Goal: Task Accomplishment & Management: Use online tool/utility

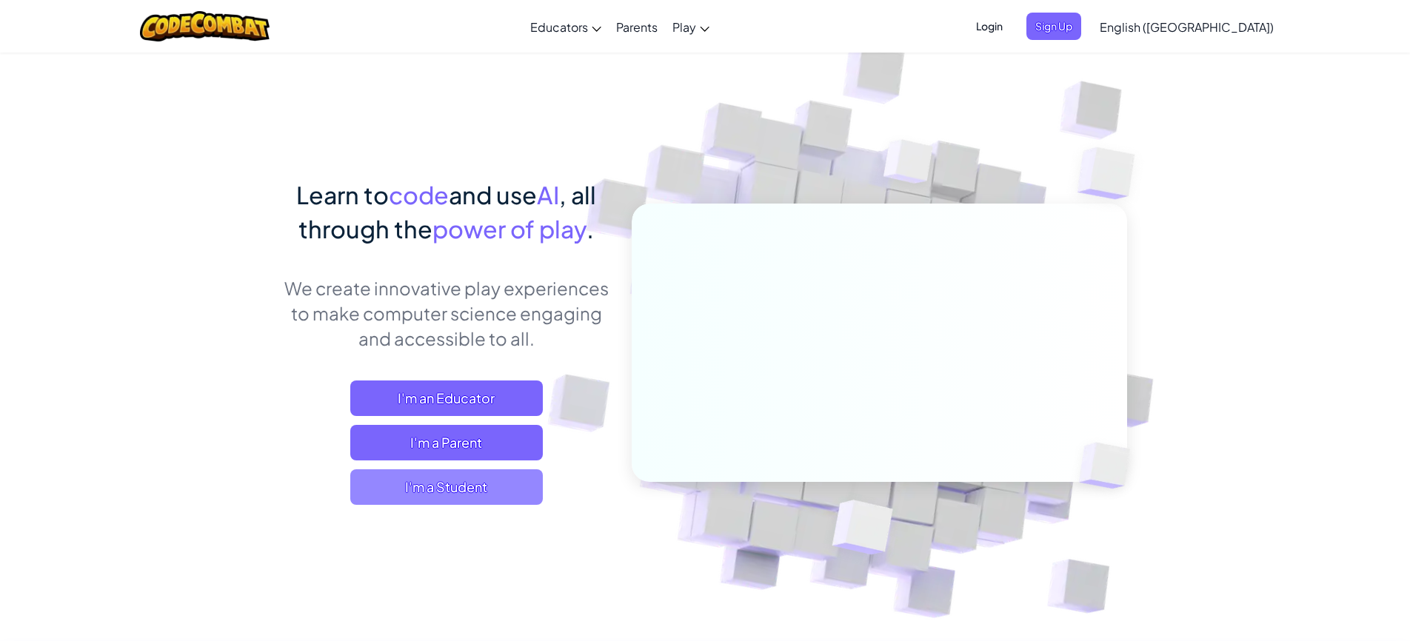
click at [438, 492] on span "I'm a Student" at bounding box center [446, 487] width 193 height 36
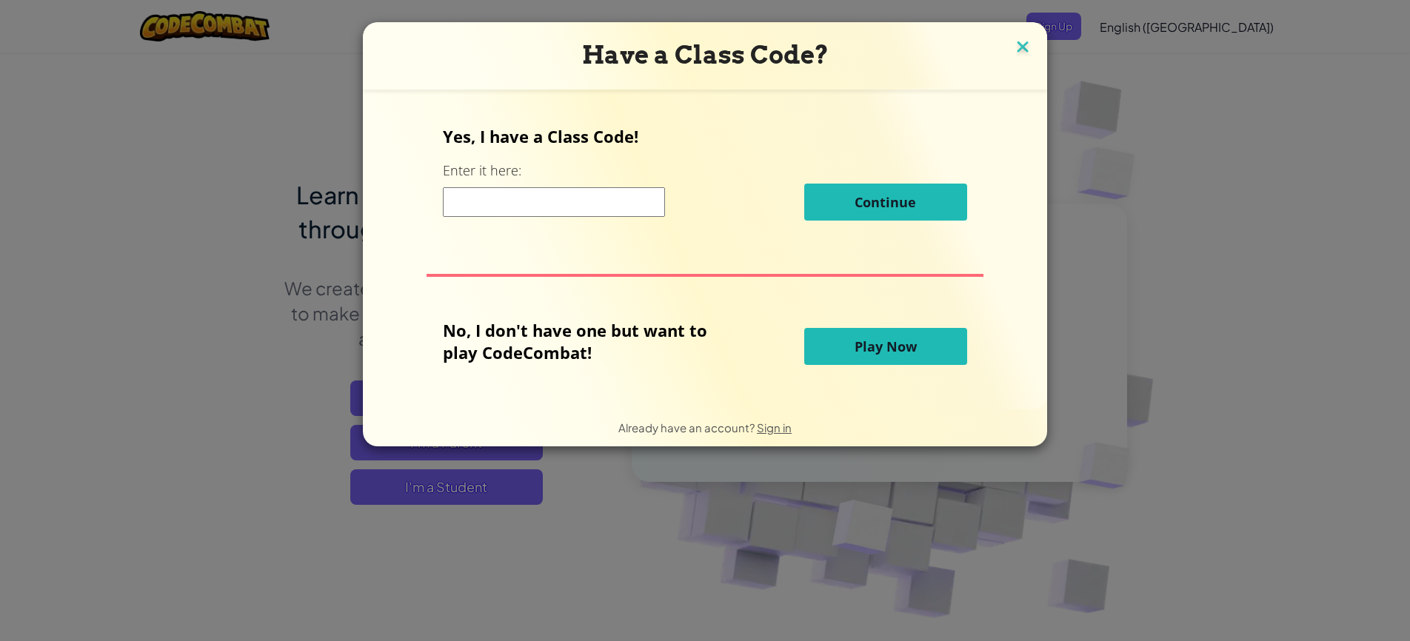
click at [1017, 46] on img at bounding box center [1022, 48] width 19 height 22
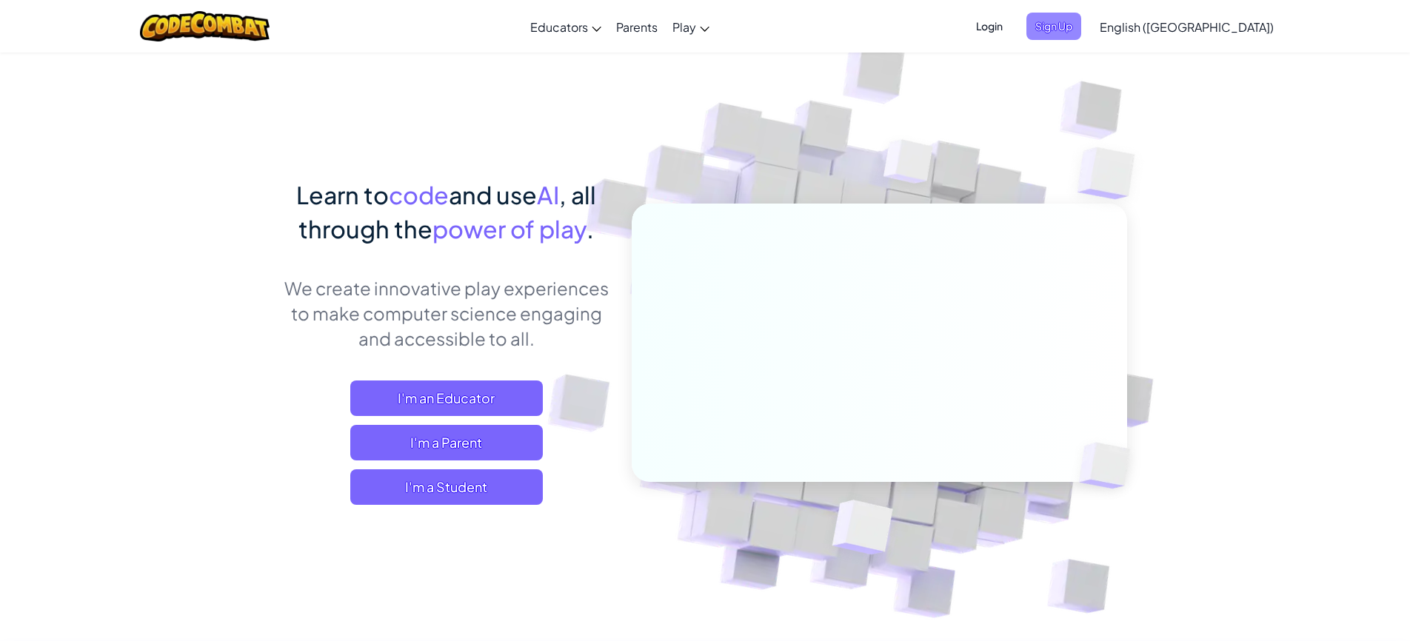
click at [1081, 34] on span "Sign Up" at bounding box center [1053, 26] width 55 height 27
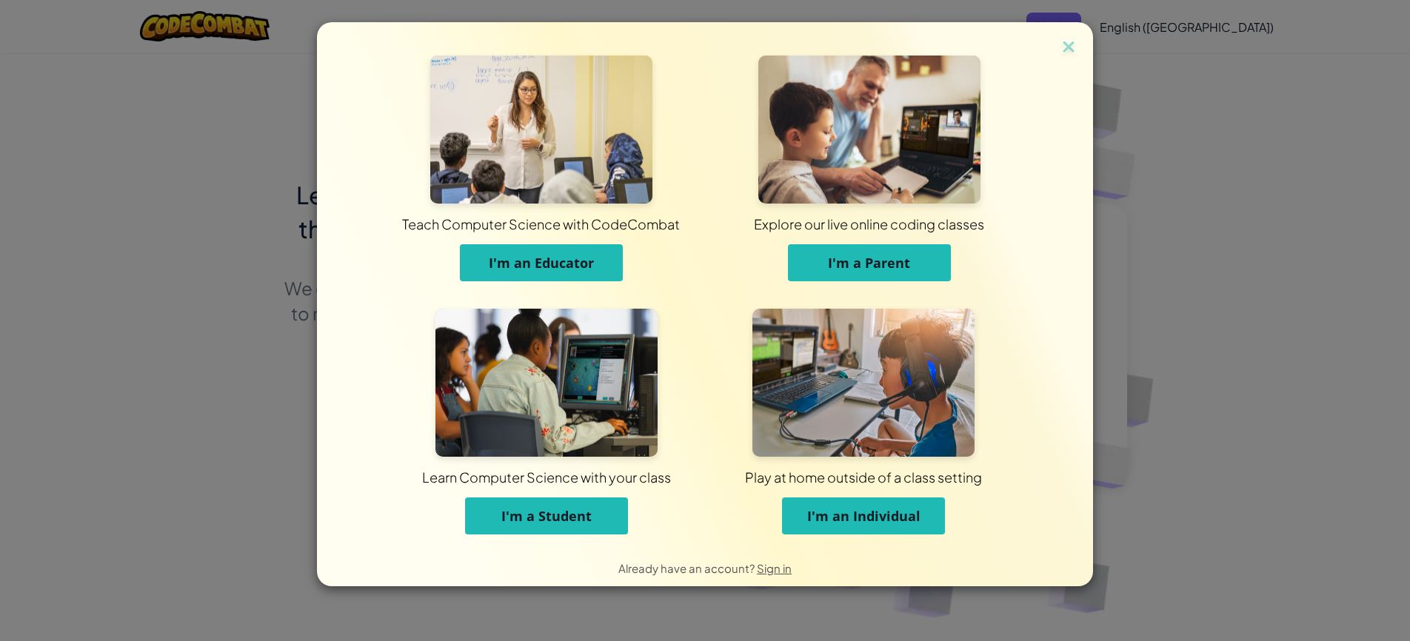
click at [852, 516] on span "I'm an Individual" at bounding box center [863, 516] width 113 height 18
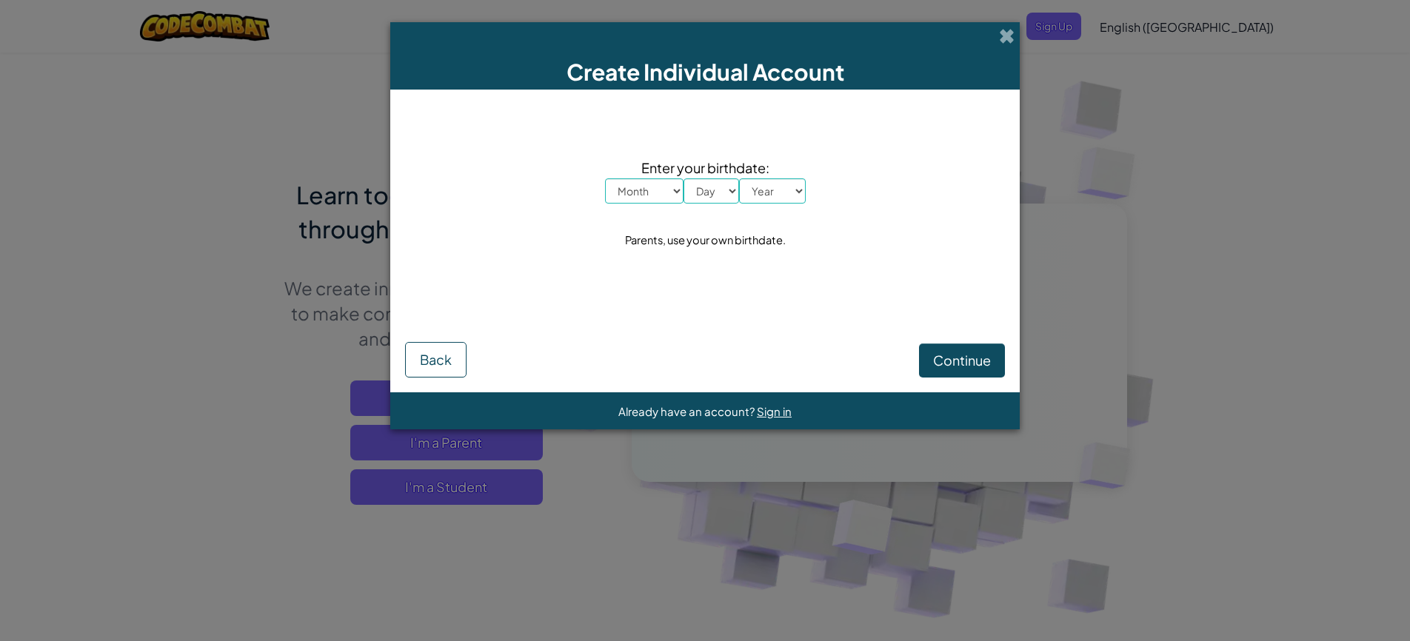
click at [667, 189] on select "Month January February March April May June July August September October Novem…" at bounding box center [644, 190] width 78 height 25
select select "5"
click at [718, 186] on select "Day 1 2 3 4 5 6 7 8 9 10 11 12 13 14 15 16 17 18 19 20 21 22 23 24 25 26 27 28 …" at bounding box center [711, 190] width 56 height 25
select select "4"
click at [788, 189] on select "Year 2025 2024 2023 2022 2021 2020 2019 2018 2017 2016 2015 2014 2013 2012 2011…" at bounding box center [772, 190] width 67 height 25
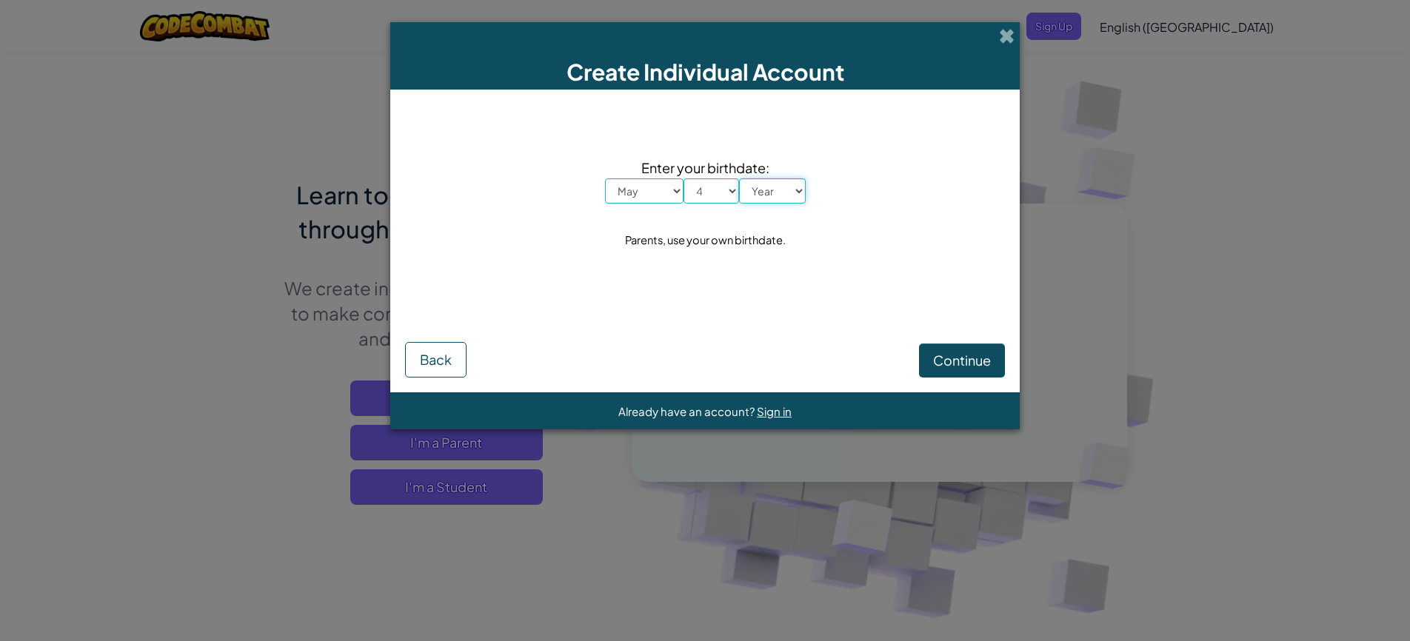
select select "1976"
click at [952, 366] on span "Continue" at bounding box center [962, 360] width 58 height 17
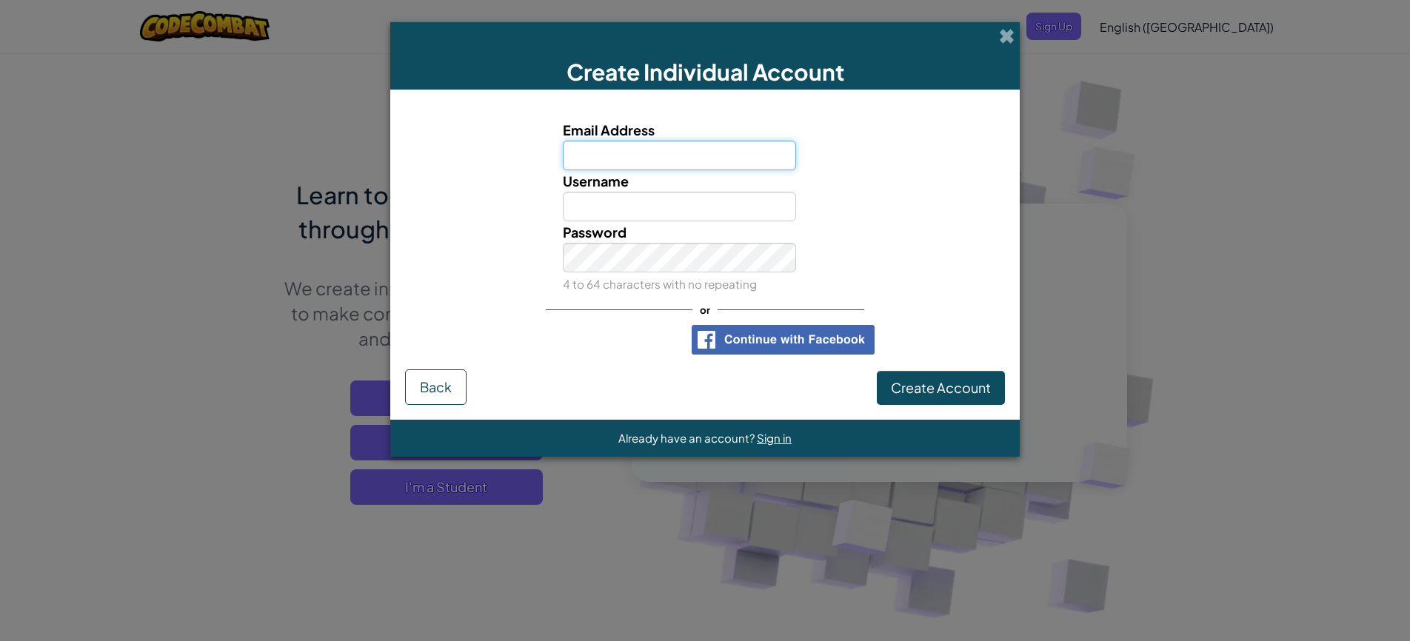
click at [598, 158] on input "Email Address" at bounding box center [680, 156] width 234 height 30
type input "chadmercer@me.com"
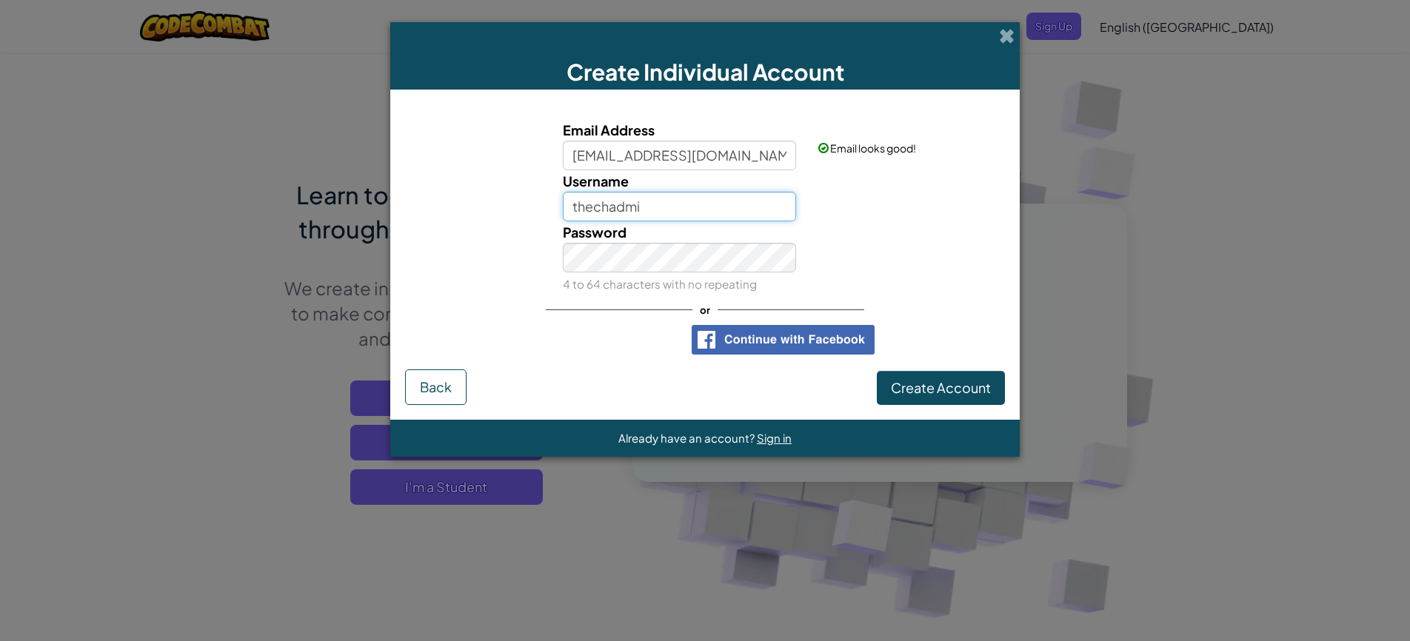
click at [683, 212] on input "thechadmi" at bounding box center [680, 207] width 234 height 30
type input "thechadmo"
click at [828, 284] on div "Password 4 to 64 characters with no repeating" at bounding box center [705, 257] width 615 height 73
click at [923, 384] on span "Create Account" at bounding box center [941, 387] width 100 height 17
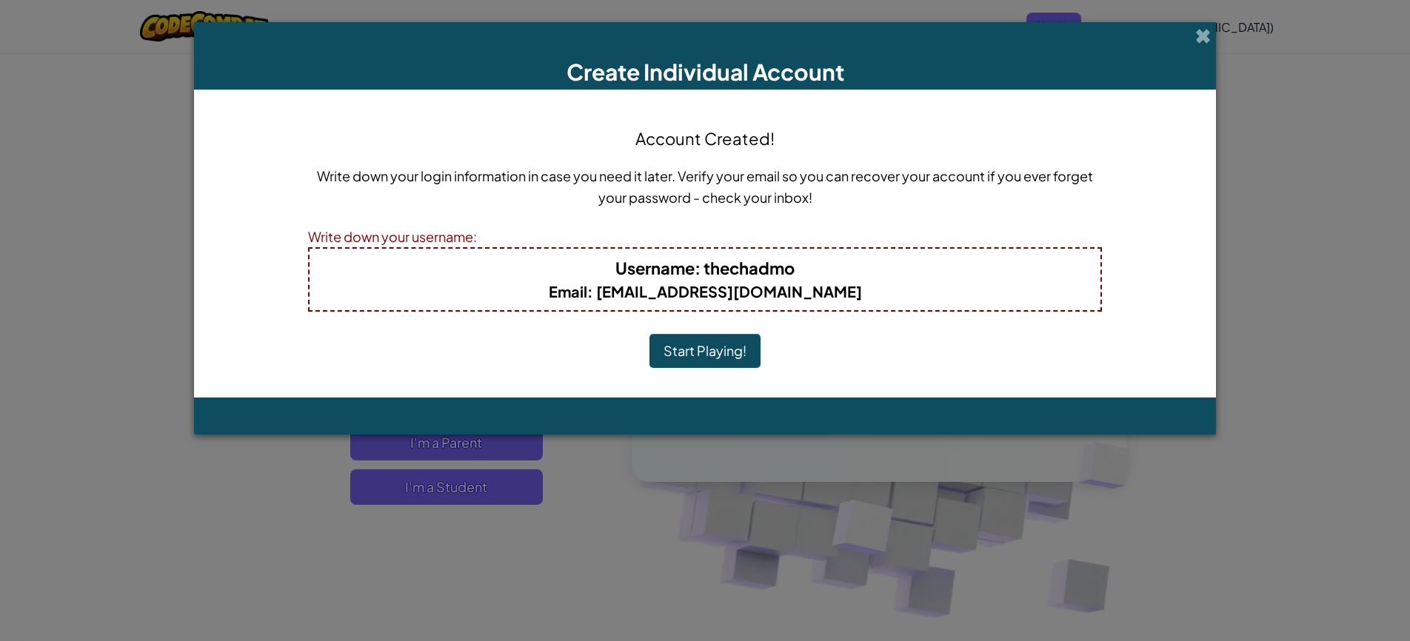
click at [699, 355] on button "Start Playing!" at bounding box center [704, 351] width 111 height 34
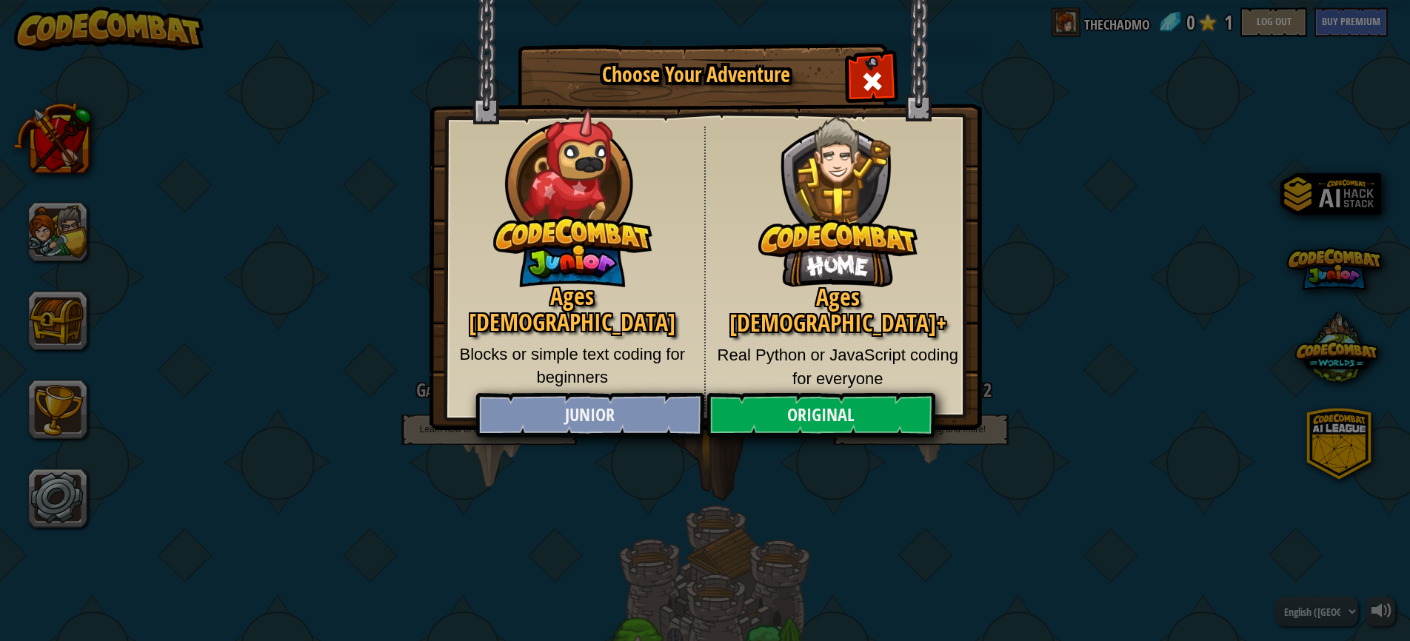
click at [578, 409] on link "Junior" at bounding box center [589, 415] width 228 height 44
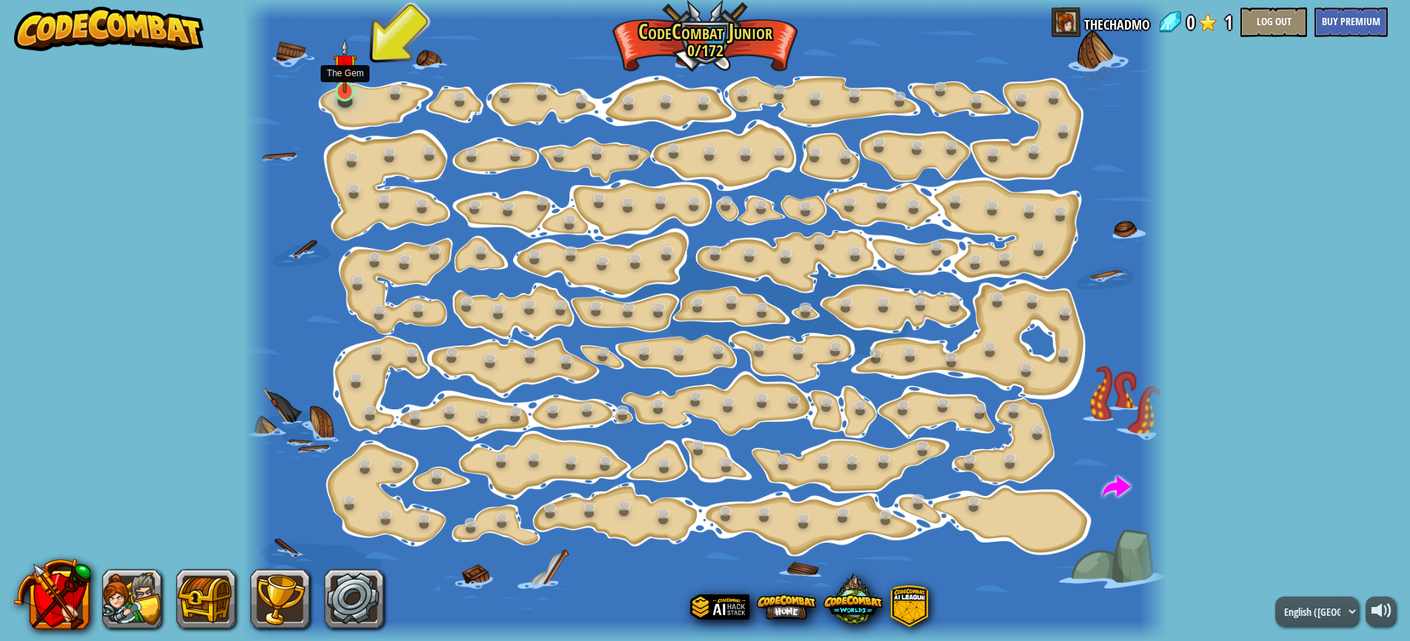
click at [344, 98] on link at bounding box center [345, 91] width 30 height 30
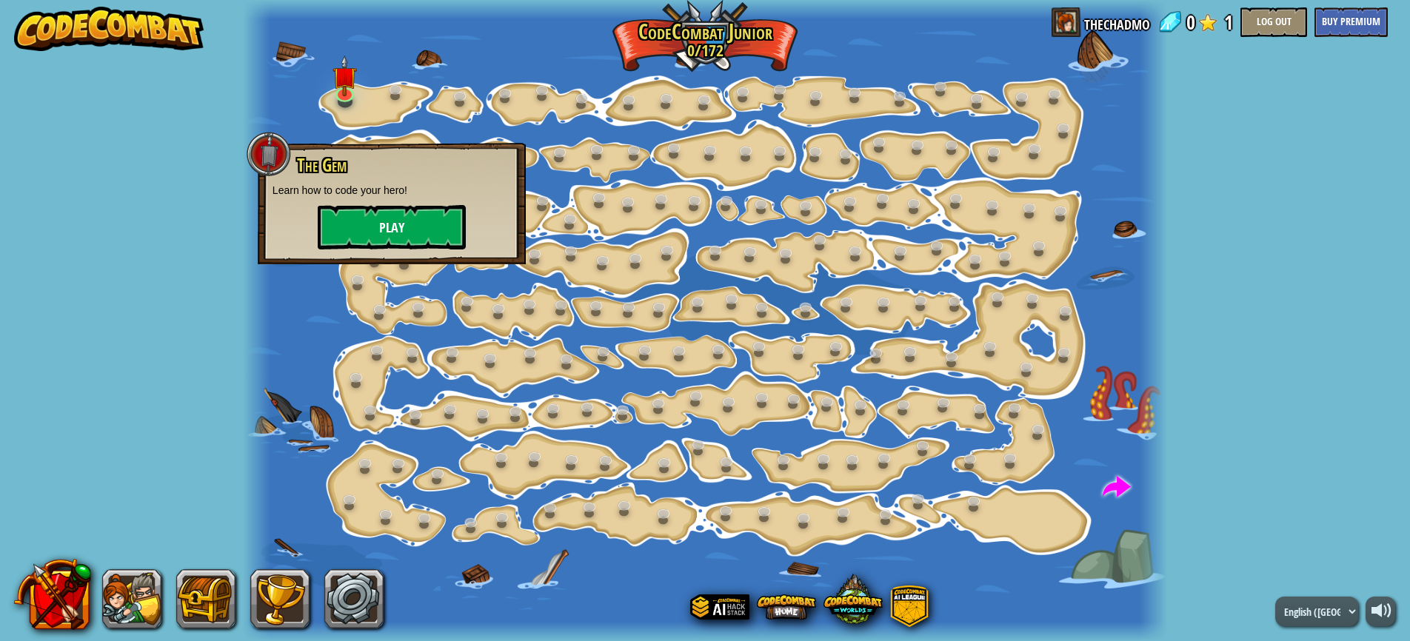
click at [384, 226] on button "Play" at bounding box center [392, 227] width 148 height 44
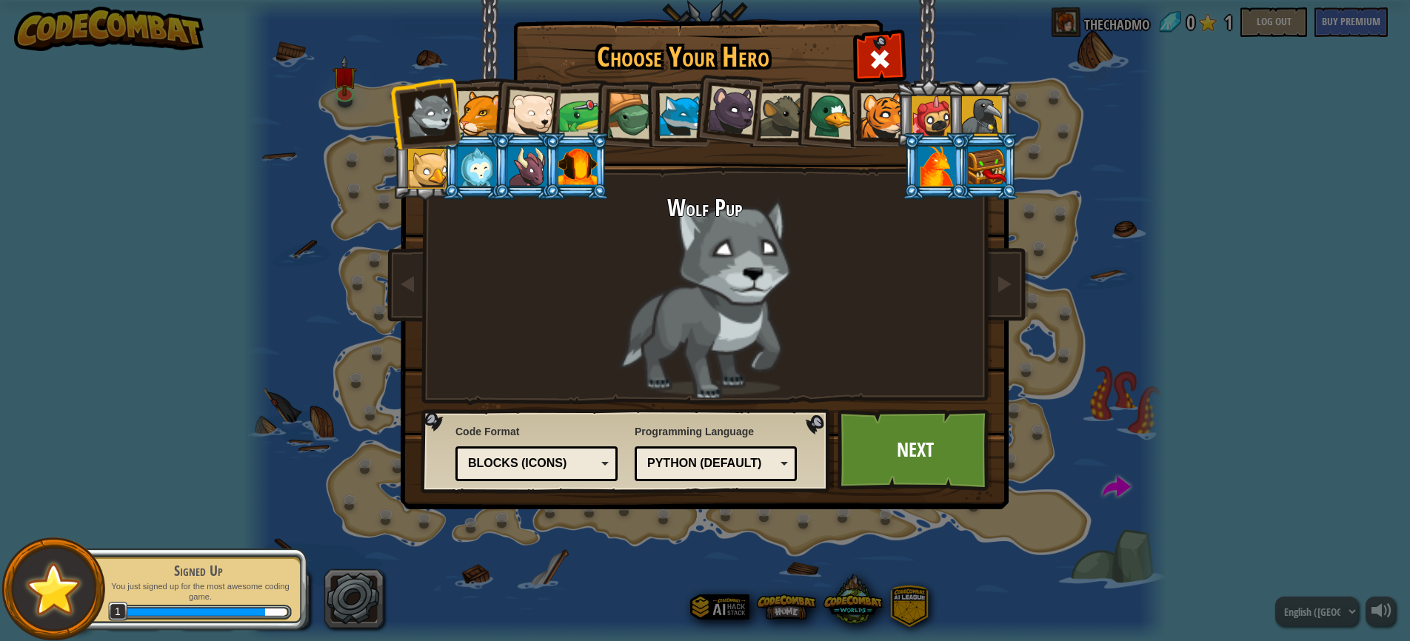
click at [475, 124] on div at bounding box center [480, 113] width 45 height 45
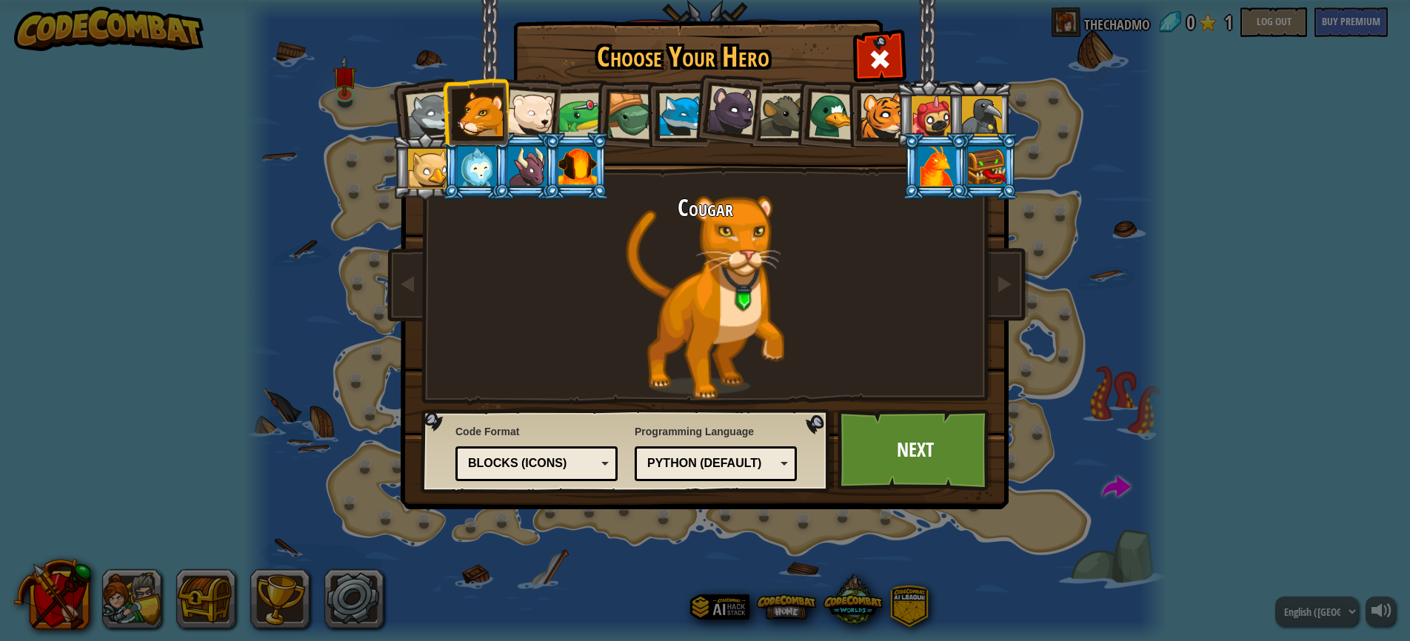
click at [989, 109] on div at bounding box center [982, 116] width 40 height 40
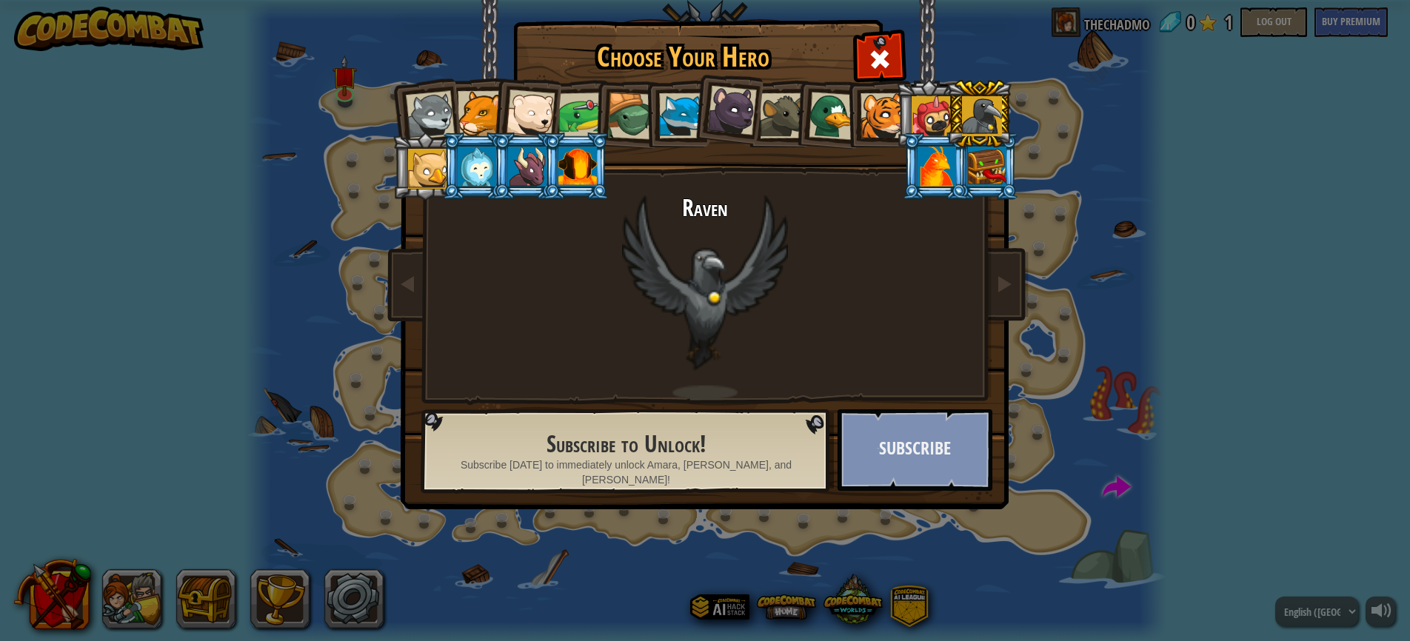
click at [938, 460] on button "Subscribe" at bounding box center [914, 449] width 155 height 81
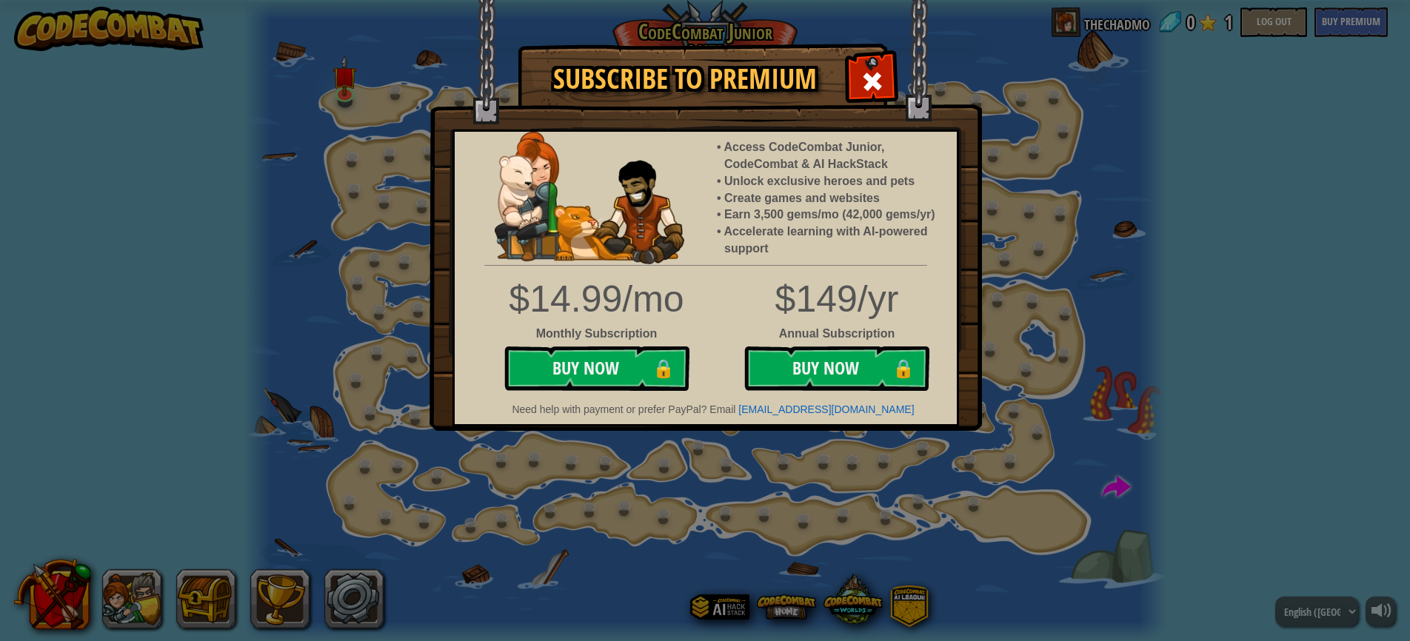
click at [330, 342] on div "Subscribe to Premium Access CodeCombat Junior, CodeCombat & AI HackStack Unlock…" at bounding box center [705, 320] width 1410 height 641
click at [869, 89] on span at bounding box center [872, 82] width 24 height 24
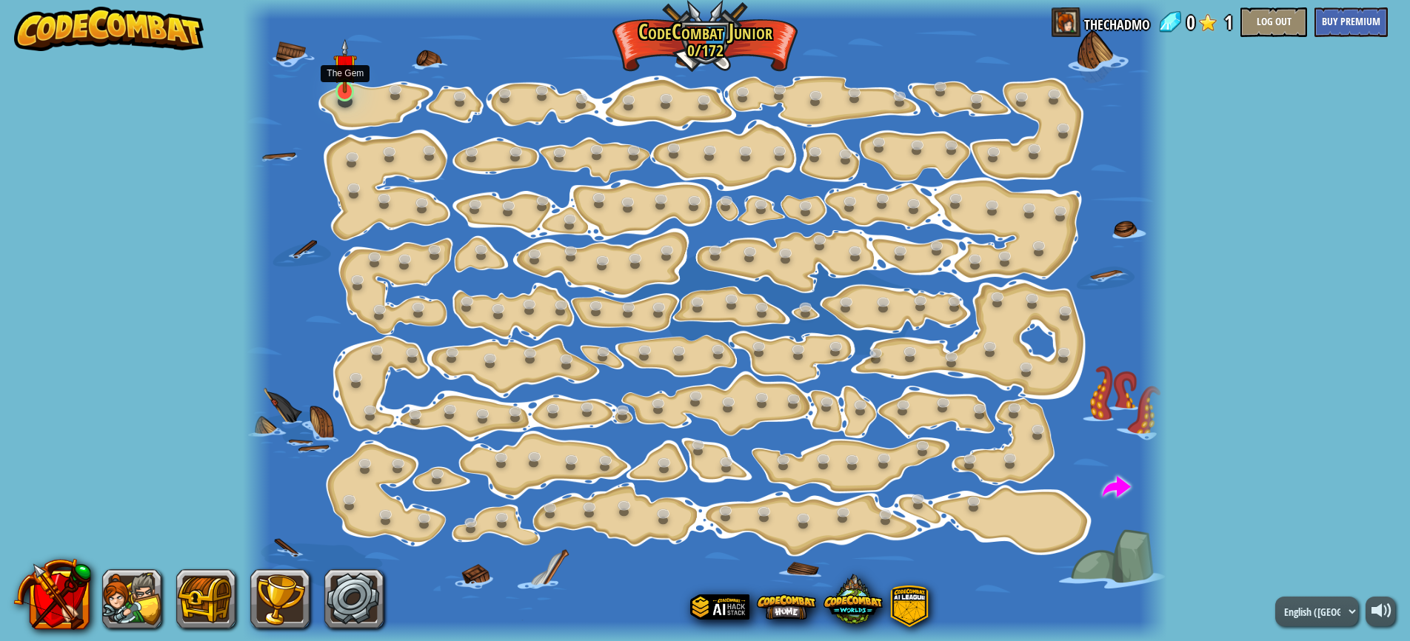
click at [347, 93] on img at bounding box center [345, 66] width 24 height 55
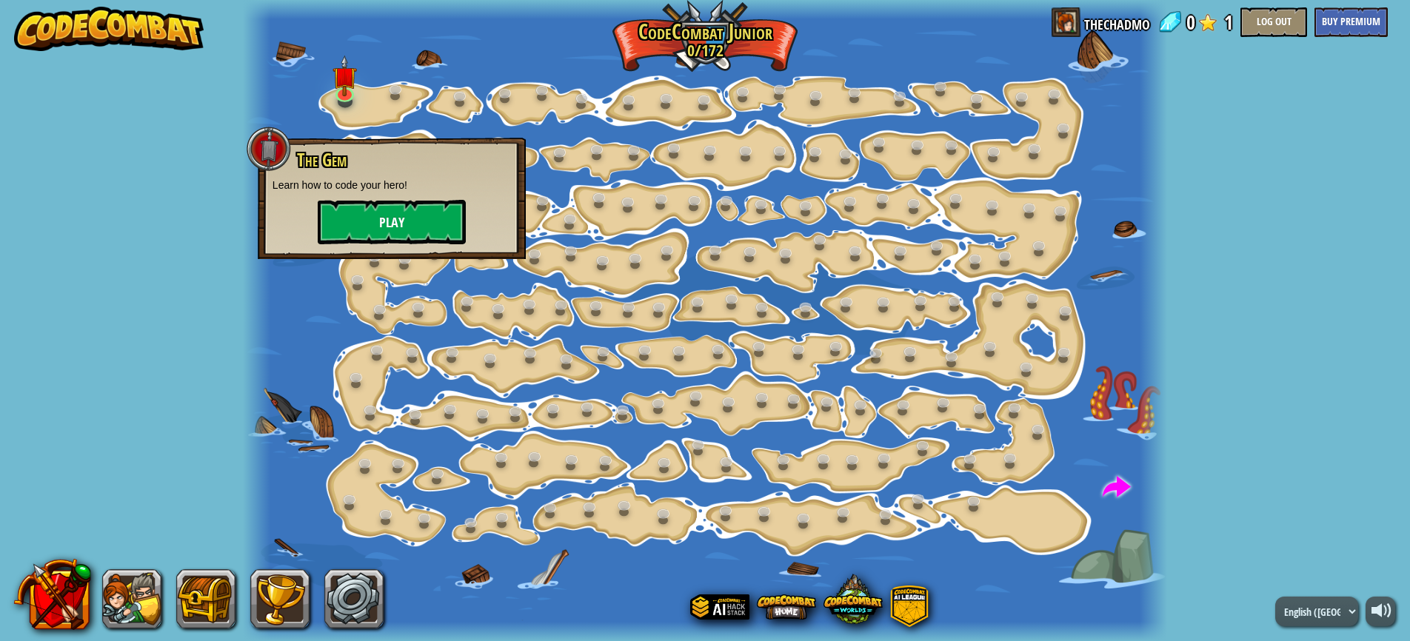
click at [401, 232] on button "Play" at bounding box center [392, 222] width 148 height 44
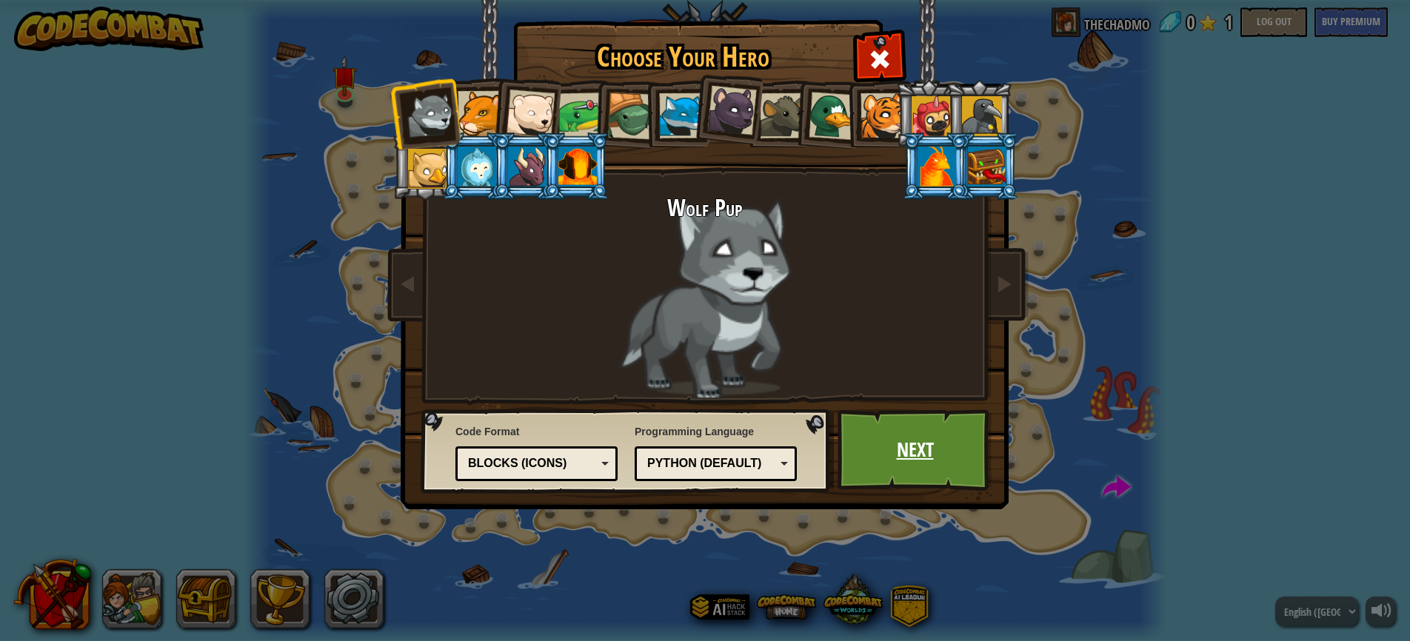
click at [908, 448] on link "Next" at bounding box center [914, 449] width 155 height 81
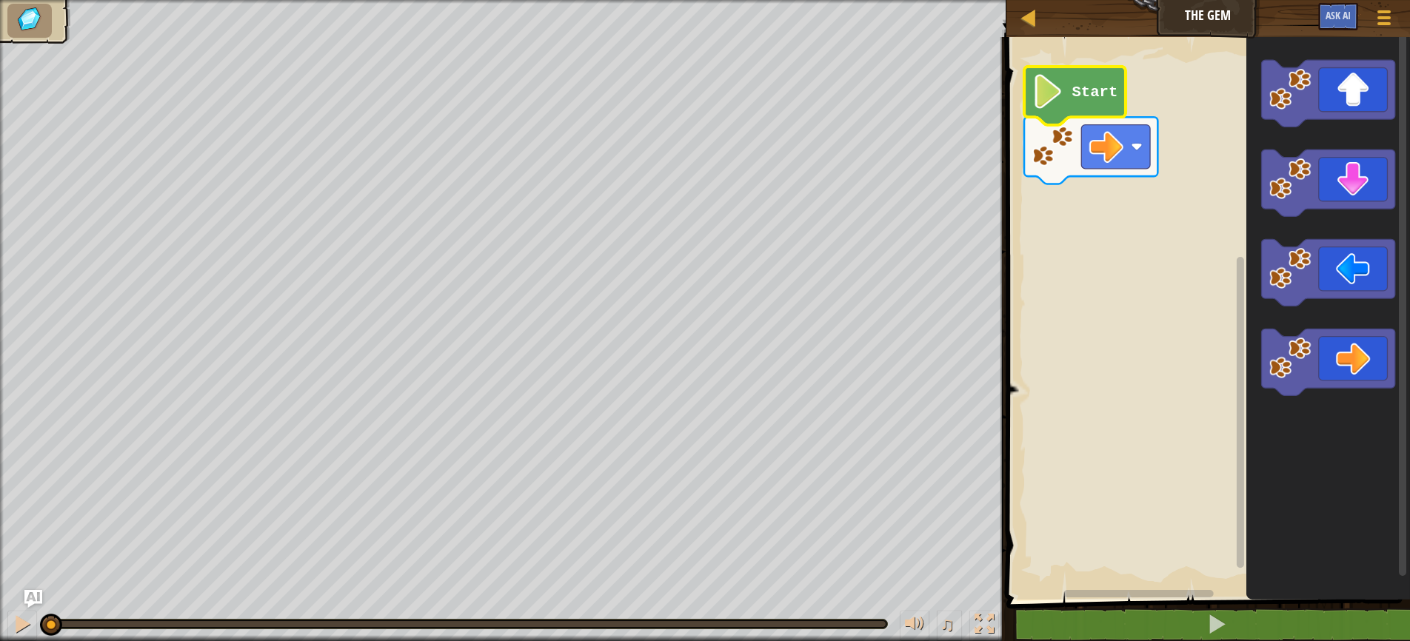
click at [1058, 100] on image "Blockly Workspace" at bounding box center [1047, 91] width 33 height 34
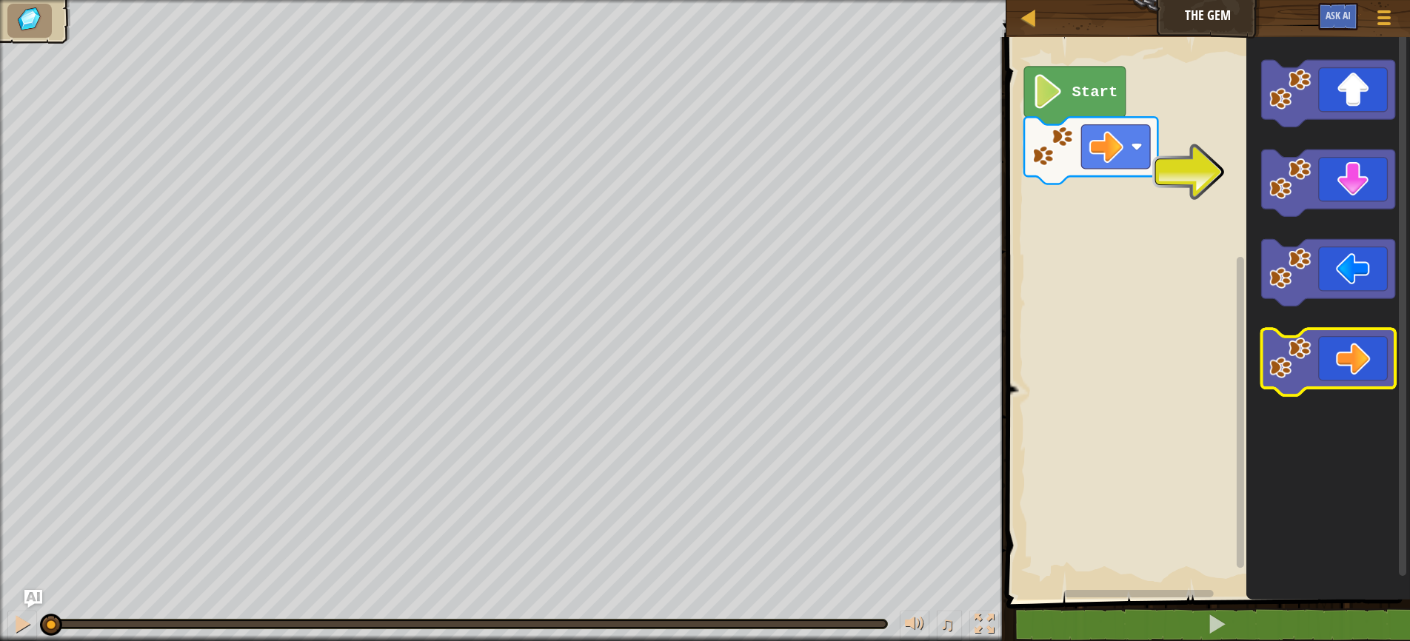
click at [1358, 350] on icon "Blockly Workspace" at bounding box center [1327, 362] width 133 height 67
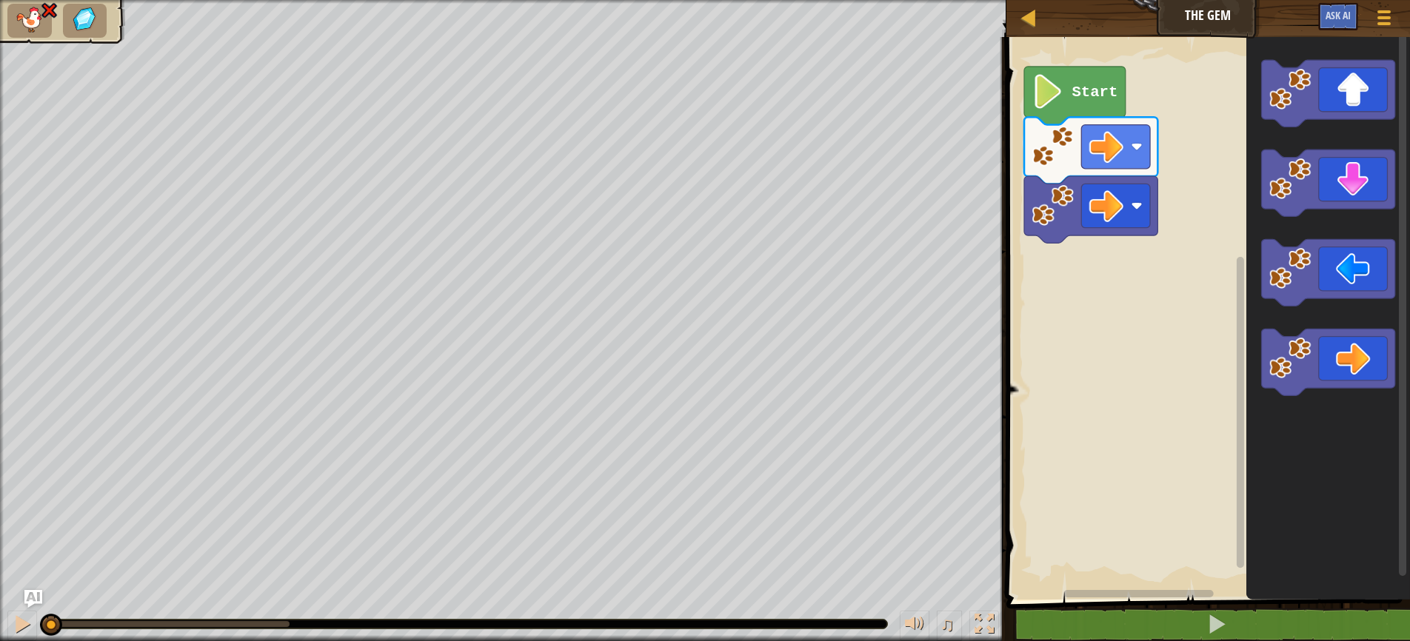
drag, startPoint x: 297, startPoint y: 626, endPoint x: 21, endPoint y: 642, distance: 276.6
click at [21, 0] on html "Map The Gem Game Menu Ask AI 1 הההההההההההההההההההההההההההההההההההההההההההההההה…" at bounding box center [705, 0] width 1410 height 0
click at [1331, 11] on span "Ask AI" at bounding box center [1337, 15] width 25 height 14
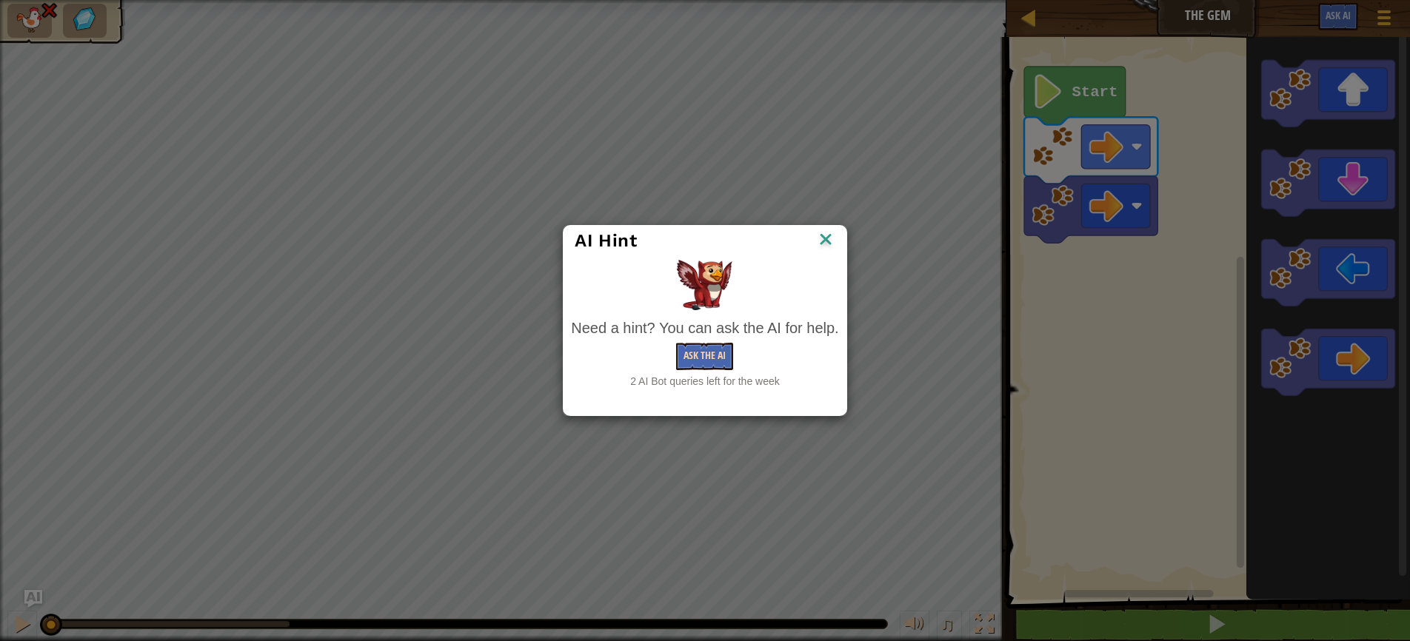
click at [692, 352] on button "Ask the AI" at bounding box center [704, 356] width 57 height 27
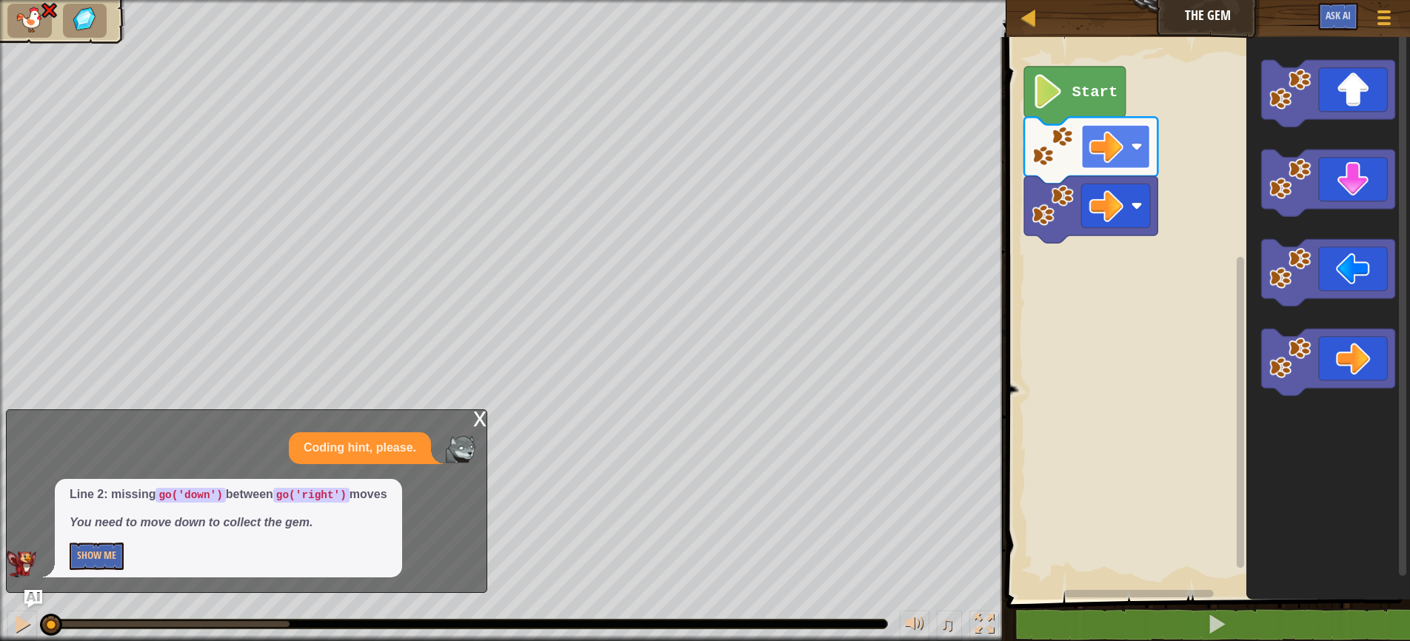
click at [1137, 150] on image "Blockly Workspace" at bounding box center [1136, 146] width 11 height 11
click at [1137, 149] on image "Blockly Workspace" at bounding box center [1136, 146] width 11 height 11
click at [1120, 147] on image "Blockly Workspace" at bounding box center [1106, 147] width 34 height 34
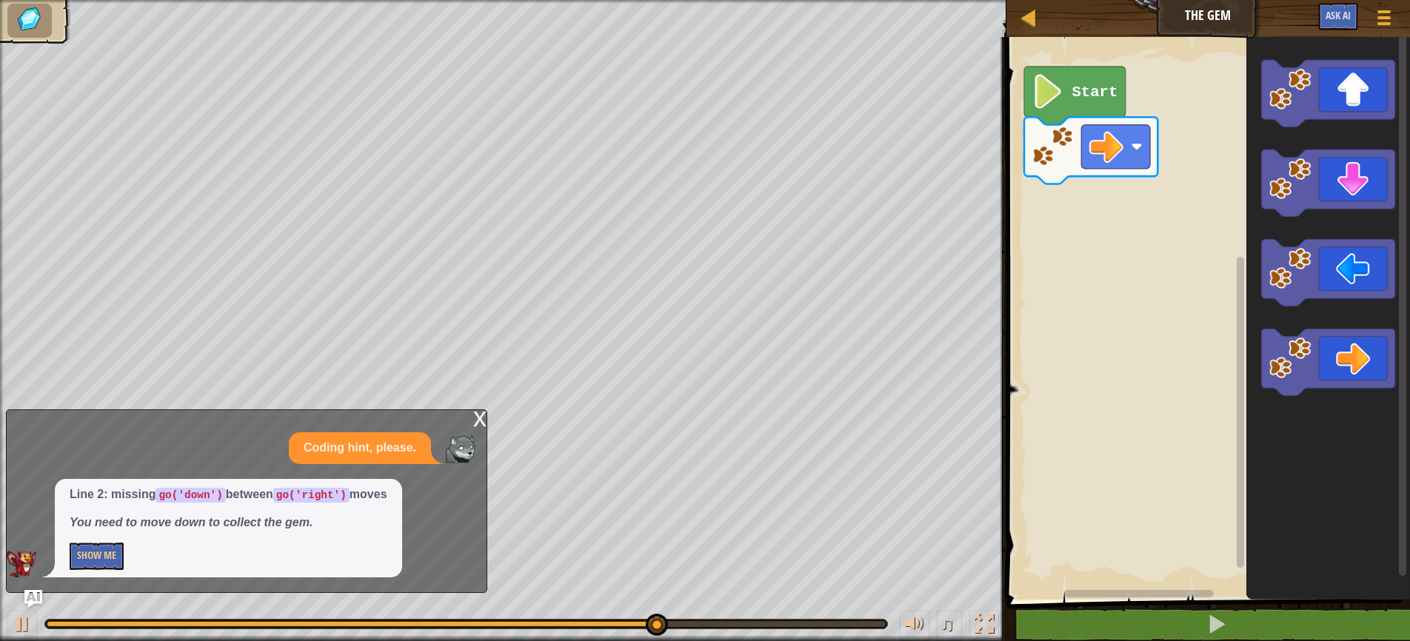
click at [477, 421] on div "x" at bounding box center [479, 417] width 13 height 15
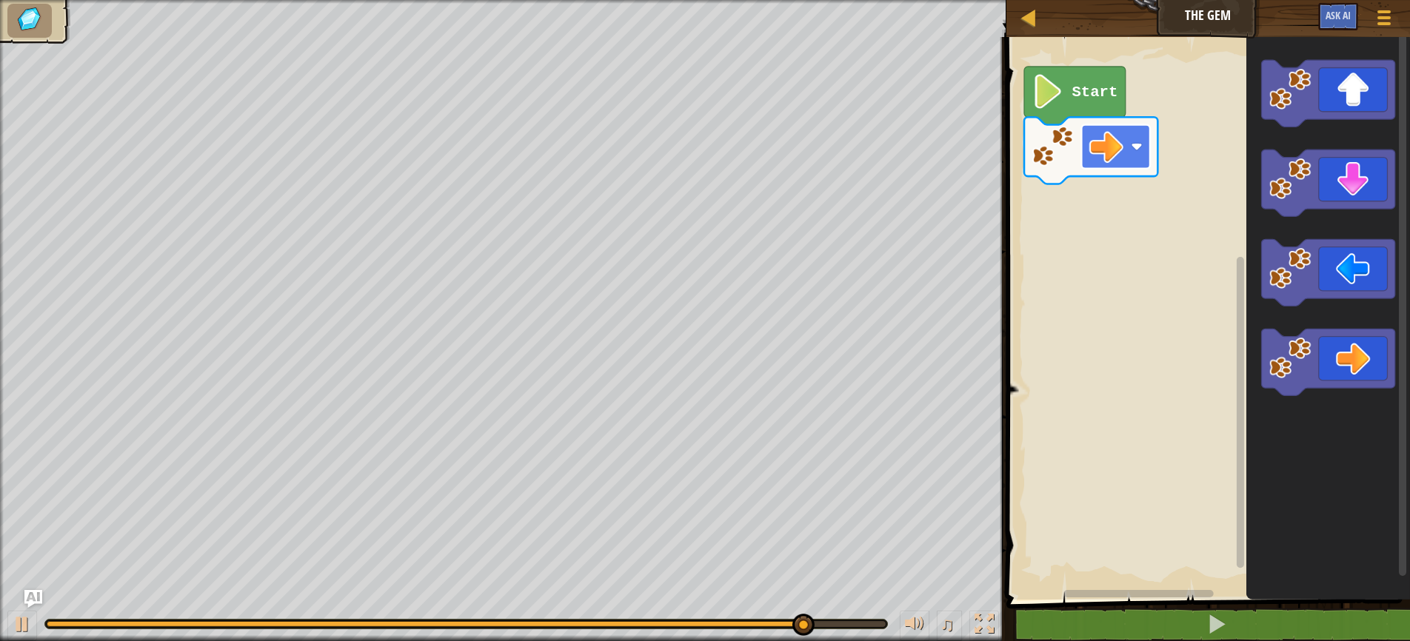
click at [1134, 152] on image "Blockly Workspace" at bounding box center [1136, 146] width 11 height 11
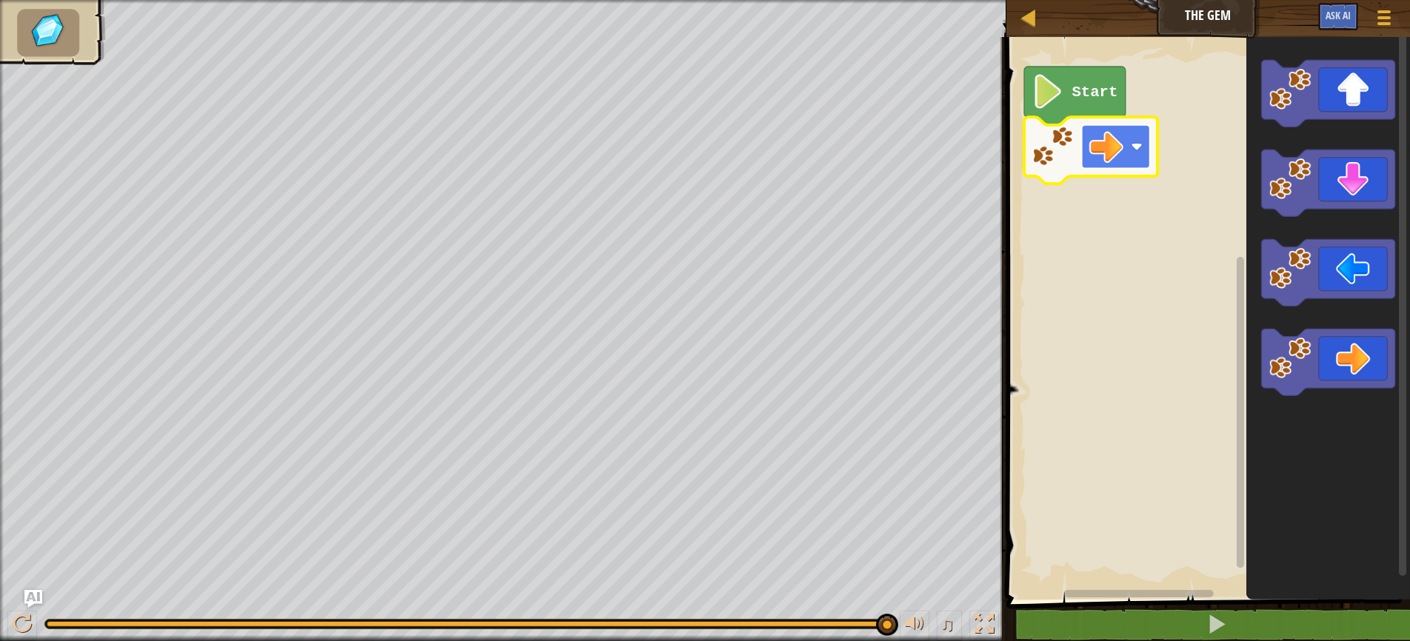
click at [1134, 152] on image "Blockly Workspace" at bounding box center [1136, 146] width 11 height 11
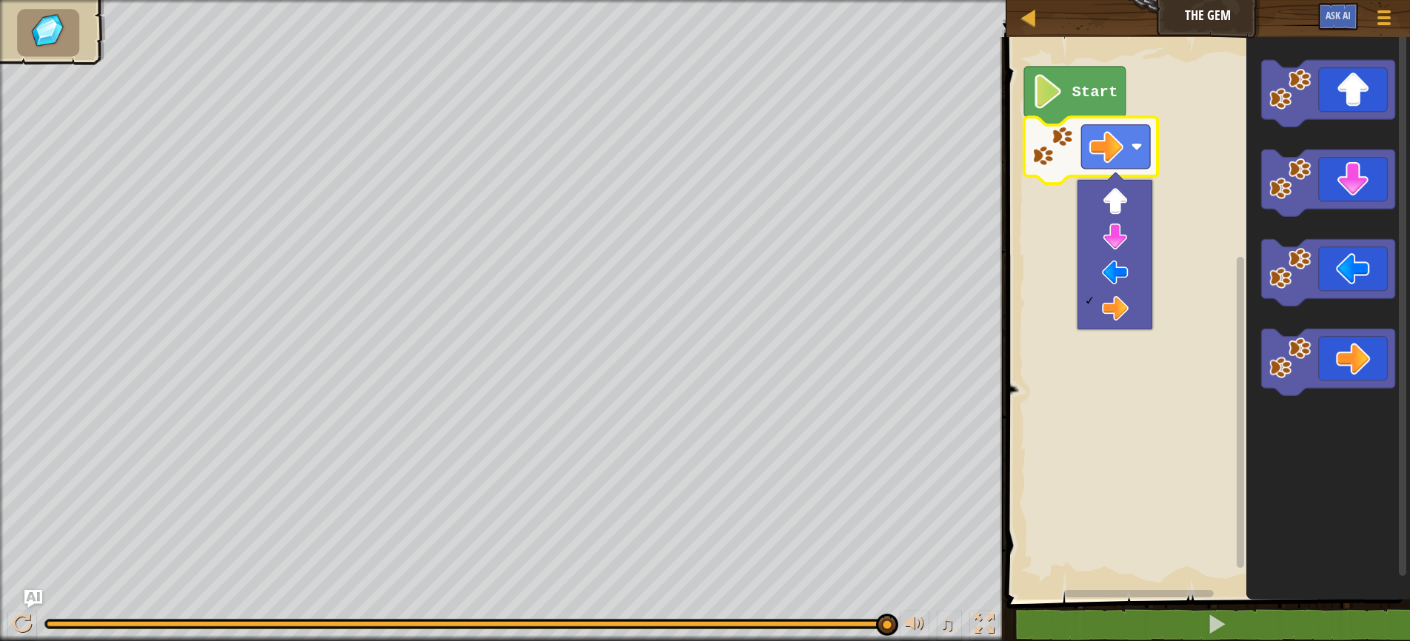
click at [1163, 98] on rect "Blockly Workspace" at bounding box center [1206, 315] width 408 height 570
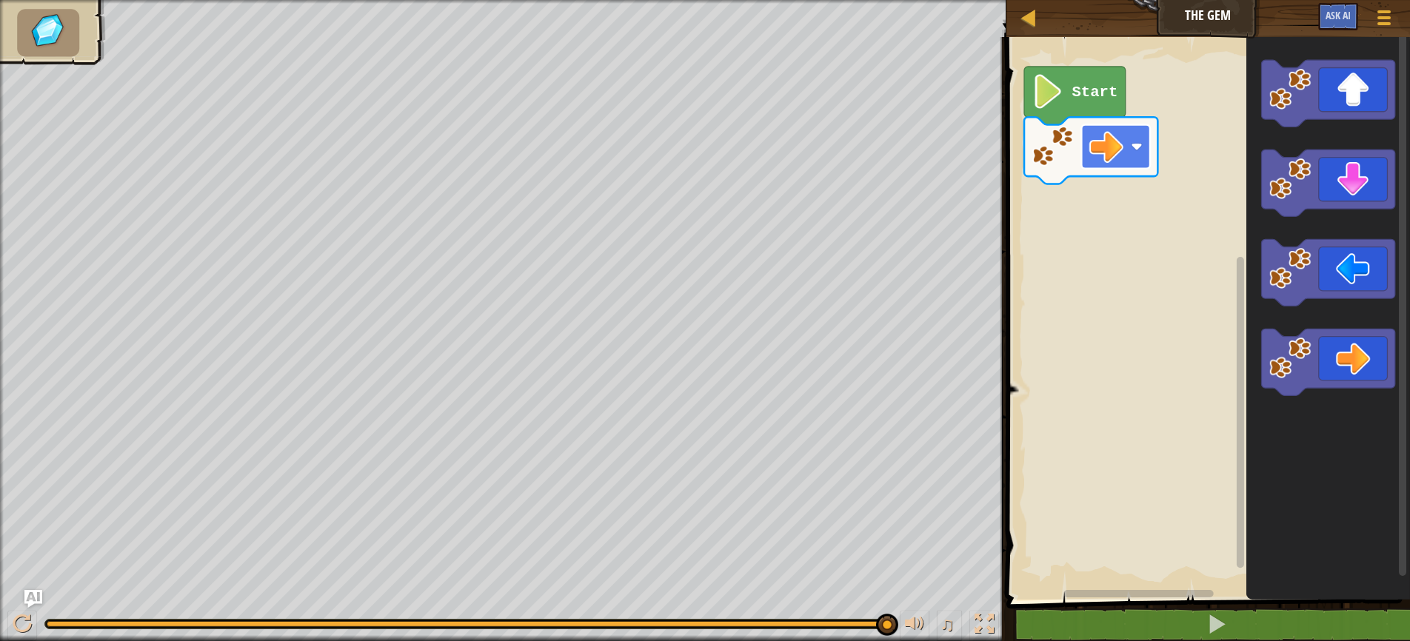
click at [1132, 148] on image "Blockly Workspace" at bounding box center [1136, 146] width 11 height 11
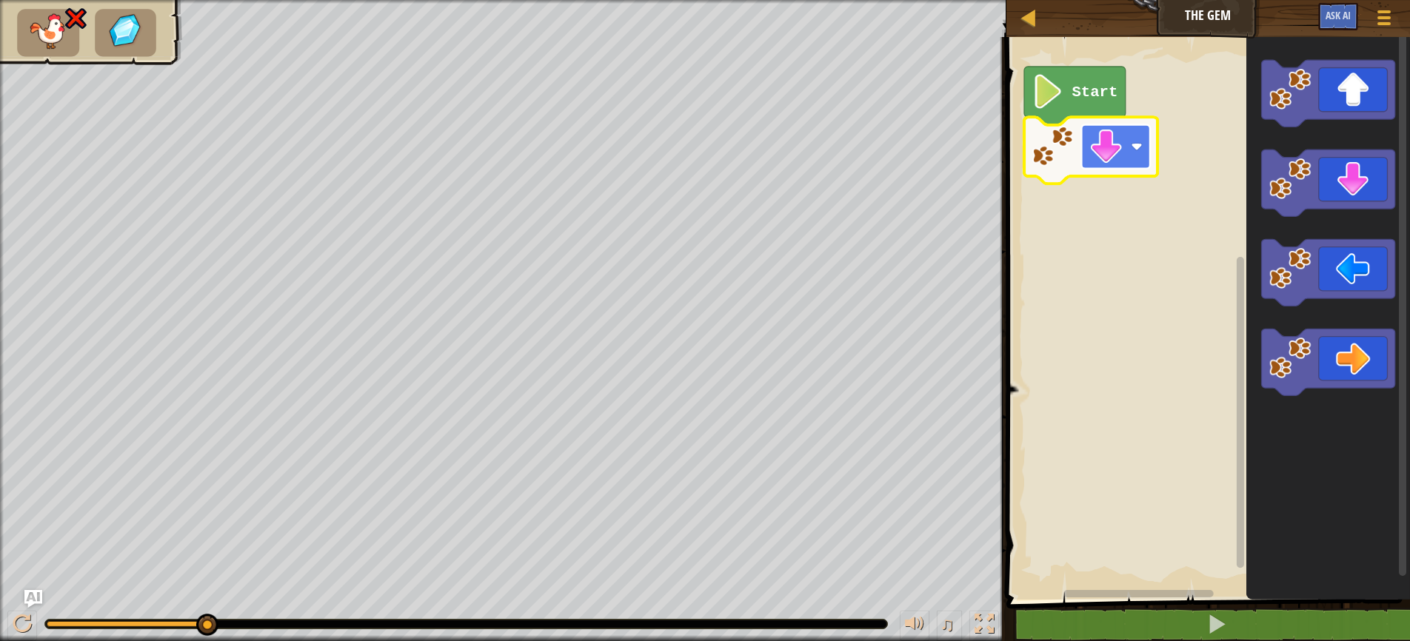
click at [1131, 150] on image "Blockly Workspace" at bounding box center [1136, 146] width 11 height 11
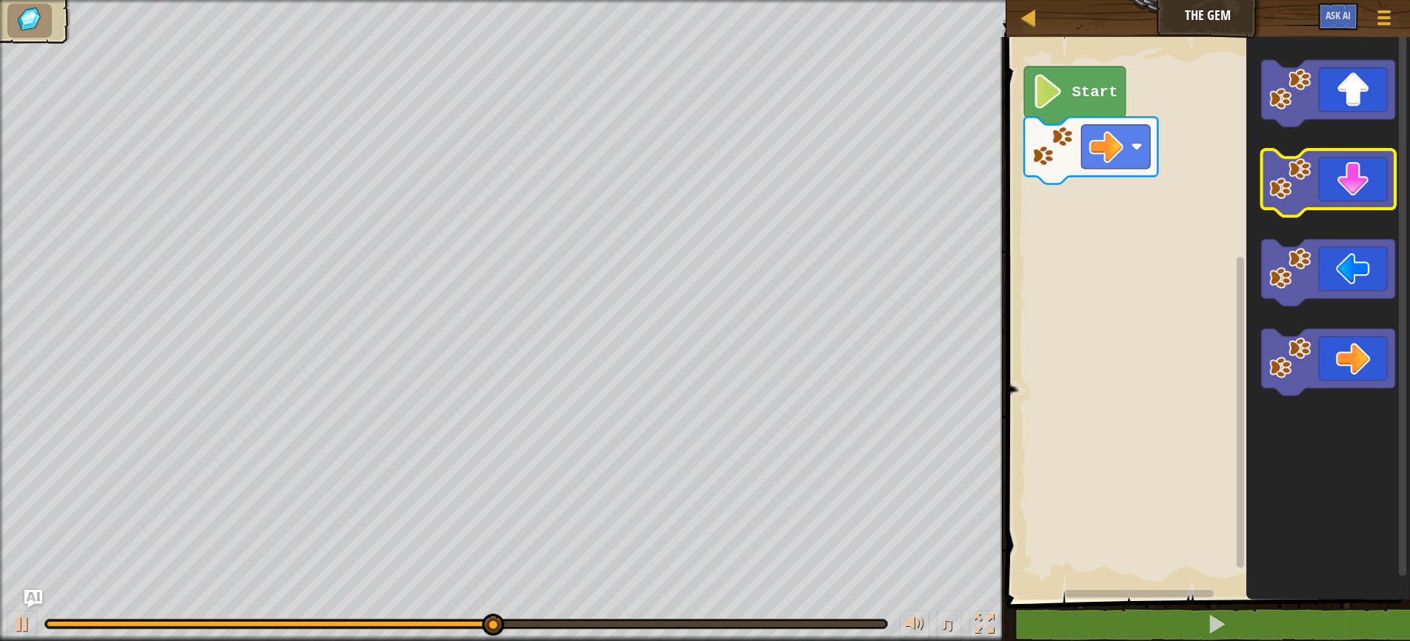
click at [1325, 190] on icon "Blockly Workspace" at bounding box center [1327, 183] width 133 height 67
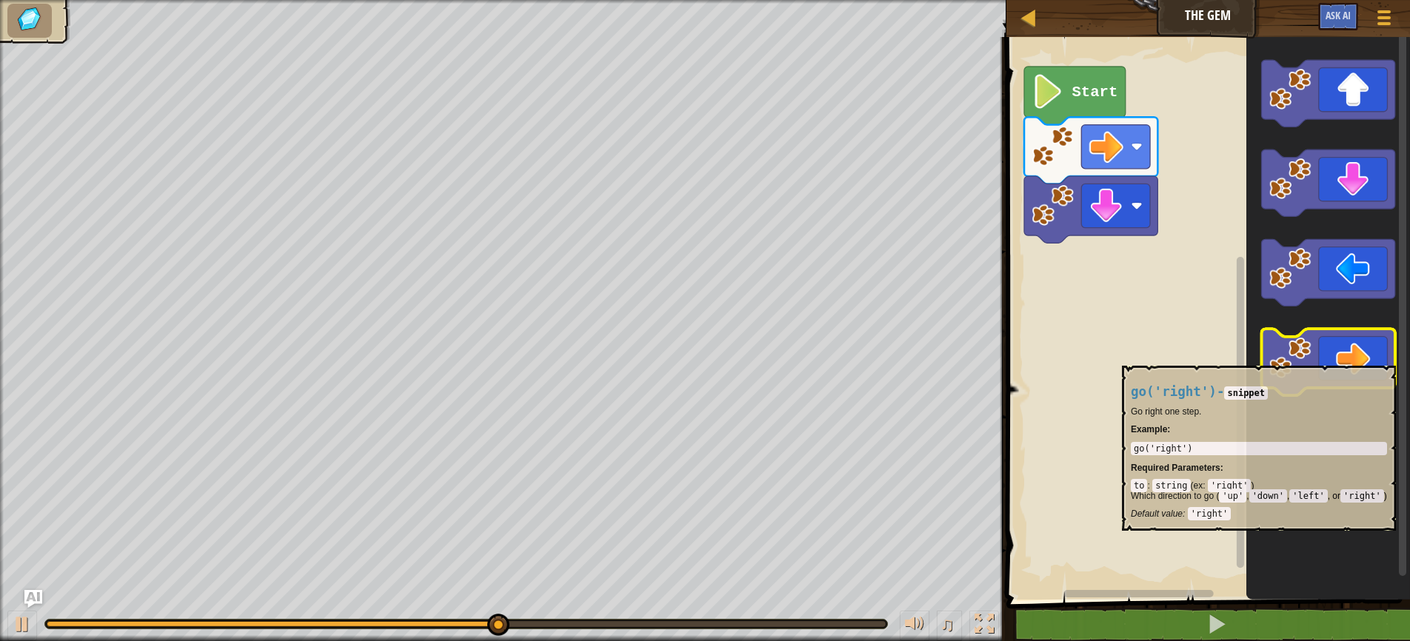
click at [1335, 358] on icon "Blockly Workspace" at bounding box center [1327, 362] width 133 height 67
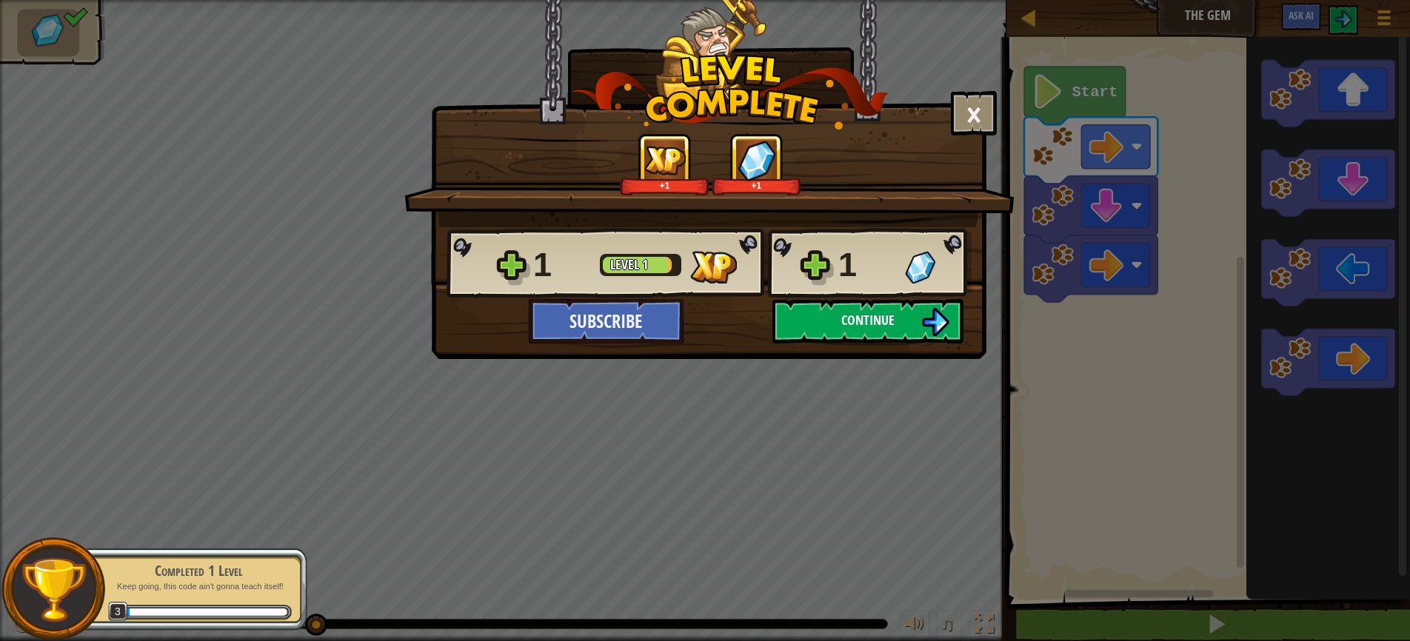
click at [872, 321] on span "Continue" at bounding box center [867, 320] width 53 height 19
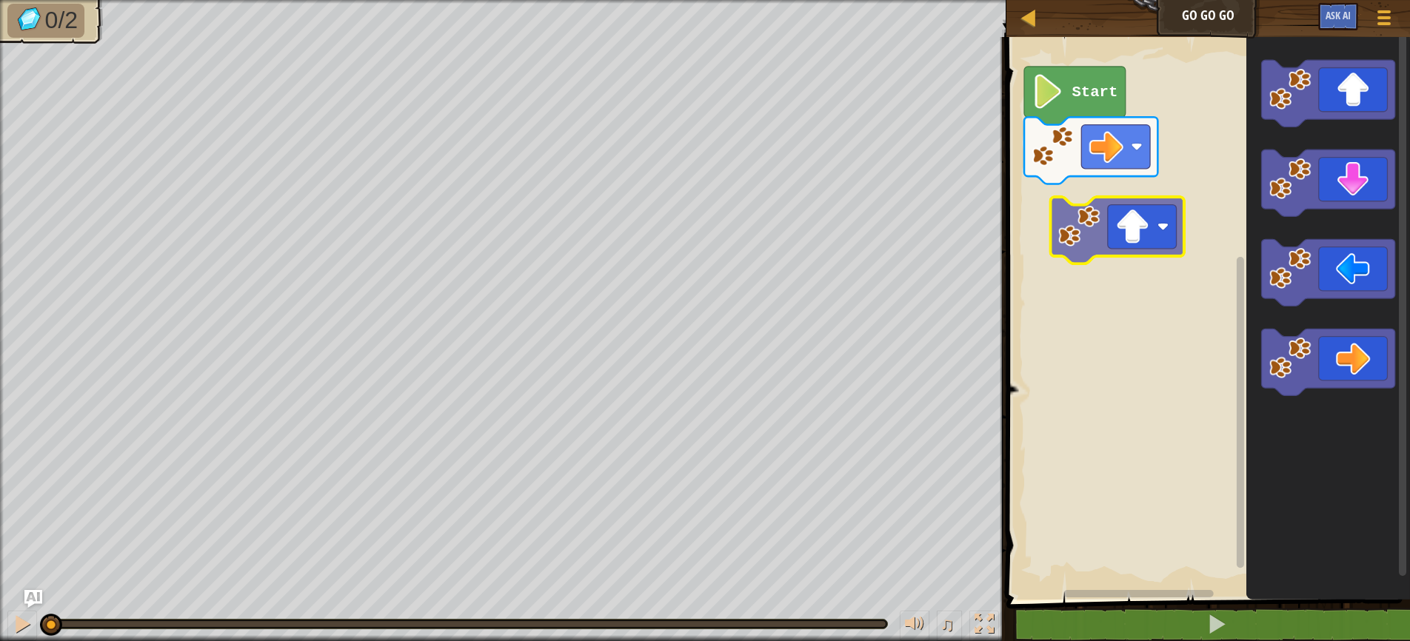
click at [1120, 219] on div "Start" at bounding box center [1206, 315] width 408 height 570
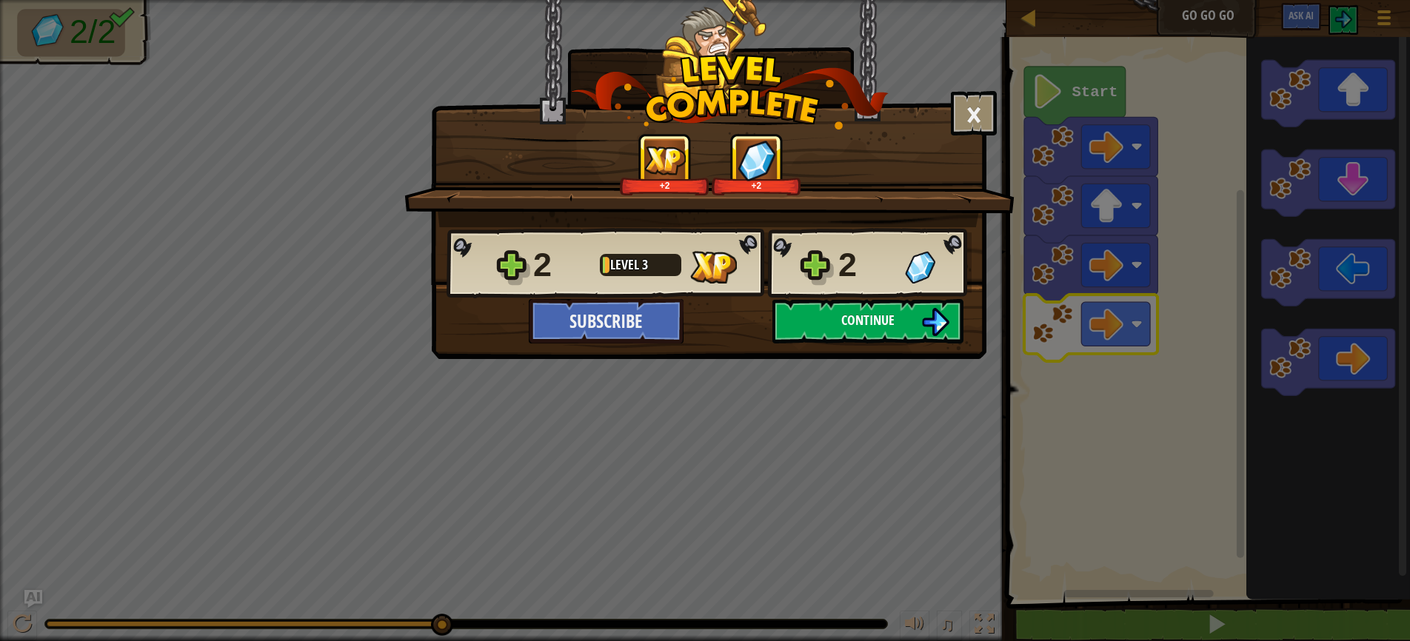
click at [876, 322] on span "Continue" at bounding box center [867, 320] width 53 height 19
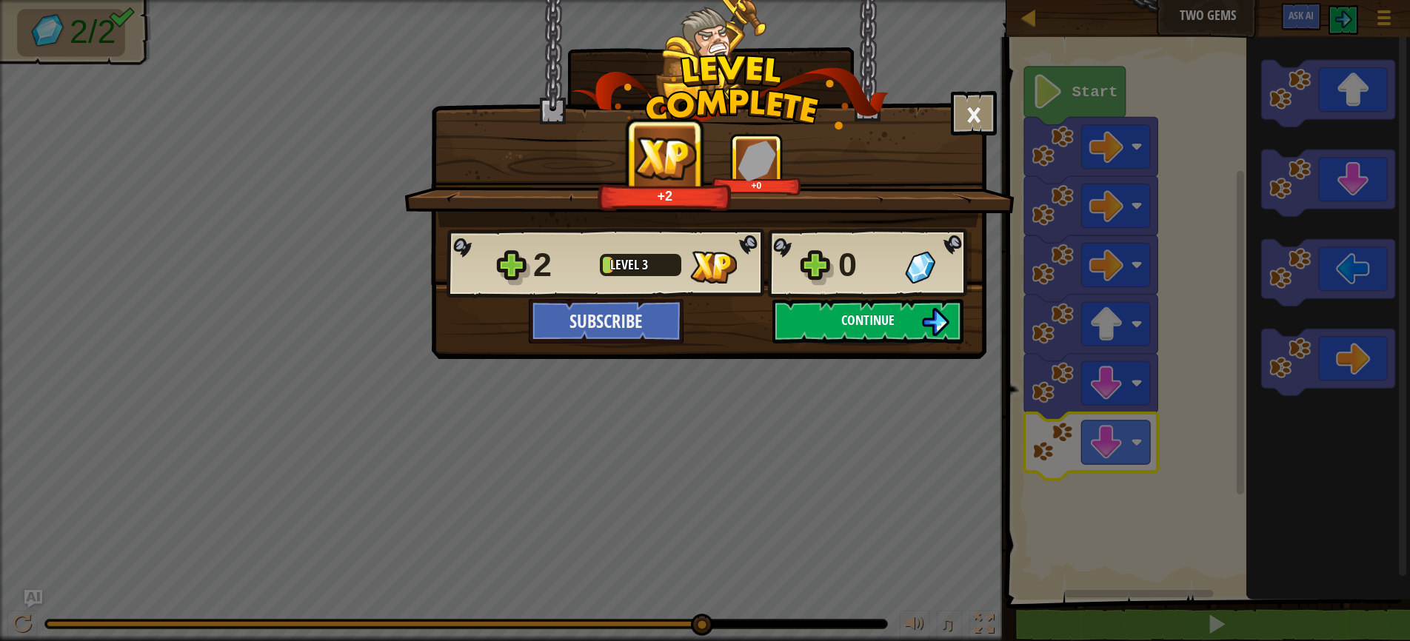
click at [875, 324] on span "Continue" at bounding box center [867, 320] width 53 height 19
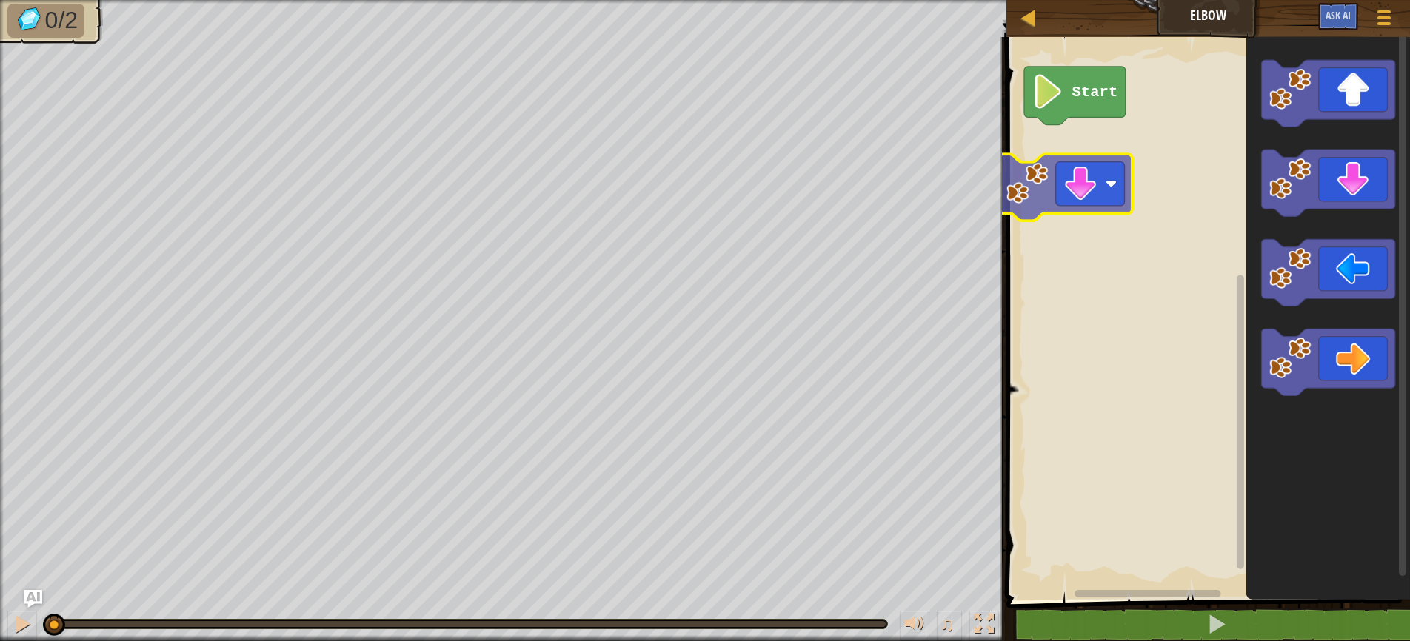
click at [1064, 190] on div "Start" at bounding box center [1206, 315] width 408 height 570
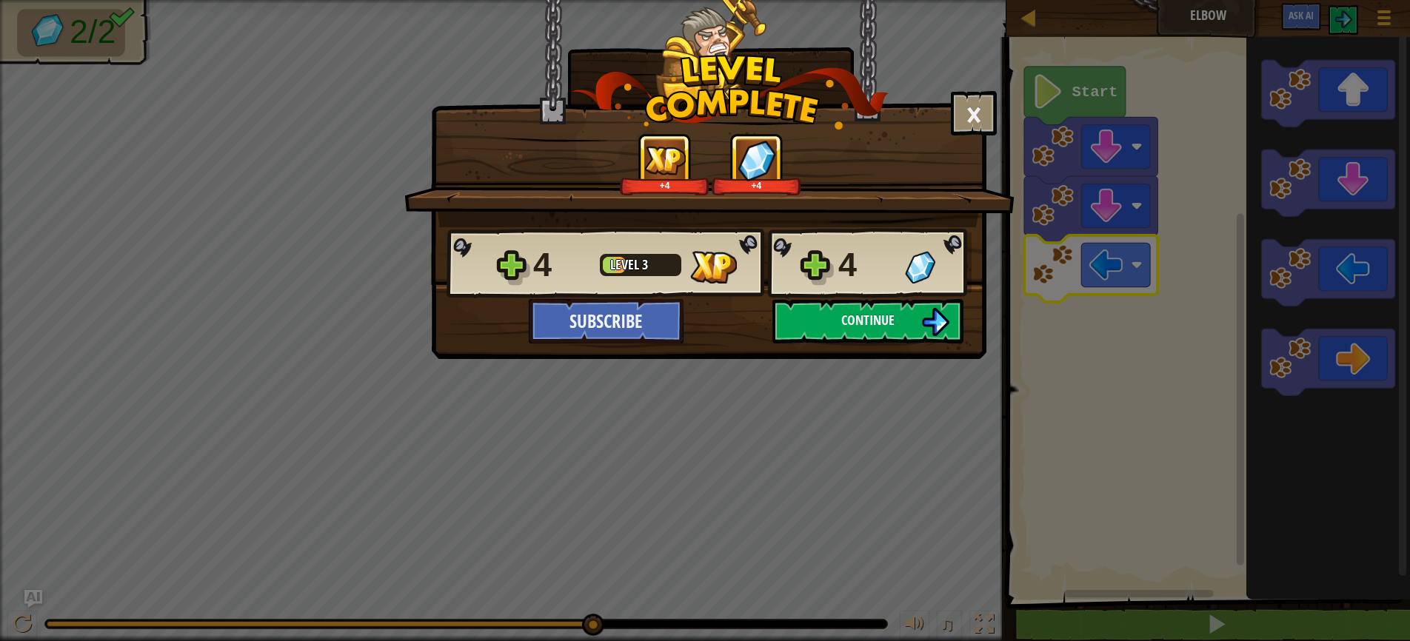
click at [869, 323] on span "Continue" at bounding box center [867, 320] width 53 height 19
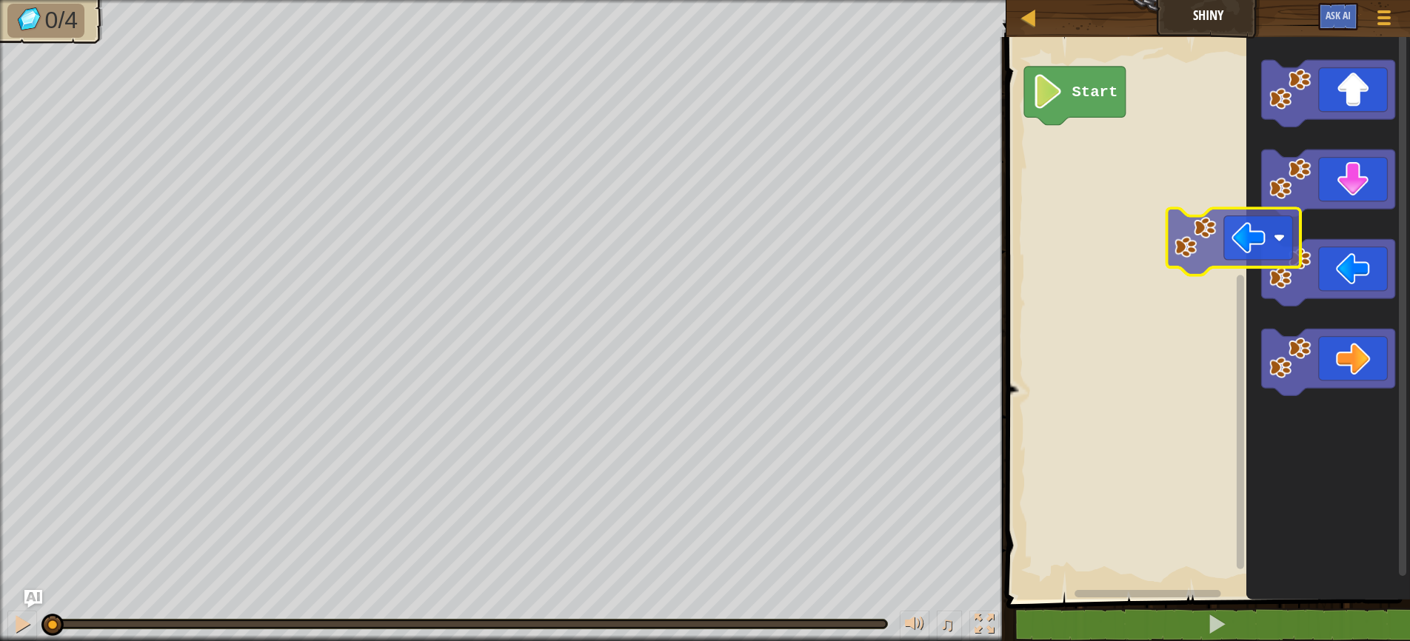
click at [1154, 215] on div "Start" at bounding box center [1206, 315] width 408 height 570
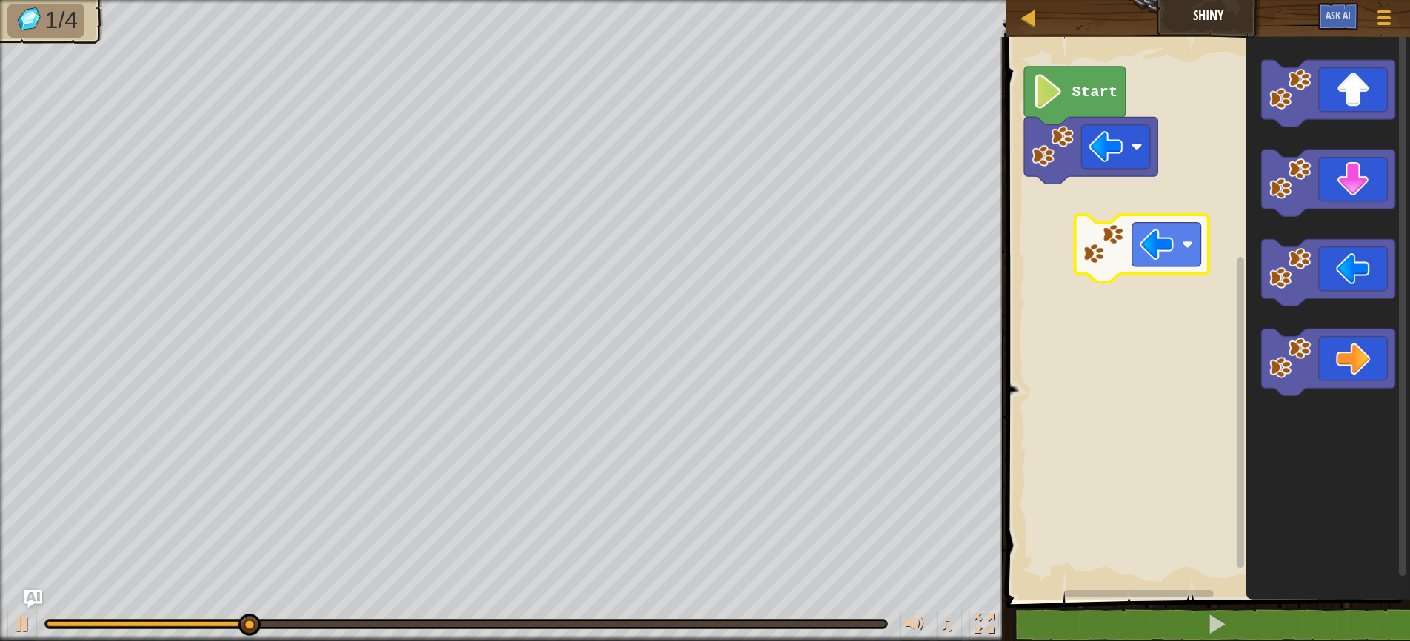
click at [1130, 238] on div "Start" at bounding box center [1206, 315] width 408 height 570
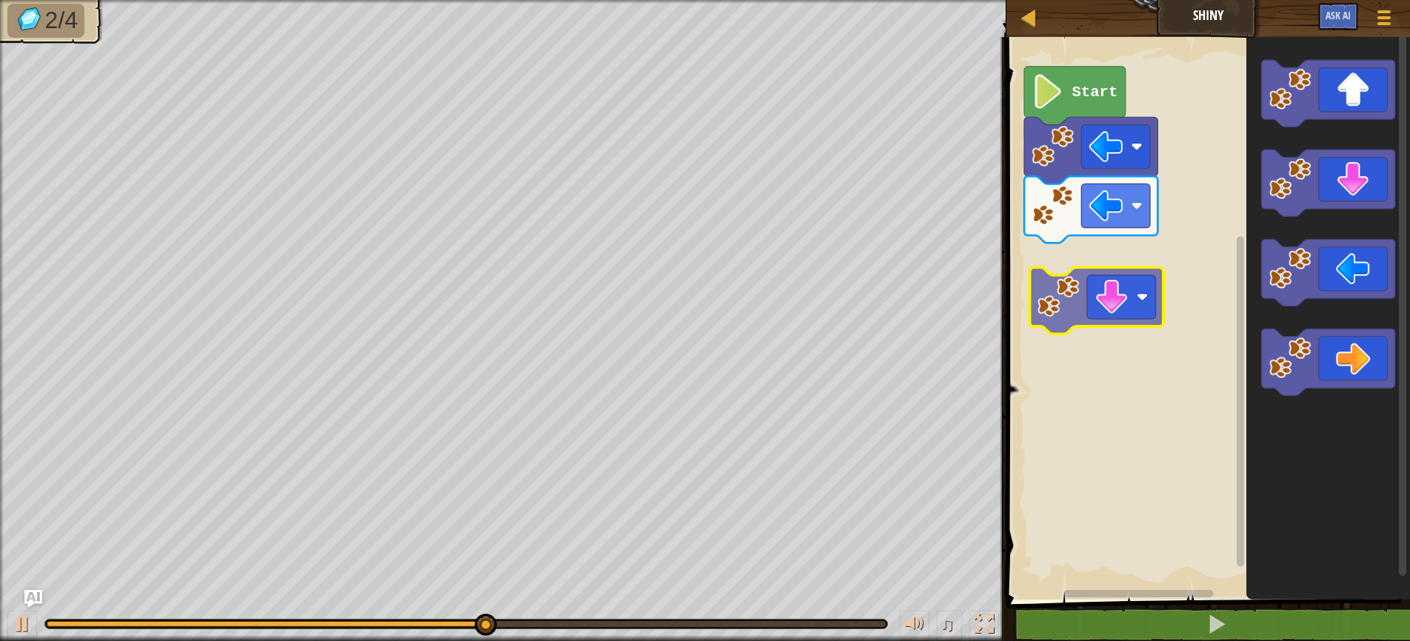
click at [1092, 292] on div "Start" at bounding box center [1206, 315] width 408 height 570
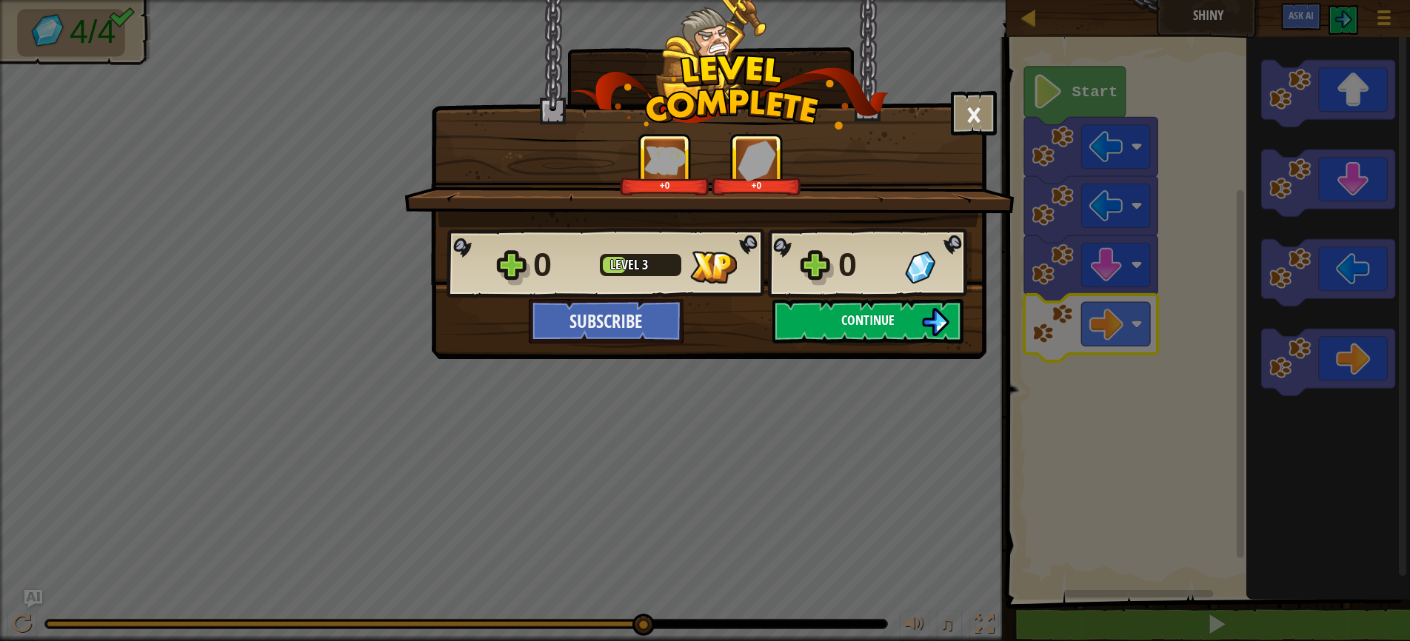
click at [859, 316] on span "Continue" at bounding box center [867, 320] width 53 height 19
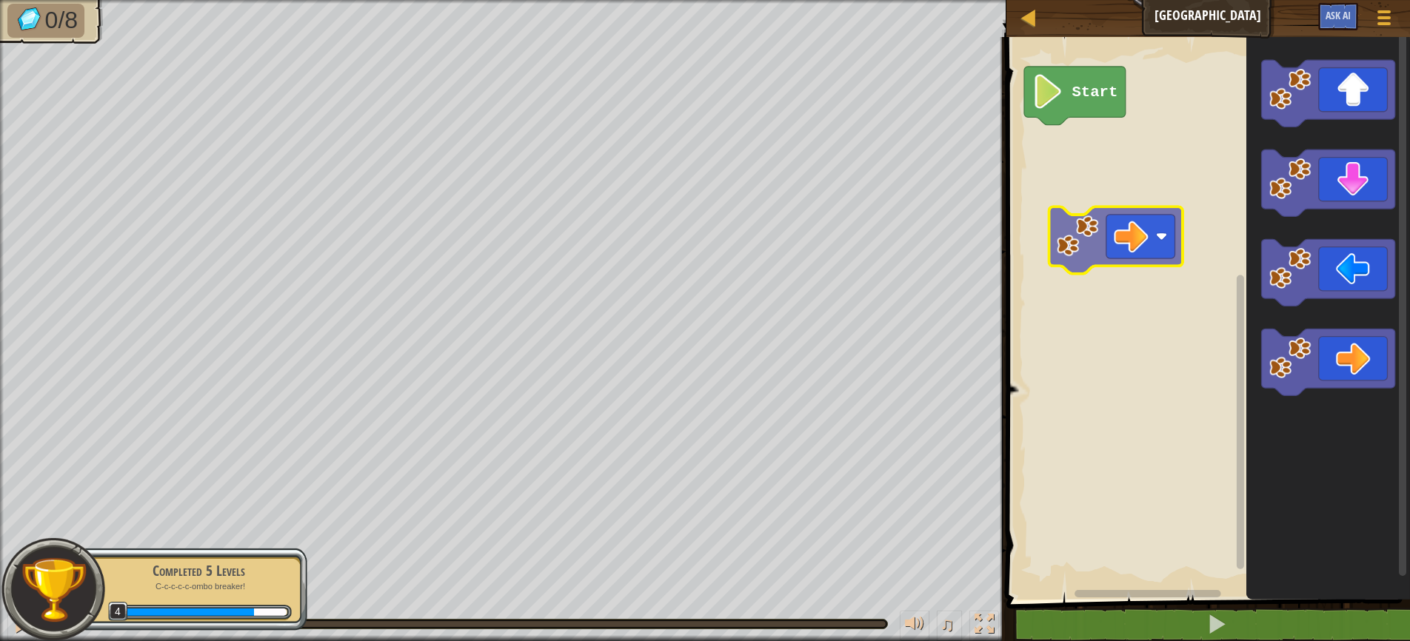
click at [1086, 207] on div "Start" at bounding box center [1206, 315] width 408 height 570
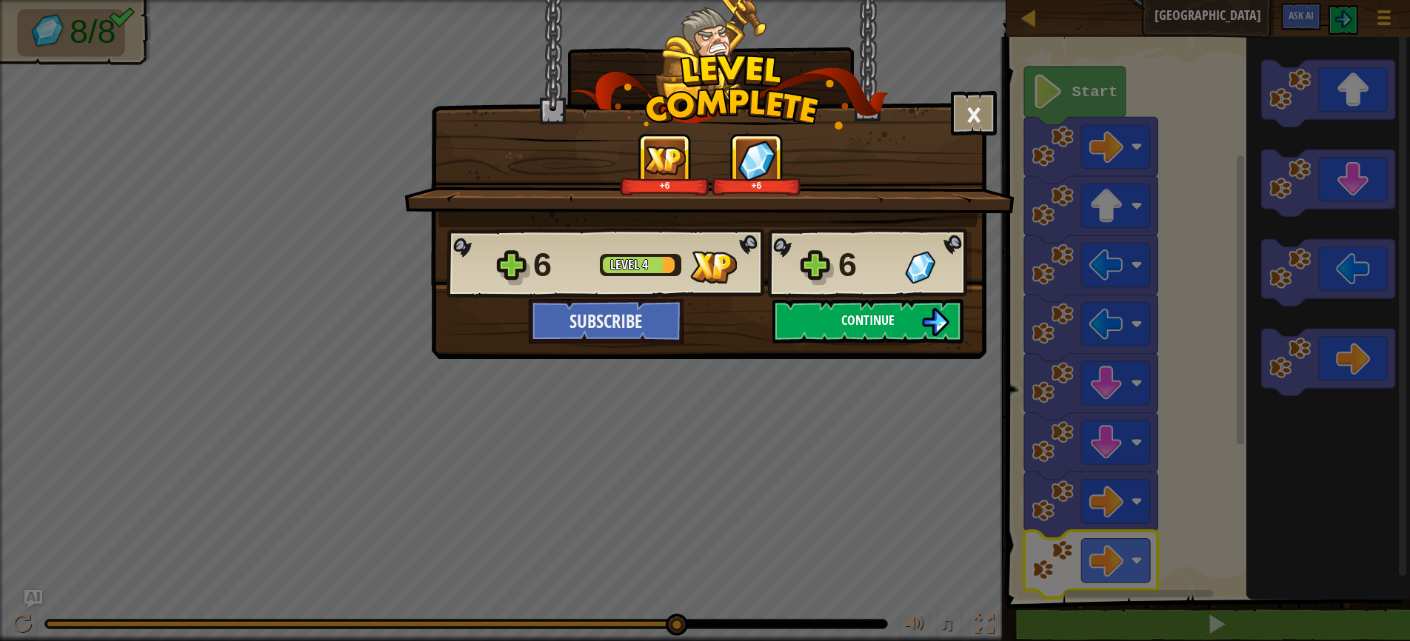
click at [837, 312] on button "Continue" at bounding box center [867, 321] width 191 height 44
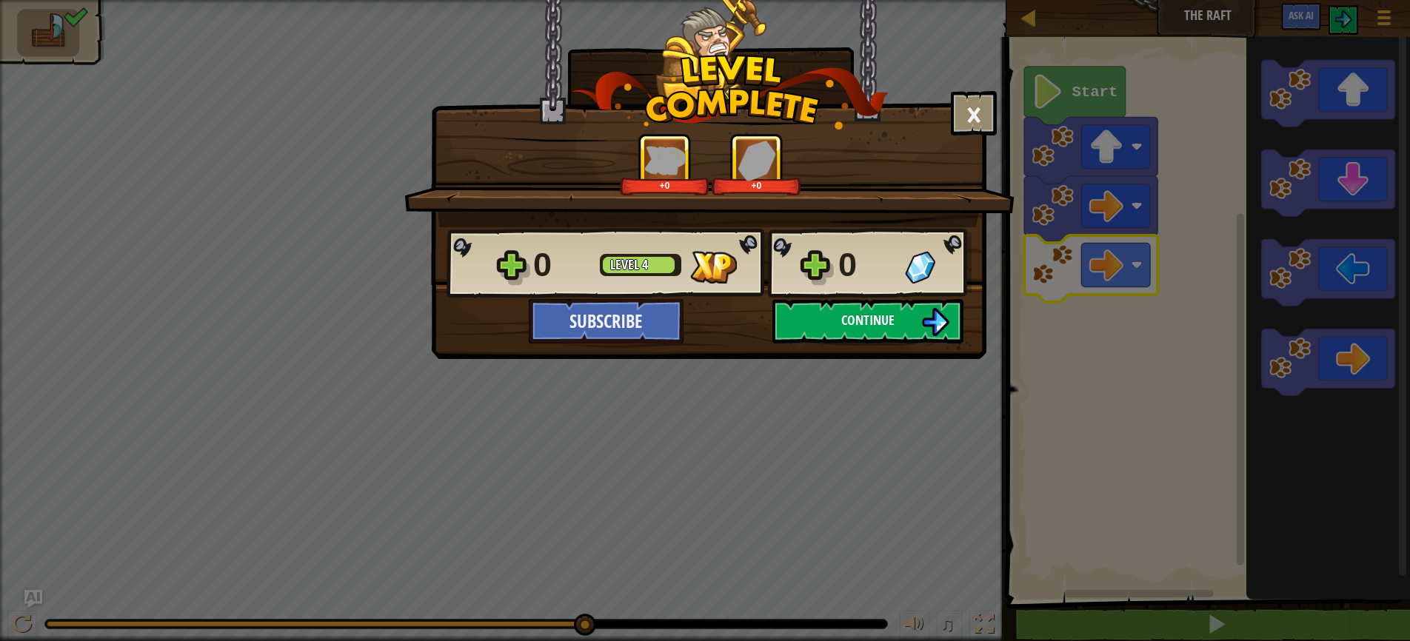
click at [858, 312] on span "Continue" at bounding box center [867, 320] width 53 height 19
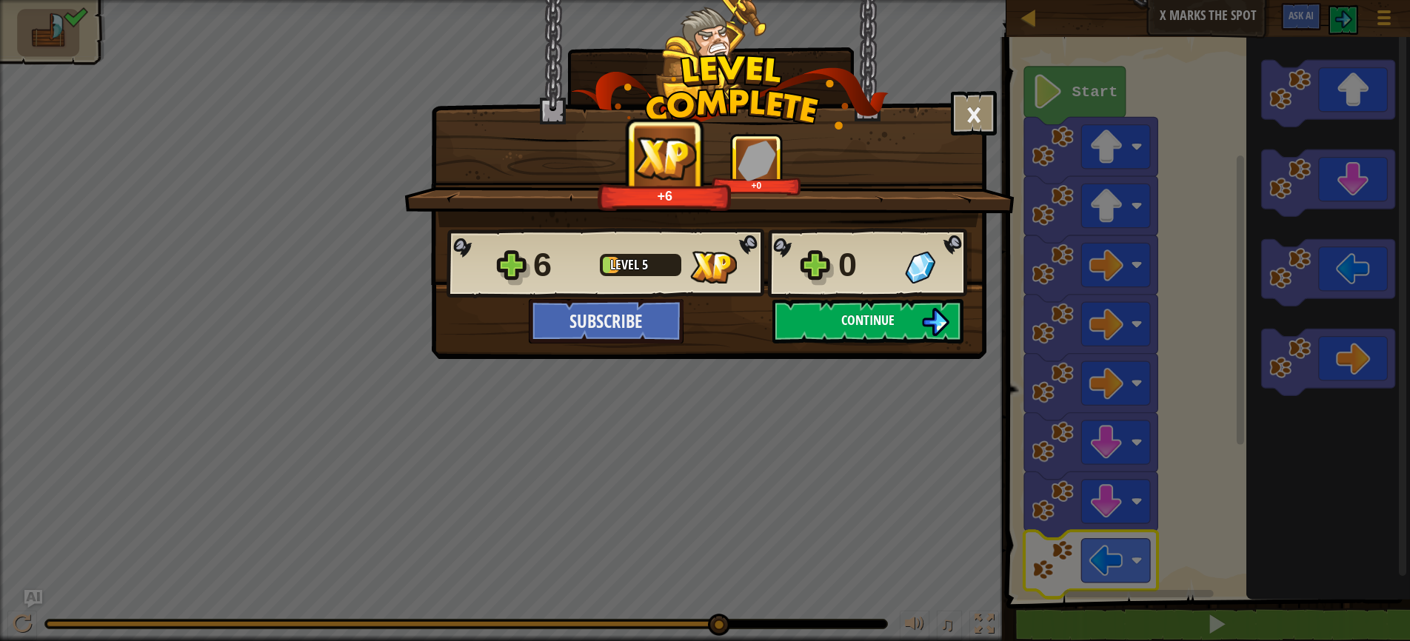
click at [853, 324] on span "Continue" at bounding box center [867, 320] width 53 height 19
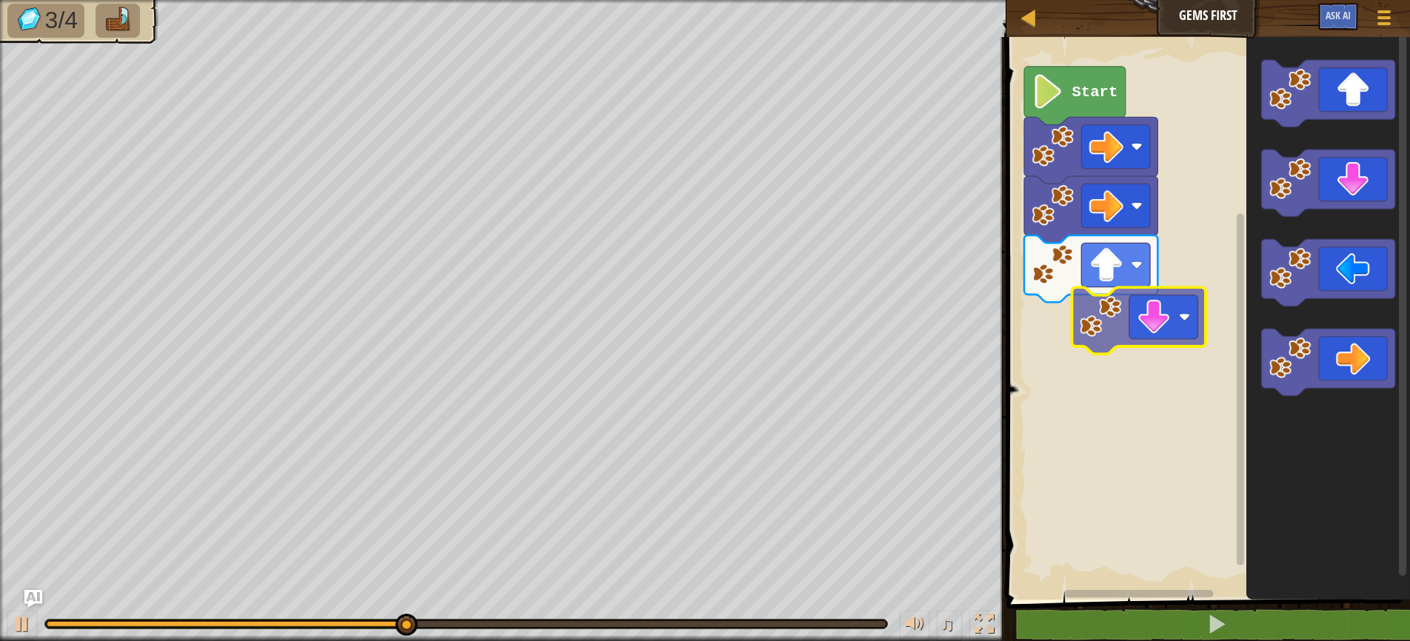
click at [1151, 318] on div "Start" at bounding box center [1206, 315] width 408 height 570
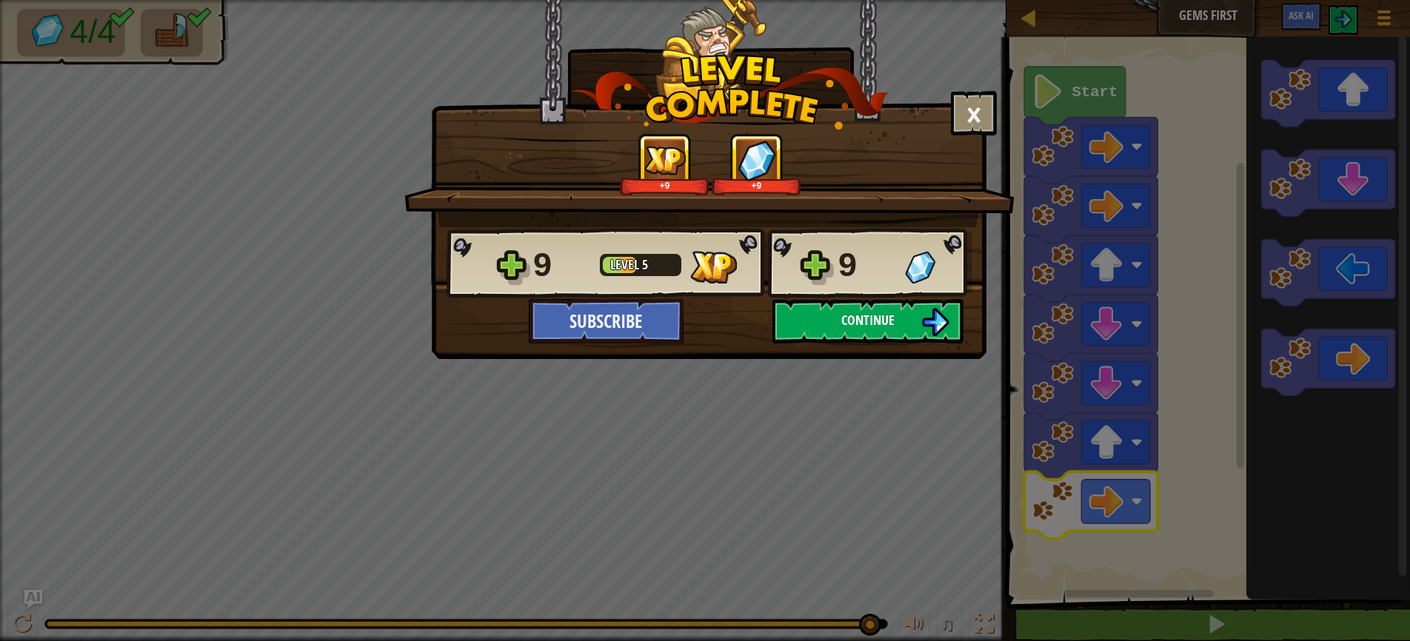
click at [869, 323] on span "Continue" at bounding box center [867, 320] width 53 height 19
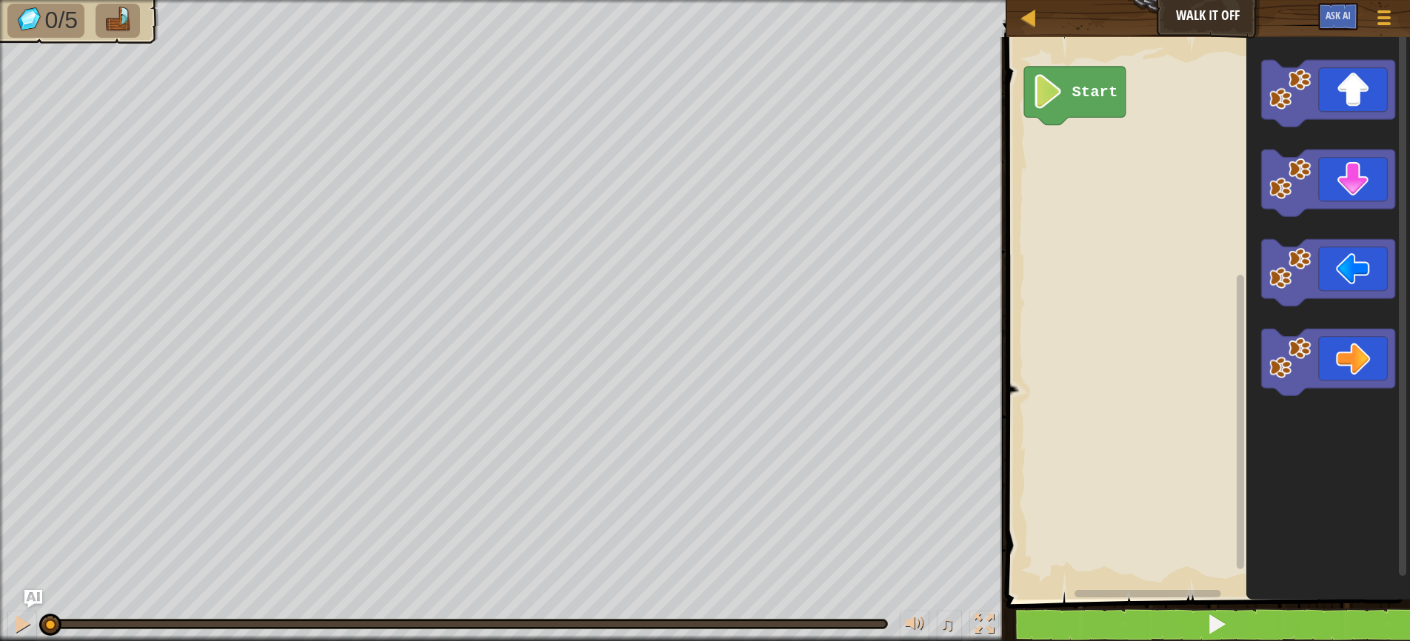
click at [1221, 629] on span at bounding box center [1216, 624] width 21 height 21
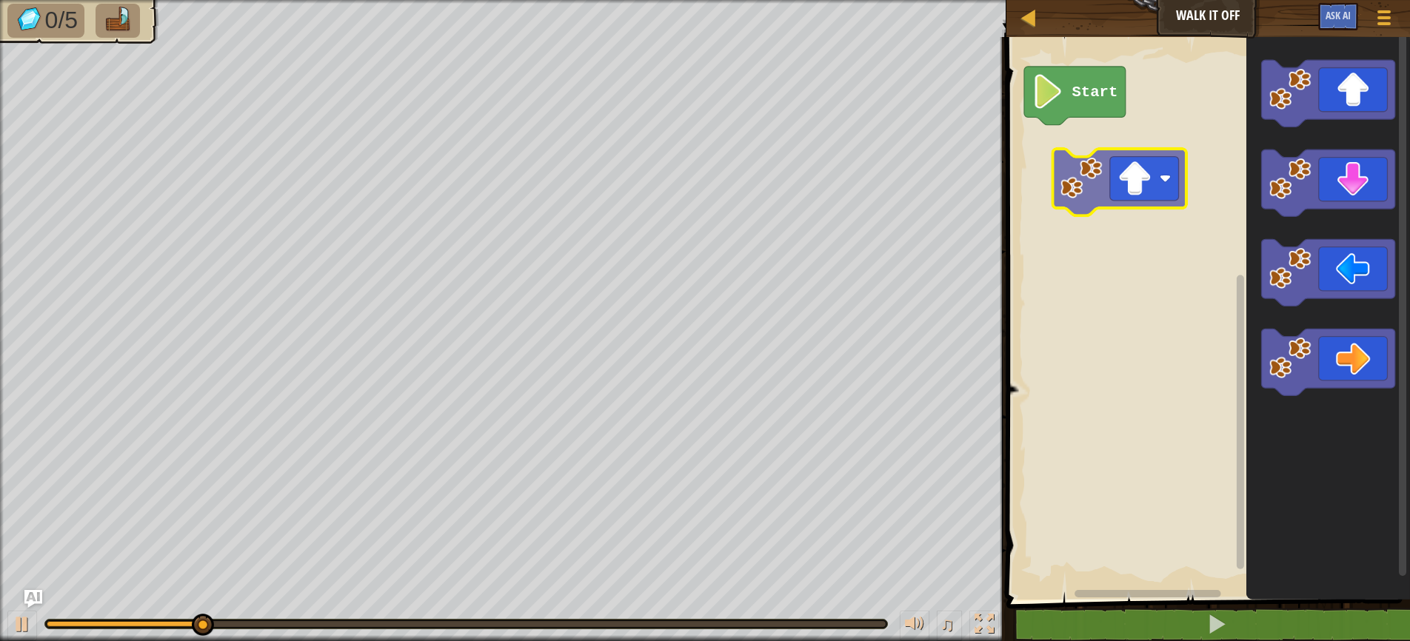
click at [1120, 187] on div "Start" at bounding box center [1206, 315] width 408 height 570
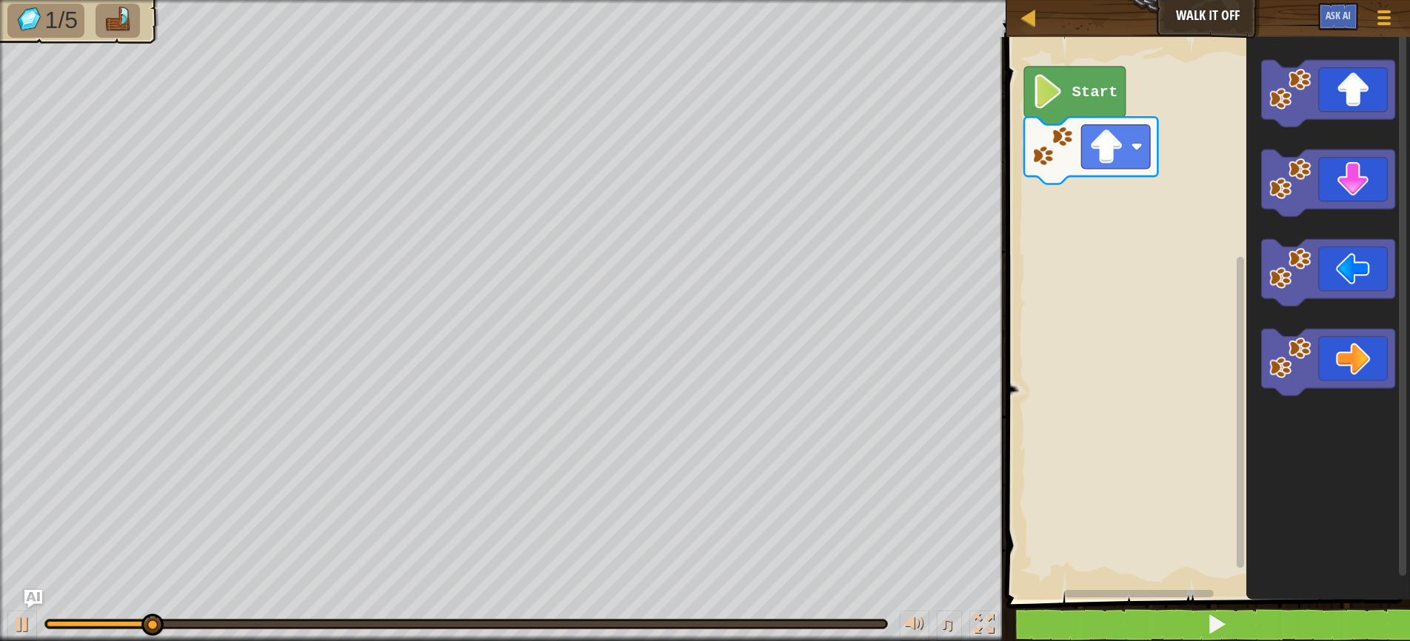
click at [1211, 618] on span at bounding box center [1216, 624] width 21 height 21
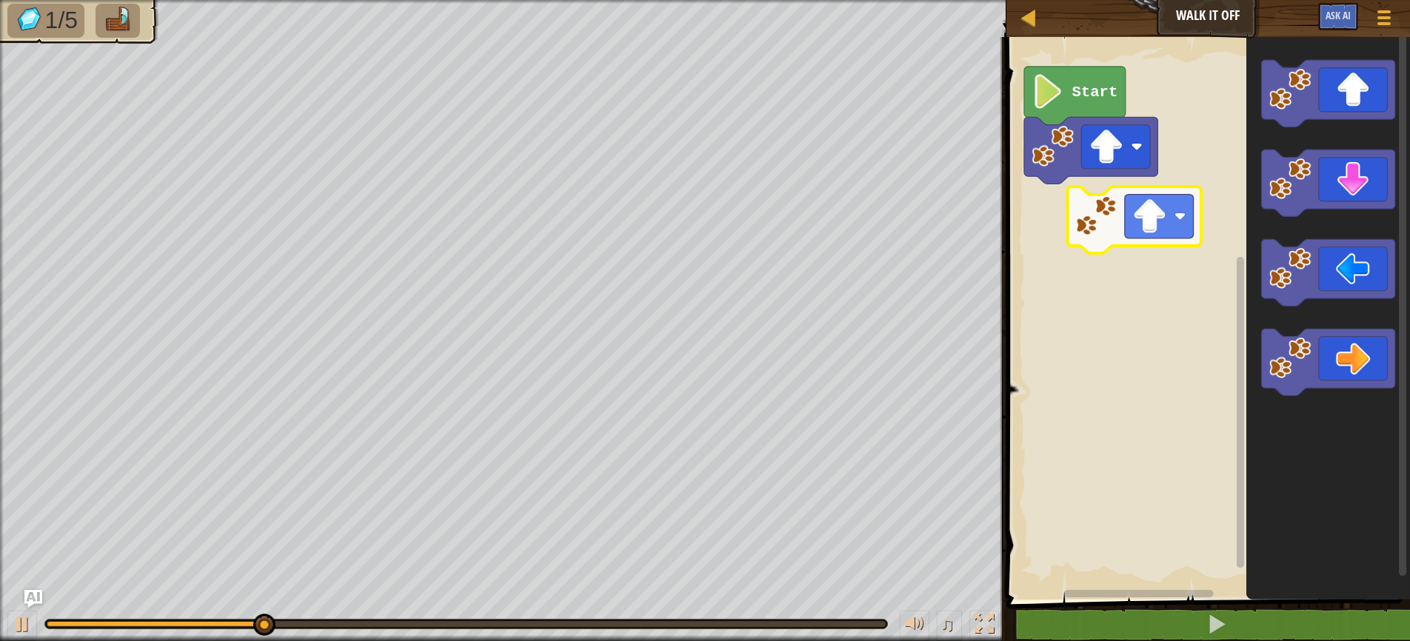
click at [1146, 230] on div "Start" at bounding box center [1206, 315] width 408 height 570
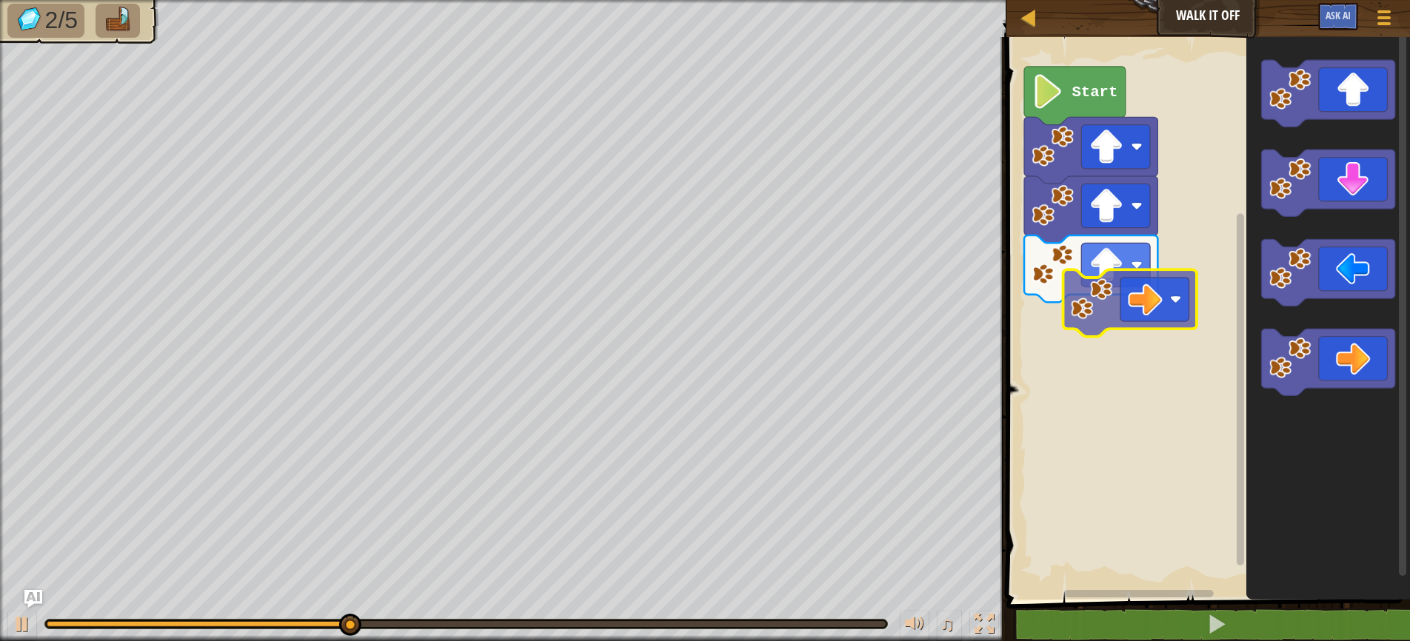
click at [1111, 335] on div "Start" at bounding box center [1206, 315] width 408 height 570
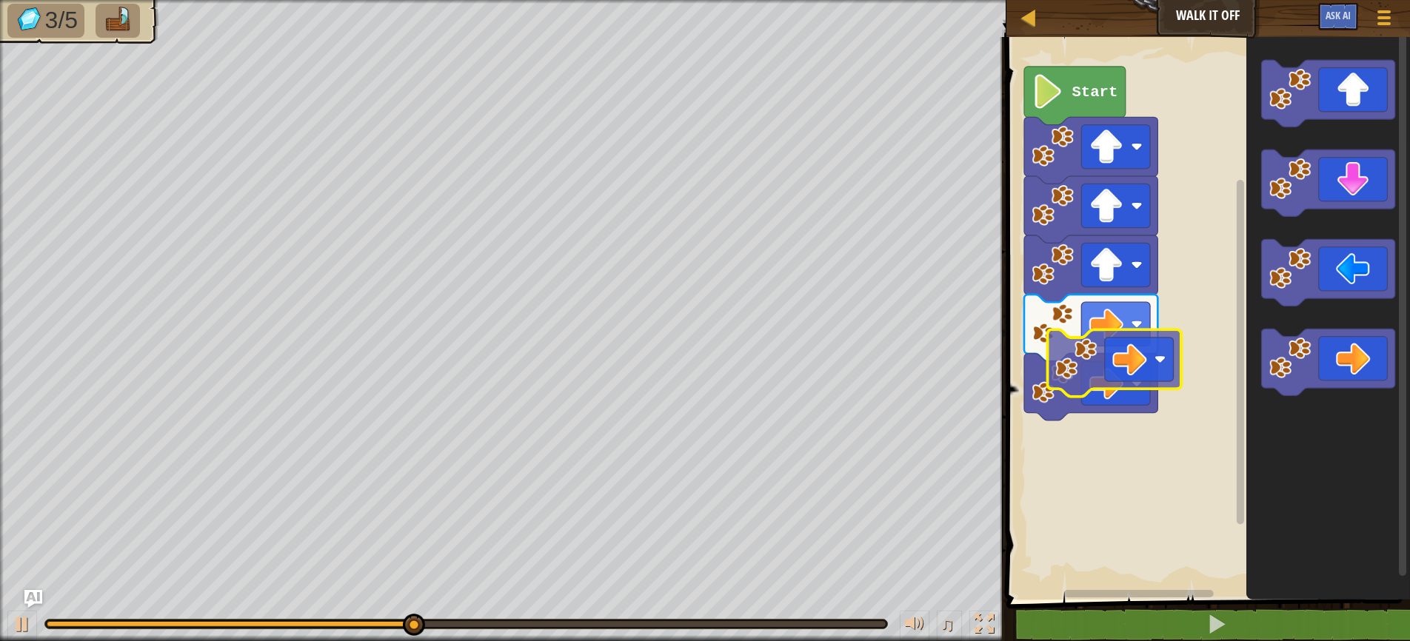
click at [1124, 381] on div "Start" at bounding box center [1206, 315] width 408 height 570
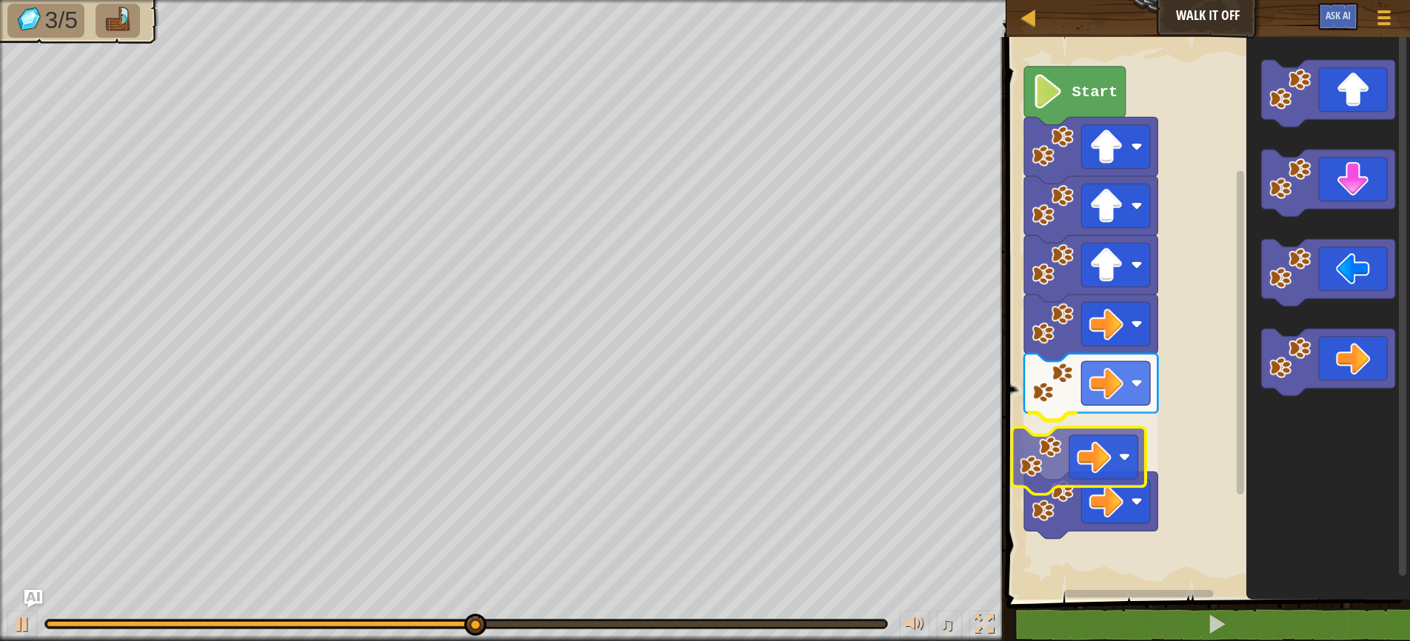
click at [1089, 474] on div "Start" at bounding box center [1206, 315] width 408 height 570
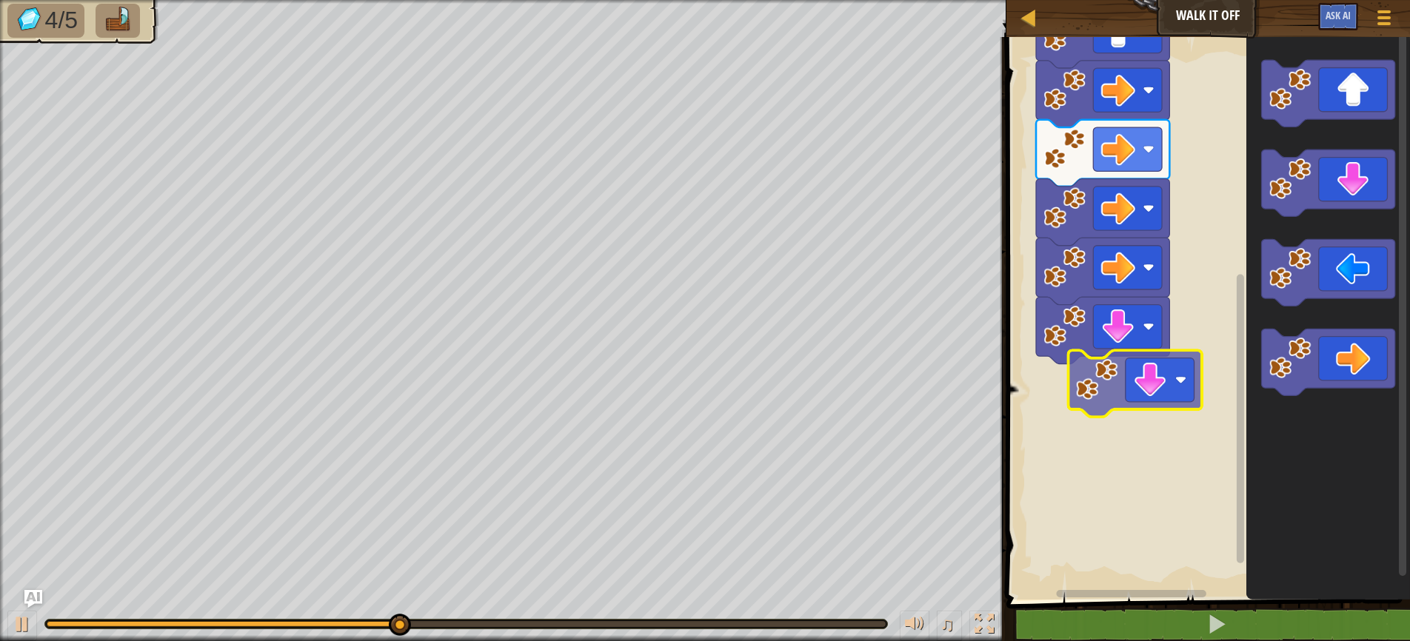
click at [1155, 396] on div "Start" at bounding box center [1206, 315] width 408 height 570
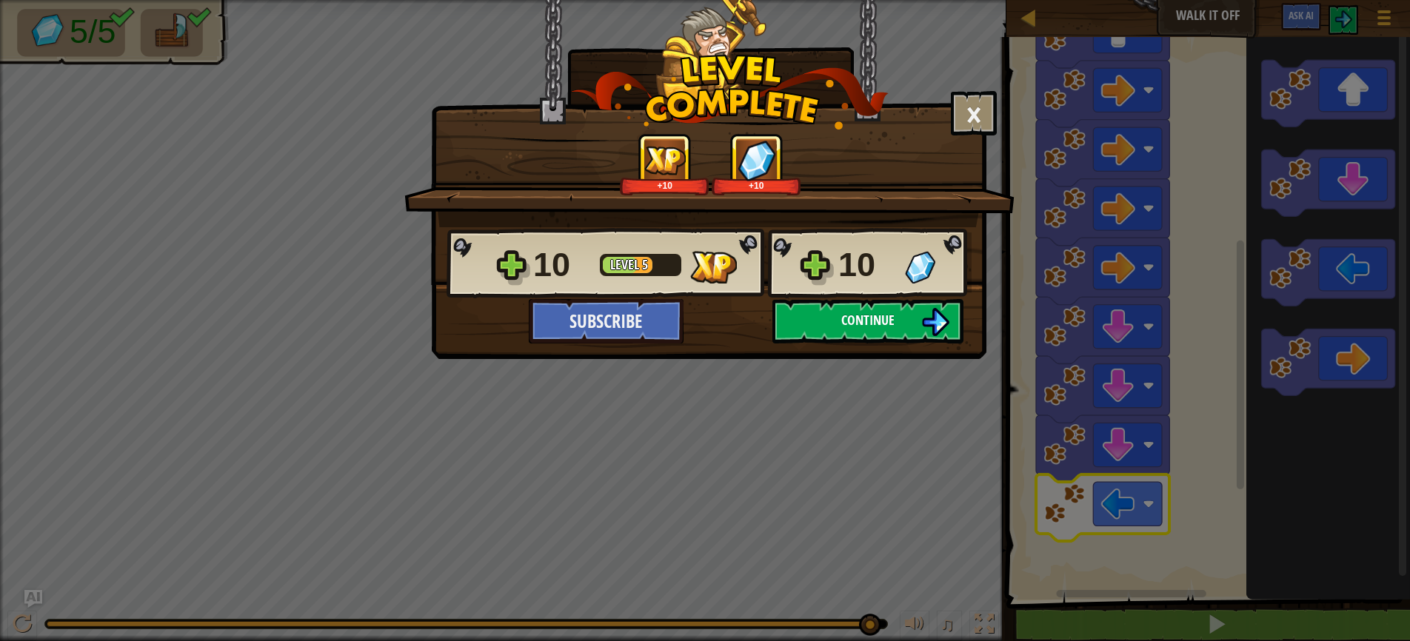
click at [857, 318] on span "Continue" at bounding box center [867, 320] width 53 height 19
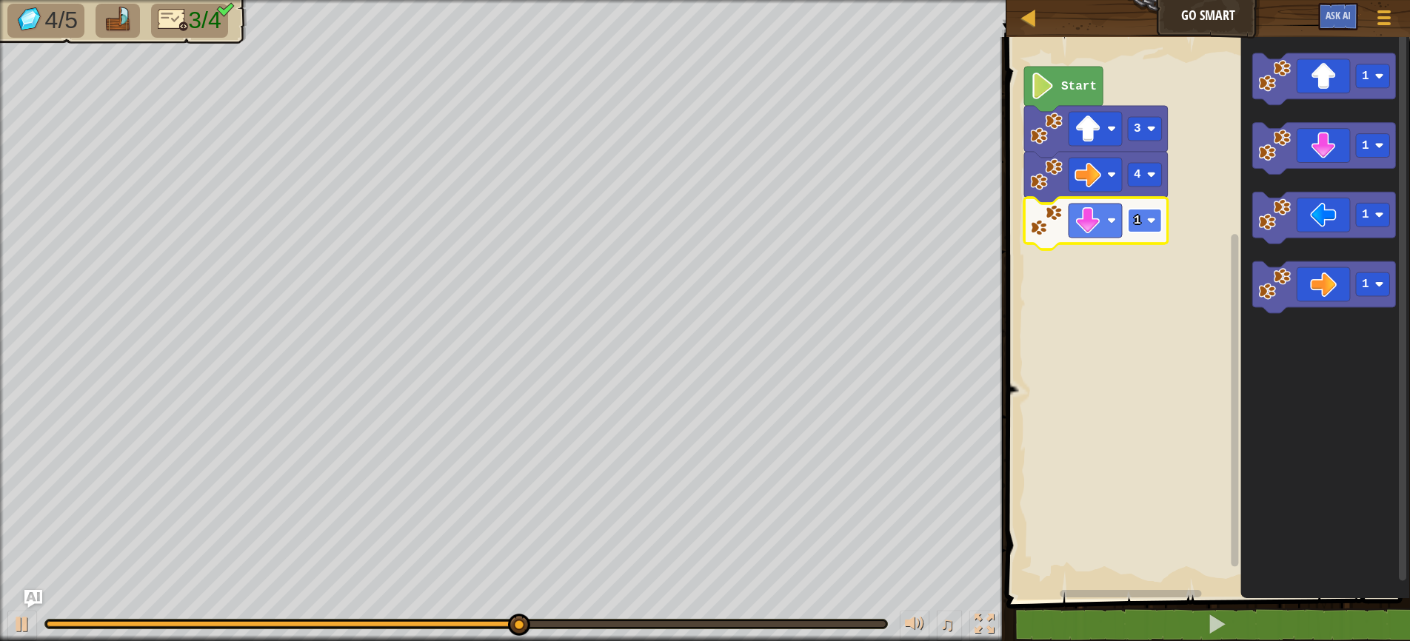
click at [1155, 221] on image "Blockly Workspace" at bounding box center [1150, 220] width 9 height 9
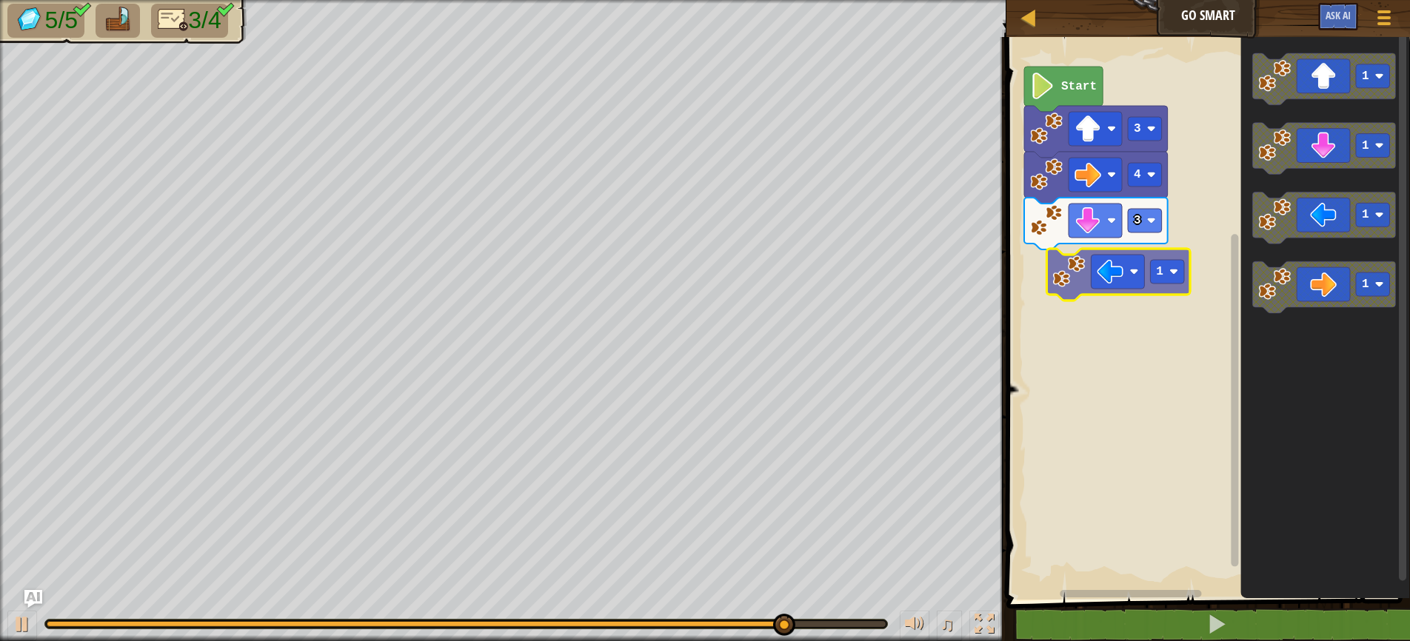
click at [1118, 281] on div "Start 3 4 3 1 1 1 1 1" at bounding box center [1206, 315] width 408 height 570
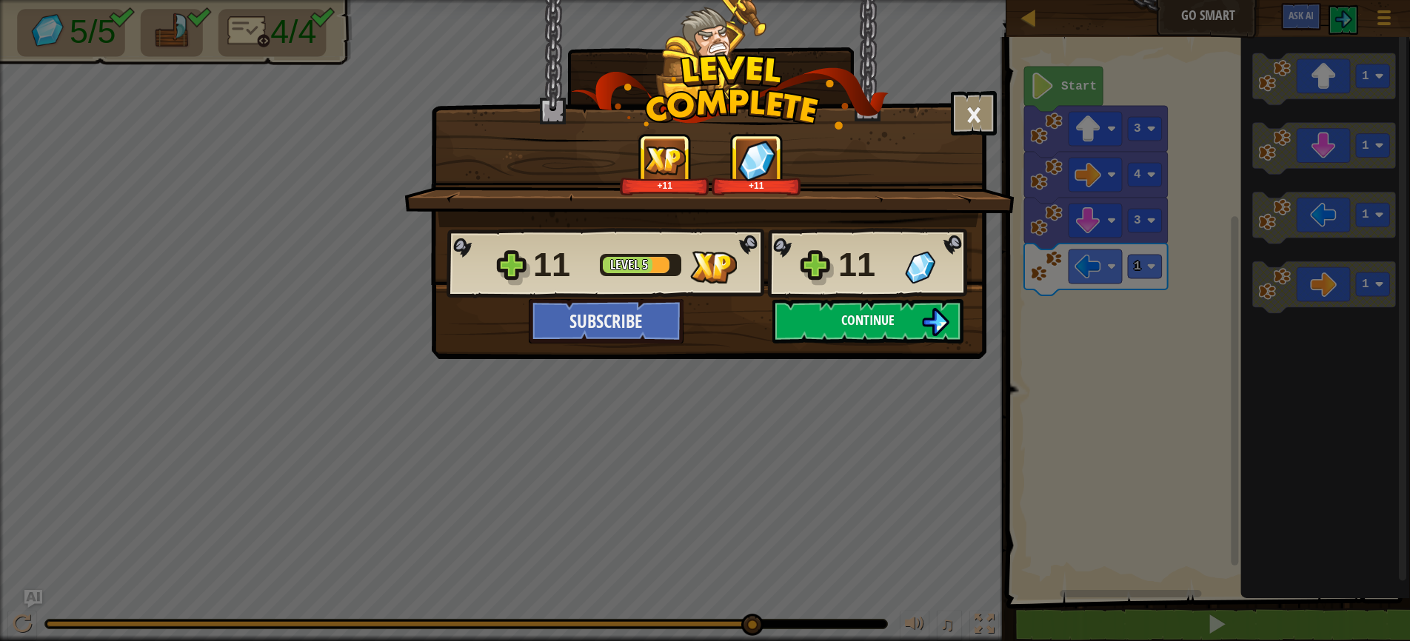
click at [867, 319] on span "Continue" at bounding box center [867, 320] width 53 height 19
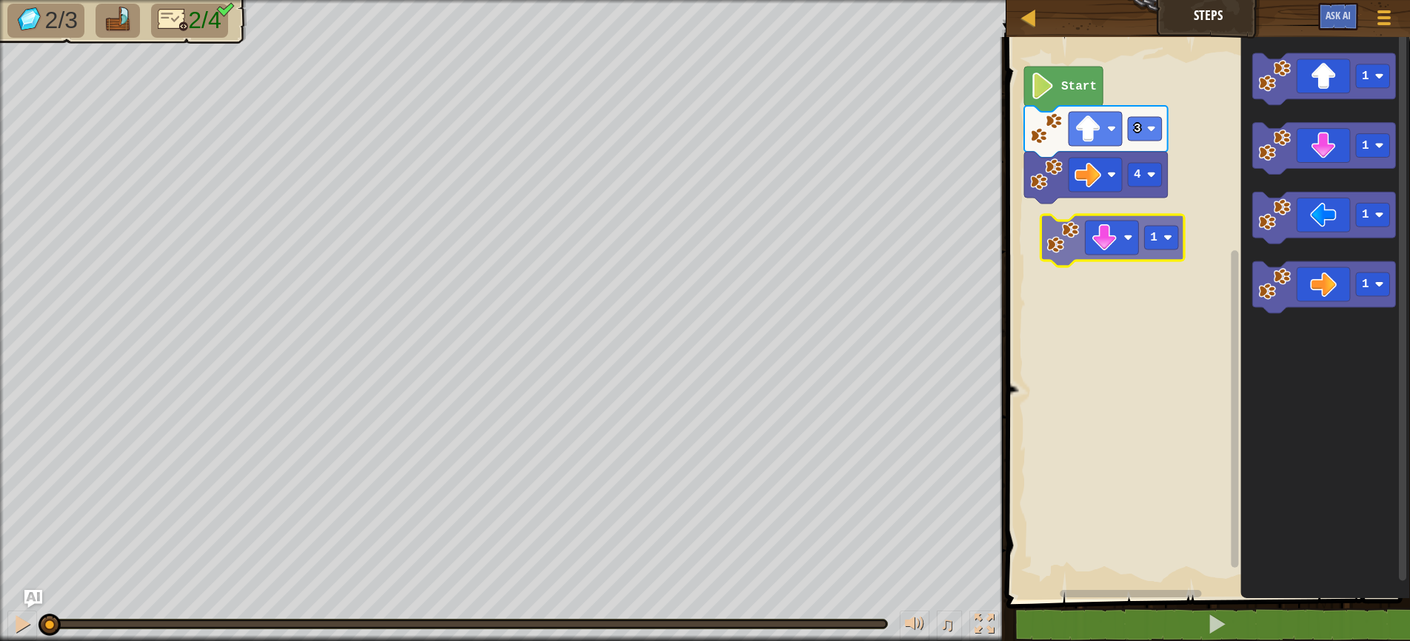
click at [1117, 243] on div "4 3 Start 1 1 1 1 1" at bounding box center [1206, 315] width 408 height 570
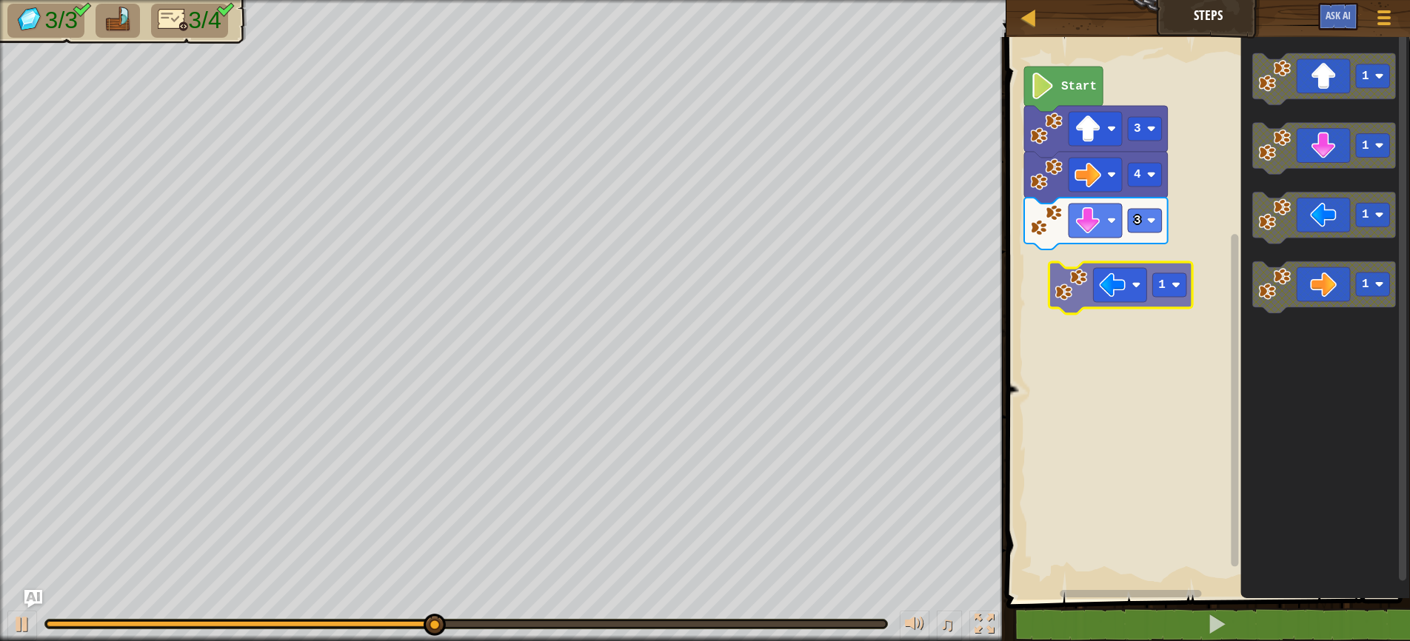
click at [1119, 291] on div "Start 3 4 3 1 1 1 1 1" at bounding box center [1206, 315] width 408 height 570
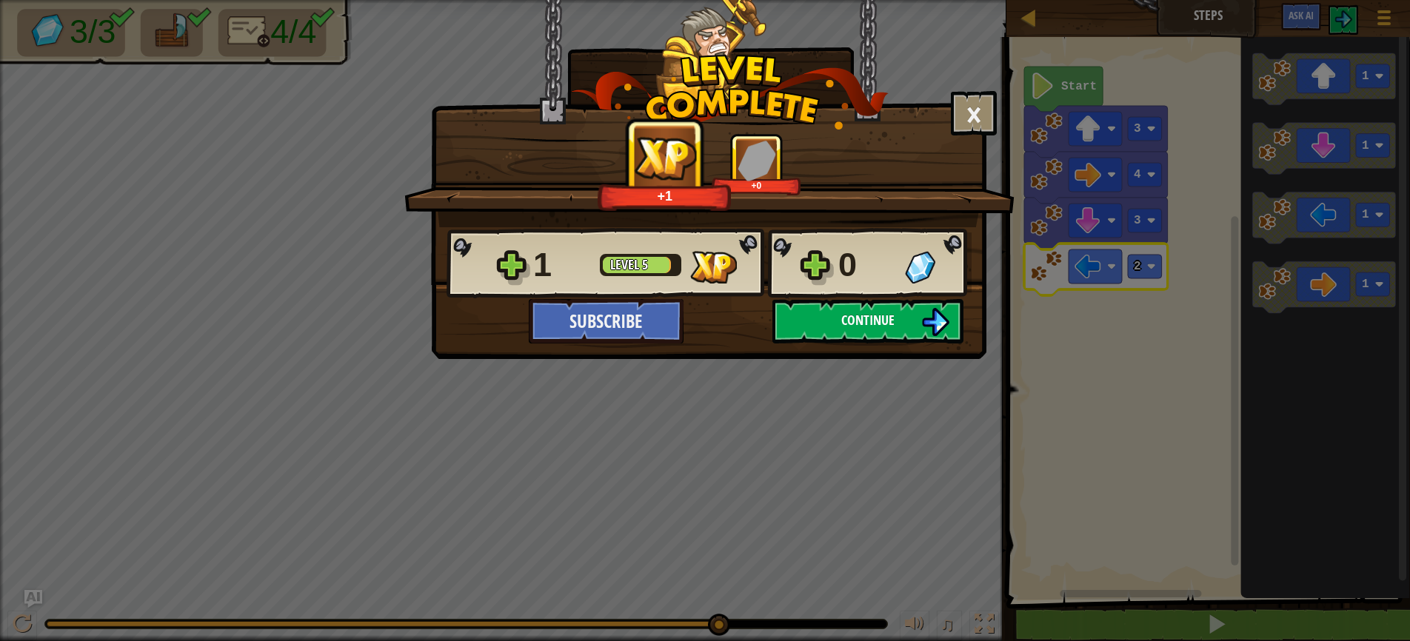
click at [835, 321] on button "Continue" at bounding box center [867, 321] width 191 height 44
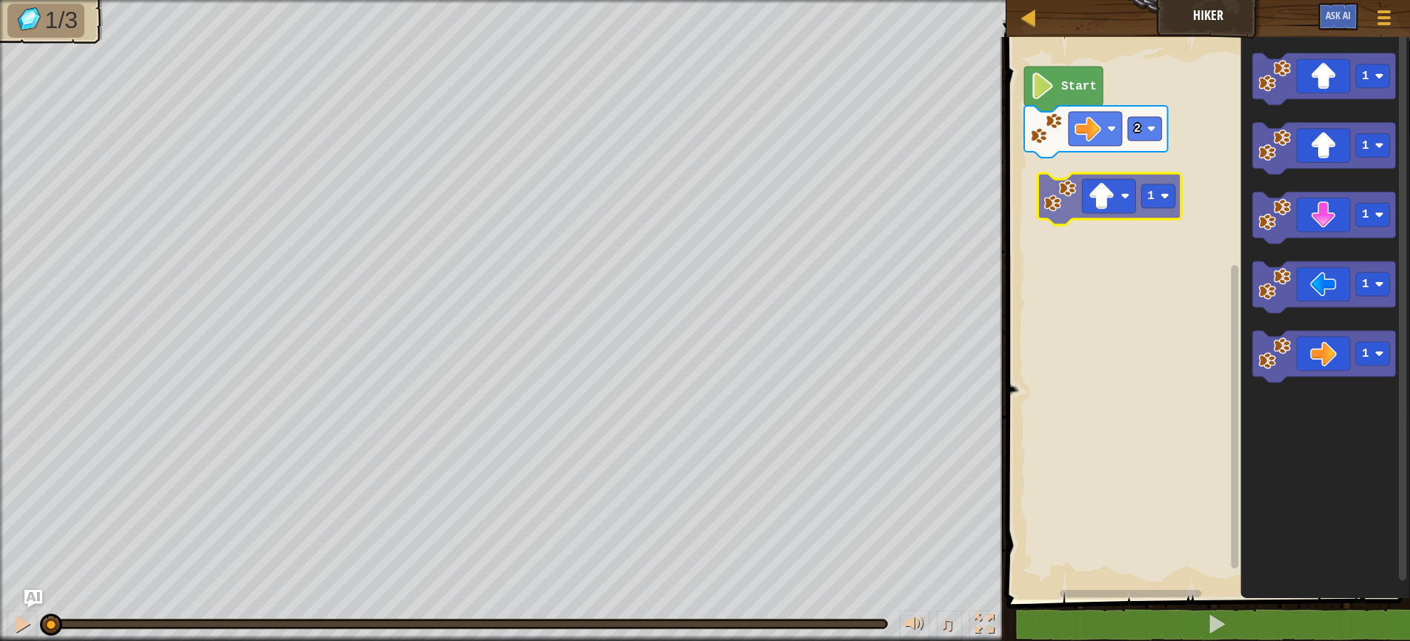
click at [1123, 207] on div "2 Start 1 1 1 1 1 1" at bounding box center [1206, 315] width 408 height 570
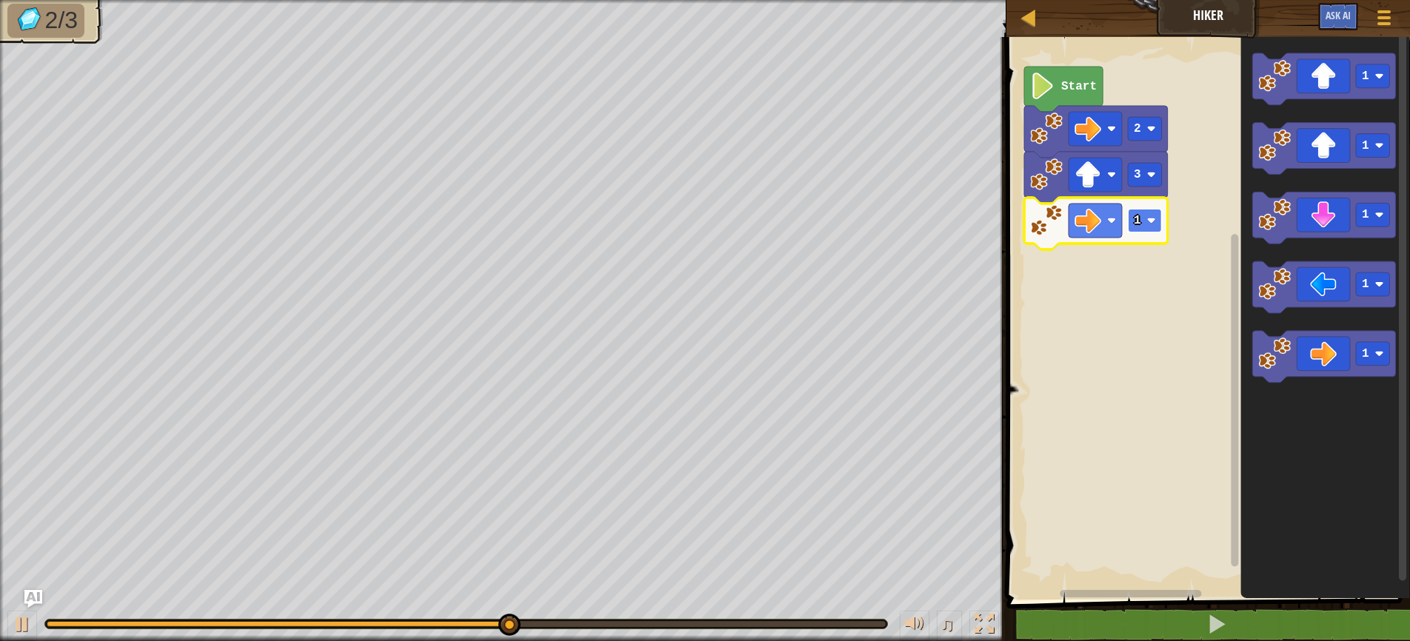
click at [1156, 218] on rect "Blockly Workspace" at bounding box center [1145, 221] width 34 height 24
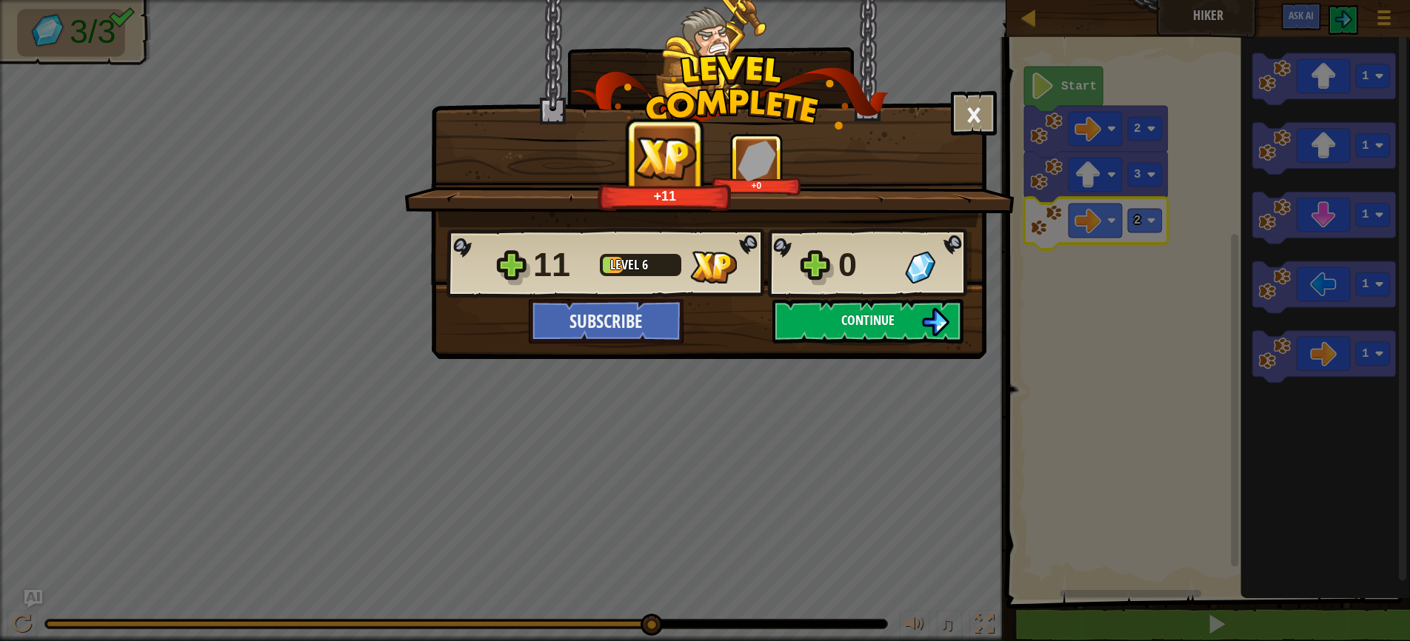
click at [845, 324] on span "Continue" at bounding box center [867, 320] width 53 height 19
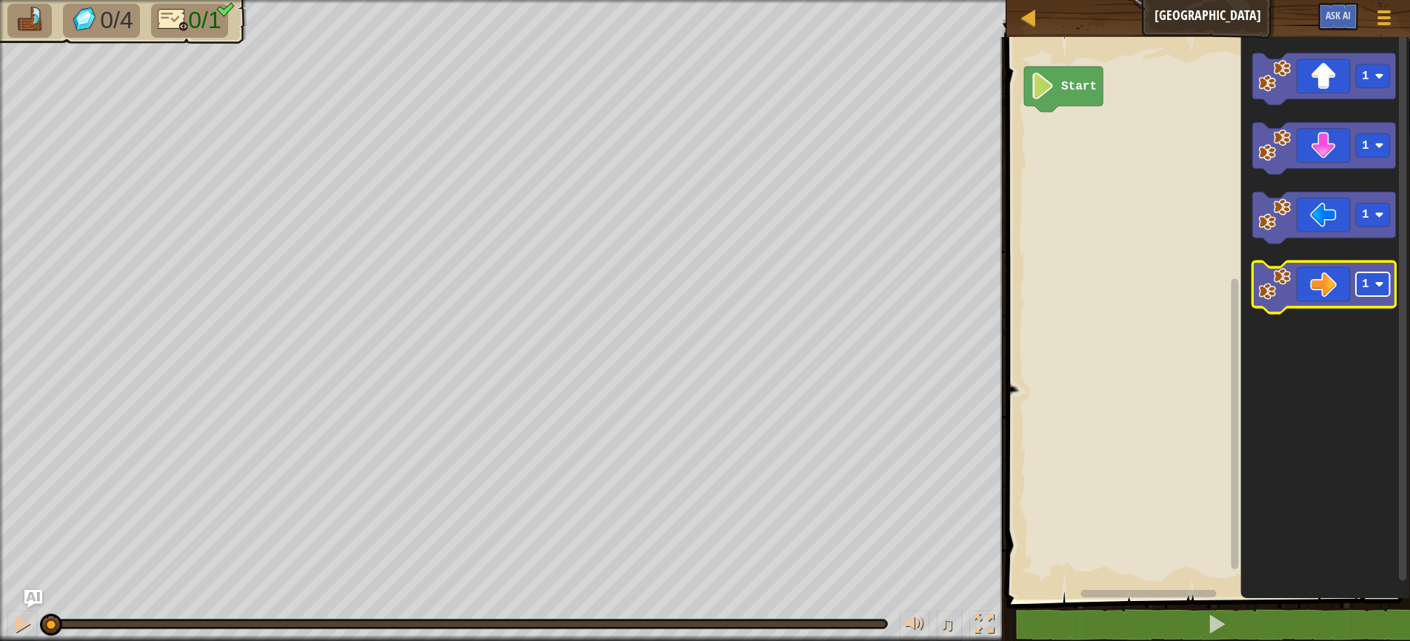
click at [1375, 290] on rect "Blockly Workspace" at bounding box center [1373, 285] width 34 height 24
click at [1381, 294] on rect "Blockly Workspace" at bounding box center [1373, 285] width 34 height 24
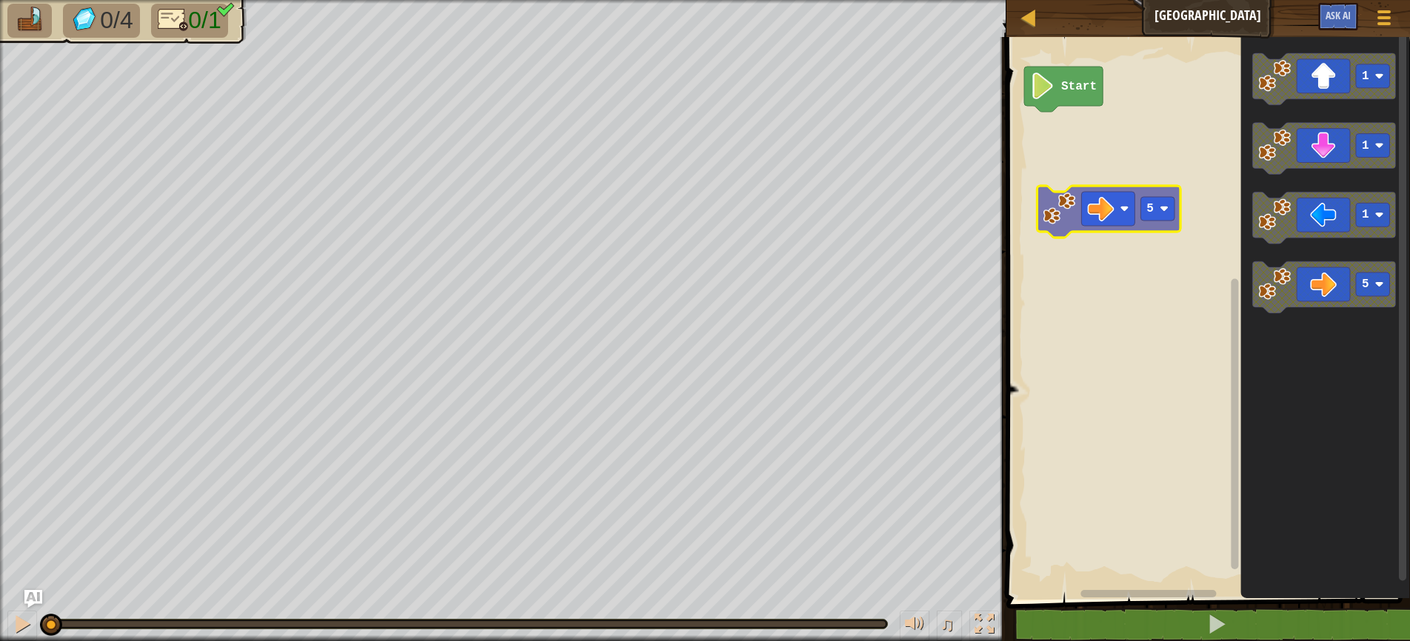
click at [1099, 215] on div "Start 1 1 1 5 5" at bounding box center [1206, 315] width 408 height 570
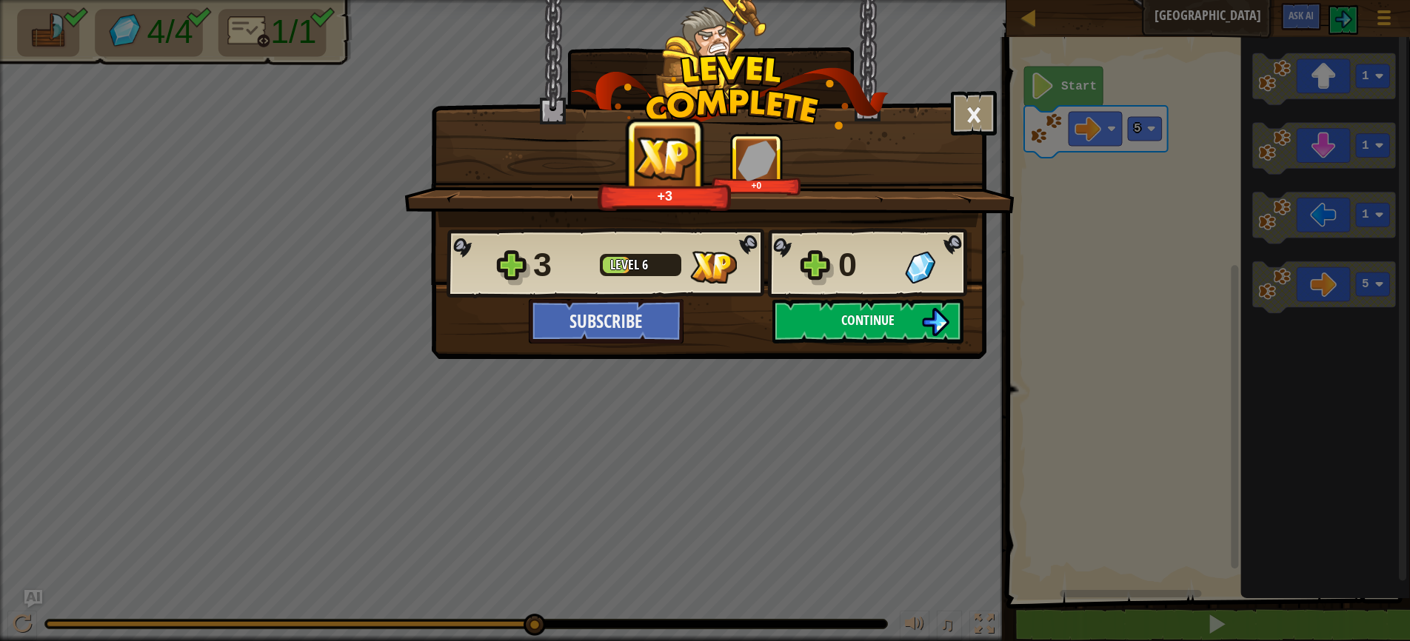
click at [884, 332] on button "Continue" at bounding box center [867, 321] width 191 height 44
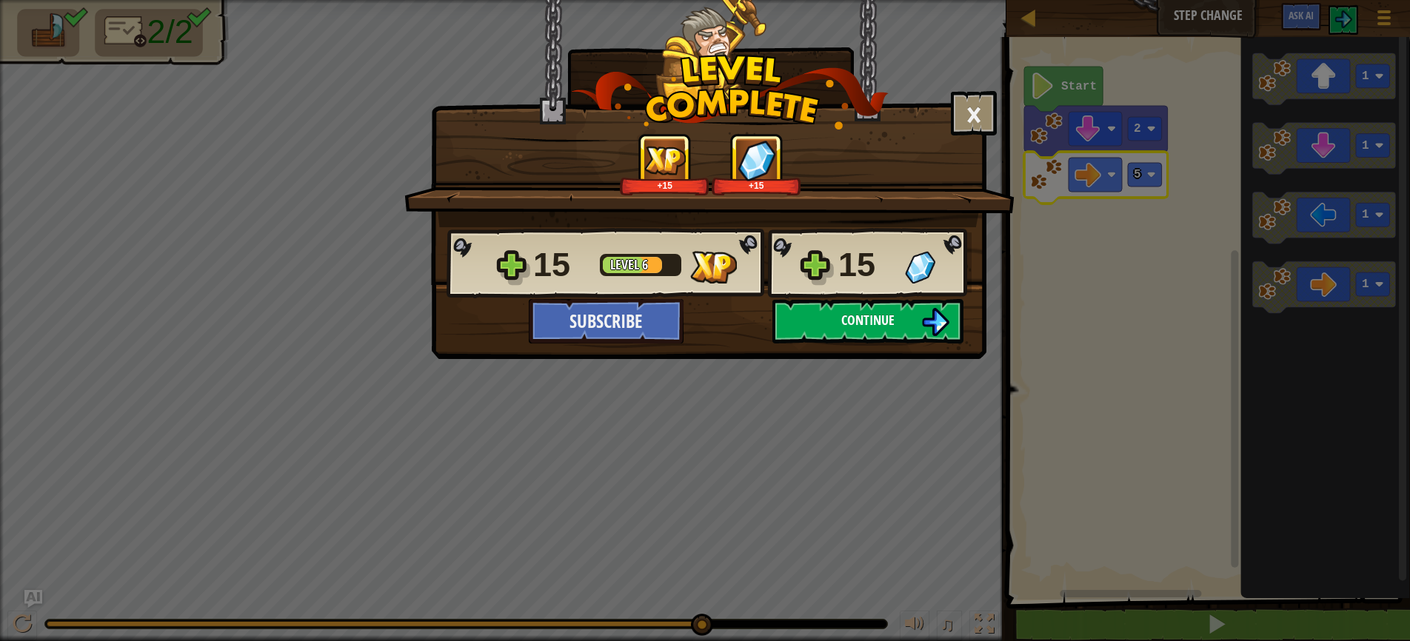
click at [840, 321] on button "Continue" at bounding box center [867, 321] width 191 height 44
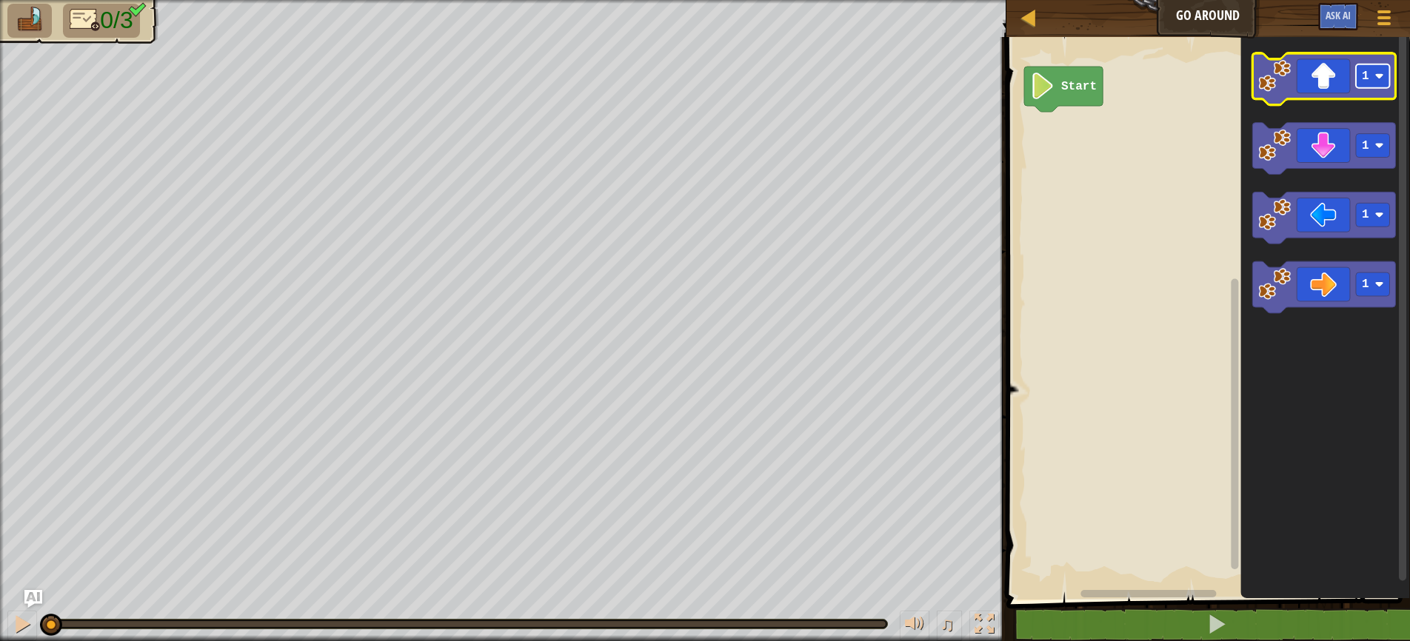
click at [1384, 84] on rect "Blockly Workspace" at bounding box center [1373, 76] width 34 height 24
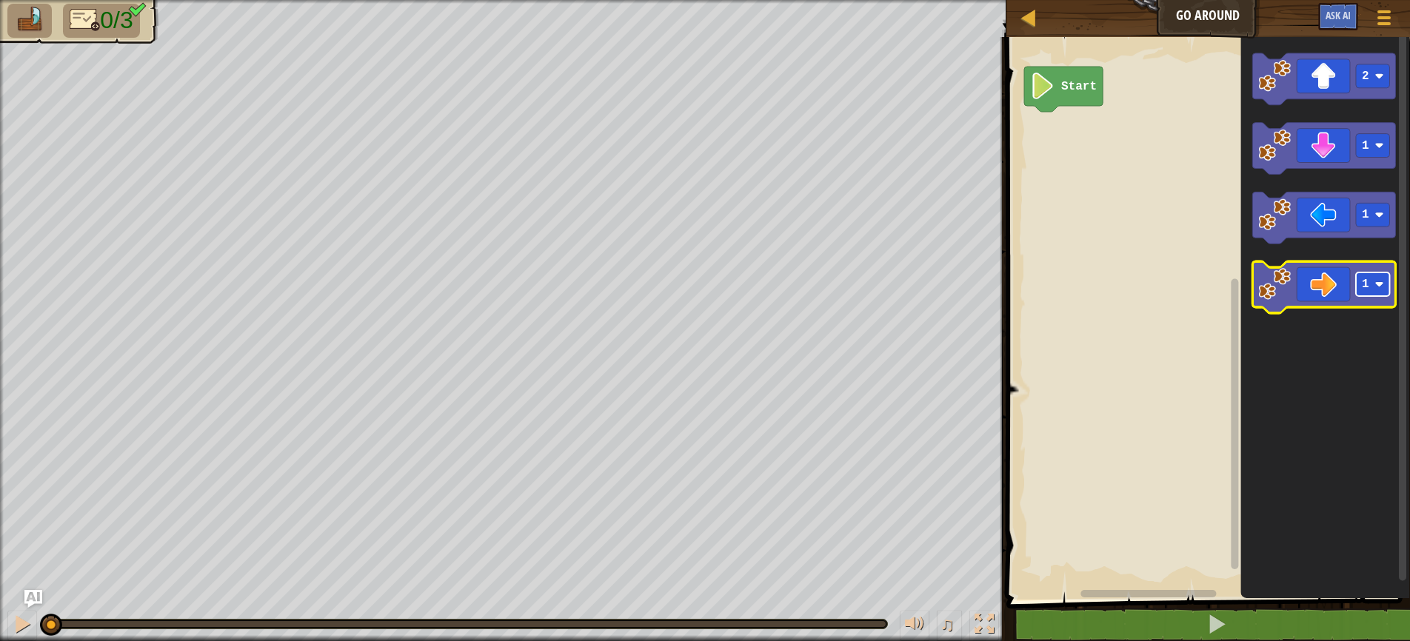
click at [1380, 287] on image "Blockly Workspace" at bounding box center [1379, 285] width 9 height 9
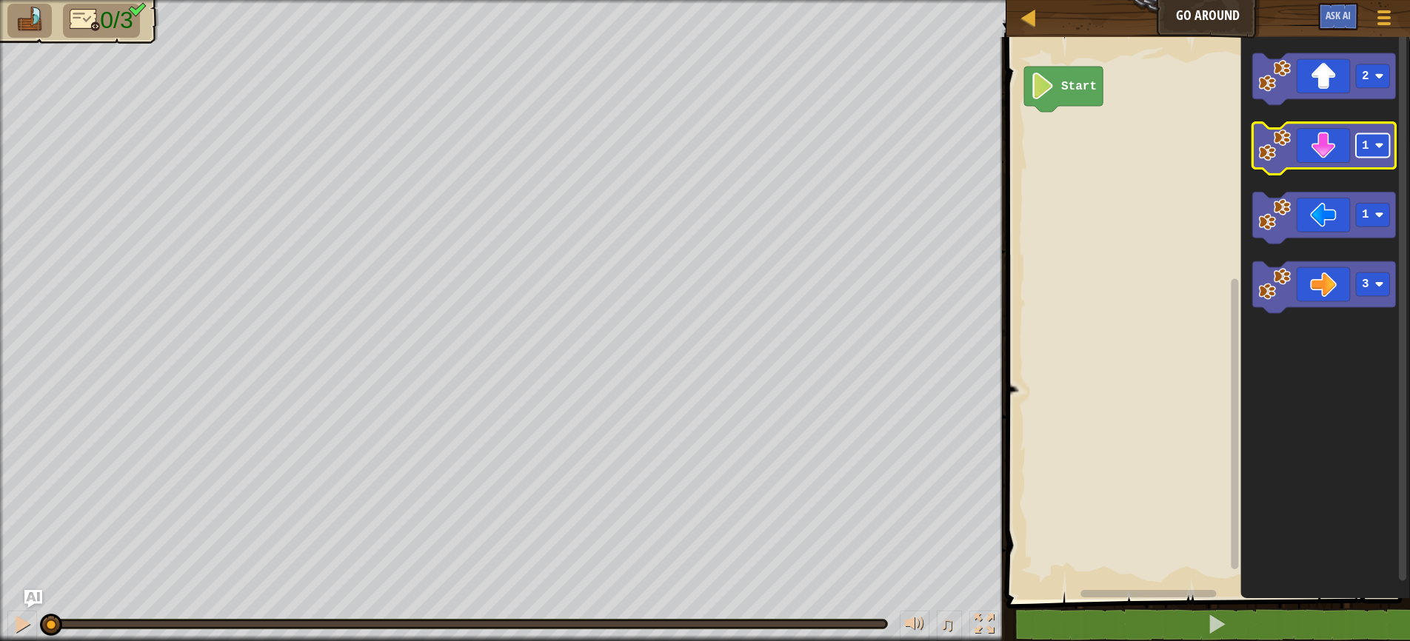
click at [1378, 154] on rect "Blockly Workspace" at bounding box center [1373, 146] width 34 height 24
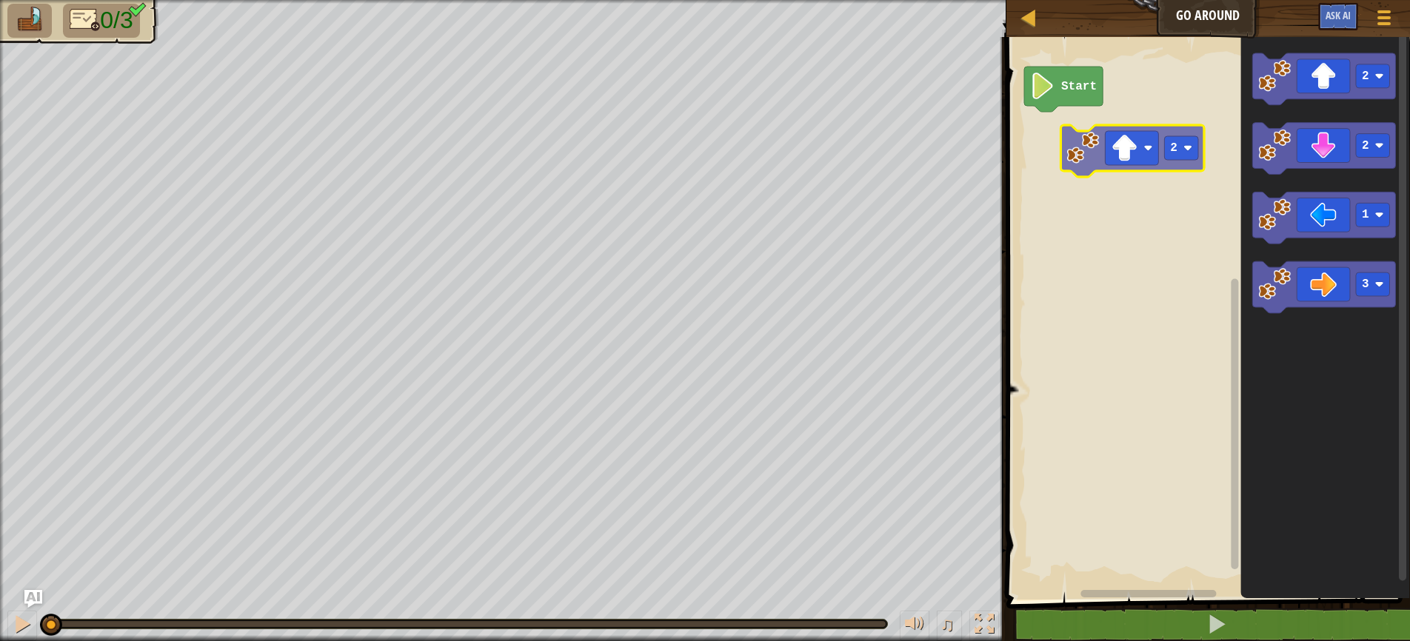
click at [1116, 157] on div "Start 2 2 1 3 2" at bounding box center [1206, 315] width 408 height 570
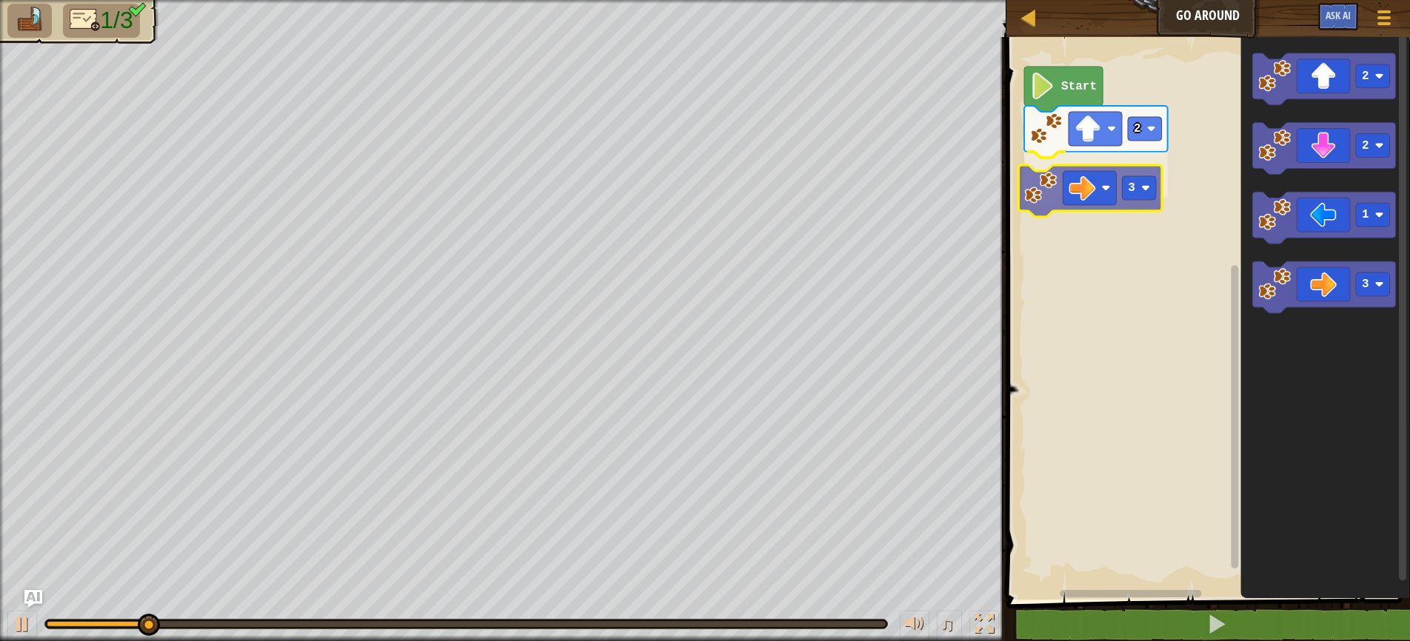
click at [1077, 213] on div "2 3 Start 2 2 1 3 3" at bounding box center [1206, 315] width 408 height 570
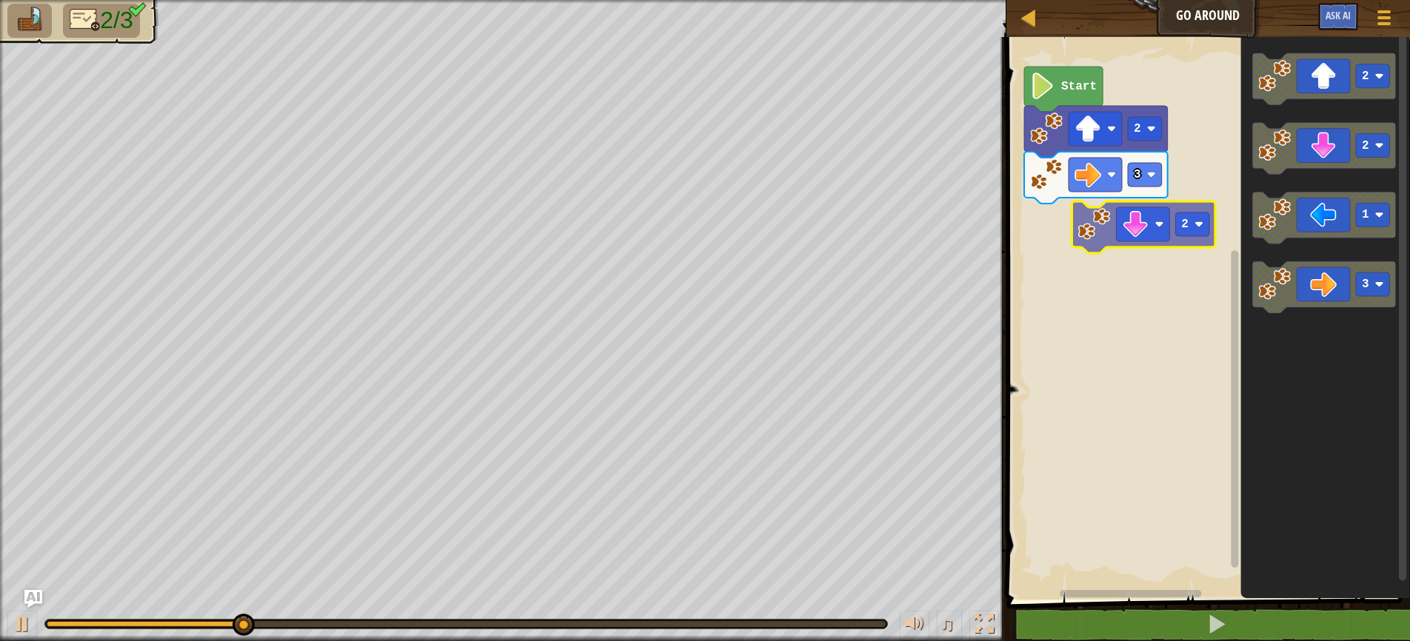
click at [1056, 246] on div "2 3 Start 2 2 1 3 2" at bounding box center [1206, 315] width 408 height 570
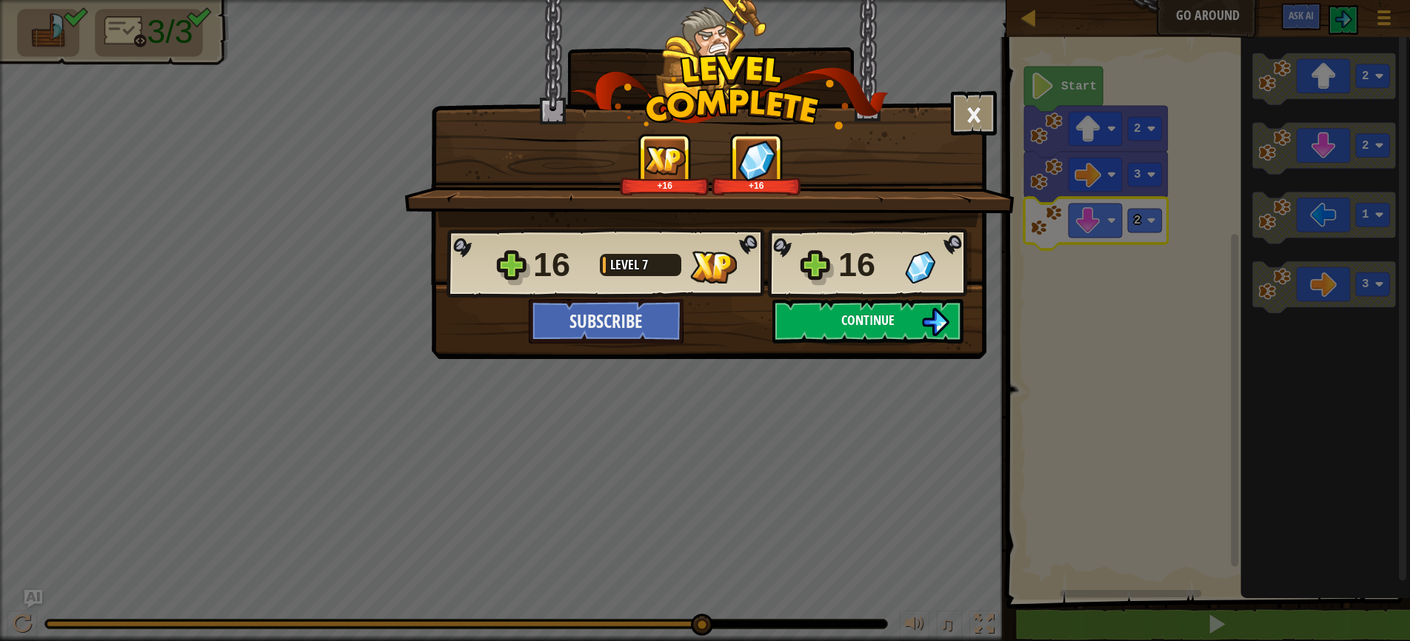
click at [872, 325] on span "Continue" at bounding box center [867, 320] width 53 height 19
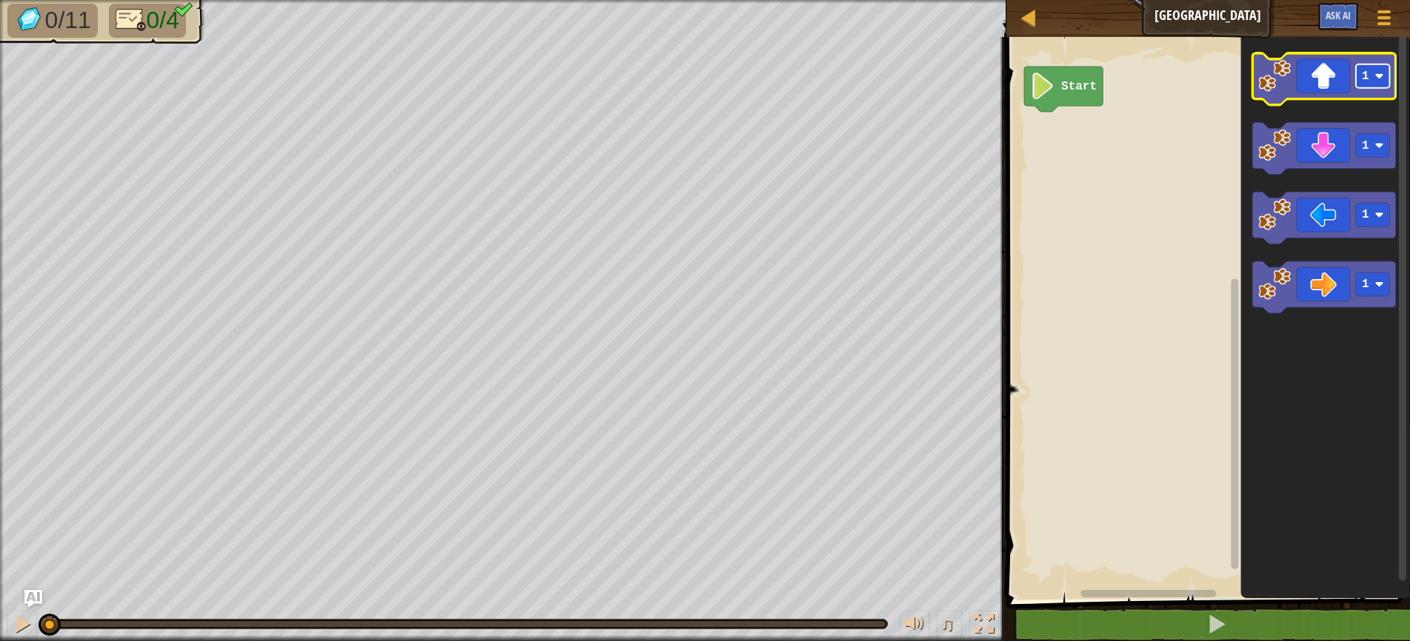
click at [1376, 79] on image "Blockly Workspace" at bounding box center [1379, 76] width 9 height 9
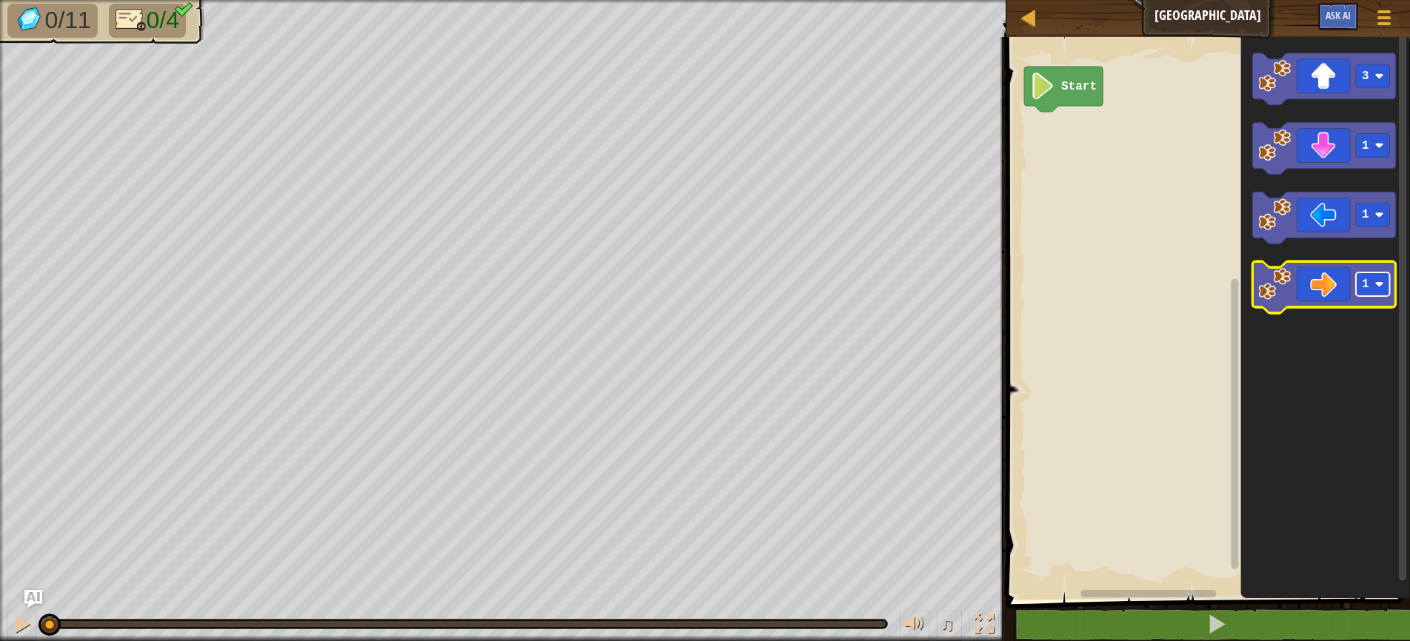
click at [1385, 291] on rect "Blockly Workspace" at bounding box center [1373, 285] width 34 height 24
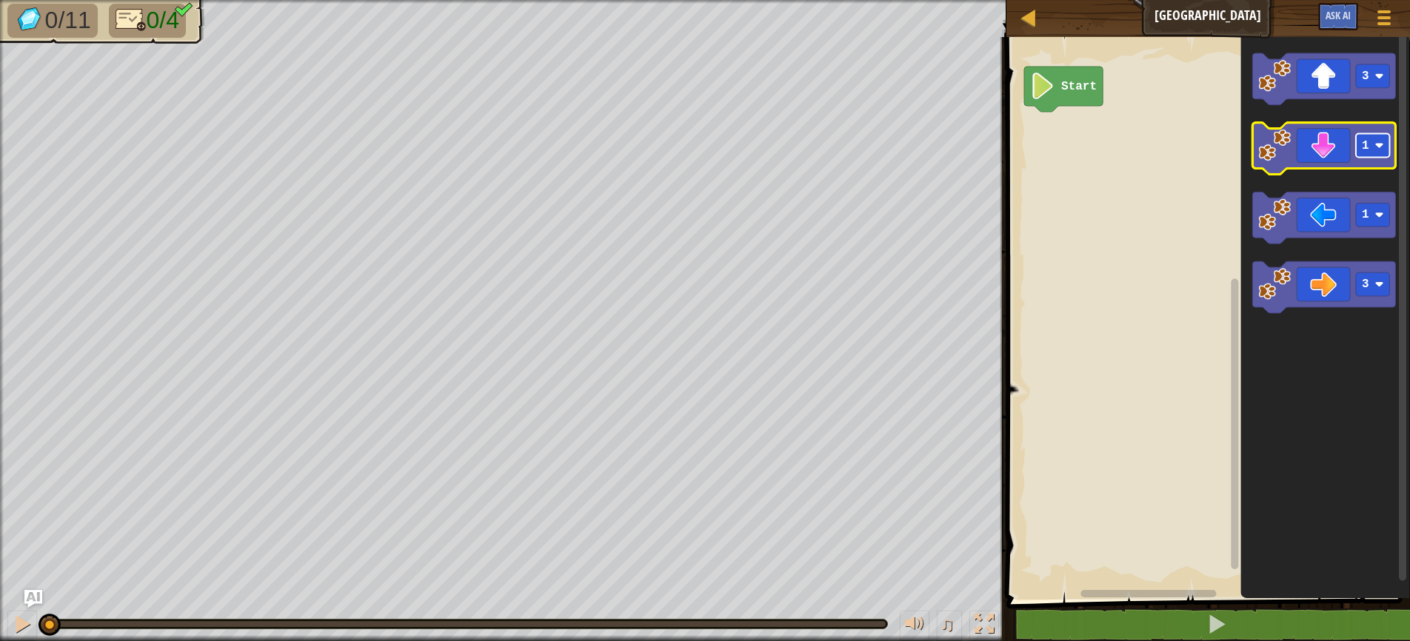
click at [1388, 150] on rect "Blockly Workspace" at bounding box center [1373, 146] width 34 height 24
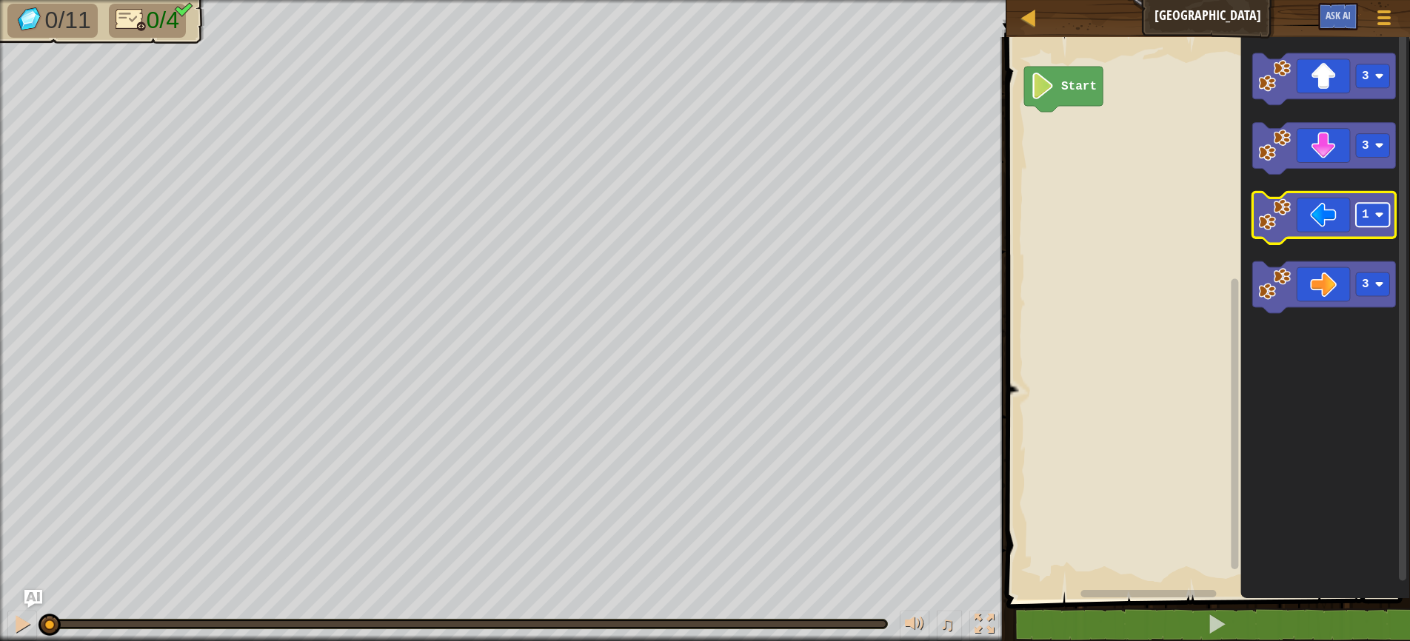
click at [1377, 214] on image "Blockly Workspace" at bounding box center [1379, 215] width 9 height 9
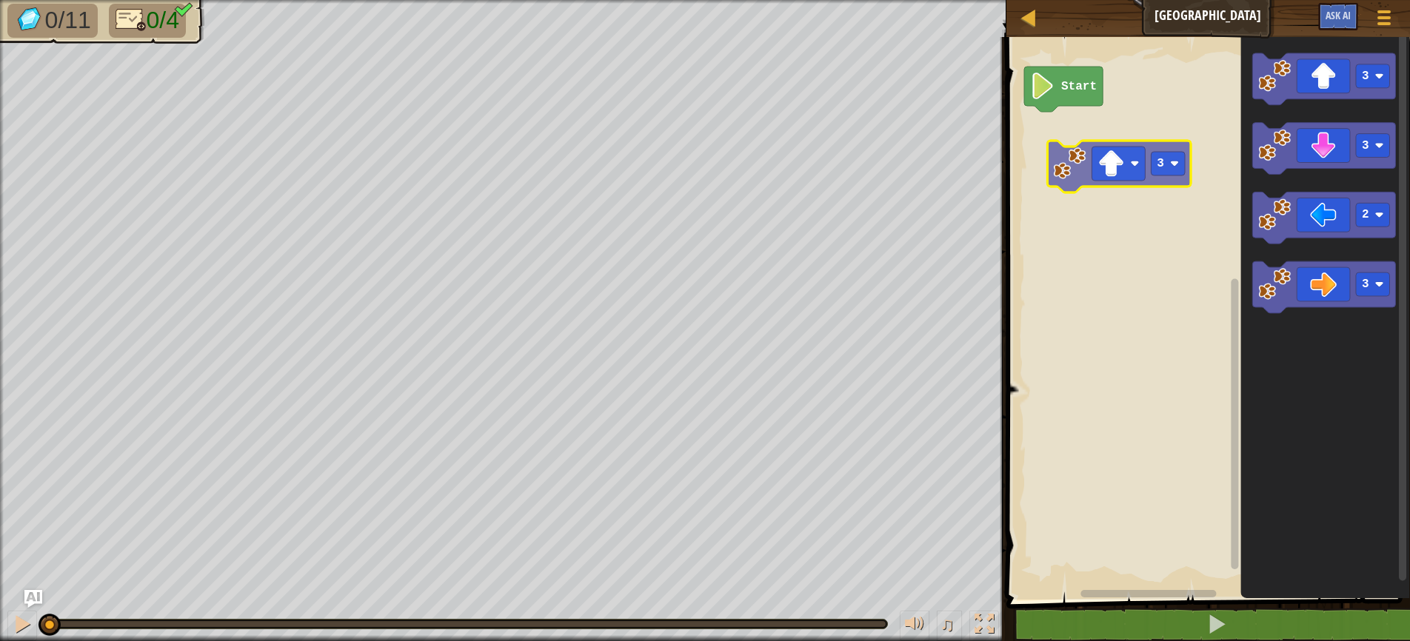
click at [1125, 160] on div "Start 3 3 2 3 3" at bounding box center [1206, 315] width 408 height 570
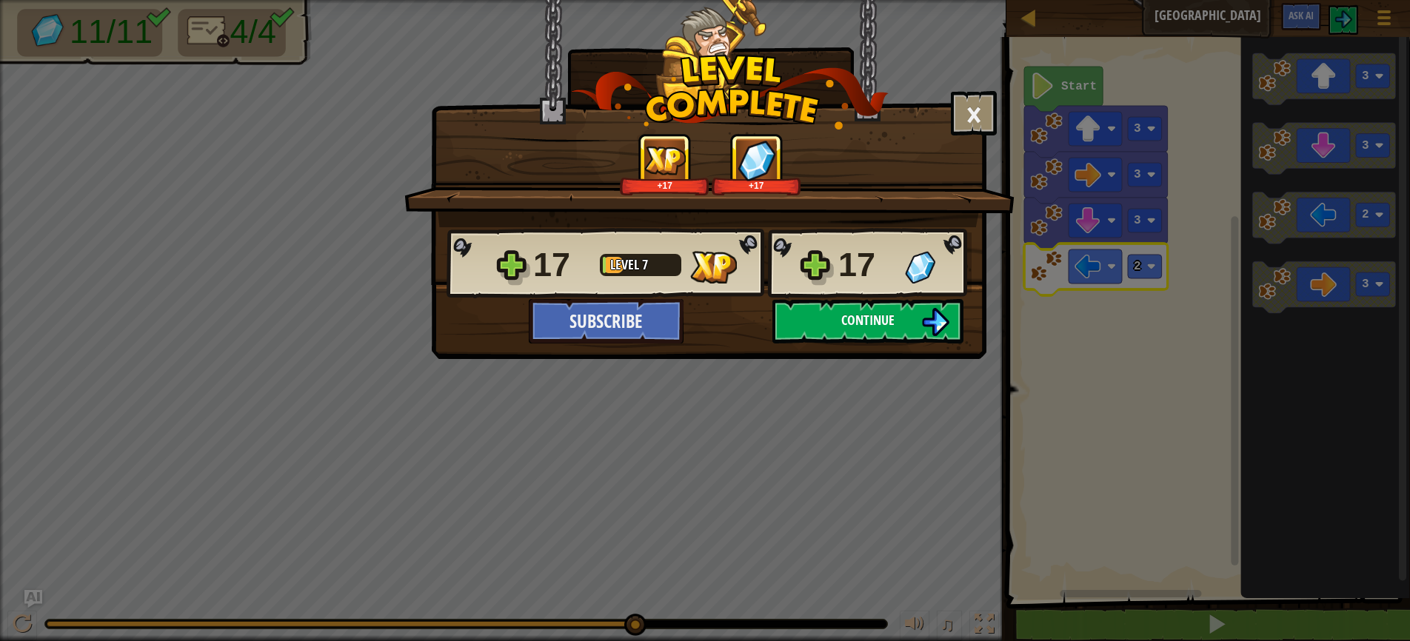
click at [849, 322] on span "Continue" at bounding box center [867, 320] width 53 height 19
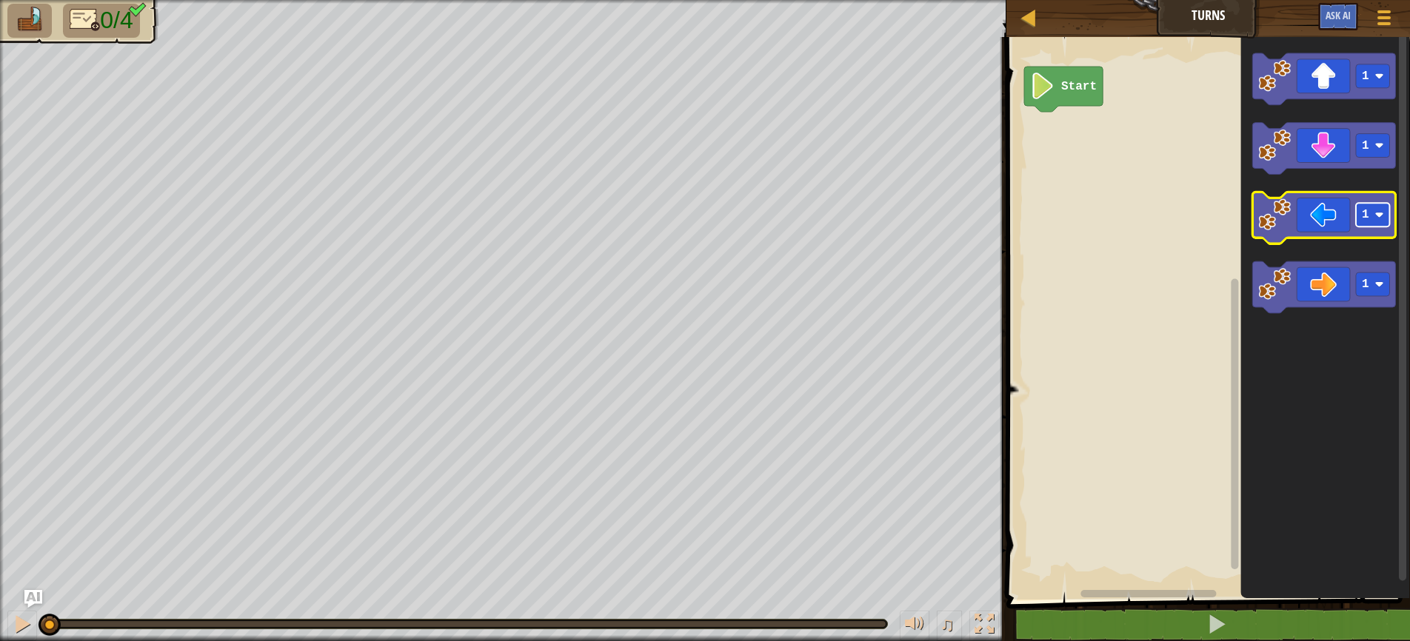
click at [1382, 226] on rect "Blockly Workspace" at bounding box center [1373, 216] width 34 height 24
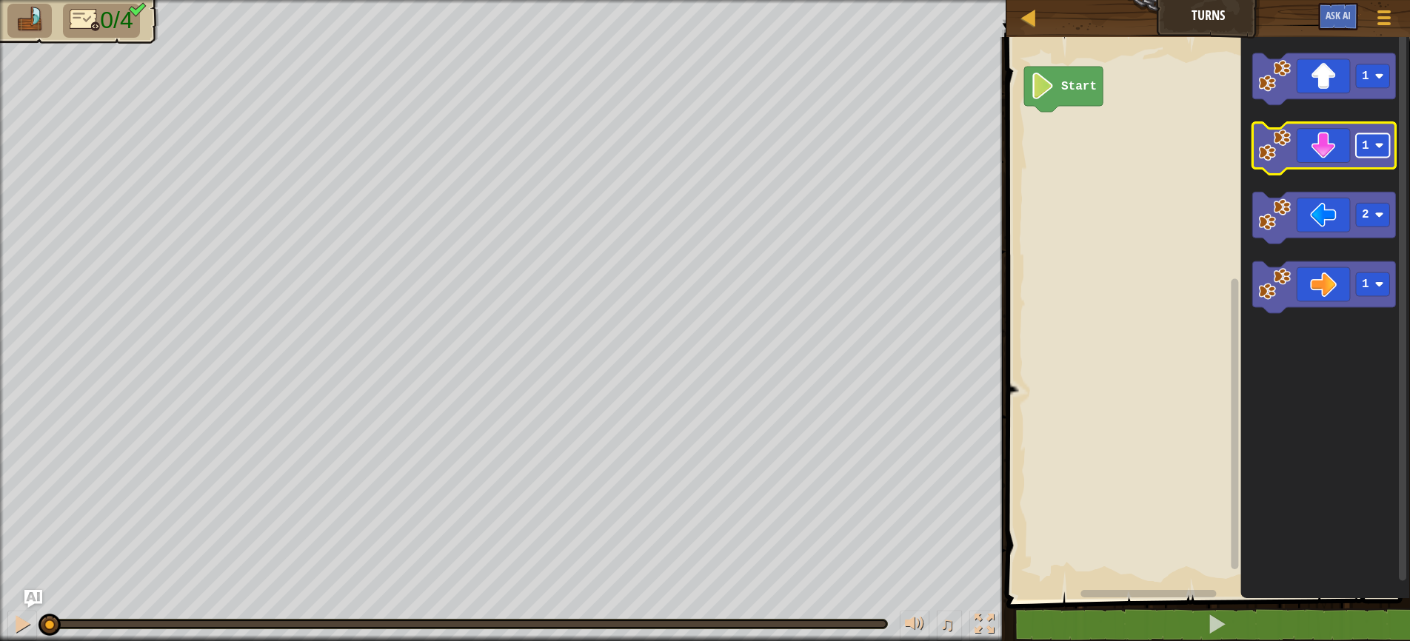
click at [1377, 150] on image "Blockly Workspace" at bounding box center [1379, 145] width 9 height 9
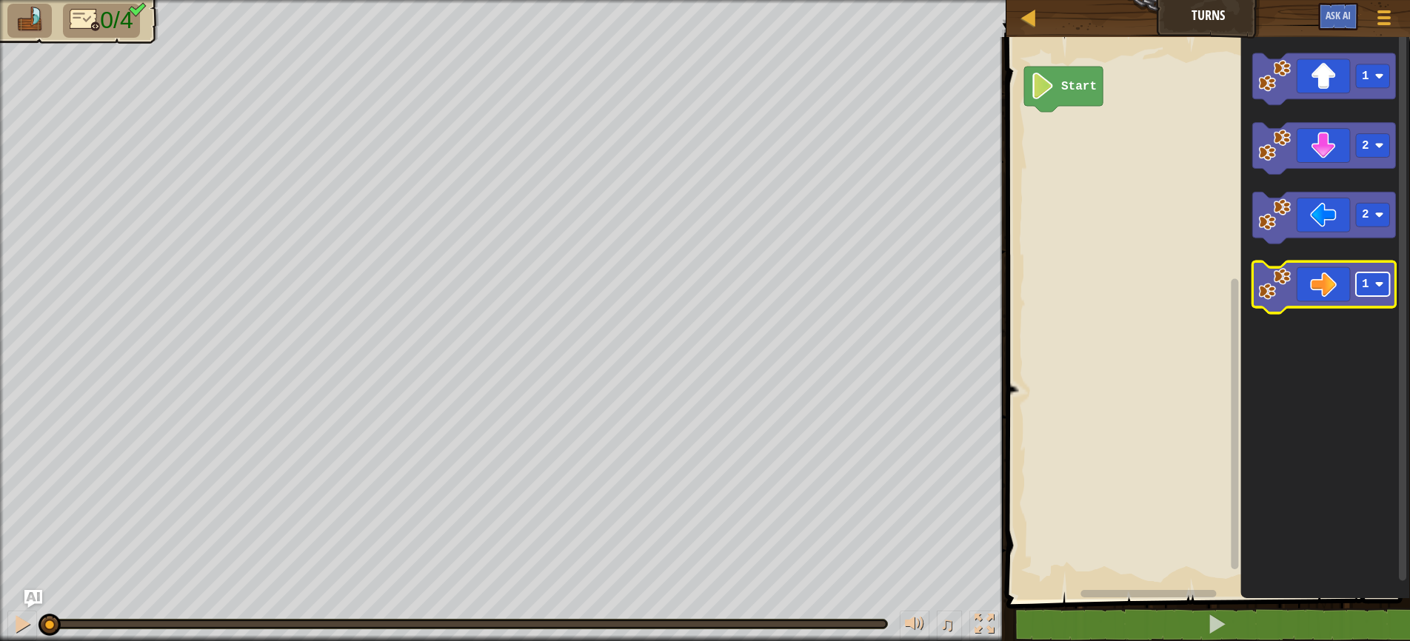
click at [1382, 287] on image "Blockly Workspace" at bounding box center [1379, 285] width 9 height 9
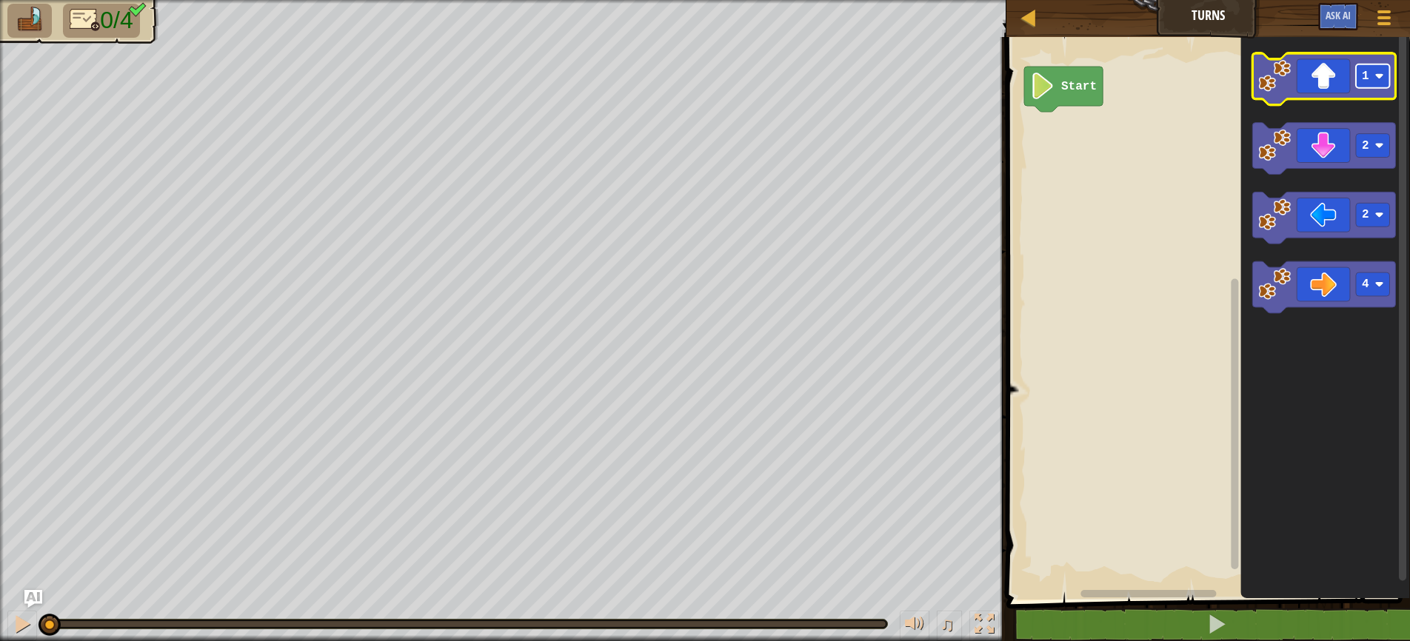
click at [1371, 77] on rect "Blockly Workspace" at bounding box center [1373, 76] width 34 height 24
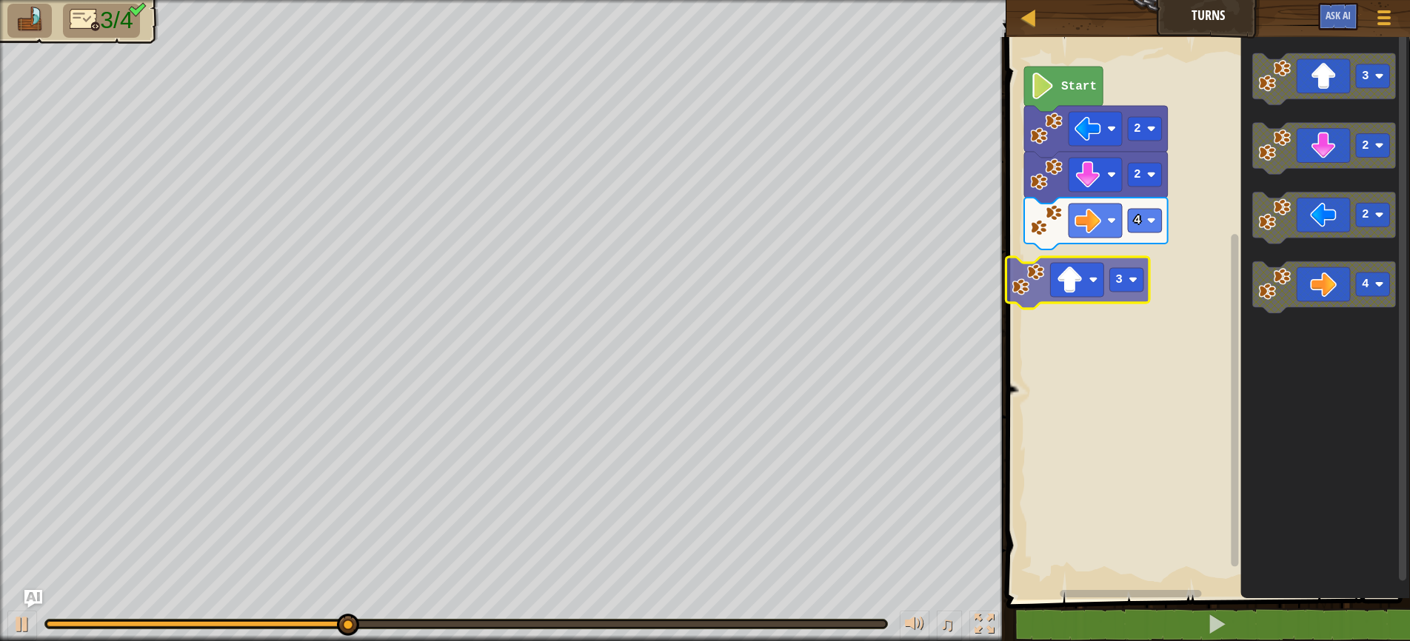
click at [1075, 298] on div "2 2 4 Start 3 3 2 2 4 3" at bounding box center [1206, 315] width 408 height 570
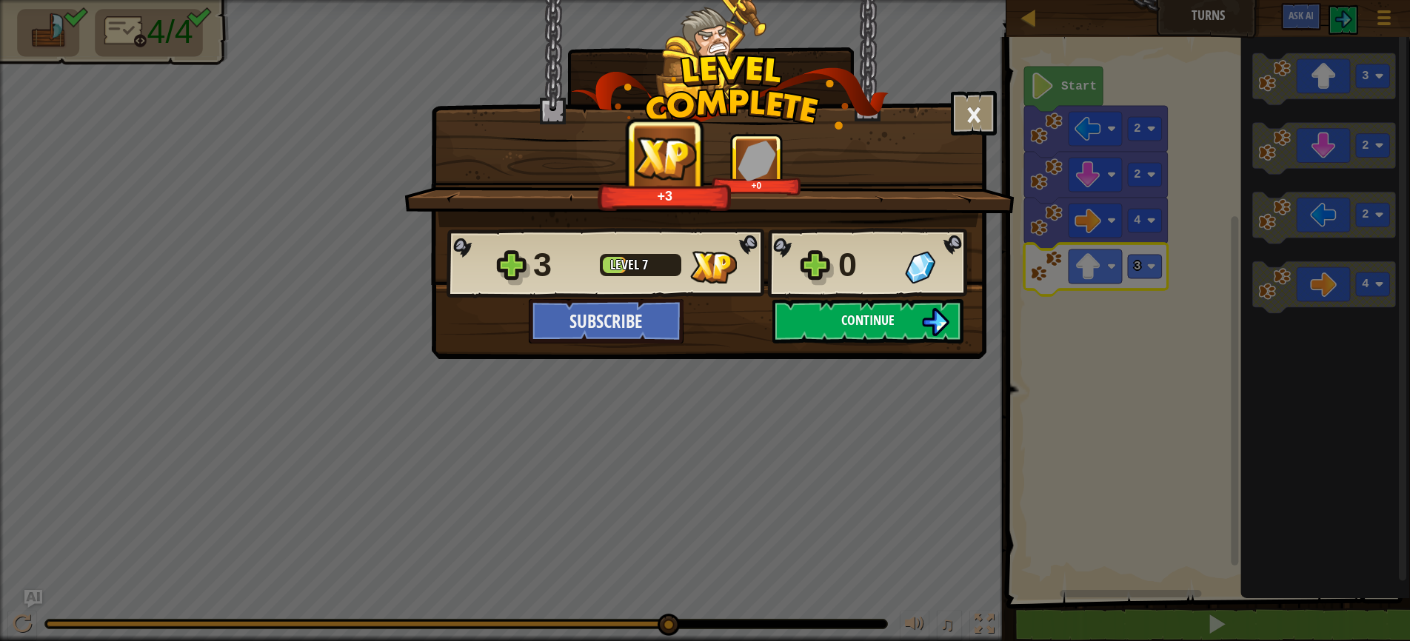
click at [853, 325] on span "Continue" at bounding box center [867, 320] width 53 height 19
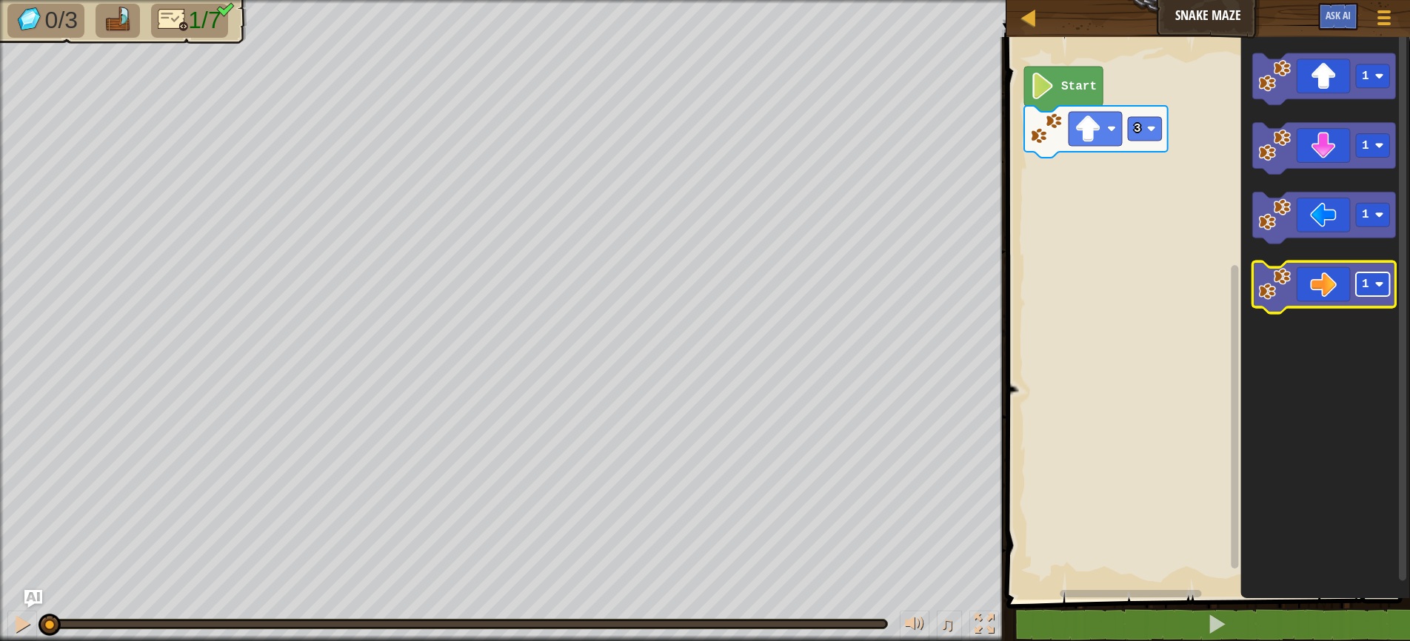
click at [1374, 284] on rect "Blockly Workspace" at bounding box center [1373, 285] width 34 height 24
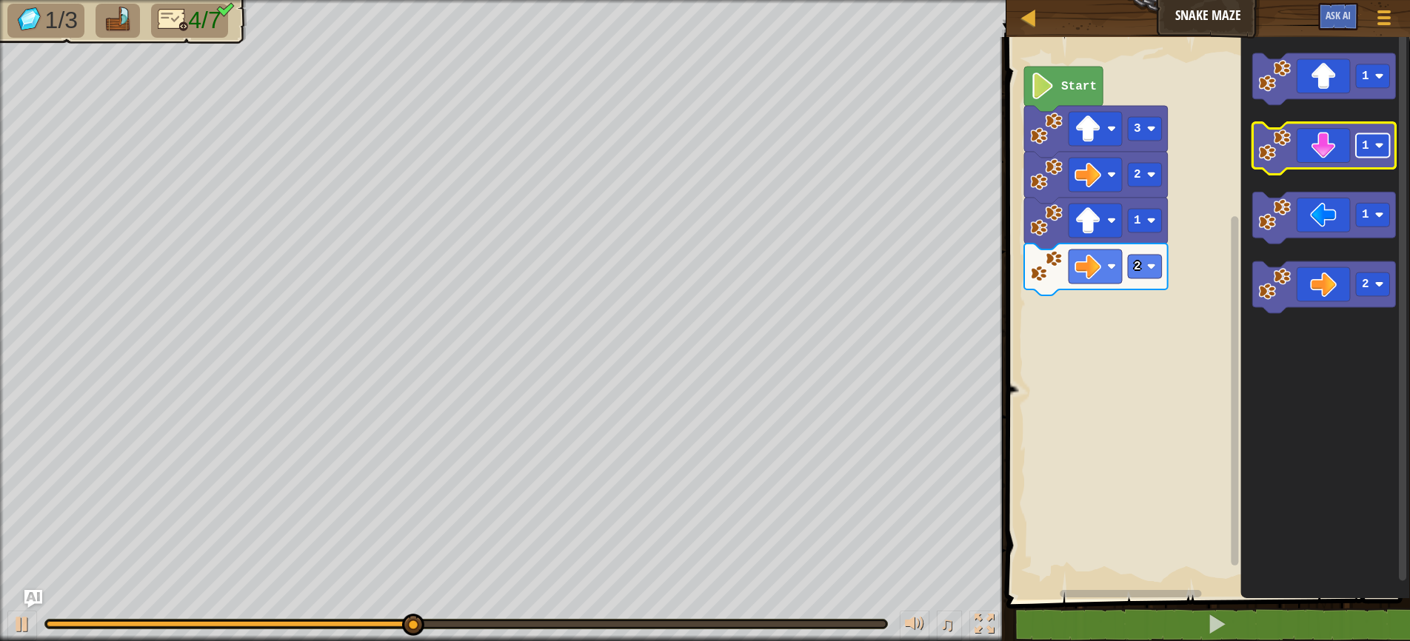
click at [1380, 150] on image "Blockly Workspace" at bounding box center [1379, 145] width 9 height 9
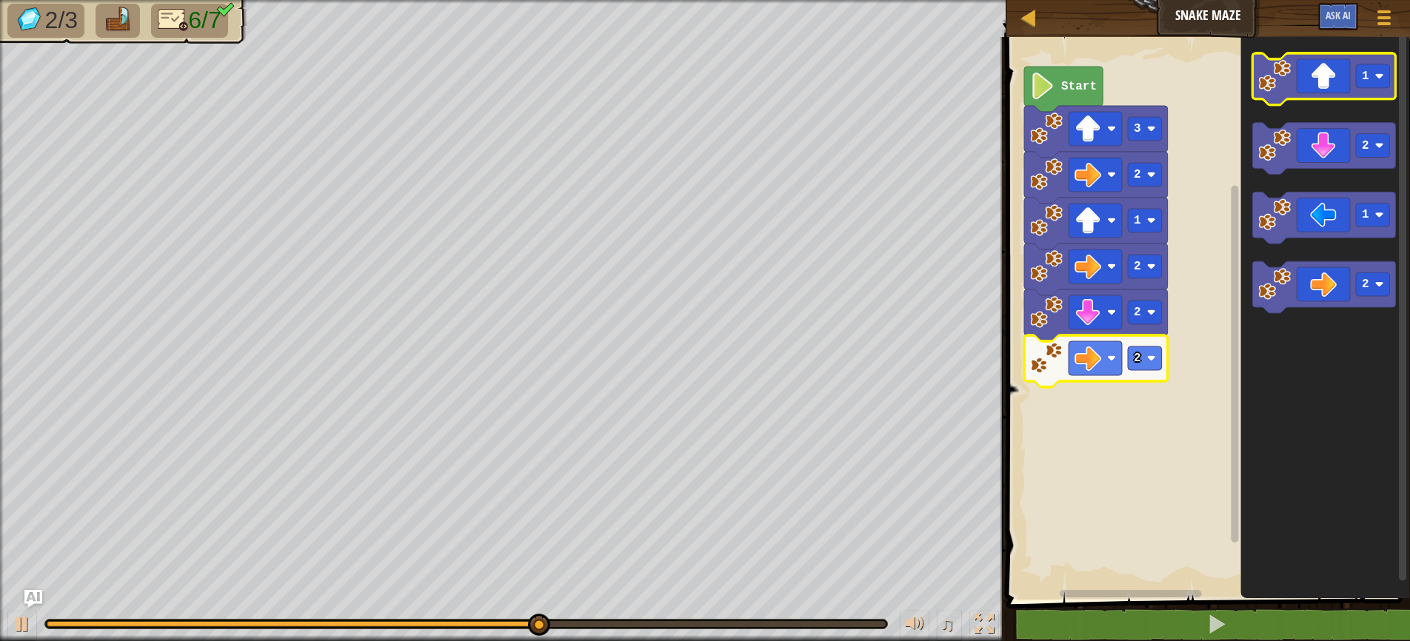
click at [1388, 88] on icon "Blockly Workspace" at bounding box center [1324, 79] width 144 height 52
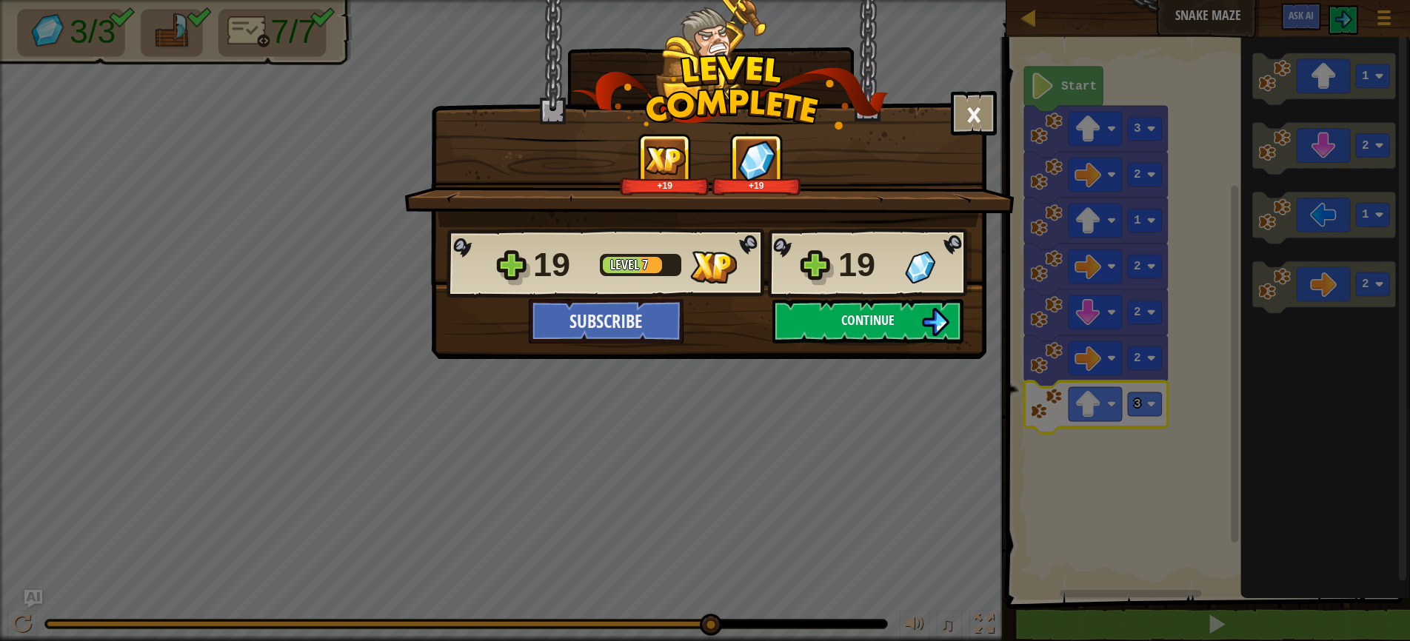
click at [866, 325] on span "Continue" at bounding box center [867, 320] width 53 height 19
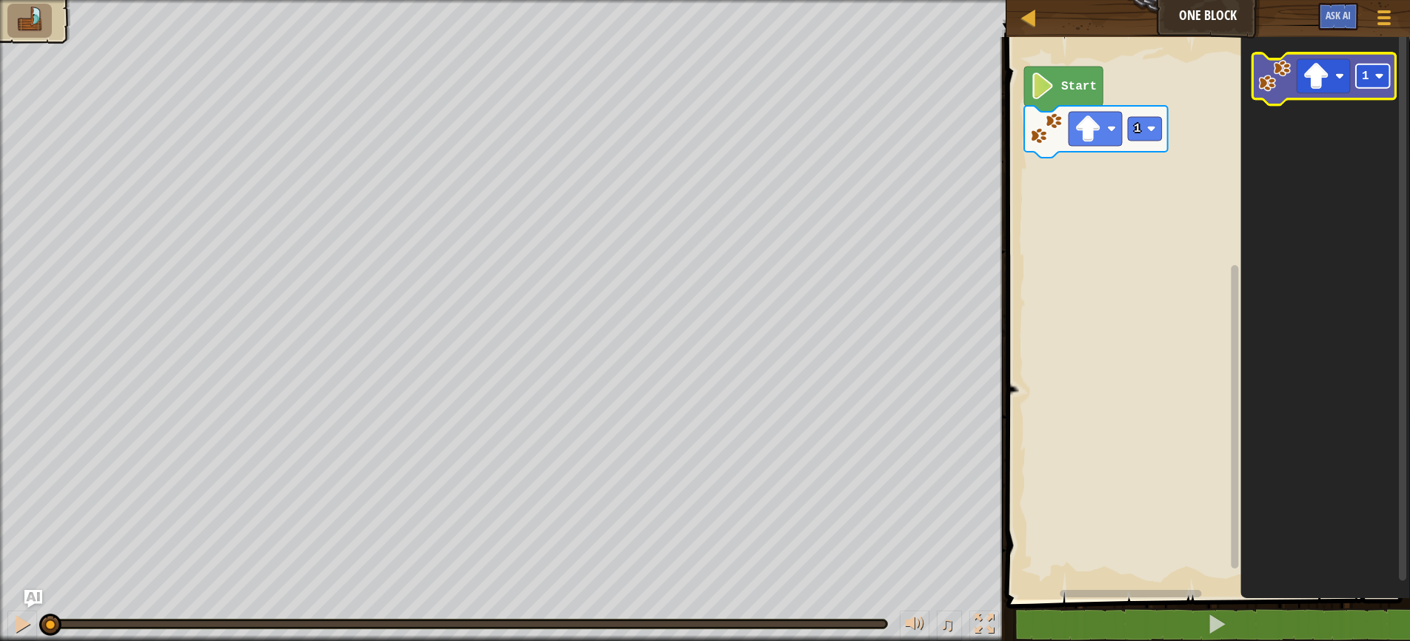
click at [1377, 76] on image "Blockly Workspace" at bounding box center [1379, 76] width 9 height 9
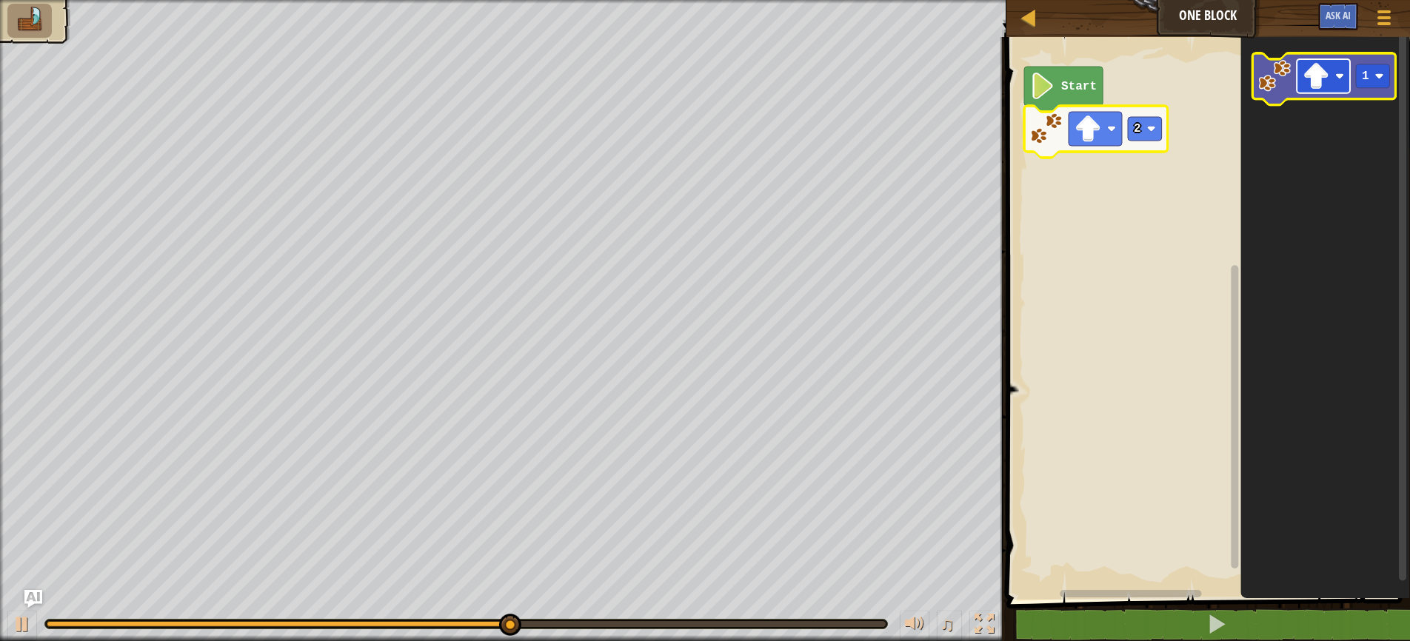
click at [1340, 81] on rect "Blockly Workspace" at bounding box center [1323, 76] width 53 height 34
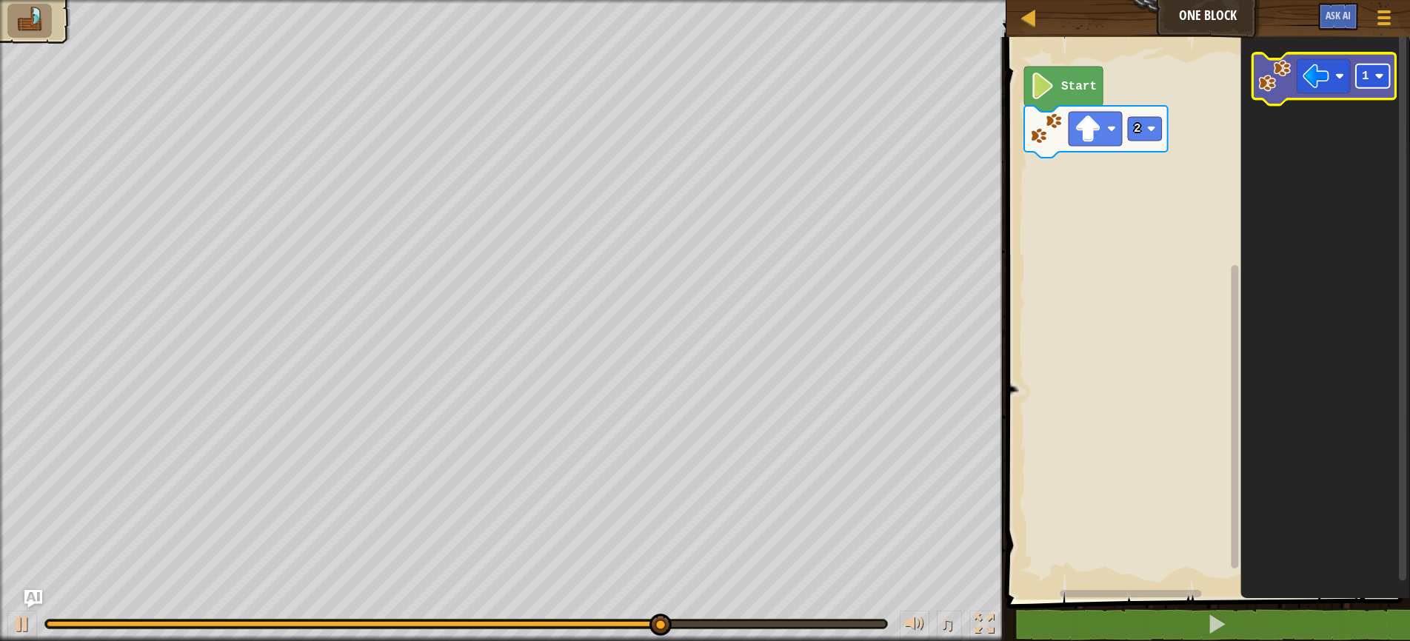
click at [1371, 83] on rect "Blockly Workspace" at bounding box center [1373, 76] width 34 height 24
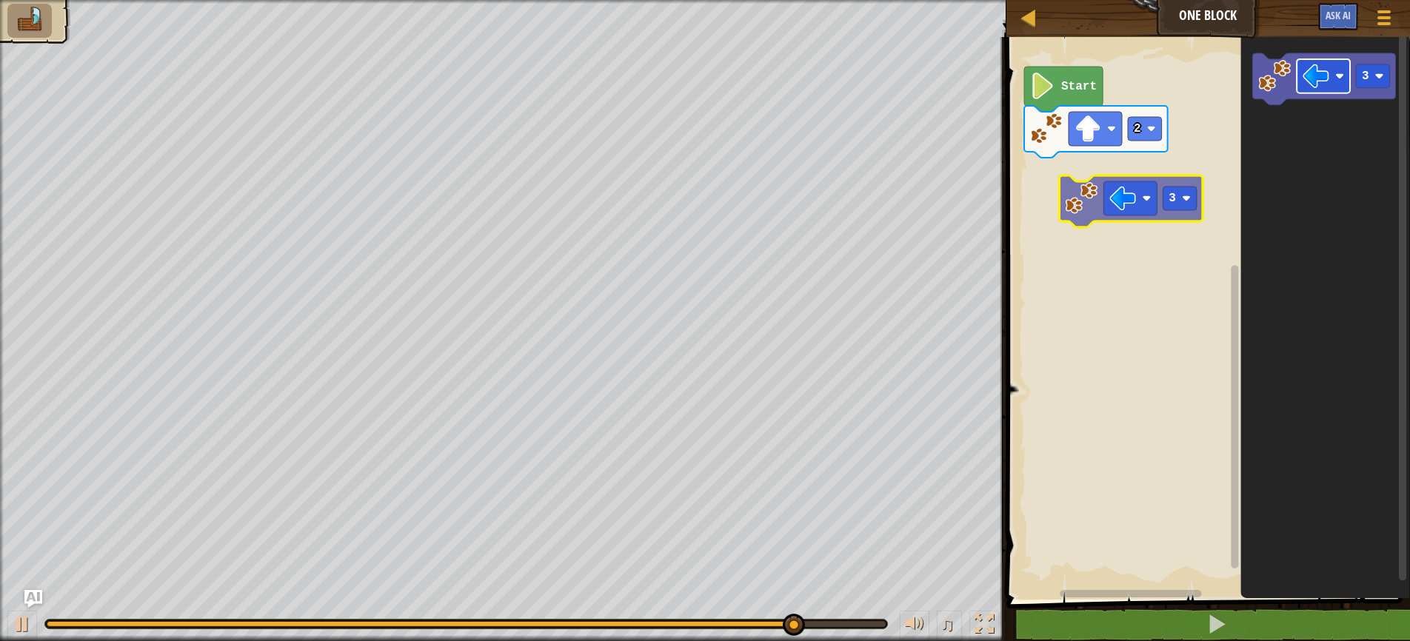
click at [1102, 201] on div "Start 2 3 3" at bounding box center [1206, 315] width 408 height 570
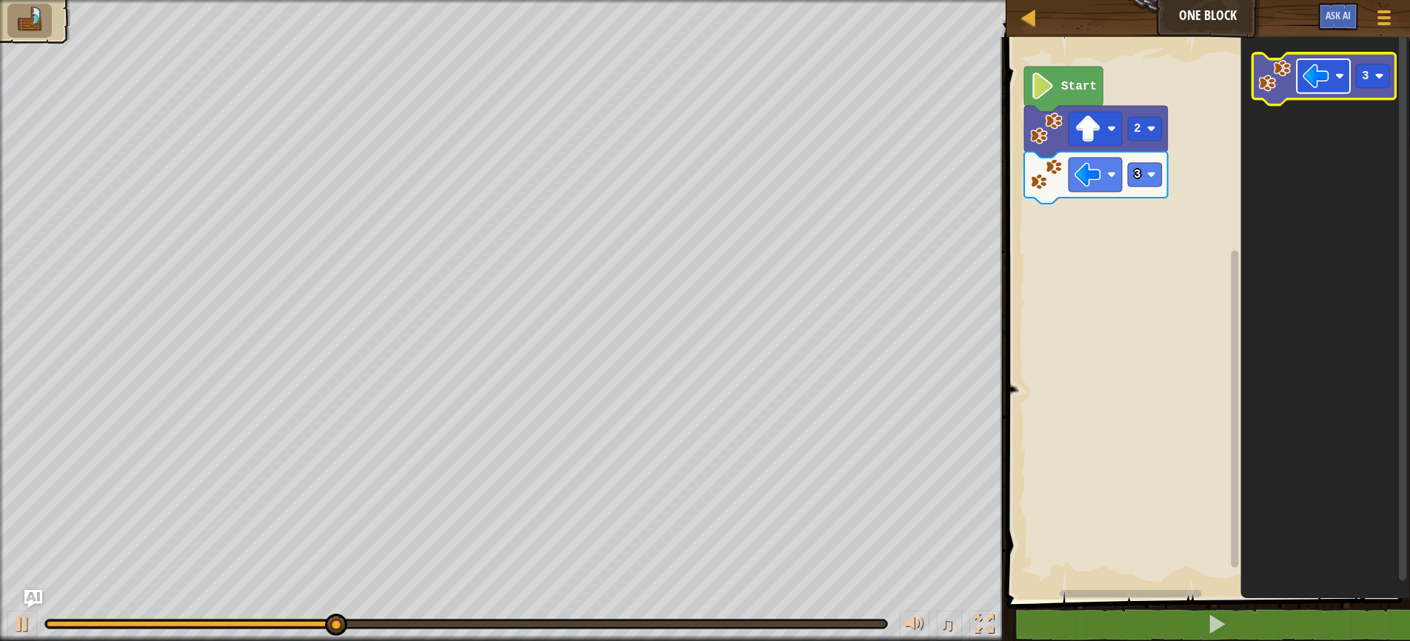
click at [1342, 78] on image "Blockly Workspace" at bounding box center [1339, 76] width 9 height 9
click at [1376, 80] on image "Blockly Workspace" at bounding box center [1379, 76] width 9 height 9
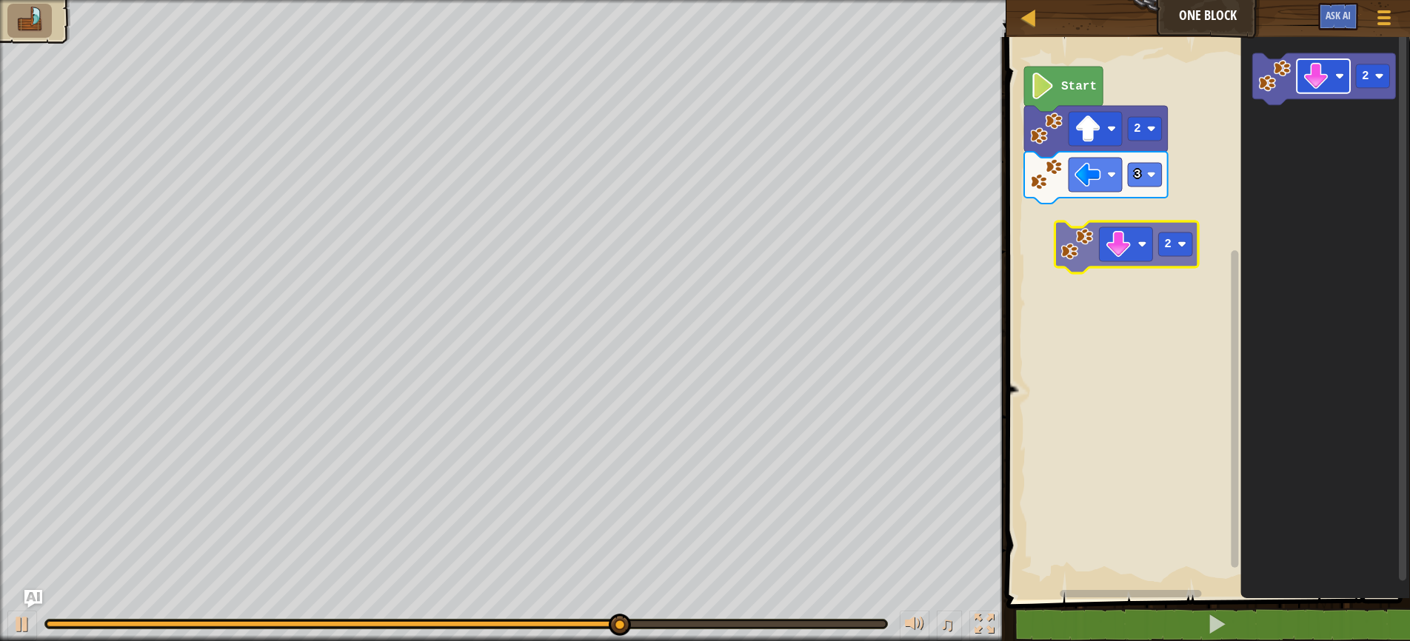
click at [1120, 248] on div "3 2 Start 2 2" at bounding box center [1206, 315] width 408 height 570
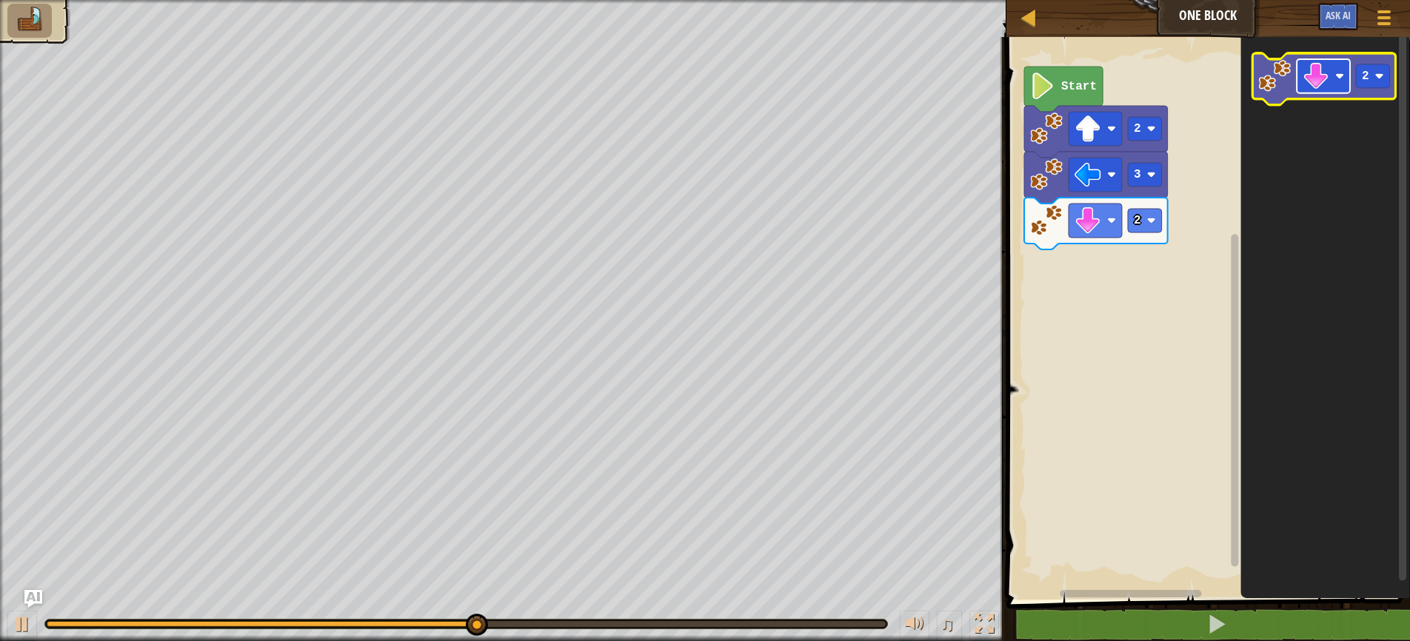
click at [1338, 79] on image "Blockly Workspace" at bounding box center [1339, 76] width 9 height 9
click at [1384, 82] on rect "Blockly Workspace" at bounding box center [1373, 76] width 34 height 24
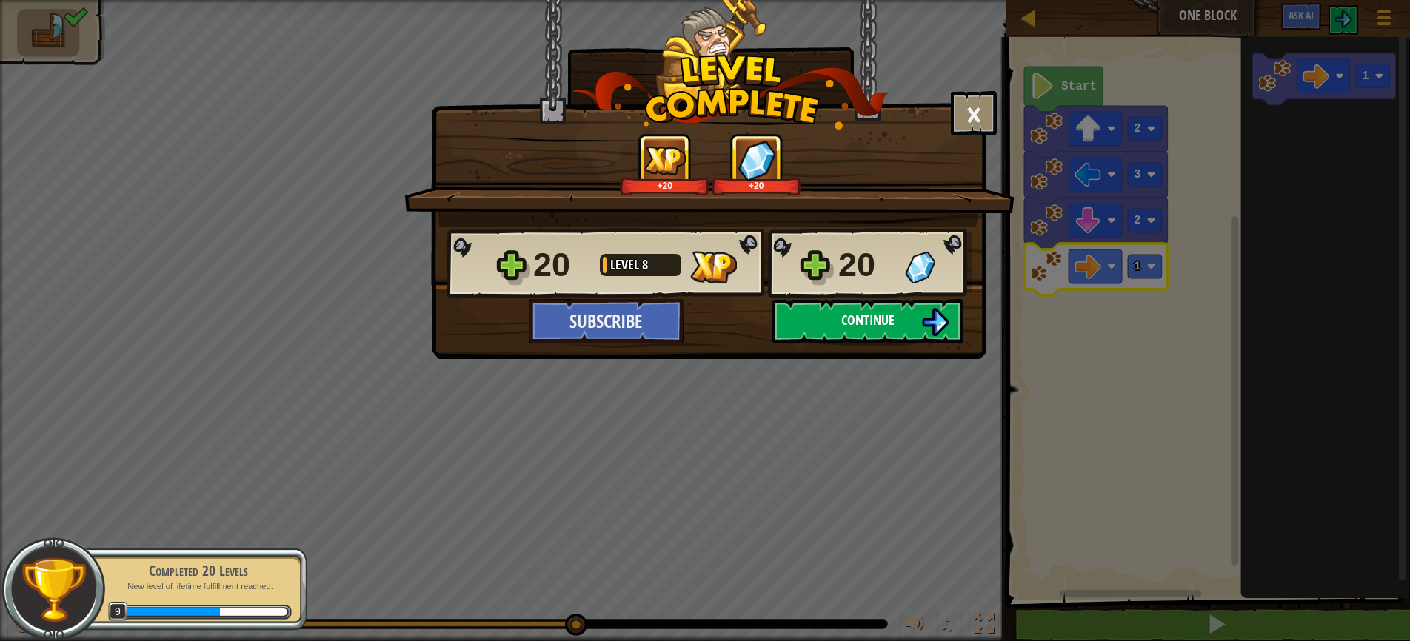
click at [863, 318] on span "Continue" at bounding box center [867, 320] width 53 height 19
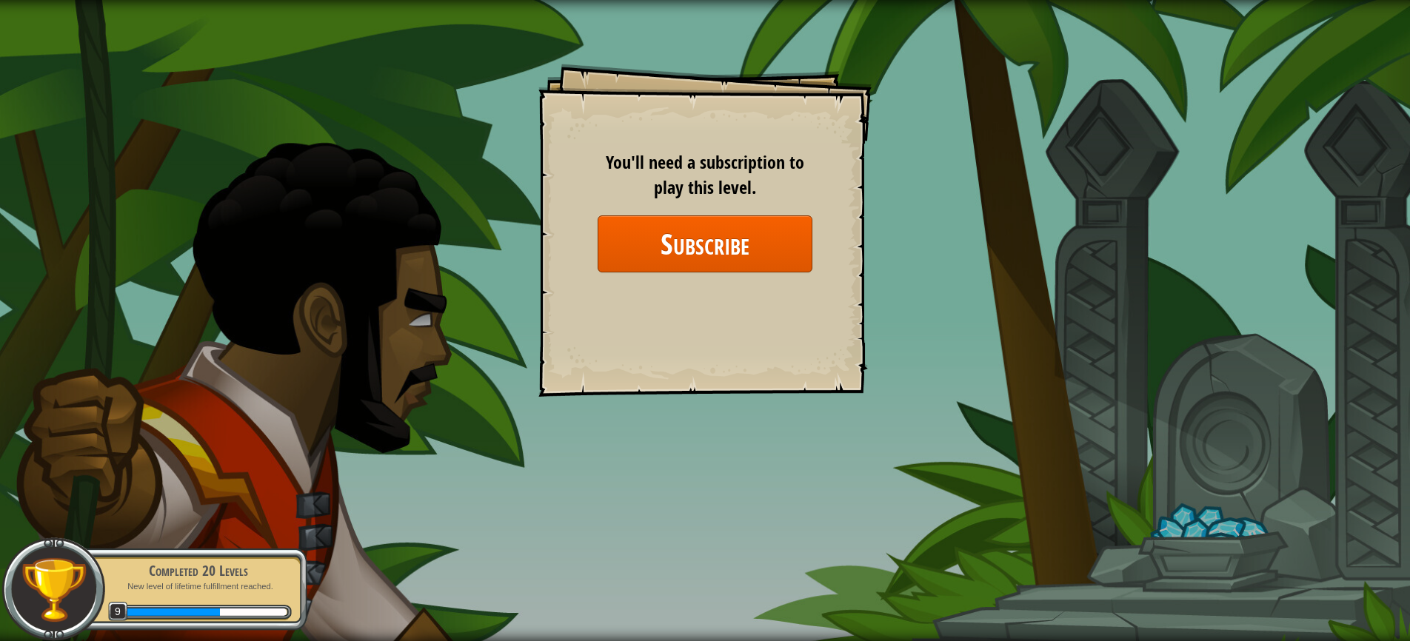
click at [709, 235] on button "Subscribe" at bounding box center [705, 243] width 215 height 57
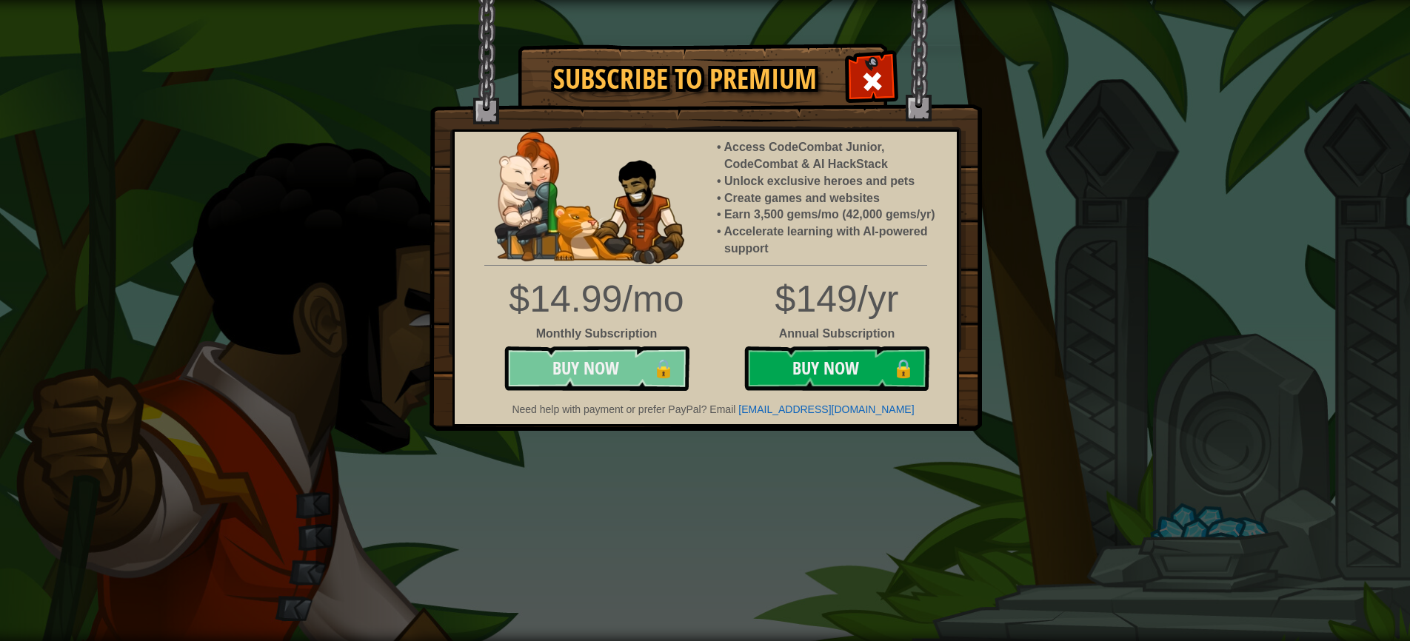
click at [600, 357] on button "Buy Now 🔒" at bounding box center [596, 369] width 185 height 44
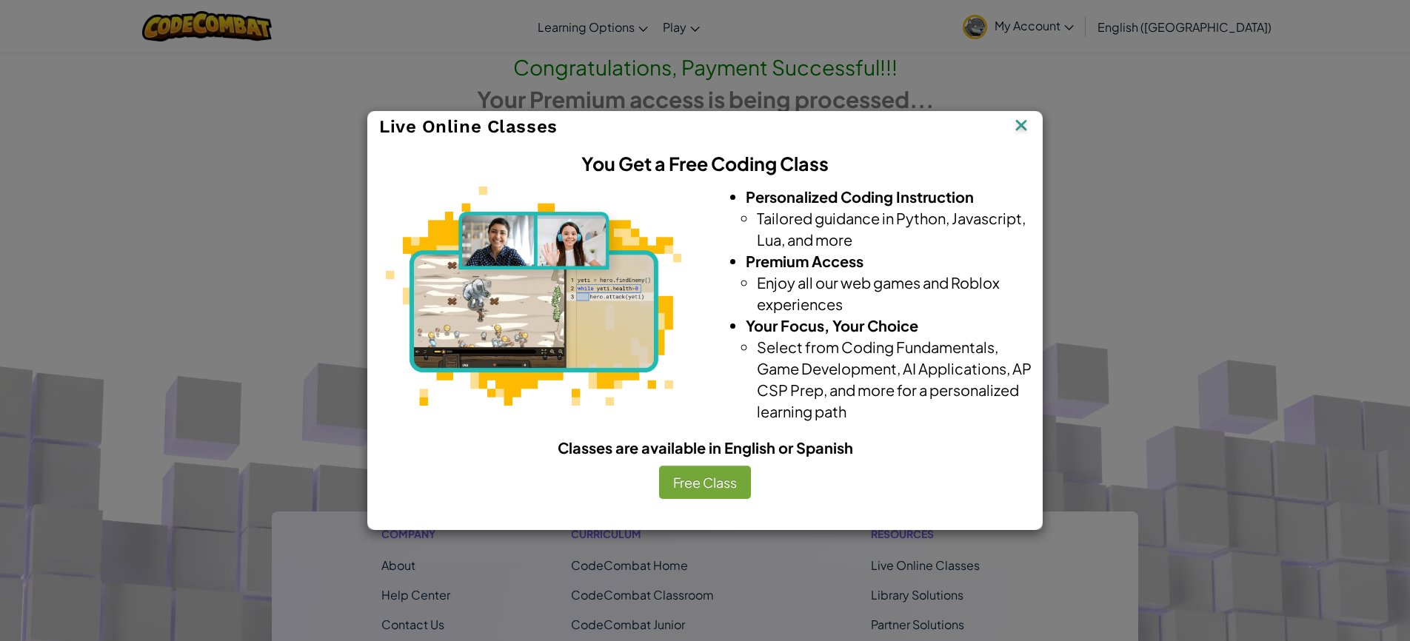
click at [706, 486] on button "Free Class" at bounding box center [705, 483] width 92 height 34
click at [1026, 127] on img at bounding box center [1020, 127] width 19 height 22
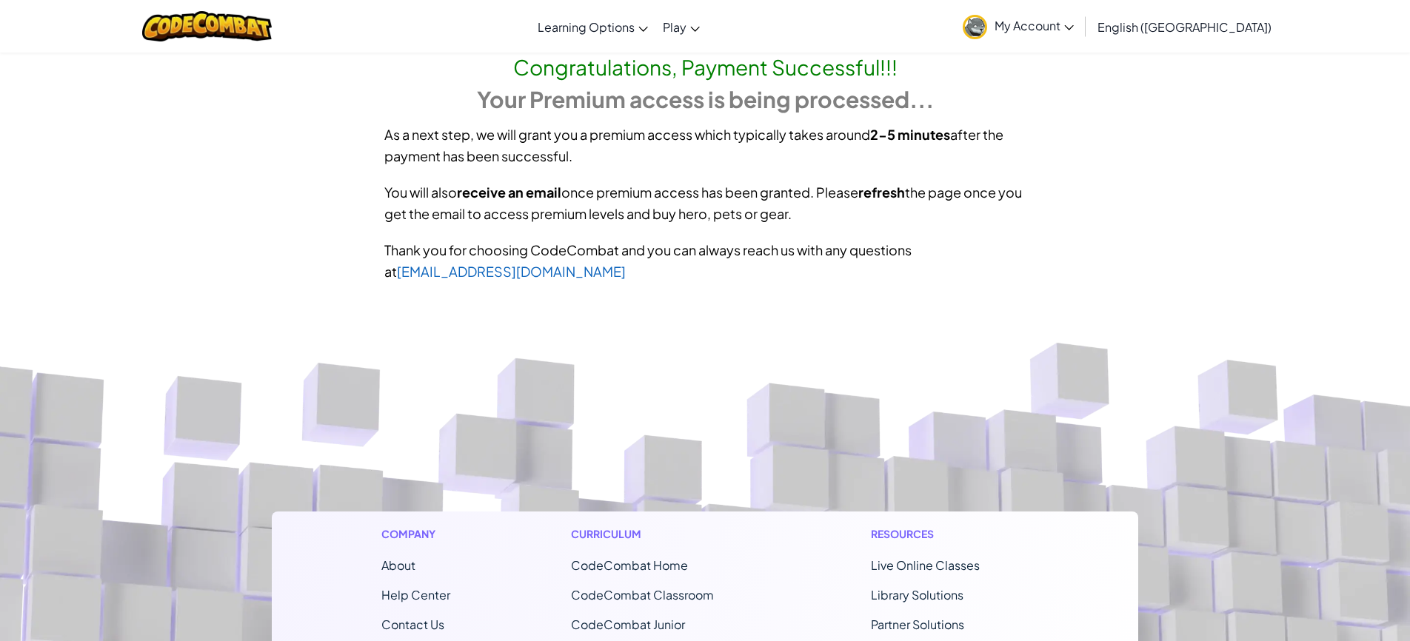
click at [1074, 30] on span "My Account" at bounding box center [1033, 26] width 79 height 16
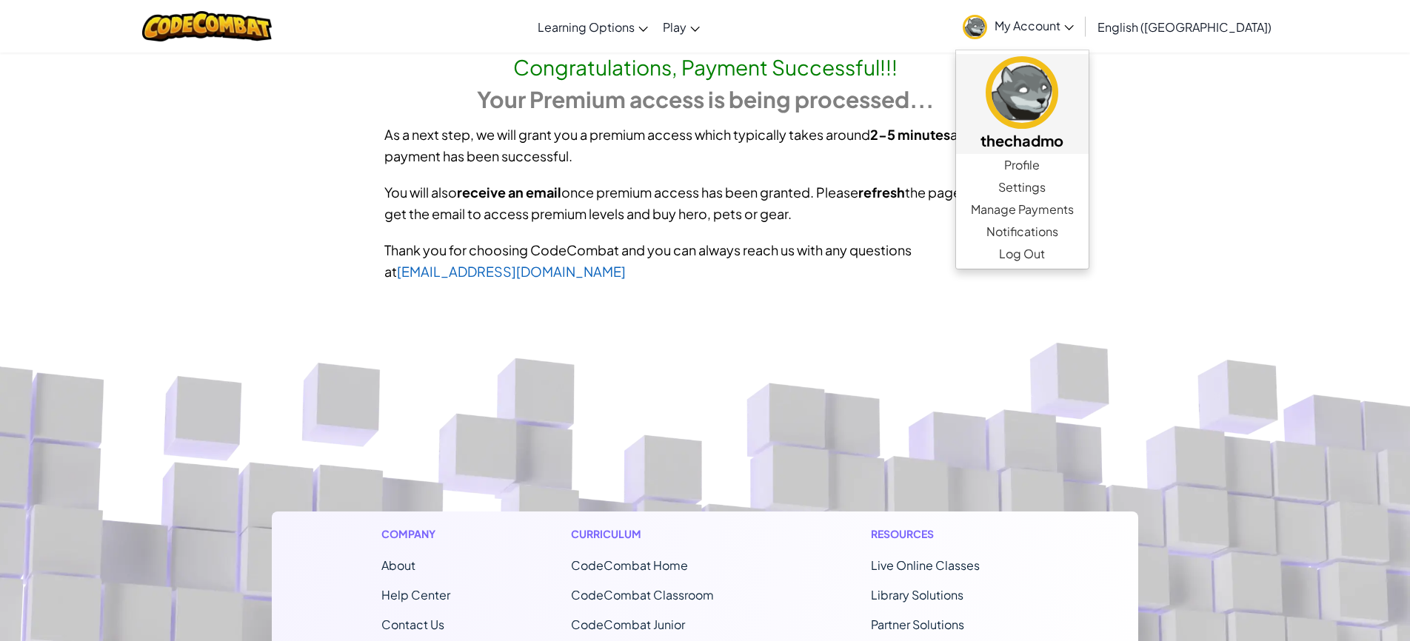
click at [1074, 133] on h5 "thechadmo" at bounding box center [1022, 140] width 103 height 23
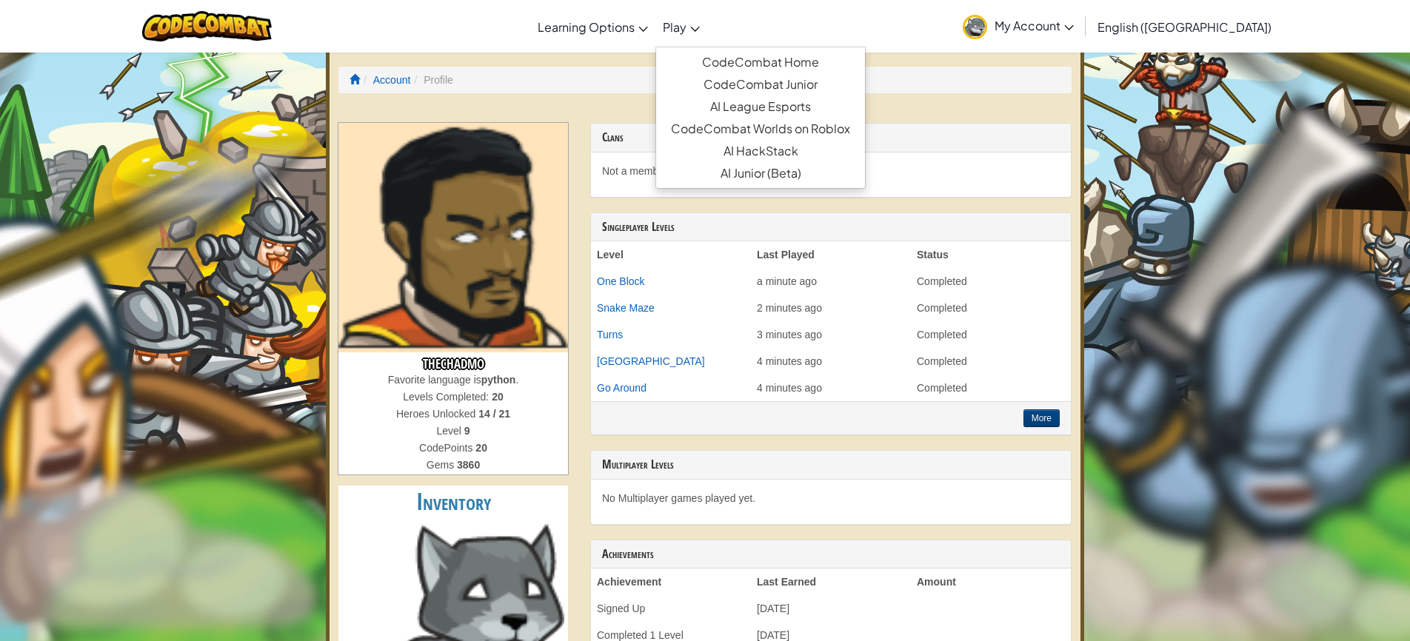
click at [707, 35] on link "Play" at bounding box center [681, 27] width 52 height 40
click at [790, 62] on link "CodeCombat Home" at bounding box center [760, 62] width 209 height 22
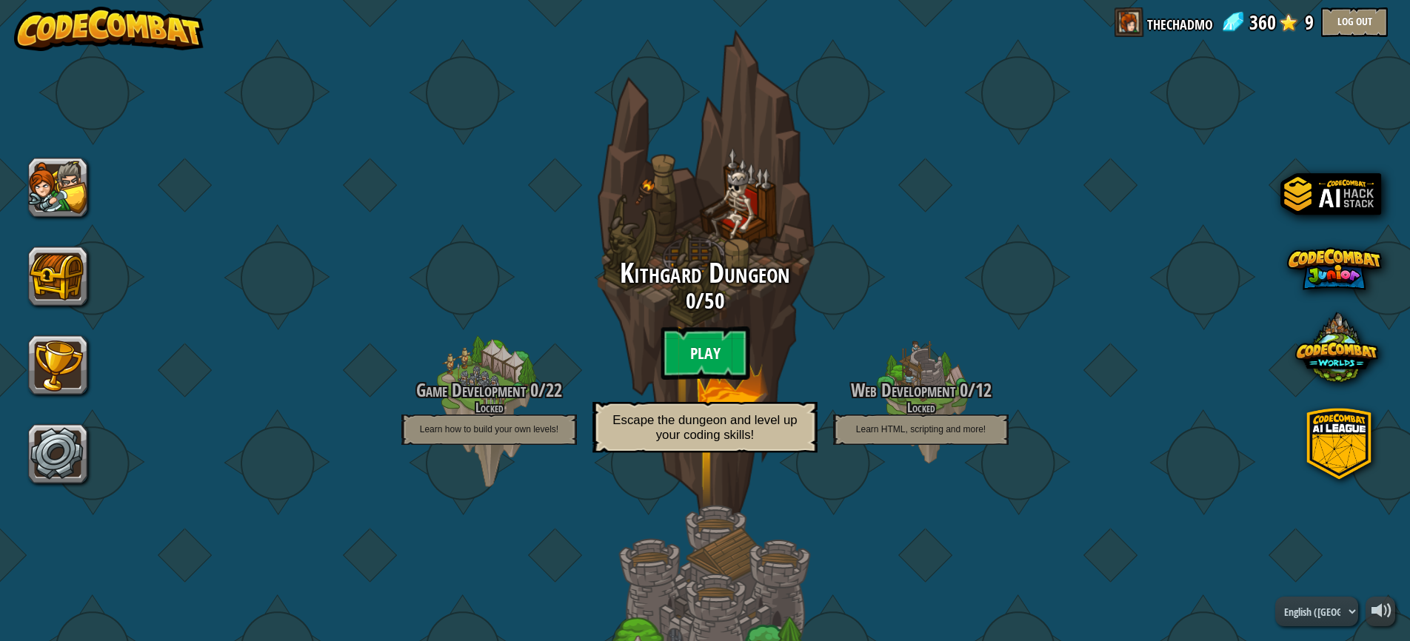
click at [712, 335] on btn "Play" at bounding box center [705, 353] width 89 height 53
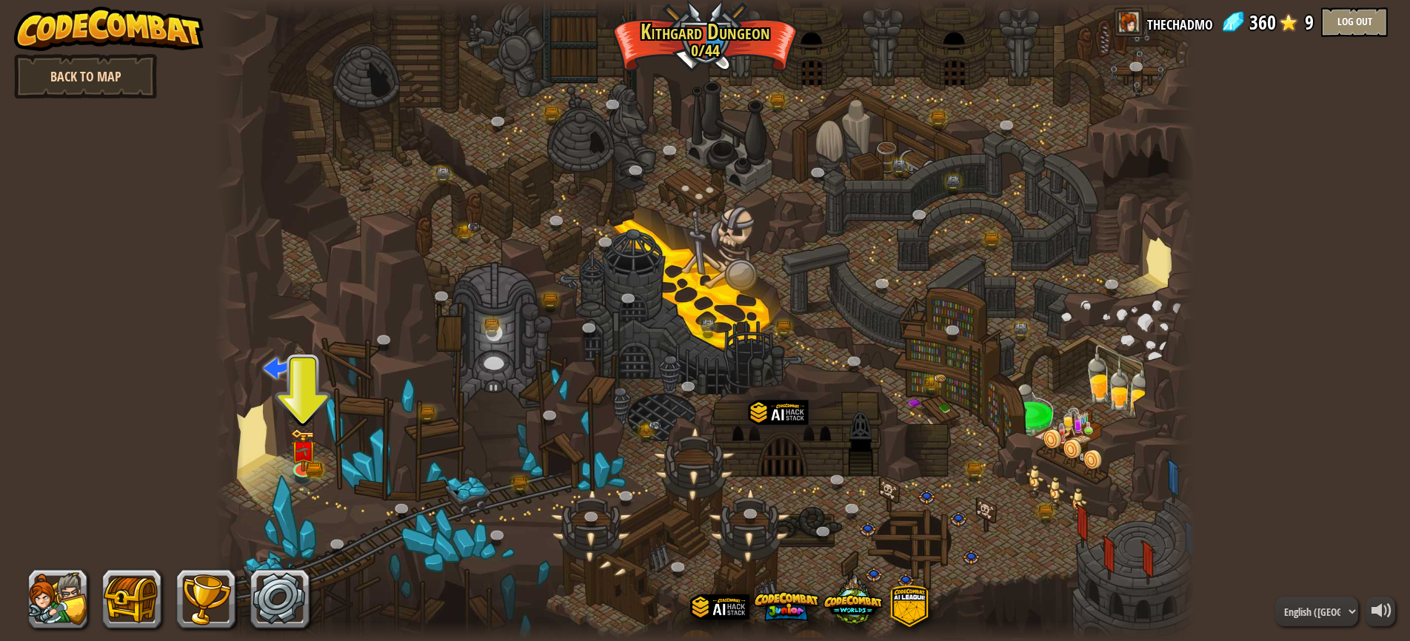
click at [103, 70] on link "Back to Map" at bounding box center [85, 76] width 143 height 44
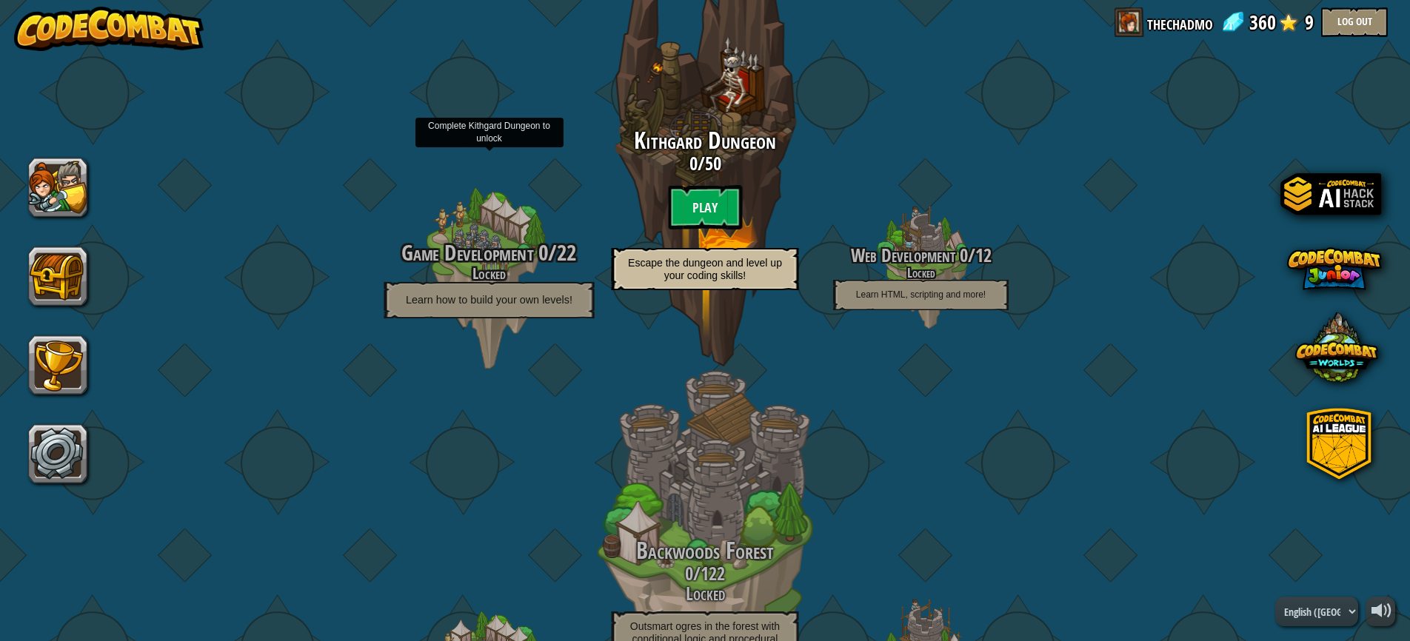
scroll to position [136, 0]
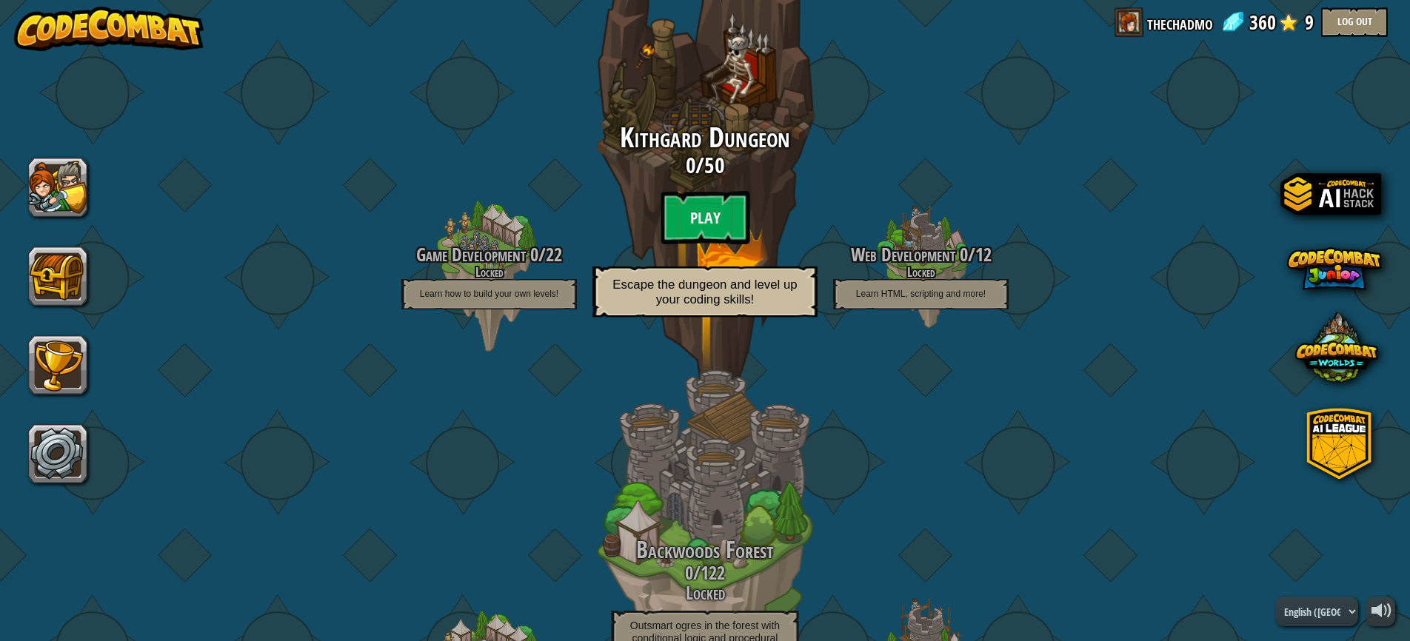
click at [736, 188] on div "Kithgard Dungeon 0 / 50 Play Escape the dungeon and level up your coding skills!" at bounding box center [704, 225] width 281 height 204
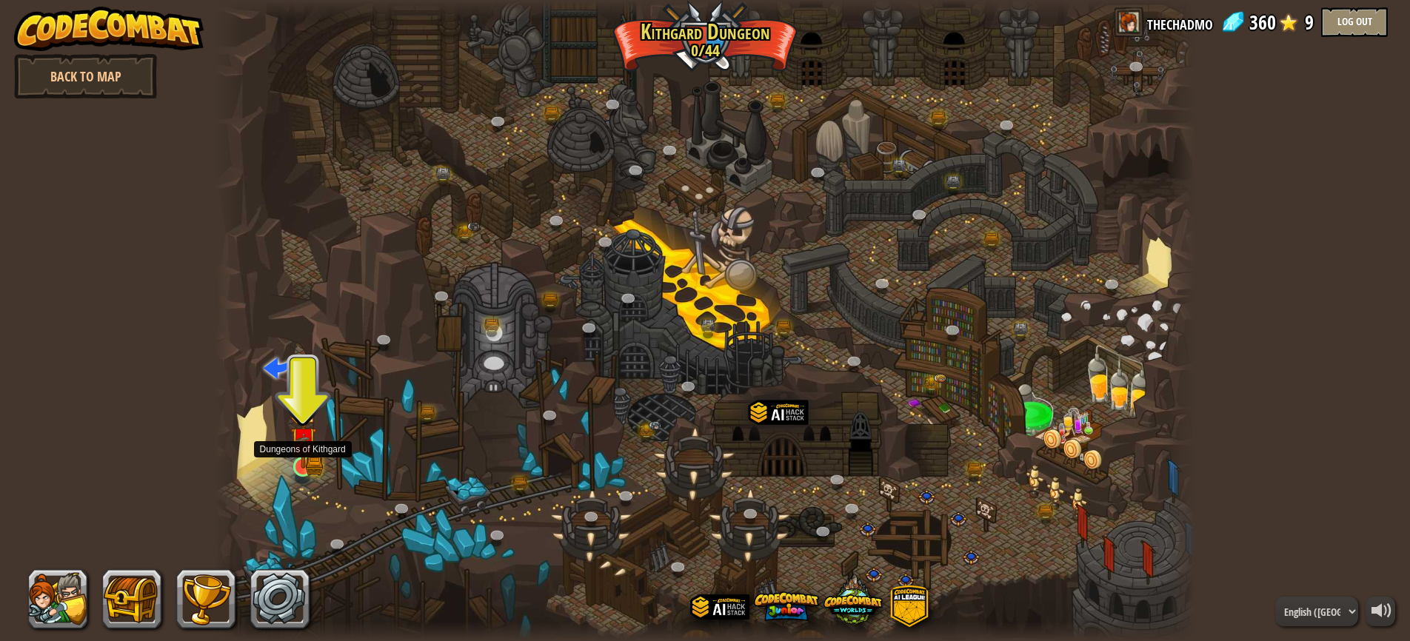
click at [300, 457] on img at bounding box center [303, 440] width 26 height 56
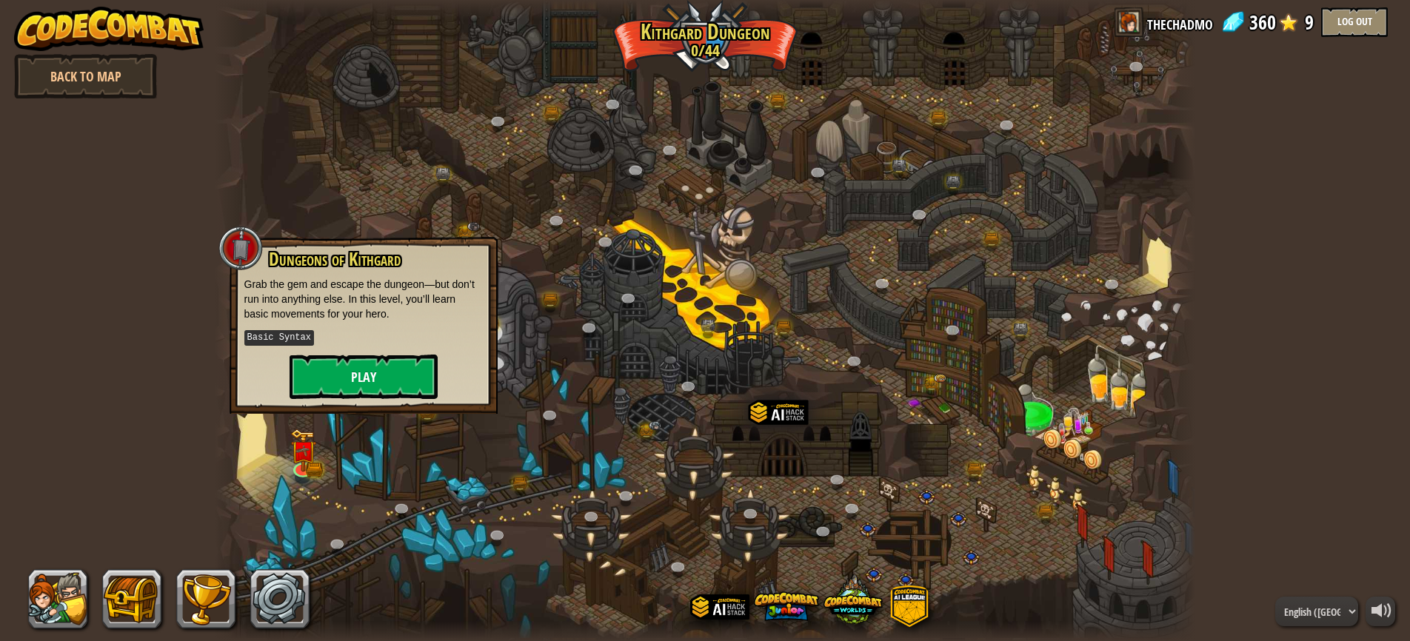
click at [360, 372] on button "Play" at bounding box center [364, 377] width 148 height 44
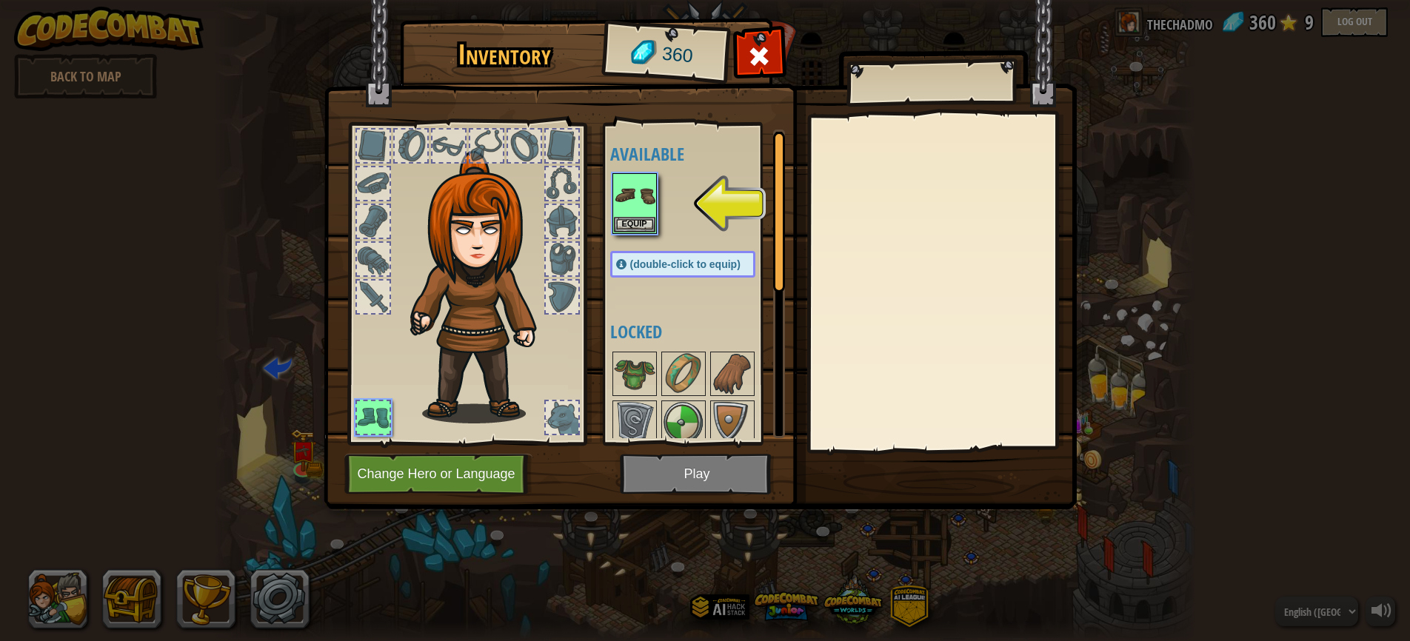
click at [481, 263] on img at bounding box center [483, 287] width 159 height 272
click at [427, 480] on button "Change Hero or Language" at bounding box center [438, 474] width 188 height 41
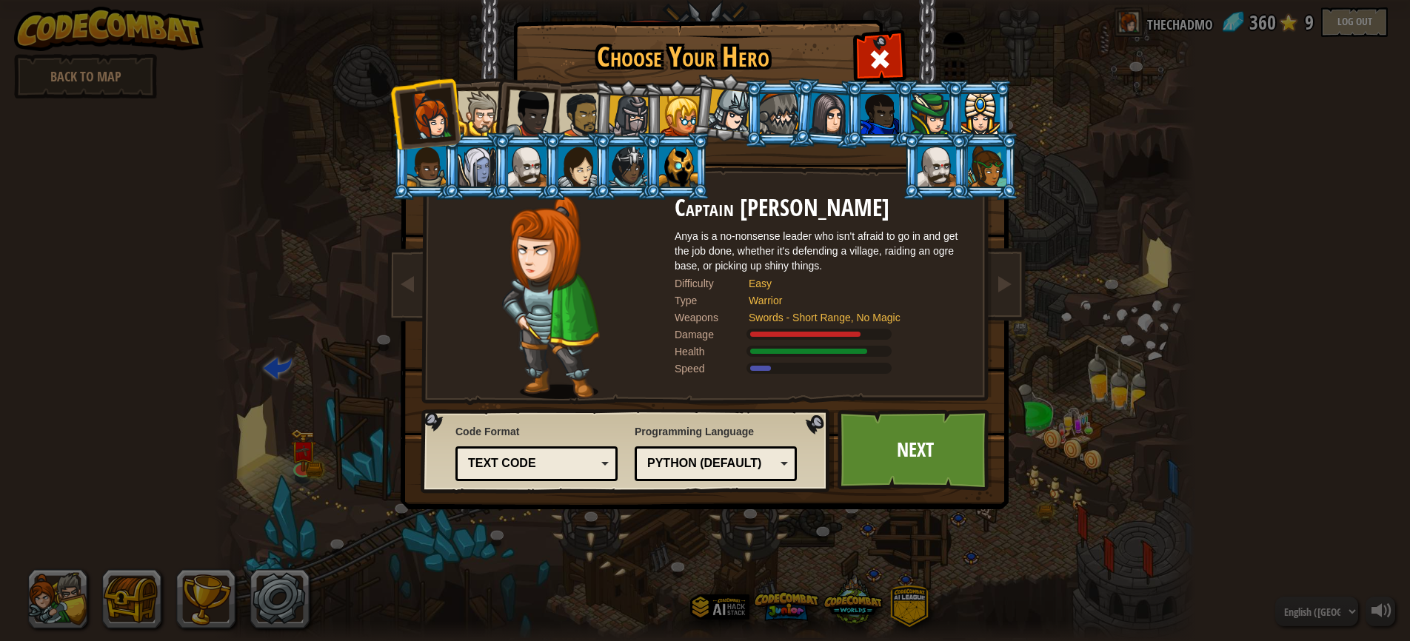
click at [526, 172] on div at bounding box center [527, 167] width 39 height 40
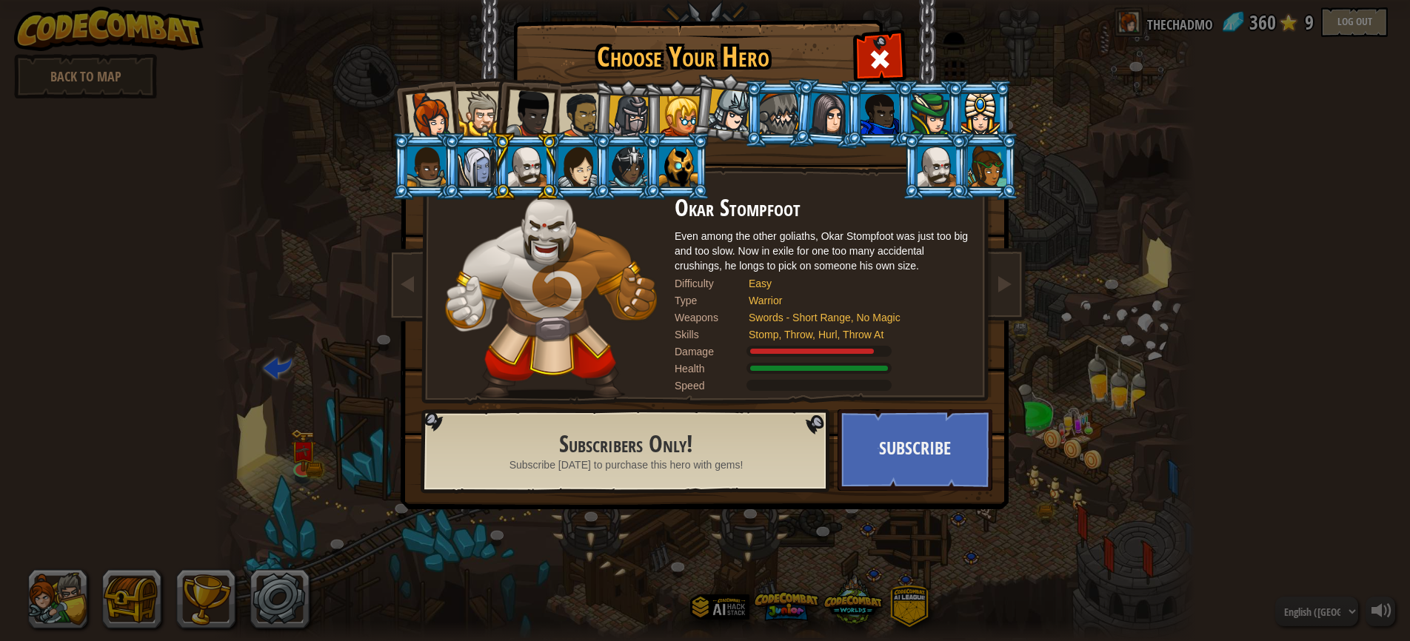
click at [432, 120] on div at bounding box center [430, 115] width 49 height 49
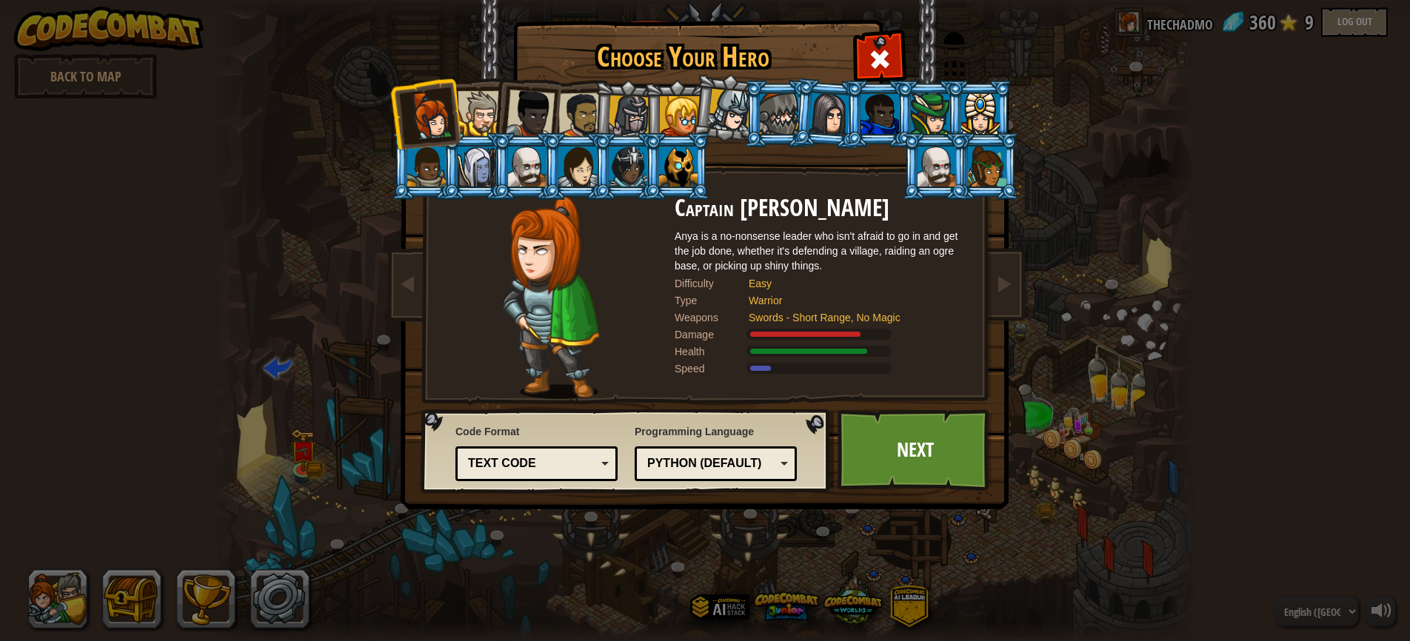
click at [489, 116] on div at bounding box center [480, 113] width 45 height 45
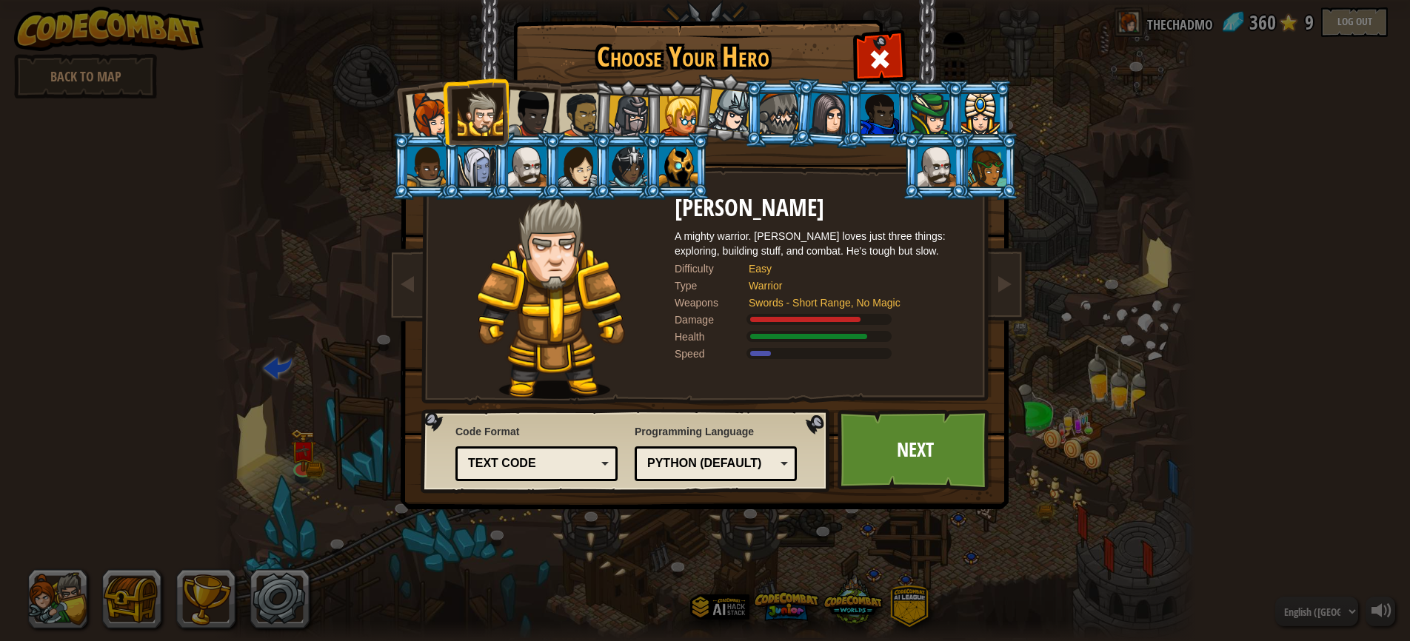
click at [532, 109] on div at bounding box center [530, 114] width 49 height 49
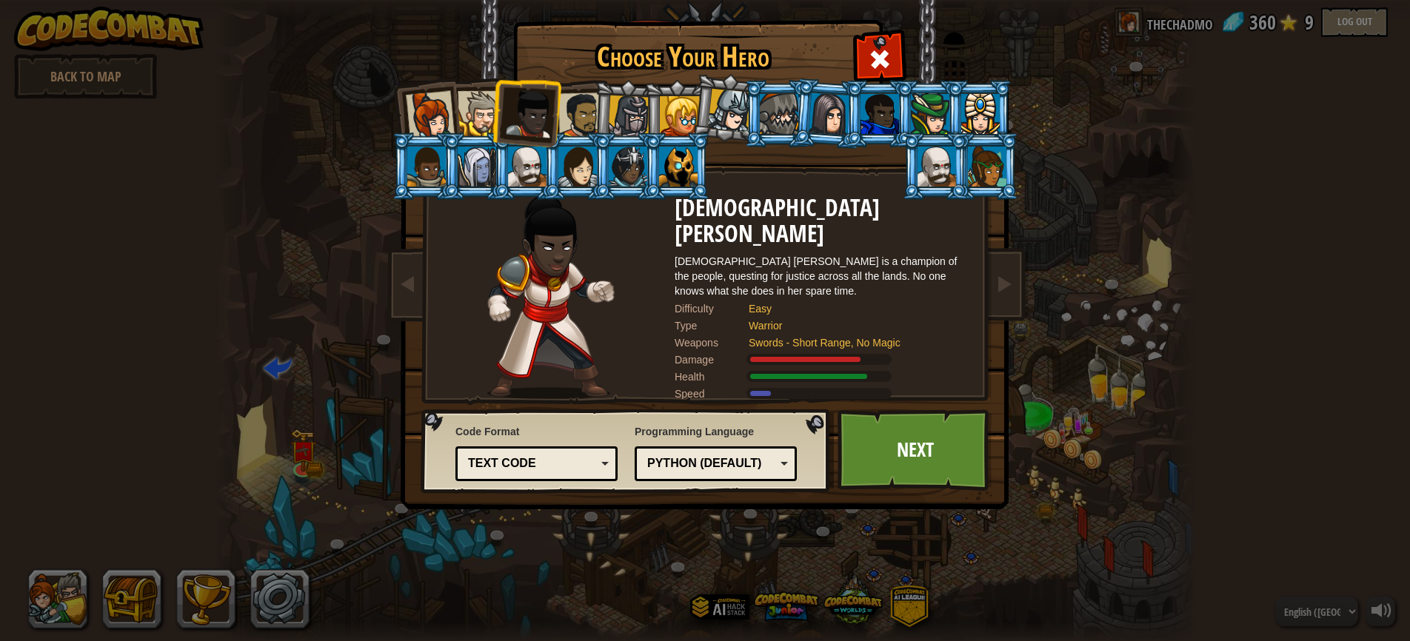
click at [575, 104] on div at bounding box center [581, 116] width 46 height 46
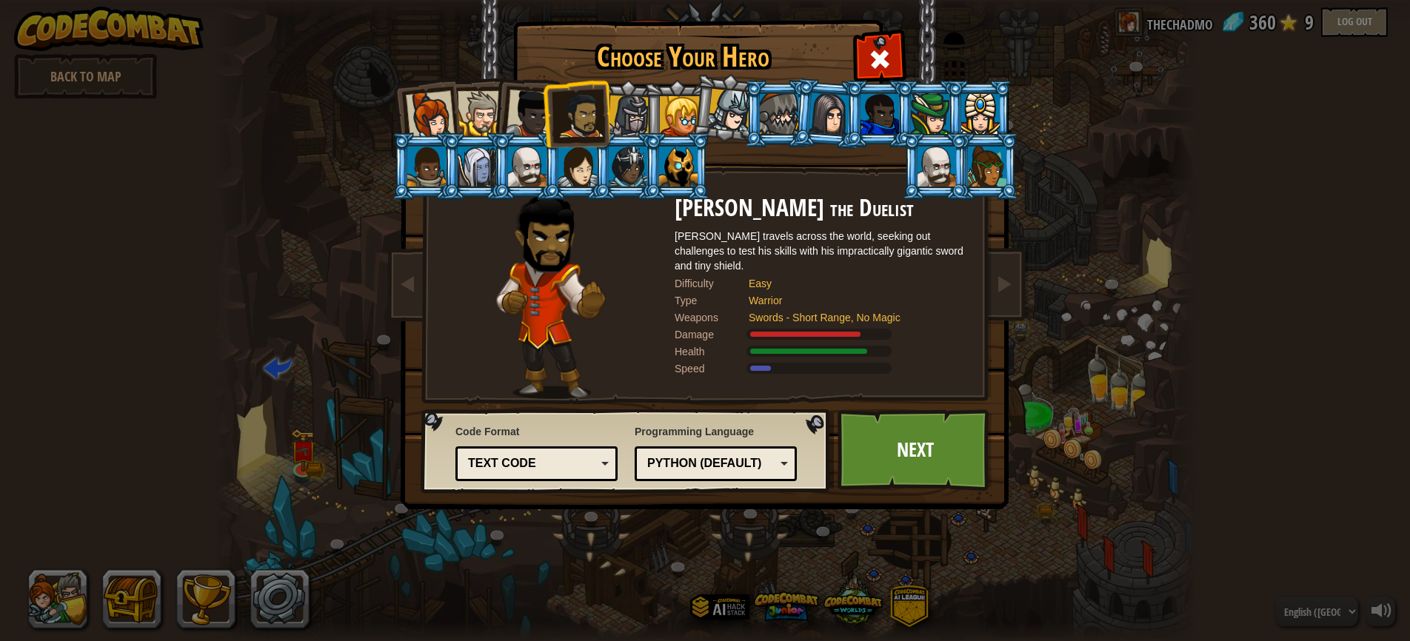
click at [641, 116] on div at bounding box center [629, 117] width 42 height 42
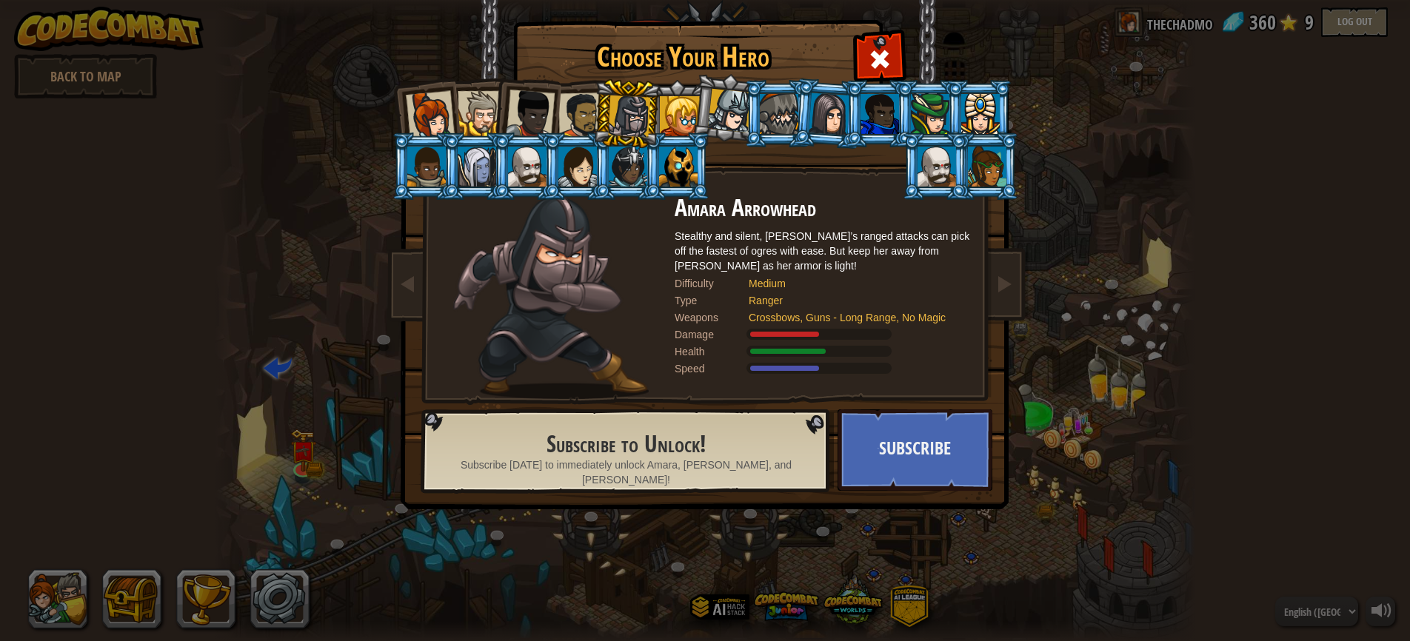
click at [689, 110] on div at bounding box center [680, 116] width 40 height 40
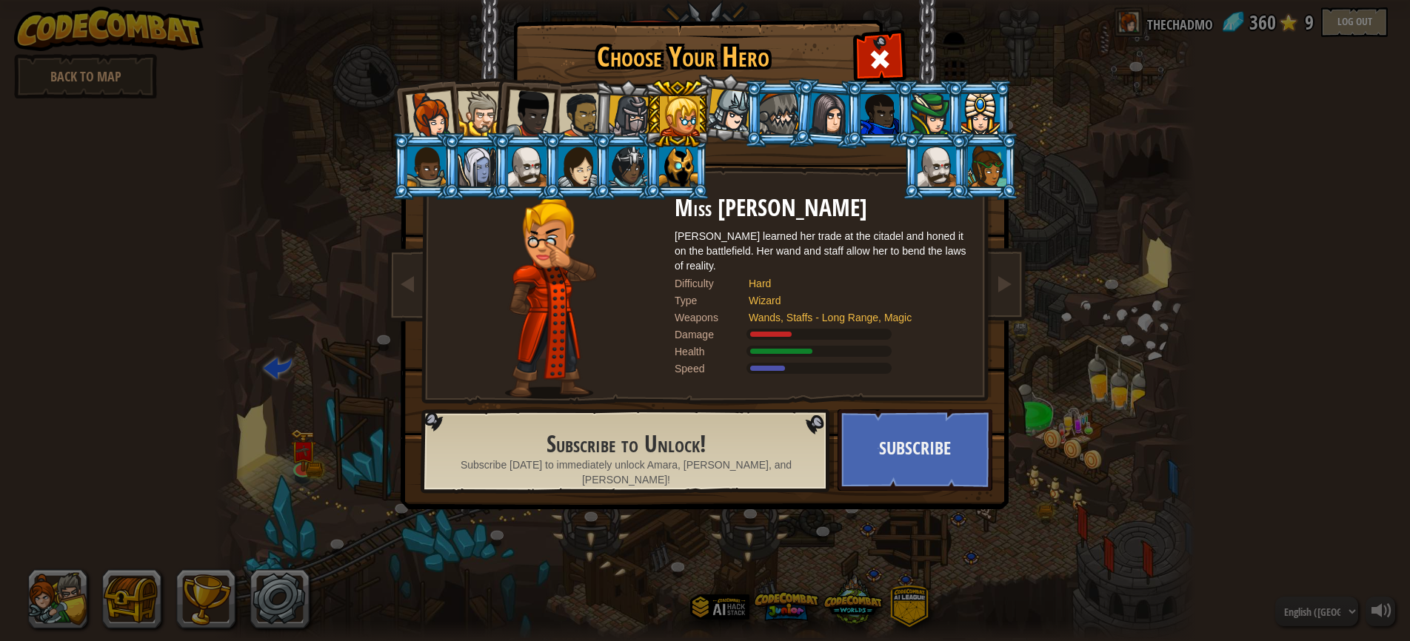
click at [728, 112] on div at bounding box center [730, 111] width 44 height 44
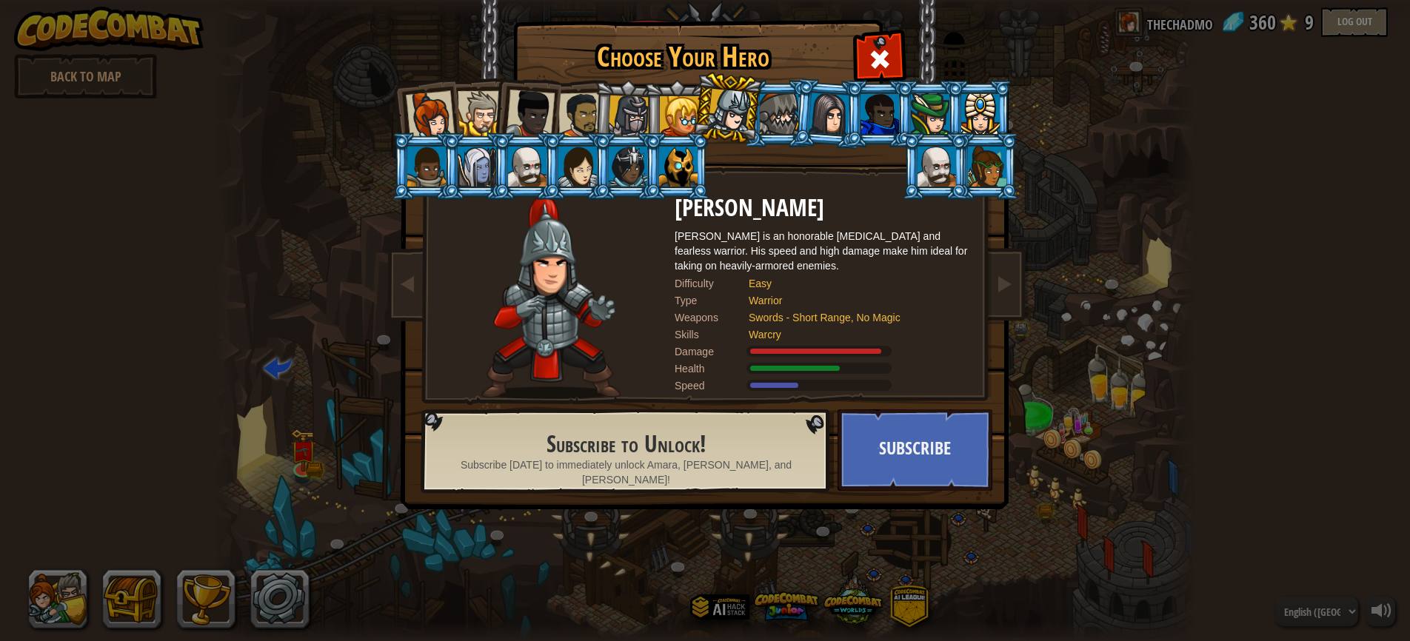
click at [774, 116] on div at bounding box center [779, 114] width 39 height 40
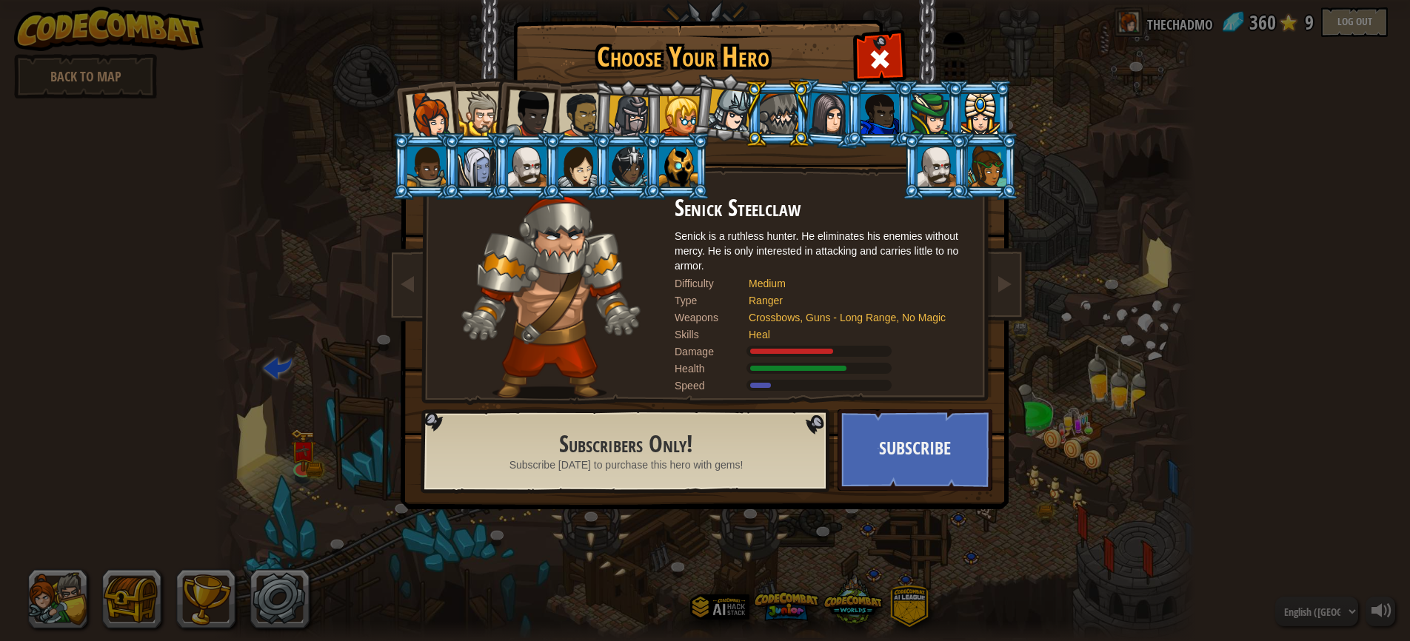
click at [827, 119] on div at bounding box center [829, 114] width 41 height 42
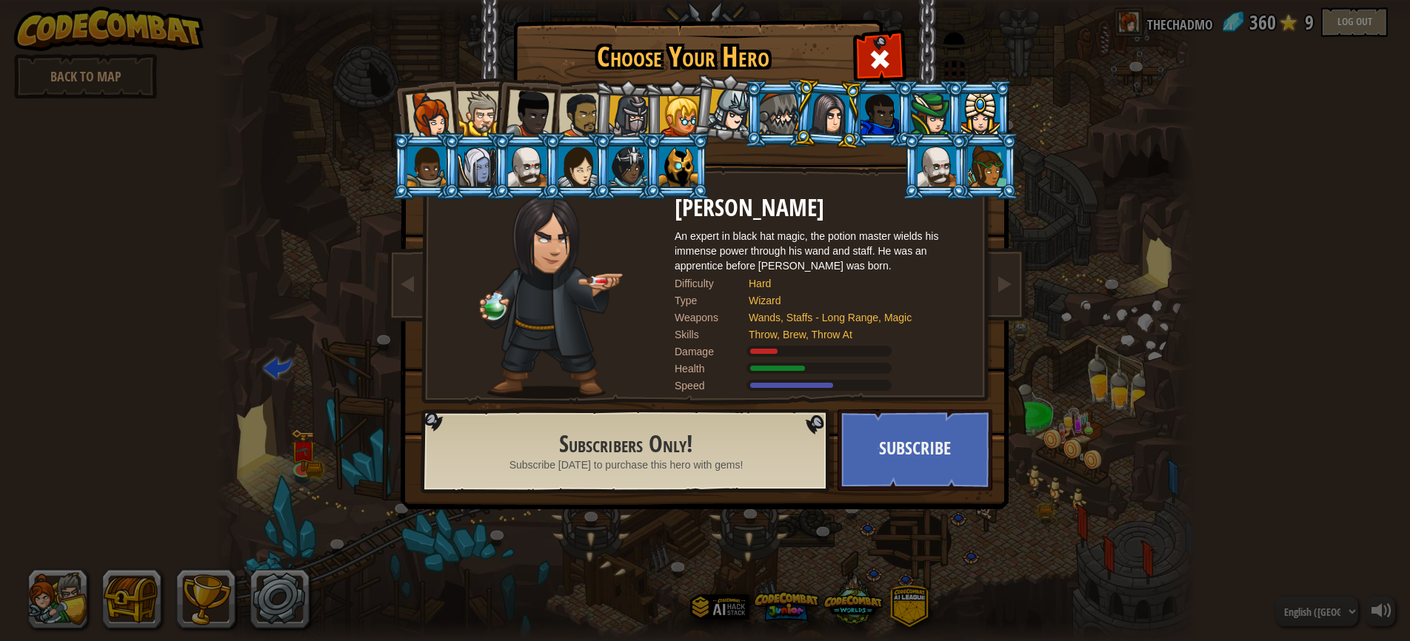
click at [885, 116] on div at bounding box center [879, 114] width 39 height 40
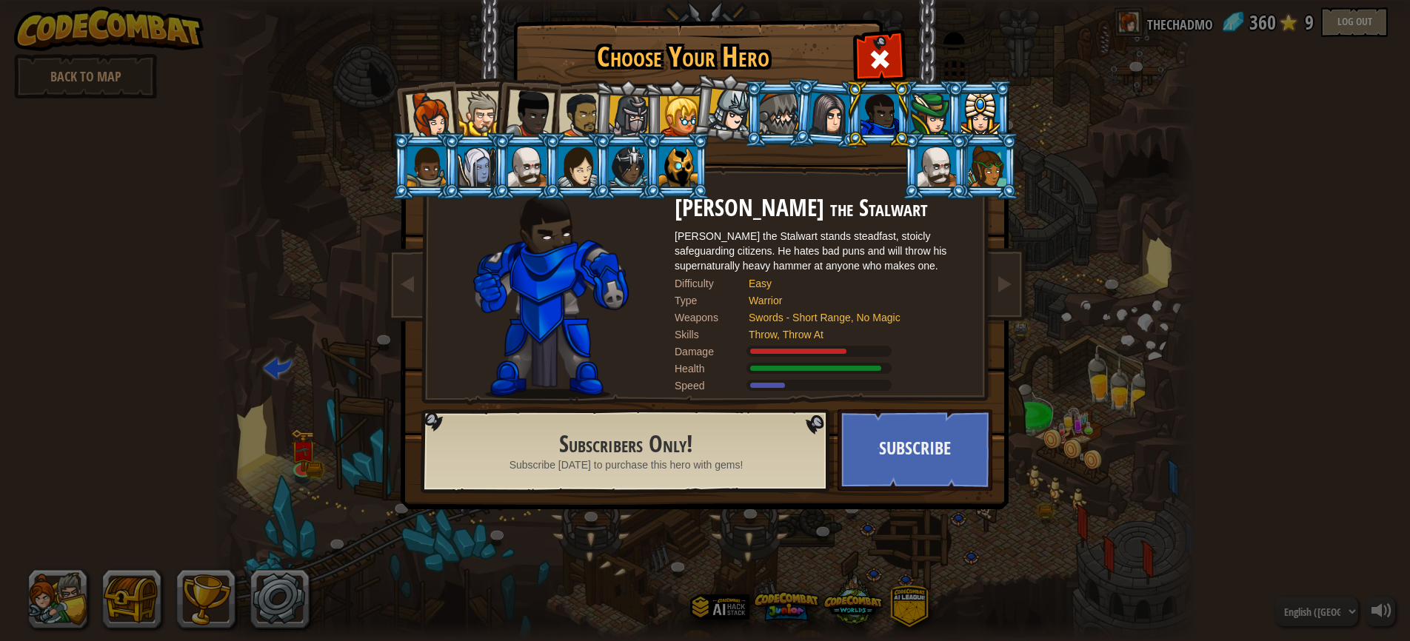
click at [931, 114] on div at bounding box center [930, 114] width 39 height 40
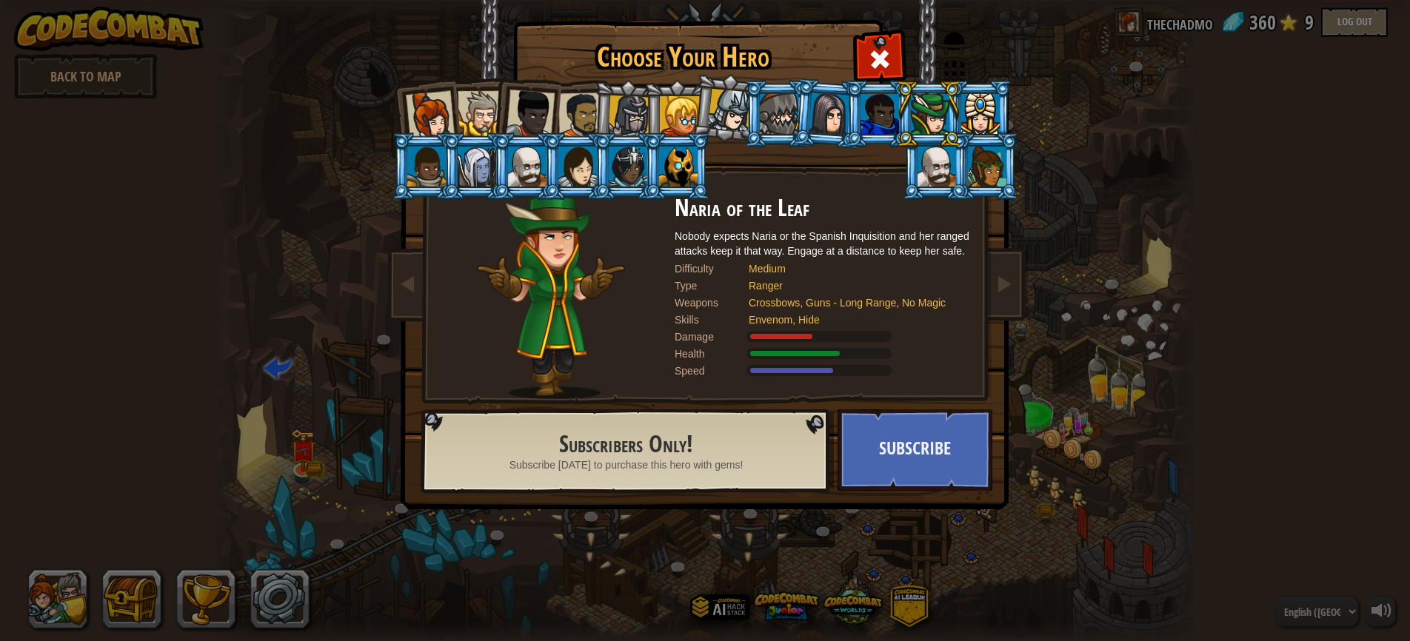
click at [980, 113] on div at bounding box center [980, 114] width 39 height 40
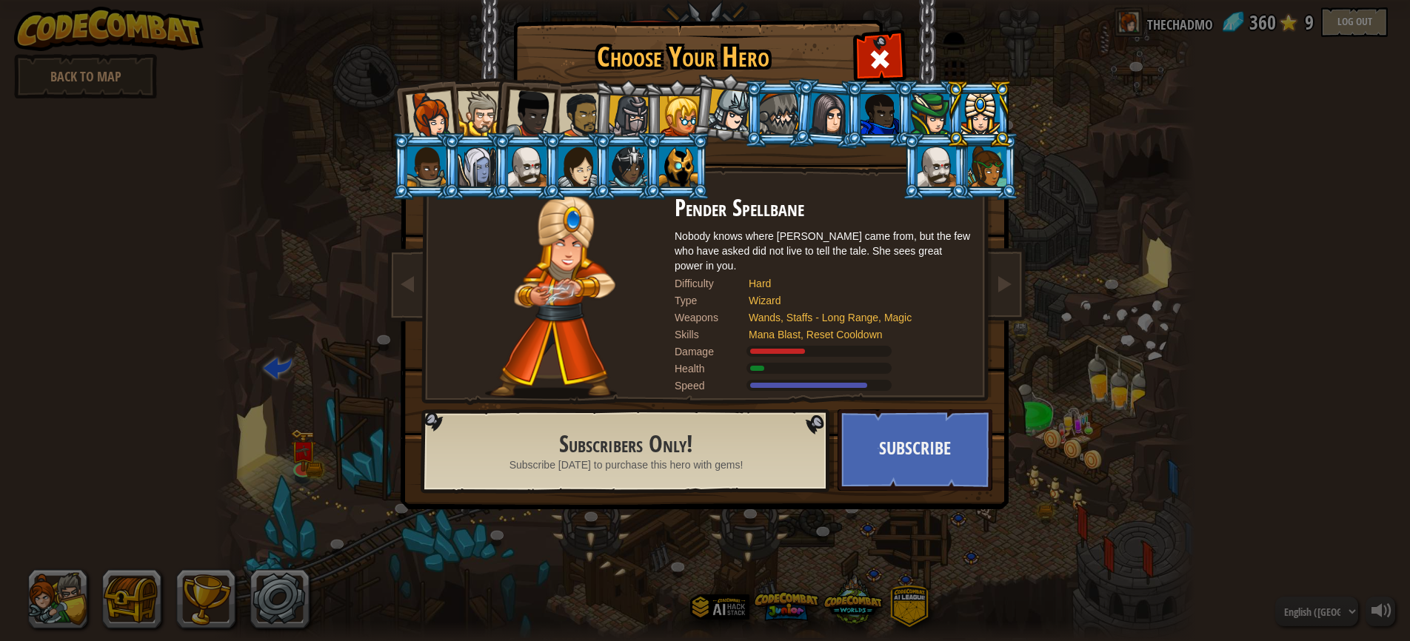
click at [970, 163] on div at bounding box center [987, 167] width 39 height 40
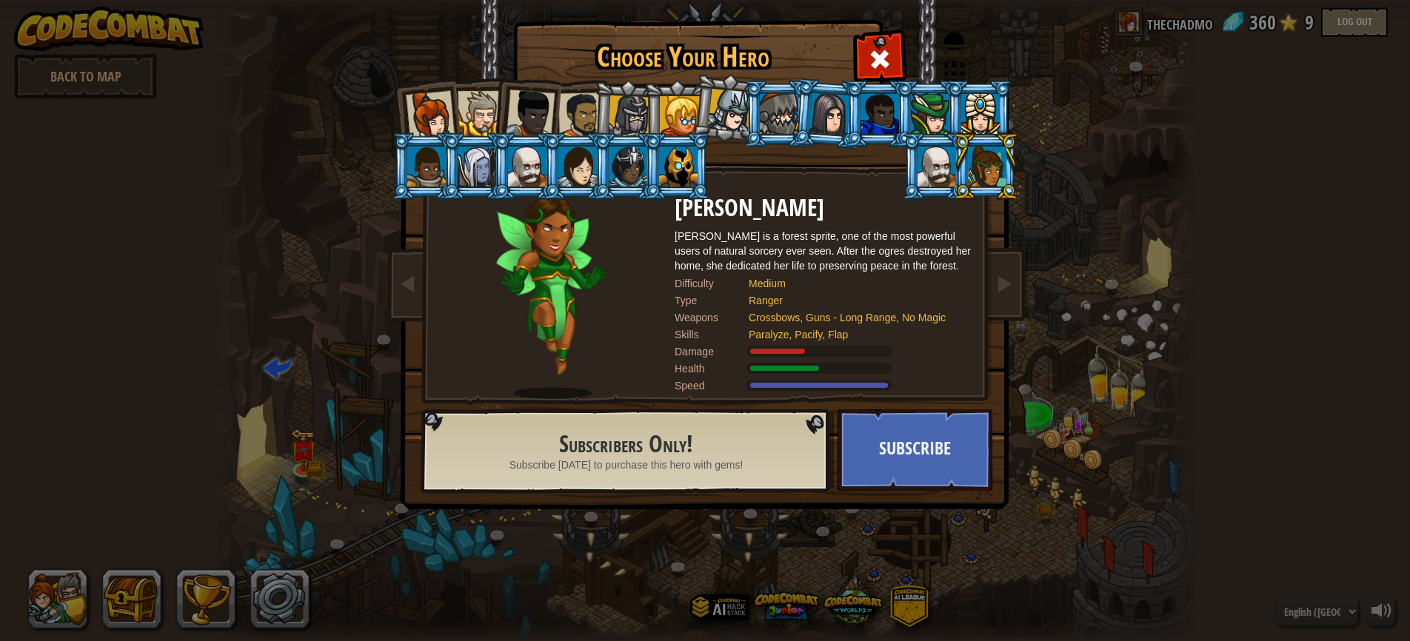
click at [956, 187] on div at bounding box center [936, 167] width 39 height 40
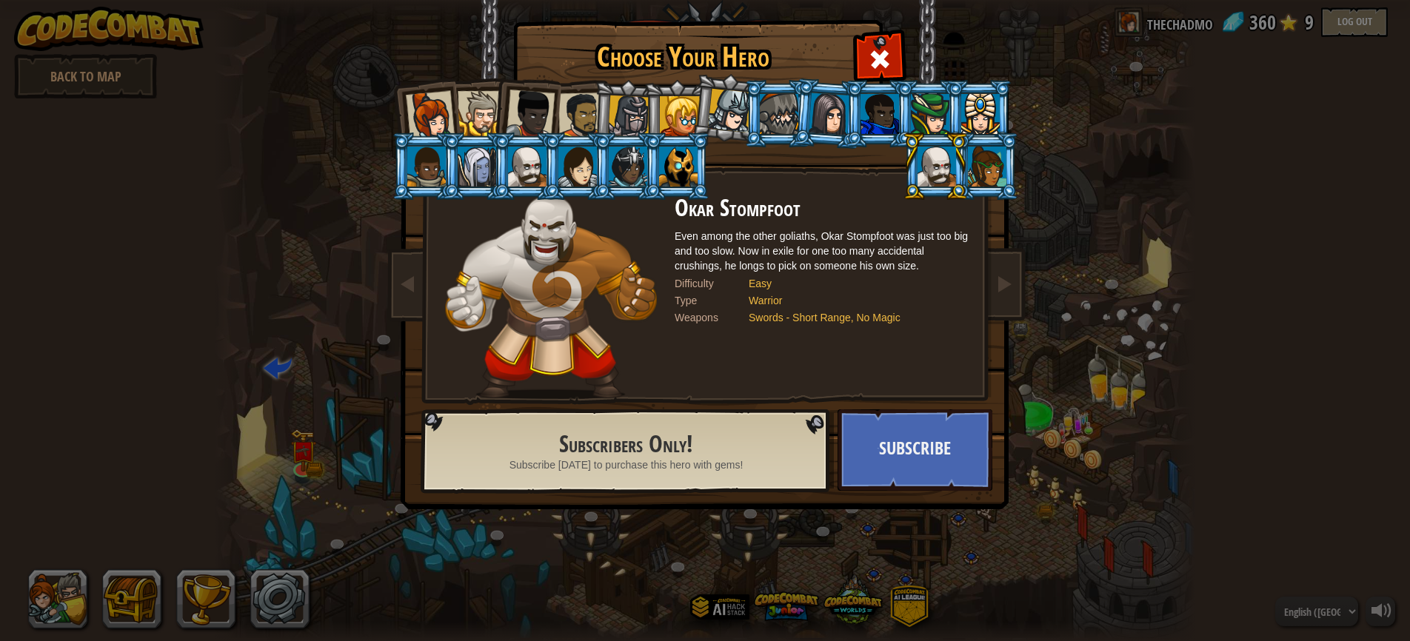
click at [519, 170] on div at bounding box center [527, 167] width 39 height 40
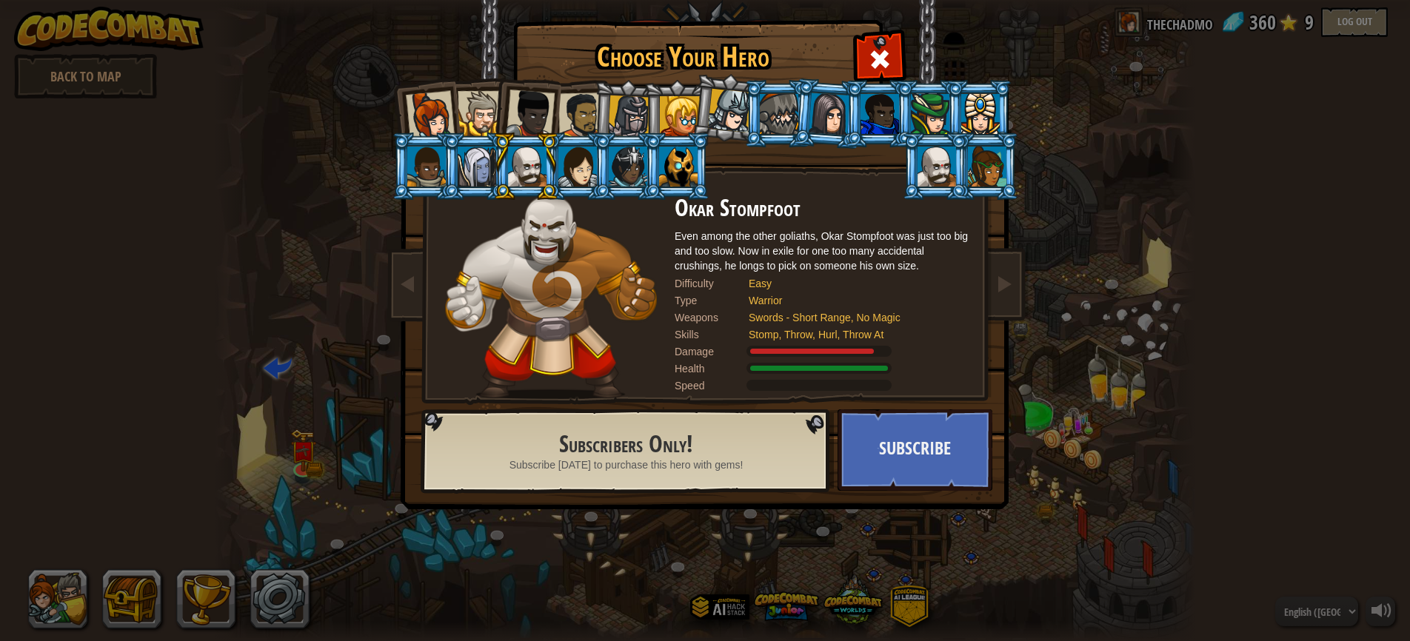
click at [429, 170] on div at bounding box center [426, 167] width 39 height 40
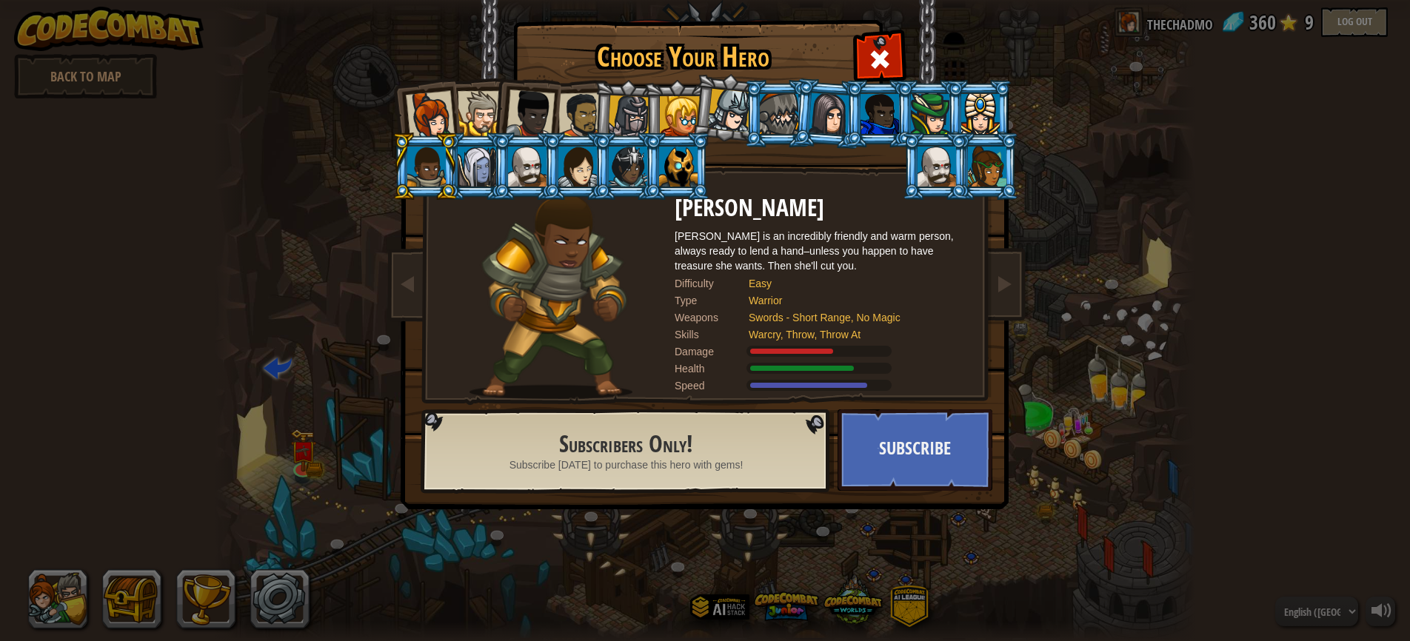
click at [486, 169] on div at bounding box center [477, 167] width 39 height 40
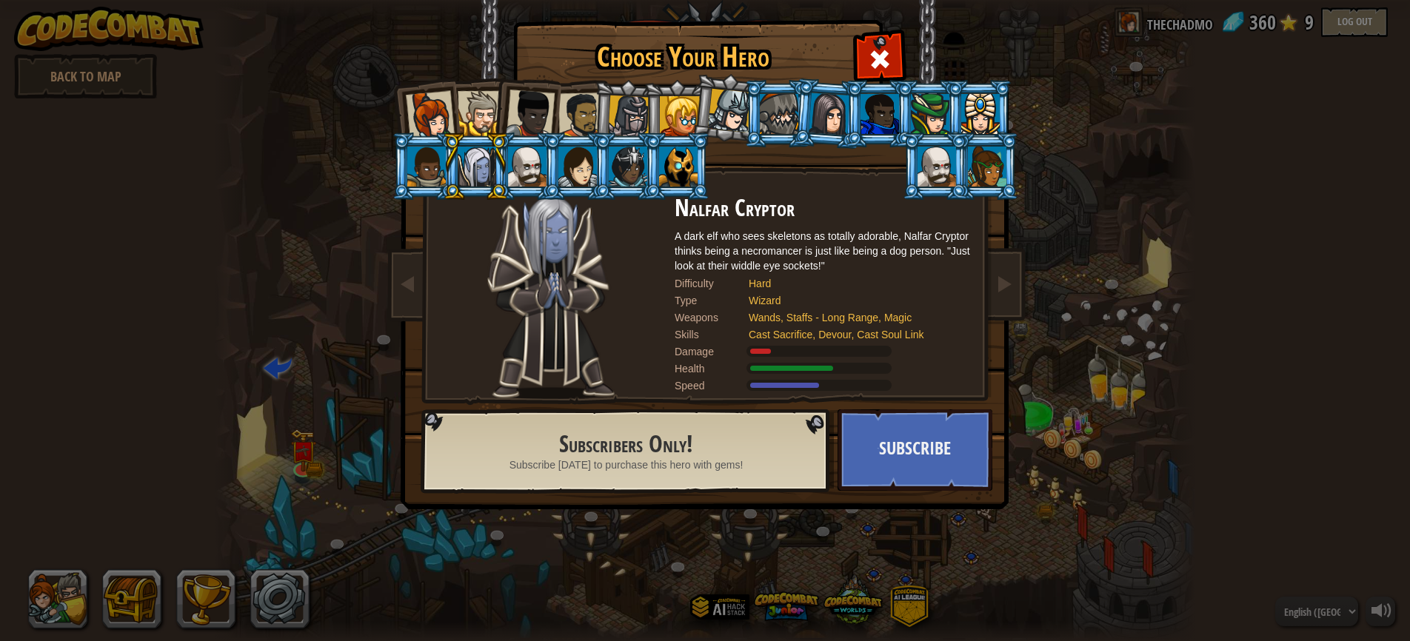
click at [520, 167] on div at bounding box center [527, 167] width 39 height 40
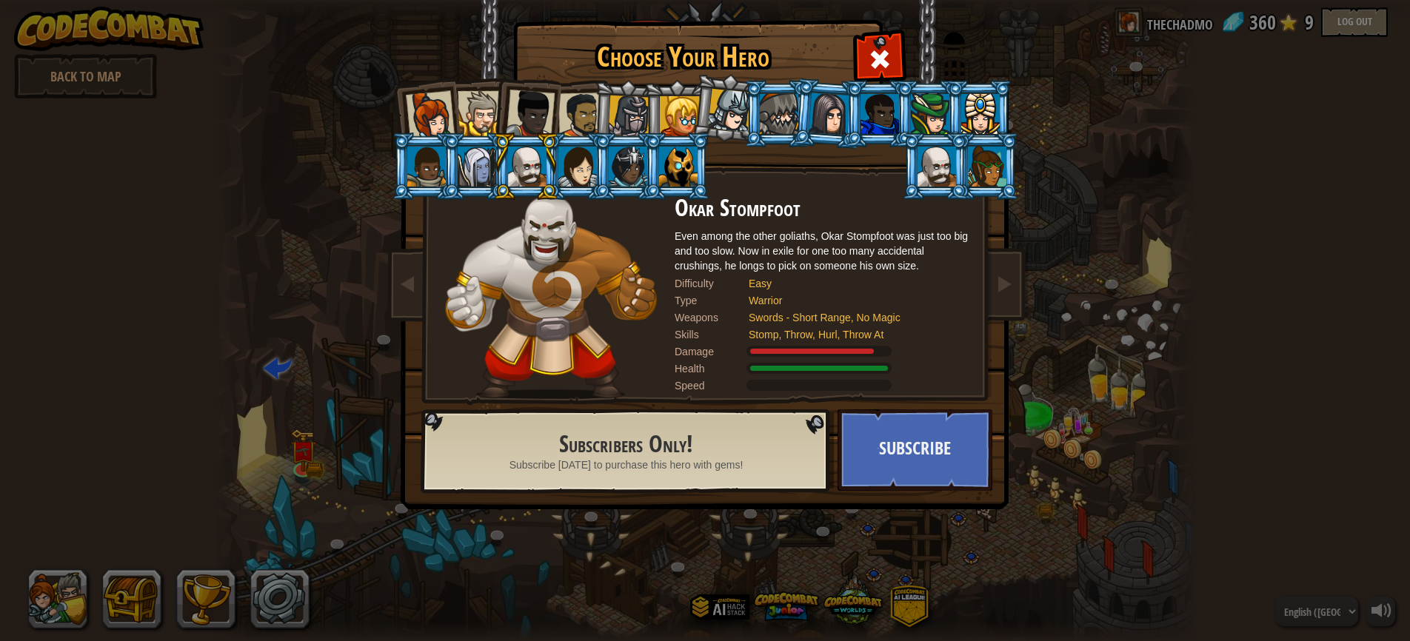
click at [590, 167] on div at bounding box center [577, 167] width 39 height 40
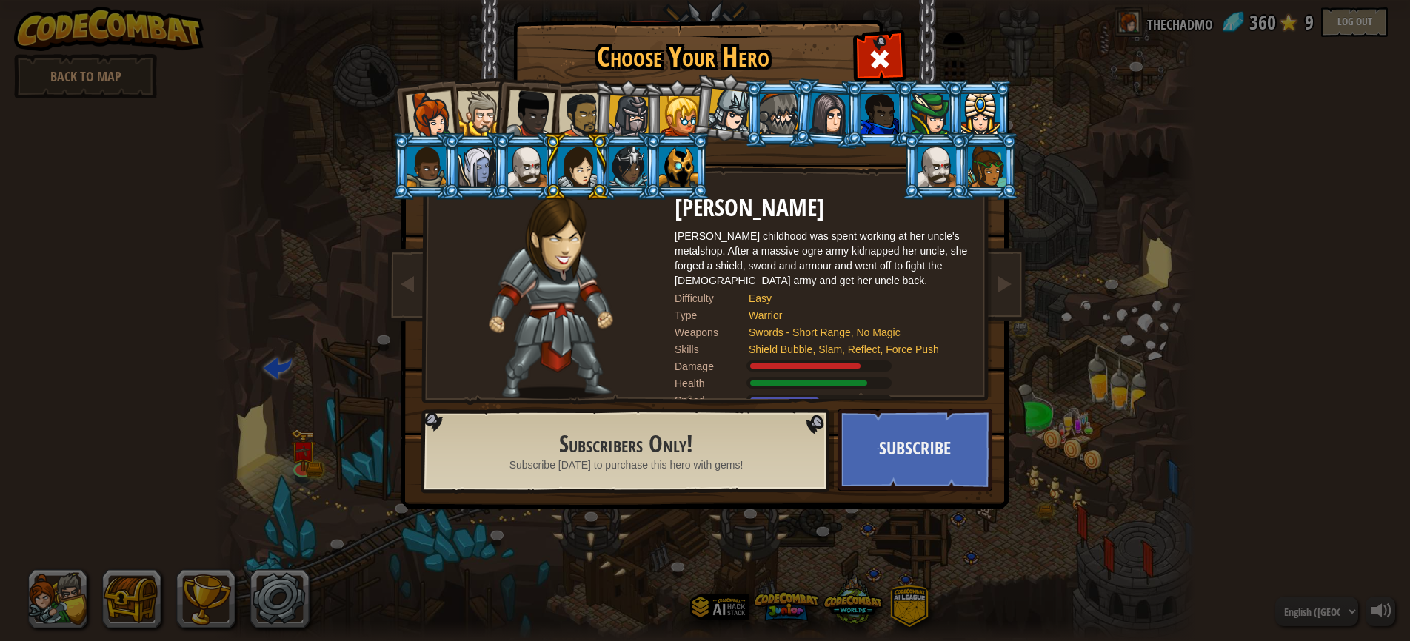
click at [615, 171] on div at bounding box center [628, 167] width 39 height 40
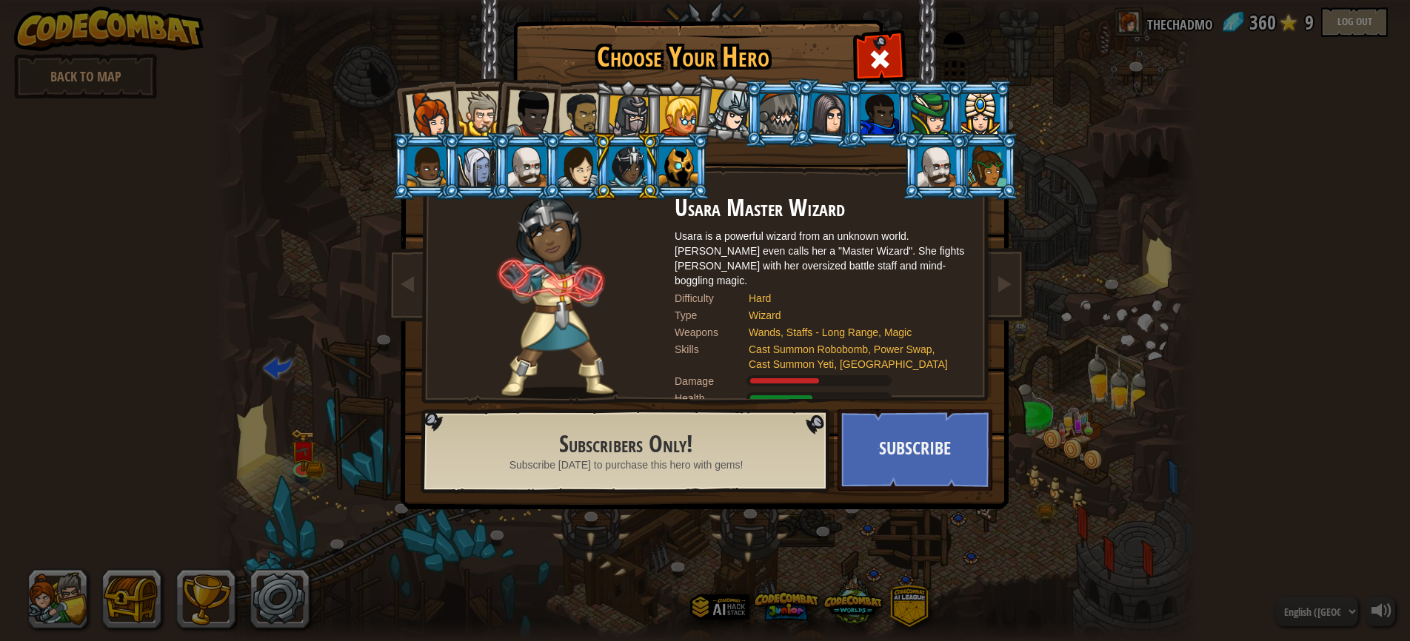
click at [681, 175] on div at bounding box center [678, 167] width 39 height 40
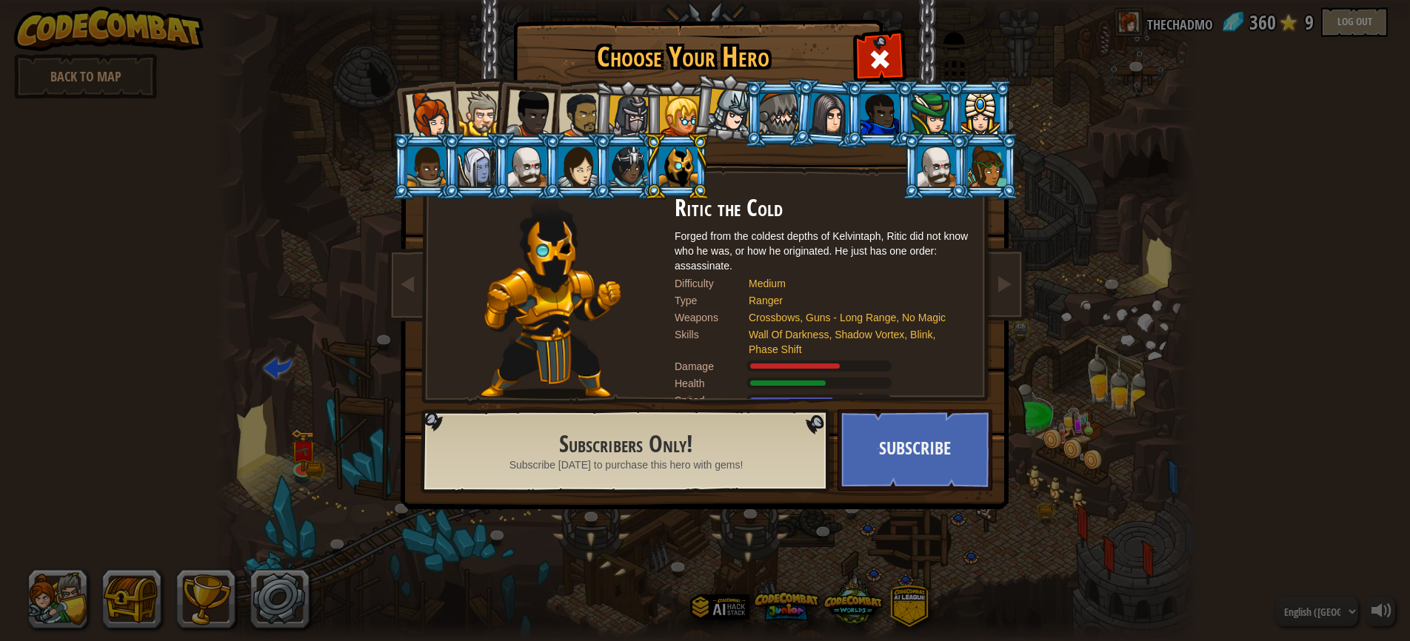
click at [425, 114] on div at bounding box center [430, 115] width 49 height 49
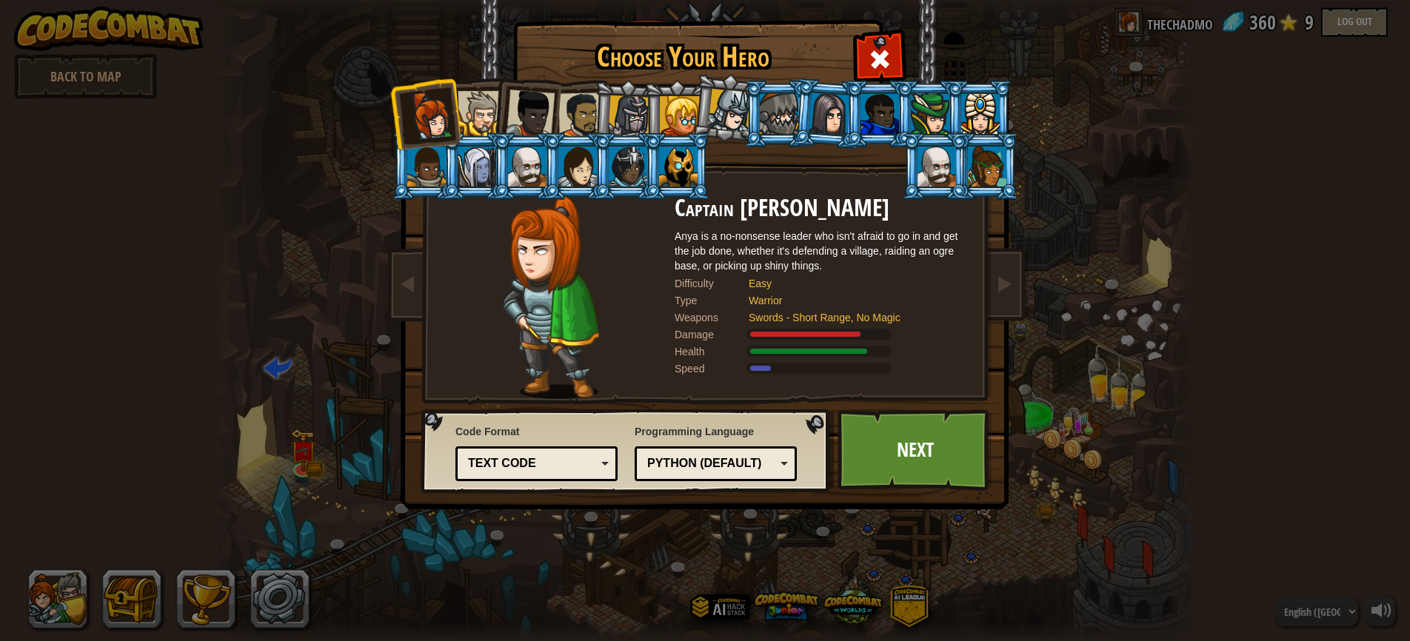
click at [487, 114] on div at bounding box center [480, 113] width 45 height 45
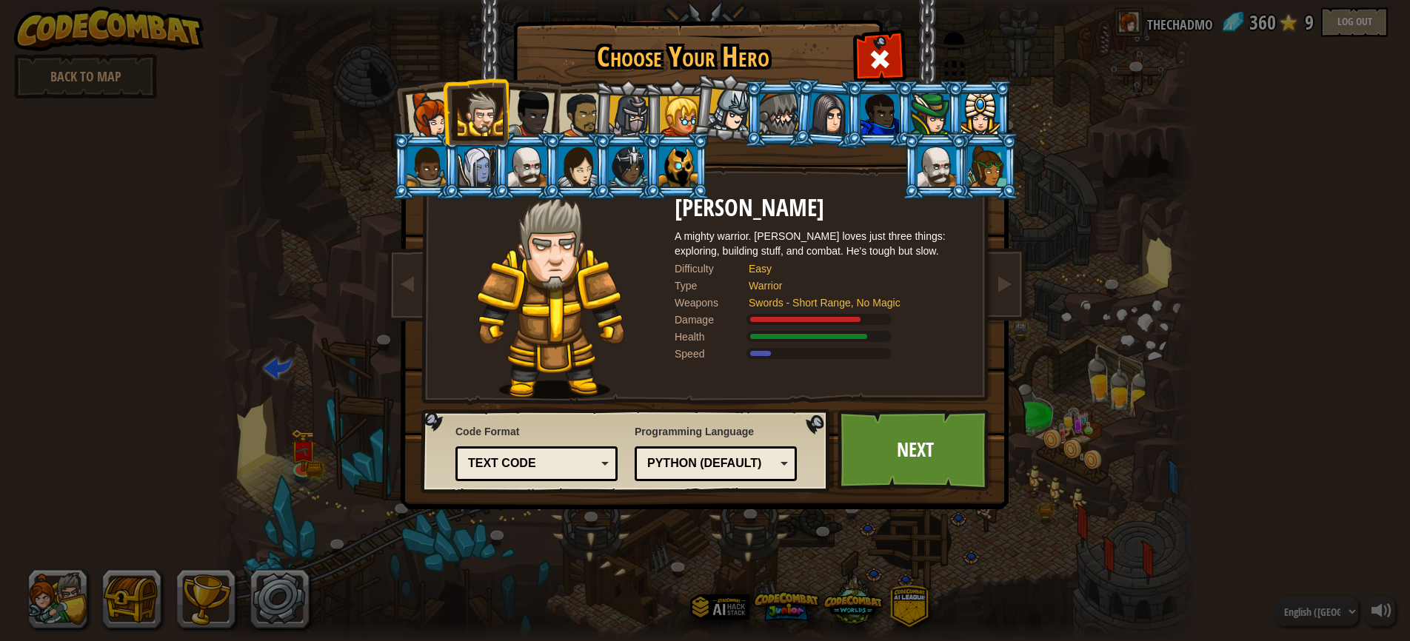
click at [521, 113] on div at bounding box center [530, 114] width 49 height 49
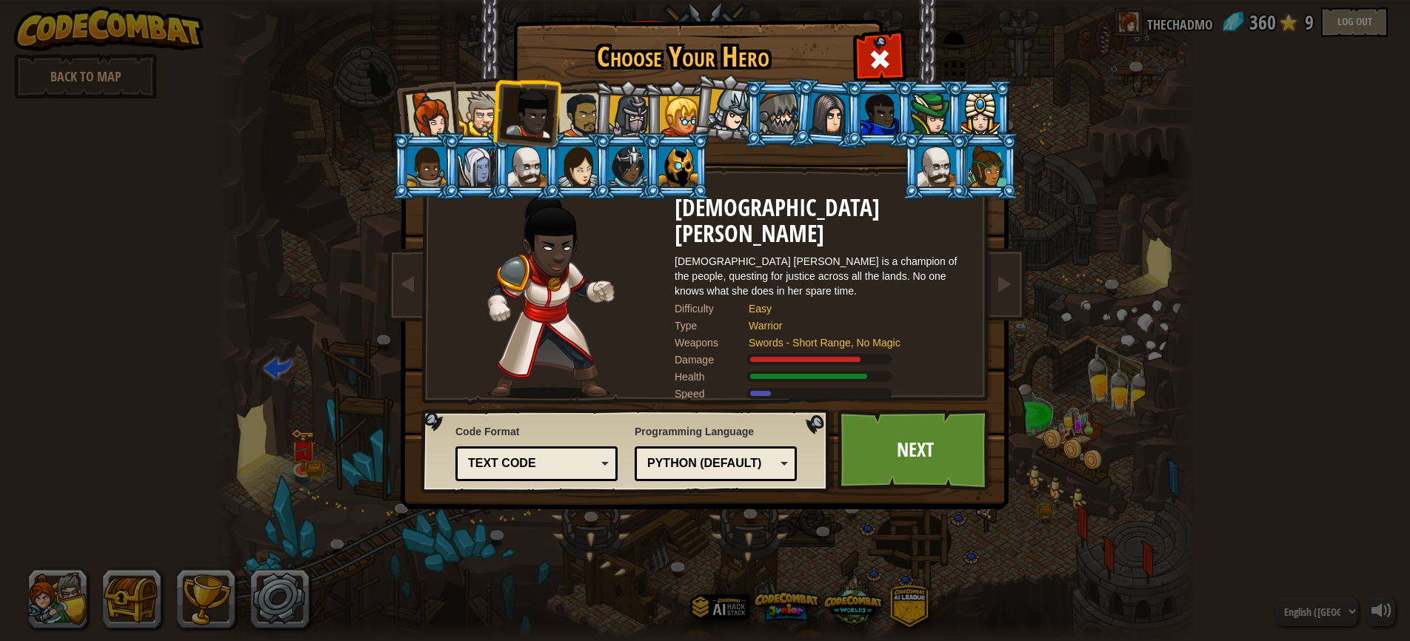
click at [591, 113] on div at bounding box center [581, 116] width 46 height 46
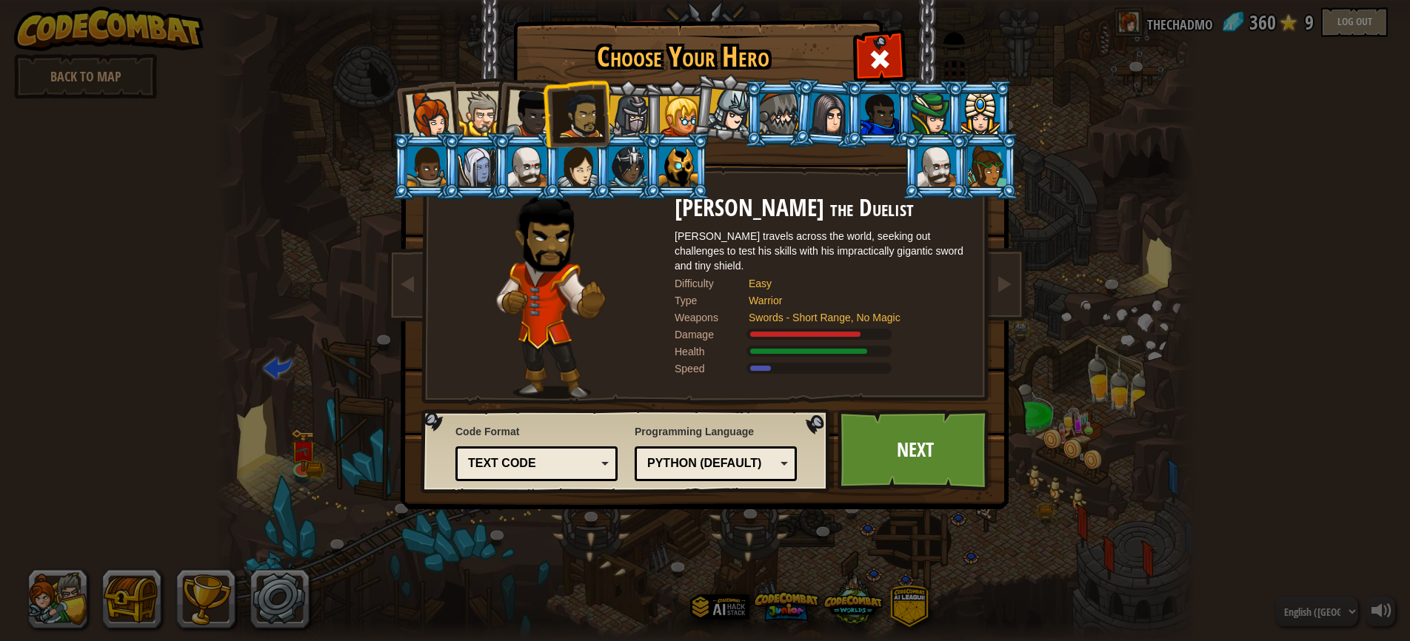
click at [638, 121] on div at bounding box center [629, 117] width 42 height 42
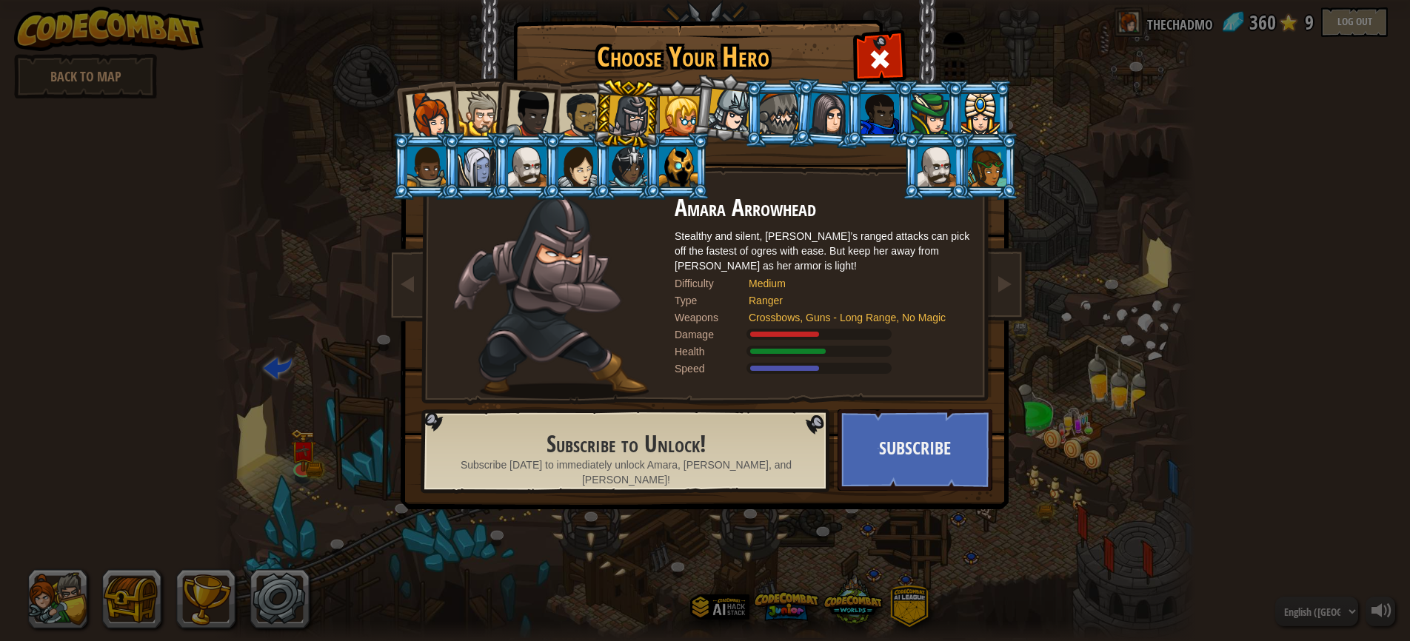
click at [678, 115] on div at bounding box center [680, 116] width 40 height 40
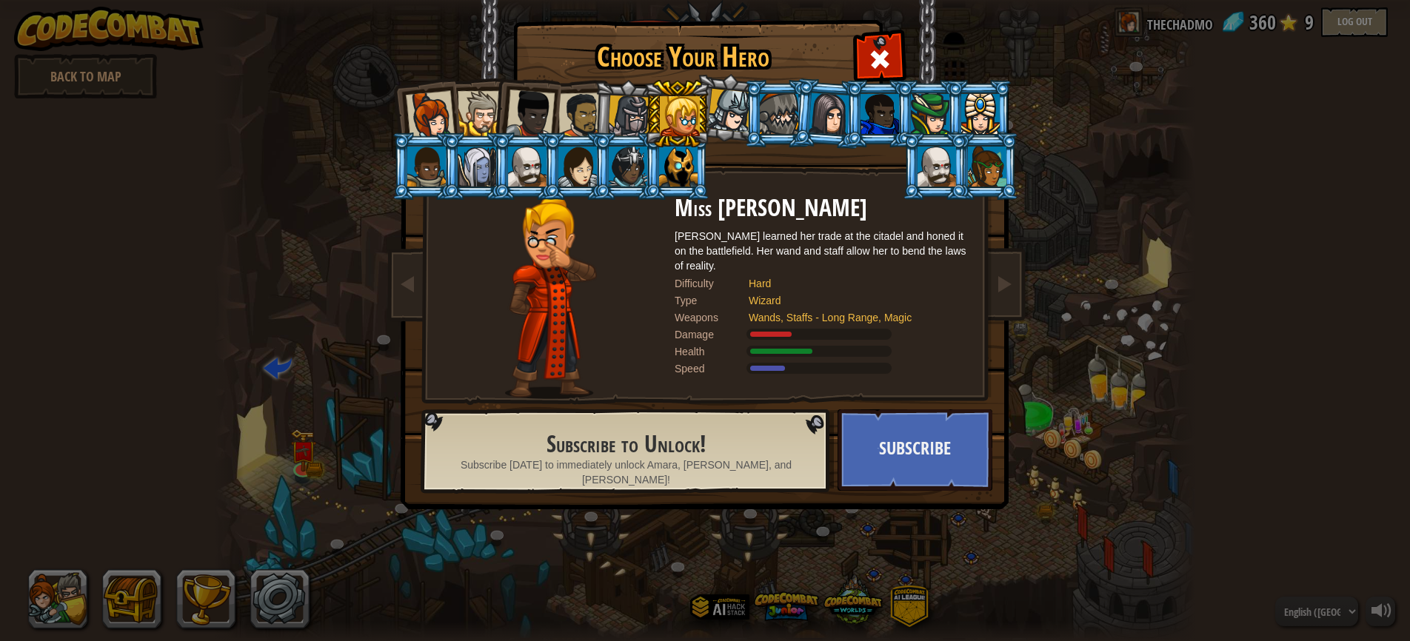
click at [735, 113] on div at bounding box center [730, 111] width 44 height 44
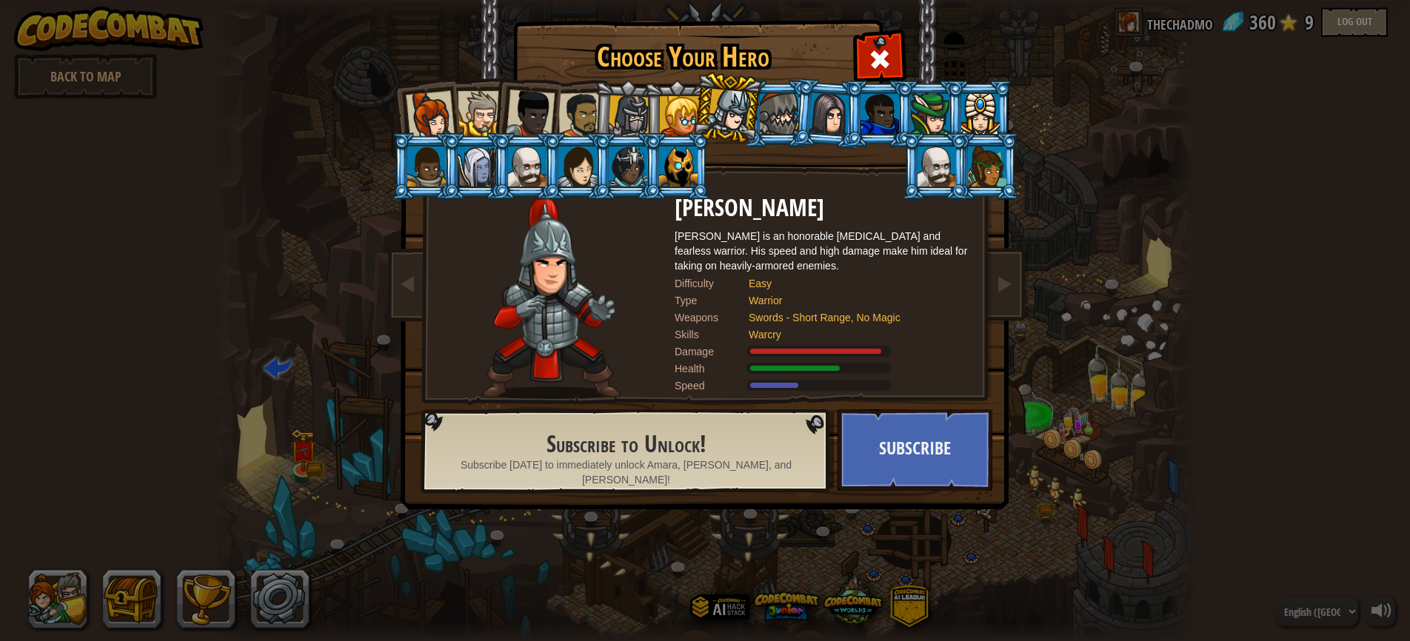
click at [779, 111] on div at bounding box center [779, 114] width 39 height 40
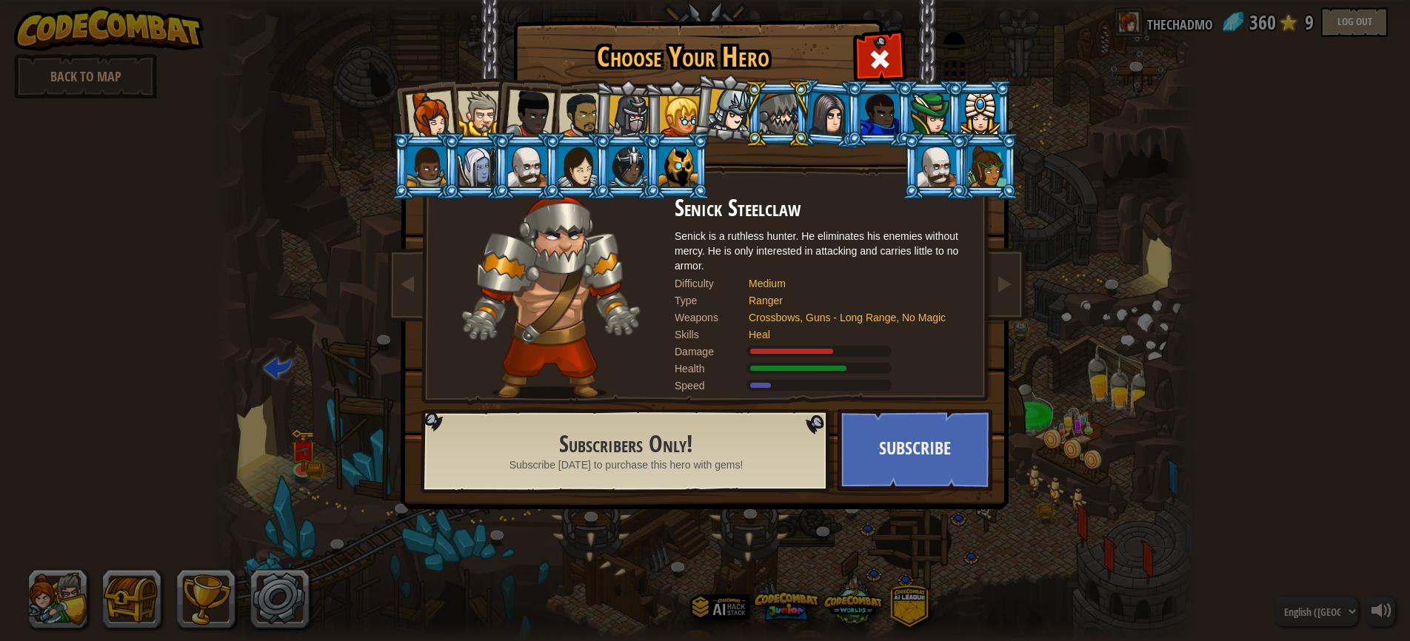
click at [825, 115] on div at bounding box center [829, 114] width 41 height 42
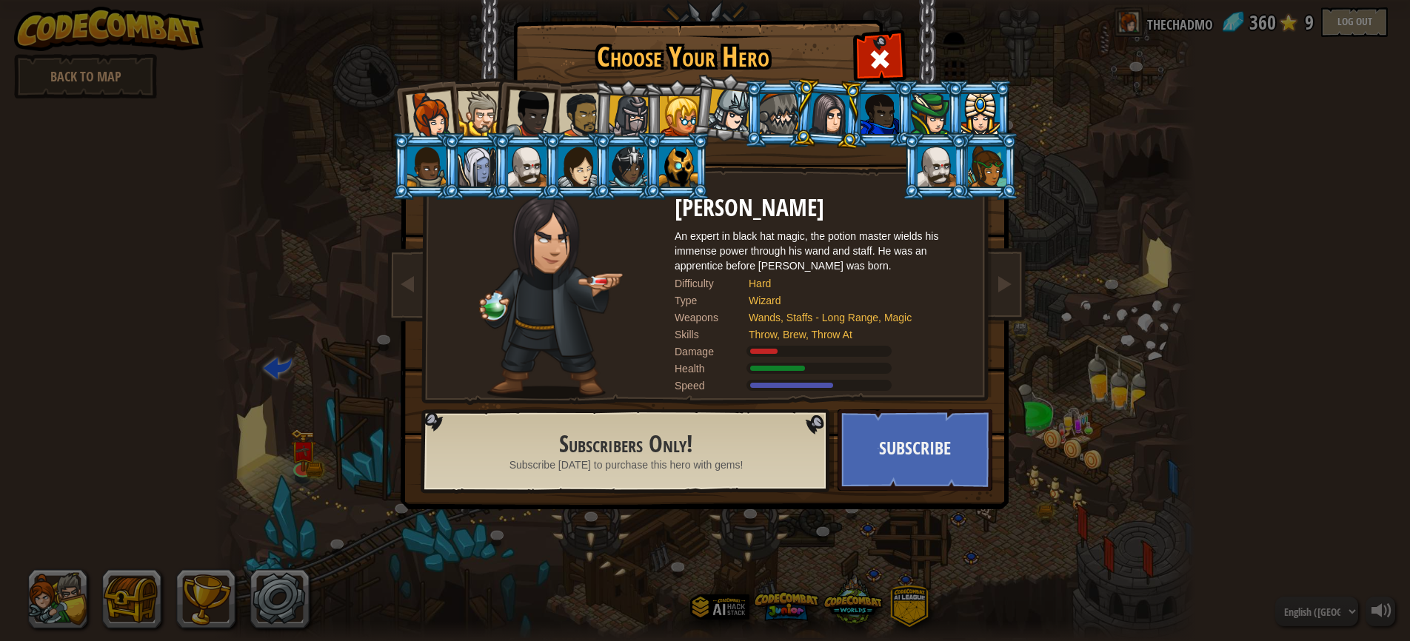
click at [535, 171] on div at bounding box center [527, 167] width 39 height 40
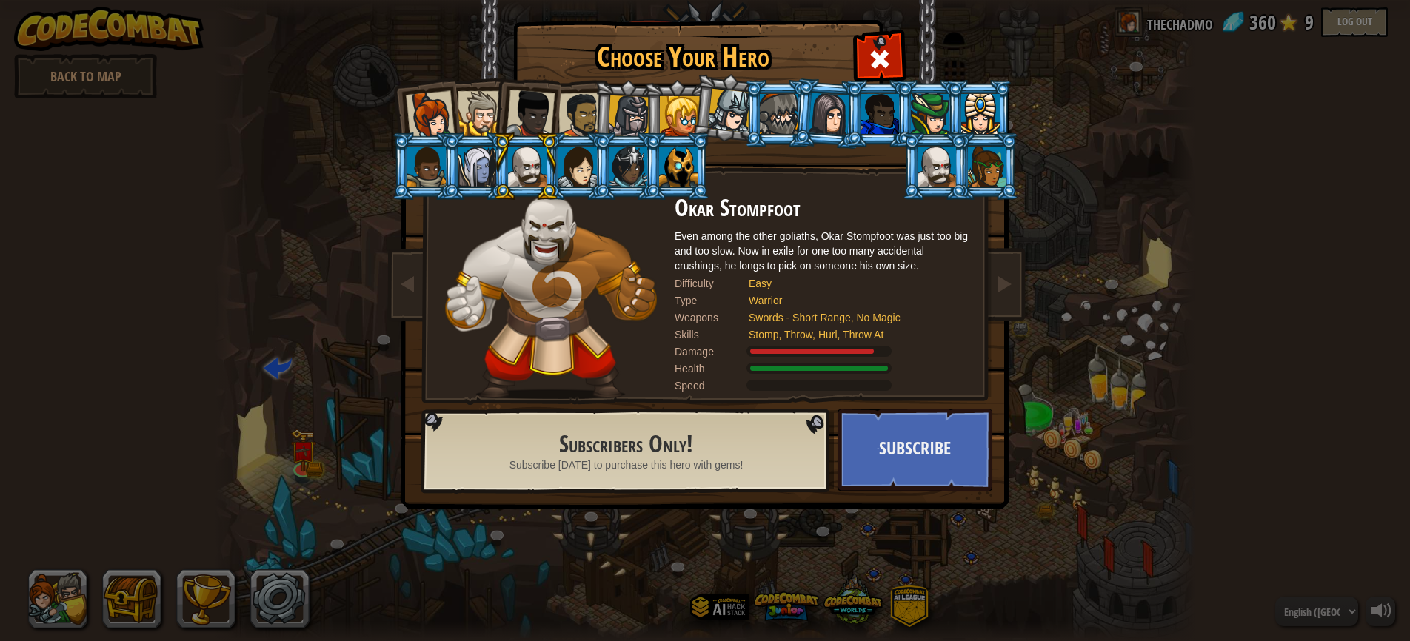
click at [814, 119] on div at bounding box center [829, 114] width 41 height 42
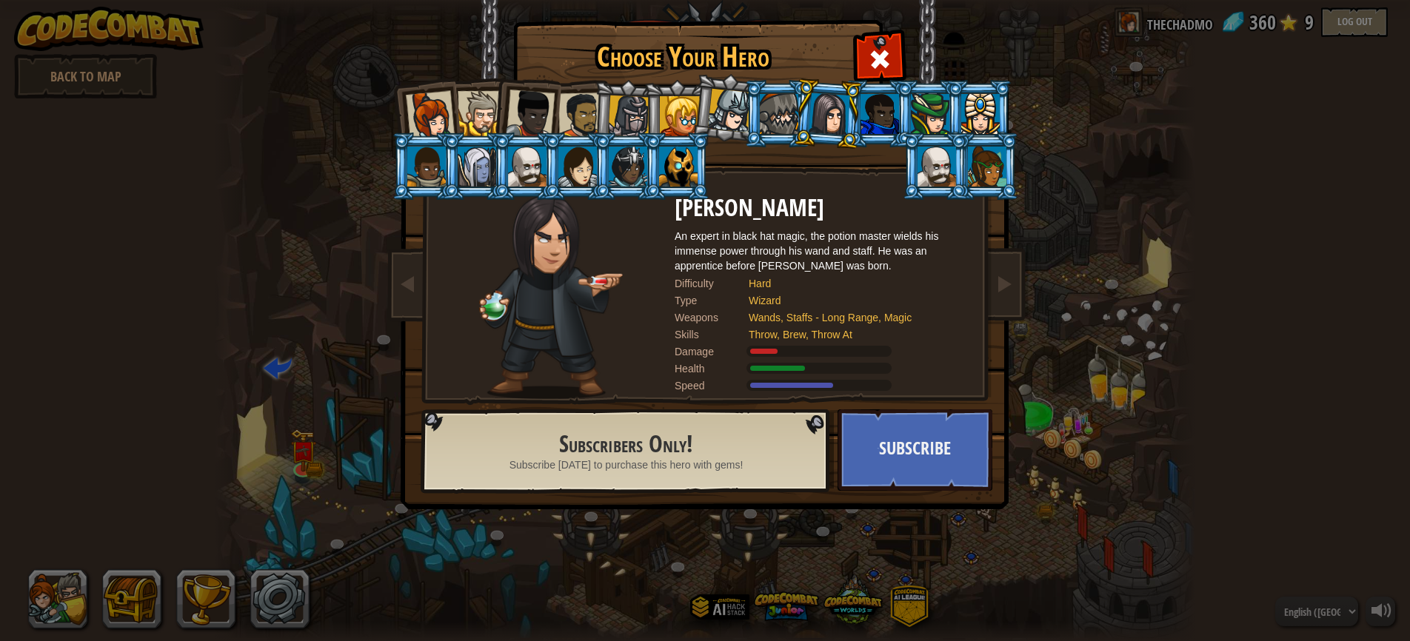
click at [881, 113] on div at bounding box center [879, 114] width 39 height 40
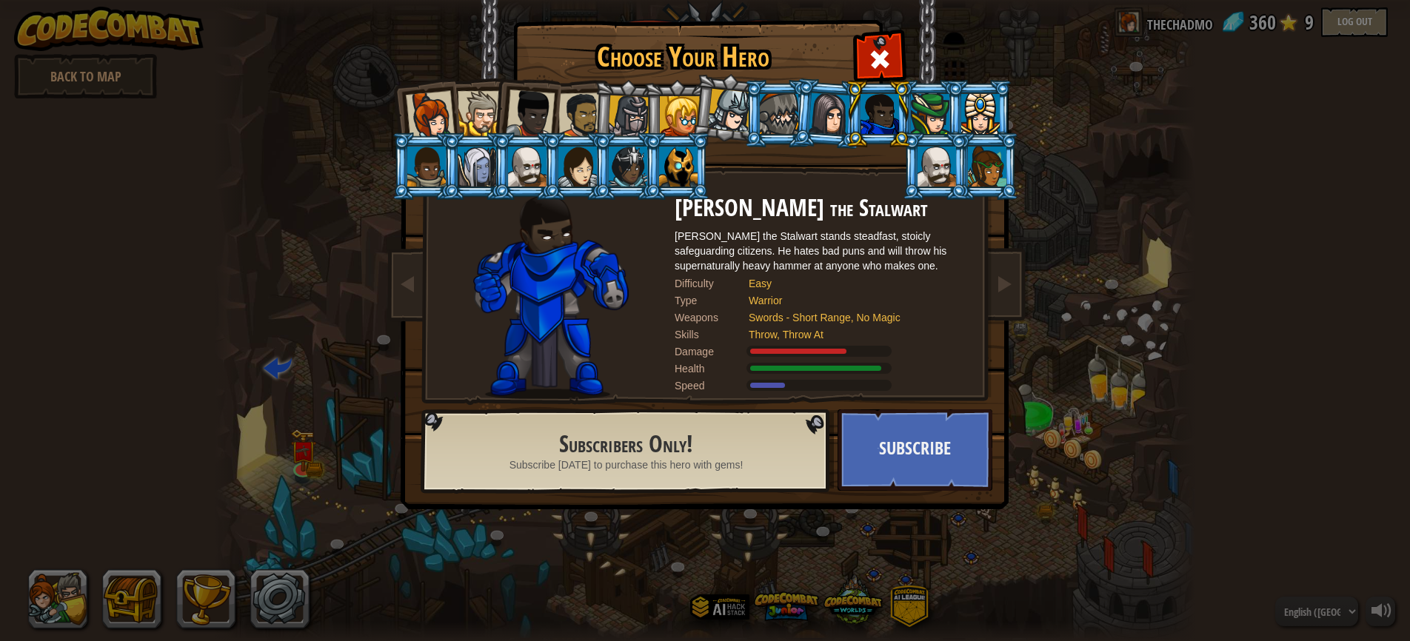
click at [930, 121] on div at bounding box center [930, 114] width 39 height 40
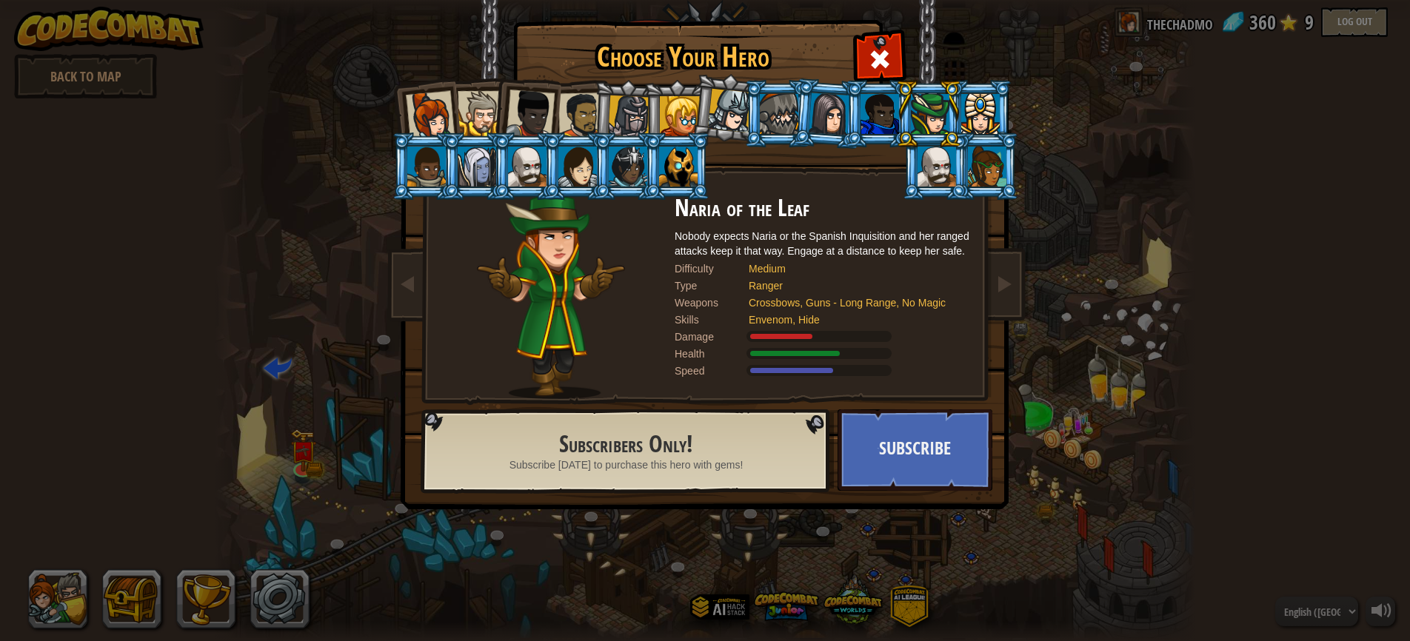
click at [984, 124] on div at bounding box center [980, 114] width 39 height 40
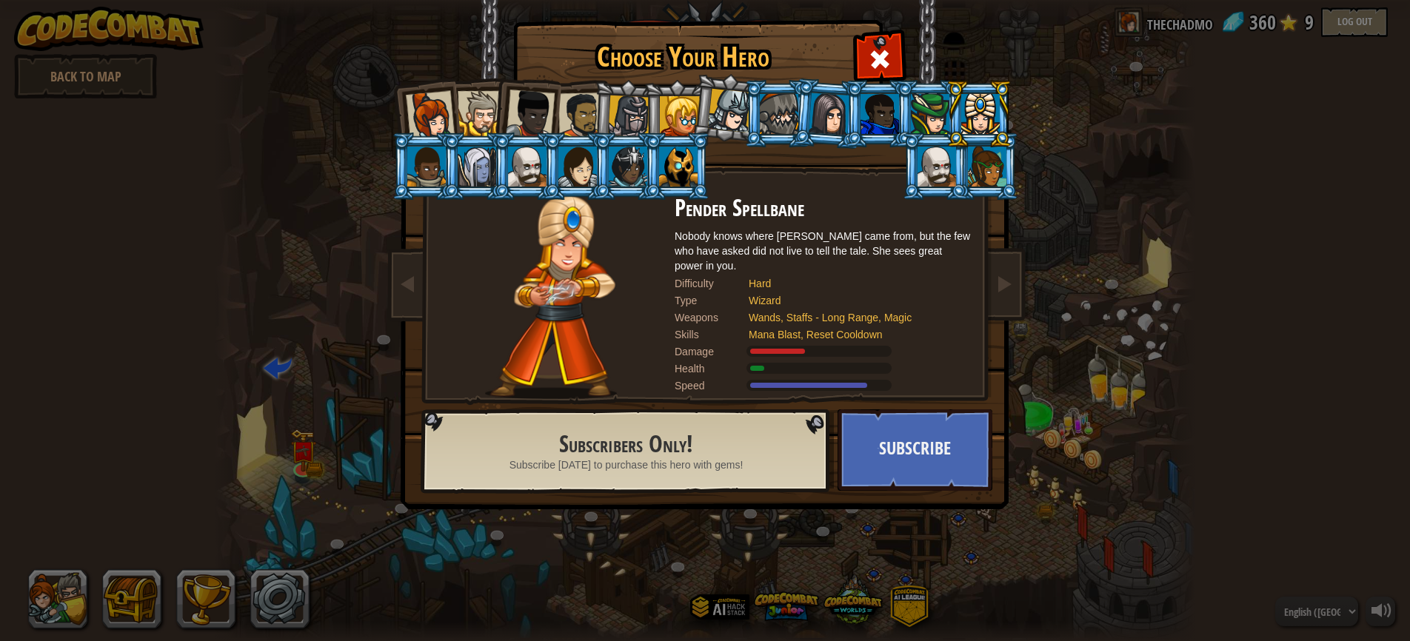
click at [980, 174] on div at bounding box center [987, 167] width 39 height 40
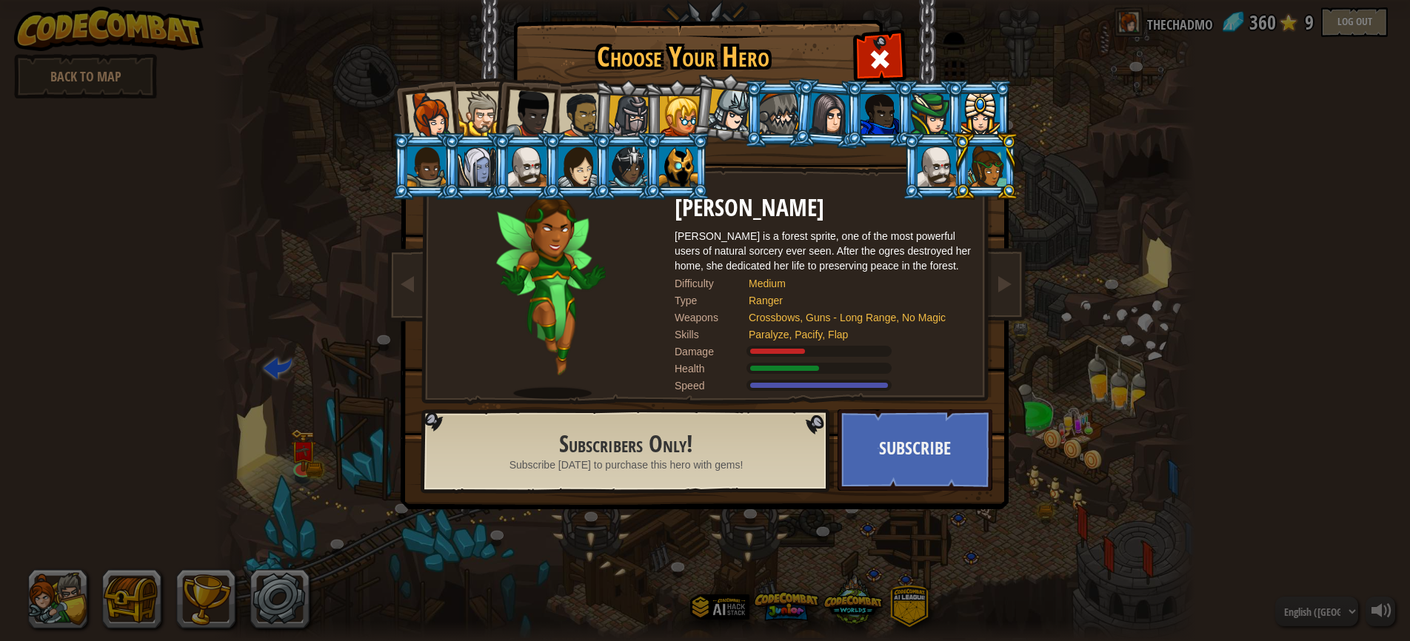
click at [433, 170] on div at bounding box center [426, 167] width 39 height 40
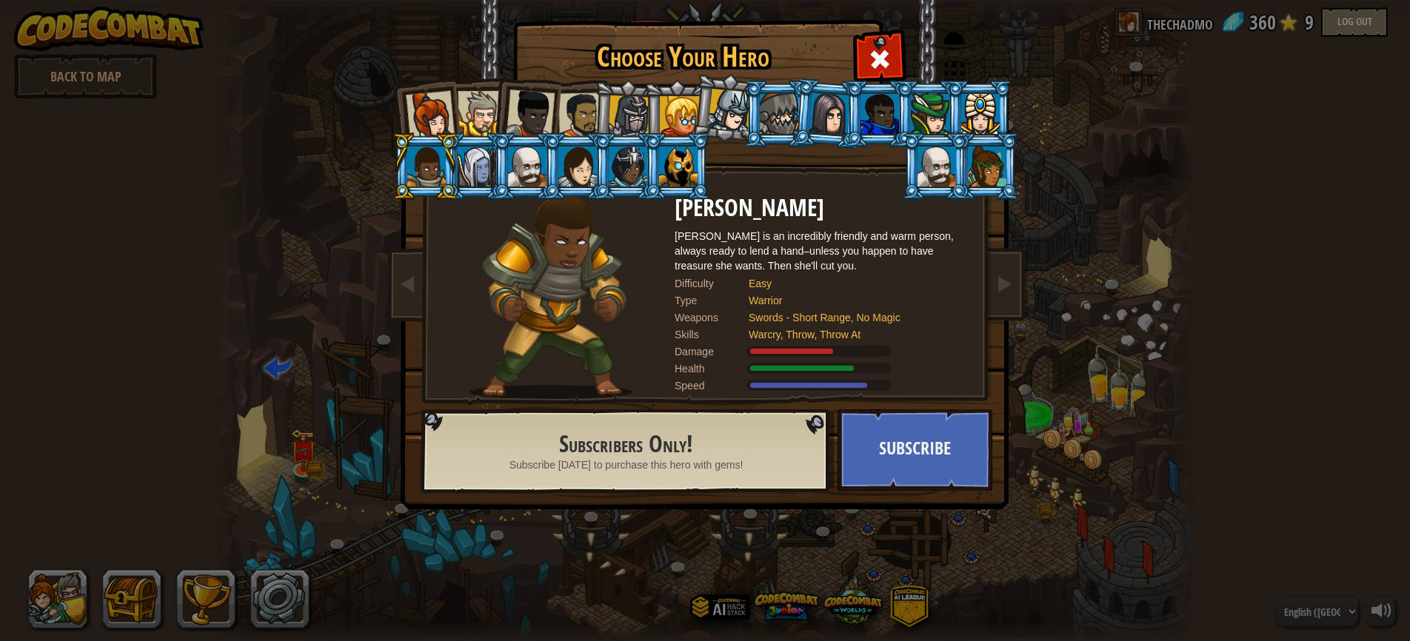
click at [469, 169] on div at bounding box center [477, 167] width 39 height 40
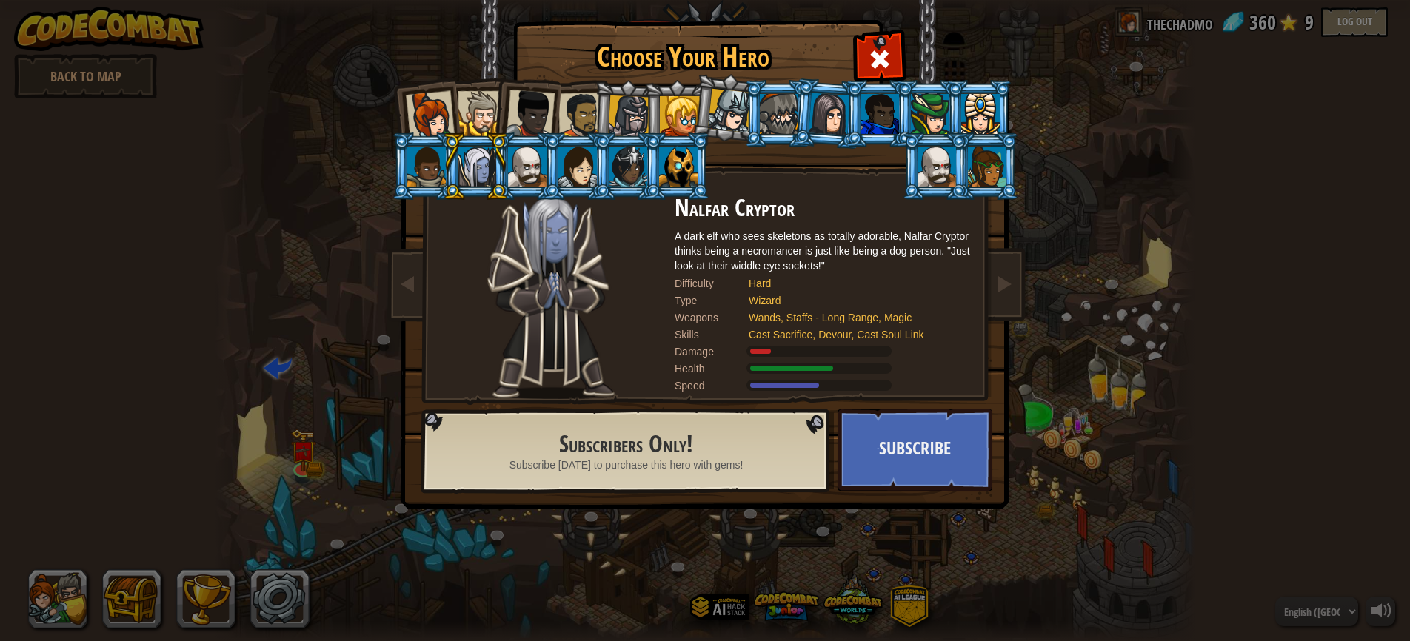
click at [414, 175] on div at bounding box center [426, 167] width 39 height 40
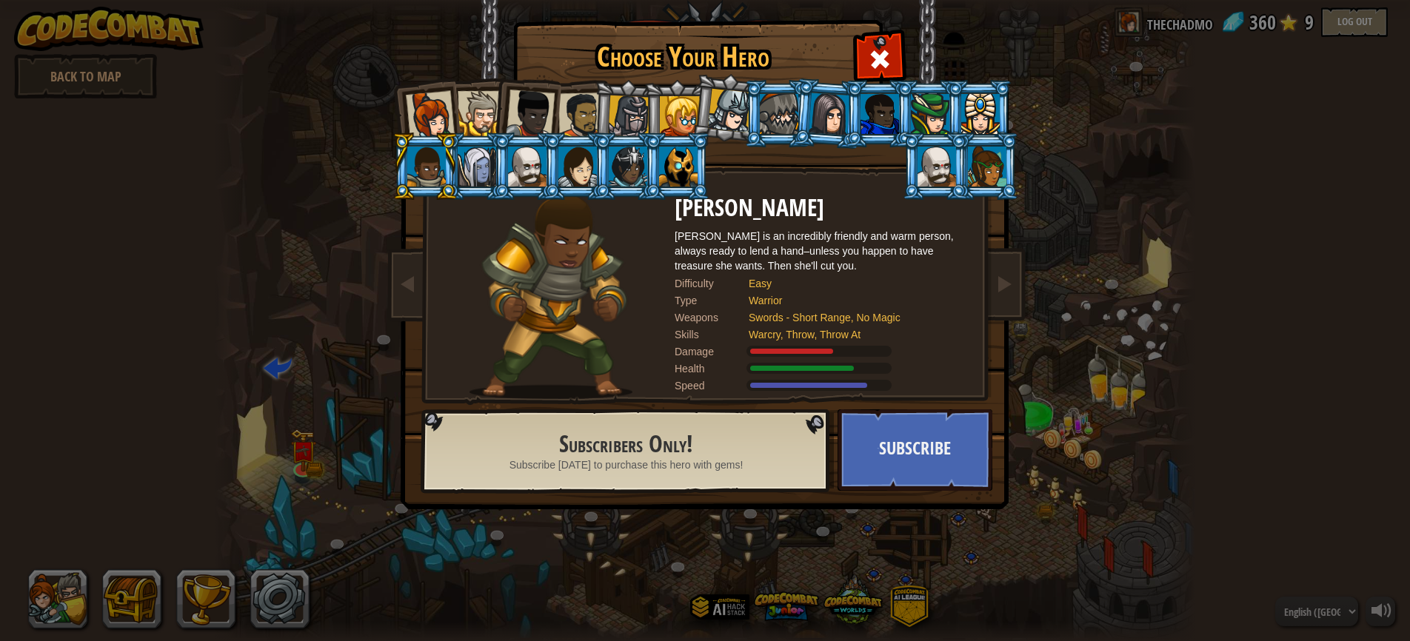
click at [484, 160] on div at bounding box center [477, 167] width 39 height 40
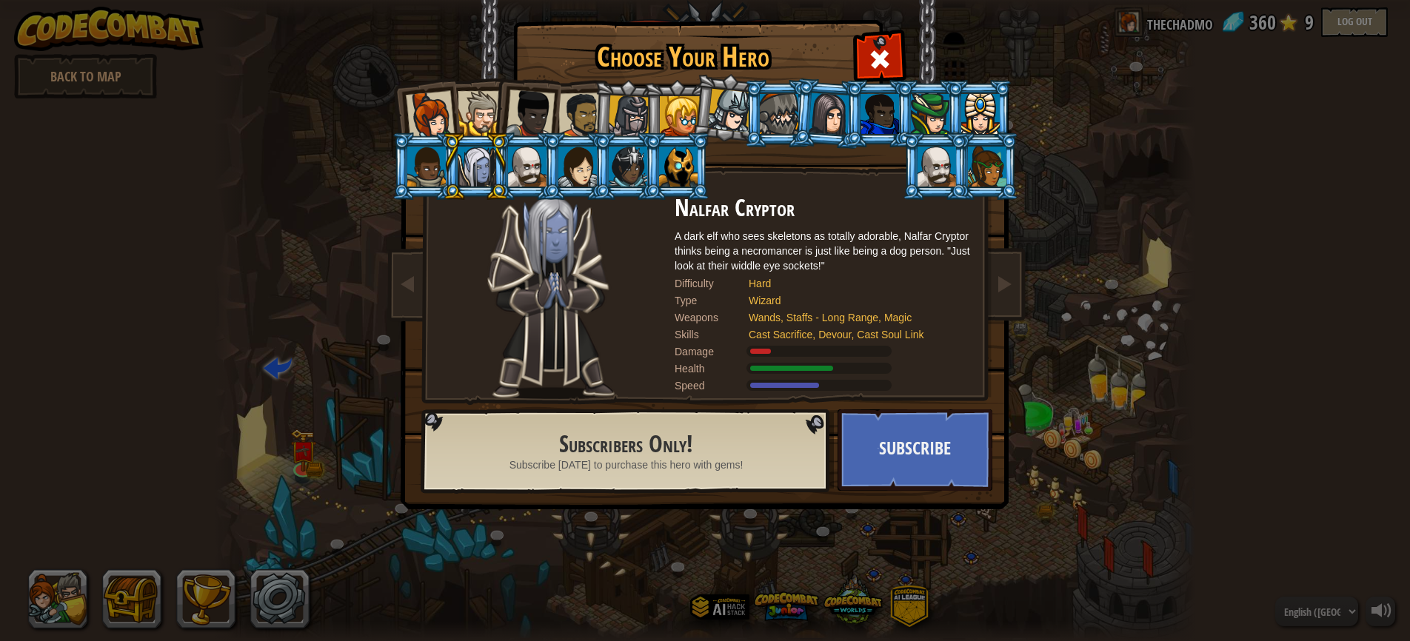
click at [521, 172] on div at bounding box center [527, 167] width 39 height 40
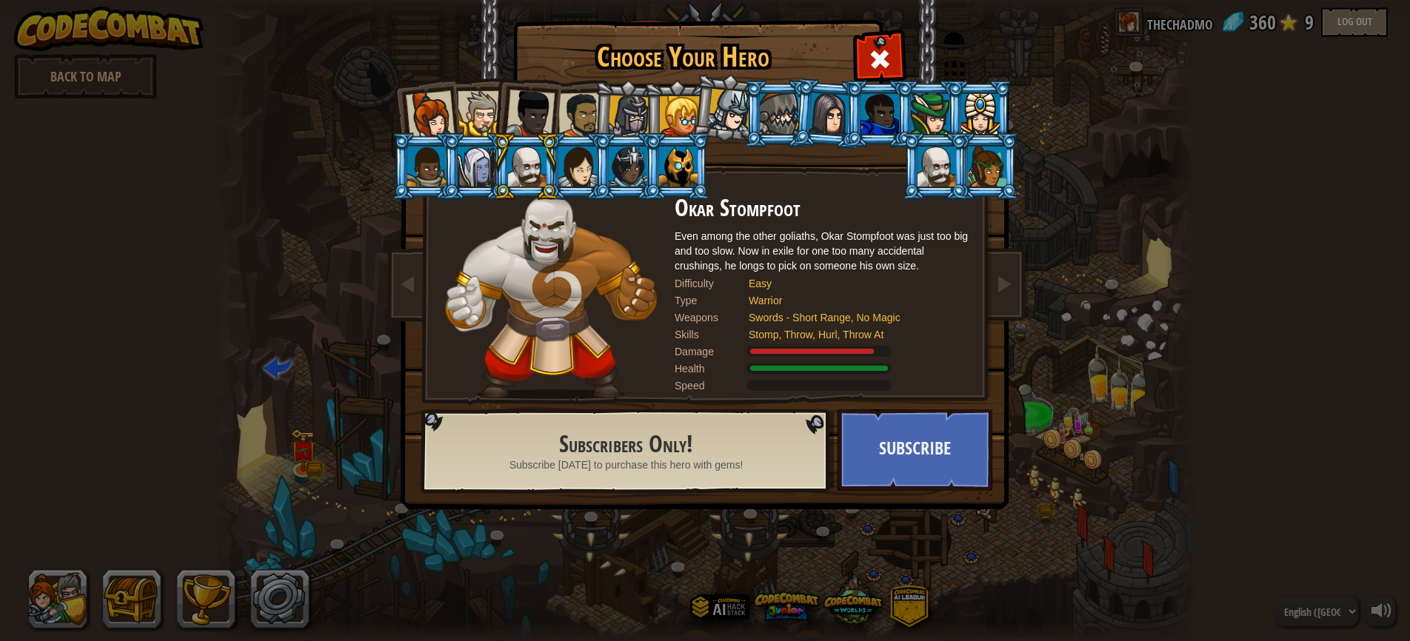
click at [560, 172] on div at bounding box center [577, 167] width 39 height 40
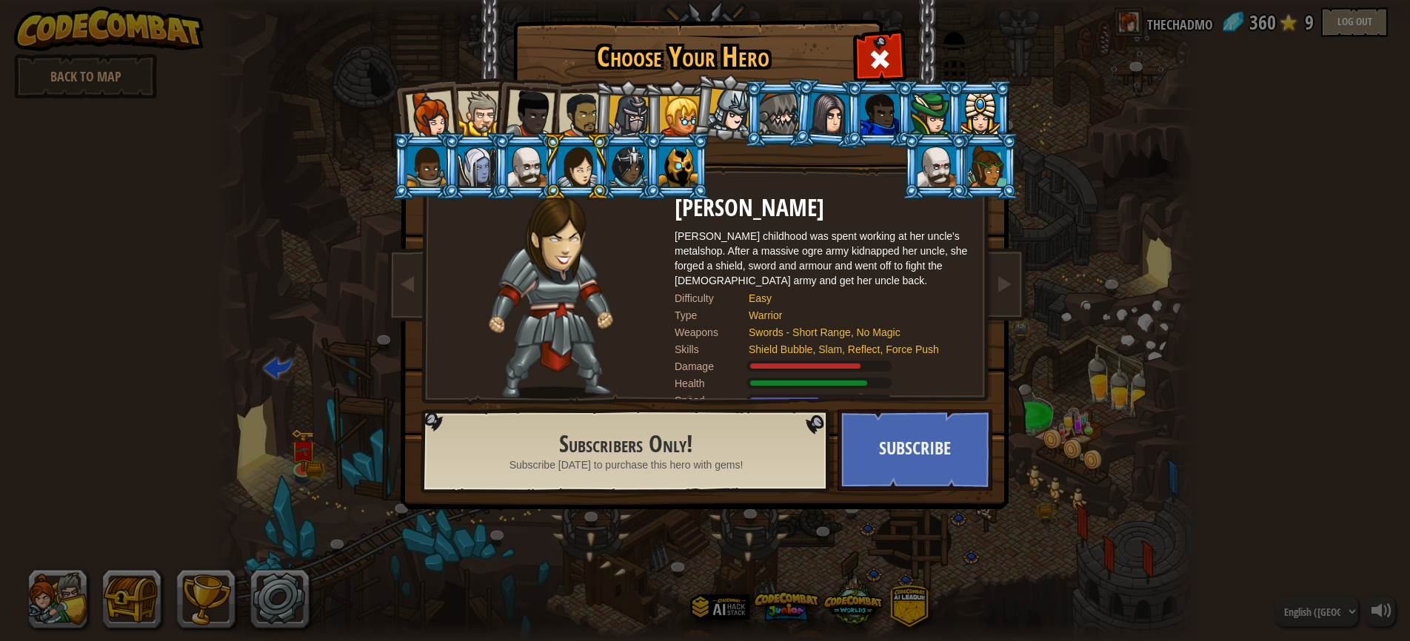
click at [615, 171] on div at bounding box center [628, 167] width 39 height 40
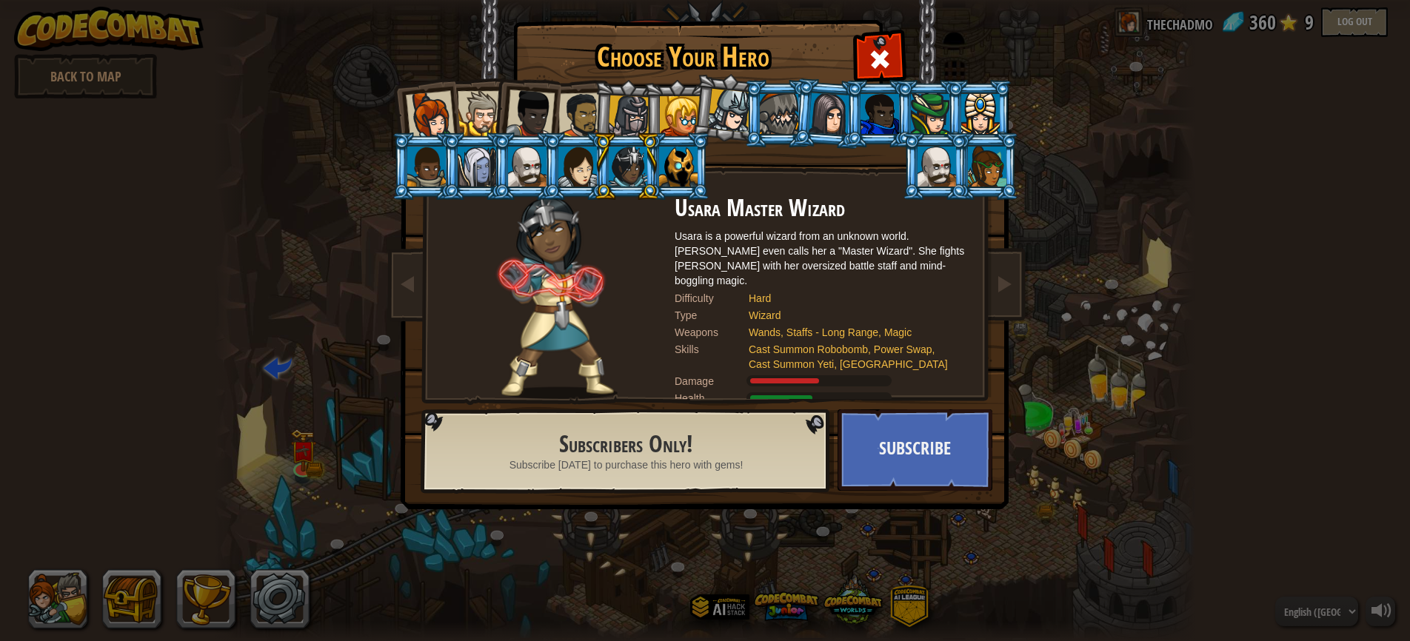
click at [681, 170] on div at bounding box center [678, 167] width 39 height 40
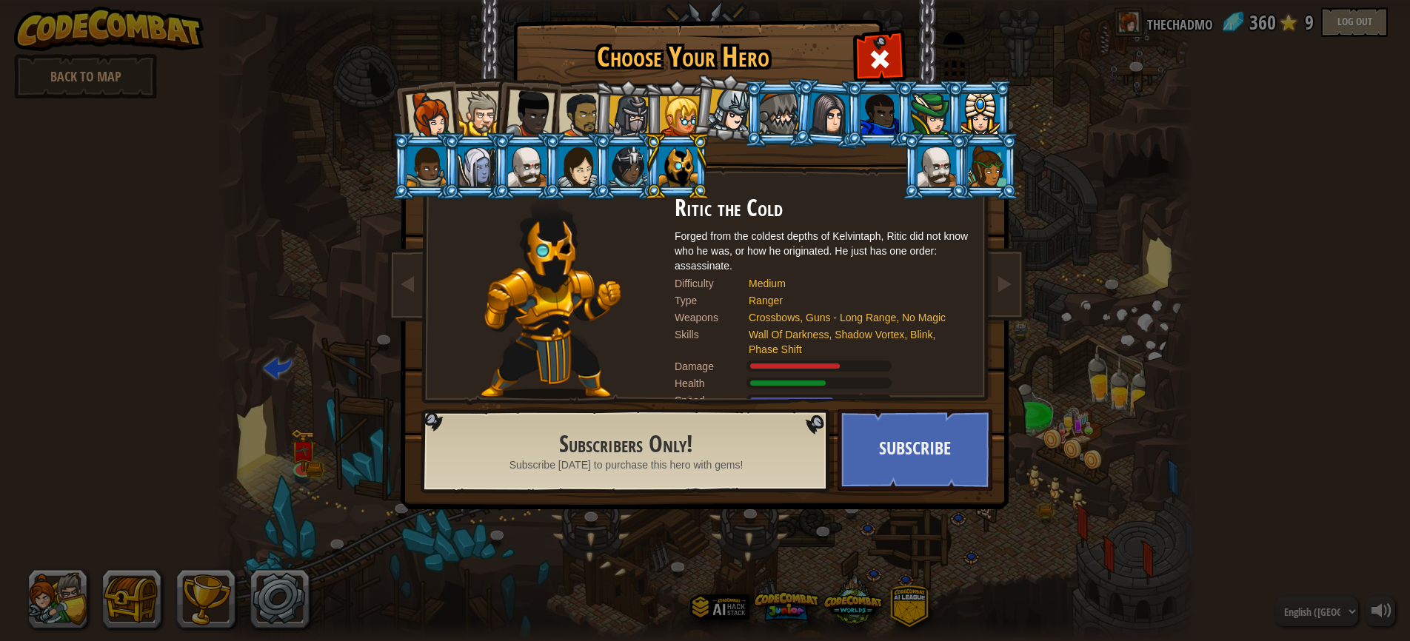
click at [631, 173] on div at bounding box center [628, 167] width 39 height 40
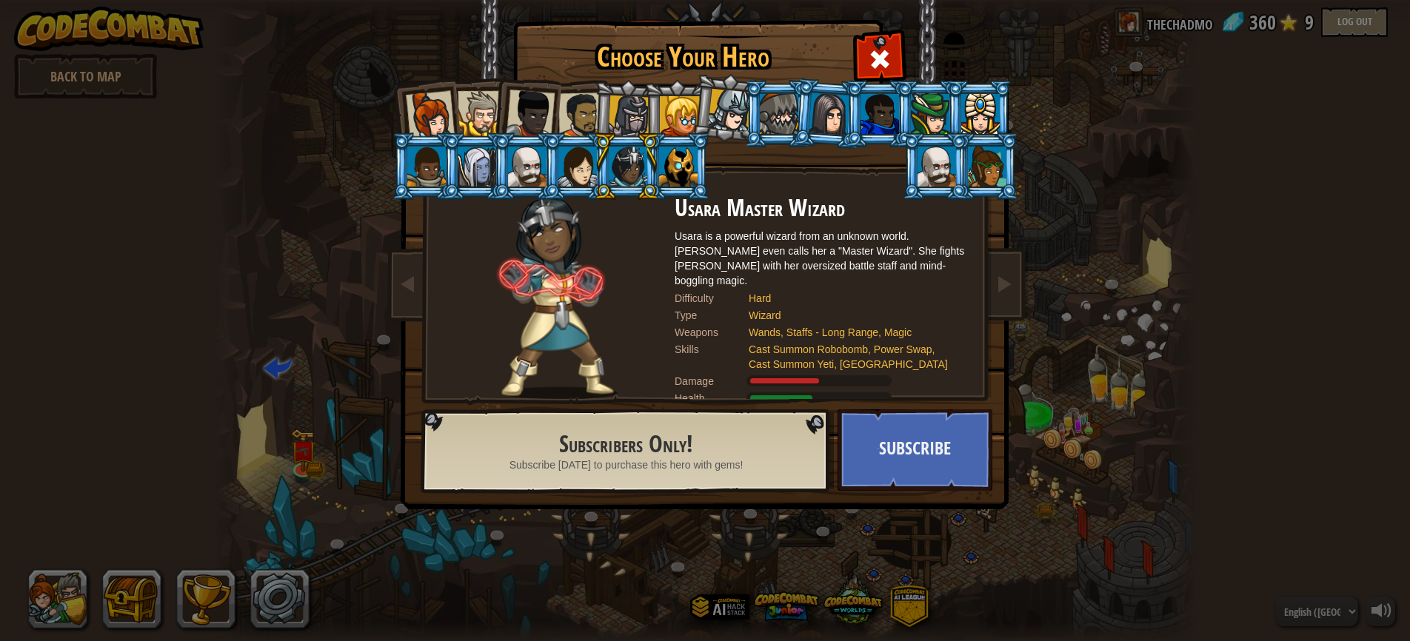
click at [724, 113] on div at bounding box center [730, 111] width 44 height 44
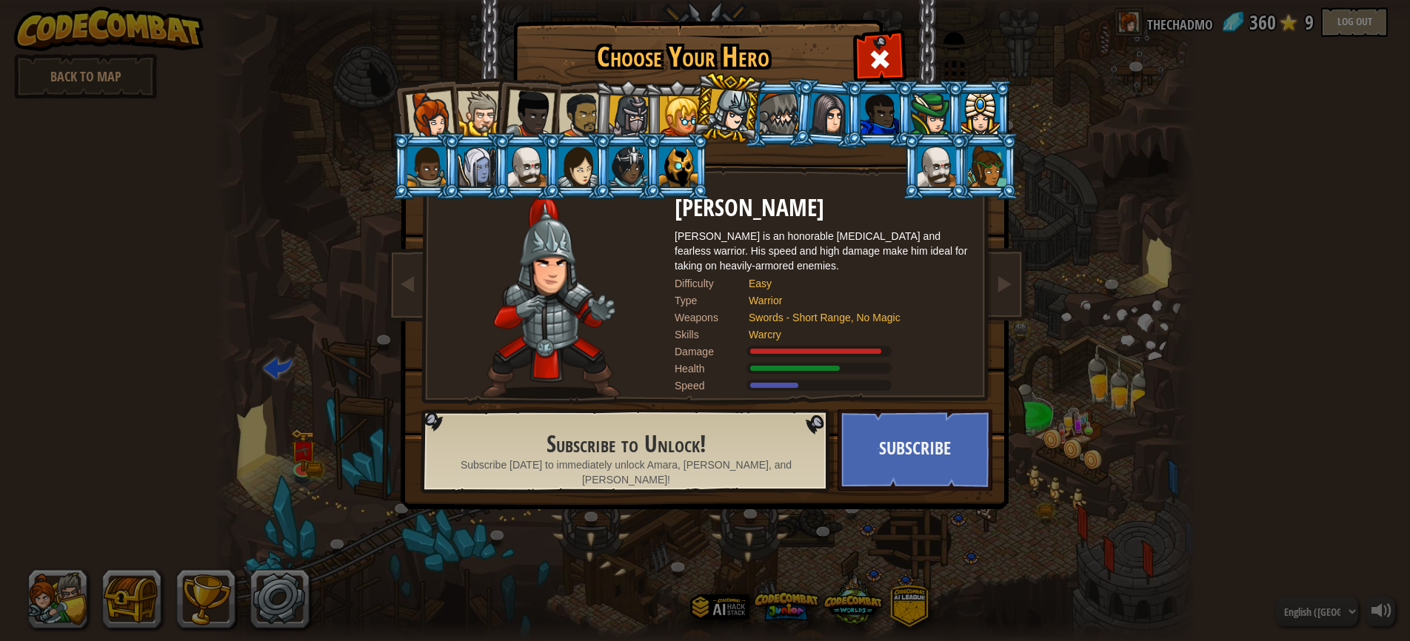
click at [438, 116] on div at bounding box center [430, 115] width 49 height 49
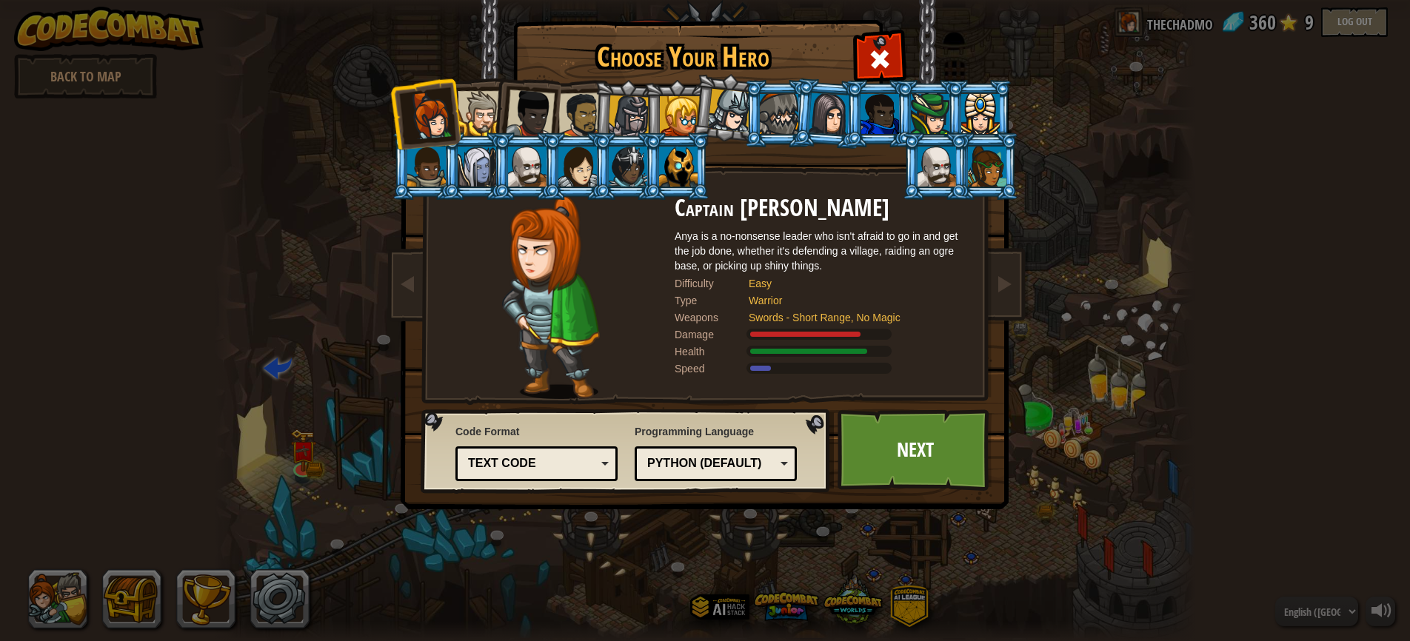
click at [480, 116] on div at bounding box center [480, 113] width 45 height 45
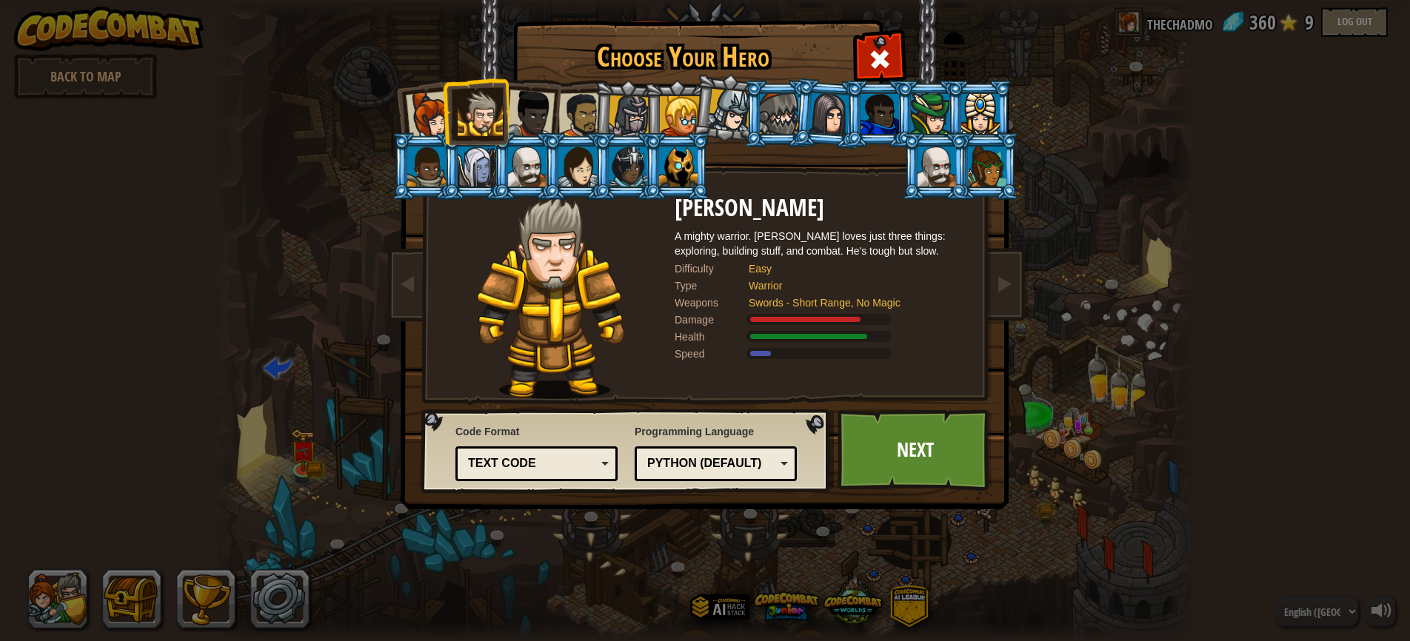
click at [529, 113] on div at bounding box center [530, 114] width 49 height 49
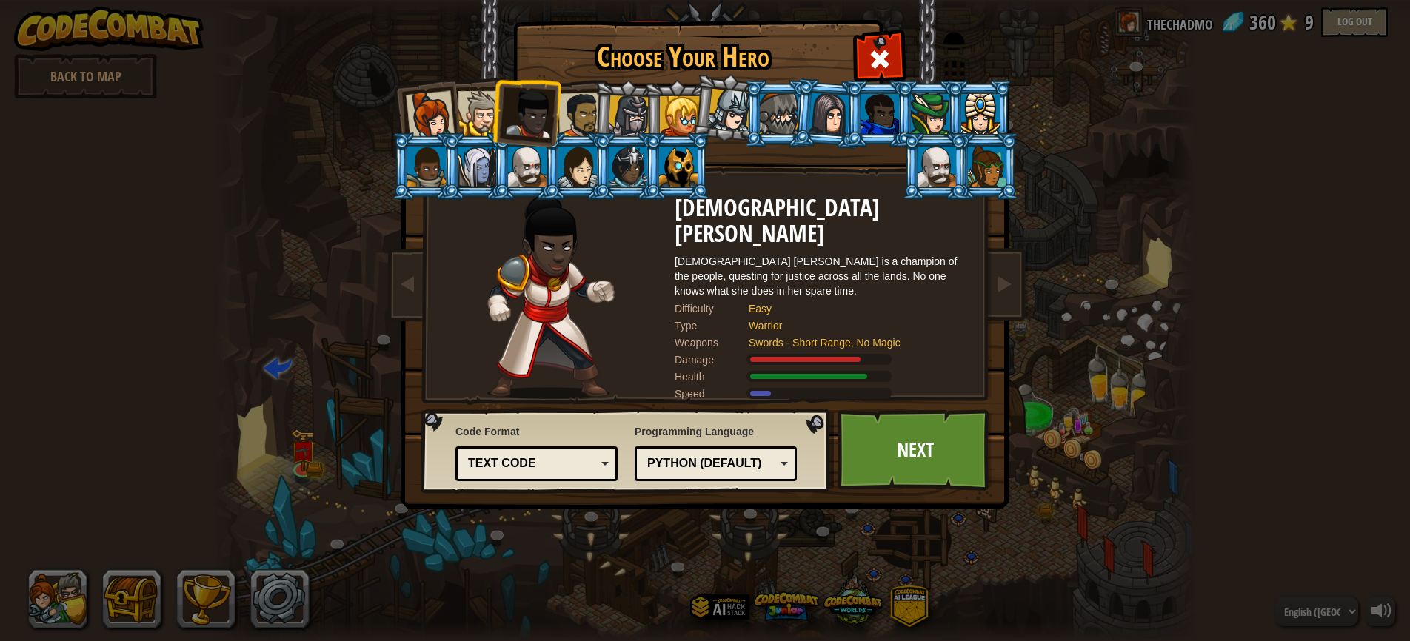
click at [592, 113] on div at bounding box center [581, 116] width 46 height 46
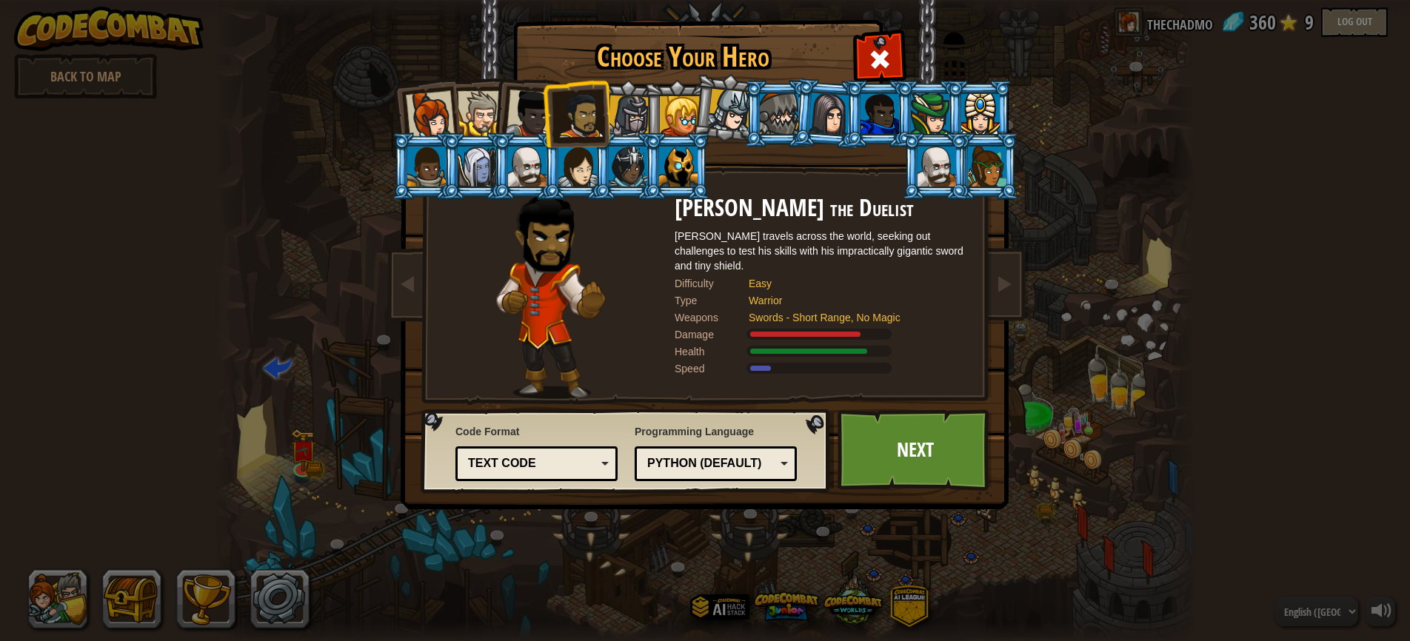
click at [616, 117] on div at bounding box center [629, 117] width 42 height 42
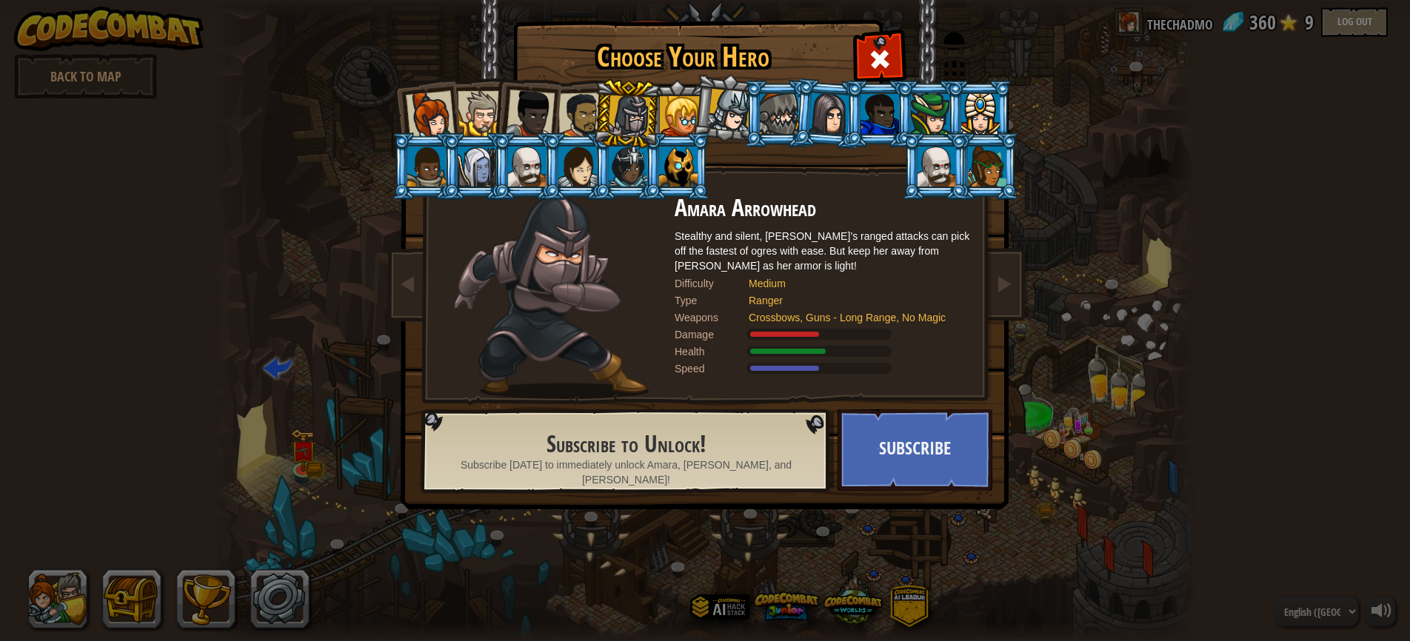
click at [686, 114] on div at bounding box center [680, 116] width 40 height 40
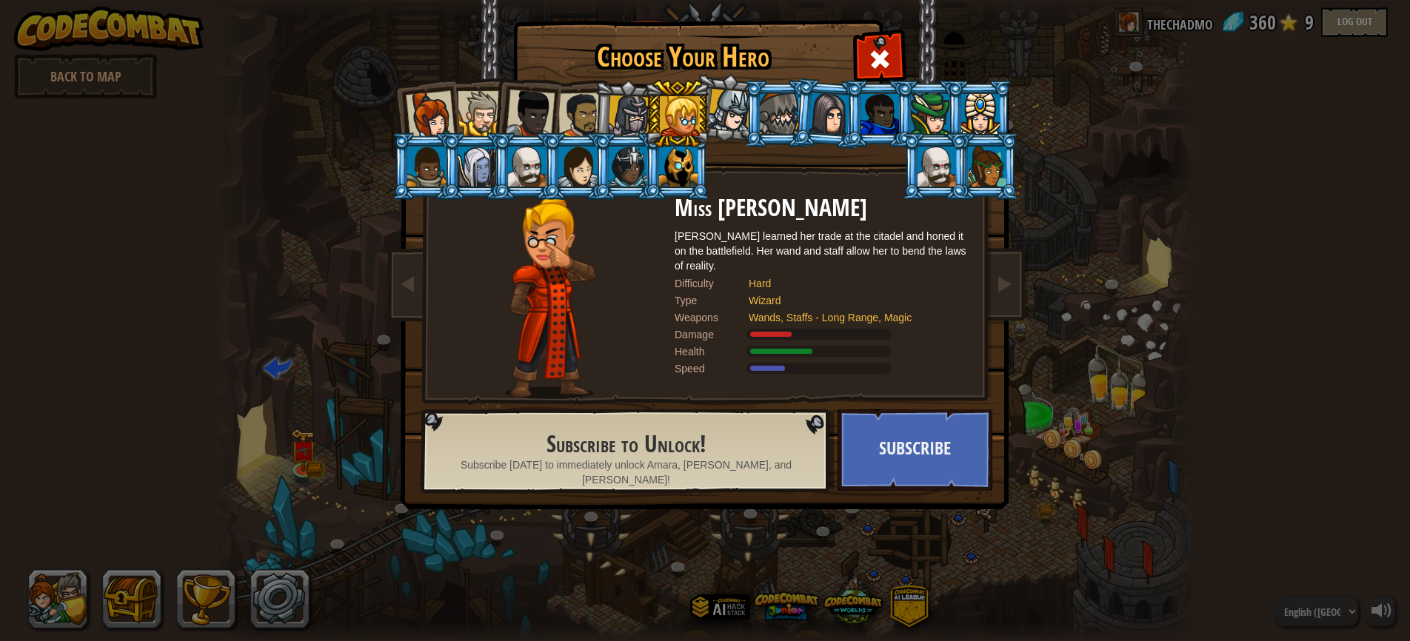
click at [724, 118] on div at bounding box center [730, 111] width 44 height 44
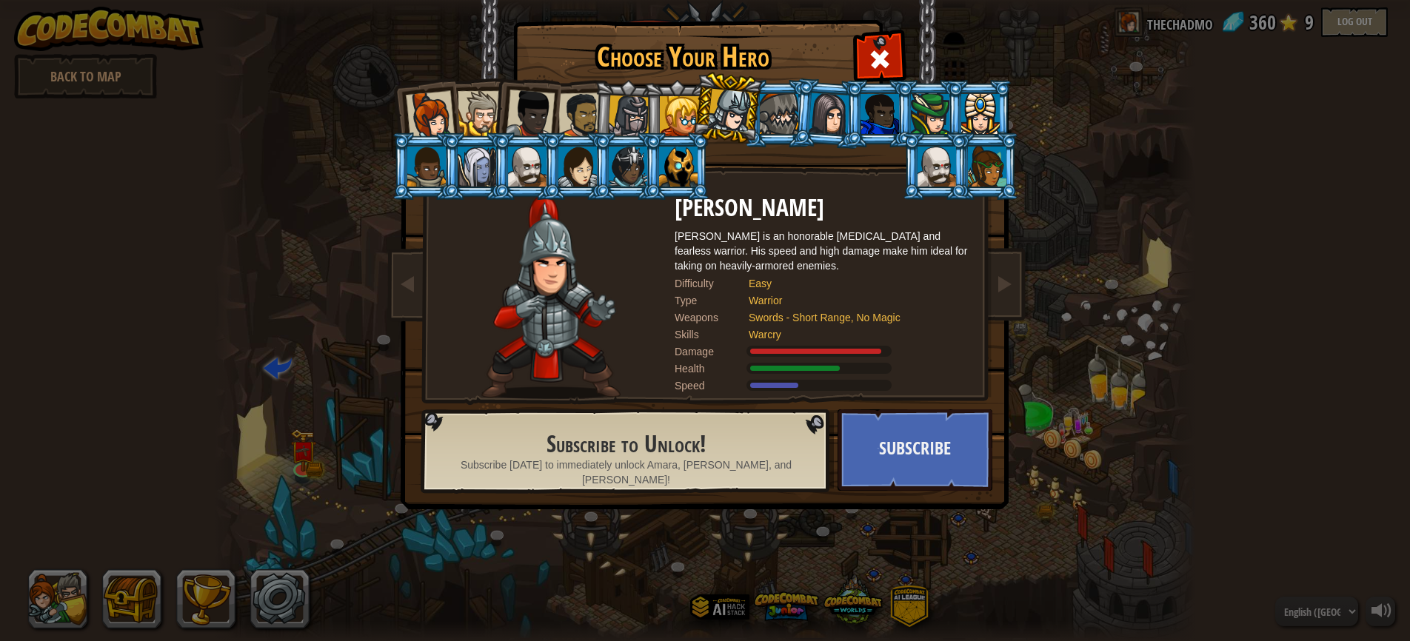
click at [661, 113] on div at bounding box center [680, 116] width 40 height 40
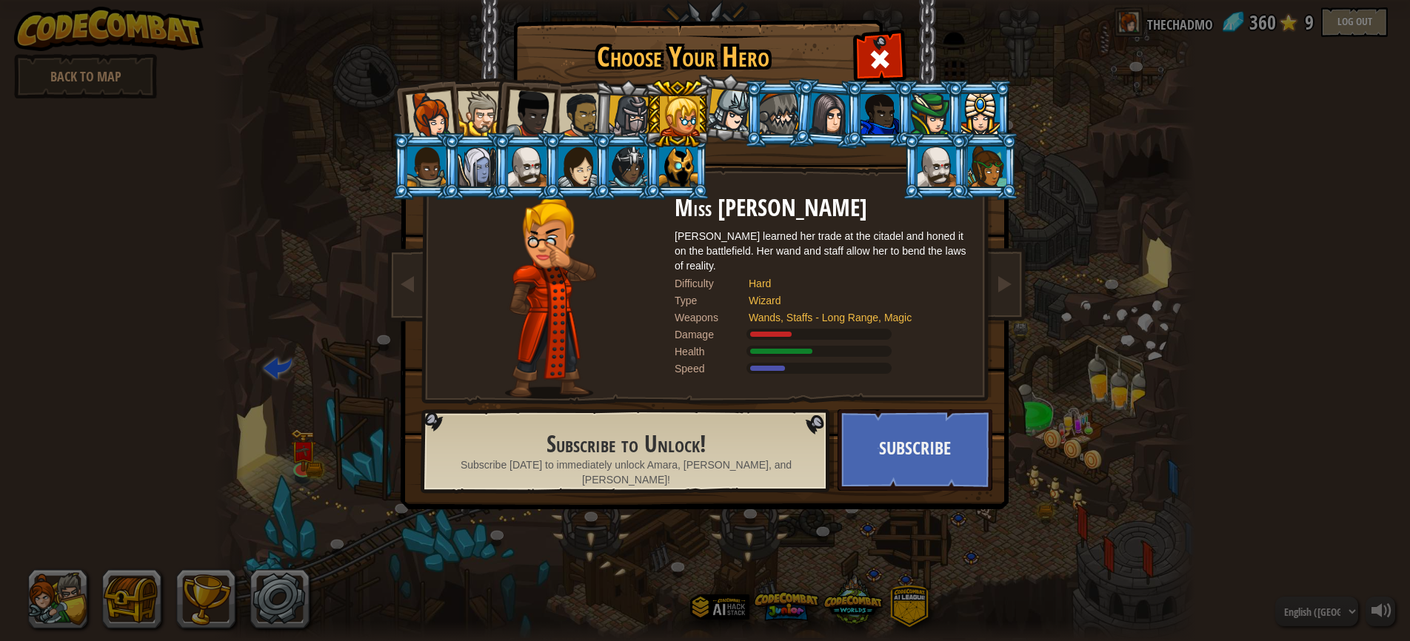
click at [626, 114] on div at bounding box center [629, 117] width 42 height 42
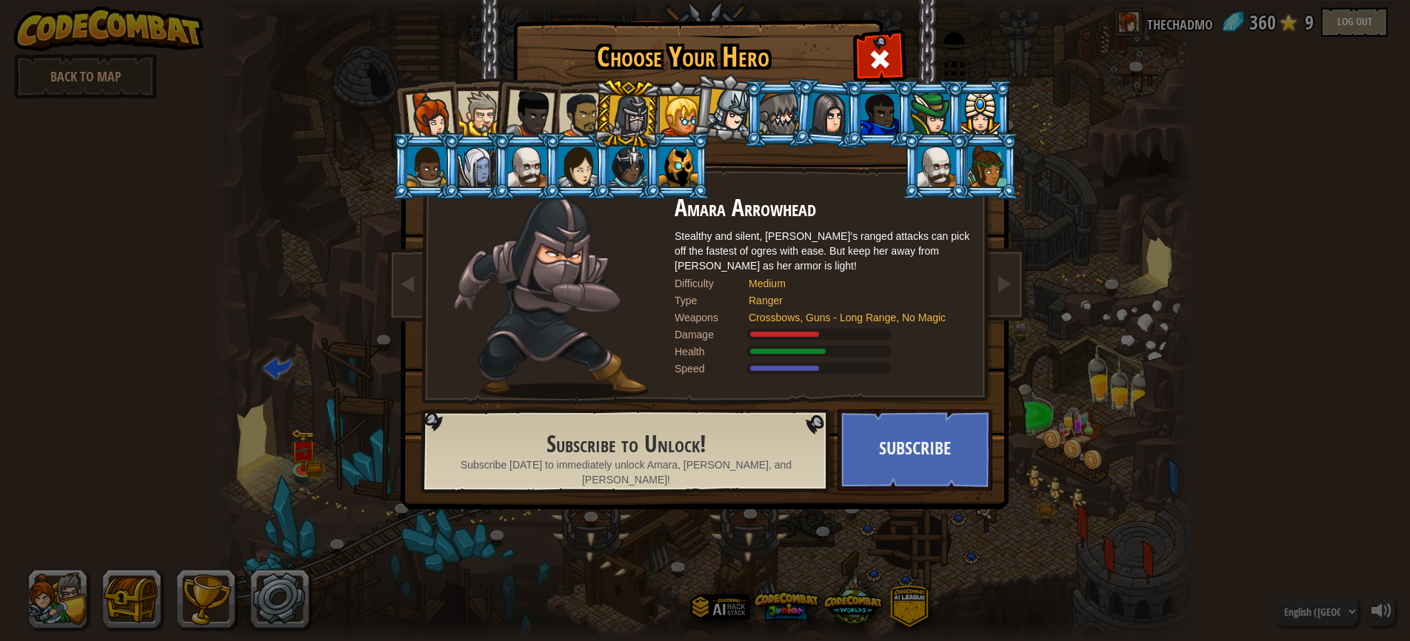
click at [580, 113] on div at bounding box center [581, 116] width 46 height 46
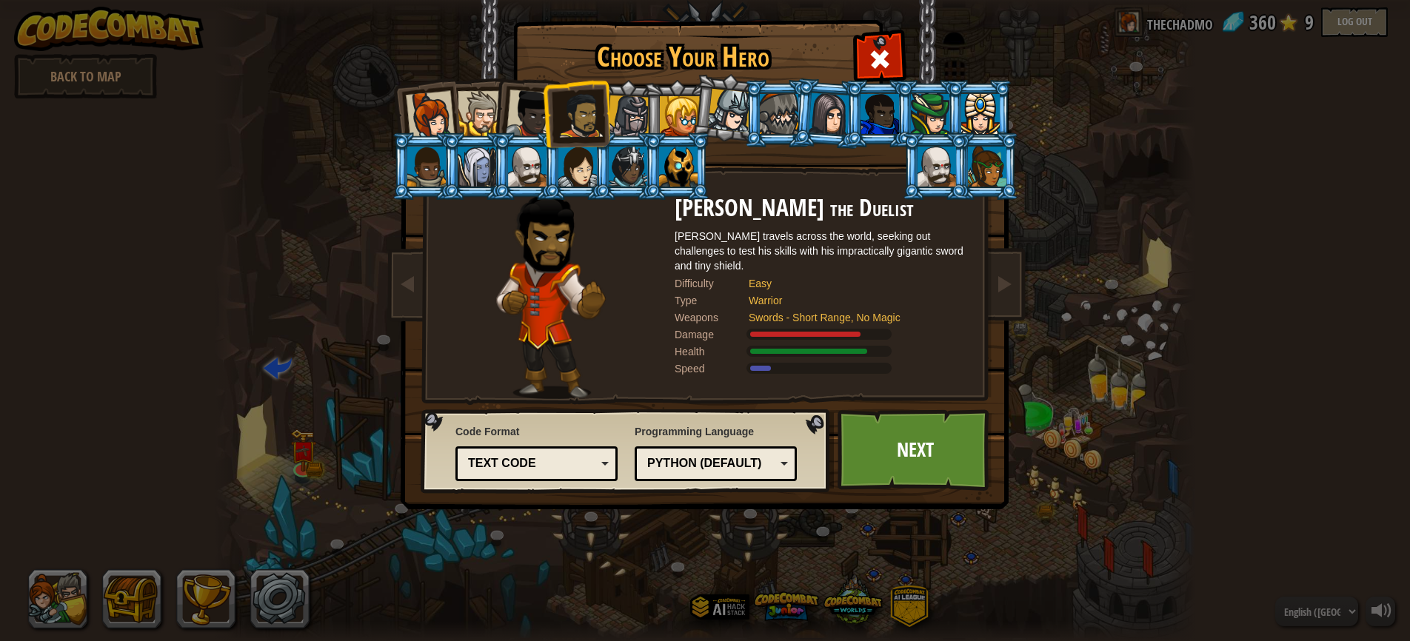
click at [632, 116] on div at bounding box center [629, 117] width 42 height 42
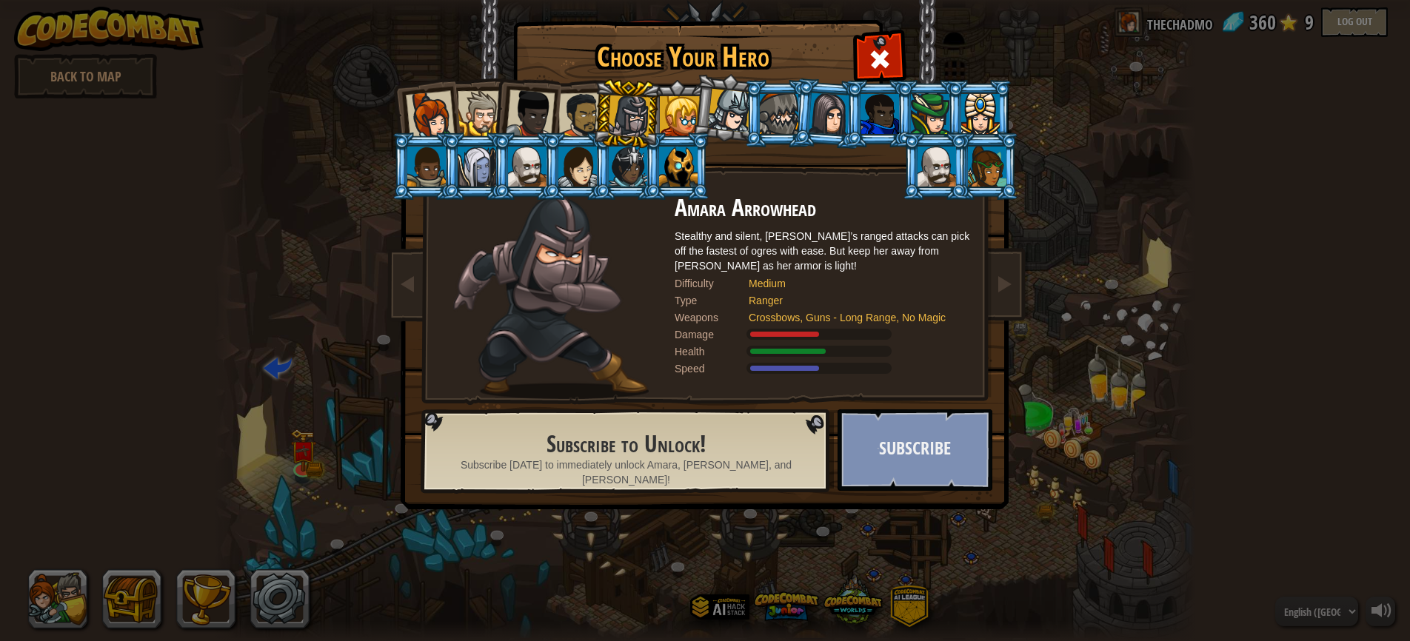
click at [906, 451] on button "Subscribe" at bounding box center [914, 449] width 155 height 81
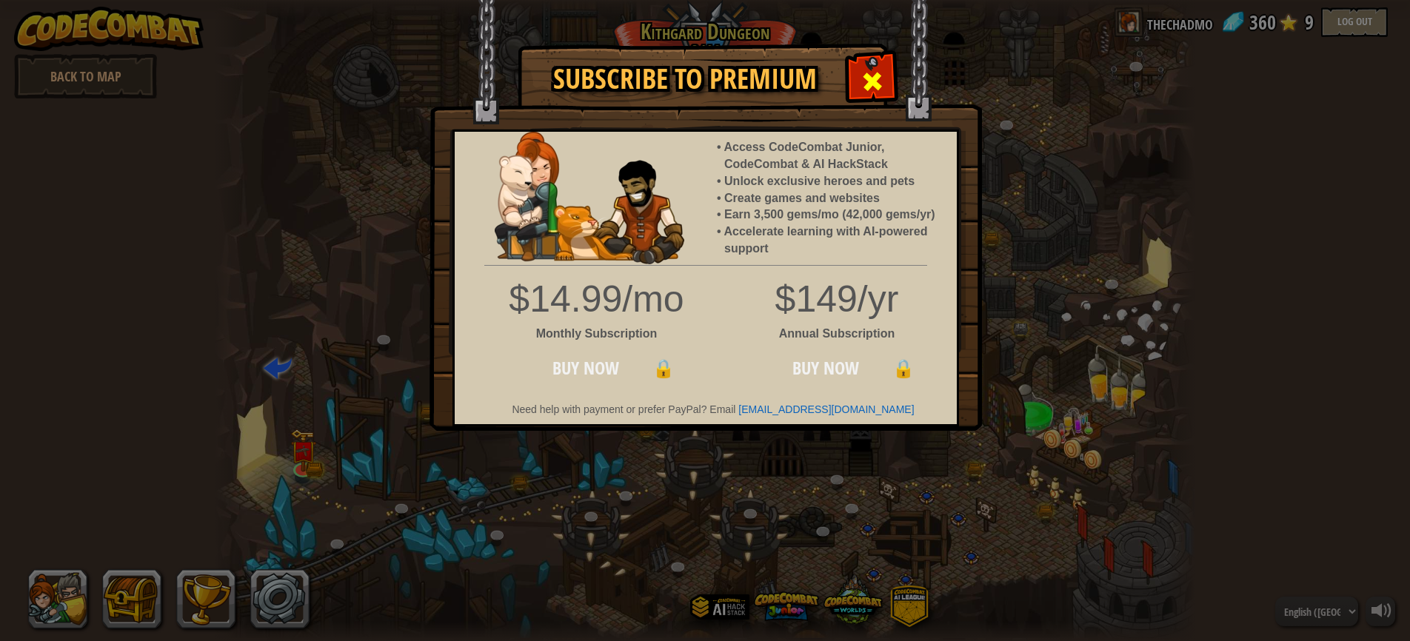
click at [872, 78] on span at bounding box center [872, 82] width 24 height 24
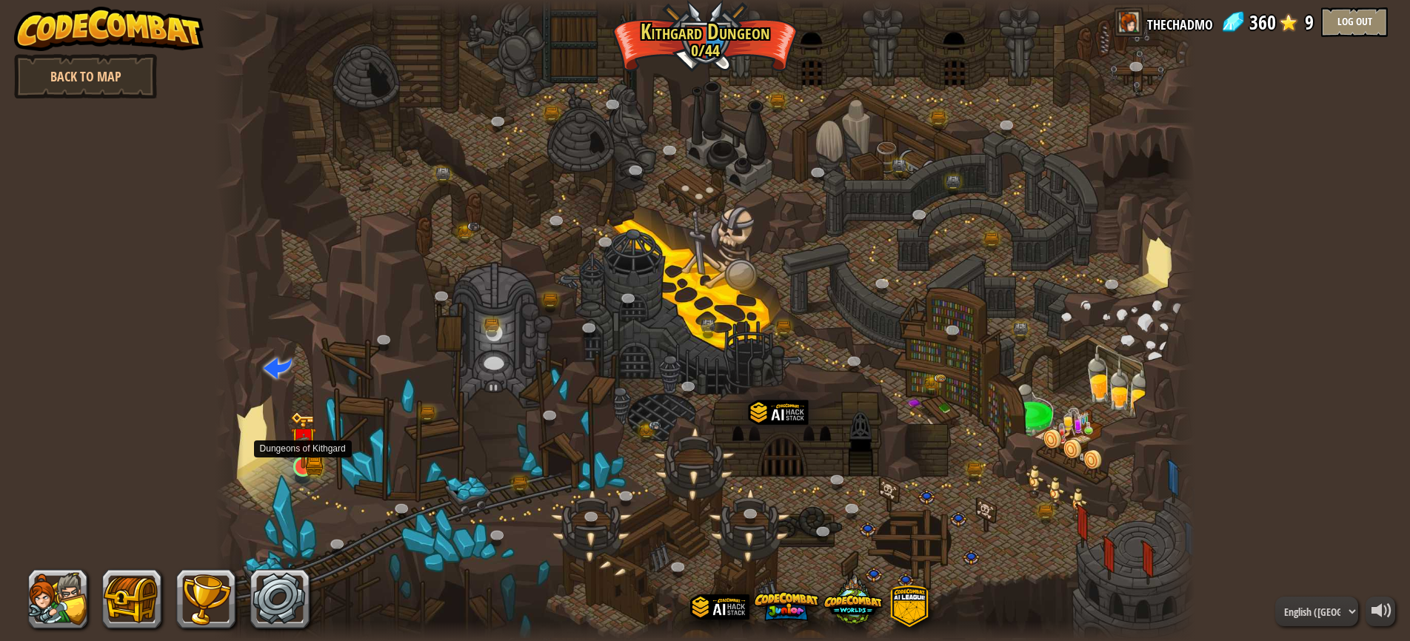
click at [302, 468] on img at bounding box center [303, 440] width 26 height 56
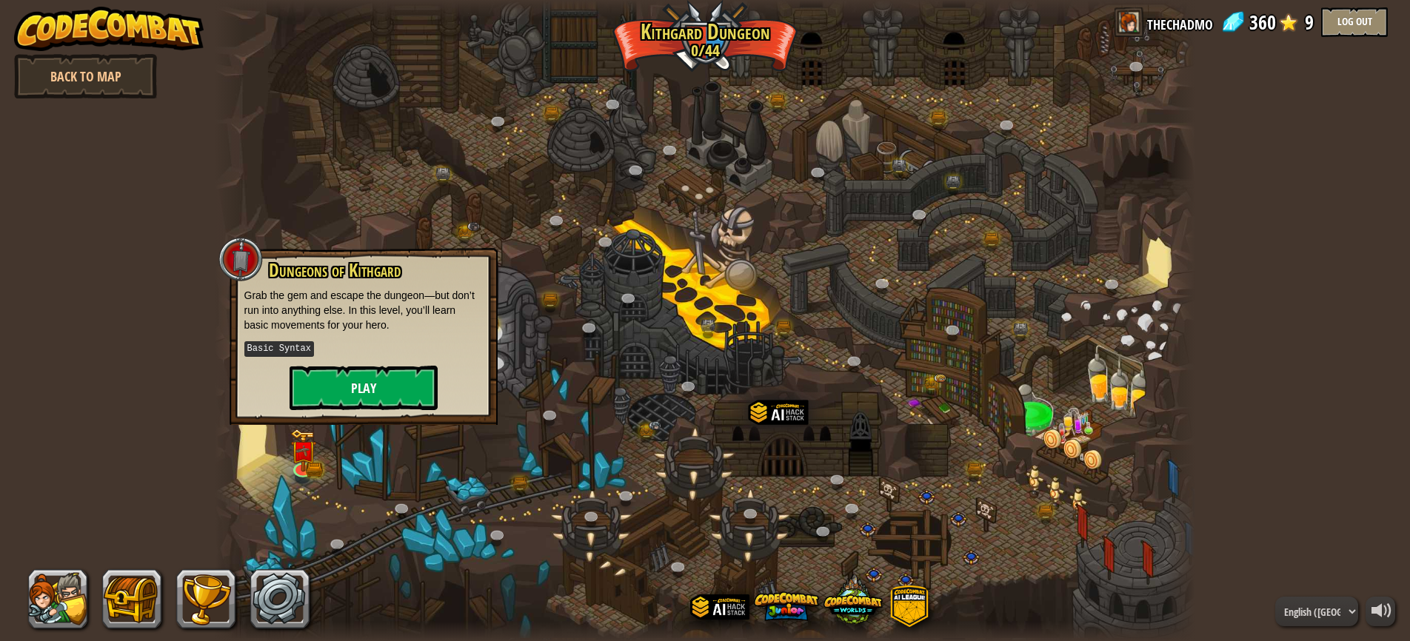
click at [367, 387] on button "Play" at bounding box center [364, 388] width 148 height 44
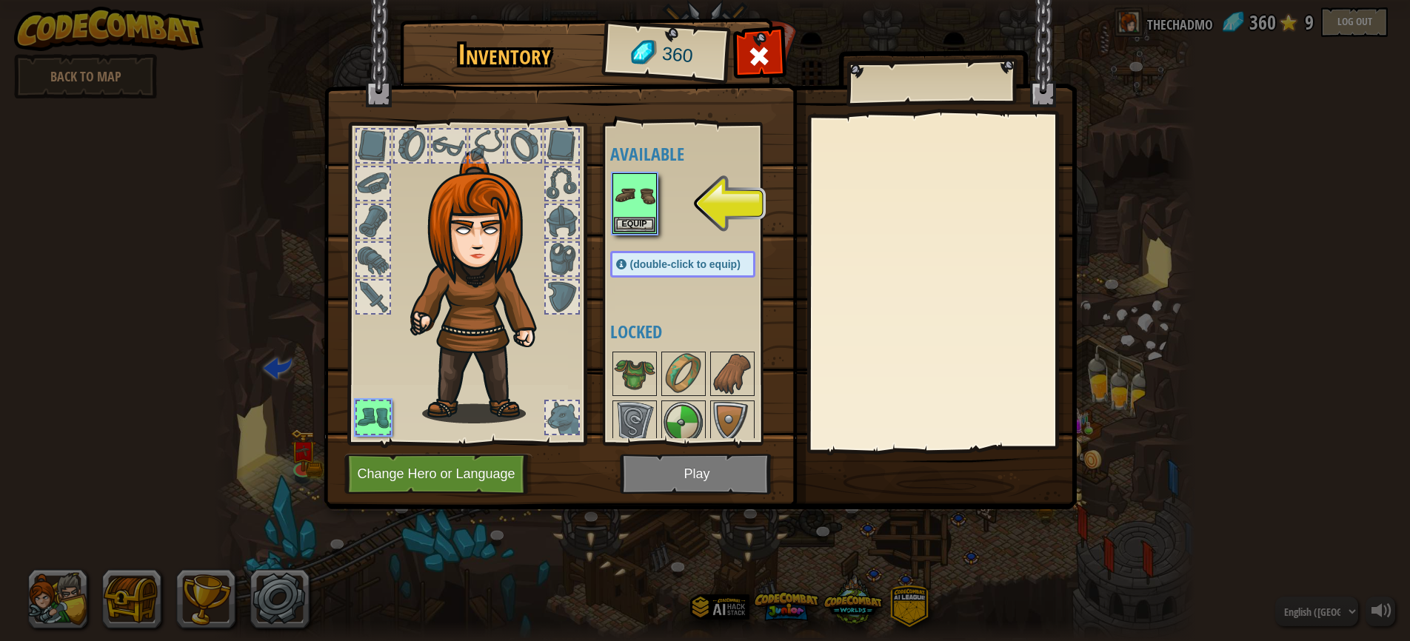
click at [438, 471] on button "Change Hero or Language" at bounding box center [438, 474] width 188 height 41
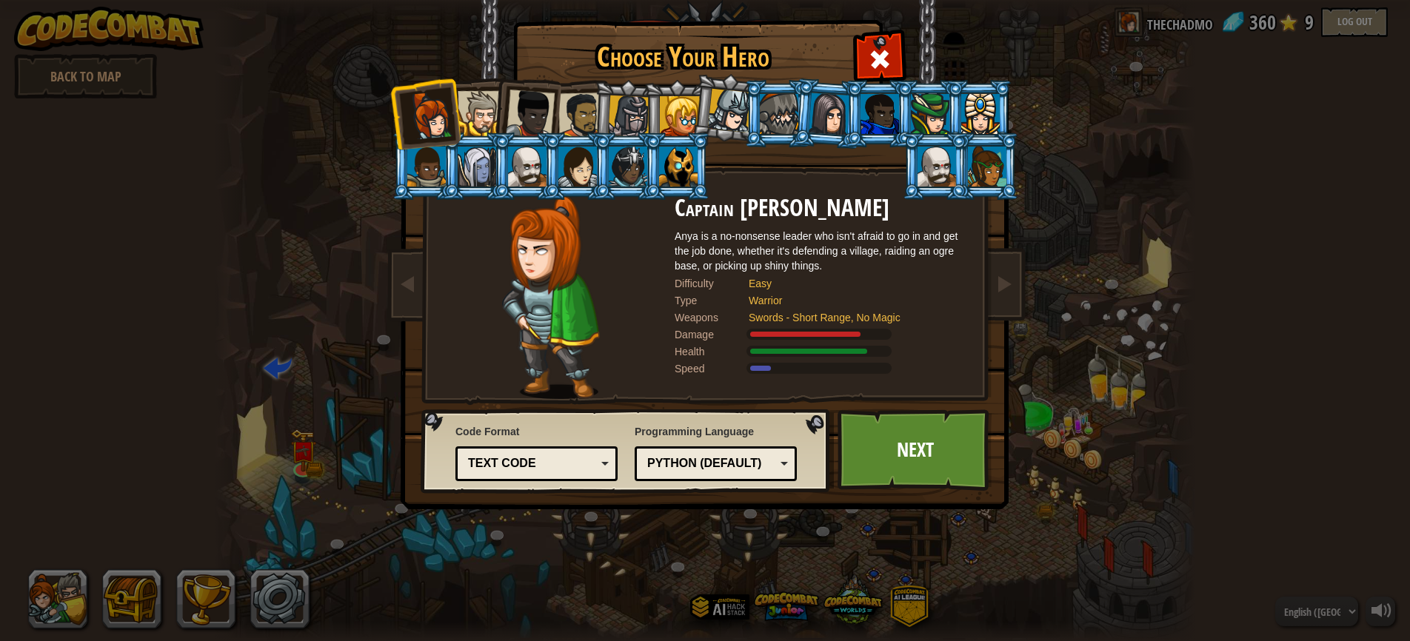
click at [577, 101] on div at bounding box center [581, 116] width 46 height 46
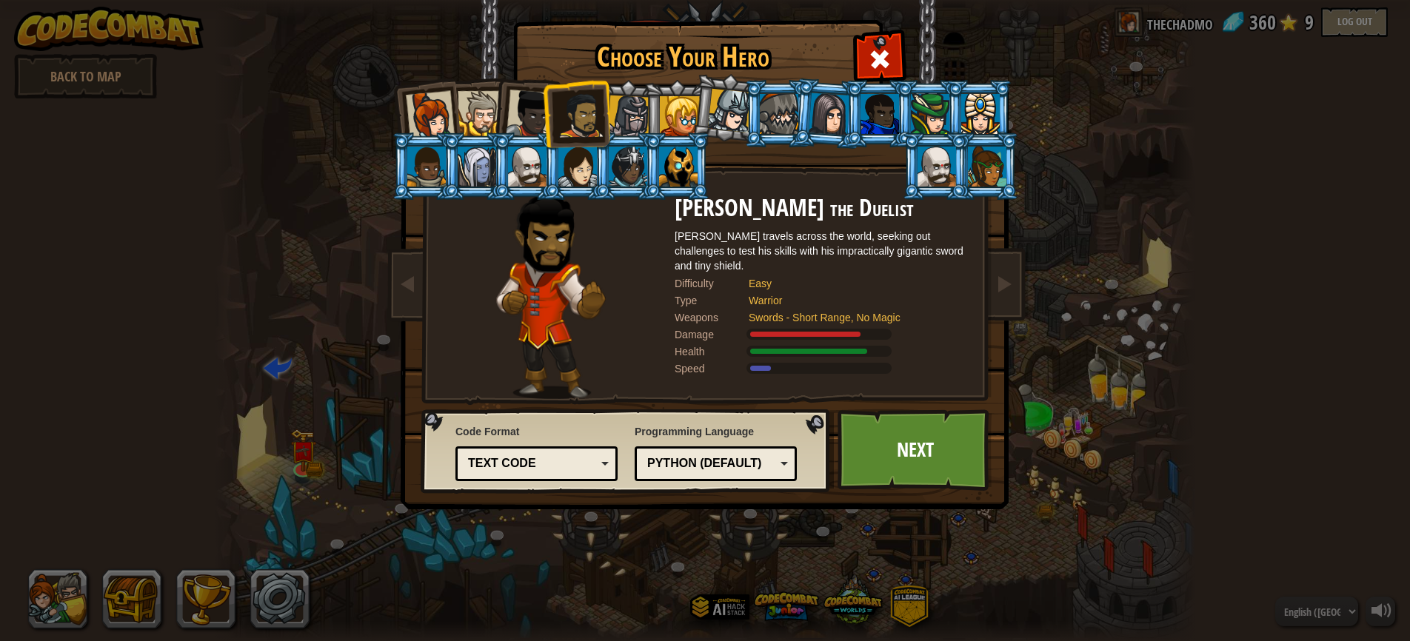
click at [529, 109] on div at bounding box center [530, 114] width 49 height 49
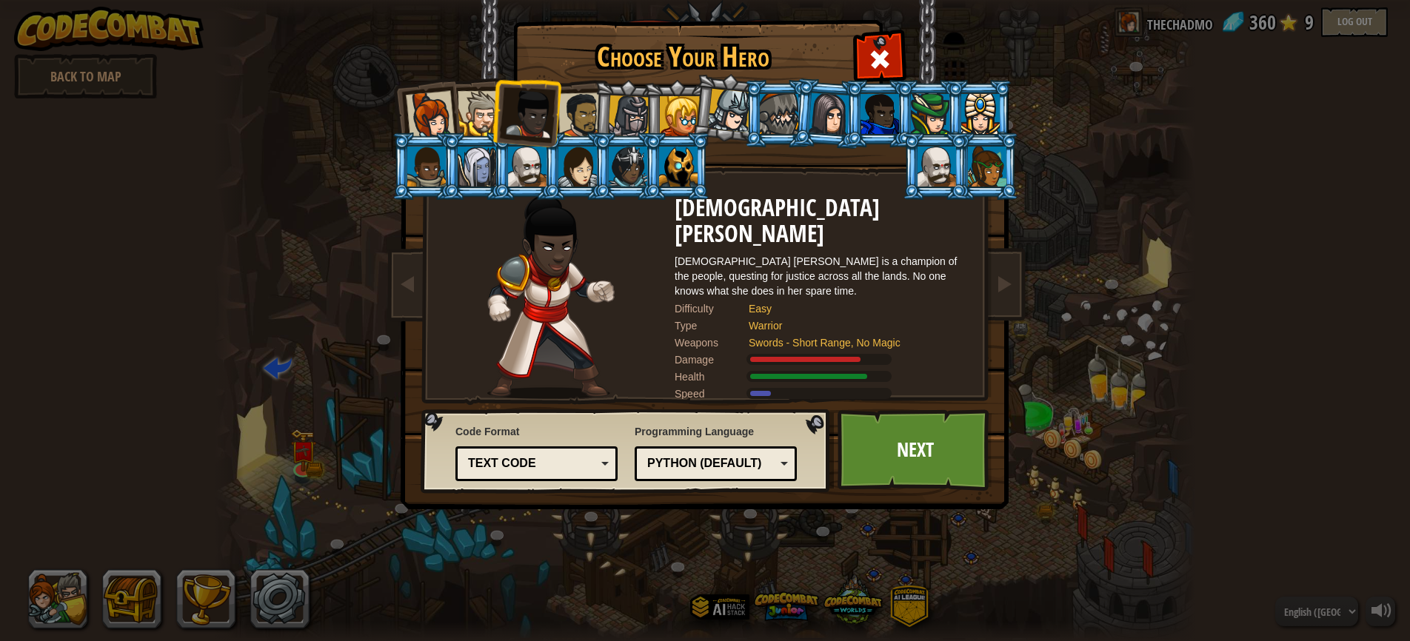
click at [482, 116] on div at bounding box center [480, 113] width 45 height 45
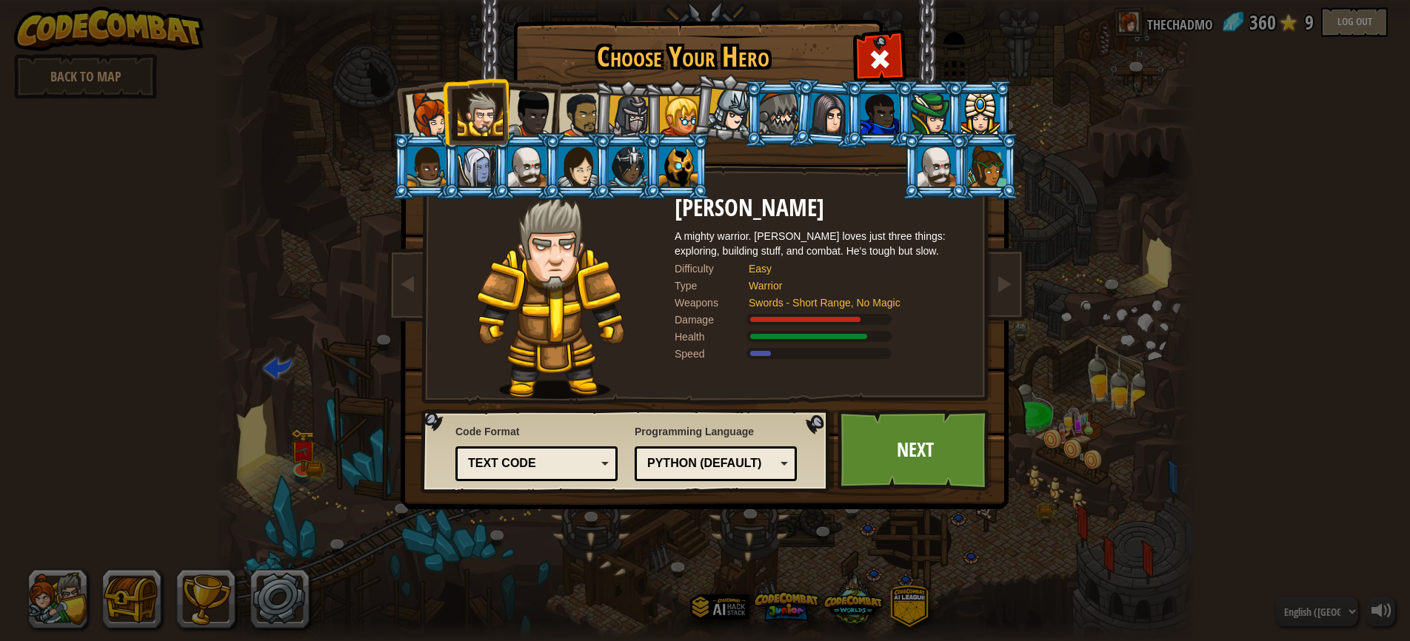
click at [428, 121] on div at bounding box center [430, 115] width 49 height 49
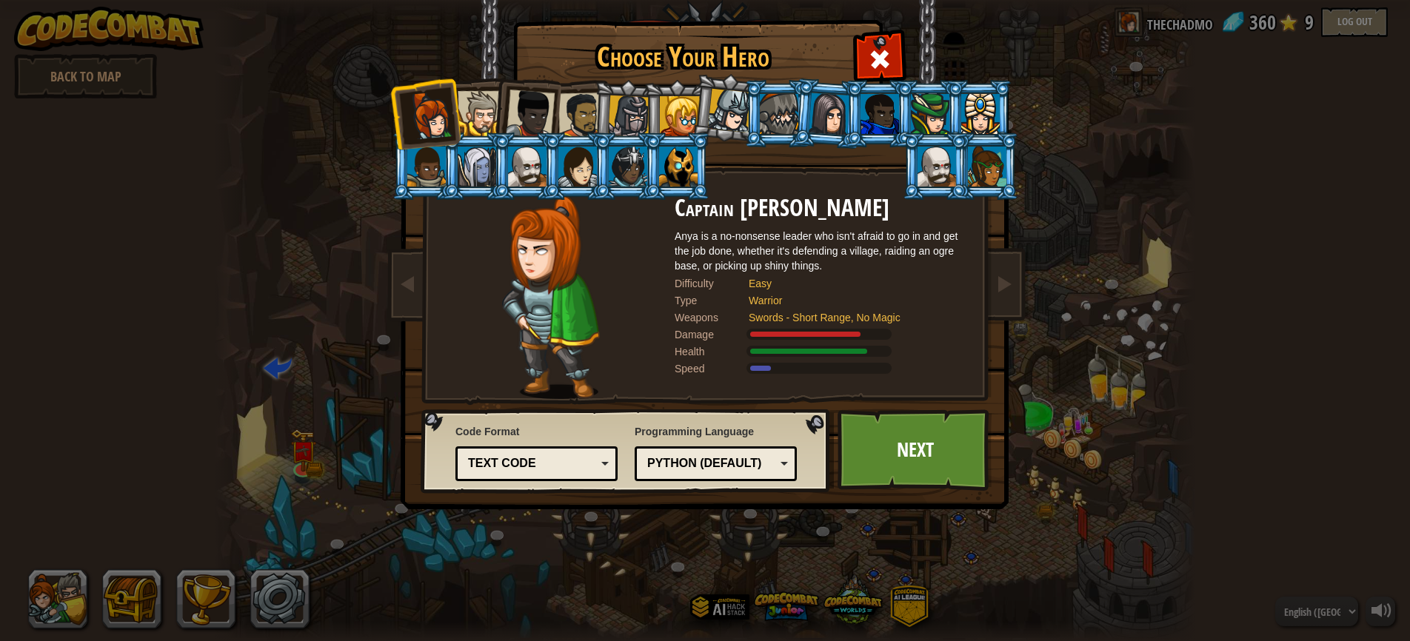
click at [478, 120] on div at bounding box center [480, 113] width 45 height 45
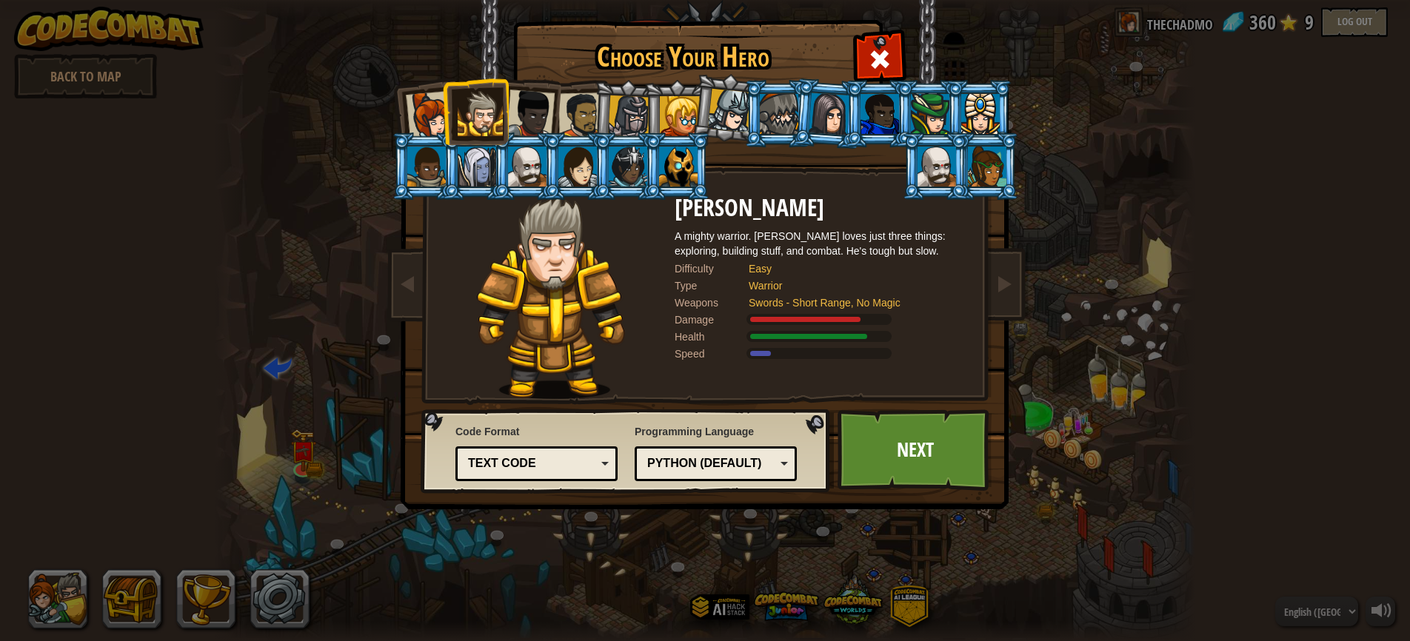
click at [534, 119] on div at bounding box center [530, 114] width 49 height 49
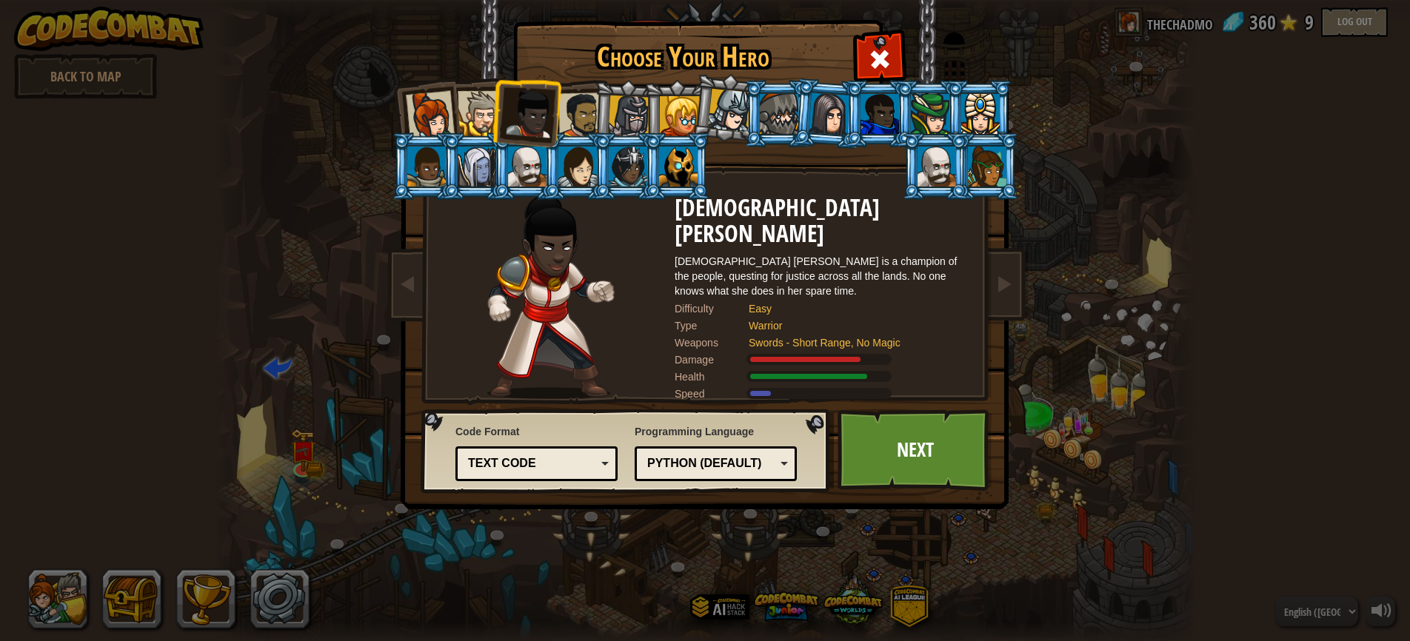
click at [585, 113] on div at bounding box center [581, 116] width 46 height 46
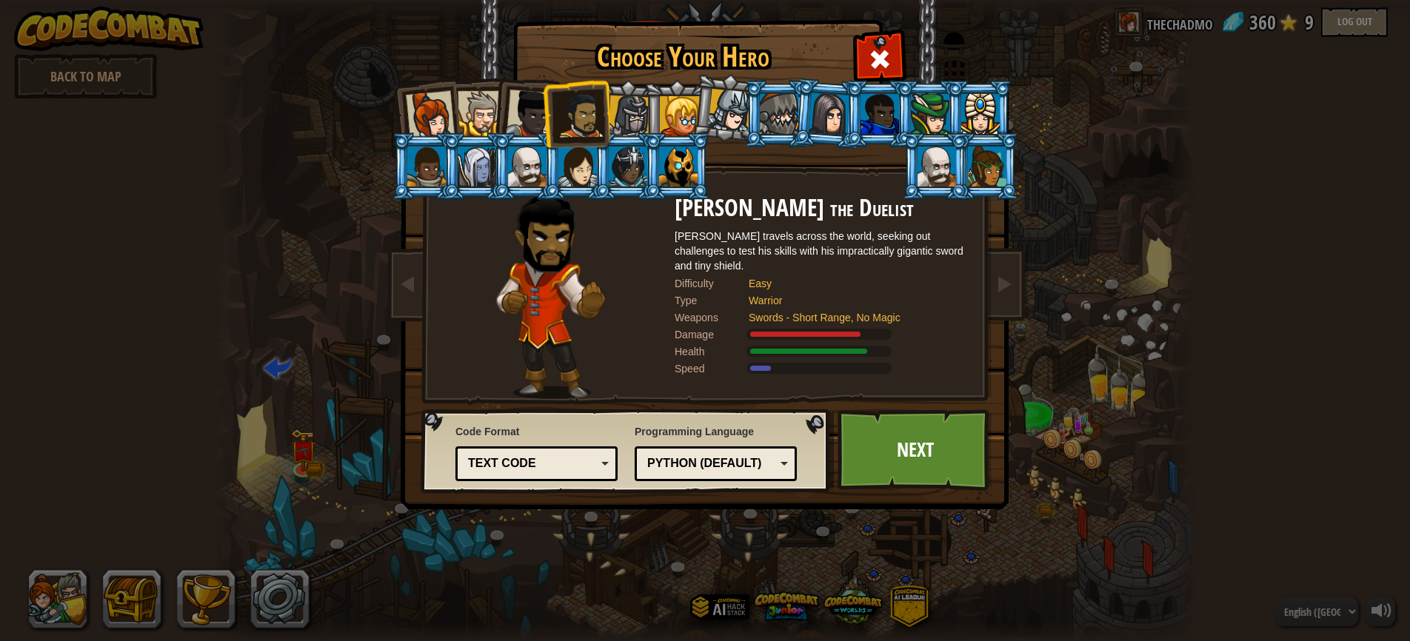
click at [600, 459] on div "Text code" at bounding box center [536, 463] width 143 height 23
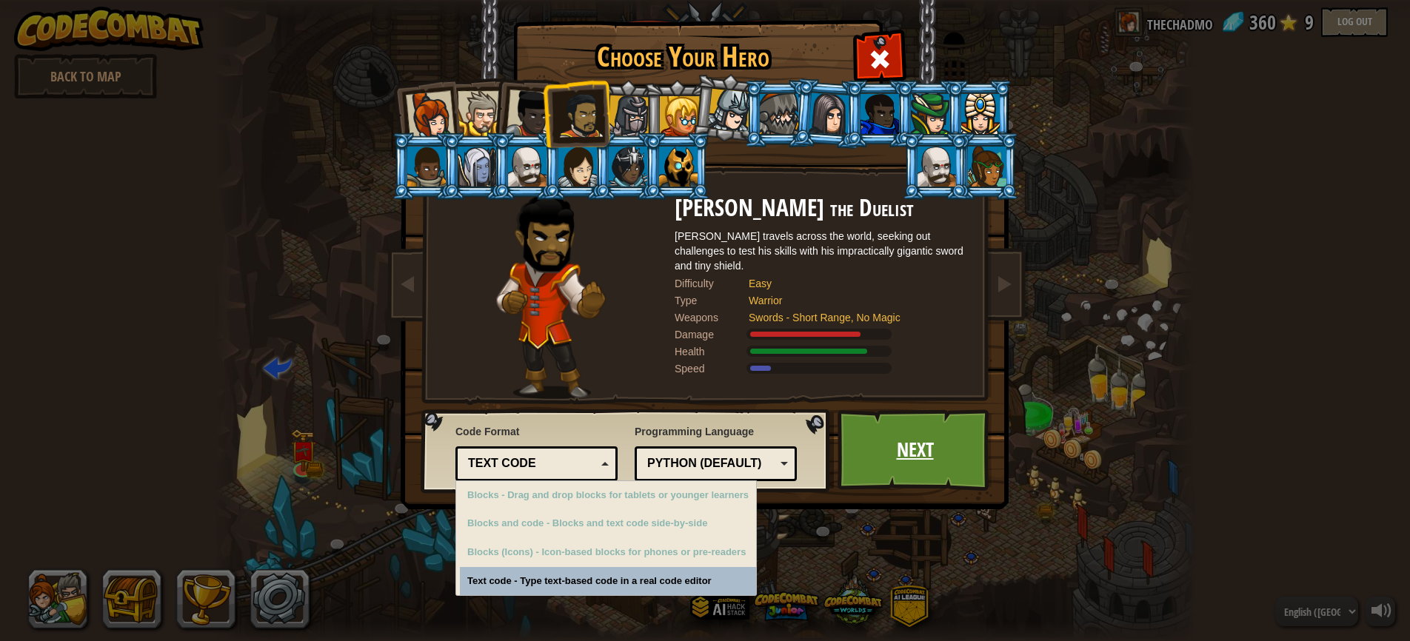
click at [922, 437] on link "Next" at bounding box center [914, 449] width 155 height 81
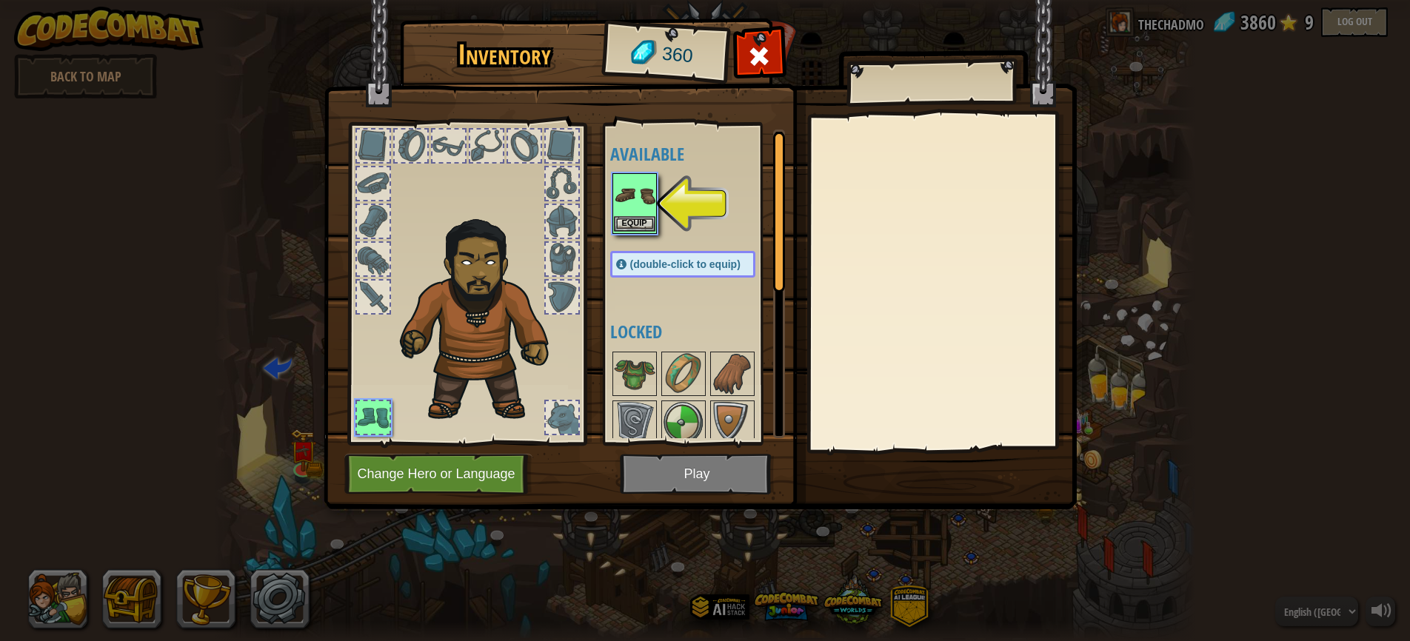
click at [647, 198] on img at bounding box center [634, 195] width 41 height 41
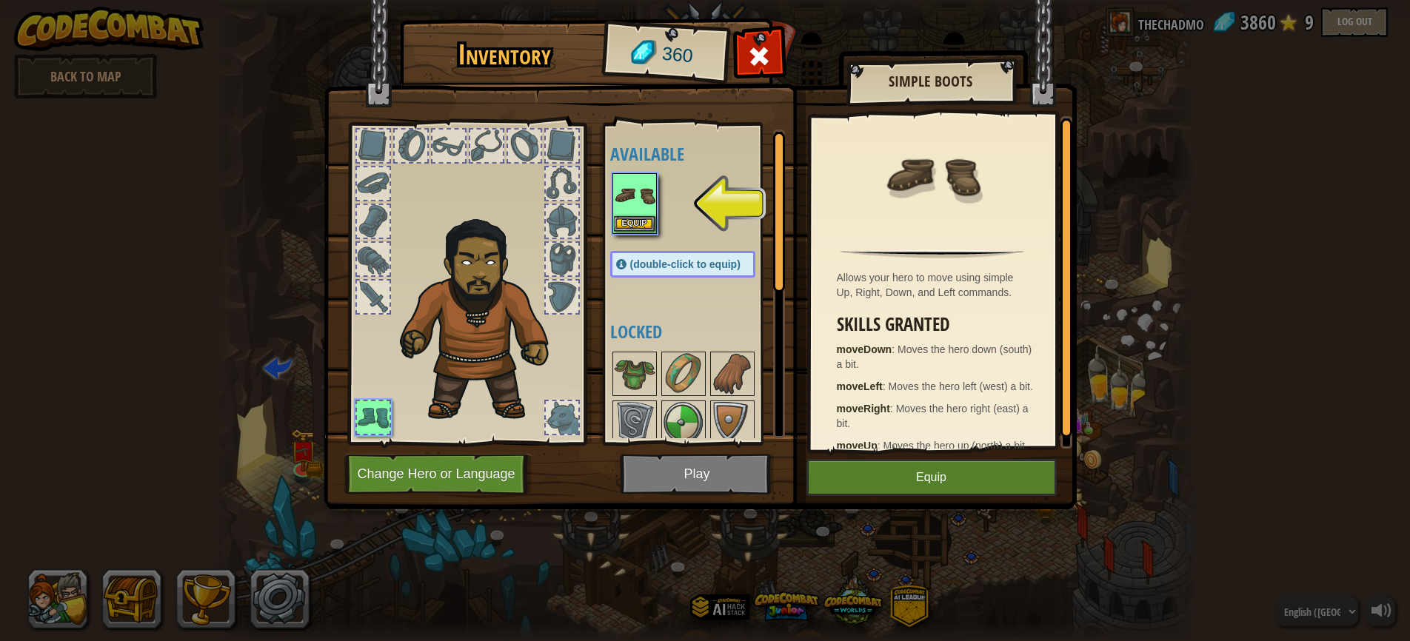
click at [635, 219] on button "Equip" at bounding box center [634, 224] width 41 height 16
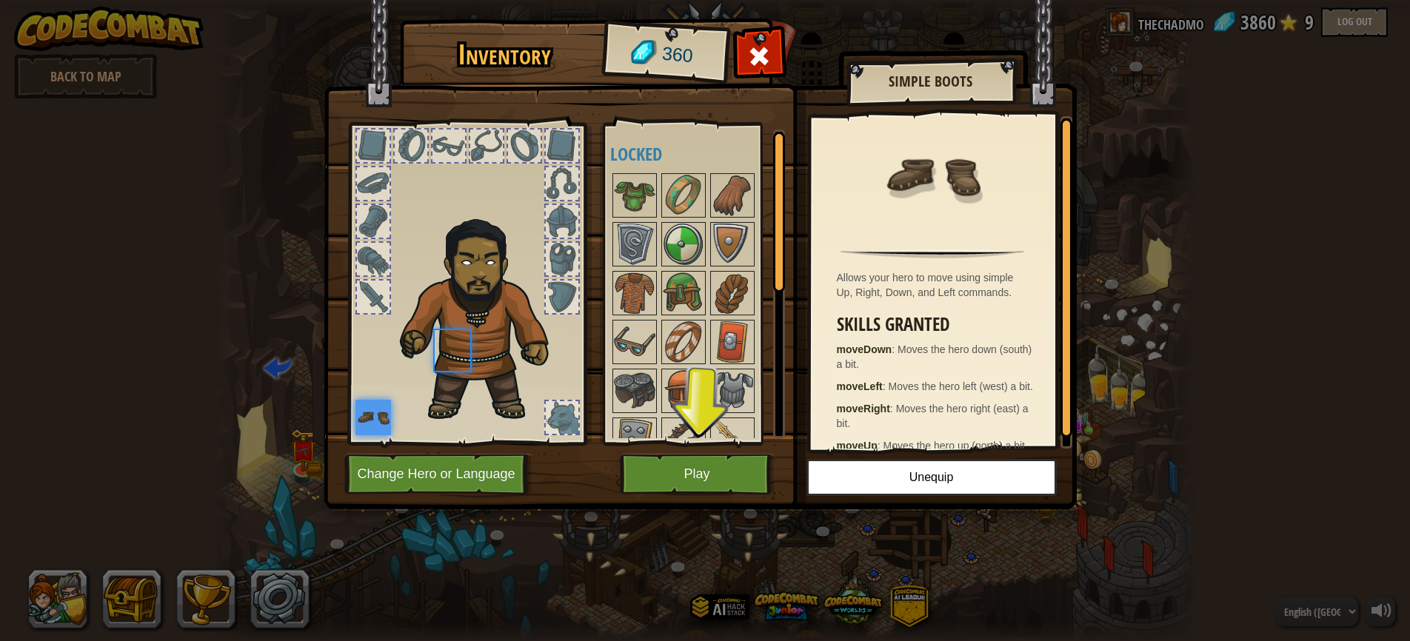
click at [635, 219] on div at bounding box center [697, 366] width 175 height 391
click at [678, 475] on button "Play" at bounding box center [697, 474] width 155 height 41
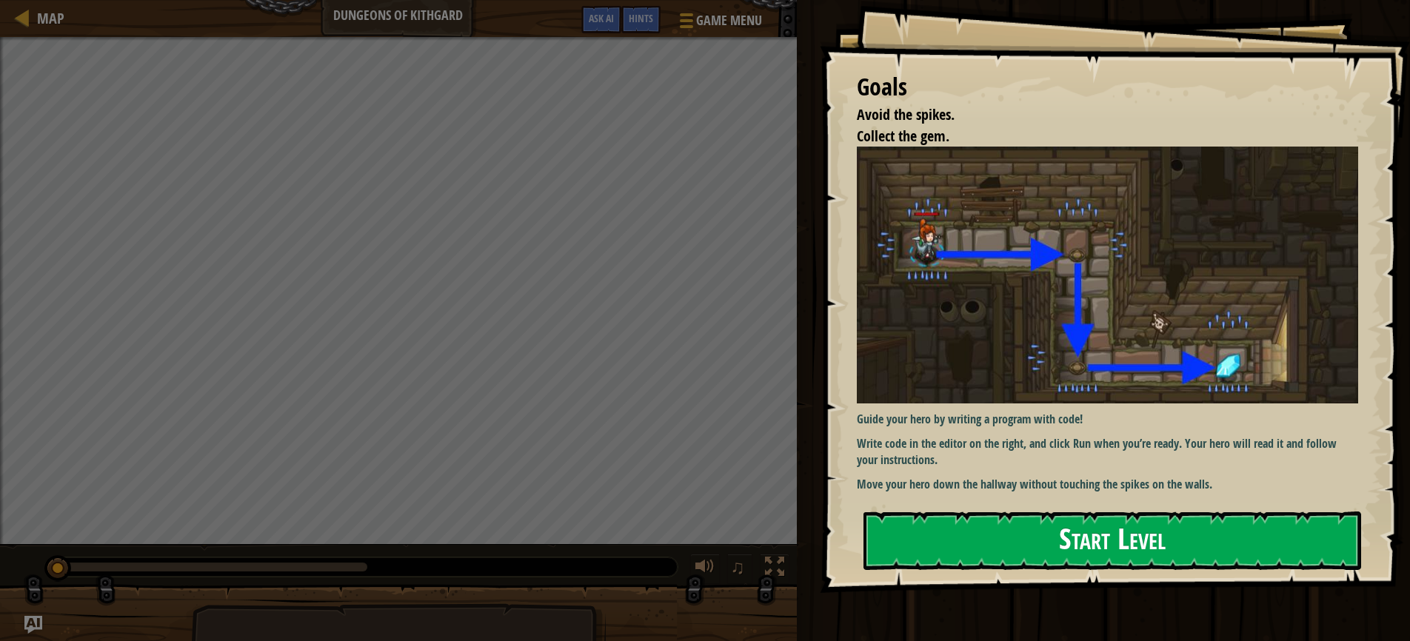
click at [1044, 537] on button "Start Level" at bounding box center [1112, 541] width 498 height 58
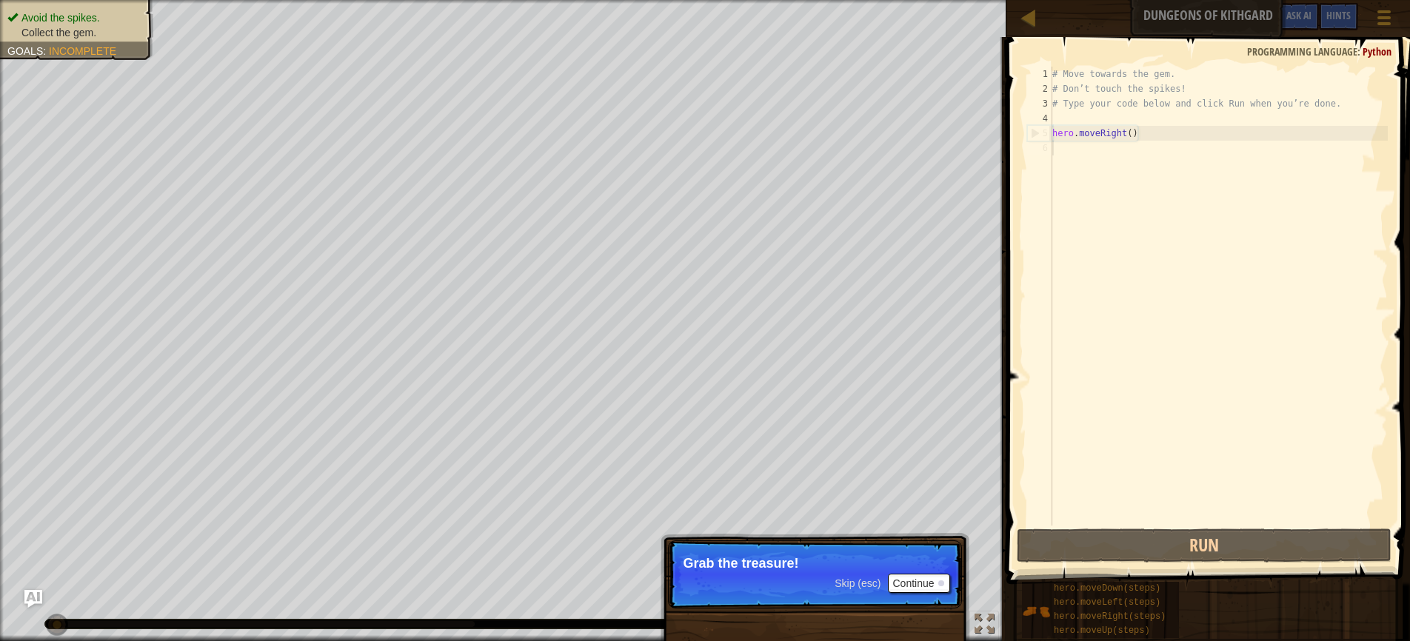
click at [917, 586] on button "Continue" at bounding box center [918, 583] width 61 height 19
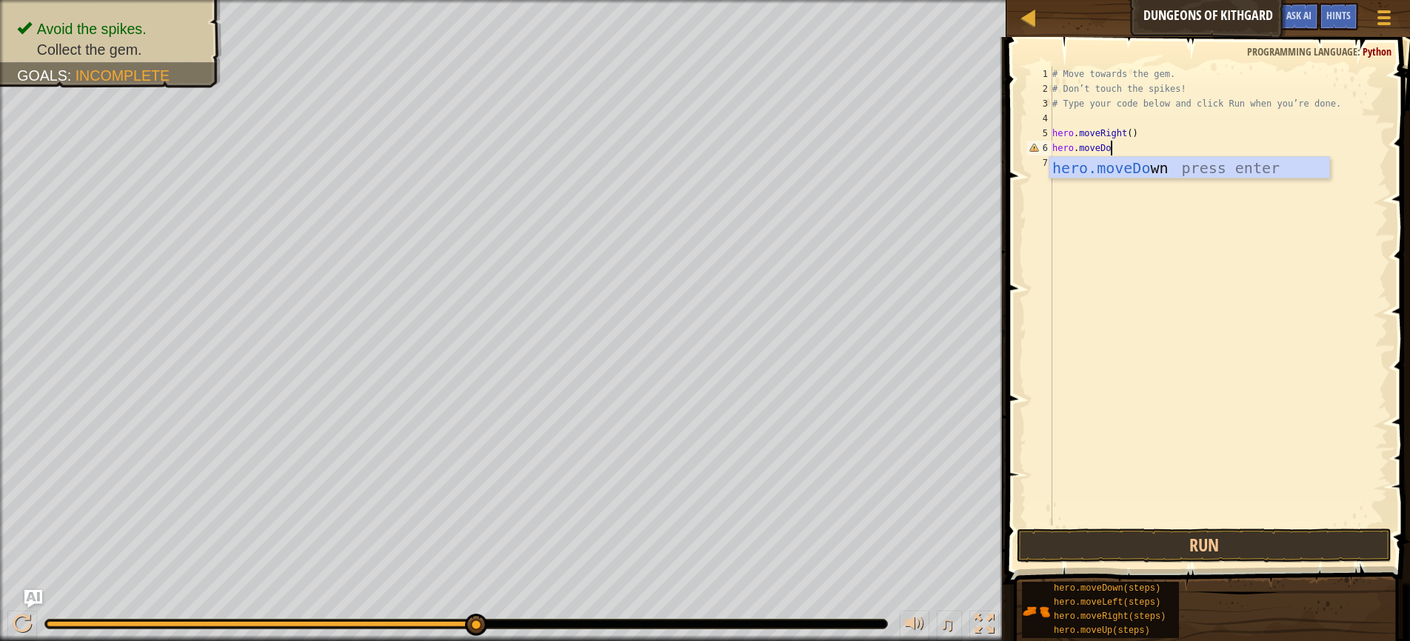
scroll to position [7, 4]
type textarea "hero.moveDown"
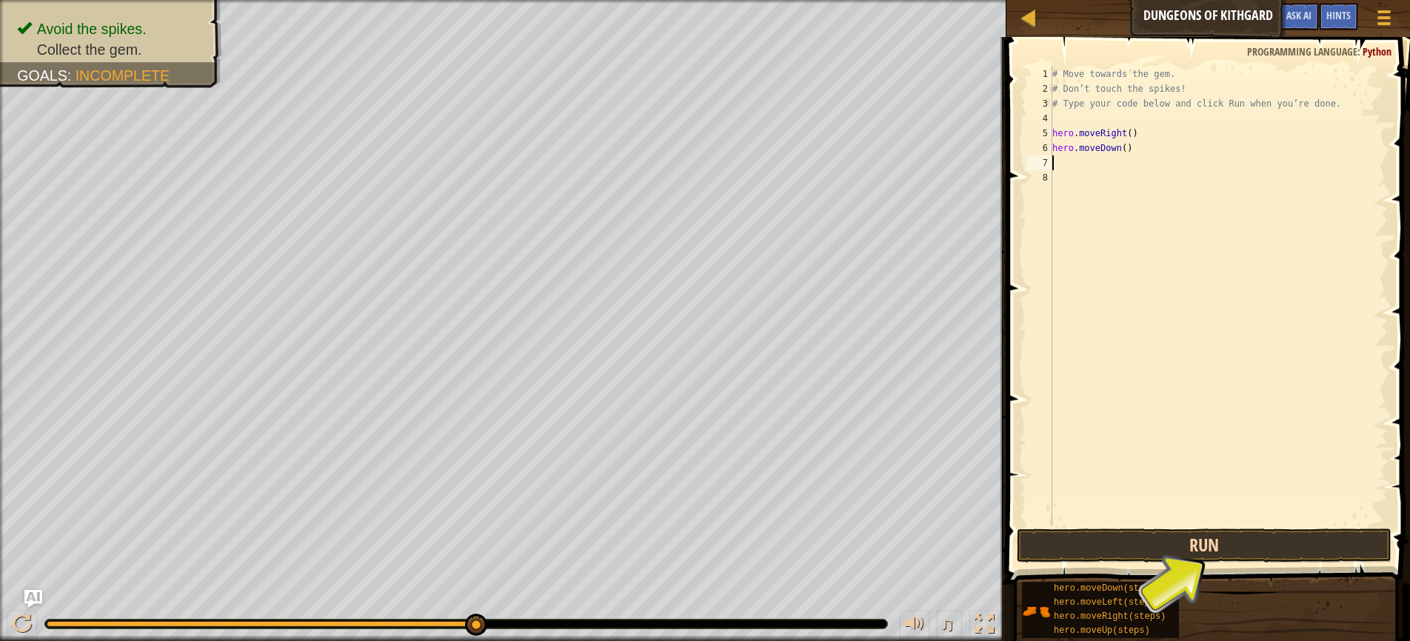
click at [1182, 546] on button "Run" at bounding box center [1204, 546] width 375 height 34
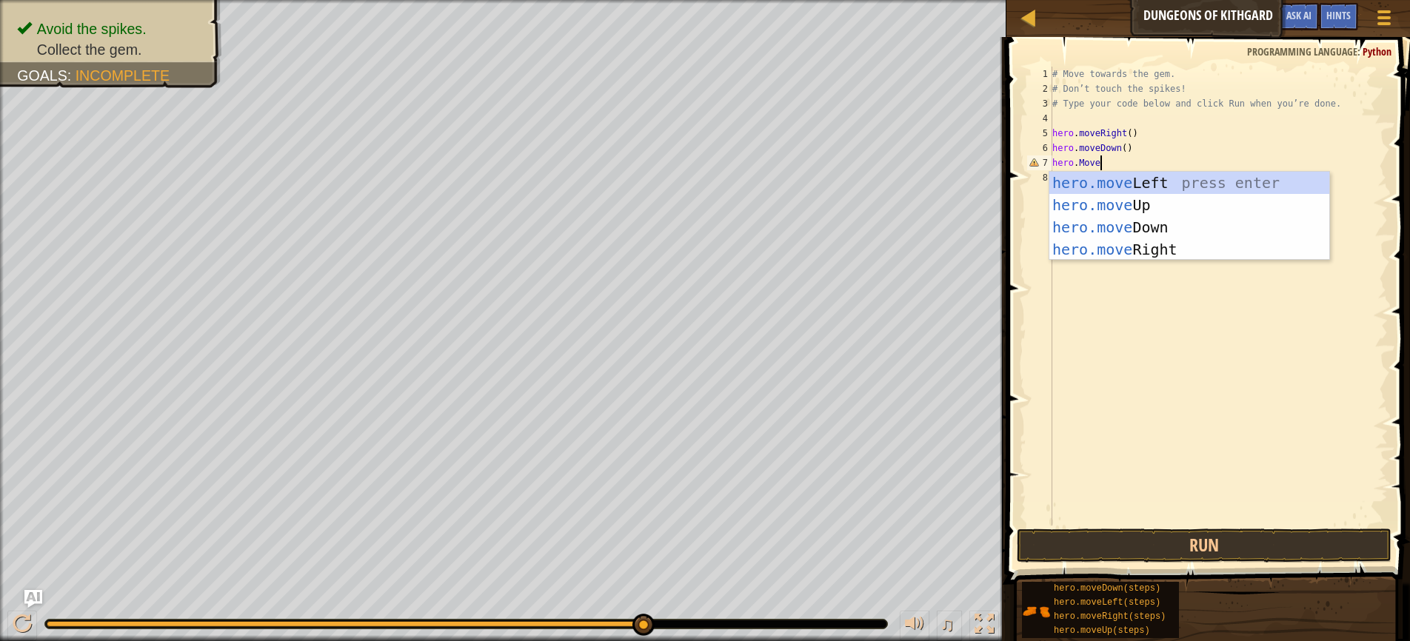
scroll to position [7, 3]
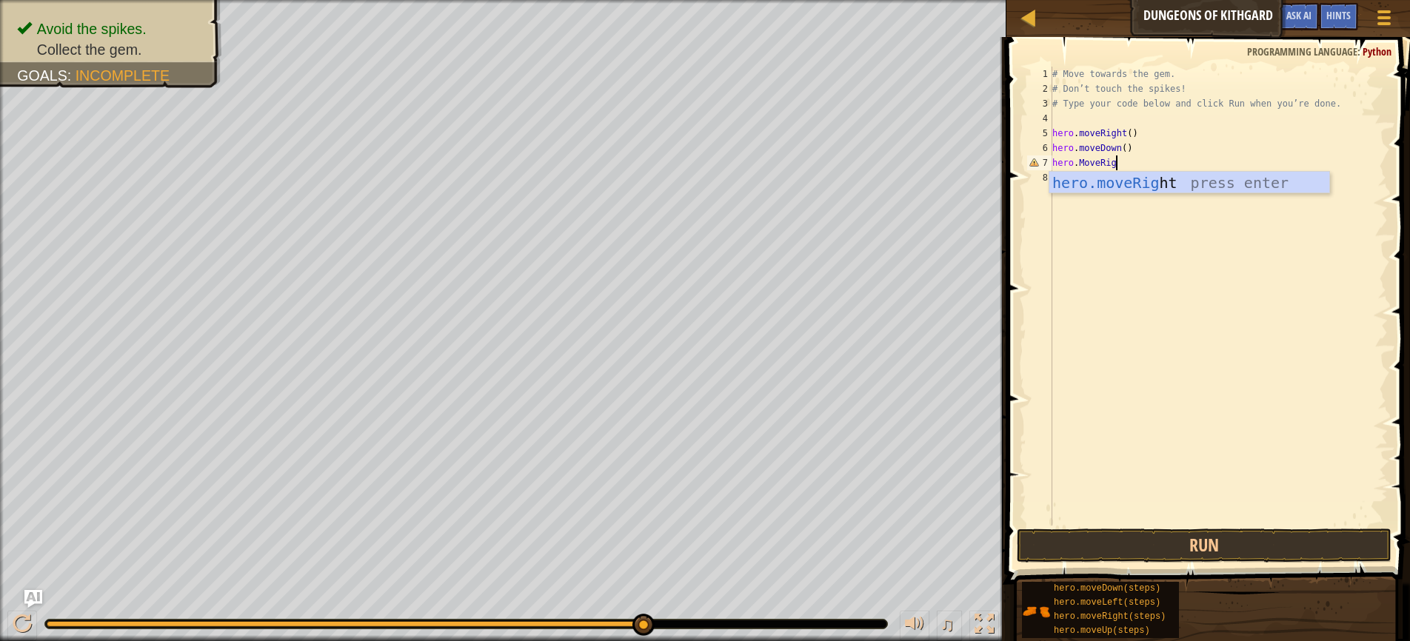
type textarea "hero.MoveRight"
click at [1189, 541] on button "Run" at bounding box center [1204, 546] width 375 height 34
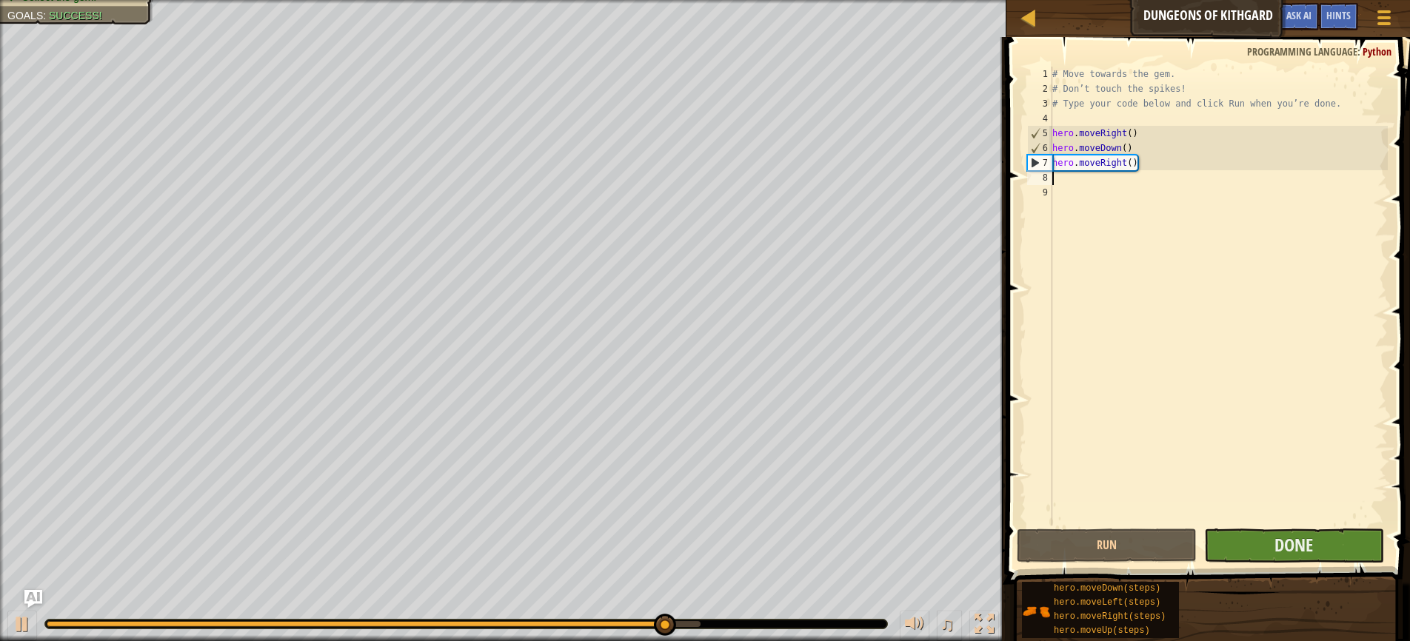
click at [1315, 549] on button "Done" at bounding box center [1294, 546] width 180 height 34
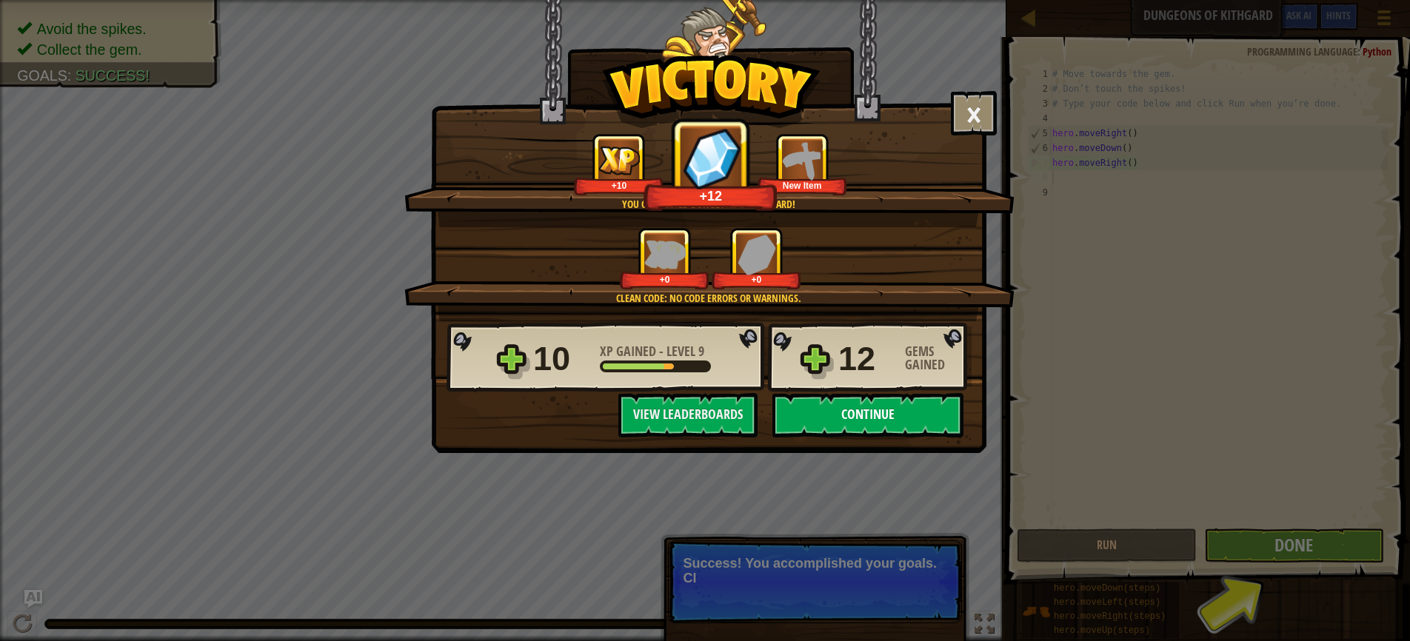
click at [849, 409] on button "Continue" at bounding box center [867, 415] width 191 height 44
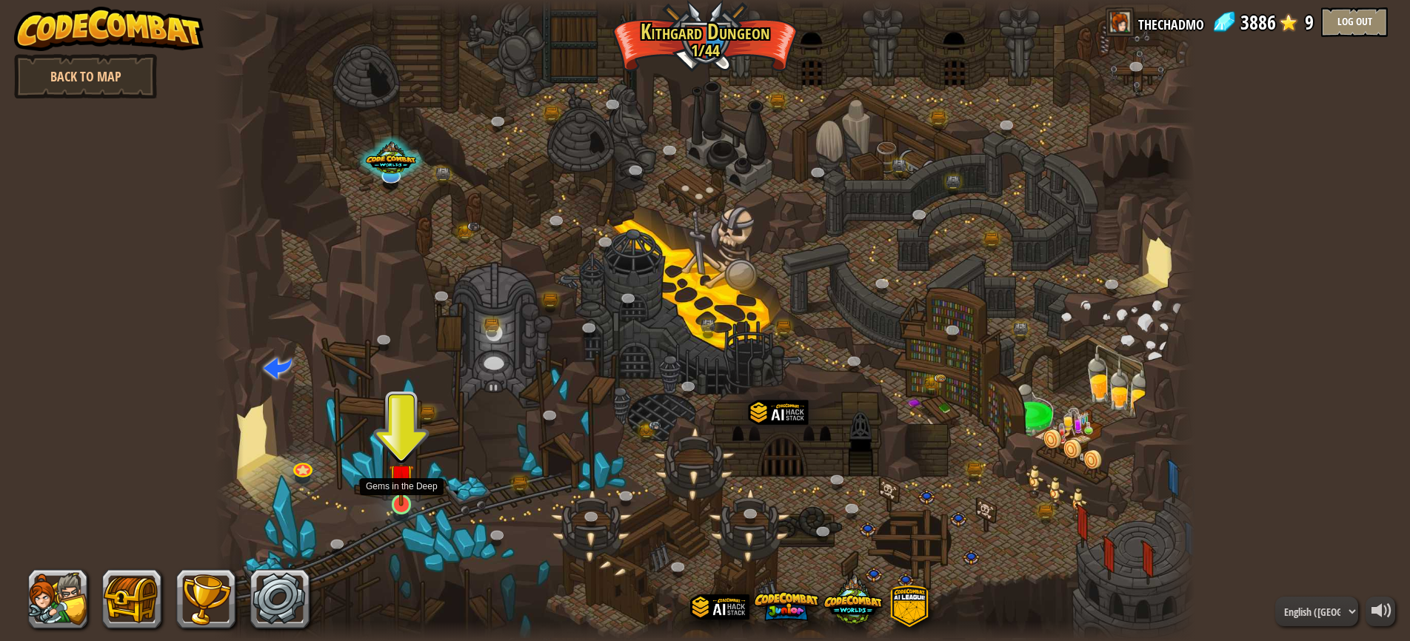
click at [399, 504] on img at bounding box center [402, 476] width 26 height 59
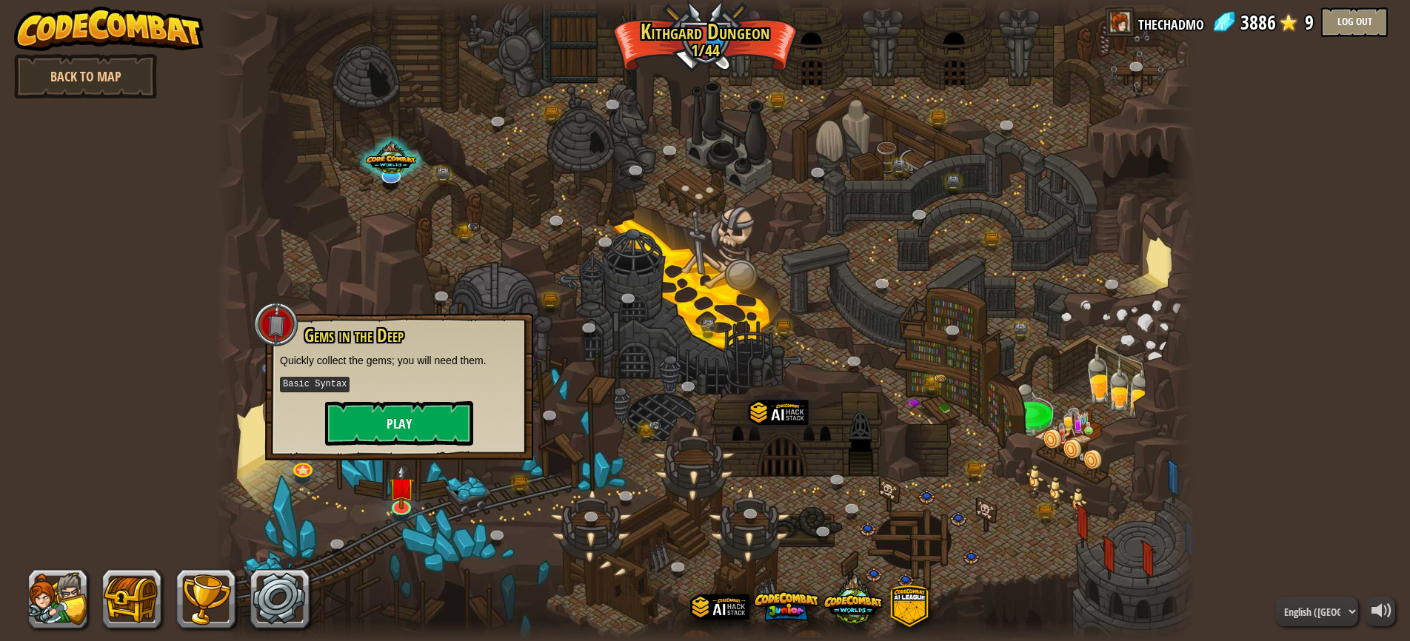
click at [386, 422] on button "Play" at bounding box center [399, 423] width 148 height 44
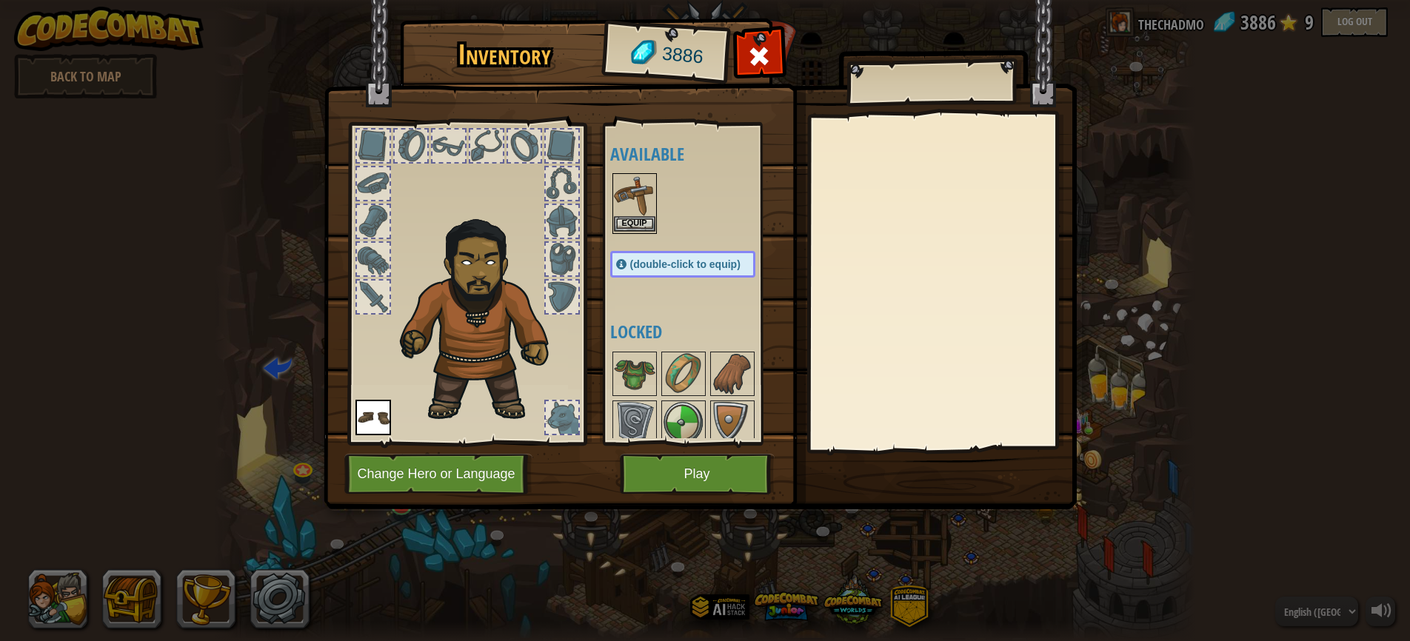
click at [633, 221] on button "Equip" at bounding box center [634, 224] width 41 height 16
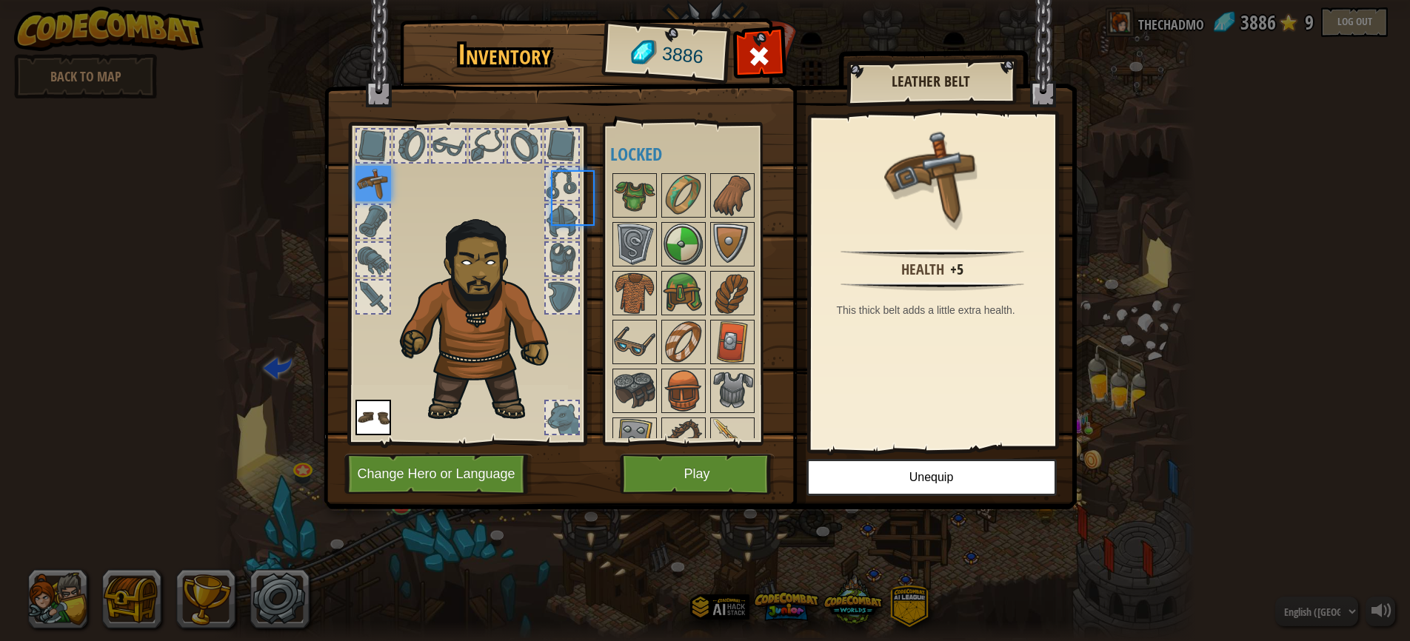
click at [633, 221] on div at bounding box center [697, 366] width 175 height 391
click at [689, 474] on button "Play" at bounding box center [697, 474] width 155 height 41
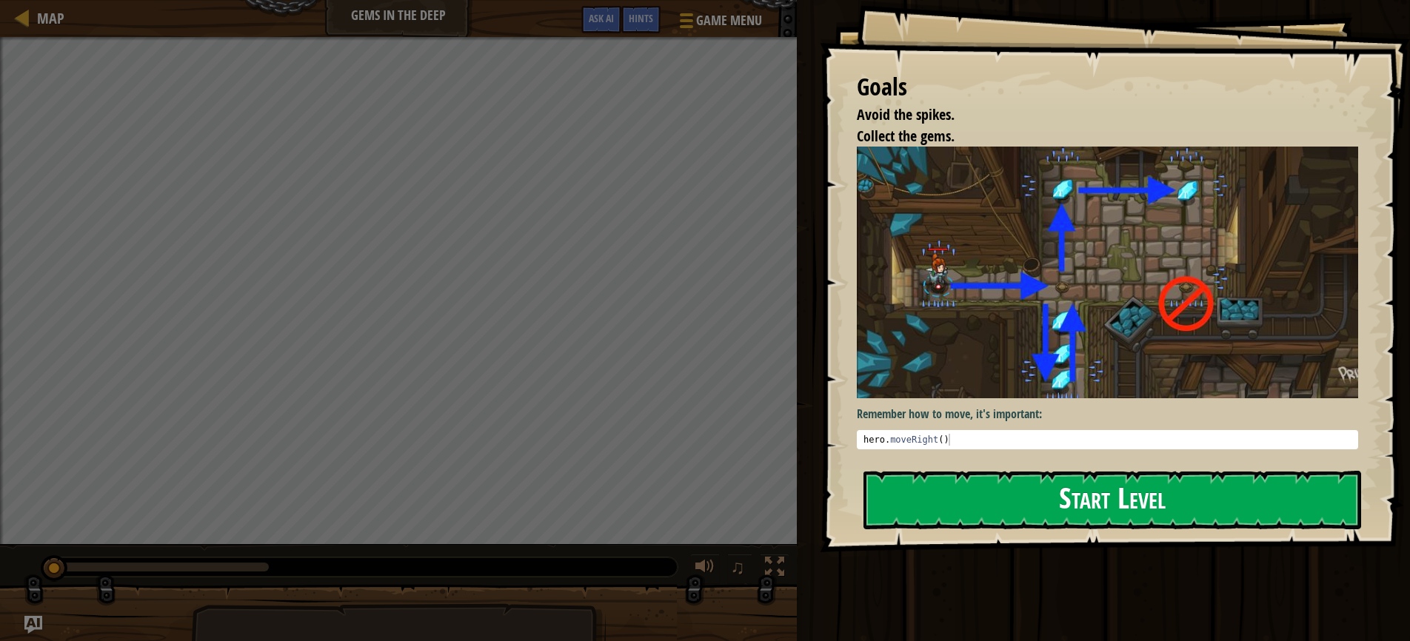
click at [960, 509] on button "Start Level" at bounding box center [1112, 500] width 498 height 58
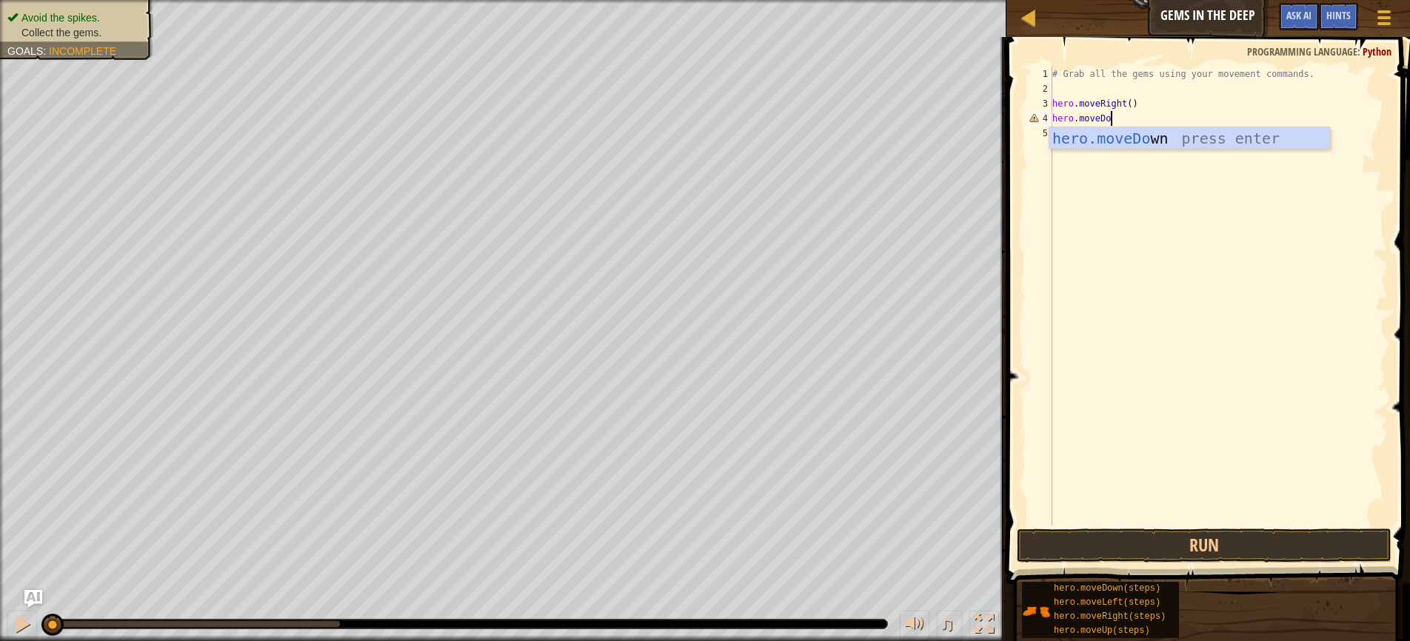
scroll to position [7, 4]
type textarea "hero.moveDown"
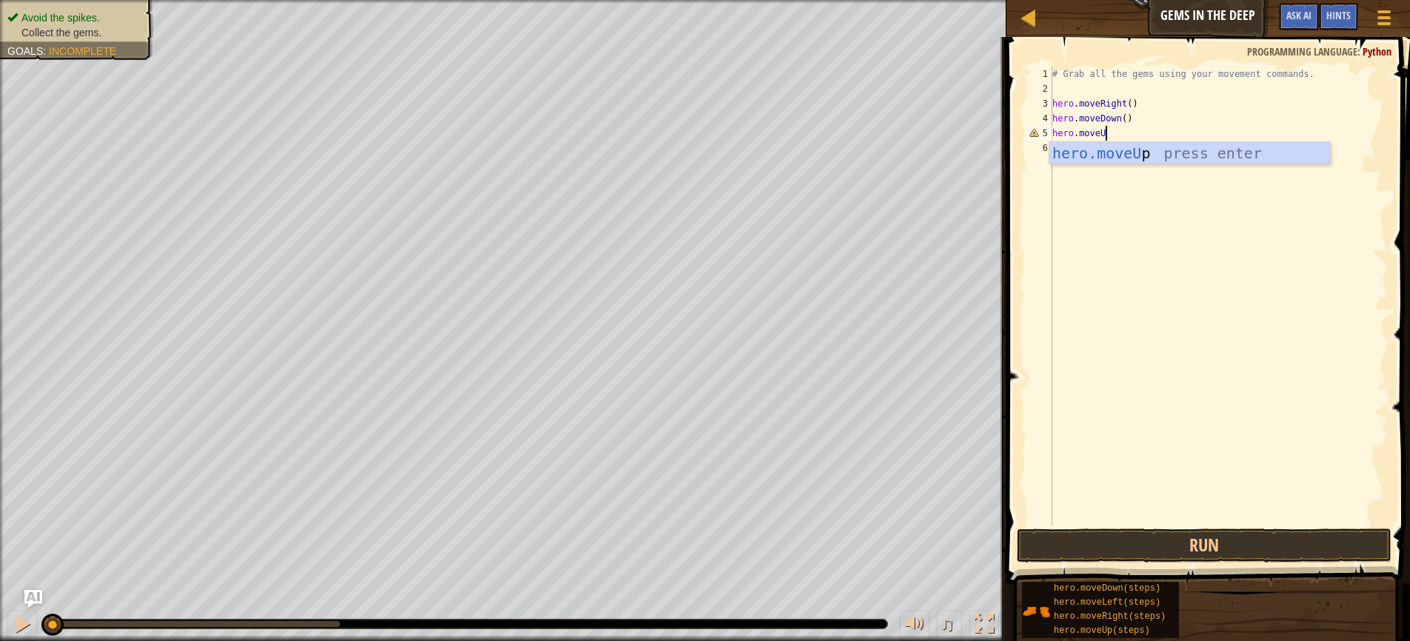
scroll to position [7, 4]
type textarea "hero.moveUp"
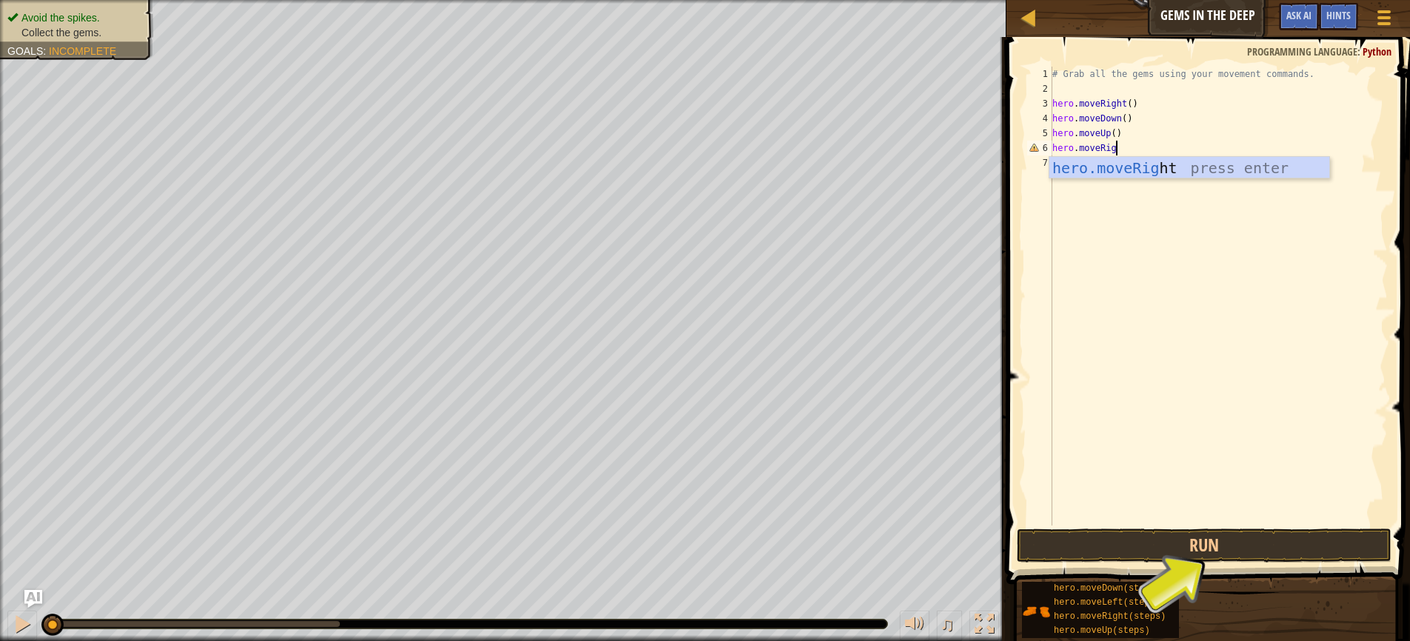
type textarea "hero.moveRight"
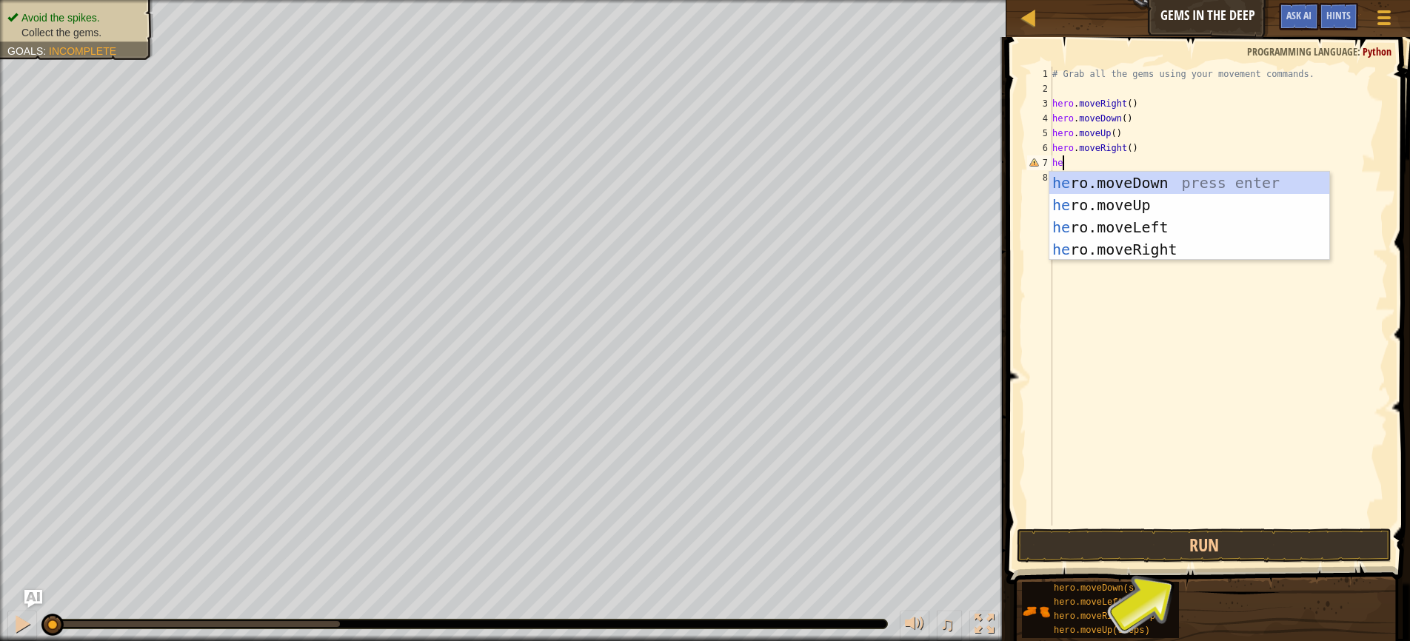
scroll to position [7, 0]
type textarea "h"
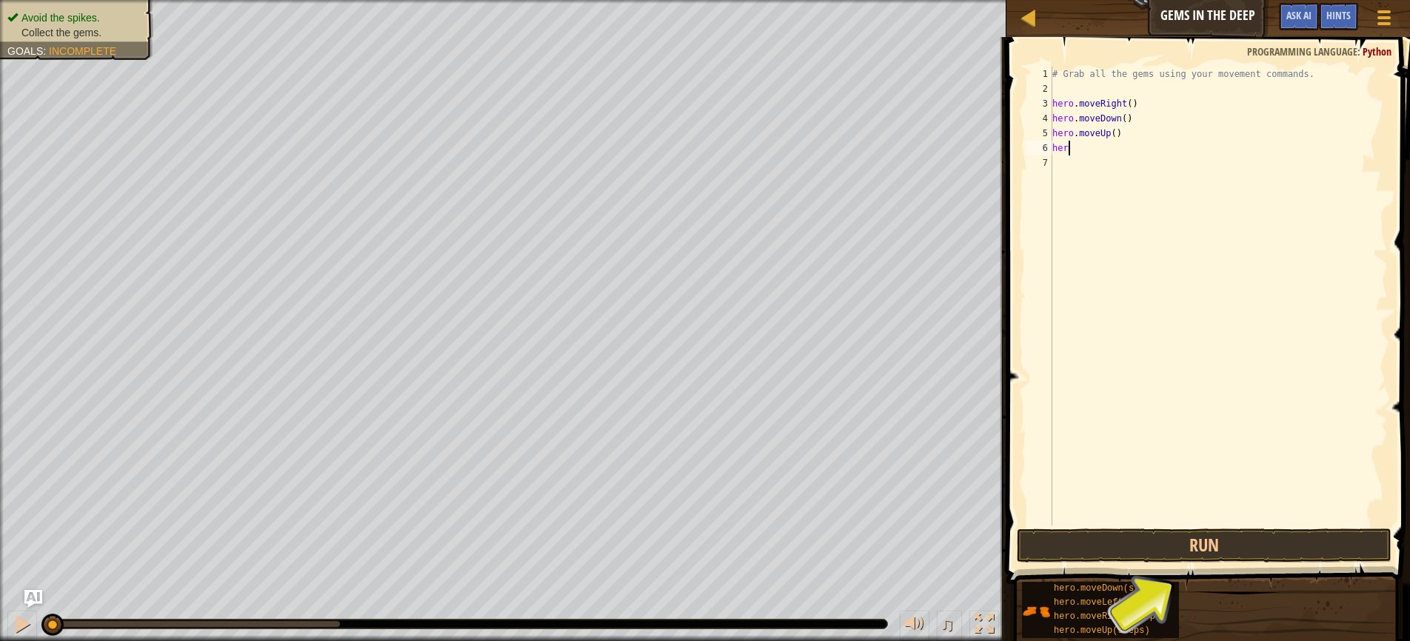
type textarea "h"
type textarea "hero.moveDown()"
click at [1153, 544] on button "Run" at bounding box center [1204, 546] width 375 height 34
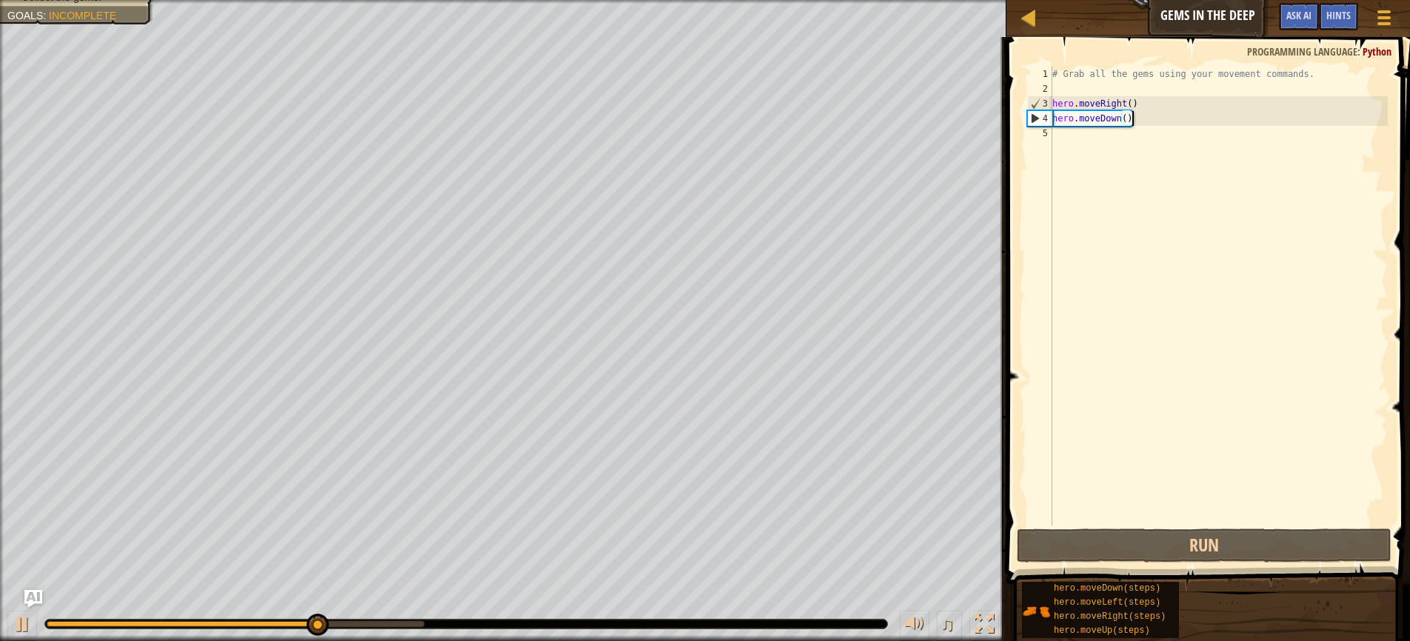
click at [1064, 133] on div "# Grab all the gems using your movement commands. hero . moveRight ( ) hero . m…" at bounding box center [1218, 311] width 338 height 489
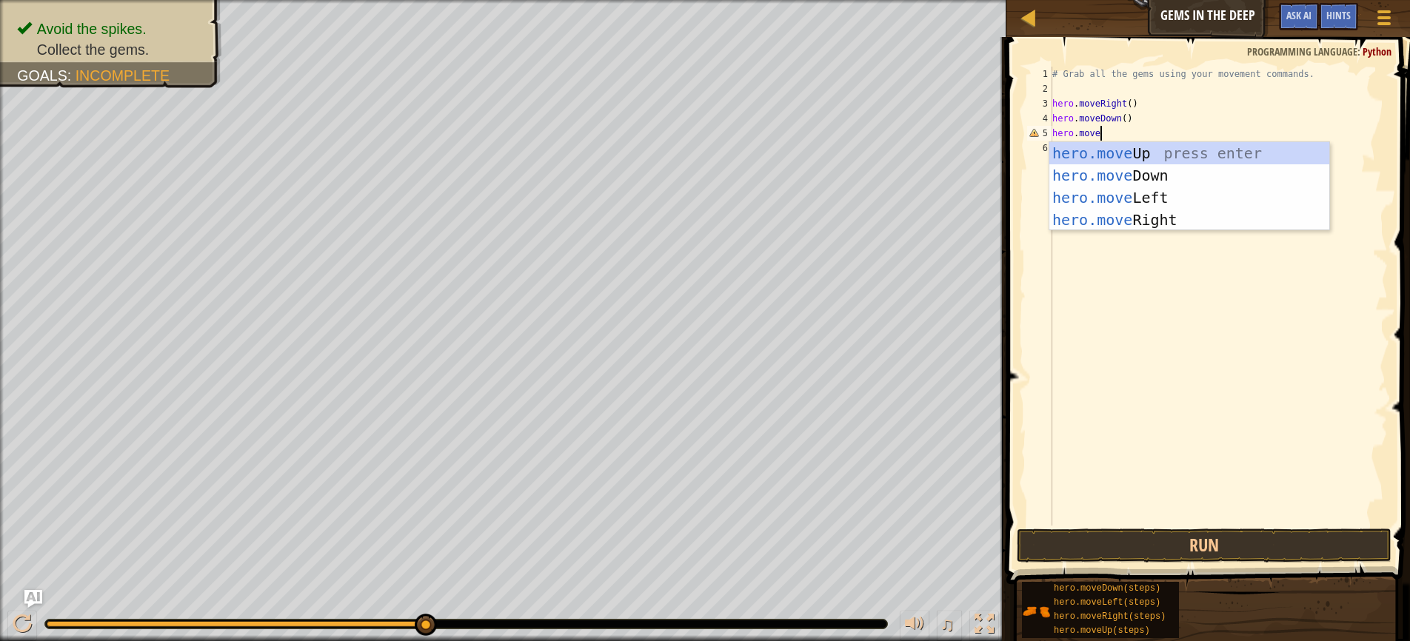
scroll to position [7, 4]
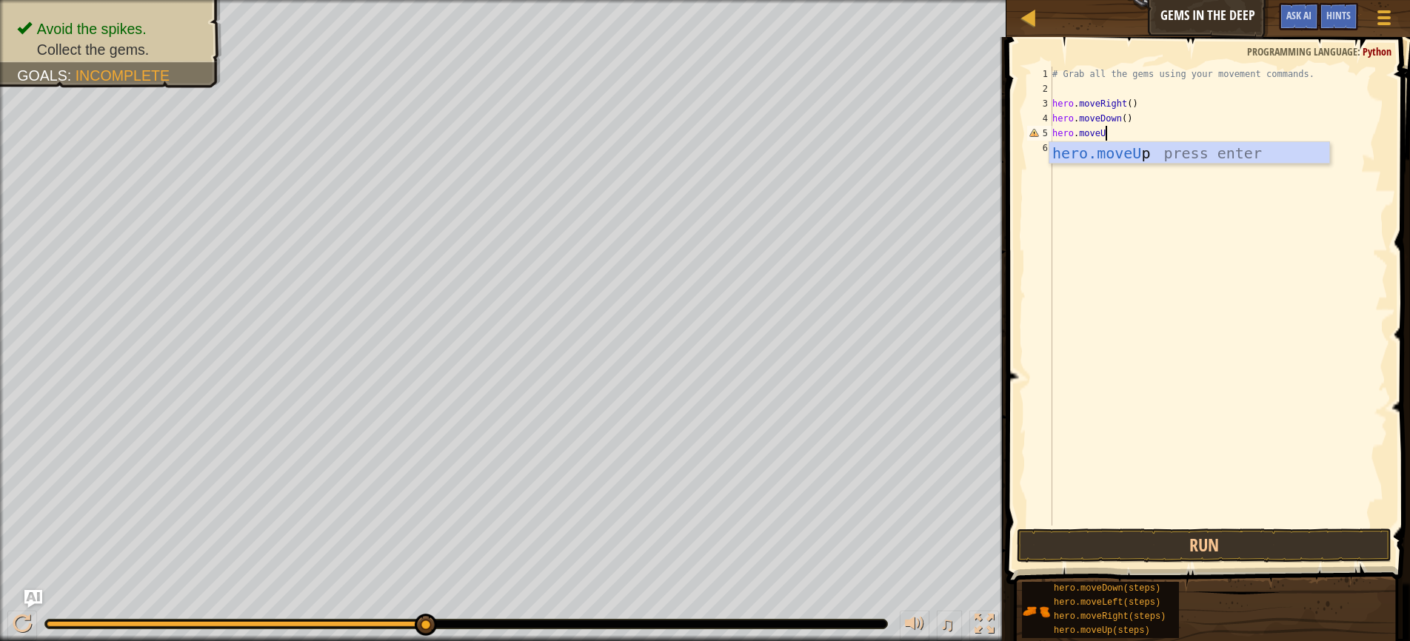
type textarea "hero.moveUp"
click at [1174, 539] on button "Run" at bounding box center [1204, 546] width 375 height 34
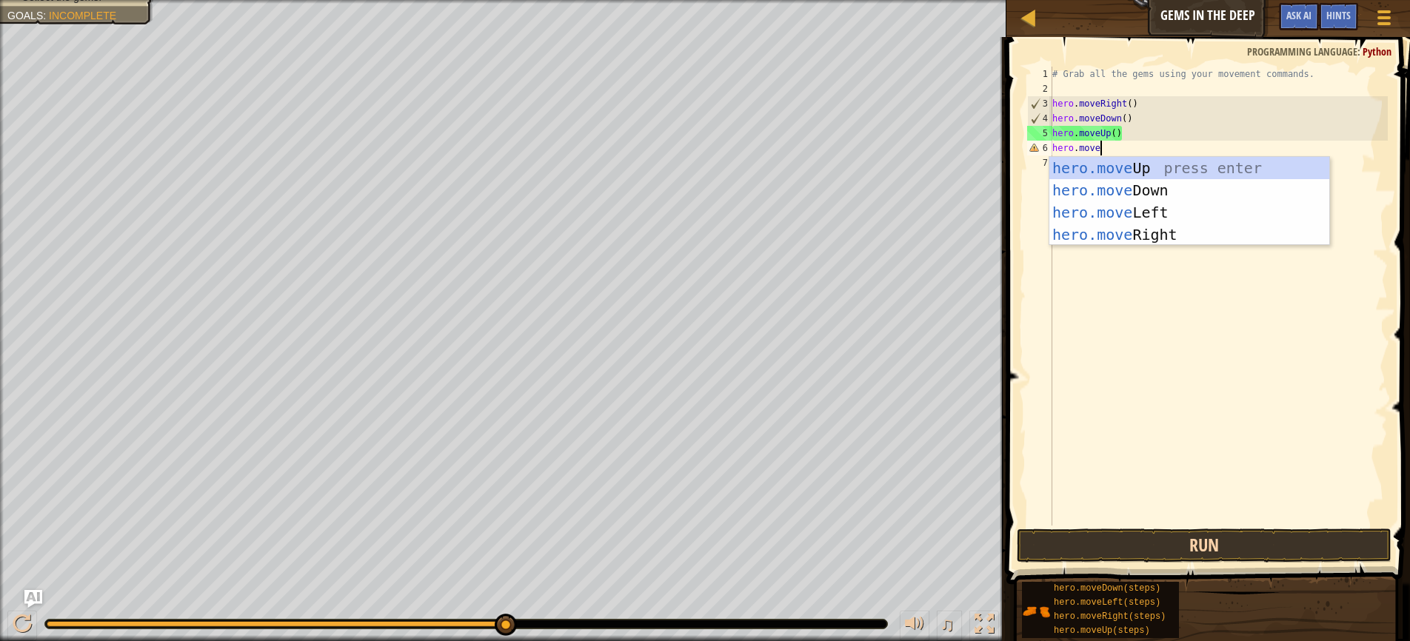
scroll to position [7, 4]
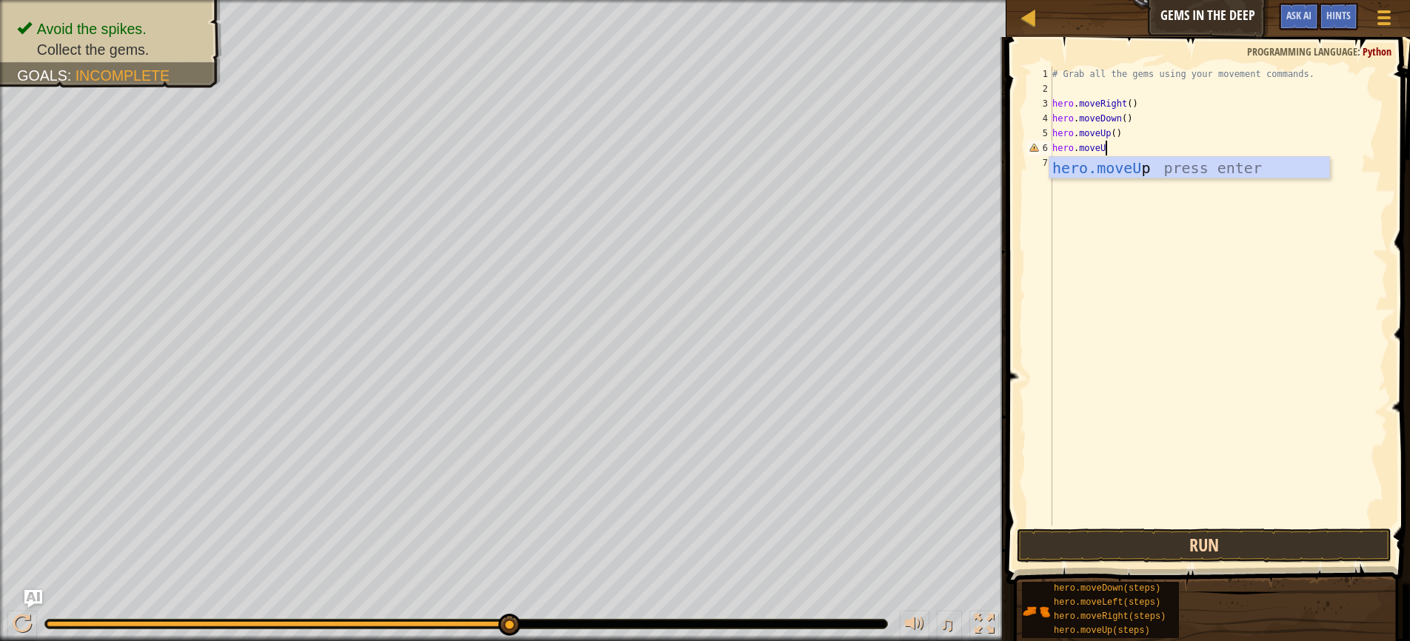
type textarea "hero.moveUp"
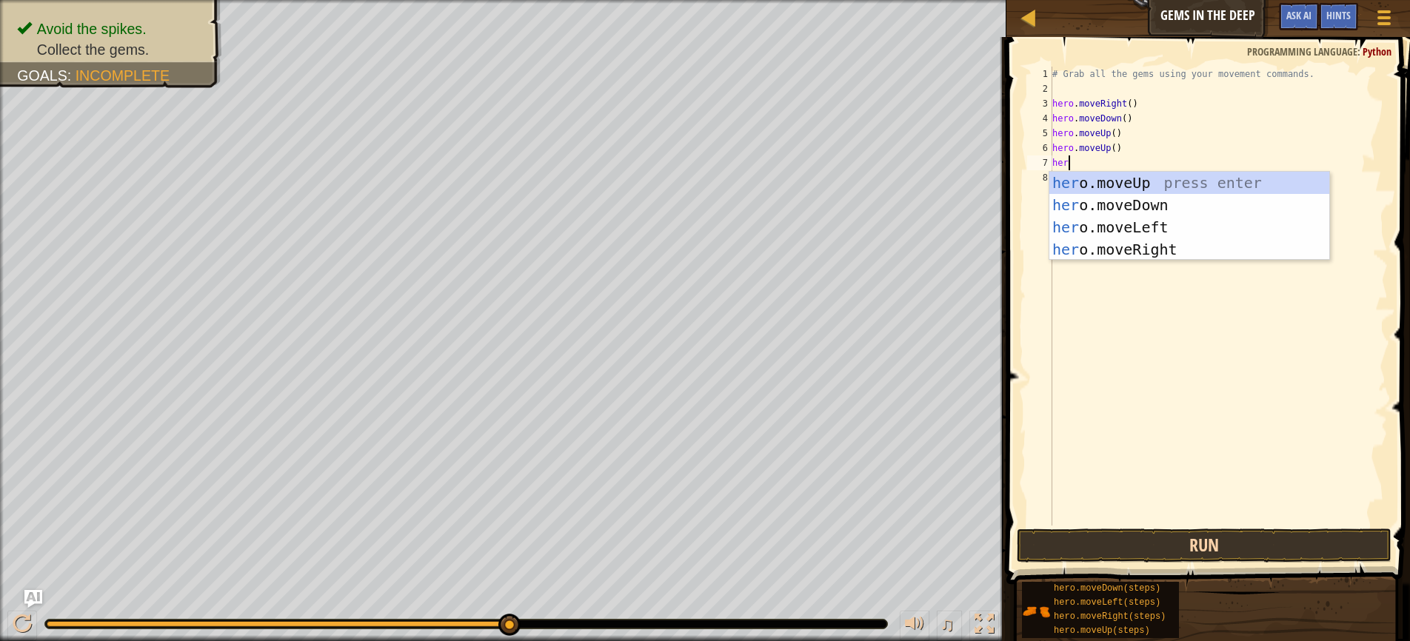
scroll to position [7, 1]
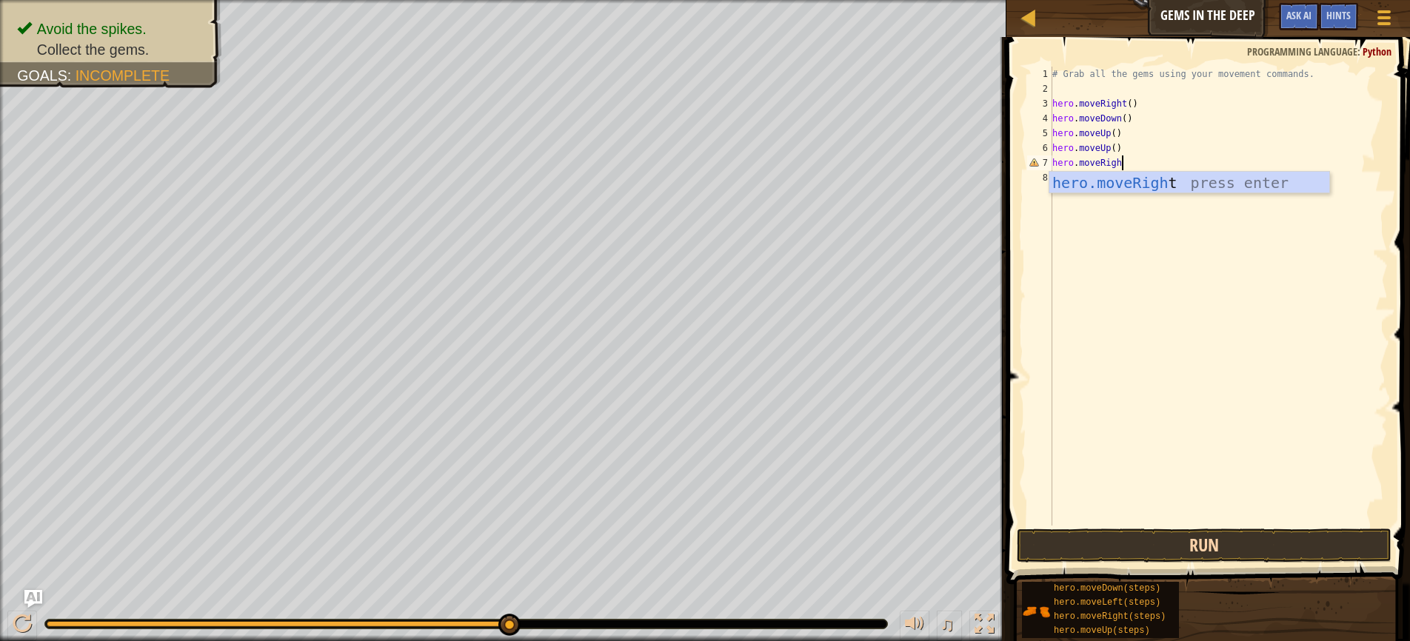
type textarea "hero.moveRight"
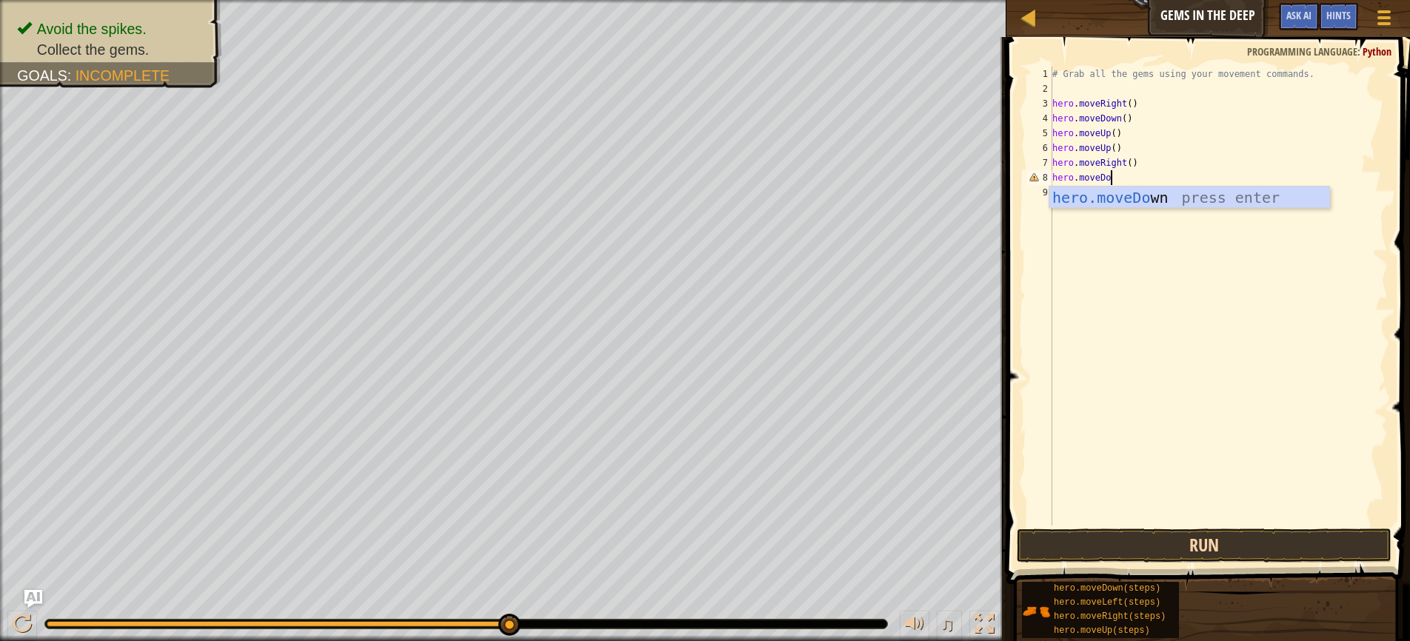
scroll to position [7, 4]
click at [1179, 544] on button "Run" at bounding box center [1204, 546] width 375 height 34
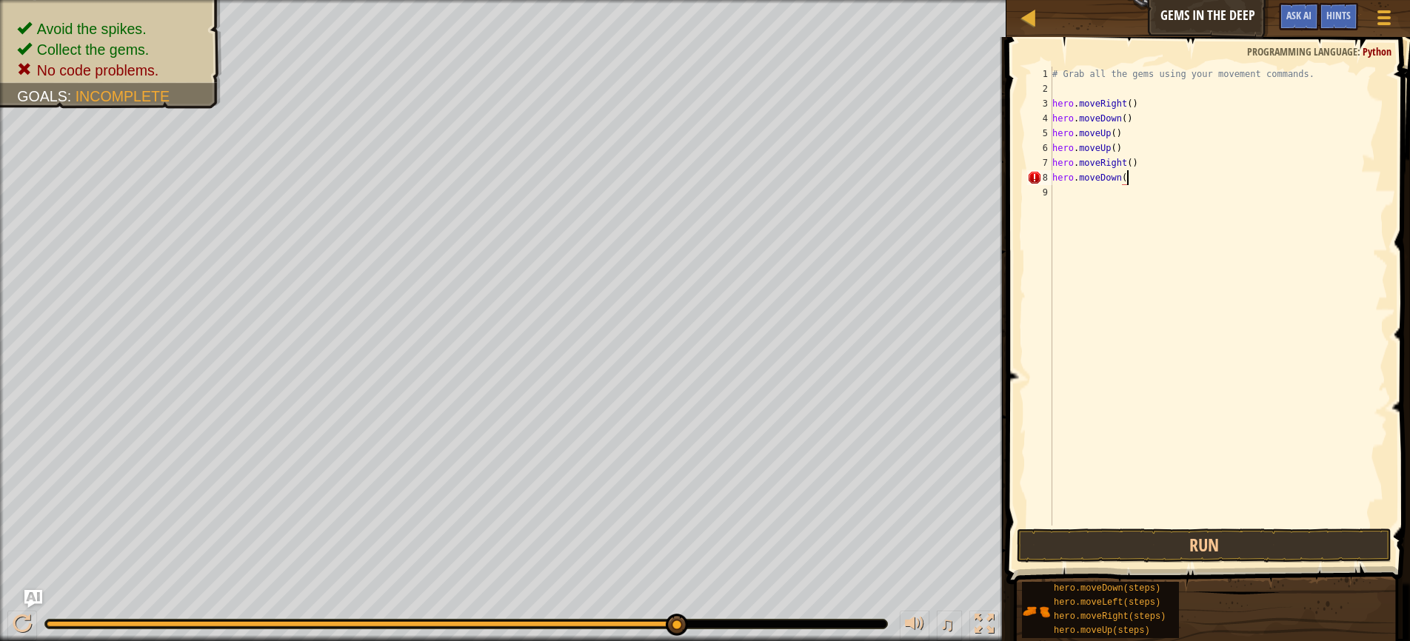
scroll to position [7, 6]
type textarea "hero.moveDown()"
click at [1177, 544] on button "Run" at bounding box center [1204, 546] width 375 height 34
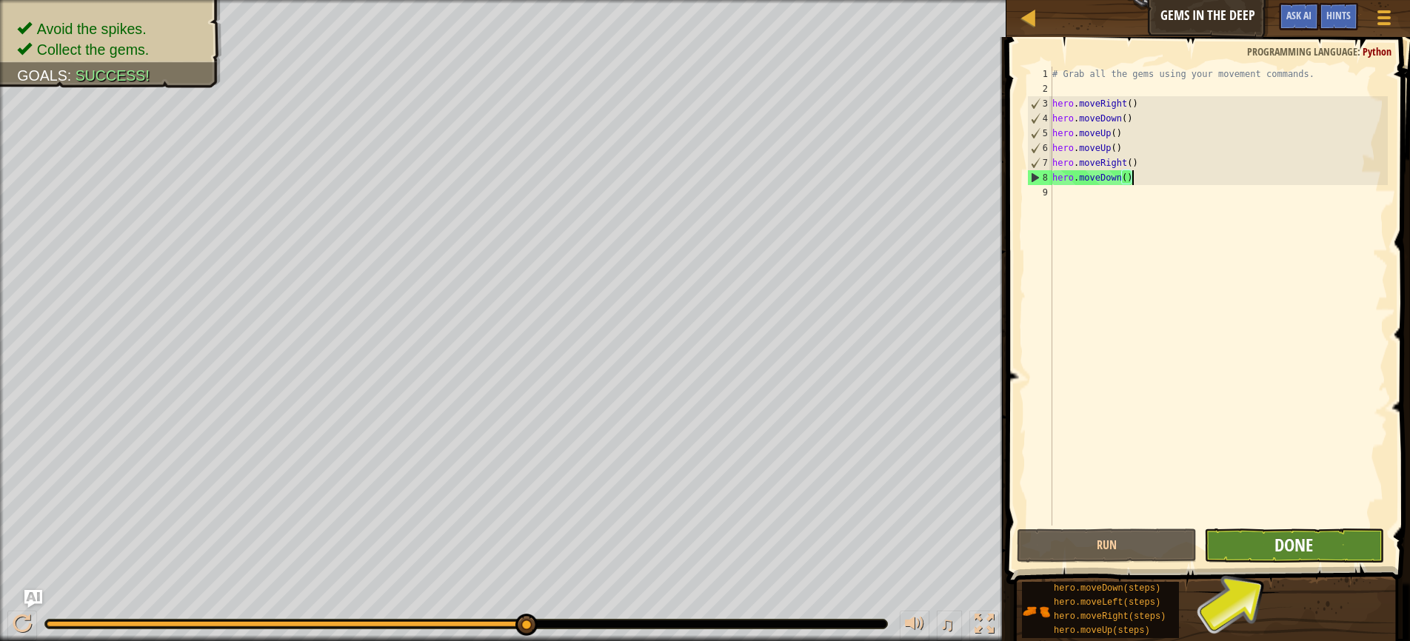
click at [1301, 547] on span "Done" at bounding box center [1293, 545] width 39 height 24
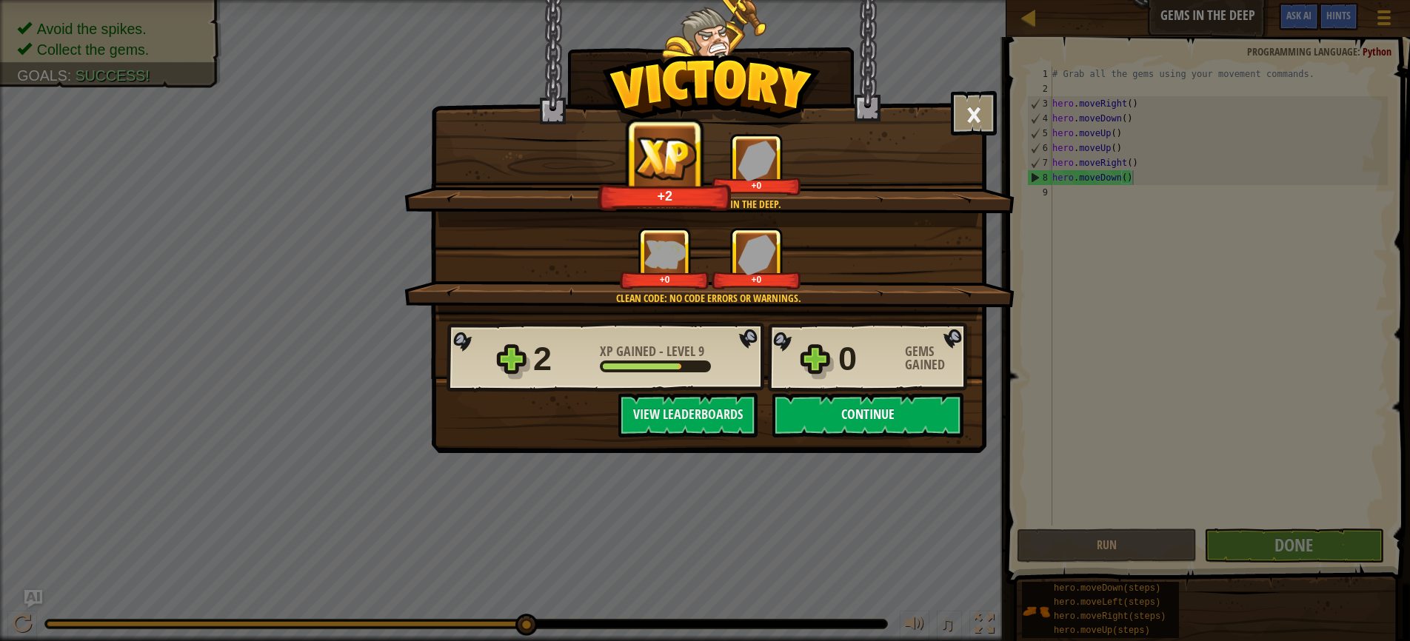
click at [862, 409] on button "Continue" at bounding box center [867, 415] width 191 height 44
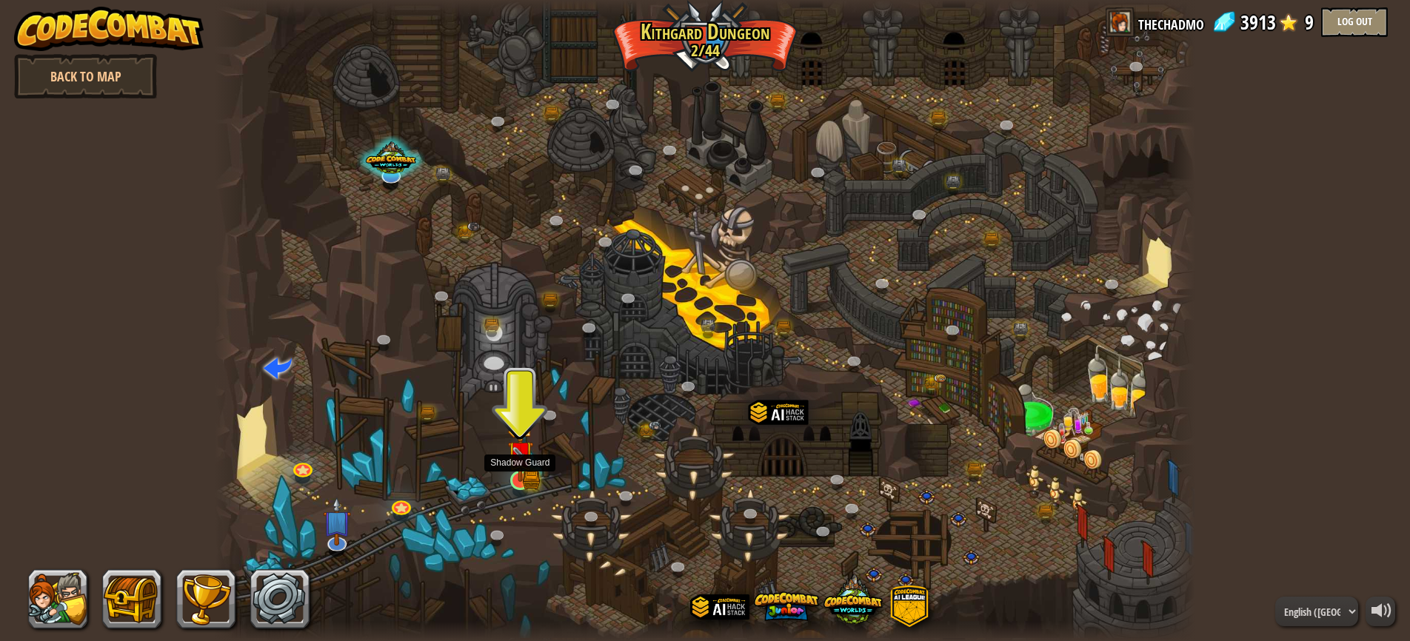
click at [526, 478] on img at bounding box center [520, 454] width 26 height 56
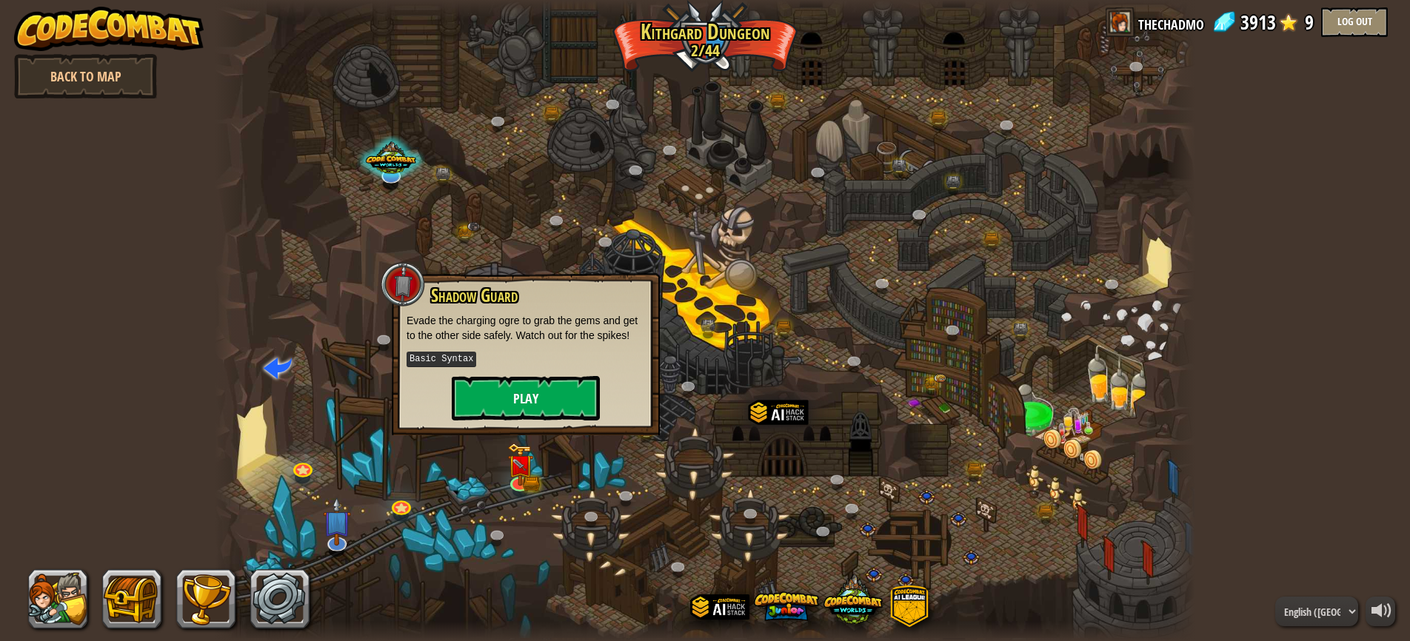
click at [522, 398] on button "Play" at bounding box center [526, 398] width 148 height 44
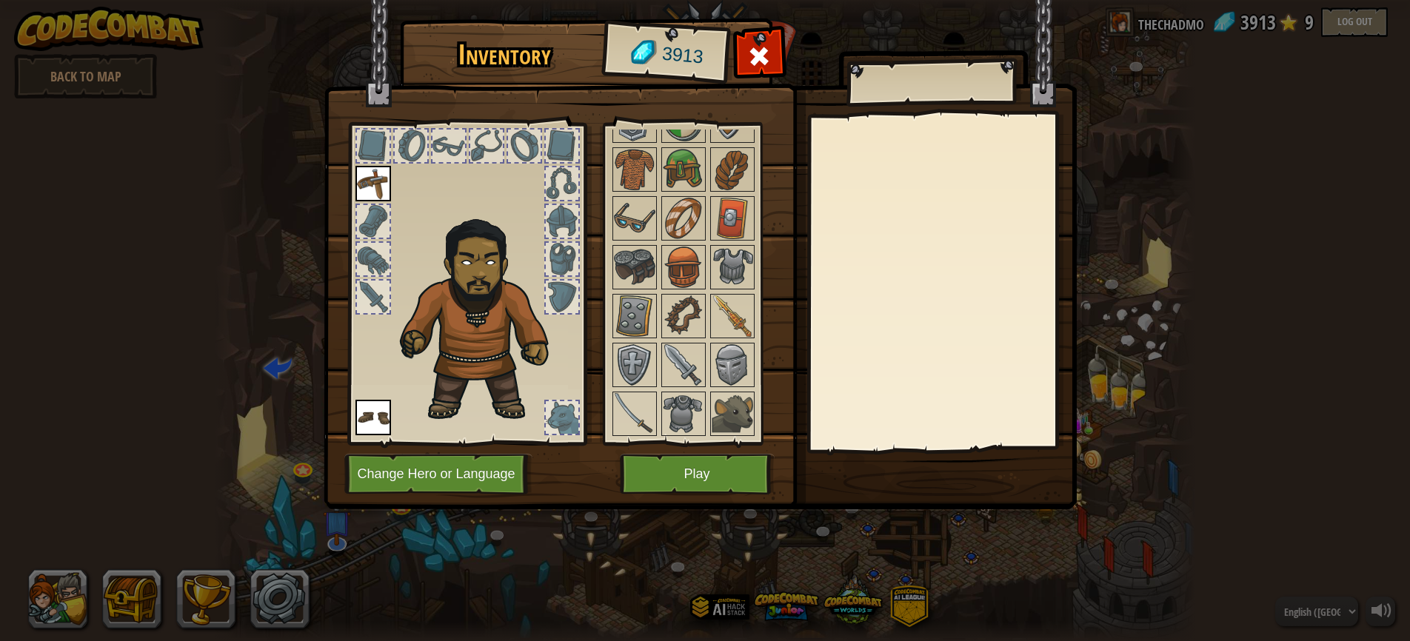
scroll to position [124, 0]
click at [631, 410] on img at bounding box center [634, 413] width 41 height 41
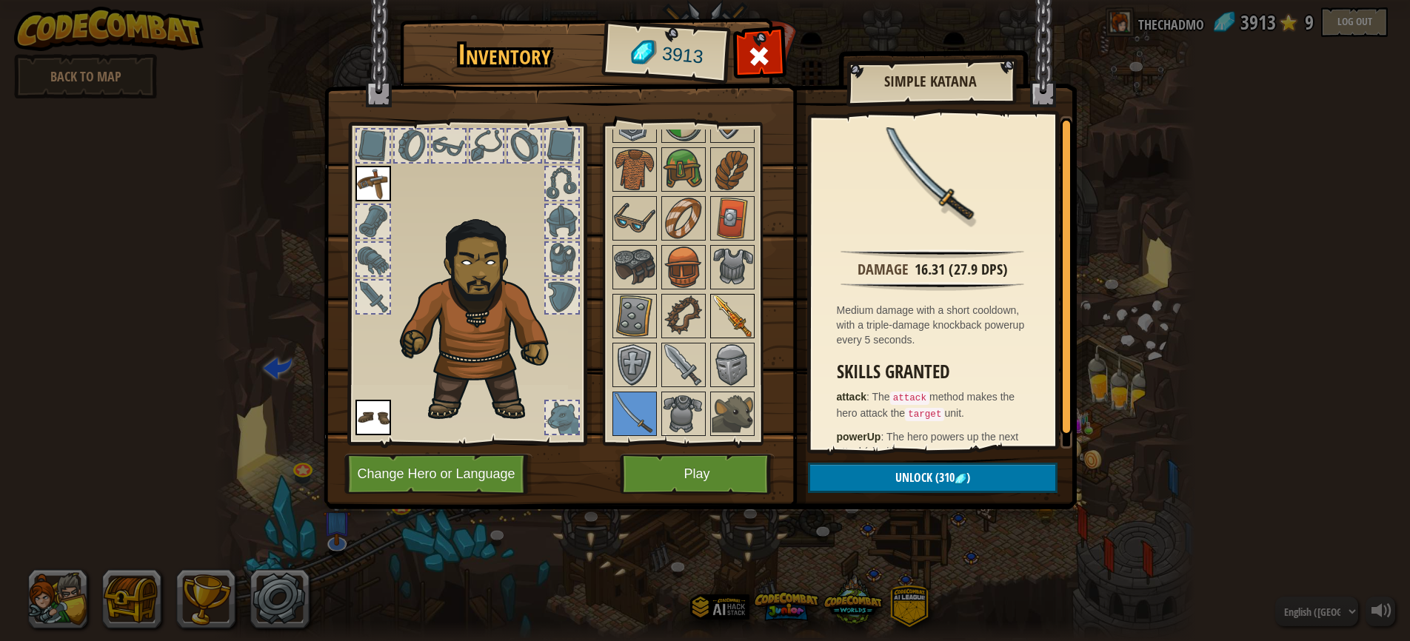
click at [741, 314] on img at bounding box center [732, 315] width 41 height 41
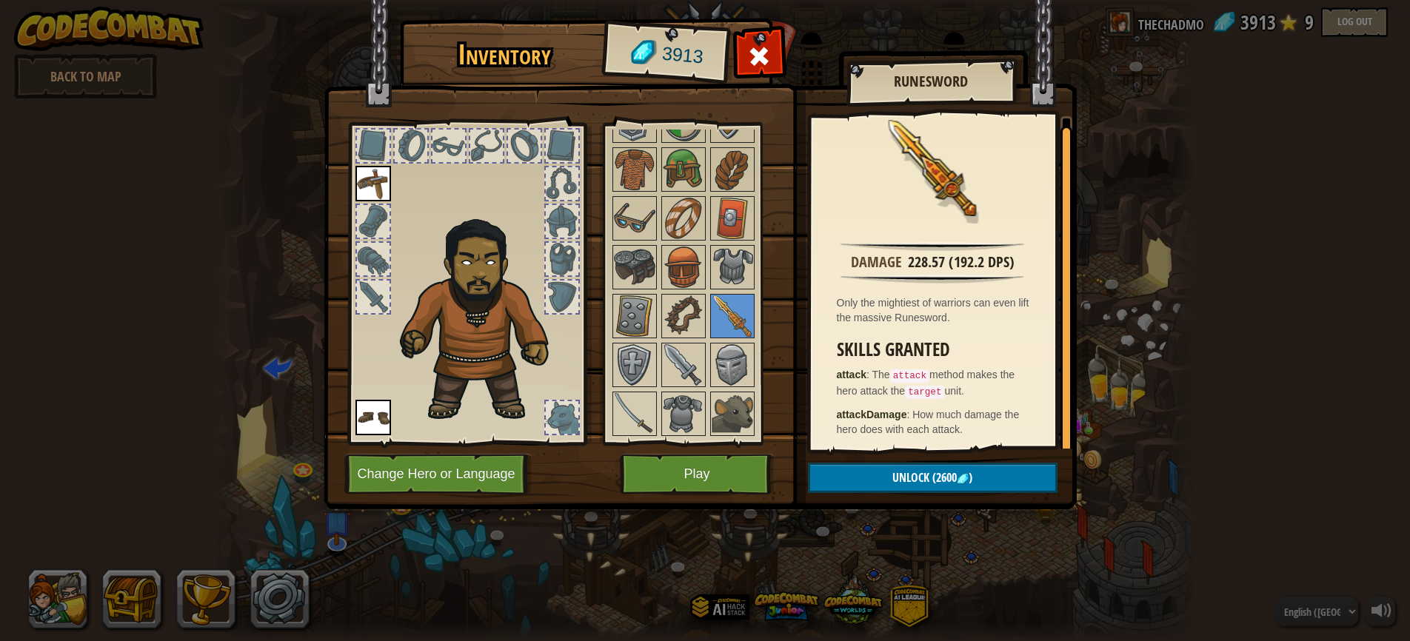
scroll to position [7, 0]
click at [693, 358] on img at bounding box center [683, 364] width 41 height 41
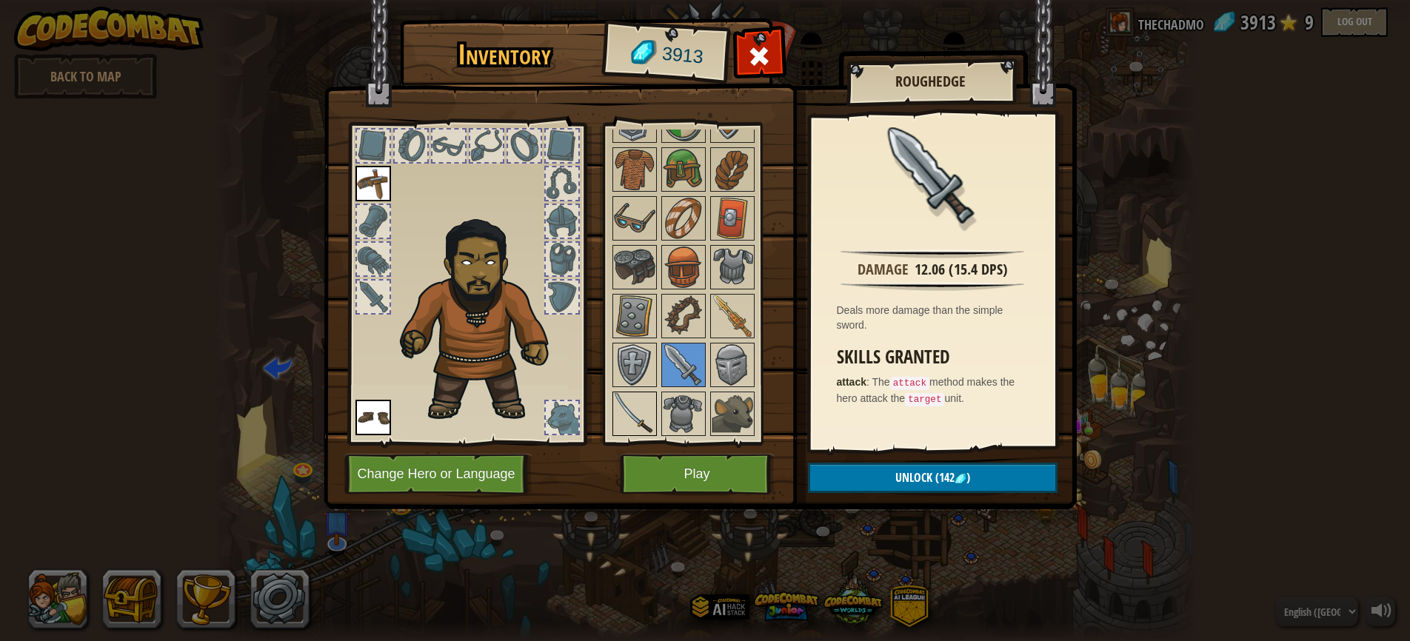
click at [635, 401] on img at bounding box center [634, 413] width 41 height 41
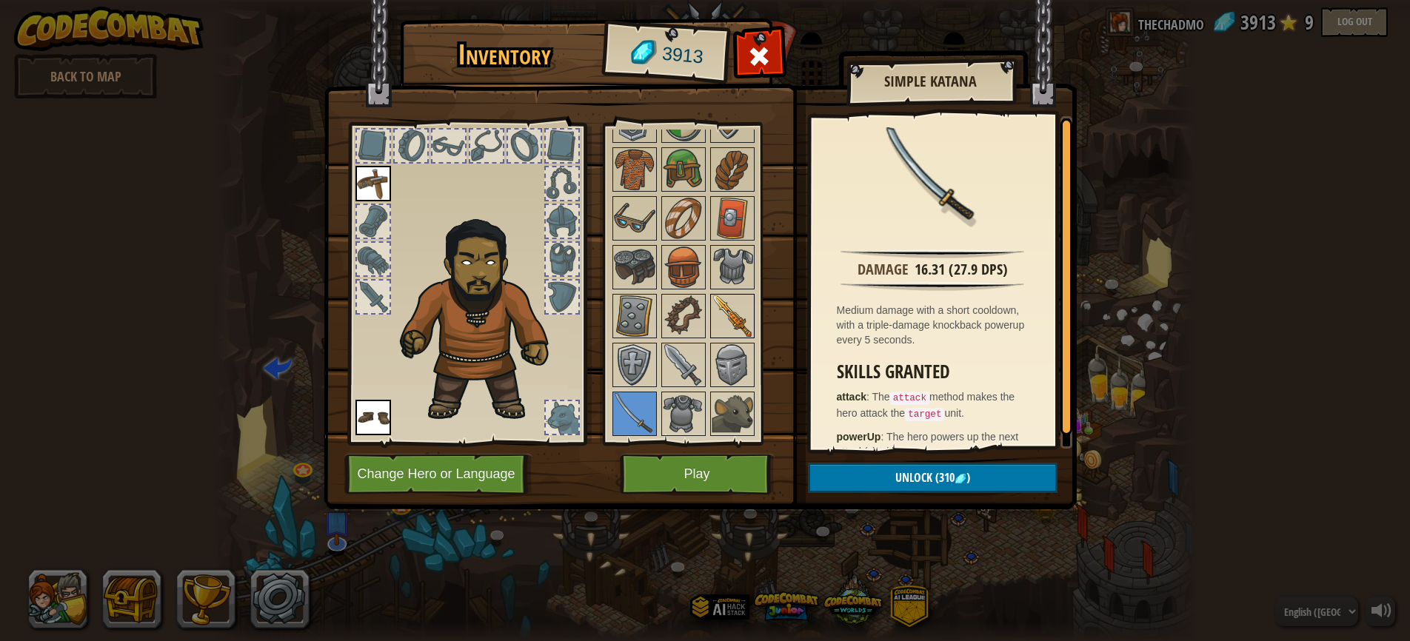
click at [734, 311] on img at bounding box center [732, 315] width 41 height 41
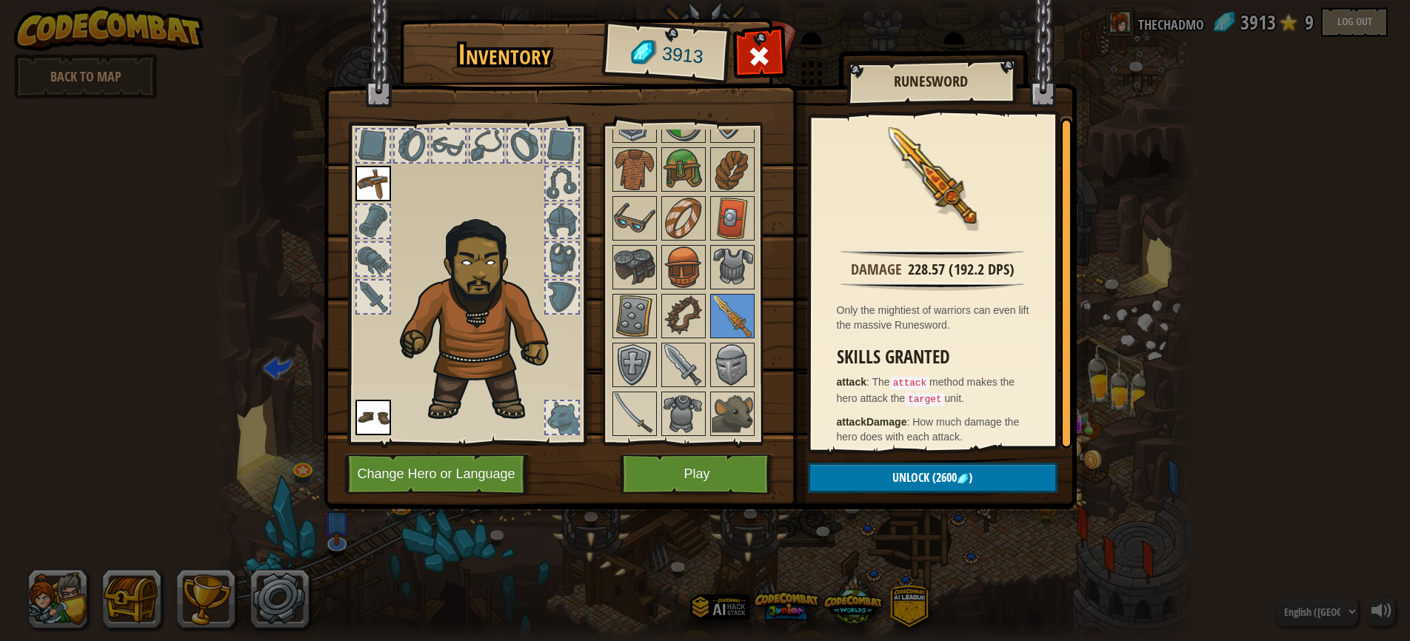
click at [895, 474] on span "Unlock" at bounding box center [910, 477] width 37 height 16
click at [895, 474] on button "Confirm" at bounding box center [933, 478] width 250 height 30
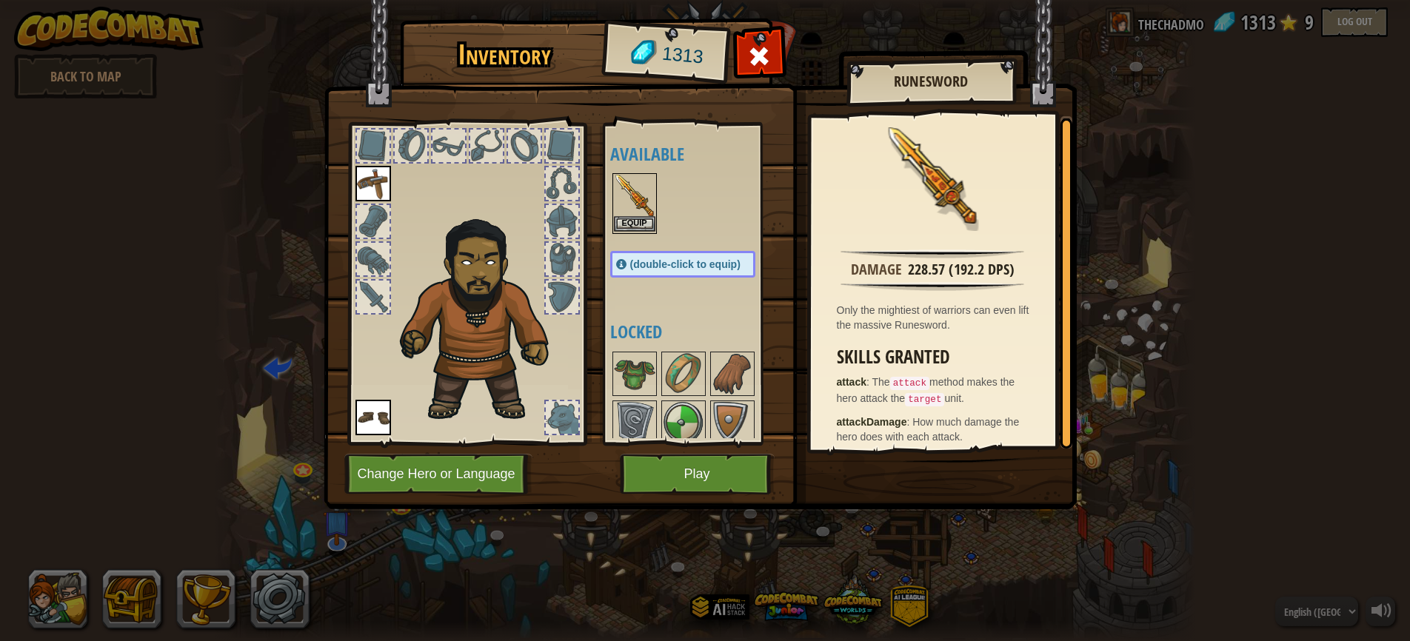
scroll to position [0, 0]
click at [633, 216] on button "Equip" at bounding box center [634, 224] width 41 height 16
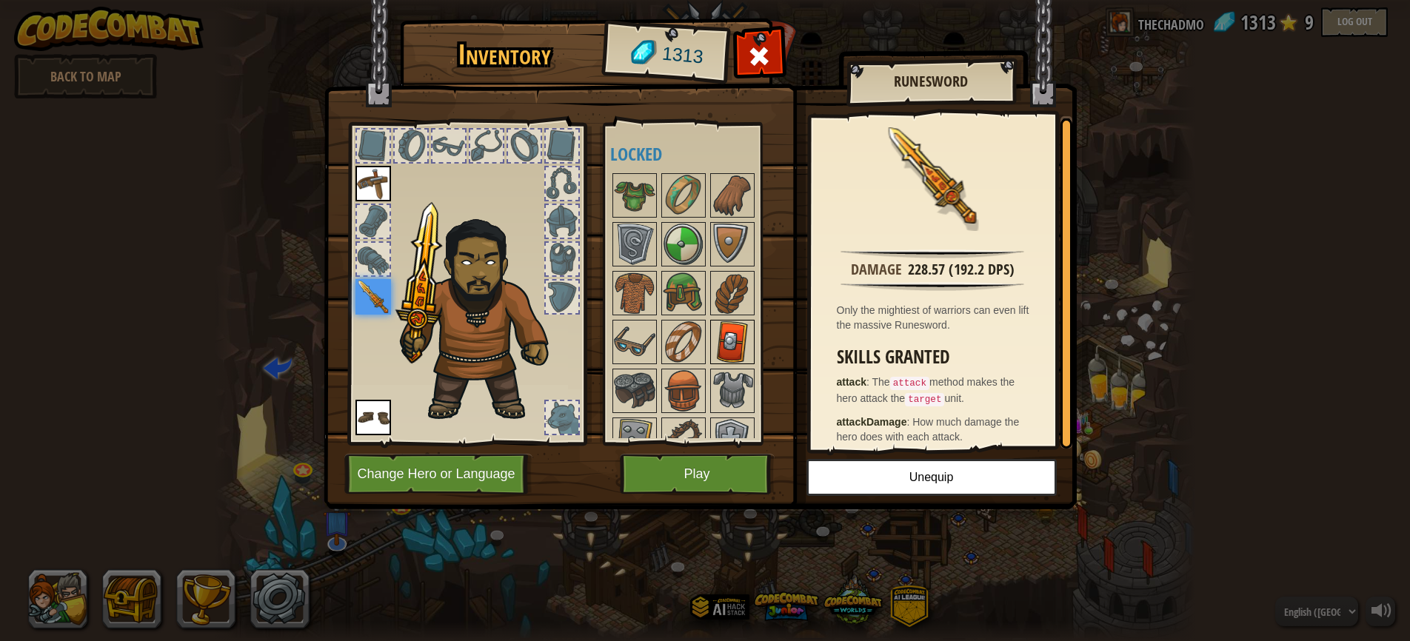
click at [730, 346] on img at bounding box center [732, 341] width 41 height 41
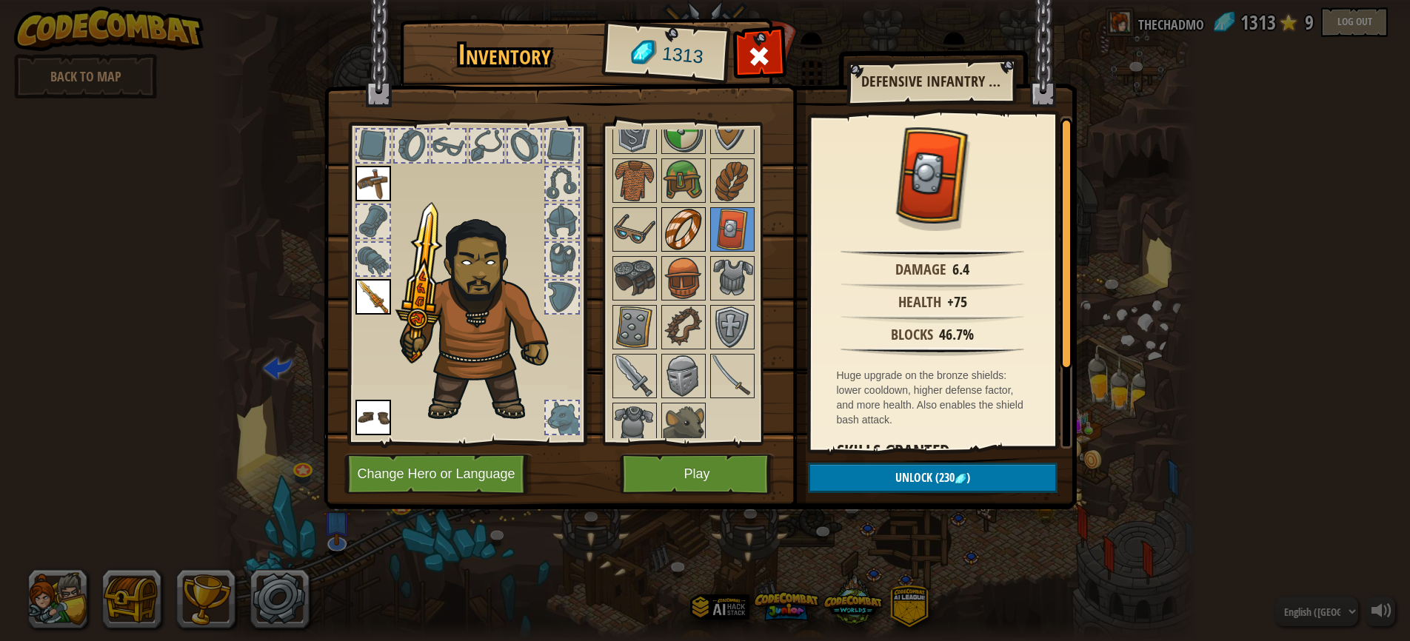
scroll to position [115, 0]
click at [740, 322] on img at bounding box center [732, 324] width 41 height 41
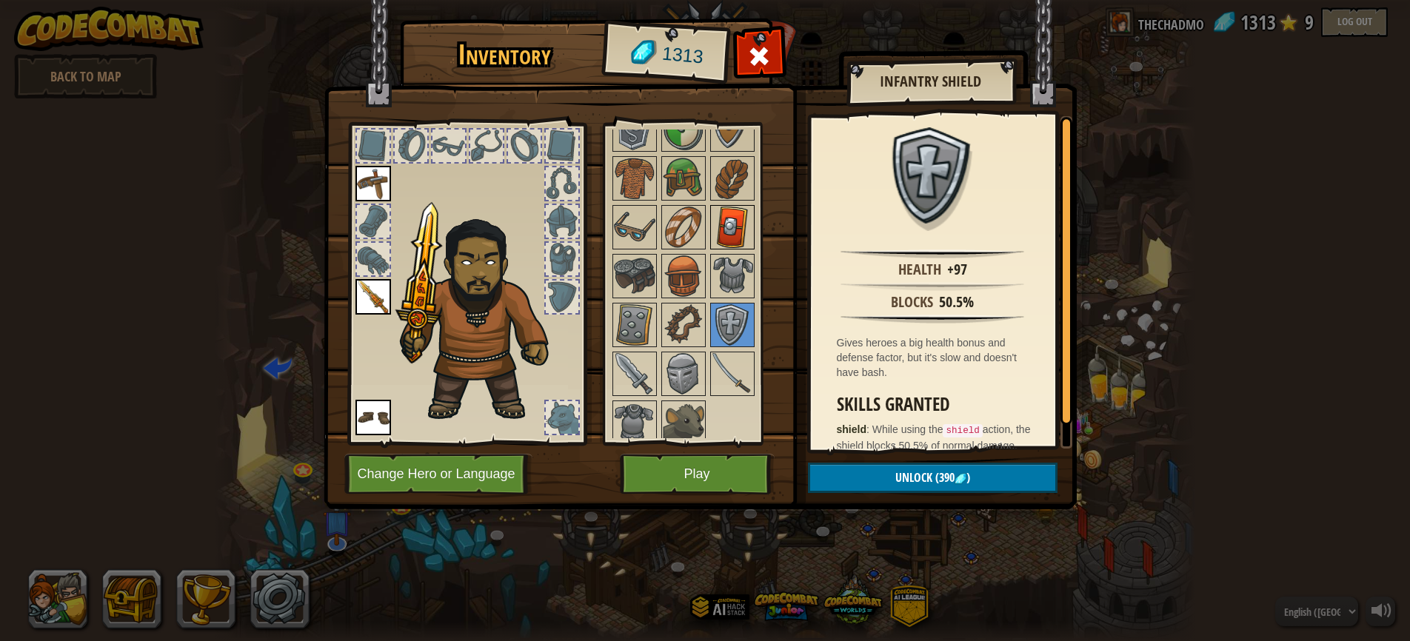
scroll to position [0, 0]
click at [712, 218] on img at bounding box center [732, 227] width 41 height 41
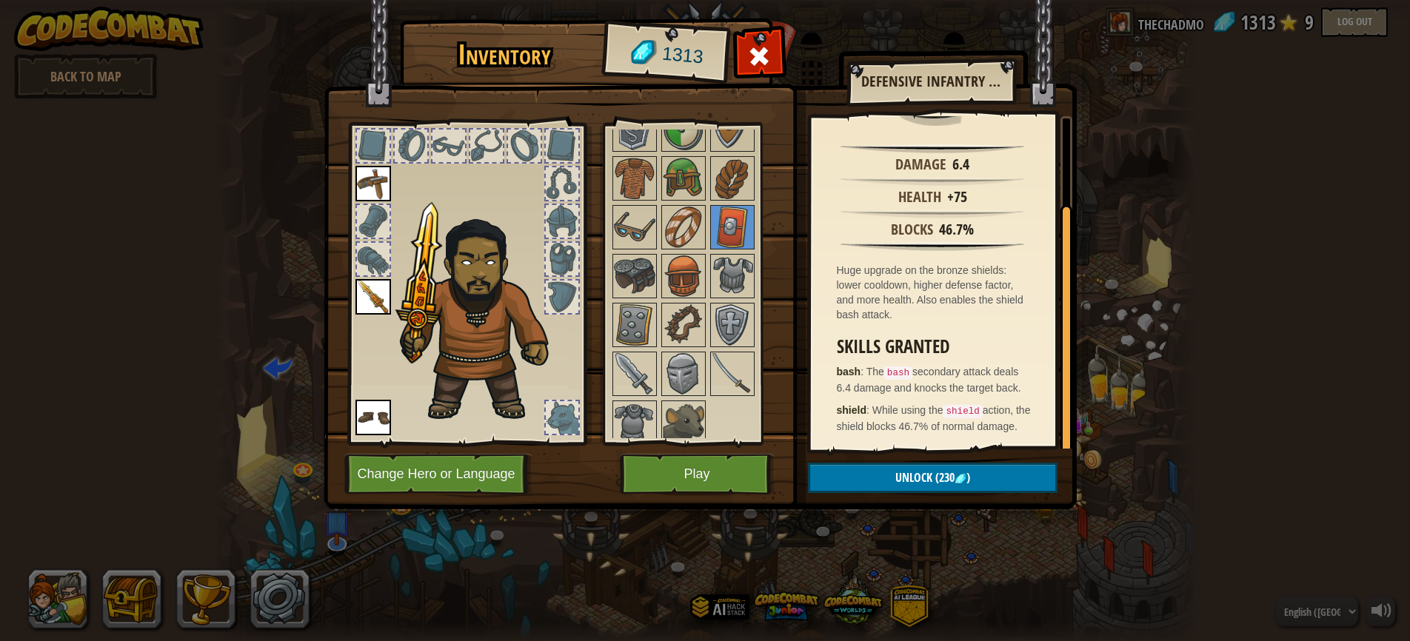
scroll to position [116, 0]
click at [642, 324] on img at bounding box center [634, 324] width 41 height 41
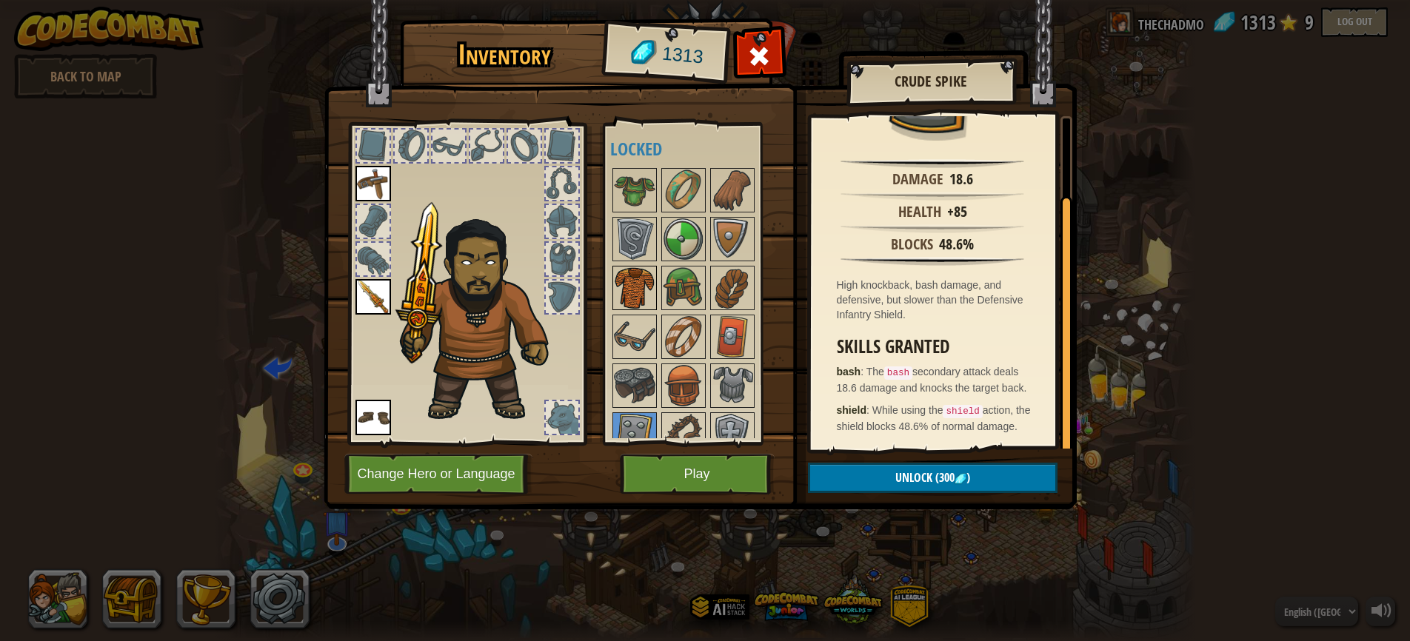
scroll to position [3, 0]
click at [629, 247] on img at bounding box center [634, 241] width 41 height 41
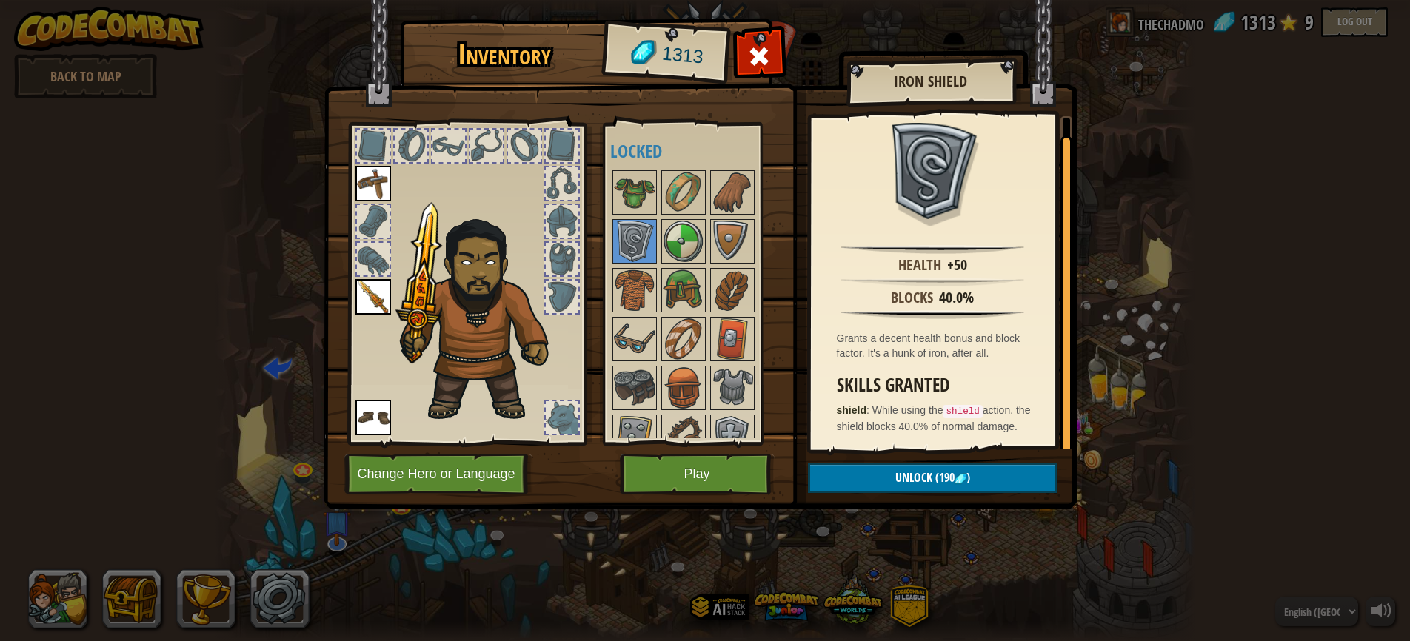
scroll to position [17, 0]
click at [686, 246] on img at bounding box center [683, 241] width 41 height 41
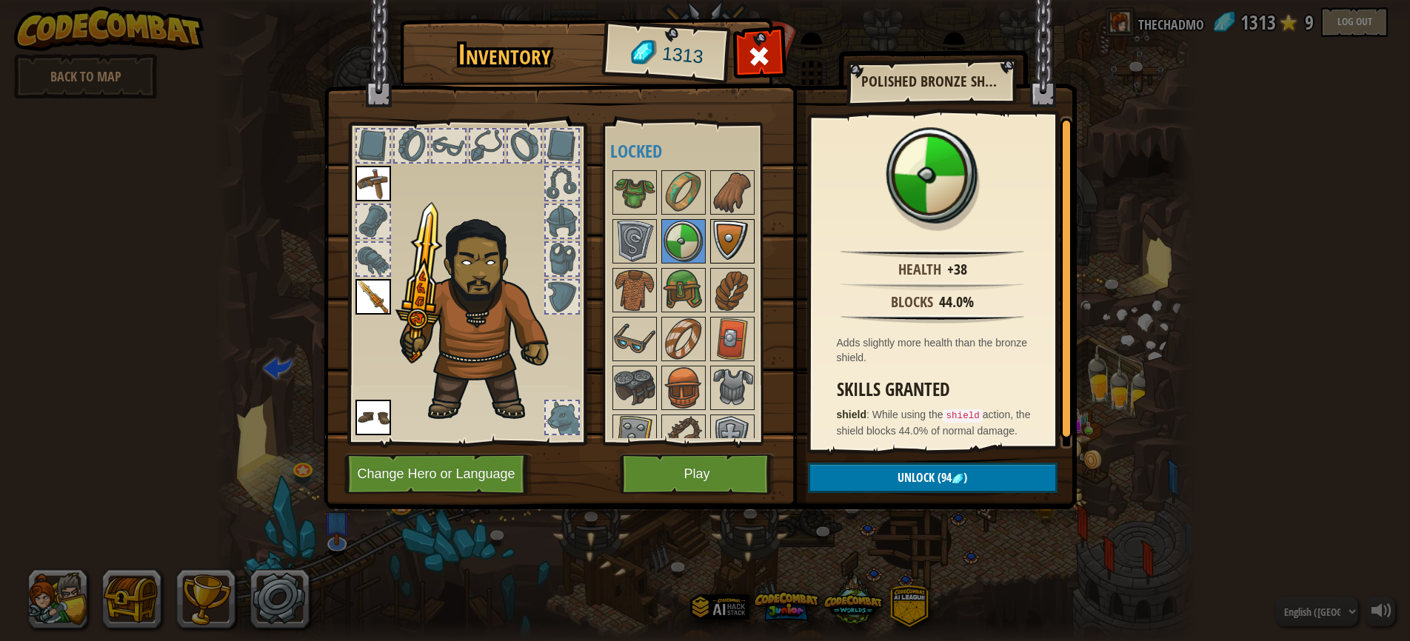
click at [732, 238] on img at bounding box center [732, 241] width 41 height 41
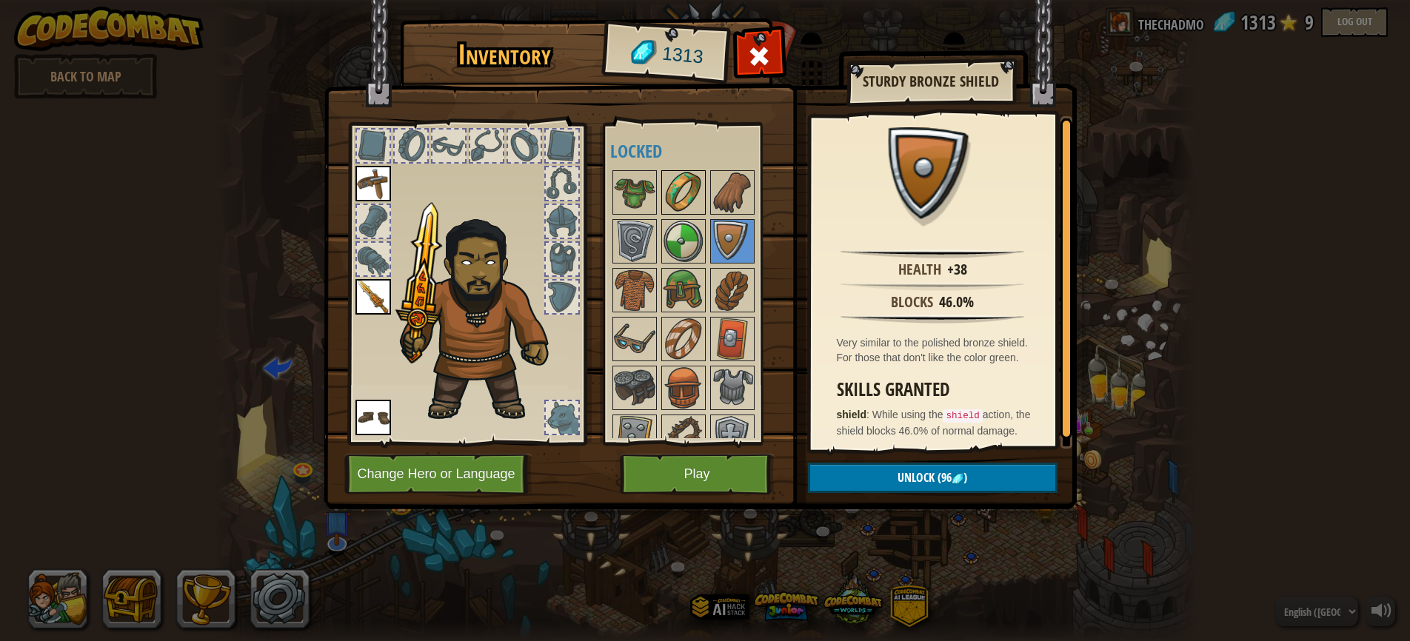
click at [678, 193] on img at bounding box center [683, 192] width 41 height 41
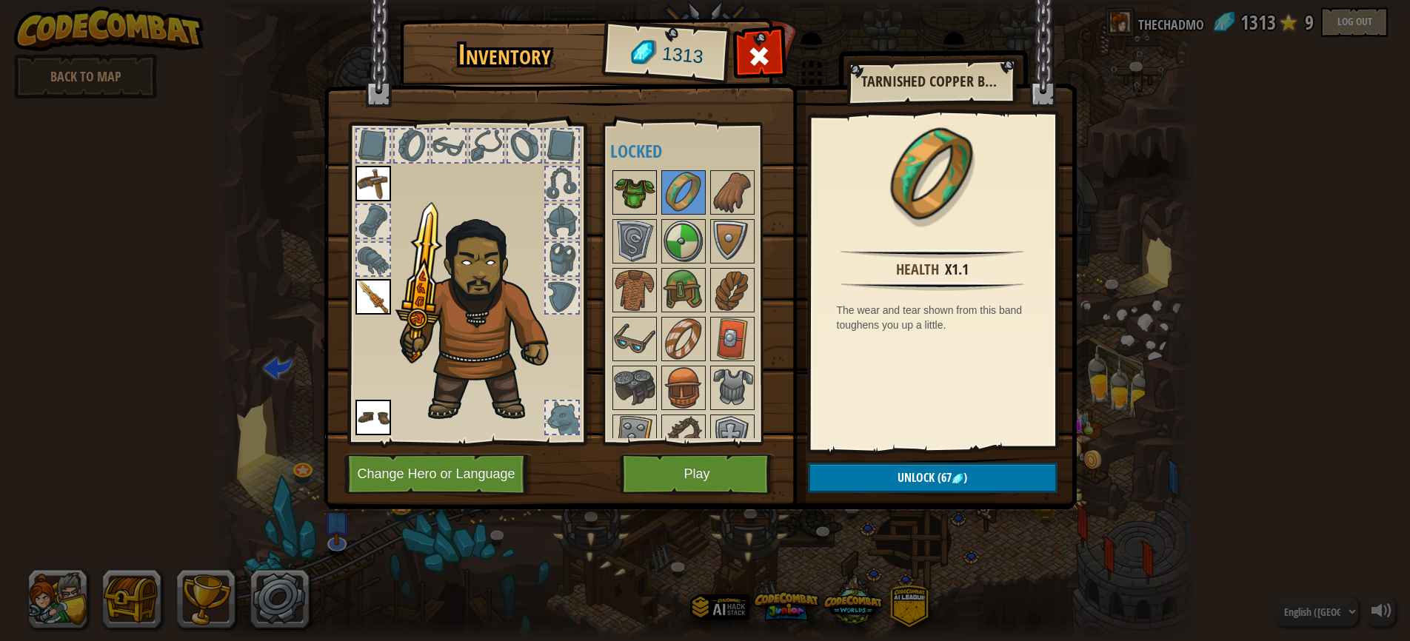
click at [641, 193] on img at bounding box center [634, 192] width 41 height 41
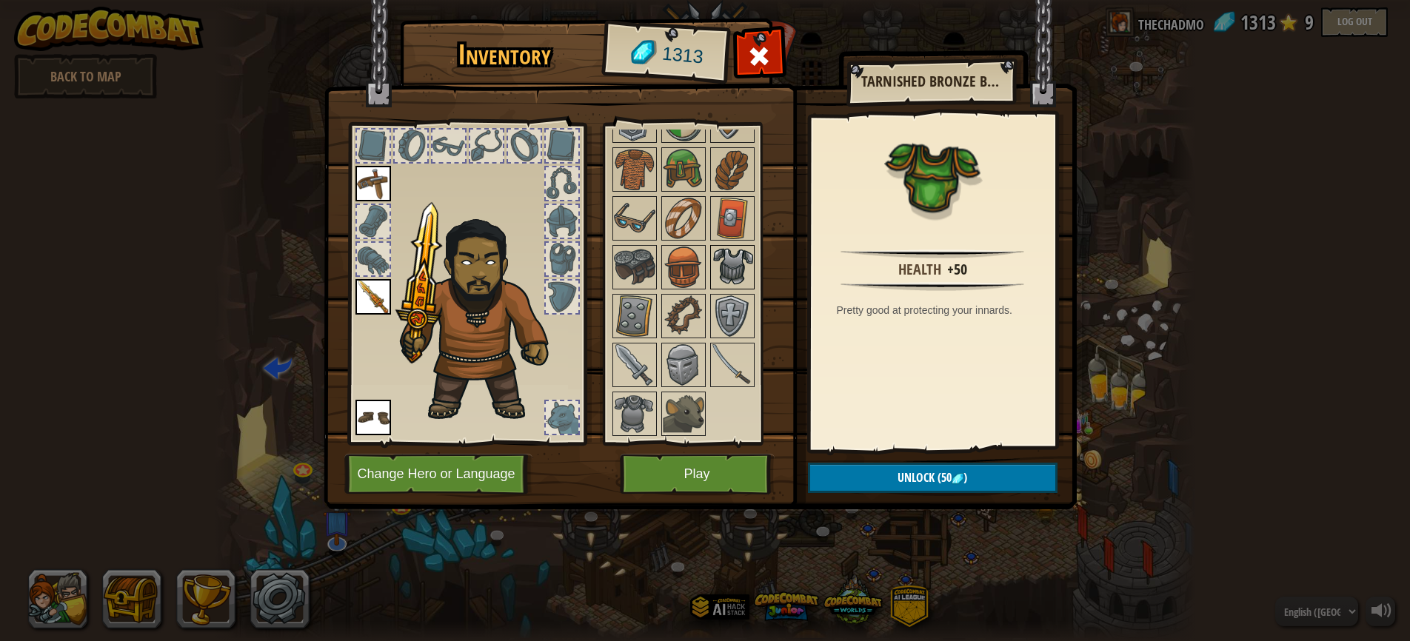
scroll to position [124, 0]
click at [742, 267] on img at bounding box center [732, 267] width 41 height 41
click at [635, 409] on img at bounding box center [634, 413] width 41 height 41
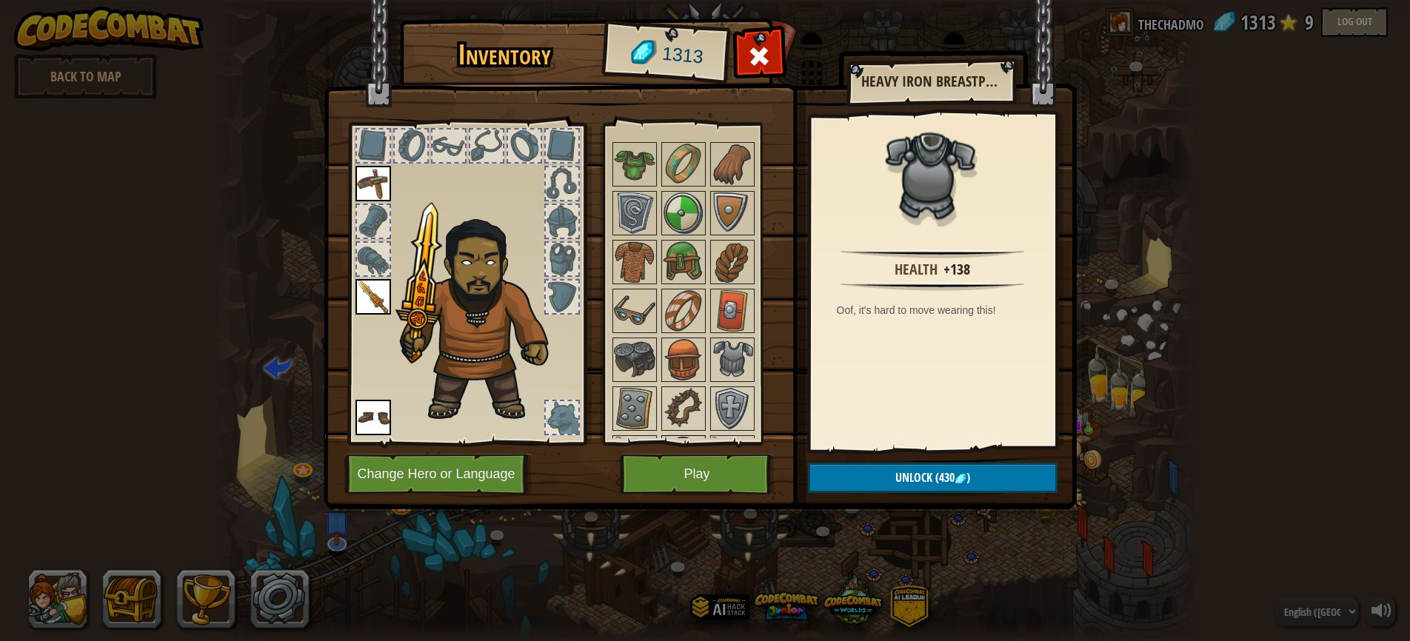
scroll to position [21, 0]
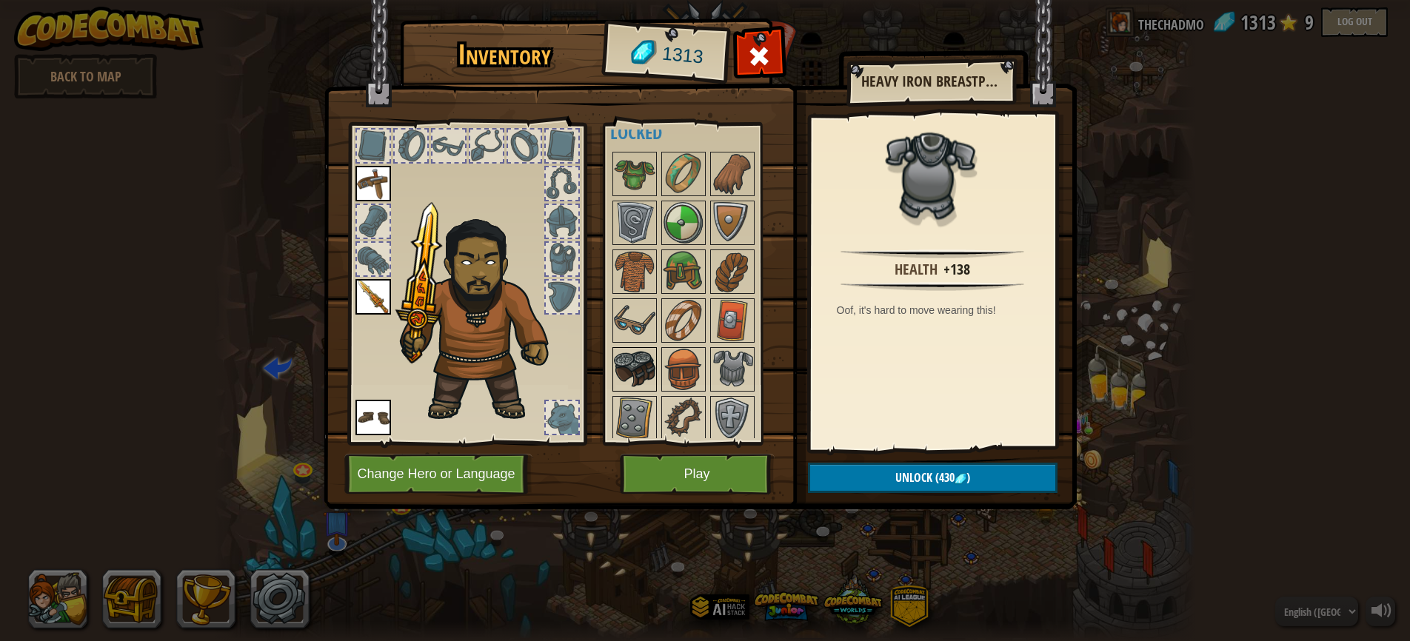
click at [628, 361] on img at bounding box center [634, 369] width 41 height 41
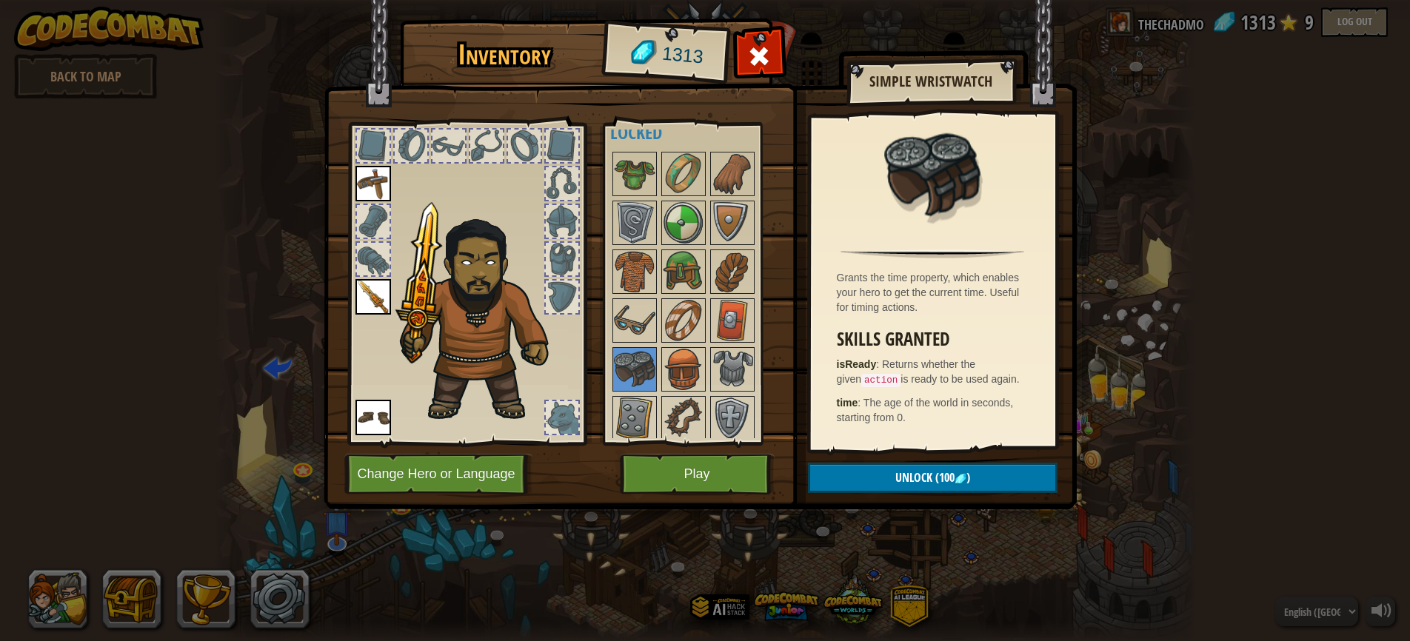
click at [905, 476] on span "Unlock" at bounding box center [913, 477] width 37 height 16
click at [912, 475] on button "Confirm" at bounding box center [933, 478] width 250 height 30
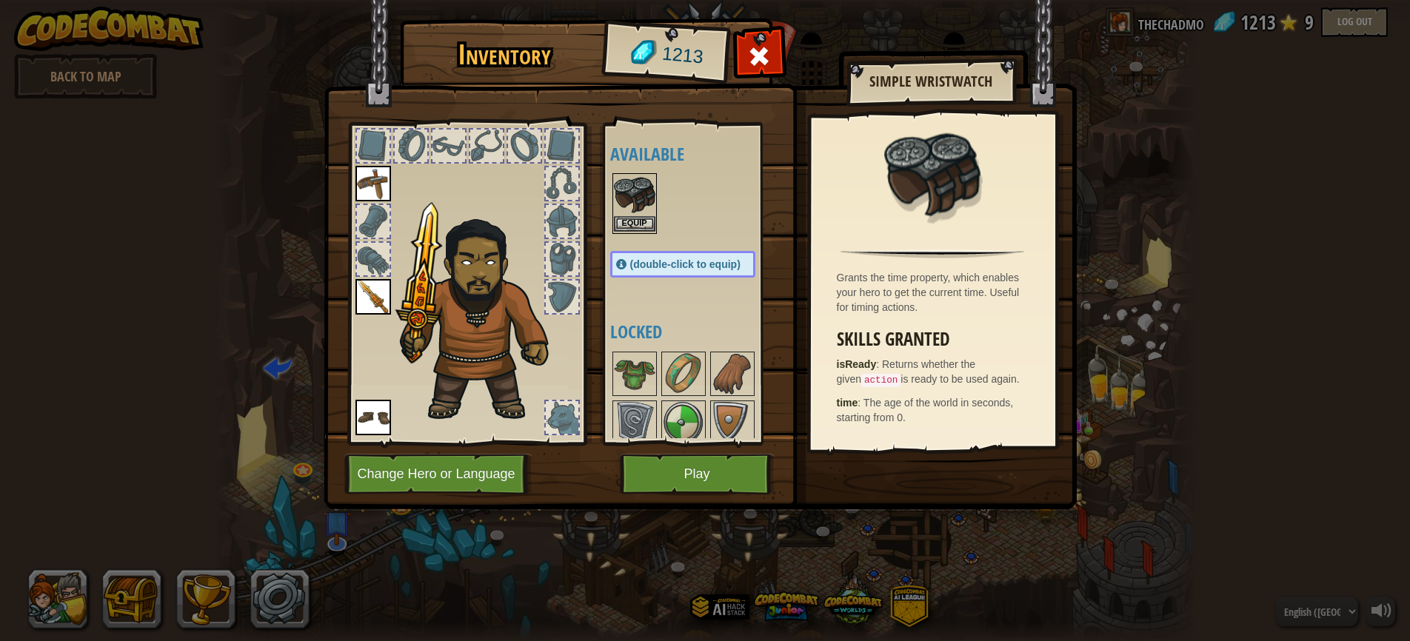
click at [635, 209] on img at bounding box center [634, 195] width 41 height 41
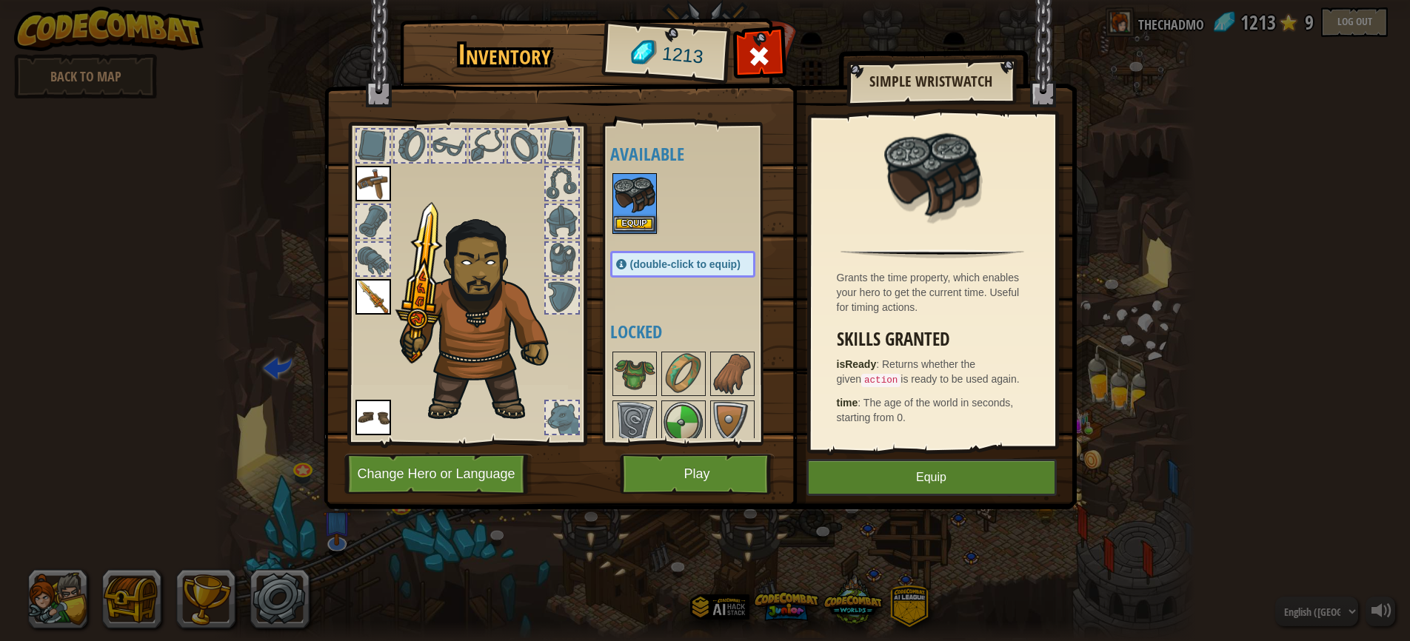
click at [635, 209] on img at bounding box center [634, 195] width 41 height 41
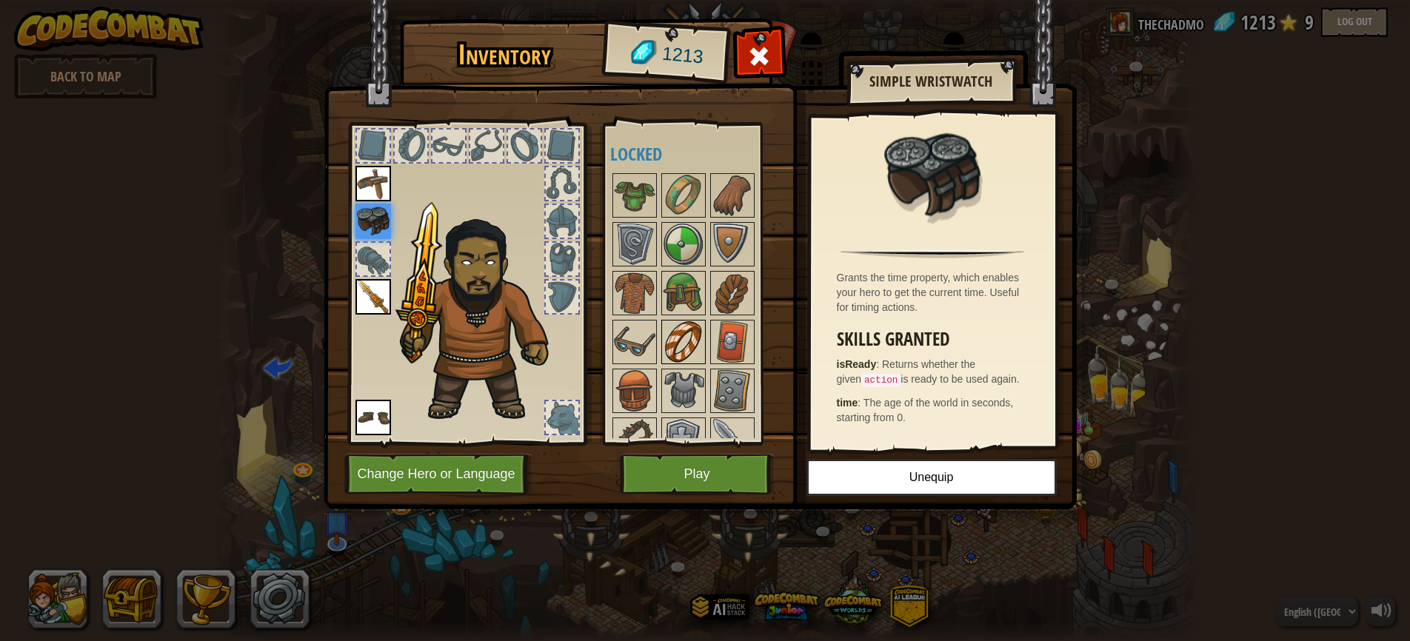
click at [691, 338] on img at bounding box center [683, 341] width 41 height 41
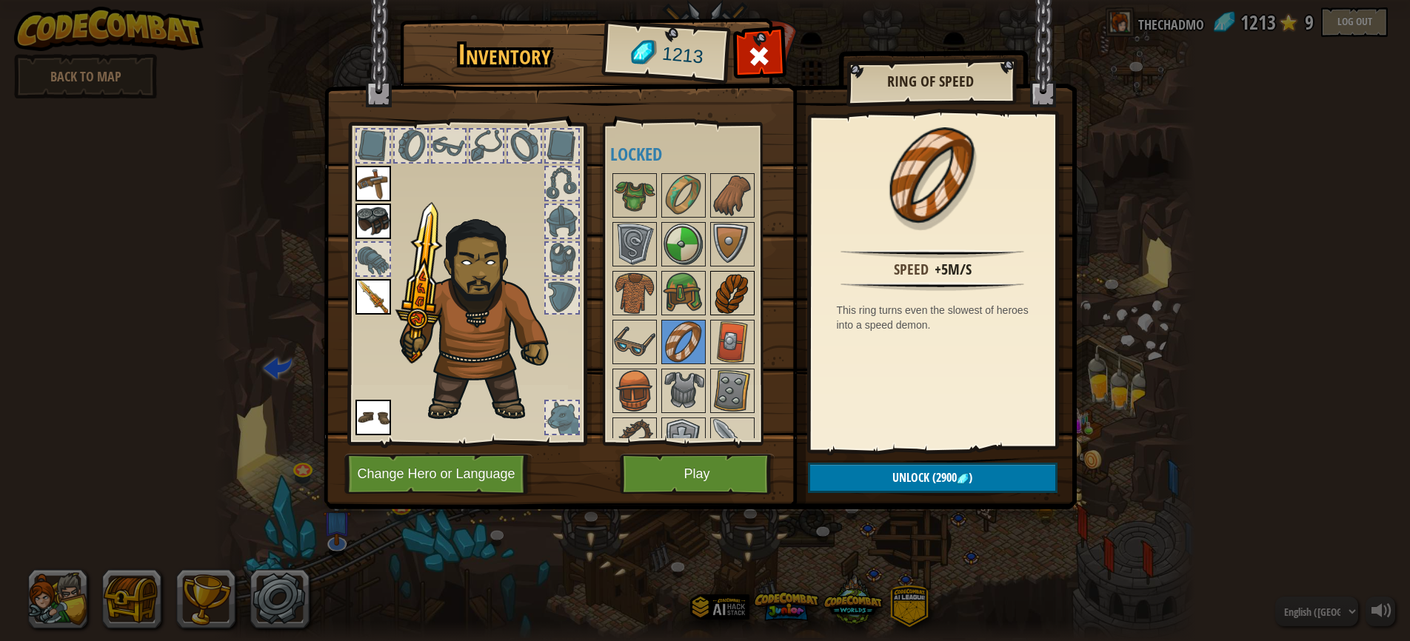
click at [733, 294] on img at bounding box center [732, 292] width 41 height 41
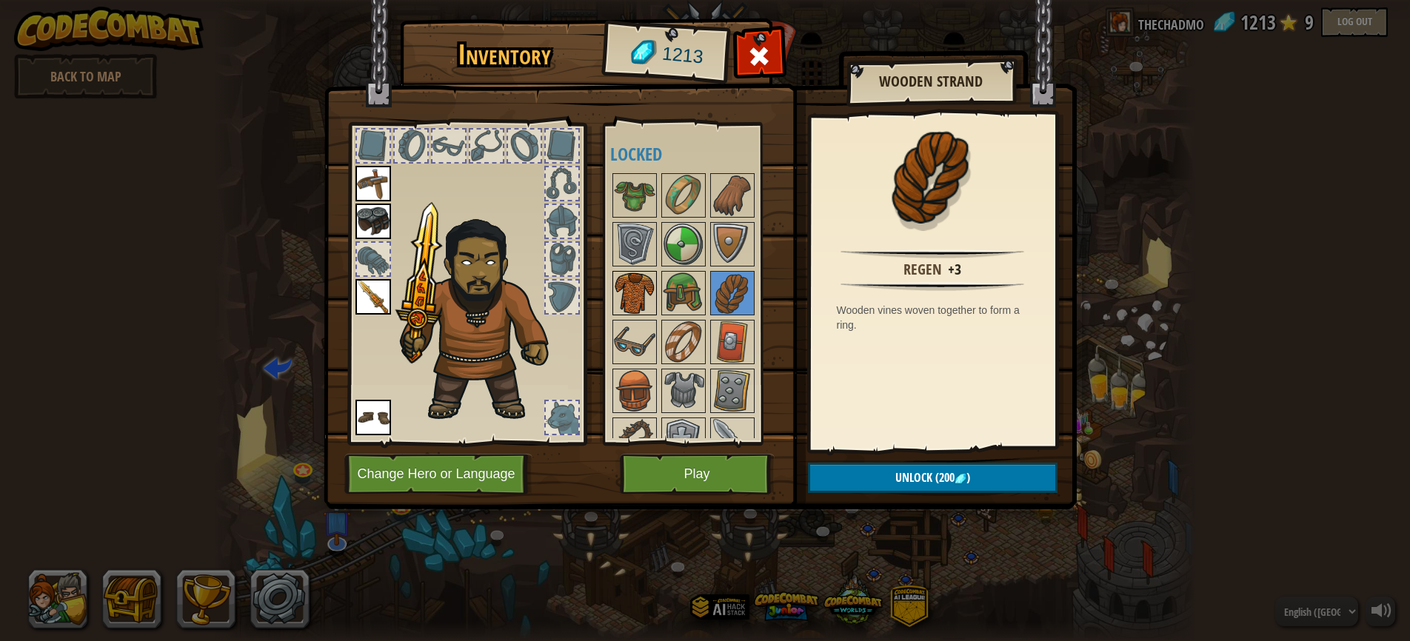
click at [626, 287] on img at bounding box center [634, 292] width 41 height 41
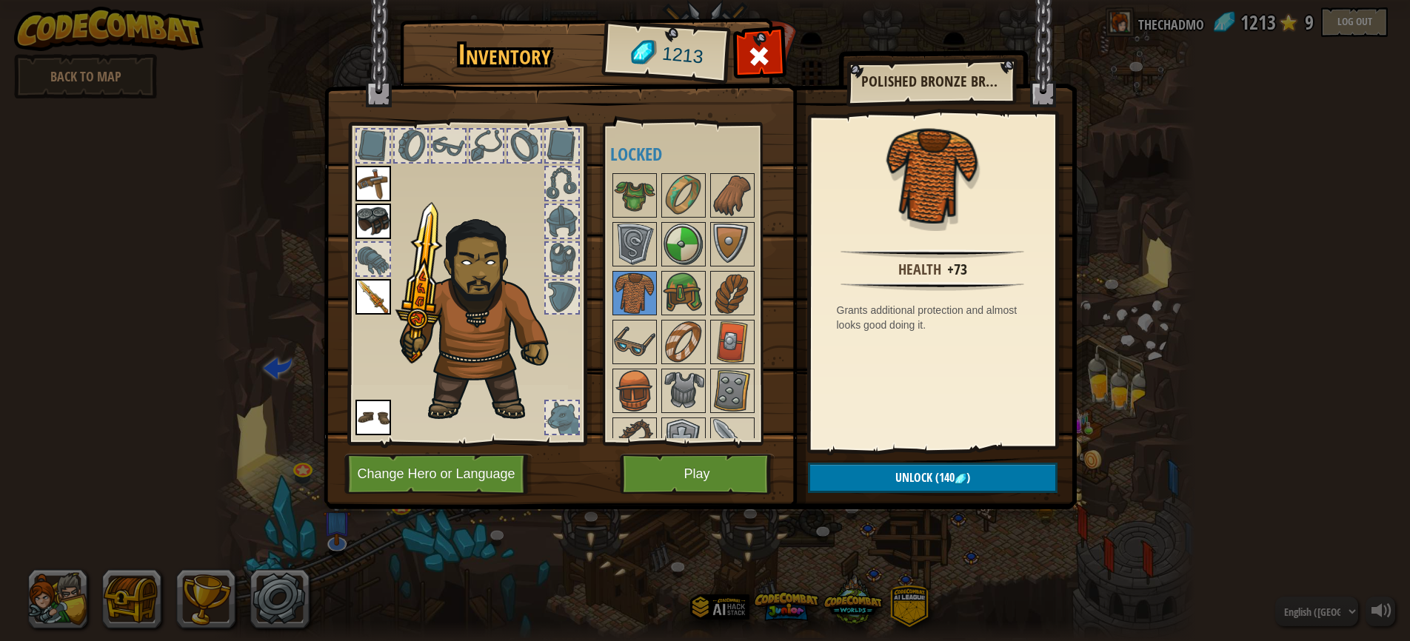
click at [917, 486] on button "Unlock (140 )" at bounding box center [933, 478] width 250 height 30
click at [911, 481] on button "Confirm" at bounding box center [933, 478] width 250 height 30
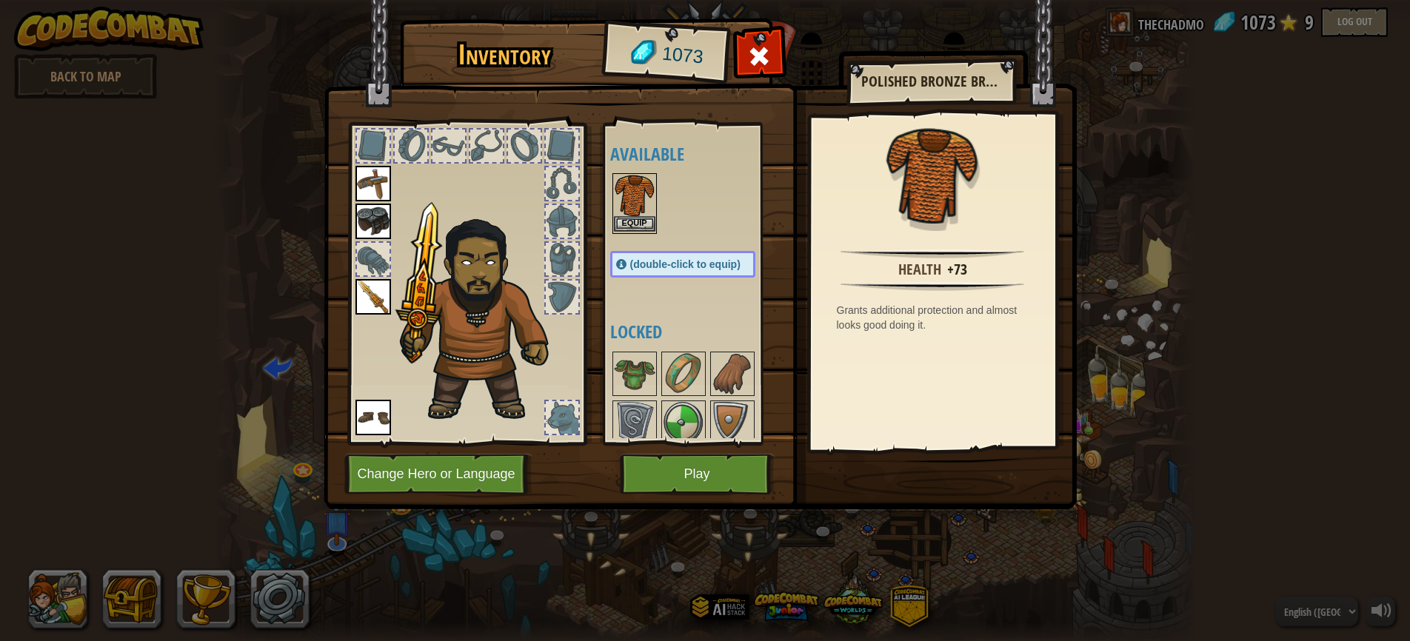
click at [635, 216] on button "Equip" at bounding box center [634, 224] width 41 height 16
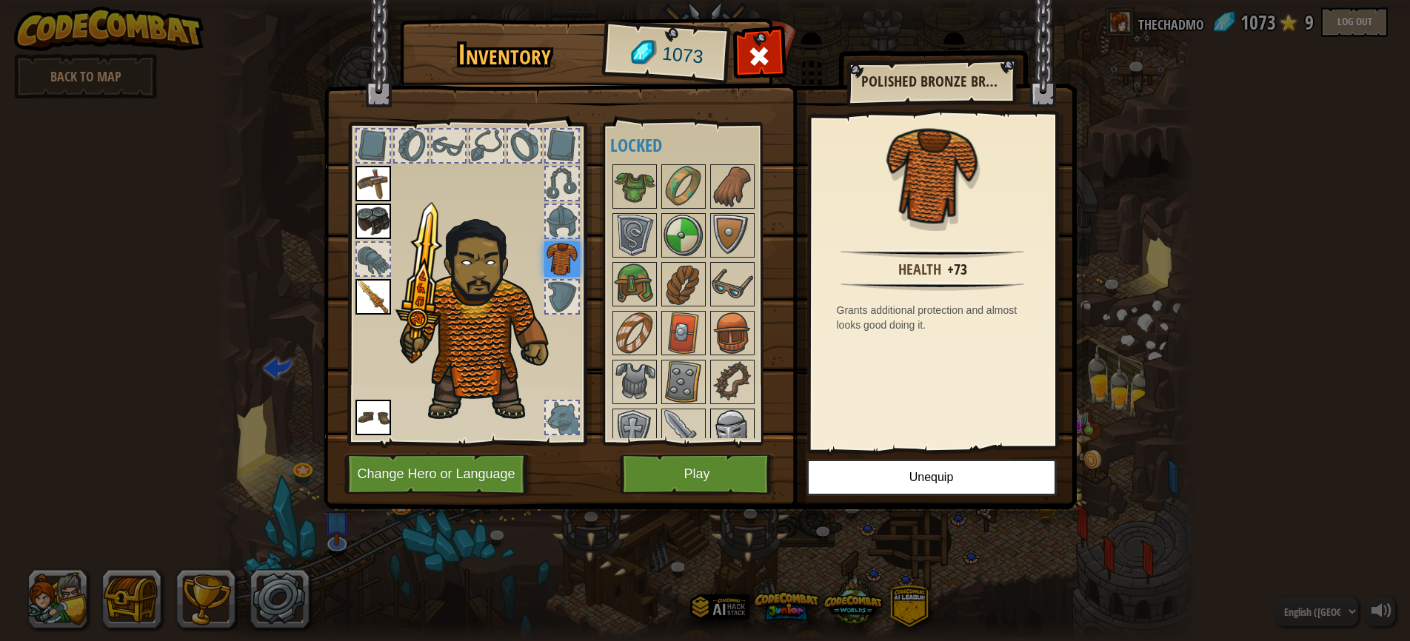
scroll to position [4, 0]
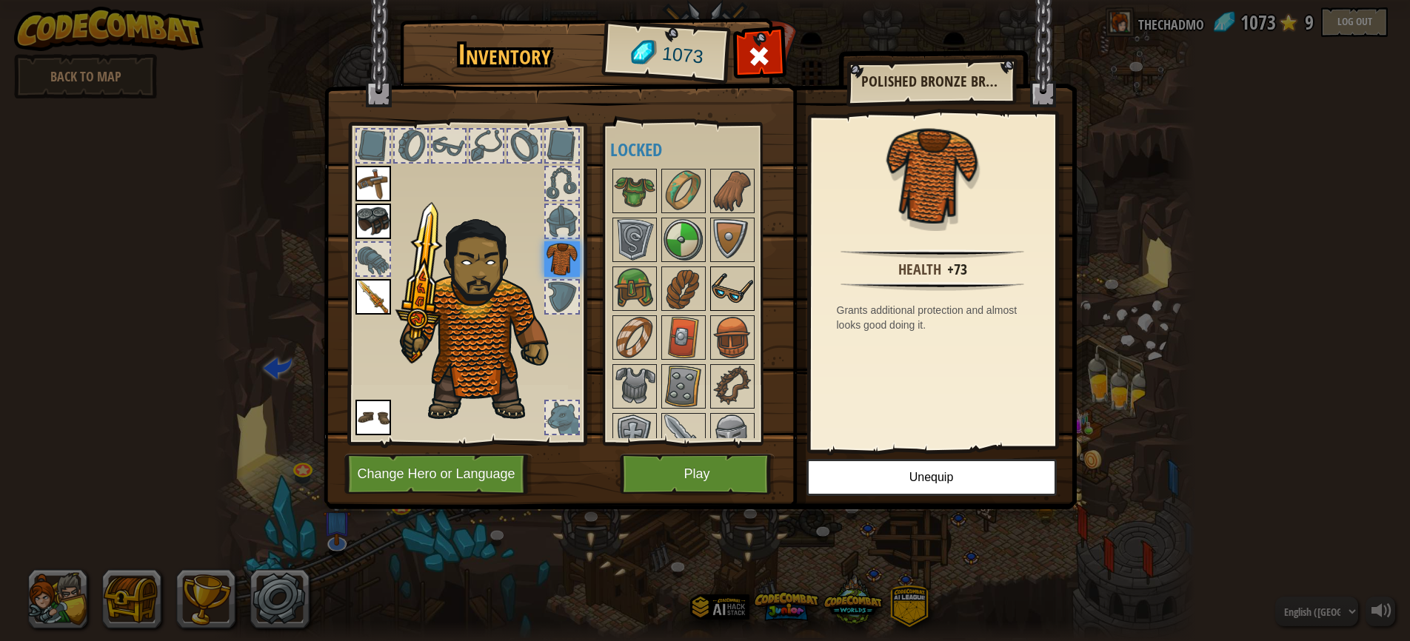
click at [733, 277] on img at bounding box center [732, 288] width 41 height 41
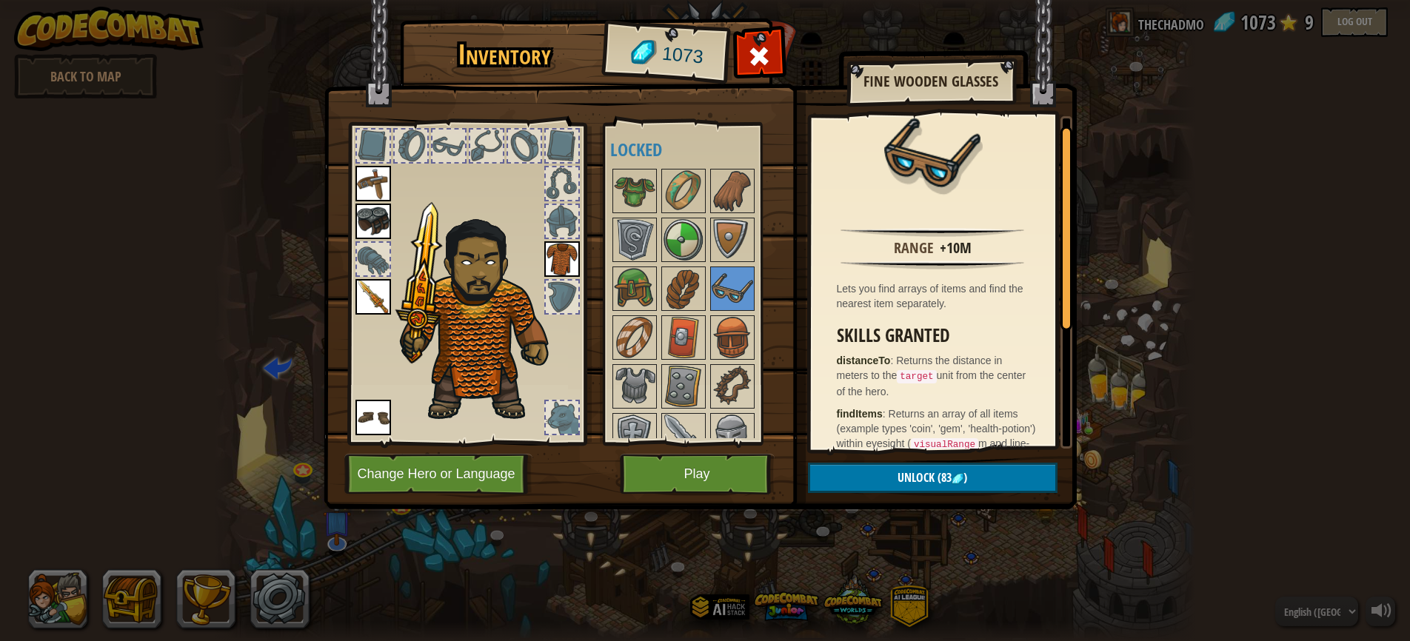
scroll to position [7, 0]
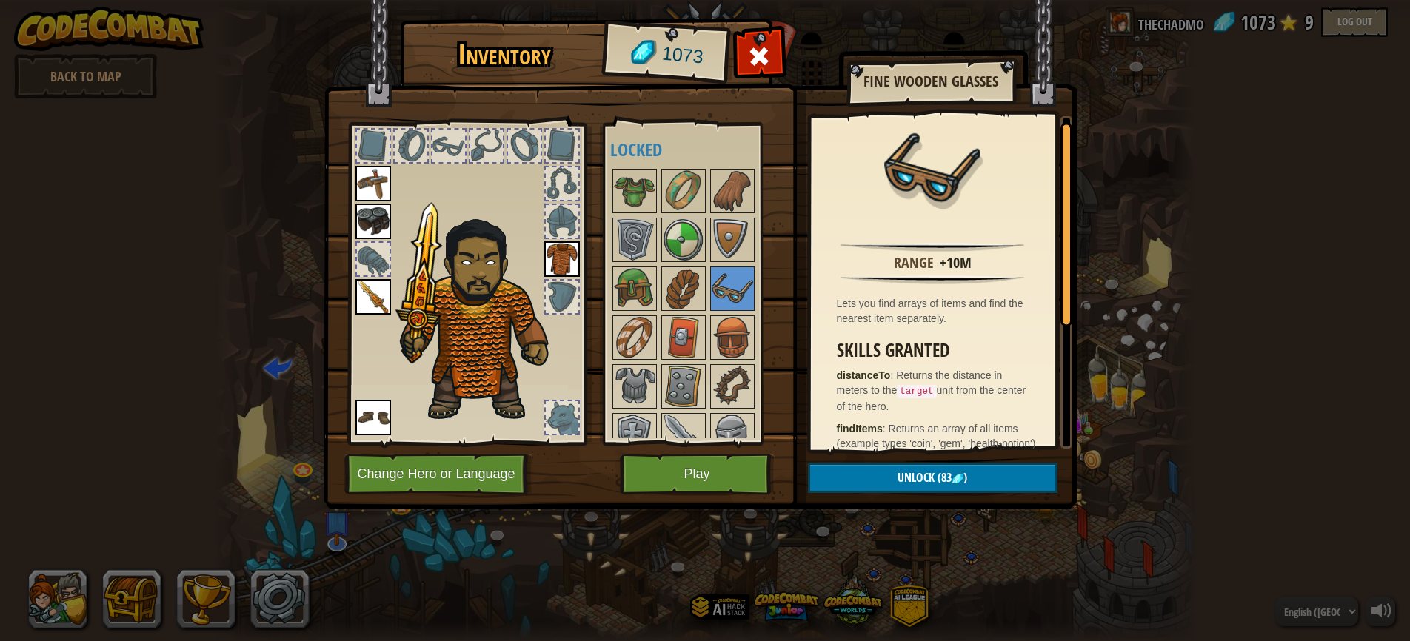
click at [934, 475] on span "Unlock" at bounding box center [915, 477] width 37 height 16
click at [889, 475] on button "Confirm" at bounding box center [933, 478] width 250 height 30
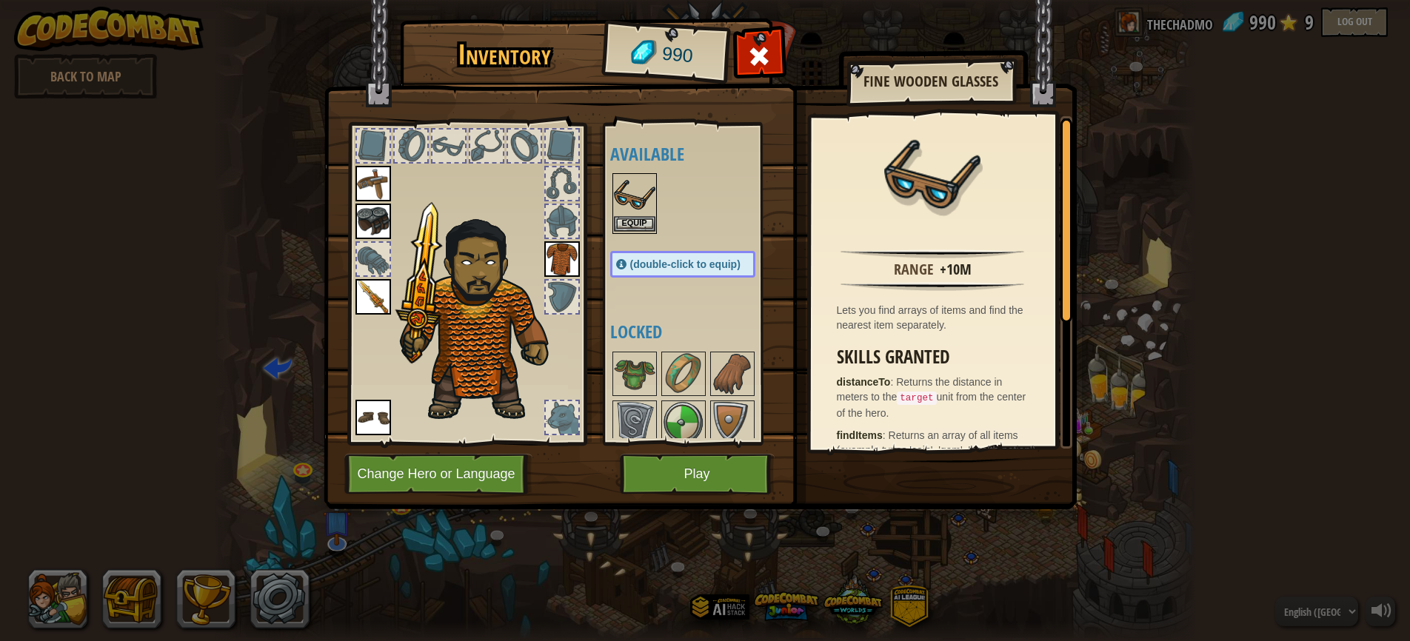
click at [635, 215] on img at bounding box center [634, 195] width 41 height 41
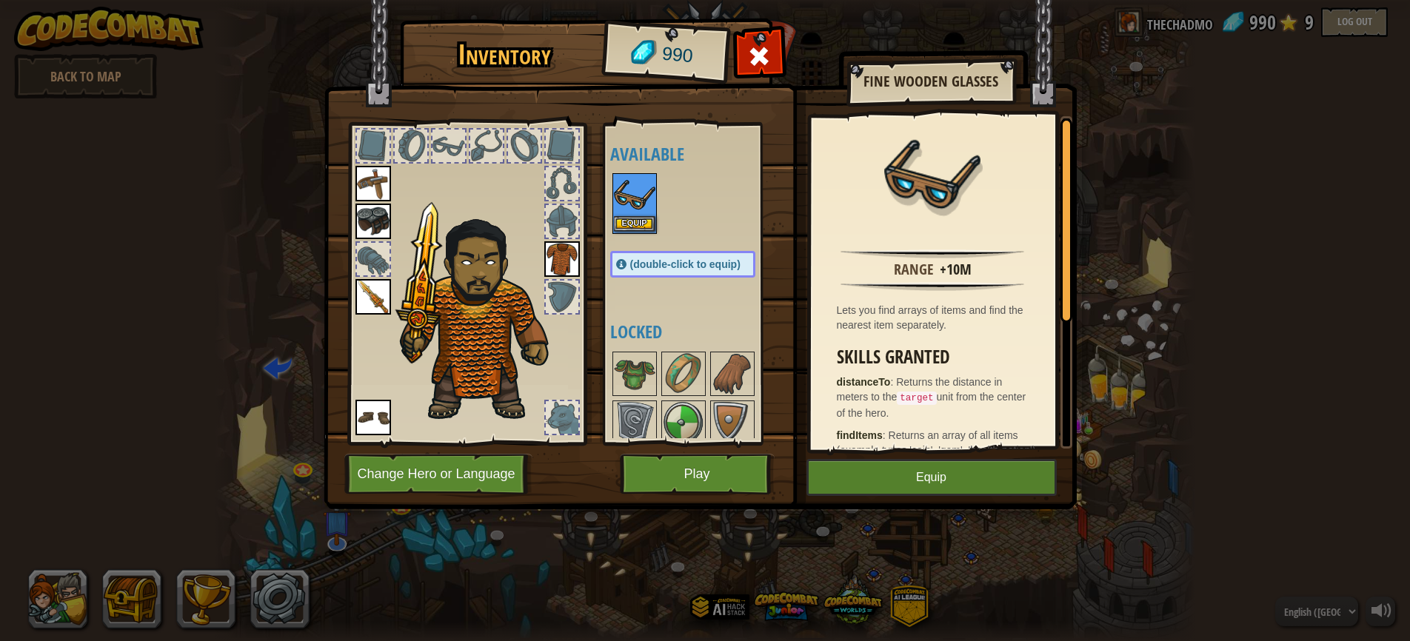
click at [635, 215] on img at bounding box center [634, 195] width 41 height 41
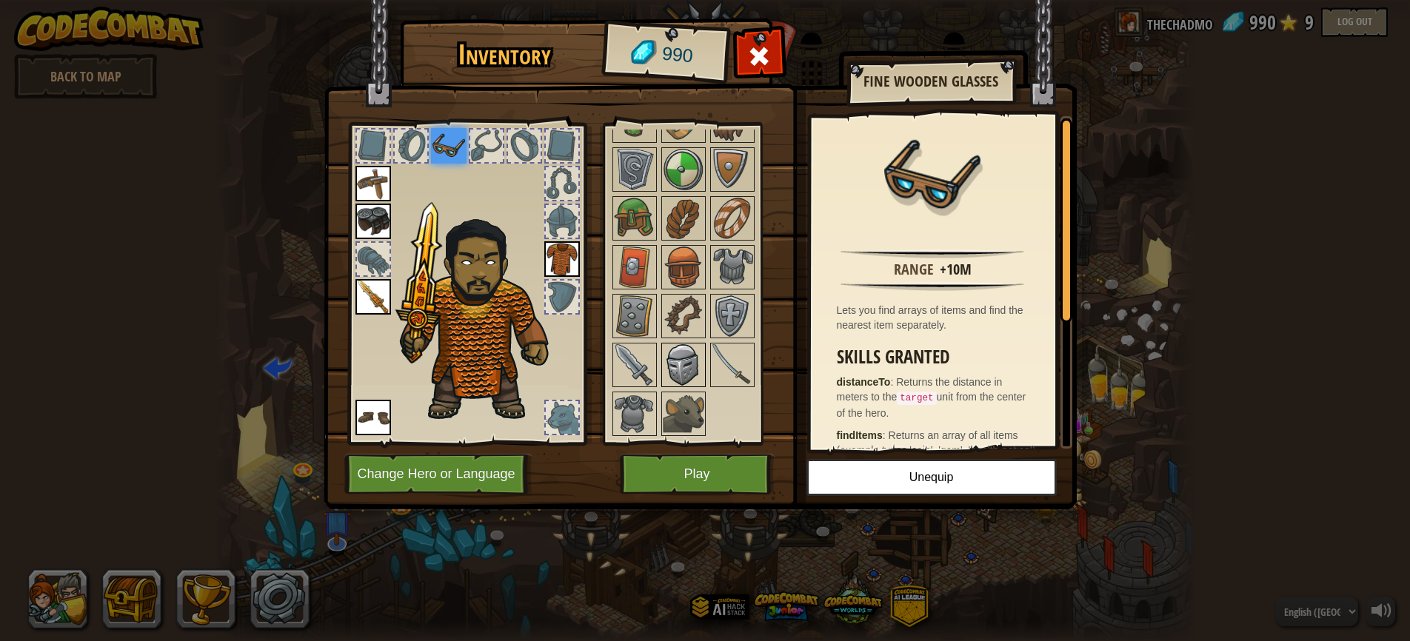
scroll to position [75, 0]
click at [684, 412] on img at bounding box center [683, 413] width 41 height 41
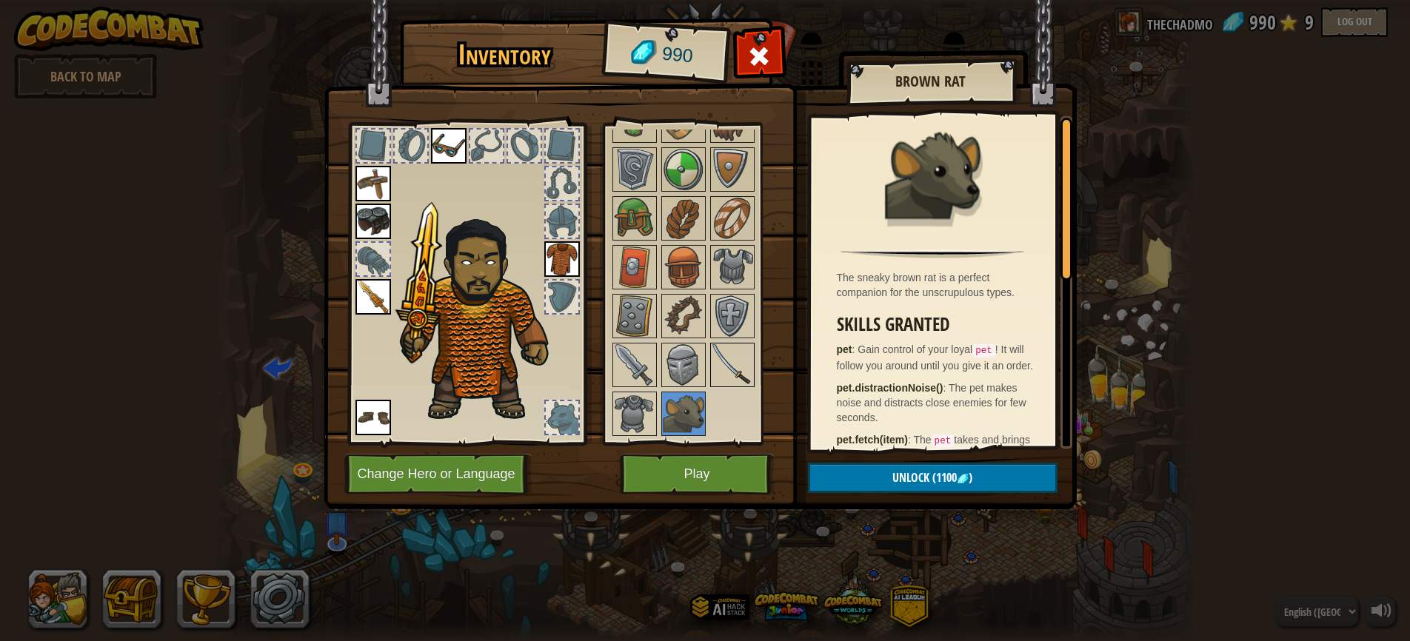
scroll to position [0, 0]
click at [684, 314] on img at bounding box center [683, 315] width 41 height 41
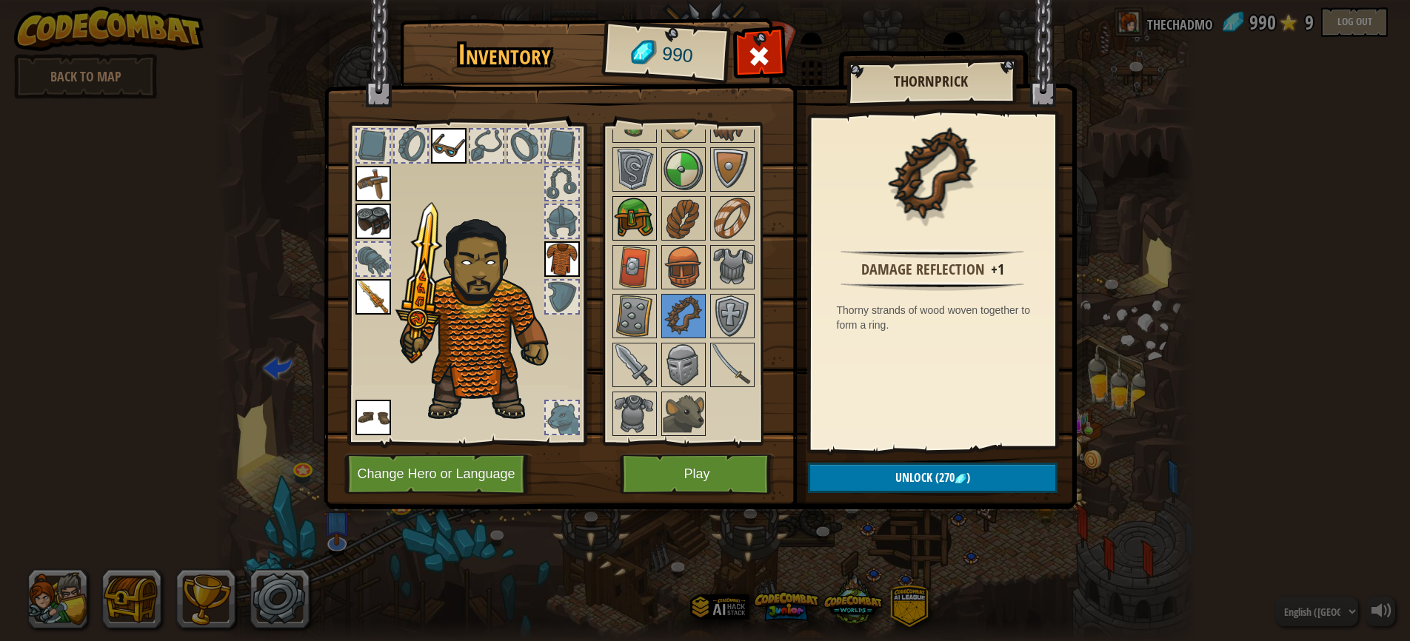
click at [630, 216] on img at bounding box center [634, 218] width 41 height 41
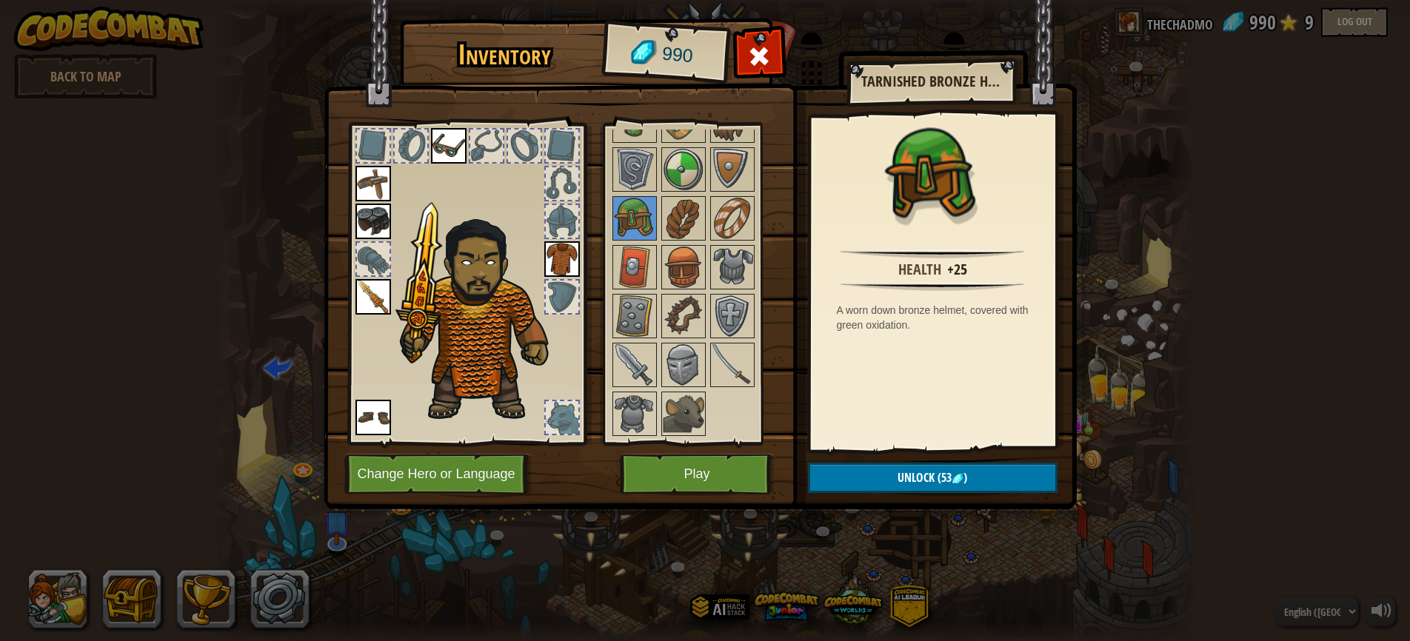
scroll to position [72, 0]
click at [687, 376] on img at bounding box center [683, 367] width 41 height 41
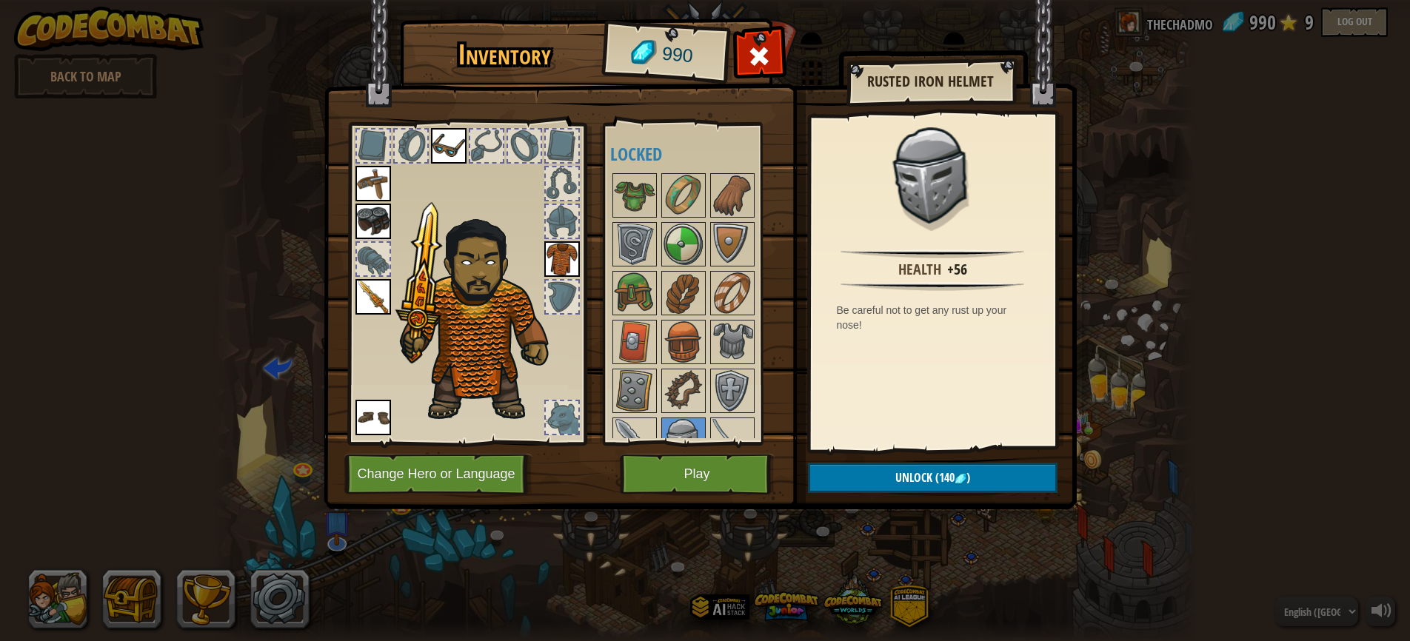
scroll to position [0, 0]
click at [630, 294] on img at bounding box center [634, 292] width 41 height 41
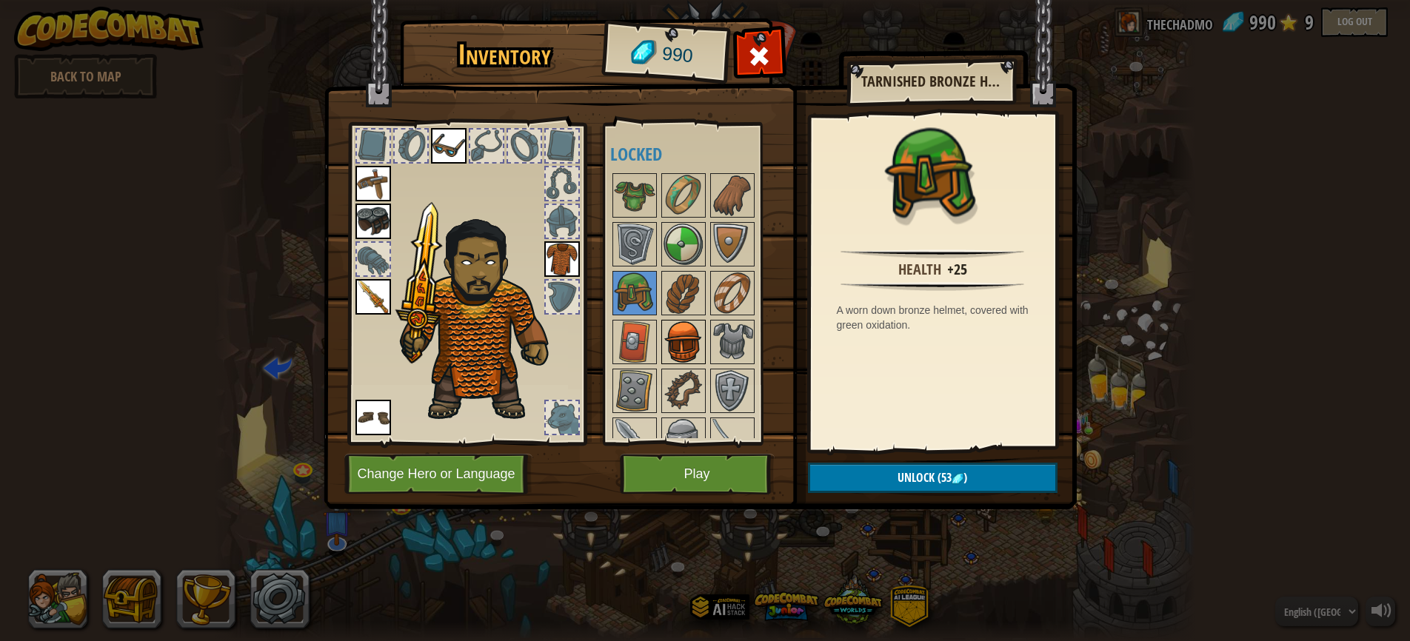
click at [677, 345] on img at bounding box center [683, 341] width 41 height 41
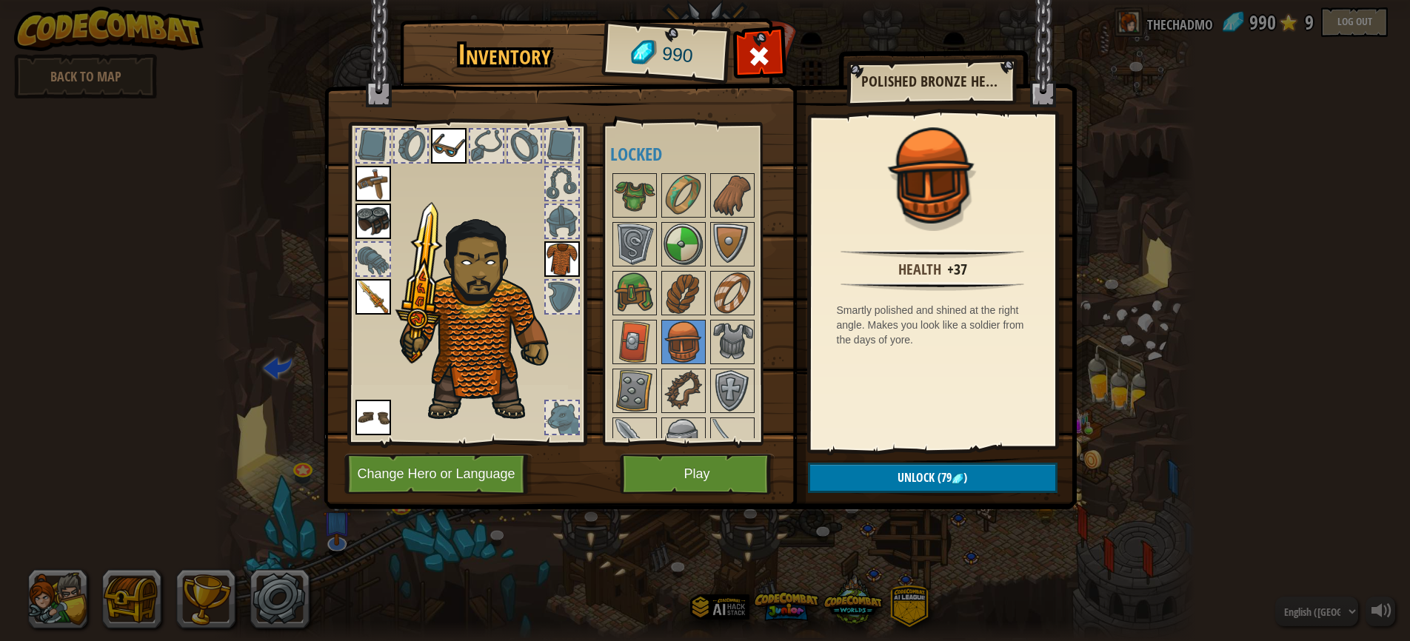
click at [481, 330] on img at bounding box center [482, 315] width 181 height 215
click at [564, 256] on img at bounding box center [562, 259] width 36 height 36
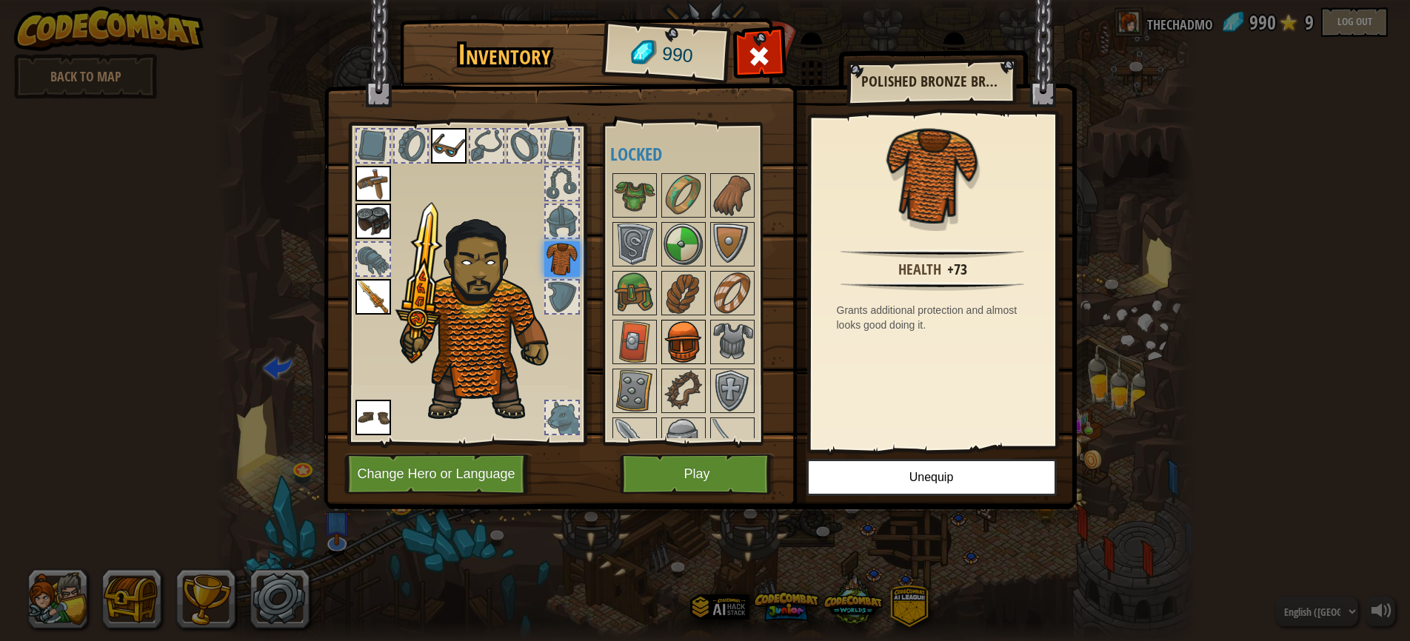
click at [686, 349] on img at bounding box center [683, 341] width 41 height 41
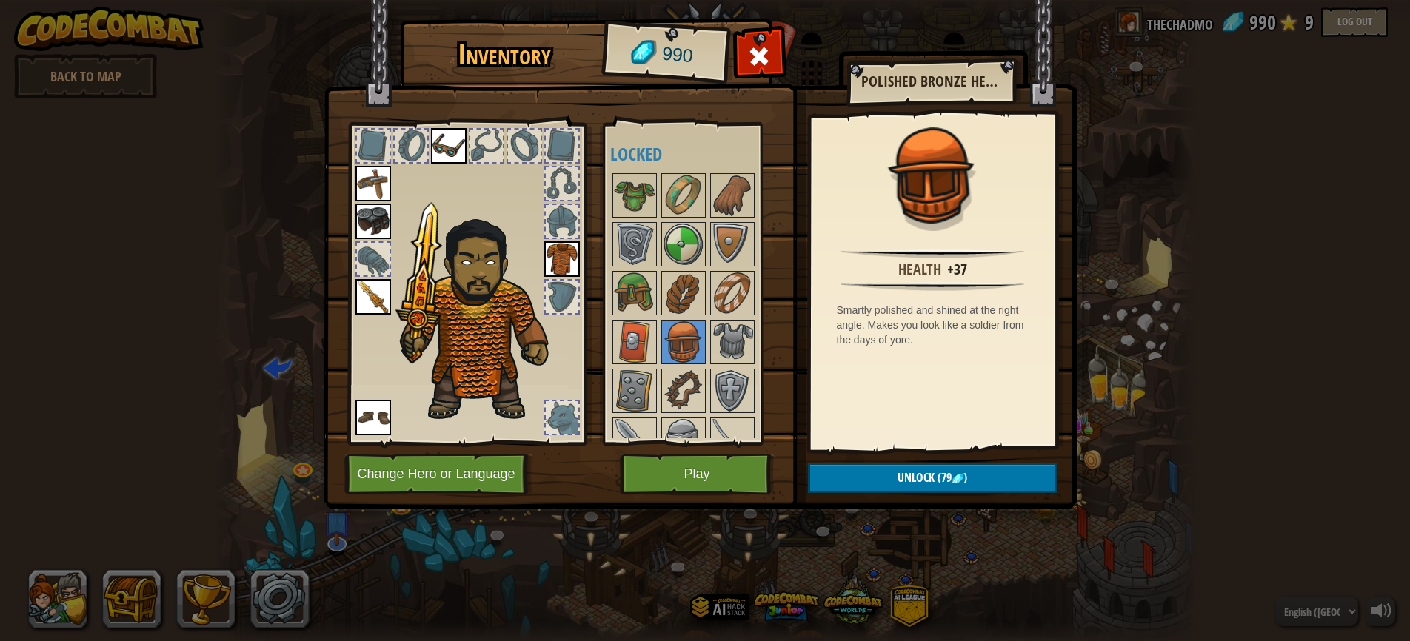
click at [883, 481] on button "Unlock (79 )" at bounding box center [933, 478] width 250 height 30
click at [869, 479] on button "Confirm" at bounding box center [933, 478] width 250 height 30
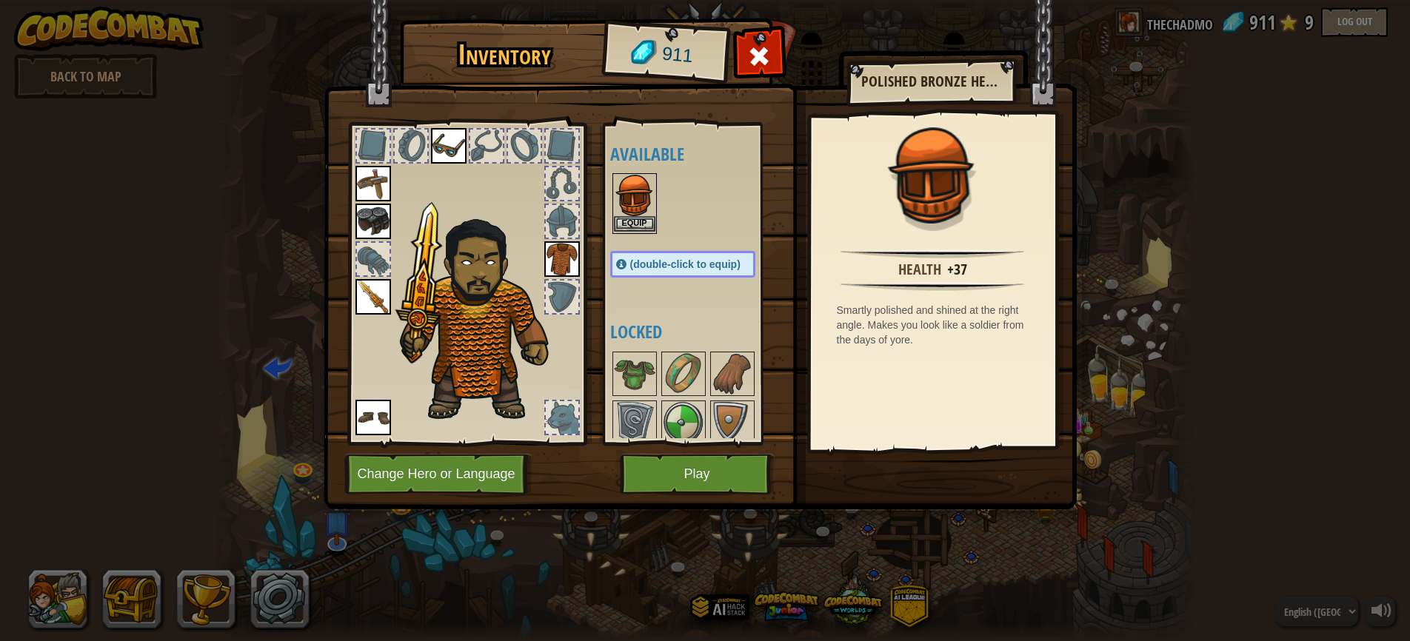
click at [629, 221] on button "Equip" at bounding box center [634, 224] width 41 height 16
click at [629, 350] on div at bounding box center [697, 521] width 175 height 342
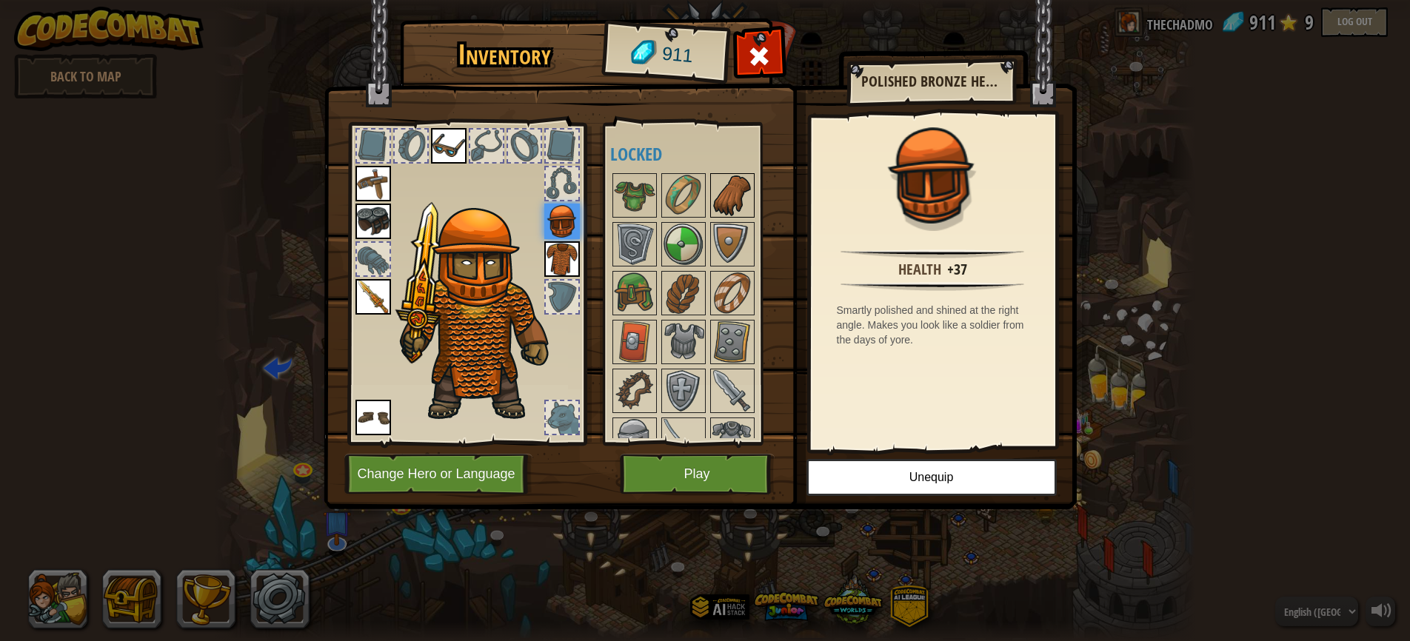
click at [737, 190] on img at bounding box center [732, 195] width 41 height 41
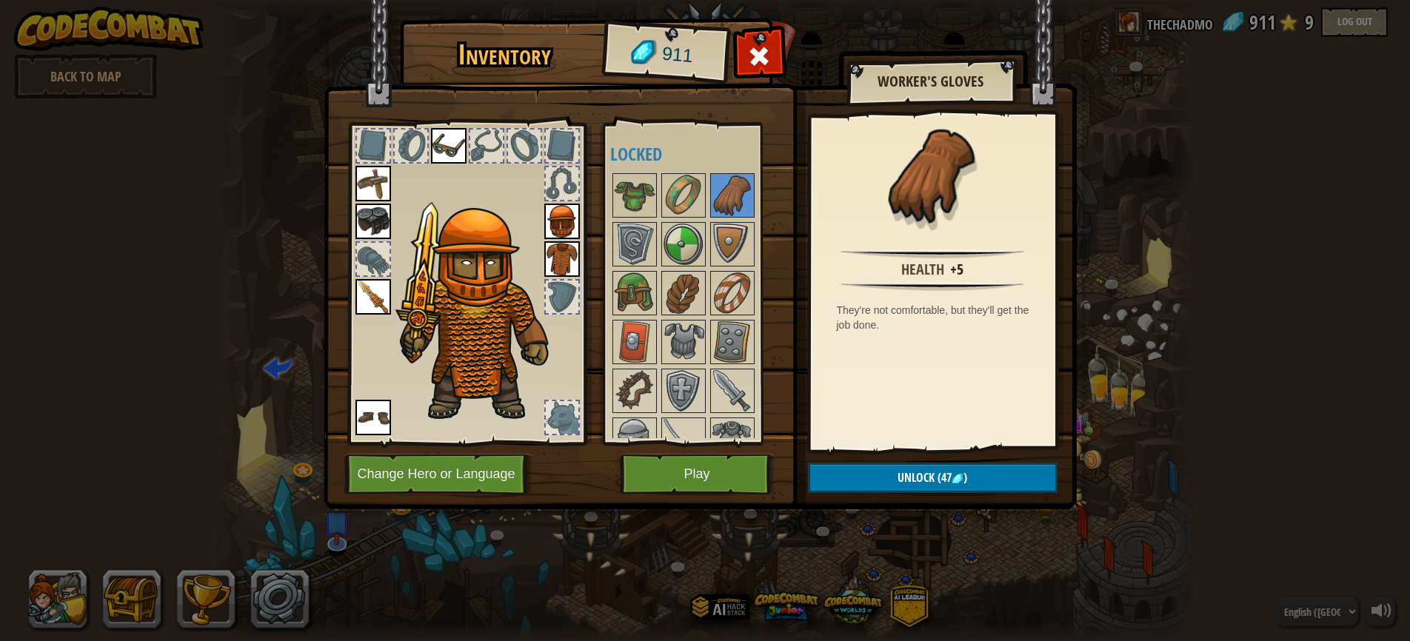
click at [926, 484] on span "Unlock" at bounding box center [915, 477] width 37 height 16
click at [917, 480] on button "Confirm" at bounding box center [933, 478] width 250 height 30
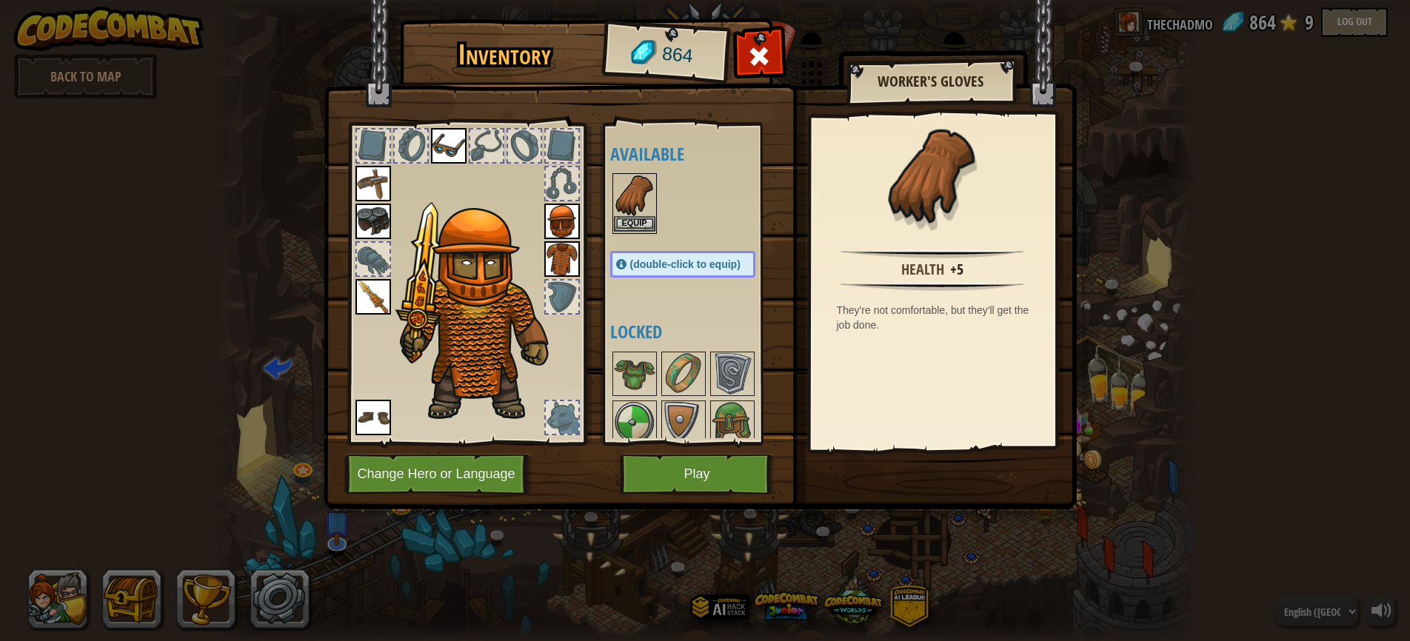
click at [637, 221] on button "Equip" at bounding box center [634, 224] width 41 height 16
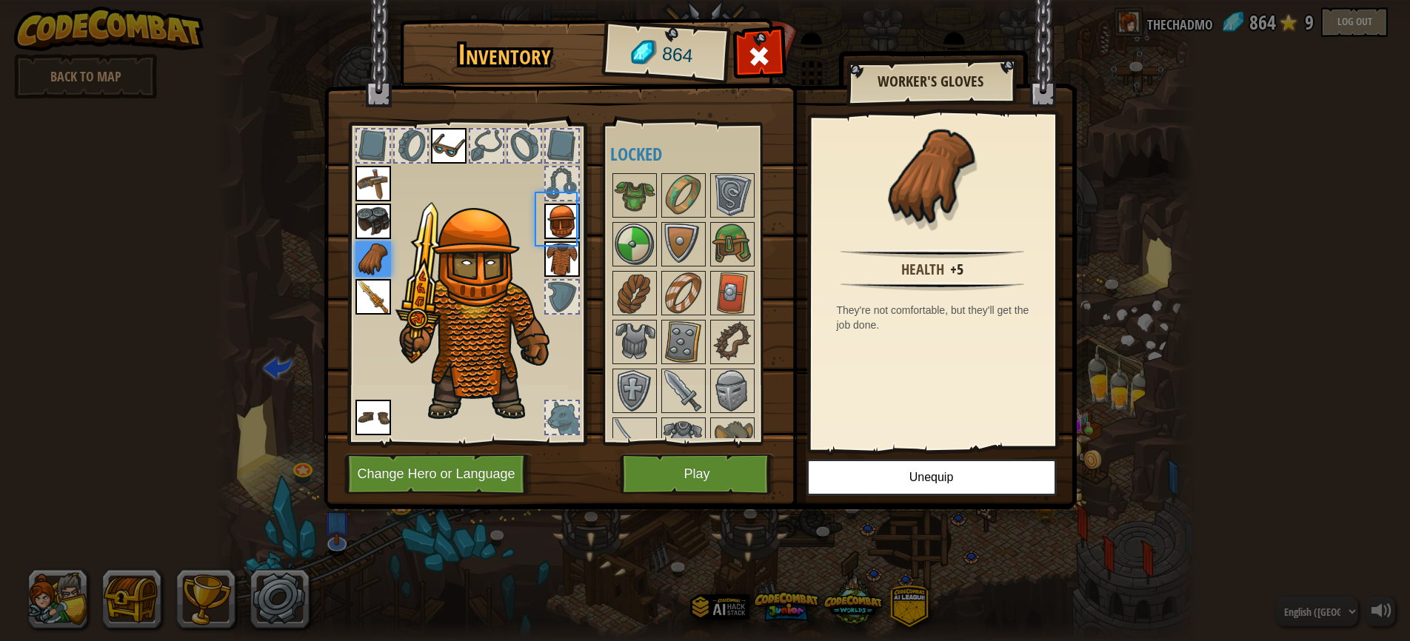
click at [637, 221] on div at bounding box center [697, 317] width 175 height 293
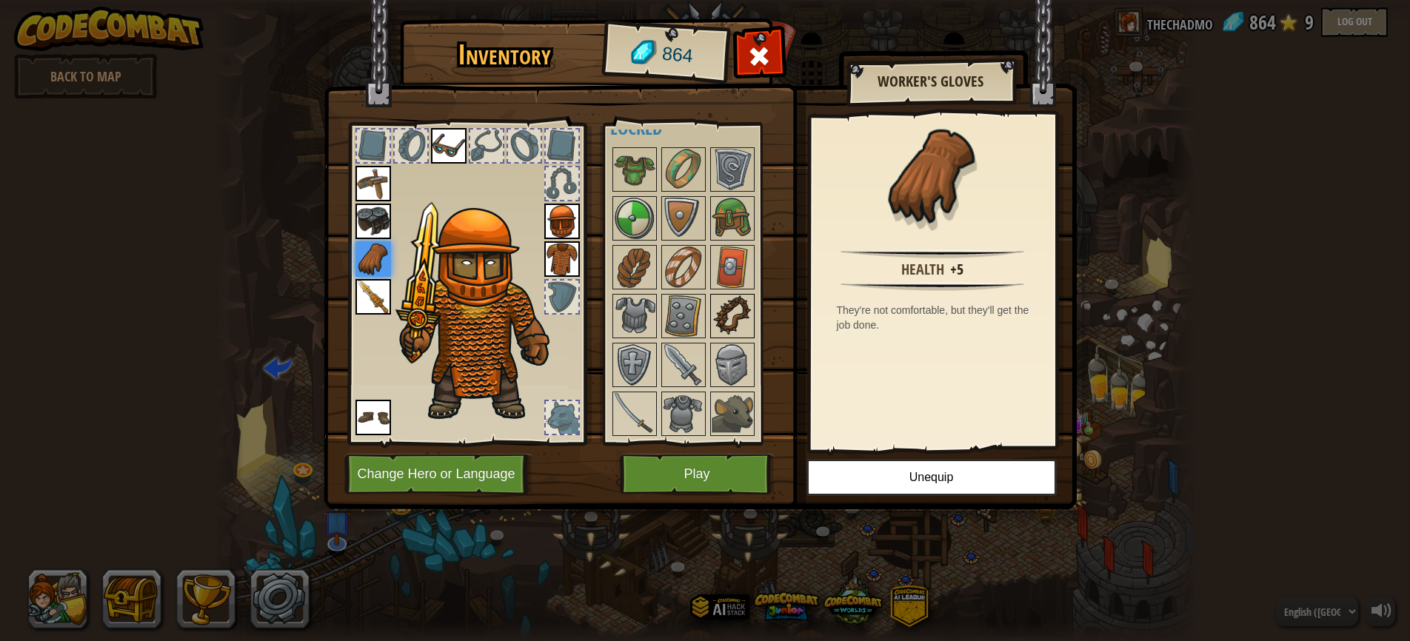
scroll to position [26, 0]
click at [683, 267] on img at bounding box center [683, 267] width 41 height 41
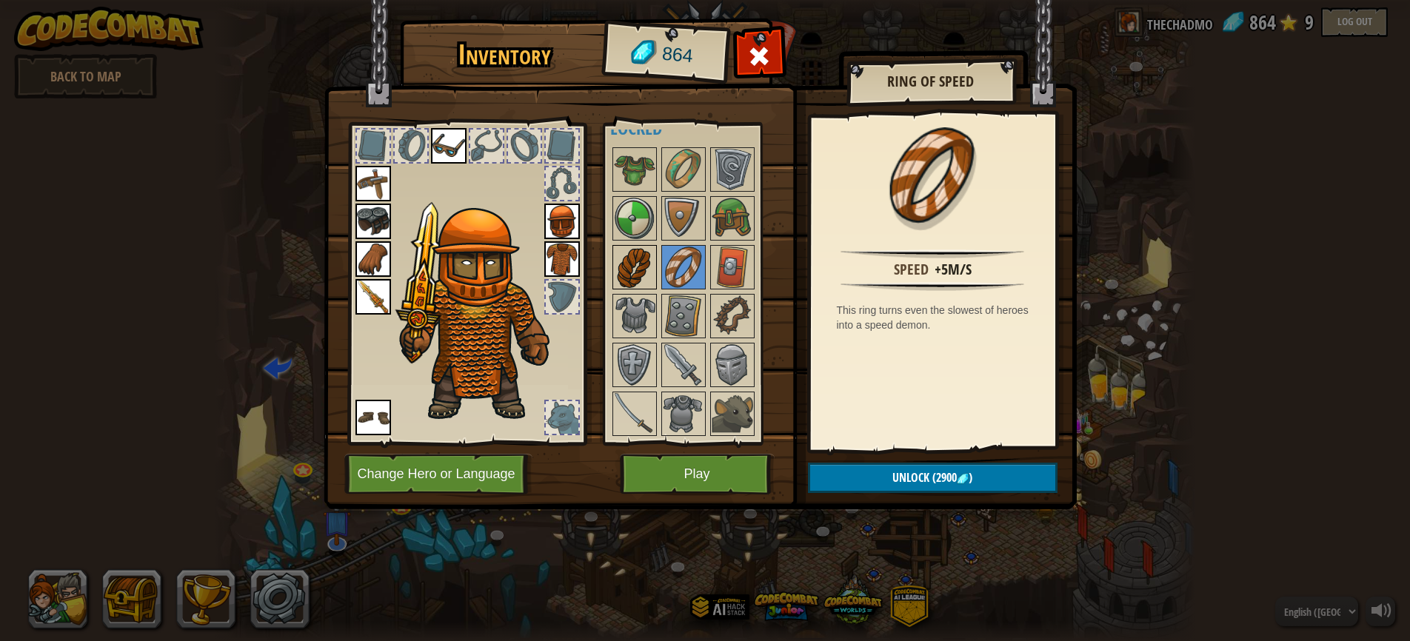
click at [638, 266] on img at bounding box center [634, 267] width 41 height 41
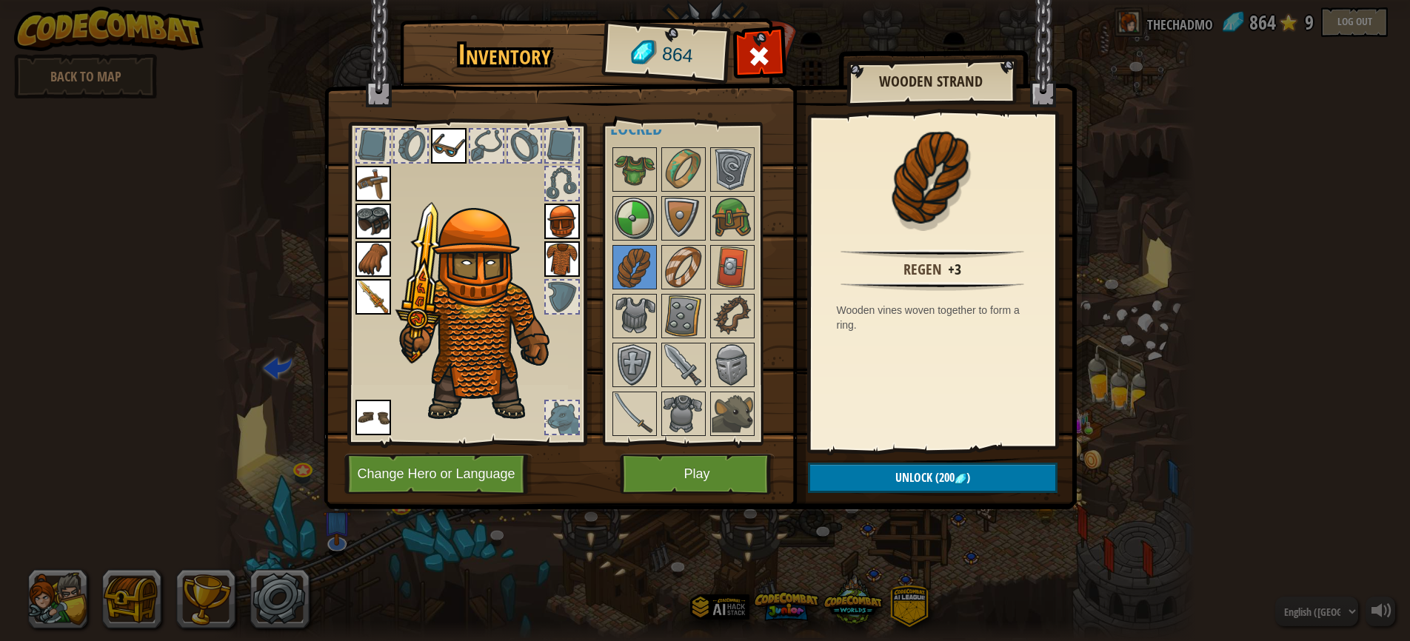
click at [943, 478] on span "(200" at bounding box center [943, 477] width 22 height 16
click at [929, 478] on button "Confirm" at bounding box center [933, 478] width 250 height 30
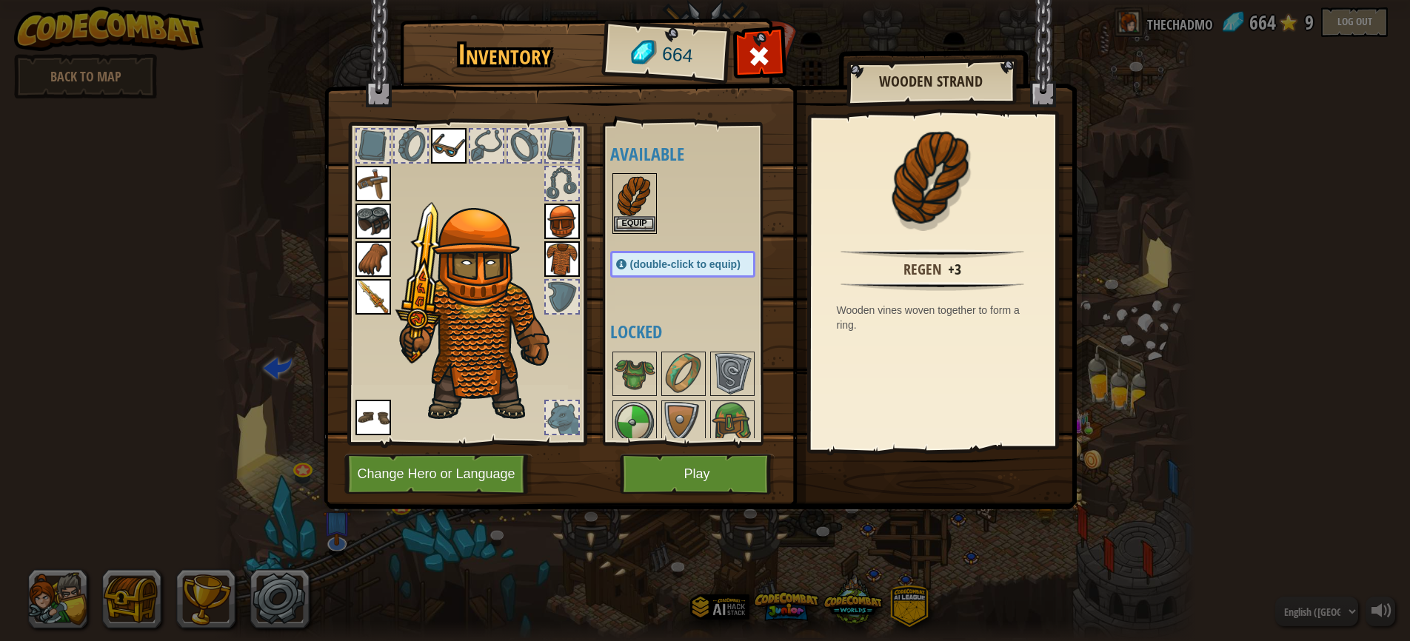
click at [641, 225] on button "Equip" at bounding box center [634, 224] width 41 height 16
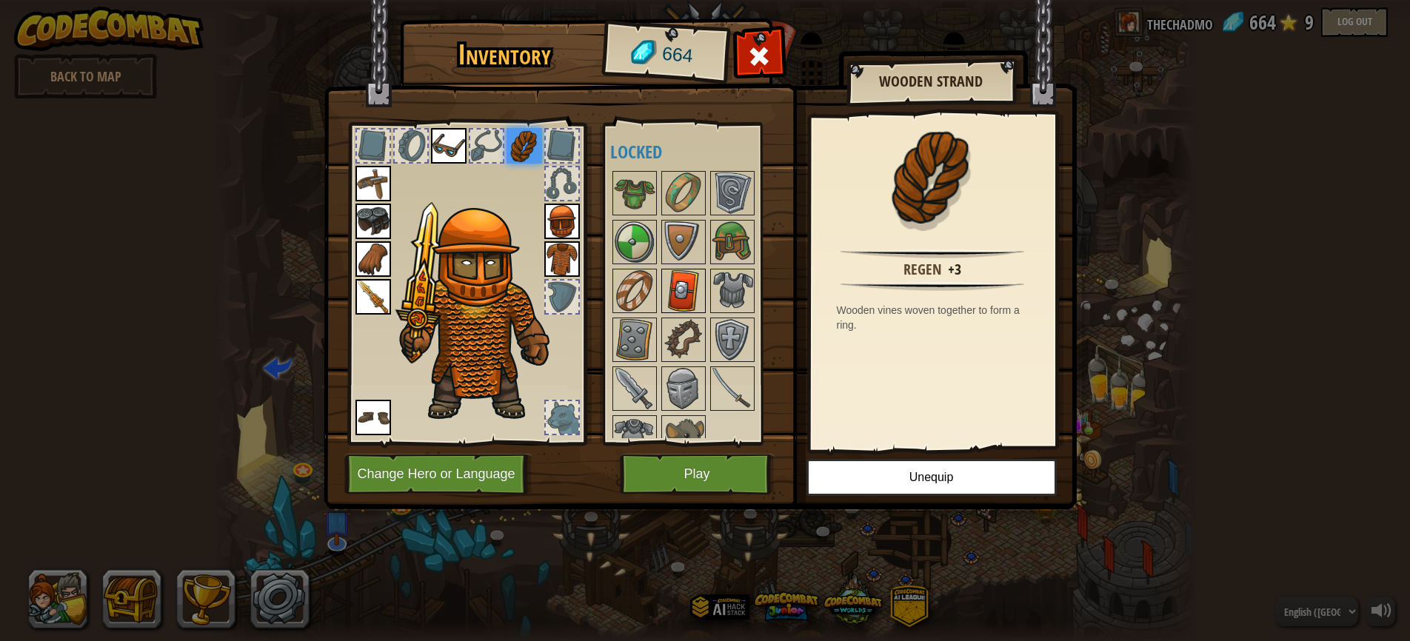
scroll to position [0, 0]
click at [680, 231] on img at bounding box center [683, 244] width 41 height 41
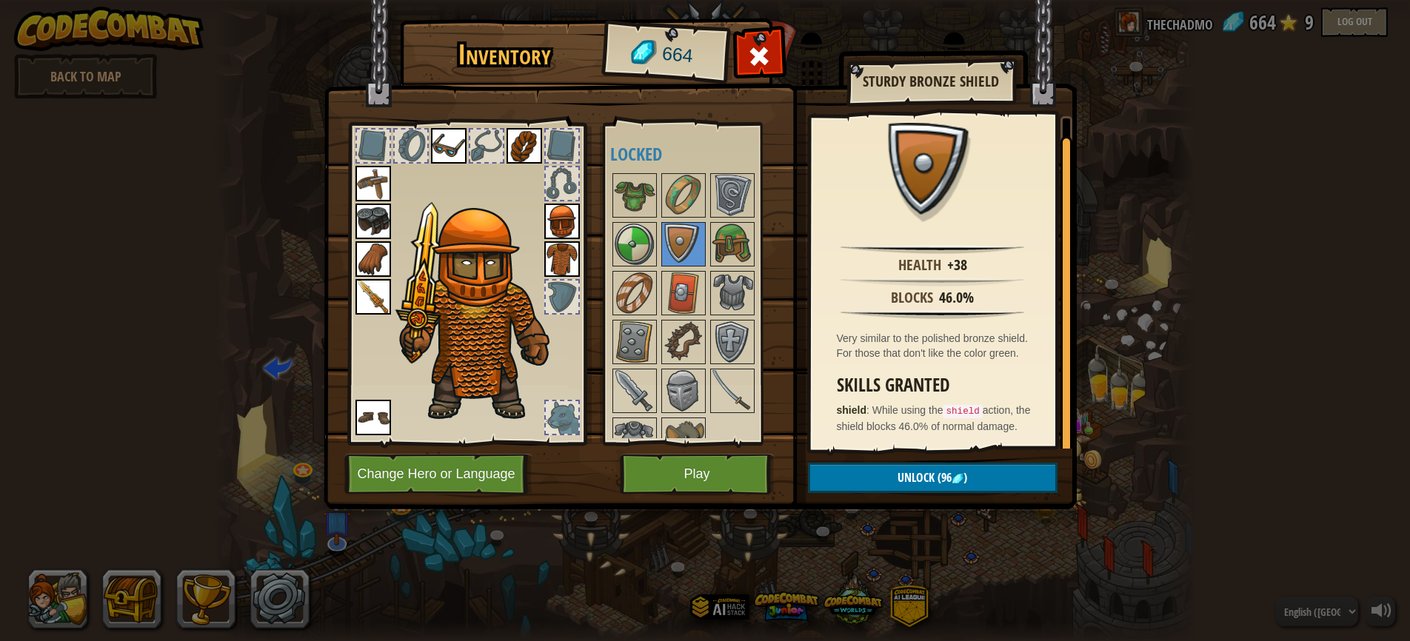
scroll to position [17, 0]
click at [624, 332] on img at bounding box center [634, 341] width 41 height 41
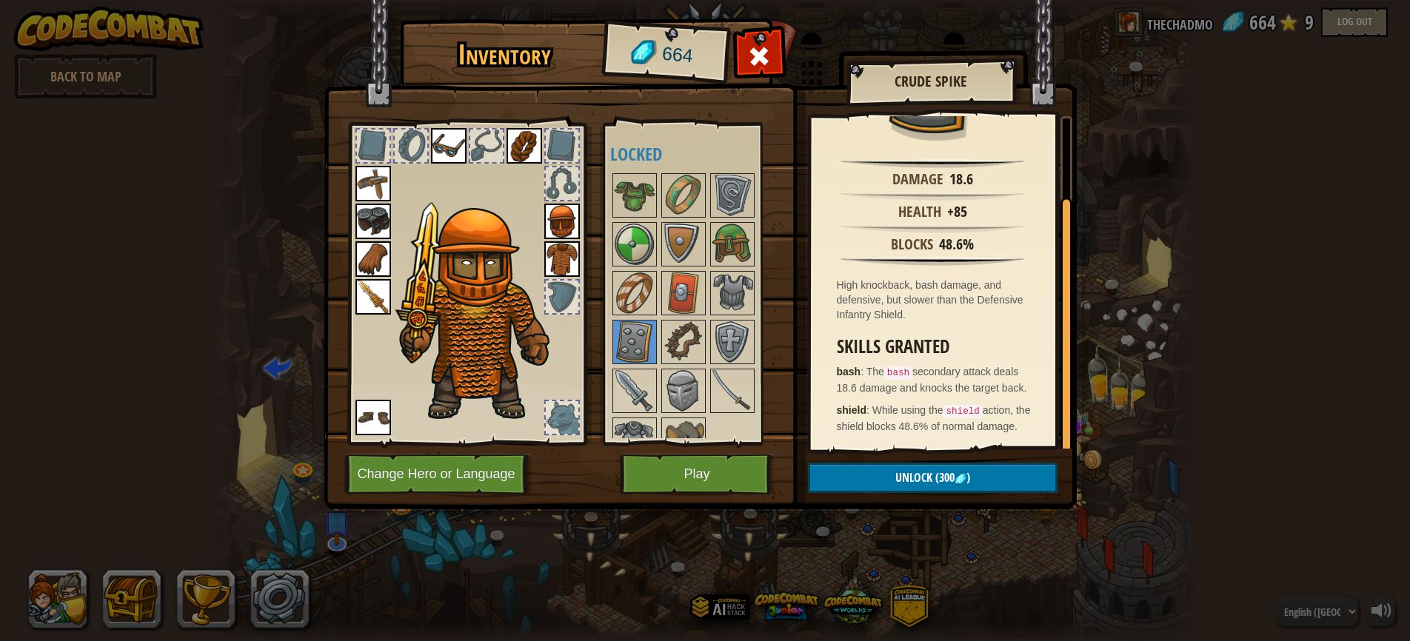
scroll to position [101, 0]
click at [737, 198] on img at bounding box center [732, 195] width 41 height 41
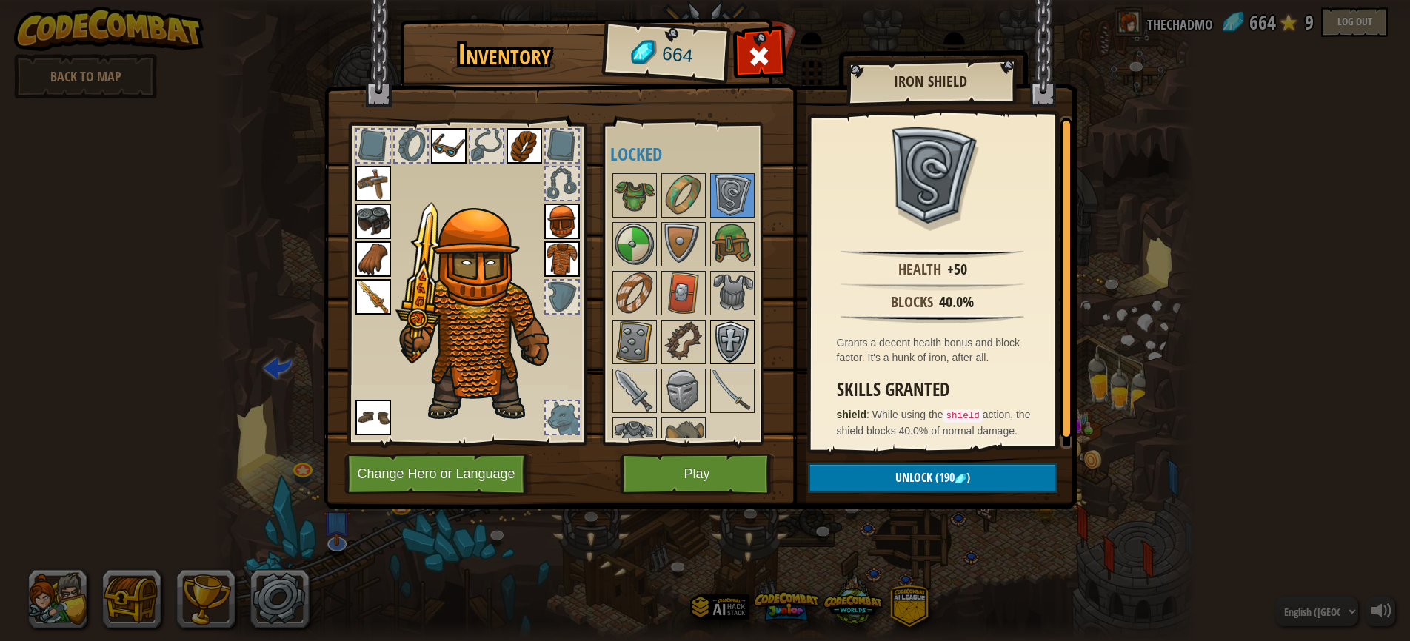
click at [732, 347] on img at bounding box center [732, 341] width 41 height 41
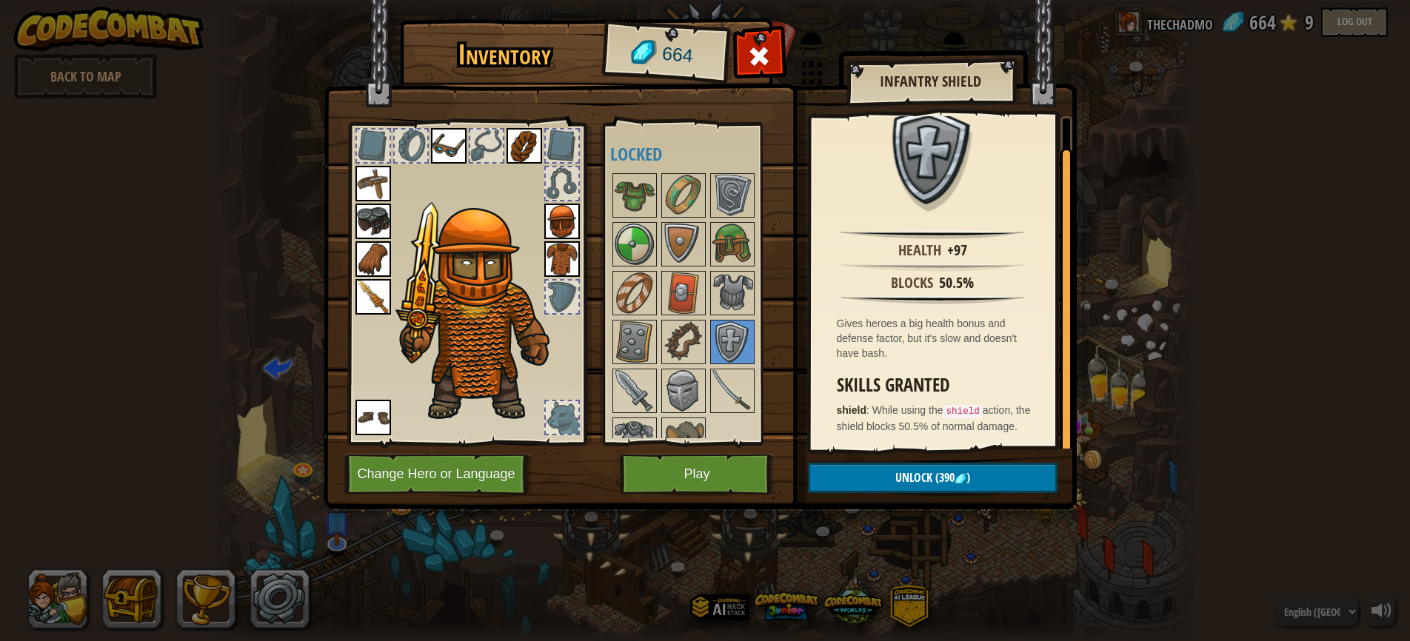
scroll to position [32, 0]
click at [939, 476] on span "(390" at bounding box center [943, 477] width 22 height 16
click at [922, 481] on button "Confirm" at bounding box center [933, 478] width 250 height 30
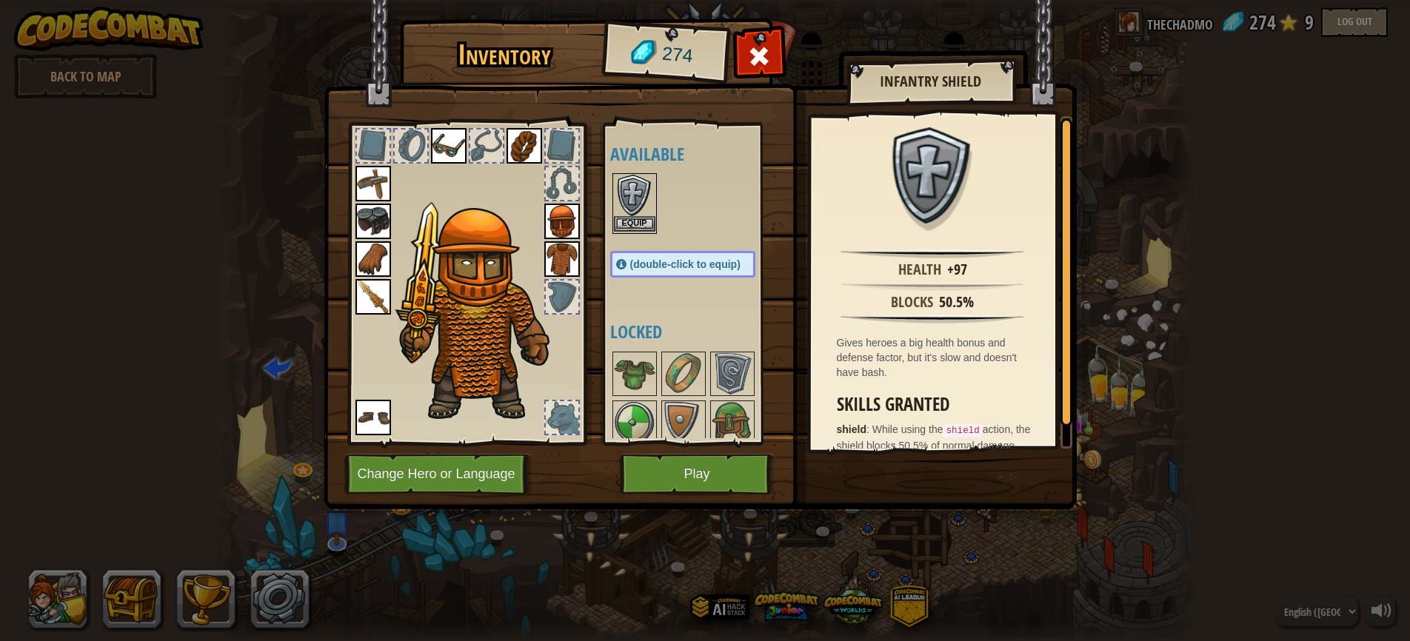
click at [630, 224] on button "Equip" at bounding box center [634, 224] width 41 height 16
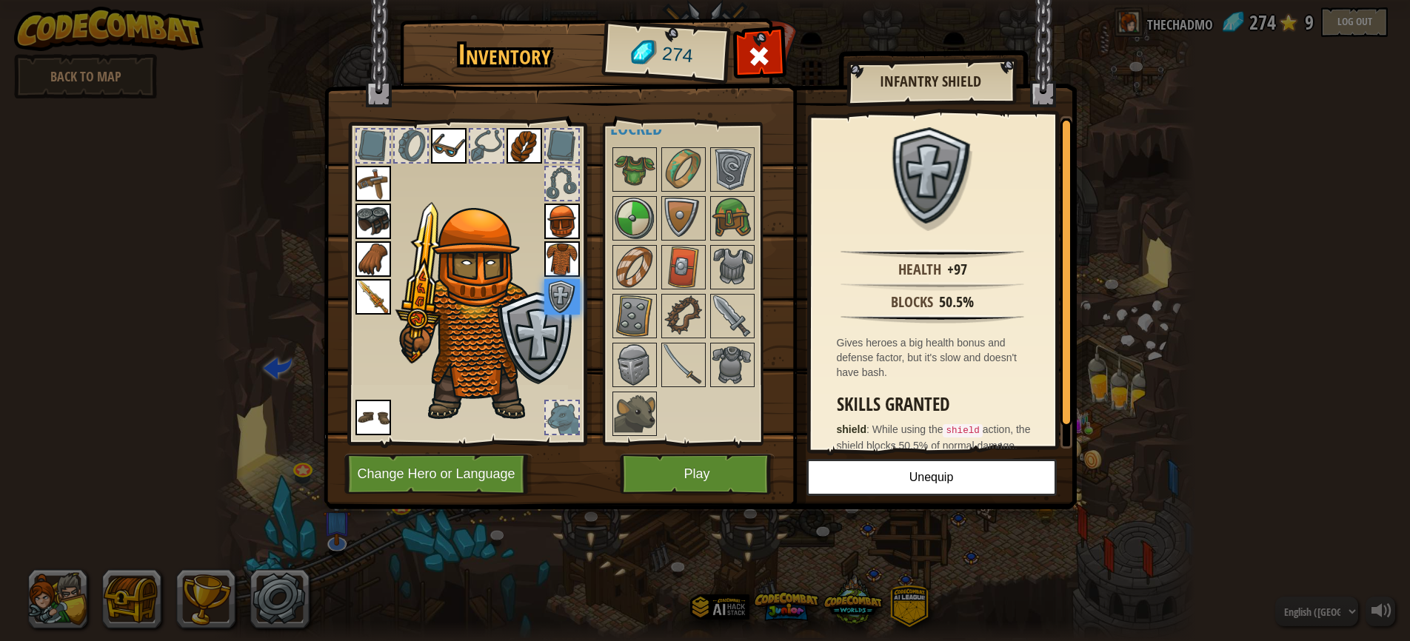
scroll to position [26, 0]
click at [686, 167] on img at bounding box center [683, 169] width 41 height 41
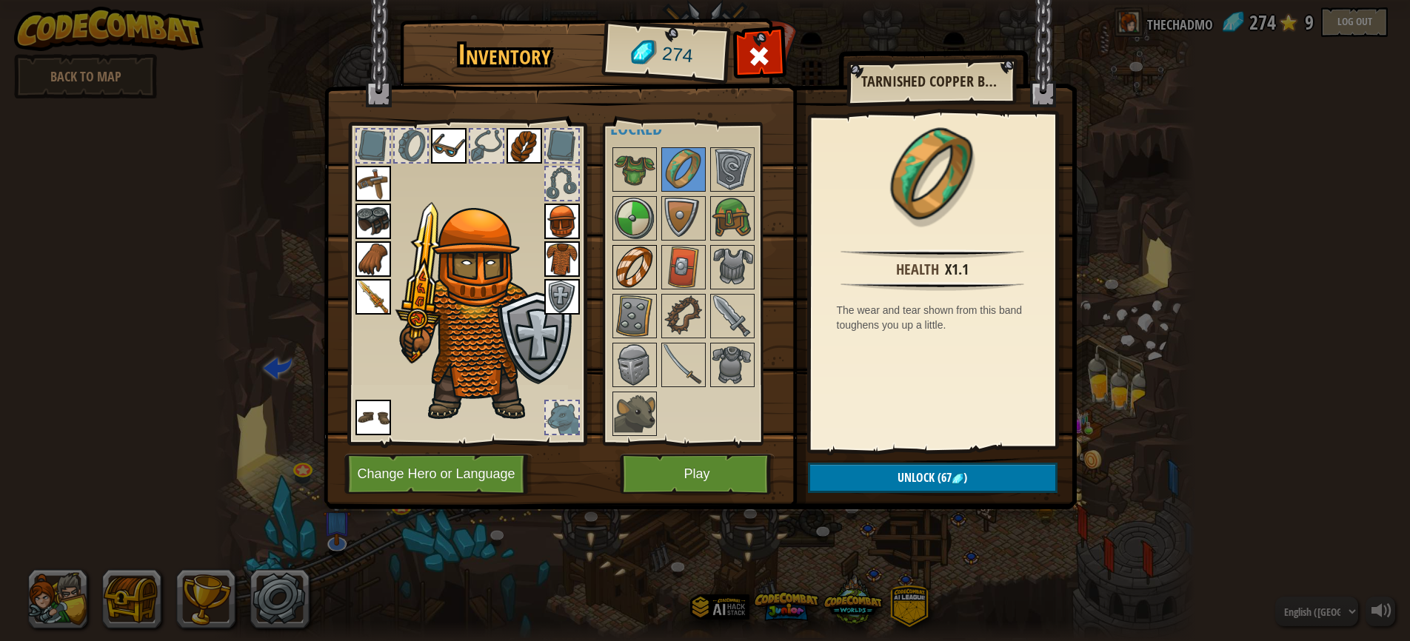
click at [636, 259] on img at bounding box center [634, 267] width 41 height 41
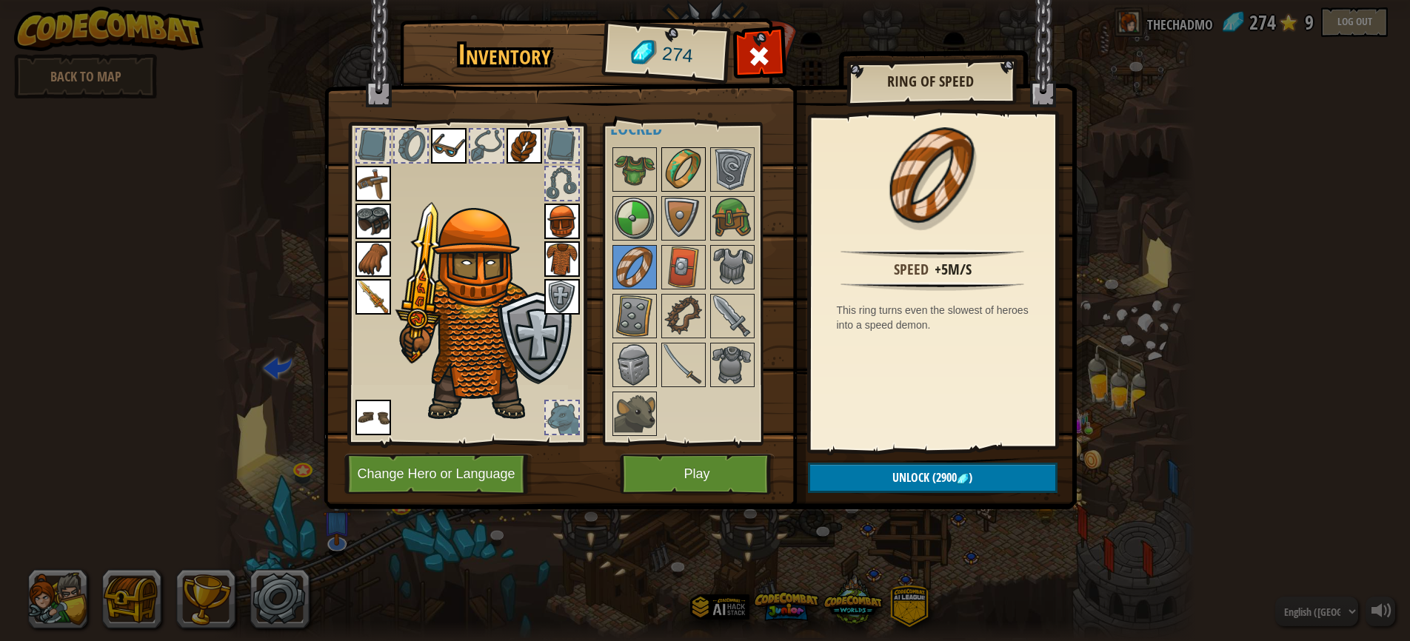
click at [684, 177] on img at bounding box center [683, 169] width 41 height 41
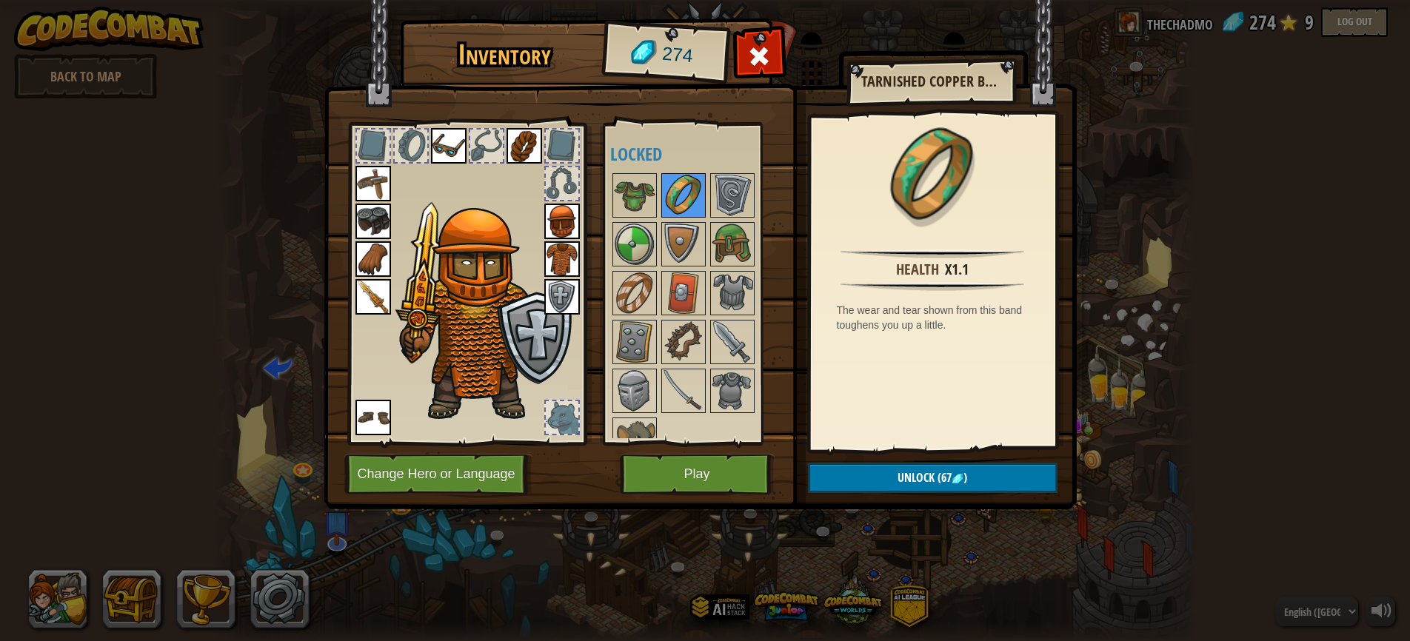
scroll to position [0, 0]
click at [903, 468] on button "Unlock (67 )" at bounding box center [933, 478] width 250 height 30
click at [875, 478] on button "Confirm" at bounding box center [933, 478] width 250 height 30
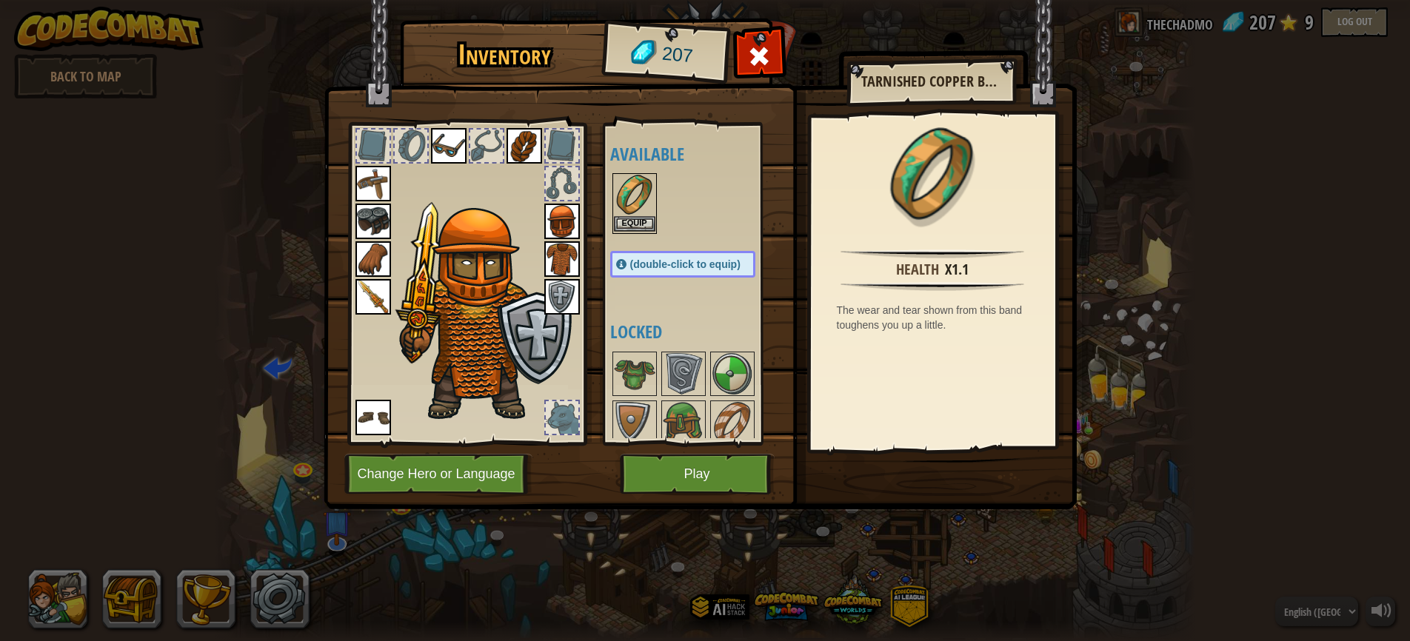
click at [626, 217] on button "Equip" at bounding box center [634, 224] width 41 height 16
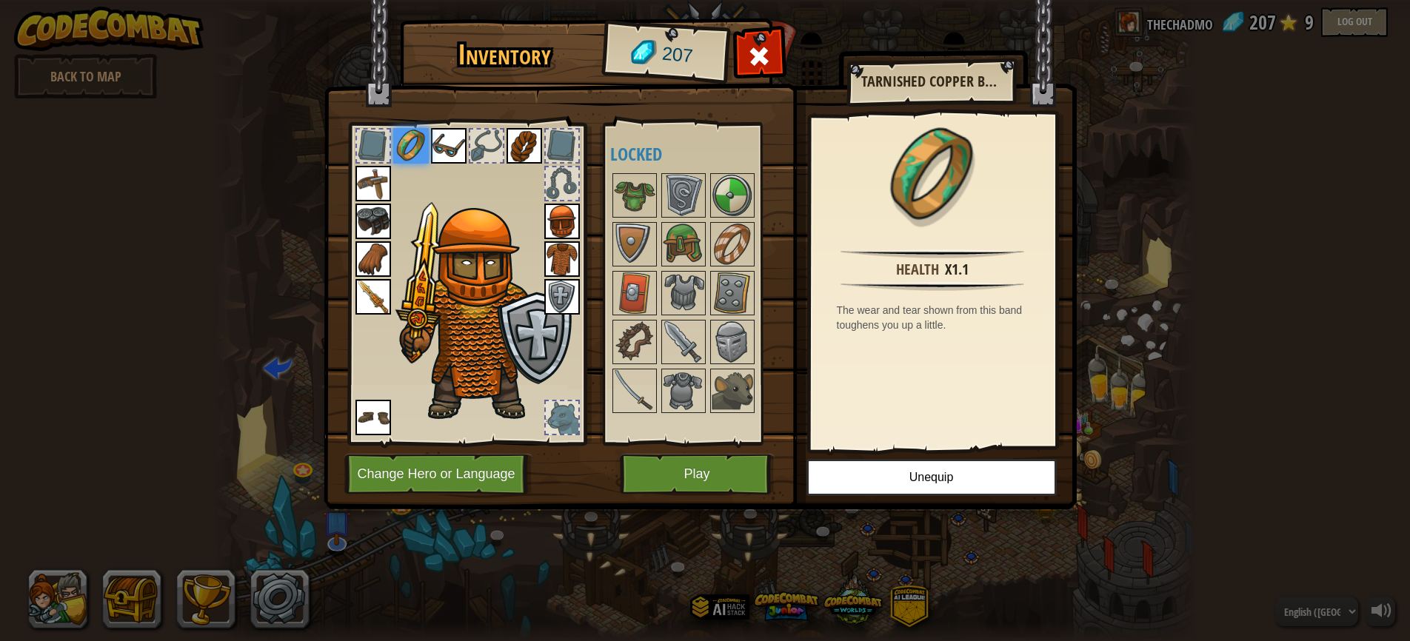
click at [695, 482] on button "Play" at bounding box center [697, 474] width 155 height 41
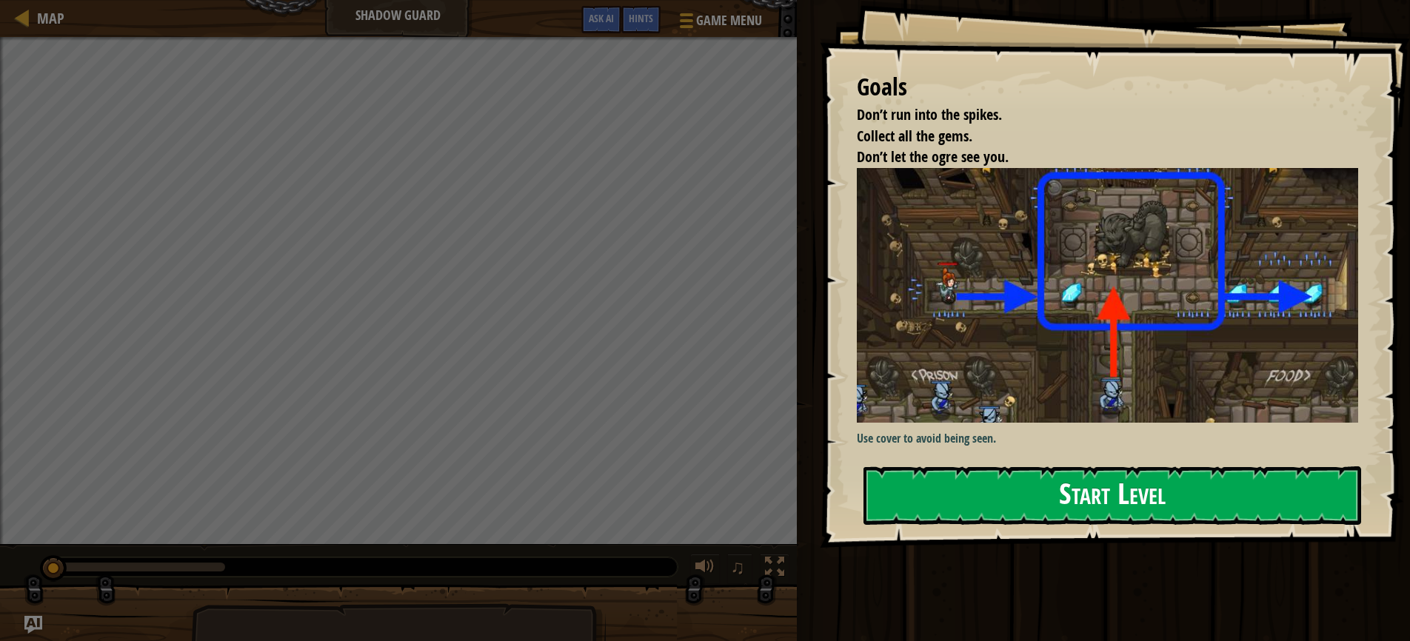
click at [1103, 495] on button "Start Level" at bounding box center [1112, 496] width 498 height 58
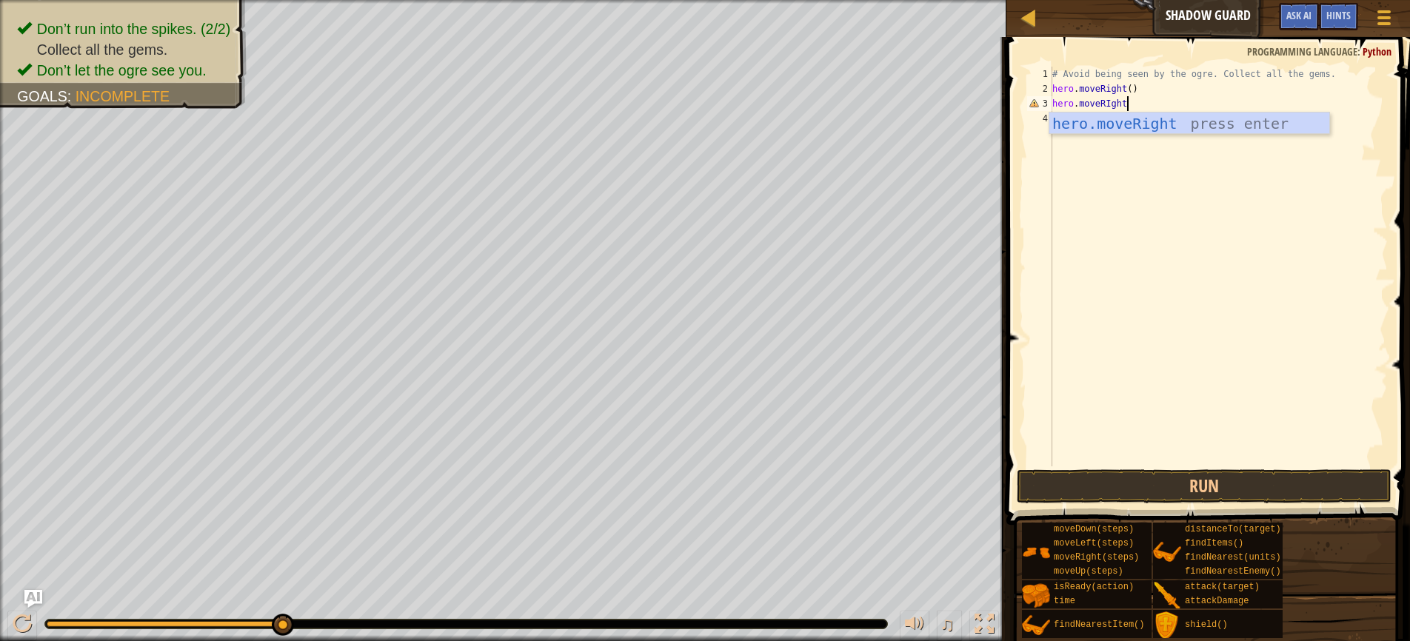
scroll to position [7, 6]
type textarea "hero.moveRIght()"
click at [1084, 120] on div "# Avoid being seen by the ogre. Collect all the gems. hero . moveRight ( ) hero…" at bounding box center [1218, 281] width 338 height 429
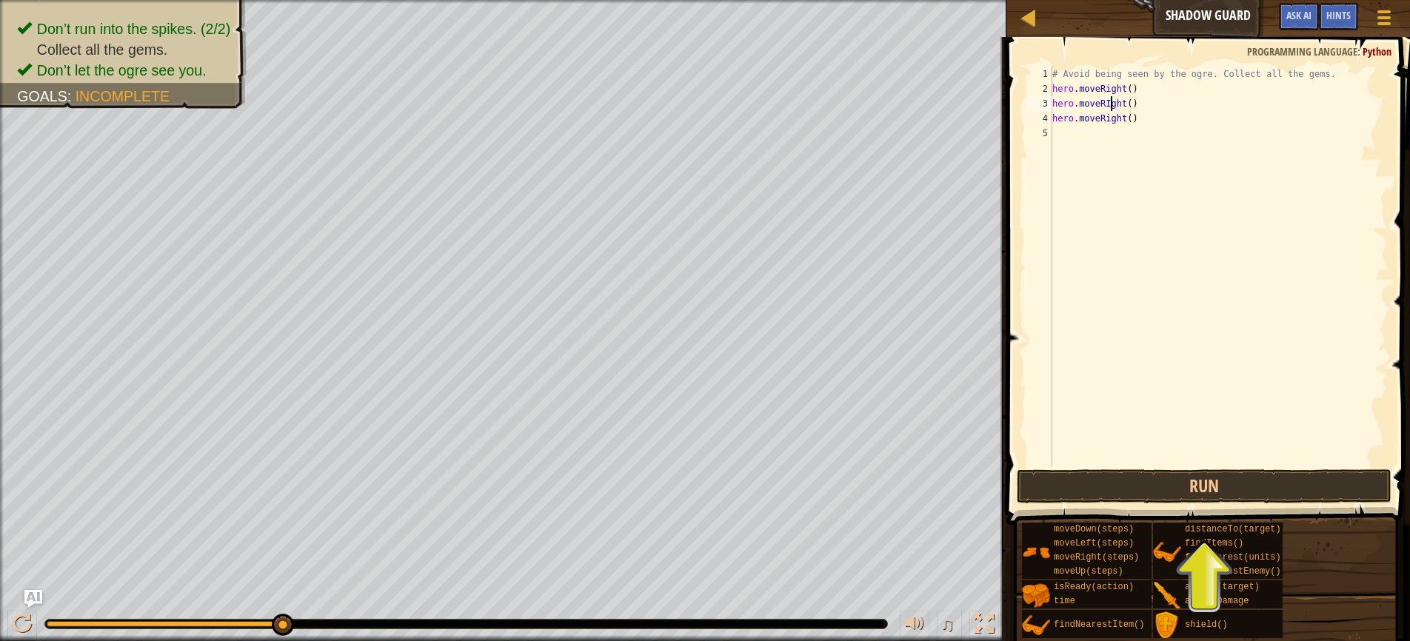
click at [1110, 106] on div "# Avoid being seen by the ogre. Collect all the gems. hero . moveRight ( ) hero…" at bounding box center [1218, 281] width 338 height 429
type textarea "hero.moveRight()"
click at [1146, 264] on div "# Avoid being seen by the ogre. Collect all the gems. hero . moveRight ( ) hero…" at bounding box center [1218, 281] width 338 height 429
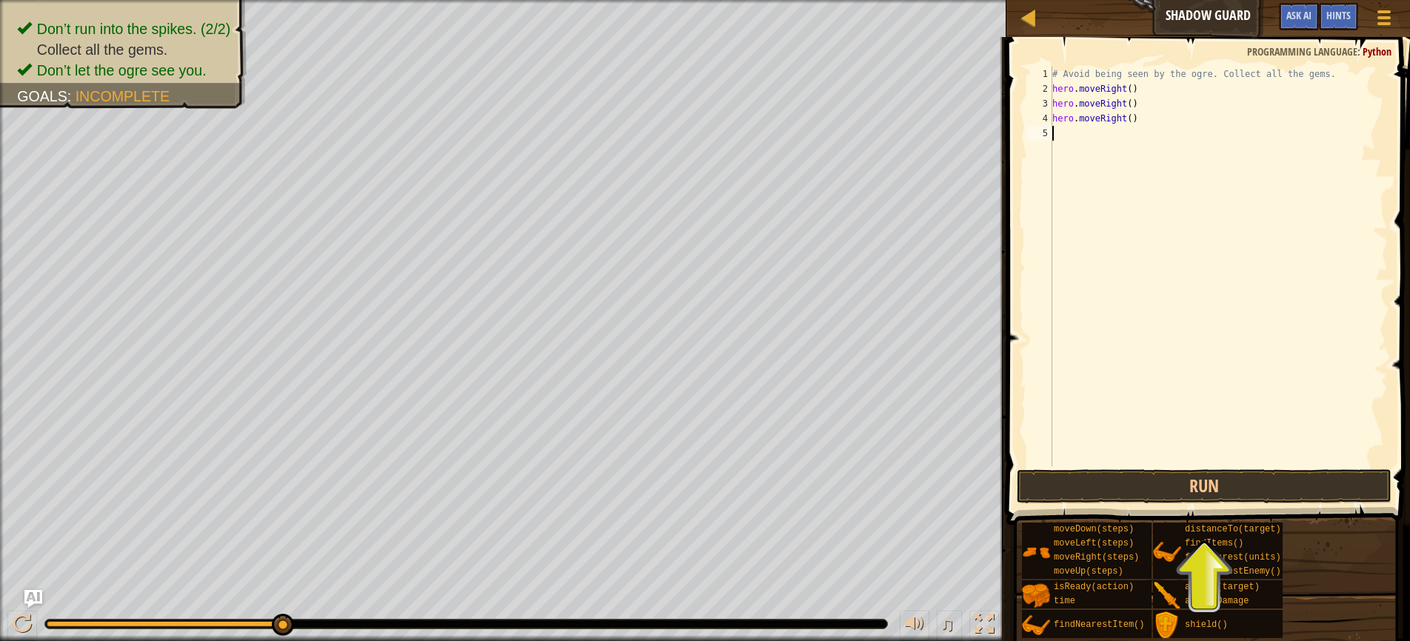
click at [1052, 90] on div "# Avoid being seen by the ogre. Collect all the gems. hero . moveRight ( ) hero…" at bounding box center [1218, 281] width 338 height 429
type textarea "hero.moveRight()"
click at [1052, 101] on div "# Avoid being seen by the ogre. Collect all the gems. hero . moveRight ( ) hero…" at bounding box center [1218, 281] width 338 height 429
drag, startPoint x: 1142, startPoint y: 138, endPoint x: 1046, endPoint y: 123, distance: 97.4
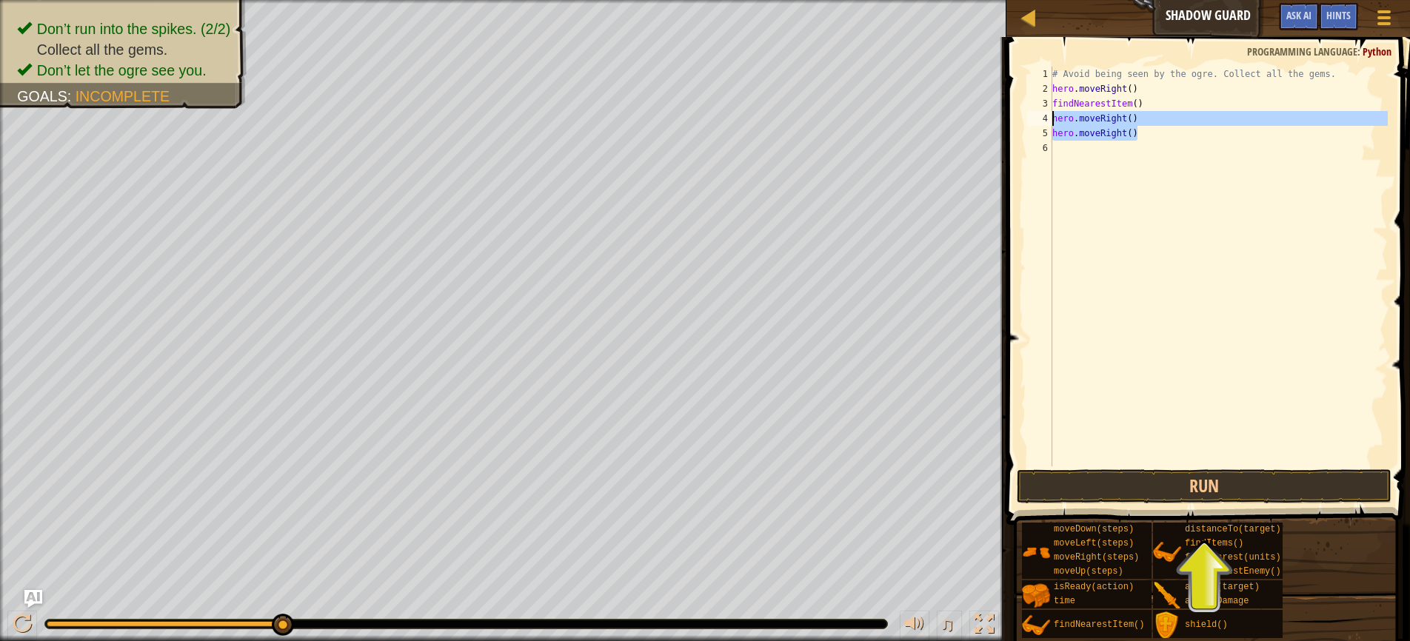
click at [1046, 123] on div "findNearestItem() 1 2 3 4 5 6 # Avoid being seen by the ogre. Collect all the g…" at bounding box center [1206, 267] width 364 height 400
type textarea "hero.moveRight() hero.moveRight()"
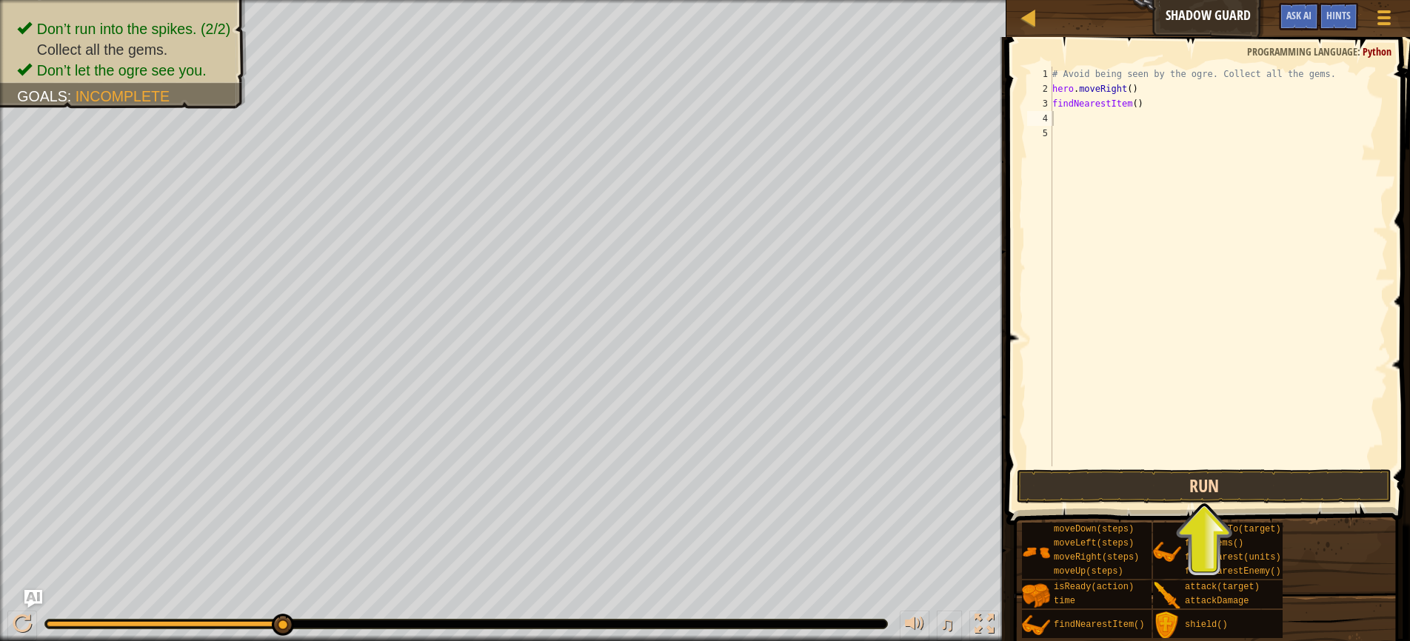
click at [1192, 480] on button "Run" at bounding box center [1204, 486] width 375 height 34
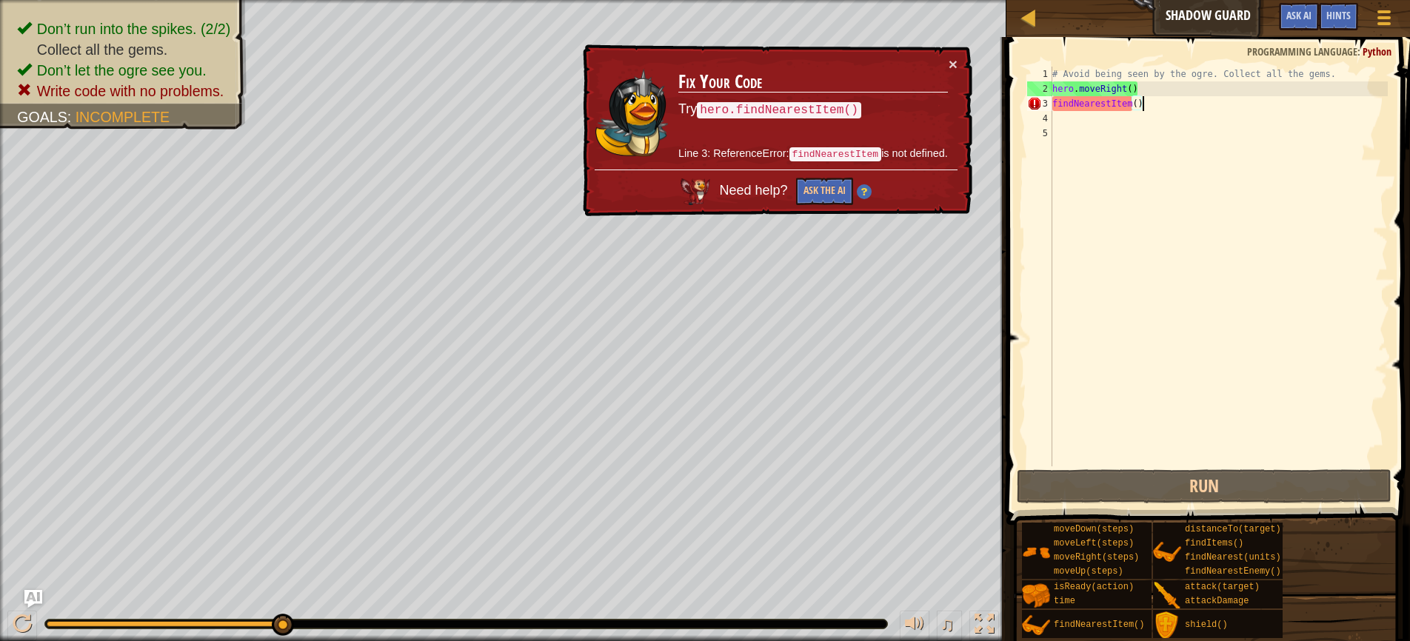
click at [1156, 98] on div "# Avoid being seen by the ogre. Collect all the gems. hero . moveRight ( ) find…" at bounding box center [1218, 281] width 338 height 429
click at [1055, 97] on div "# Avoid being seen by the ogre. Collect all the gems. hero . moveRight ( ) find…" at bounding box center [1218, 281] width 338 height 429
click at [1052, 100] on div "# Avoid being seen by the ogre. Collect all the gems. hero . moveRight ( ) find…" at bounding box center [1218, 281] width 338 height 429
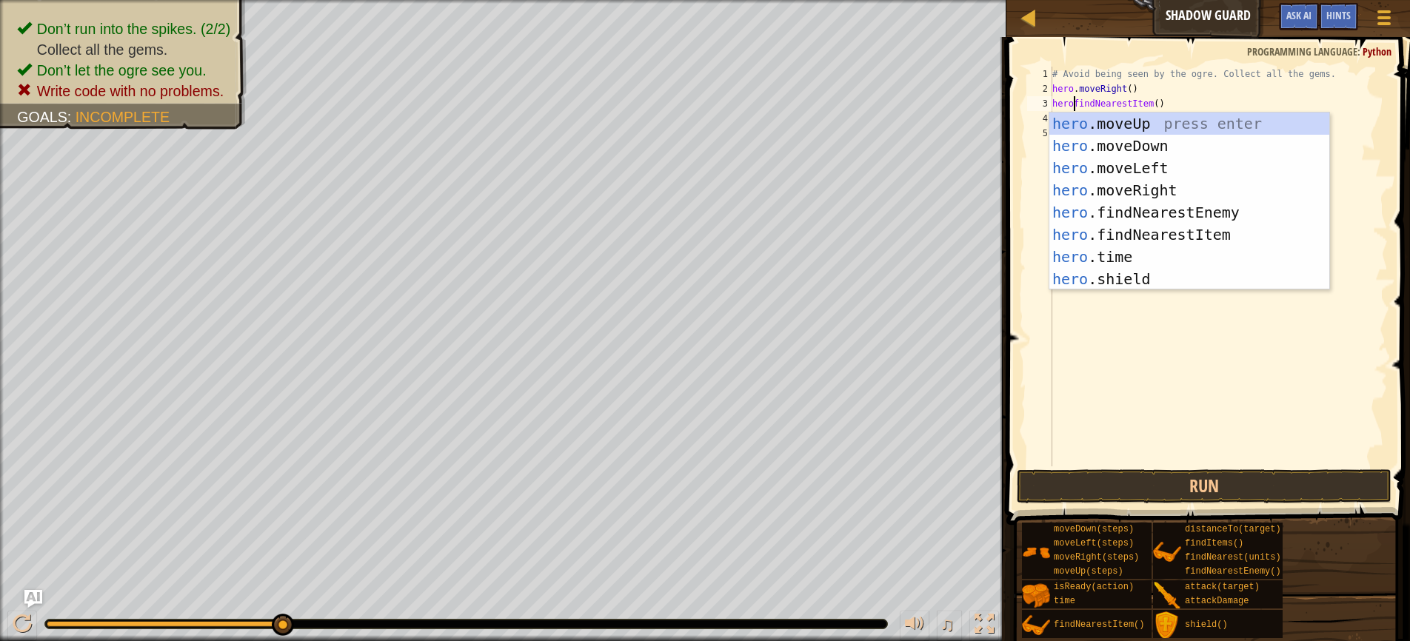
scroll to position [7, 1]
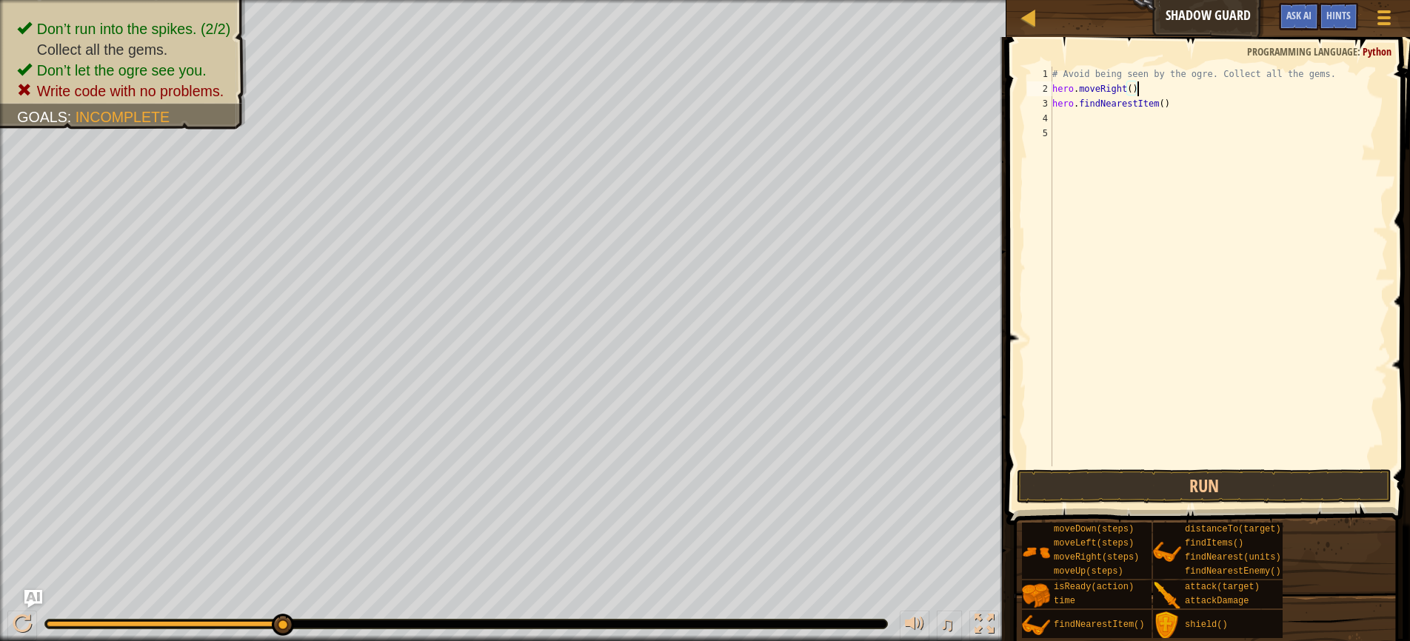
click at [1193, 95] on div "# Avoid being seen by the ogre. Collect all the gems. hero . moveRight ( ) hero…" at bounding box center [1218, 281] width 338 height 429
type textarea "hero.moveRight()"
click at [1166, 486] on button "Run" at bounding box center [1204, 486] width 375 height 34
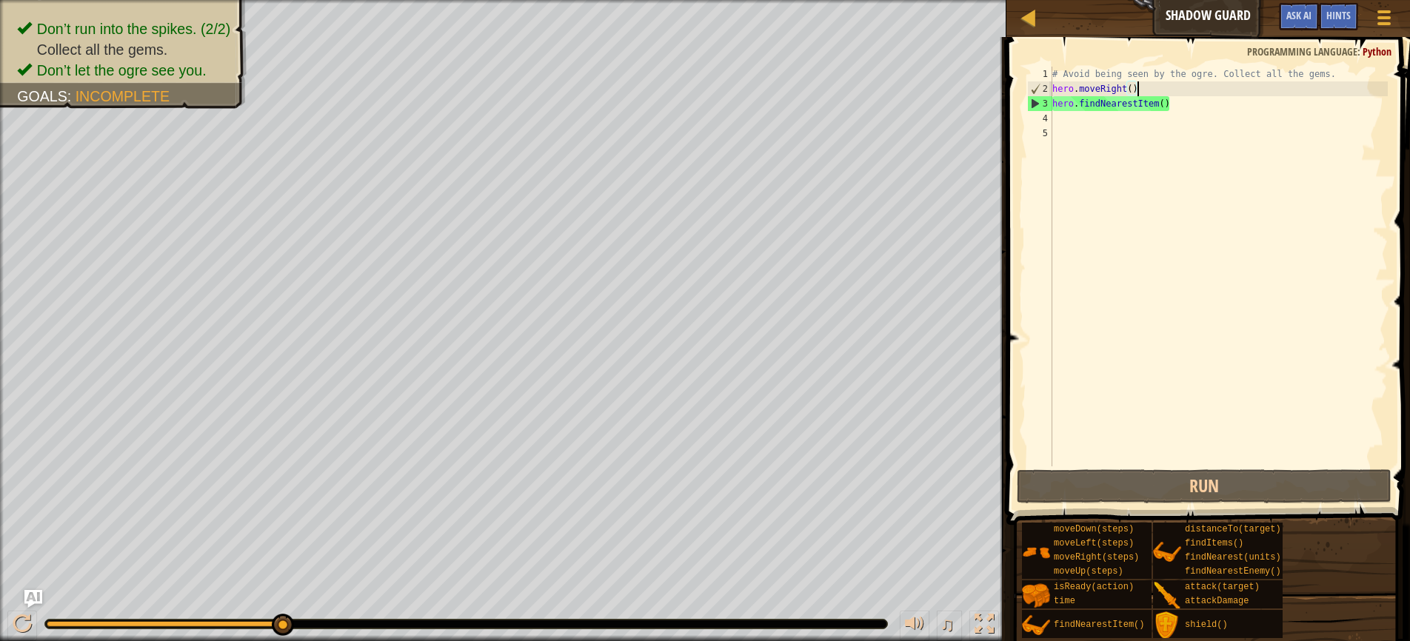
click at [1070, 122] on div "# Avoid being seen by the ogre. Collect all the gems. hero . moveRight ( ) hero…" at bounding box center [1218, 281] width 338 height 429
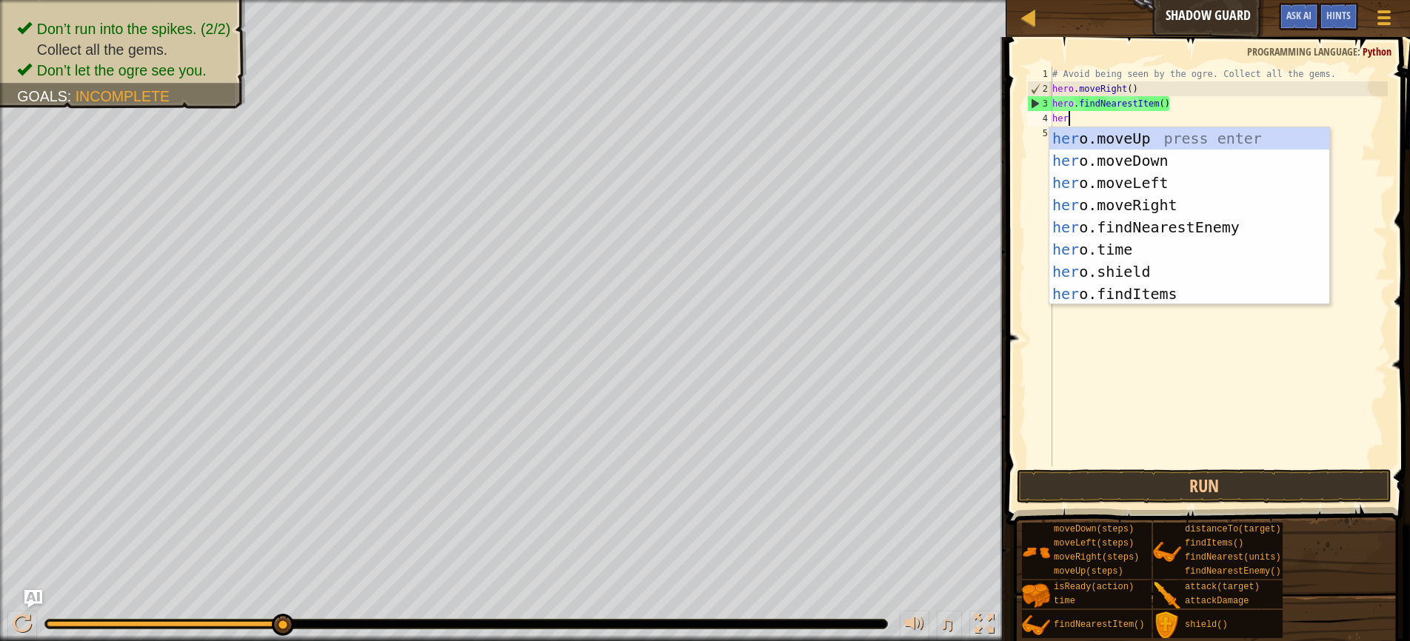
type textarea "hero"
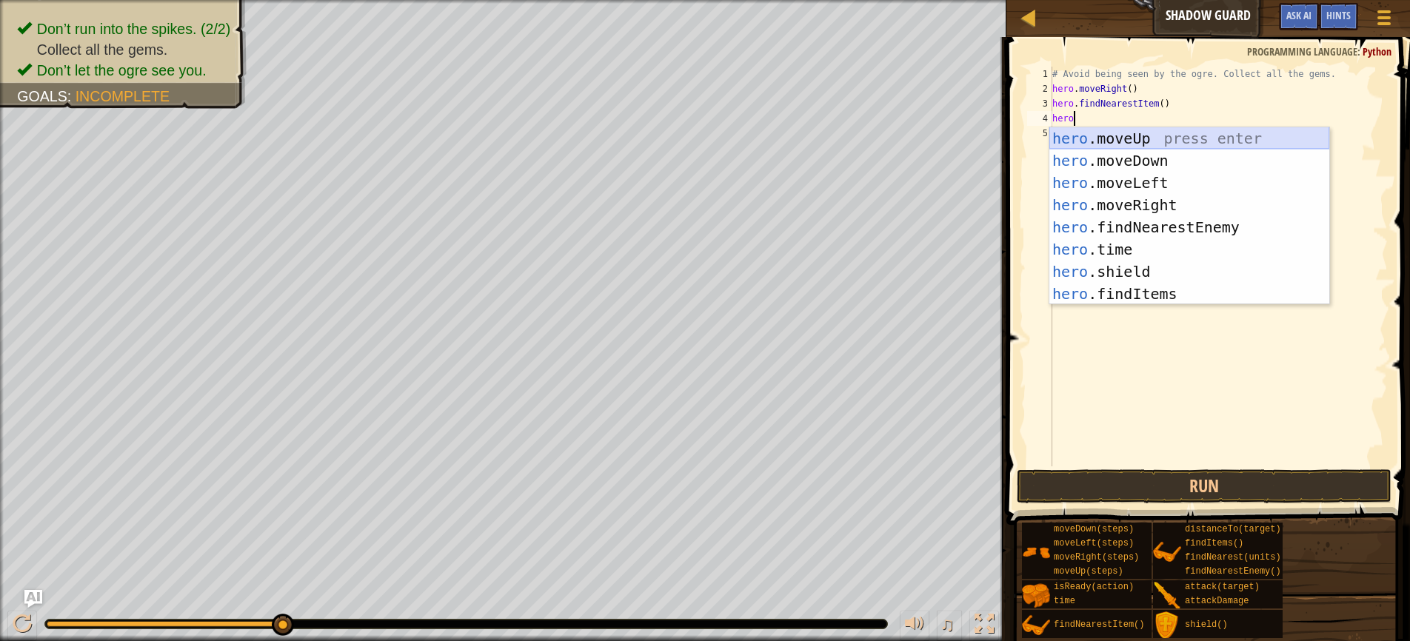
click at [1113, 140] on div "hero .moveUp press enter hero .moveDown press enter hero .moveLeft press enter …" at bounding box center [1189, 238] width 280 height 222
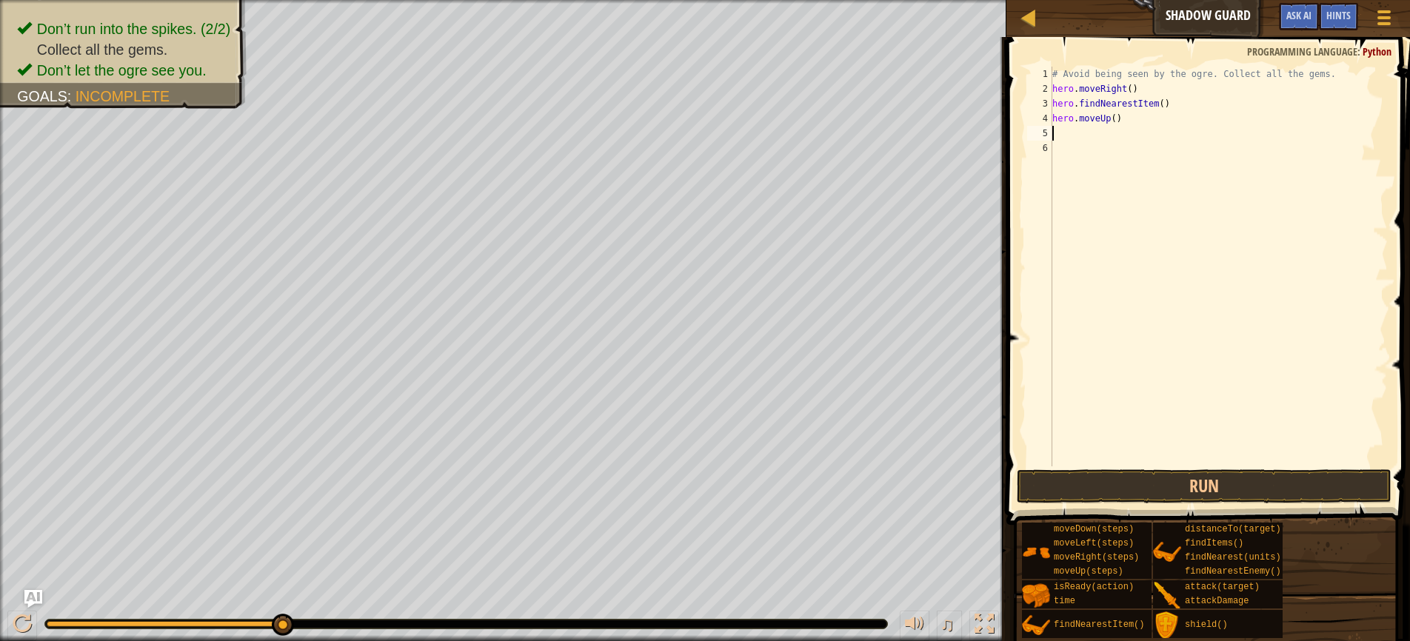
scroll to position [7, 0]
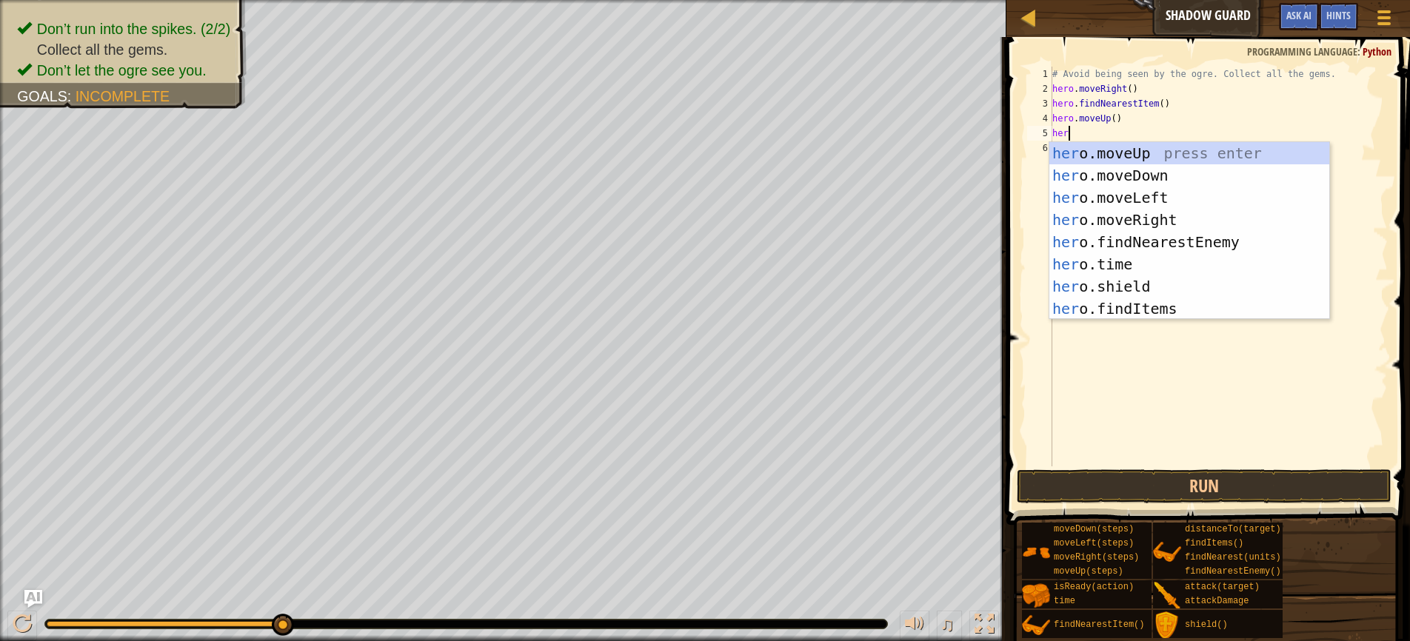
type textarea "hero"
click at [1143, 215] on div "hero .moveUp press enter hero .moveDown press enter hero .moveLeft press enter …" at bounding box center [1189, 253] width 280 height 222
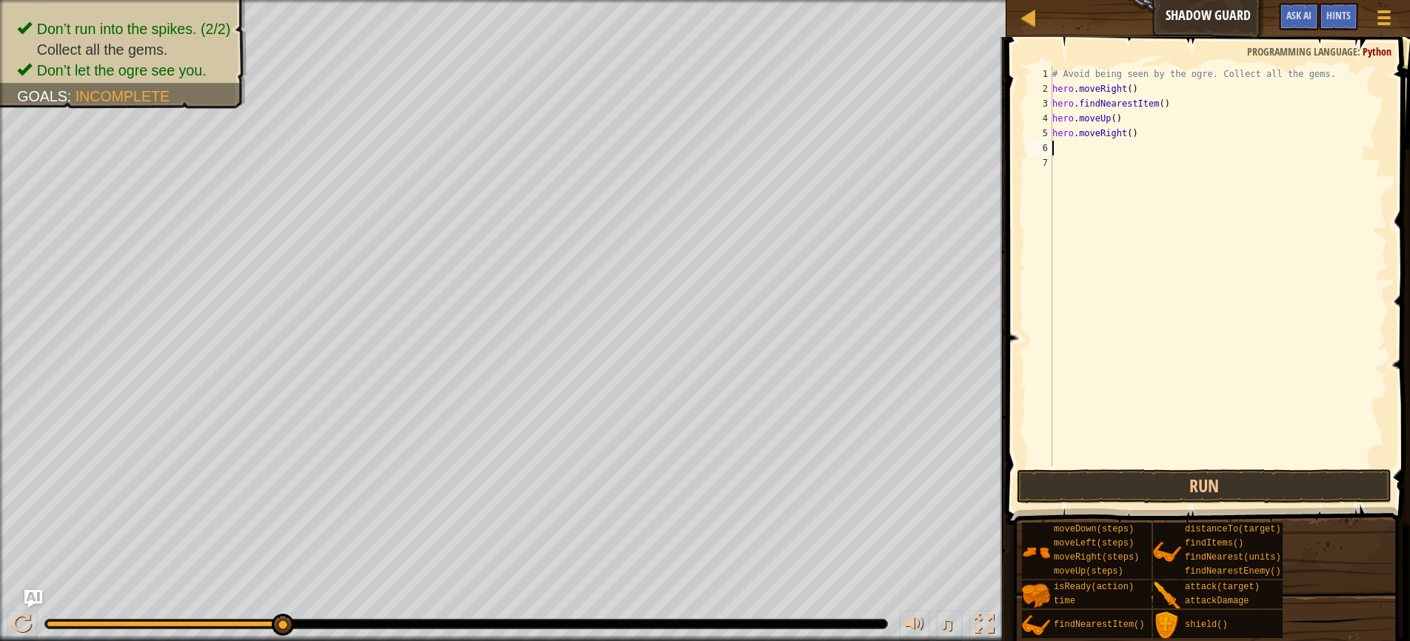
scroll to position [7, 0]
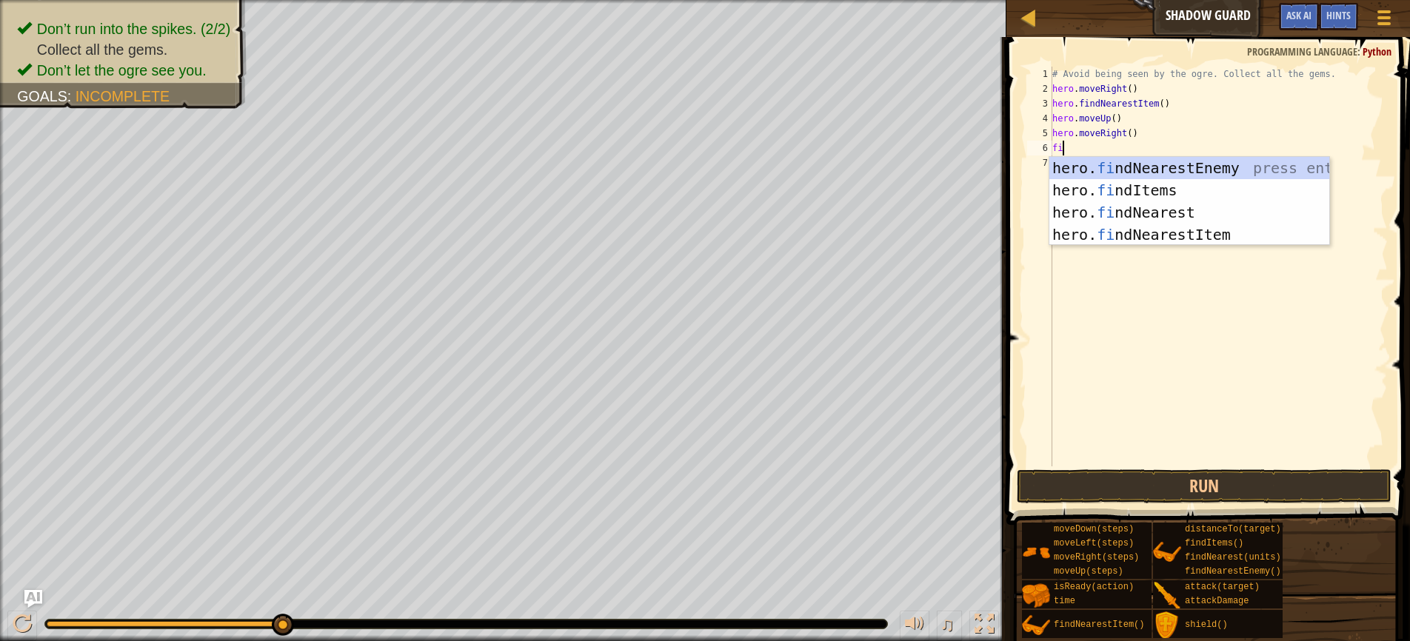
type textarea "find"
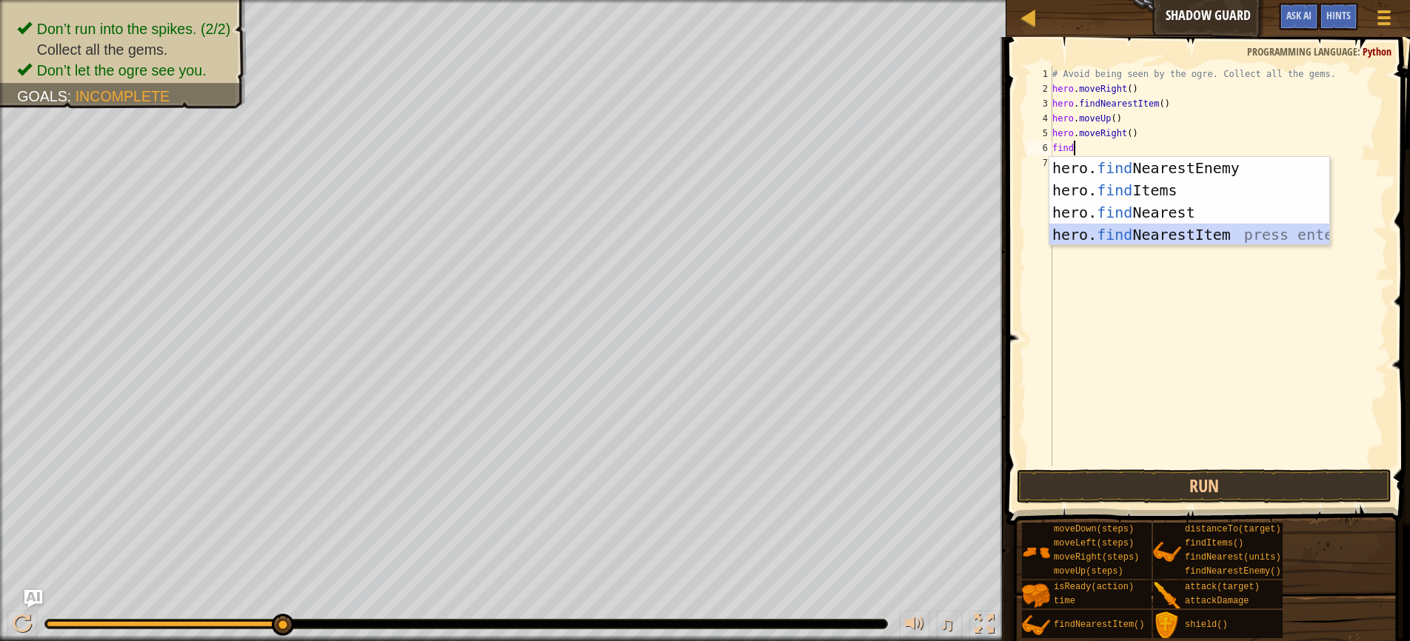
click at [1191, 236] on div "hero. find NearestEnemy press enter hero. find Items press enter hero. find Nea…" at bounding box center [1189, 223] width 280 height 133
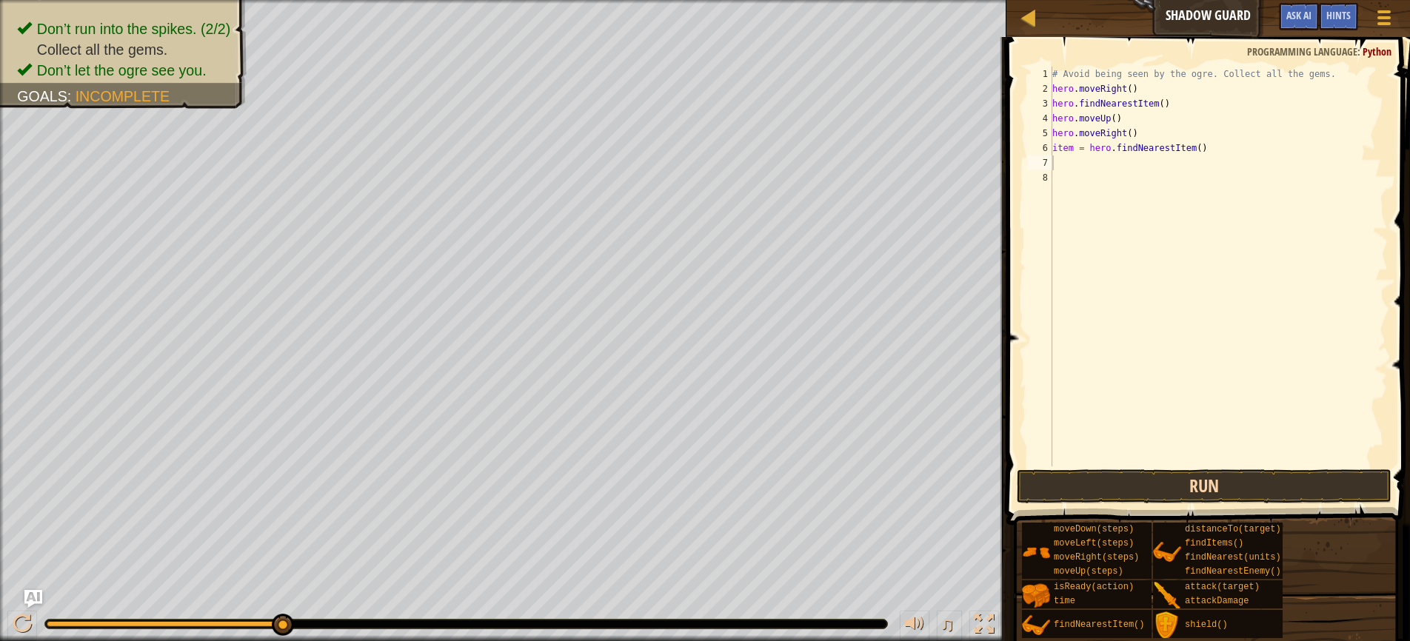
click at [1167, 487] on button "Run" at bounding box center [1204, 486] width 375 height 34
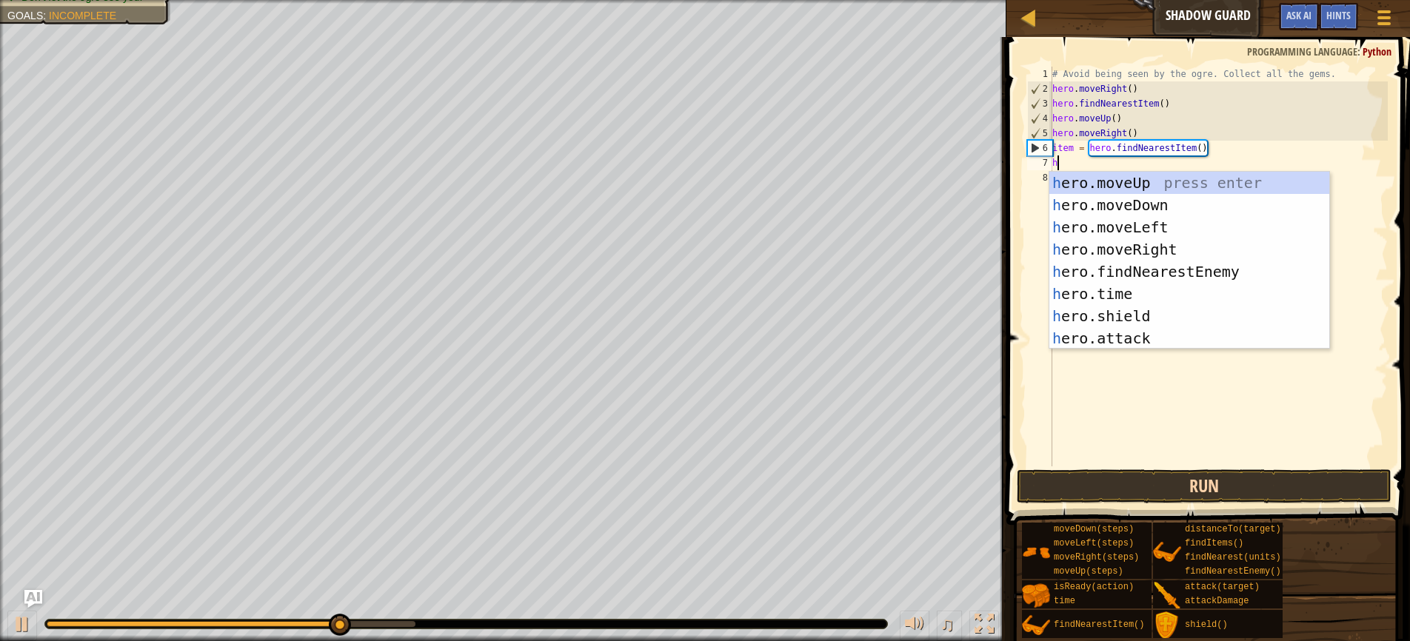
type textarea "hero"
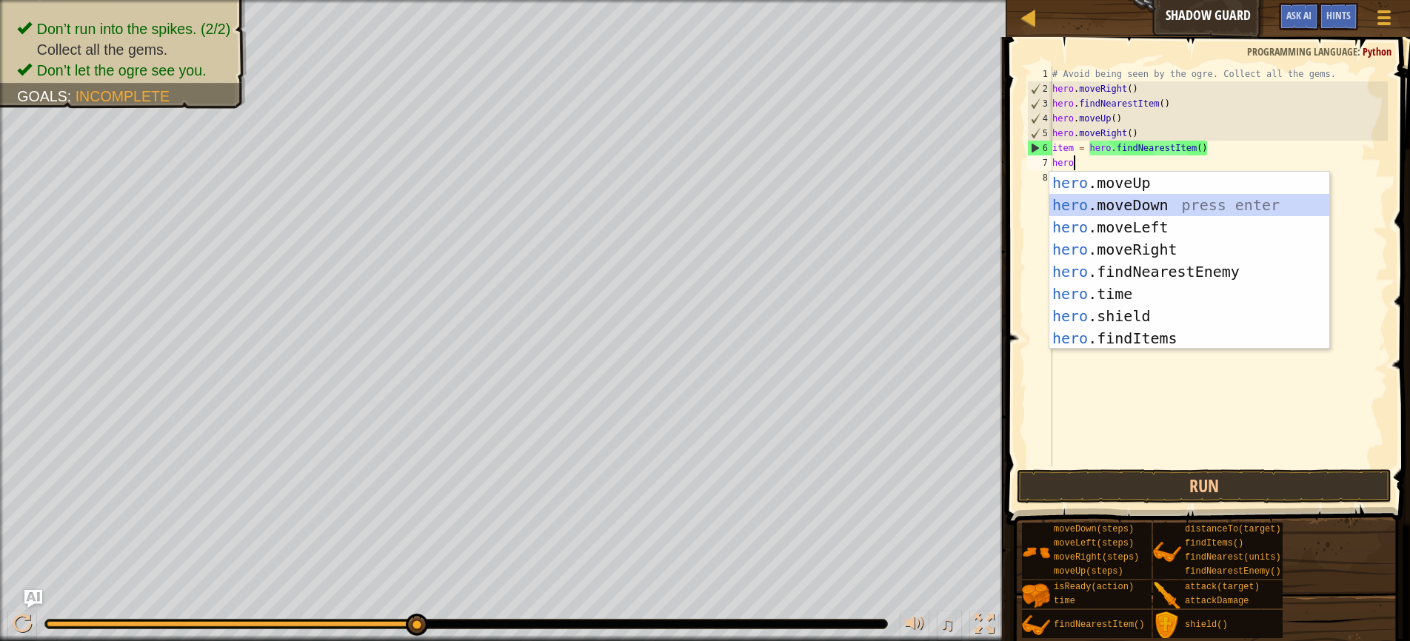
click at [1126, 203] on div "hero .moveUp press enter hero .moveDown press enter hero .moveLeft press enter …" at bounding box center [1189, 283] width 280 height 222
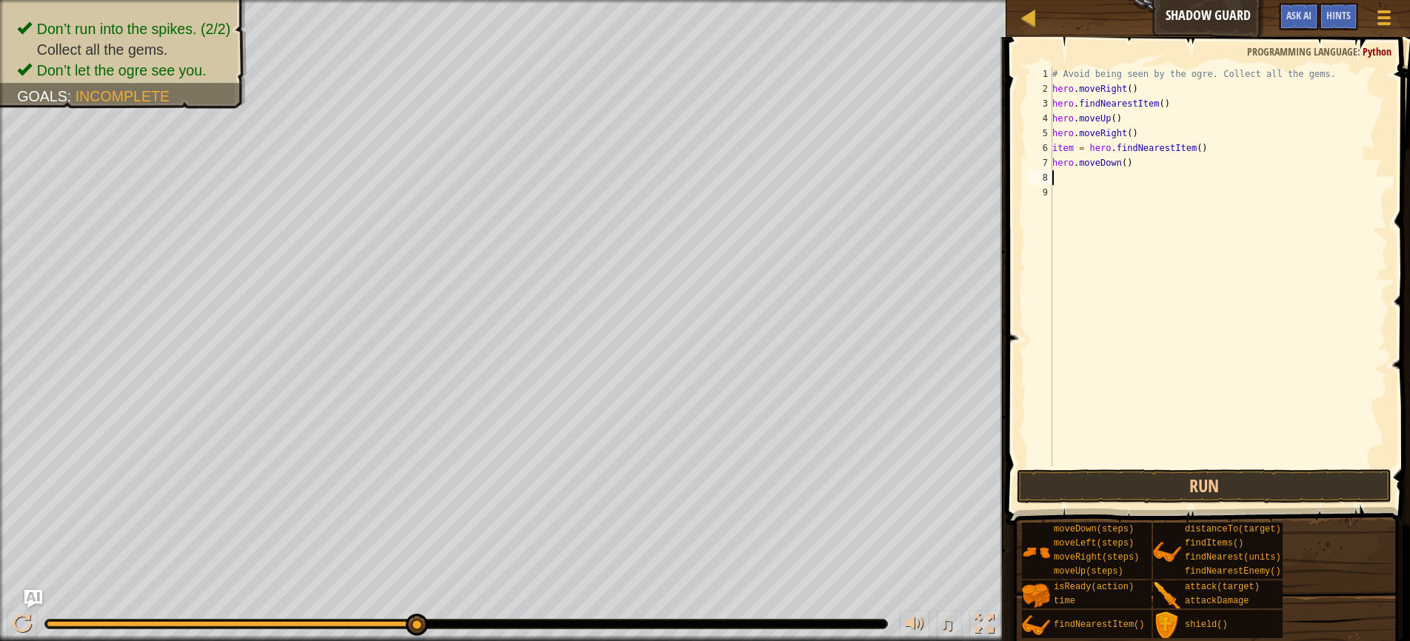
click at [1126, 203] on div "# Avoid being seen by the ogre. Collect all the gems. hero . moveRight ( ) hero…" at bounding box center [1218, 281] width 338 height 429
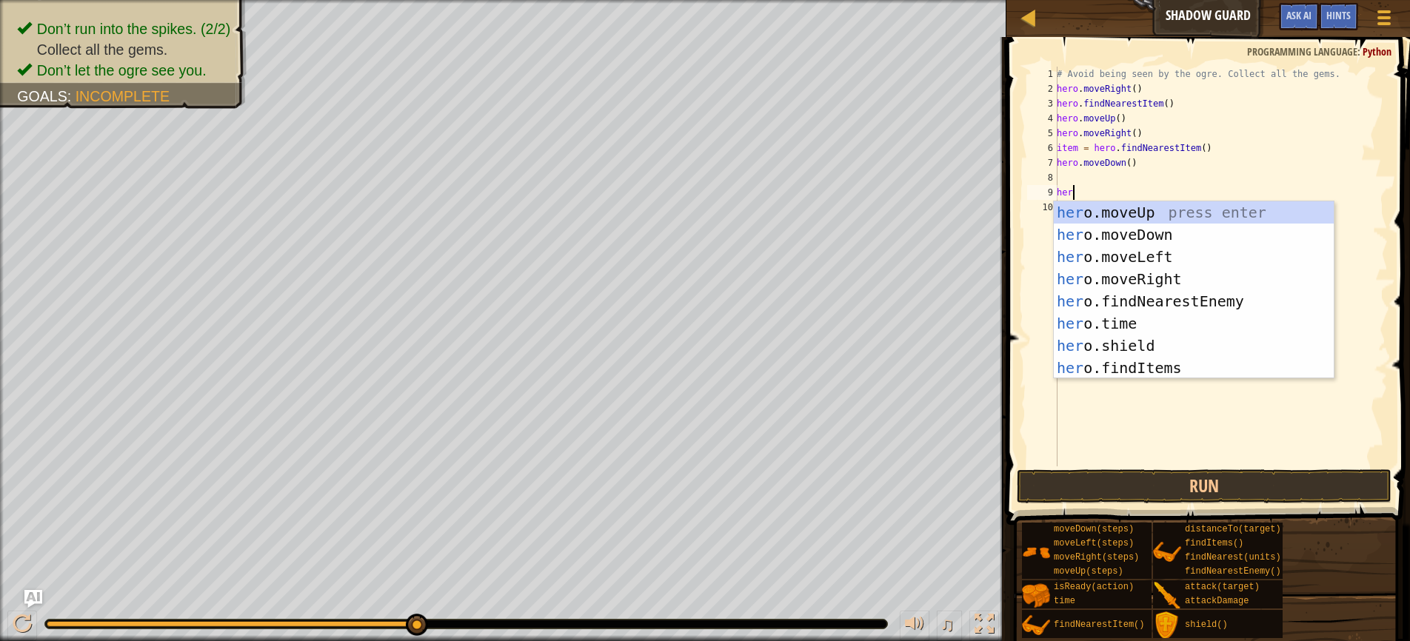
type textarea "hero"
click at [1137, 280] on div "hero .moveUp press enter hero .moveDown press enter hero .moveLeft press enter …" at bounding box center [1194, 312] width 280 height 222
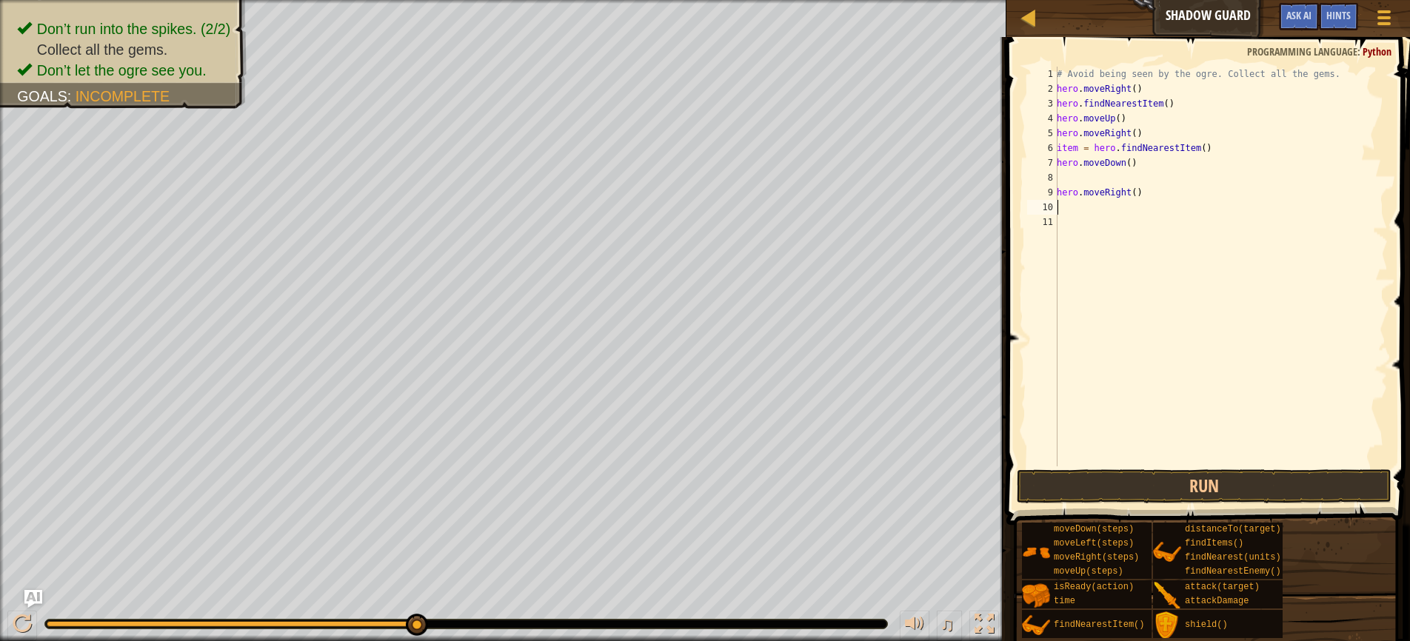
scroll to position [7, 0]
click at [1064, 181] on div "# Avoid being seen by the ogre. Collect all the gems. hero . moveRight ( ) hero…" at bounding box center [1221, 281] width 334 height 429
type textarea "hero.moveDown()"
click at [1153, 480] on button "Run" at bounding box center [1204, 486] width 375 height 34
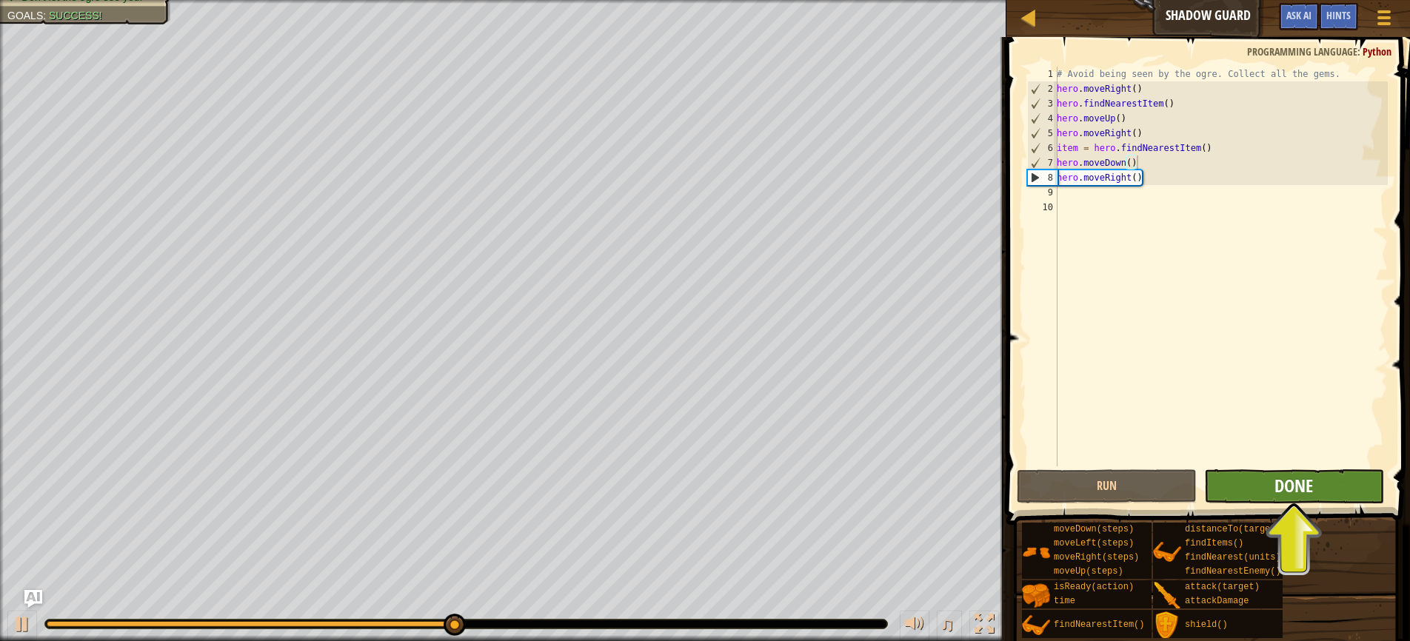
click at [1290, 484] on span "Done" at bounding box center [1293, 486] width 39 height 24
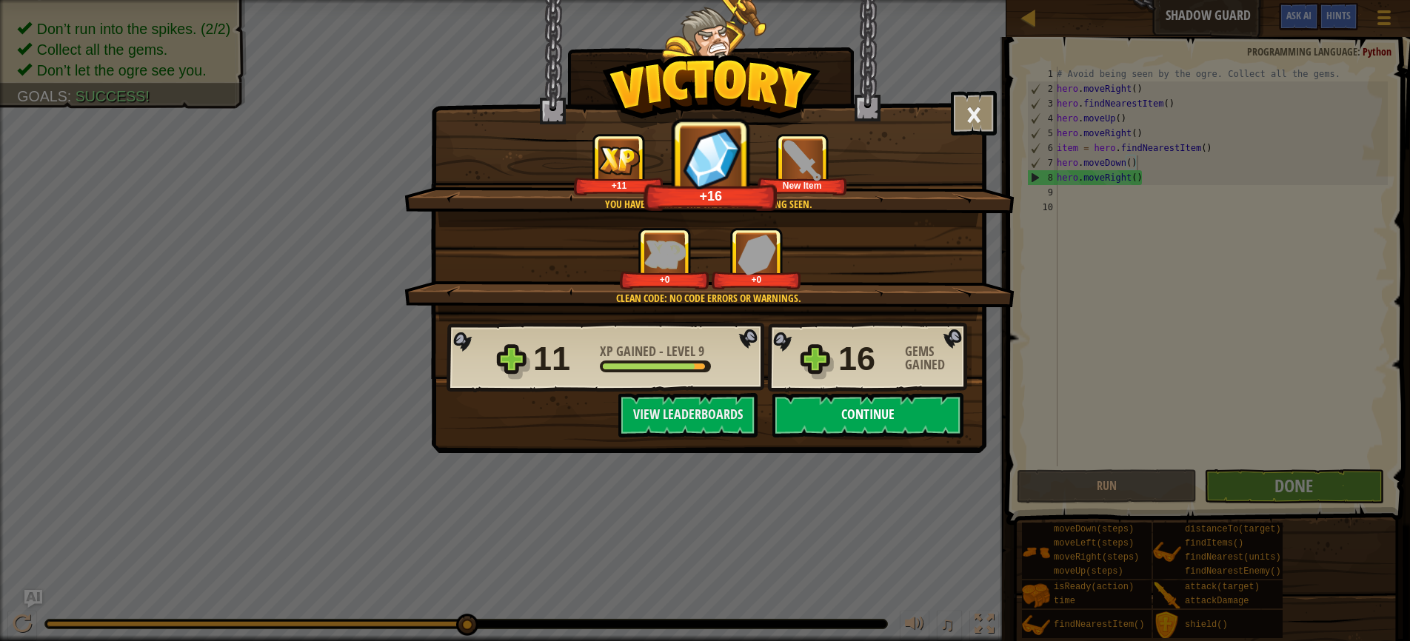
click at [849, 427] on button "Continue" at bounding box center [867, 415] width 191 height 44
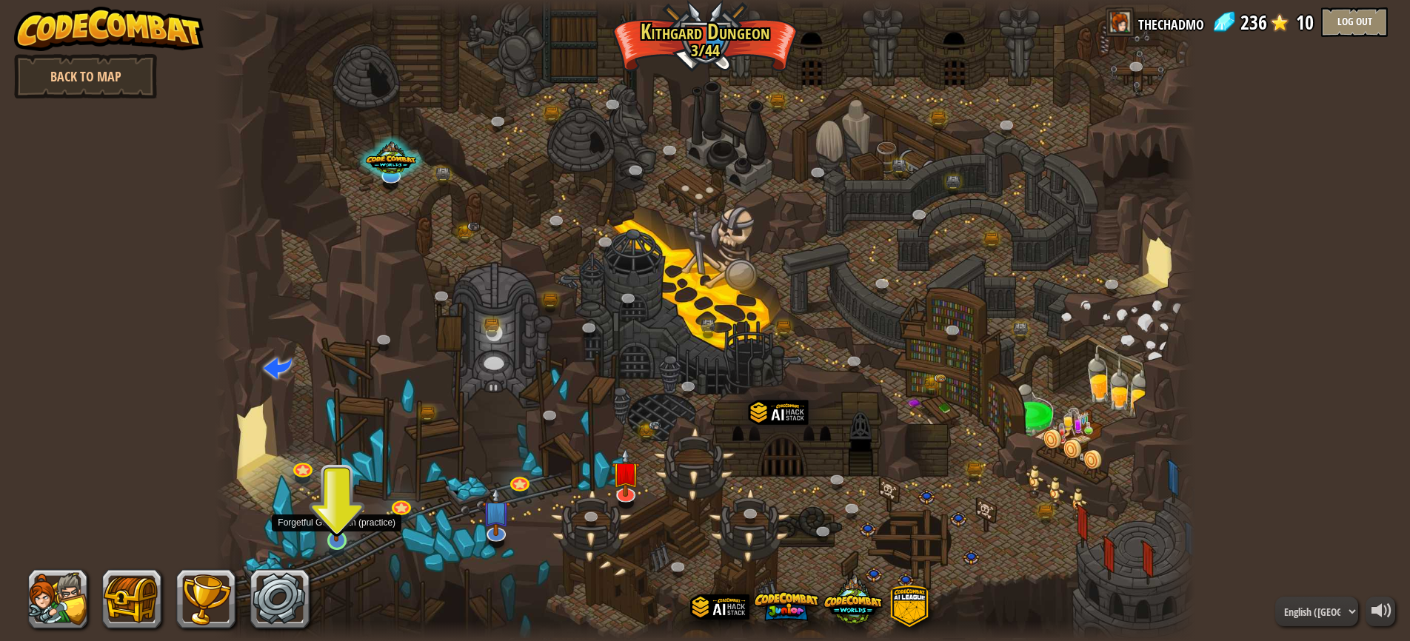
click at [335, 546] on link at bounding box center [337, 541] width 30 height 30
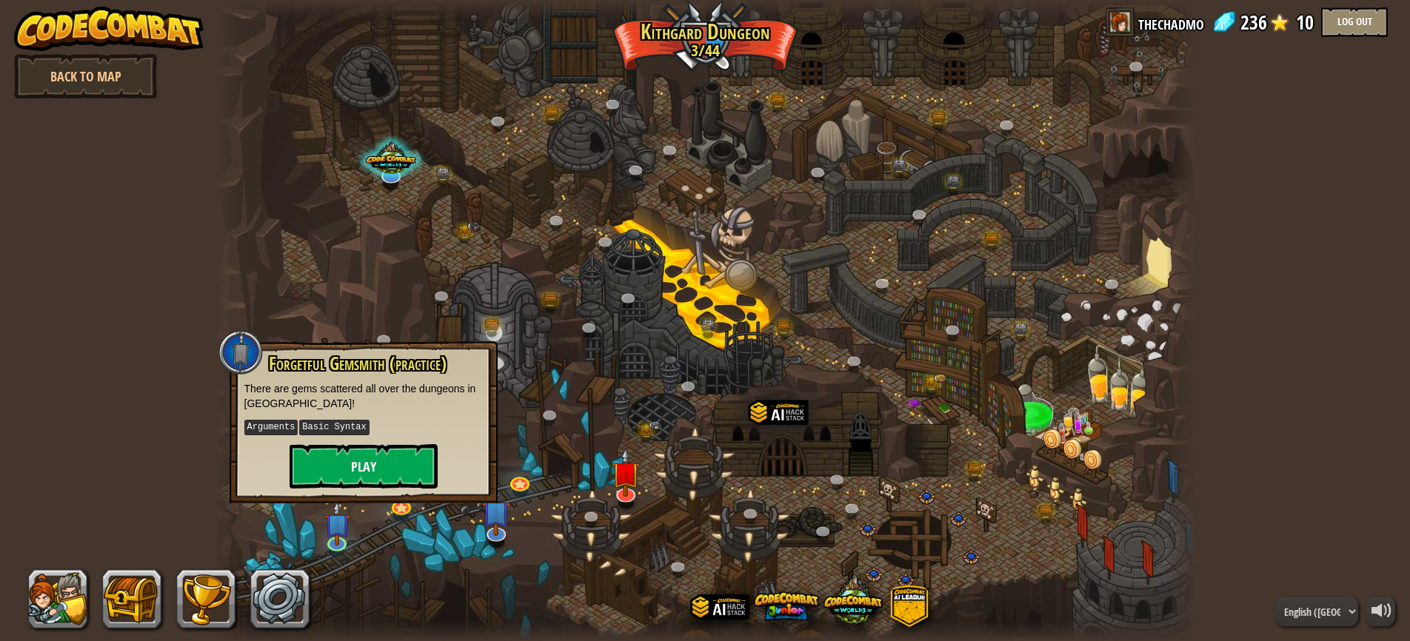
click at [343, 474] on button "Play" at bounding box center [364, 466] width 148 height 44
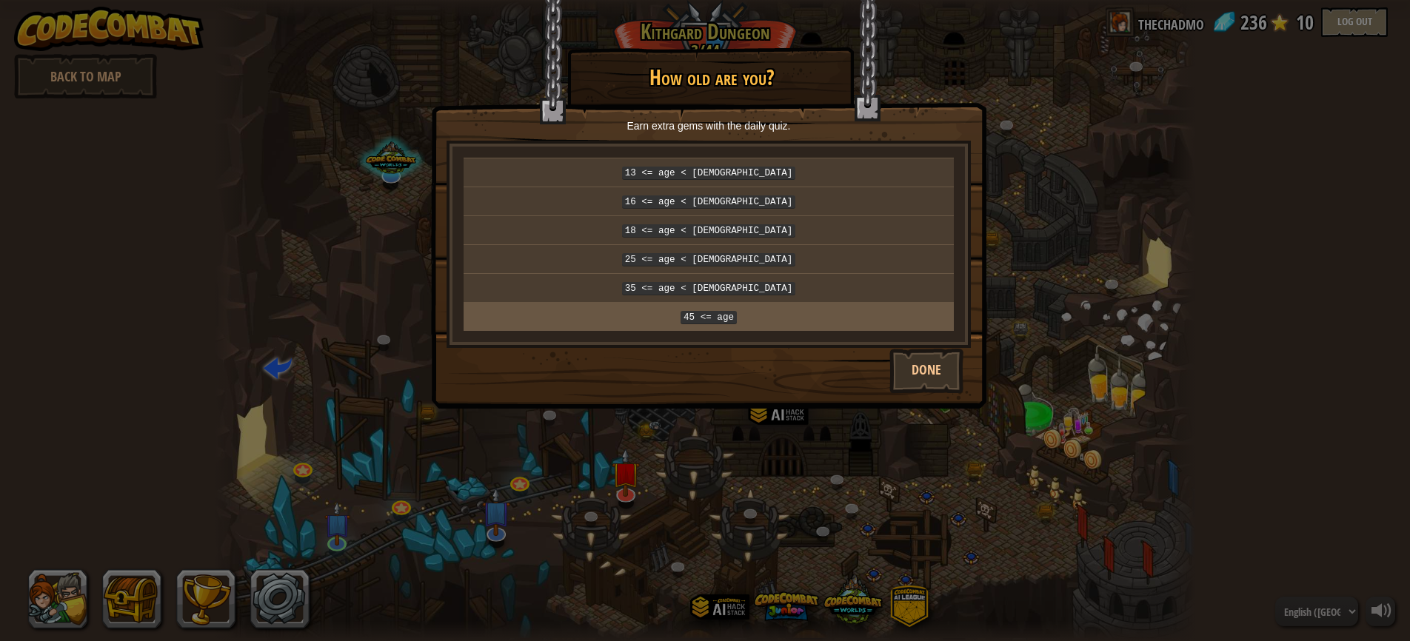
click at [718, 311] on code "45 <= age" at bounding box center [709, 317] width 56 height 13
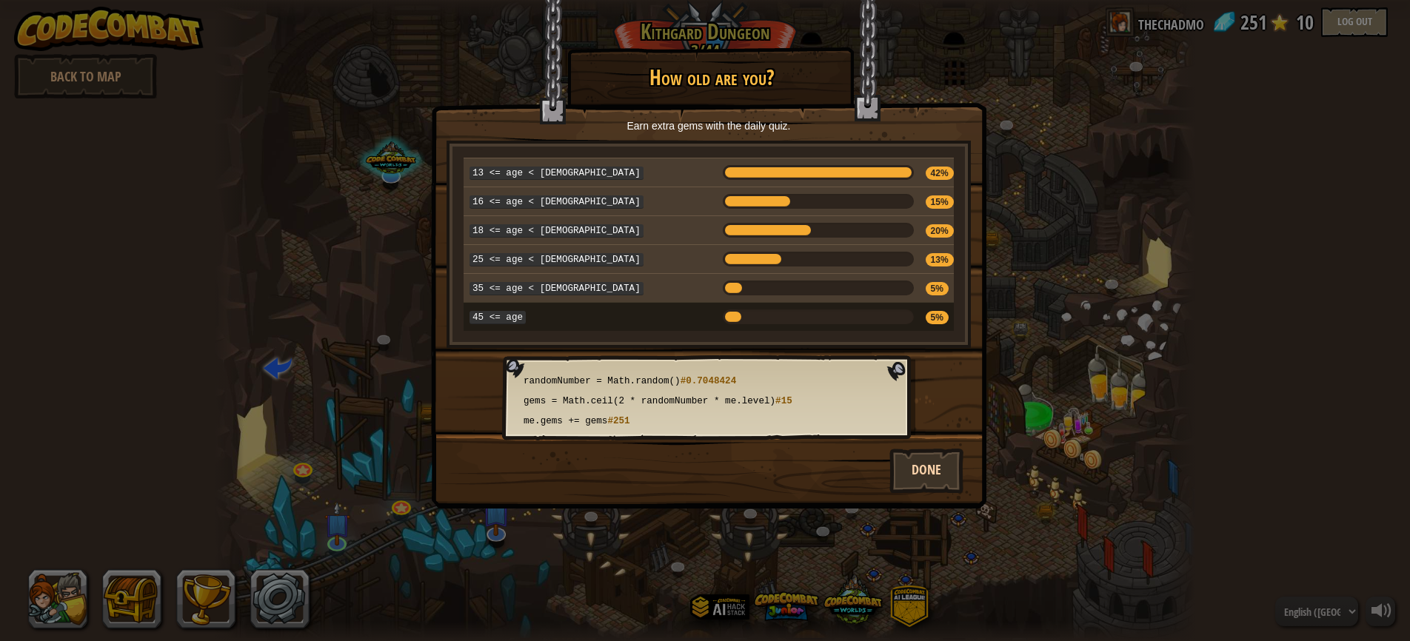
click at [925, 467] on button "Done" at bounding box center [926, 471] width 74 height 44
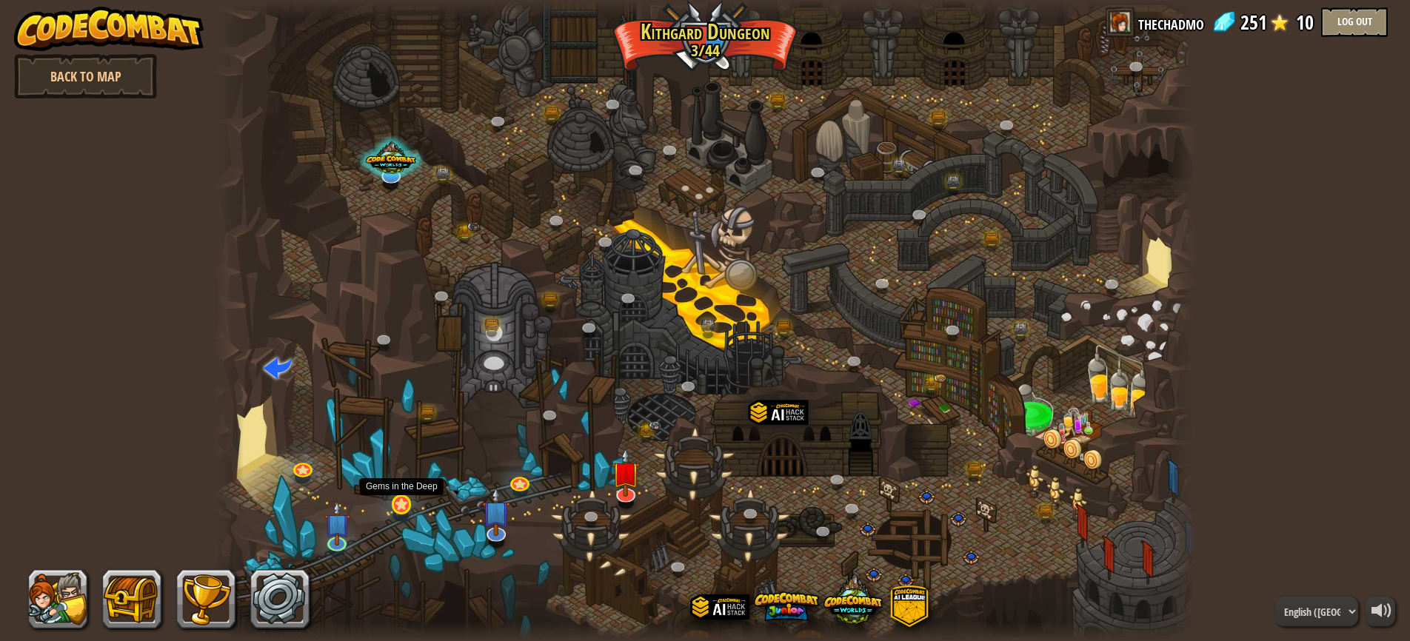
click at [397, 505] on link at bounding box center [402, 504] width 30 height 30
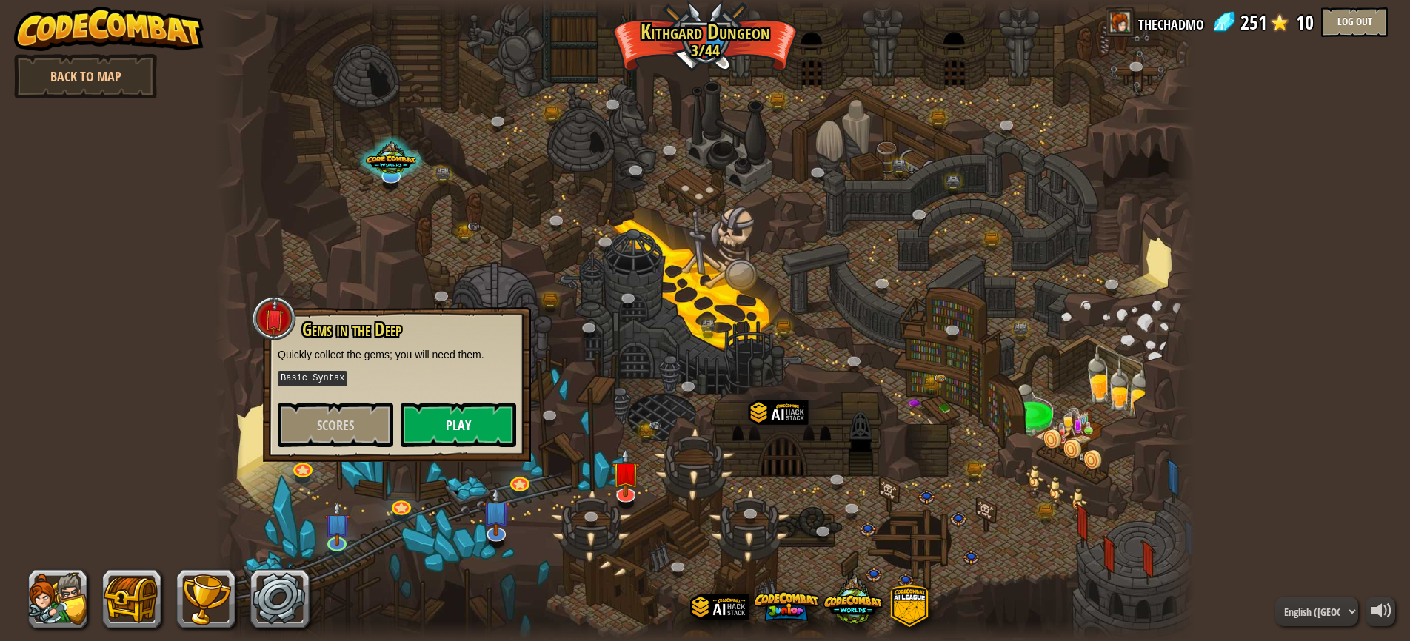
click at [438, 427] on button "Play" at bounding box center [459, 425] width 116 height 44
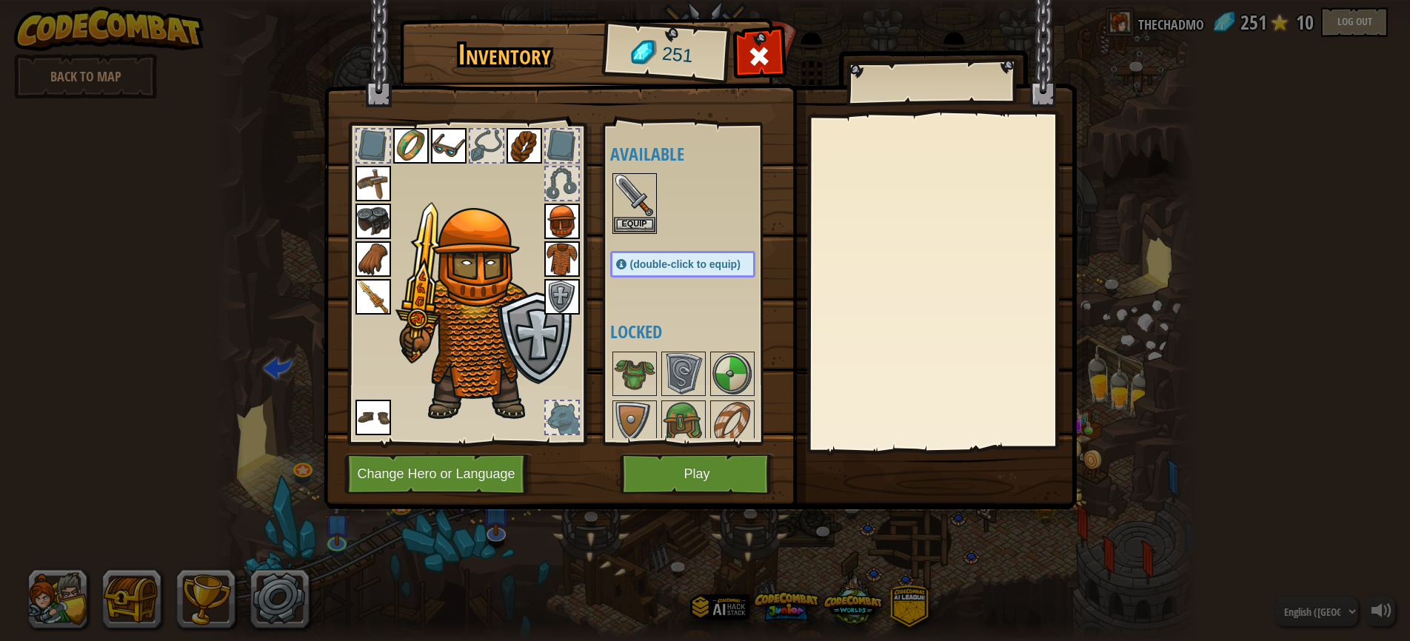
click at [694, 469] on button "Play" at bounding box center [697, 474] width 155 height 41
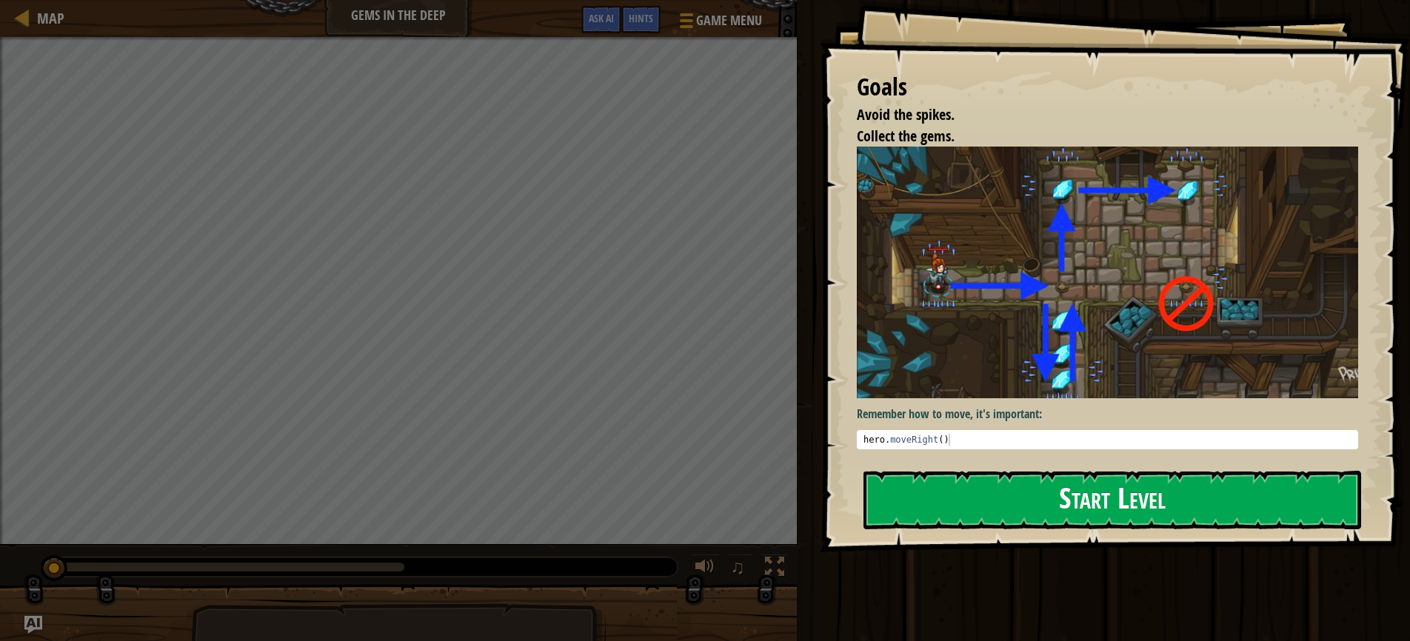
click at [976, 492] on button "Start Level" at bounding box center [1112, 500] width 498 height 58
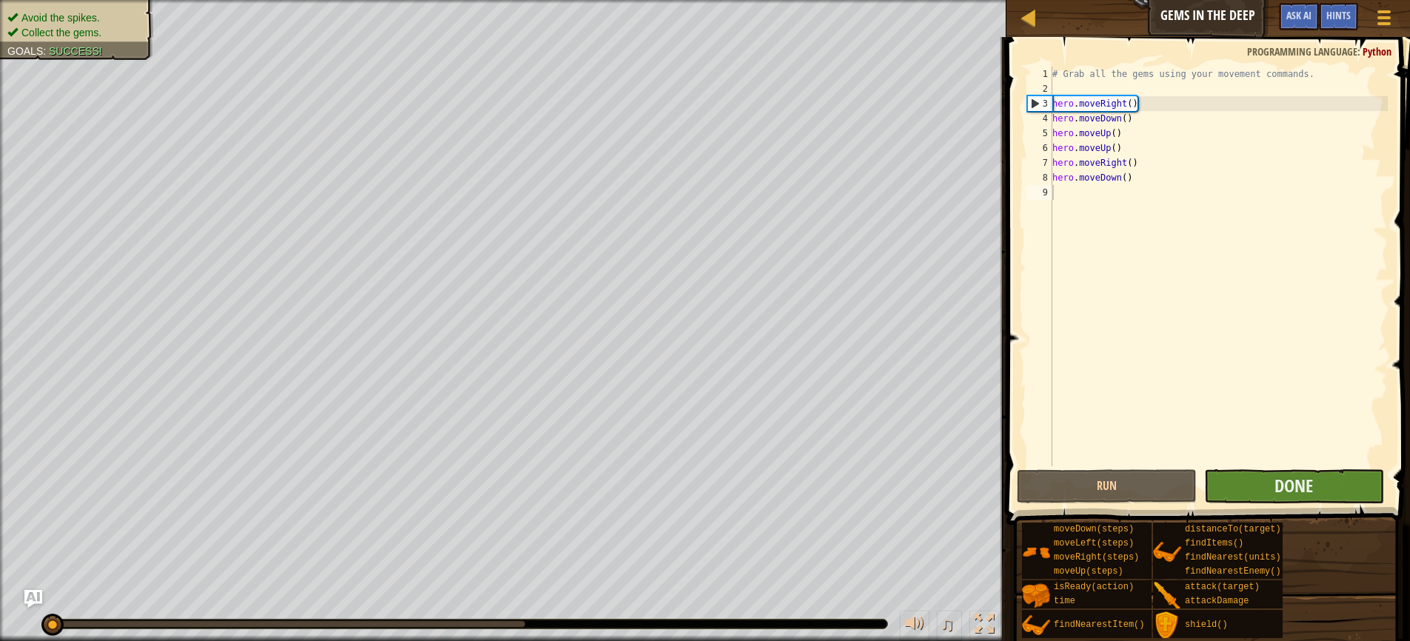
click at [1266, 490] on button "Done" at bounding box center [1294, 486] width 180 height 34
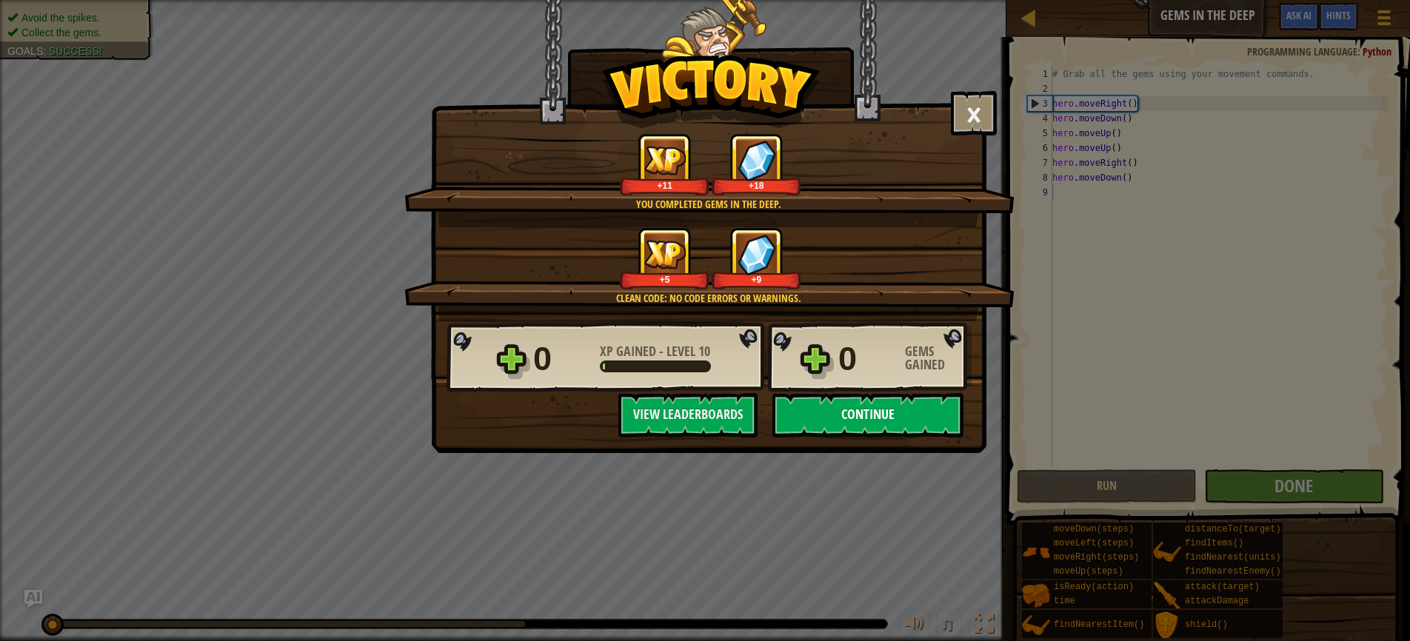
click at [846, 409] on button "Continue" at bounding box center [867, 415] width 191 height 44
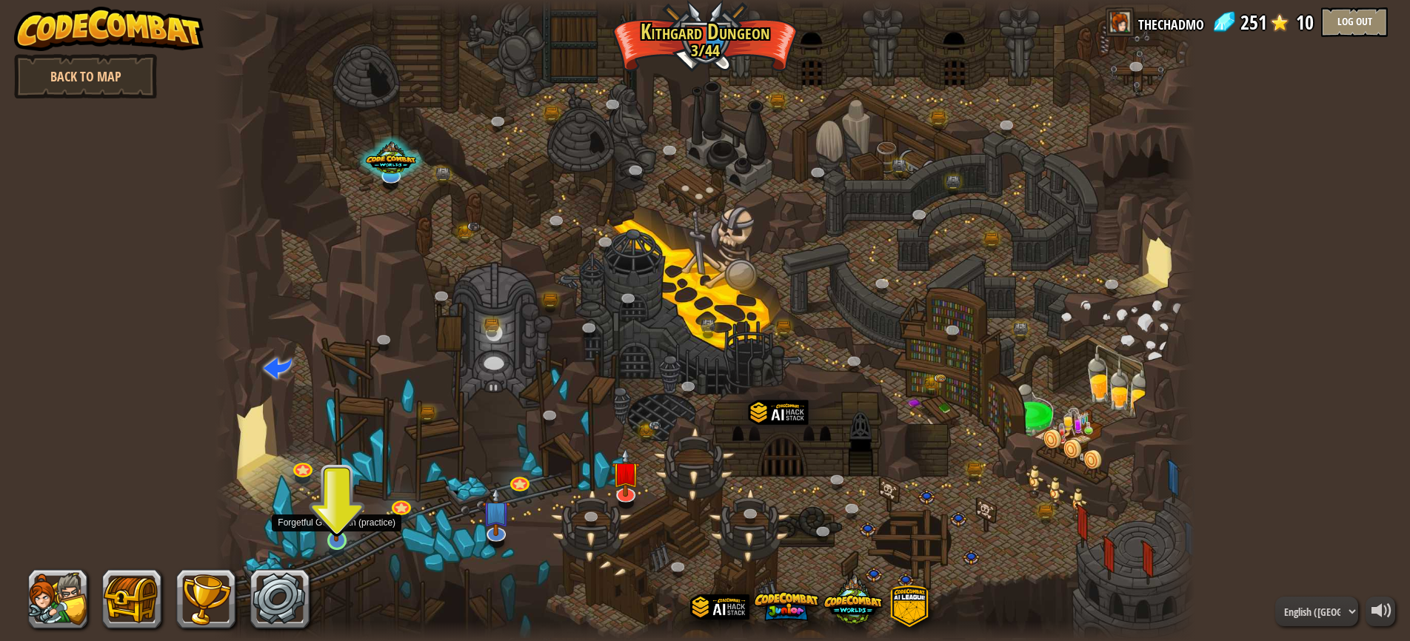
click at [337, 544] on link at bounding box center [337, 541] width 30 height 30
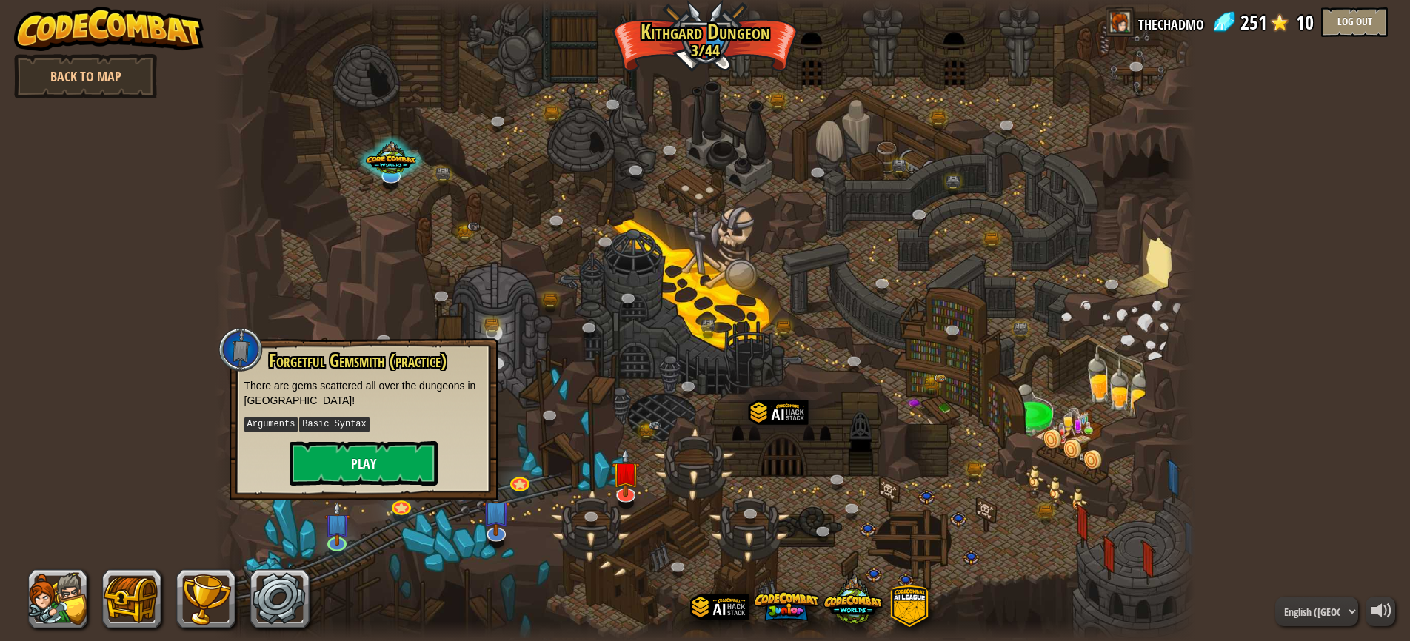
click at [350, 462] on button "Play" at bounding box center [364, 463] width 148 height 44
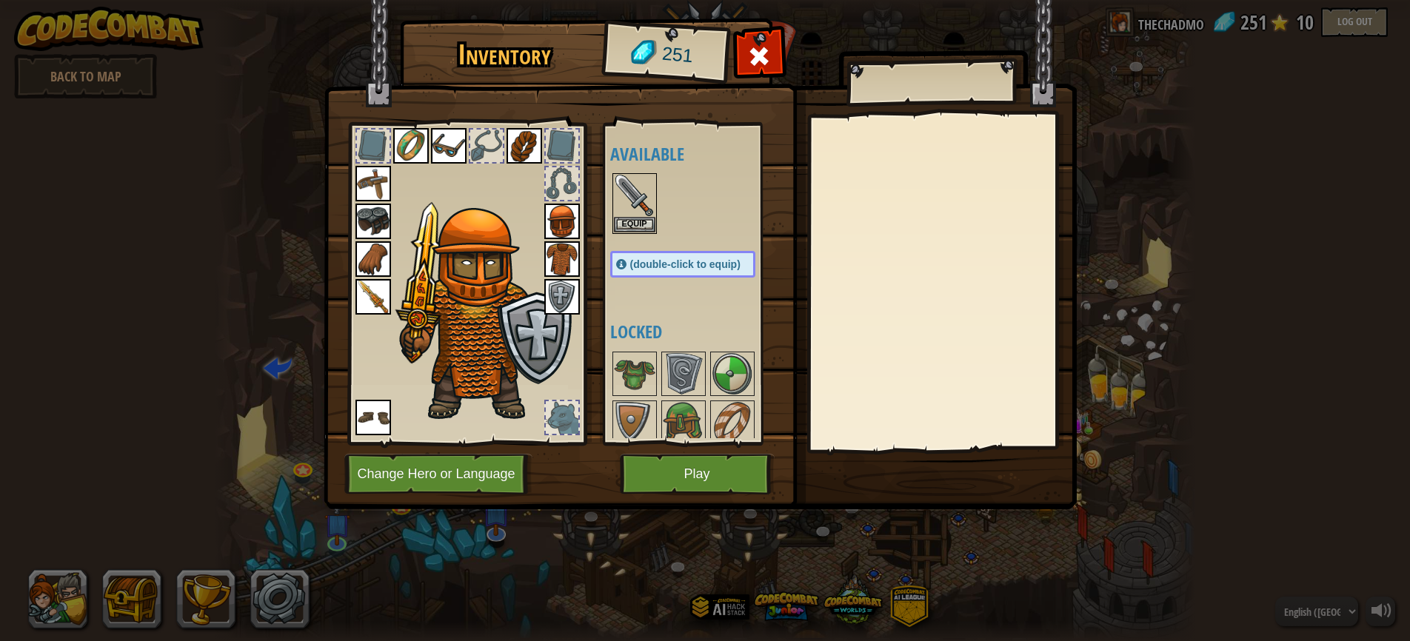
click at [679, 478] on button "Play" at bounding box center [697, 474] width 155 height 41
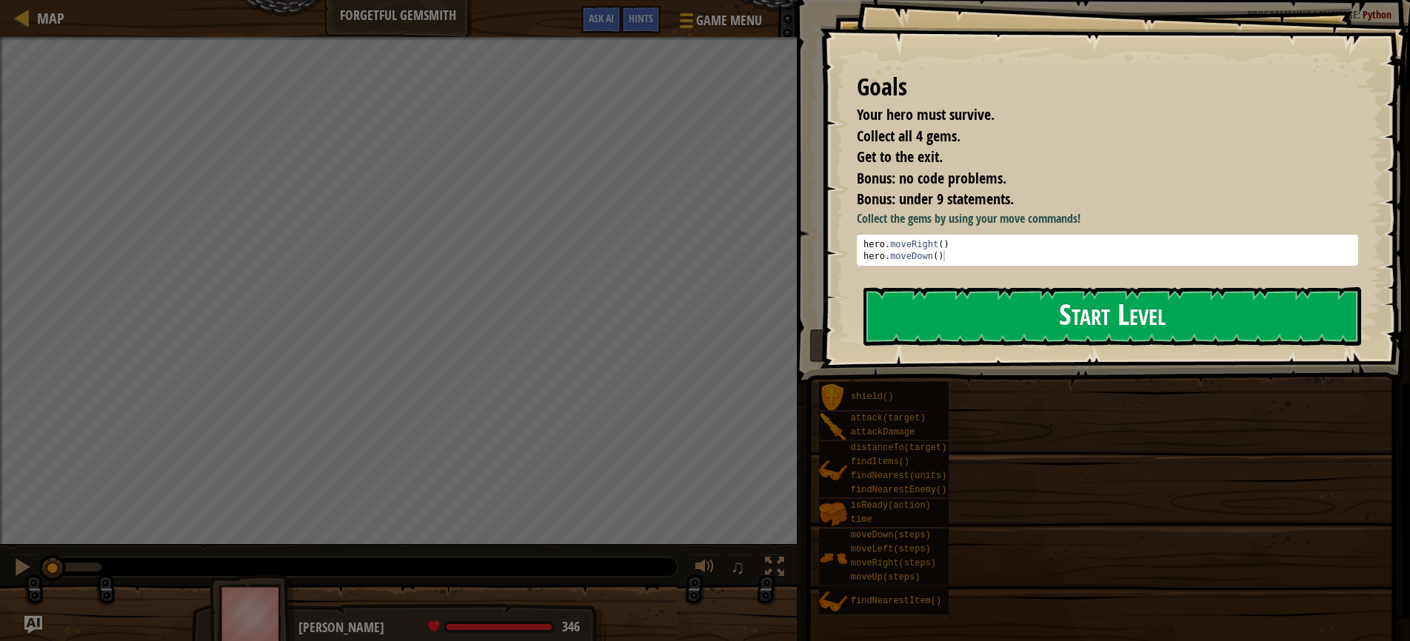
click at [1038, 323] on button "Start Level" at bounding box center [1112, 316] width 498 height 58
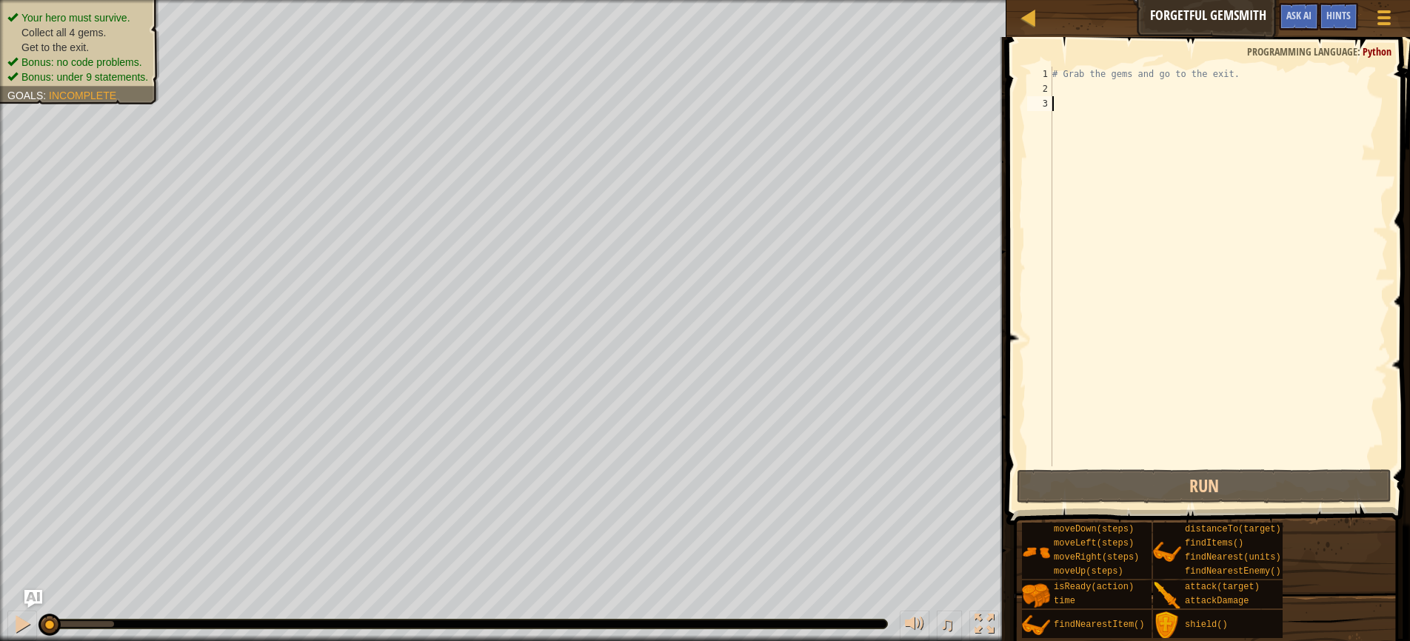
scroll to position [7, 0]
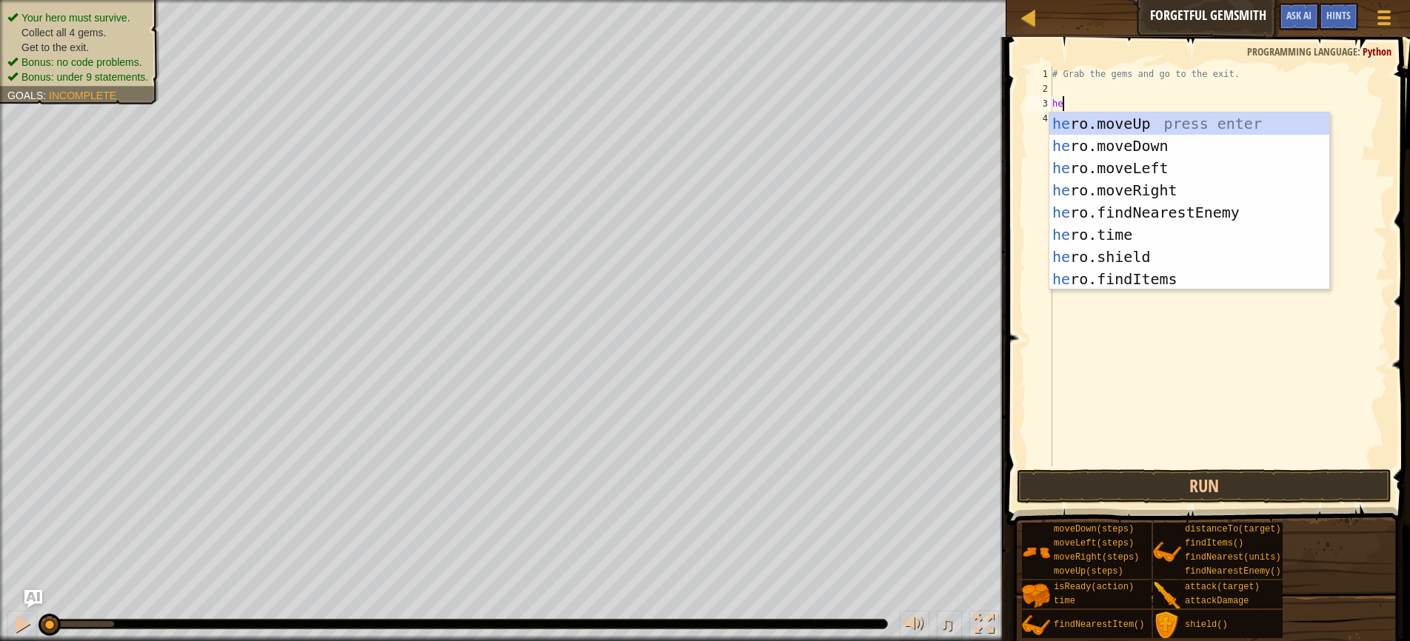
type textarea "hero"
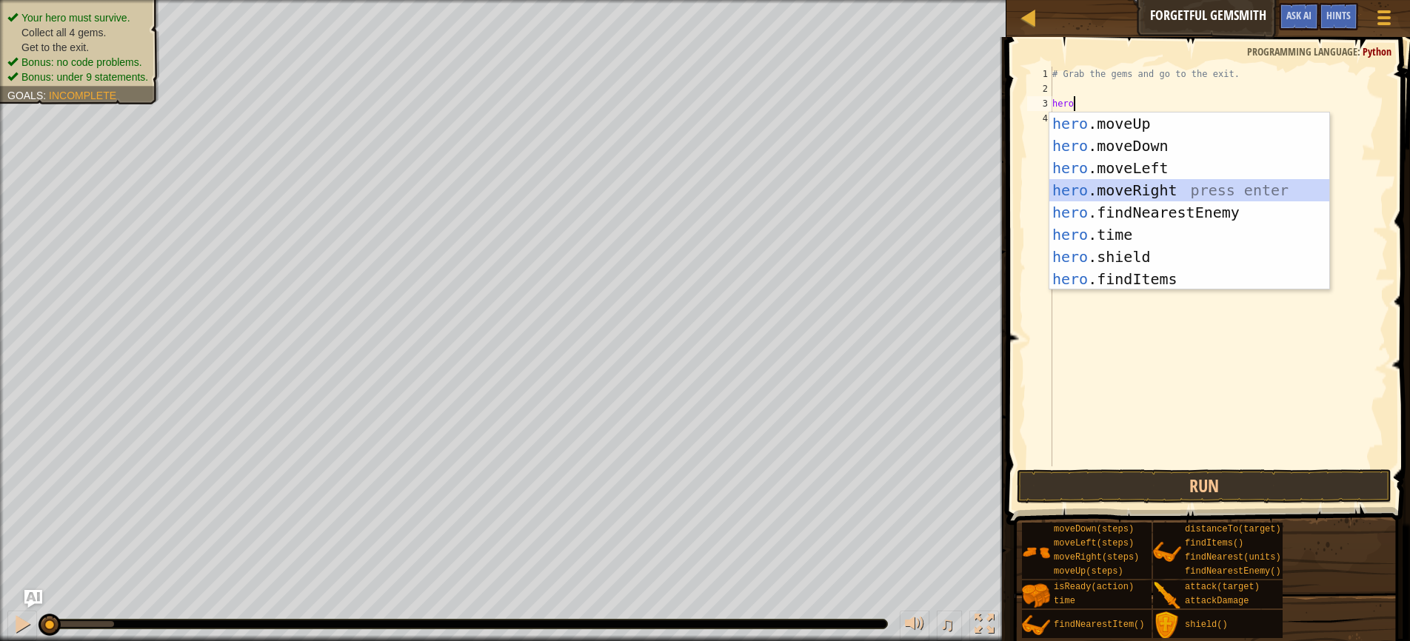
click at [1117, 181] on div "hero .moveUp press enter hero .moveDown press enter hero .moveLeft press enter …" at bounding box center [1189, 224] width 280 height 222
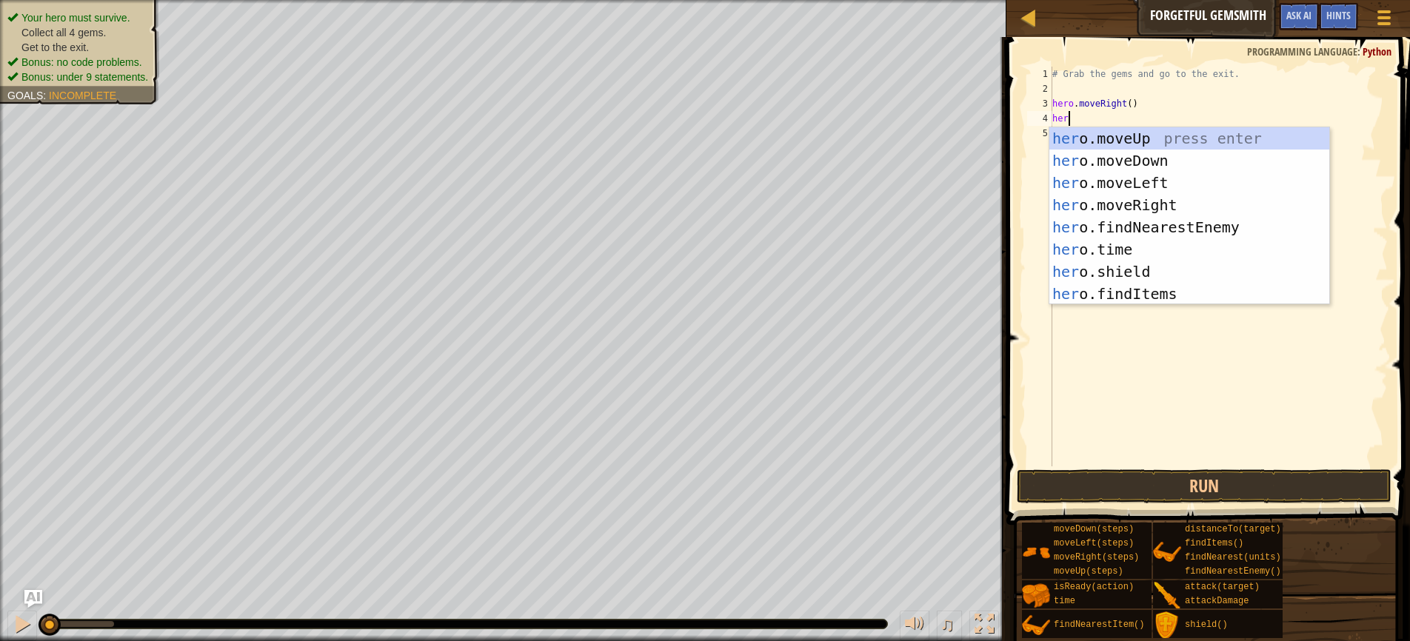
type textarea "hero"
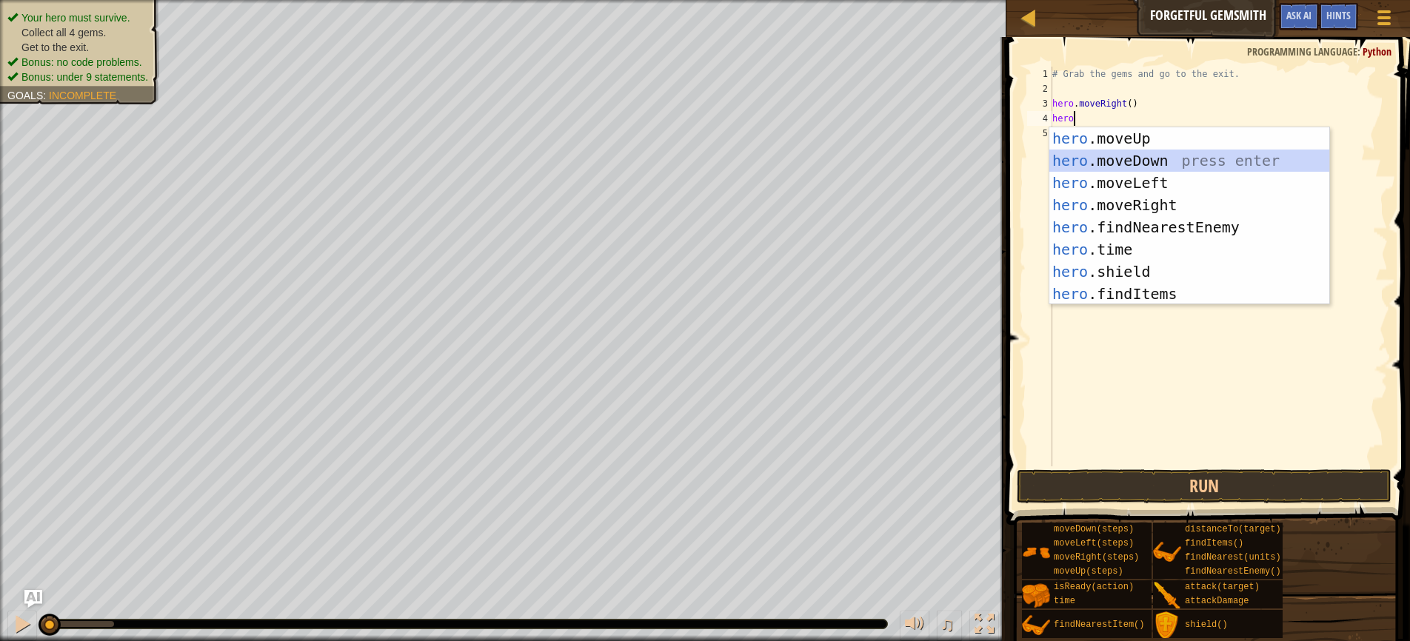
click at [1139, 162] on div "hero .moveUp press enter hero .moveDown press enter hero .moveLeft press enter …" at bounding box center [1189, 238] width 280 height 222
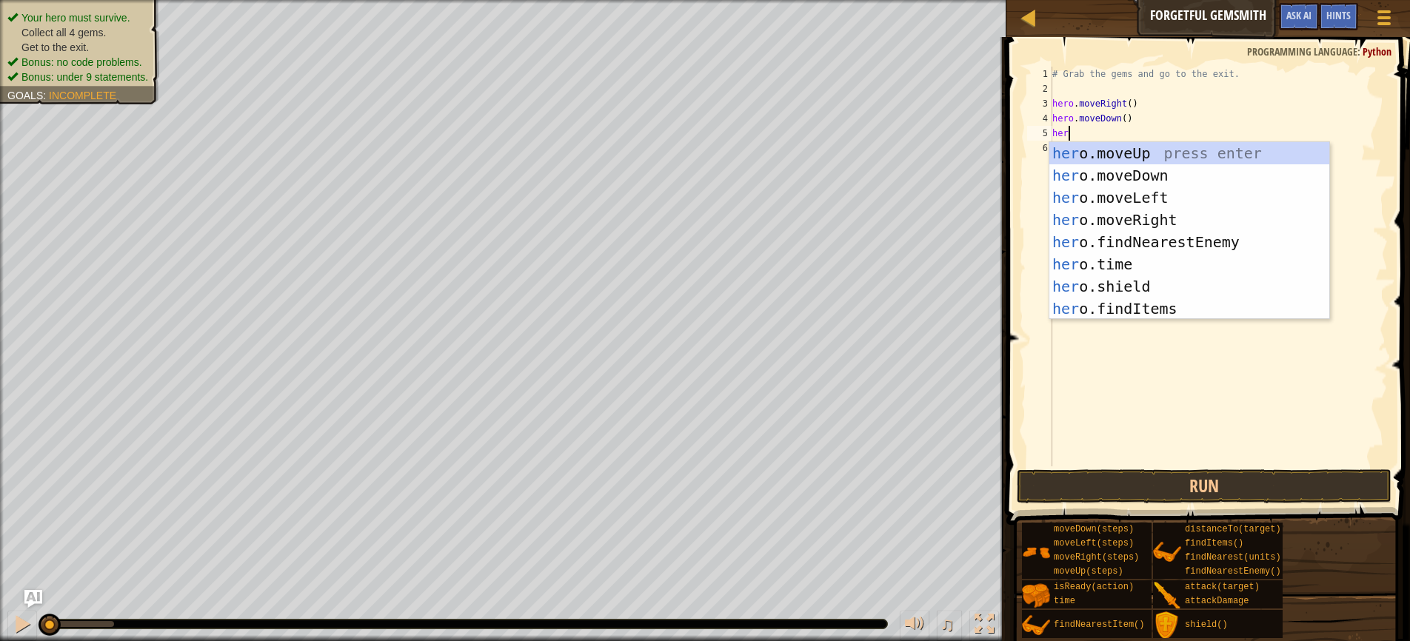
type textarea "hero"
click at [1133, 222] on div "hero .moveUp press enter hero .moveDown press enter hero .moveLeft press enter …" at bounding box center [1189, 253] width 280 height 222
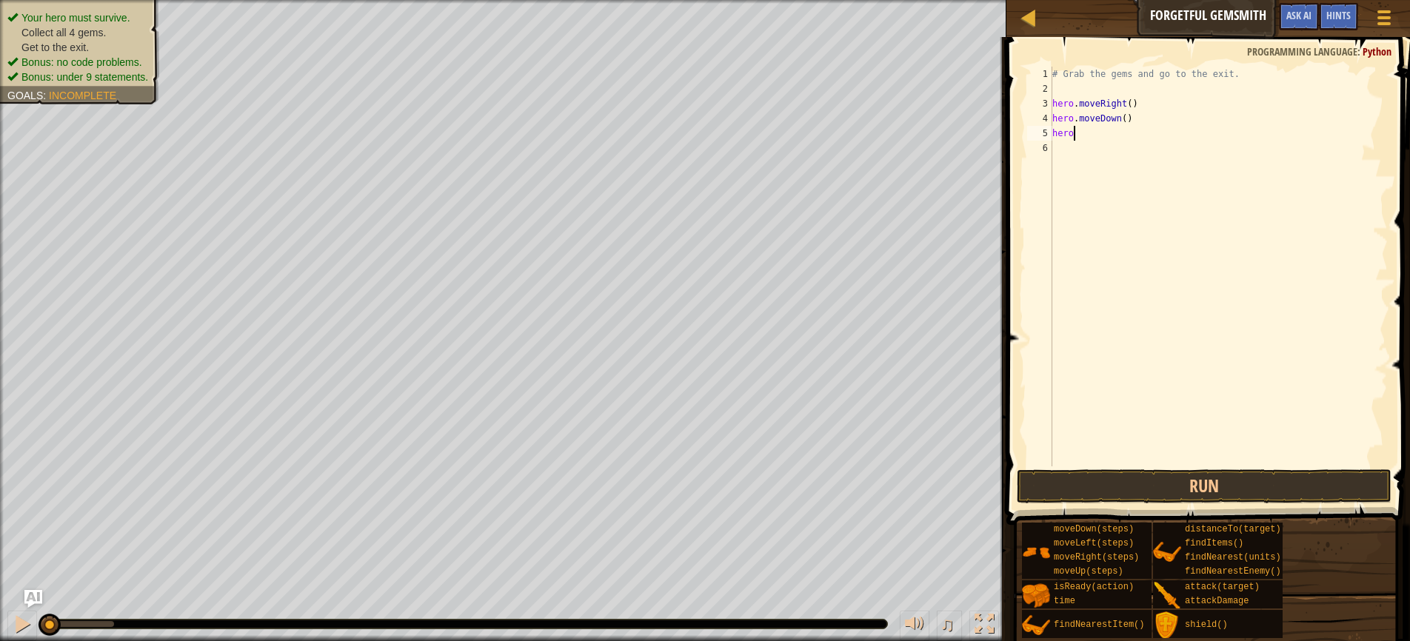
scroll to position [7, 0]
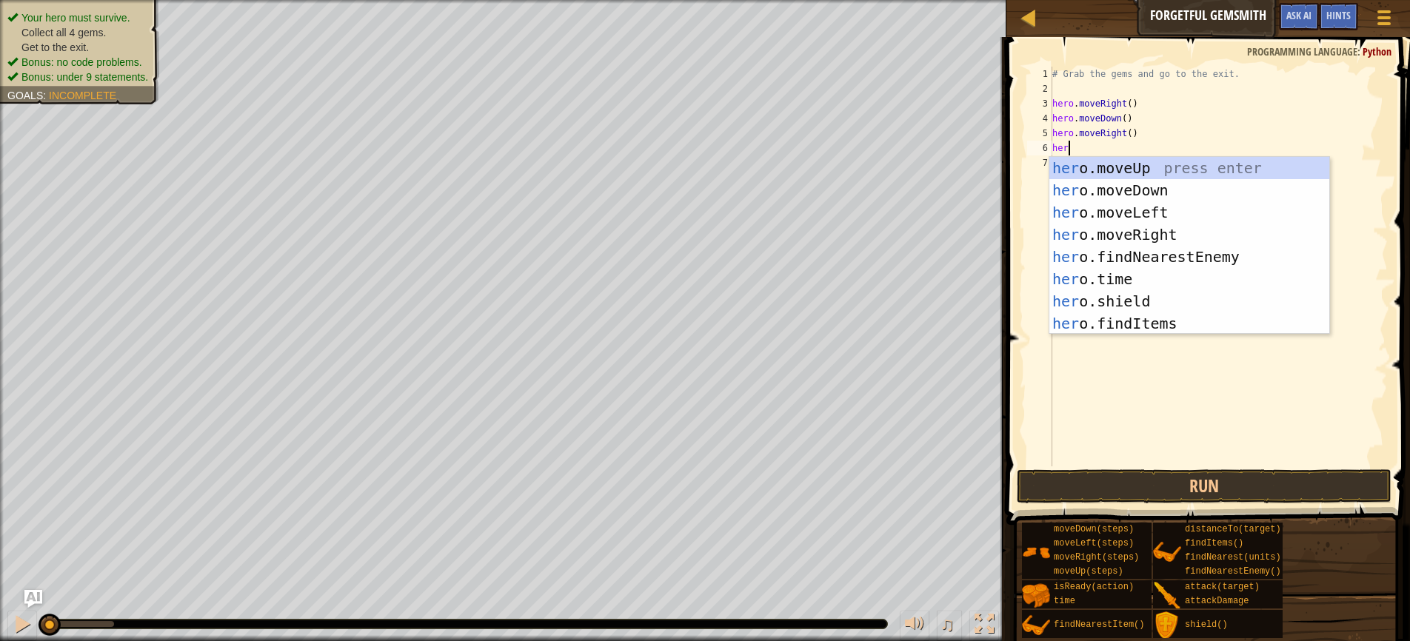
type textarea "hero"
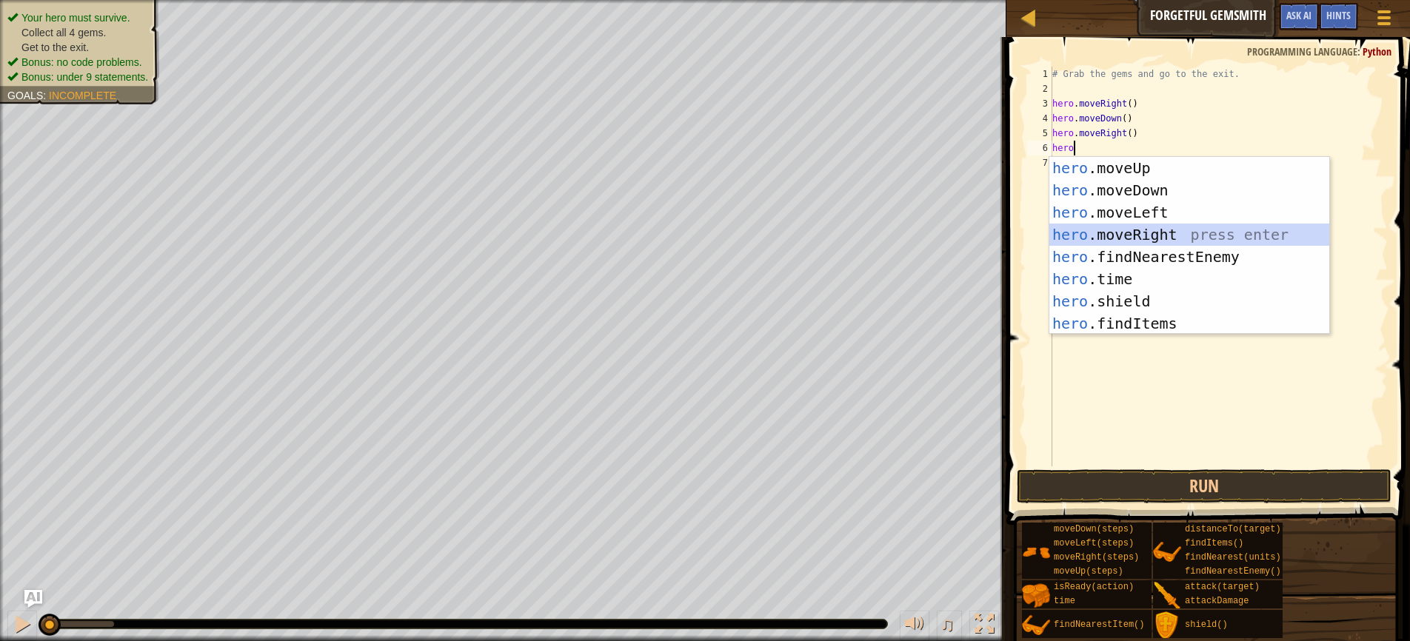
click at [1146, 233] on div "hero .moveUp press enter hero .moveDown press enter hero .moveLeft press enter …" at bounding box center [1189, 268] width 280 height 222
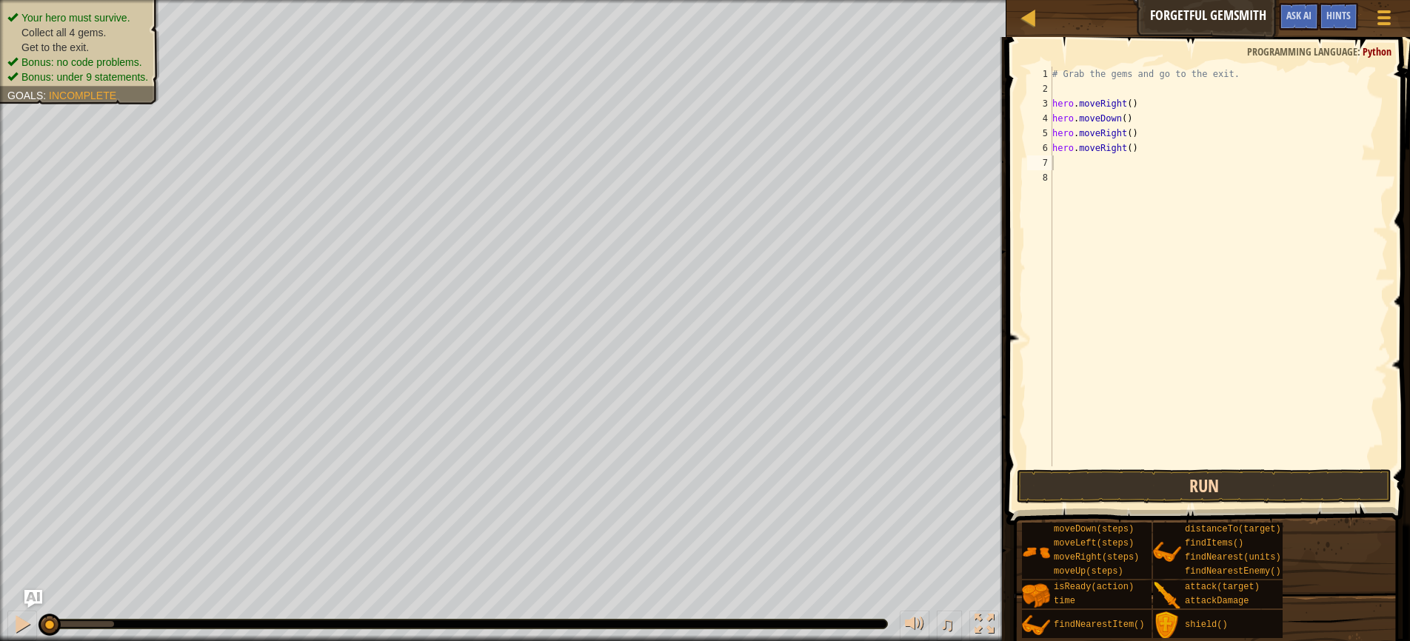
click at [1182, 479] on button "Run" at bounding box center [1204, 486] width 375 height 34
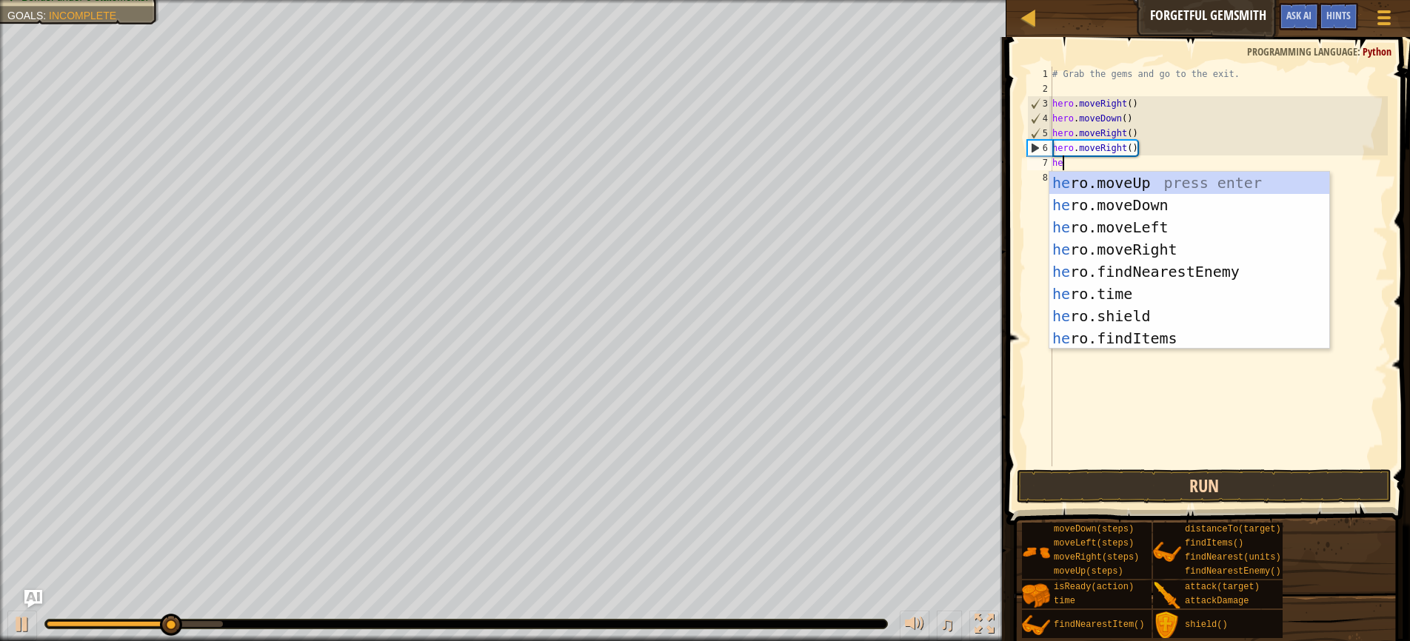
type textarea "hero"
click at [1129, 179] on div "hero .moveUp press enter hero .moveDown press enter hero .moveLeft press enter …" at bounding box center [1189, 283] width 280 height 222
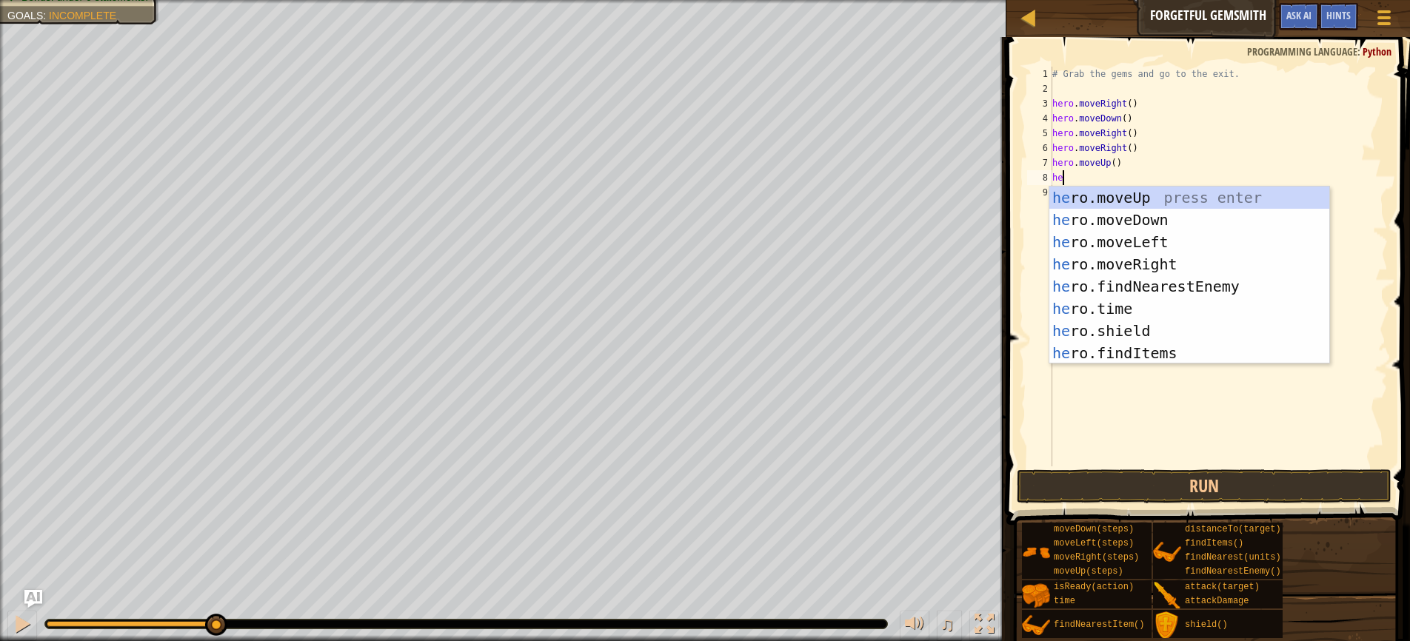
type textarea "hero"
click at [1132, 268] on div "hero .moveUp press enter hero .moveDown press enter hero .moveLeft press enter …" at bounding box center [1189, 298] width 280 height 222
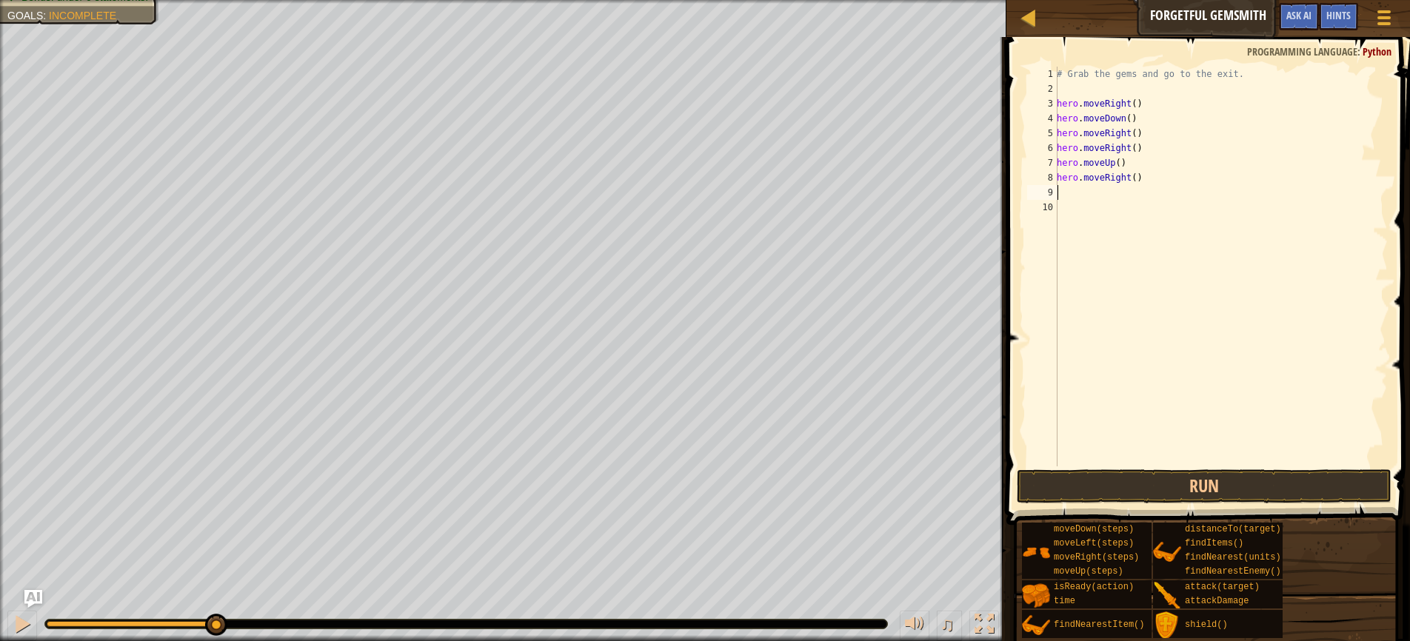
scroll to position [7, 0]
click at [1057, 103] on div "# Grab the gems and go to the exit. hero . moveRight ( ) hero . moveDown ( ) he…" at bounding box center [1221, 281] width 334 height 429
click at [1177, 488] on button "Run" at bounding box center [1204, 486] width 375 height 34
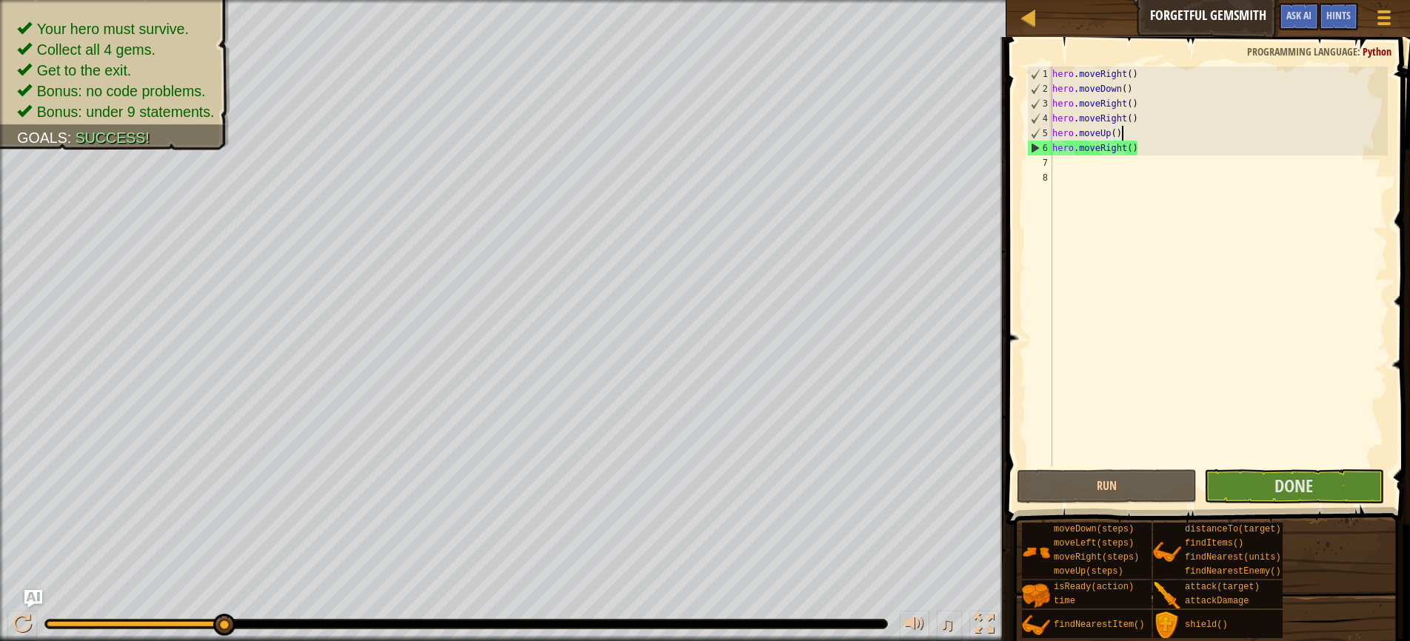
click at [1136, 133] on div "hero . moveRight ( ) hero . moveDown ( ) hero . moveRight ( ) hero . moveRight …" at bounding box center [1218, 281] width 338 height 429
type textarea "hero.moveUp()"
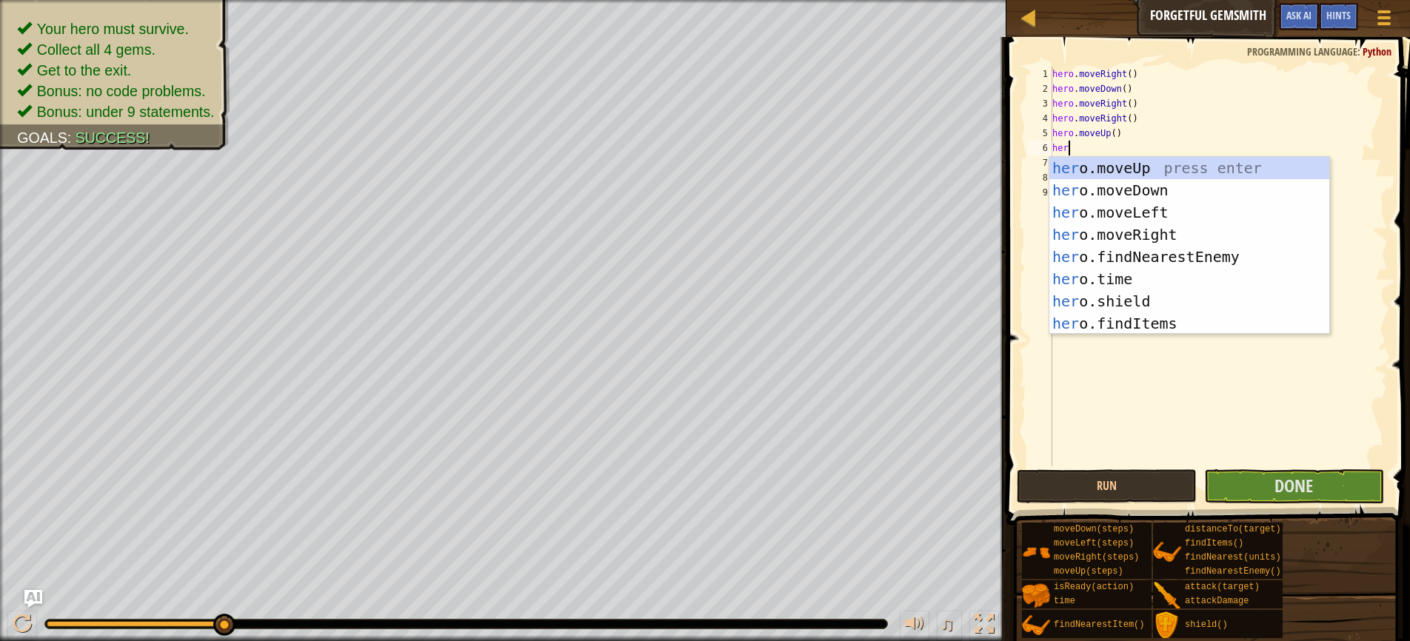
type textarea "hero"
click at [1115, 171] on div "hero .moveUp press enter hero .moveDown press enter hero .moveLeft press enter …" at bounding box center [1189, 268] width 280 height 222
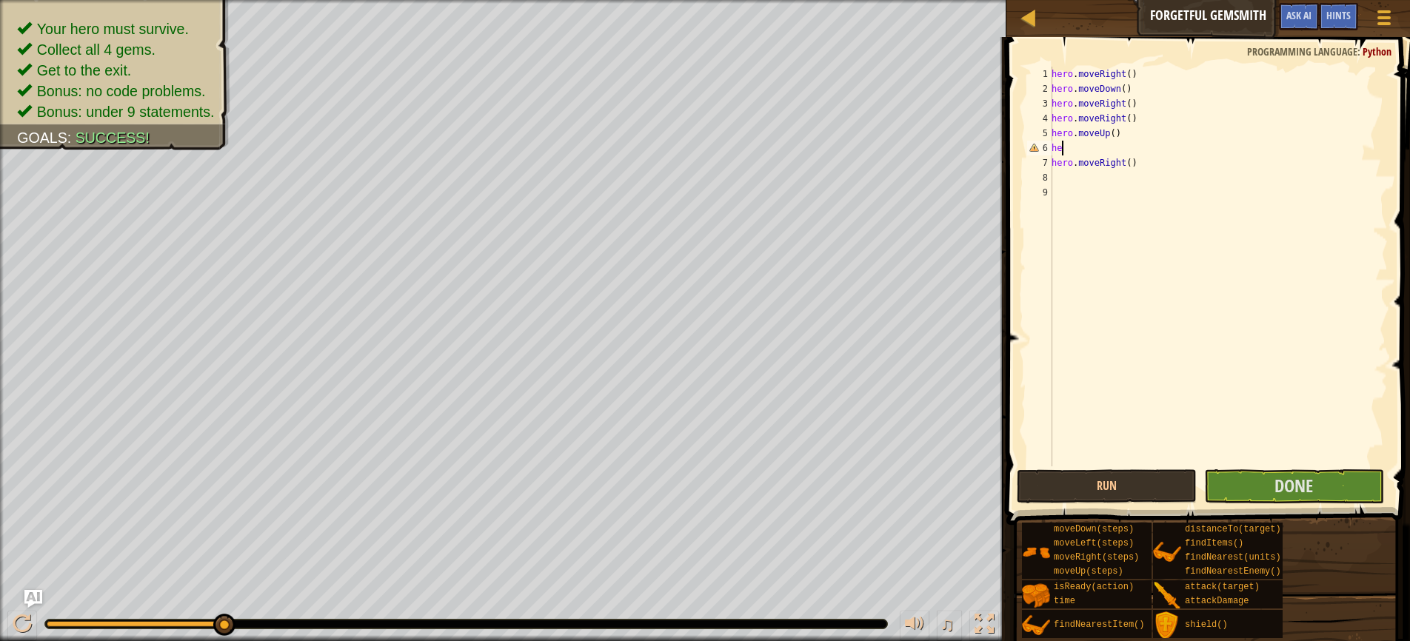
type textarea "h"
type textarea "hero.moveUp()"
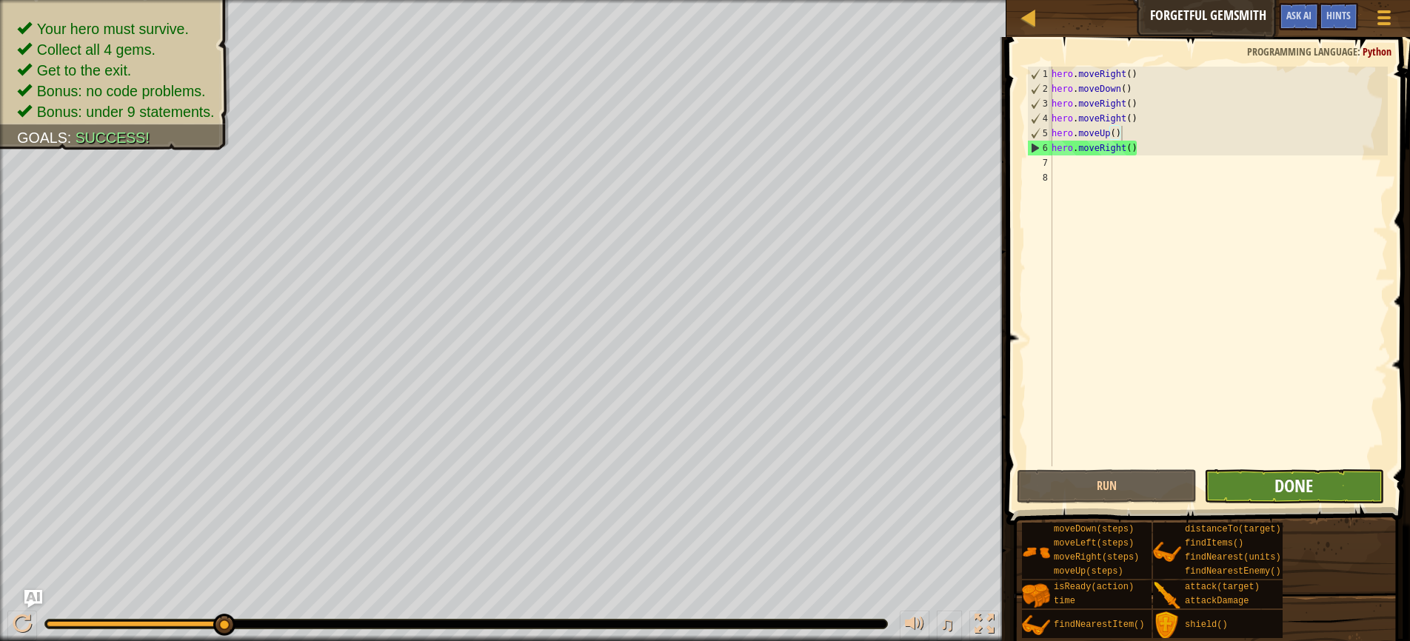
click at [1290, 487] on span "Done" at bounding box center [1293, 486] width 39 height 24
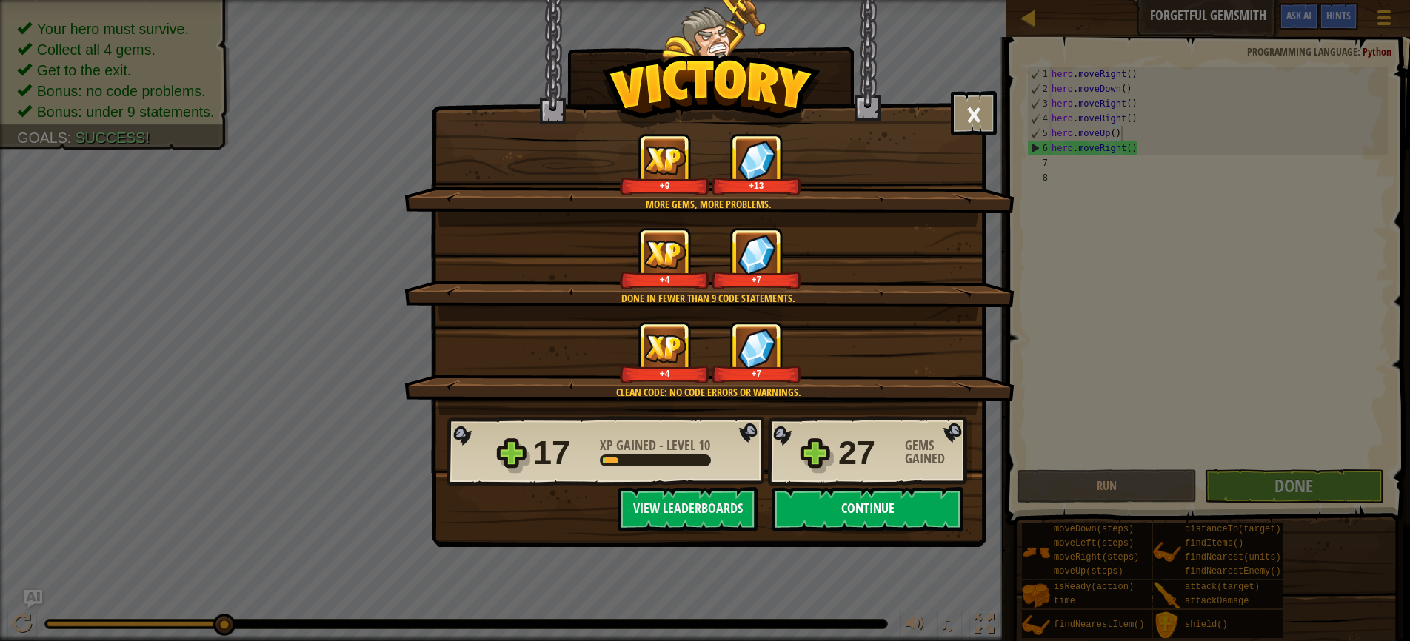
click at [857, 512] on button "Continue" at bounding box center [867, 509] width 191 height 44
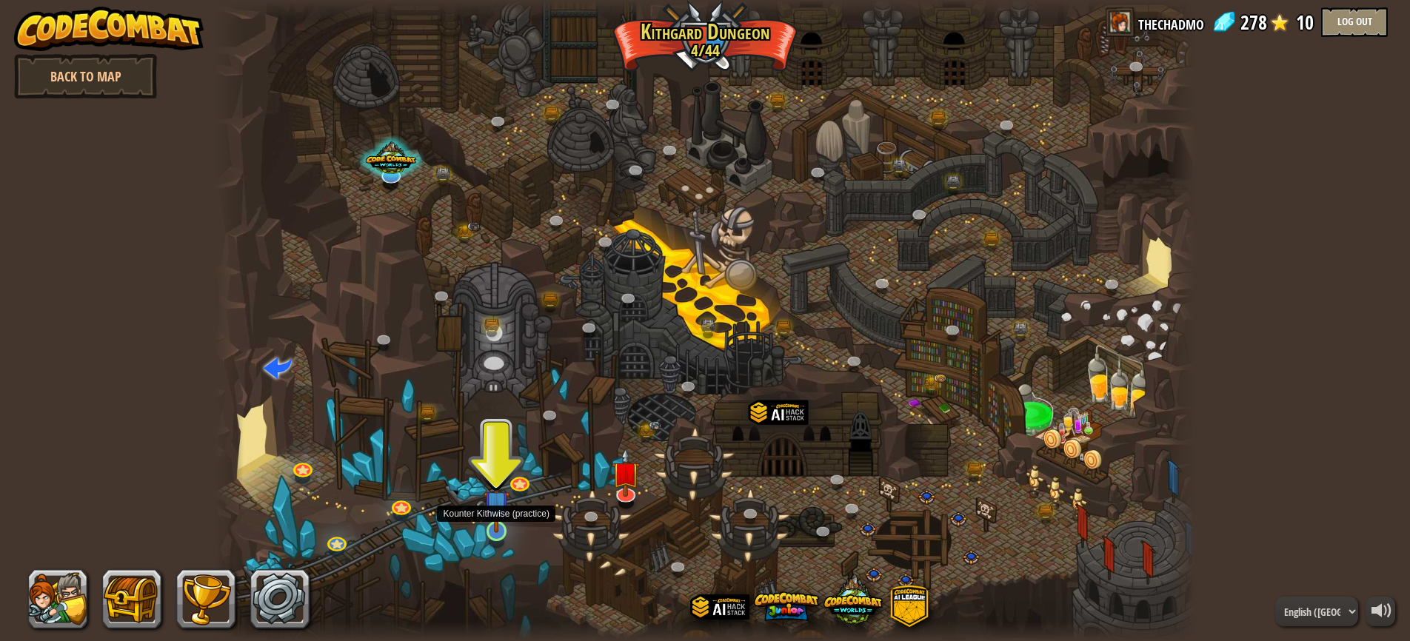
click at [498, 535] on link at bounding box center [496, 531] width 30 height 30
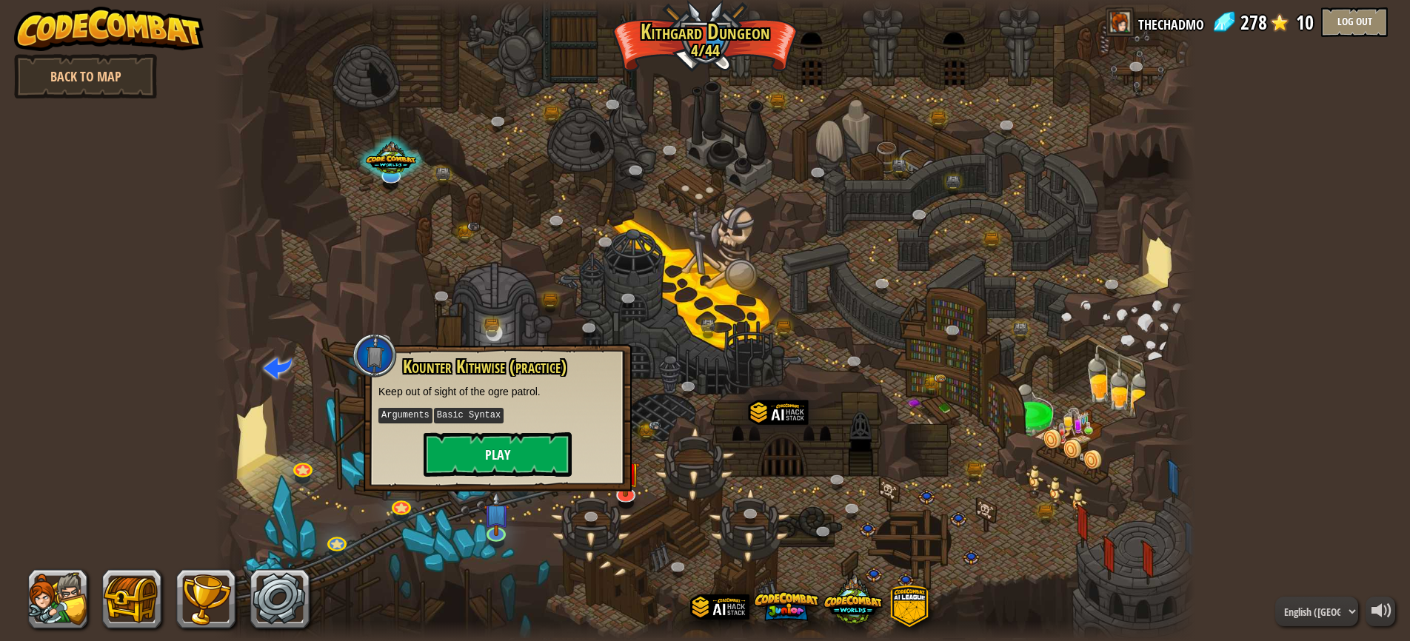
click at [461, 447] on button "Play" at bounding box center [498, 454] width 148 height 44
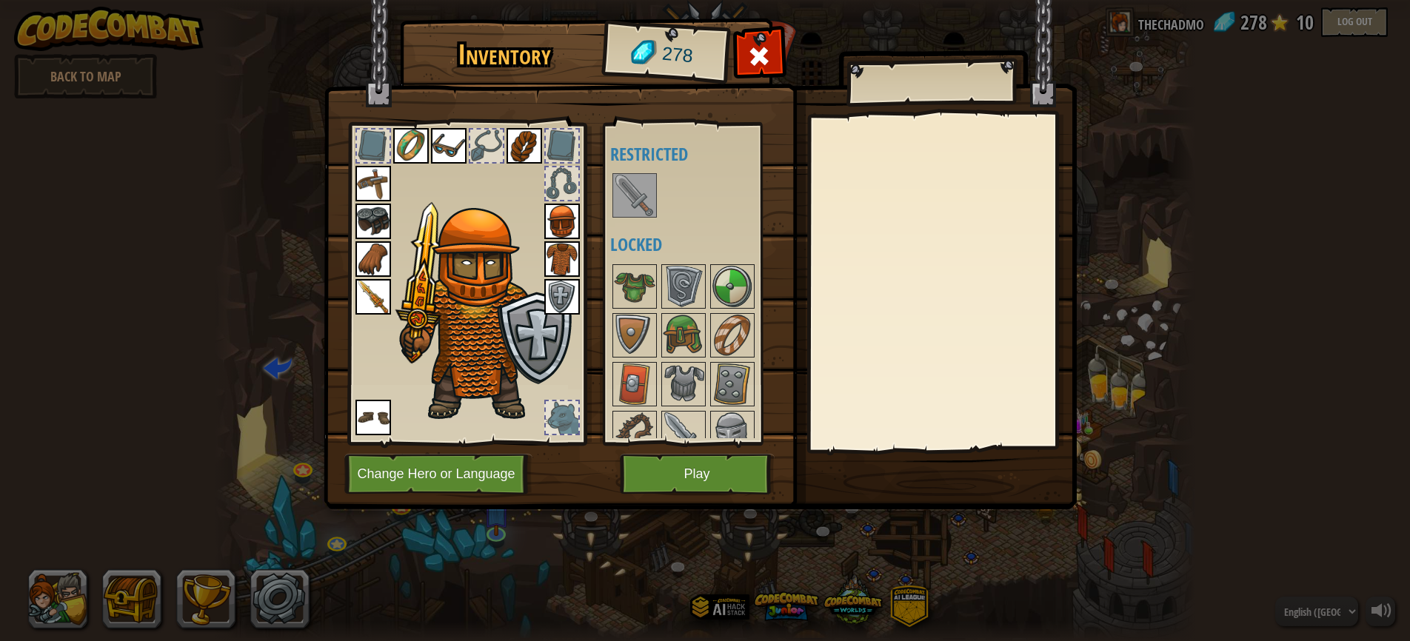
click at [634, 196] on img at bounding box center [634, 195] width 41 height 41
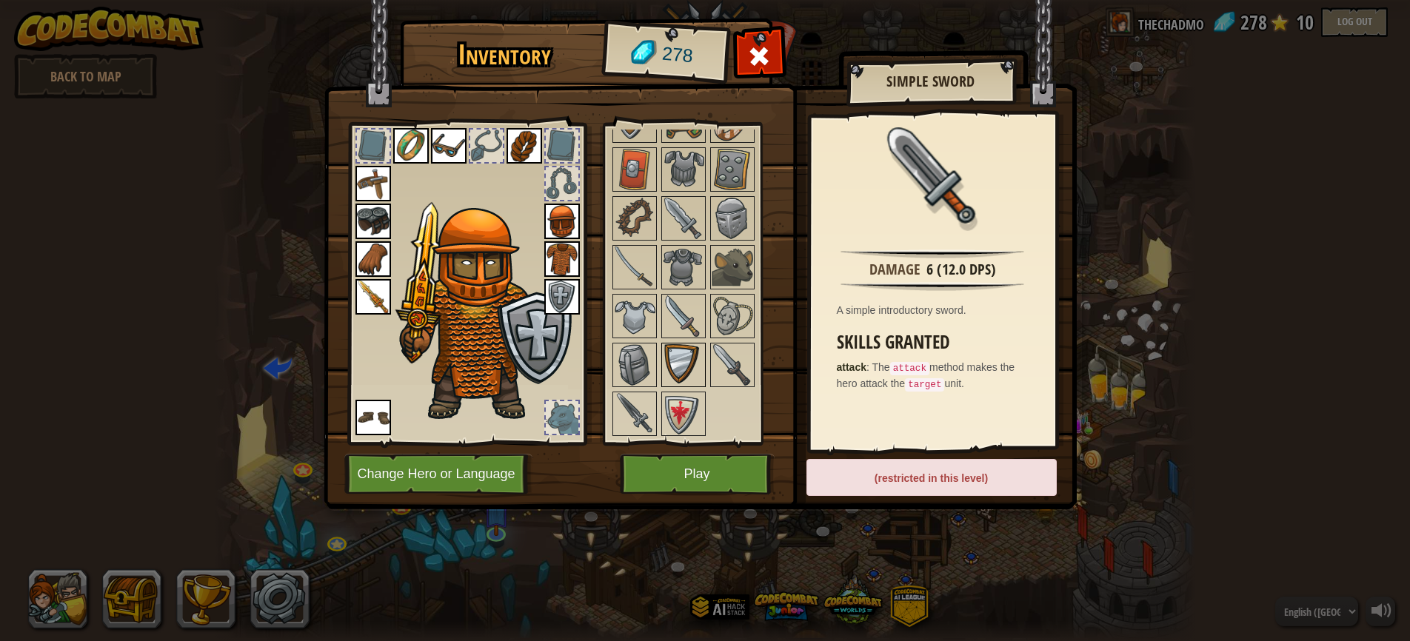
scroll to position [214, 0]
click at [689, 360] on img at bounding box center [683, 365] width 41 height 41
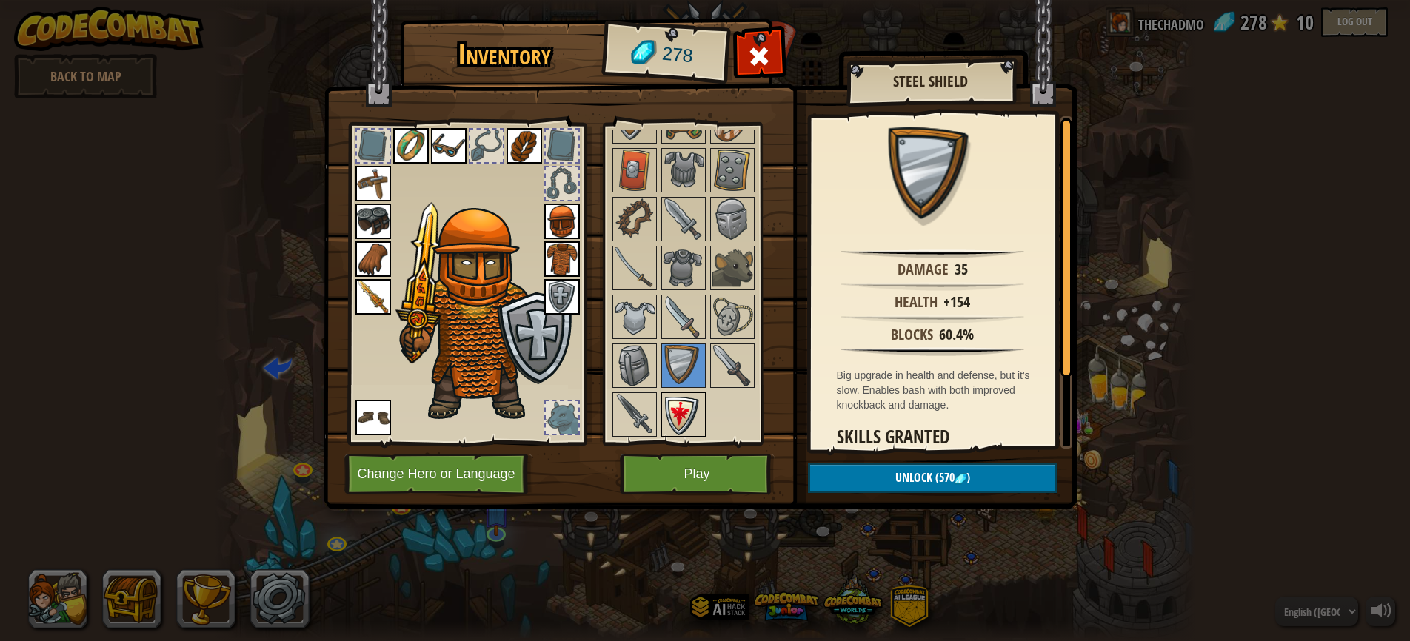
click at [678, 419] on img at bounding box center [683, 414] width 41 height 41
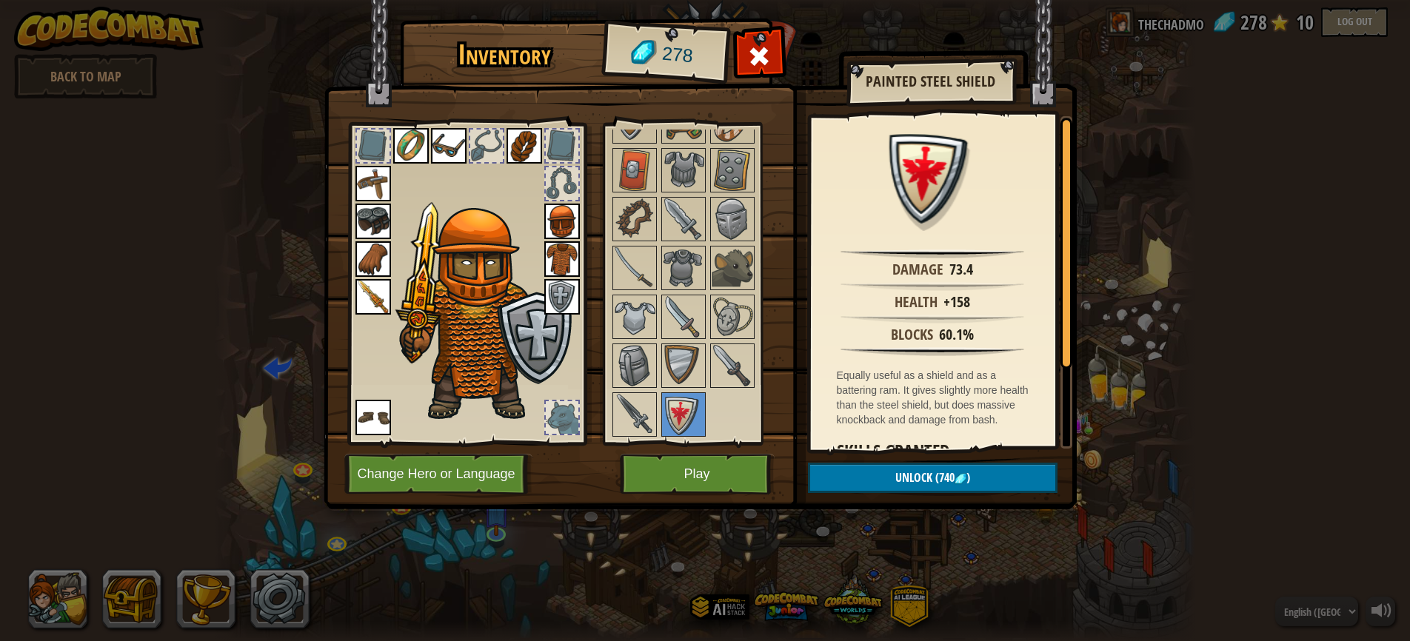
scroll to position [0, 0]
click at [689, 324] on img at bounding box center [683, 316] width 41 height 41
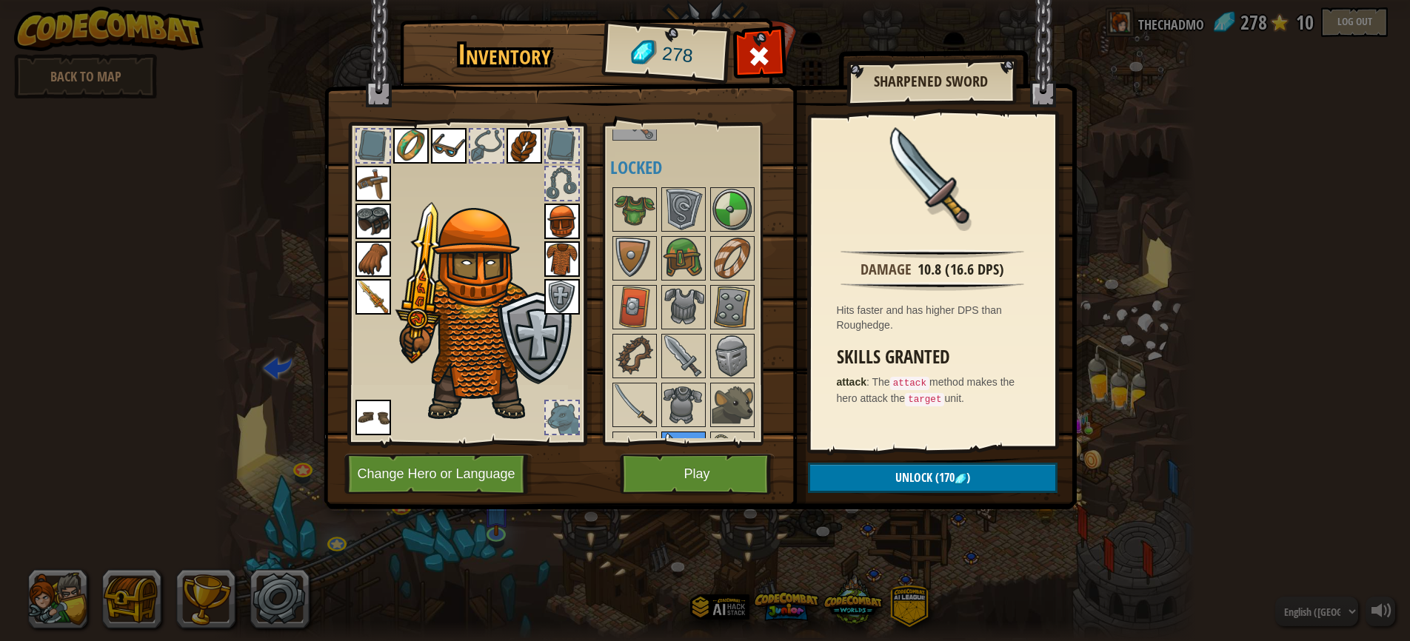
scroll to position [76, 0]
click at [621, 349] on img at bounding box center [634, 356] width 41 height 41
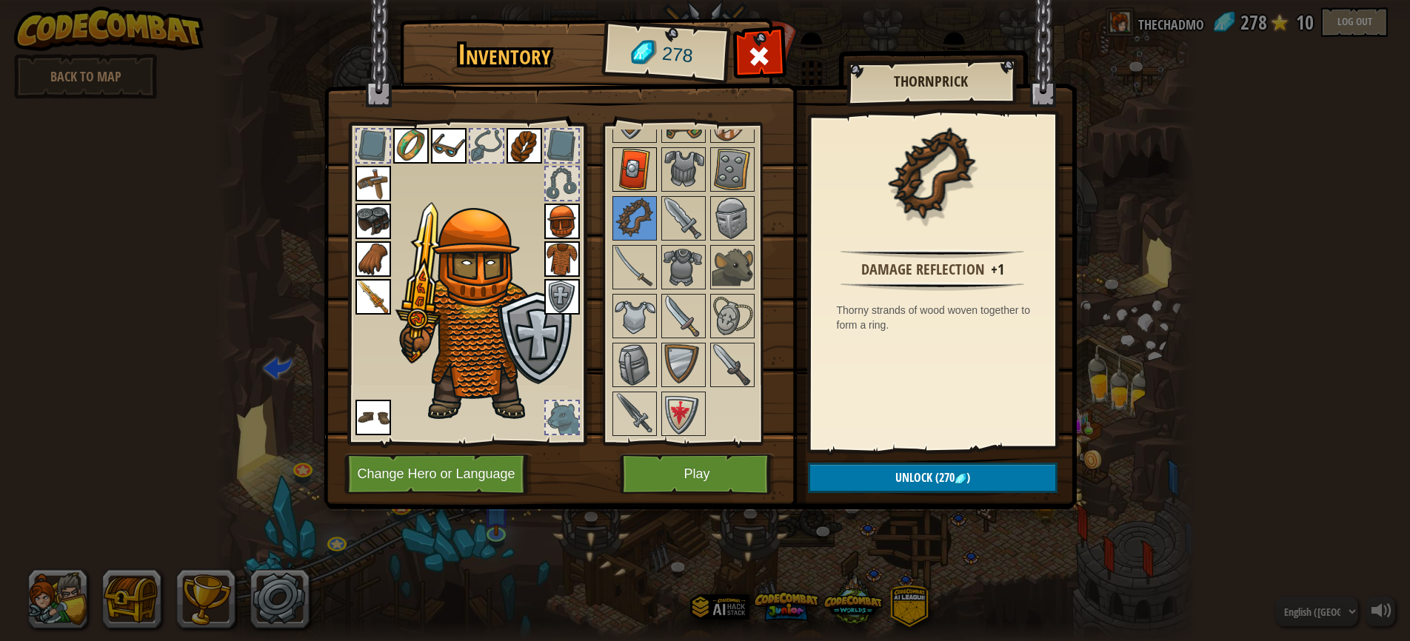
scroll to position [214, 0]
click at [733, 313] on img at bounding box center [732, 316] width 41 height 41
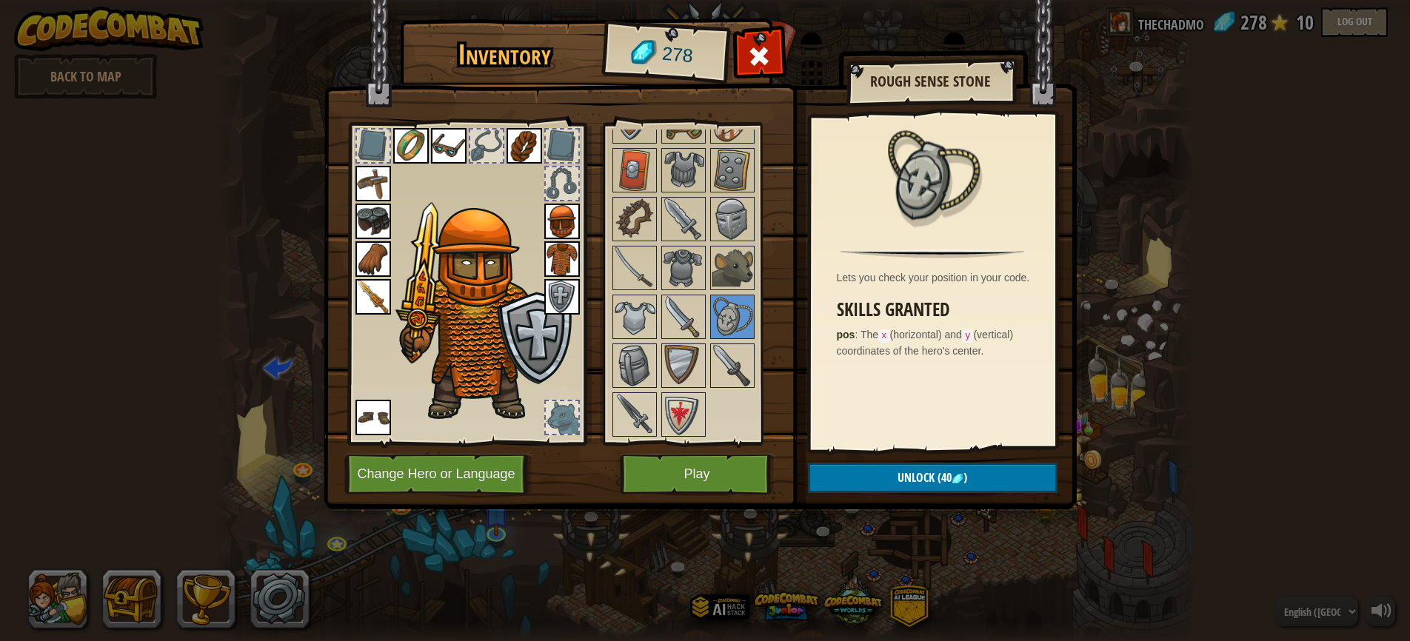
click at [919, 478] on span "Unlock" at bounding box center [915, 477] width 37 height 16
click at [877, 474] on button "Confirm" at bounding box center [933, 478] width 250 height 30
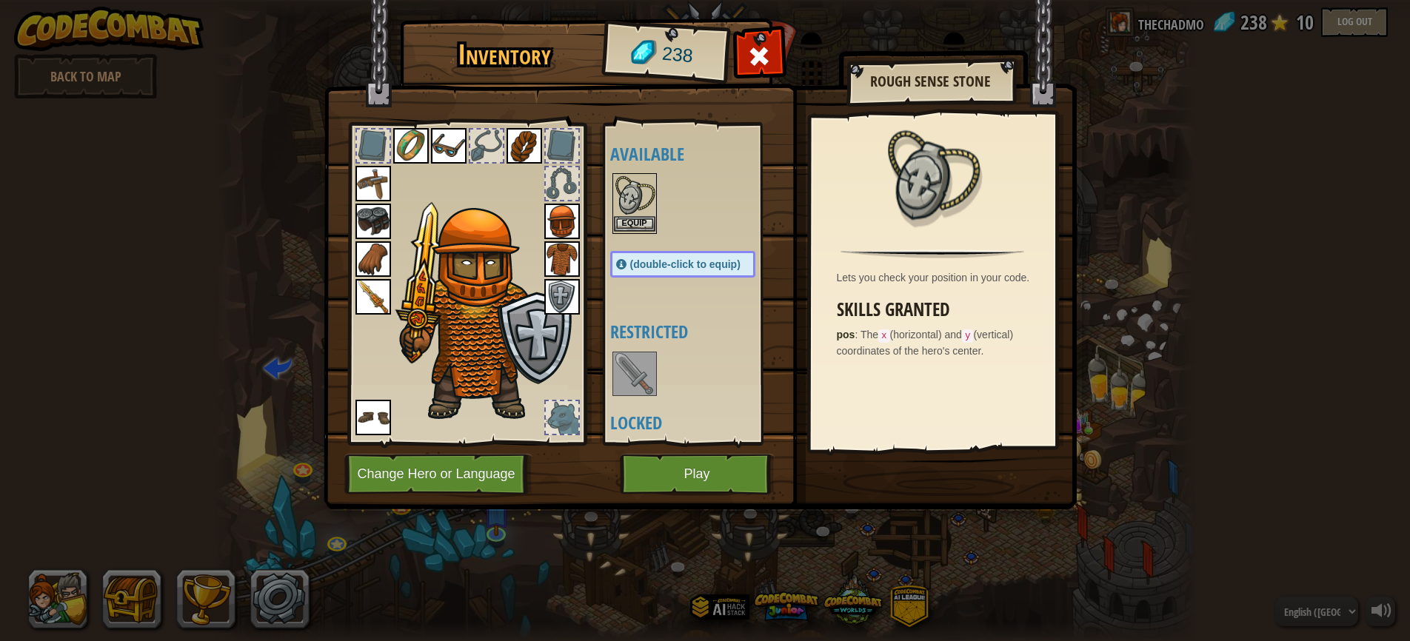
click at [641, 222] on button "Equip" at bounding box center [634, 224] width 41 height 16
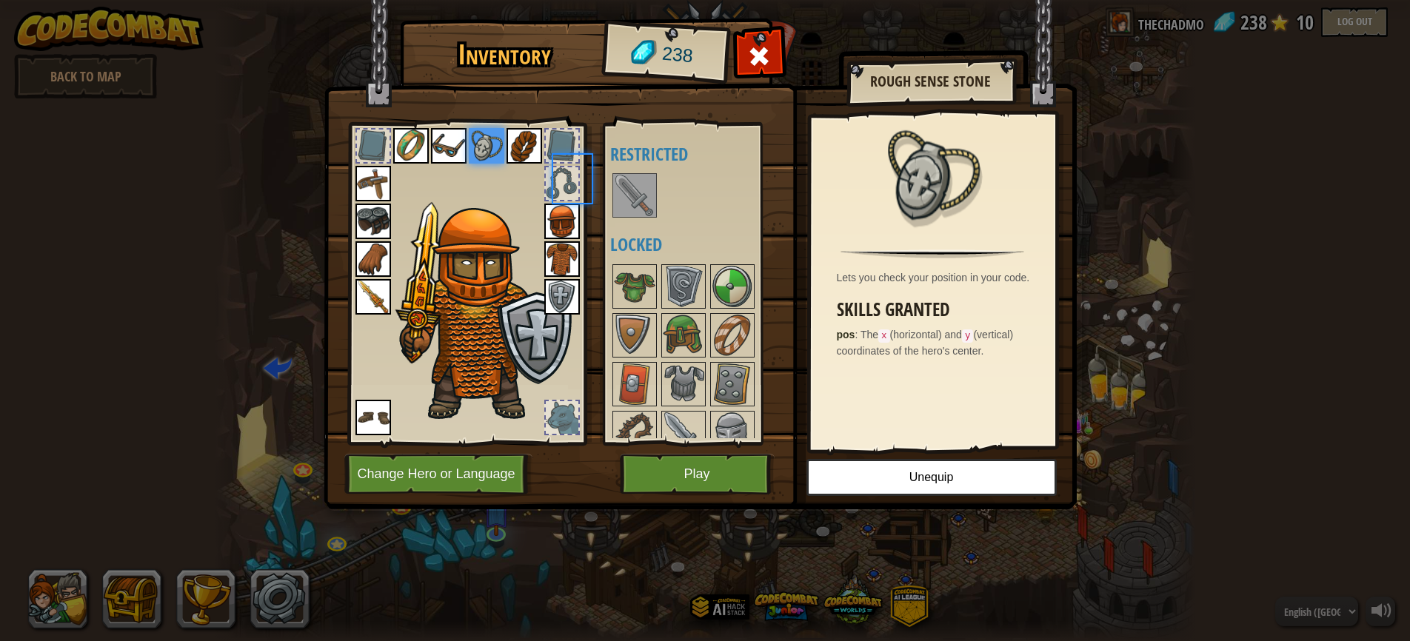
click at [641, 222] on div "Available Equip Equip Equip Equip Equip Equip Equip Equip Equip Equip Equip Equ…" at bounding box center [697, 284] width 175 height 309
click at [691, 468] on button "Play" at bounding box center [697, 474] width 155 height 41
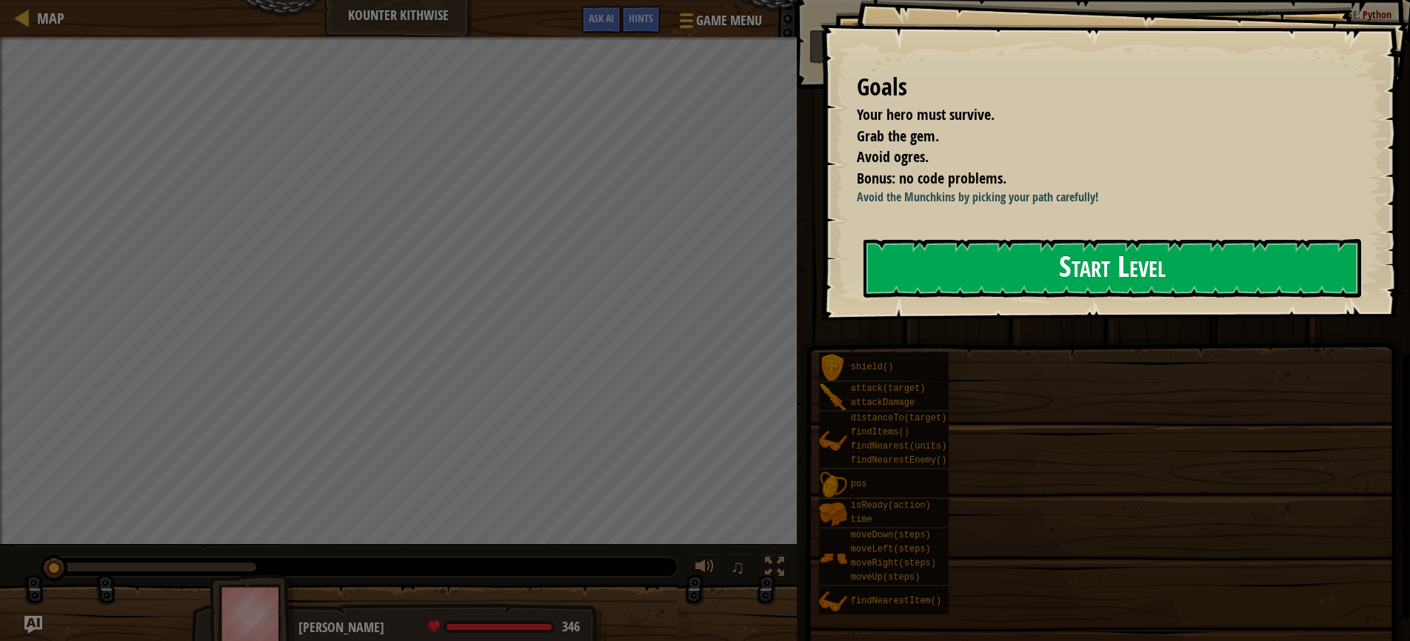
click at [1089, 267] on button "Start Level" at bounding box center [1112, 268] width 498 height 58
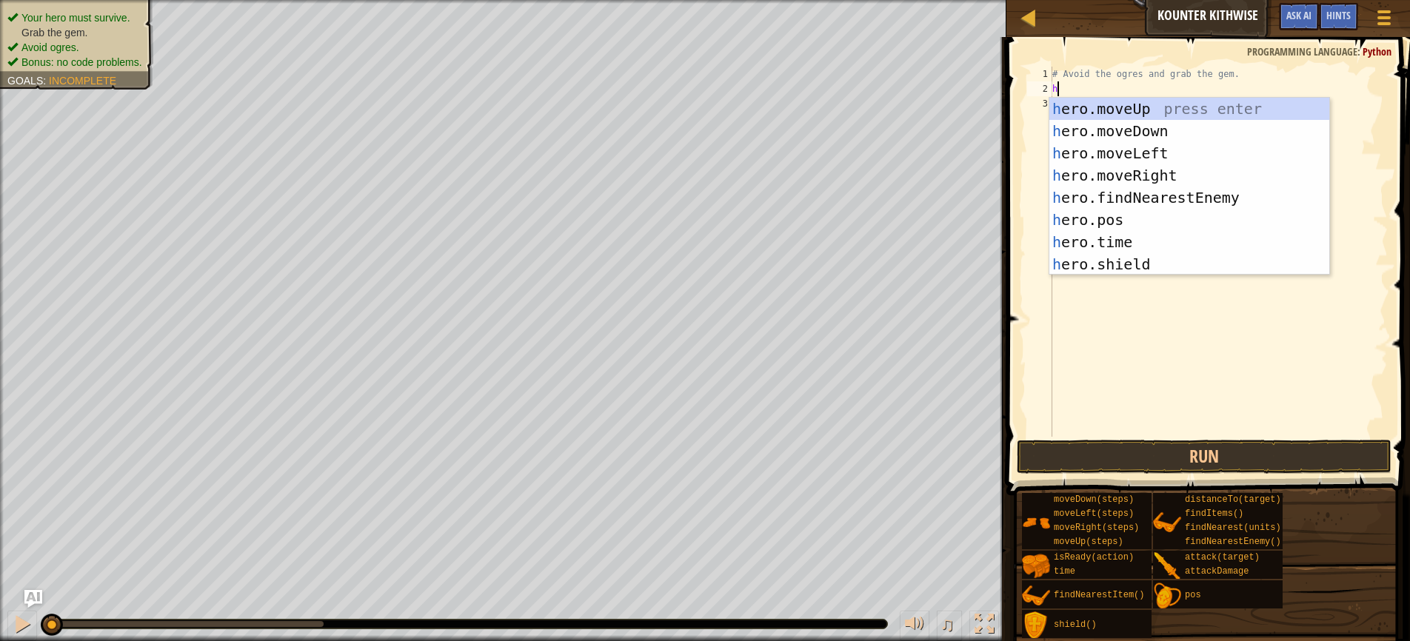
scroll to position [7, 0]
type textarea "hero"
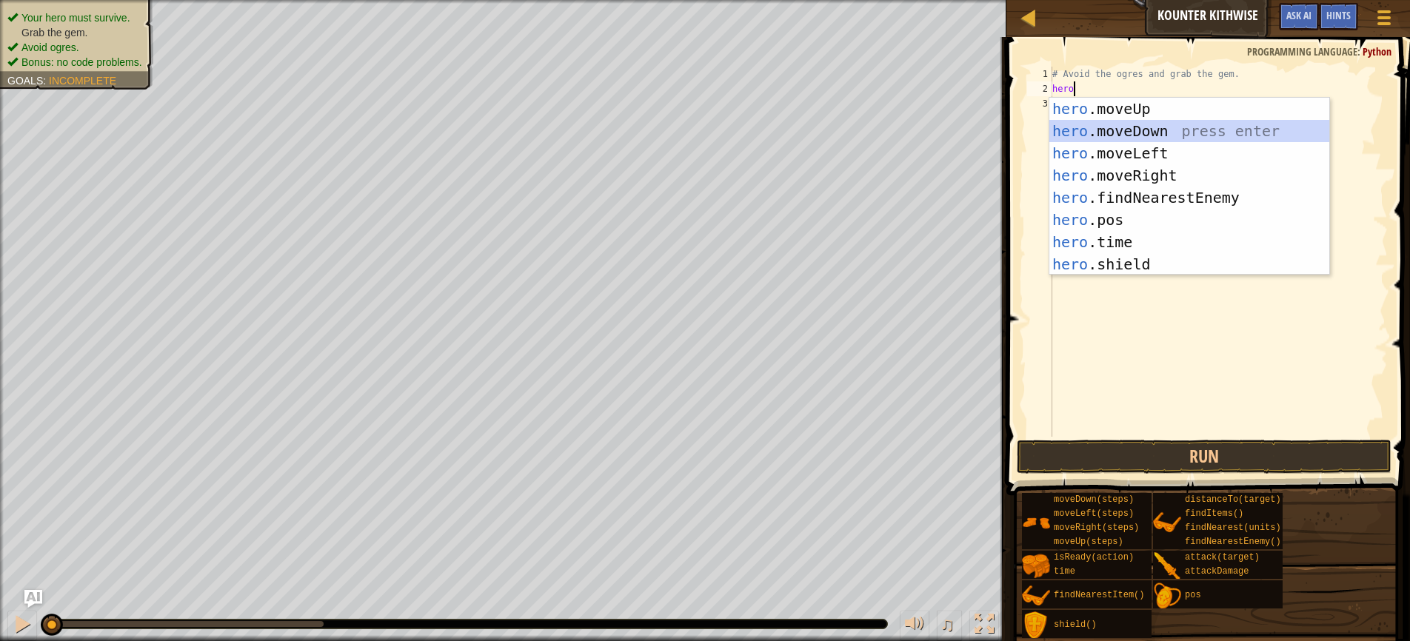
click at [1100, 136] on div "hero .moveUp press enter hero .moveDown press enter hero .moveLeft press enter …" at bounding box center [1189, 209] width 280 height 222
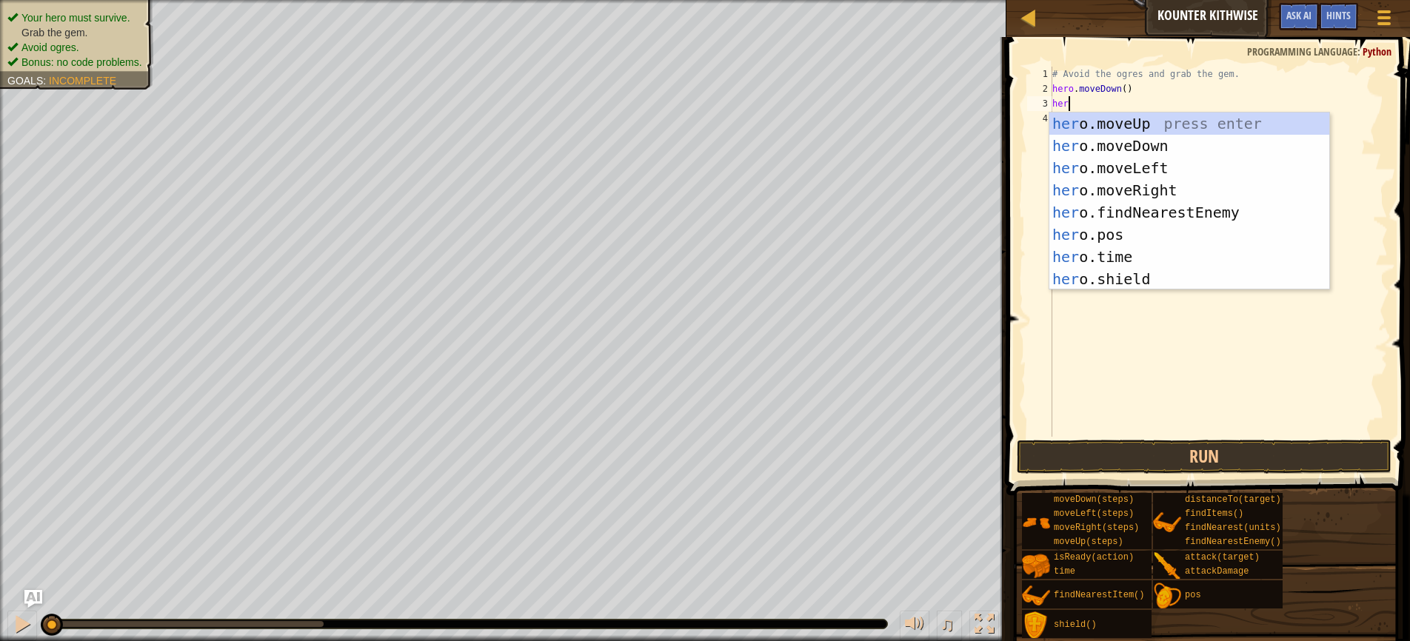
type textarea "hero"
click at [1157, 197] on div "hero .moveUp press enter hero .moveDown press enter hero .moveLeft press enter …" at bounding box center [1189, 224] width 280 height 222
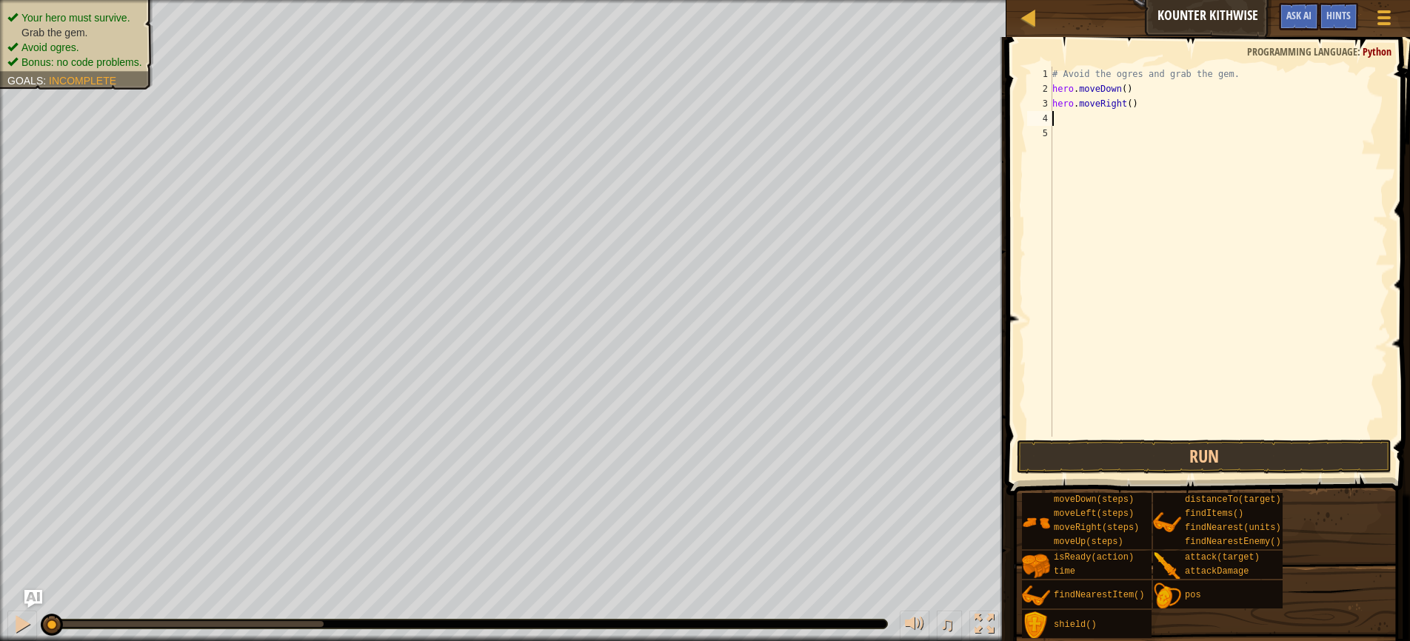
scroll to position [7, 0]
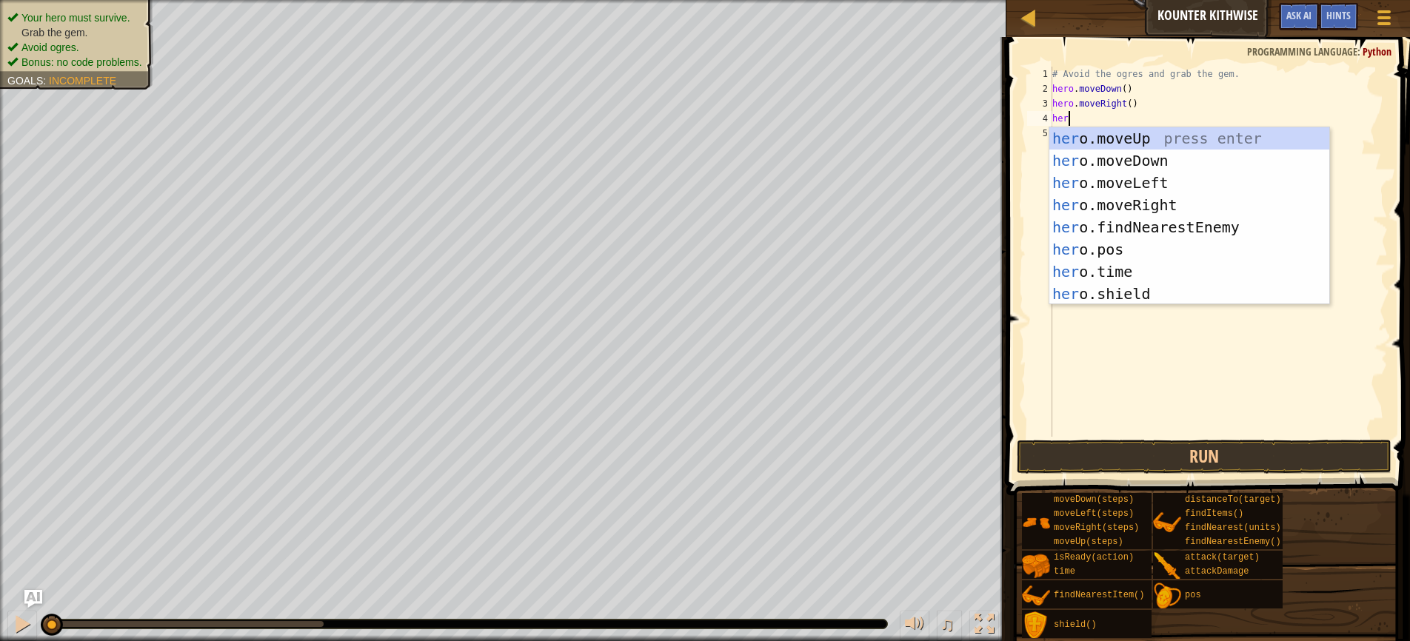
type textarea "hero"
click at [1154, 204] on div "hero .moveUp press enter hero .moveDown press enter hero .moveLeft press enter …" at bounding box center [1189, 238] width 280 height 222
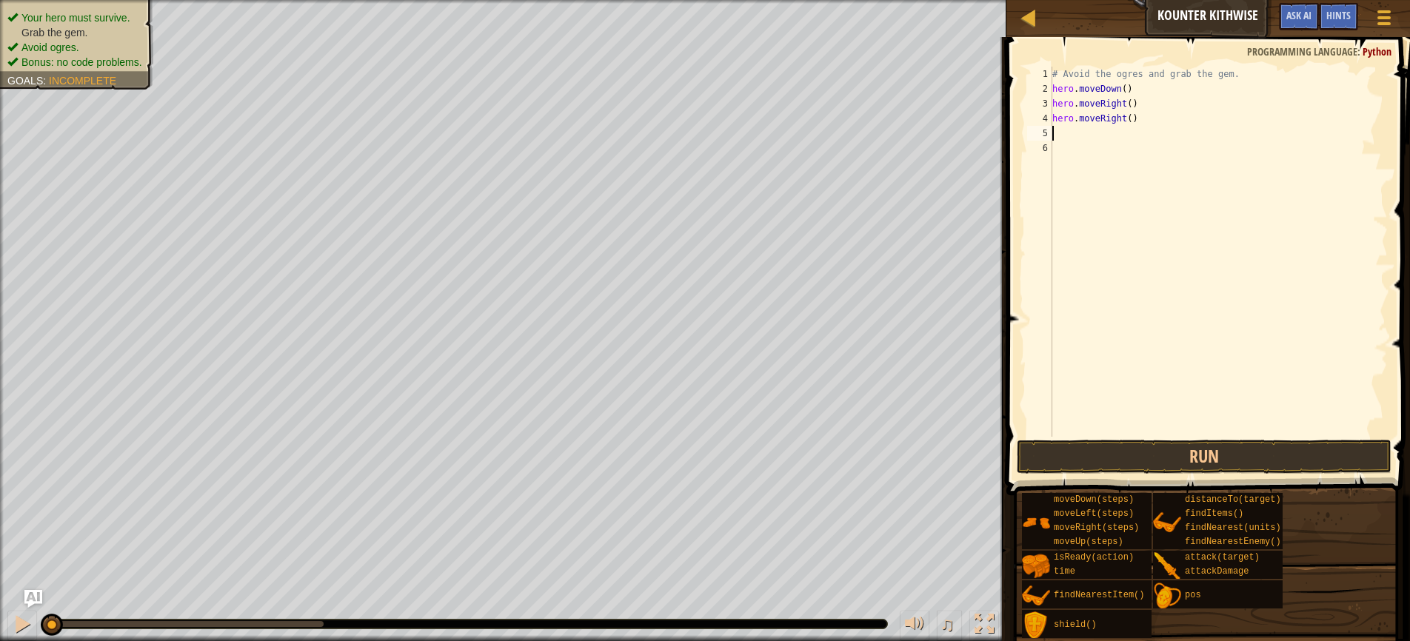
scroll to position [7, 0]
click at [1027, 15] on div at bounding box center [1028, 17] width 19 height 19
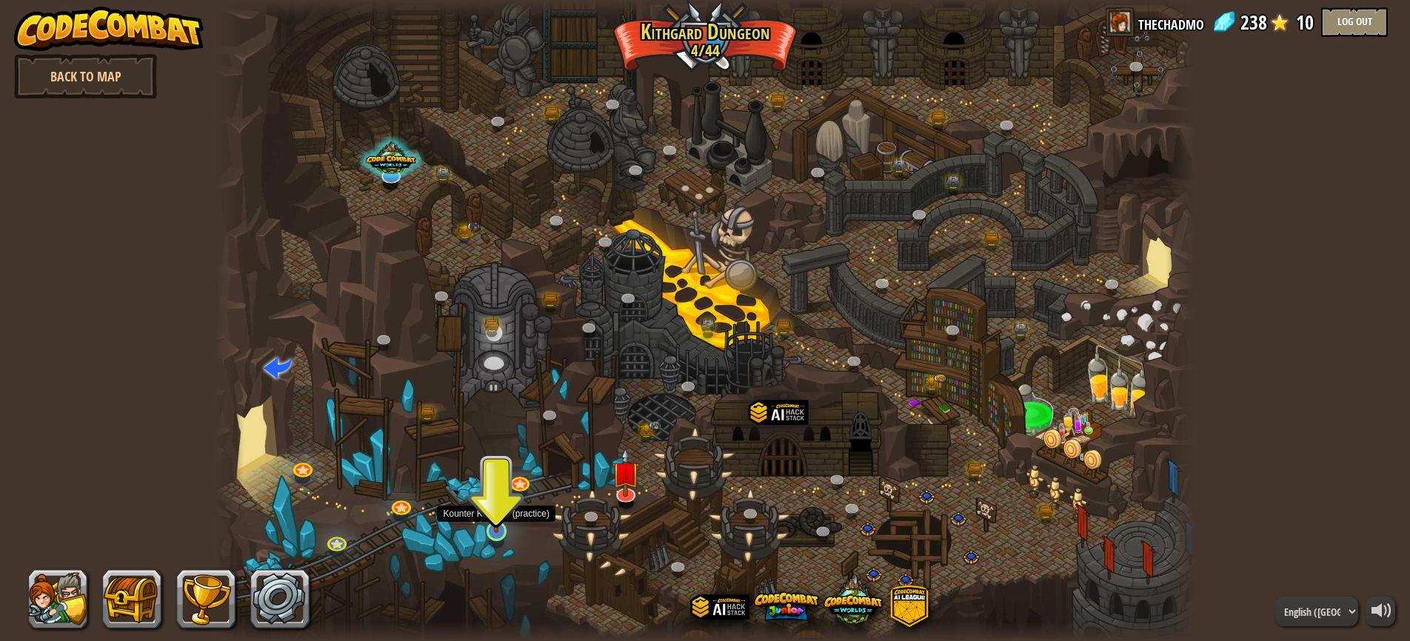
click at [495, 535] on link at bounding box center [496, 531] width 30 height 30
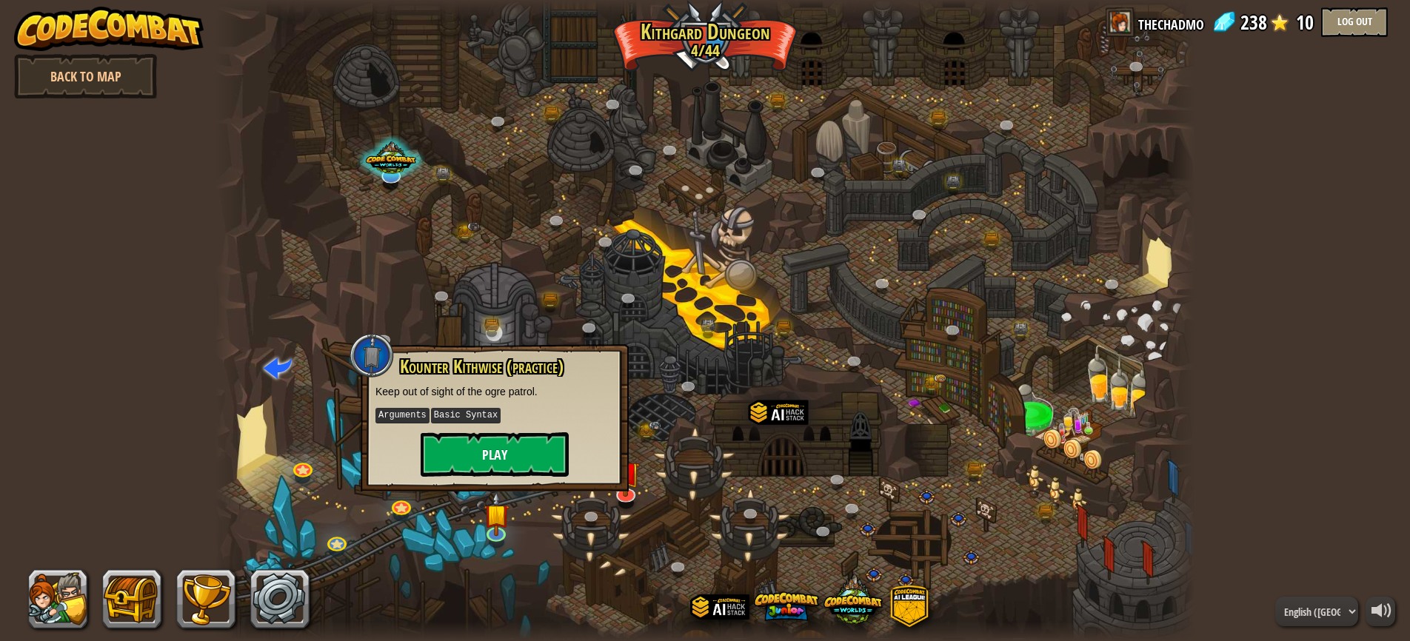
click at [498, 434] on button "Play" at bounding box center [495, 454] width 148 height 44
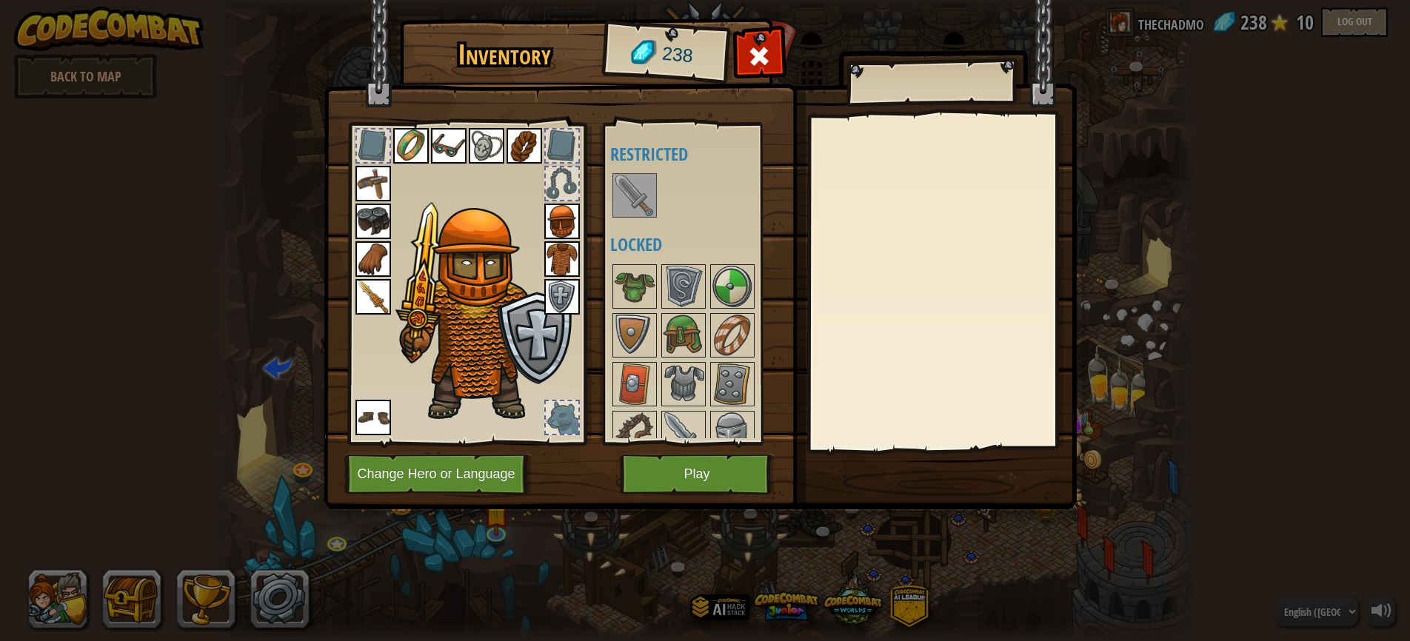
click at [682, 470] on button "Play" at bounding box center [697, 474] width 155 height 41
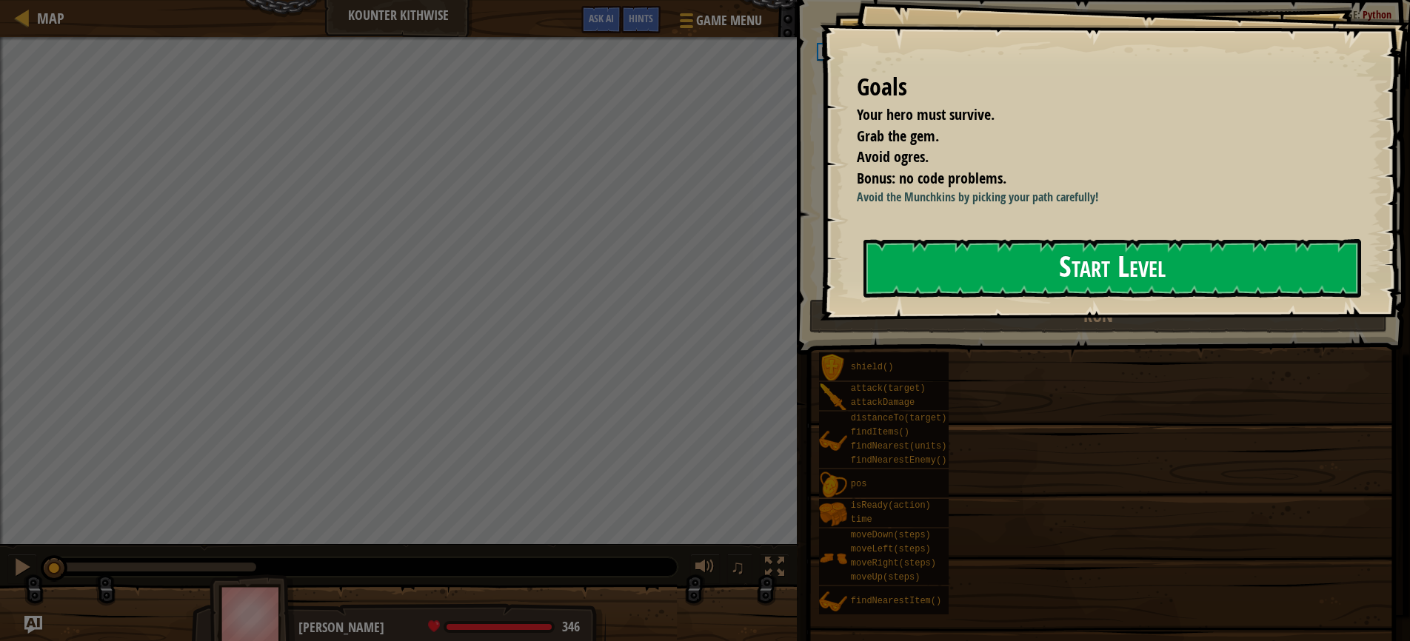
click at [969, 261] on button "Start Level" at bounding box center [1112, 268] width 498 height 58
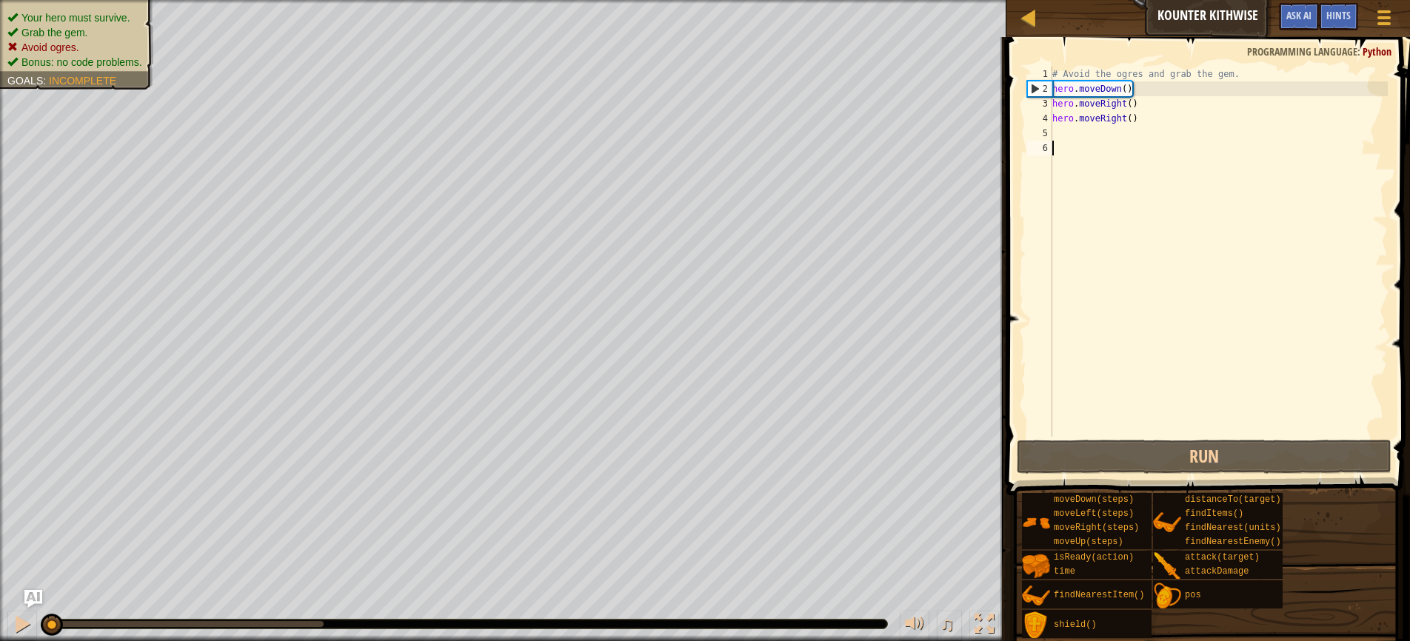
click at [1078, 144] on div "# Avoid the ogres and grab the gem. hero . moveDown ( ) hero . moveRight ( ) he…" at bounding box center [1218, 267] width 338 height 400
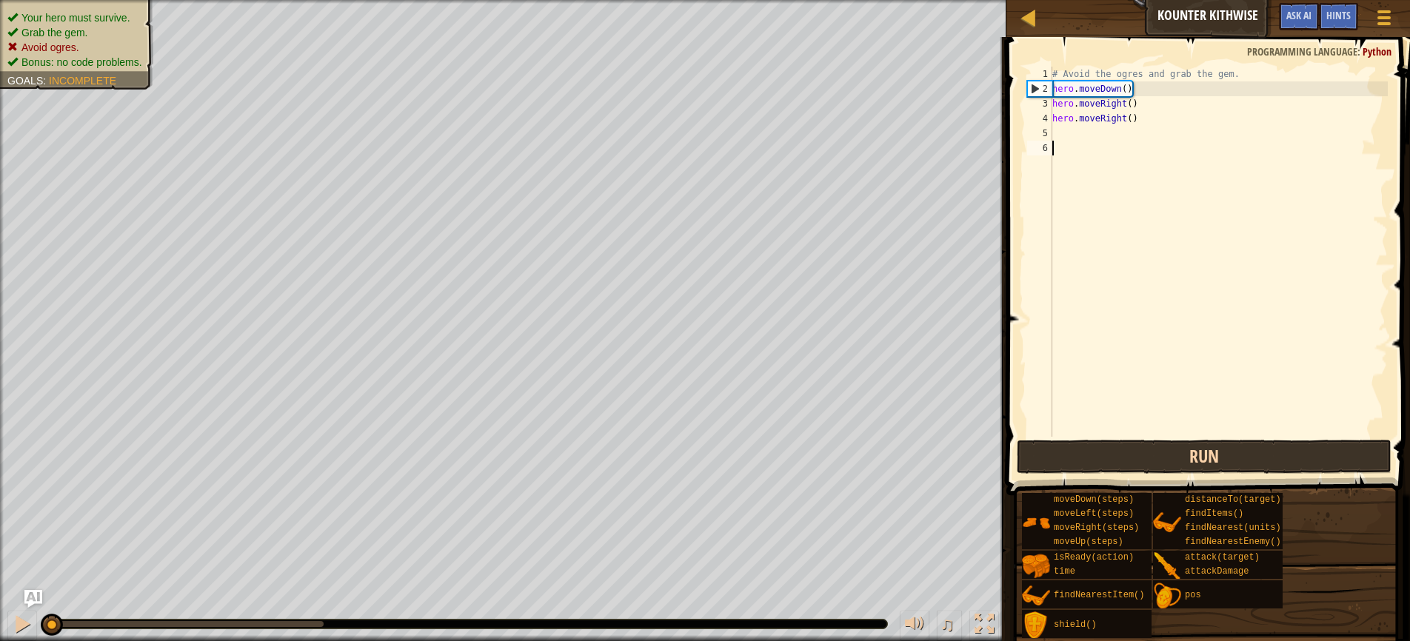
click at [1183, 461] on button "Run" at bounding box center [1204, 457] width 375 height 34
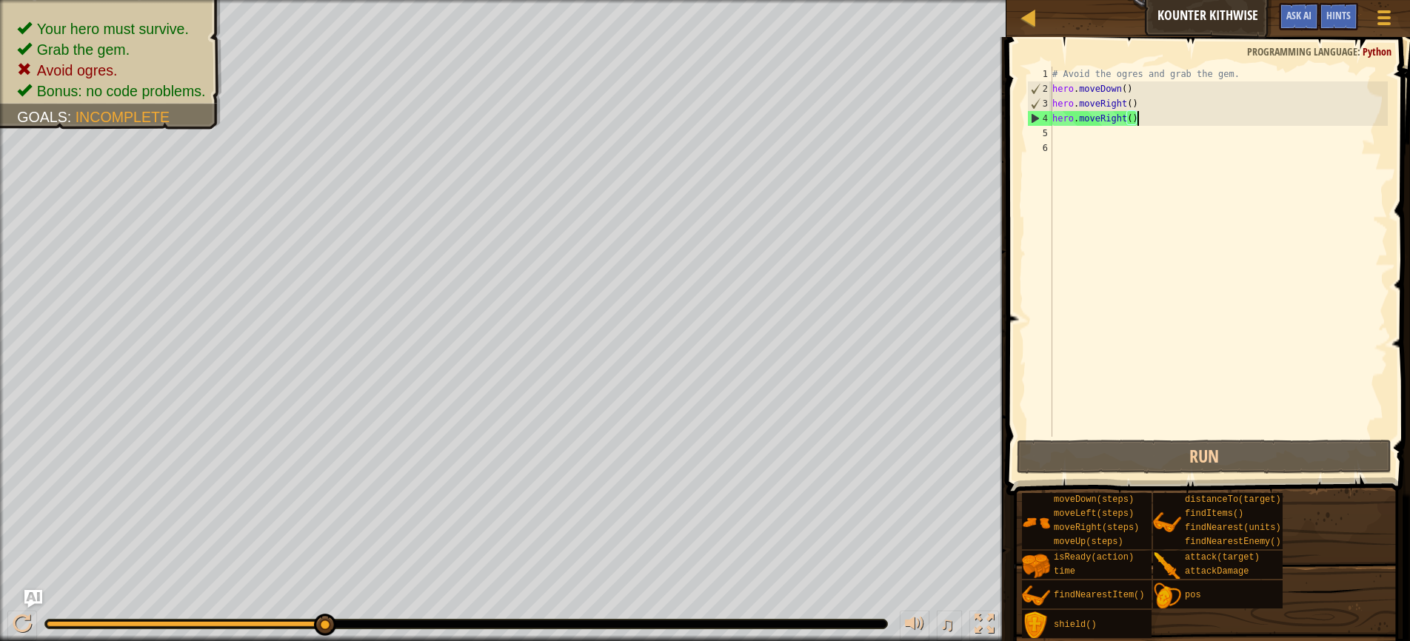
click at [1150, 118] on div "# Avoid the ogres and grab the gem. hero . moveDown ( ) hero . moveRight ( ) he…" at bounding box center [1218, 267] width 338 height 400
click at [1137, 91] on div "# Avoid the ogres and grab the gem. hero . moveDown ( ) hero . moveRight ( ) he…" at bounding box center [1218, 267] width 338 height 400
type textarea "hero.moveDown()"
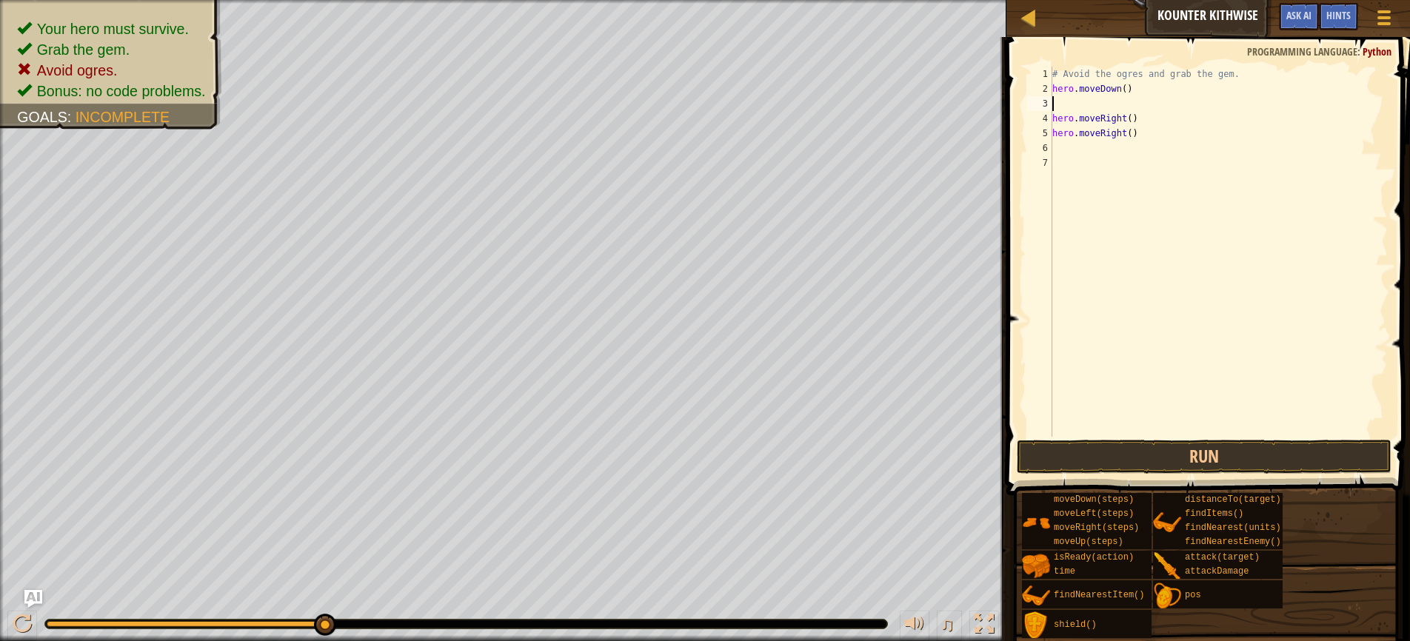
scroll to position [7, 0]
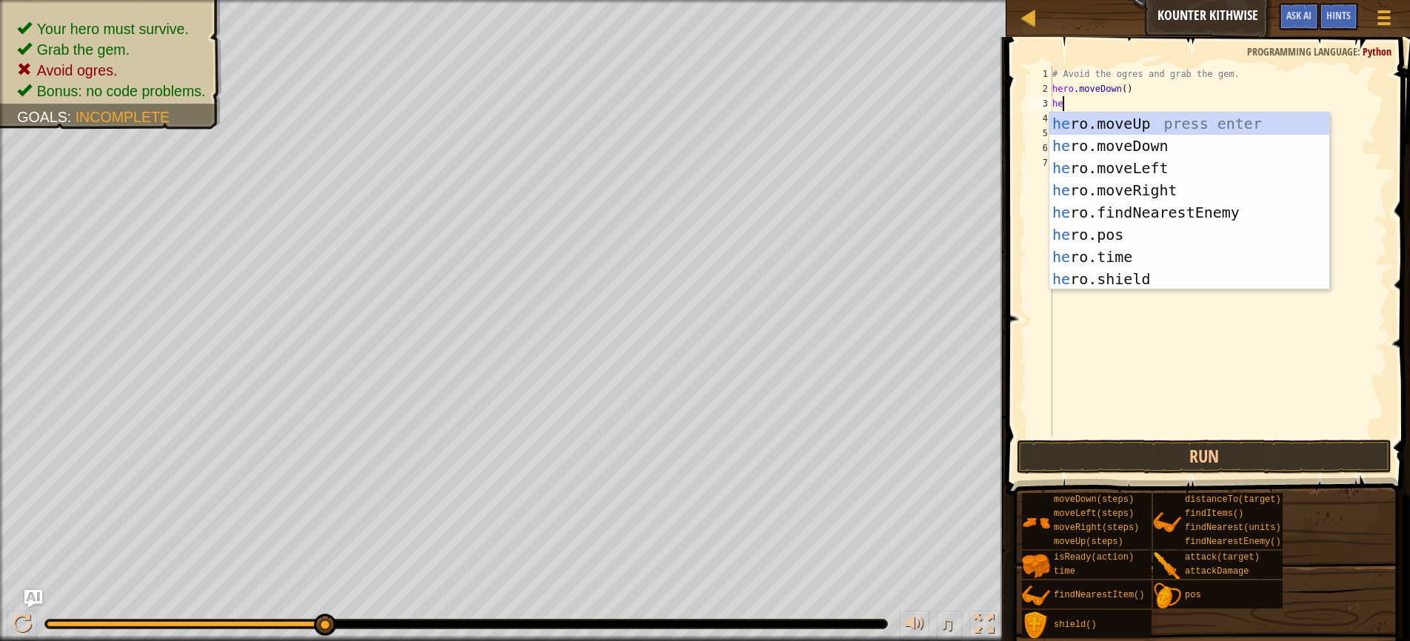
type textarea "hero"
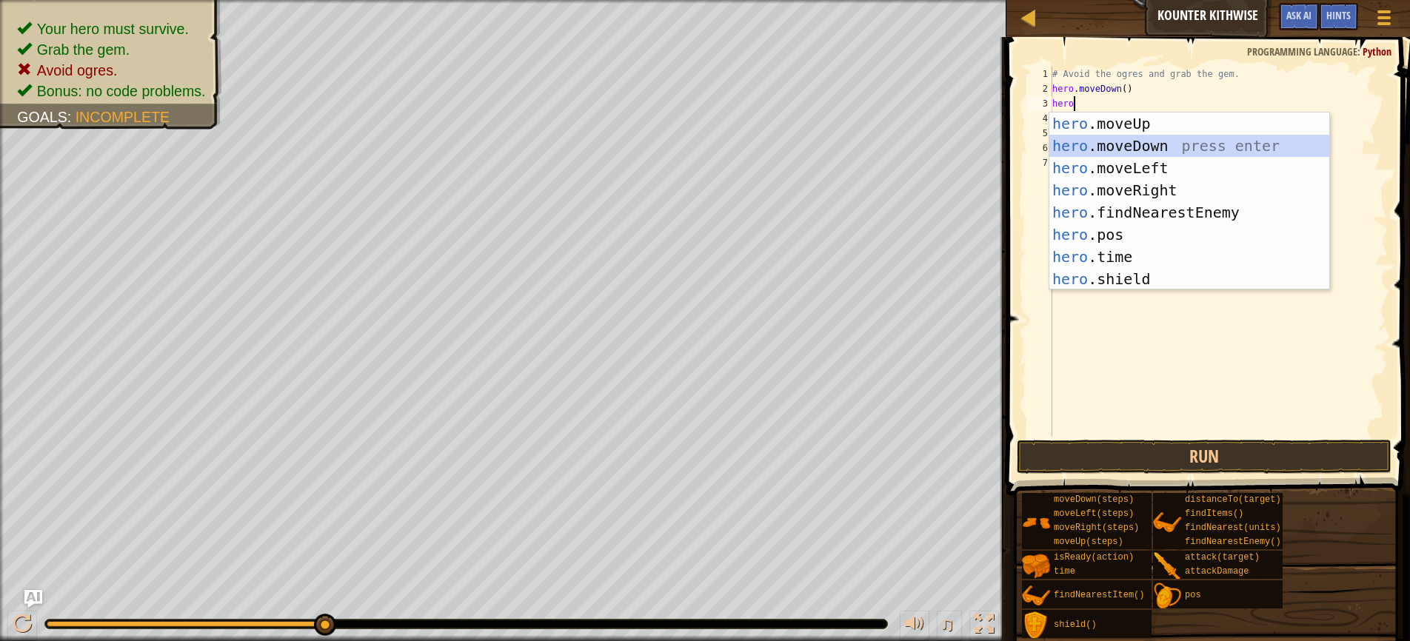
click at [1127, 144] on div "hero .moveUp press enter hero .moveDown press enter hero .moveLeft press enter …" at bounding box center [1189, 224] width 280 height 222
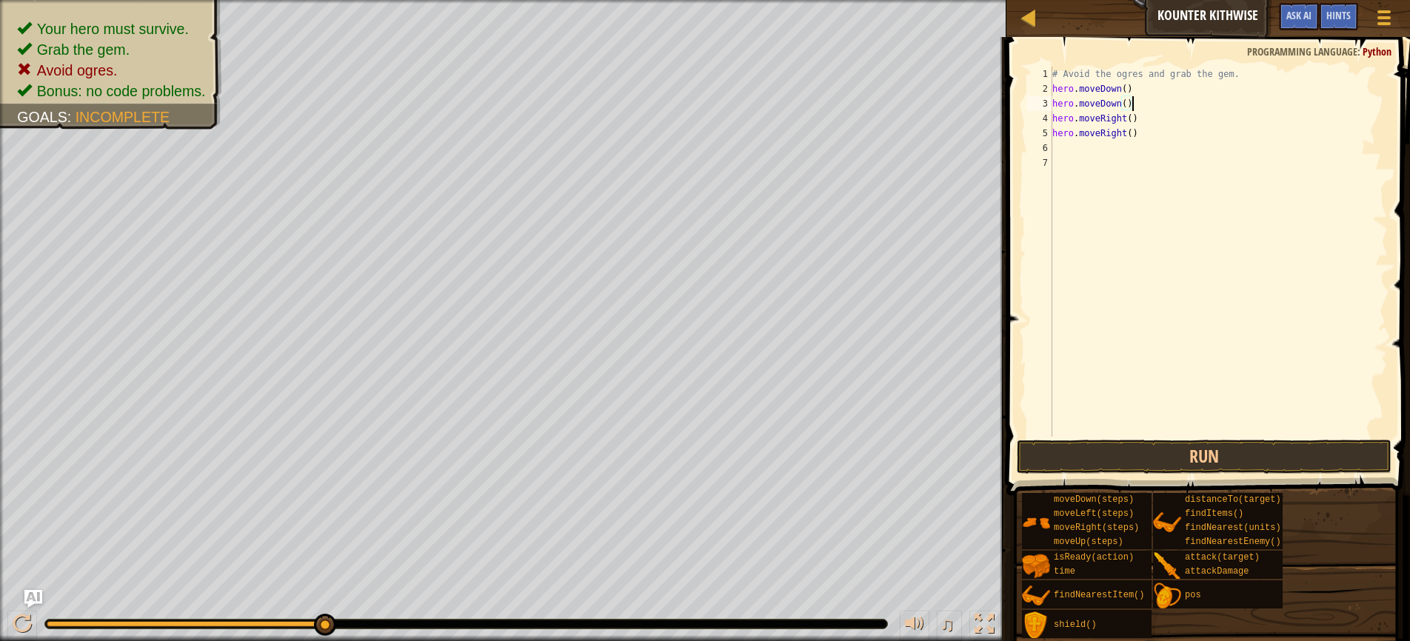
click at [1151, 130] on div "# Avoid the ogres and grab the gem. hero . moveDown ( ) hero . moveDown ( ) her…" at bounding box center [1218, 267] width 338 height 400
type textarea "h"
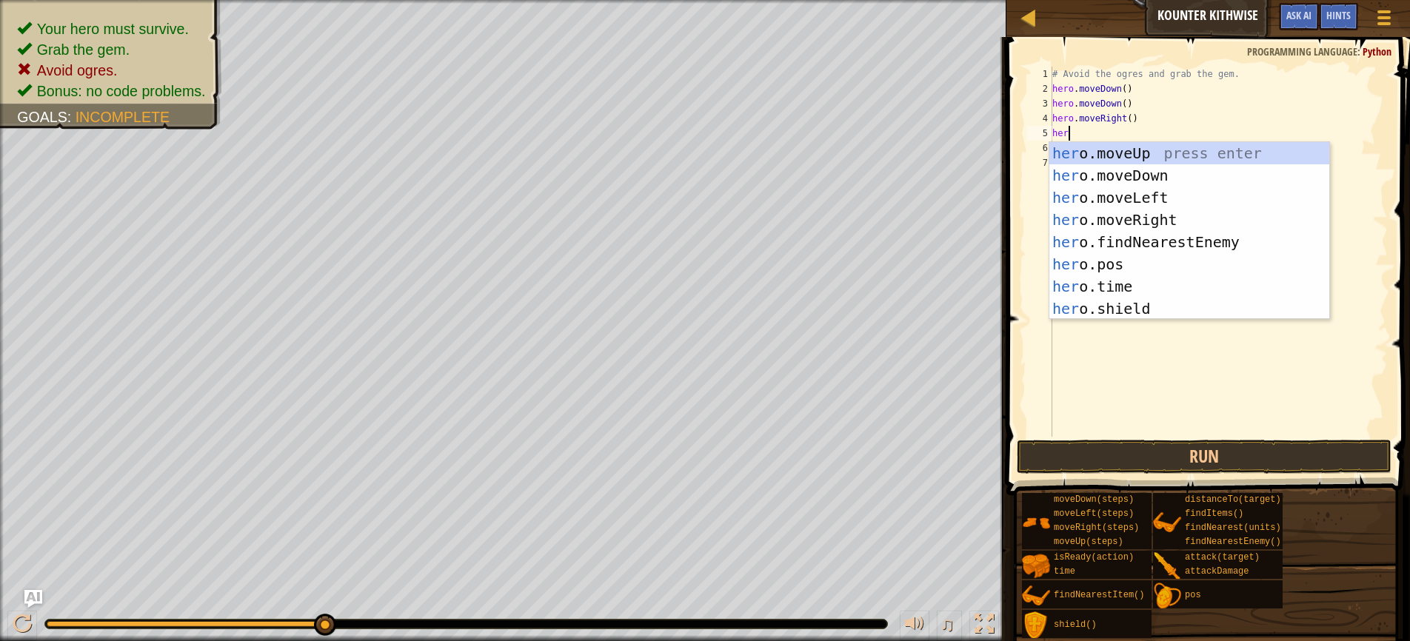
type textarea "hero"
click at [1124, 150] on div "hero .moveUp press enter hero .moveDown press enter hero .moveLeft press enter …" at bounding box center [1189, 253] width 280 height 222
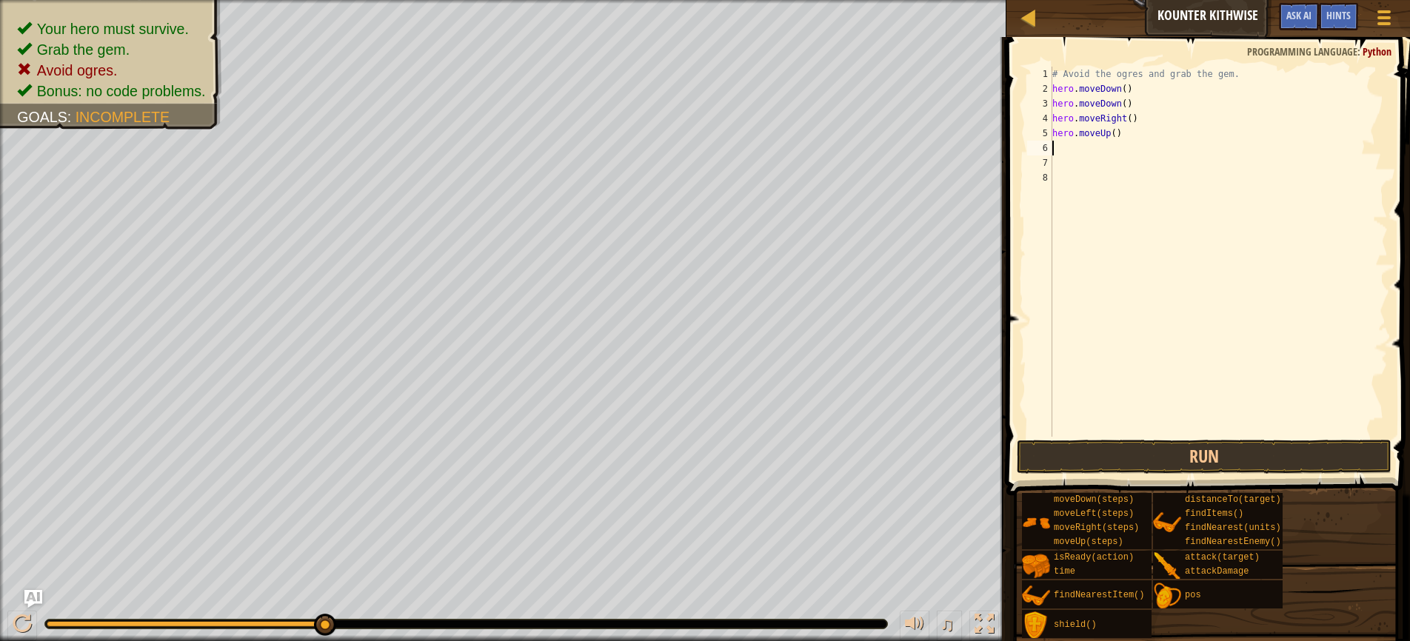
scroll to position [7, 0]
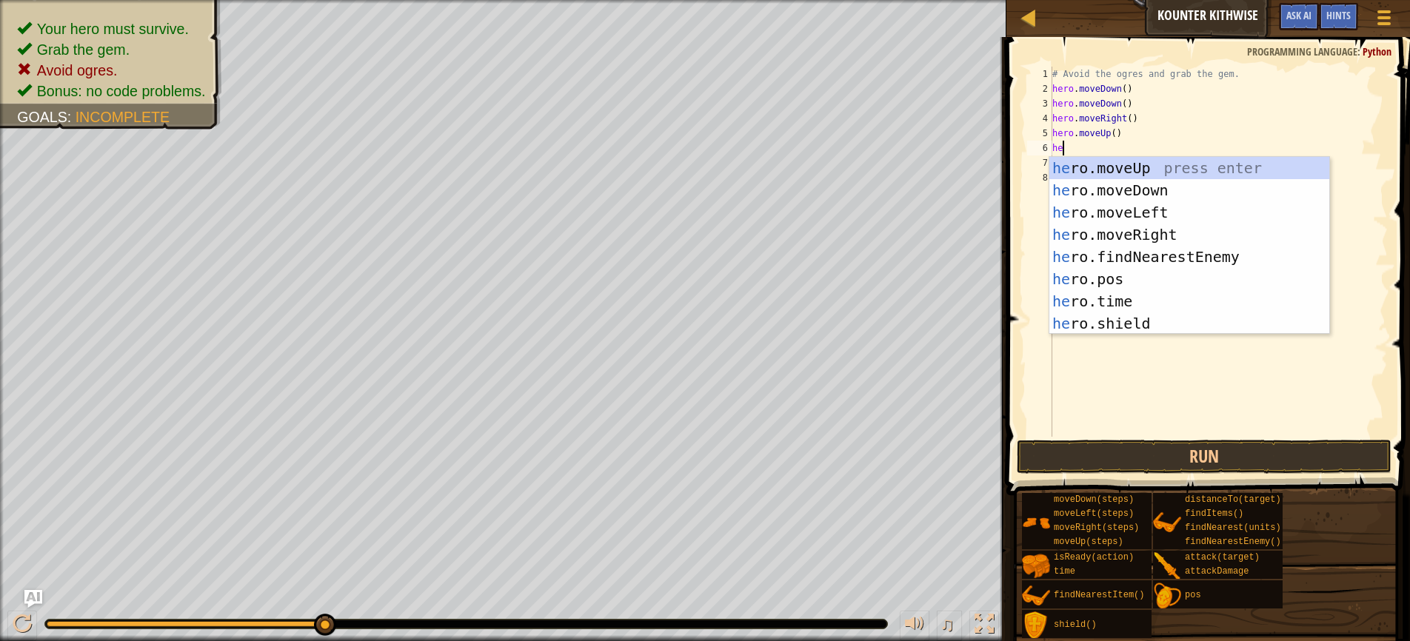
type textarea "hero"
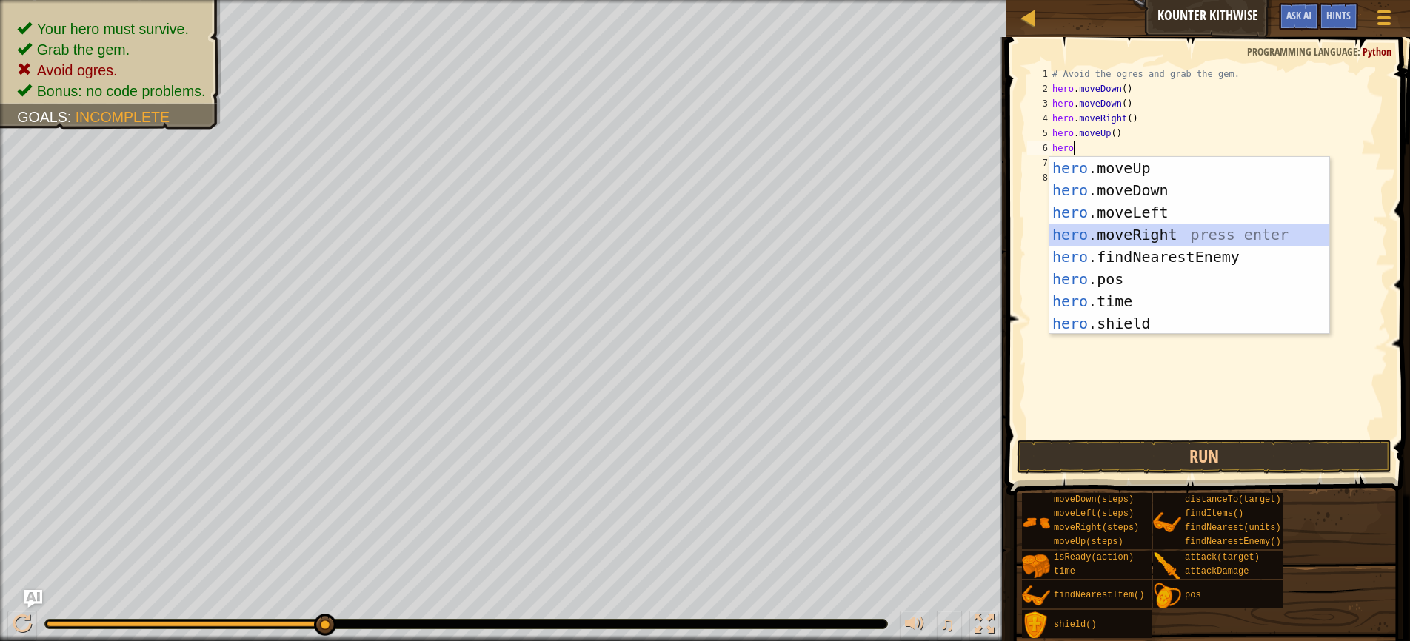
click at [1135, 238] on div "hero .moveUp press enter hero .moveDown press enter hero .moveLeft press enter …" at bounding box center [1189, 268] width 280 height 222
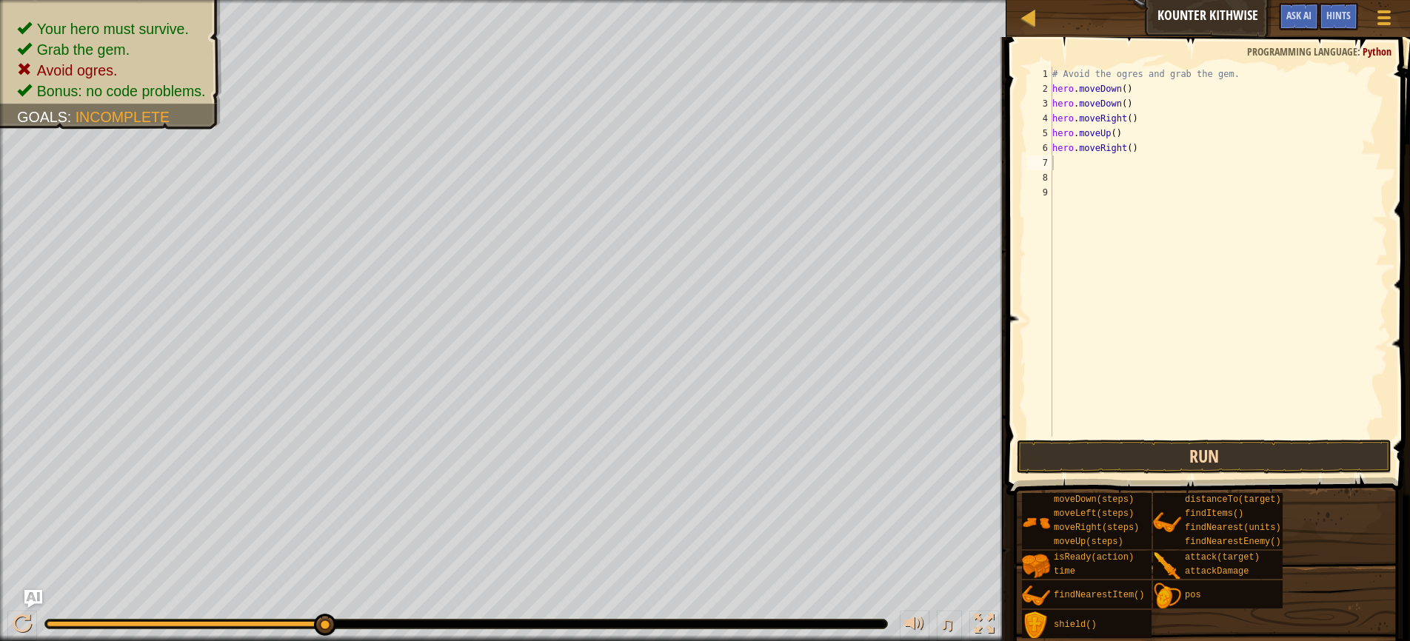
click at [1188, 451] on button "Run" at bounding box center [1204, 457] width 375 height 34
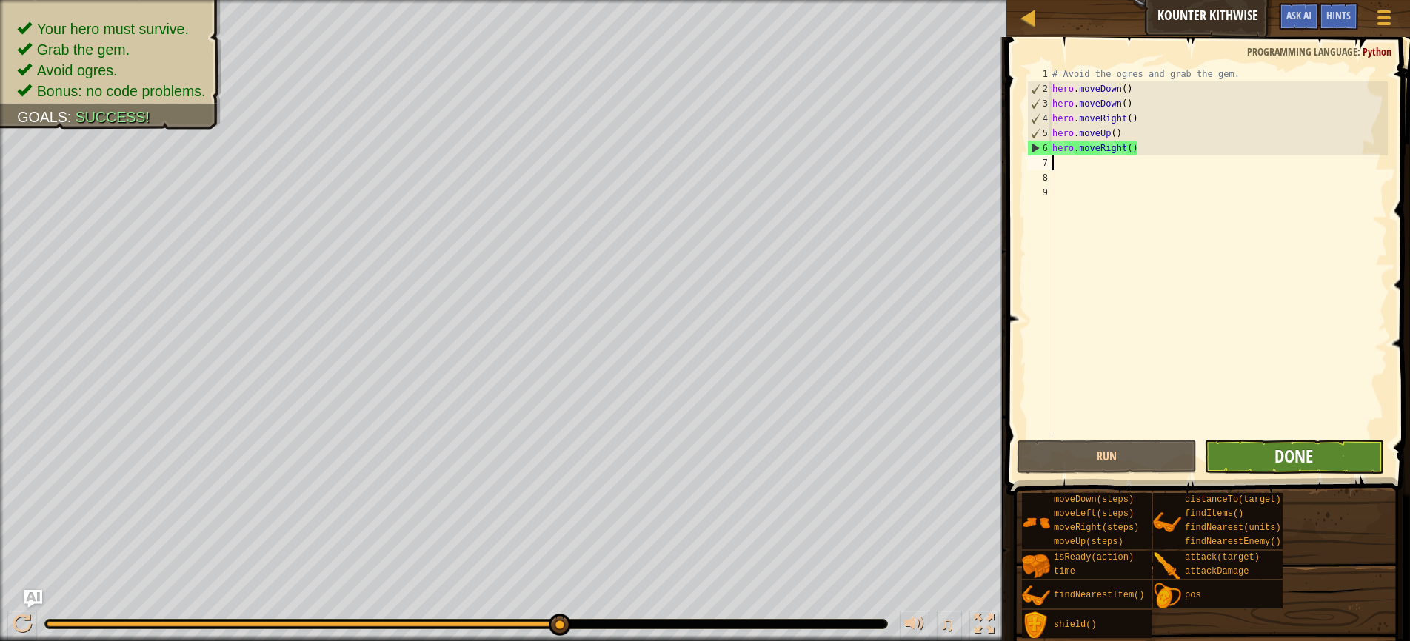
click at [1278, 455] on span "Done" at bounding box center [1293, 456] width 39 height 24
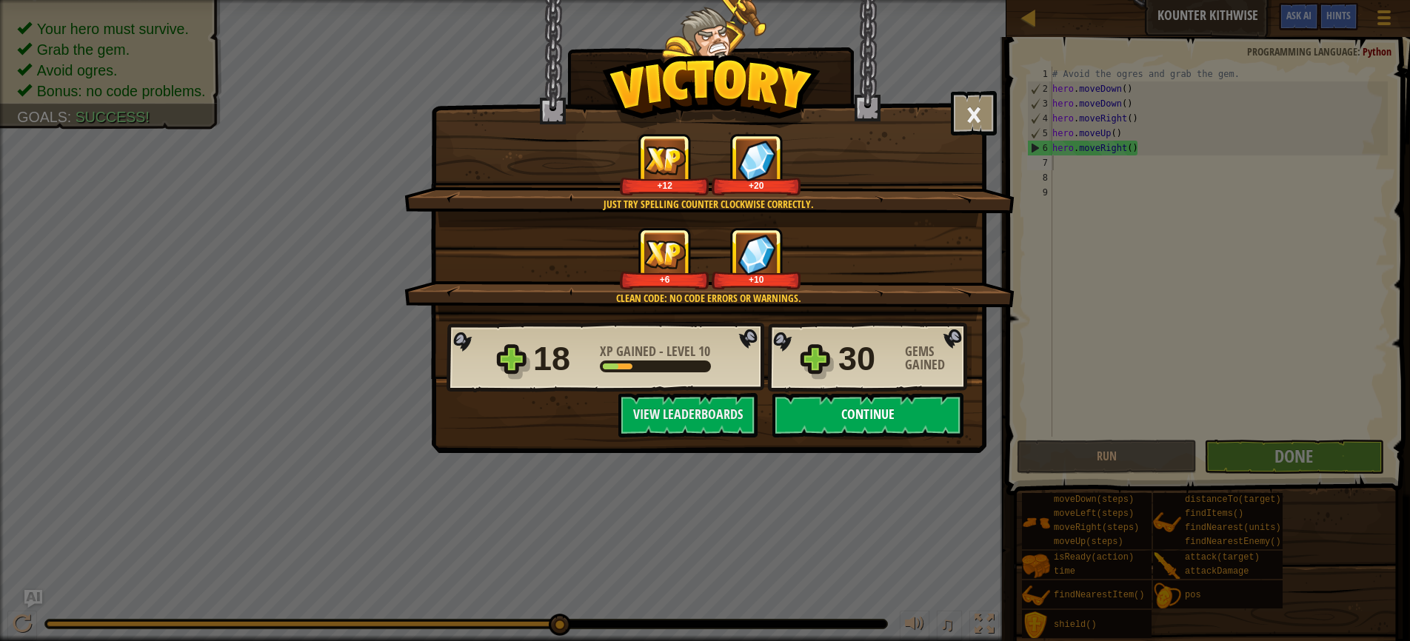
click at [869, 415] on button "Continue" at bounding box center [867, 415] width 191 height 44
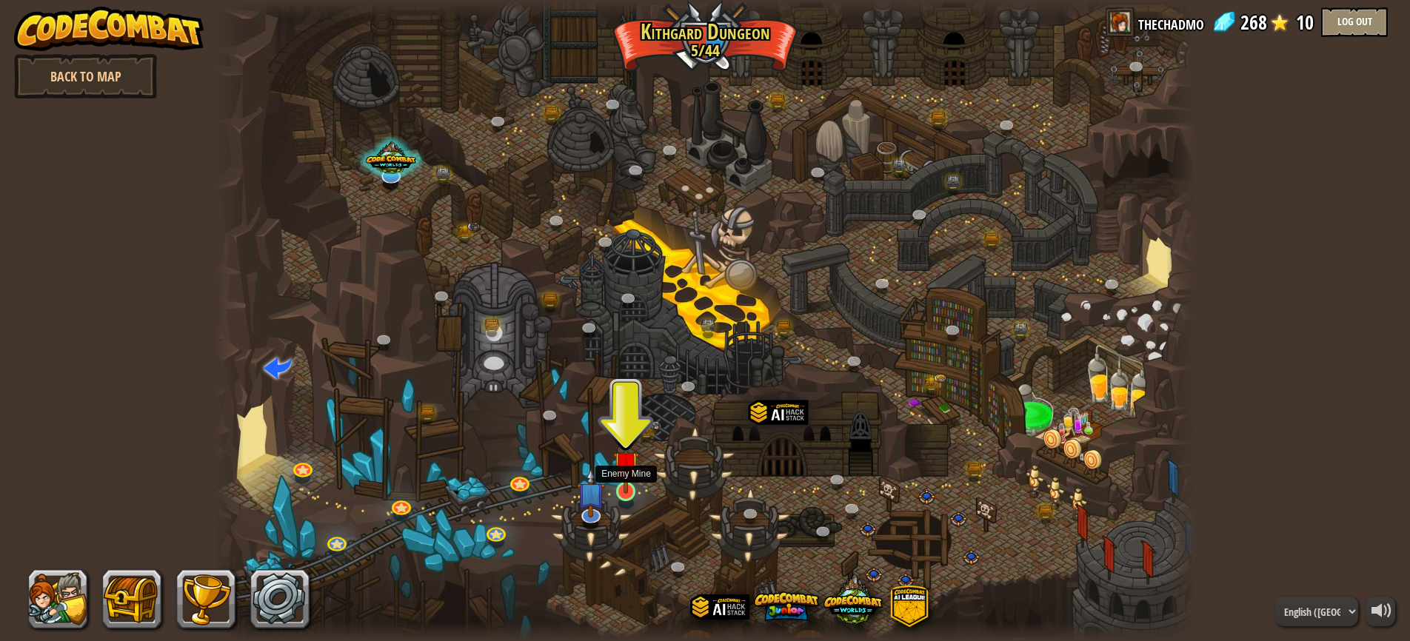
click at [628, 494] on link at bounding box center [626, 492] width 30 height 30
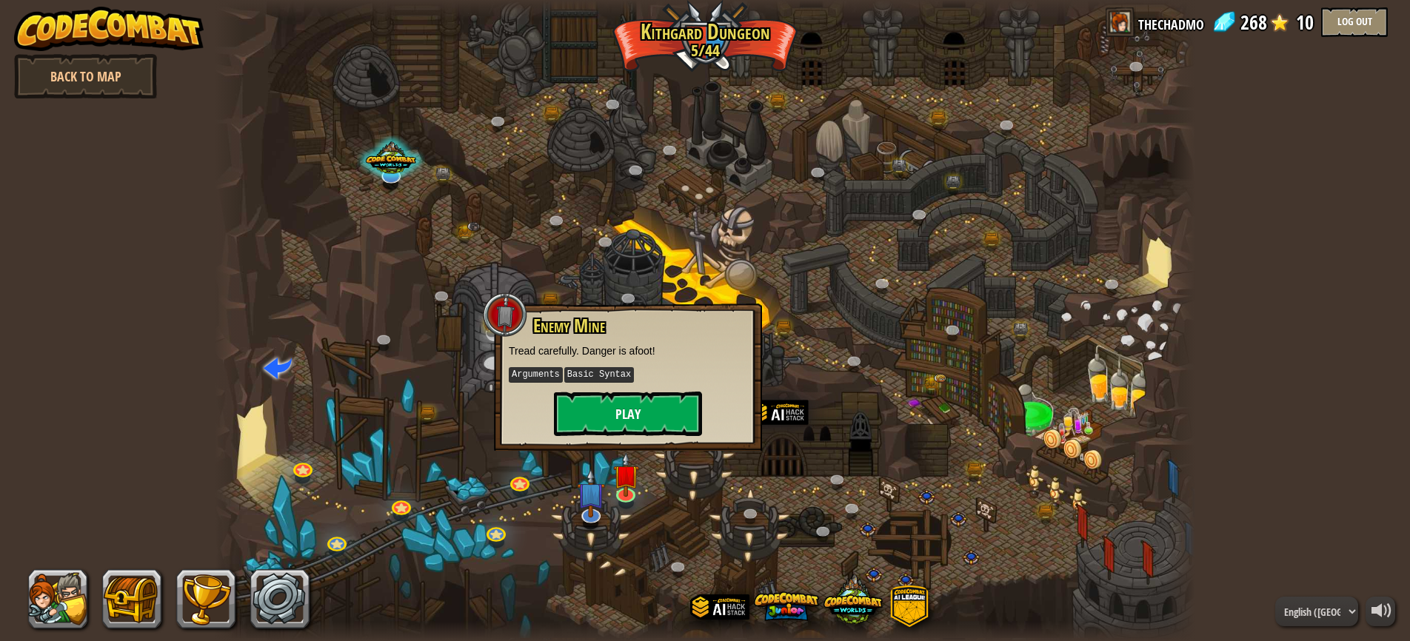
click at [620, 396] on button "Play" at bounding box center [628, 414] width 148 height 44
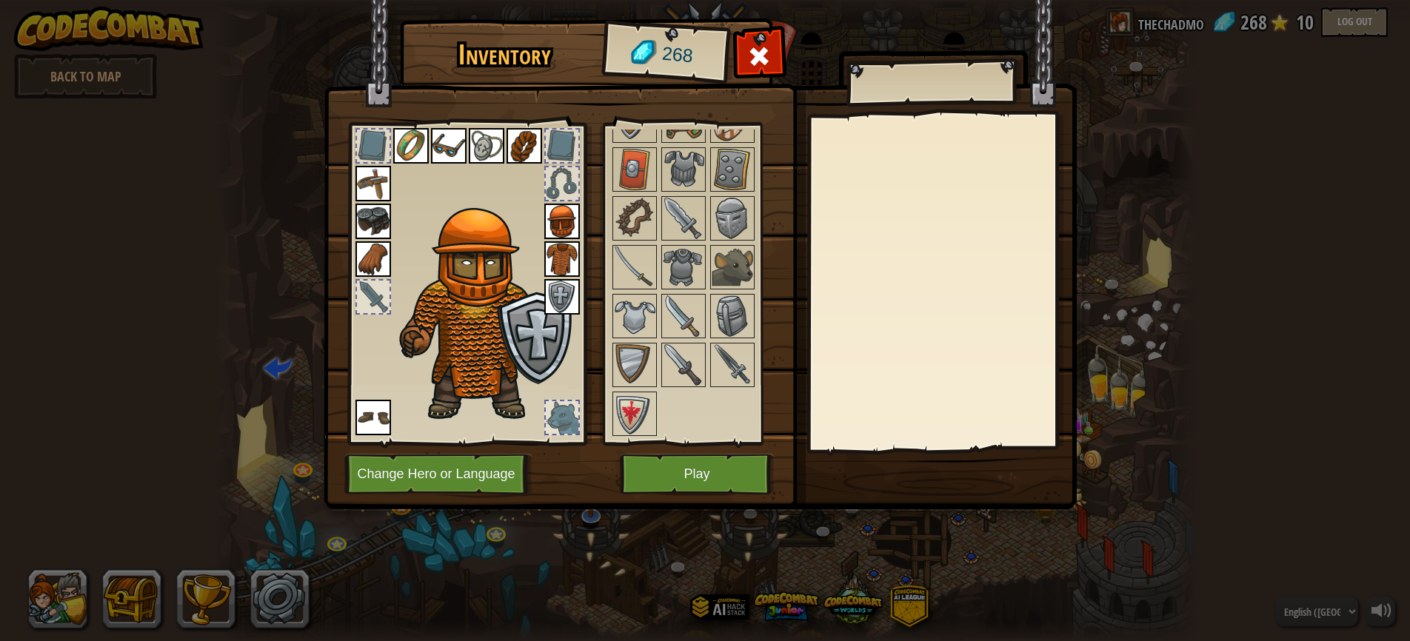
scroll to position [214, 0]
click at [735, 361] on img at bounding box center [732, 365] width 41 height 41
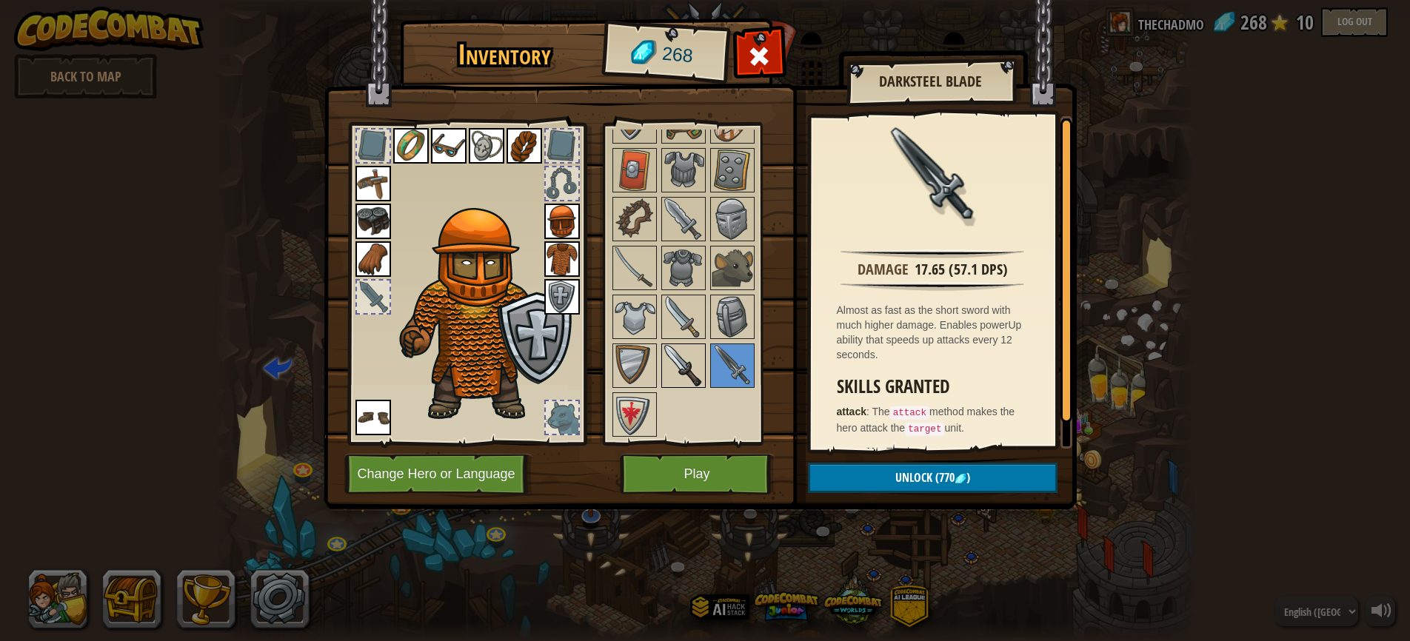
click at [689, 369] on img at bounding box center [683, 365] width 41 height 41
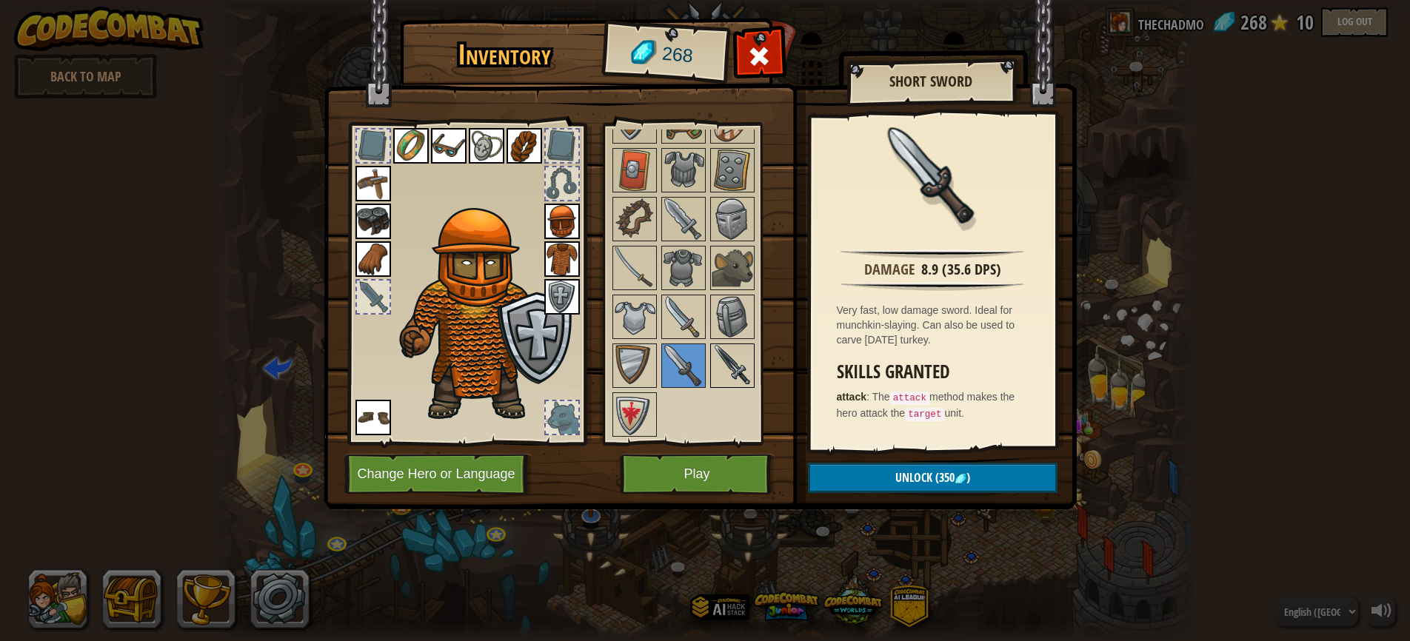
click at [740, 365] on img at bounding box center [732, 365] width 41 height 41
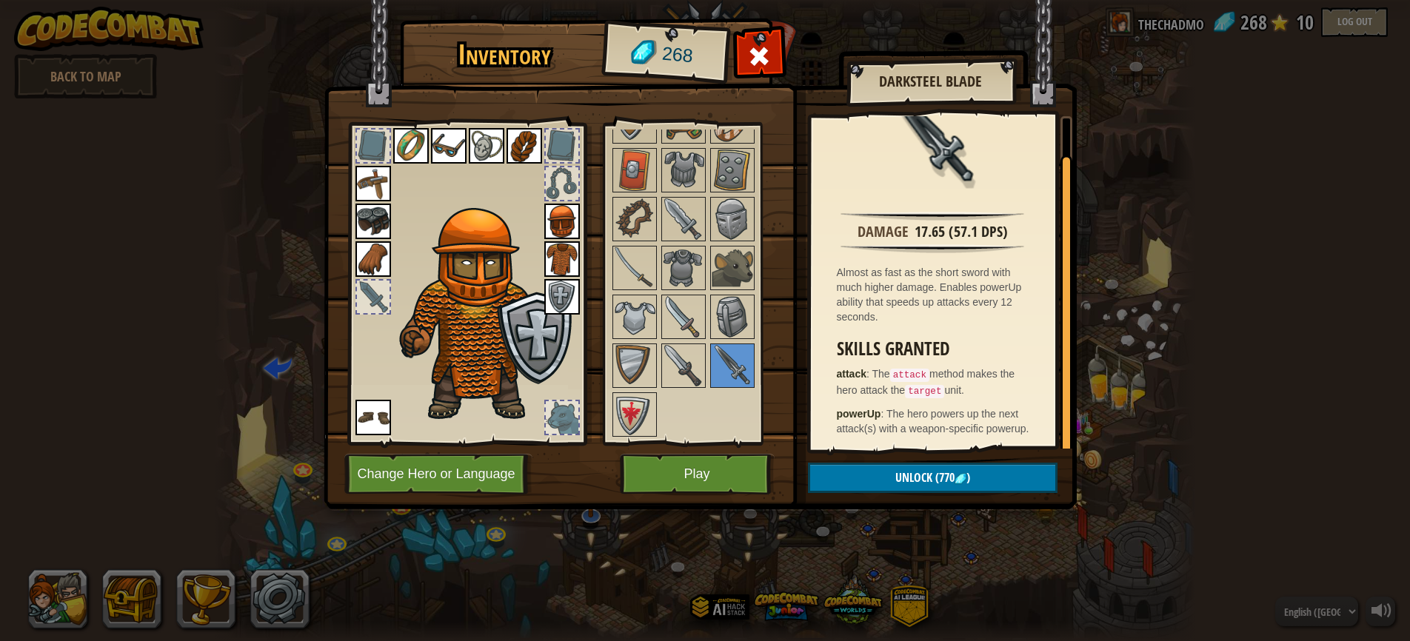
scroll to position [36, 0]
click at [689, 378] on img at bounding box center [683, 365] width 41 height 41
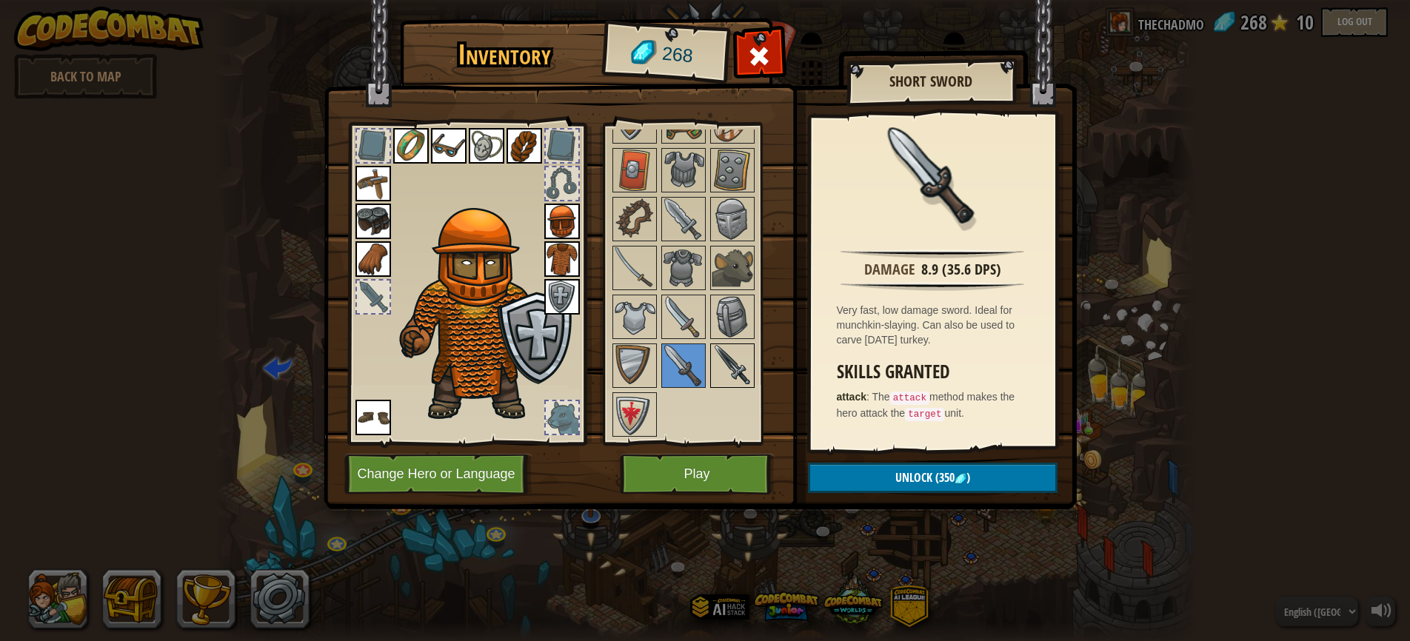
click at [724, 374] on img at bounding box center [732, 365] width 41 height 41
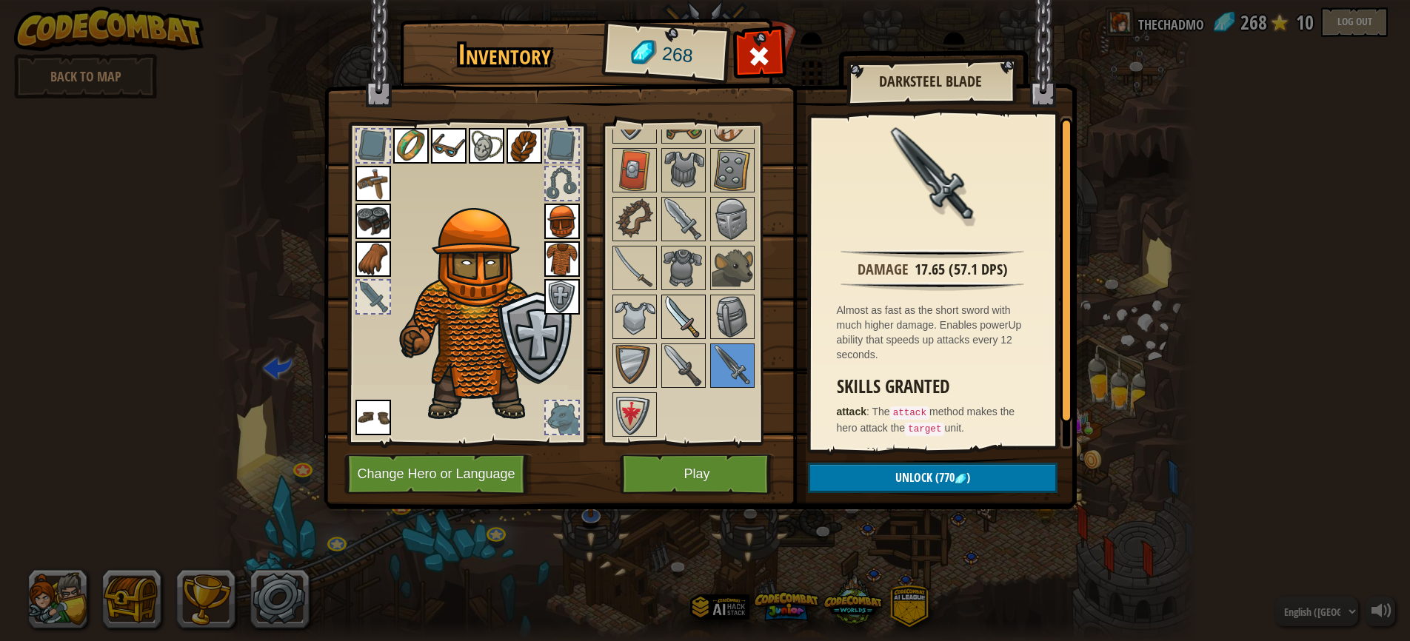
click at [675, 308] on img at bounding box center [683, 316] width 41 height 41
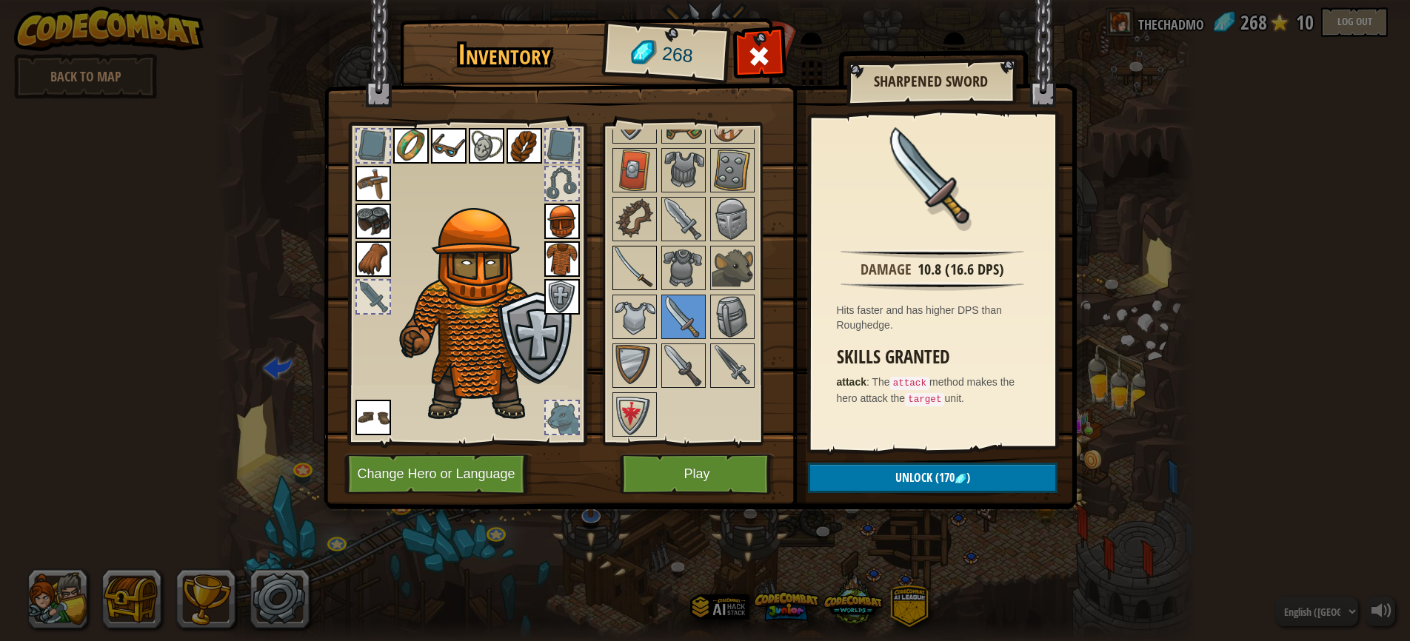
click at [640, 255] on img at bounding box center [634, 267] width 41 height 41
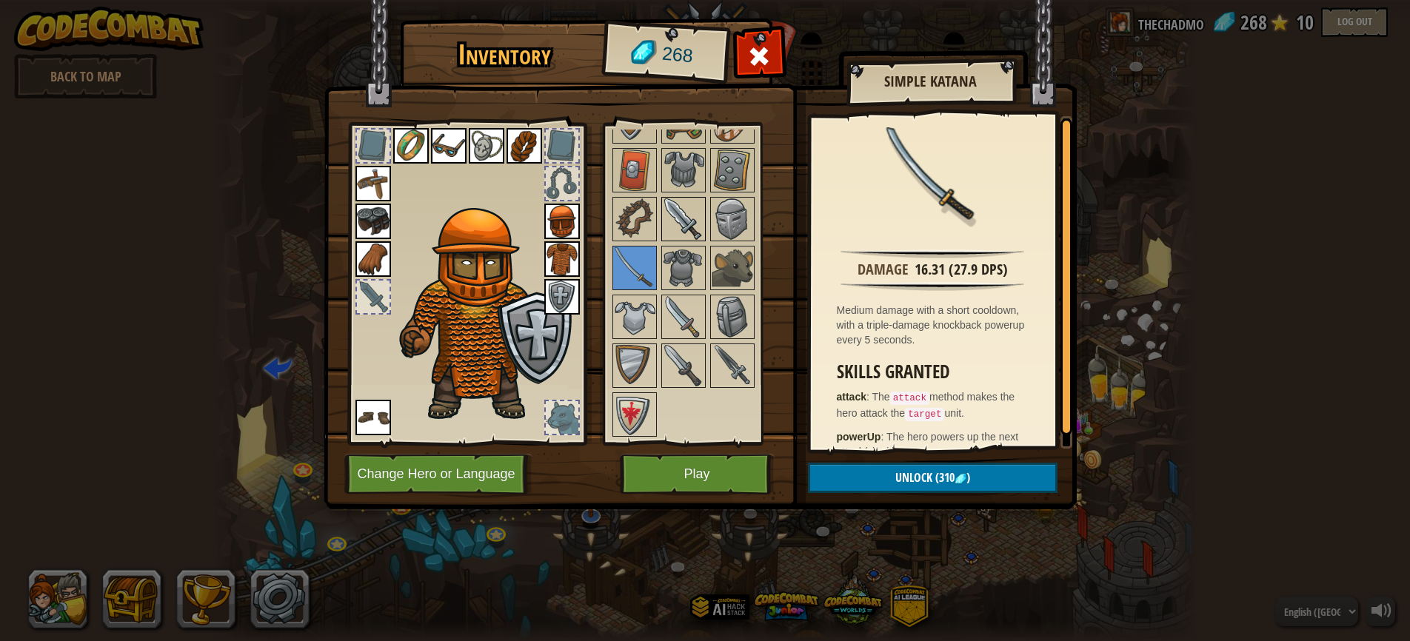
click at [693, 215] on img at bounding box center [683, 218] width 41 height 41
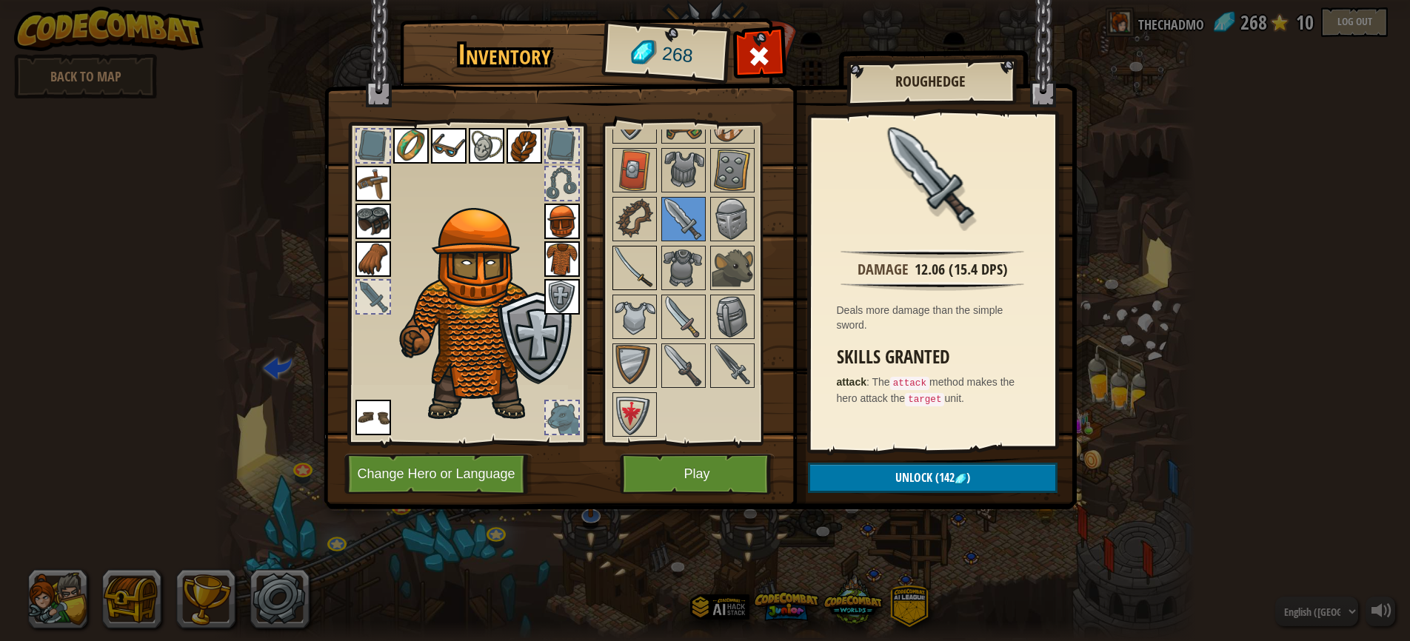
click at [637, 263] on img at bounding box center [634, 267] width 41 height 41
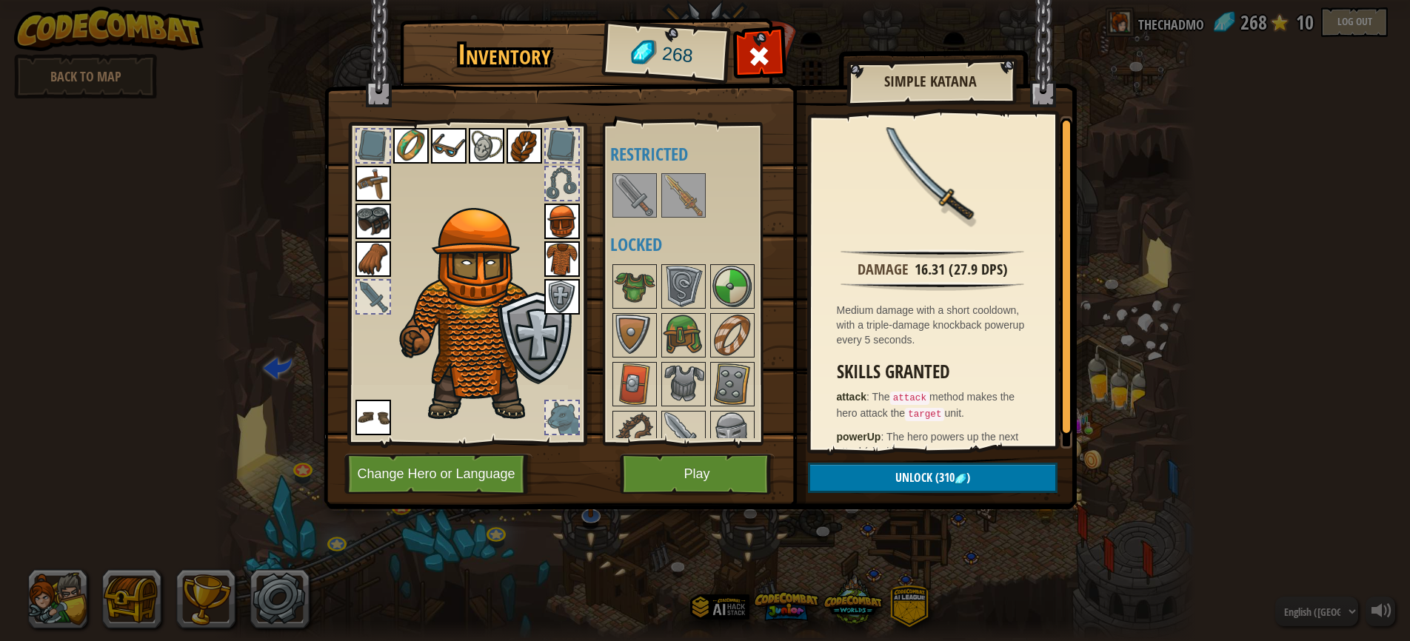
scroll to position [0, 0]
click at [675, 193] on img at bounding box center [683, 195] width 41 height 41
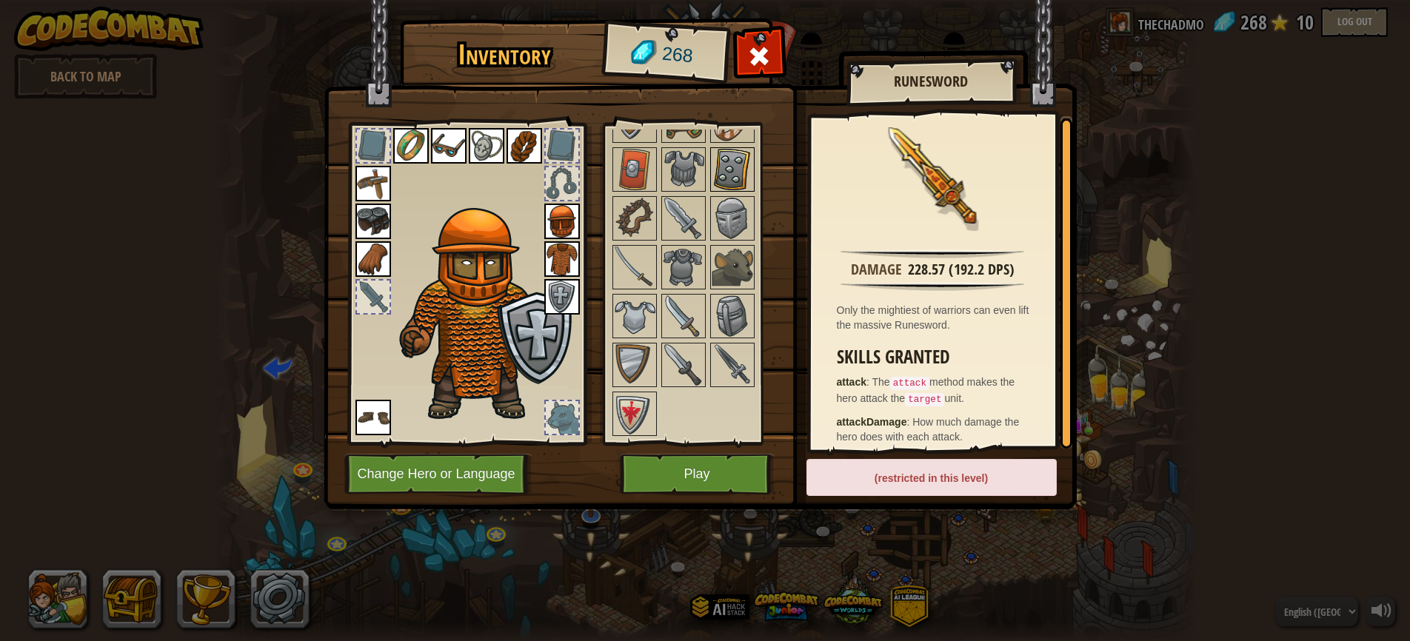
scroll to position [214, 0]
click at [737, 368] on img at bounding box center [732, 365] width 41 height 41
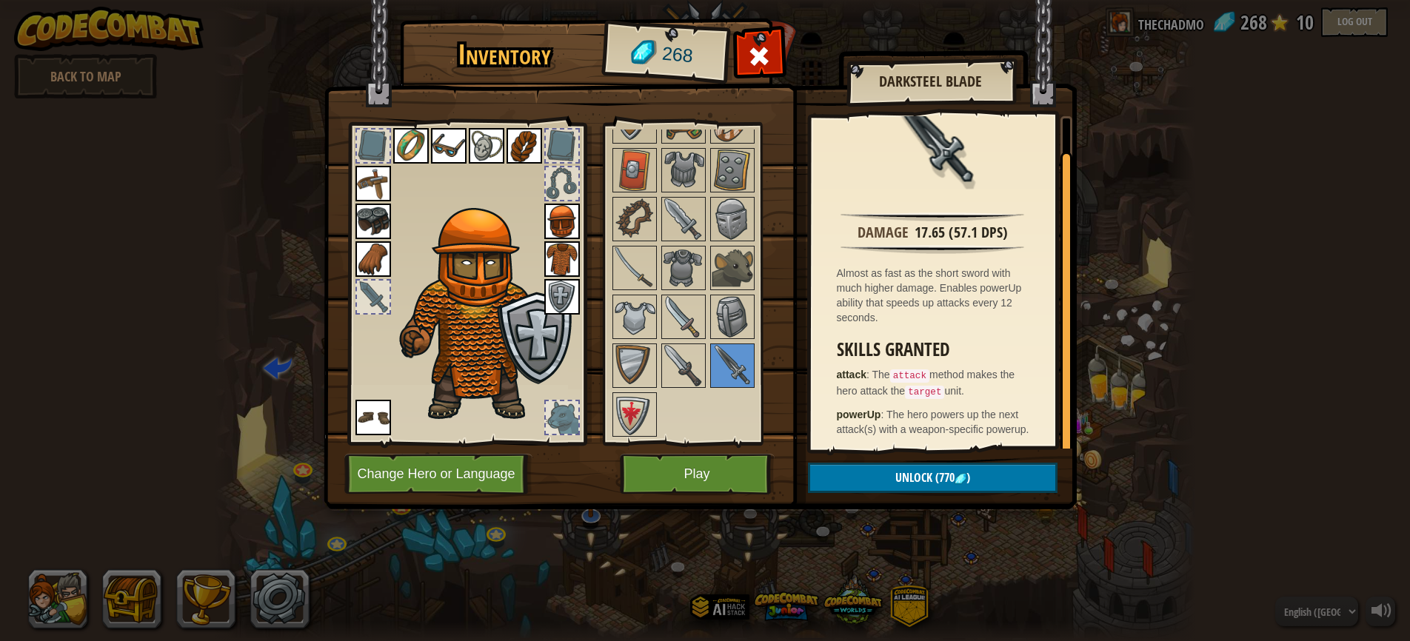
scroll to position [36, 0]
click at [676, 361] on img at bounding box center [683, 365] width 41 height 41
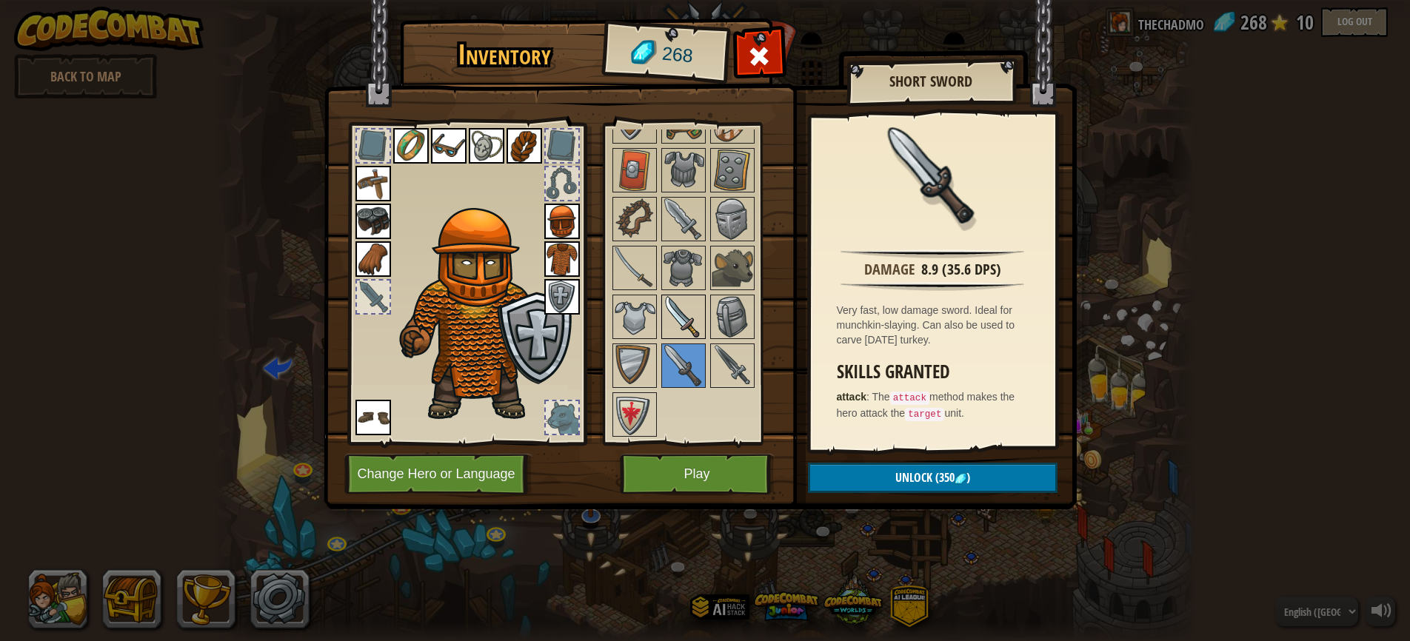
click at [678, 319] on img at bounding box center [683, 316] width 41 height 41
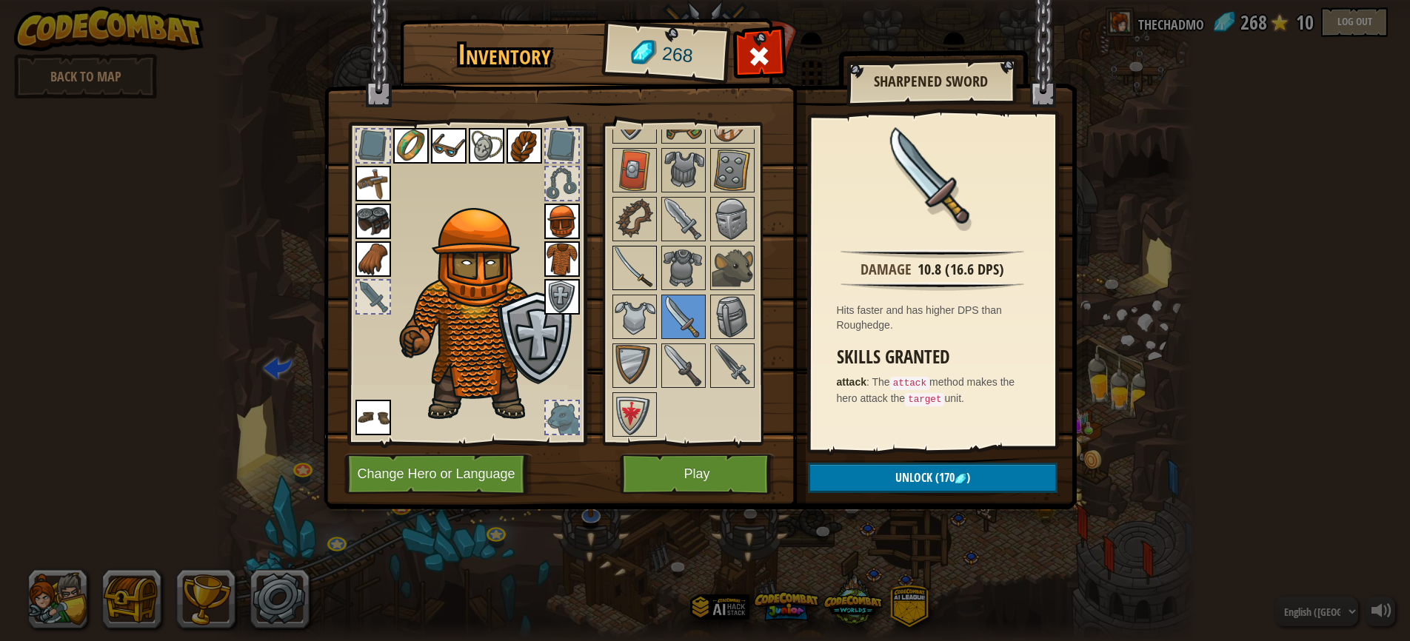
click at [632, 265] on img at bounding box center [634, 267] width 41 height 41
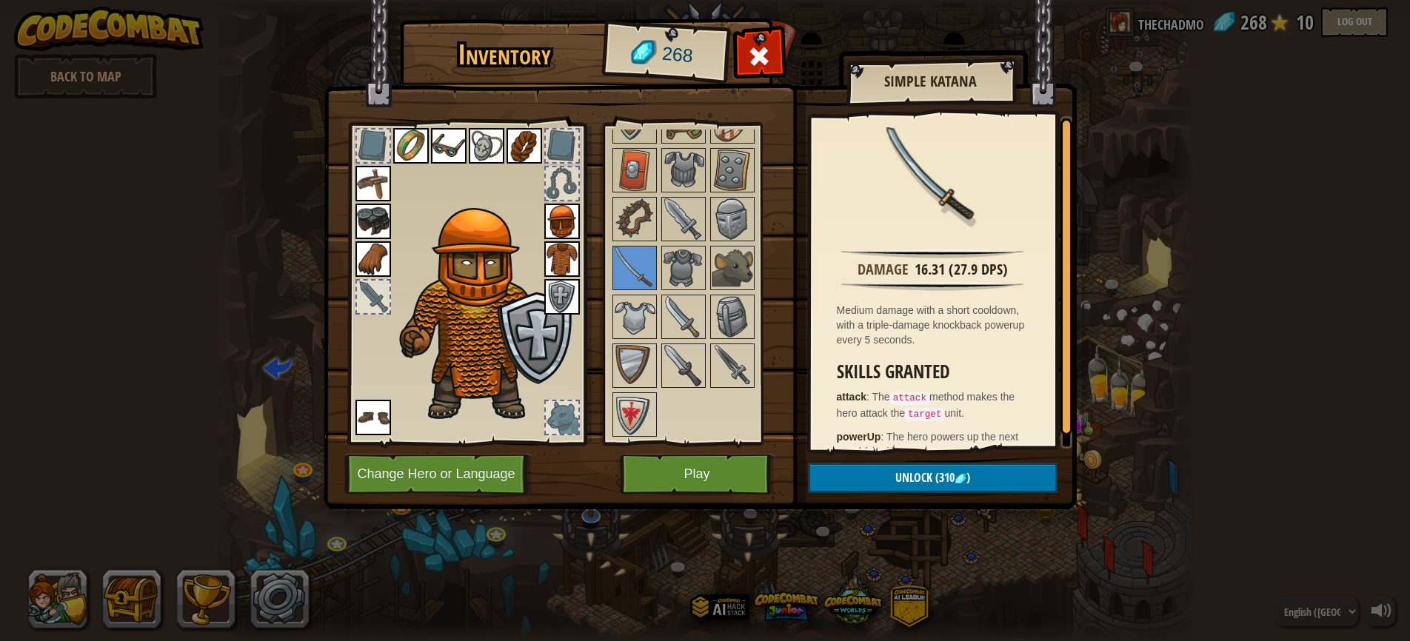
click at [710, 480] on button "Play" at bounding box center [697, 474] width 155 height 41
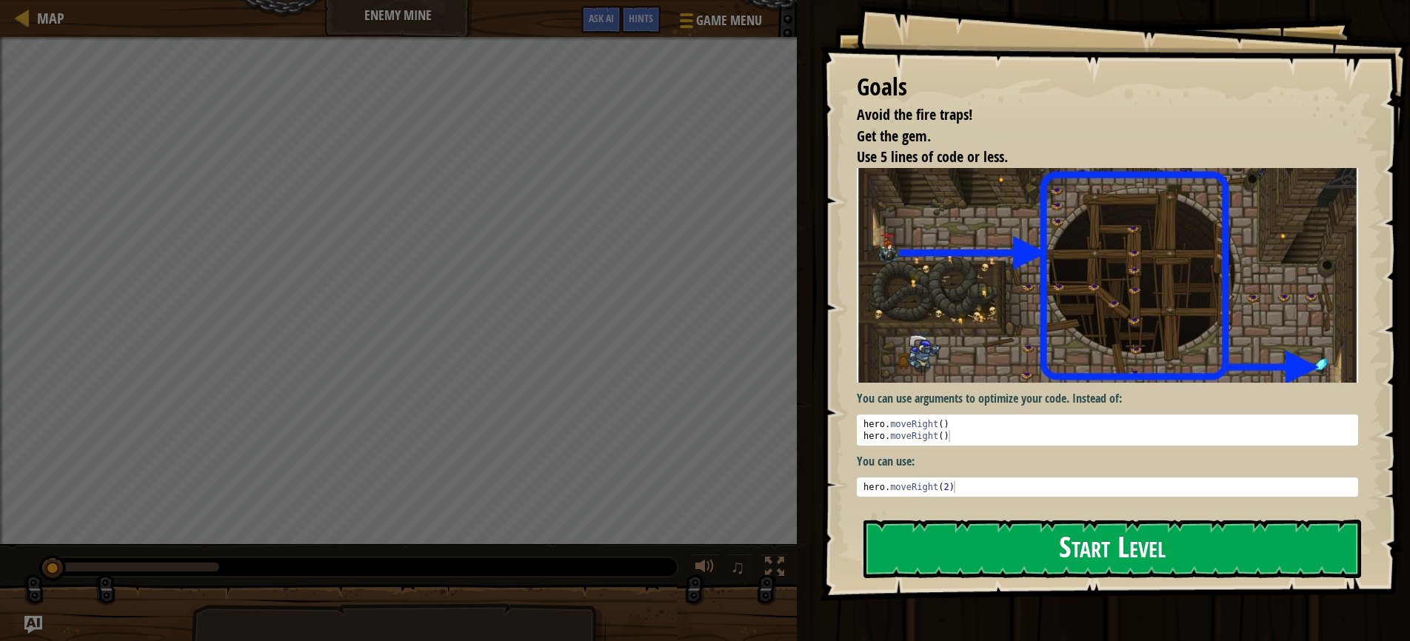
click at [1092, 554] on button "Start Level" at bounding box center [1112, 549] width 498 height 58
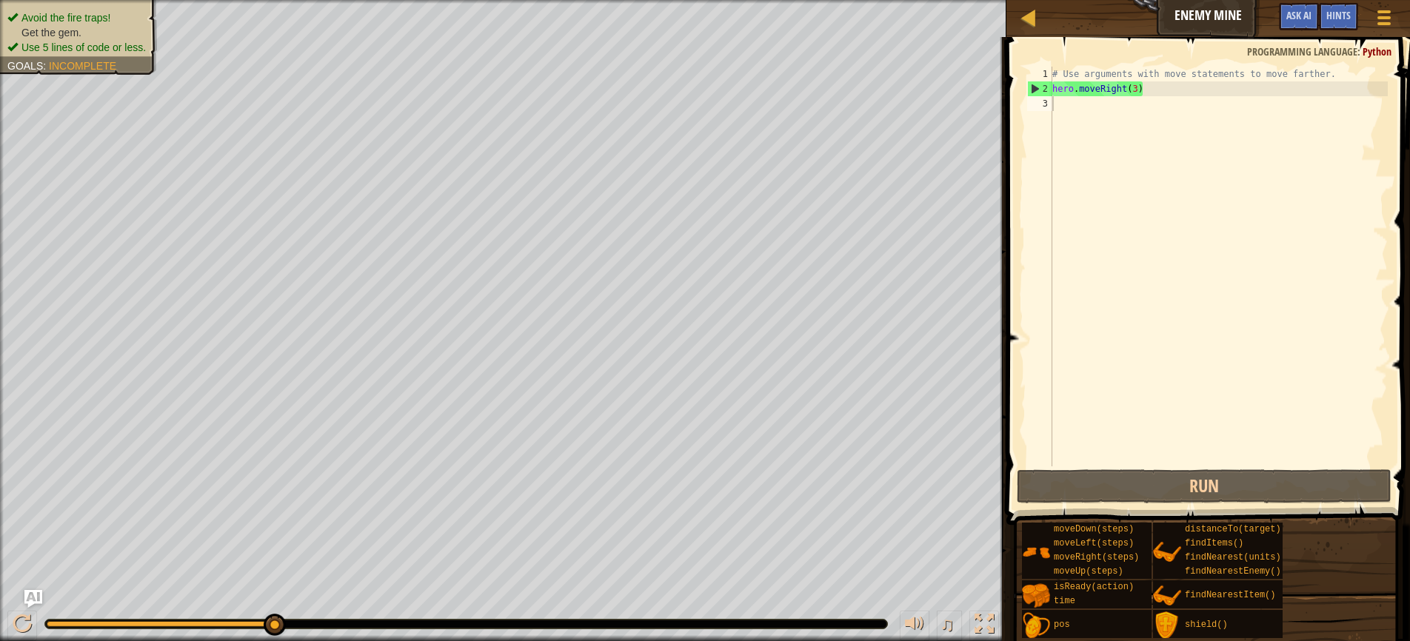
click at [81, 19] on div "Avoid the fire traps! Get the gem. Use 5 lines of code or less. Goals : Incompl…" at bounding box center [78, 32] width 142 height 44
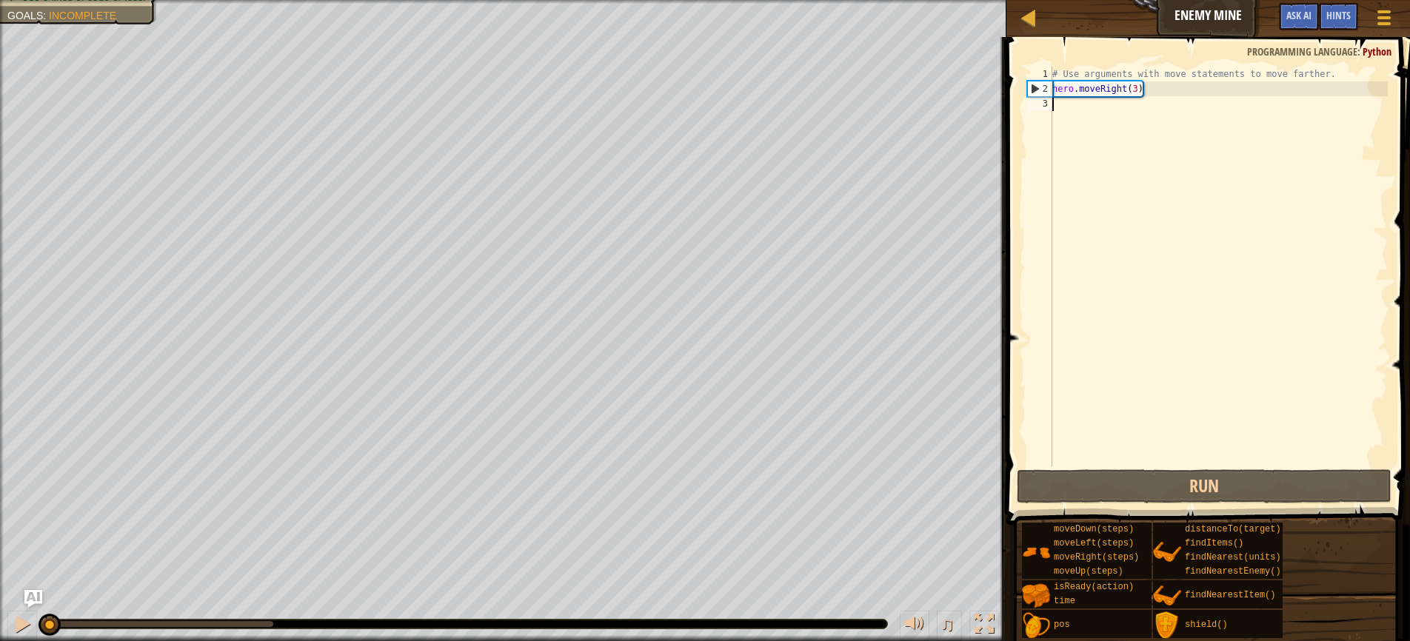
drag, startPoint x: 275, startPoint y: 624, endPoint x: -6, endPoint y: 642, distance: 281.2
click at [0, 0] on html "Map Enemy Mine Game Menu Done Hints Ask AI 1 הההההההההההההההההההההההההההההההההה…" at bounding box center [705, 0] width 1410 height 0
click at [1139, 87] on div "# Use arguments with move statements to move farther. hero . moveRight ( 3 )" at bounding box center [1218, 281] width 338 height 429
type textarea "hero.moveRight(3)"
click at [1083, 107] on div "# Use arguments with move statements to move farther. hero . moveRight ( 3 )" at bounding box center [1218, 281] width 338 height 429
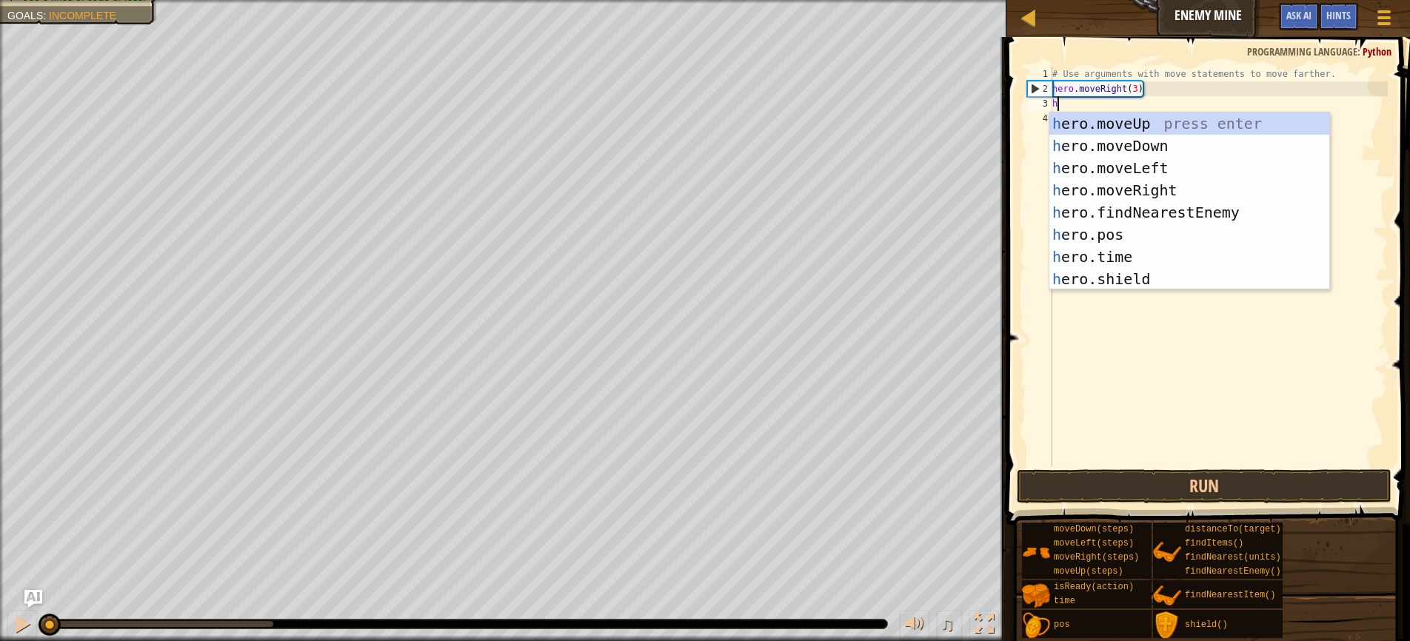
scroll to position [7, 0]
type textarea "hero"
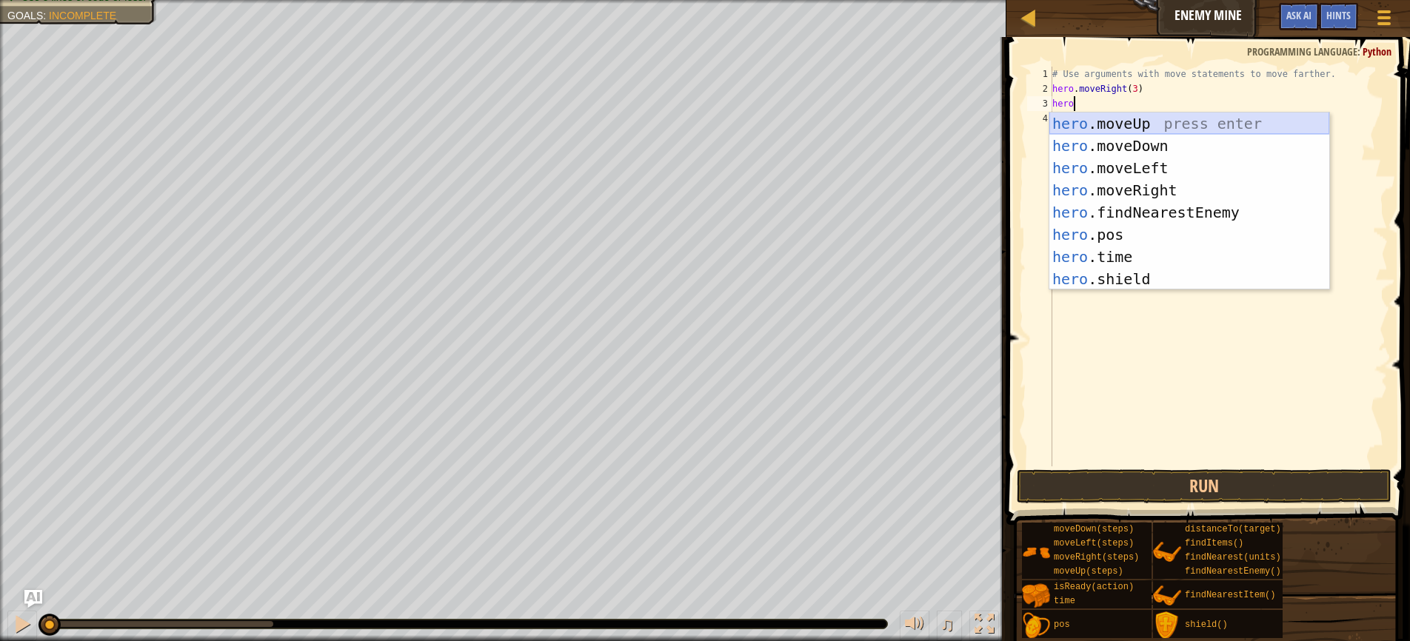
click at [1117, 125] on div "hero .moveUp press enter hero .moveDown press enter hero .moveLeft press enter …" at bounding box center [1189, 224] width 280 height 222
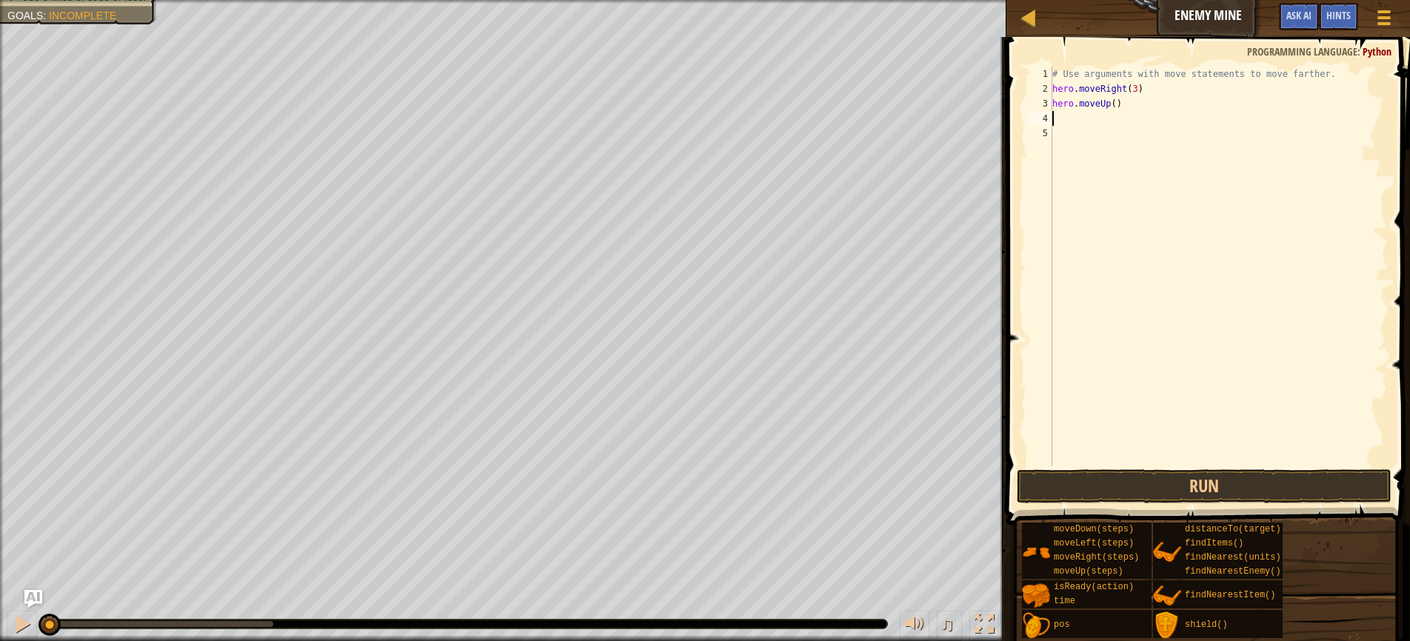
scroll to position [7, 0]
click at [1117, 101] on div "# Use arguments with move statements to move farther. hero . moveRight ( 3 ) he…" at bounding box center [1218, 281] width 338 height 429
type textarea "hero.moveUp(1)"
click at [1068, 121] on div "# Use arguments with move statements to move farther. hero . moveRight ( 3 ) he…" at bounding box center [1218, 281] width 338 height 429
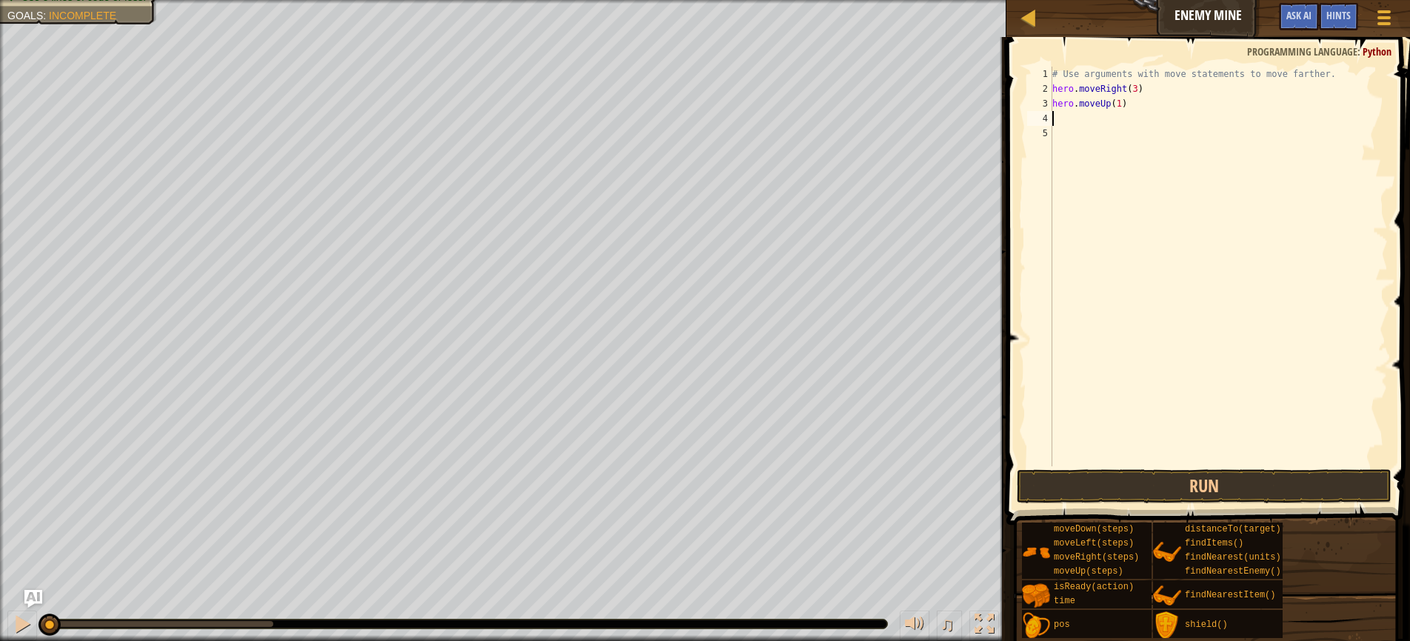
scroll to position [7, 0]
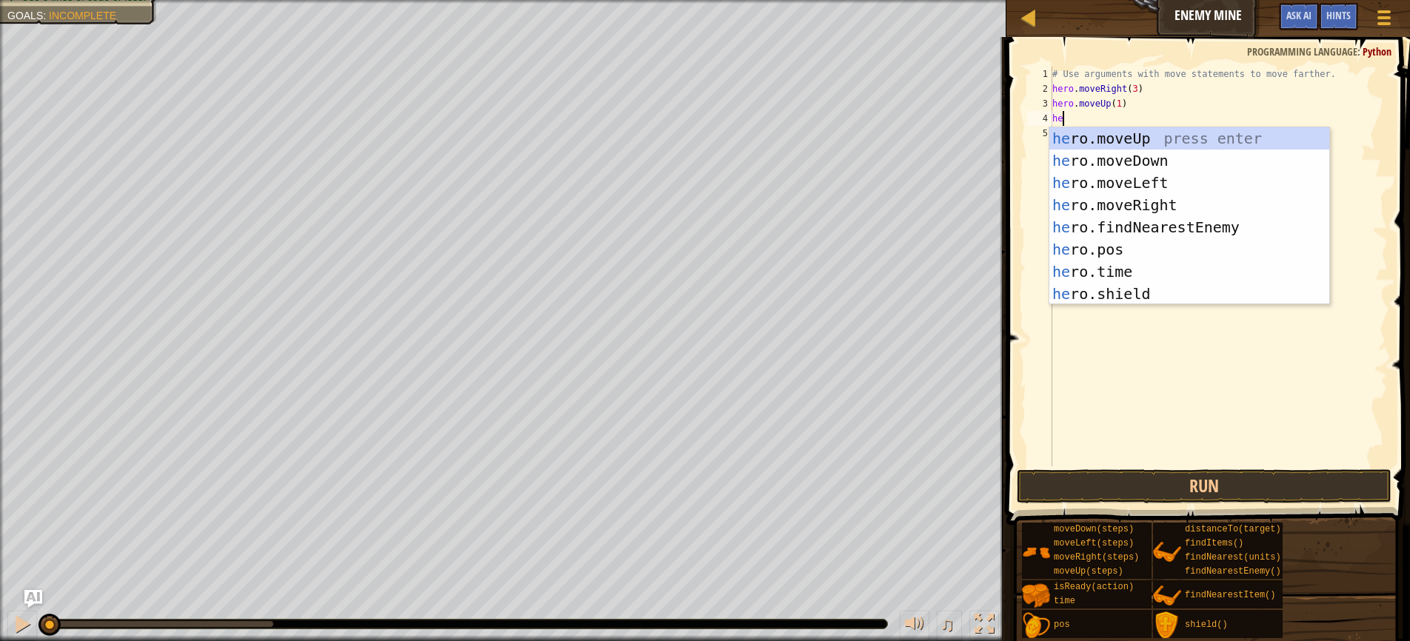
type textarea "hero"
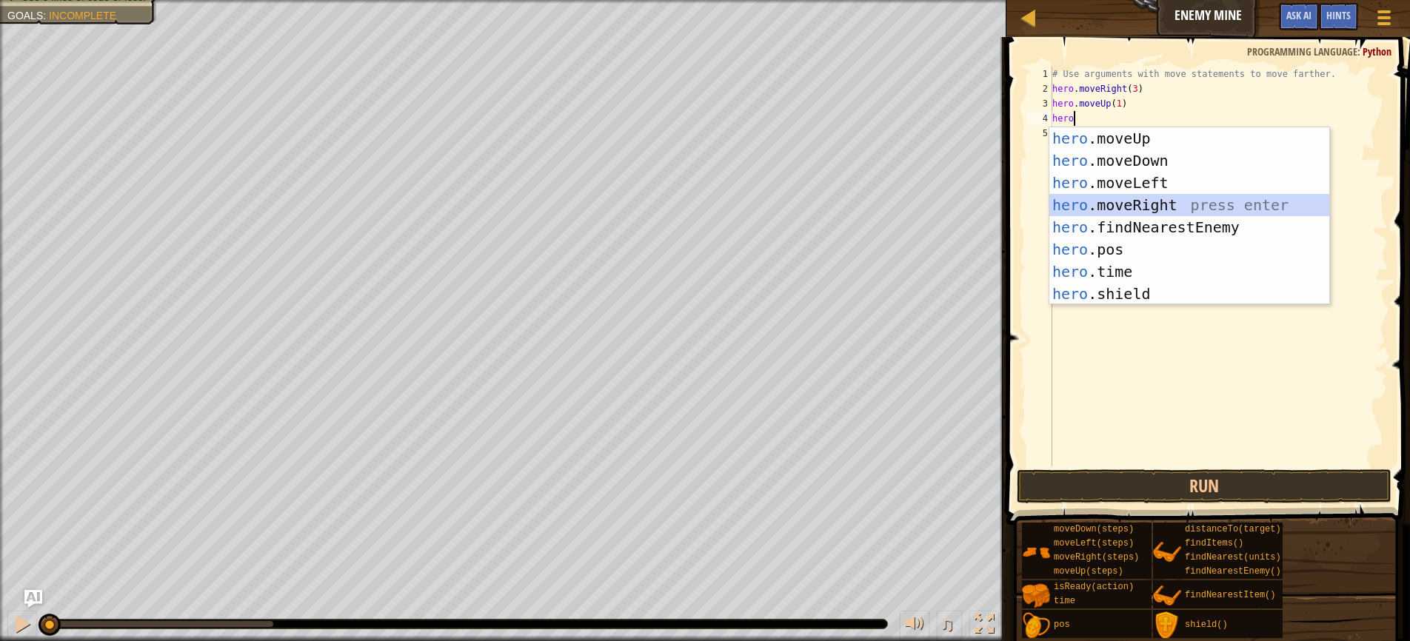
click at [1118, 202] on div "hero .moveUp press enter hero .moveDown press enter hero .moveLeft press enter …" at bounding box center [1189, 238] width 280 height 222
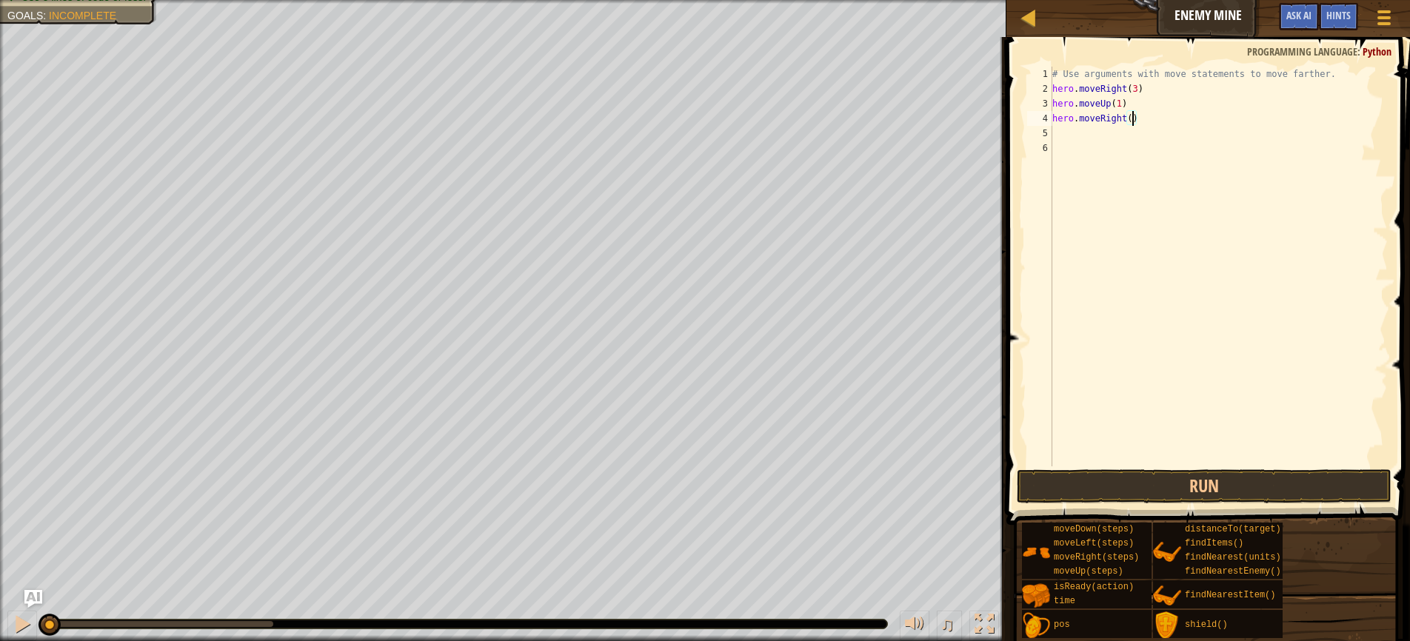
click at [1133, 118] on div "# Use arguments with move statements to move farther. hero . moveRight ( 3 ) he…" at bounding box center [1218, 281] width 338 height 429
type textarea "hero.moveRight(1)"
click at [1103, 138] on div "# Use arguments with move statements to move farther. hero . moveRight ( 3 ) he…" at bounding box center [1218, 281] width 338 height 429
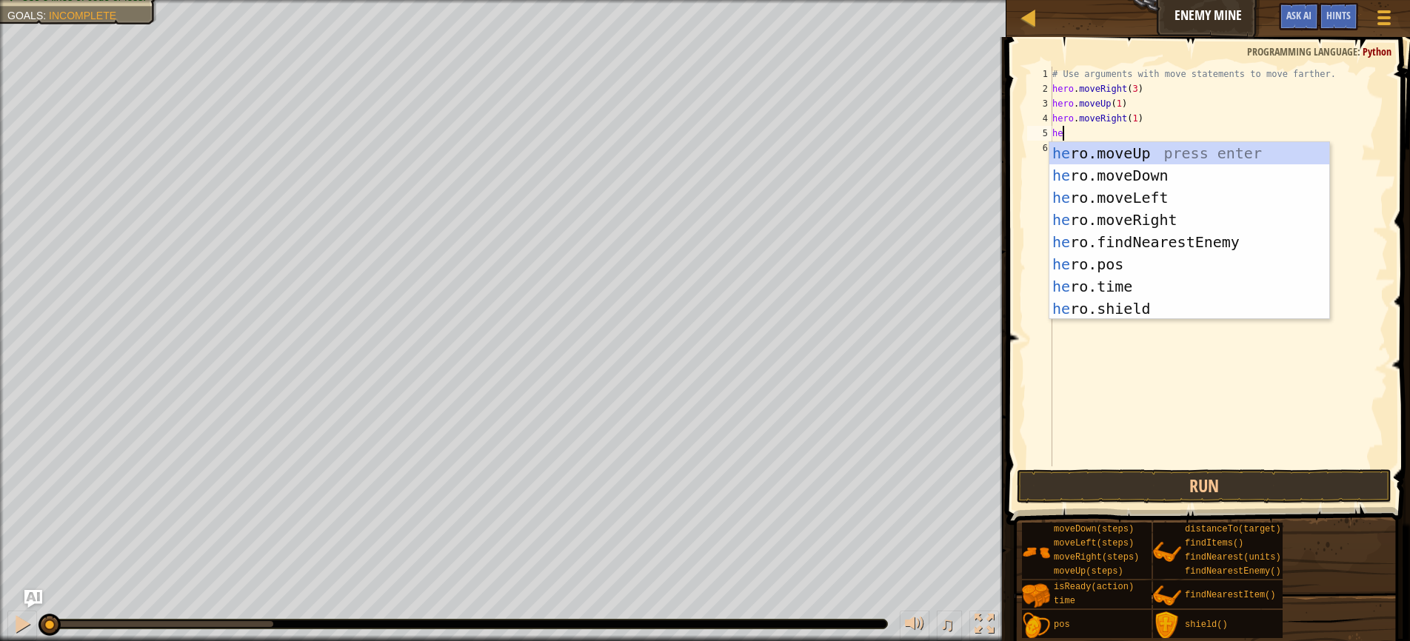
type textarea "hero"
click at [1137, 178] on div "hero .moveUp press enter hero .moveDown press enter hero .moveLeft press enter …" at bounding box center [1189, 253] width 280 height 222
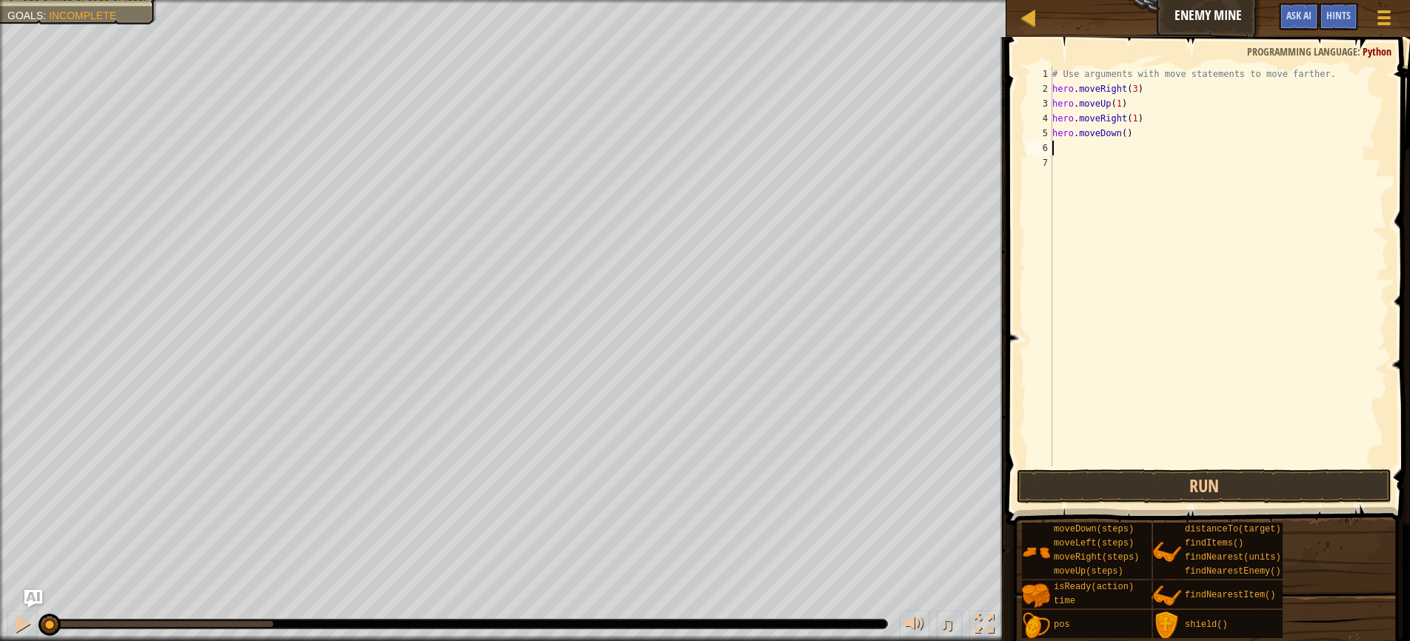
scroll to position [7, 0]
click at [1127, 134] on div "# Use arguments with move statements to move farther. hero . moveRight ( 3 ) he…" at bounding box center [1218, 281] width 338 height 429
type textarea "hero.moveDown(3)"
click at [1064, 147] on div "# Use arguments with move statements to move farther. hero . moveRight ( 3 ) he…" at bounding box center [1218, 281] width 338 height 429
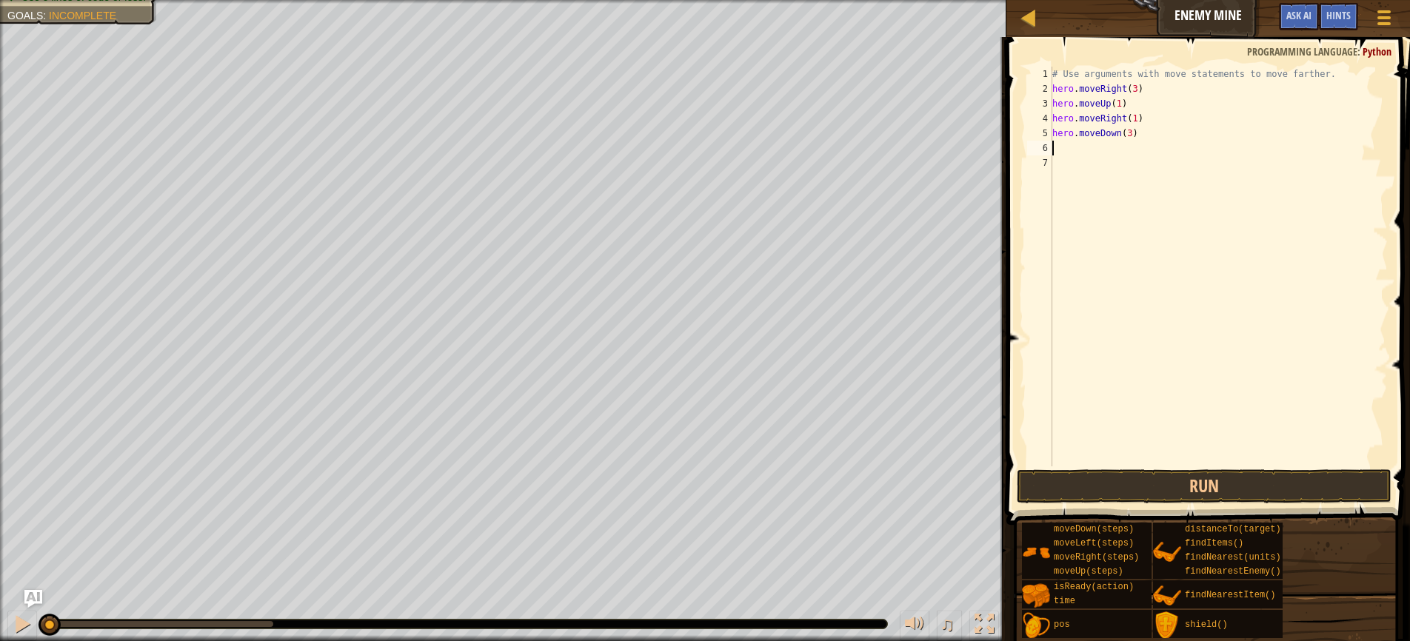
scroll to position [7, 0]
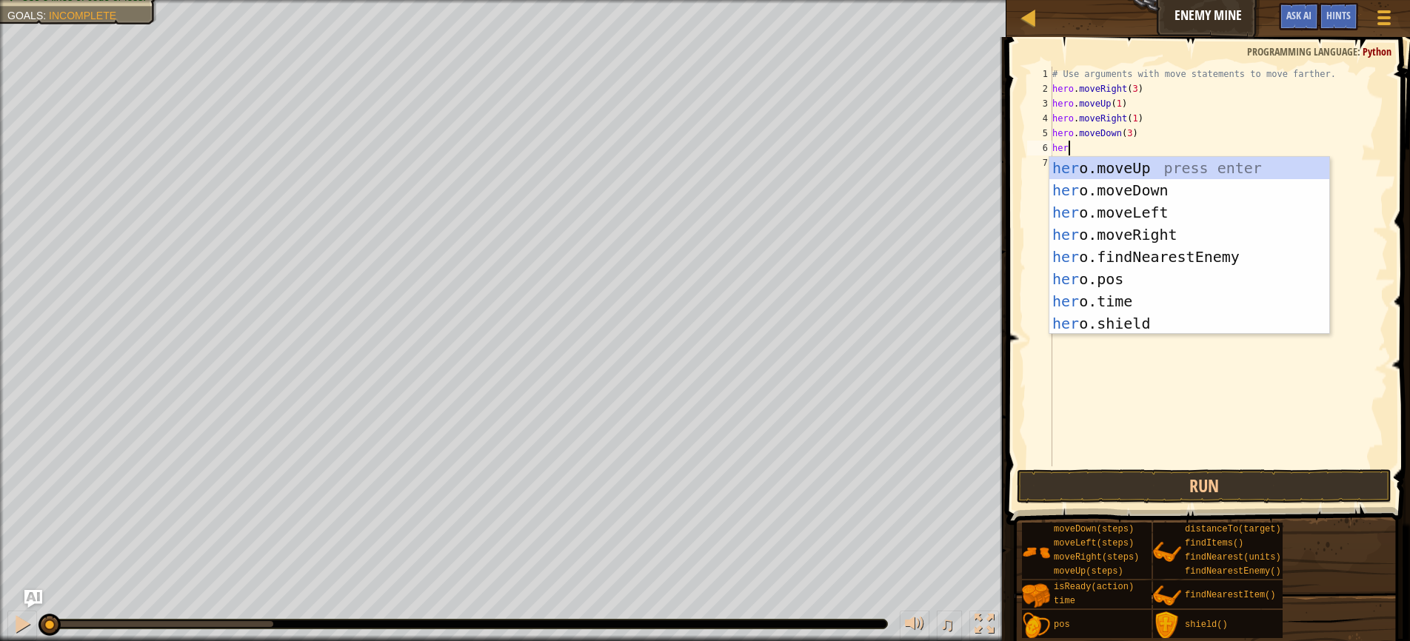
type textarea "hero"
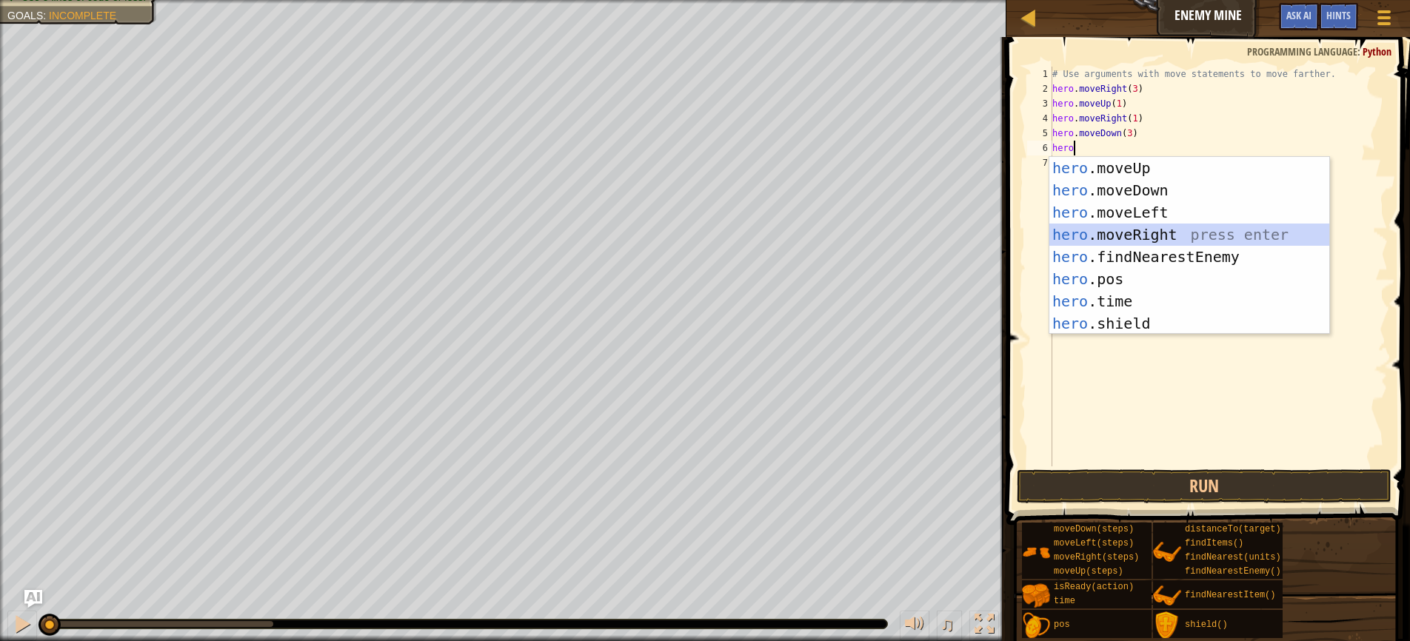
click at [1119, 235] on div "hero .moveUp press enter hero .moveDown press enter hero .moveLeft press enter …" at bounding box center [1189, 268] width 280 height 222
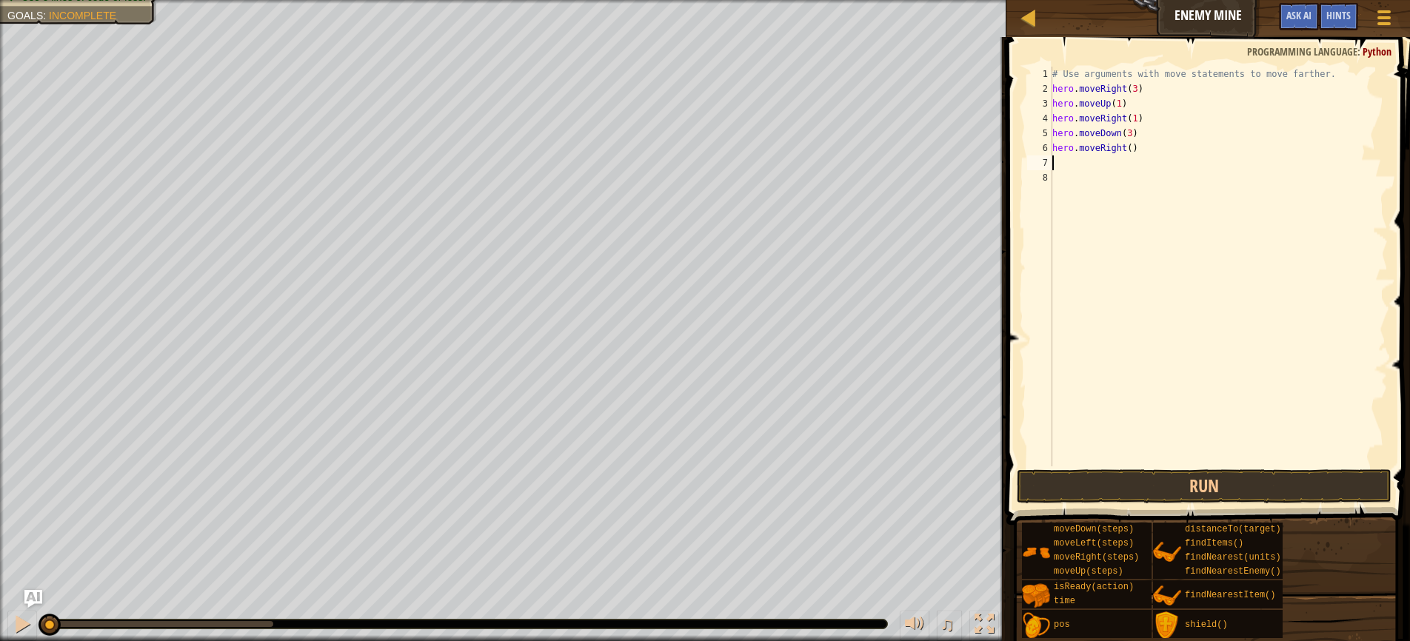
click at [1131, 152] on div "# Use arguments with move statements to move farther. hero . moveRight ( 3 ) he…" at bounding box center [1218, 281] width 338 height 429
type textarea "hero.moveRight(2)"
click at [1102, 240] on div "# Use arguments with move statements to move farther. hero . moveRight ( 3 ) he…" at bounding box center [1218, 281] width 338 height 429
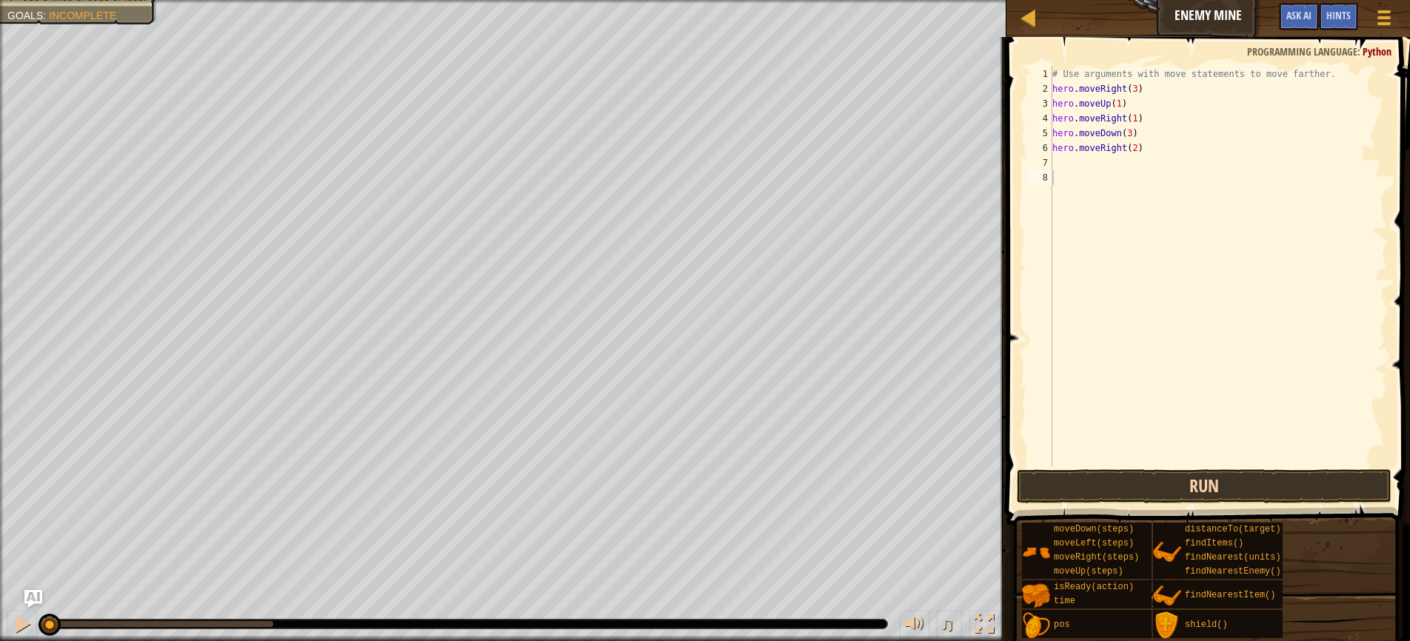
click at [1200, 489] on button "Run" at bounding box center [1204, 486] width 375 height 34
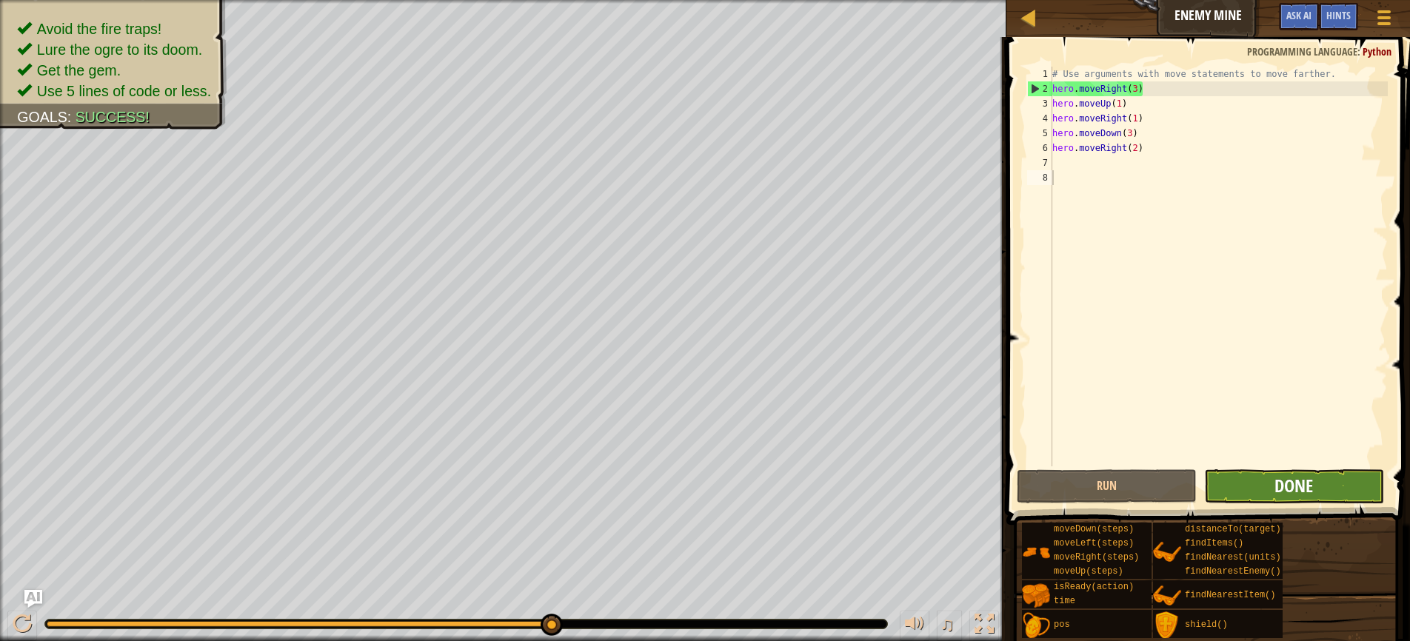
click at [1288, 478] on span "Done" at bounding box center [1293, 486] width 39 height 24
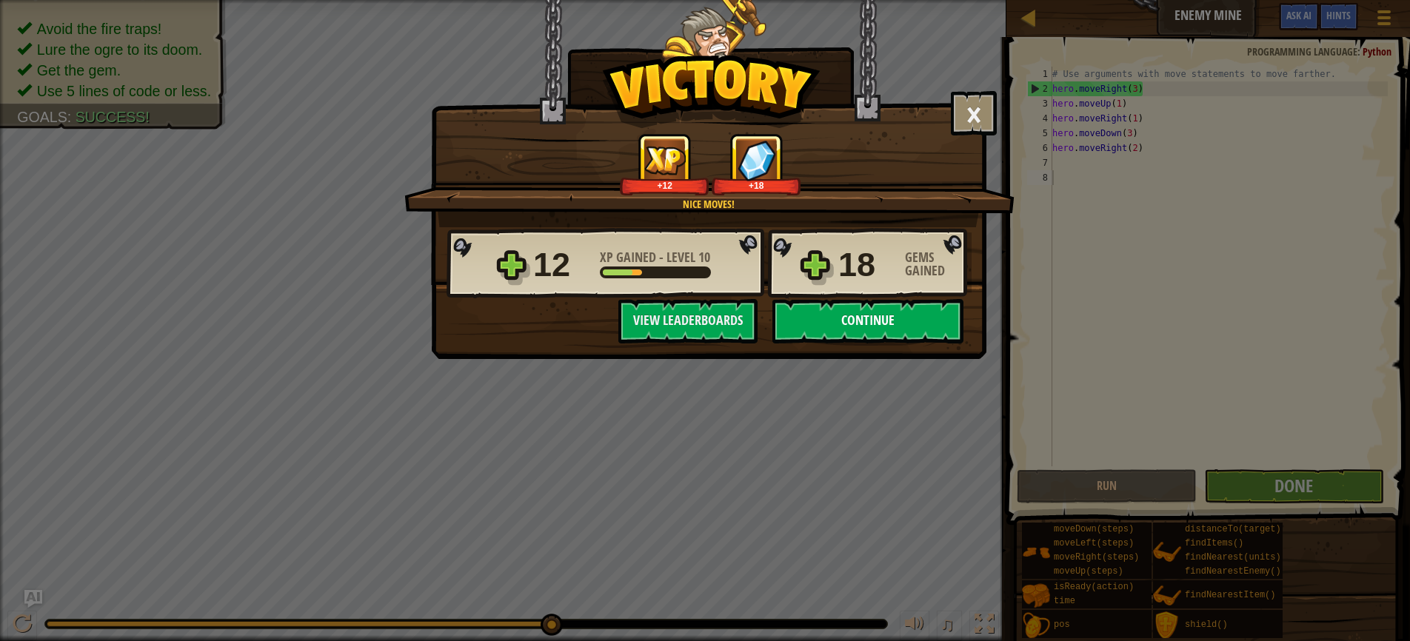
click at [857, 321] on button "Continue" at bounding box center [867, 321] width 191 height 44
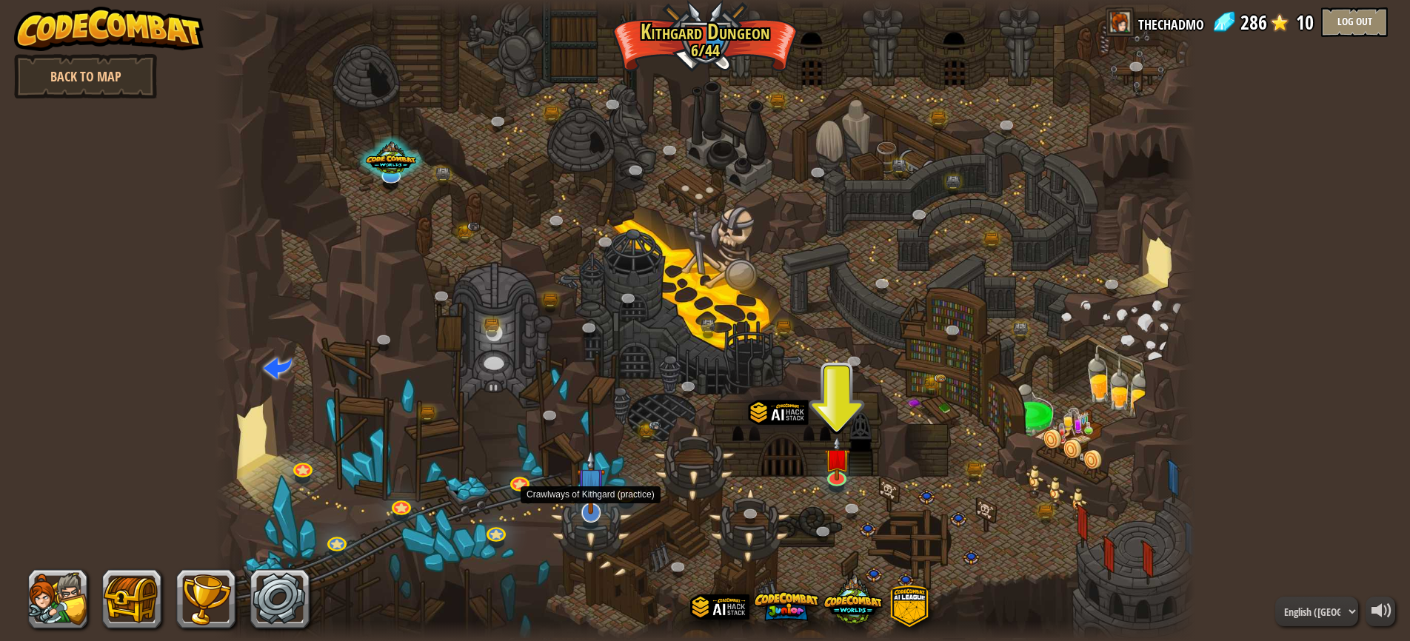
click at [592, 519] on link at bounding box center [590, 512] width 30 height 30
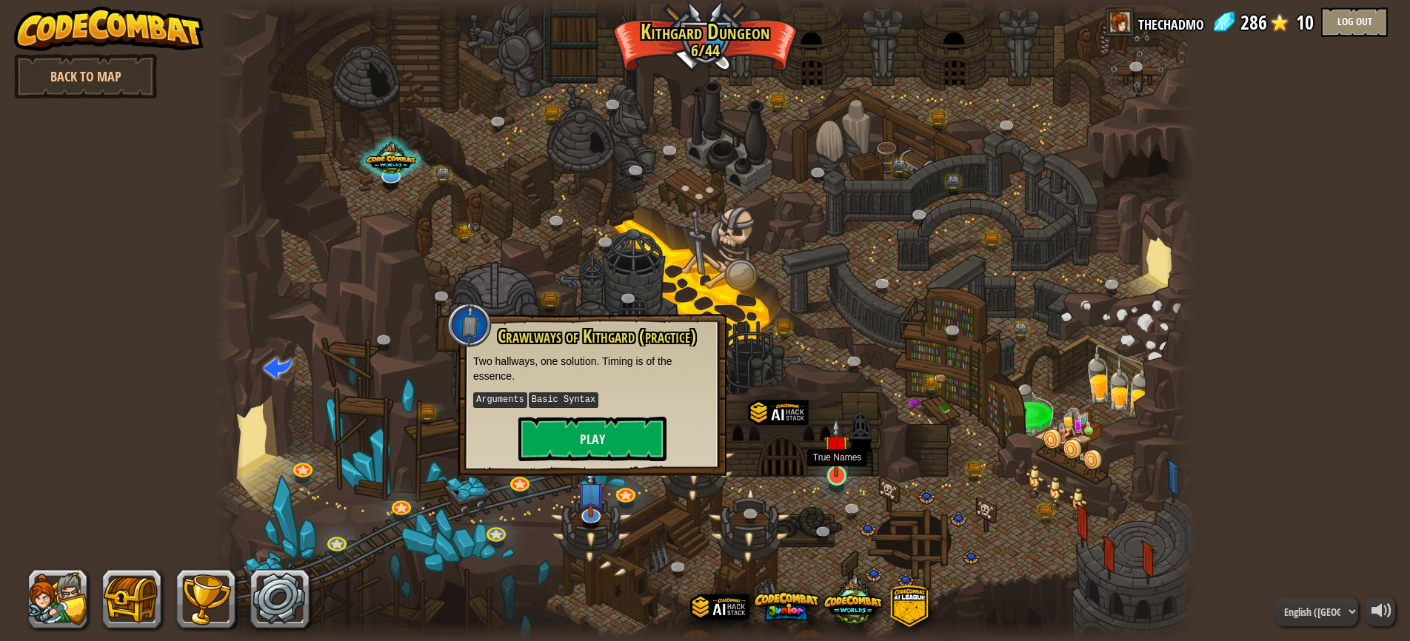
click at [838, 478] on div at bounding box center [836, 475] width 19 height 19
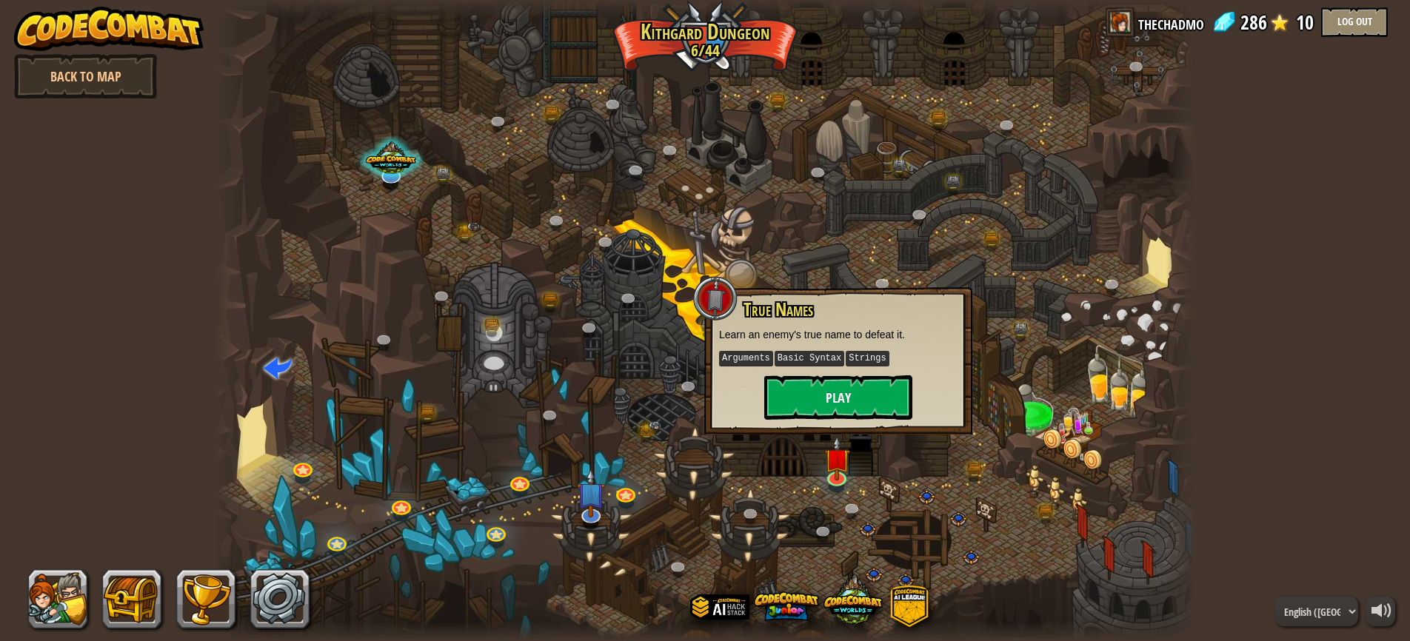
click at [812, 404] on button "Play" at bounding box center [838, 397] width 148 height 44
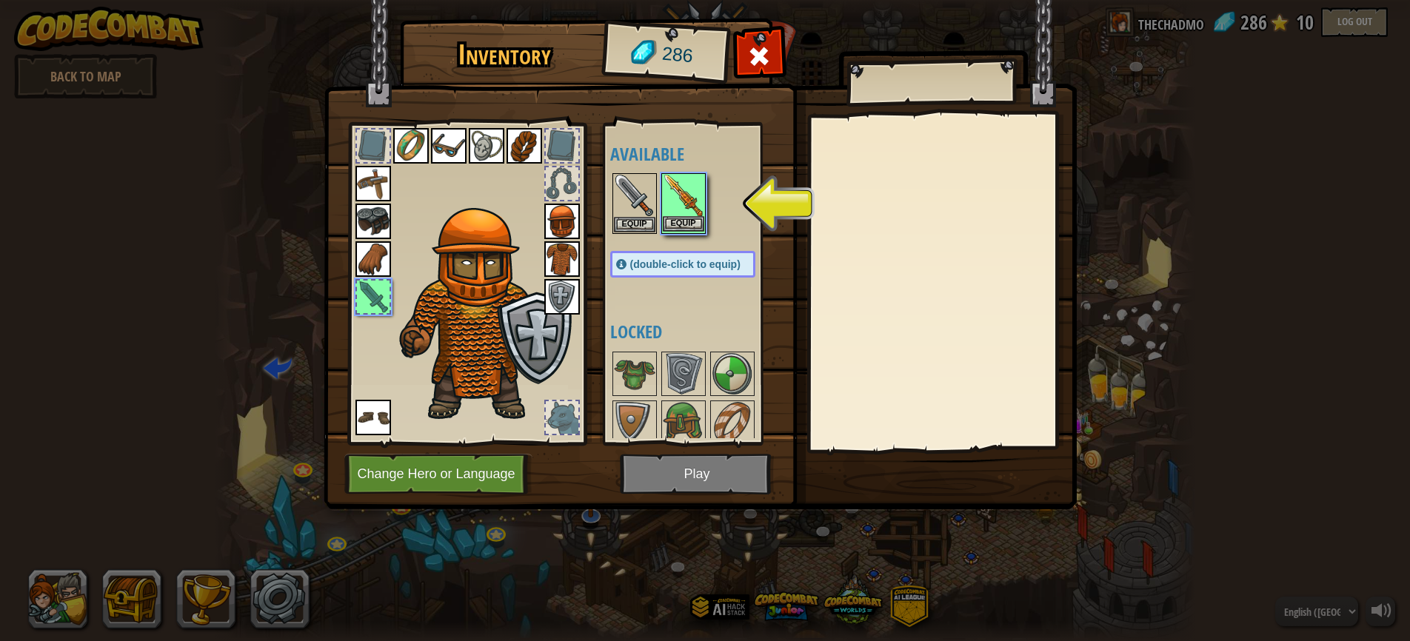
click at [677, 216] on button "Equip" at bounding box center [683, 224] width 41 height 16
click at [677, 215] on div at bounding box center [697, 203] width 175 height 65
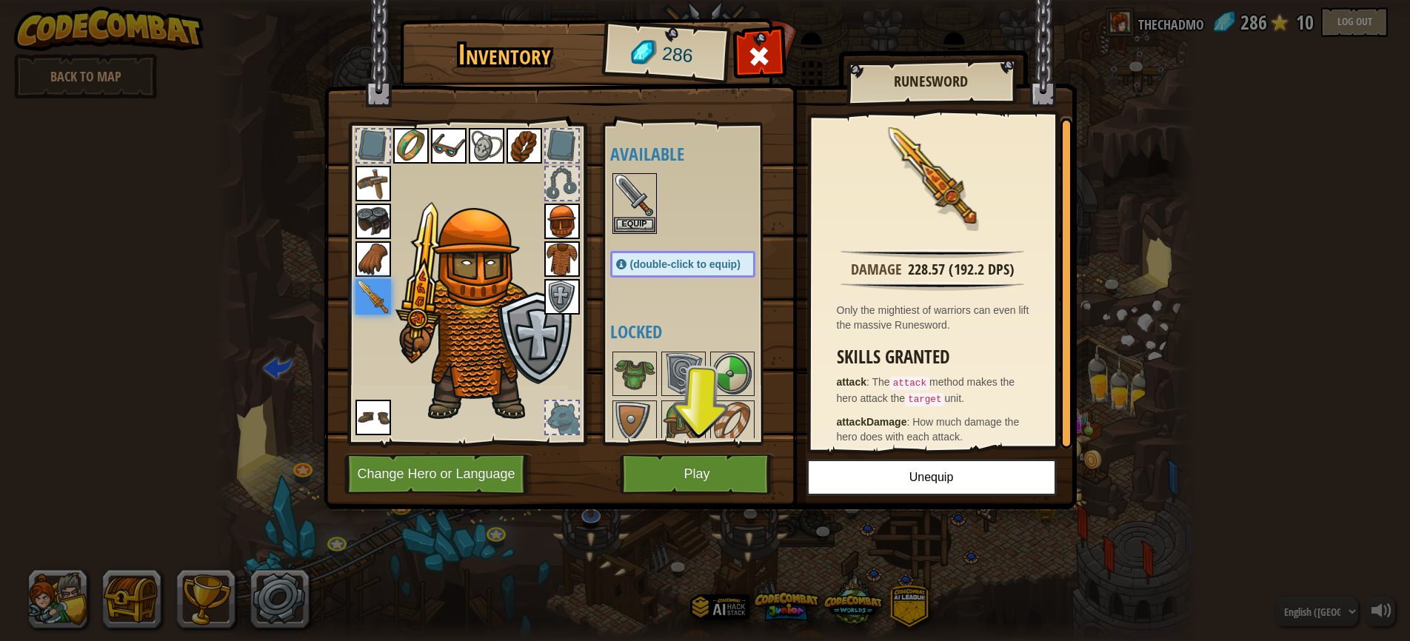
click at [660, 478] on button "Play" at bounding box center [697, 474] width 155 height 41
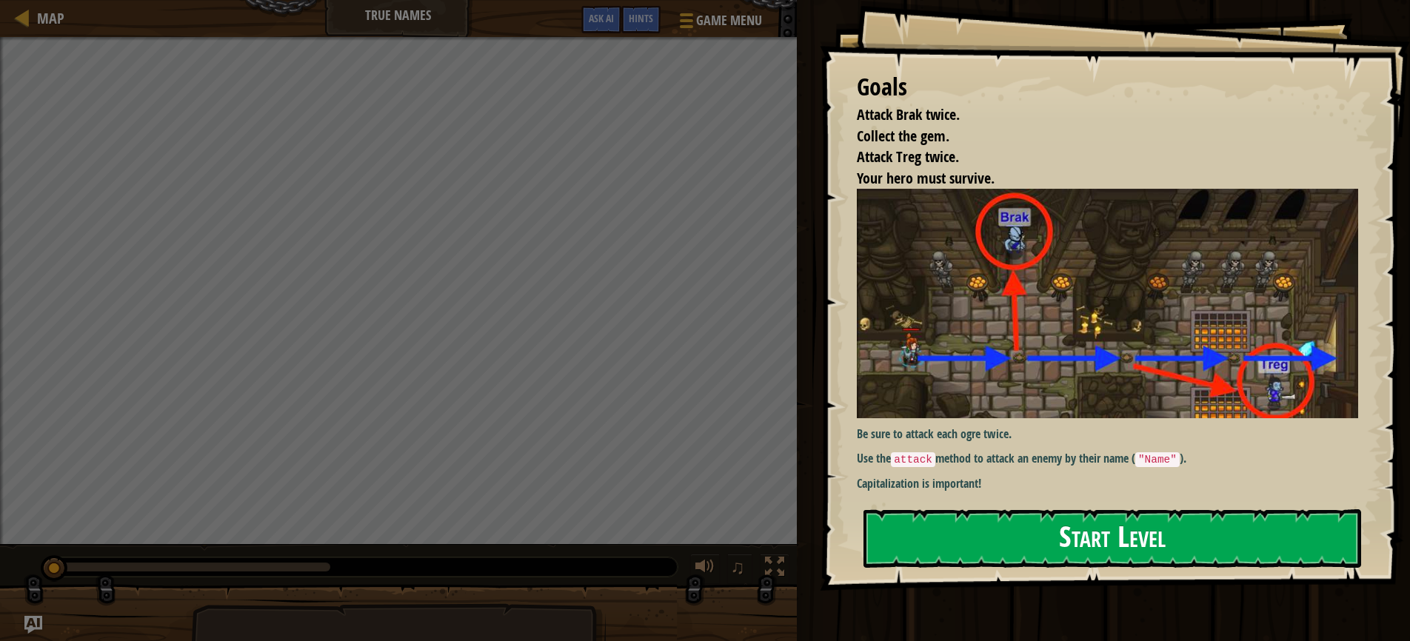
click at [1008, 536] on button "Start Level" at bounding box center [1112, 538] width 498 height 58
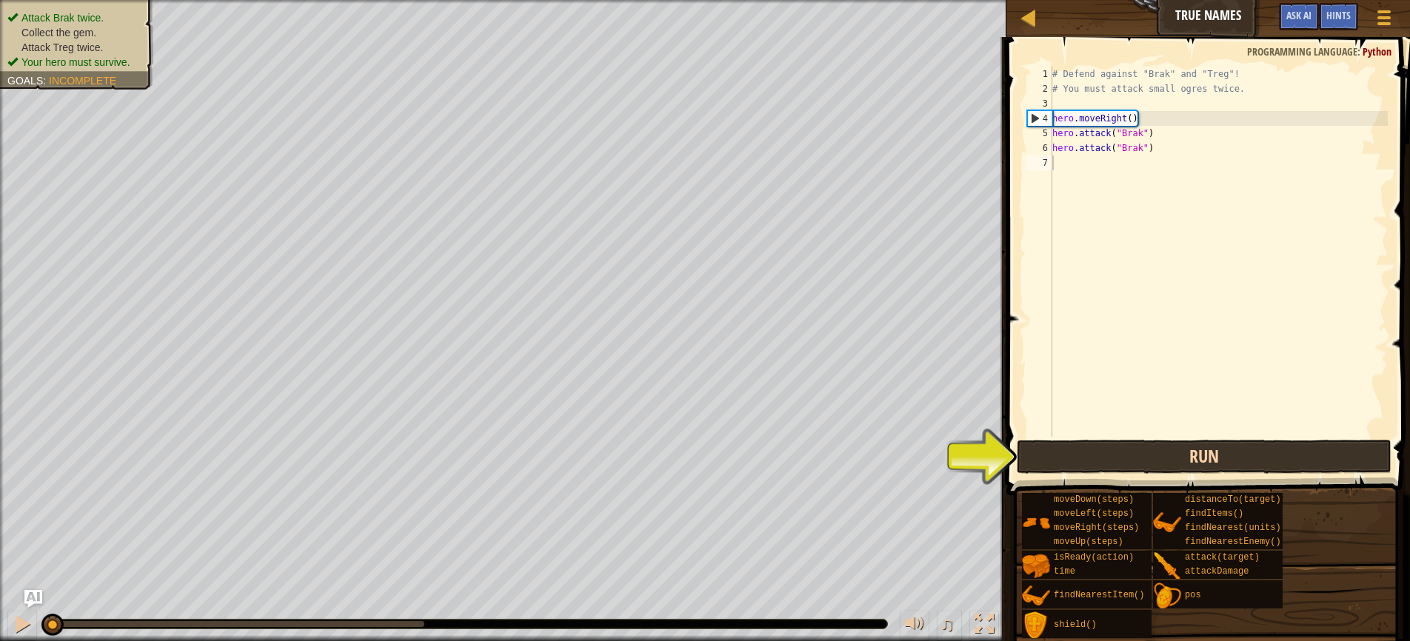
click at [1175, 455] on button "Run" at bounding box center [1204, 457] width 375 height 34
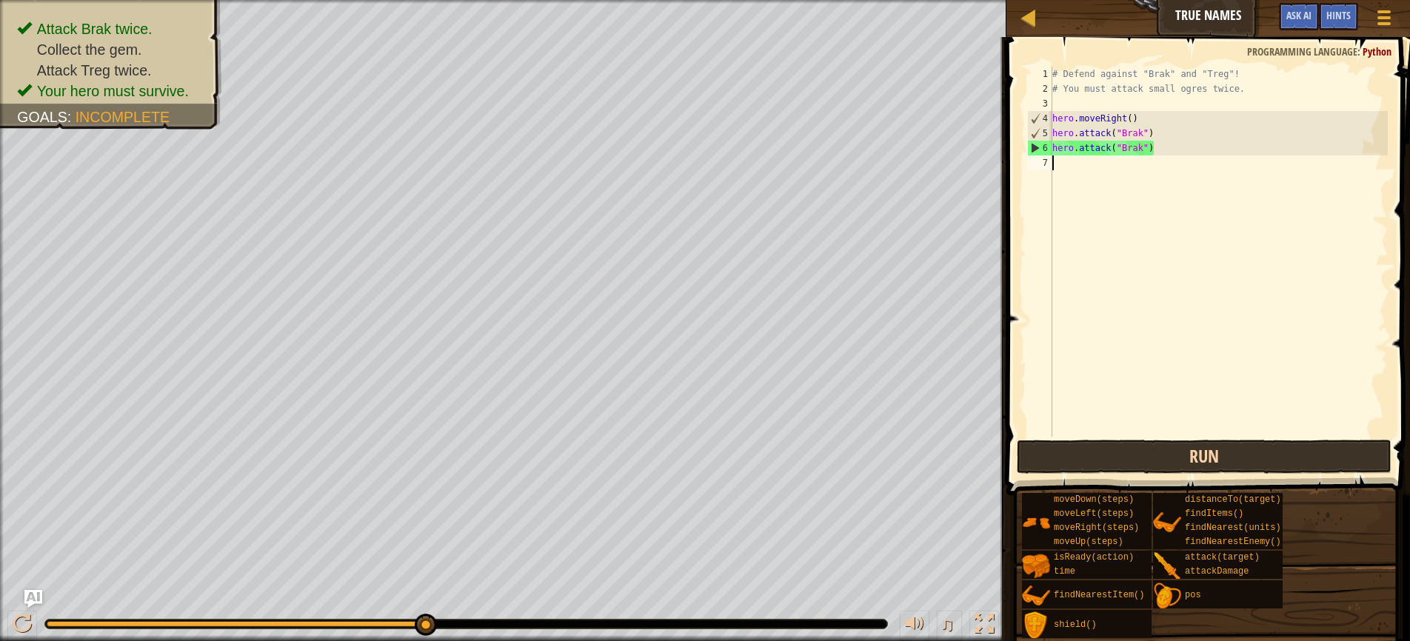
scroll to position [7, 0]
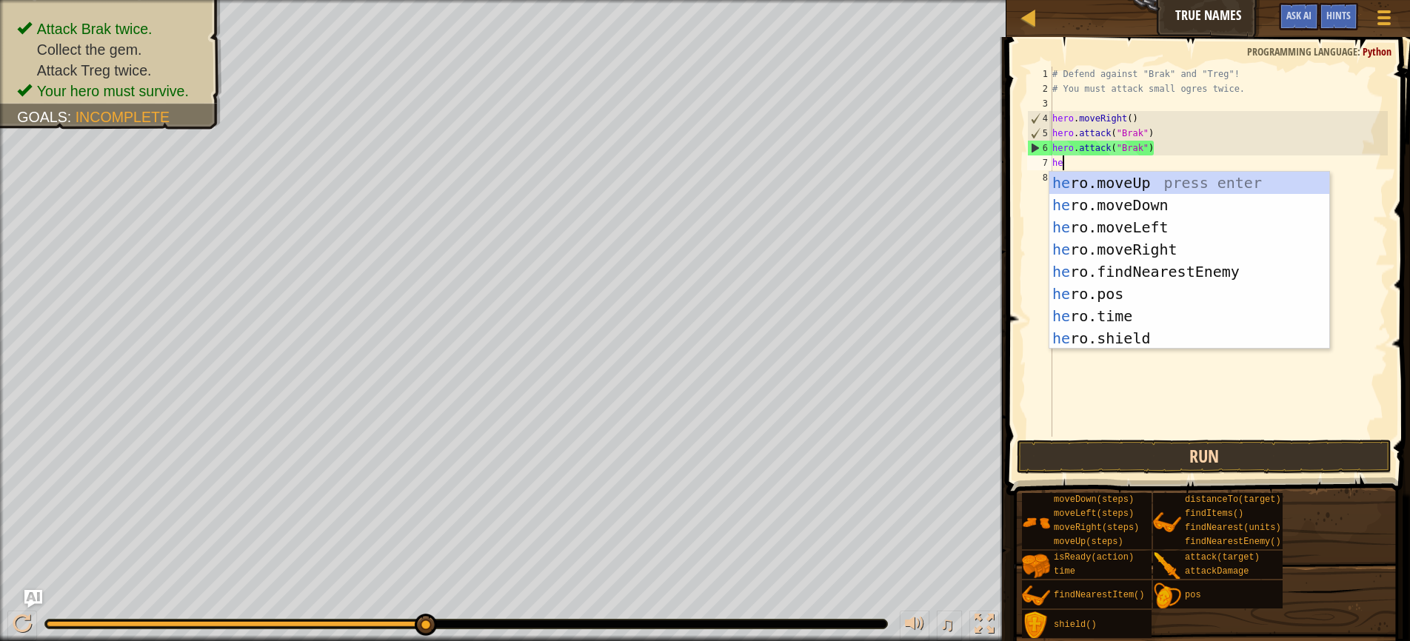
type textarea "hero"
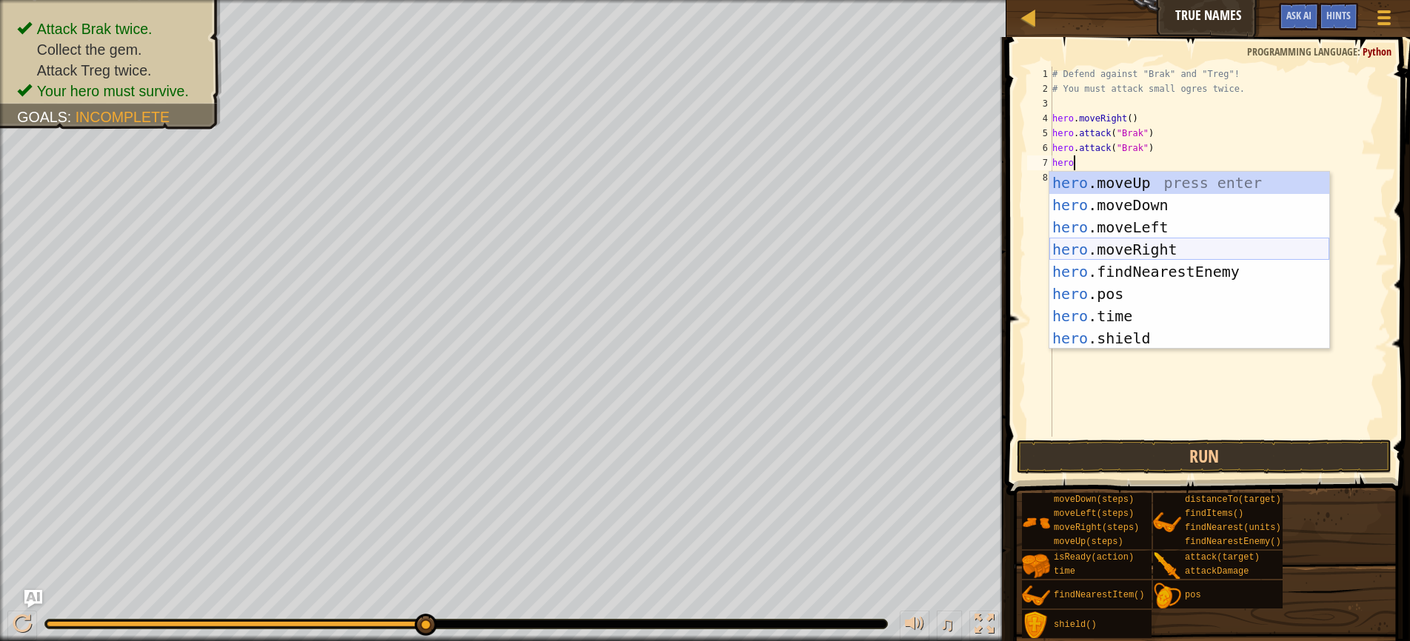
click at [1168, 242] on div "hero .moveUp press enter hero .moveDown press enter hero .moveLeft press enter …" at bounding box center [1189, 283] width 280 height 222
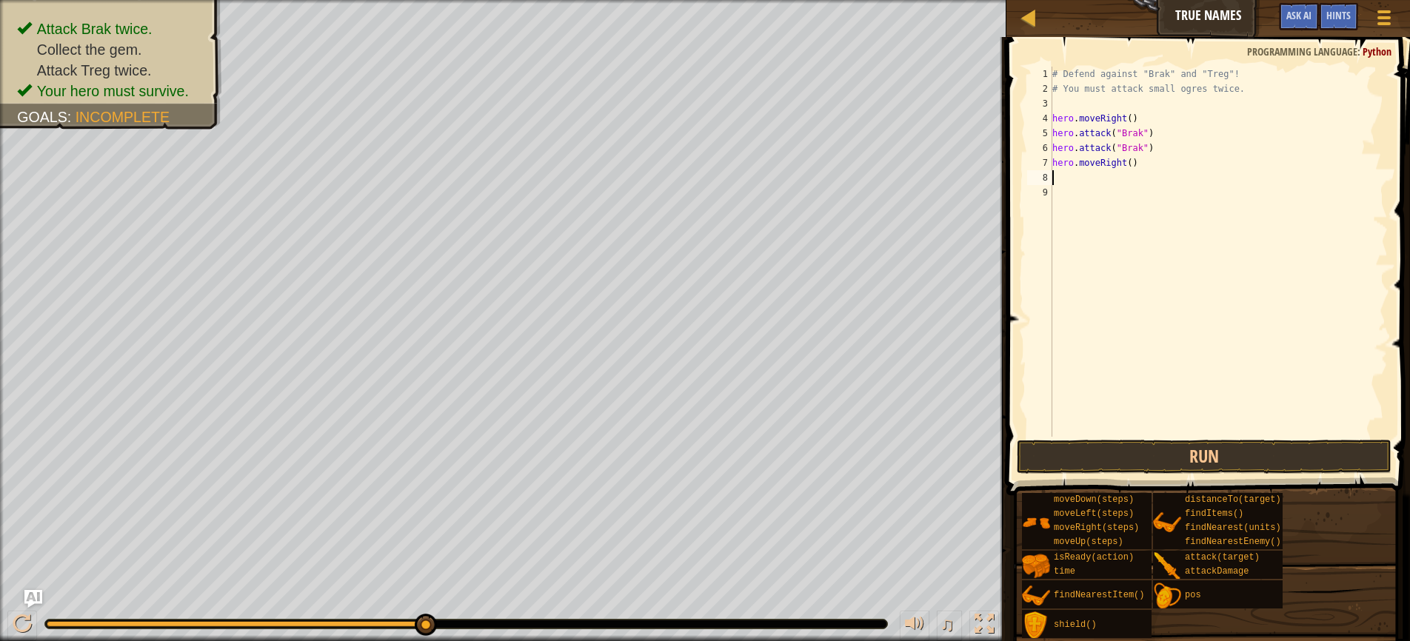
scroll to position [7, 0]
click at [1132, 166] on div "# Defend against "Brak" and "Treg"! # You must attack small ogres twice. hero .…" at bounding box center [1218, 267] width 338 height 400
type textarea "hero.moveRight(2)"
click at [1074, 178] on div "# Defend against "Brak" and "Treg"! # You must attack small ogres twice. hero .…" at bounding box center [1218, 267] width 338 height 400
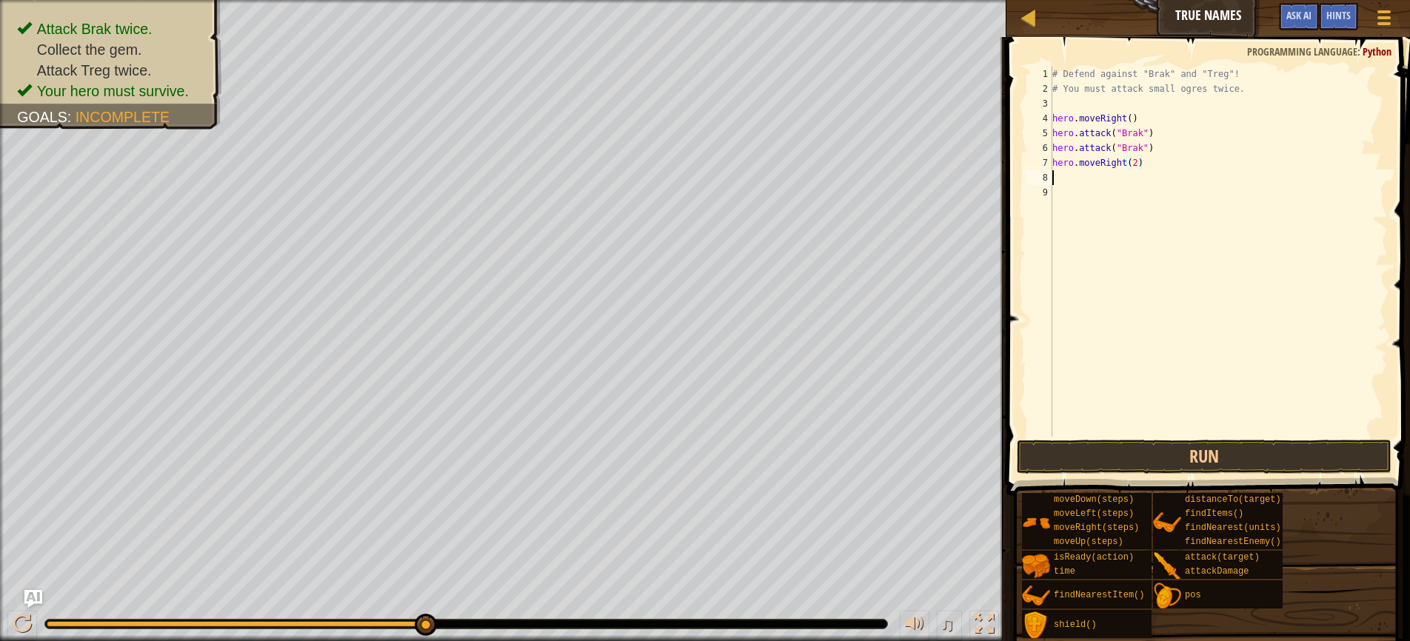
scroll to position [7, 0]
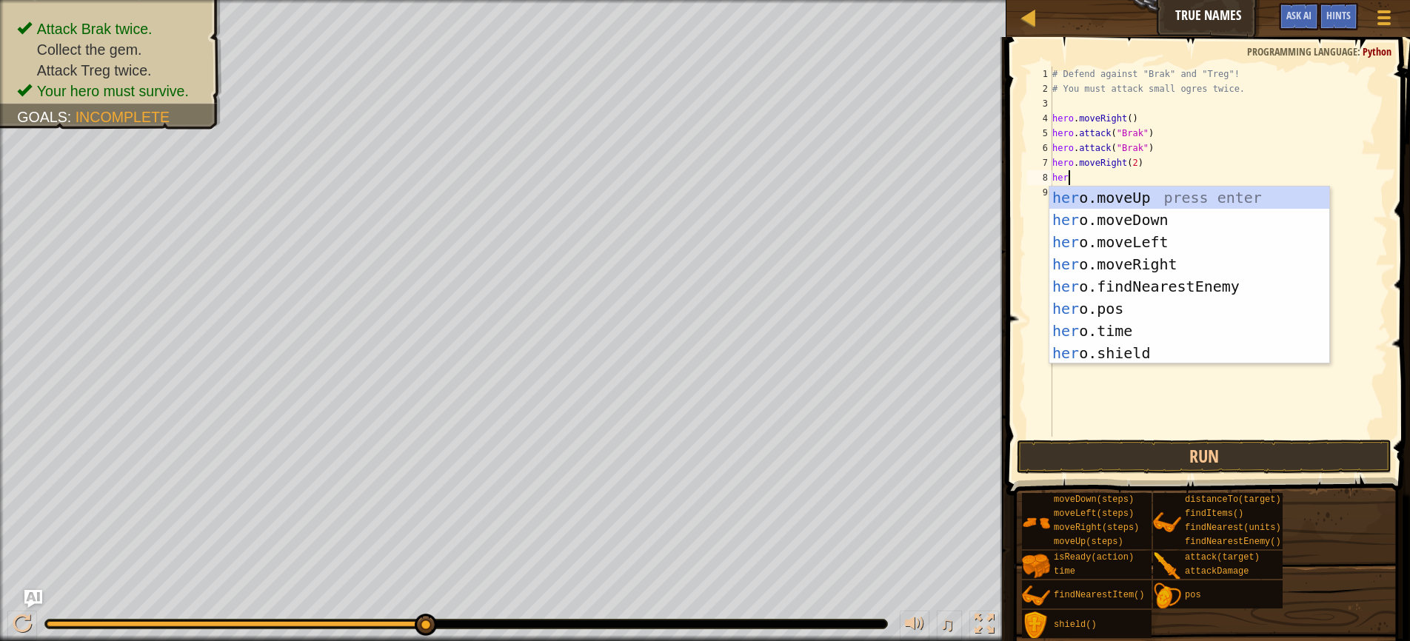
type textarea "hero"
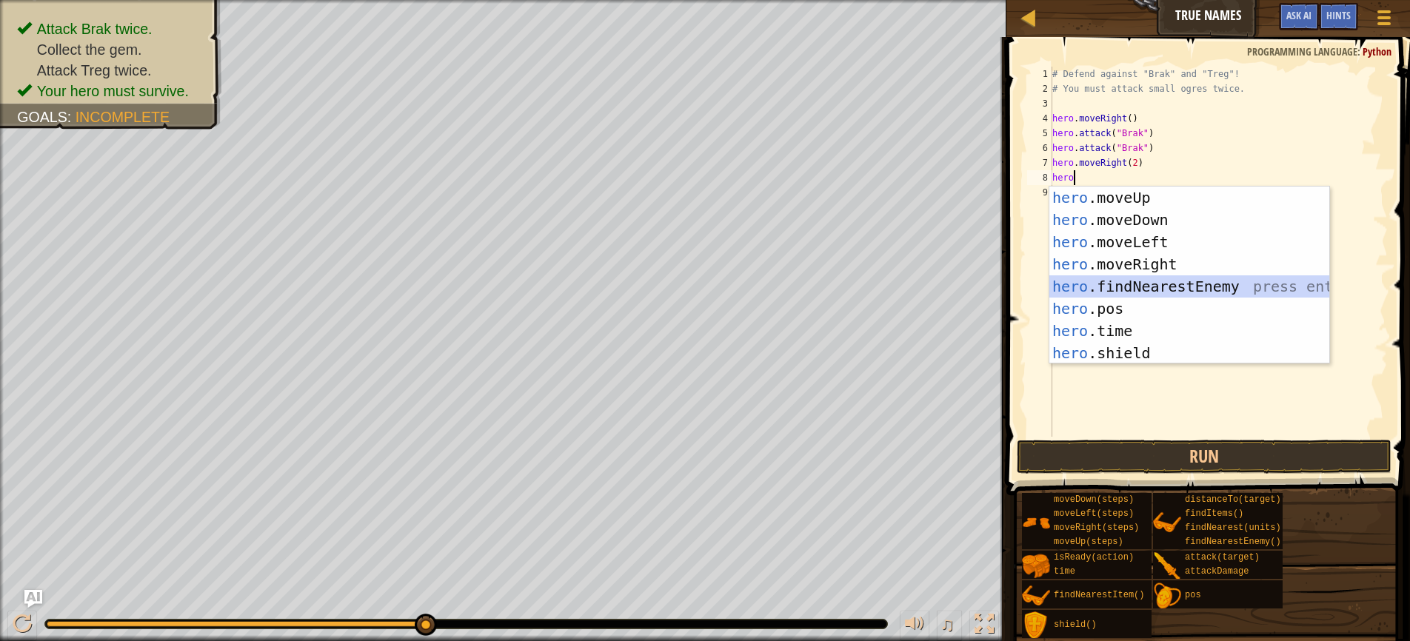
click at [1126, 283] on div "hero .moveUp press enter hero .moveDown press enter hero .moveLeft press enter …" at bounding box center [1189, 298] width 280 height 222
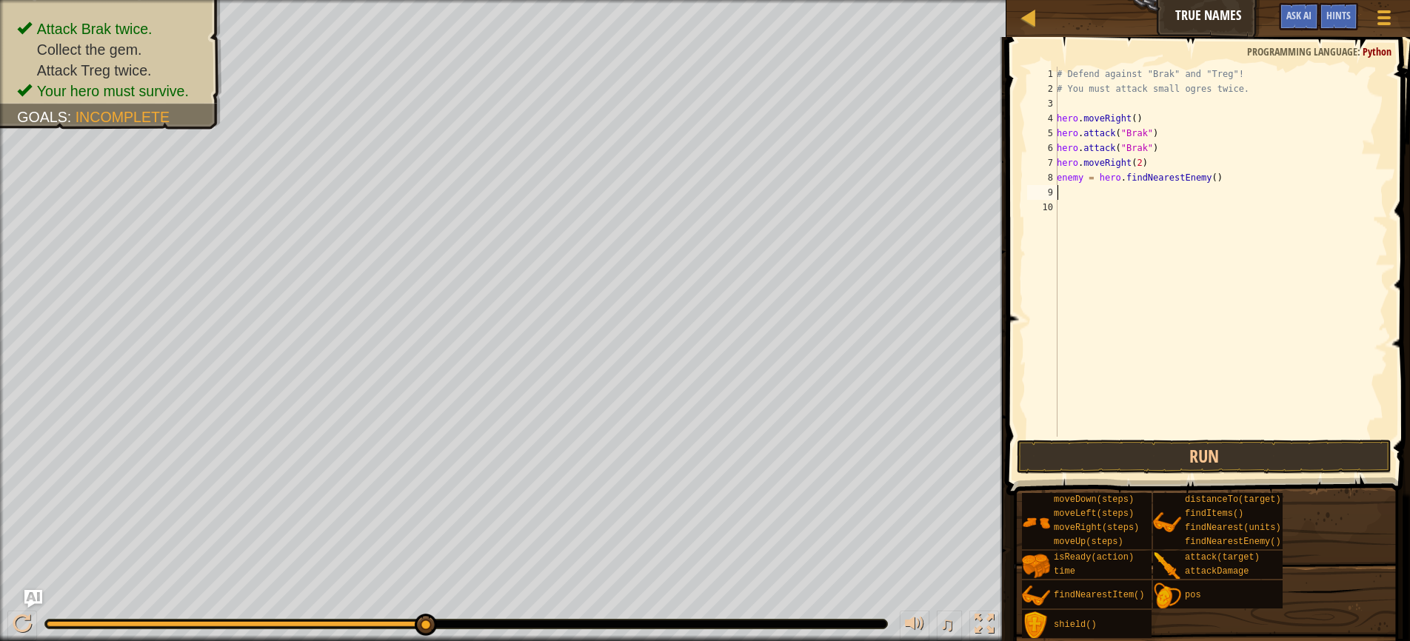
click at [1228, 181] on div "# Defend against "Brak" and "Treg"! # You must attack small ogres twice. hero .…" at bounding box center [1221, 267] width 334 height 400
type textarea "e"
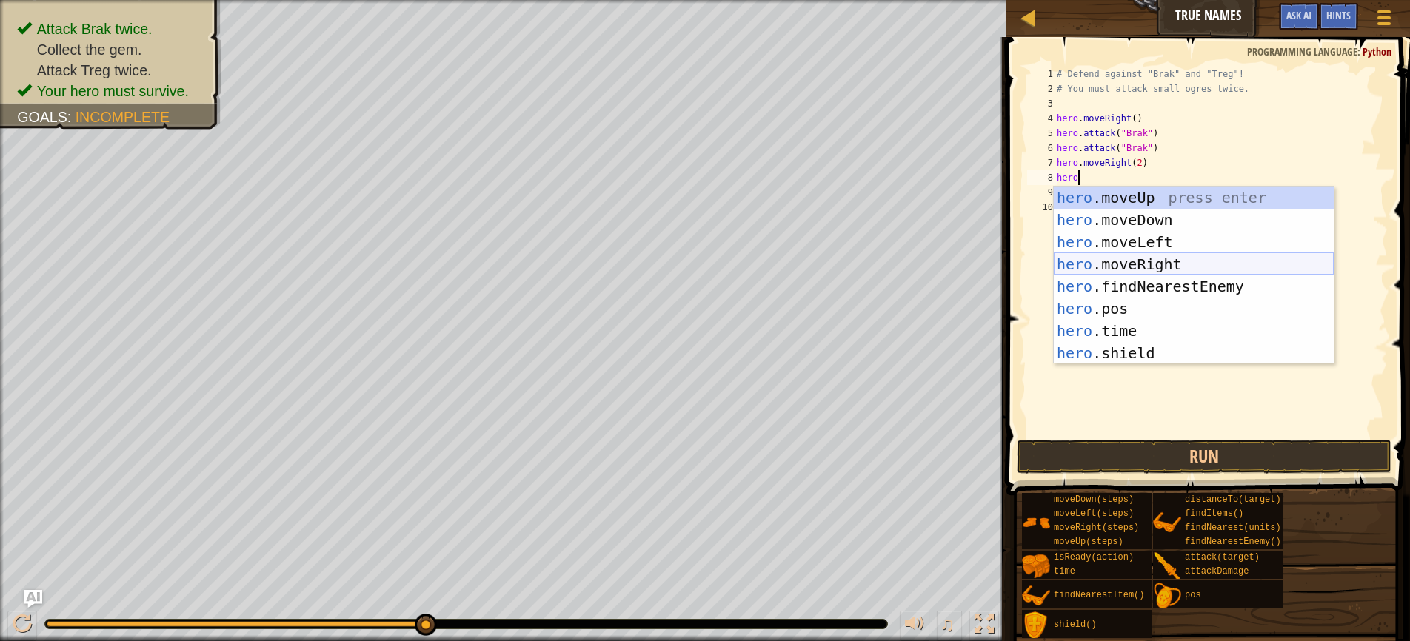
scroll to position [7, 1]
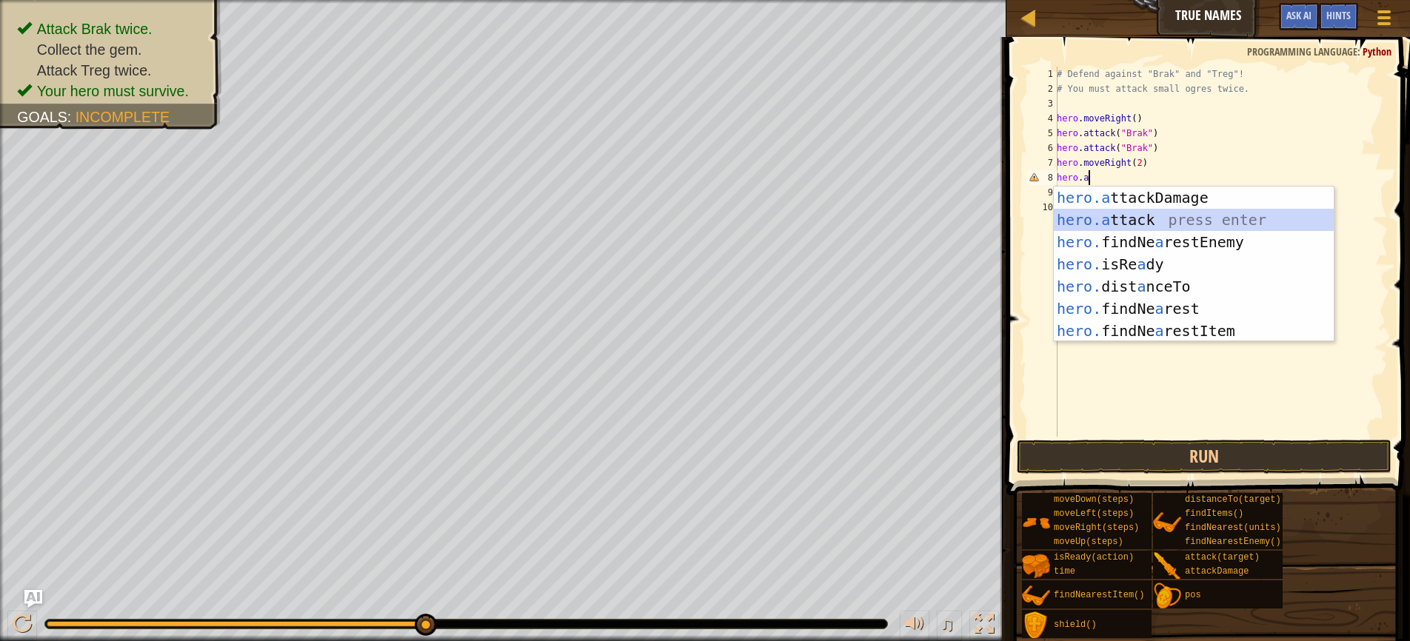
click at [1136, 222] on div "hero.a ttackDamage press enter hero.a ttack press enter hero. findNe a restEnem…" at bounding box center [1194, 287] width 280 height 200
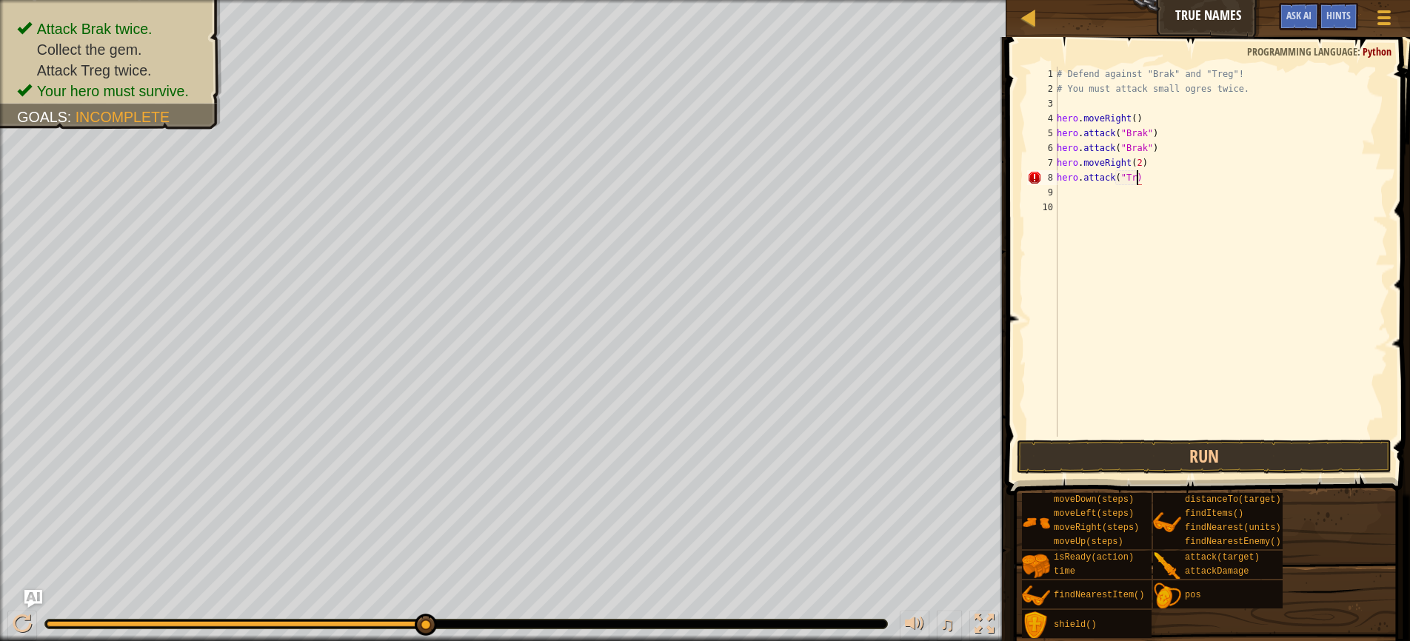
scroll to position [7, 7]
type textarea "hero.attack("Treg")"
click at [1171, 180] on div "# Defend against "Brak" and "Treg"! # You must attack small ogres twice. hero .…" at bounding box center [1221, 267] width 334 height 400
drag, startPoint x: 1171, startPoint y: 180, endPoint x: 1058, endPoint y: 179, distance: 112.6
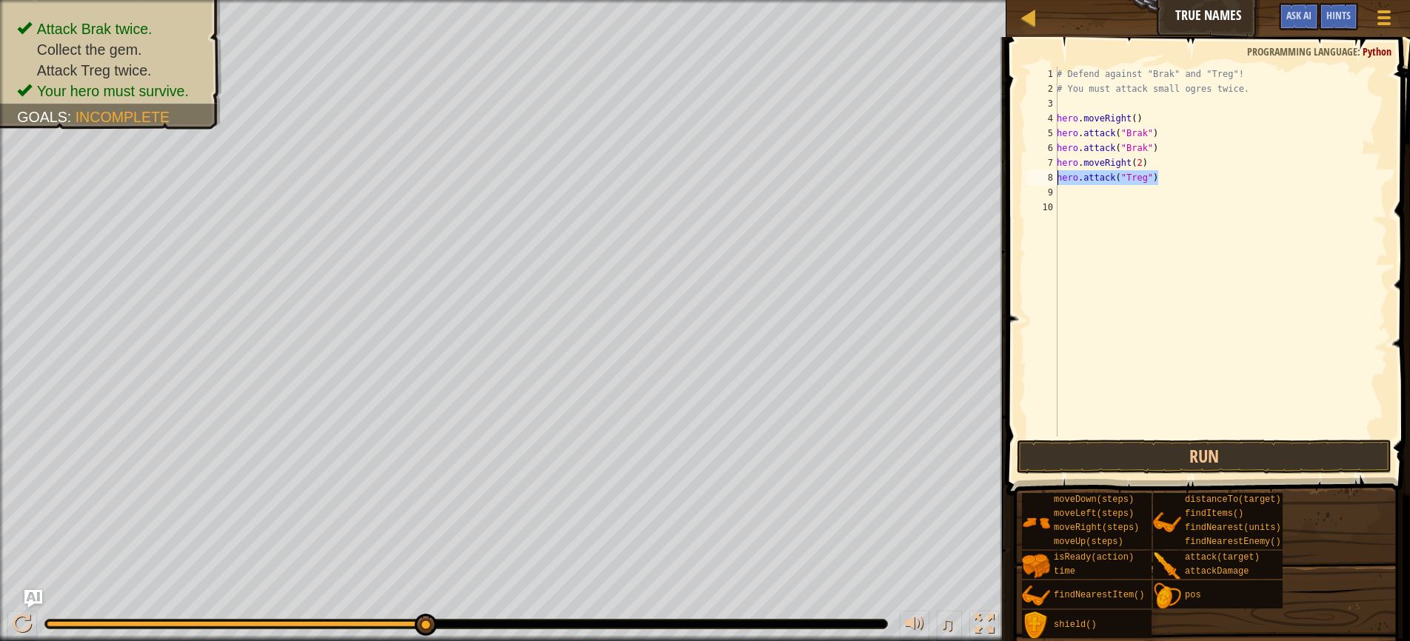
click at [1058, 179] on div "# Defend against "Brak" and "Treg"! # You must attack small ogres twice. hero .…" at bounding box center [1221, 267] width 334 height 400
click at [1066, 194] on div "# Defend against "Brak" and "Treg"! # You must attack small ogres twice. hero .…" at bounding box center [1221, 267] width 334 height 400
paste textarea "hero.attack("Treg")"
type textarea "hero.attack("Treg")"
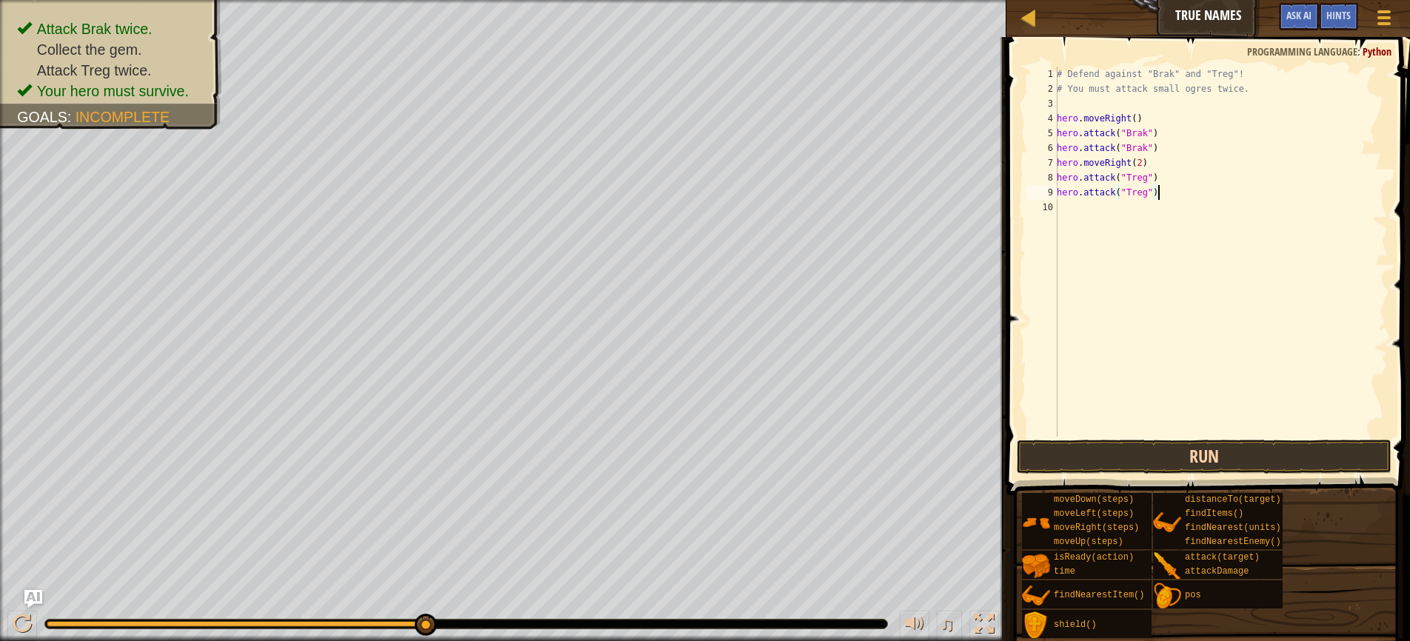
click at [1186, 461] on button "Run" at bounding box center [1204, 457] width 375 height 34
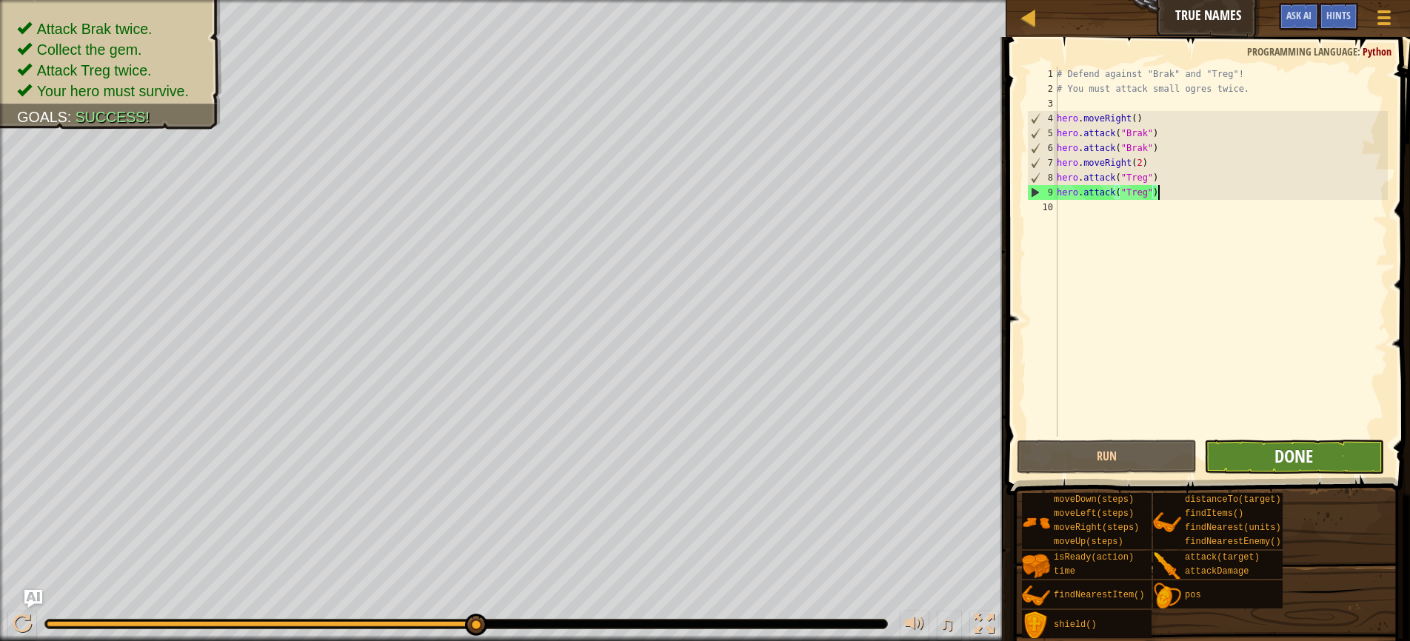
click at [1300, 452] on span "Done" at bounding box center [1293, 456] width 39 height 24
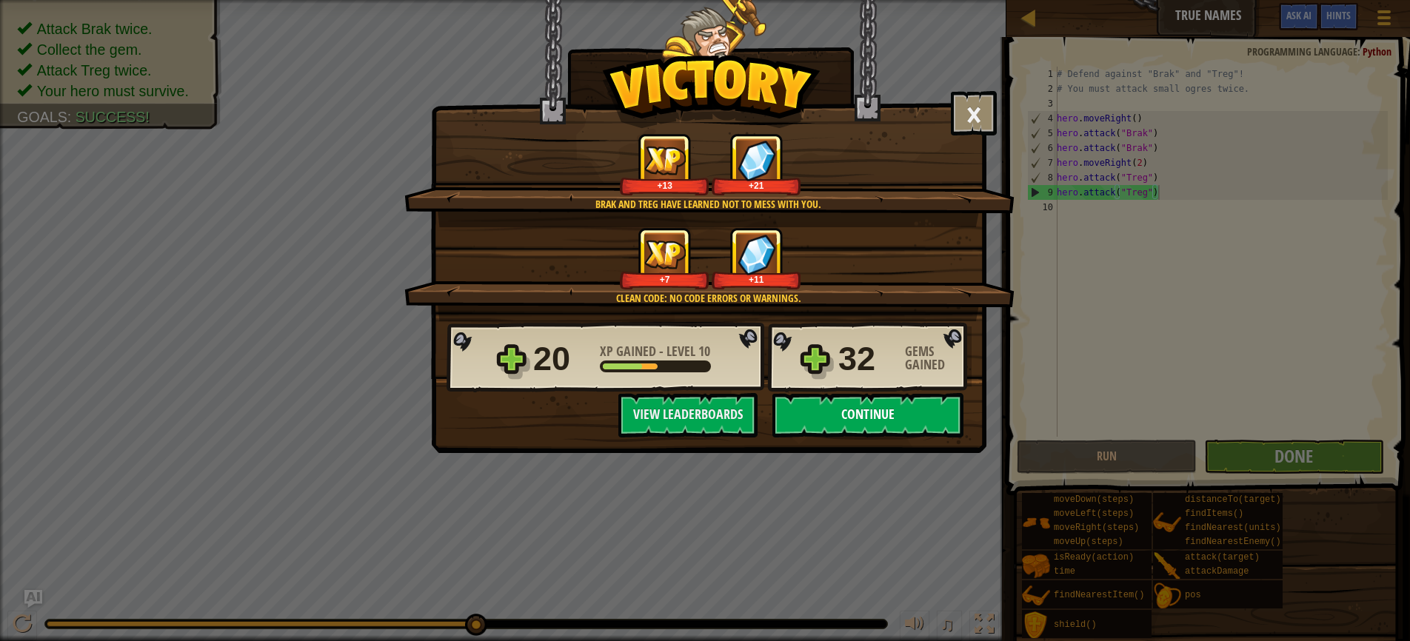
click at [840, 418] on button "Continue" at bounding box center [867, 415] width 191 height 44
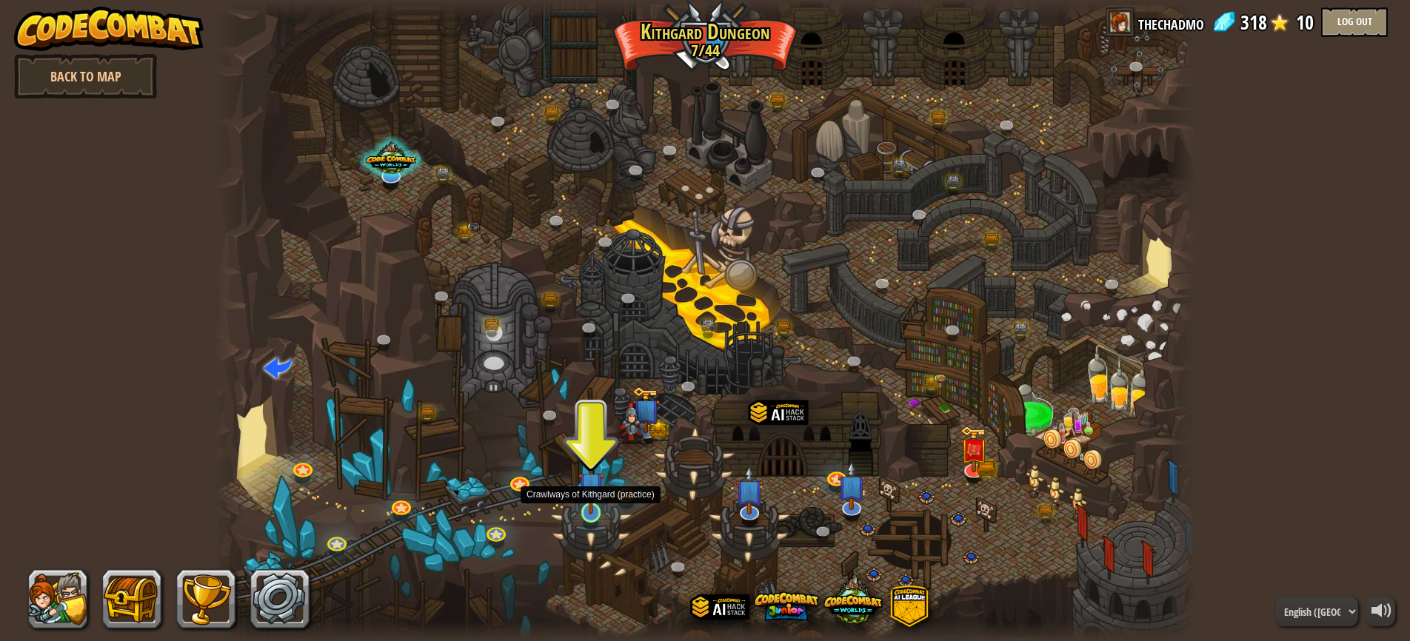
click at [590, 514] on img at bounding box center [591, 484] width 26 height 59
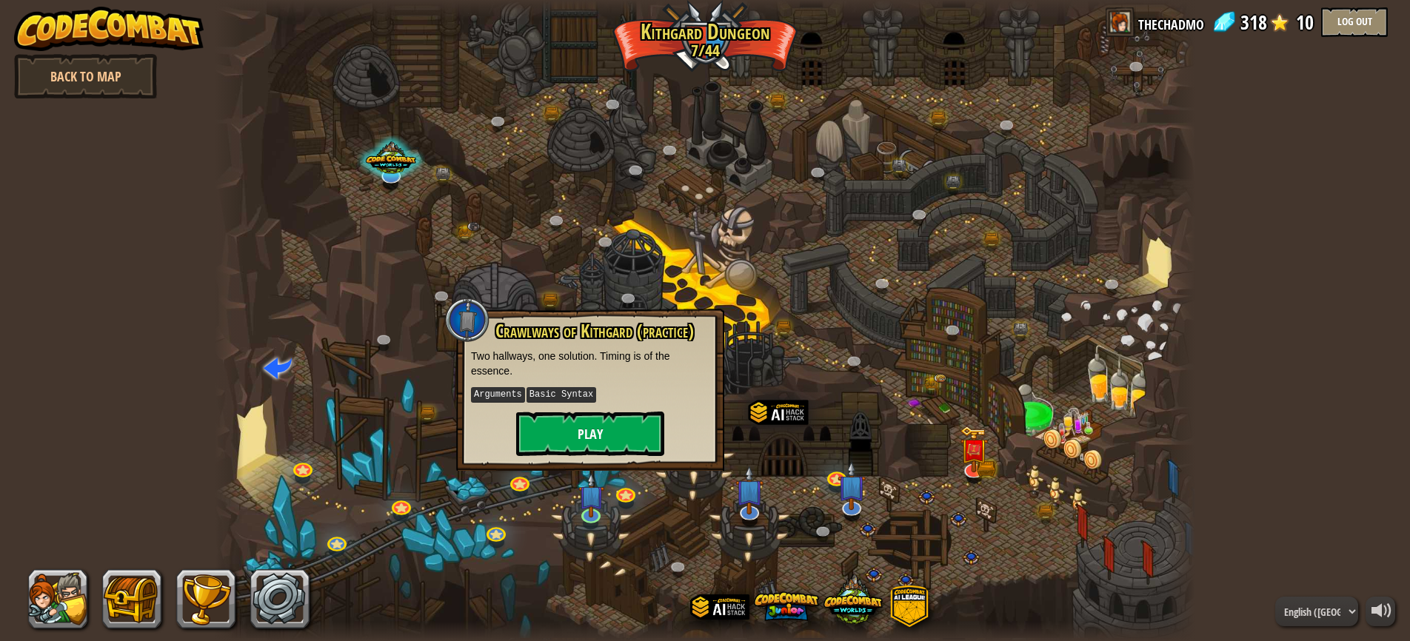
click at [589, 435] on button "Play" at bounding box center [590, 434] width 148 height 44
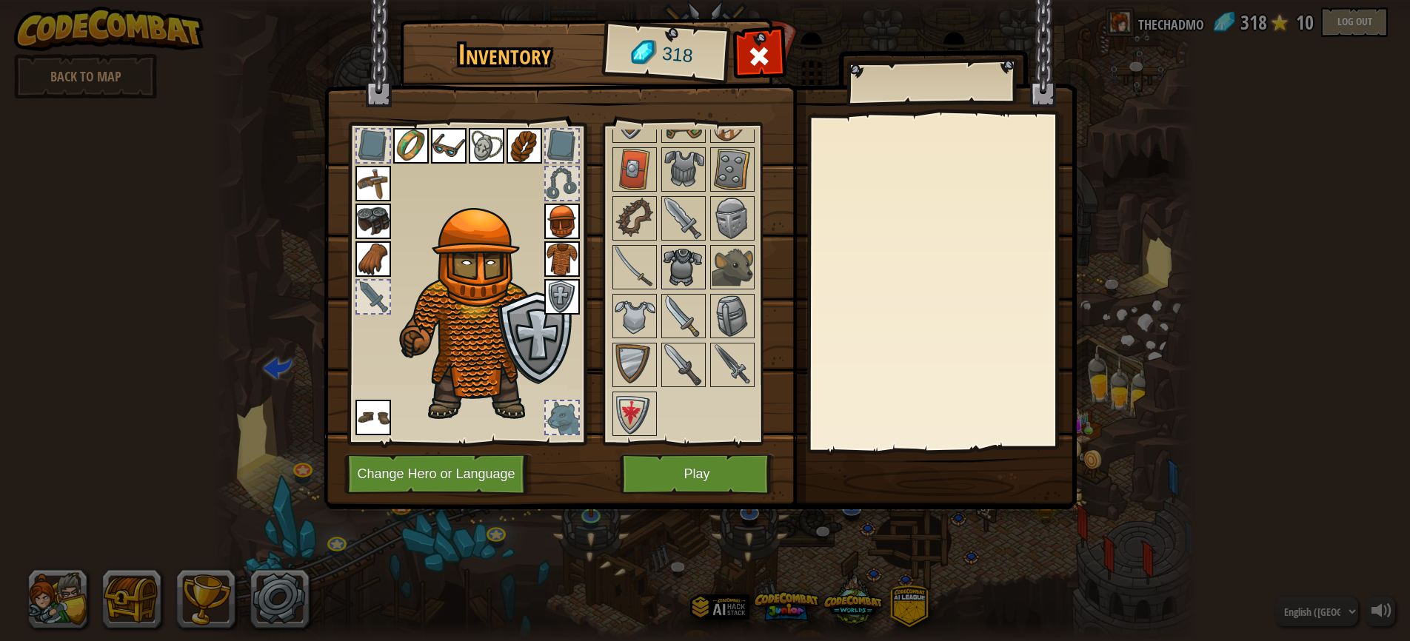
scroll to position [214, 0]
click at [683, 369] on img at bounding box center [683, 365] width 41 height 41
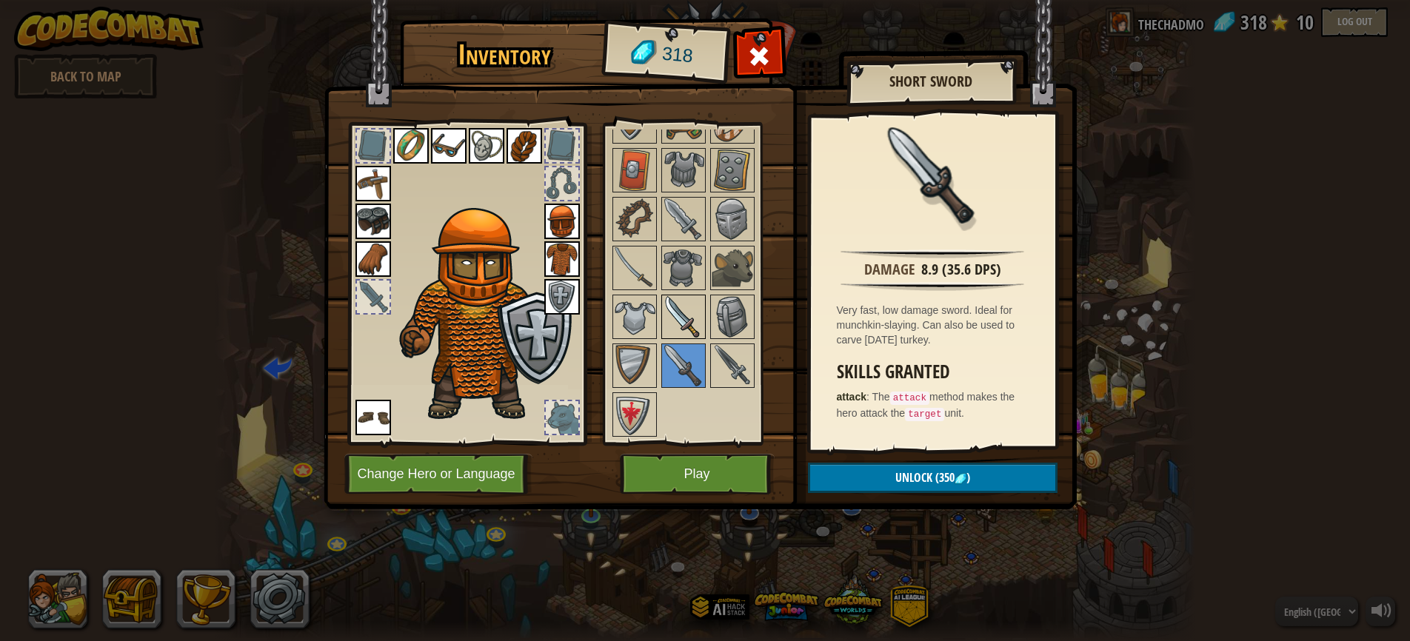
click at [680, 325] on img at bounding box center [683, 316] width 41 height 41
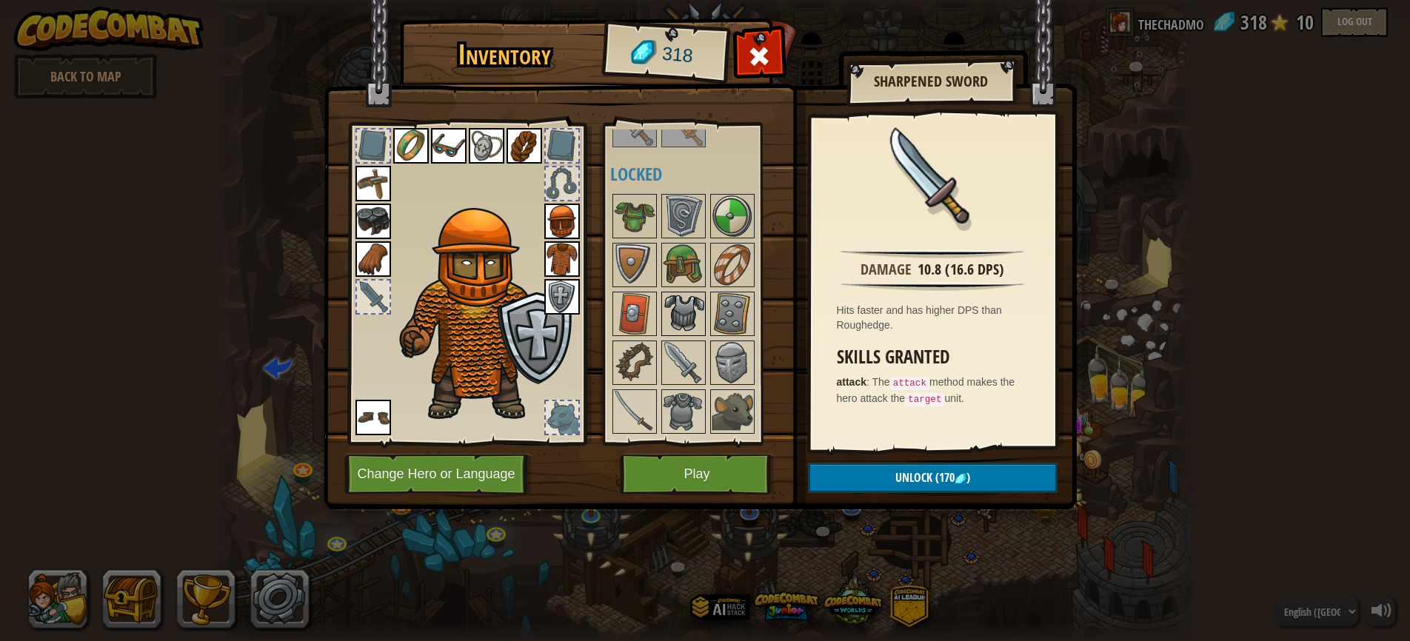
scroll to position [73, 0]
click at [561, 293] on img at bounding box center [562, 297] width 36 height 36
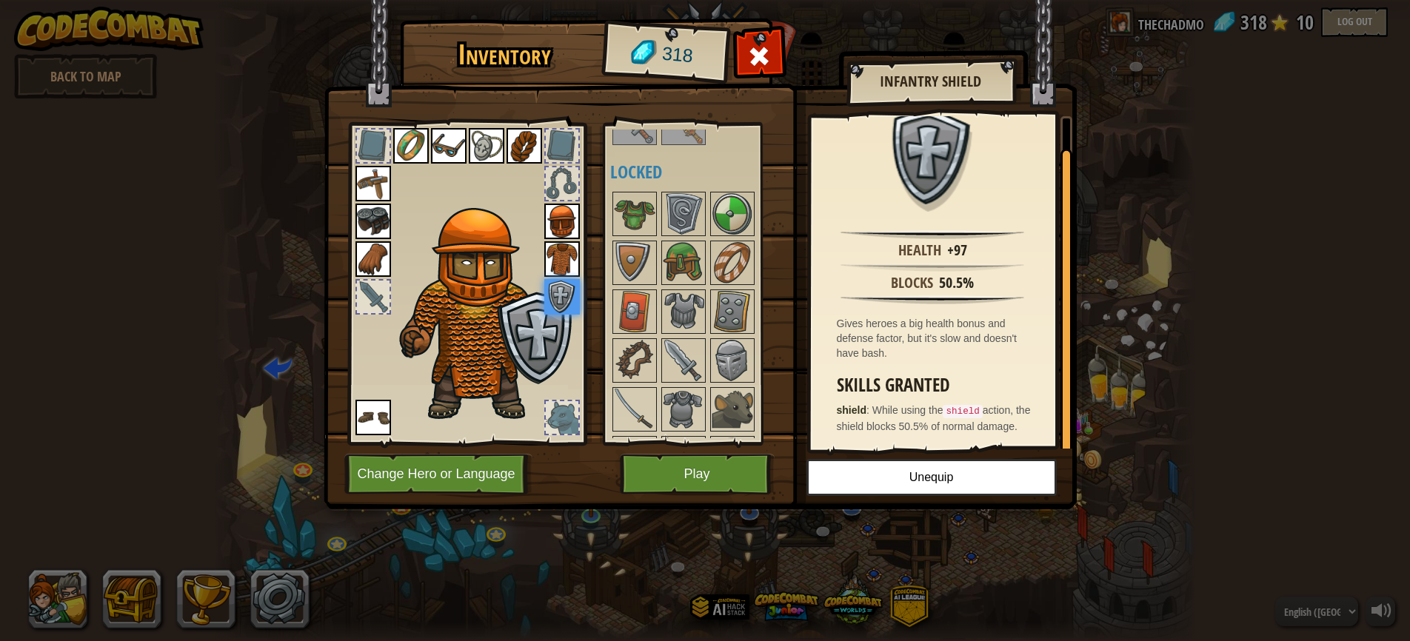
scroll to position [32, 0]
click at [681, 363] on img at bounding box center [683, 360] width 41 height 41
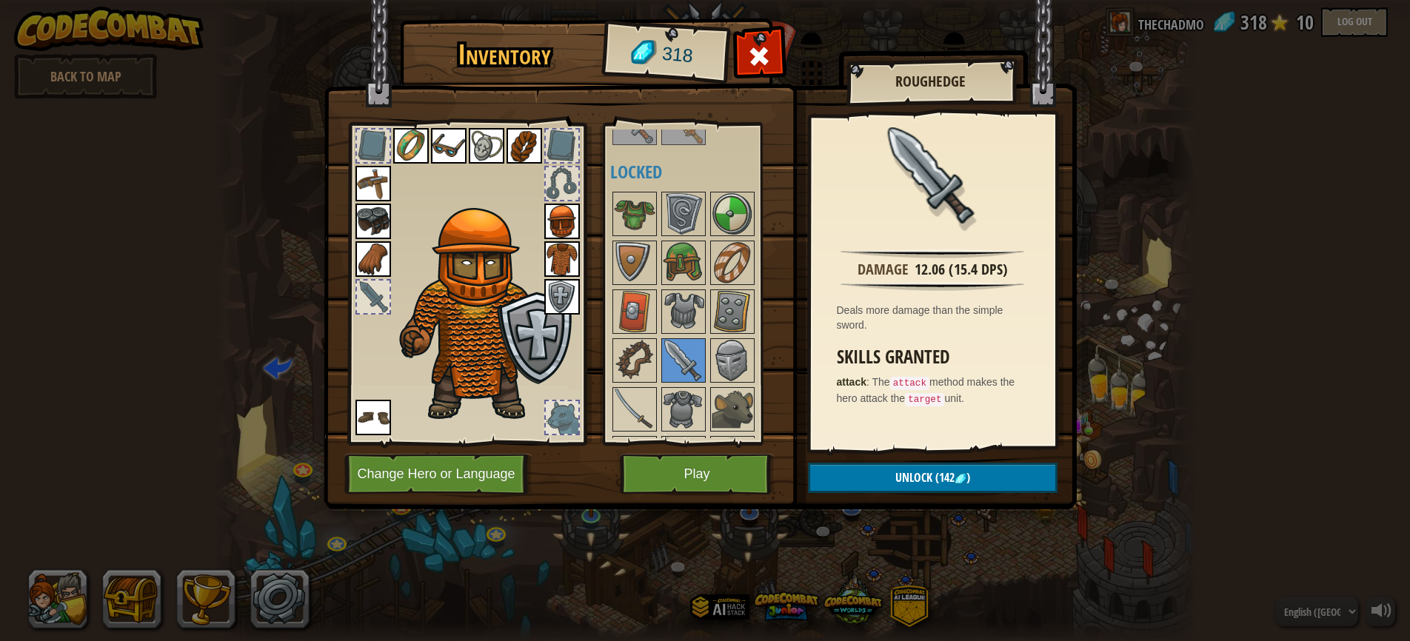
click at [905, 481] on span "Unlock" at bounding box center [913, 477] width 37 height 16
click at [905, 481] on button "Confirm" at bounding box center [933, 478] width 250 height 30
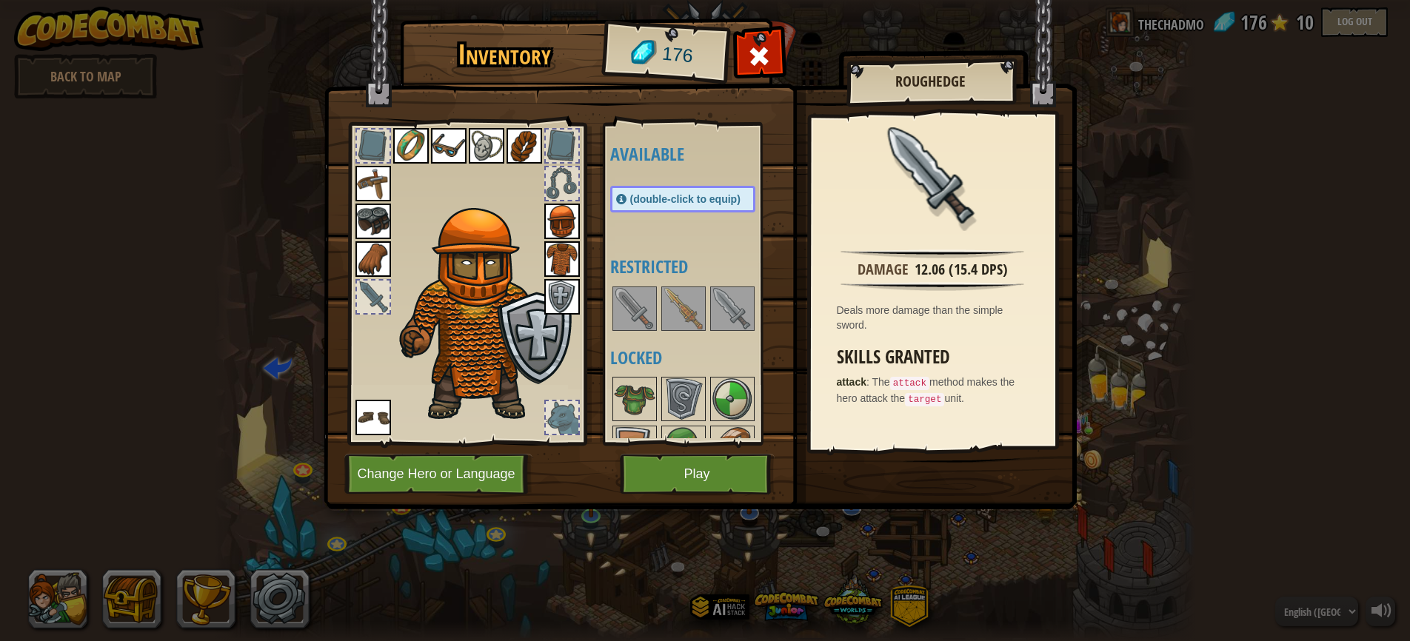
click at [694, 464] on button "Play" at bounding box center [697, 474] width 155 height 41
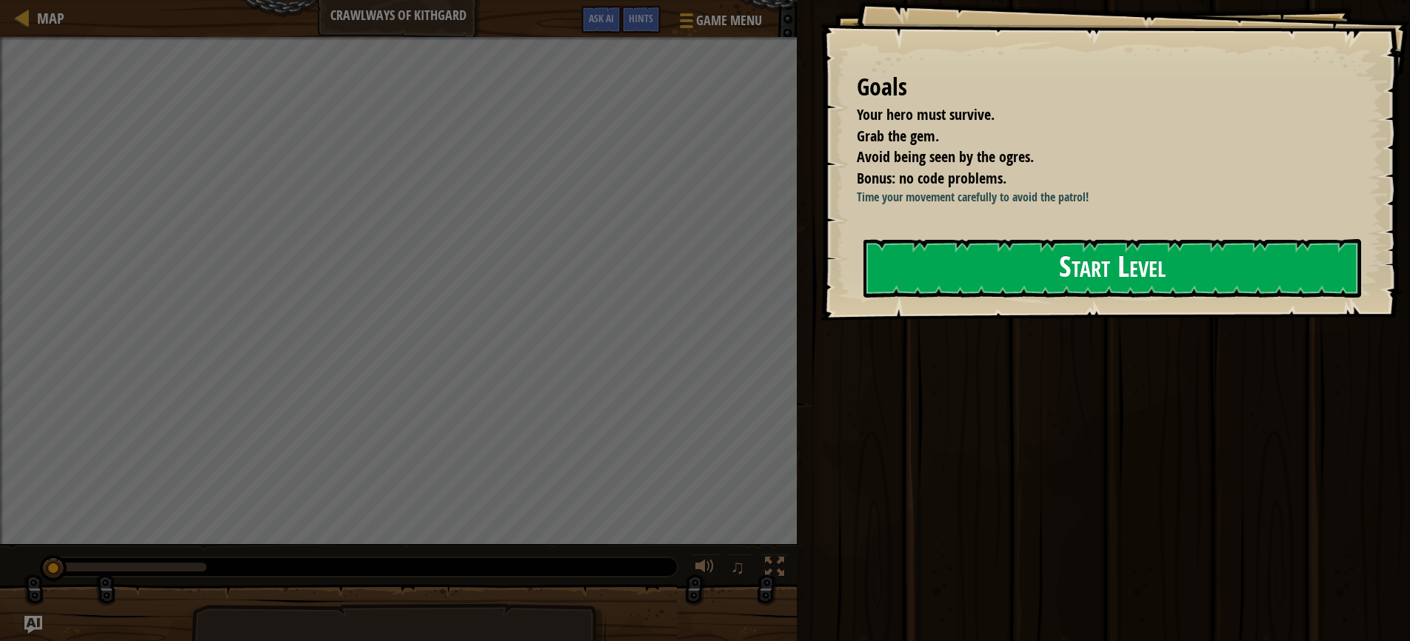
click at [920, 267] on button "Start Level" at bounding box center [1112, 268] width 498 height 58
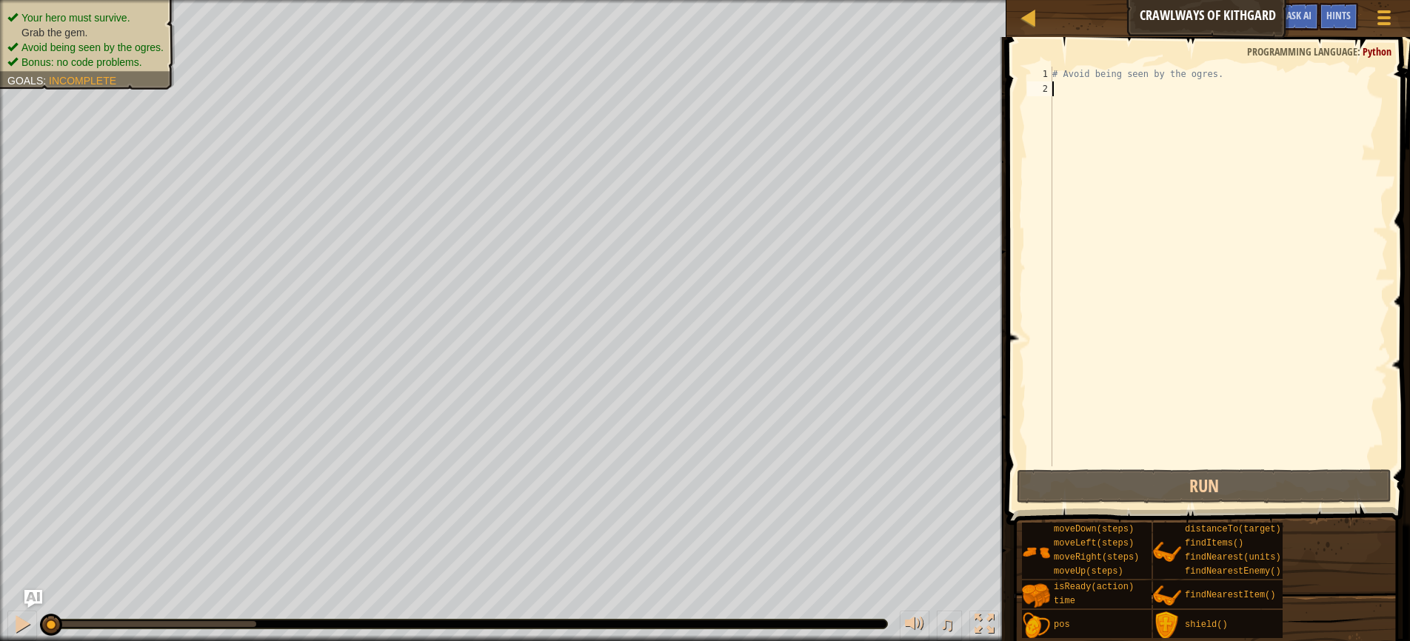
scroll to position [7, 0]
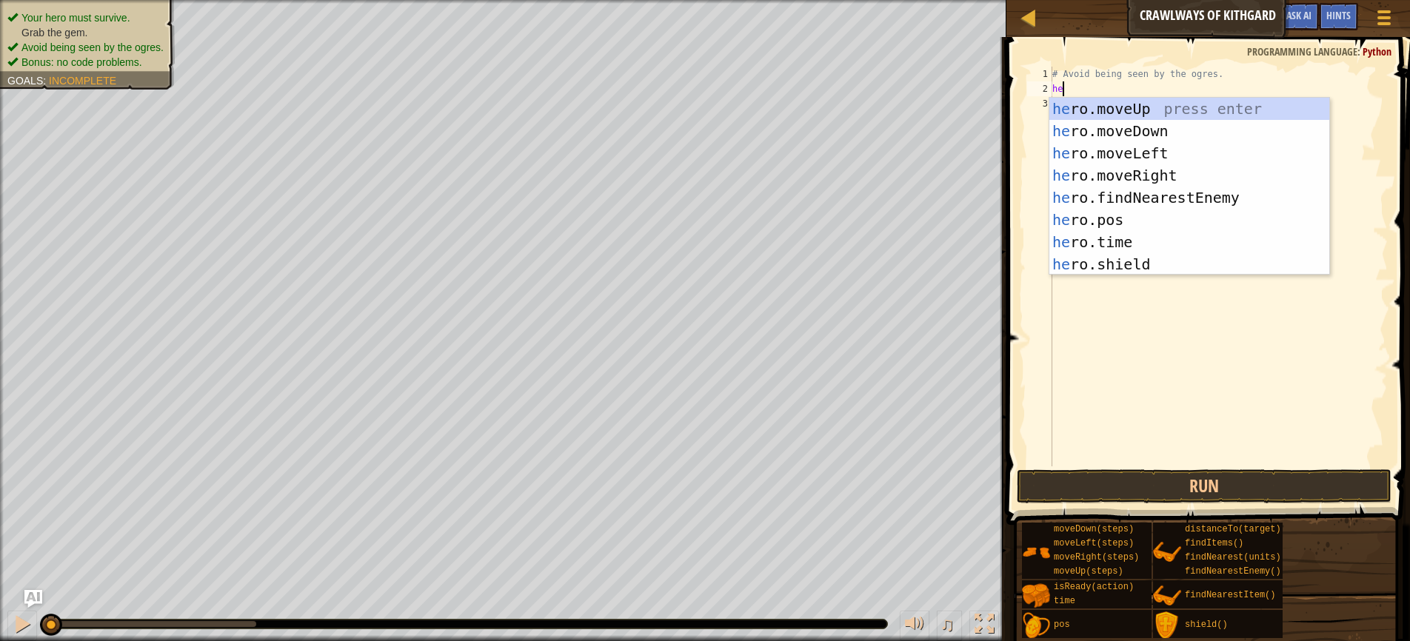
type textarea "hero"
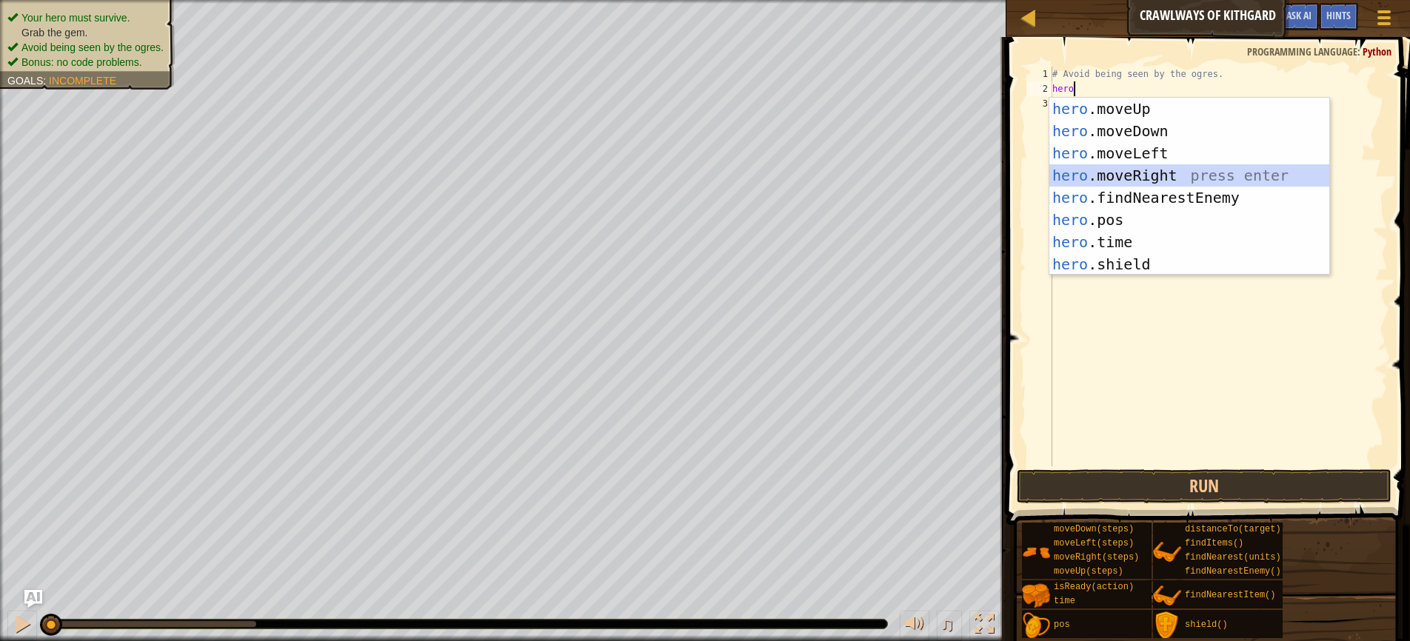
click at [1123, 171] on div "hero .moveUp press enter hero .moveDown press enter hero .moveLeft press enter …" at bounding box center [1189, 209] width 280 height 222
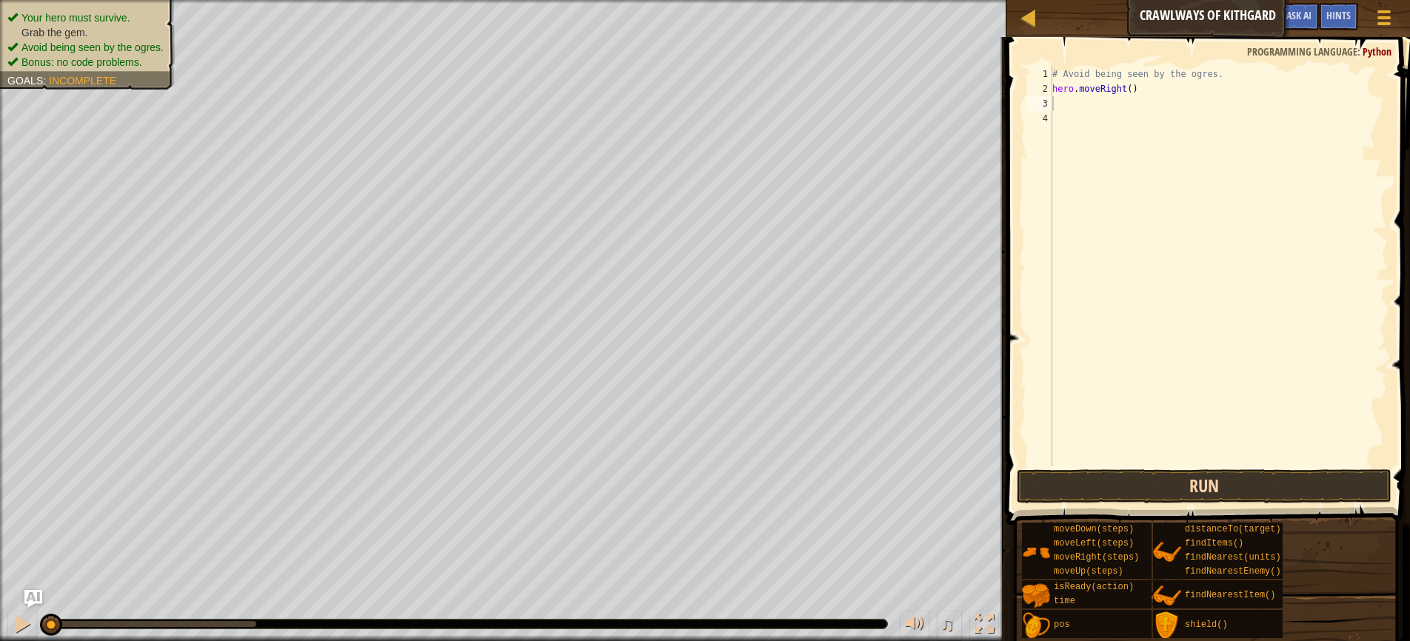
click at [1160, 481] on button "Run" at bounding box center [1204, 486] width 375 height 34
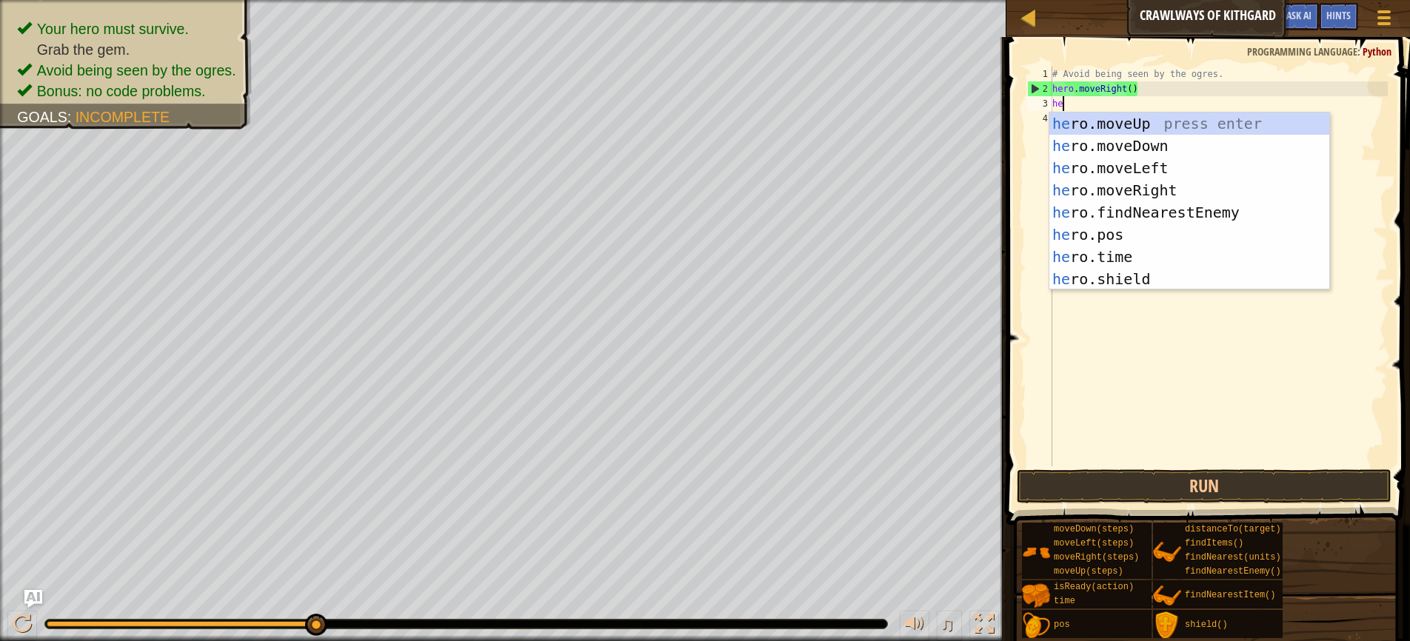
type textarea "hero"
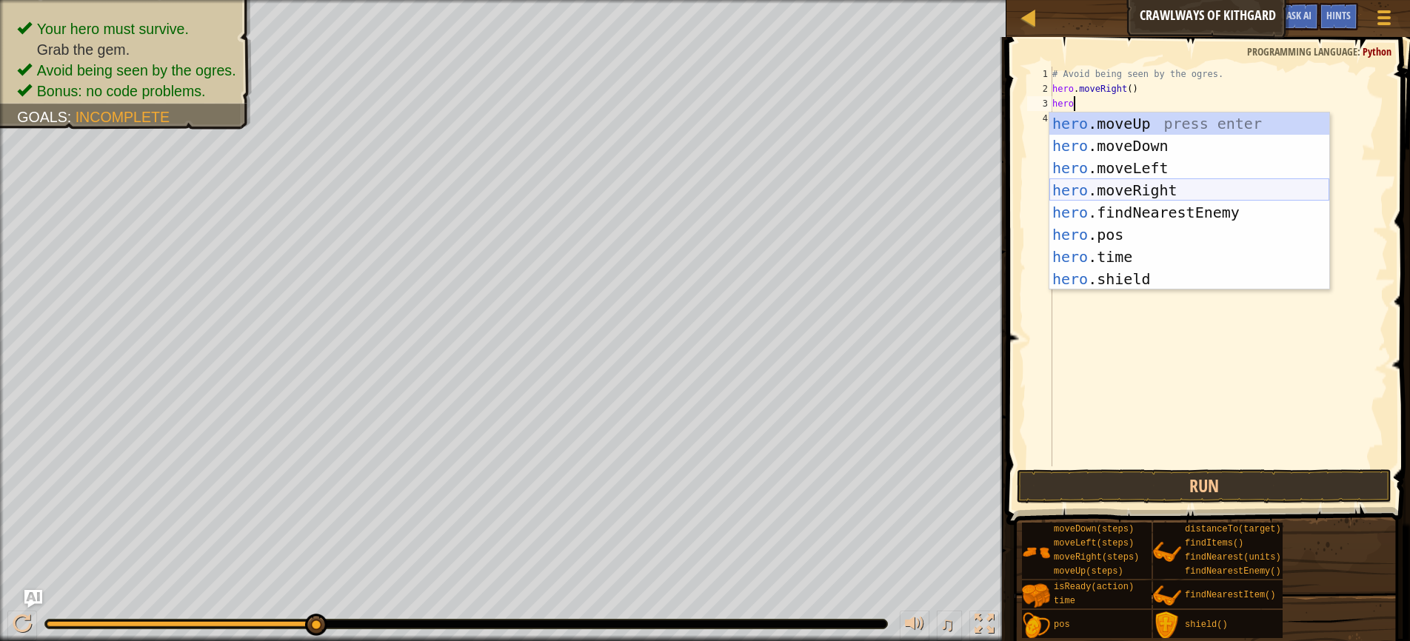
click at [1134, 187] on div "hero .moveUp press enter hero .moveDown press enter hero .moveLeft press enter …" at bounding box center [1189, 224] width 280 height 222
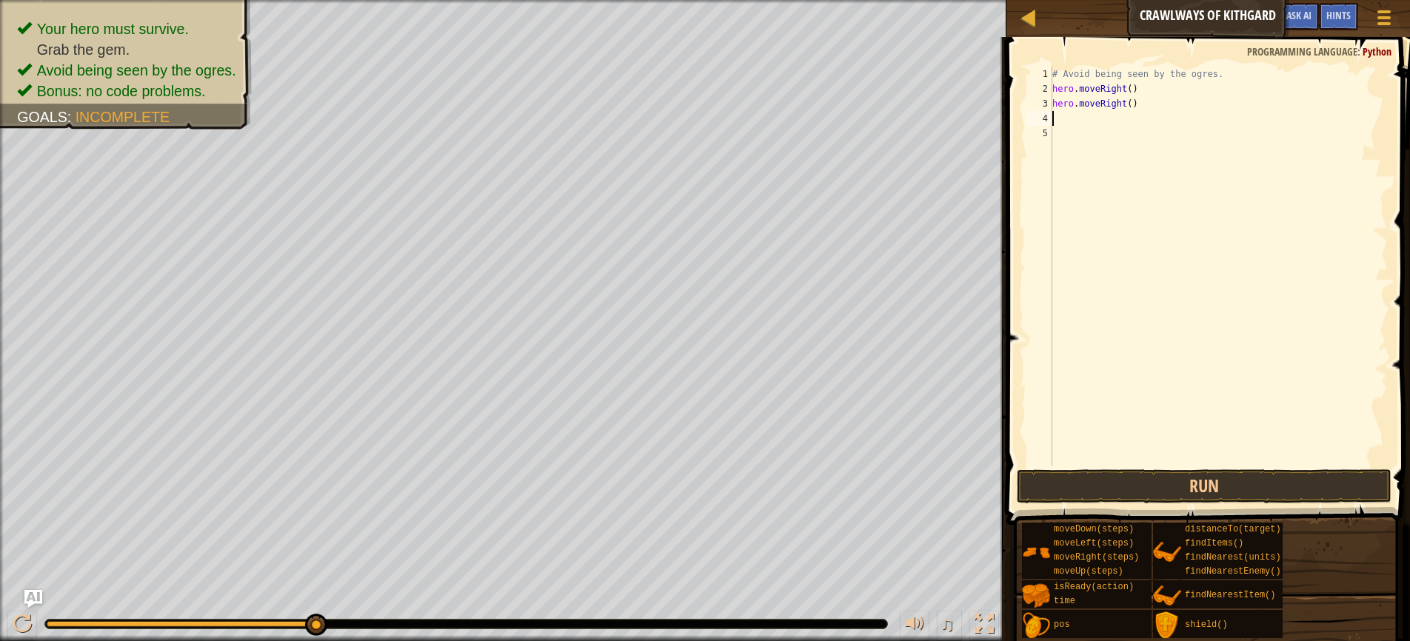
scroll to position [7, 0]
click at [1203, 490] on button "Run" at bounding box center [1204, 486] width 375 height 34
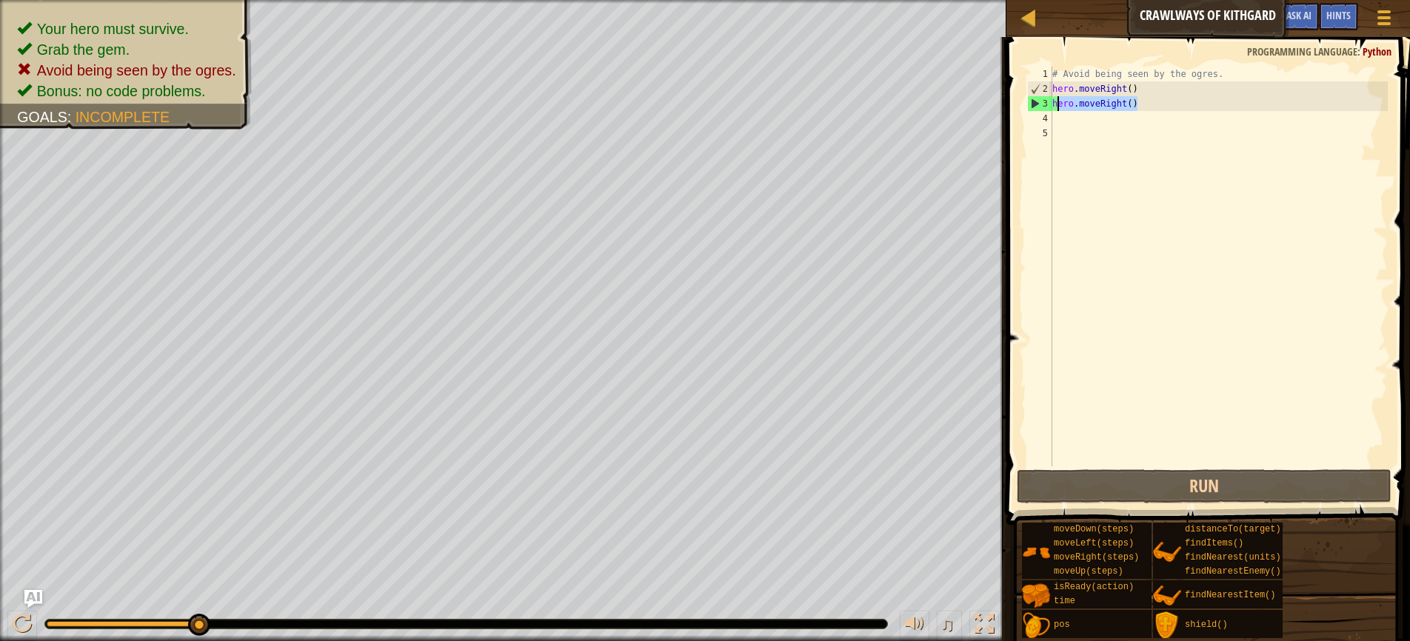
drag, startPoint x: 1146, startPoint y: 104, endPoint x: 1055, endPoint y: 110, distance: 91.3
click at [1055, 110] on div "# Avoid being seen by the ogres. hero . moveRight ( ) hero . moveRight ( )" at bounding box center [1218, 281] width 338 height 429
type textarea "h"
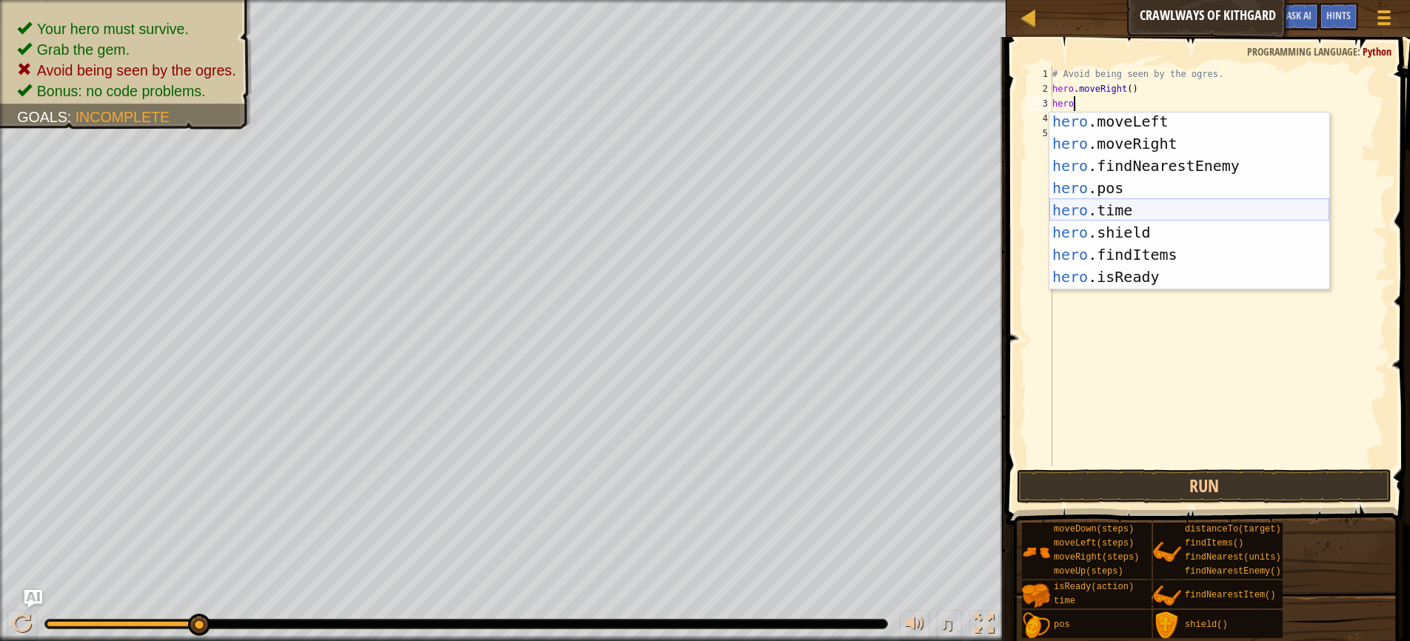
scroll to position [38, 0]
click at [1134, 210] on div "hero .moveDown press enter hero .moveLeft press enter hero .moveRight press ent…" at bounding box center [1189, 208] width 280 height 222
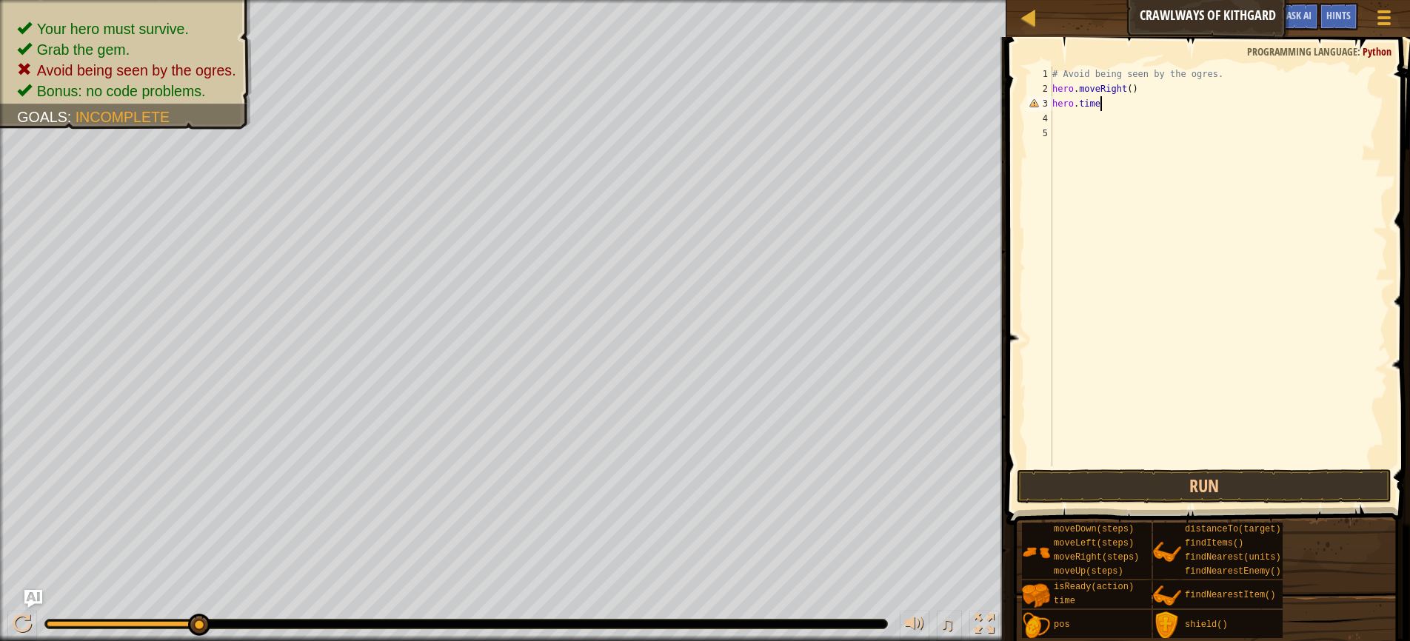
scroll to position [7, 4]
type textarea "hero.time(2)"
click at [1077, 124] on div "# Avoid being seen by the ogres. hero . moveRight ( ) hero . time ( 2 )" at bounding box center [1218, 281] width 338 height 429
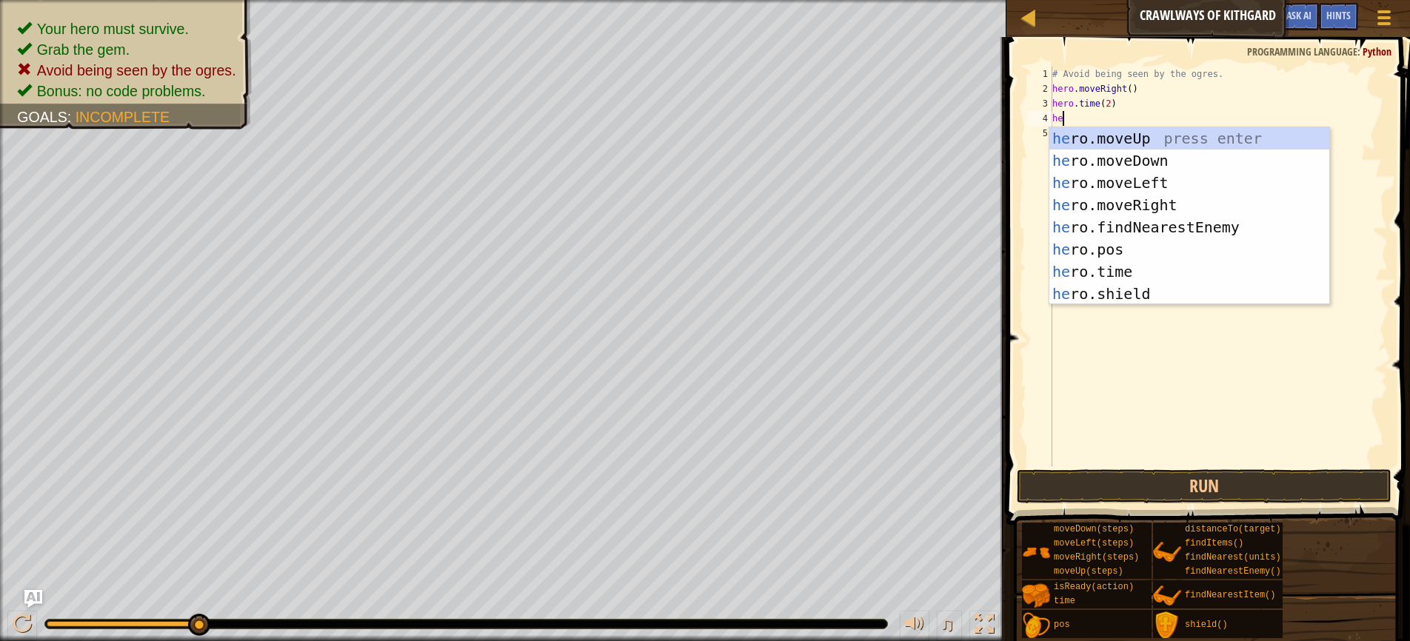
type textarea "hero"
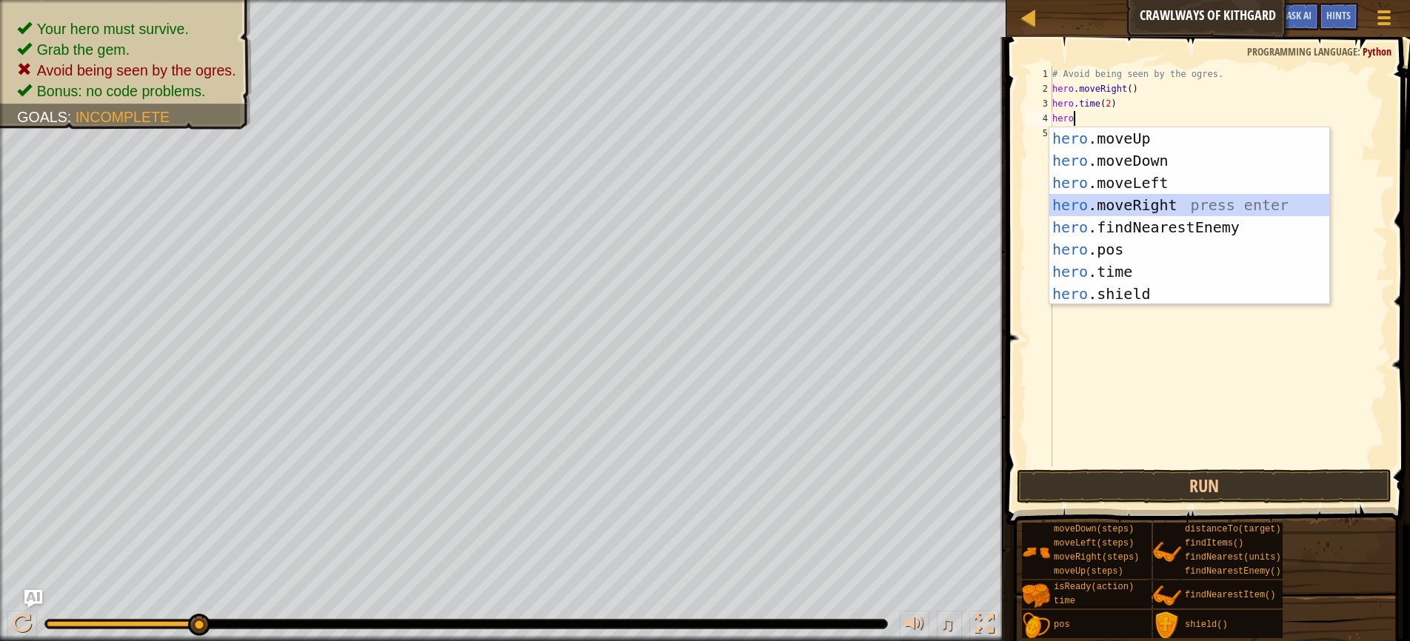
click at [1126, 203] on div "hero .moveUp press enter hero .moveDown press enter hero .moveLeft press enter …" at bounding box center [1189, 238] width 280 height 222
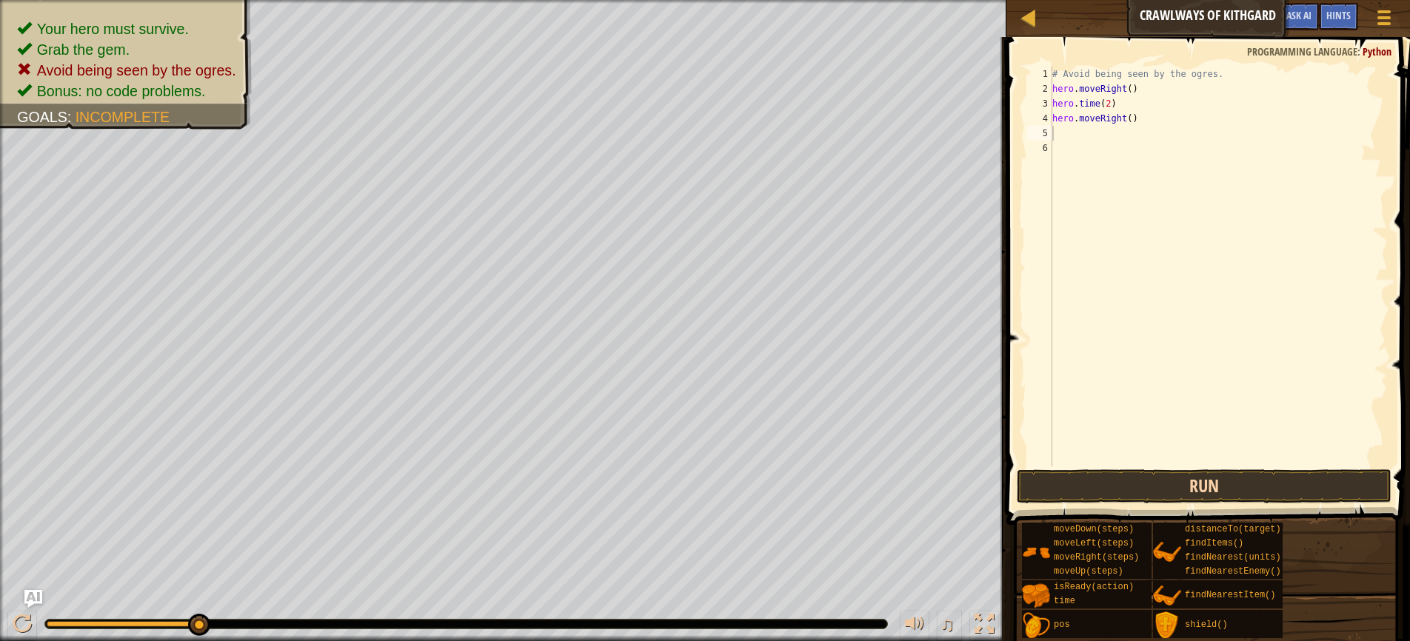
click at [1186, 485] on button "Run" at bounding box center [1204, 486] width 375 height 34
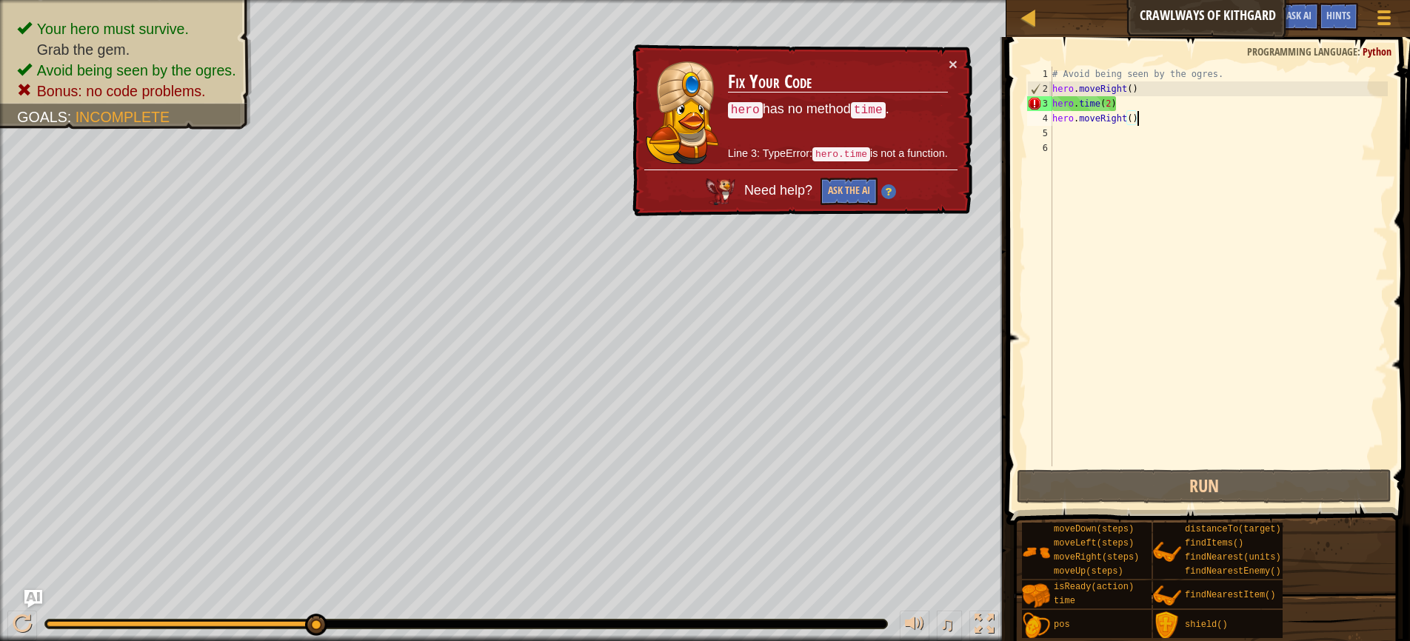
click at [1139, 113] on div "# Avoid being seen by the ogres. hero . moveRight ( ) hero . time ( 2 ) hero . …" at bounding box center [1218, 281] width 338 height 429
type textarea "hero.moveRight()"
click at [1119, 160] on div "# Avoid being seen by the ogres. hero . moveRight ( ) hero . time ( 2 ) hero . …" at bounding box center [1218, 281] width 338 height 429
drag, startPoint x: 1146, startPoint y: 115, endPoint x: 1051, endPoint y: 102, distance: 94.9
click at [1051, 102] on div "1 2 3 4 5 6 # Avoid being seen by the ogres. hero . moveRight ( ) hero . time (…" at bounding box center [1206, 267] width 364 height 400
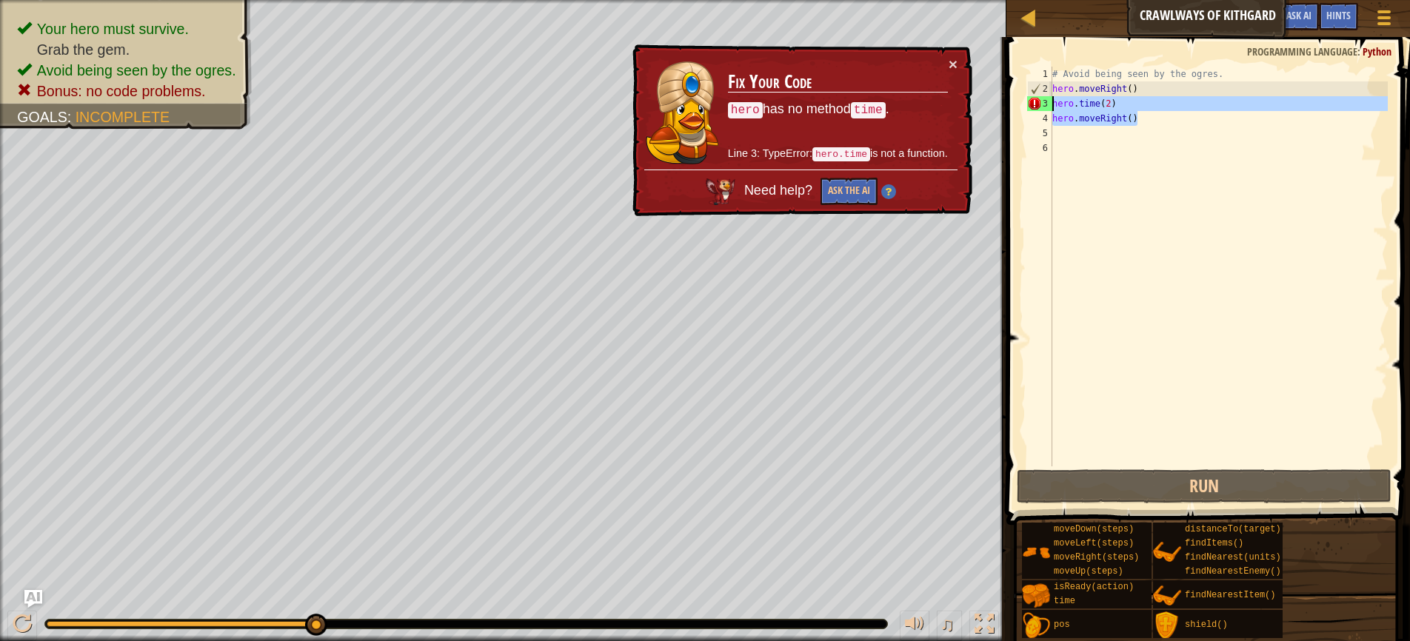
type textarea "hero.time(2) hero.moveRight()"
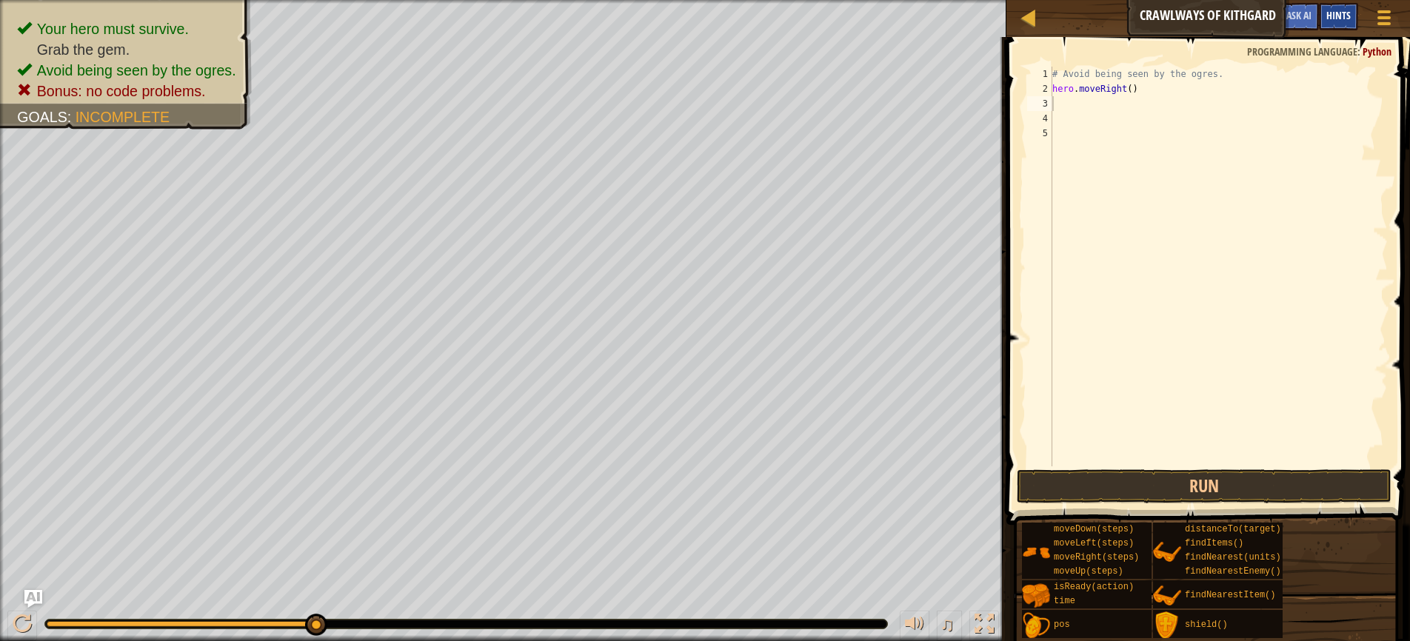
click at [1340, 18] on span "Hints" at bounding box center [1338, 15] width 24 height 14
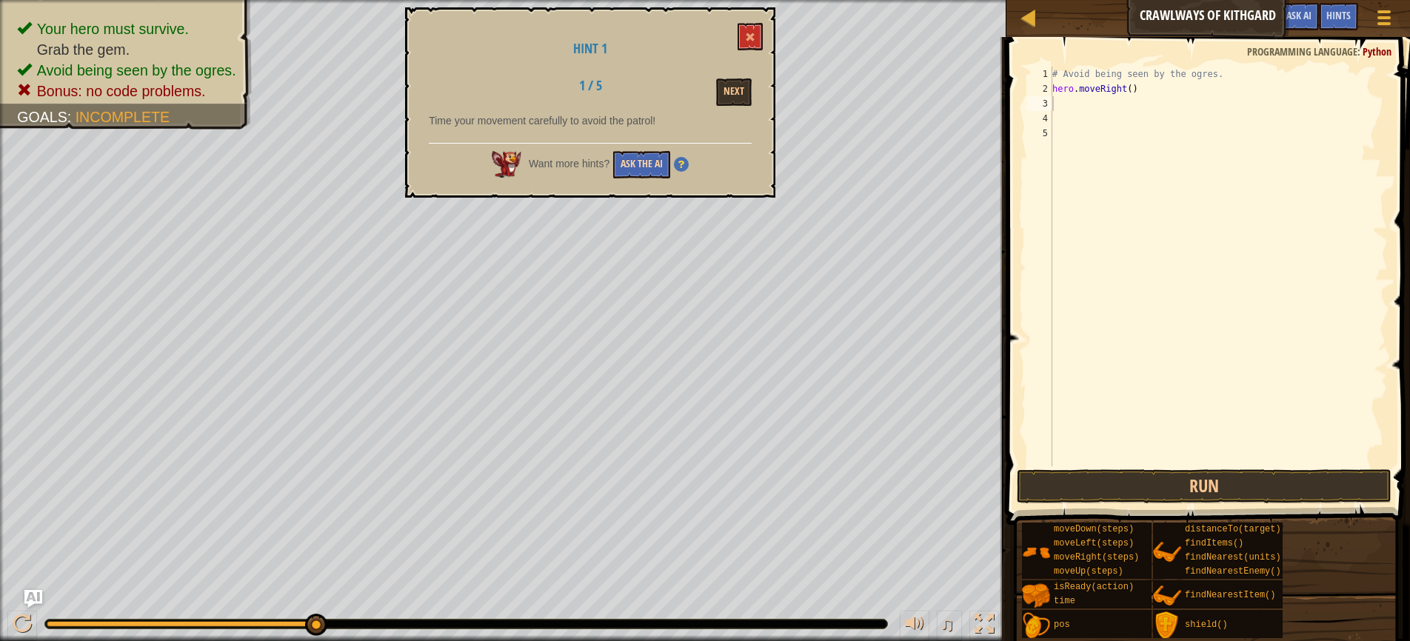
click at [639, 166] on button "Ask the AI" at bounding box center [641, 164] width 57 height 27
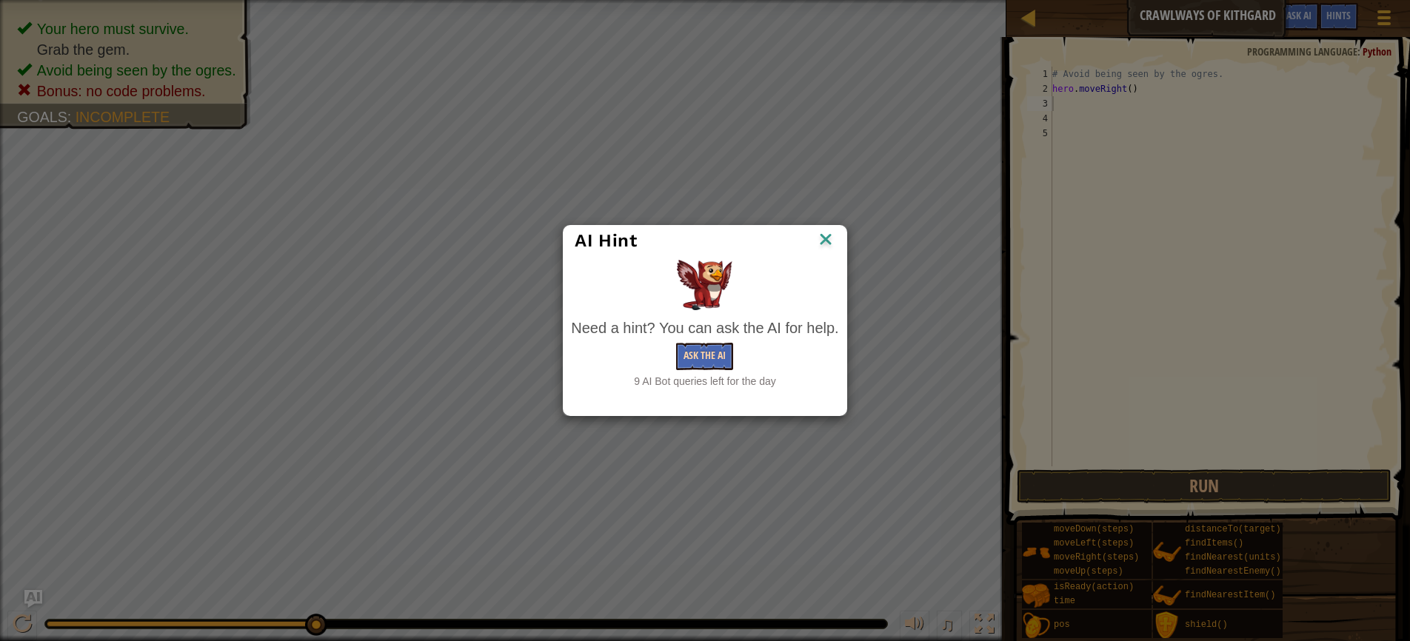
click at [706, 352] on button "Ask the AI" at bounding box center [704, 356] width 57 height 27
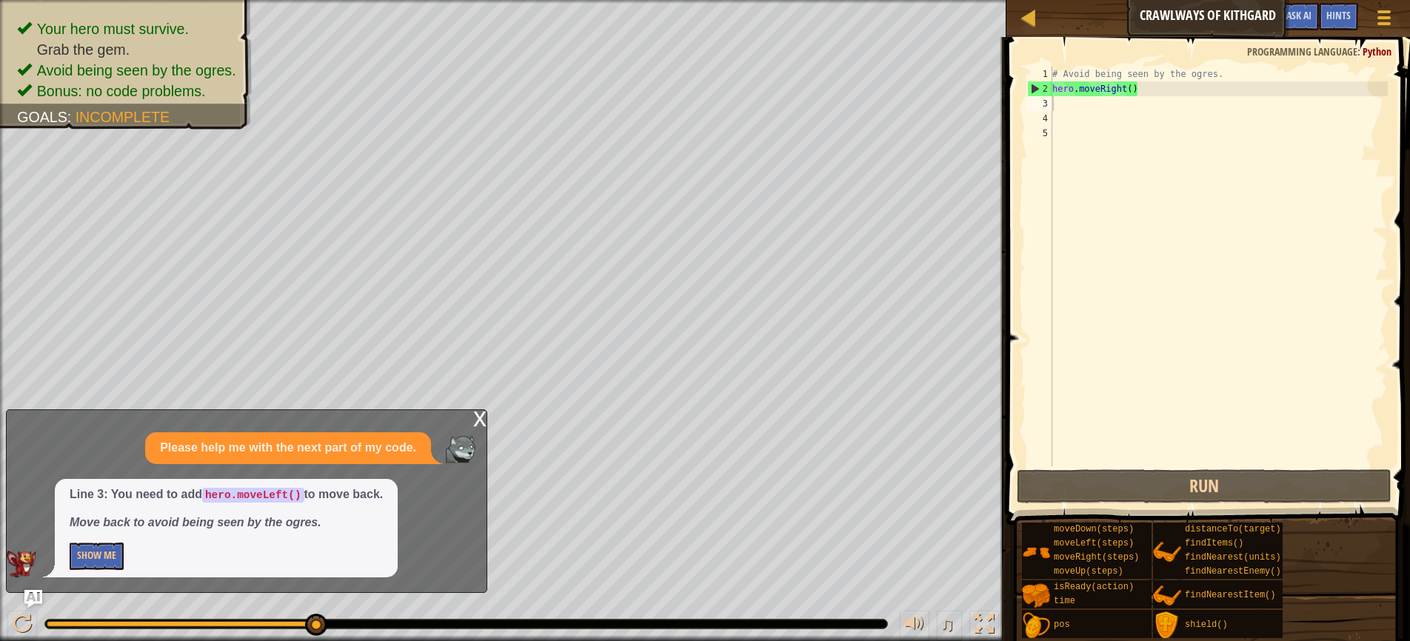
click at [481, 423] on div "x" at bounding box center [479, 417] width 13 height 15
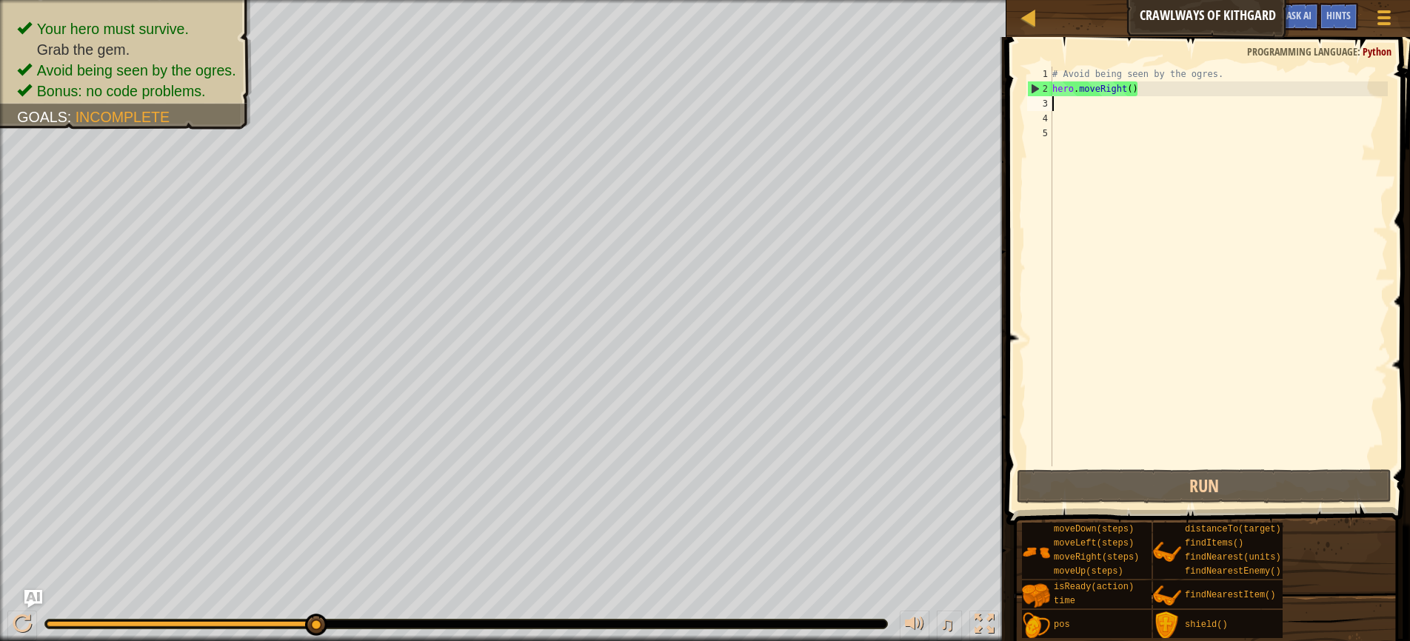
click at [1063, 108] on div "# Avoid being seen by the ogres. hero . moveRight ( )" at bounding box center [1218, 281] width 338 height 429
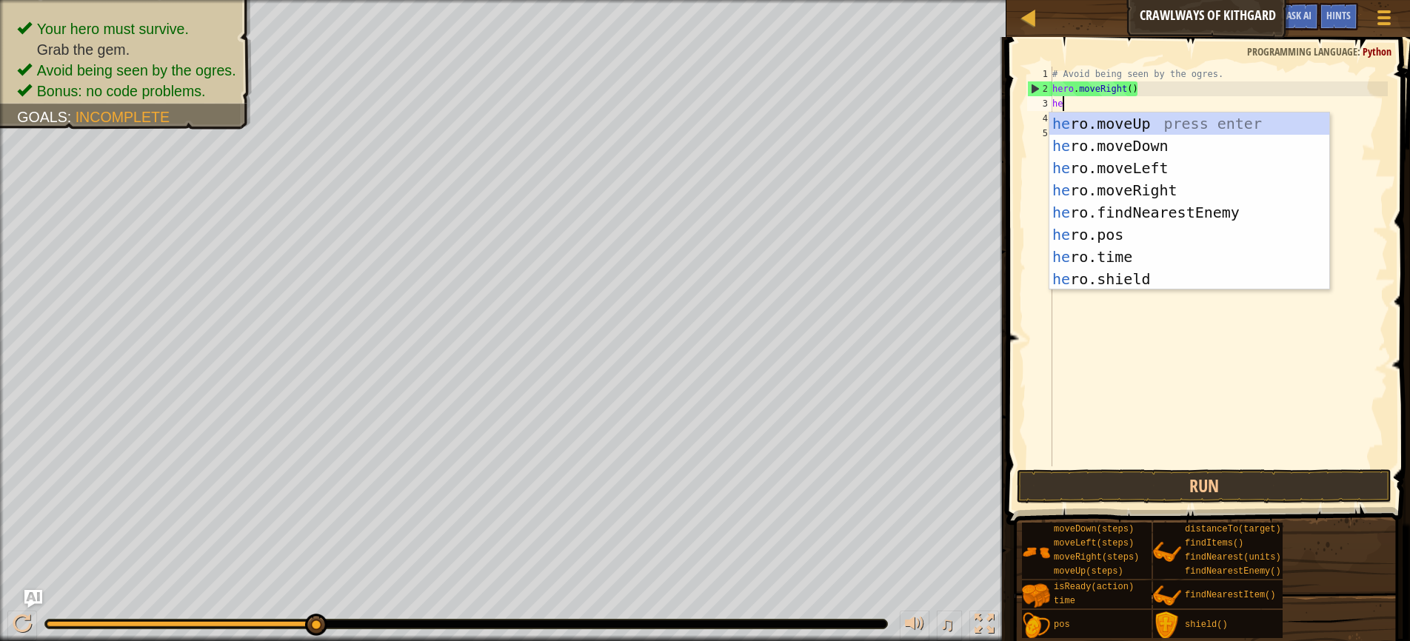
type textarea "hero"
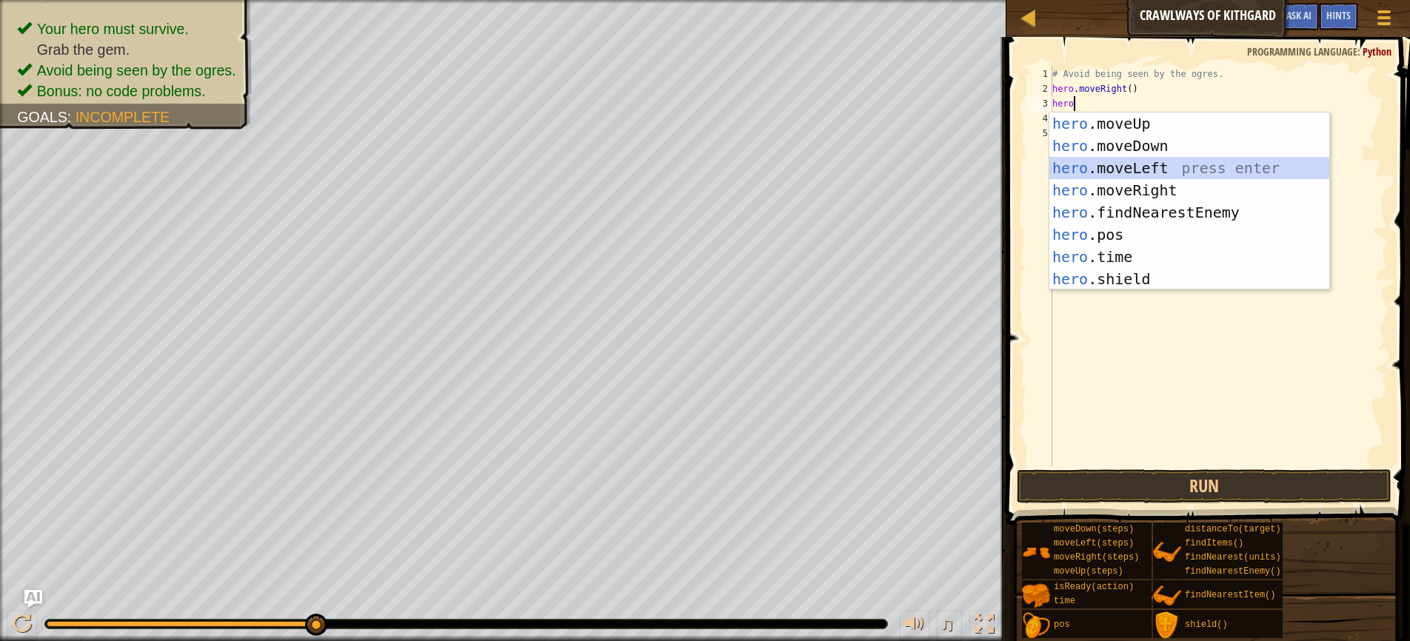
click at [1110, 168] on div "hero .moveUp press enter hero .moveDown press enter hero .moveLeft press enter …" at bounding box center [1189, 224] width 280 height 222
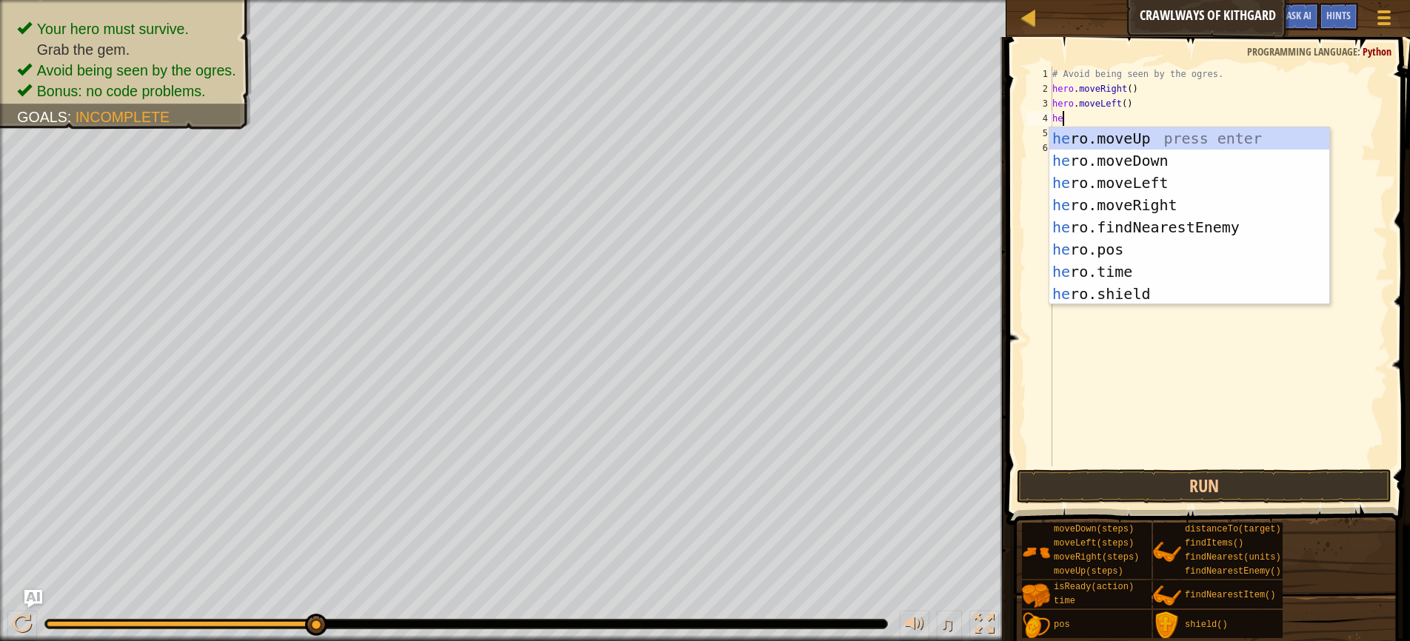
type textarea "hero"
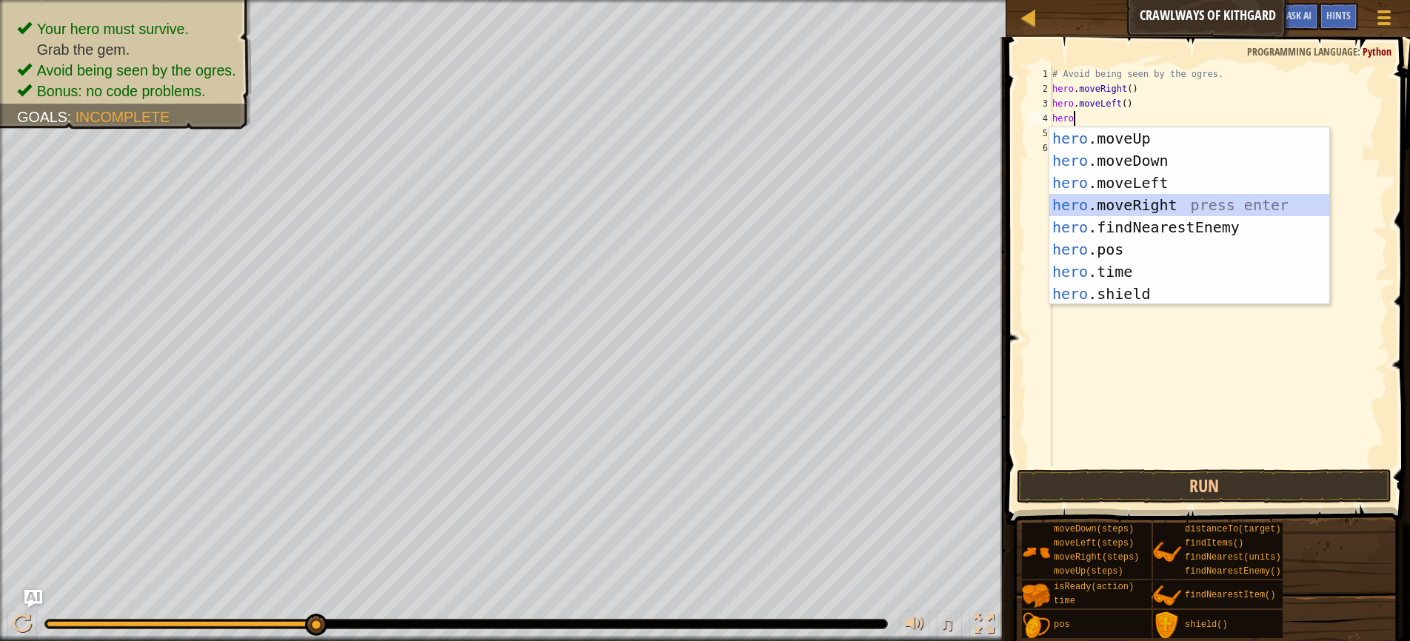
click at [1151, 213] on div "hero .moveUp press enter hero .moveDown press enter hero .moveLeft press enter …" at bounding box center [1189, 238] width 280 height 222
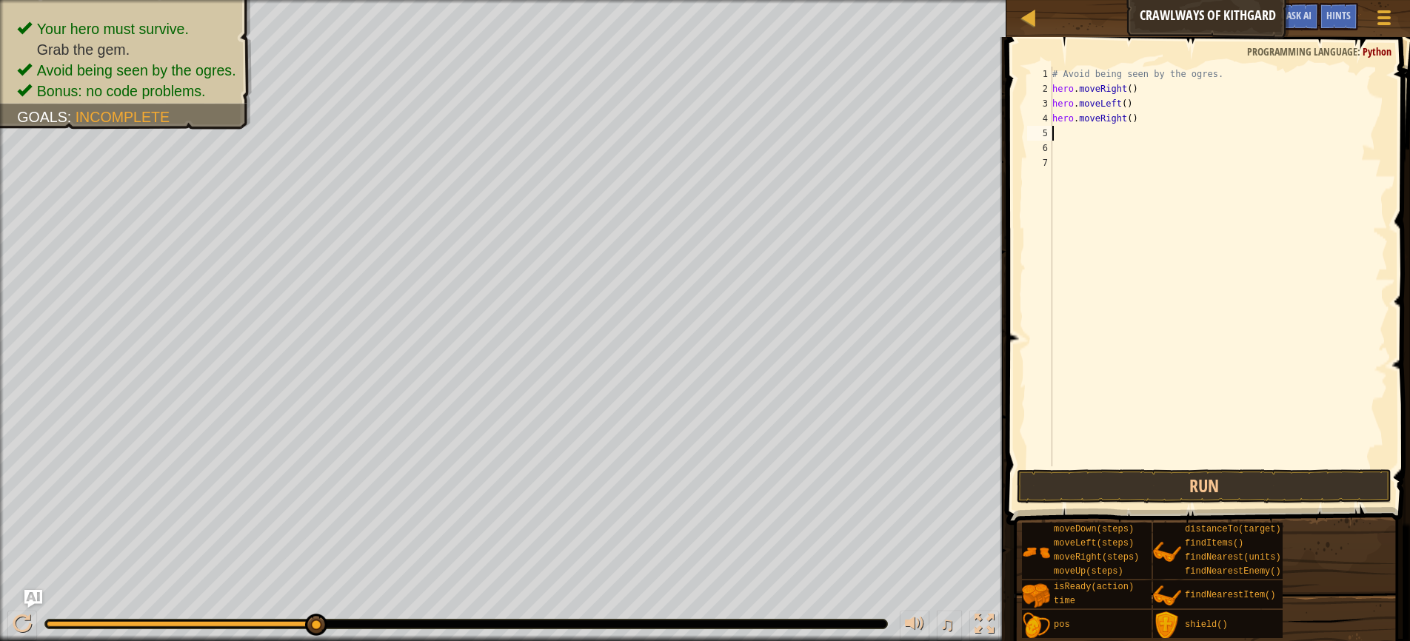
click at [1130, 121] on div "# Avoid being seen by the ogres. hero . moveRight ( ) hero . moveLeft ( ) hero …" at bounding box center [1218, 281] width 338 height 429
type textarea "hero.moveRight(2)"
click at [1186, 484] on button "Run" at bounding box center [1204, 486] width 375 height 34
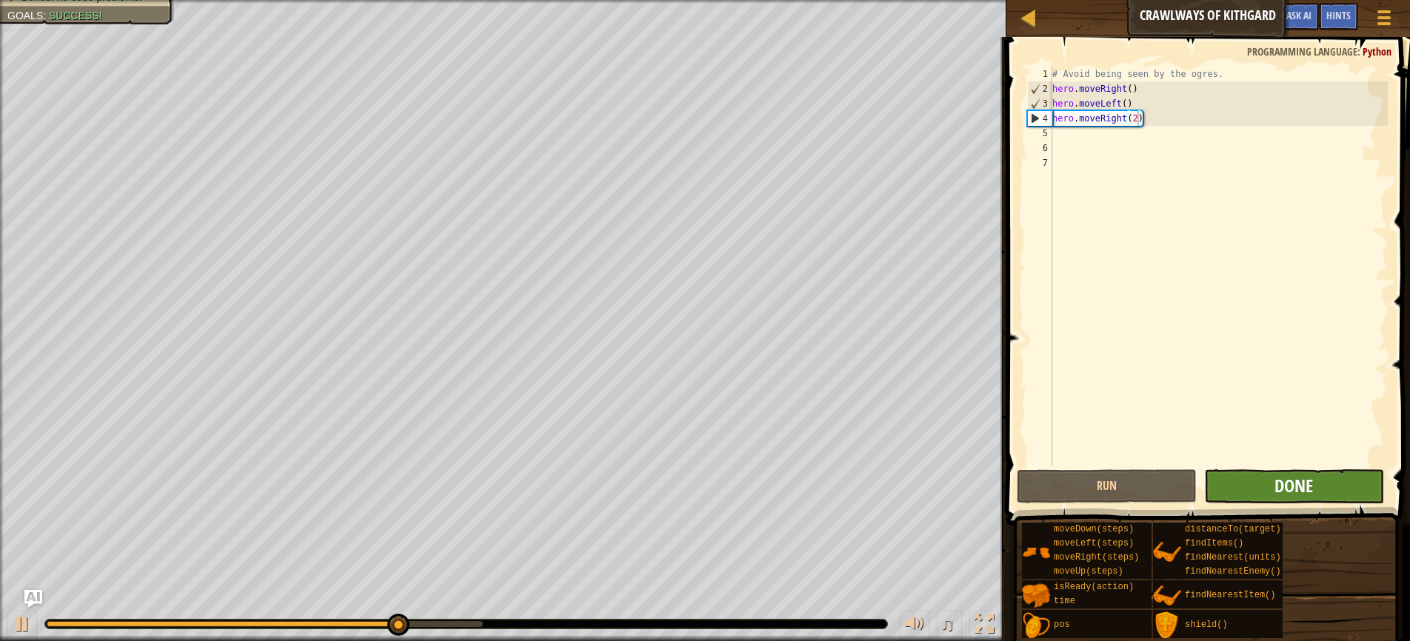
click at [1276, 490] on span "Done" at bounding box center [1293, 486] width 39 height 24
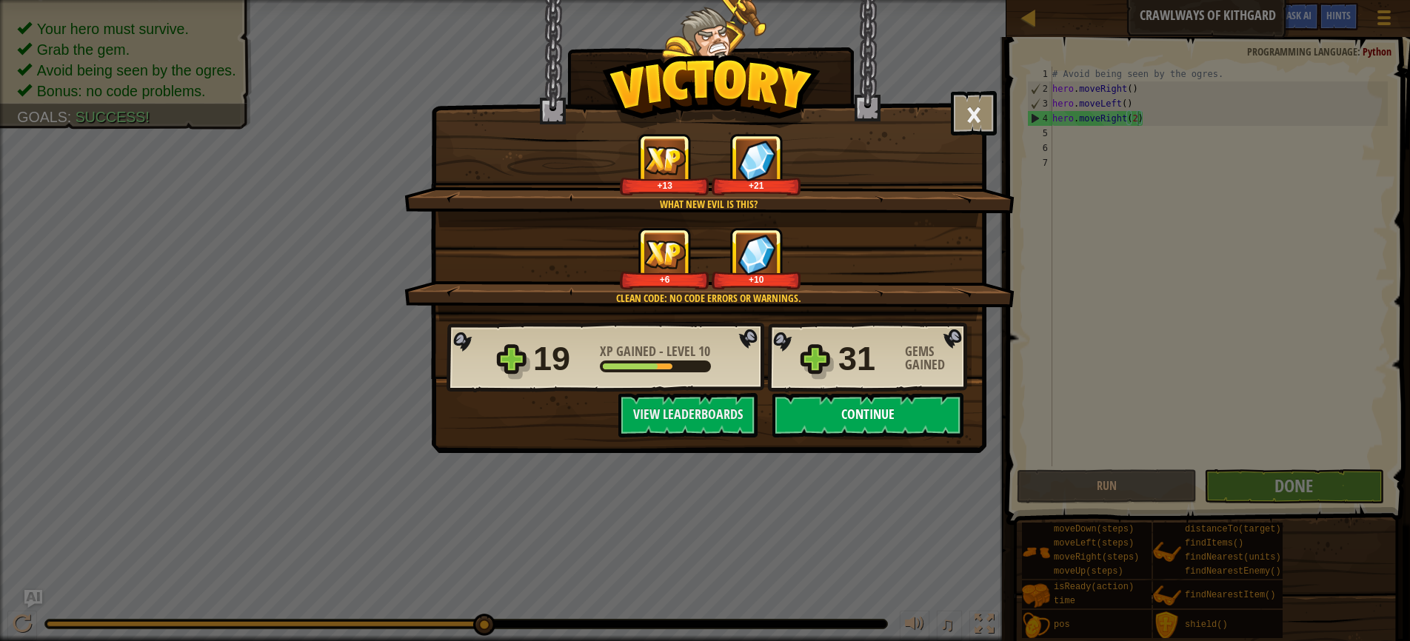
click at [866, 415] on button "Continue" at bounding box center [867, 415] width 191 height 44
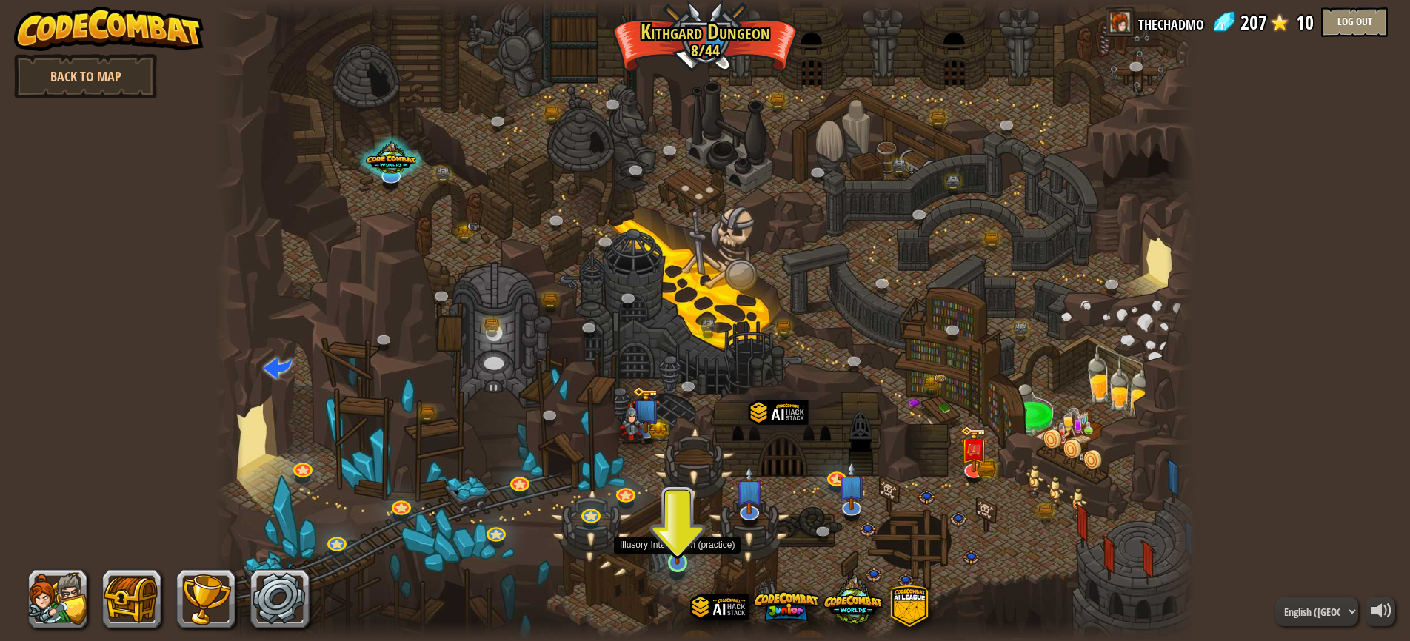
click at [676, 564] on img at bounding box center [678, 535] width 26 height 59
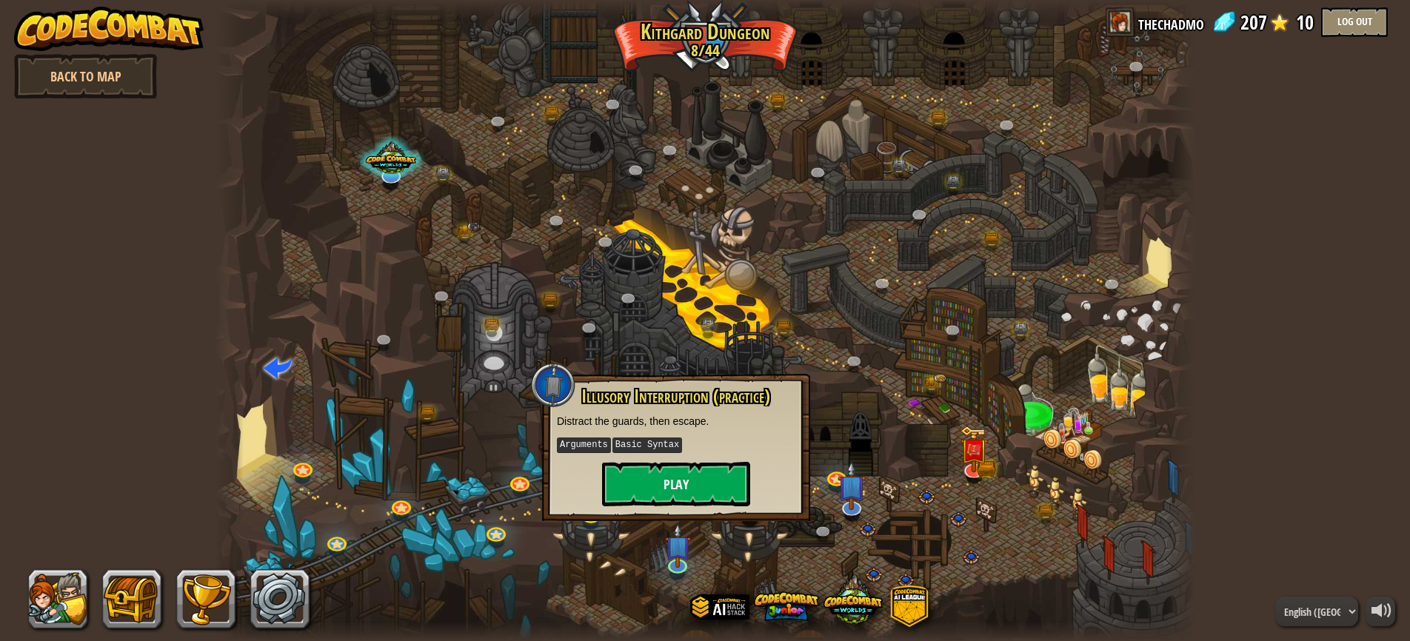
click at [676, 498] on button "Play" at bounding box center [676, 484] width 148 height 44
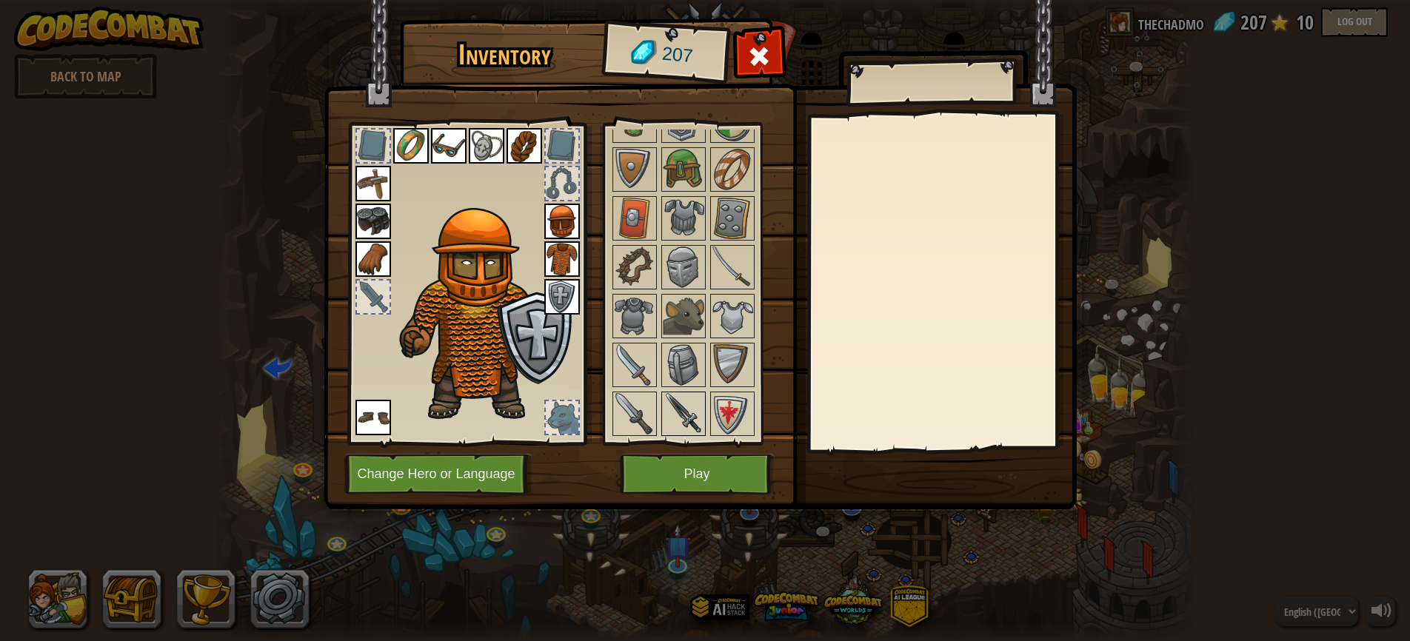
scroll to position [165, 0]
click at [695, 475] on button "Play" at bounding box center [697, 474] width 155 height 41
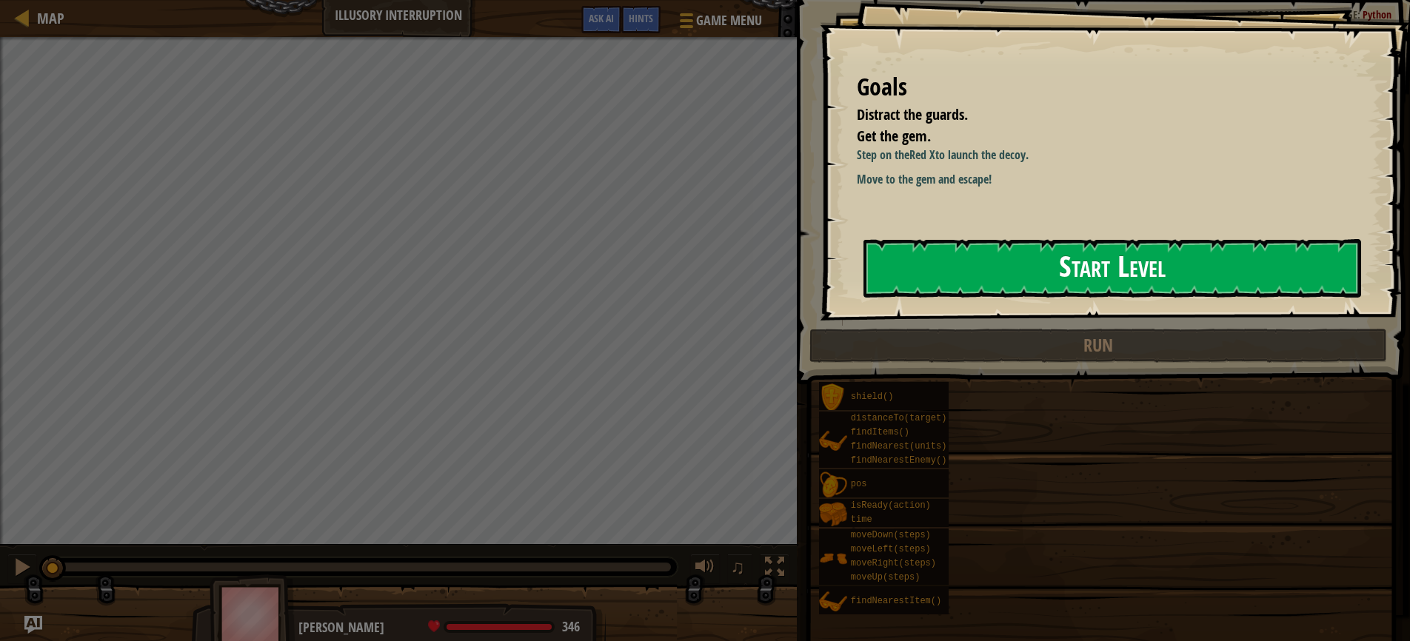
click at [1042, 270] on button "Start Level" at bounding box center [1112, 268] width 498 height 58
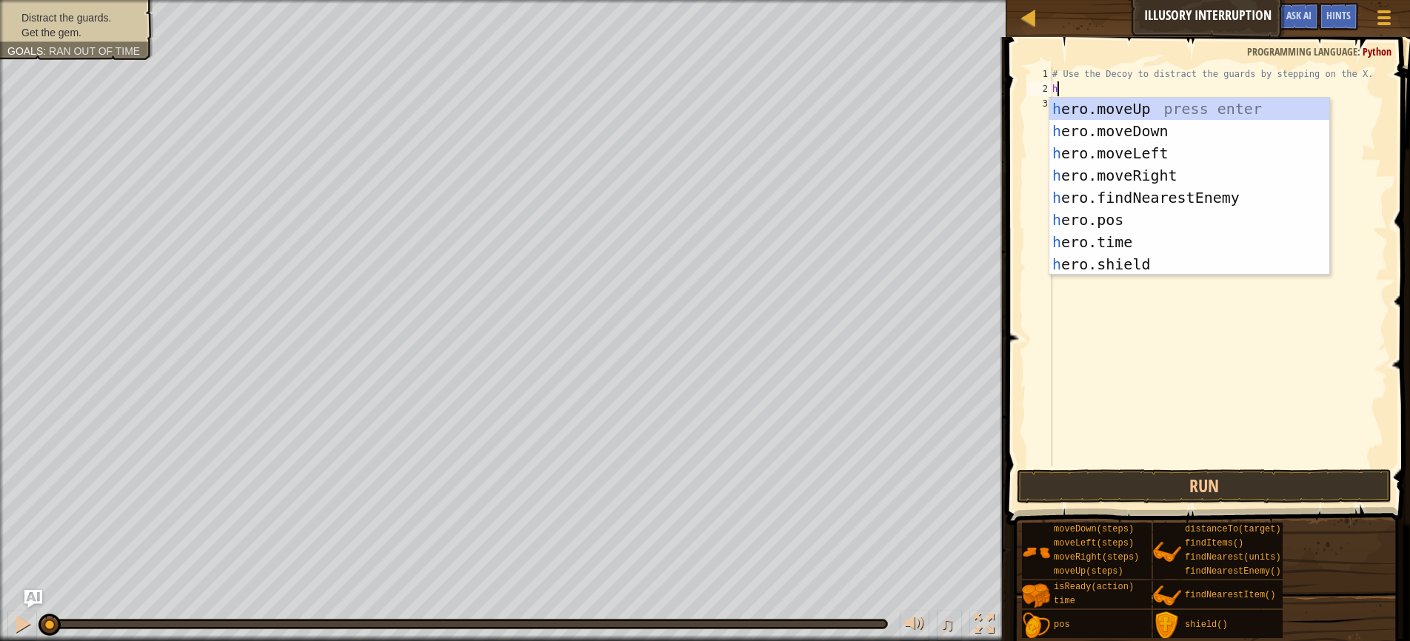
scroll to position [7, 0]
type textarea "hero"
click at [1117, 181] on div "hero .moveUp press enter hero .moveDown press enter hero .moveLeft press enter …" at bounding box center [1189, 209] width 280 height 222
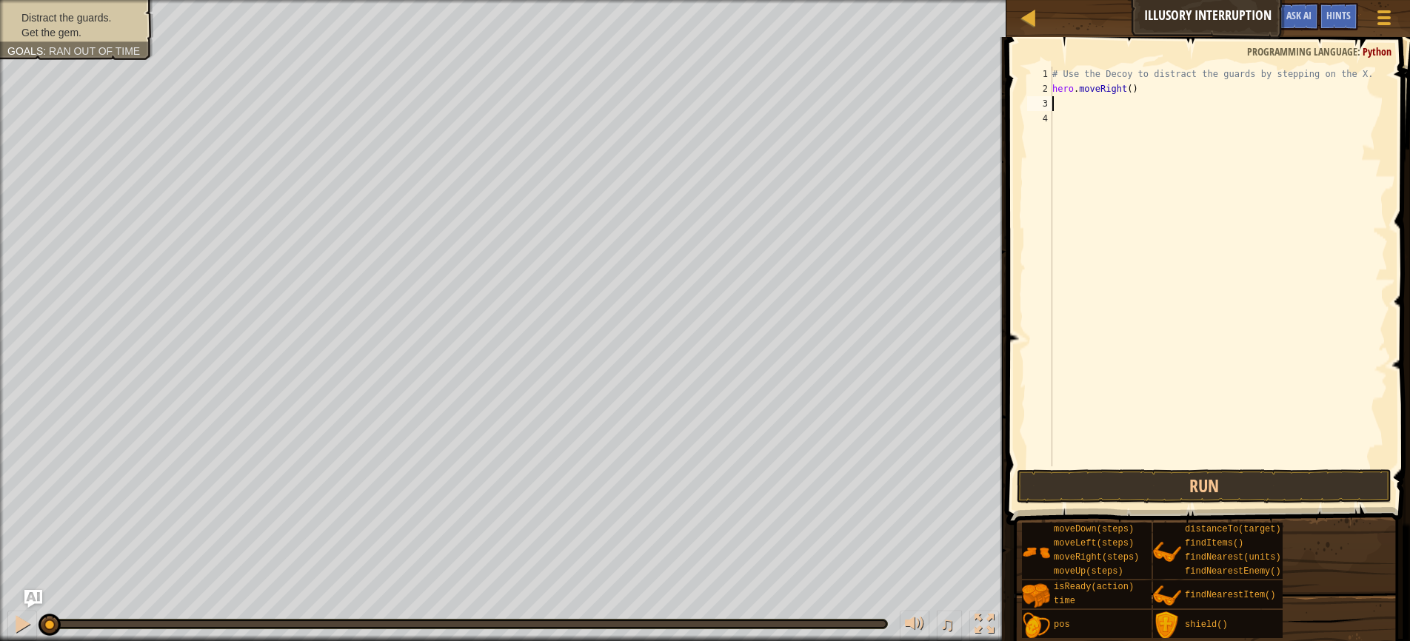
scroll to position [7, 0]
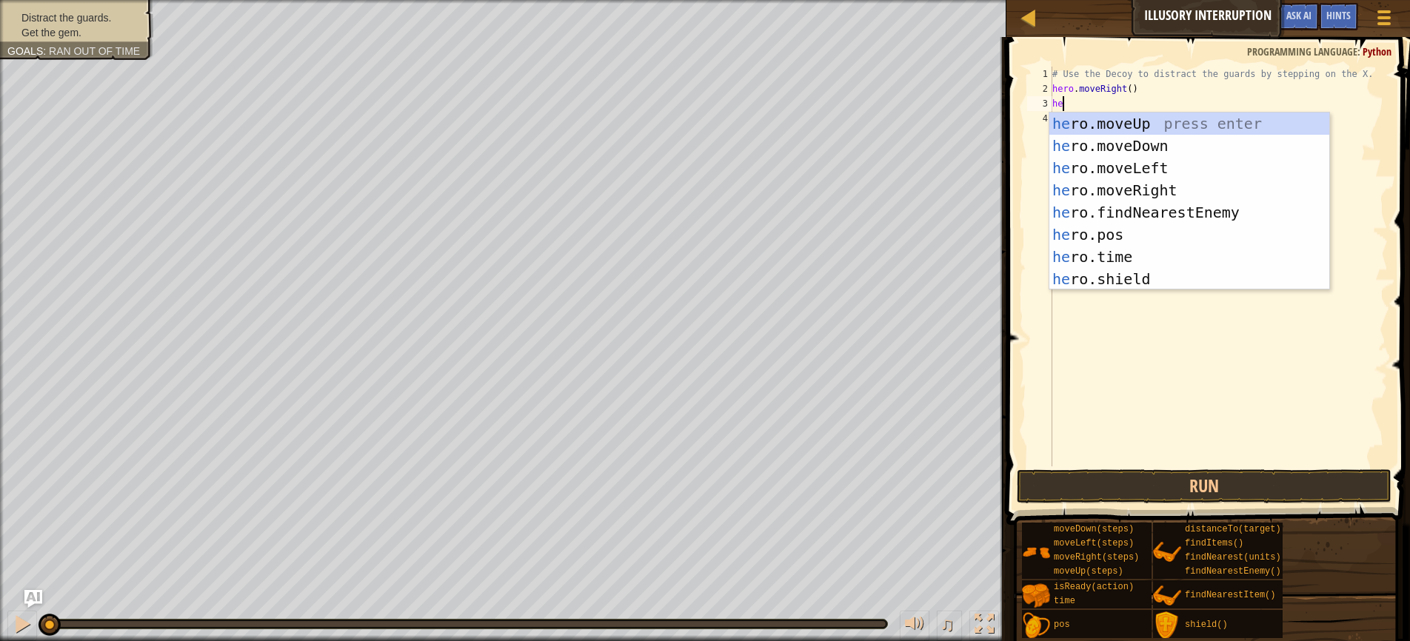
type textarea "hero"
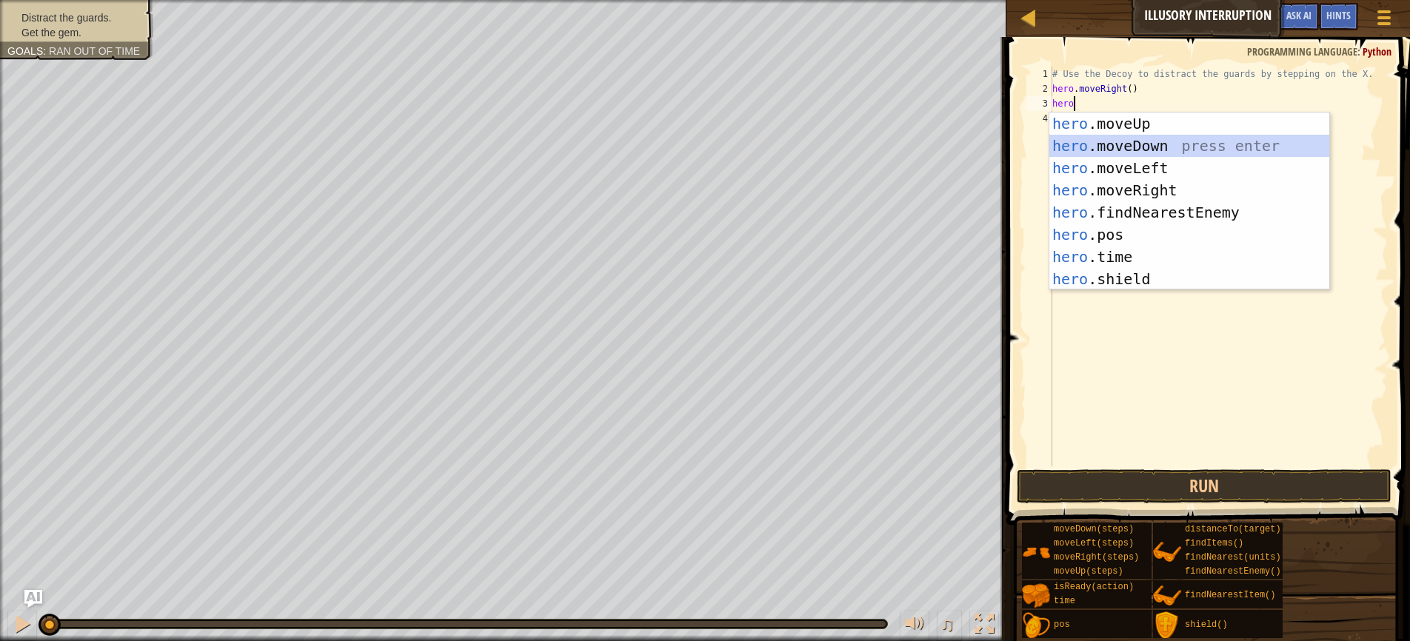
click at [1145, 144] on div "hero .moveUp press enter hero .moveDown press enter hero .moveLeft press enter …" at bounding box center [1189, 224] width 280 height 222
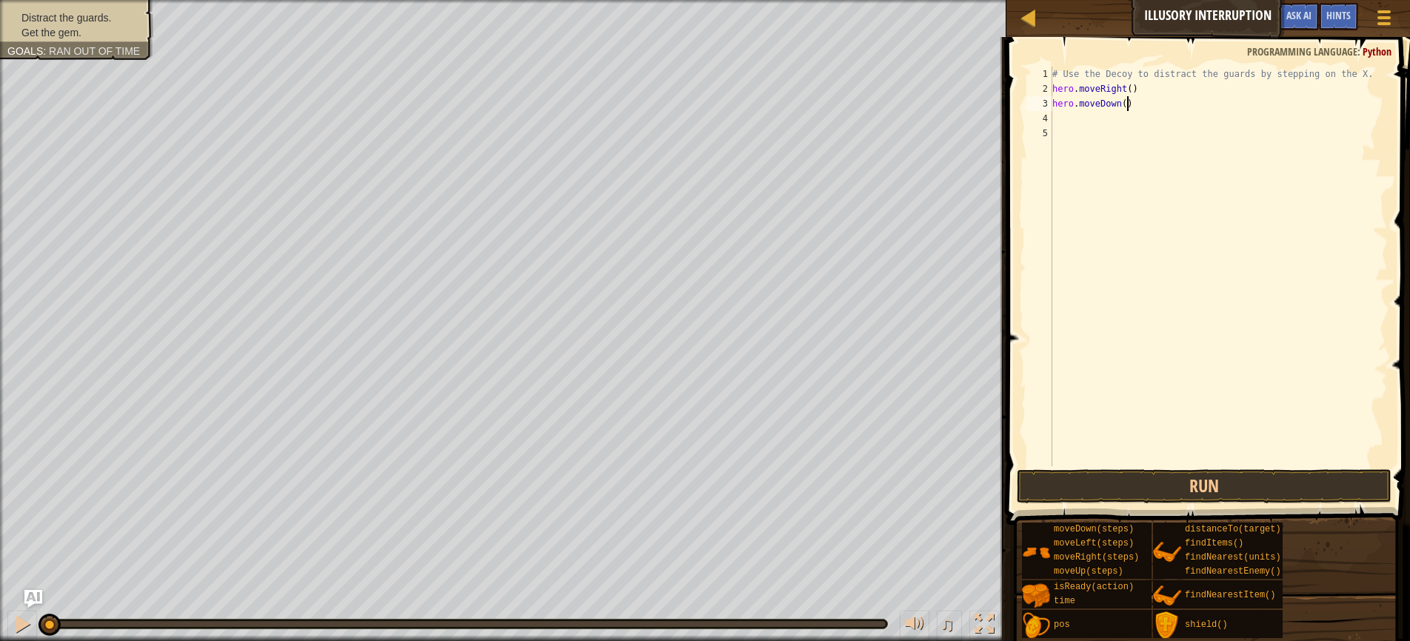
click at [1127, 107] on div "# Use the Decoy to distract the guards by stepping on the X. hero . moveRight (…" at bounding box center [1218, 281] width 338 height 429
type textarea "hero.moveDown(2)"
click at [1070, 120] on div "# Use the Decoy to distract the guards by stepping on the X. hero . moveRight (…" at bounding box center [1218, 281] width 338 height 429
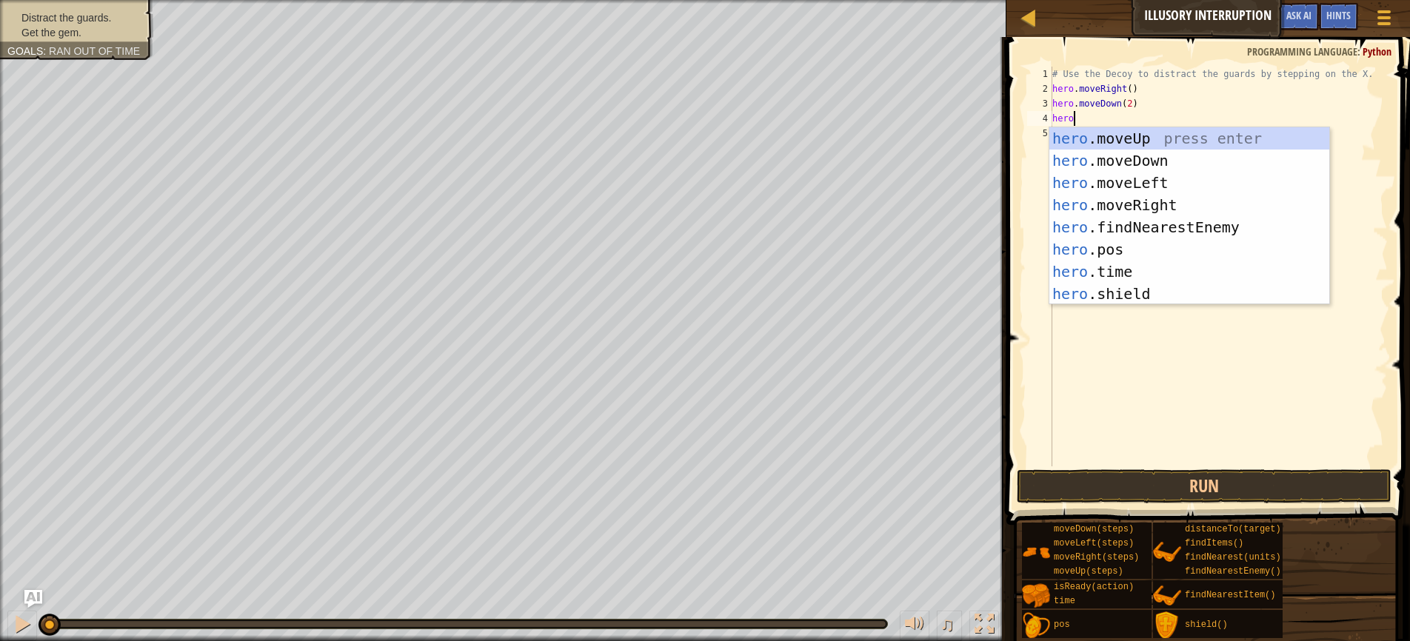
type textarea "hero."
click at [1117, 142] on div "hero. moveUp press enter hero. moveDown press enter hero. moveLeft press enter …" at bounding box center [1189, 238] width 280 height 222
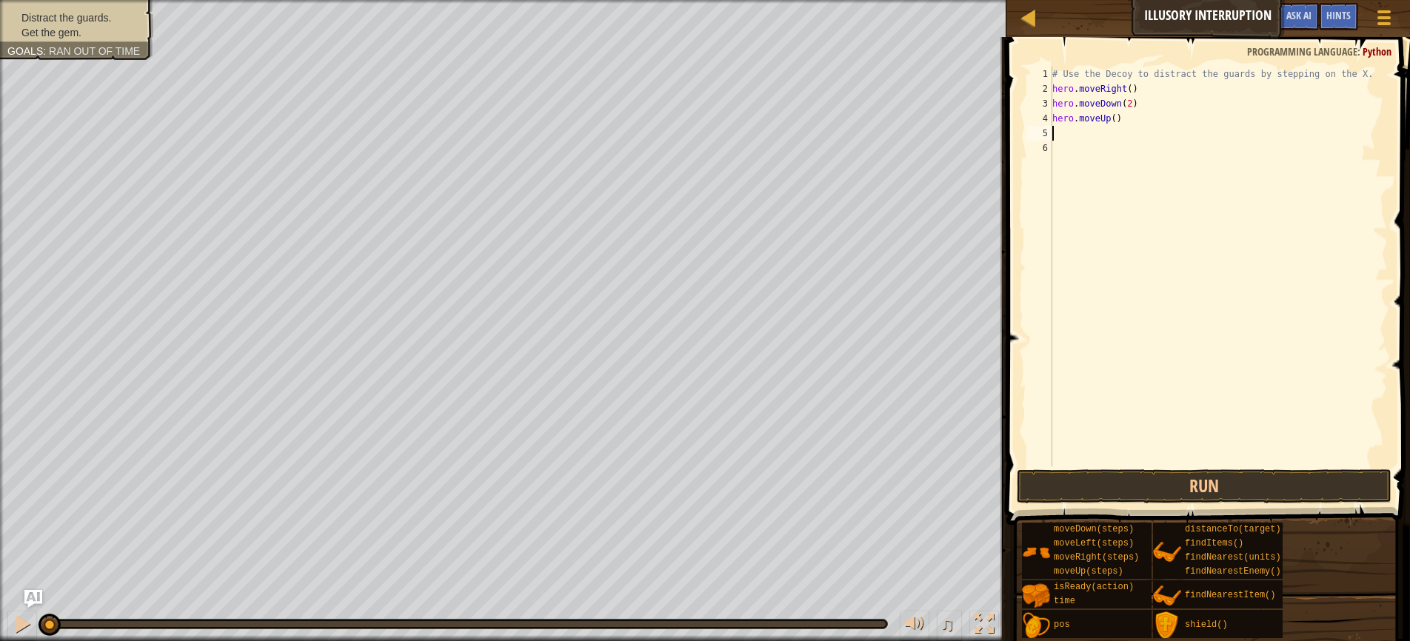
click at [1117, 121] on div "# Use the Decoy to distract the guards by stepping on the X. hero . moveRight (…" at bounding box center [1218, 281] width 338 height 429
type textarea "hero.moveUp(2)"
click at [1077, 132] on div "# Use the Decoy to distract the guards by stepping on the X. hero . moveRight (…" at bounding box center [1218, 281] width 338 height 429
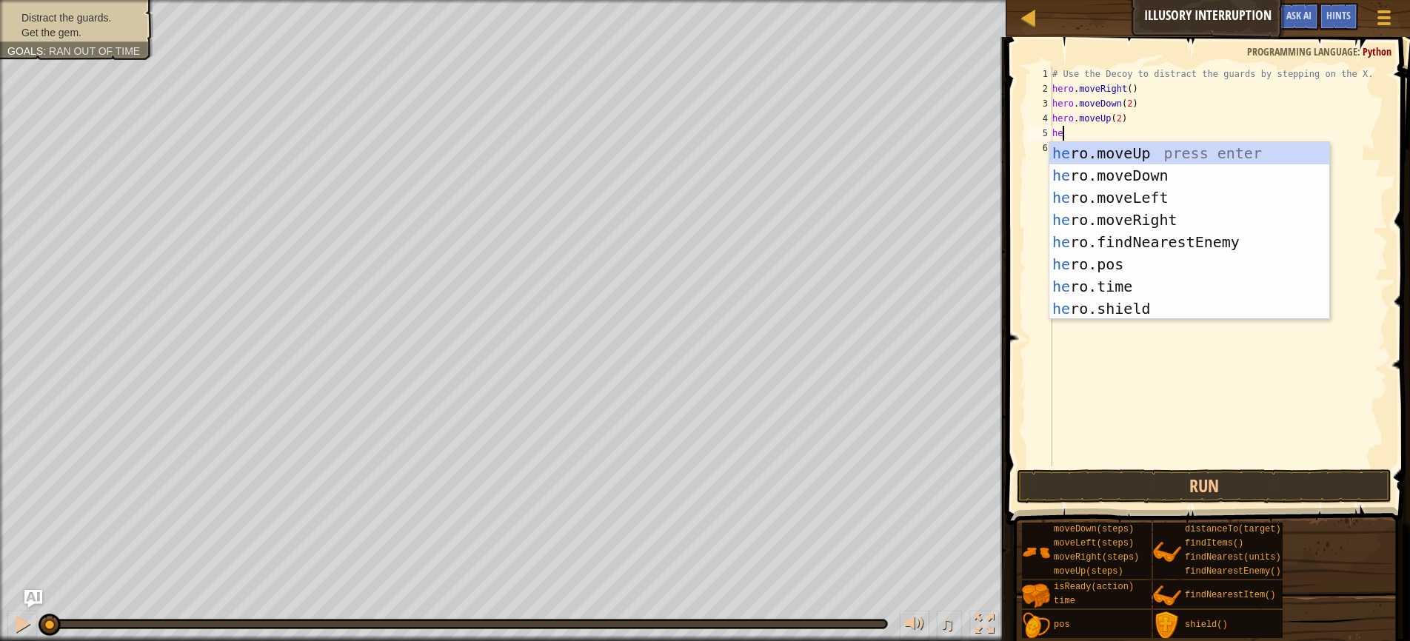
type textarea "hero"
click at [1154, 218] on div "hero .moveUp press enter hero .moveDown press enter hero .moveLeft press enter …" at bounding box center [1189, 253] width 280 height 222
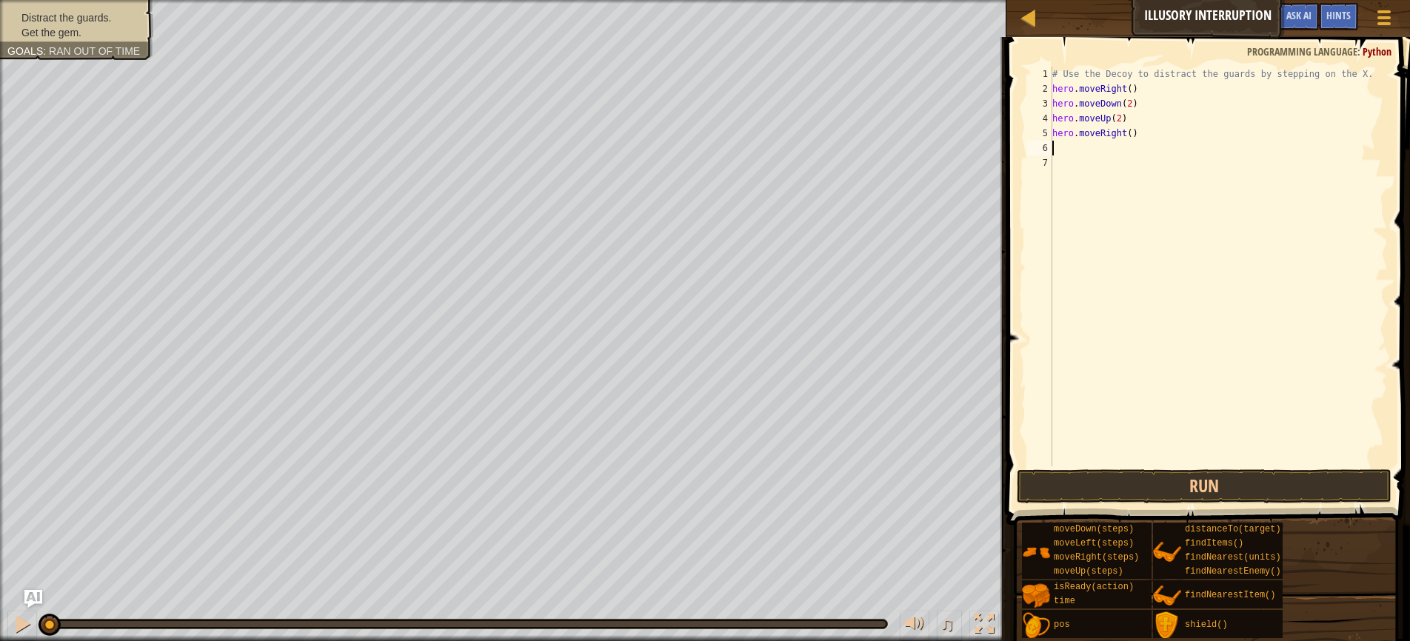
scroll to position [7, 0]
click at [1133, 132] on div "# Use the Decoy to distract the guards by stepping on the X. hero . moveRight (…" at bounding box center [1218, 281] width 338 height 429
type textarea "hero.moveRight(3)"
click at [1192, 486] on button "Run" at bounding box center [1204, 486] width 375 height 34
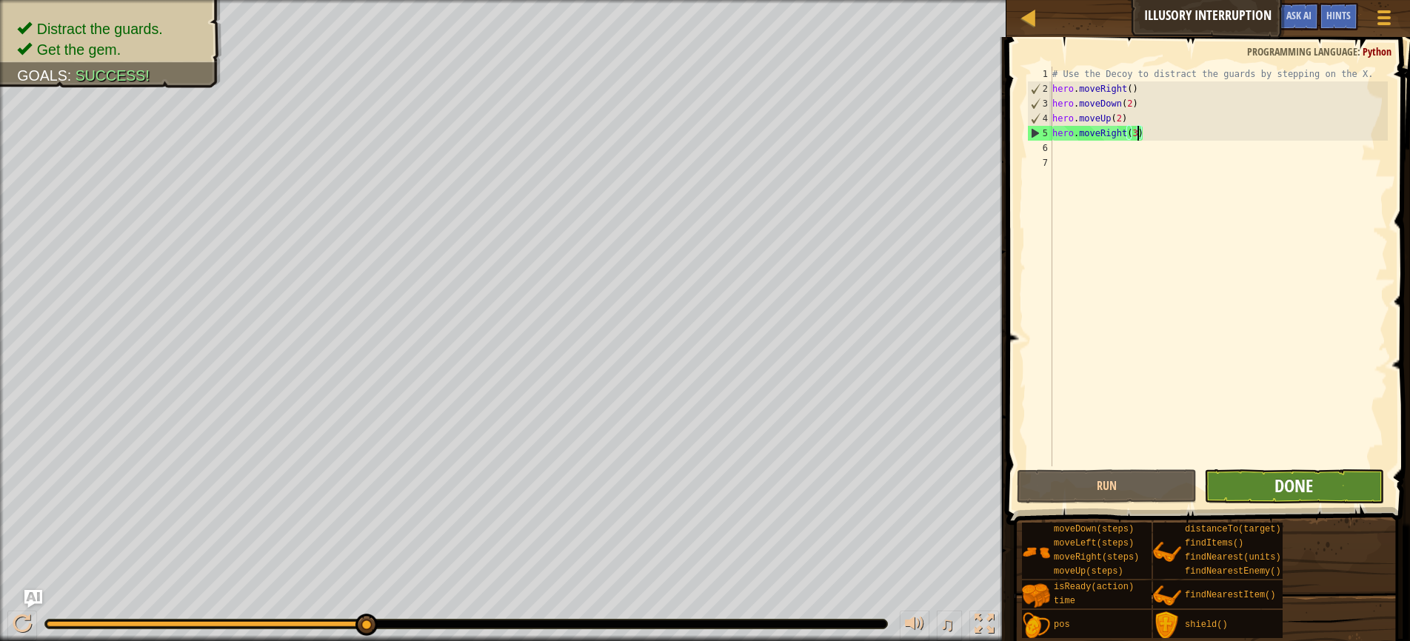
click at [1311, 478] on span "Done" at bounding box center [1293, 486] width 39 height 24
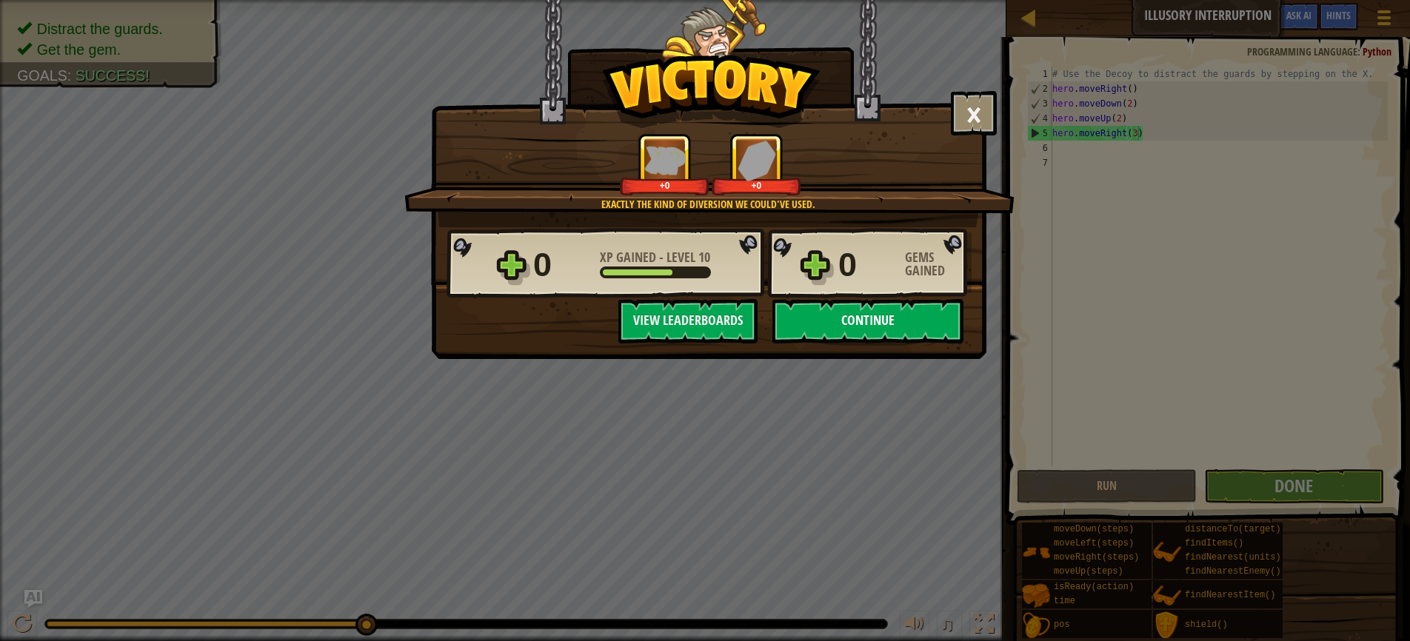
click at [859, 316] on button "Continue" at bounding box center [867, 321] width 191 height 44
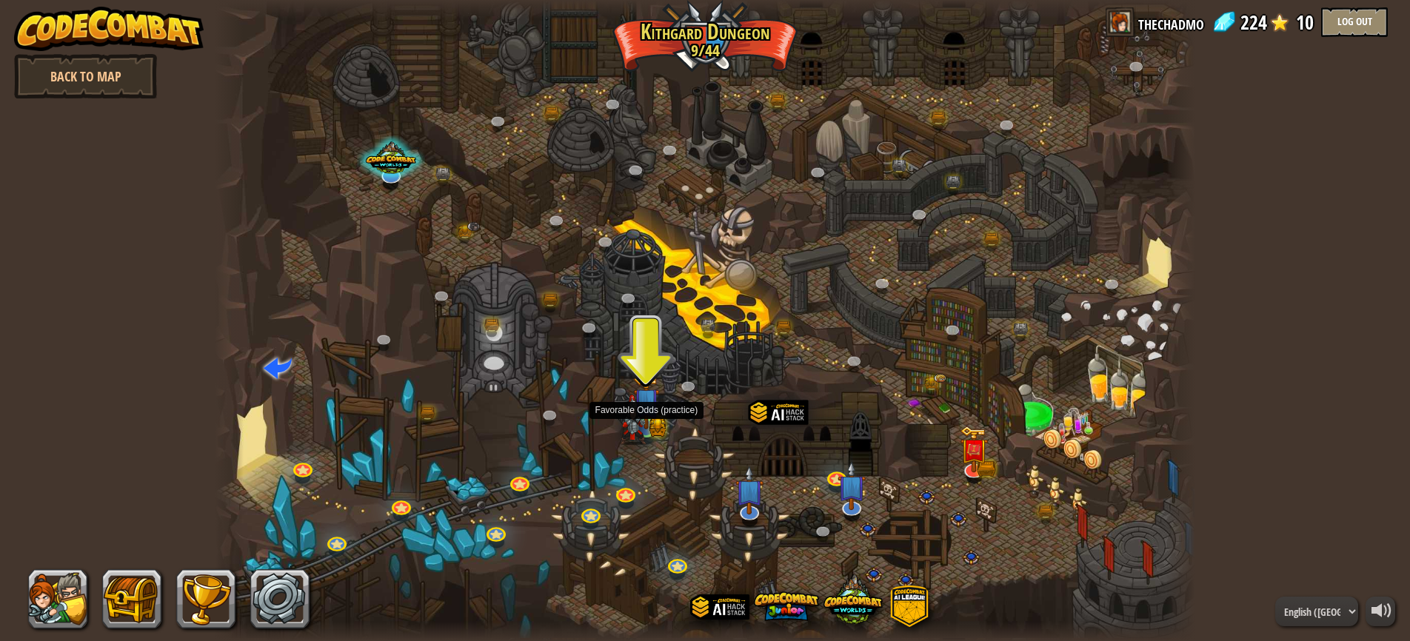
click at [648, 426] on img at bounding box center [646, 401] width 26 height 56
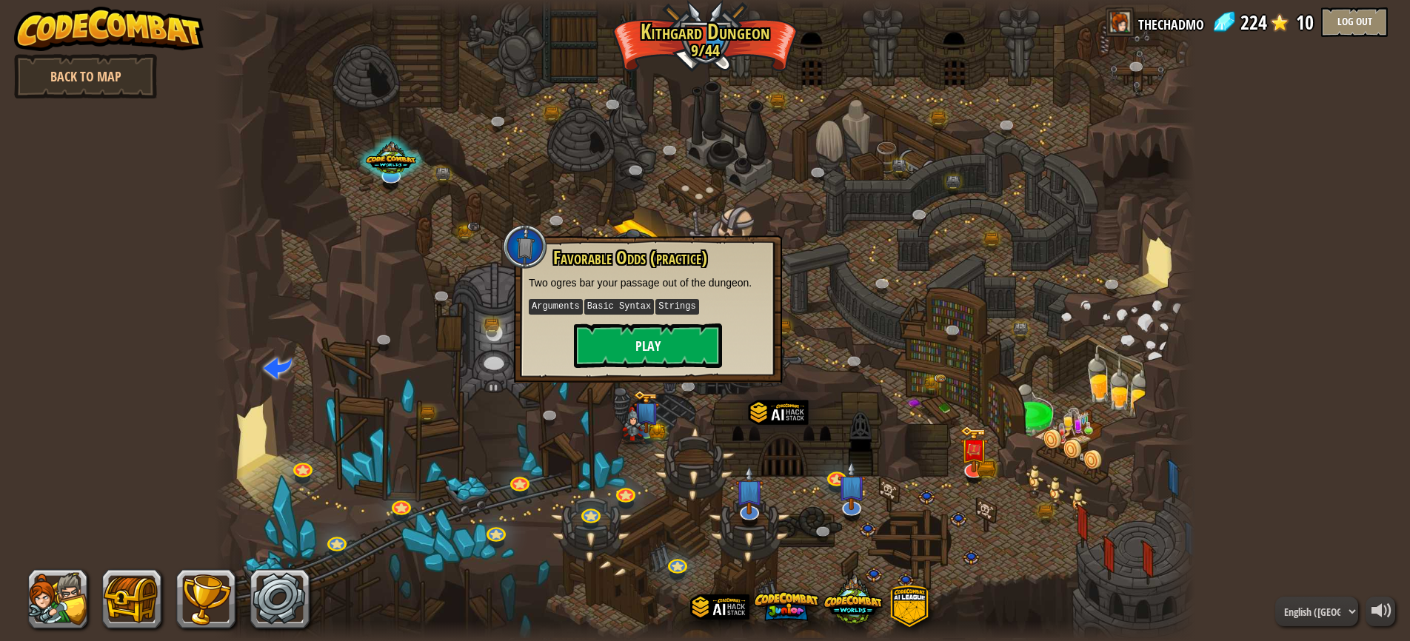
click at [629, 340] on button "Play" at bounding box center [648, 346] width 148 height 44
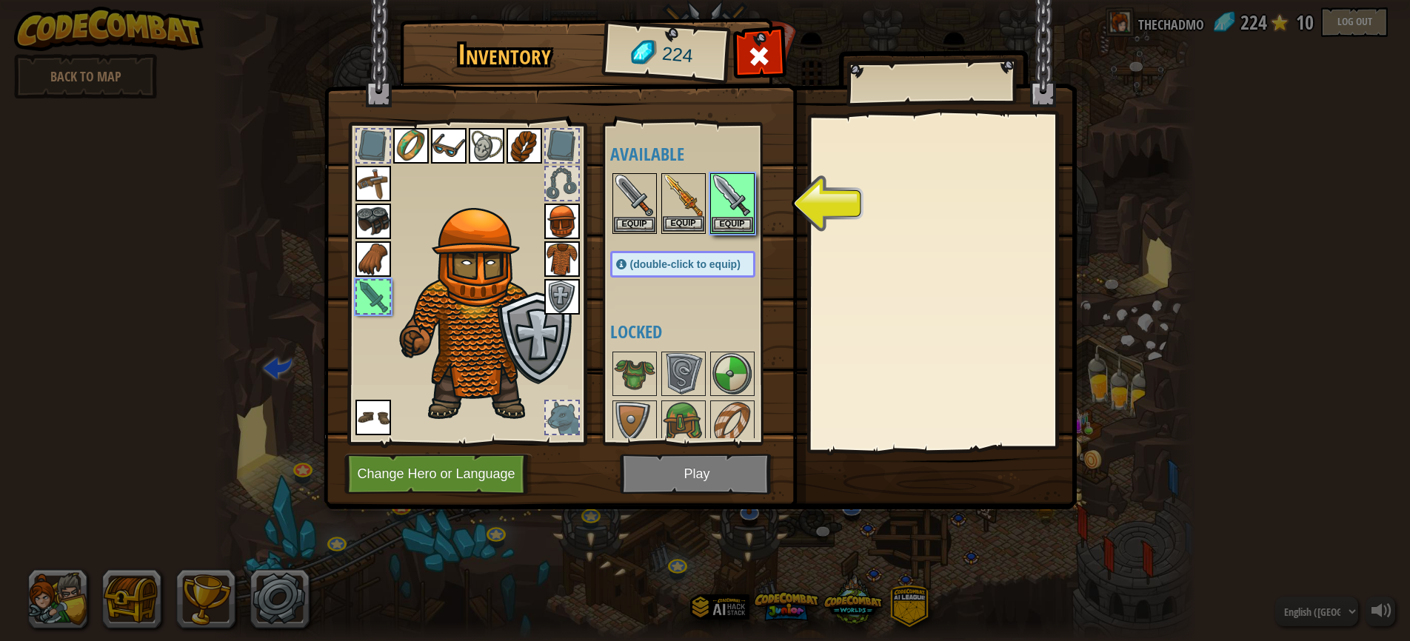
click at [681, 224] on button "Equip" at bounding box center [683, 224] width 41 height 16
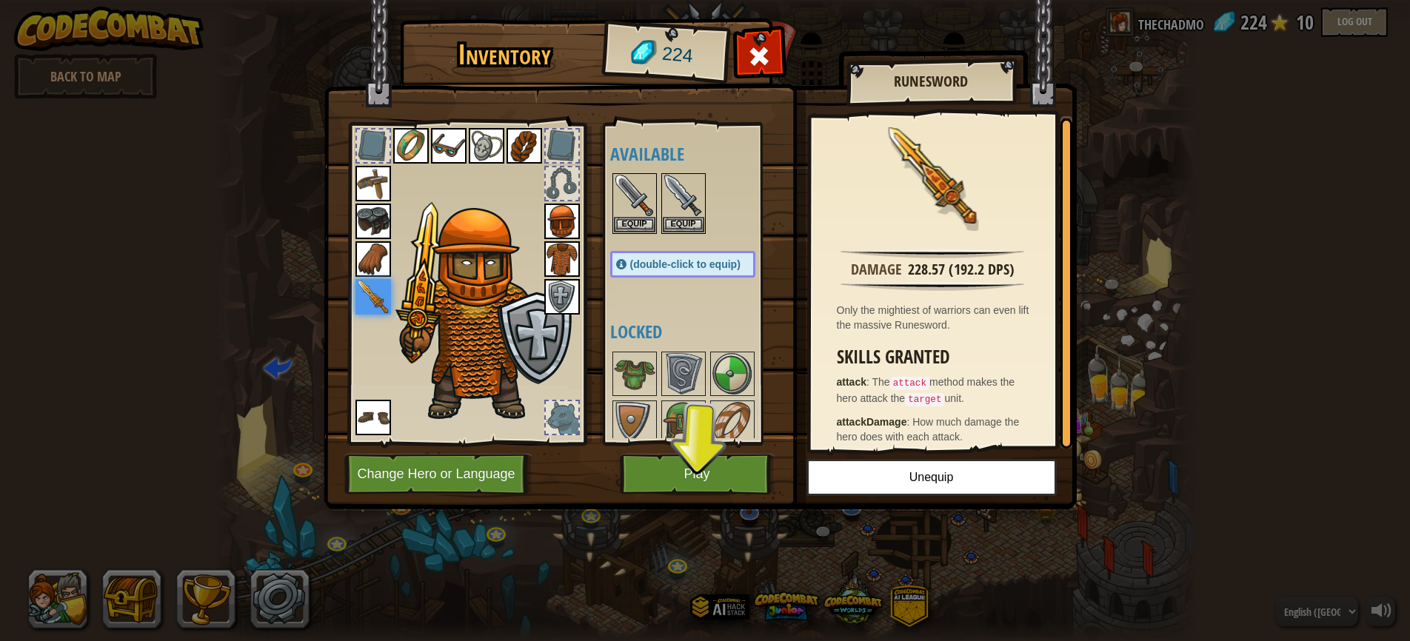
click at [378, 297] on img at bounding box center [373, 297] width 36 height 36
click at [681, 196] on img at bounding box center [683, 195] width 41 height 41
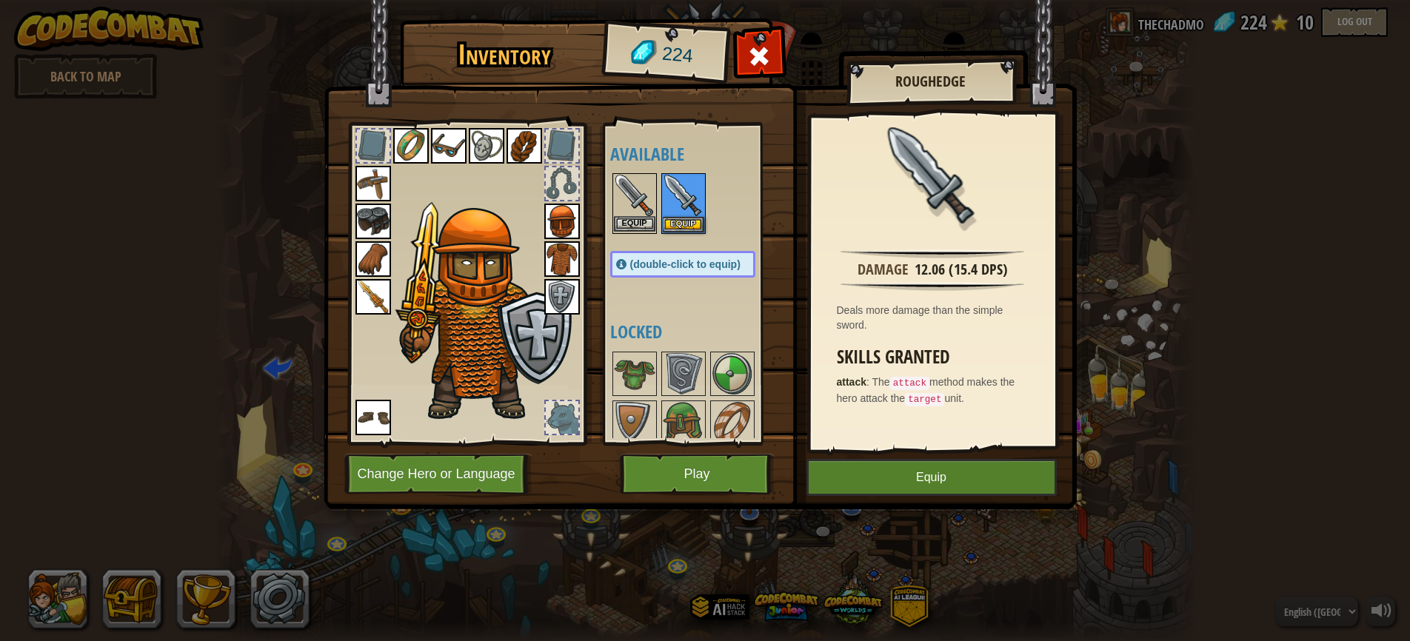
click at [635, 196] on img at bounding box center [634, 195] width 41 height 41
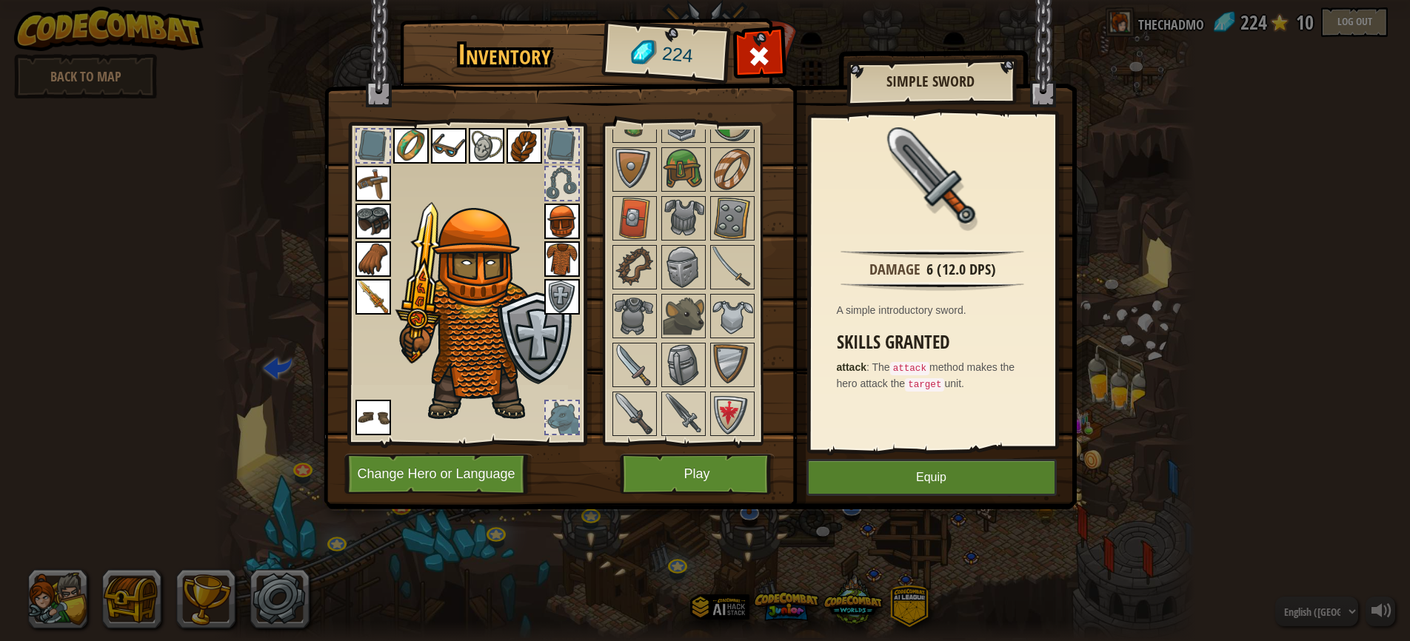
scroll to position [253, 0]
click at [686, 470] on button "Play" at bounding box center [697, 474] width 155 height 41
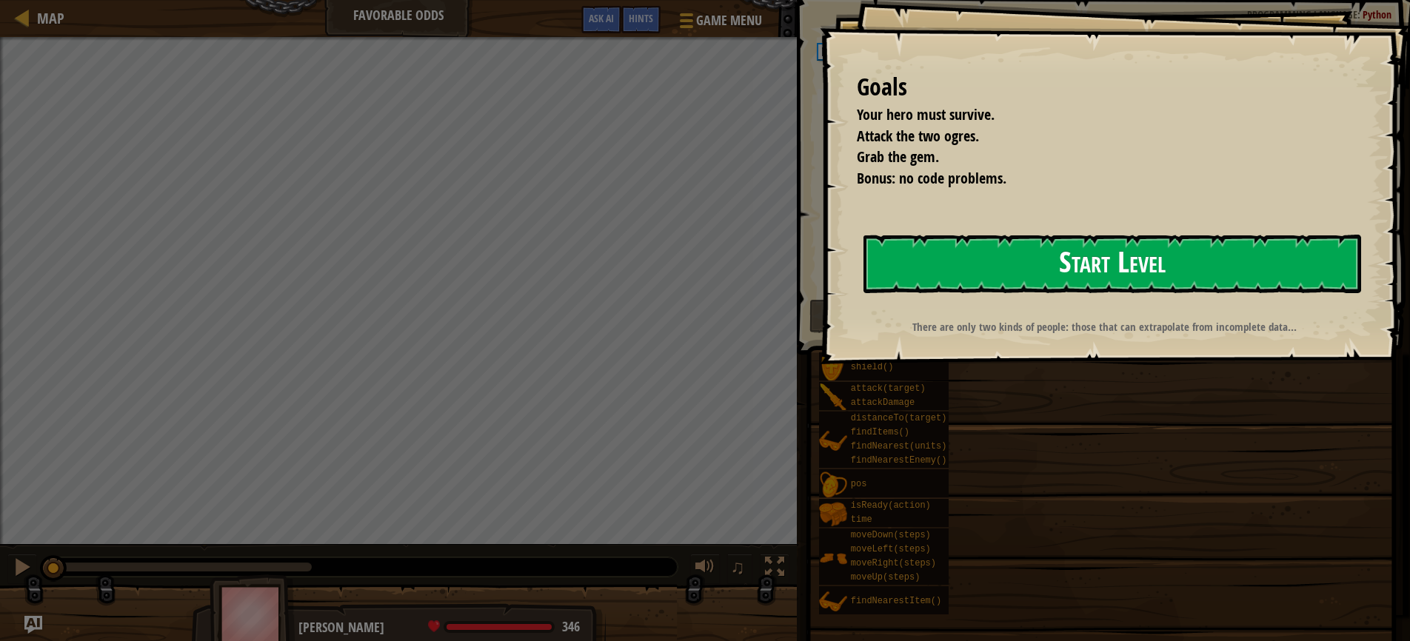
click at [1054, 270] on button "Start Level" at bounding box center [1112, 264] width 498 height 58
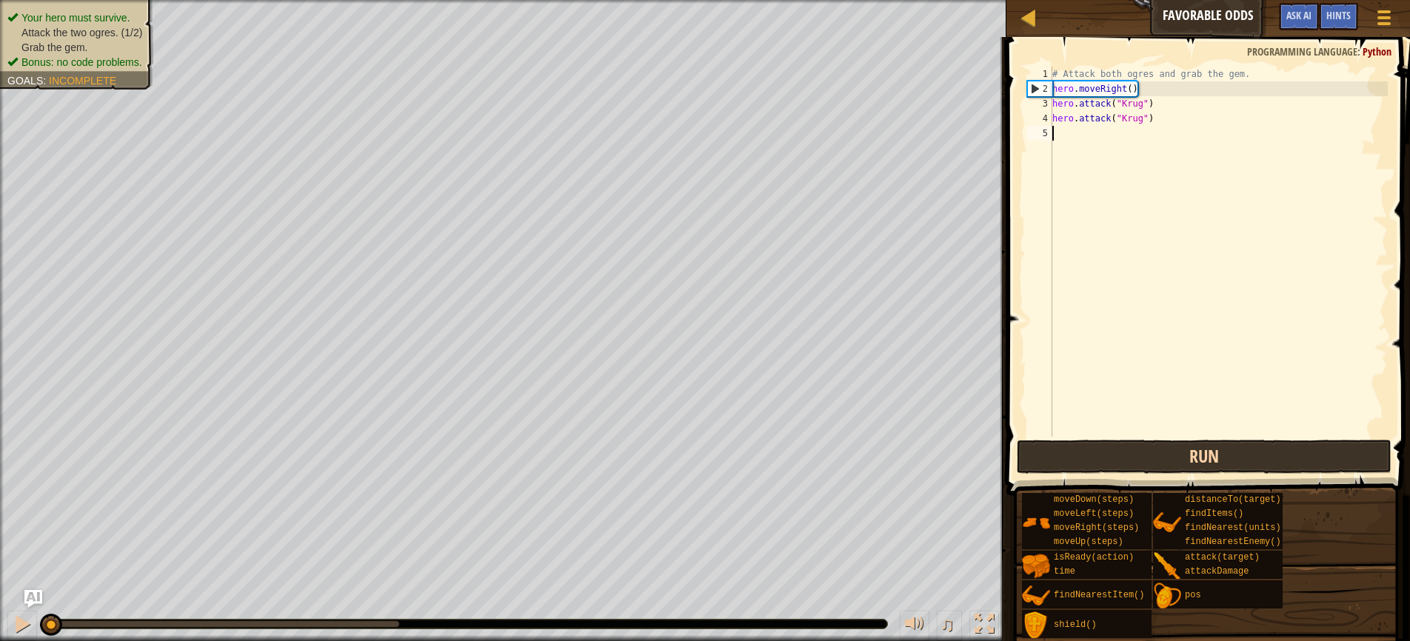
click at [1194, 453] on button "Run" at bounding box center [1204, 457] width 375 height 34
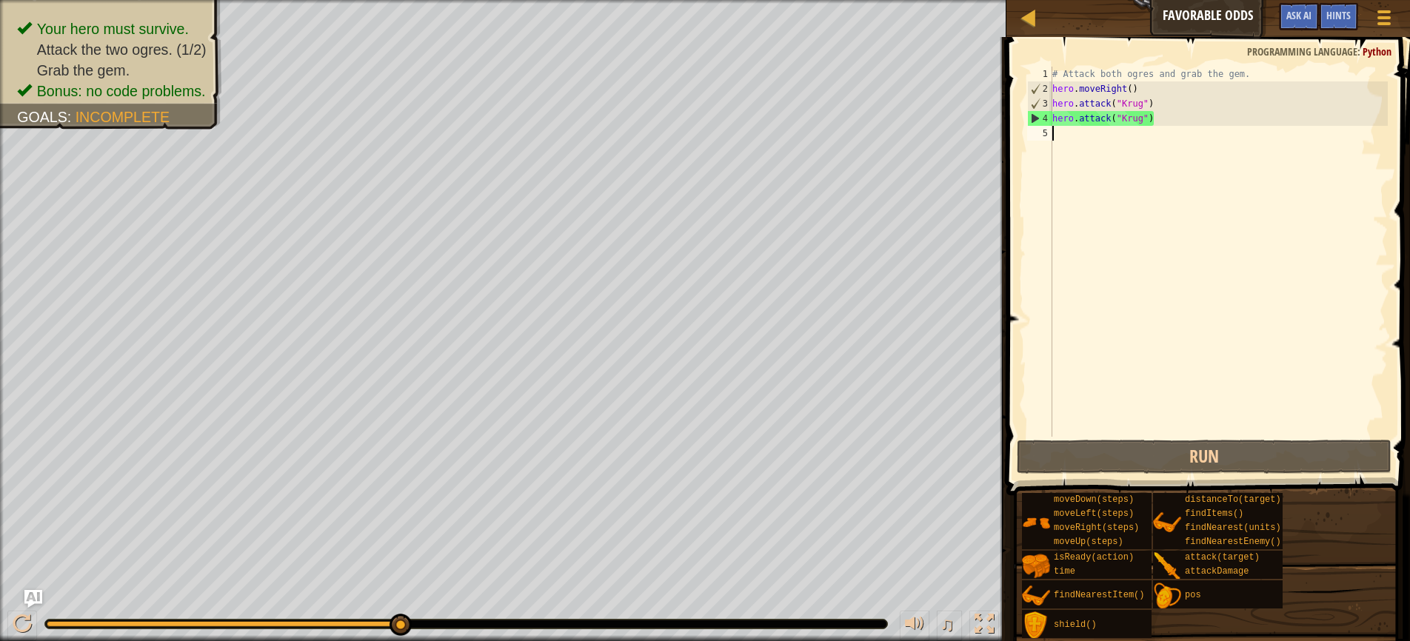
scroll to position [7, 0]
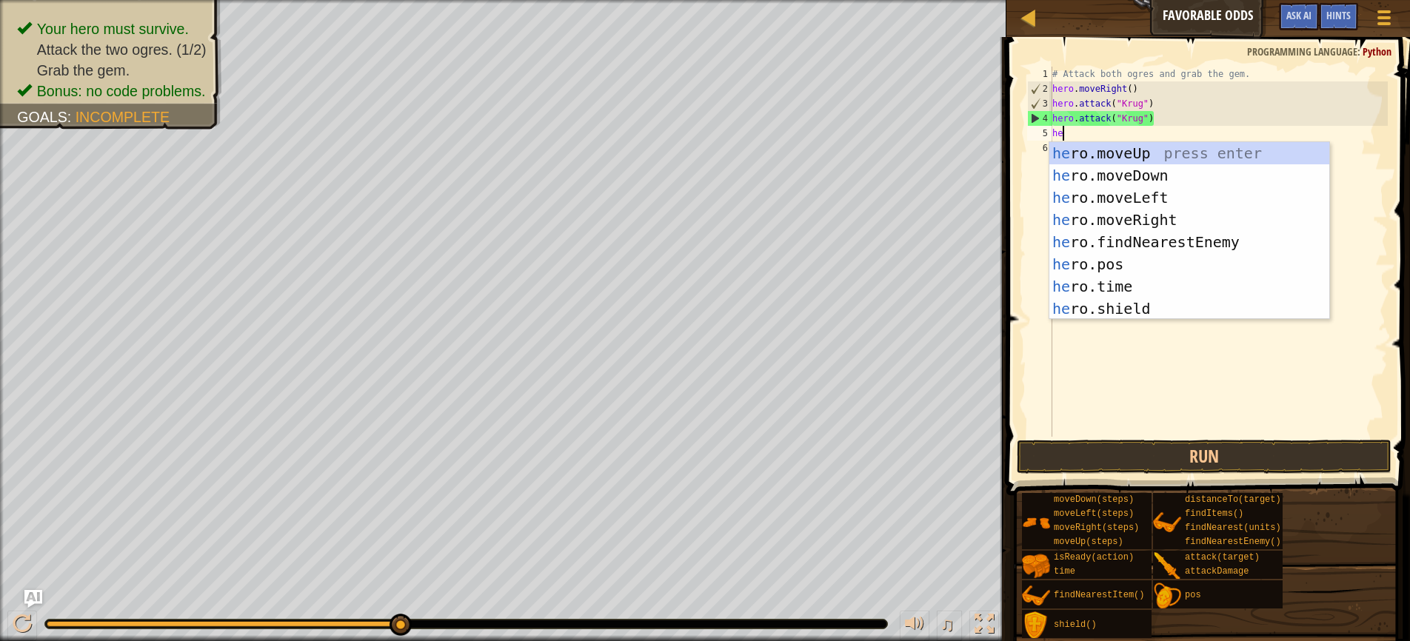
type textarea "hero"
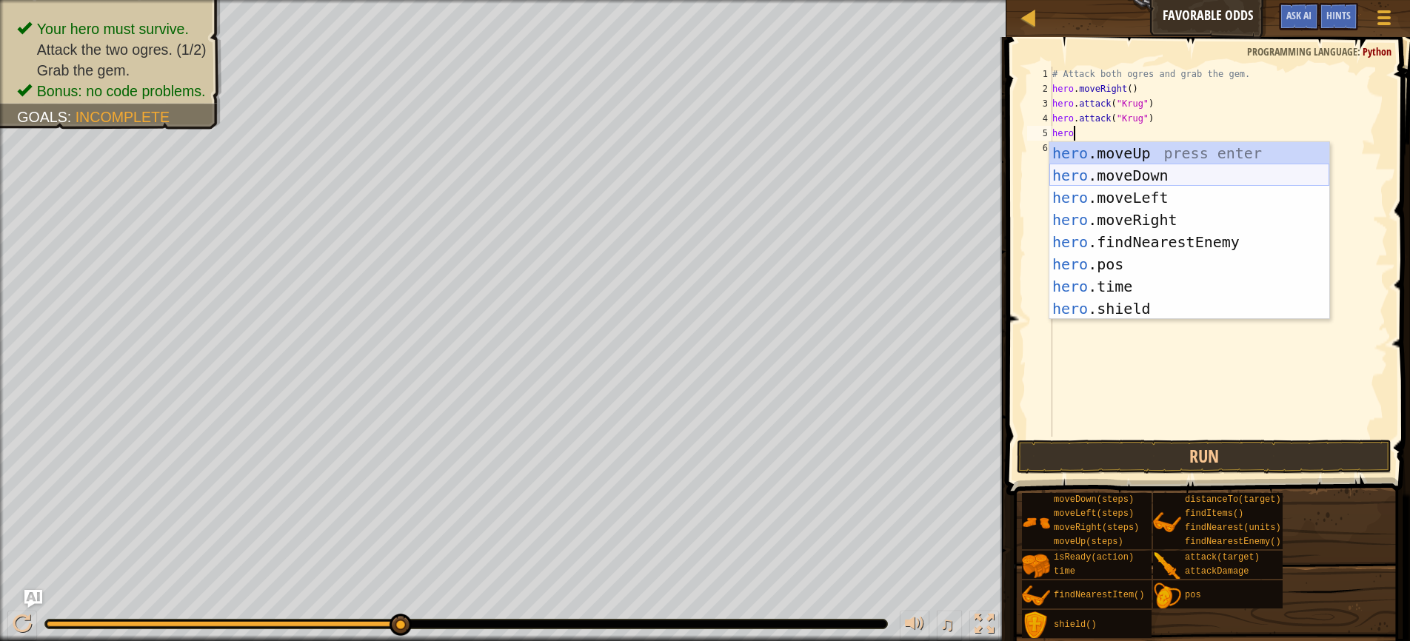
click at [1101, 178] on div "hero .moveUp press enter hero .moveDown press enter hero .moveLeft press enter …" at bounding box center [1189, 253] width 280 height 222
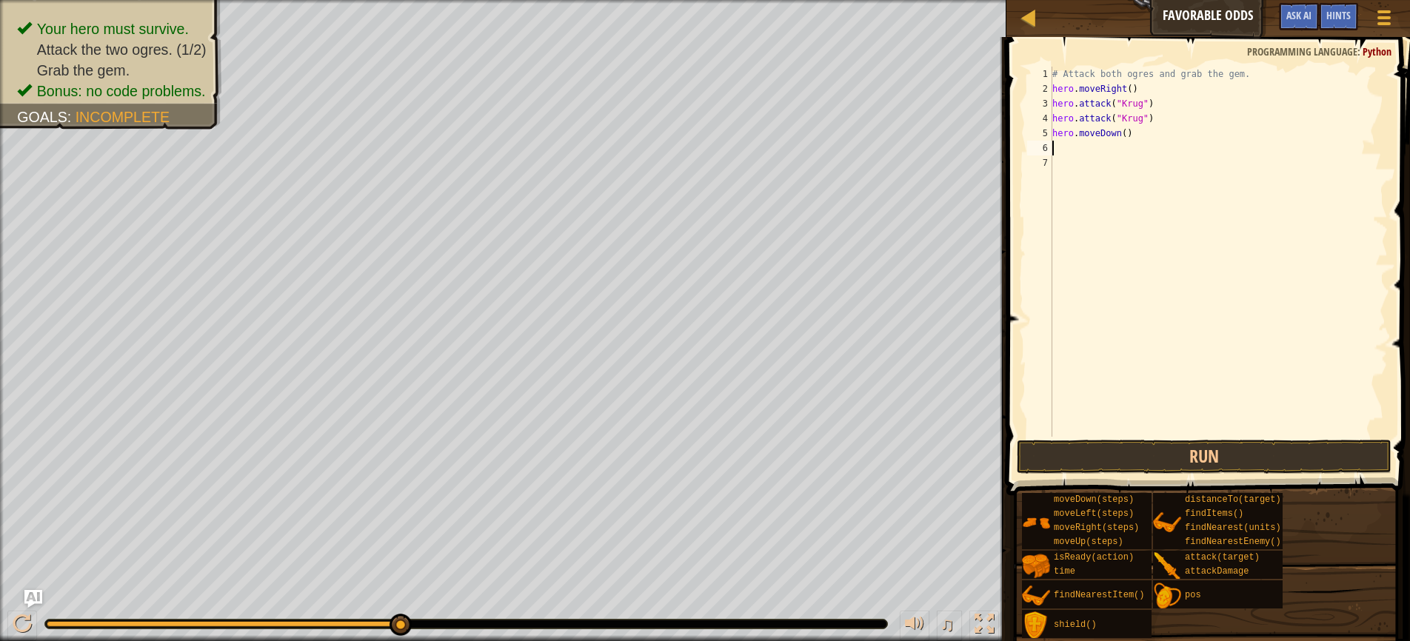
scroll to position [7, 0]
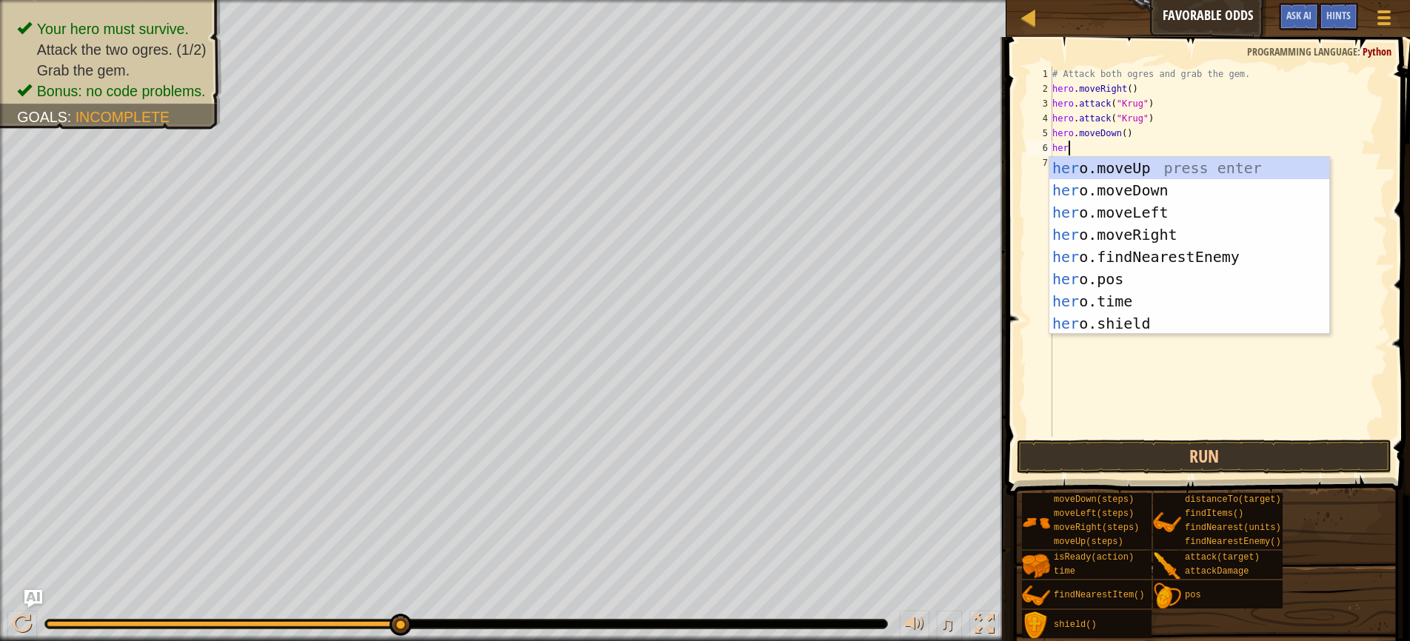
type textarea "hero"
click at [1146, 167] on div "hero .moveUp press enter hero .moveDown press enter hero .moveLeft press enter …" at bounding box center [1189, 268] width 280 height 222
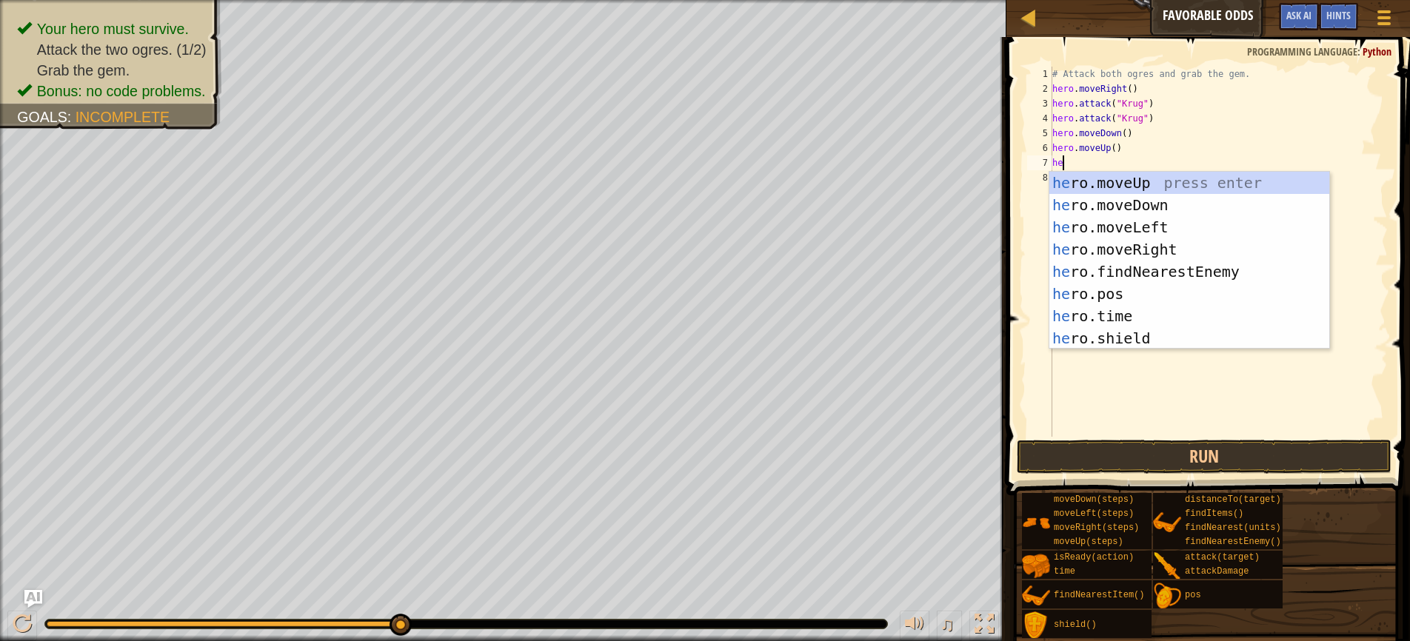
scroll to position [7, 0]
type textarea "h"
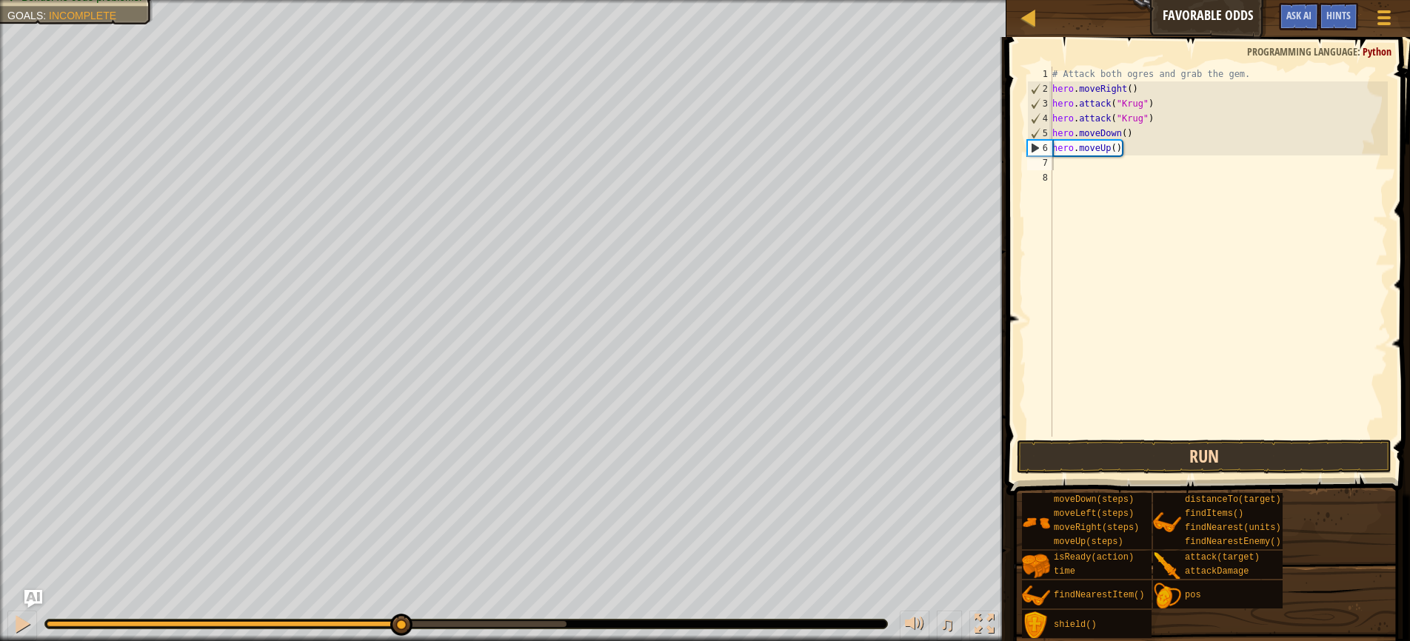
click at [1181, 454] on button "Run" at bounding box center [1204, 457] width 375 height 34
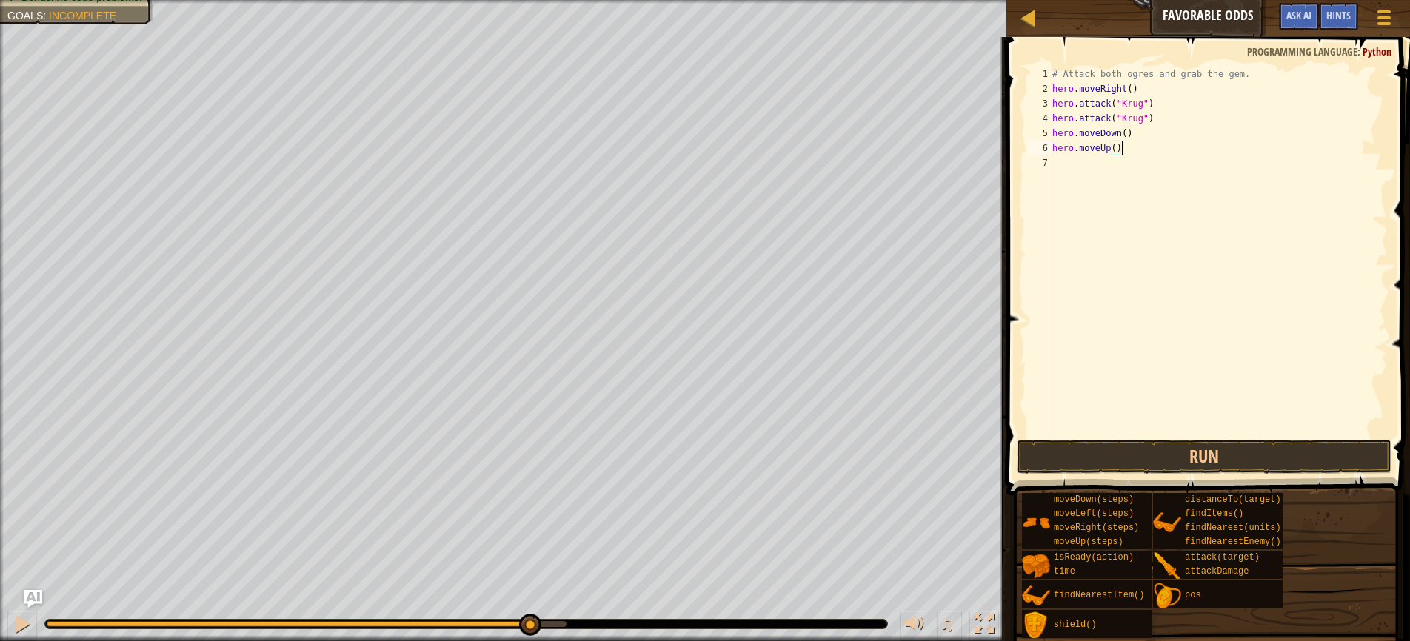
click at [1134, 152] on div "# Attack both ogres and grab the gem. hero . moveRight ( ) hero . attack ( "Kru…" at bounding box center [1218, 267] width 338 height 400
type textarea "h"
click at [1135, 133] on div "# Attack both ogres and grab the gem. hero . moveRight ( ) hero . attack ( "Kru…" at bounding box center [1218, 267] width 338 height 400
type textarea "h"
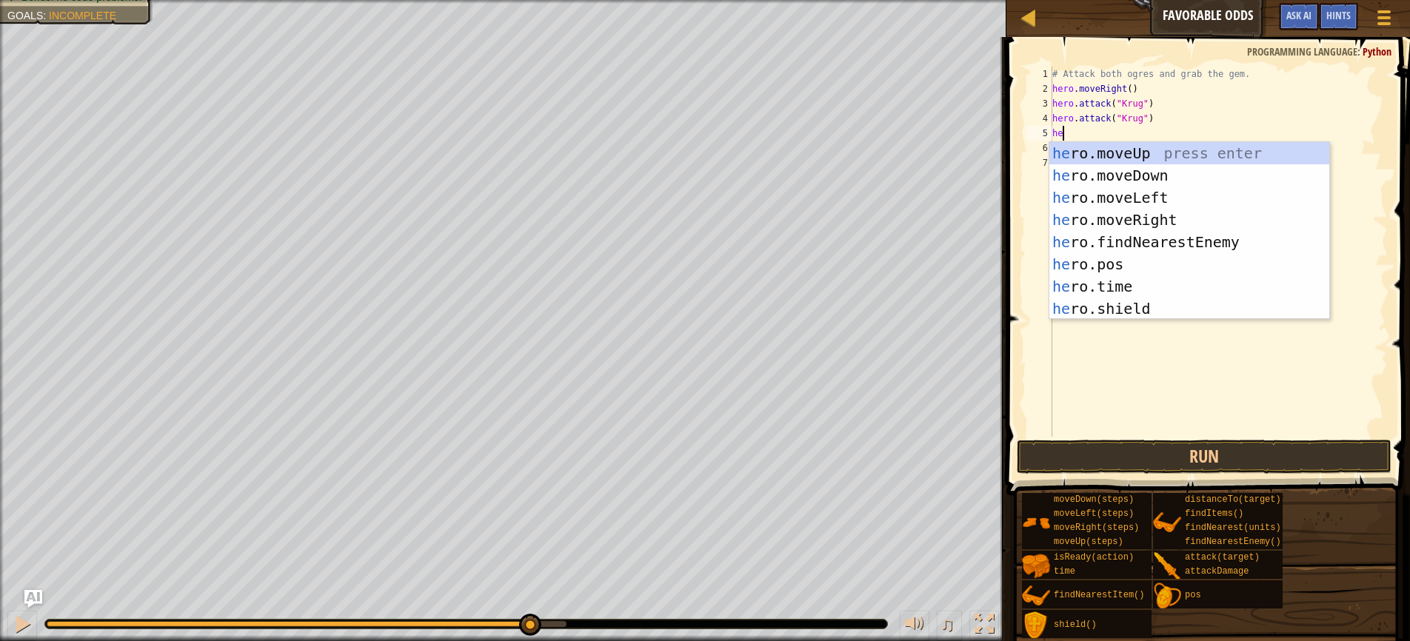
type textarea "hero"
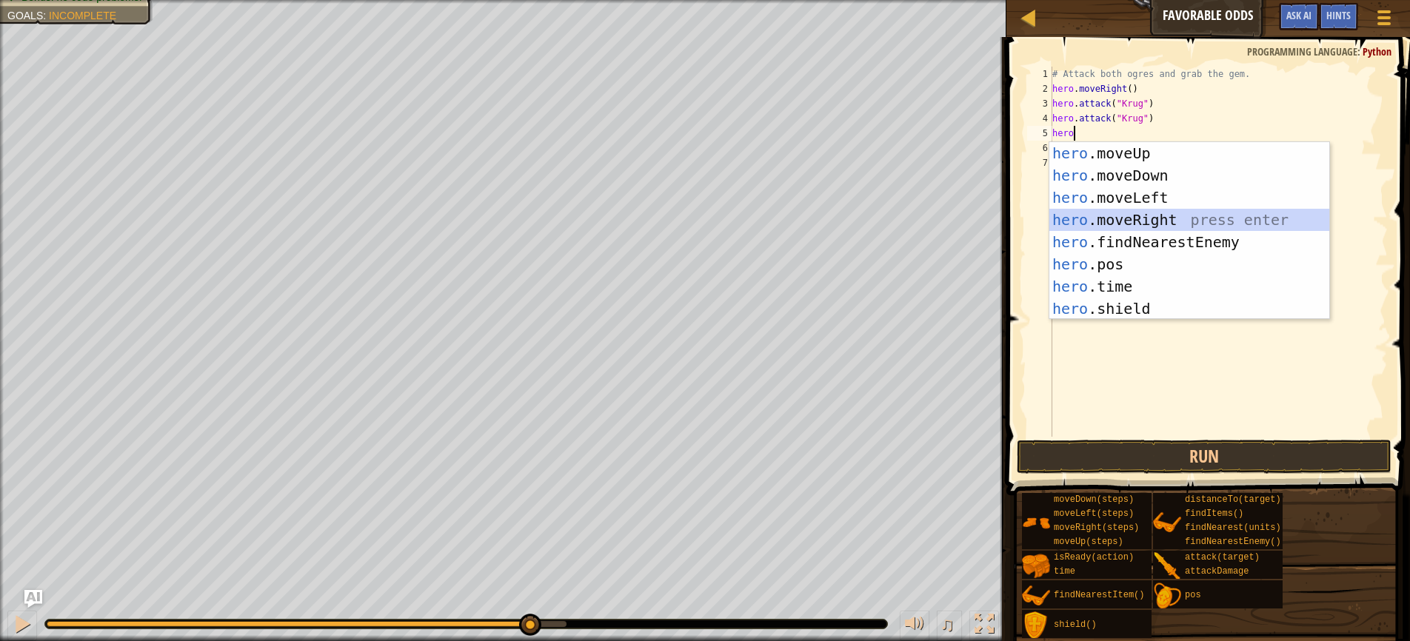
click at [1128, 214] on div "hero .moveUp press enter hero .moveDown press enter hero .moveLeft press enter …" at bounding box center [1189, 253] width 280 height 222
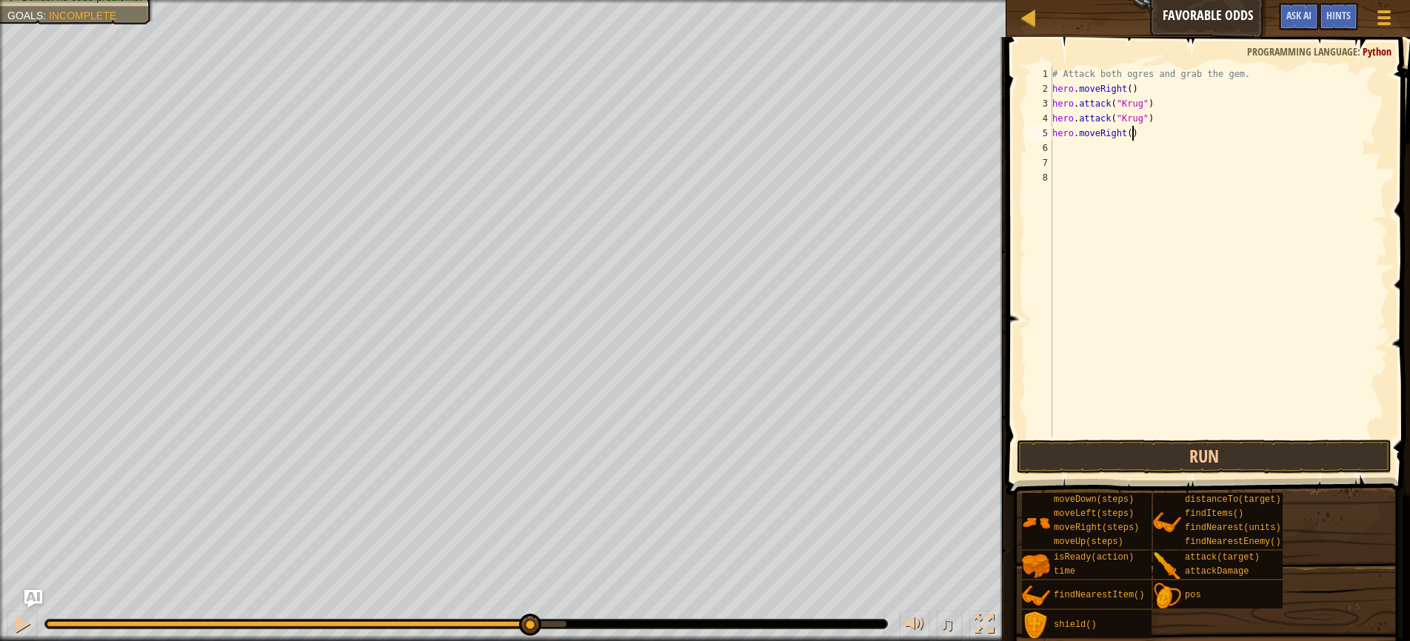
click at [1134, 130] on div "# Attack both ogres and grab the gem. hero . moveRight ( ) hero . attack ( "Kru…" at bounding box center [1218, 267] width 338 height 400
type textarea "hero.moveRight(1)"
click at [1076, 157] on div "# Attack both ogres and grab the gem. hero . moveRight ( ) hero . attack ( "Kru…" at bounding box center [1218, 267] width 338 height 400
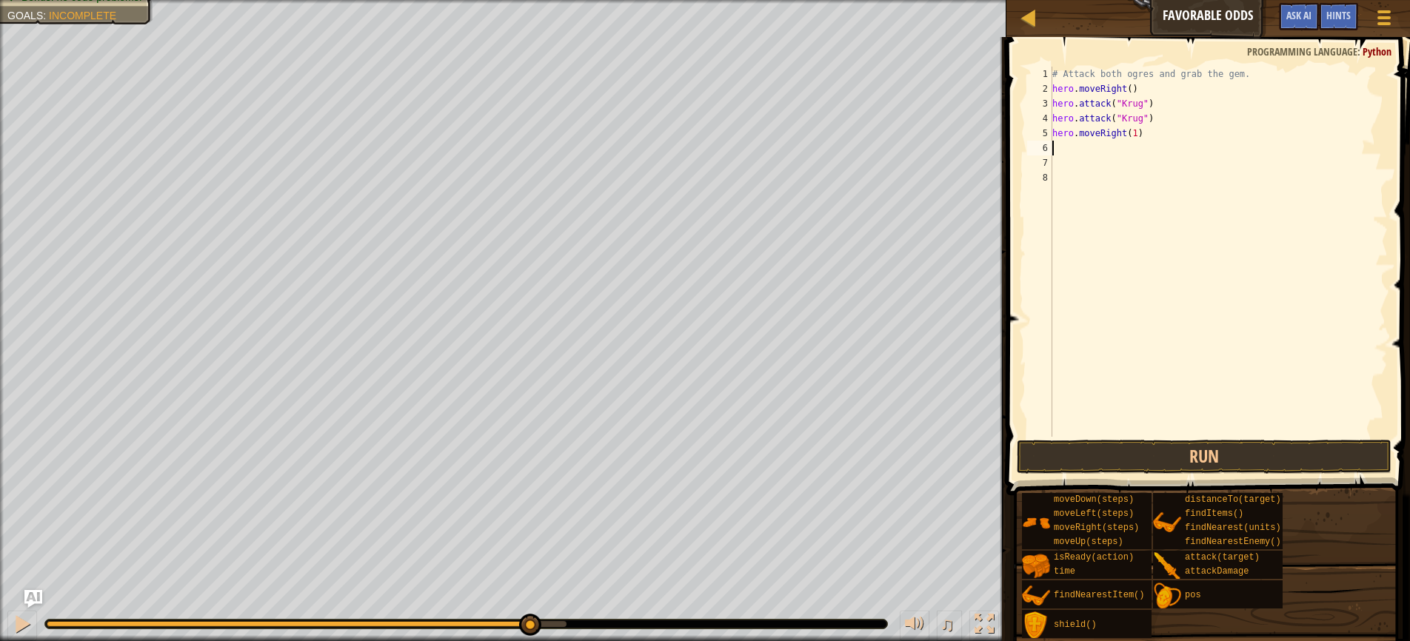
click at [1061, 147] on div "# Attack both ogres and grab the gem. hero . moveRight ( ) hero . attack ( "Kru…" at bounding box center [1218, 267] width 338 height 400
click at [1194, 458] on button "Run" at bounding box center [1204, 457] width 375 height 34
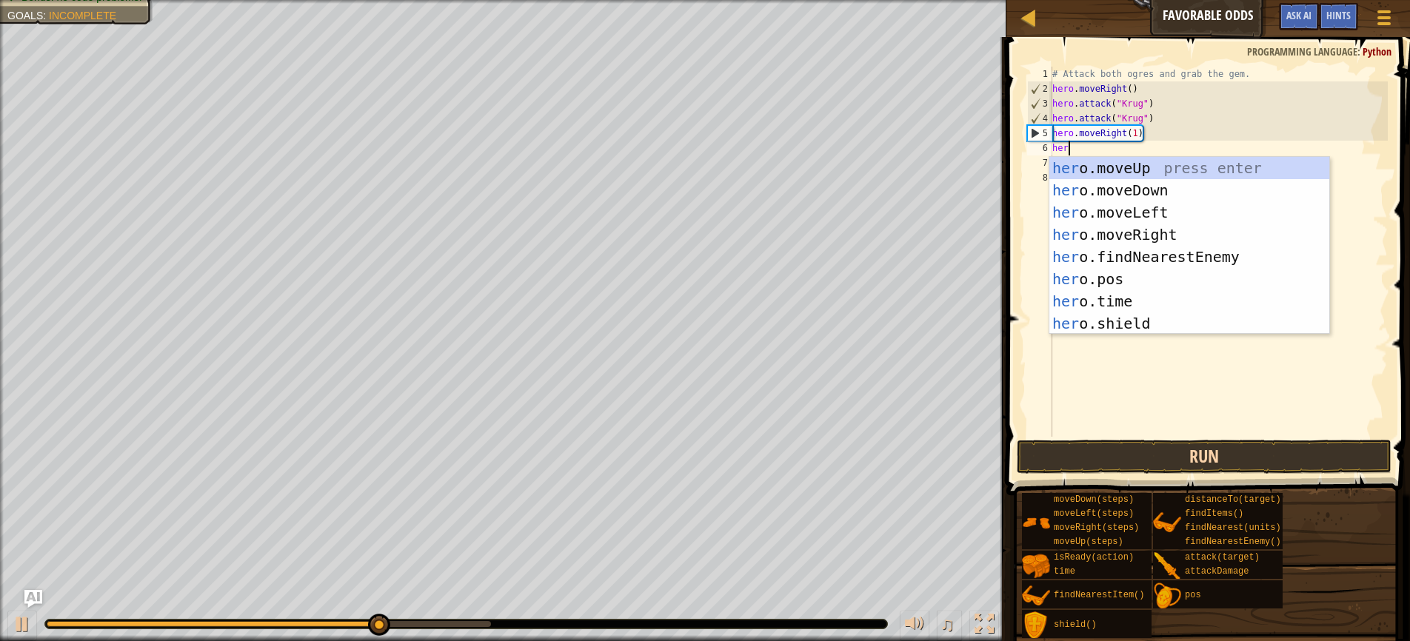
type textarea "hero"
click at [1130, 170] on div "hero .moveUp press enter hero .moveDown press enter hero .moveLeft press enter …" at bounding box center [1189, 268] width 280 height 222
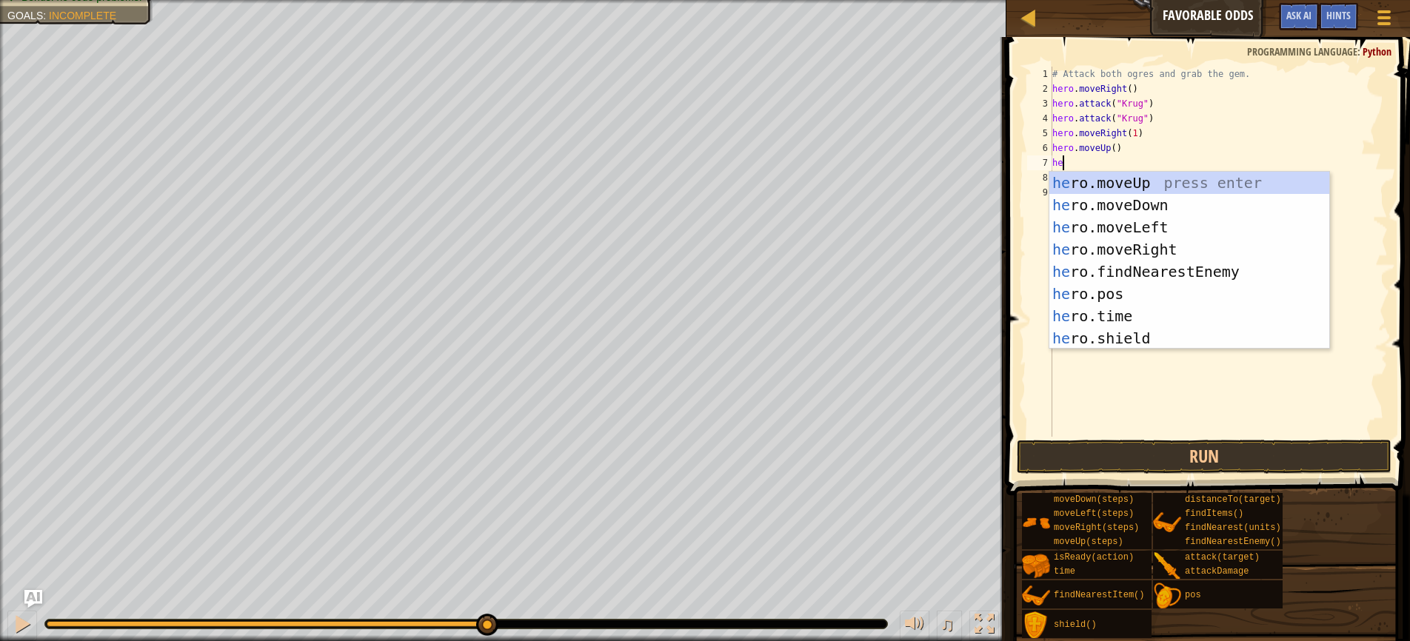
scroll to position [7, 0]
type textarea "h"
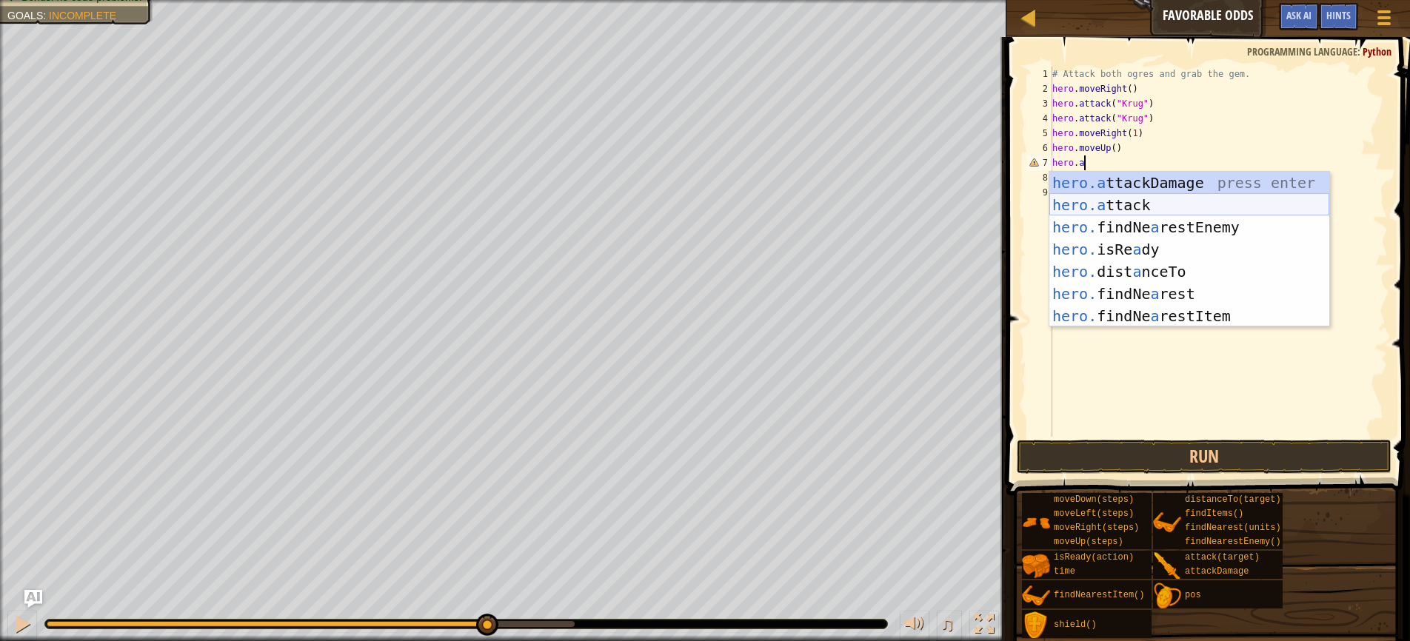
click at [1146, 207] on div "hero.a ttackDamage press enter hero.a ttack press enter hero. findNe a restEnem…" at bounding box center [1189, 272] width 280 height 200
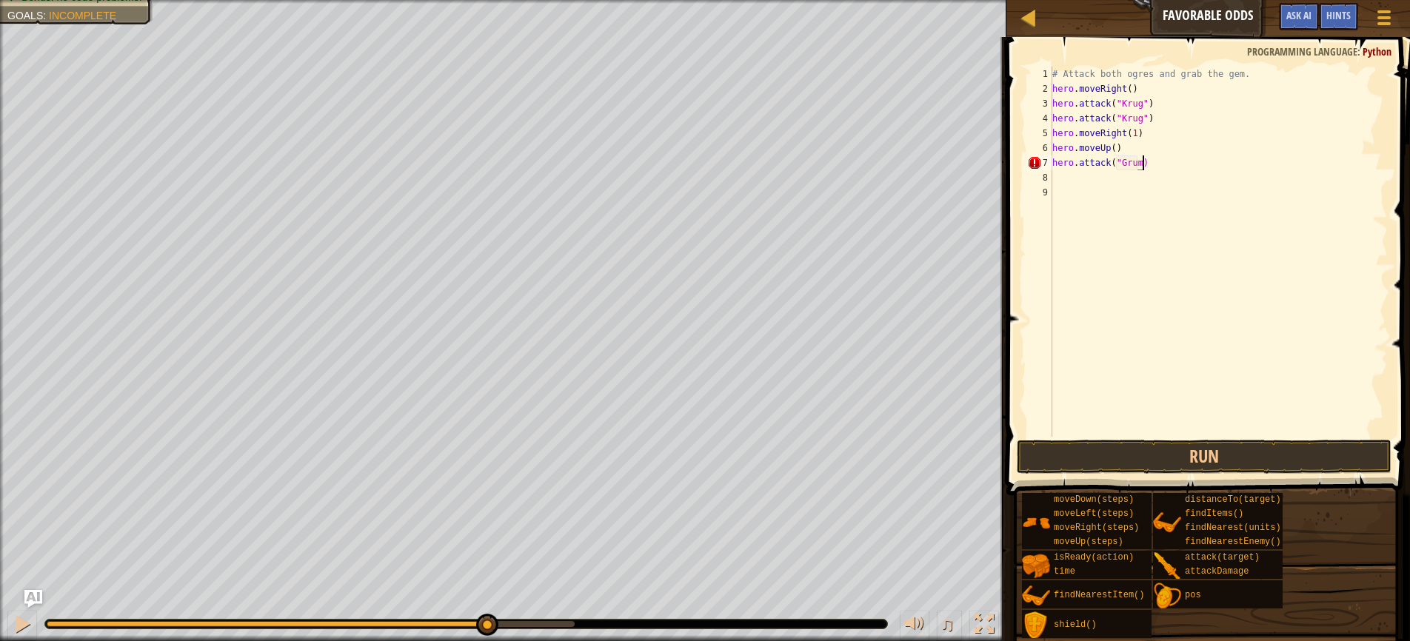
scroll to position [7, 7]
type textarea "hero.attack("Grump")"
click at [1075, 175] on div "# Attack both ogres and grab the gem. hero . moveRight ( ) hero . attack ( "Kru…" at bounding box center [1218, 267] width 338 height 400
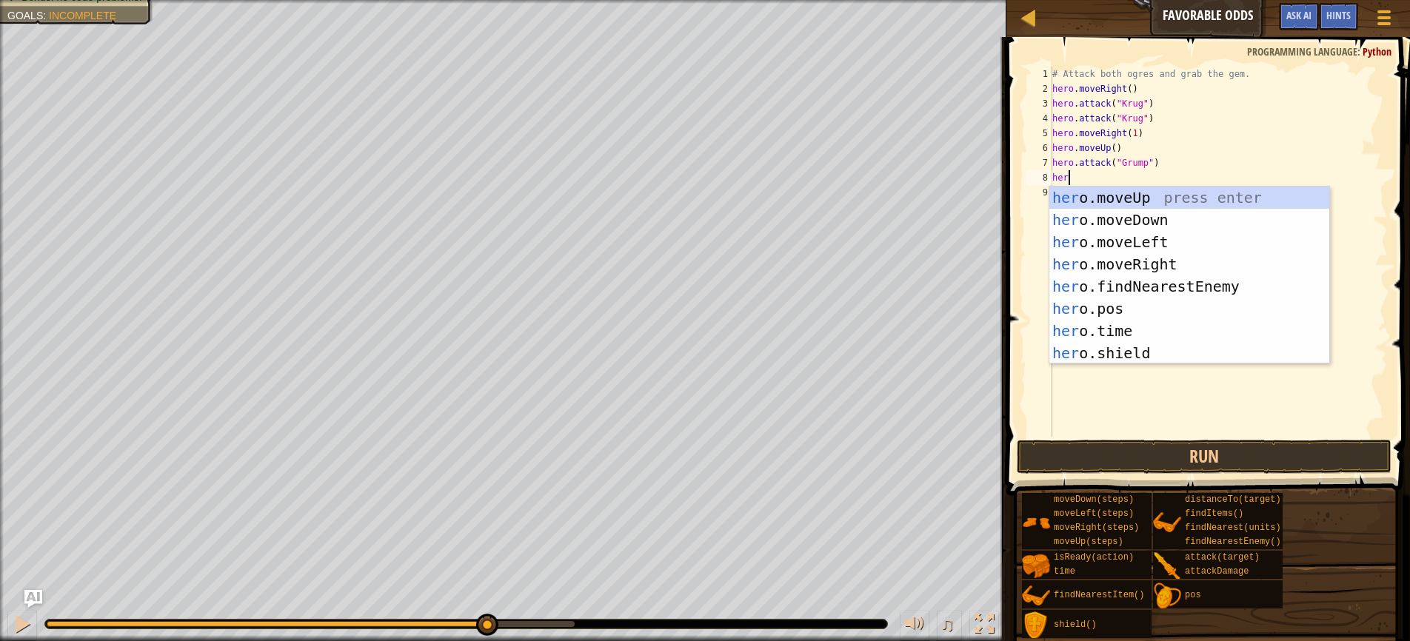
type textarea "hero"
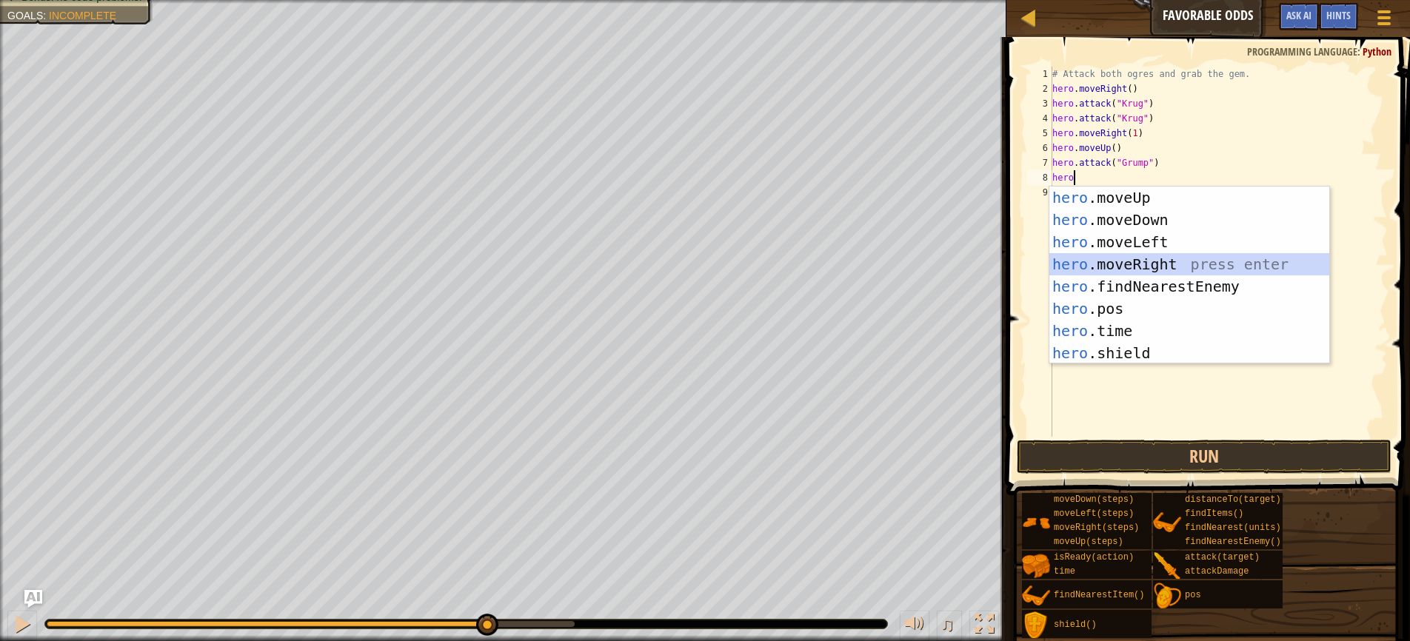
click at [1132, 263] on div "hero .moveUp press enter hero .moveDown press enter hero .moveLeft press enter …" at bounding box center [1189, 298] width 280 height 222
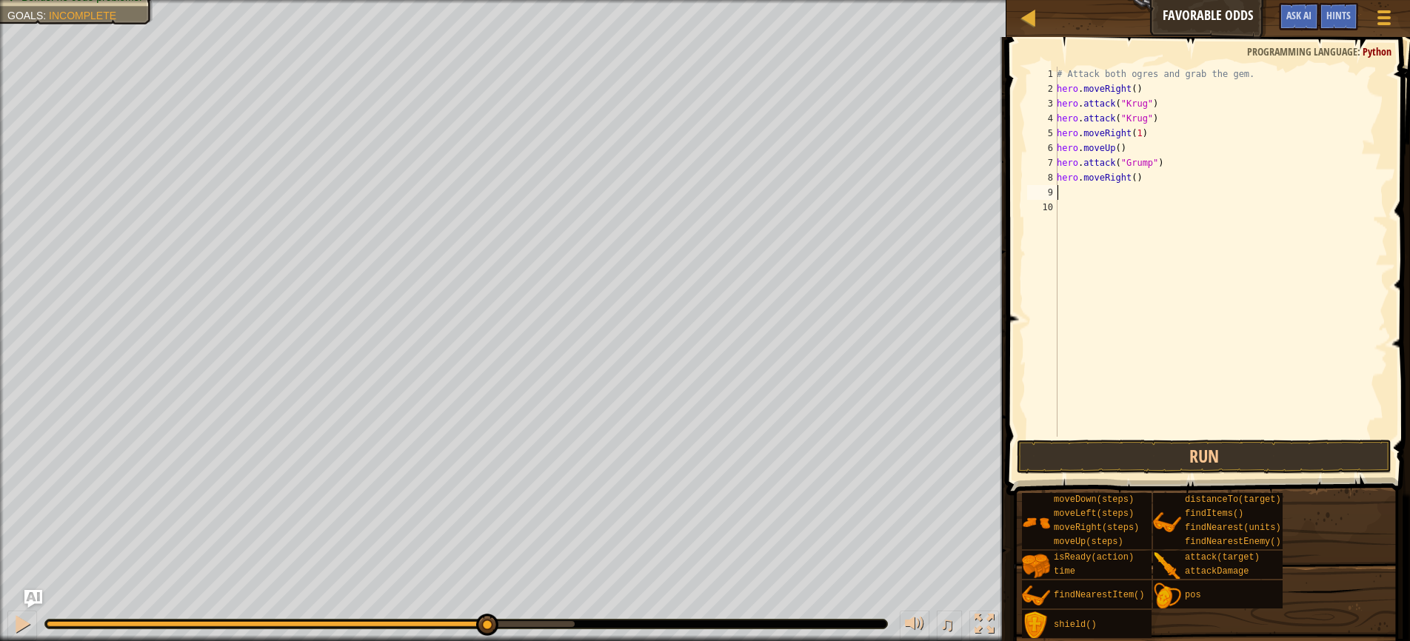
click at [1137, 175] on div "# Attack both ogres and grab the gem. hero . moveRight ( ) hero . attack ( "Kru…" at bounding box center [1221, 267] width 334 height 400
click at [1179, 455] on button "Run" at bounding box center [1204, 457] width 375 height 34
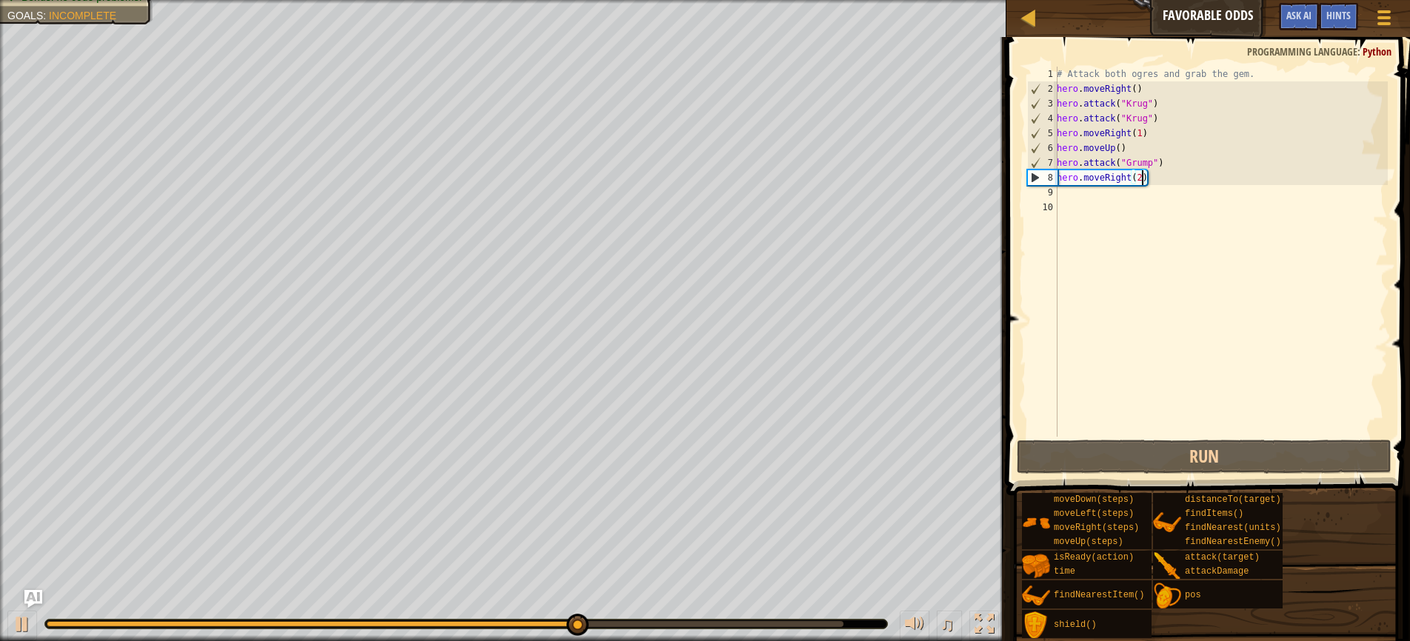
click at [1131, 182] on div "# Attack both ogres and grab the gem. hero . moveRight ( ) hero . attack ( "Kru…" at bounding box center [1221, 267] width 334 height 400
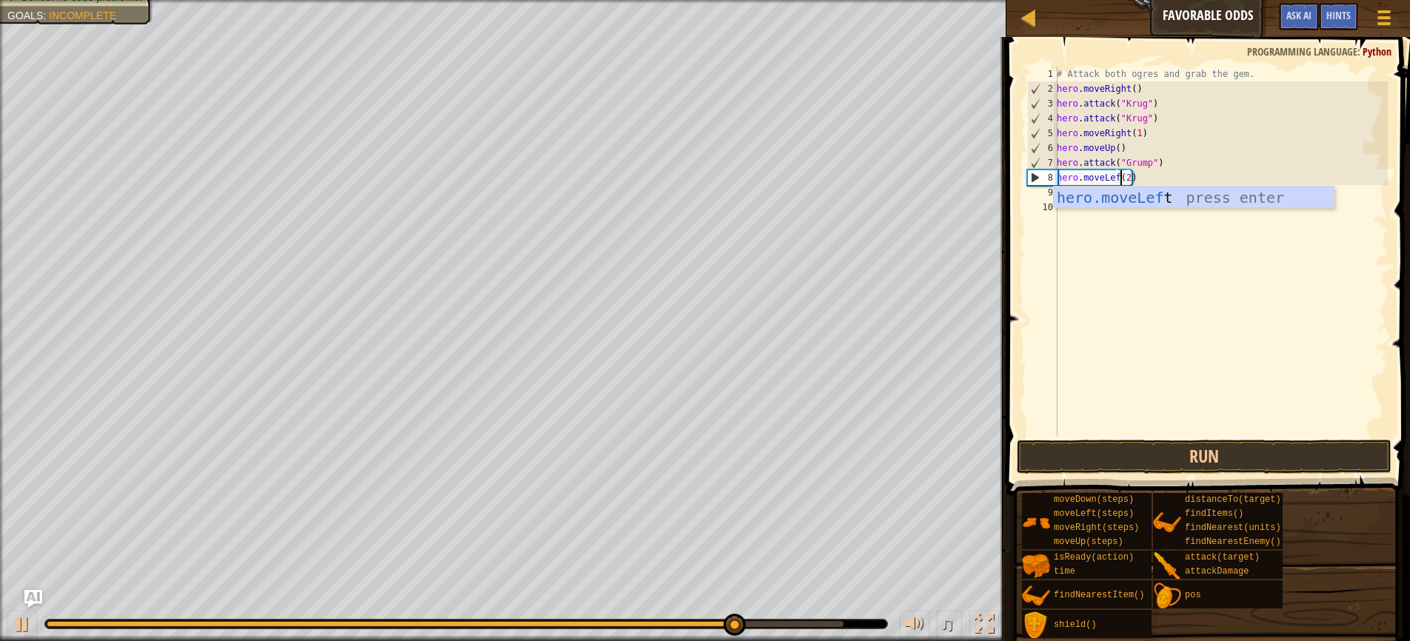
scroll to position [7, 5]
type textarea "hero.moveLeft(2)"
click at [1218, 456] on button "Run" at bounding box center [1204, 457] width 375 height 34
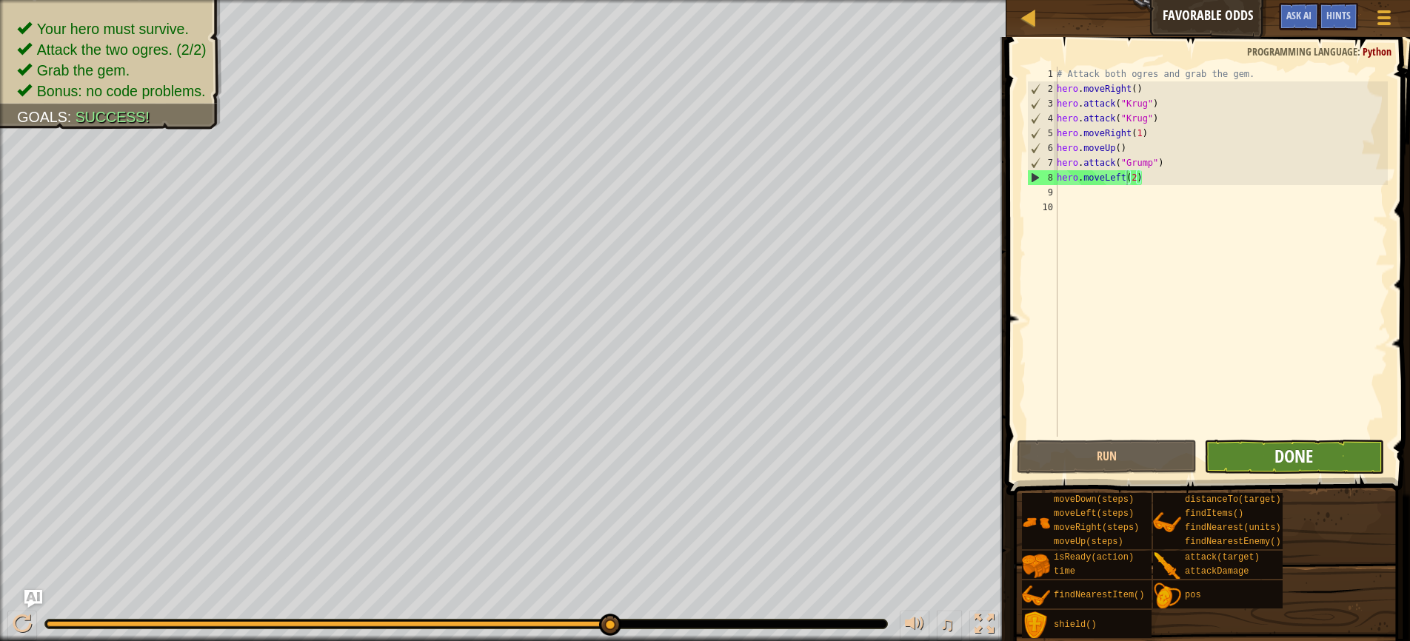
click at [1290, 449] on span "Done" at bounding box center [1293, 456] width 39 height 24
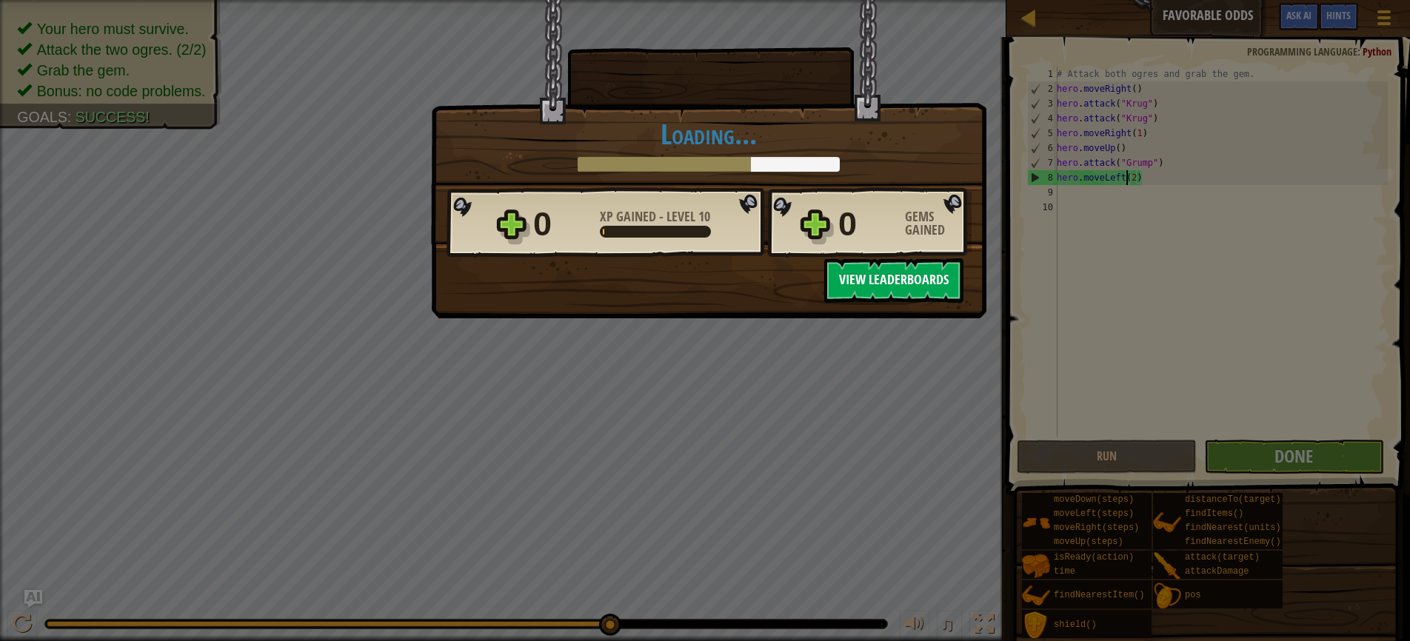
click at [881, 276] on button "View Leaderboards" at bounding box center [893, 280] width 139 height 44
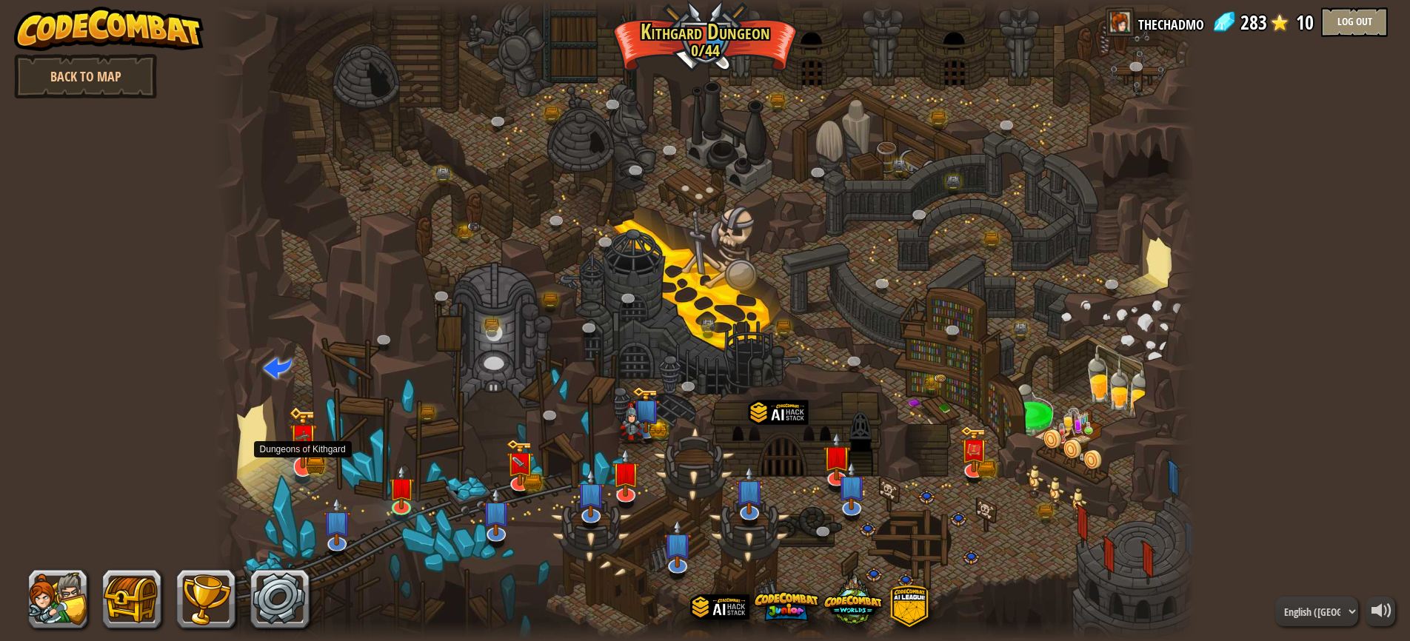
click at [298, 467] on img at bounding box center [303, 438] width 28 height 62
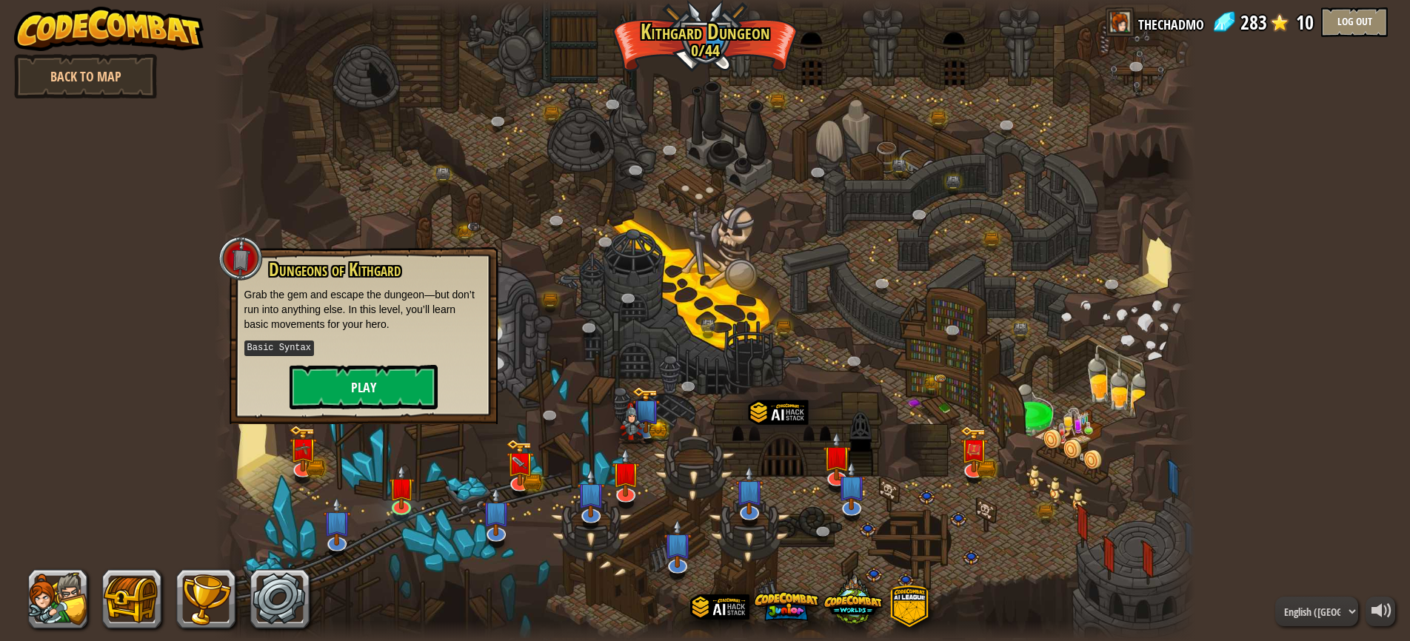
click at [338, 387] on button "Play" at bounding box center [364, 387] width 148 height 44
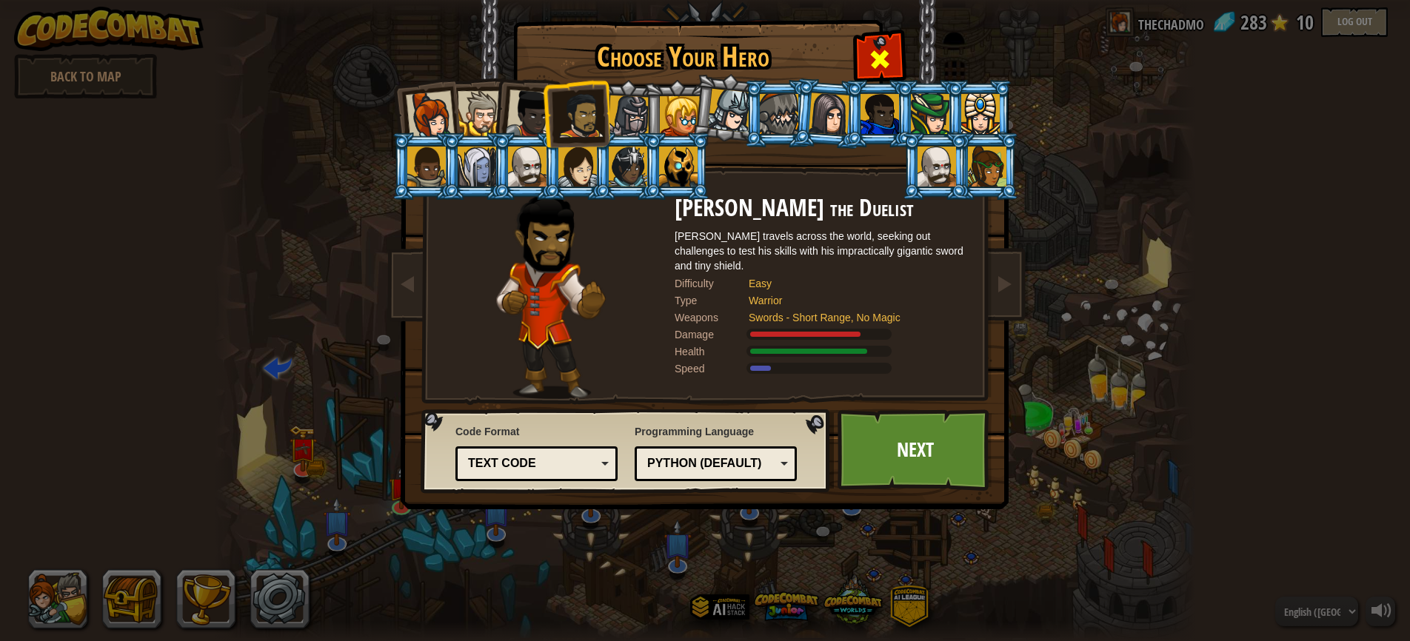
click at [882, 58] on span at bounding box center [880, 59] width 24 height 24
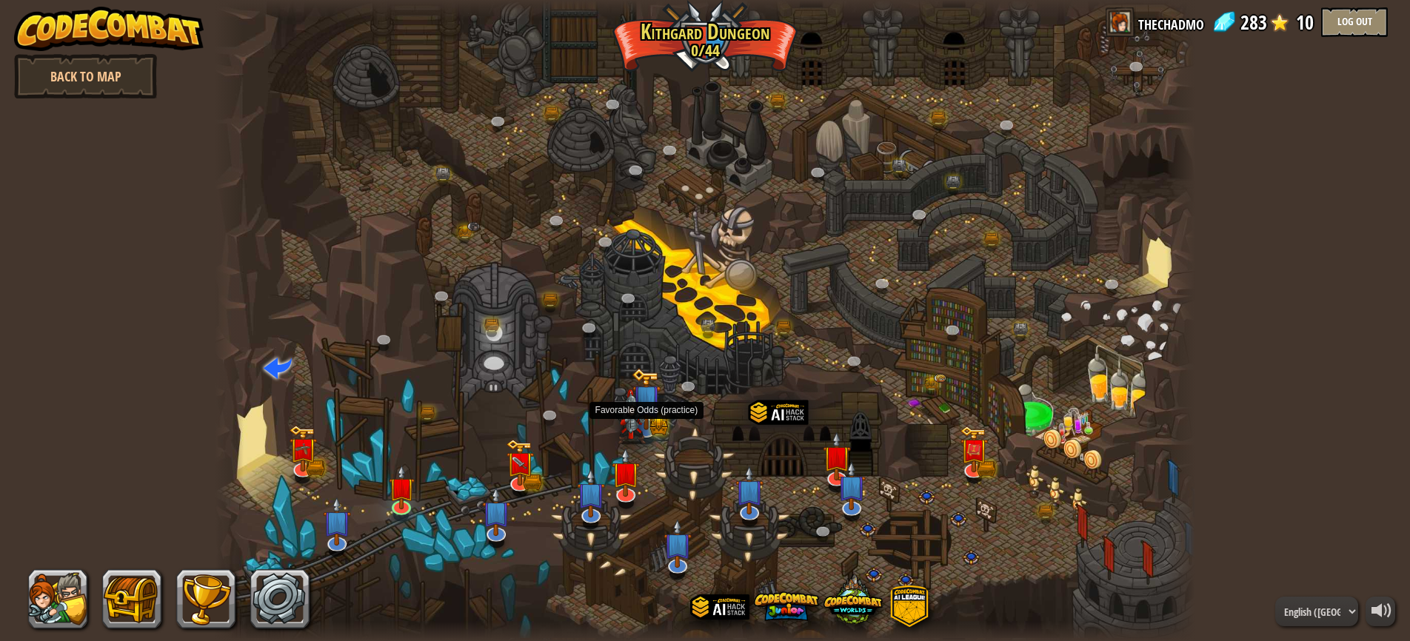
click at [653, 427] on img at bounding box center [646, 399] width 28 height 62
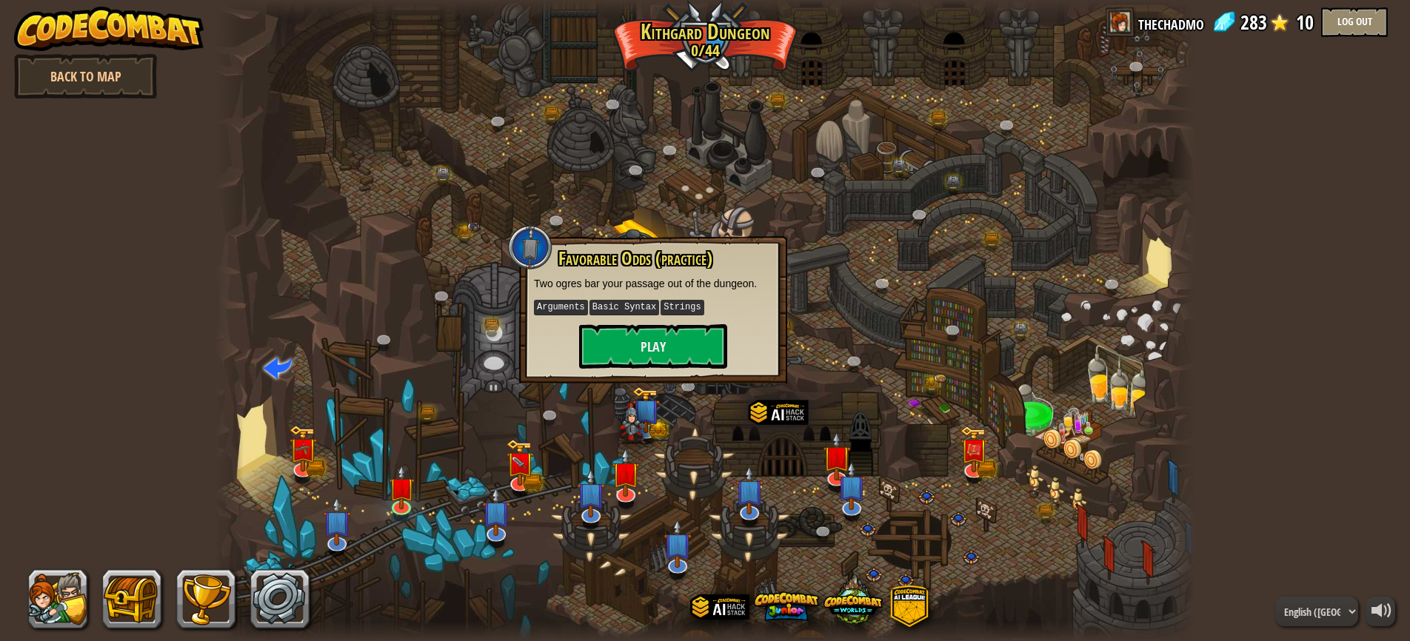
click at [811, 340] on div at bounding box center [705, 320] width 981 height 641
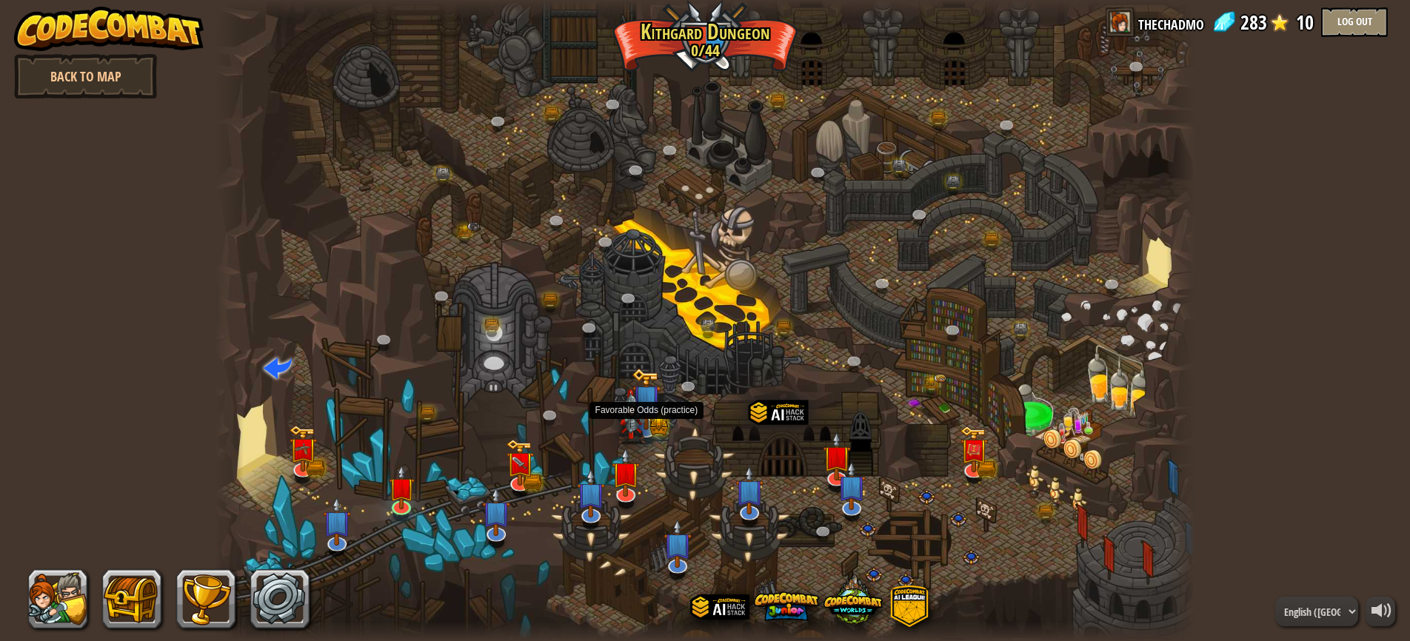
click at [648, 421] on img at bounding box center [646, 399] width 28 height 62
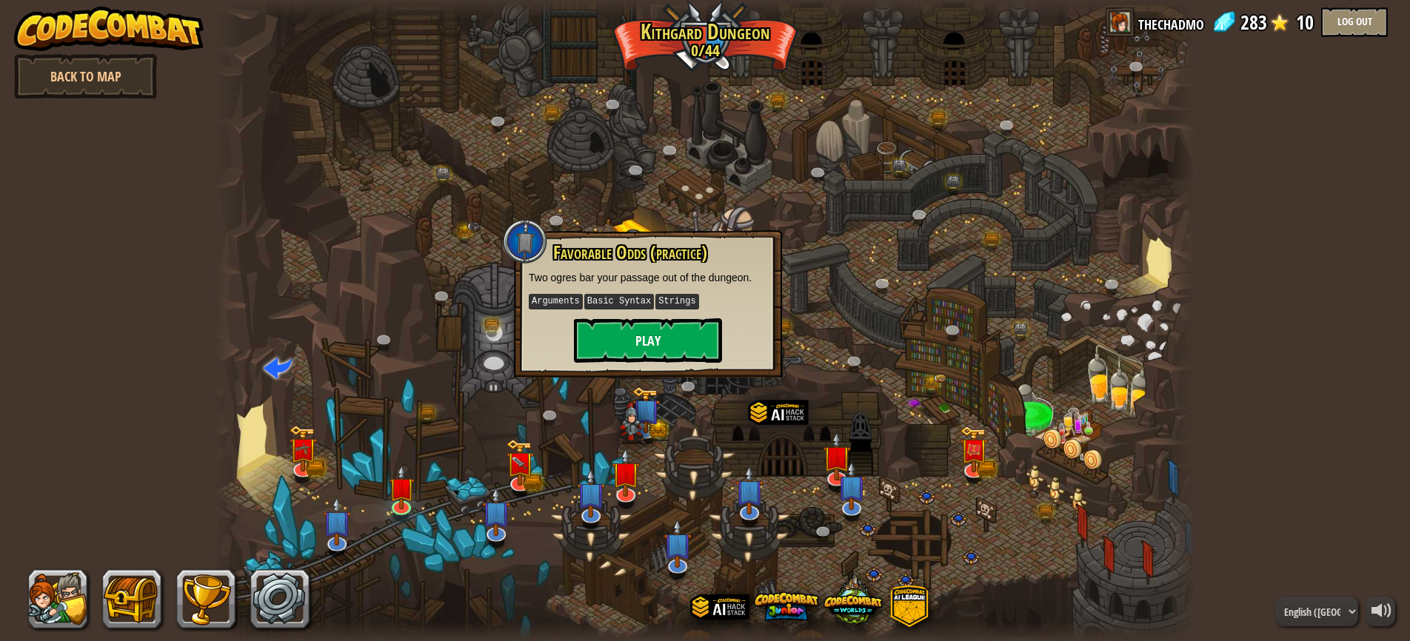
click at [641, 350] on button "Play" at bounding box center [648, 340] width 148 height 44
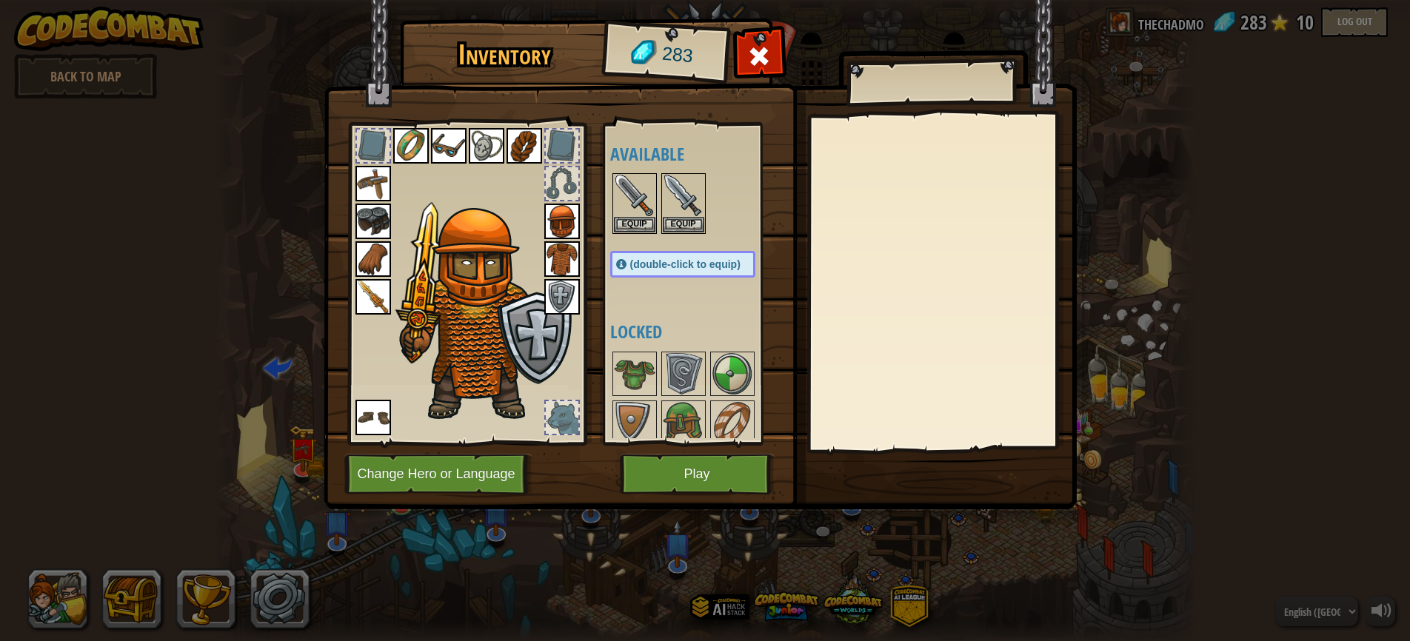
click at [706, 475] on button "Play" at bounding box center [697, 474] width 155 height 41
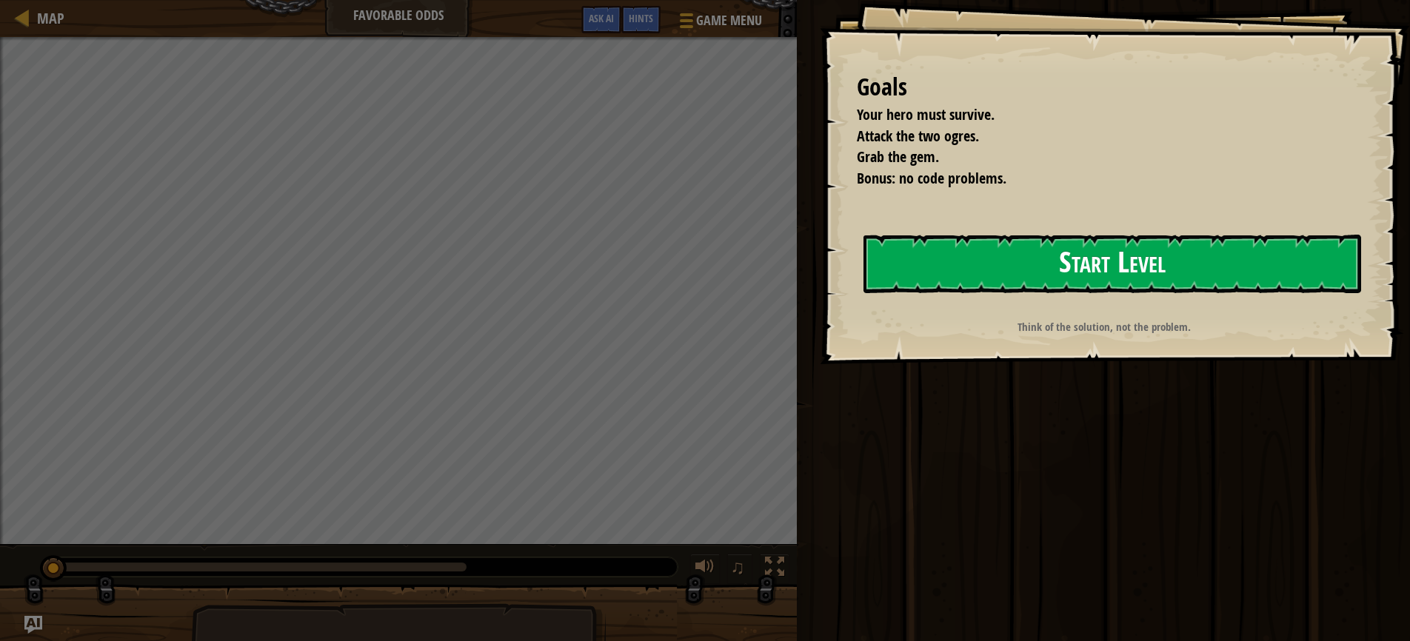
click at [981, 262] on button "Start Level" at bounding box center [1112, 264] width 498 height 58
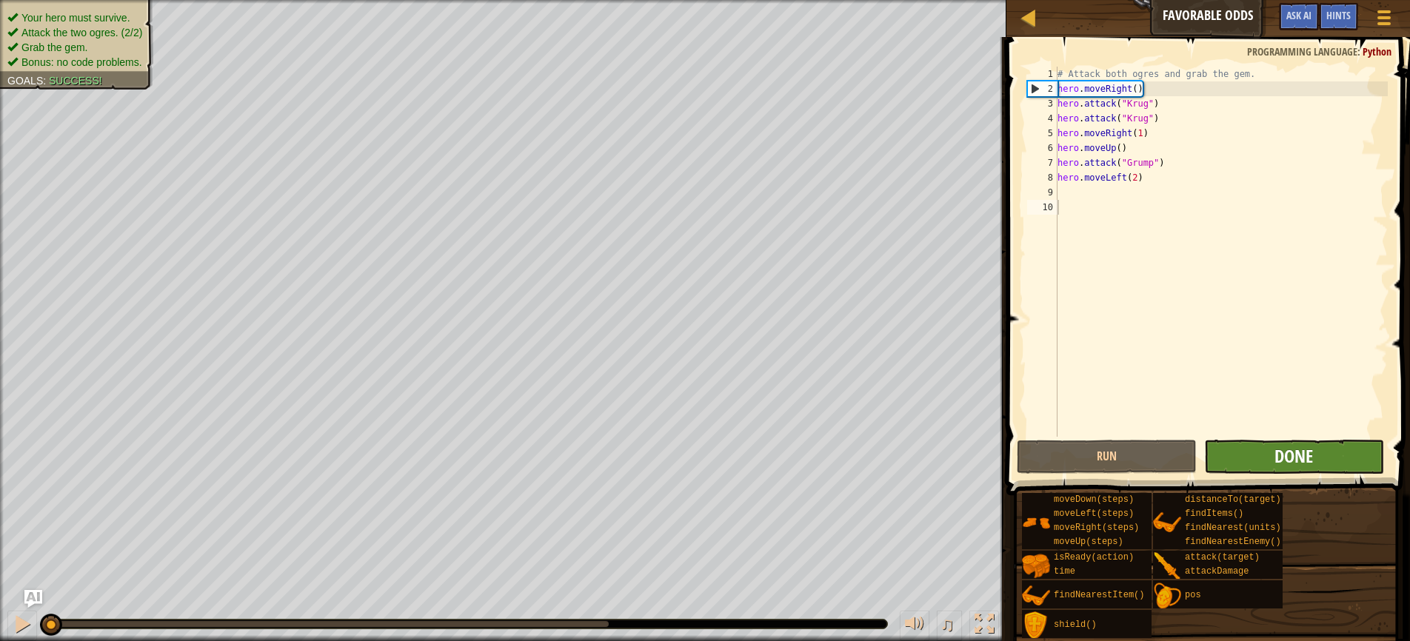
click at [1291, 460] on span "Done" at bounding box center [1293, 456] width 39 height 24
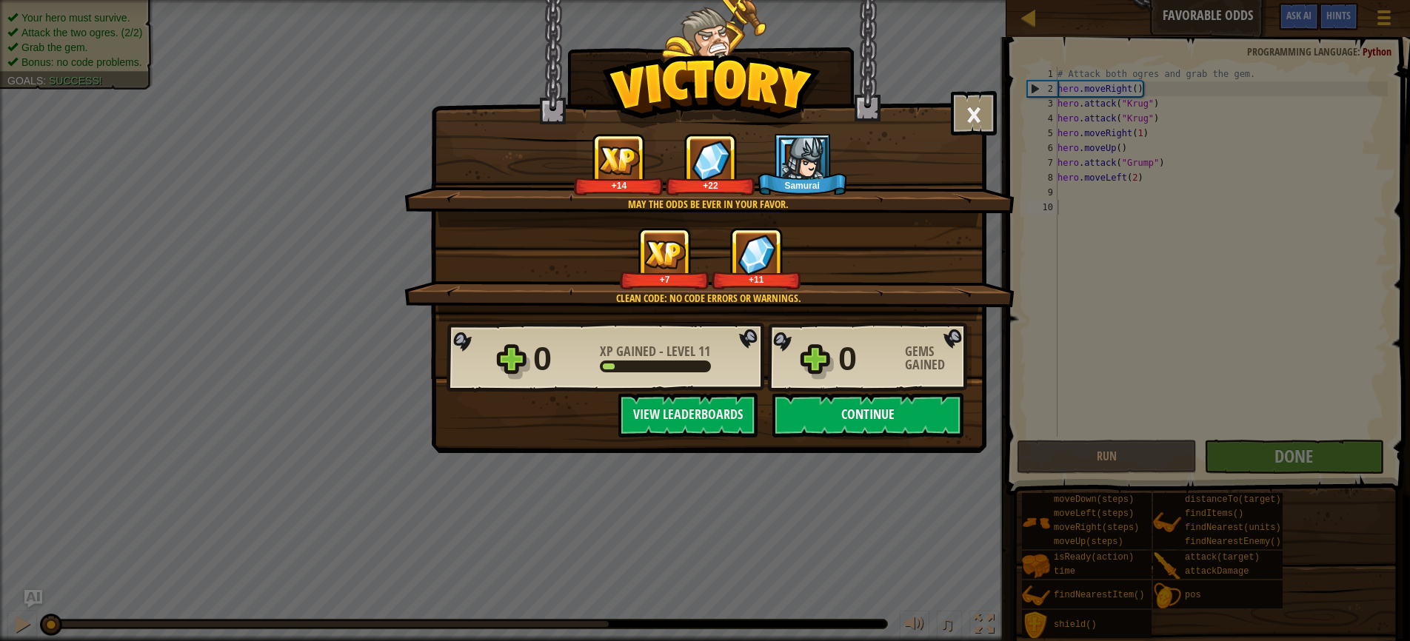
click at [877, 410] on button "Continue" at bounding box center [867, 415] width 191 height 44
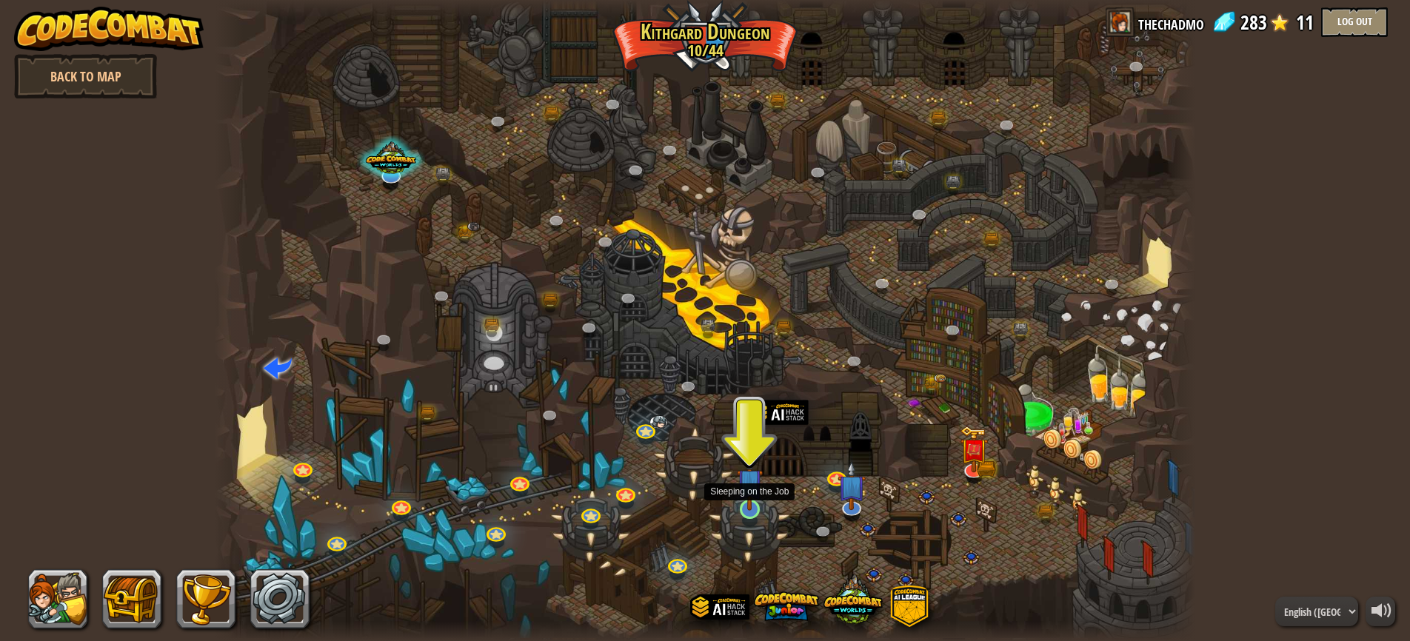
click at [750, 509] on img at bounding box center [750, 481] width 26 height 59
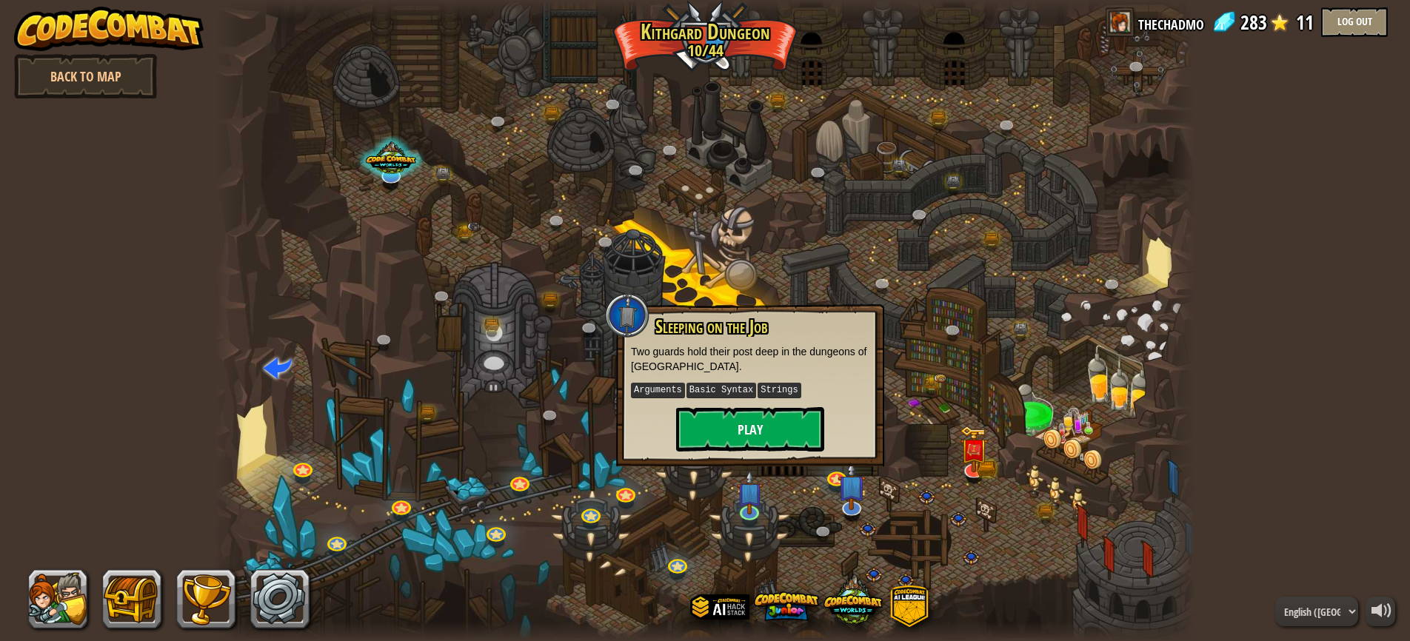
click at [727, 429] on button "Play" at bounding box center [750, 429] width 148 height 44
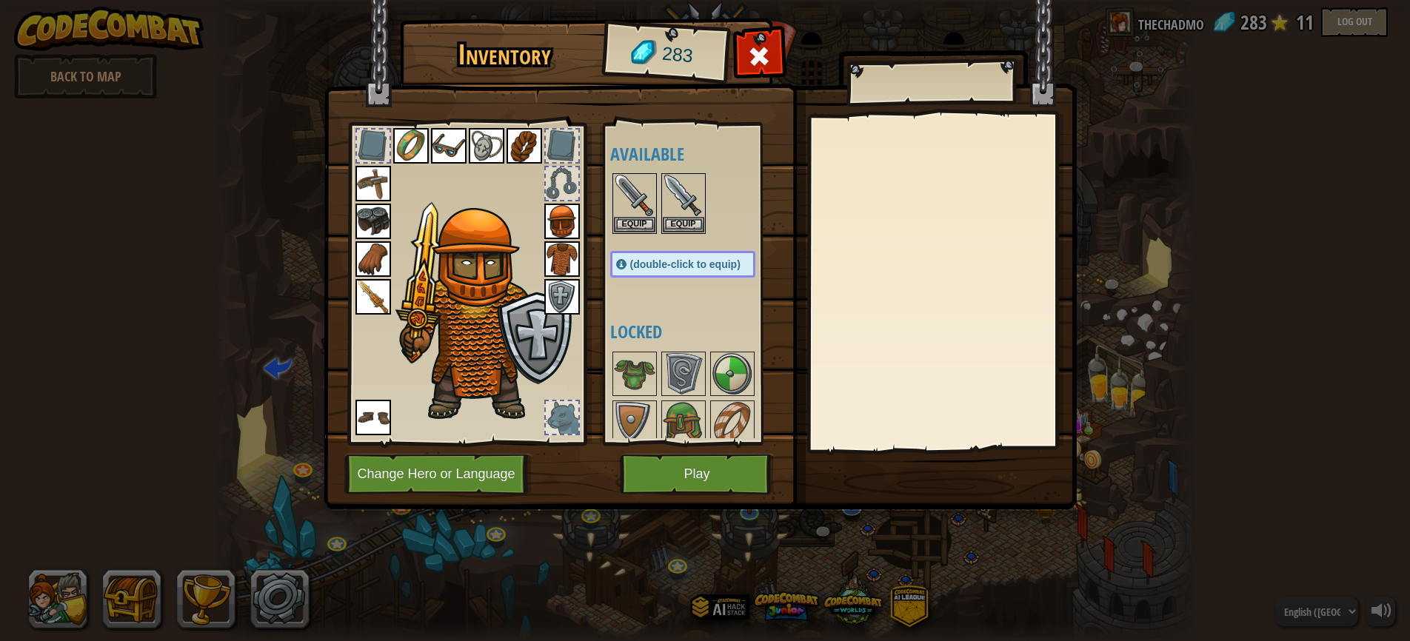
click at [678, 475] on button "Play" at bounding box center [697, 474] width 155 height 41
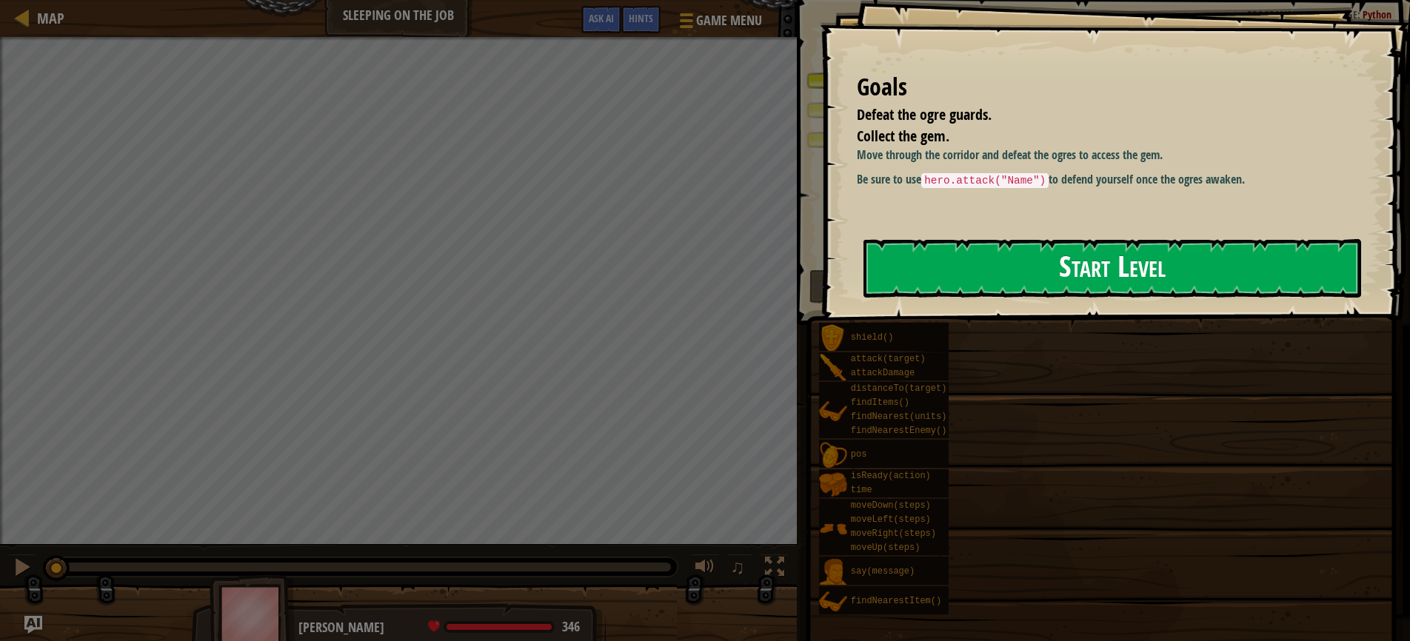
click at [1054, 270] on button "Start Level" at bounding box center [1112, 268] width 498 height 58
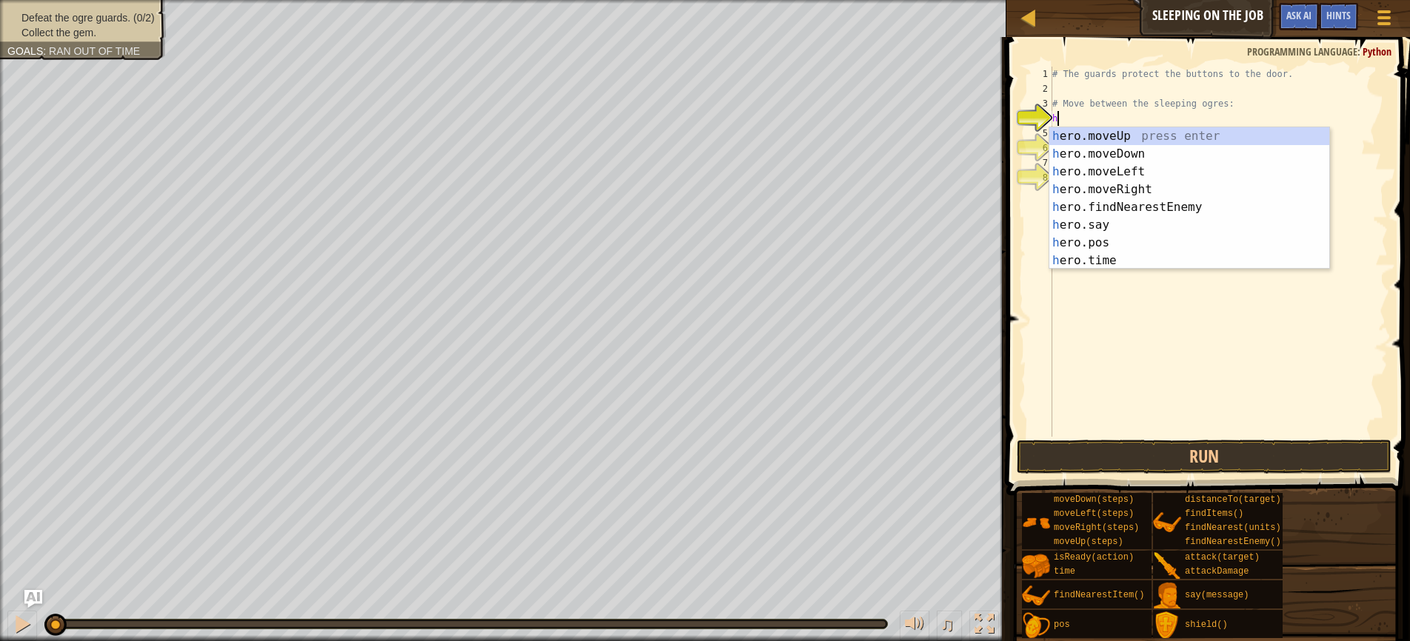
scroll to position [7, 0]
type textarea "hero"
click at [1118, 131] on div "hero .moveUp press enter hero .moveDown press enter hero .moveLeft press enter …" at bounding box center [1189, 216] width 280 height 178
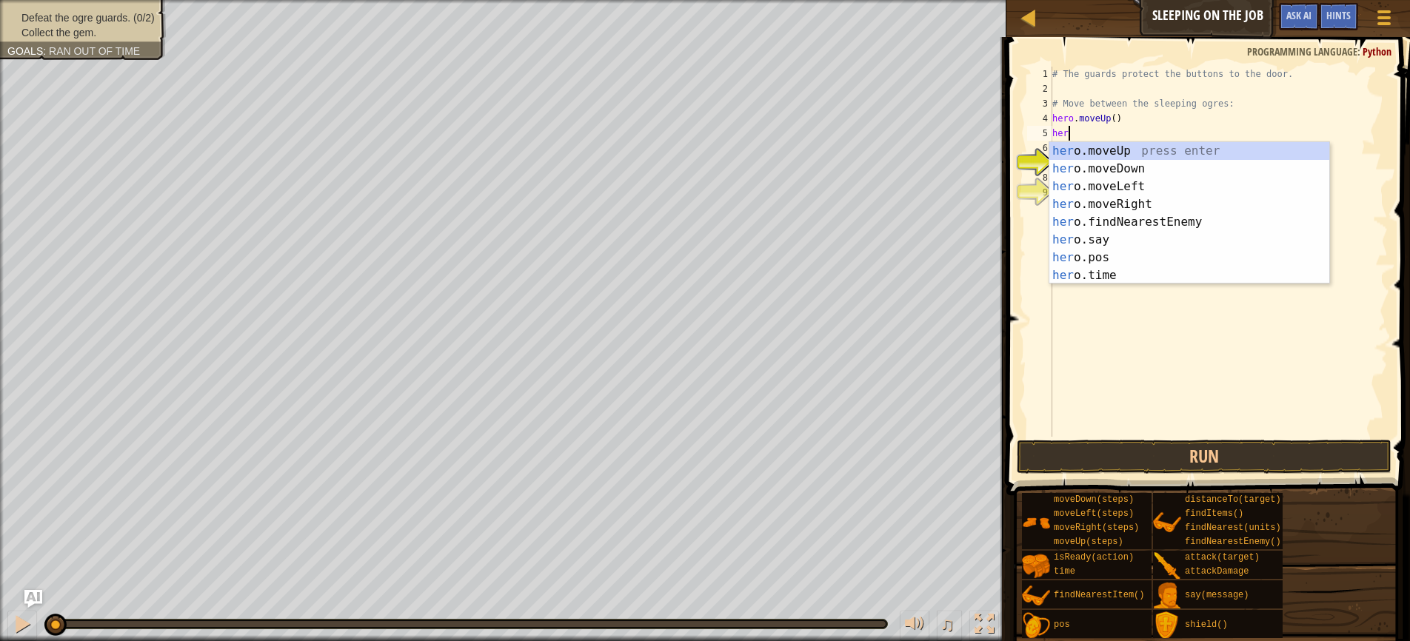
type textarea "hero"
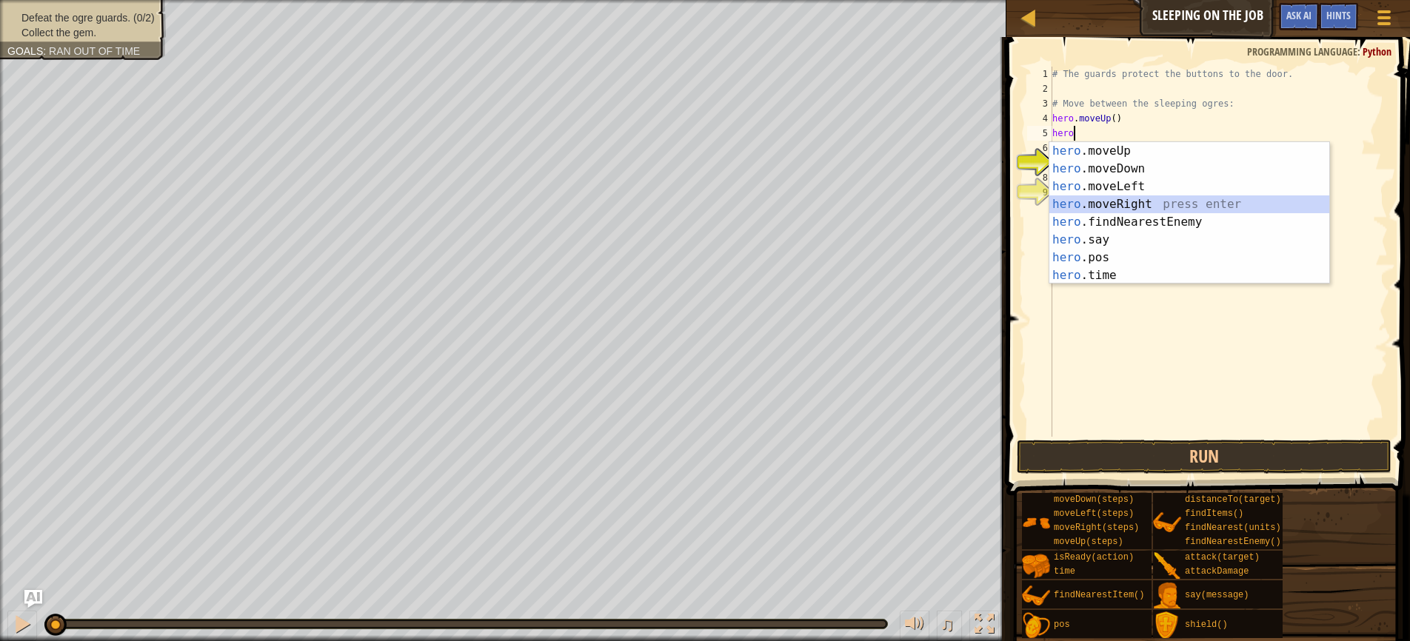
click at [1118, 202] on div "hero .moveUp press enter hero .moveDown press enter hero .moveLeft press enter …" at bounding box center [1189, 231] width 280 height 178
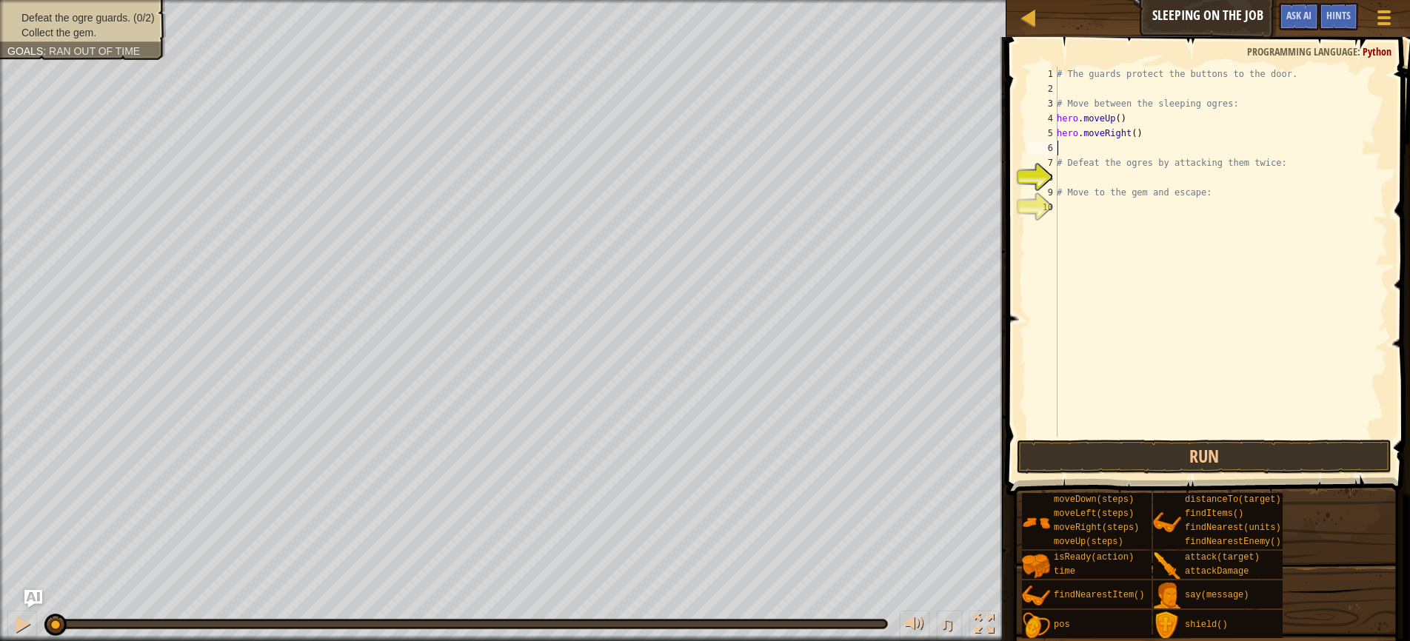
click at [1136, 136] on div "# The guards protect the buttons to the door. # Move between the sleeping ogres…" at bounding box center [1221, 267] width 334 height 400
type textarea "hero.moveRight(2)"
click at [1066, 150] on div "# The guards protect the buttons to the door. # Move between the sleeping ogres…" at bounding box center [1221, 267] width 334 height 400
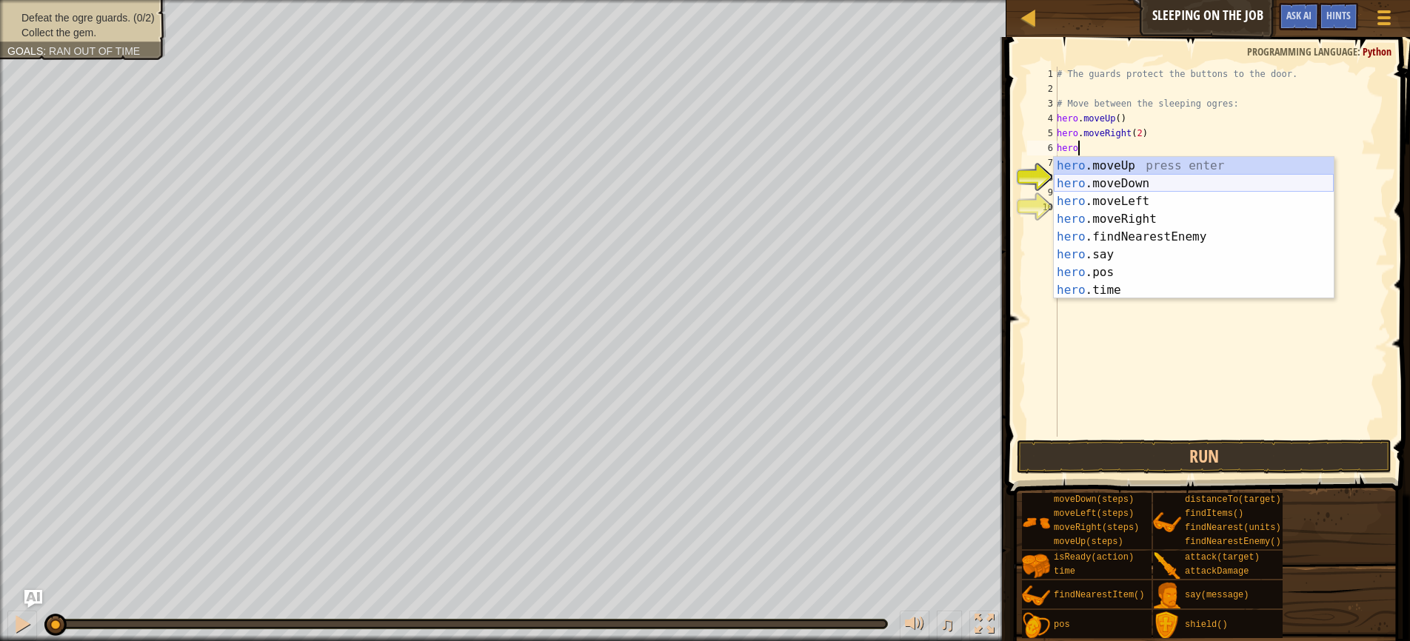
scroll to position [7, 1]
click at [1136, 184] on div "hero.a ttackDamage press enter hero.a ttack press enter hero. s a y press enter…" at bounding box center [1194, 246] width 280 height 178
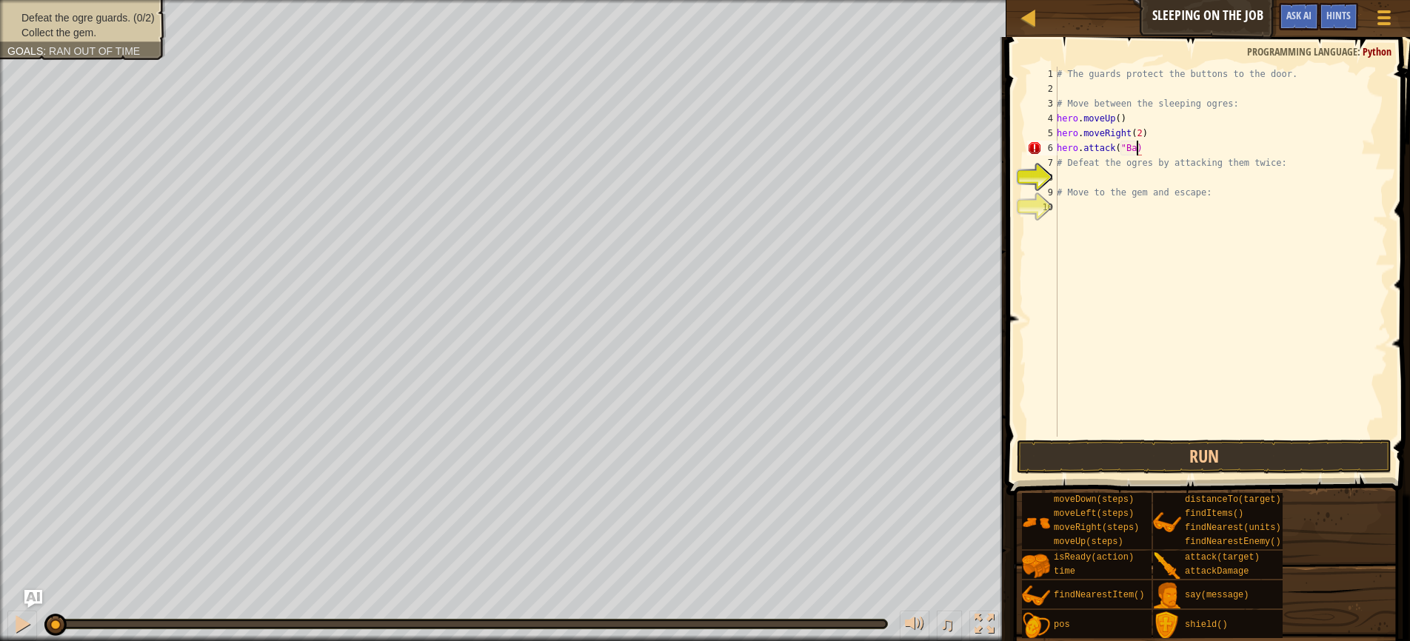
scroll to position [7, 7]
type textarea "hero.attack("Bas")"
click at [1166, 146] on div "# The guards protect the buttons to the door. # Move between the sleeping ogres…" at bounding box center [1221, 267] width 334 height 400
type textarea "Hero.attack("Vera")"
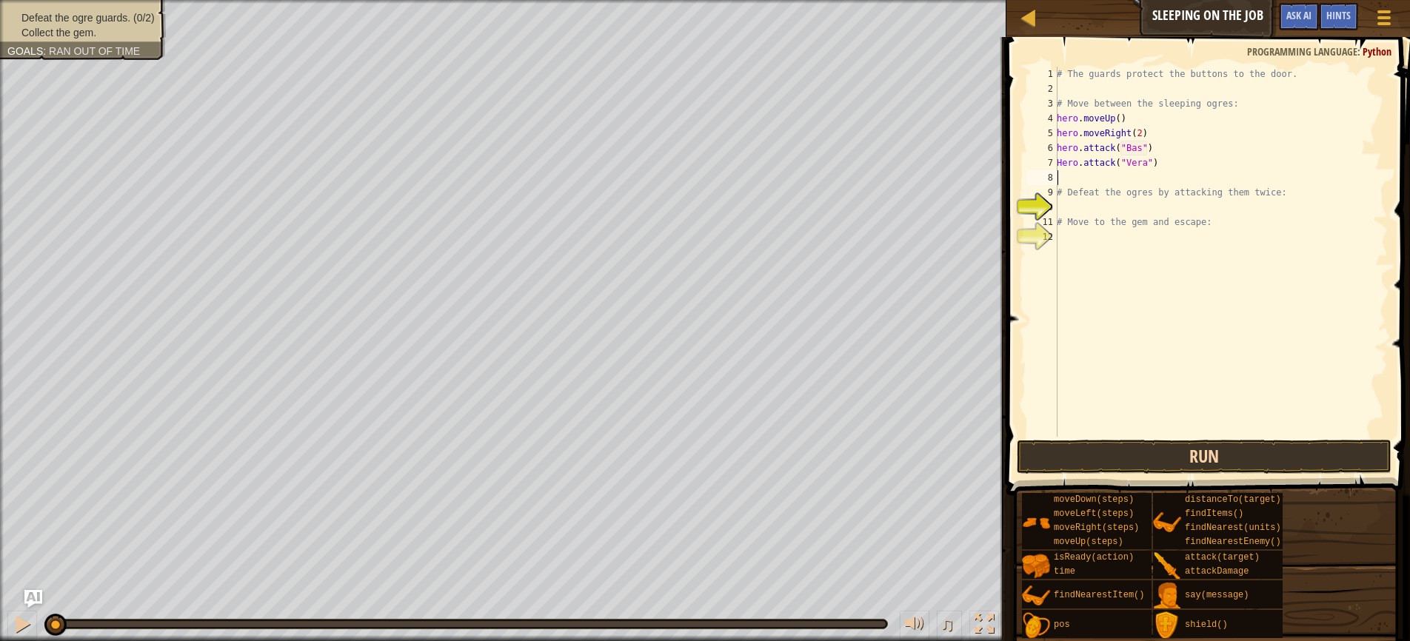
click at [1192, 461] on button "Run" at bounding box center [1204, 457] width 375 height 34
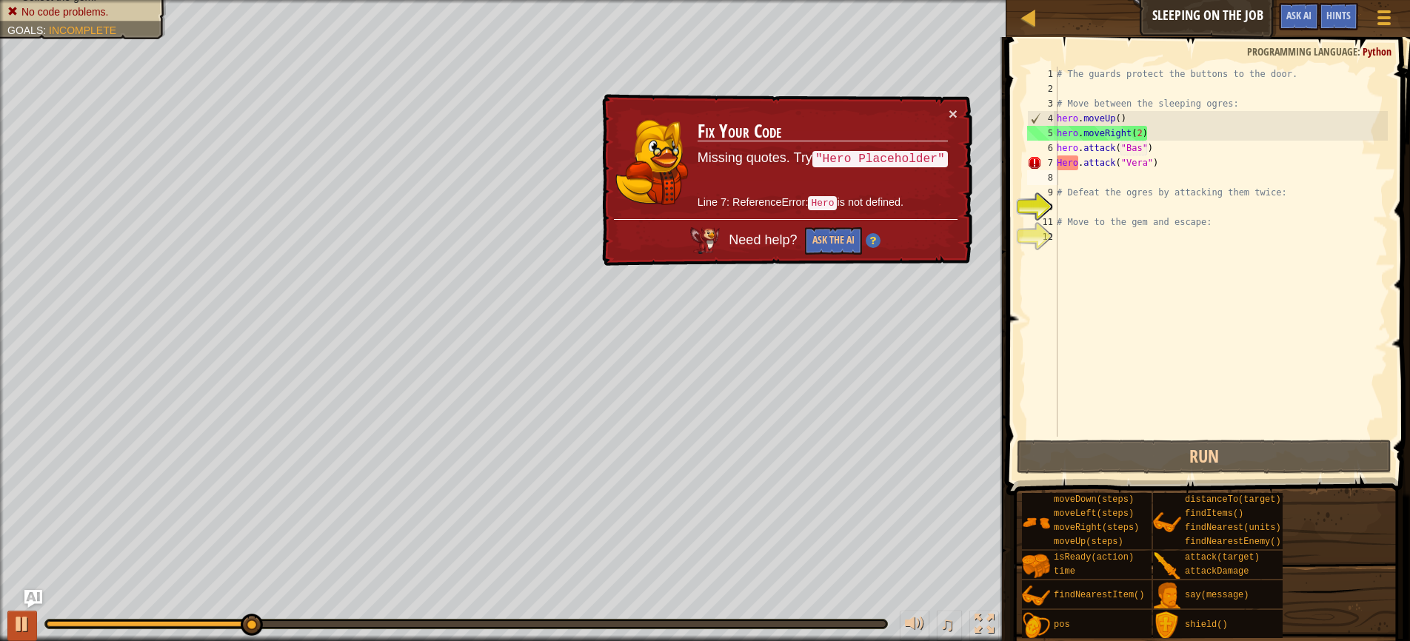
click at [22, 631] on div at bounding box center [22, 624] width 19 height 19
click at [1066, 158] on div "# The guards protect the buttons to the door. # Move between the sleeping ogres…" at bounding box center [1221, 267] width 334 height 400
click at [1062, 158] on div "# The guards protect the buttons to the door. # Move between the sleeping ogres…" at bounding box center [1221, 267] width 334 height 400
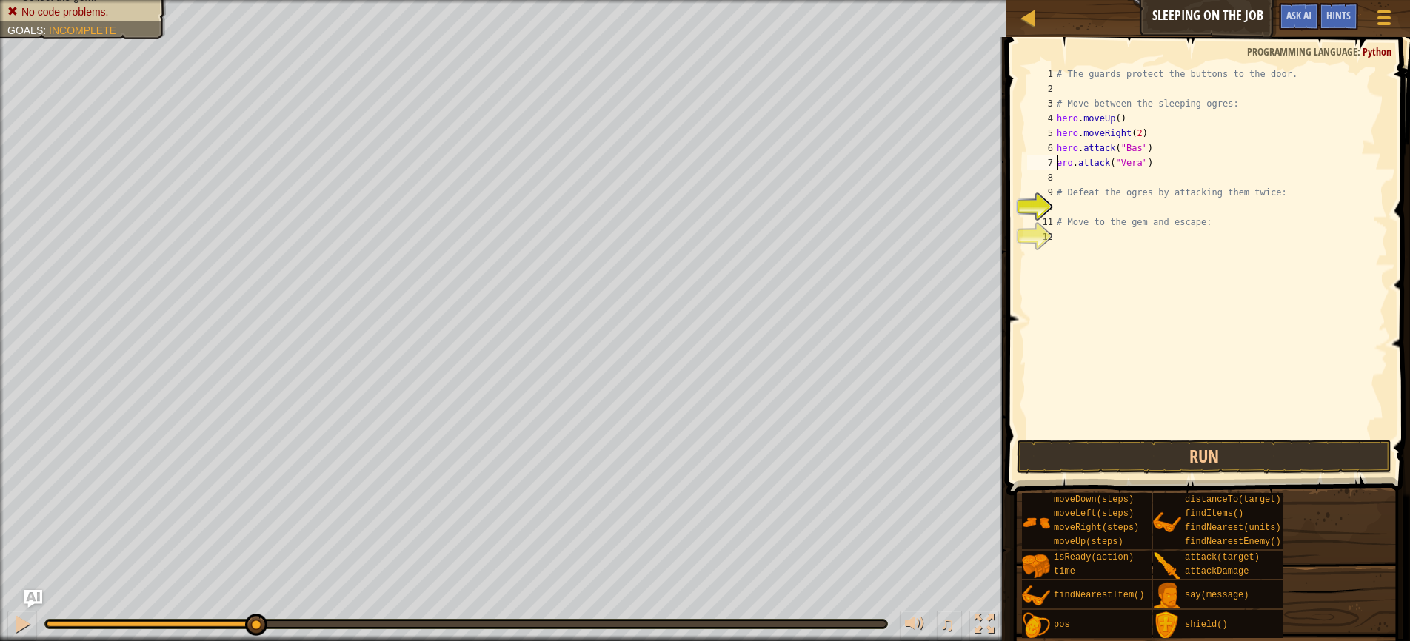
type textarea "hero.attack("Vera")"
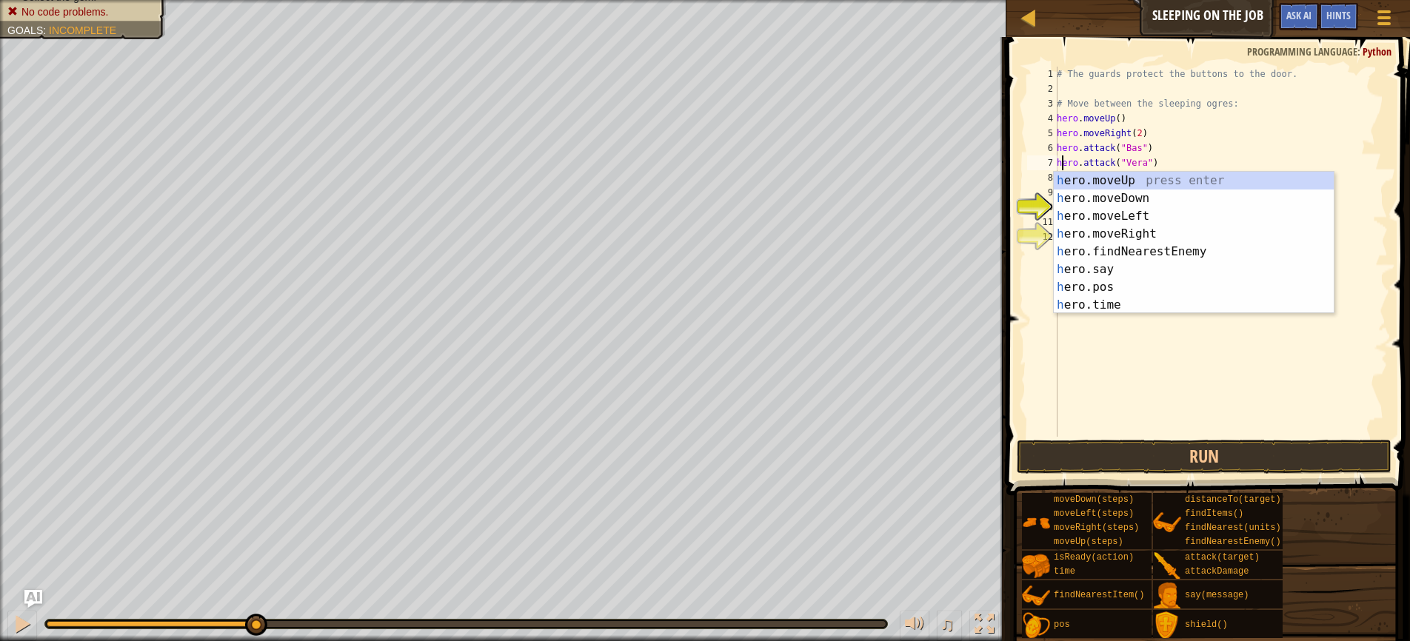
click at [1205, 407] on div "# The guards protect the buttons to the door. # Move between the sleeping ogres…" at bounding box center [1221, 267] width 334 height 400
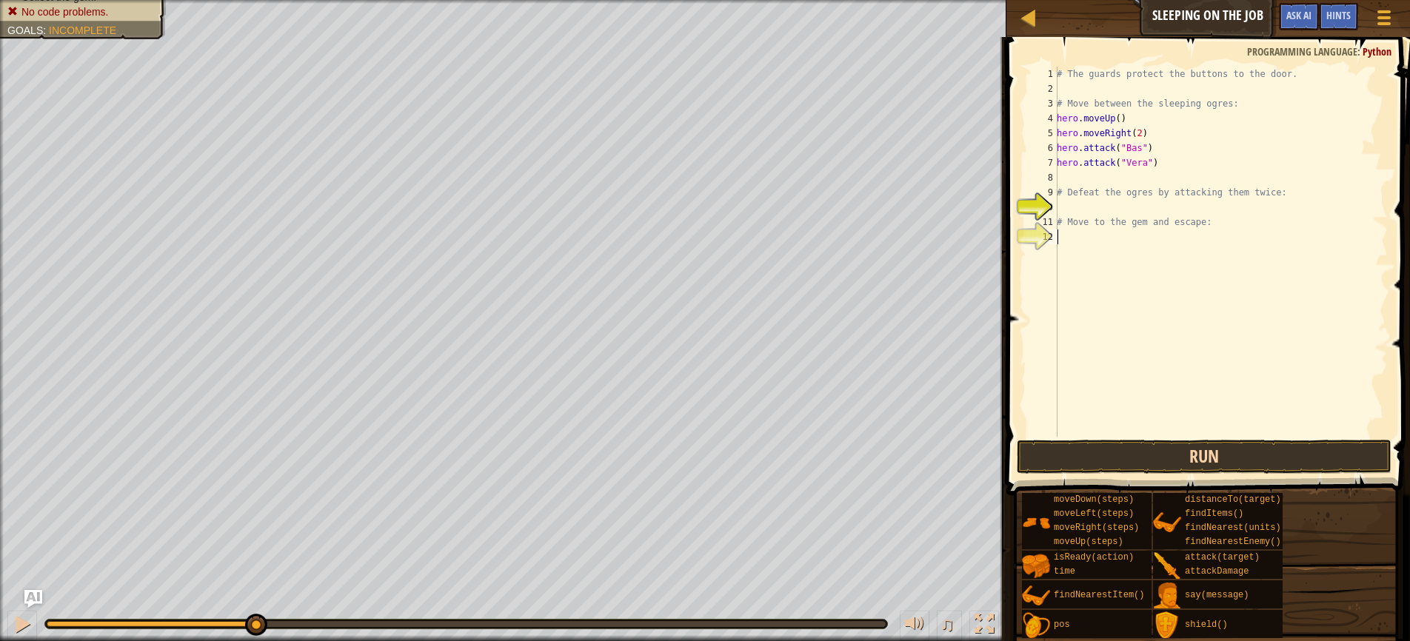
click at [1201, 452] on button "Run" at bounding box center [1204, 457] width 375 height 34
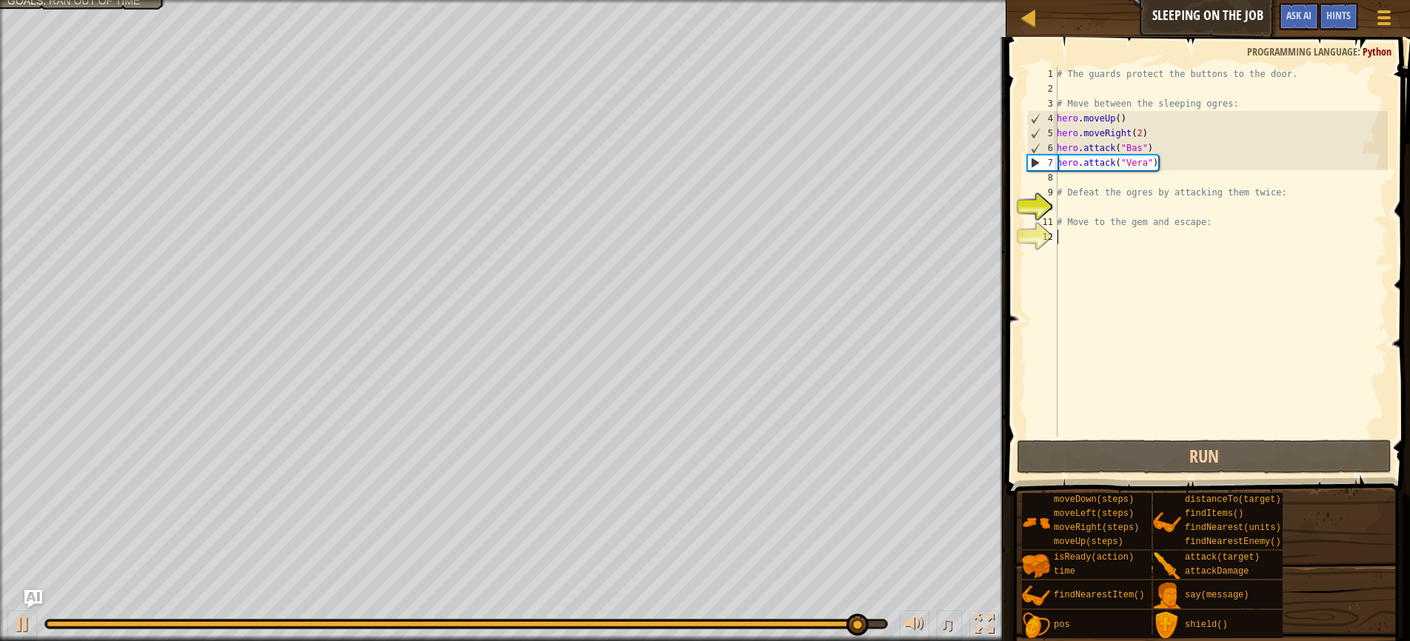
click at [1066, 179] on div "# The guards protect the buttons to the door. # Move between the sleeping ogres…" at bounding box center [1221, 267] width 334 height 400
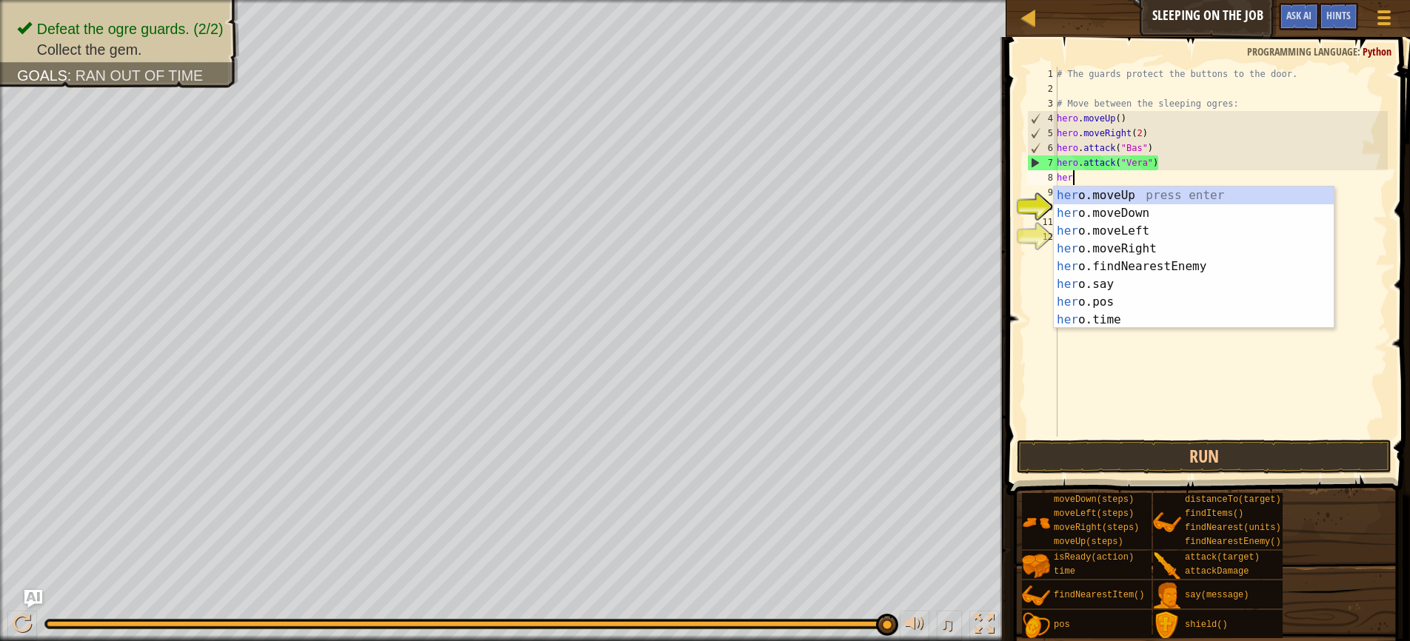
type textarea "hero"
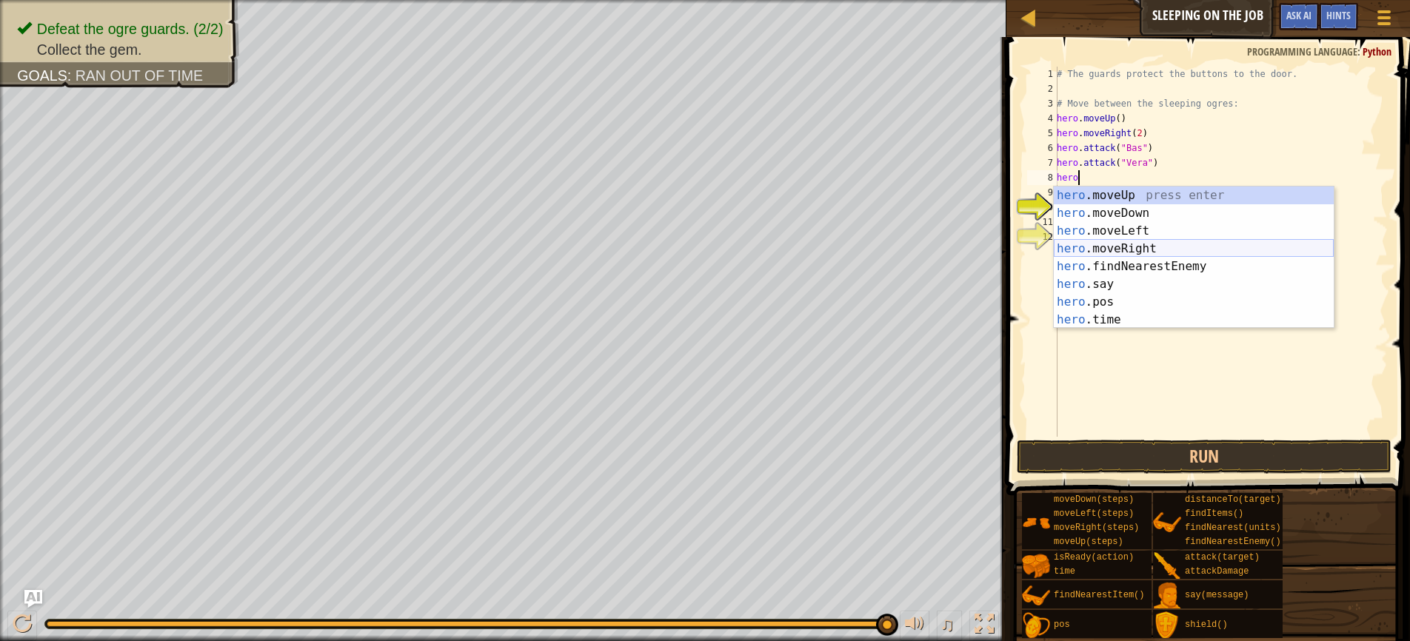
click at [1128, 243] on div "hero .moveUp press enter hero .moveDown press enter hero .moveLeft press enter …" at bounding box center [1194, 276] width 280 height 178
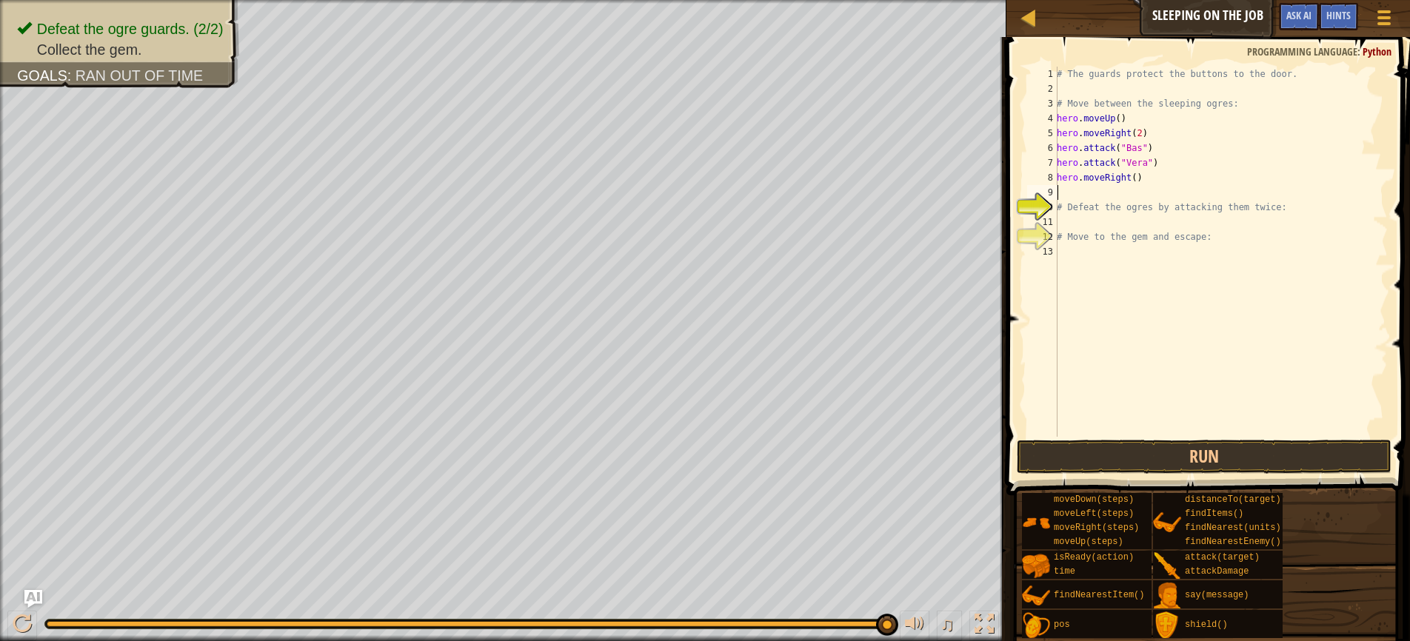
scroll to position [7, 0]
click at [1181, 455] on button "Run" at bounding box center [1204, 457] width 375 height 34
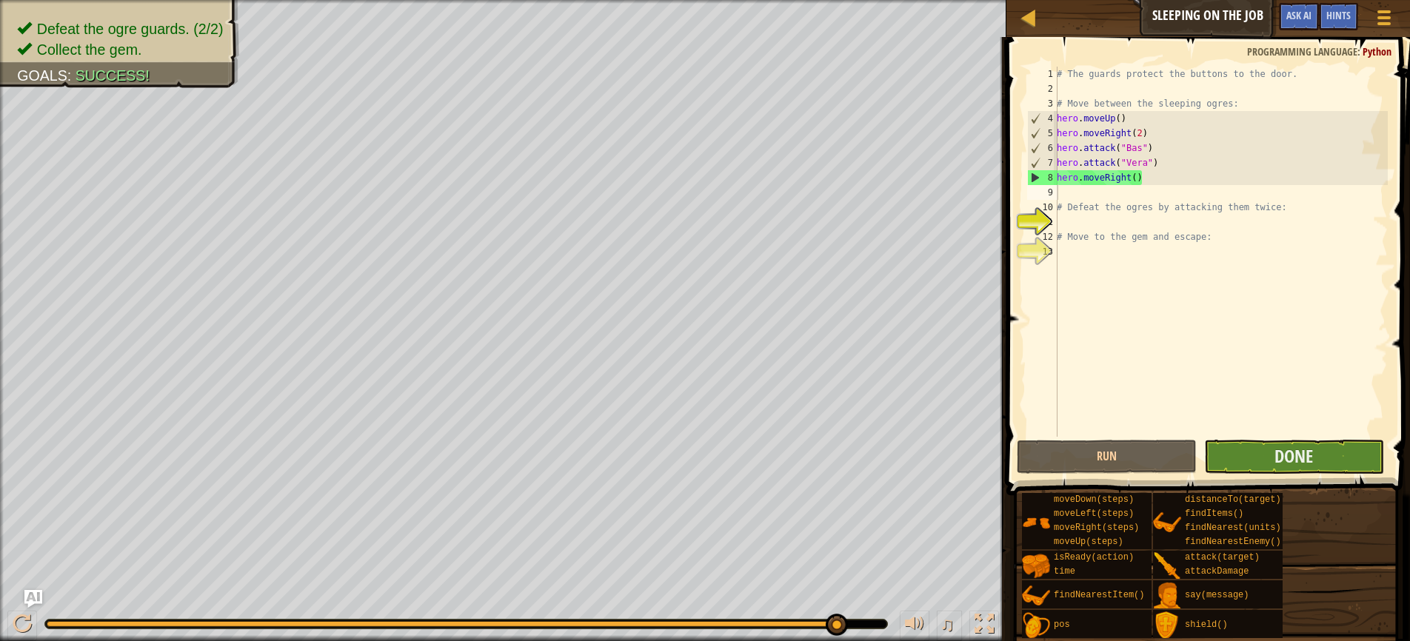
click at [1242, 465] on button "Done" at bounding box center [1294, 457] width 180 height 34
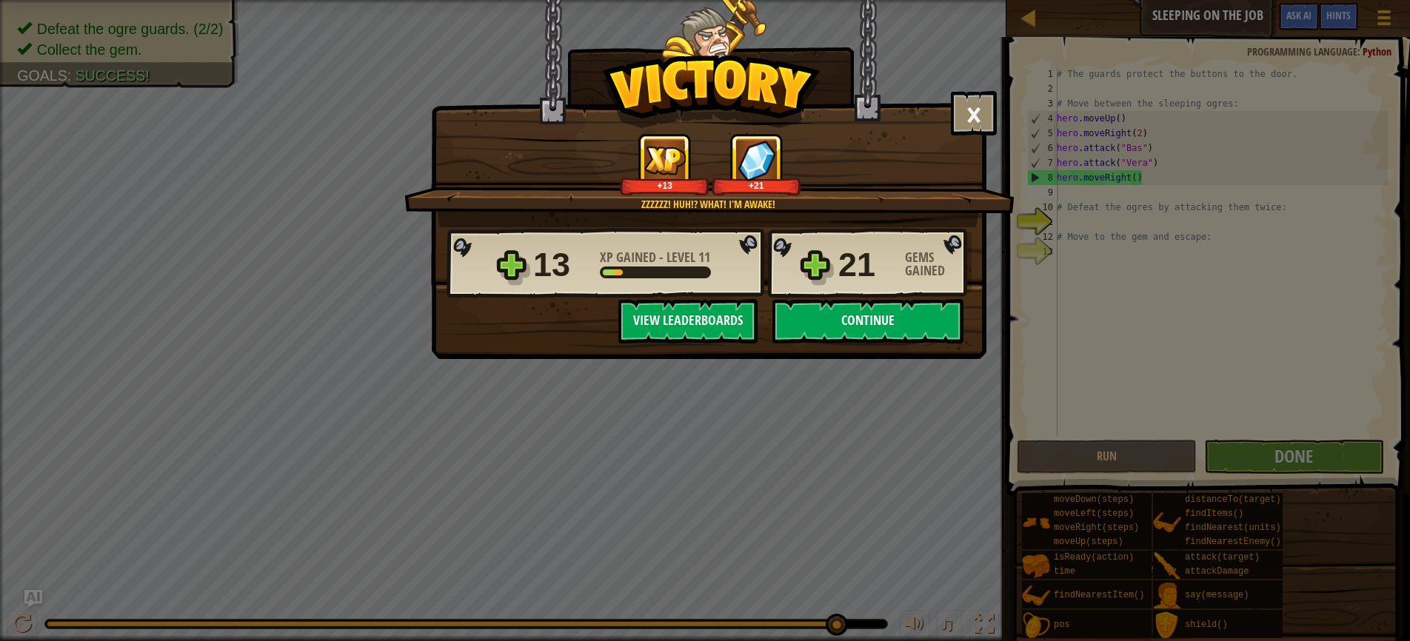
click at [836, 321] on button "Continue" at bounding box center [867, 321] width 191 height 44
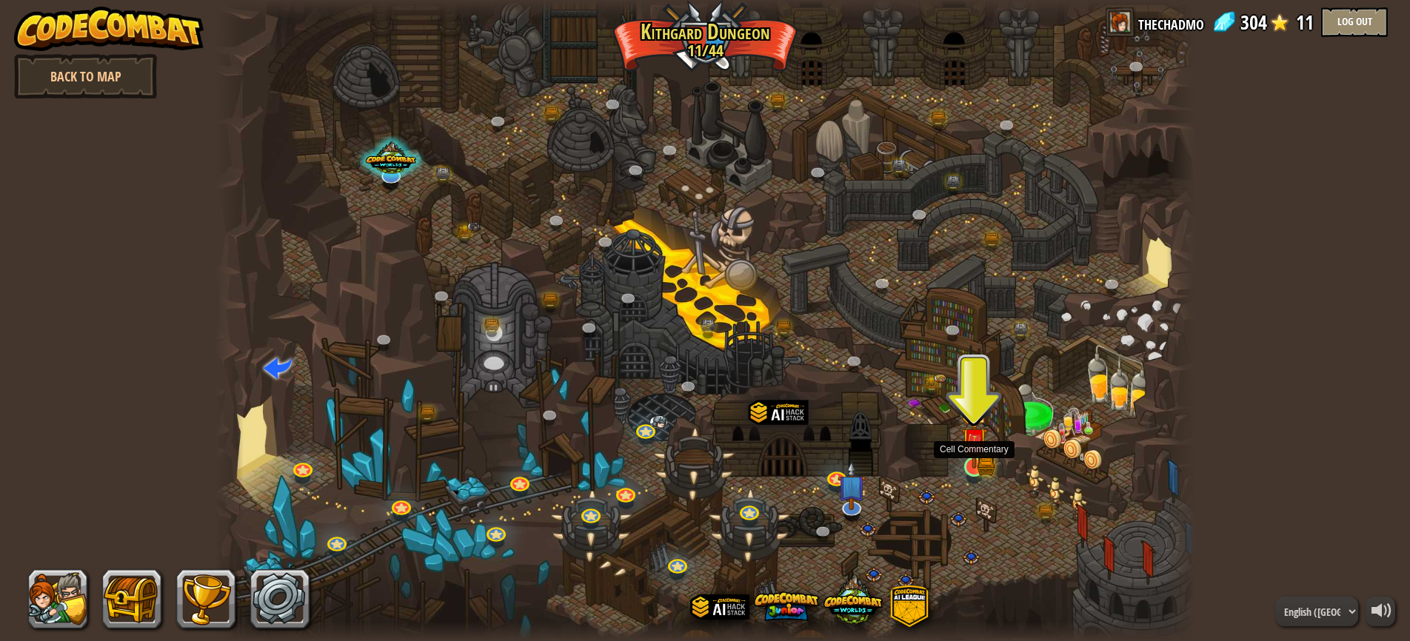
click at [974, 464] on img at bounding box center [974, 440] width 26 height 56
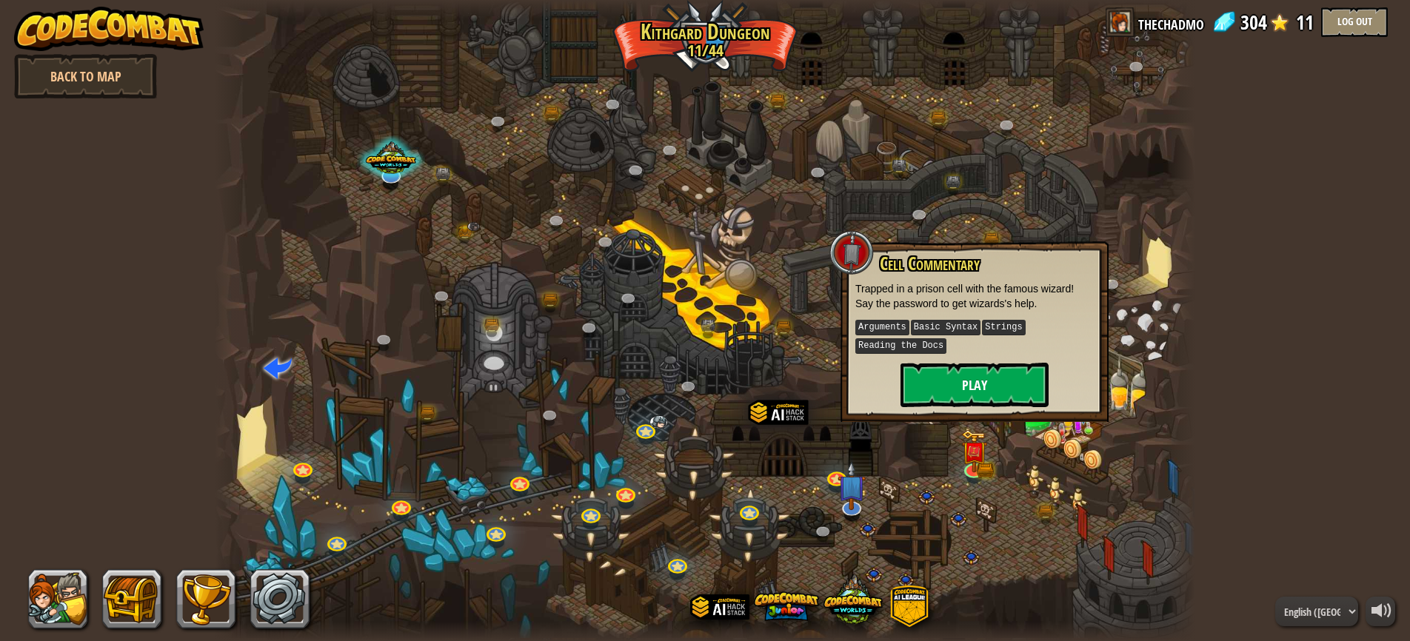
click at [954, 378] on button "Play" at bounding box center [974, 385] width 148 height 44
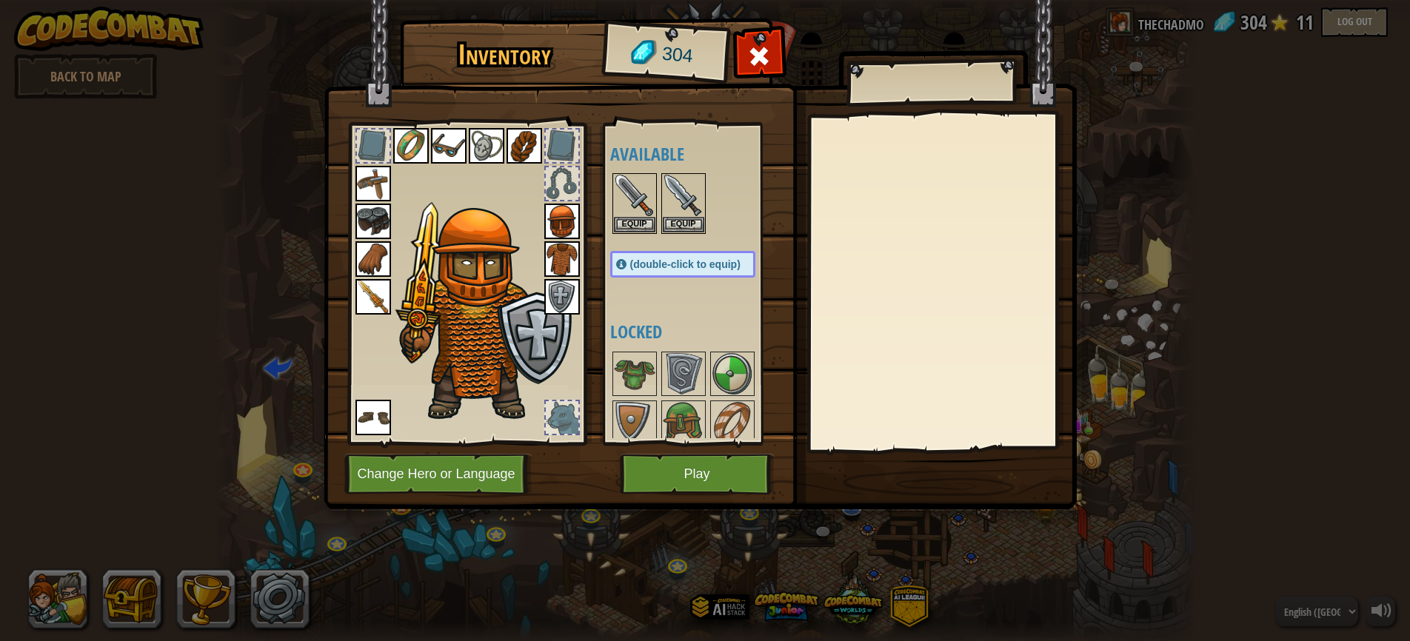
click at [683, 474] on button "Play" at bounding box center [697, 474] width 155 height 41
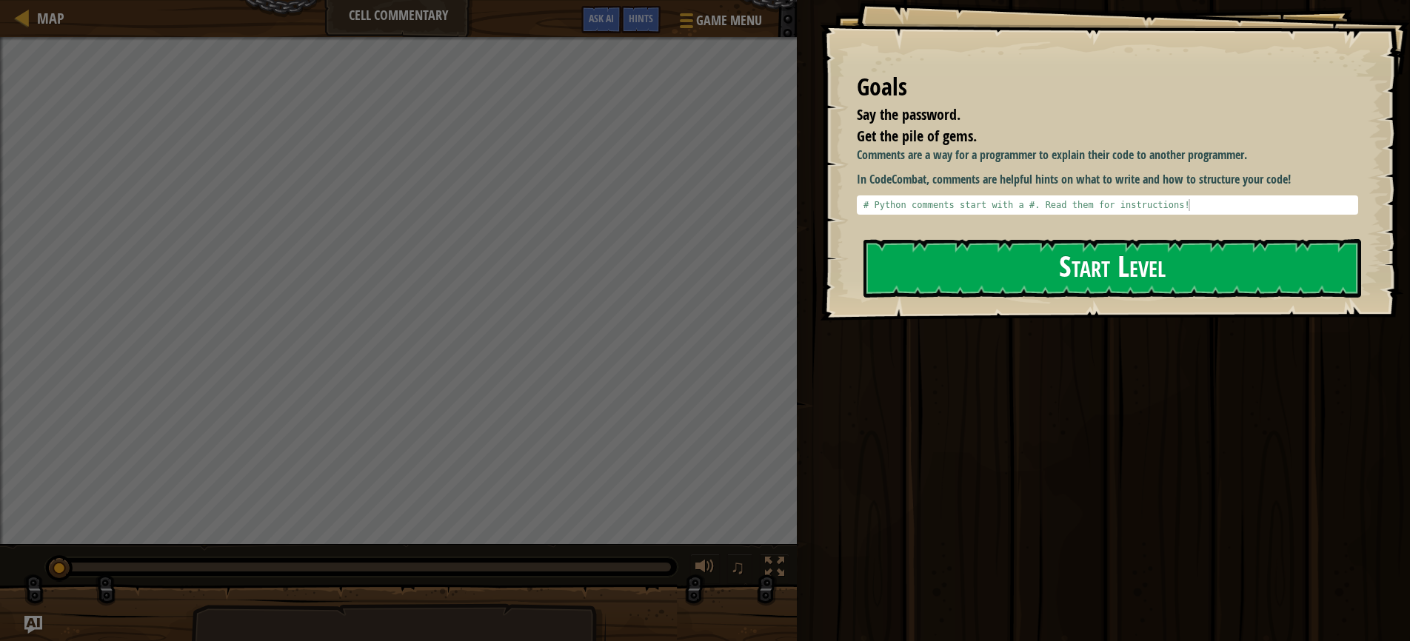
click at [1027, 276] on button "Start Level" at bounding box center [1112, 268] width 498 height 58
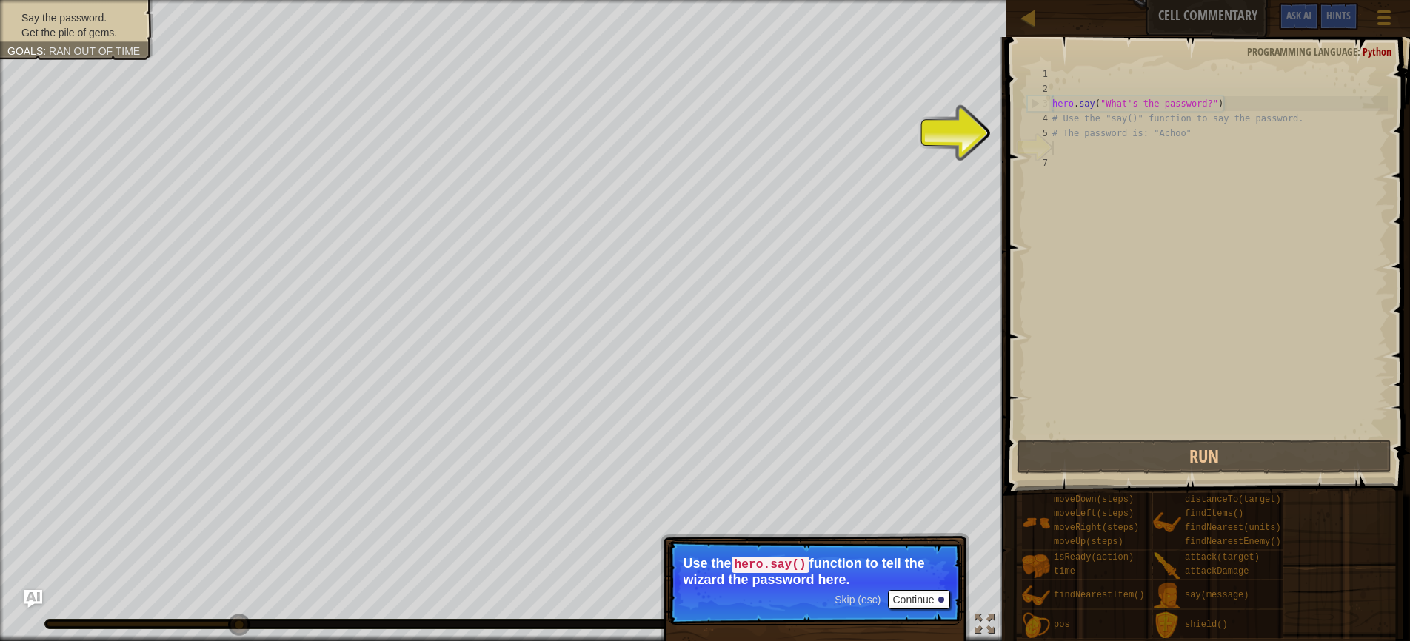
click at [911, 597] on button "Continue" at bounding box center [918, 599] width 61 height 19
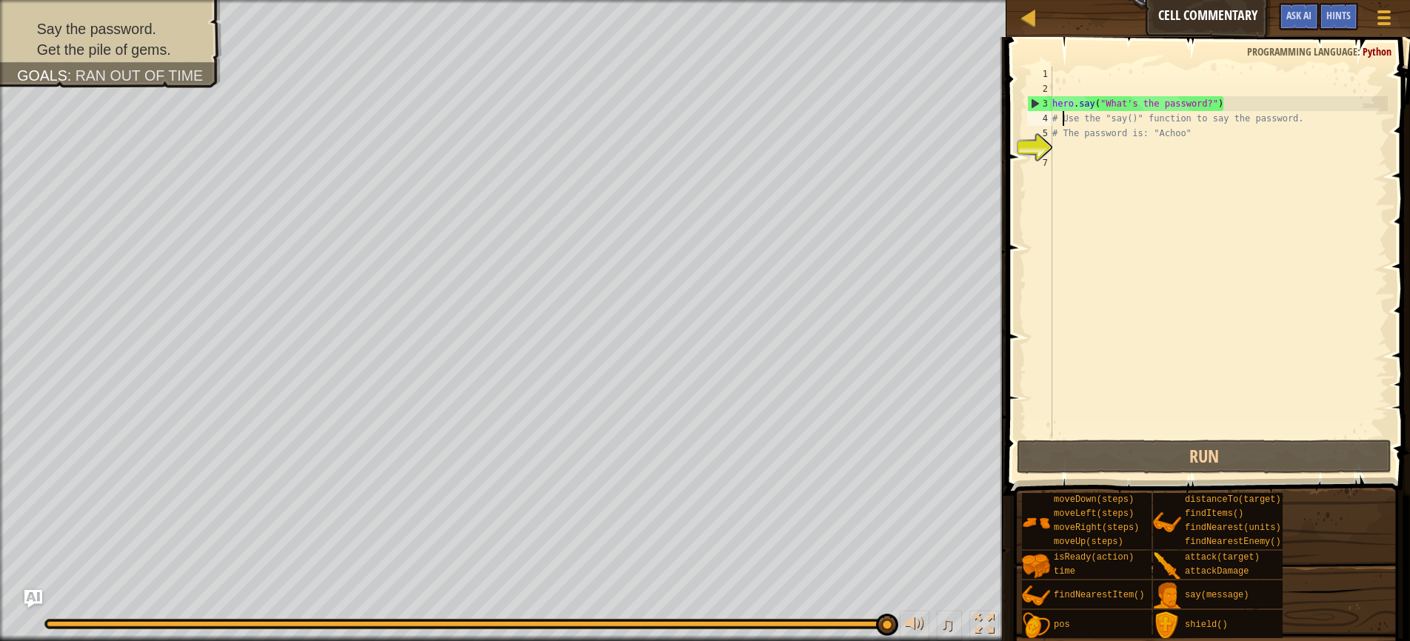
click at [1065, 120] on div "hero . say ( "What's the password?" ) # Use the "say()" function to say the pas…" at bounding box center [1218, 267] width 338 height 400
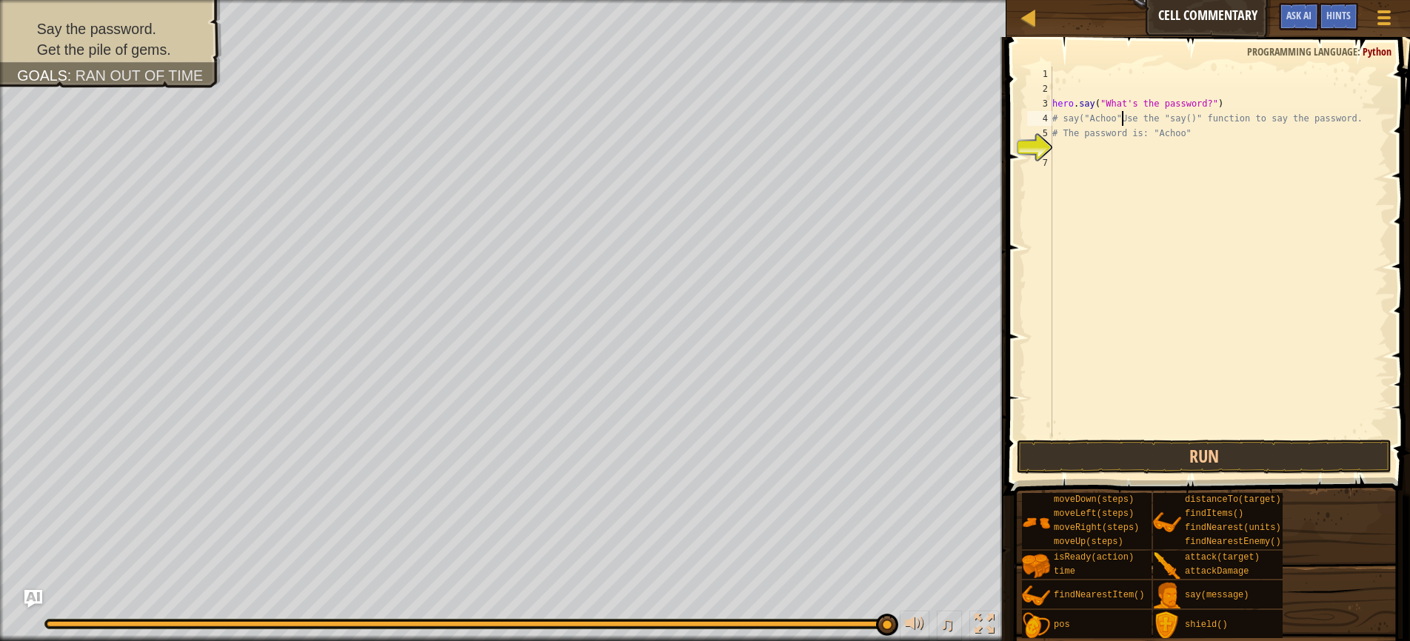
scroll to position [7, 5]
drag, startPoint x: 1365, startPoint y: 119, endPoint x: 1140, endPoint y: 118, distance: 225.8
click at [1140, 118] on div "hero . say ( "What's the password?" ) # say("Achoo")Use the "say()" function to…" at bounding box center [1218, 267] width 338 height 400
click at [1066, 120] on div "hero . say ( "What's the password?" ) # say("Achoo") # The password is: "Achoo"" at bounding box center [1218, 267] width 338 height 400
click at [1063, 121] on div "hero . say ( "What's the password?" ) # say("Achoo") # The password is: "Achoo"" at bounding box center [1218, 267] width 338 height 400
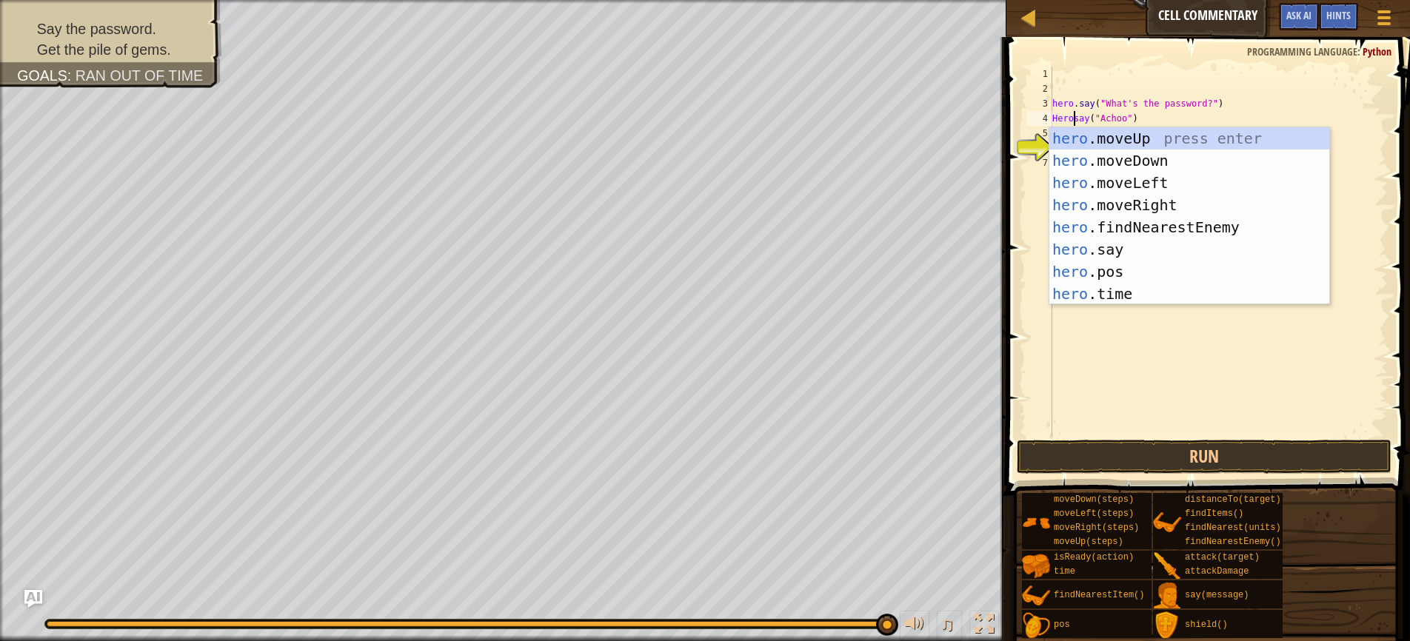
scroll to position [7, 1]
click at [1111, 250] on div "hero. moveUp press enter hero. moveDown press enter hero. moveLeft press enter …" at bounding box center [1189, 238] width 280 height 222
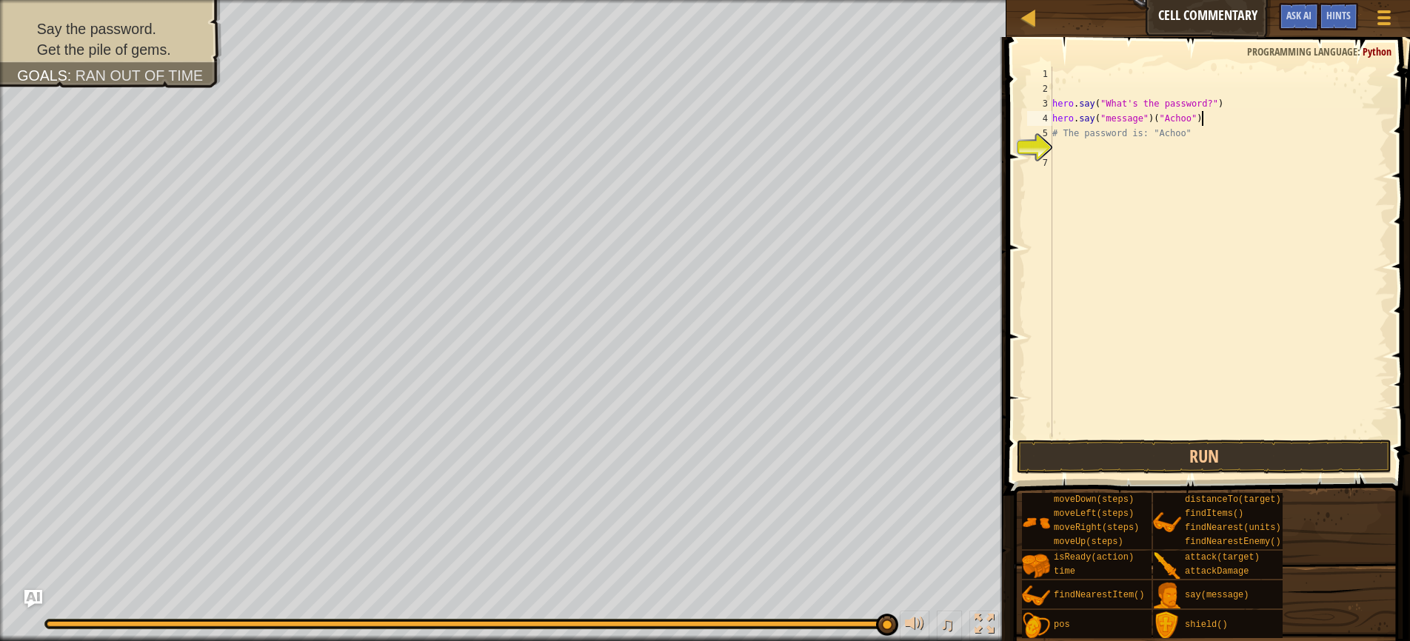
click at [1205, 122] on div "hero . say ( "What's the password?" ) hero . say ( "message" ) ( "Achoo" ) # Th…" at bounding box center [1218, 267] width 338 height 400
click at [1166, 454] on button "Run" at bounding box center [1204, 457] width 375 height 34
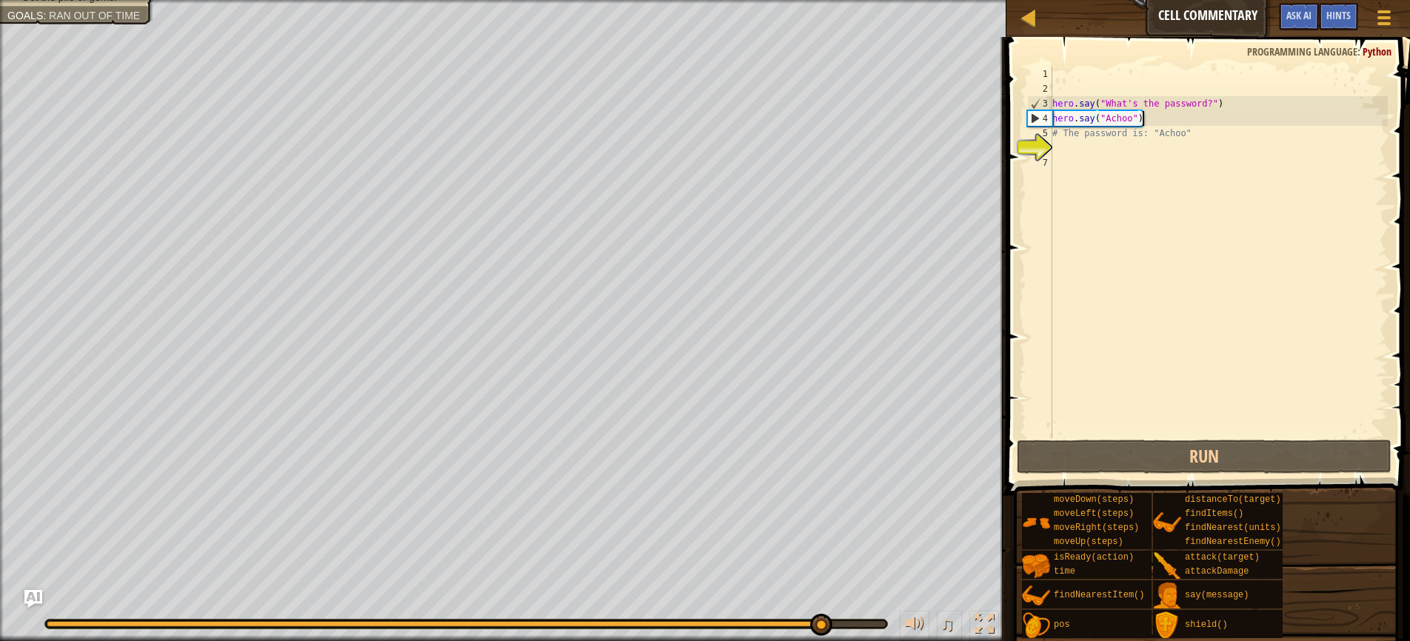
click at [1072, 135] on div "hero . say ( "What's the password?" ) hero . say ( "Achoo" ) # The password is:…" at bounding box center [1218, 267] width 338 height 400
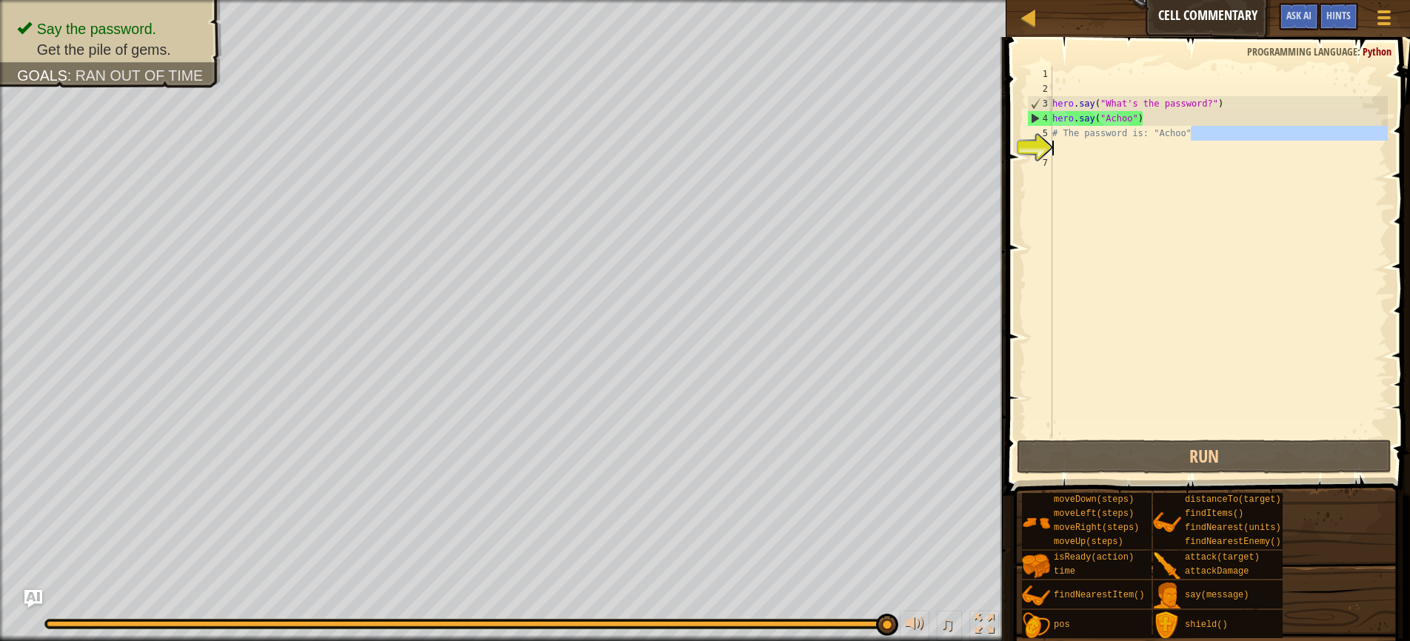
drag, startPoint x: 1195, startPoint y: 136, endPoint x: 1053, endPoint y: 141, distance: 142.3
click at [1053, 141] on div "hero . say ( "What's the password?" ) hero . say ( "Achoo" ) # The password is:…" at bounding box center [1218, 267] width 338 height 400
click at [1181, 139] on div "hero . say ( "What's the password?" ) hero . say ( "Achoo" ) # The password is:…" at bounding box center [1218, 267] width 338 height 400
click at [1197, 135] on div "hero . say ( "What's the password?" ) hero . say ( "Achoo" ) # The password is:…" at bounding box center [1218, 267] width 338 height 400
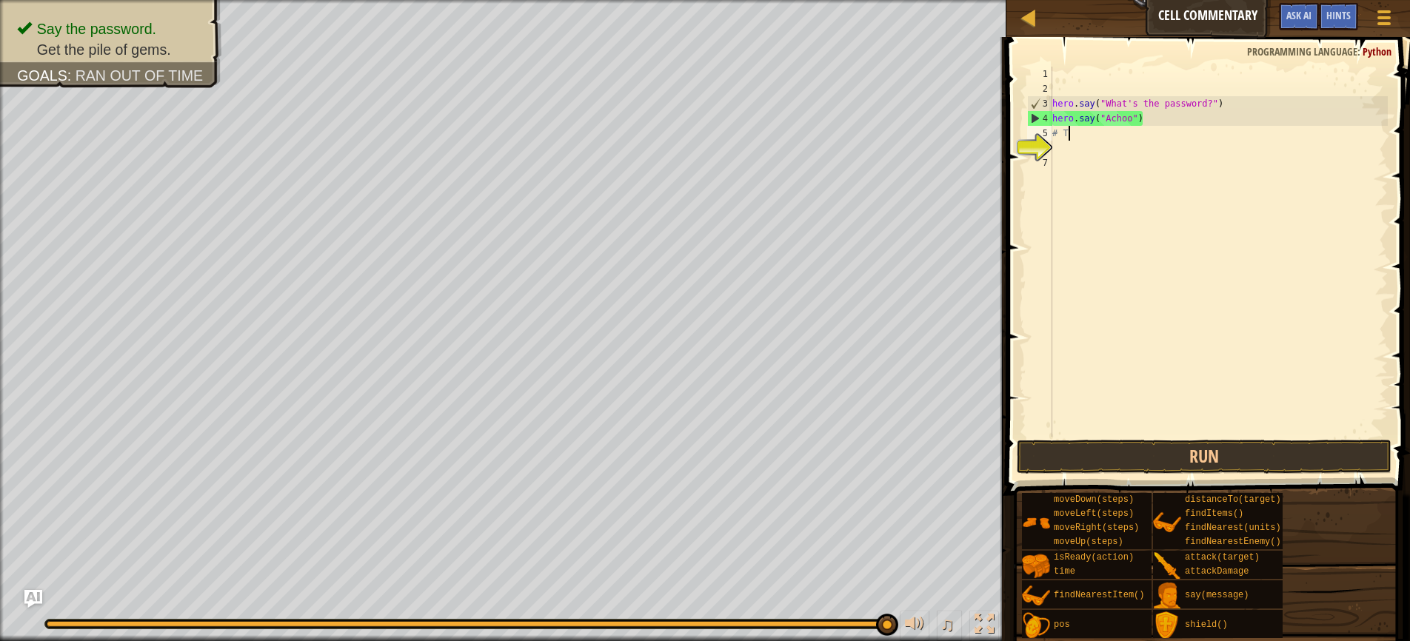
scroll to position [7, 0]
type textarea "#"
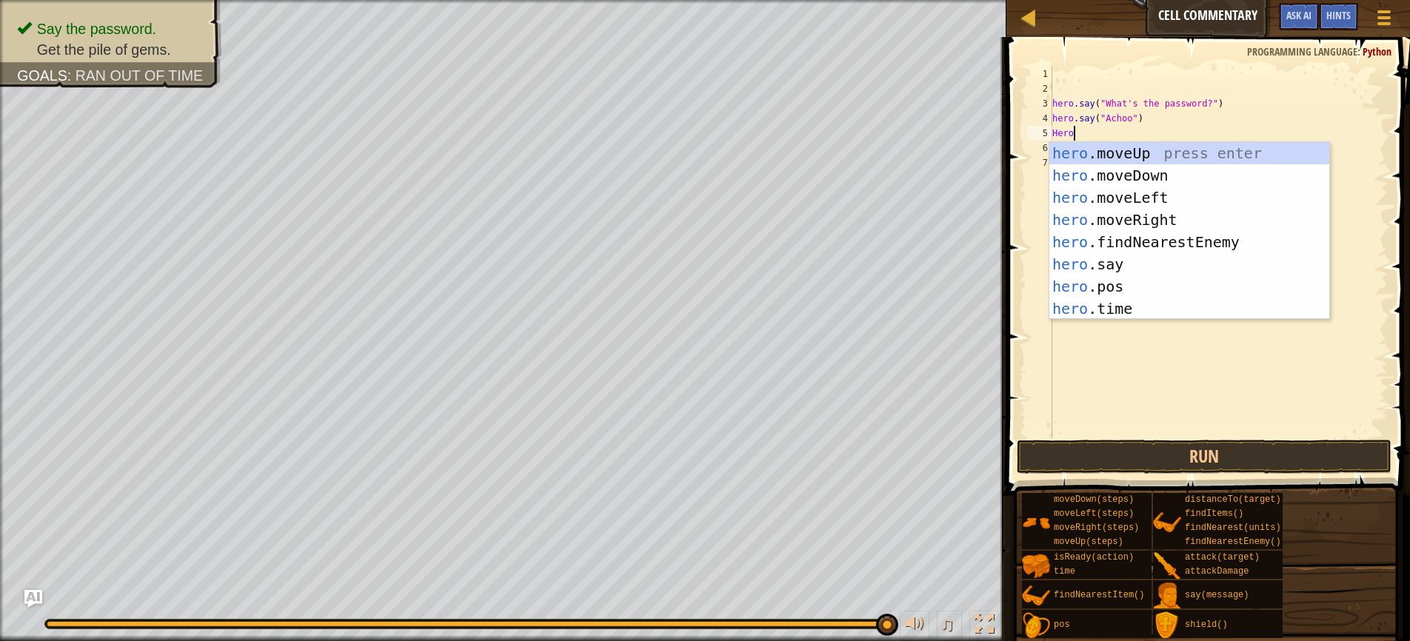
scroll to position [7, 1]
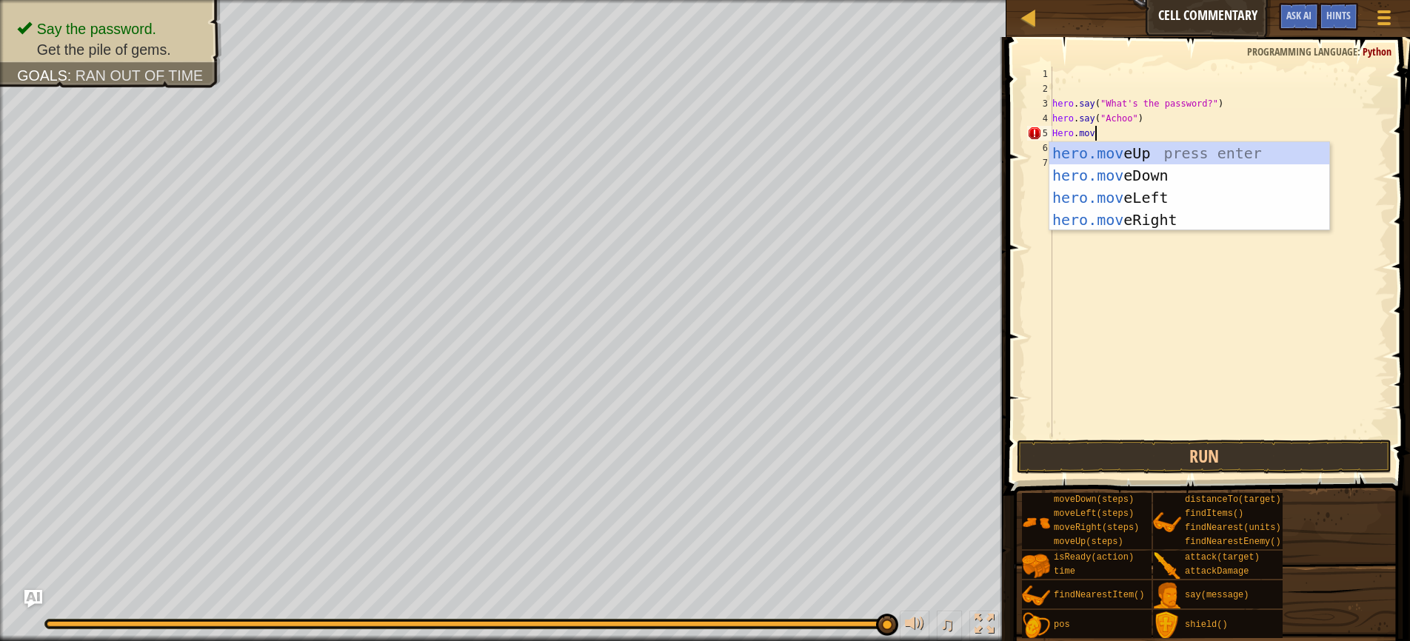
type textarea "Hero.move"
click at [1118, 154] on div "hero.move Up press enter hero.move Down press enter hero.move Left press enter …" at bounding box center [1189, 208] width 280 height 133
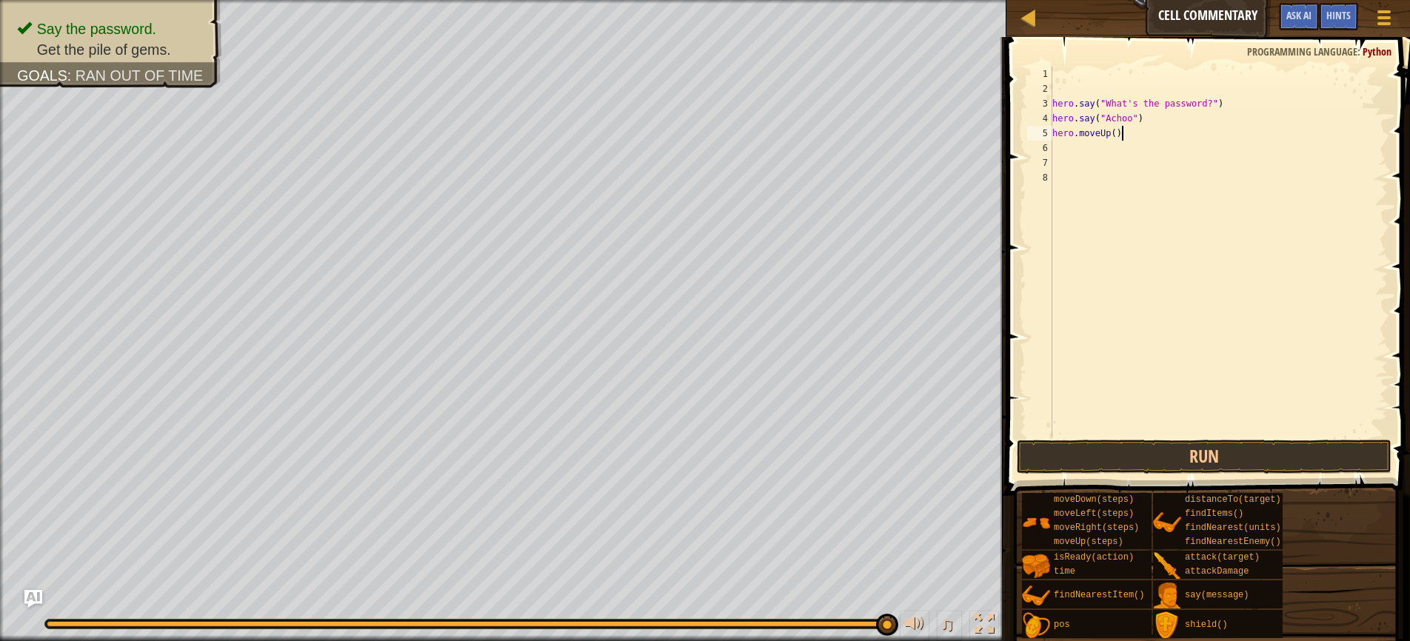
click at [1119, 132] on div "hero . say ( "What's the password?" ) hero . say ( "Achoo" ) hero . moveUp ( )" at bounding box center [1218, 267] width 338 height 400
click at [1114, 133] on div "hero . say ( "What's the password?" ) hero . say ( "Achoo" ) hero . moveUp ( )" at bounding box center [1218, 267] width 338 height 400
type textarea "hero.moveUp(2)"
click at [1194, 457] on button "Run" at bounding box center [1204, 457] width 375 height 34
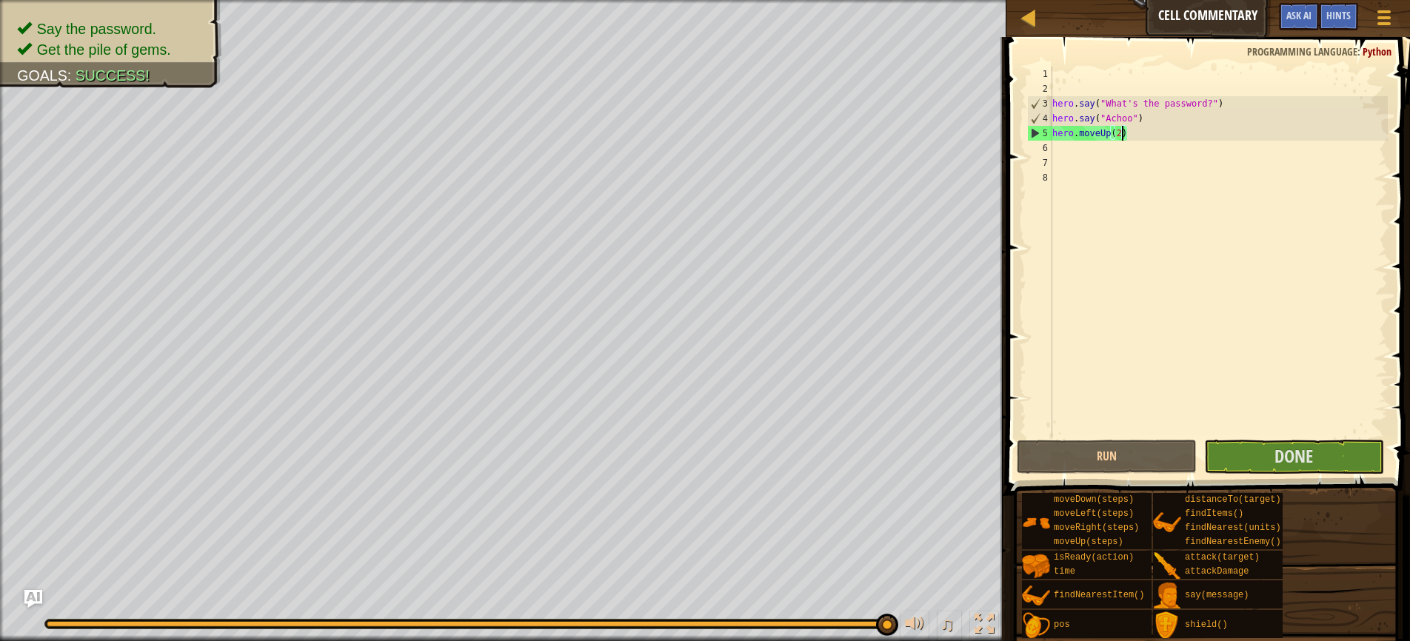
click at [1251, 430] on div "hero . say ( "What's the password?" ) hero . say ( "Achoo" ) hero . moveUp ( 2 )" at bounding box center [1218, 267] width 338 height 400
click at [1252, 455] on button "Done" at bounding box center [1294, 457] width 180 height 34
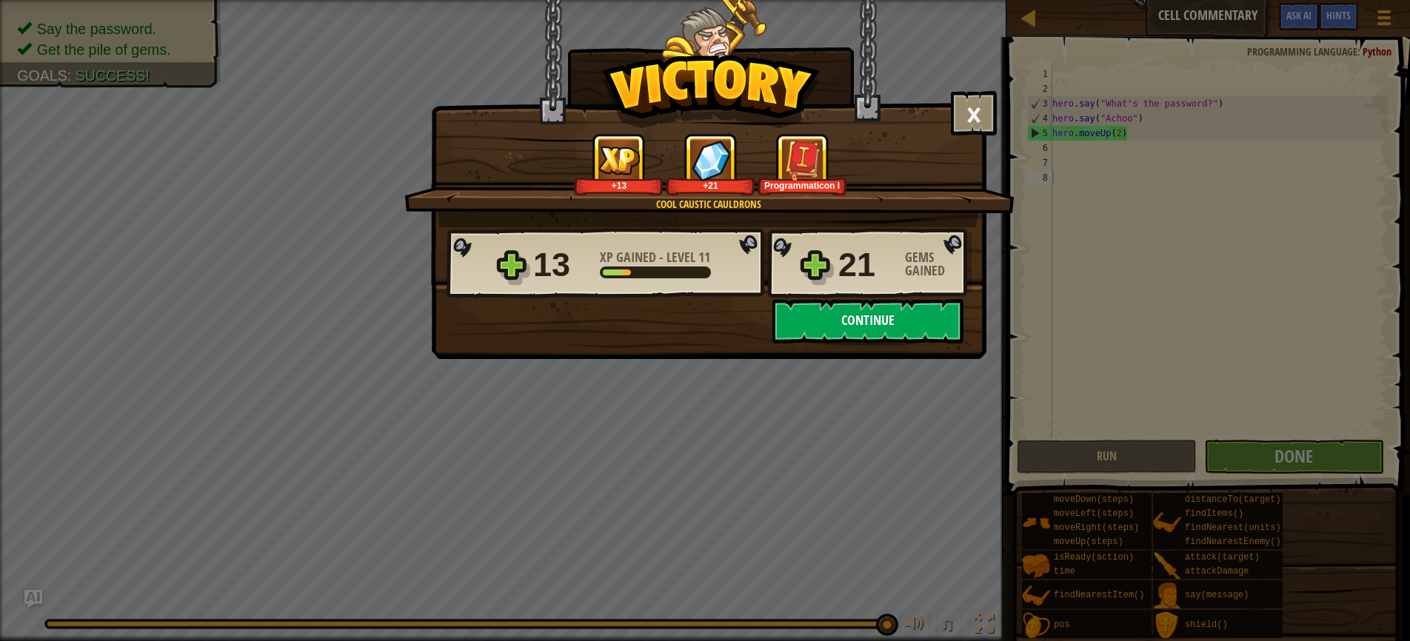
click at [857, 321] on button "Continue" at bounding box center [867, 321] width 191 height 44
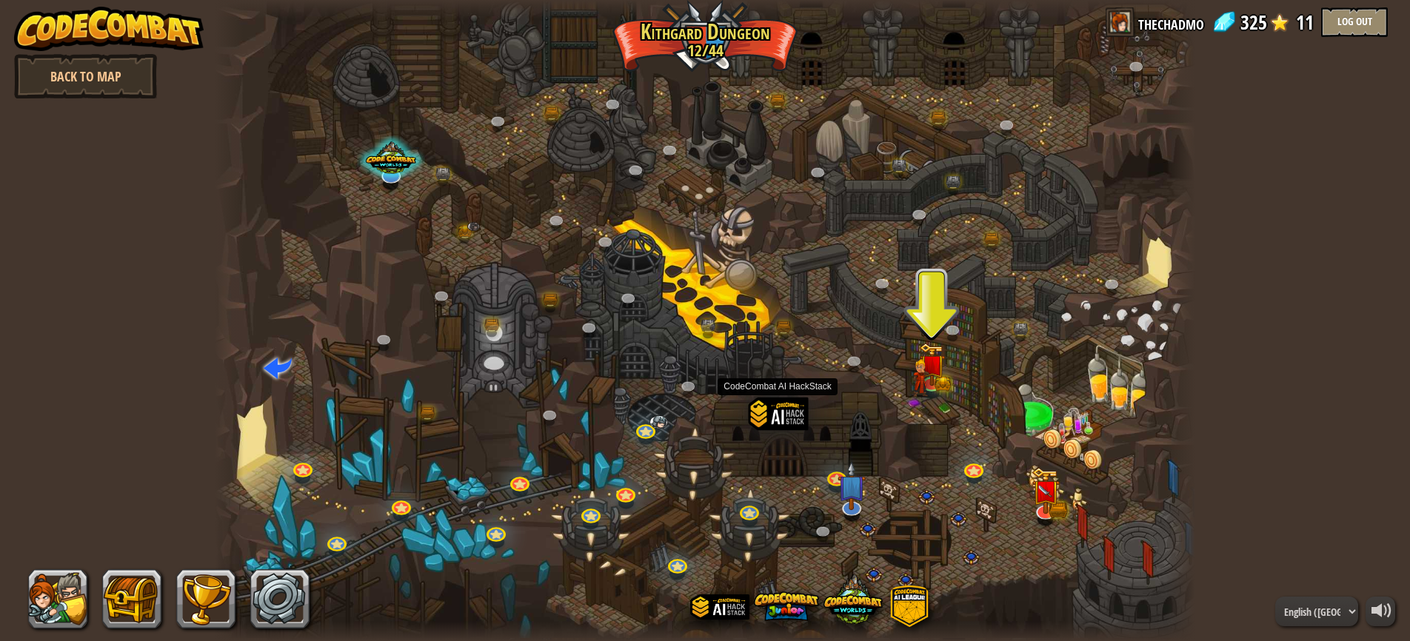
click at [773, 424] on div at bounding box center [779, 437] width 60 height 78
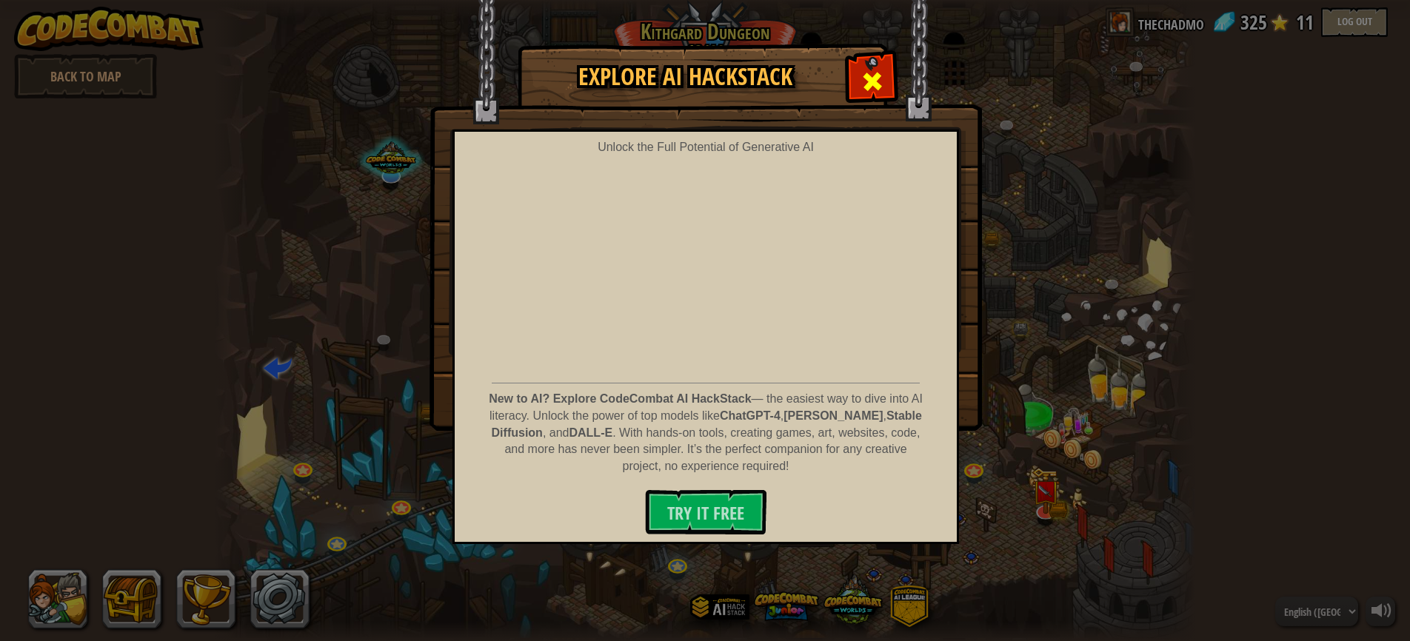
click at [878, 81] on span at bounding box center [872, 82] width 24 height 24
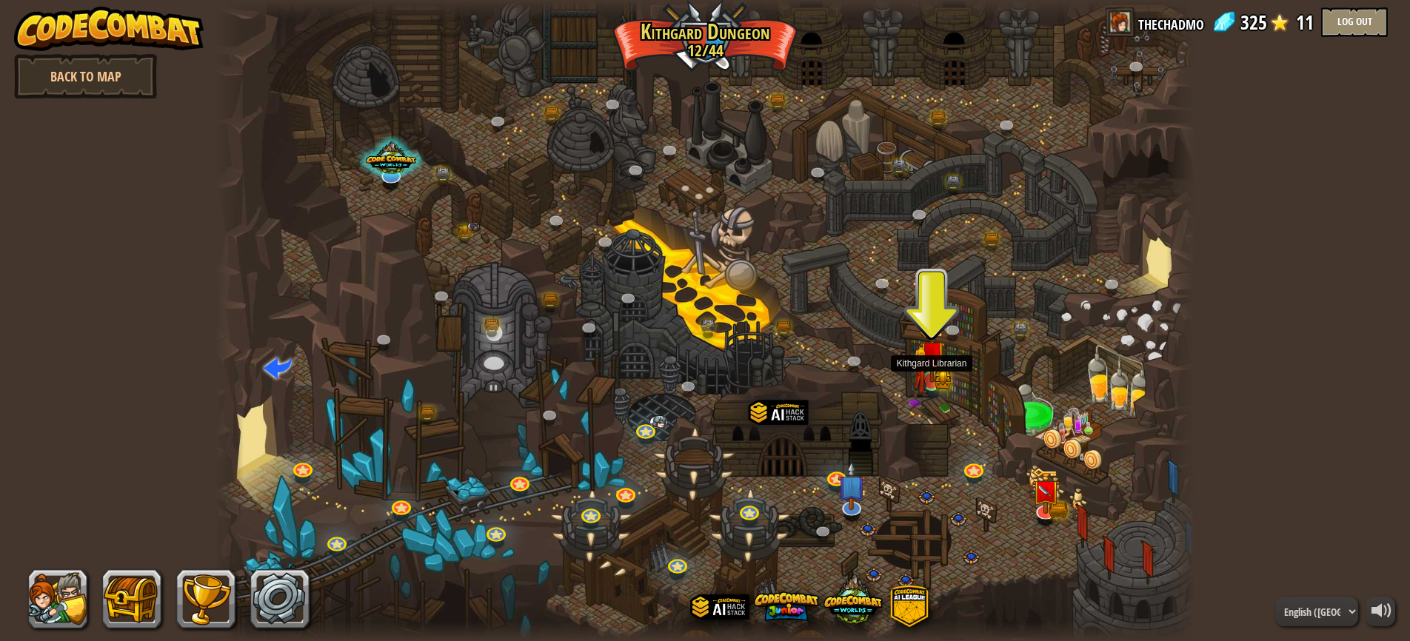
click at [930, 377] on img at bounding box center [932, 354] width 26 height 56
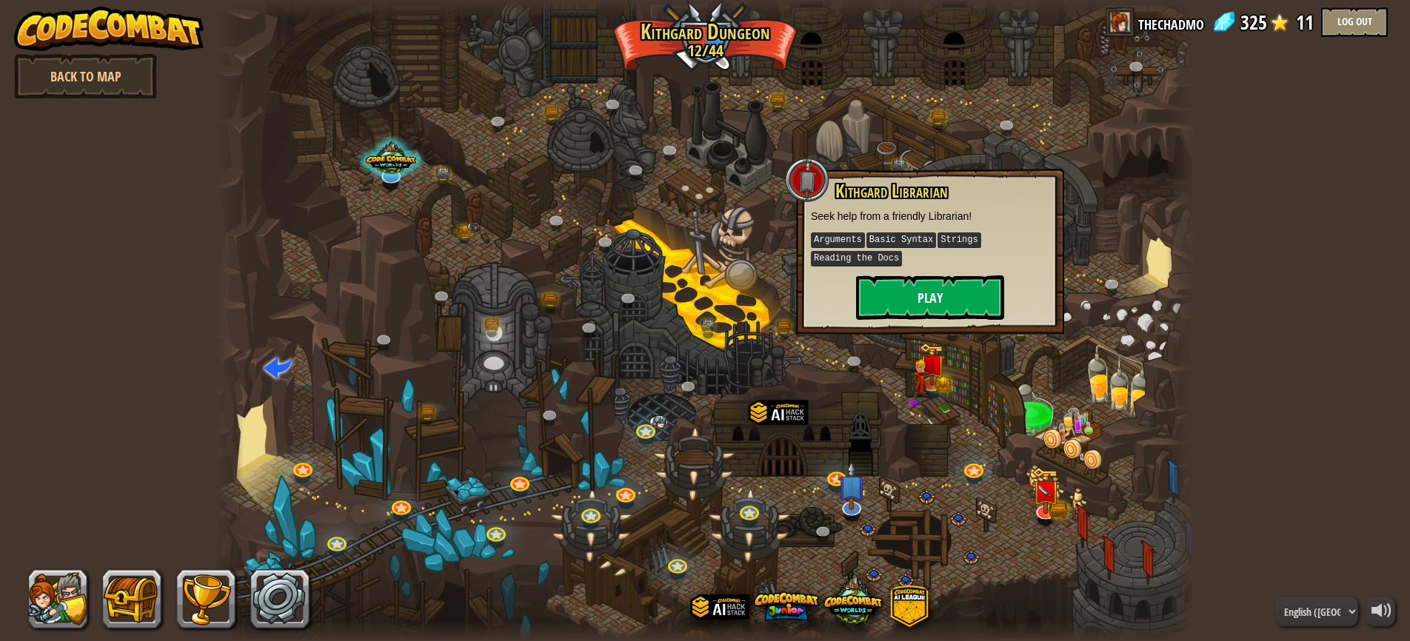
click at [912, 309] on button "Play" at bounding box center [930, 297] width 148 height 44
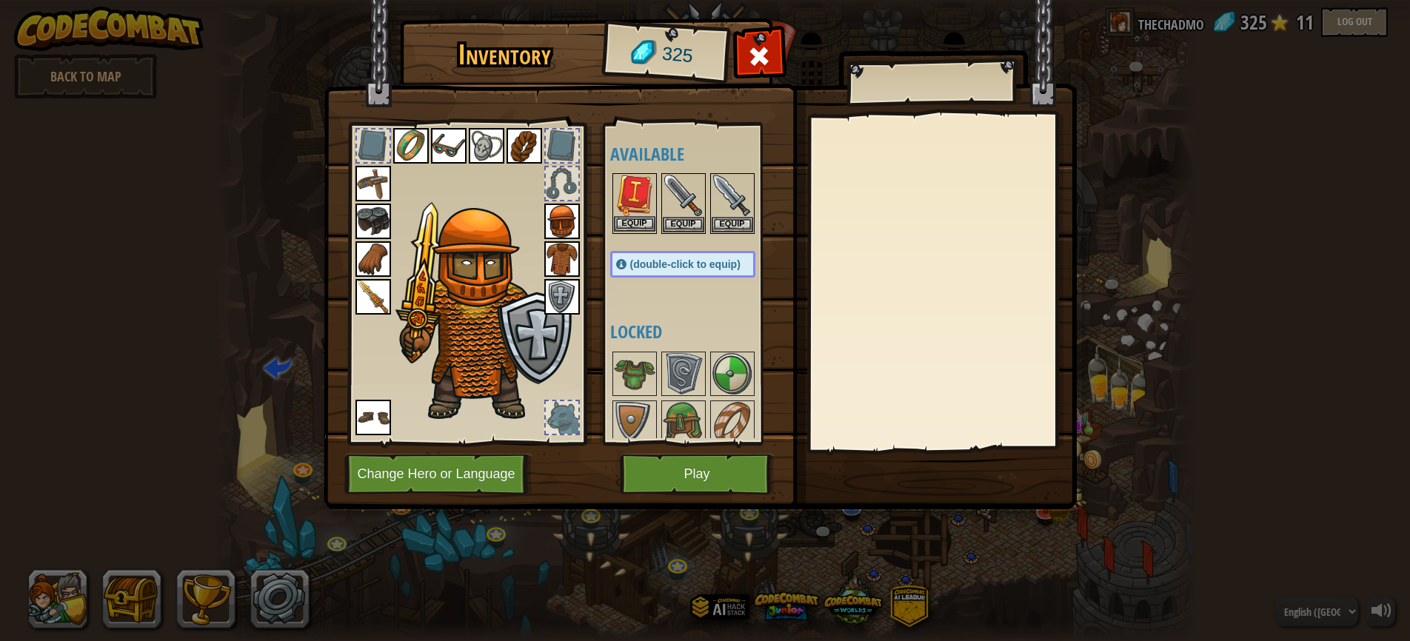
click at [633, 197] on img at bounding box center [634, 195] width 41 height 41
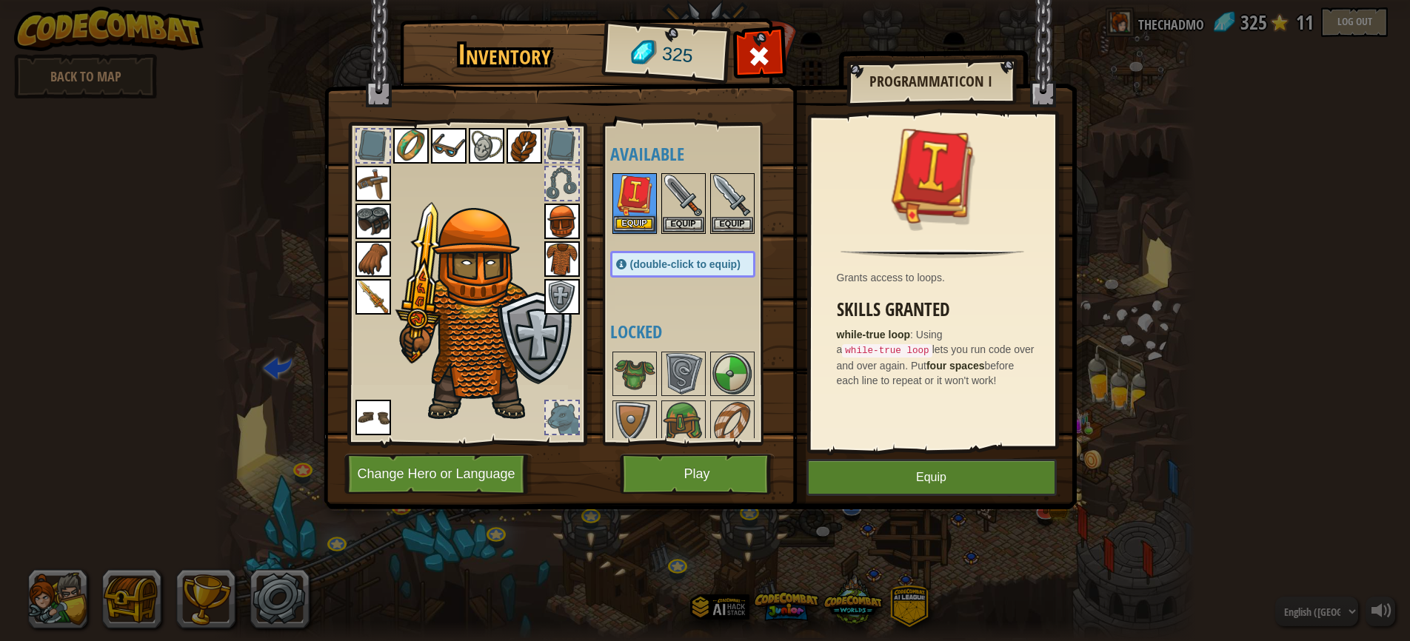
click at [632, 215] on img at bounding box center [634, 195] width 41 height 41
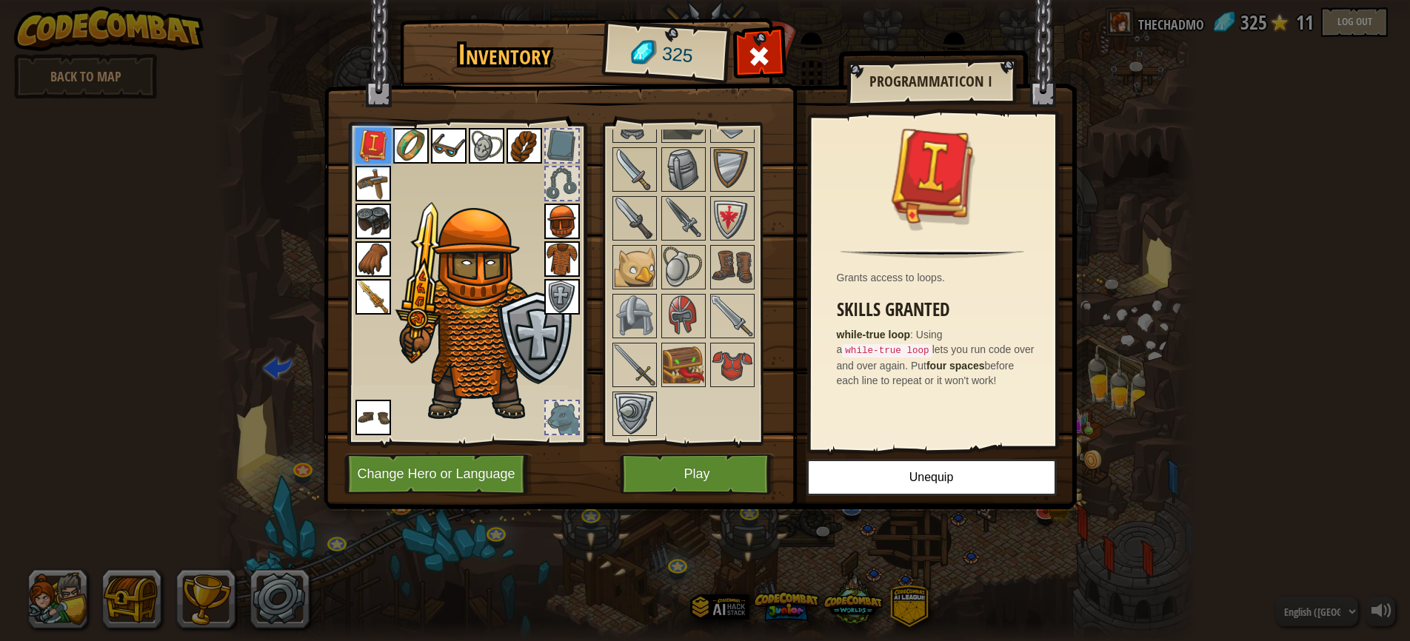
scroll to position [448, 0]
click at [681, 362] on img at bounding box center [683, 365] width 41 height 41
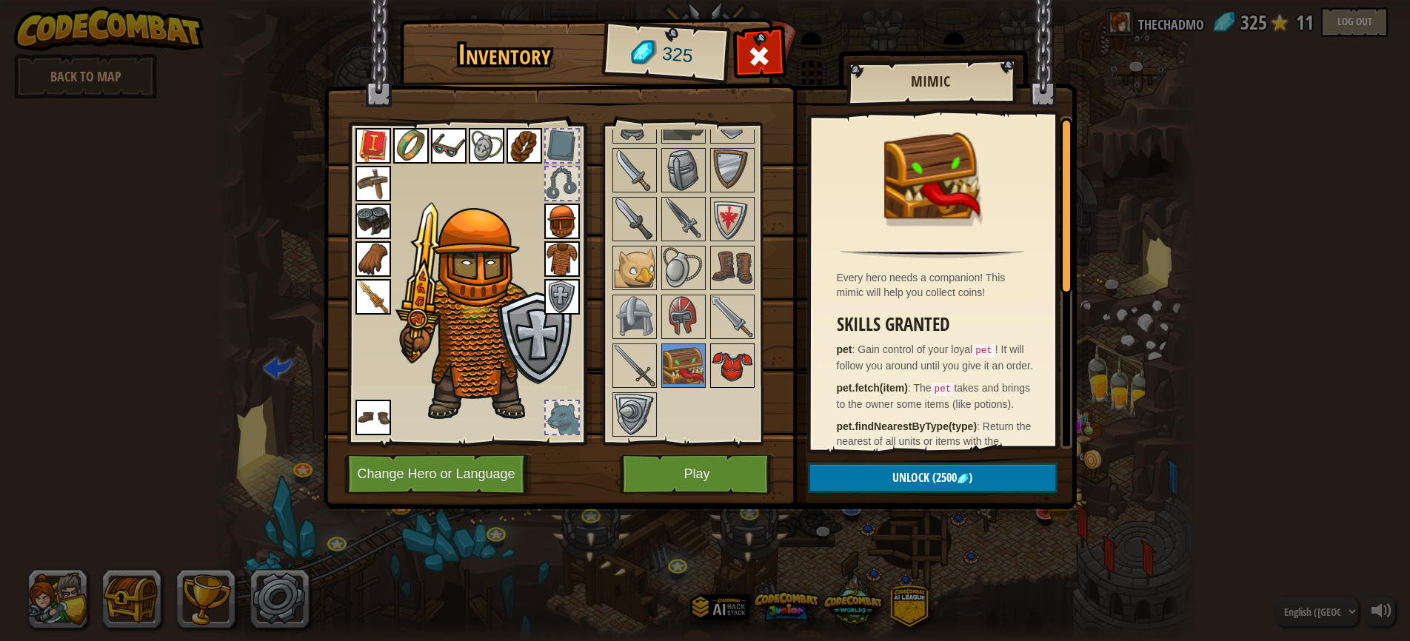
click at [723, 374] on img at bounding box center [732, 365] width 41 height 41
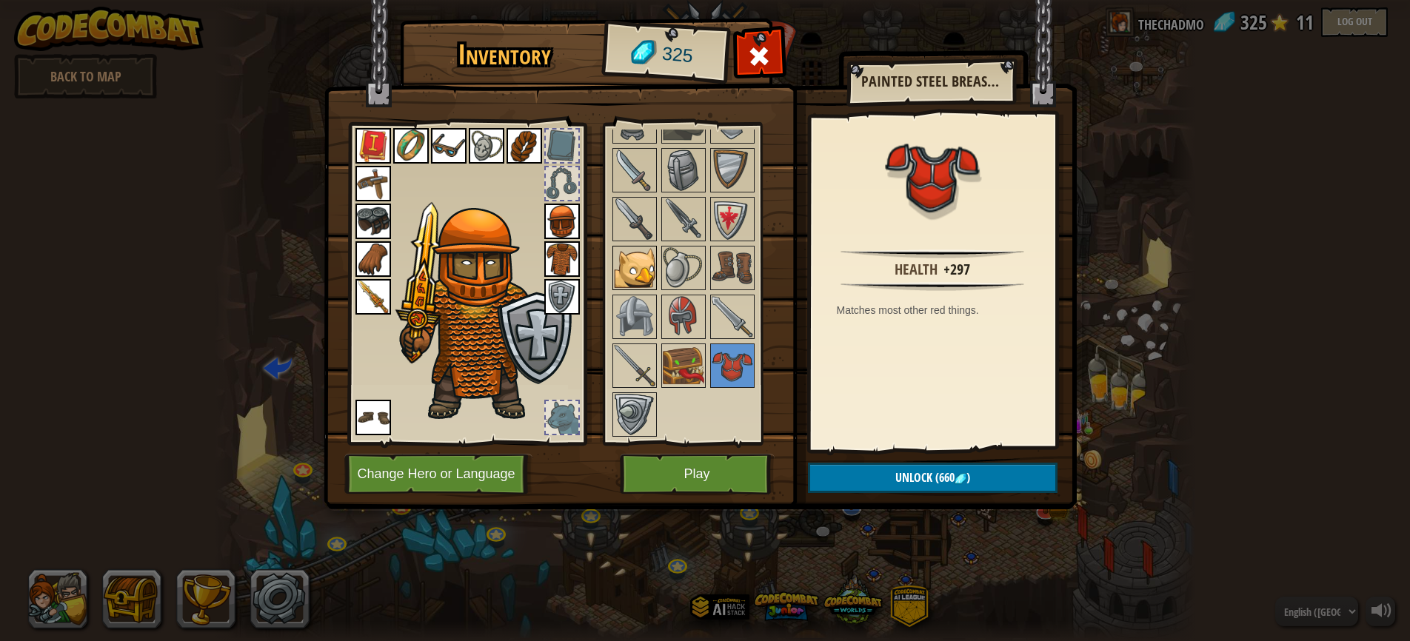
click at [633, 273] on img at bounding box center [634, 267] width 41 height 41
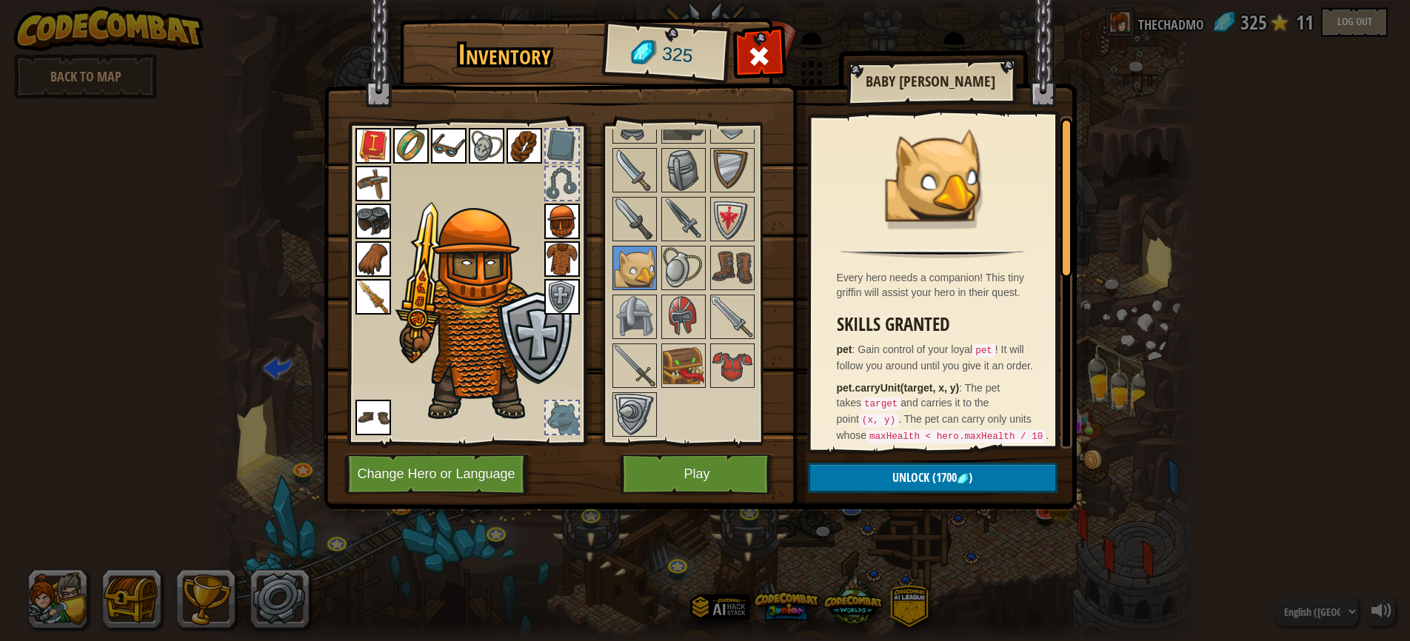
click at [707, 470] on button "Play" at bounding box center [697, 474] width 155 height 41
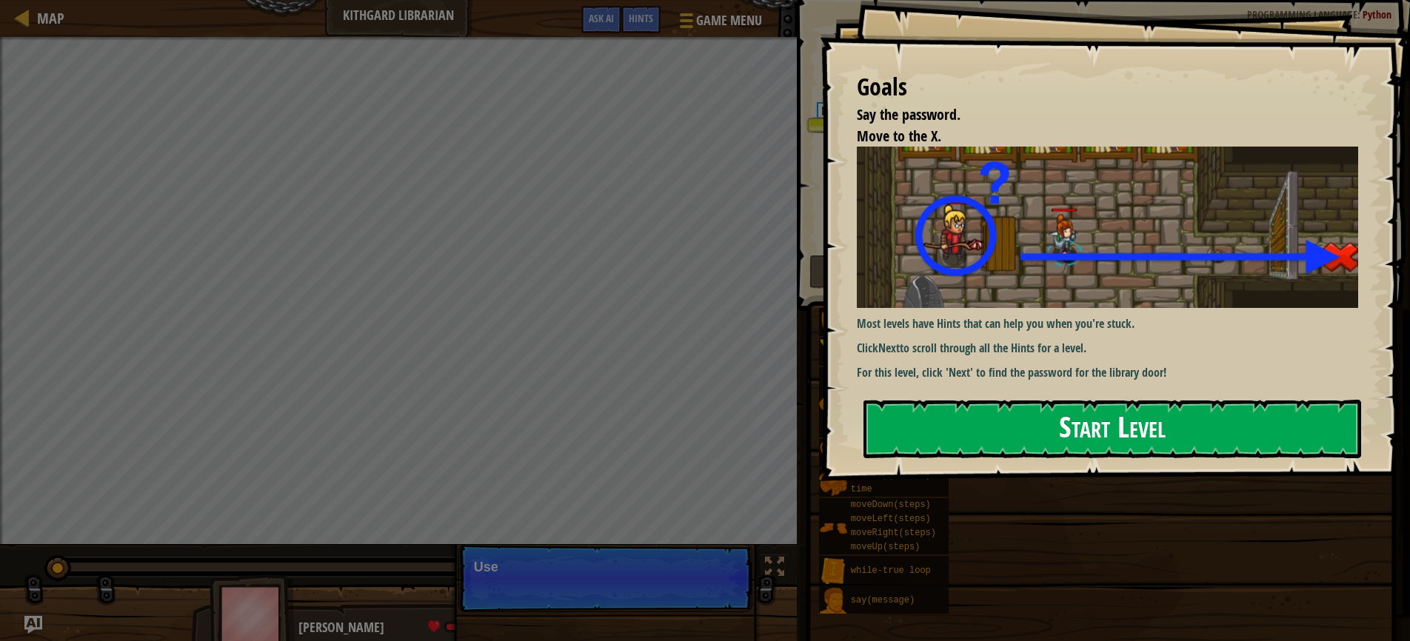
click at [1017, 424] on button "Start Level" at bounding box center [1112, 429] width 498 height 58
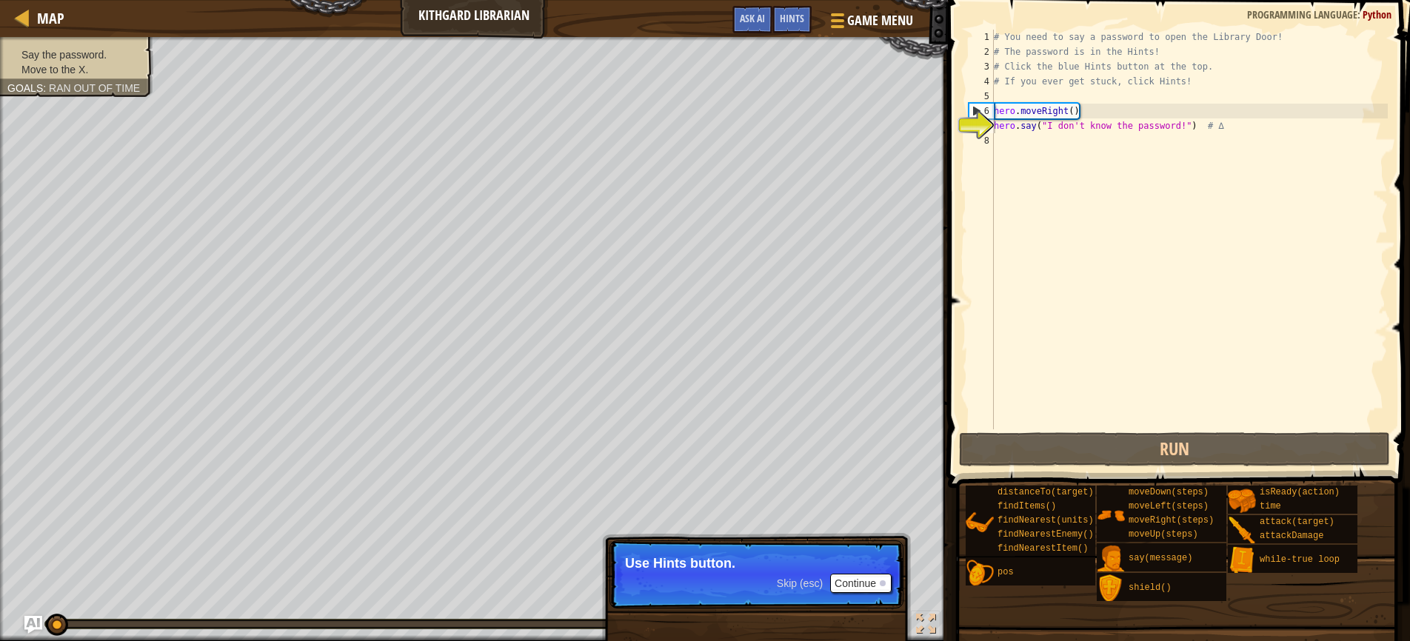
click at [855, 586] on button "Continue" at bounding box center [860, 583] width 61 height 19
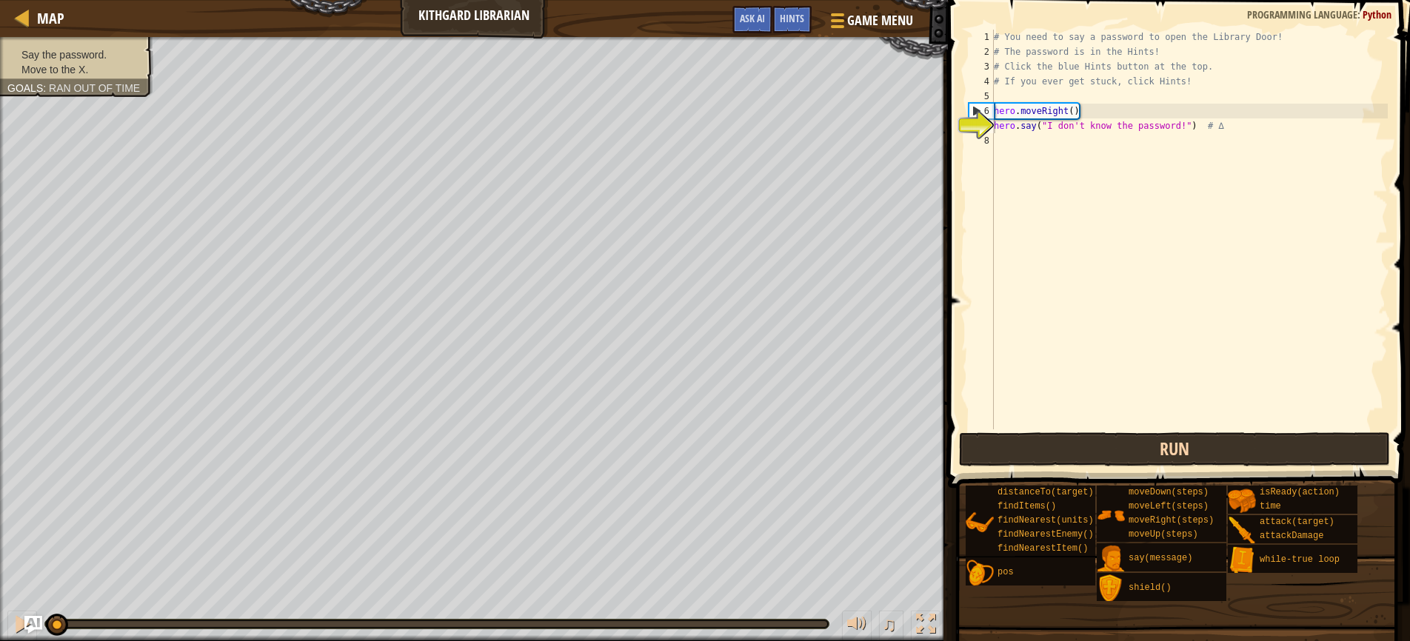
click at [1121, 445] on button "Run" at bounding box center [1174, 449] width 431 height 34
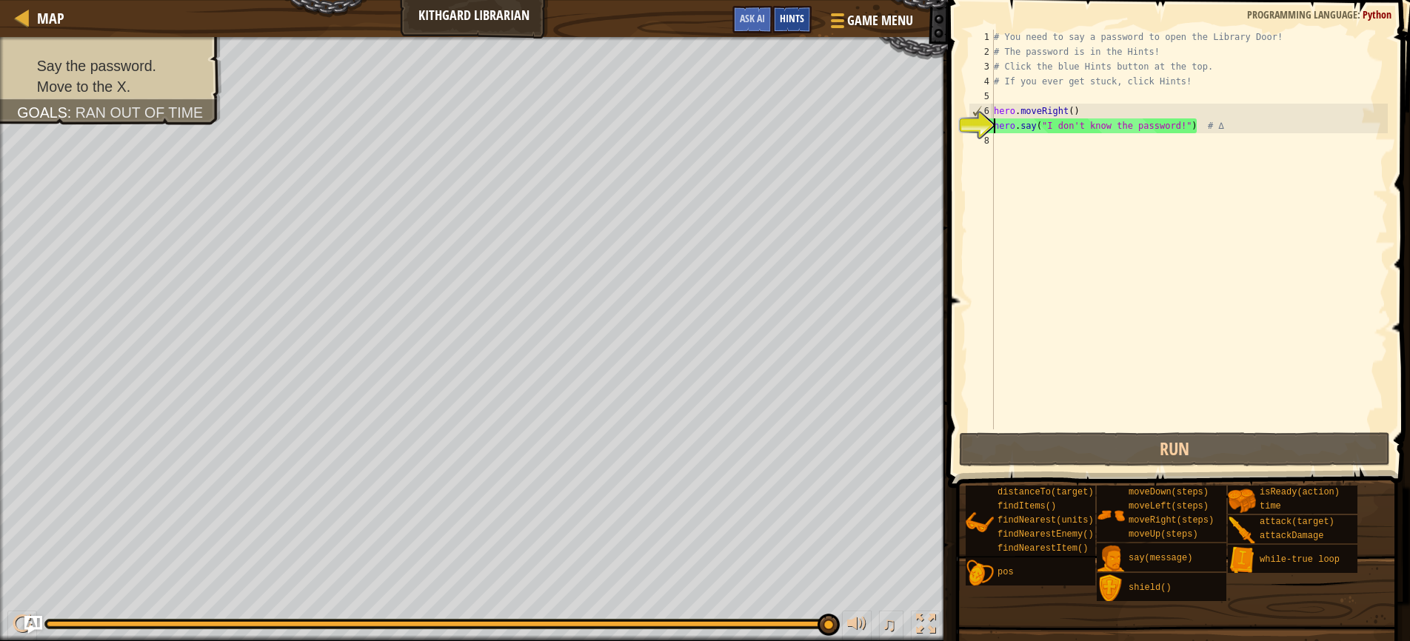
click at [802, 24] on span "Hints" at bounding box center [792, 18] width 24 height 14
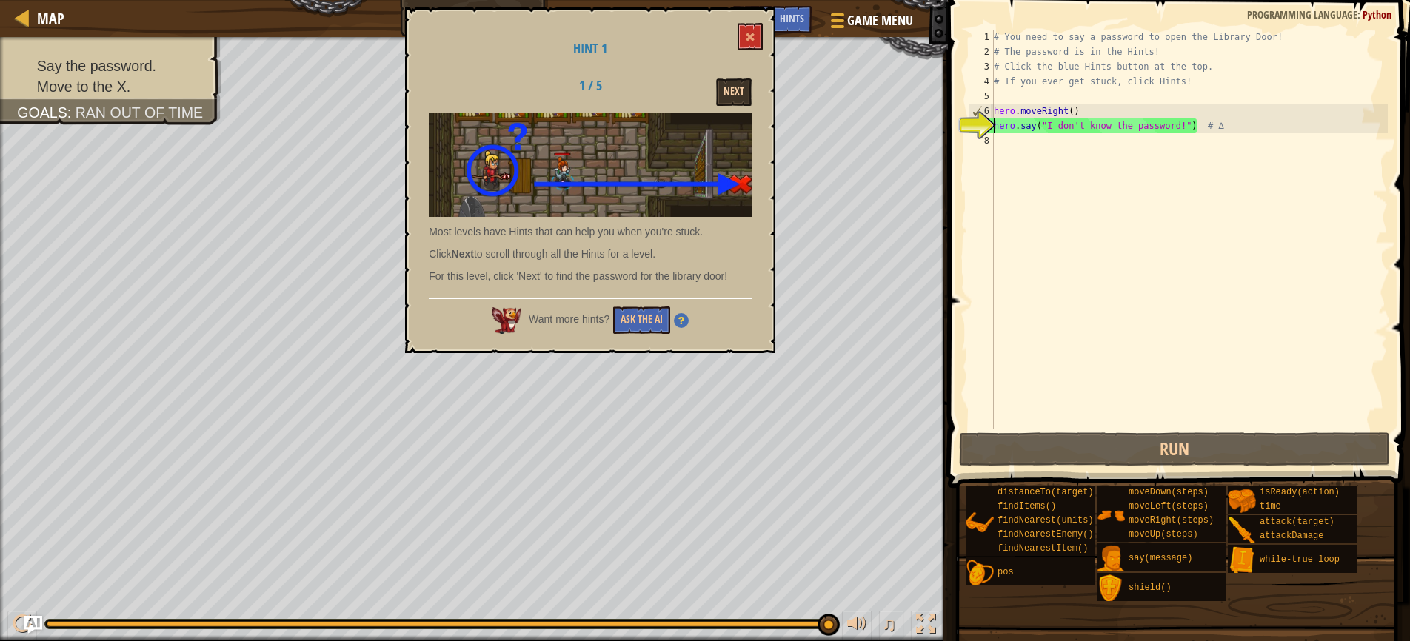
click at [730, 92] on button "Next" at bounding box center [734, 91] width 36 height 27
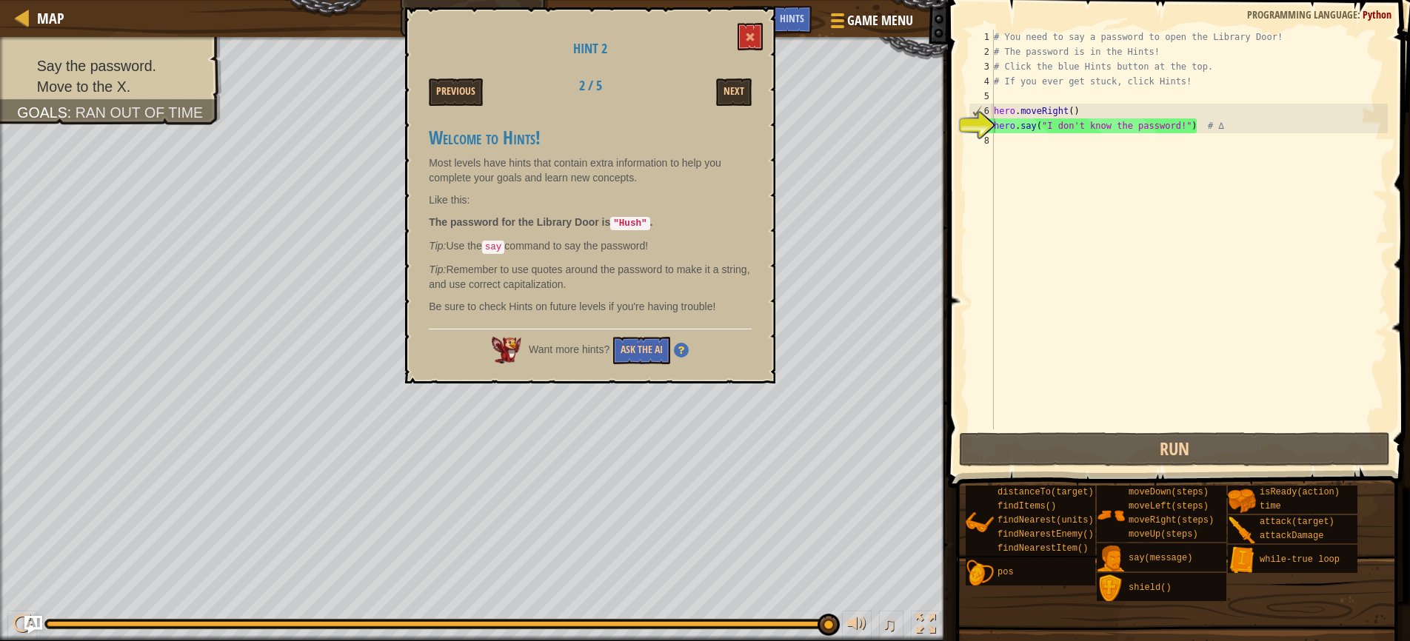
click at [730, 92] on button "Next" at bounding box center [734, 91] width 36 height 27
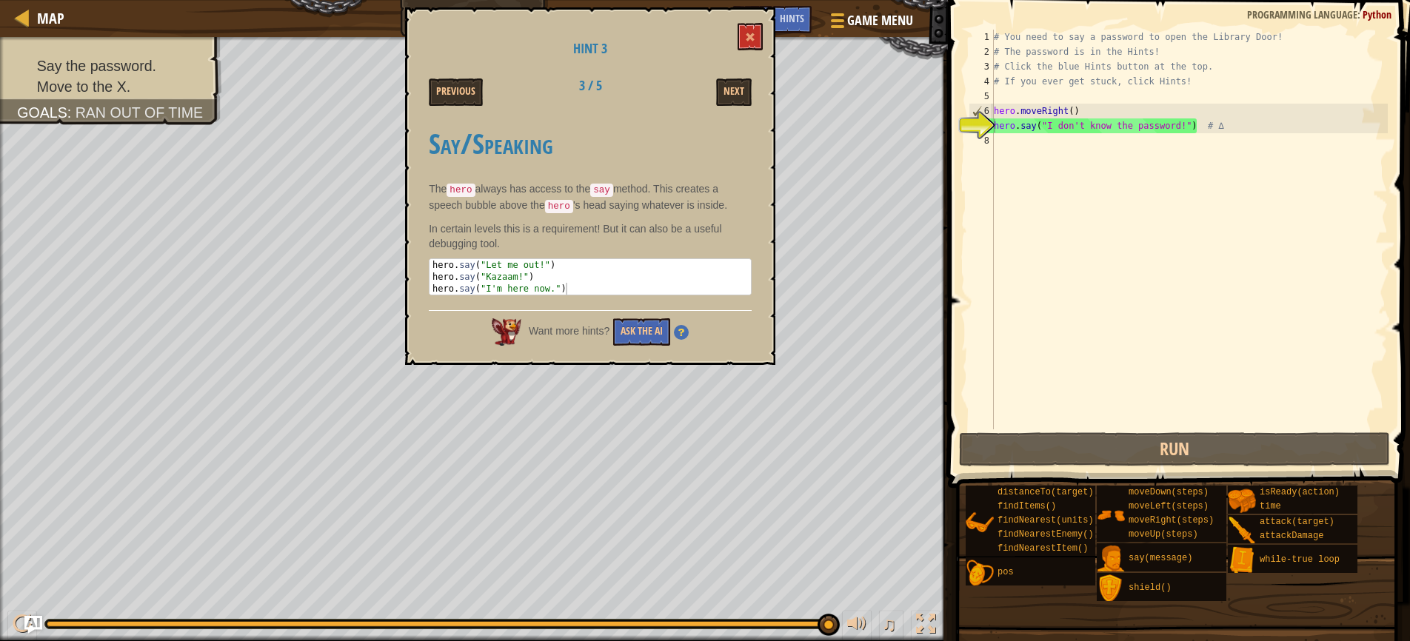
click at [730, 92] on button "Next" at bounding box center [734, 91] width 36 height 27
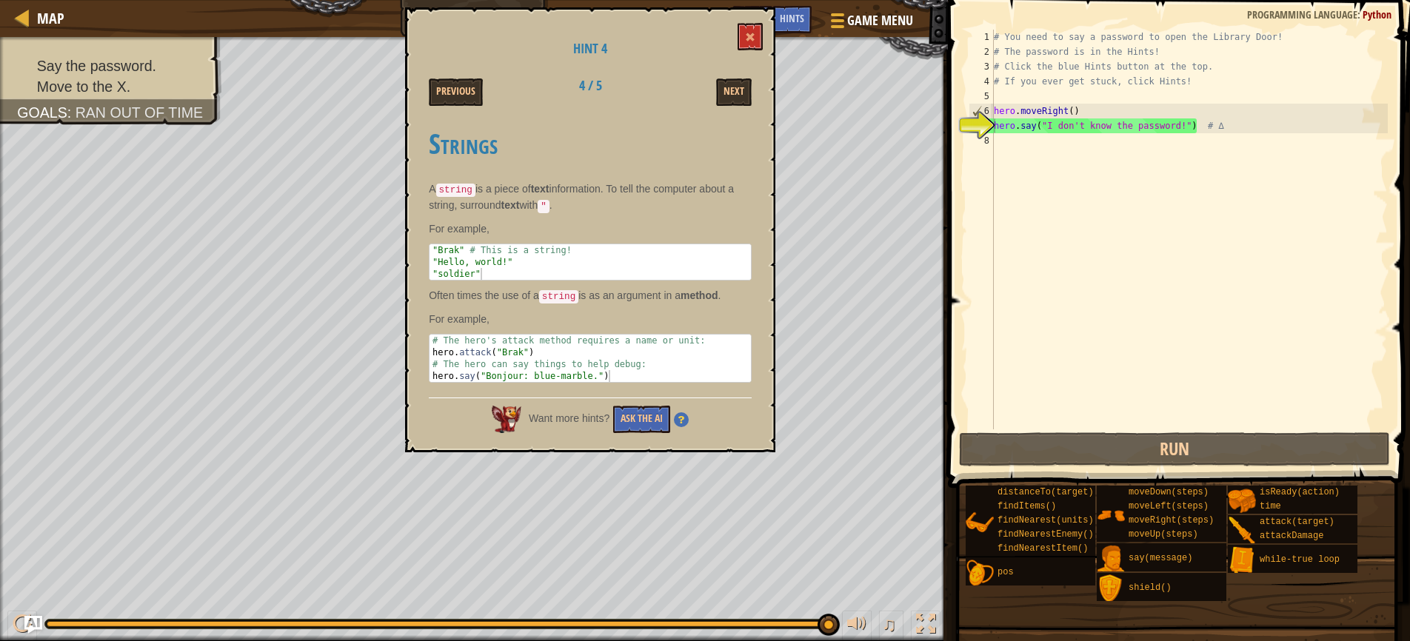
click at [730, 92] on button "Next" at bounding box center [734, 91] width 36 height 27
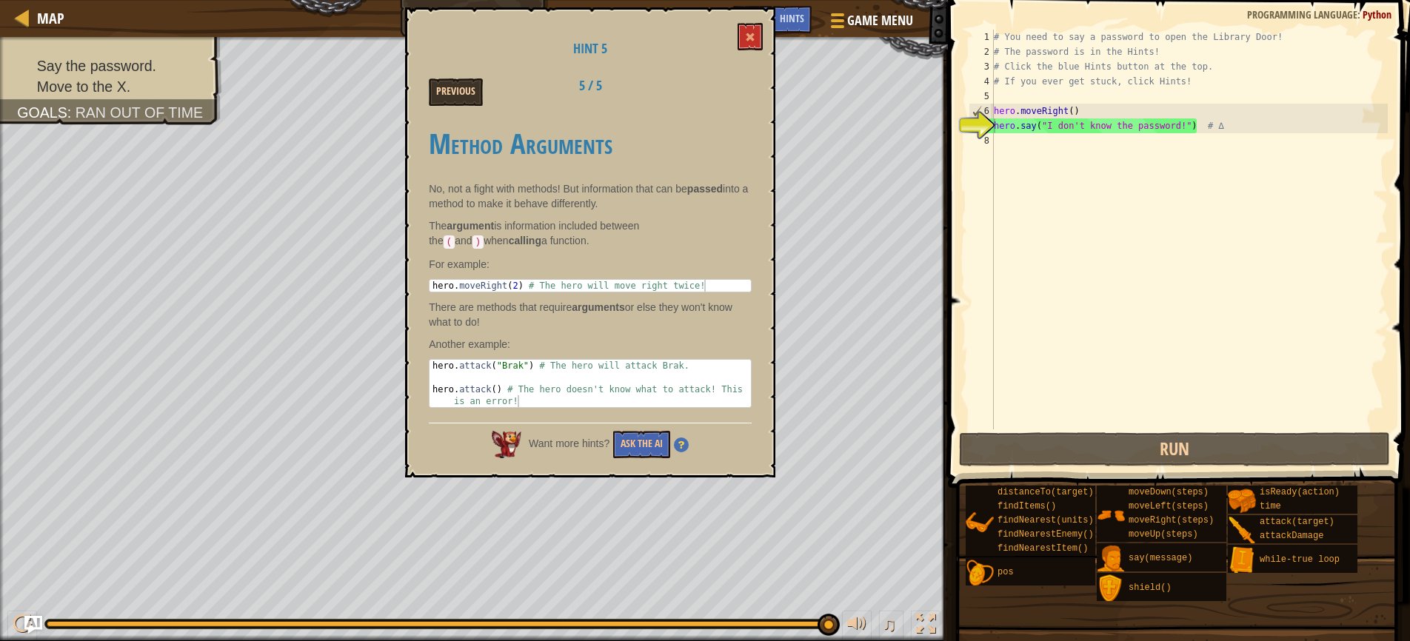
click at [449, 88] on button "Previous" at bounding box center [456, 91] width 54 height 27
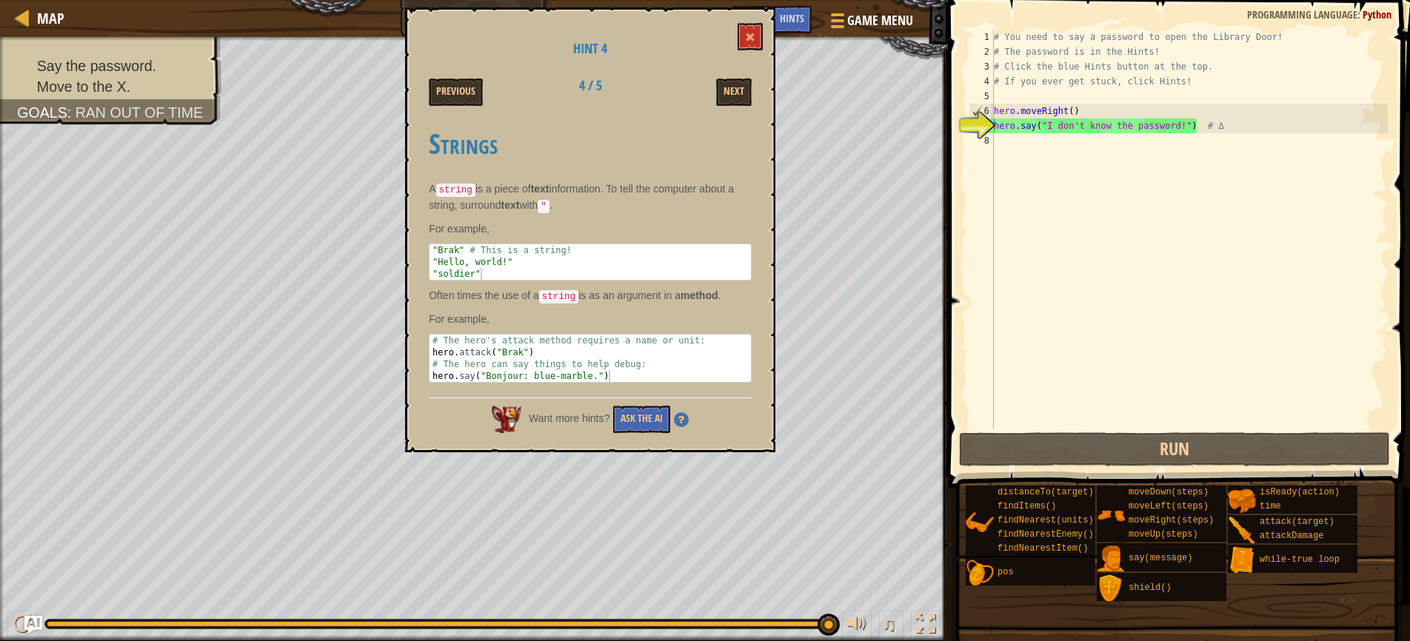
click at [449, 88] on button "Previous" at bounding box center [456, 91] width 54 height 27
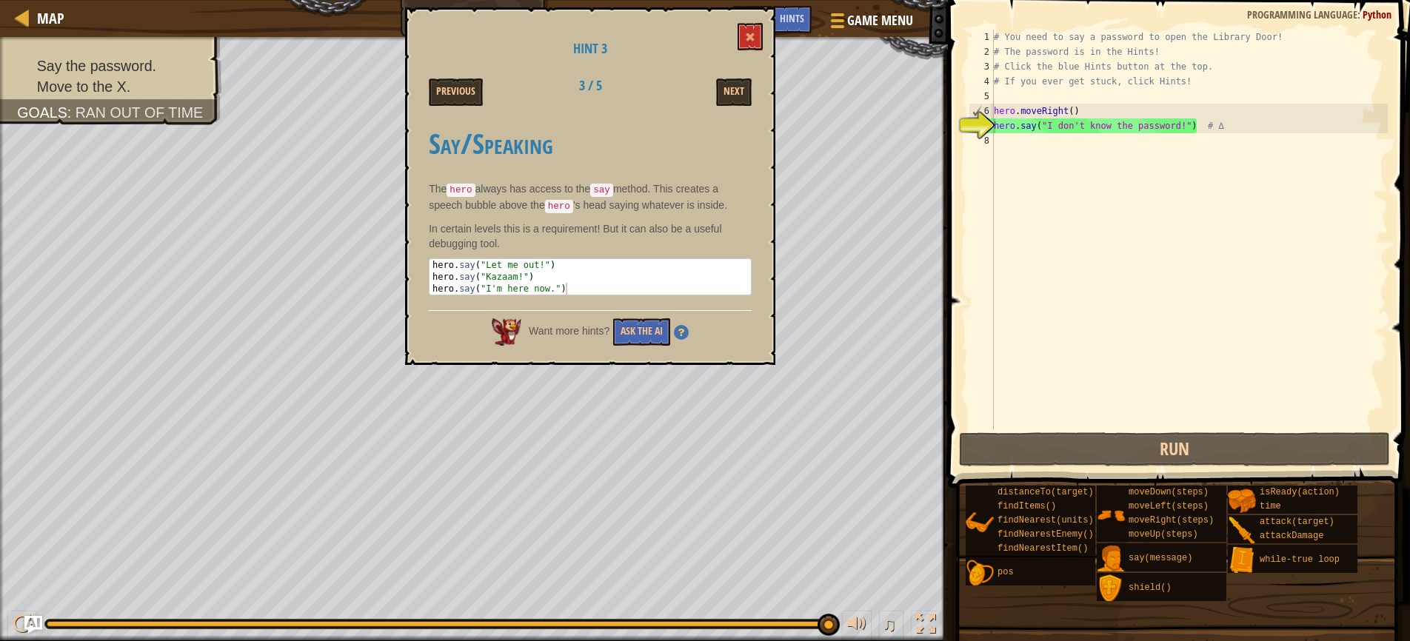
click at [449, 88] on button "Previous" at bounding box center [456, 91] width 54 height 27
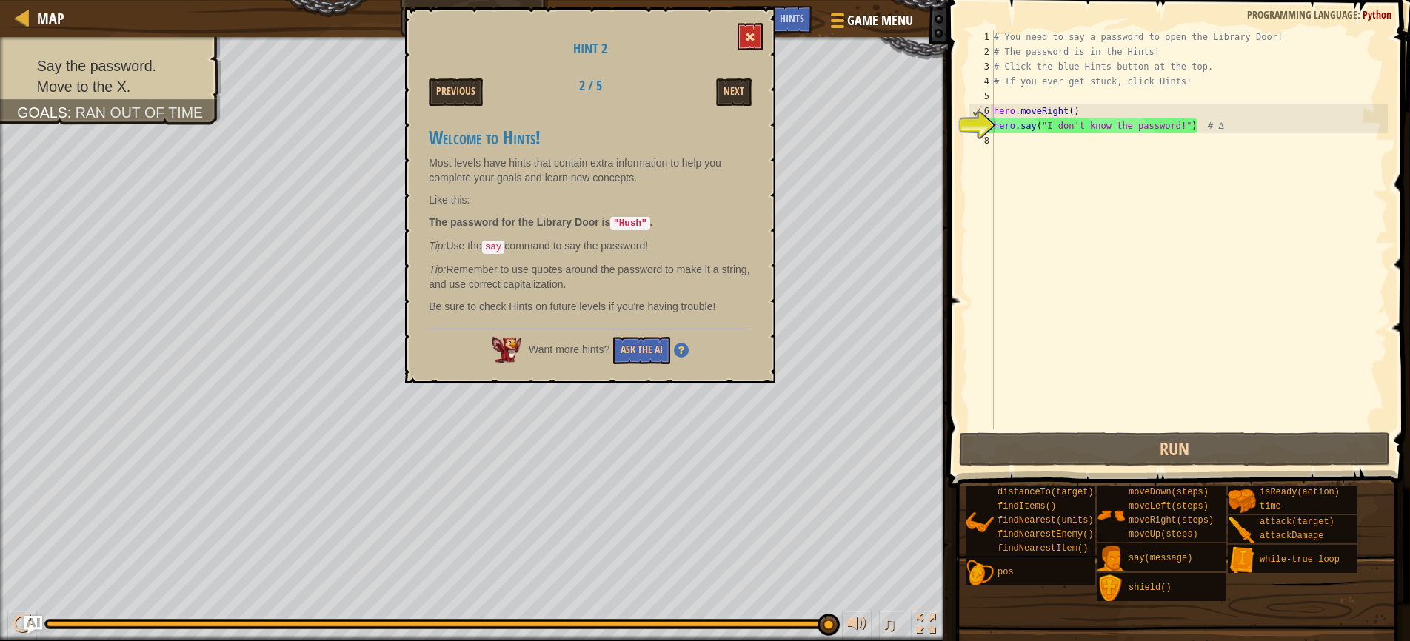
click at [754, 41] on span at bounding box center [750, 37] width 10 height 10
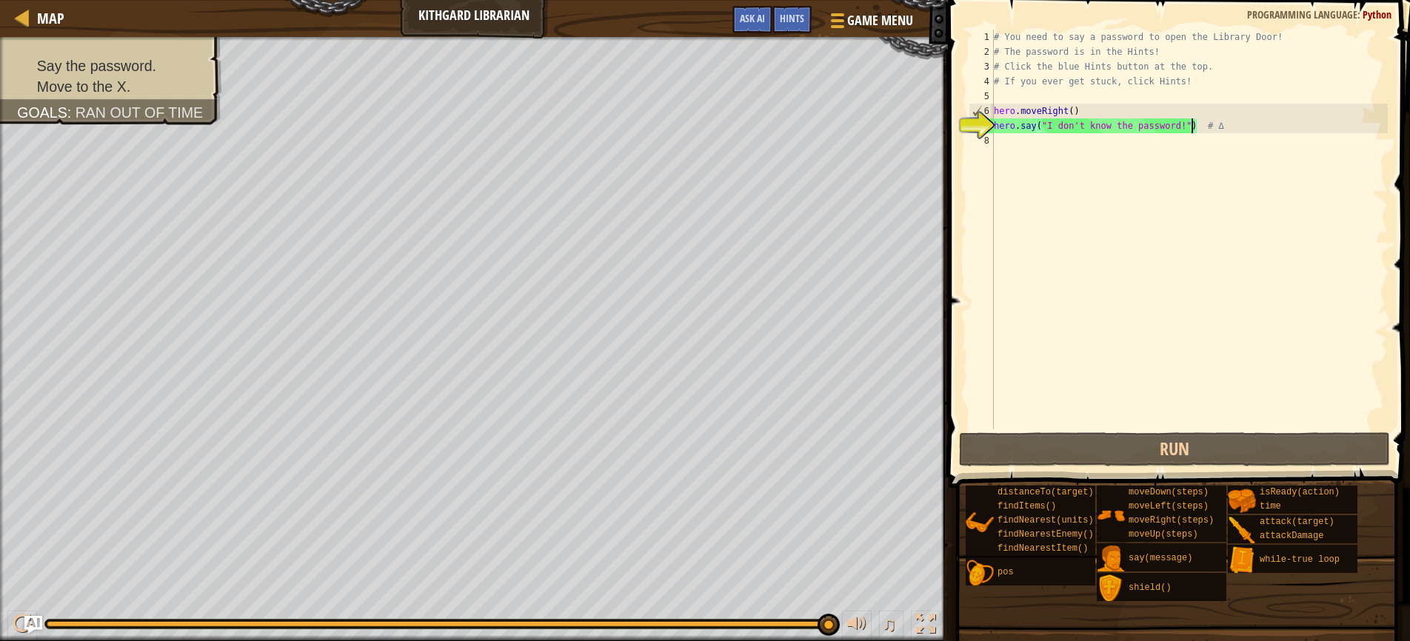
click at [1190, 128] on div "# You need to say a password to open the Library Door! # The password is in the…" at bounding box center [1189, 244] width 397 height 429
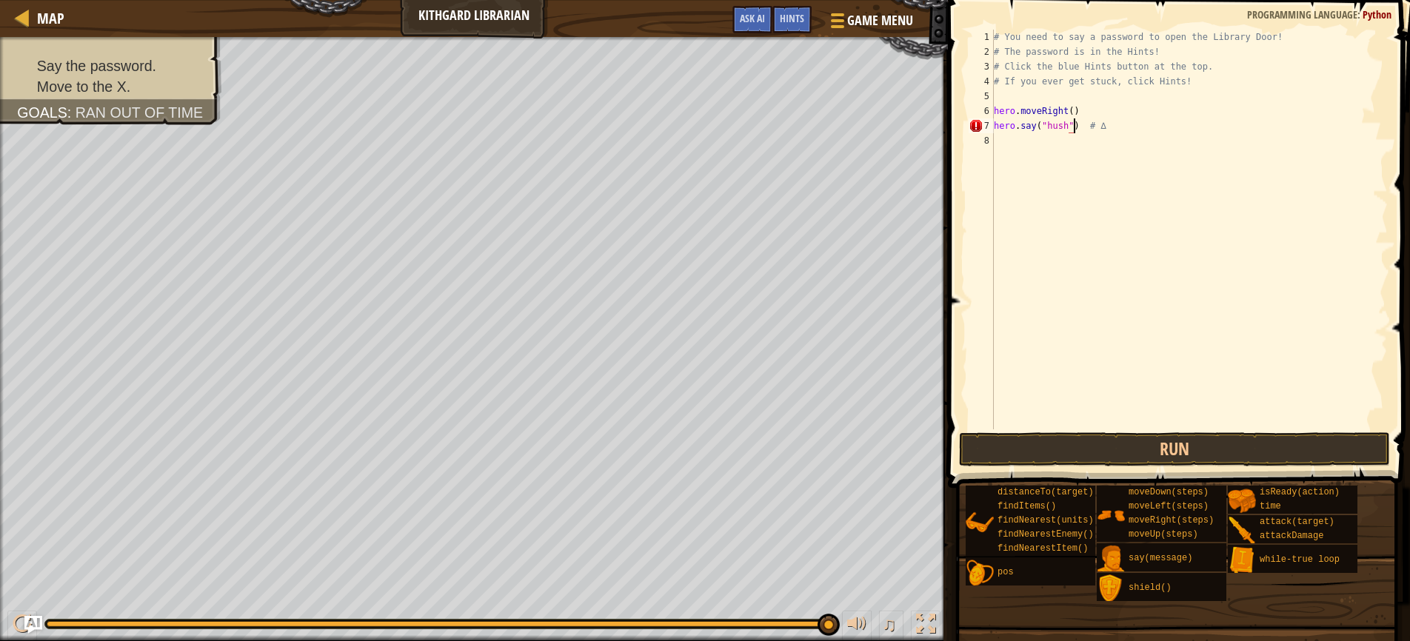
scroll to position [7, 7]
click at [1053, 125] on div "# You need to say a password to open the Library Door! # The password is in the…" at bounding box center [1189, 244] width 397 height 429
type textarea "hero.say("Hush") # ∆"
click at [1078, 158] on div "# You need to say a password to open the Library Door! # The password is in the…" at bounding box center [1189, 244] width 397 height 429
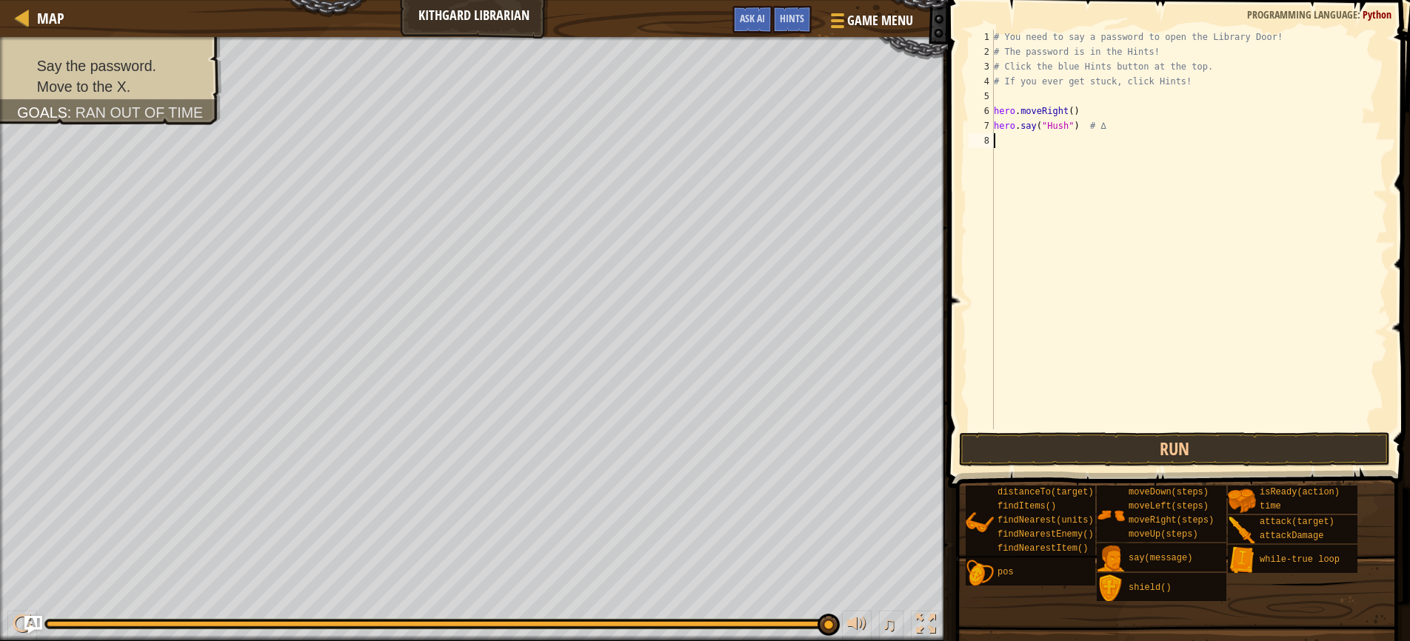
scroll to position [7, 0]
click at [1111, 126] on div "# You need to say a password to open the Library Door! # The password is in the…" at bounding box center [1189, 244] width 397 height 429
type textarea "hero.say("Hush")"
click at [1163, 442] on button "Run" at bounding box center [1174, 449] width 431 height 34
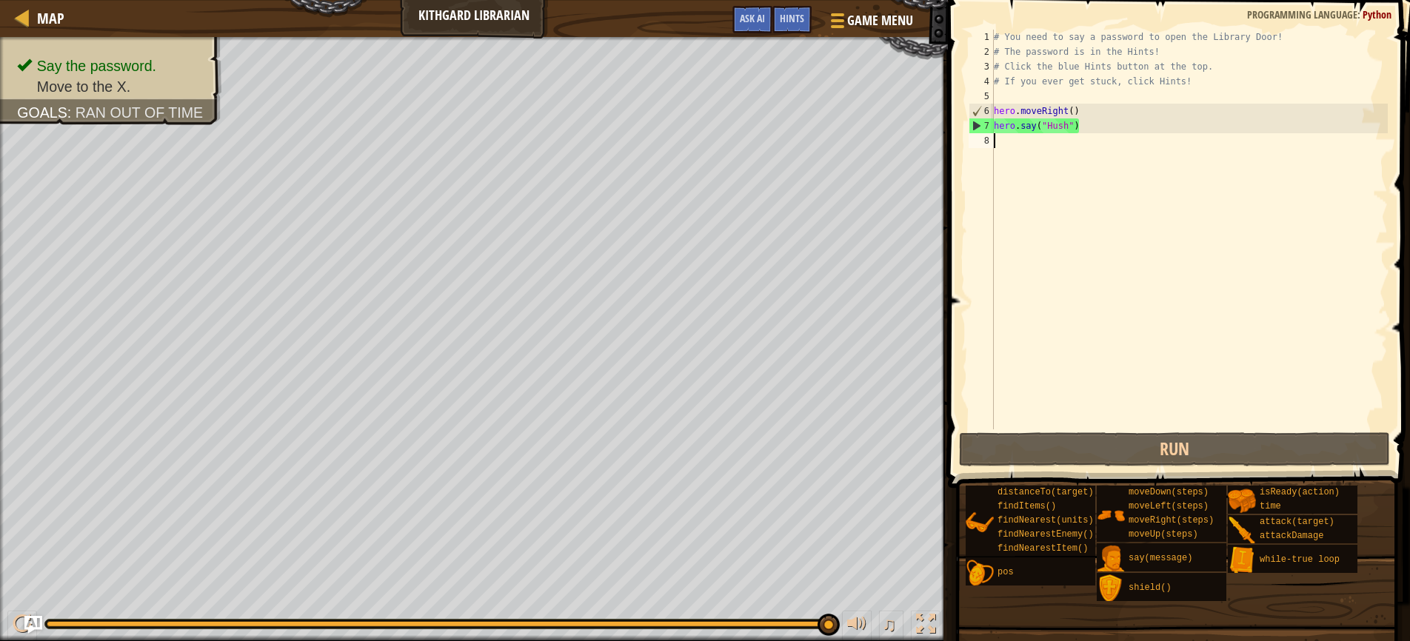
click at [1023, 147] on div "# You need to say a password to open the Library Door! # The password is in the…" at bounding box center [1189, 244] width 397 height 429
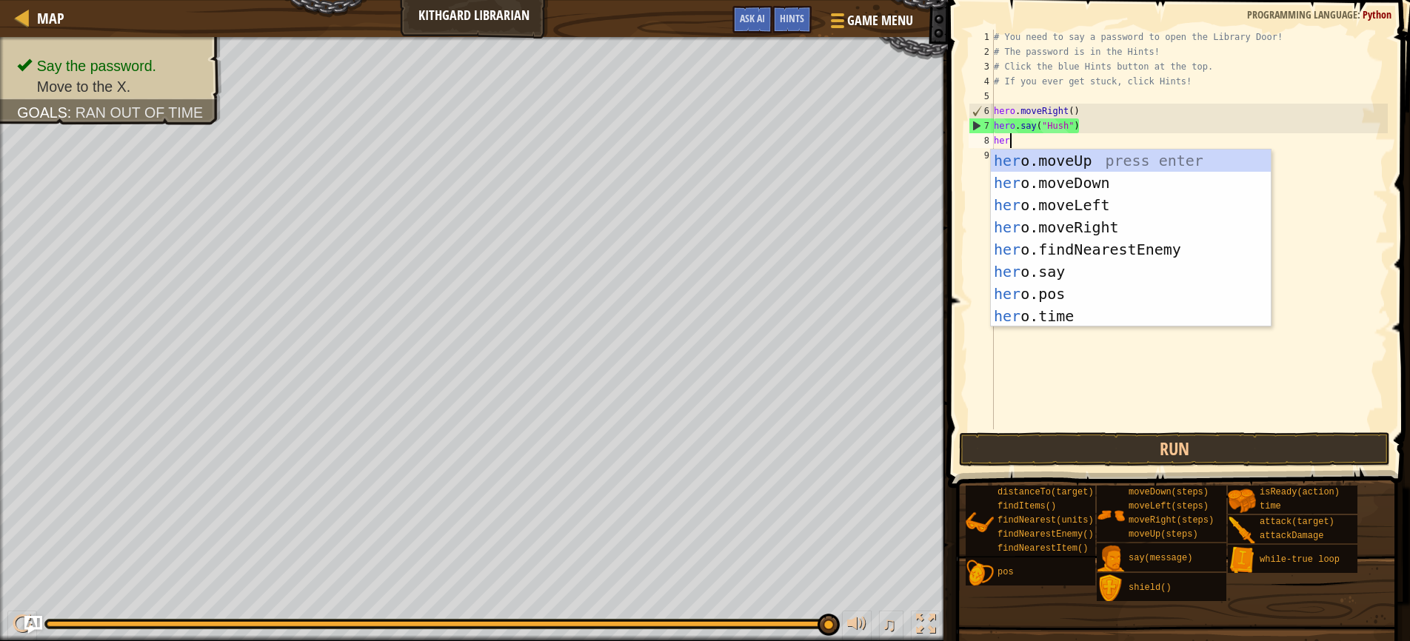
scroll to position [7, 1]
type textarea "hero"
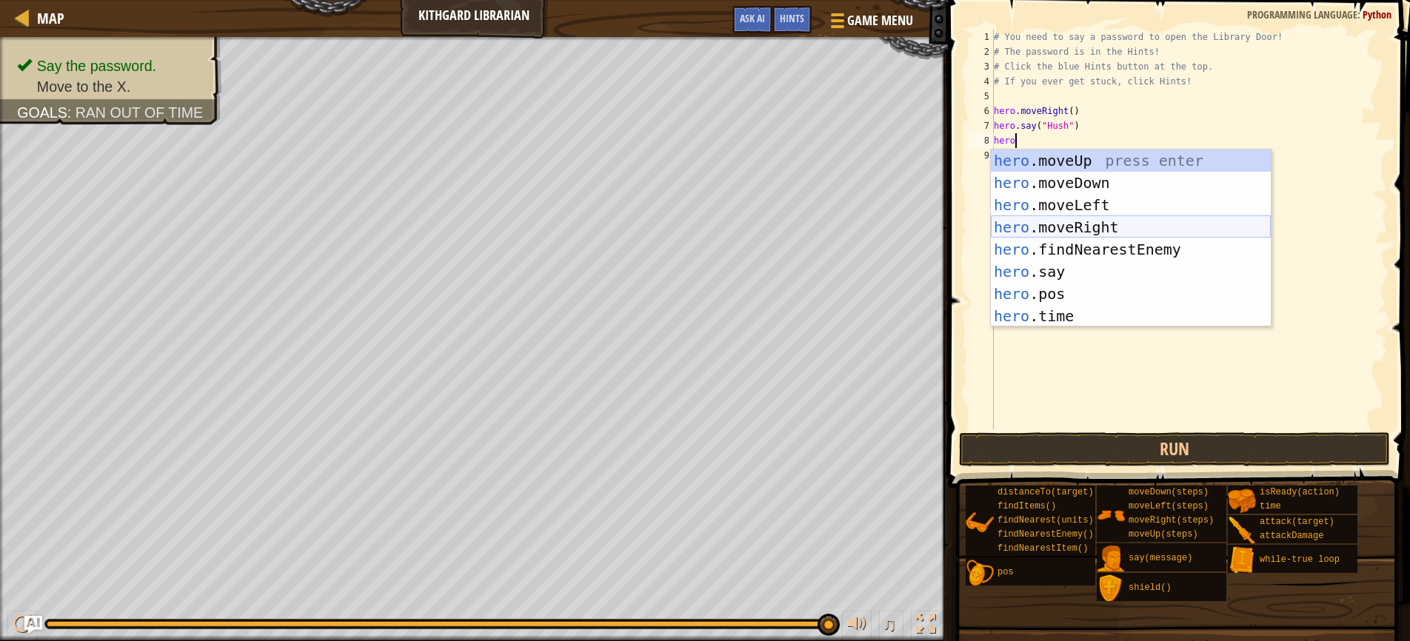
click at [1065, 231] on div "hero .moveUp press enter hero .moveDown press enter hero .moveLeft press enter …" at bounding box center [1131, 261] width 280 height 222
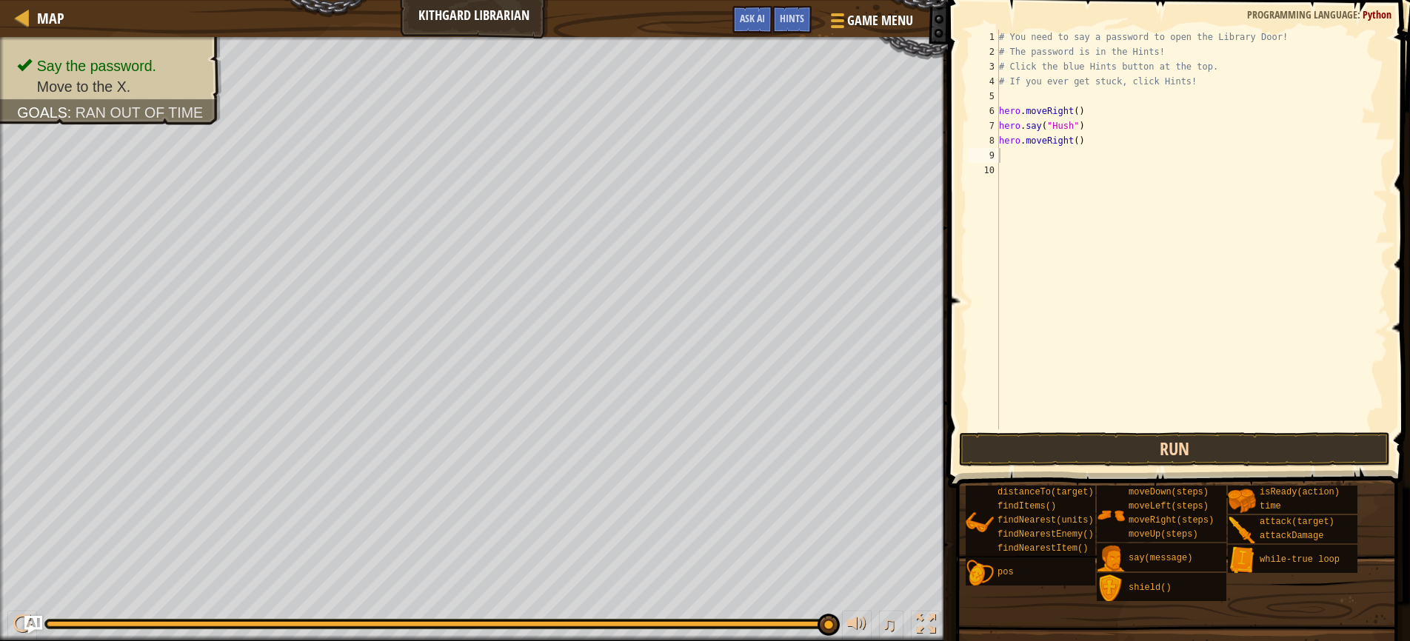
click at [1148, 454] on button "Run" at bounding box center [1174, 449] width 431 height 34
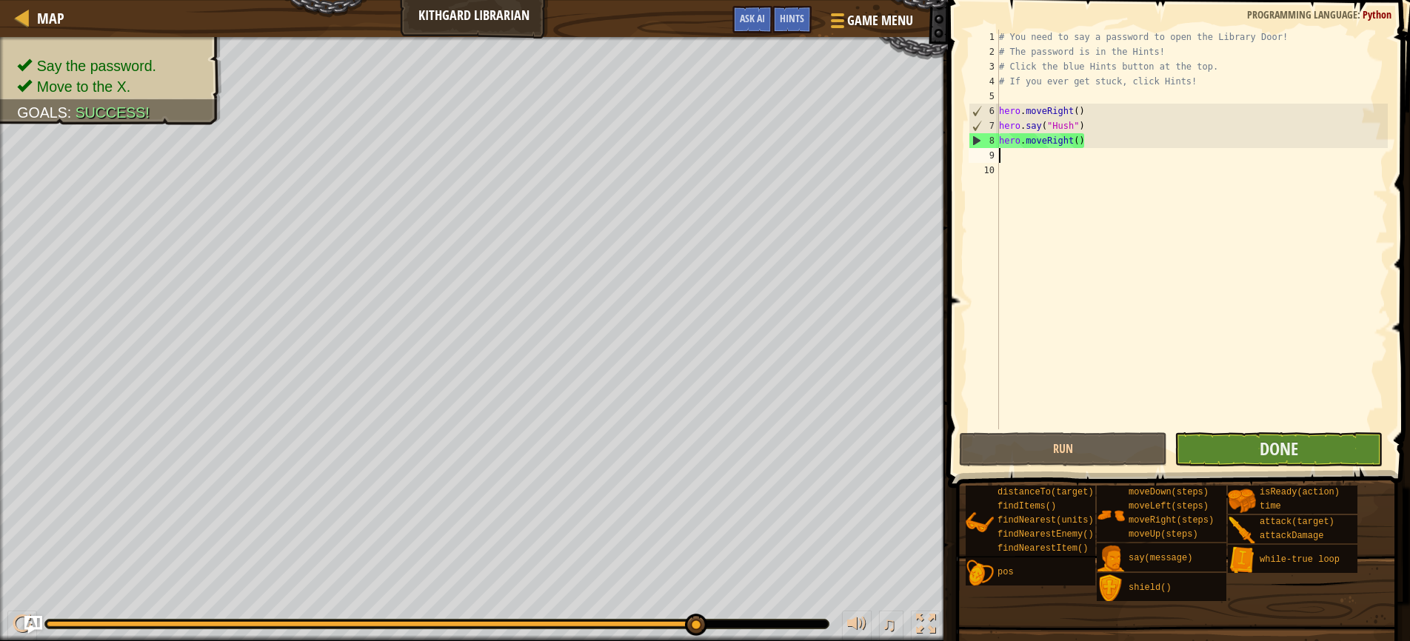
click at [1232, 441] on button "Done" at bounding box center [1278, 449] width 208 height 34
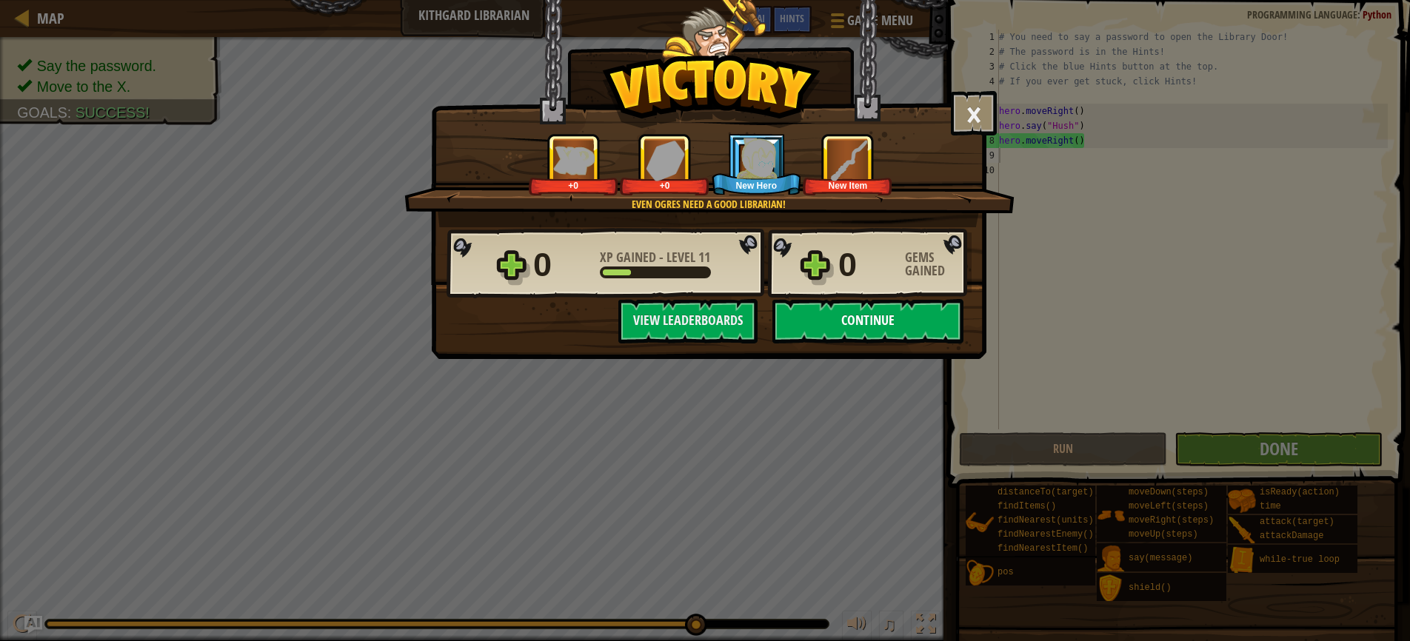
click at [854, 324] on button "Continue" at bounding box center [867, 321] width 191 height 44
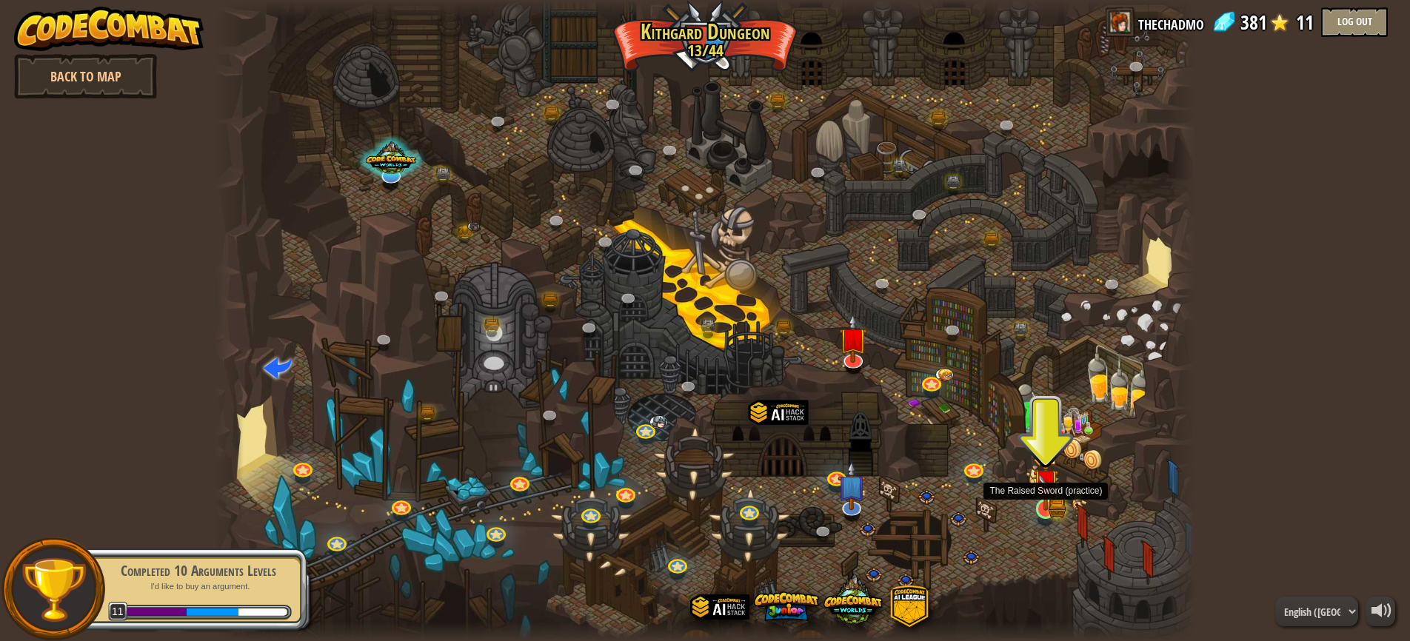
click at [1051, 509] on img at bounding box center [1046, 482] width 26 height 56
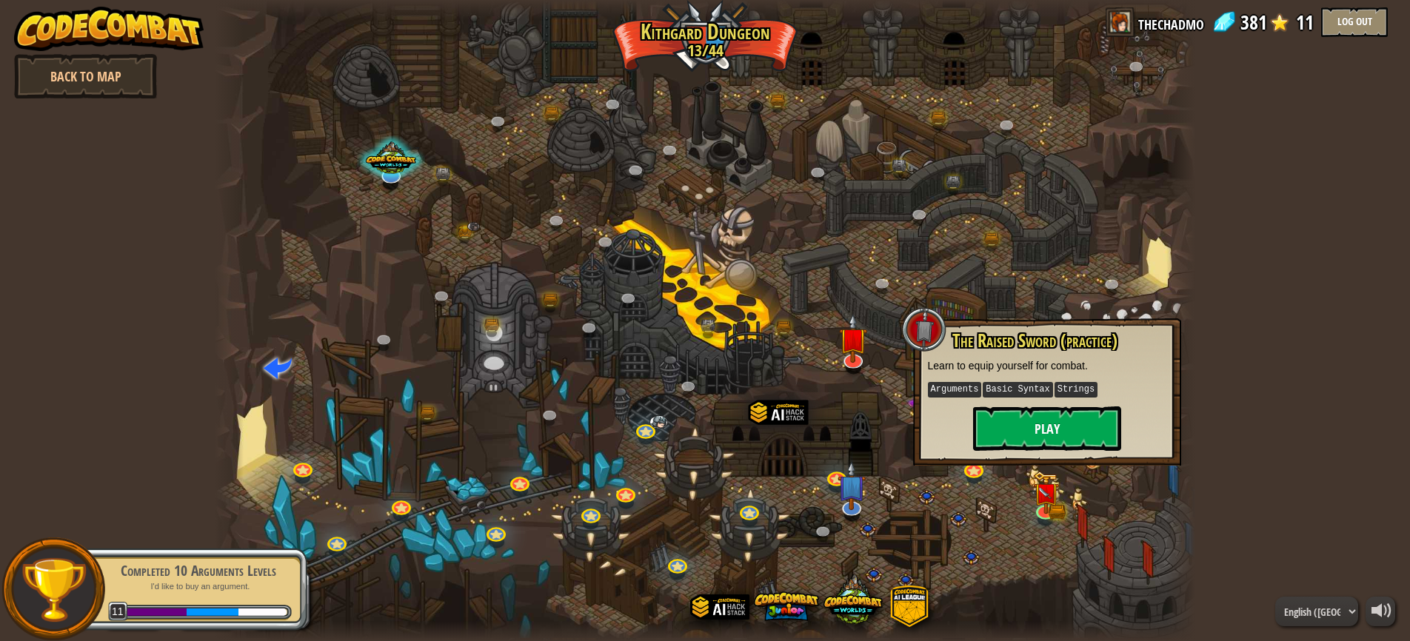
click at [1058, 430] on button "Play" at bounding box center [1047, 429] width 148 height 44
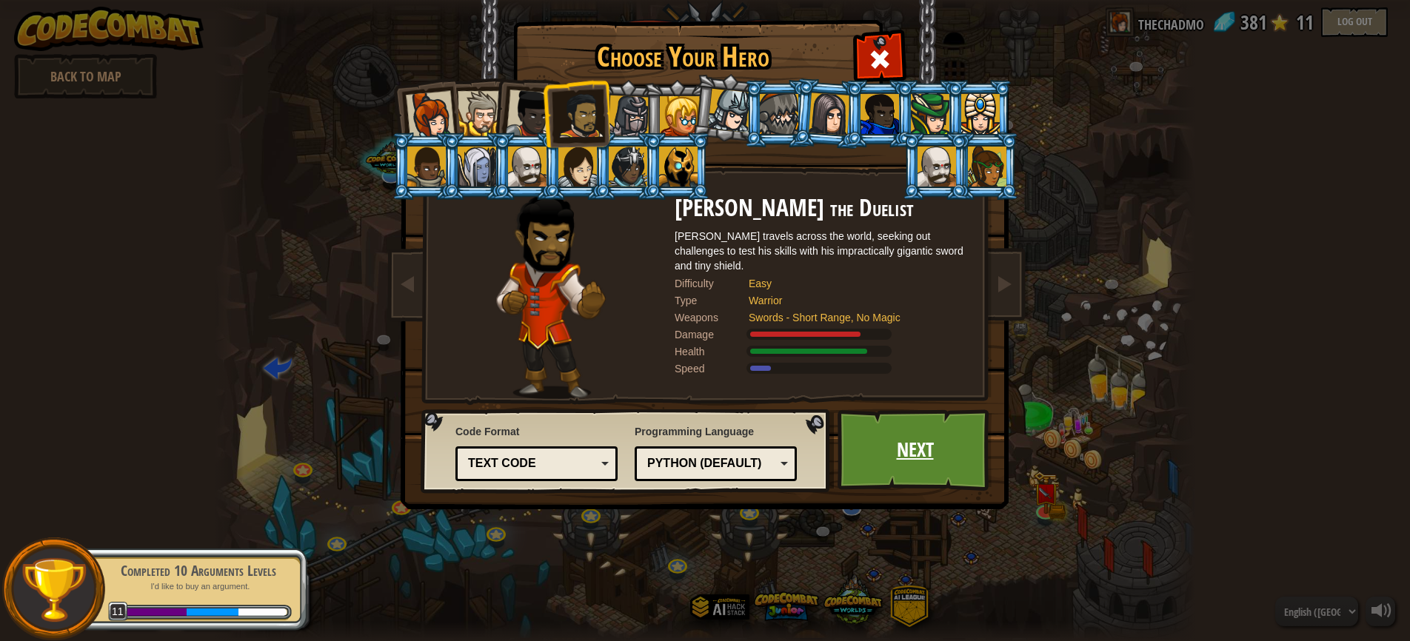
click at [885, 456] on link "Next" at bounding box center [914, 449] width 155 height 81
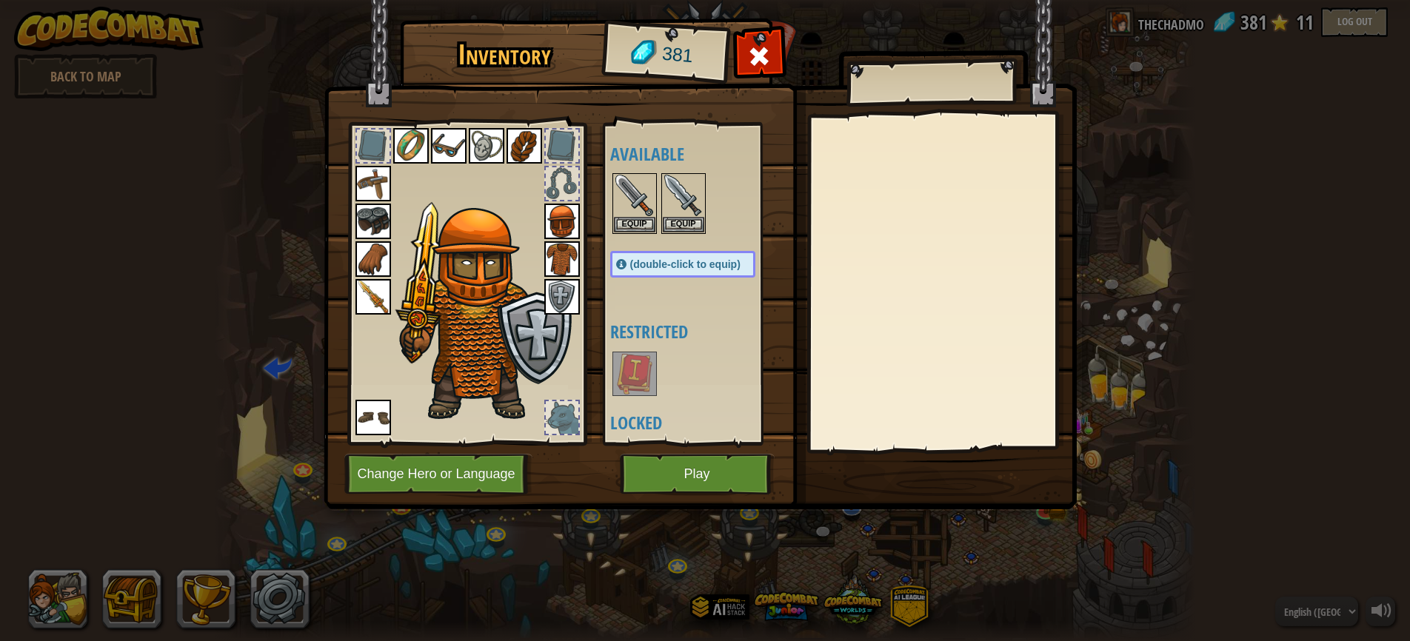
click at [684, 470] on button "Play" at bounding box center [697, 474] width 155 height 41
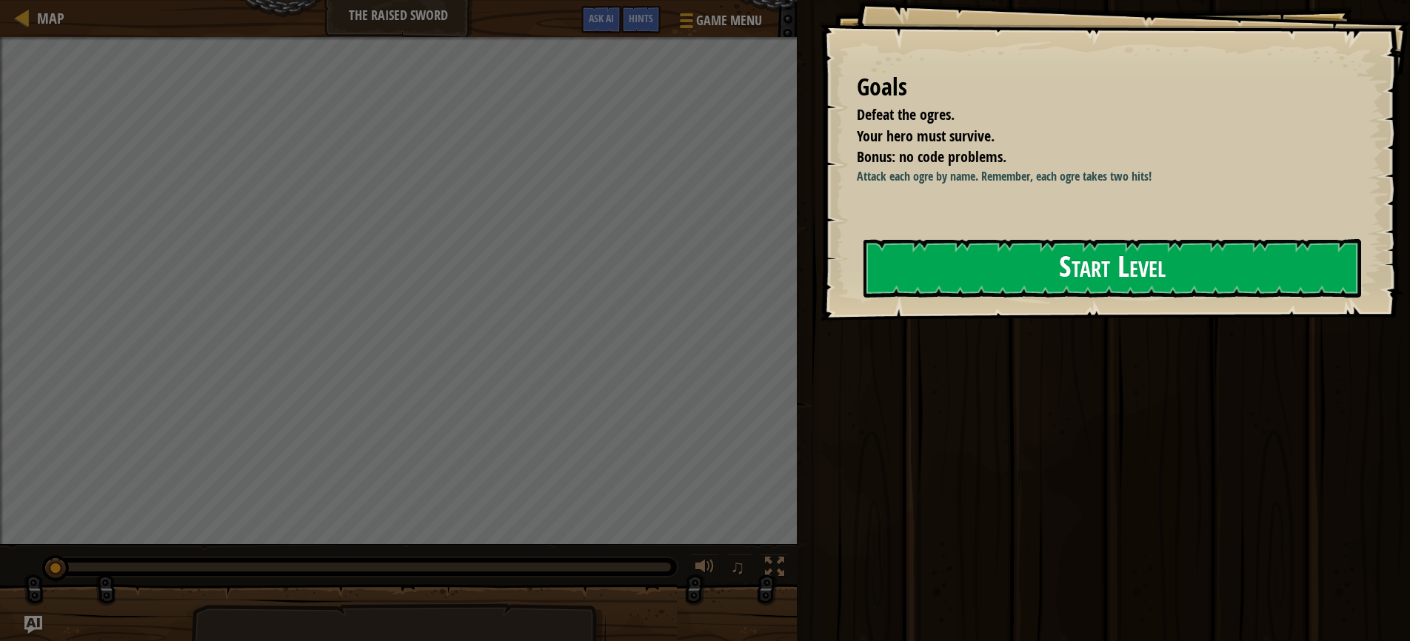
click at [1079, 270] on button "Start Level" at bounding box center [1112, 268] width 498 height 58
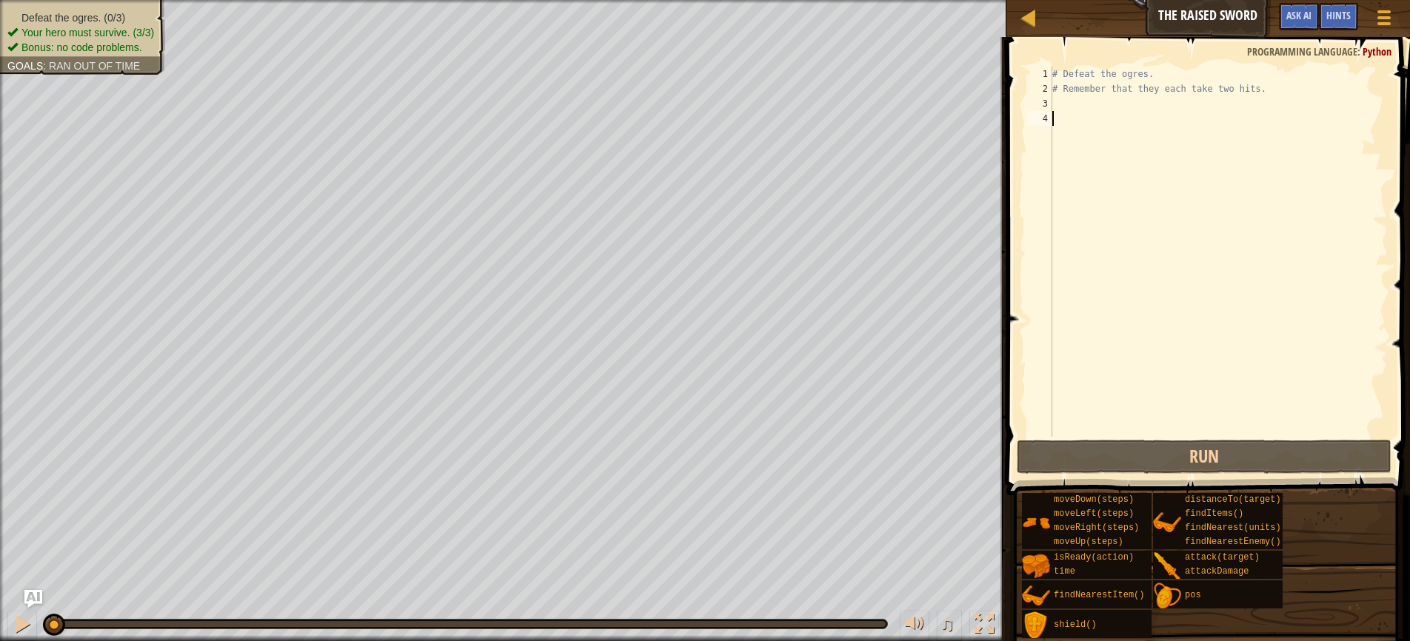
scroll to position [7, 0]
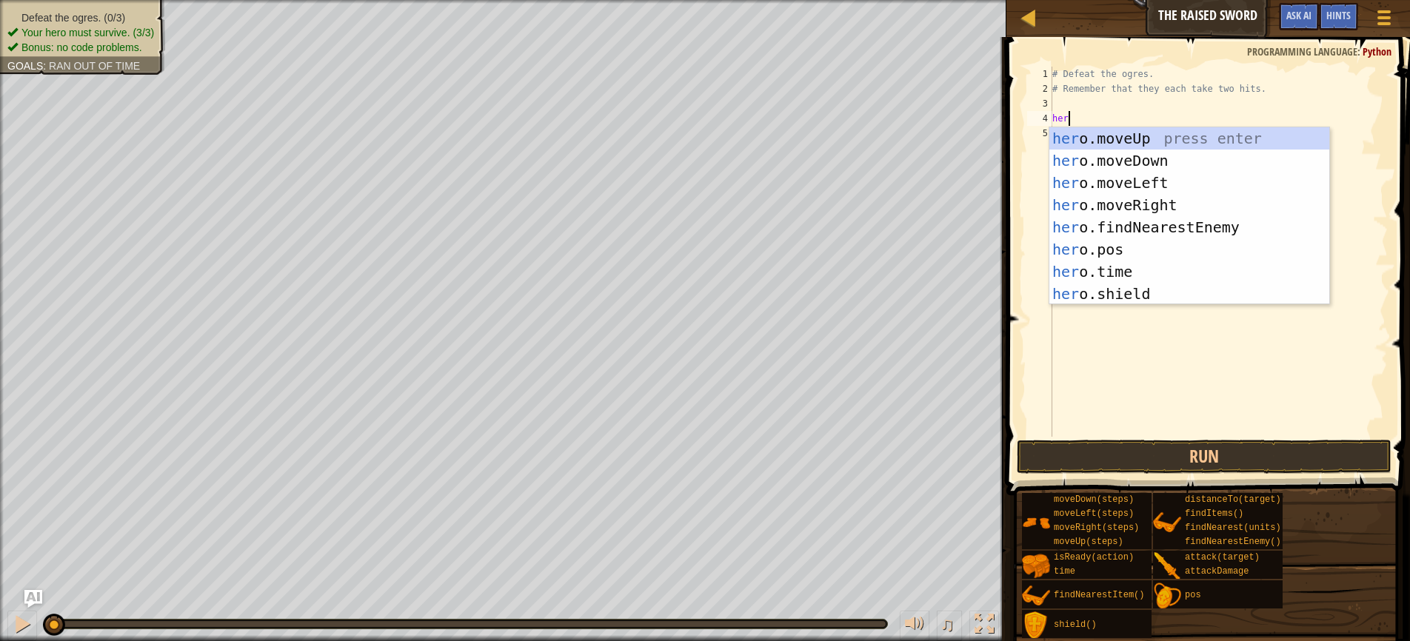
type textarea "hero"
click at [1126, 204] on div "hero .moveUp press enter hero .moveDown press enter hero .moveLeft press enter …" at bounding box center [1189, 238] width 280 height 222
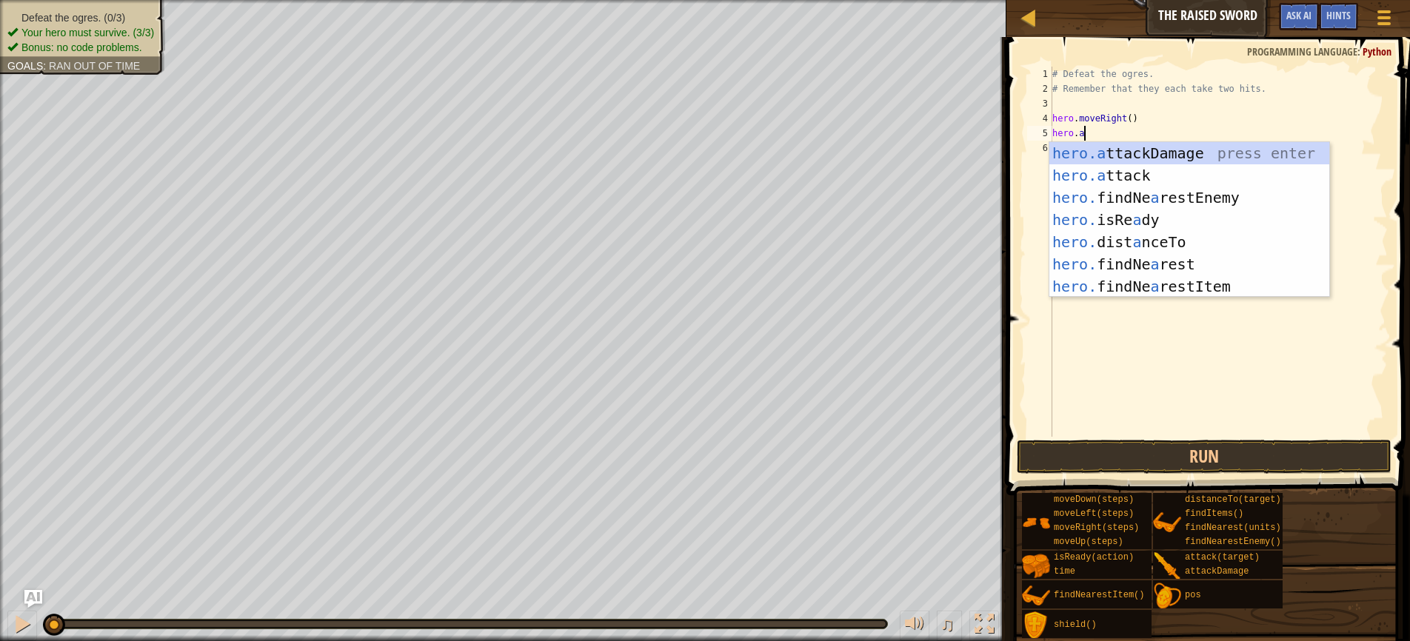
scroll to position [7, 2]
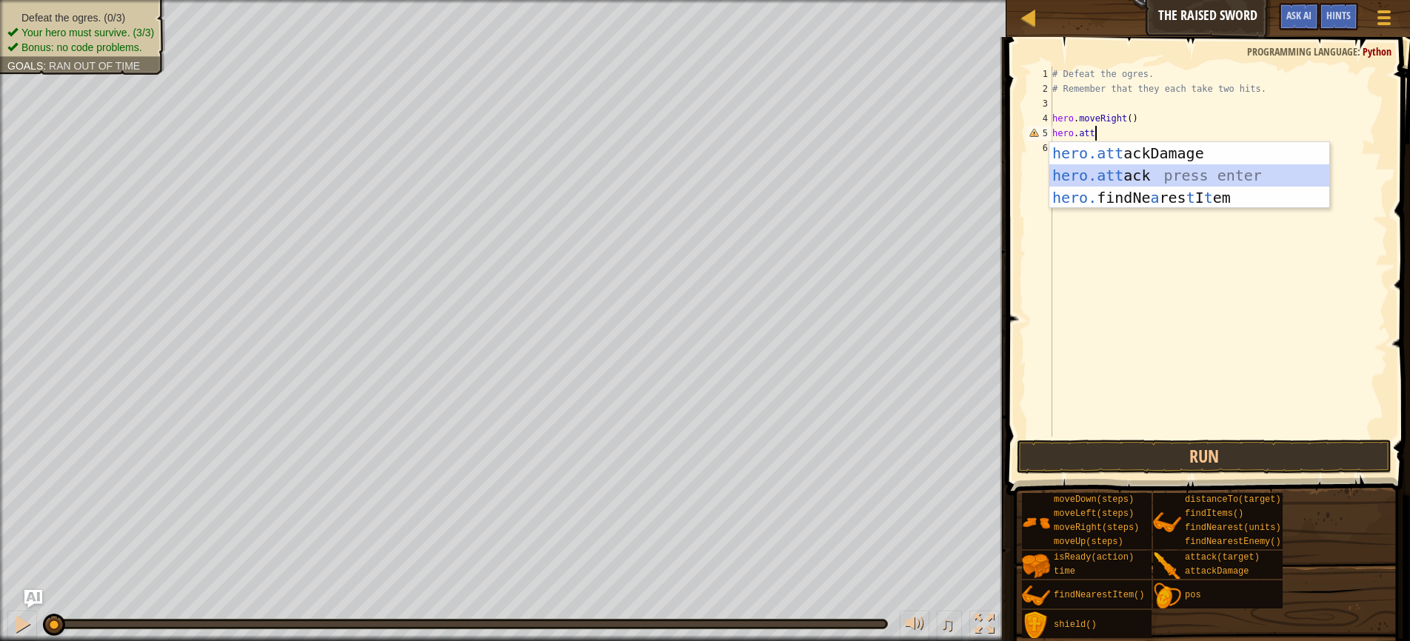
click at [1117, 174] on div "hero.att ackDamage press enter hero.att ack press enter hero. findNe a res t I …" at bounding box center [1189, 197] width 280 height 111
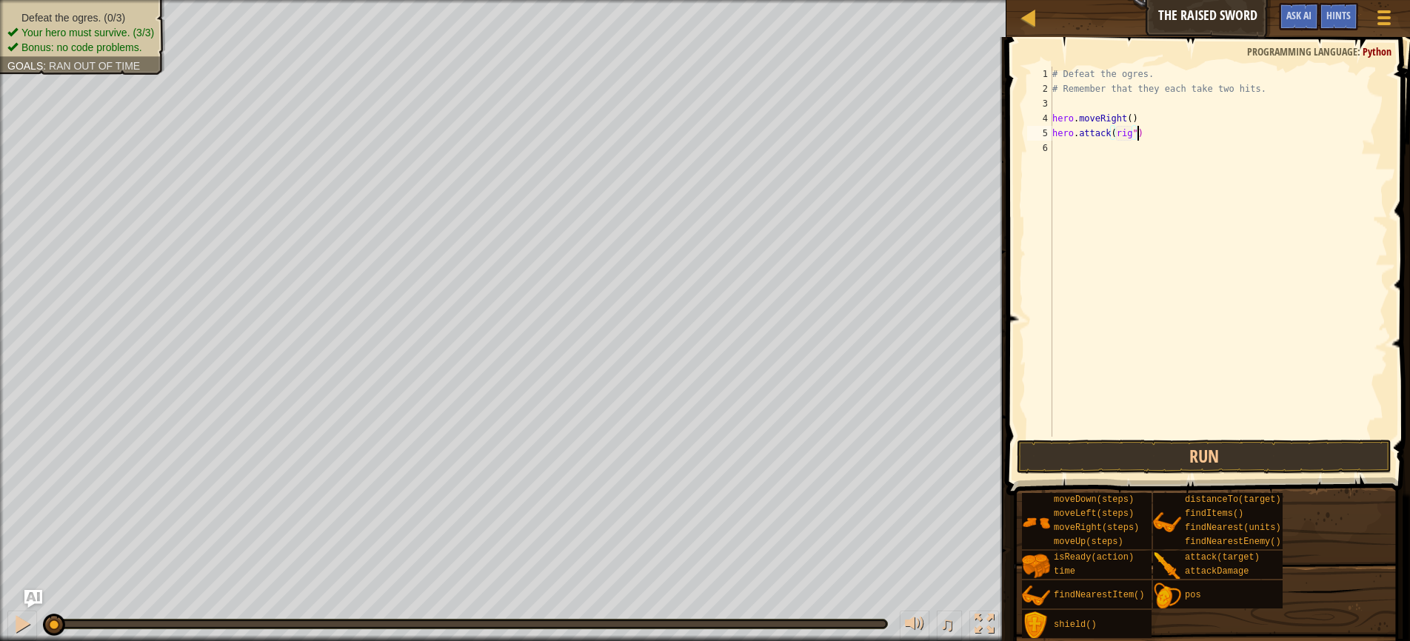
scroll to position [7, 7]
click at [1114, 133] on div "# Defeat the ogres. # Remember that they each take two hits. hero . moveRight (…" at bounding box center [1218, 267] width 338 height 400
click at [1151, 134] on div "# Defeat the ogres. # Remember that they each take two hits. hero . moveRight (…" at bounding box center [1218, 267] width 338 height 400
type textarea "hero.attack("rig")"
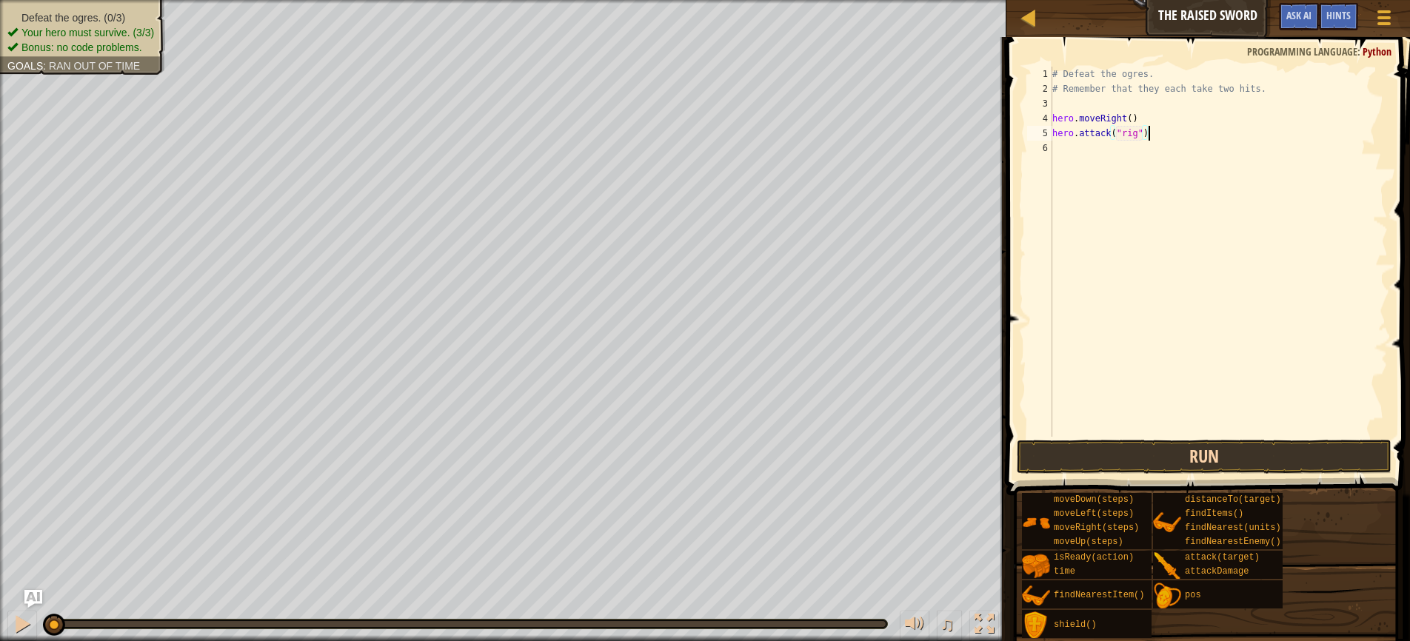
click at [1206, 452] on button "Run" at bounding box center [1204, 457] width 375 height 34
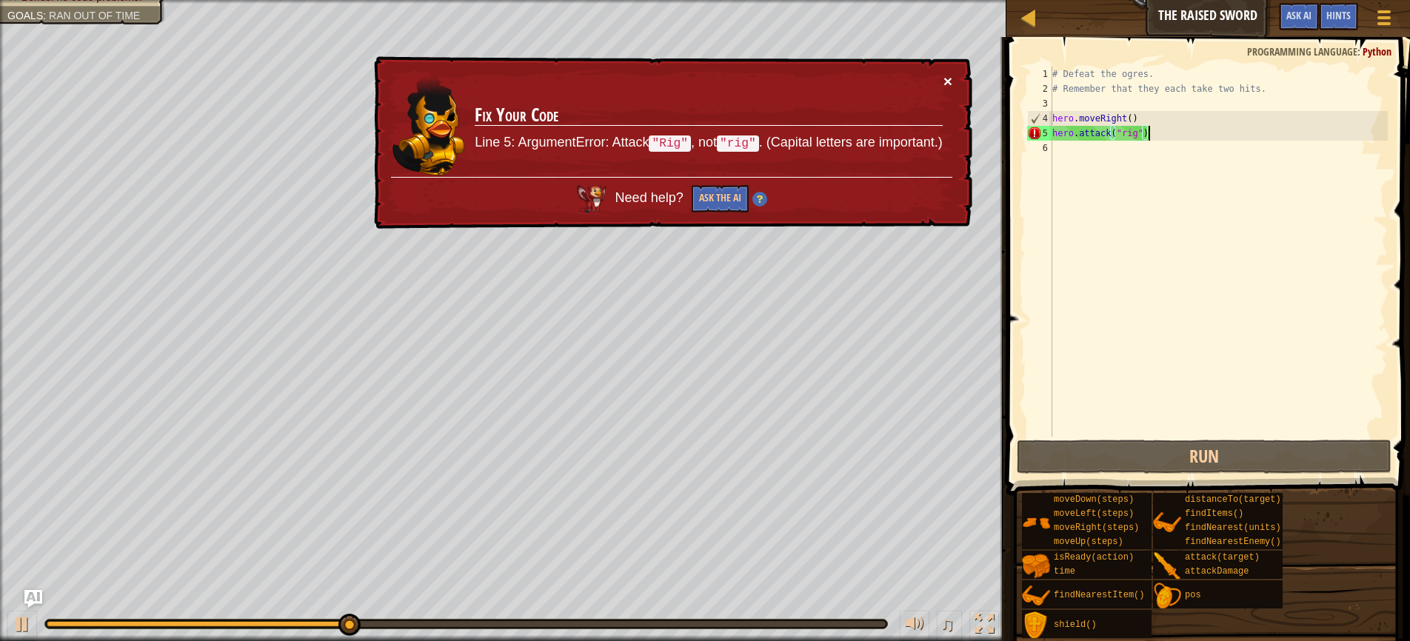
click at [946, 84] on button "×" at bounding box center [947, 81] width 9 height 16
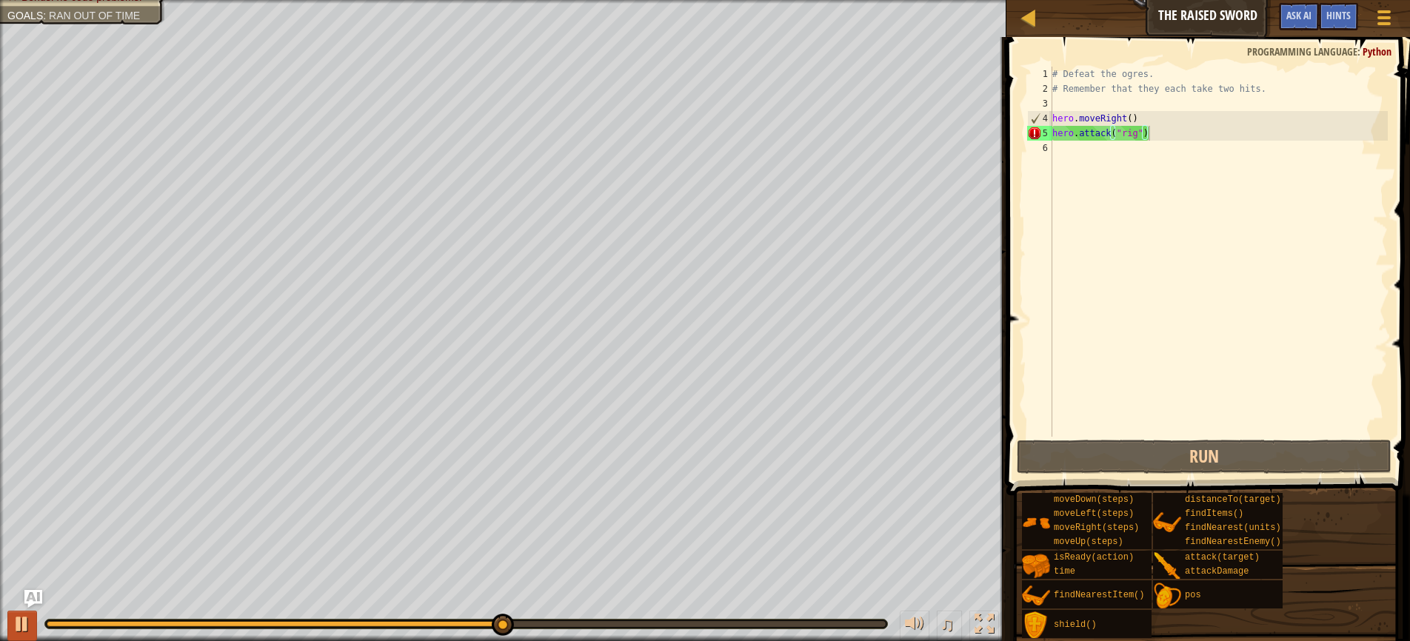
click at [12, 624] on button at bounding box center [22, 626] width 30 height 30
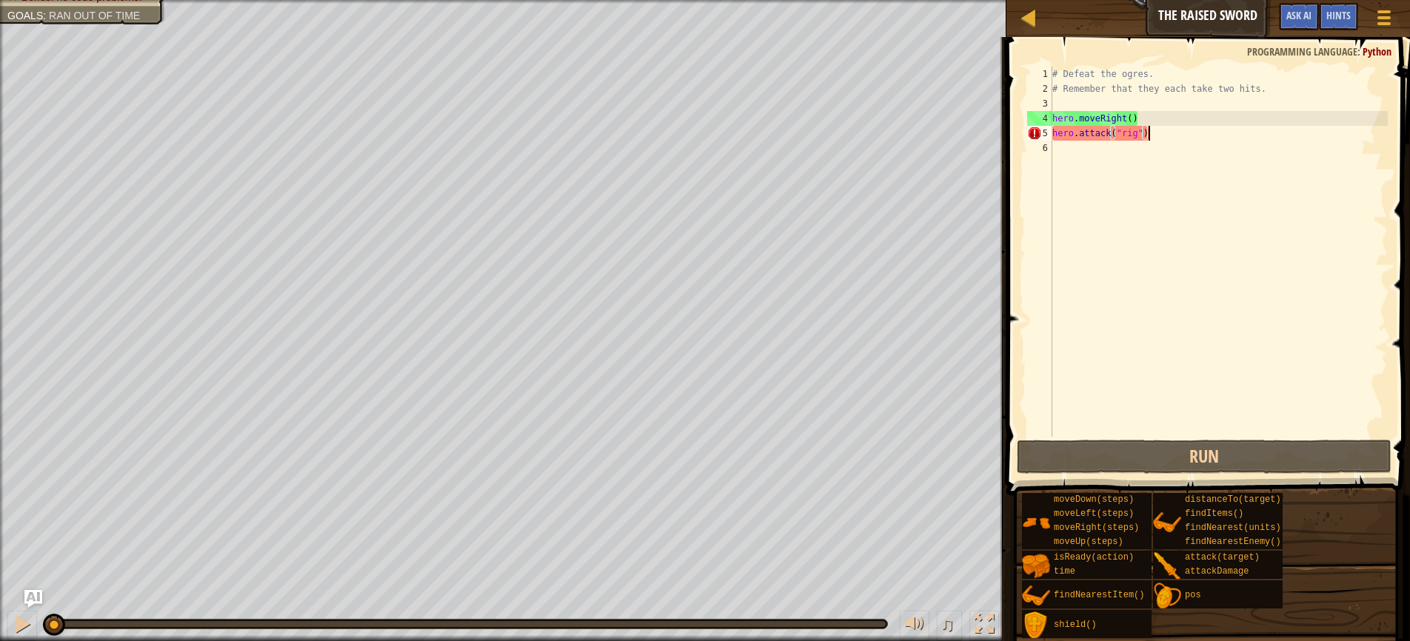
drag, startPoint x: 503, startPoint y: 627, endPoint x: 51, endPoint y: 641, distance: 451.9
click at [51, 0] on html "Map The Raised Sword Game Menu Done Hints Ask AI 1 הההההההההההההההההההההההההההה…" at bounding box center [705, 0] width 1410 height 0
click at [1173, 136] on div "# Defeat the ogres. # Remember that they each take two hits. hero . moveRight (…" at bounding box center [1218, 267] width 338 height 400
click at [1101, 186] on div "# Defeat the ogres. # Remember that they each take two hits. hero . moveRight (…" at bounding box center [1218, 267] width 338 height 400
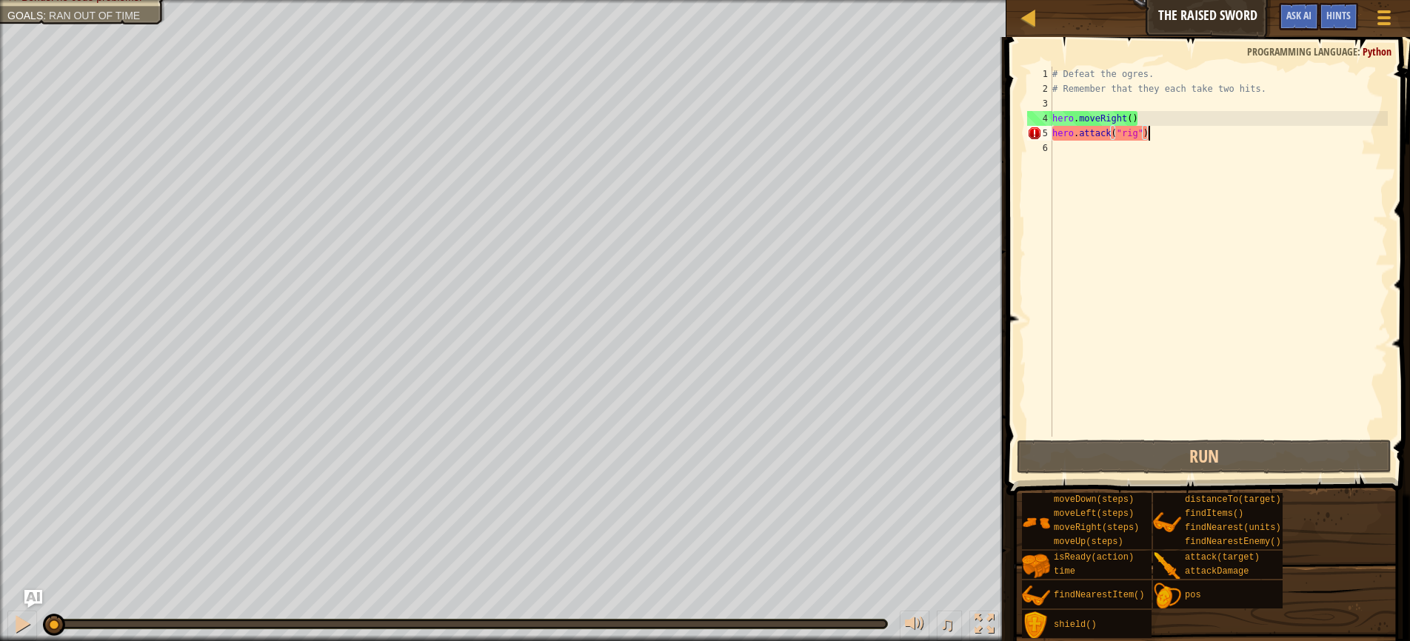
click at [1160, 137] on div "# Defeat the ogres. # Remember that they each take two hits. hero . moveRight (…" at bounding box center [1218, 267] width 338 height 400
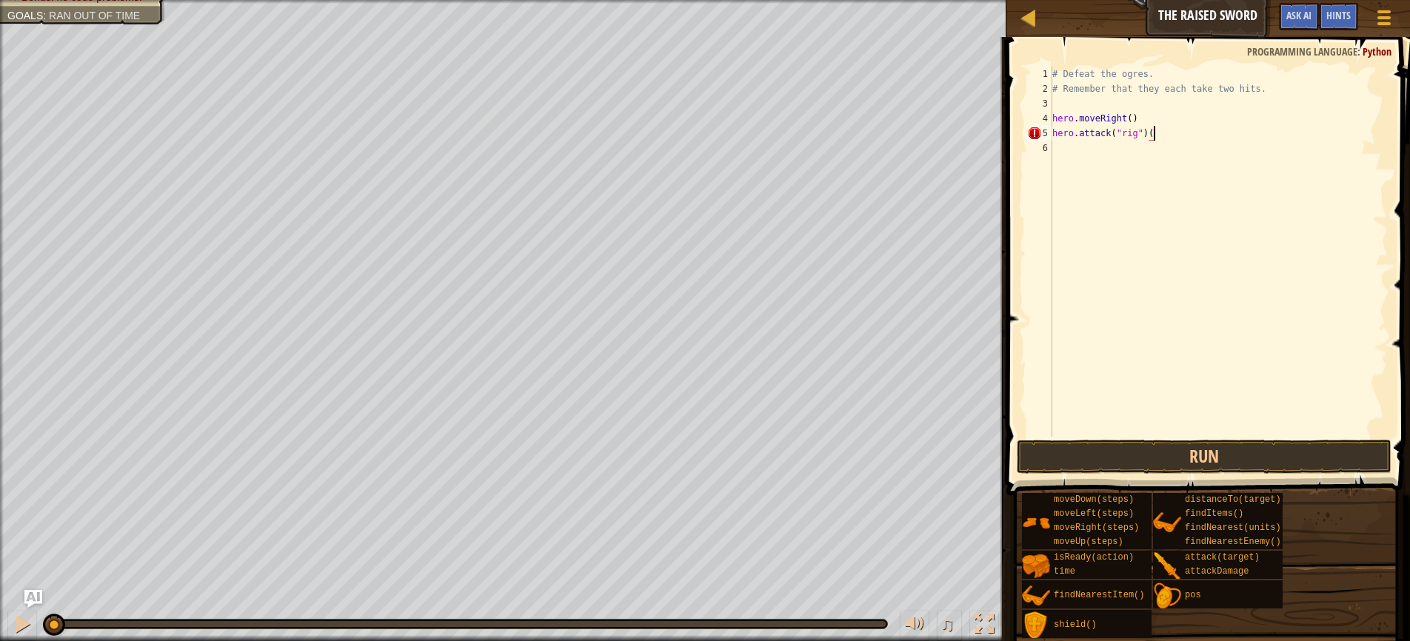
scroll to position [7, 8]
type textarea "hero.attack("rig")(2)"
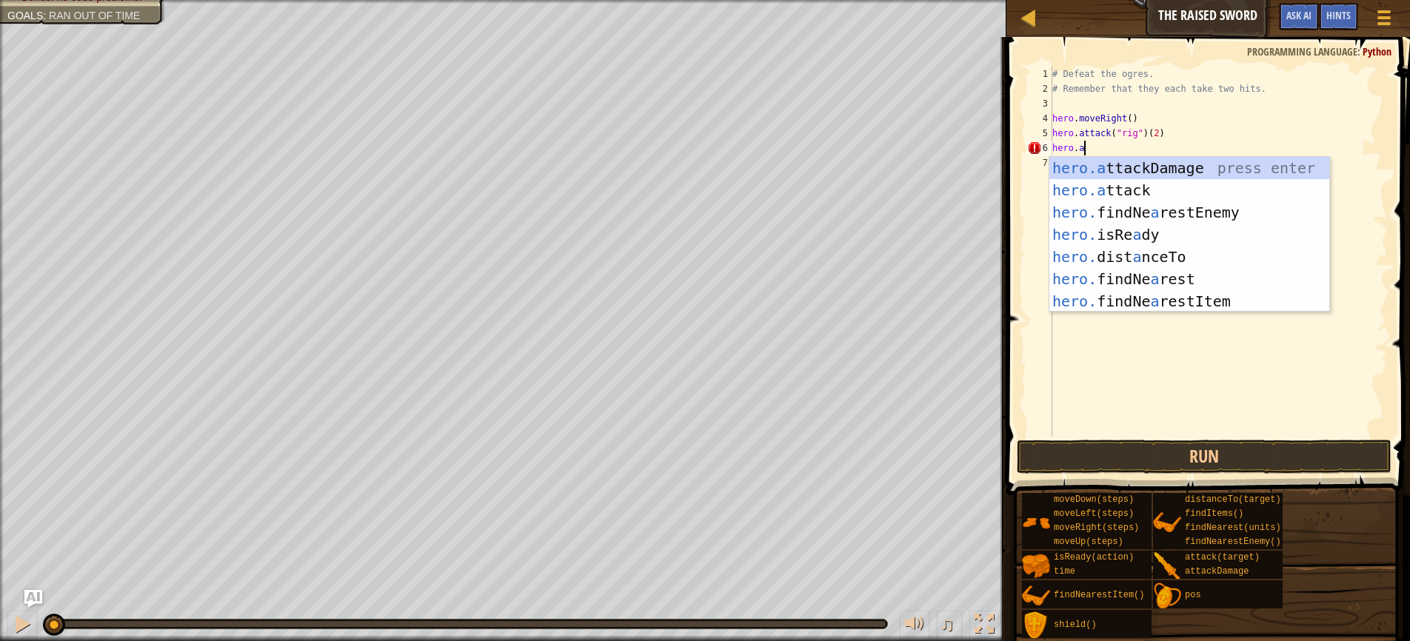
scroll to position [7, 2]
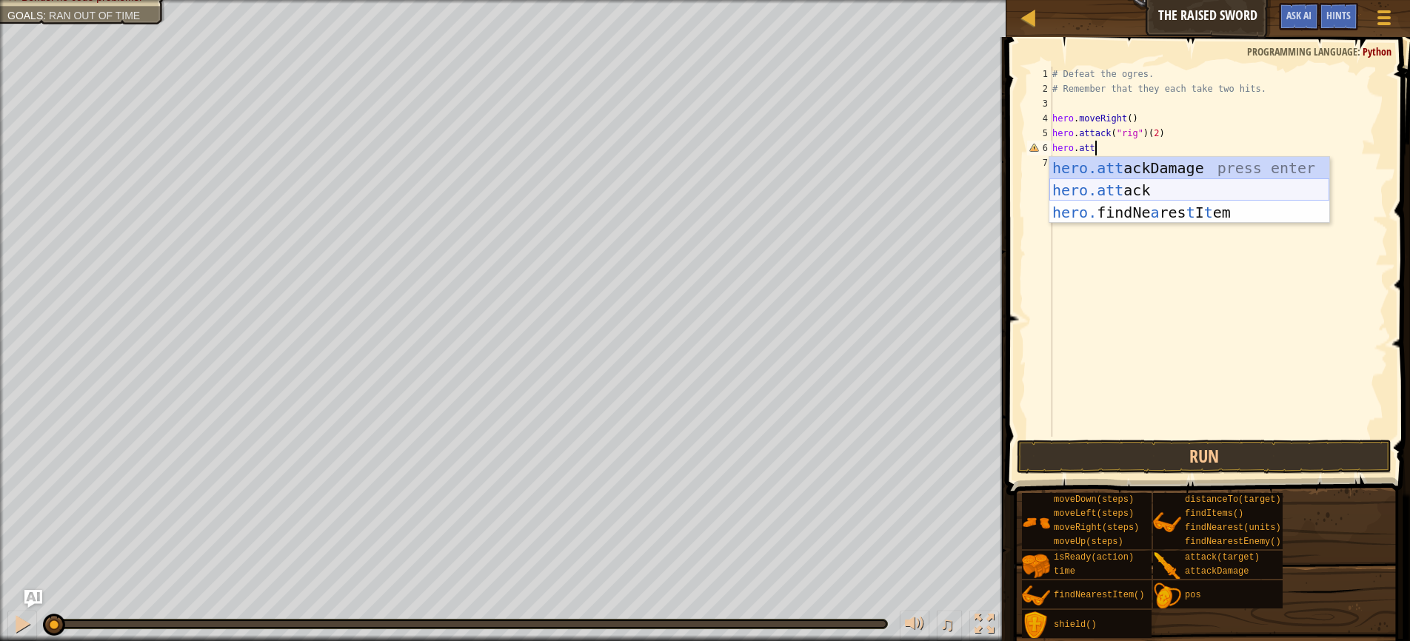
click at [1133, 190] on div "hero.att ackDamage press enter hero.att ack press enter hero. findNe a res t I …" at bounding box center [1189, 212] width 280 height 111
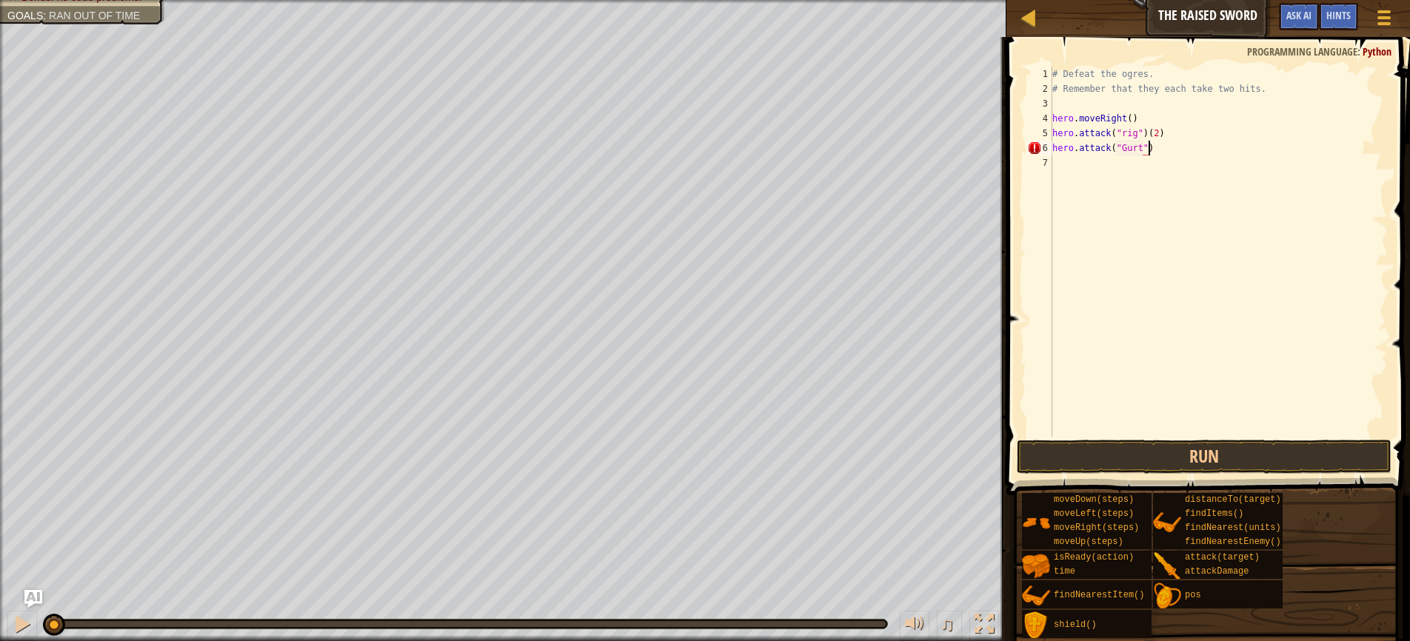
scroll to position [7, 7]
click at [1163, 142] on div "# Defeat the ogres. # Remember that they each take two hits. hero . moveRight (…" at bounding box center [1218, 267] width 338 height 400
type textarea "hero.attack("Gurt")(2)"
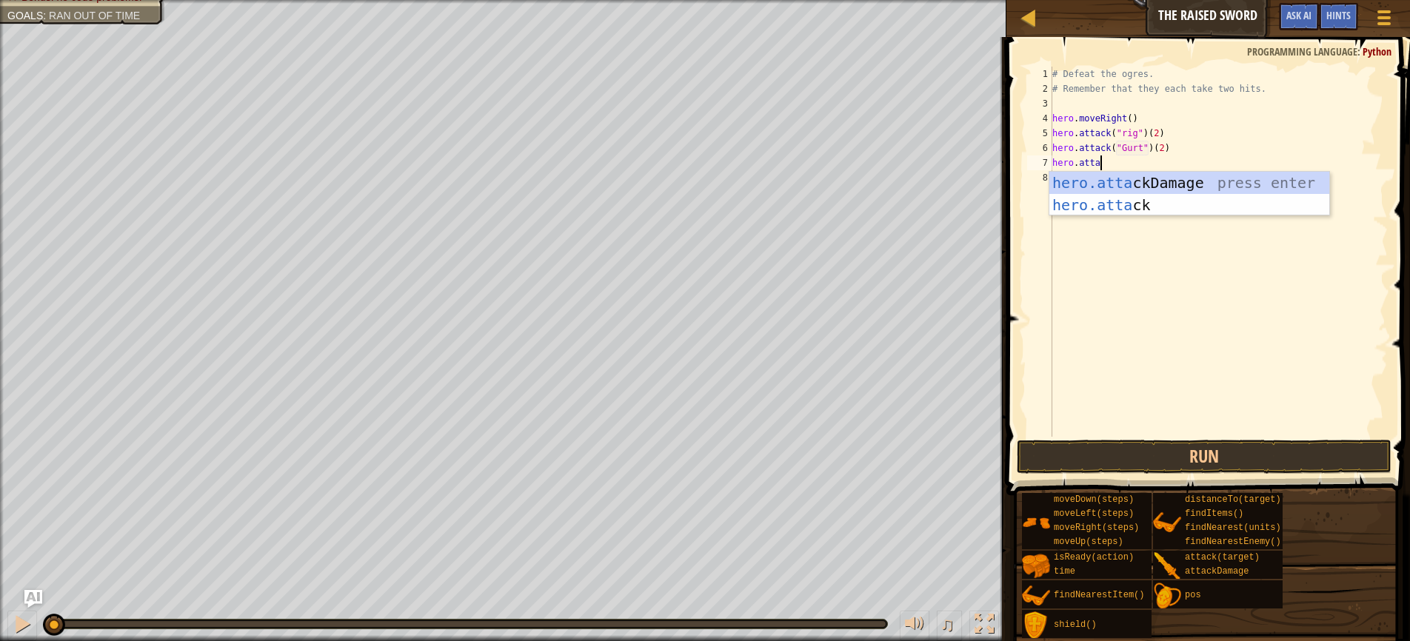
scroll to position [7, 4]
click at [1126, 184] on div "hero.attack press enter hero.attack Damage press enter" at bounding box center [1189, 216] width 280 height 89
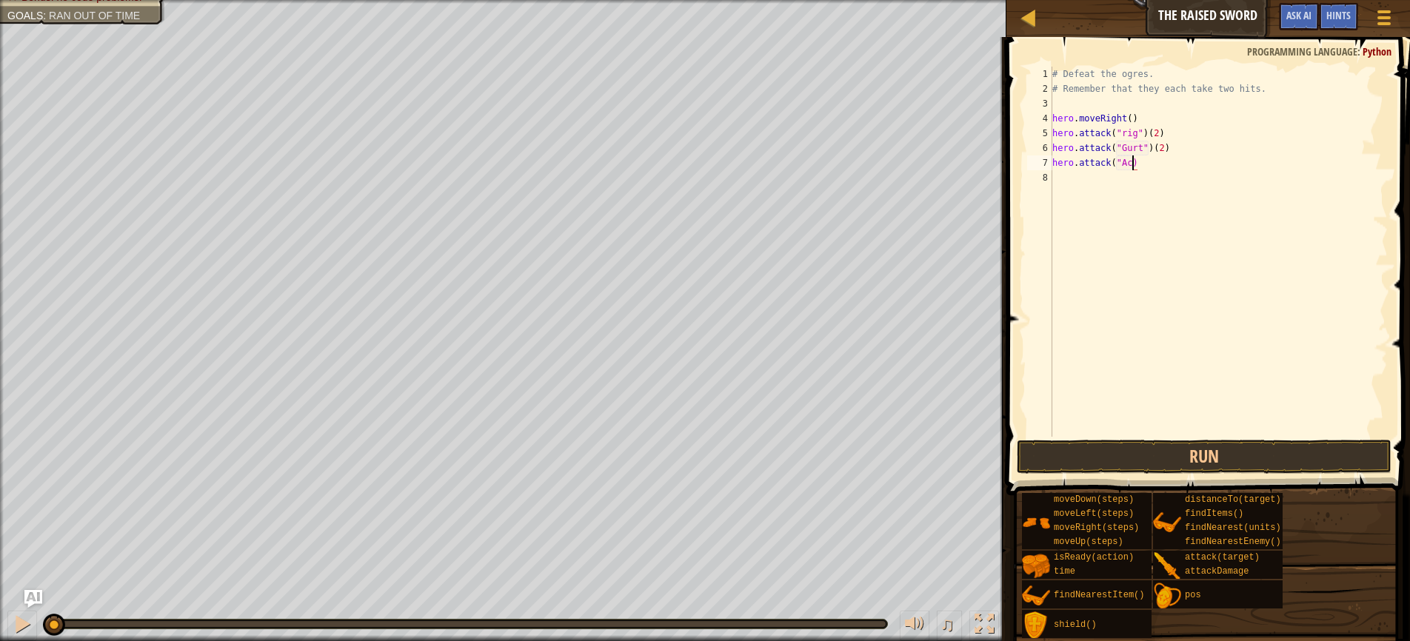
scroll to position [7, 7]
click at [1166, 162] on div "# Defeat the ogres. # Remember that they each take two hits. hero . moveRight (…" at bounding box center [1218, 267] width 338 height 400
type textarea "hero.attack("Ack")(2)"
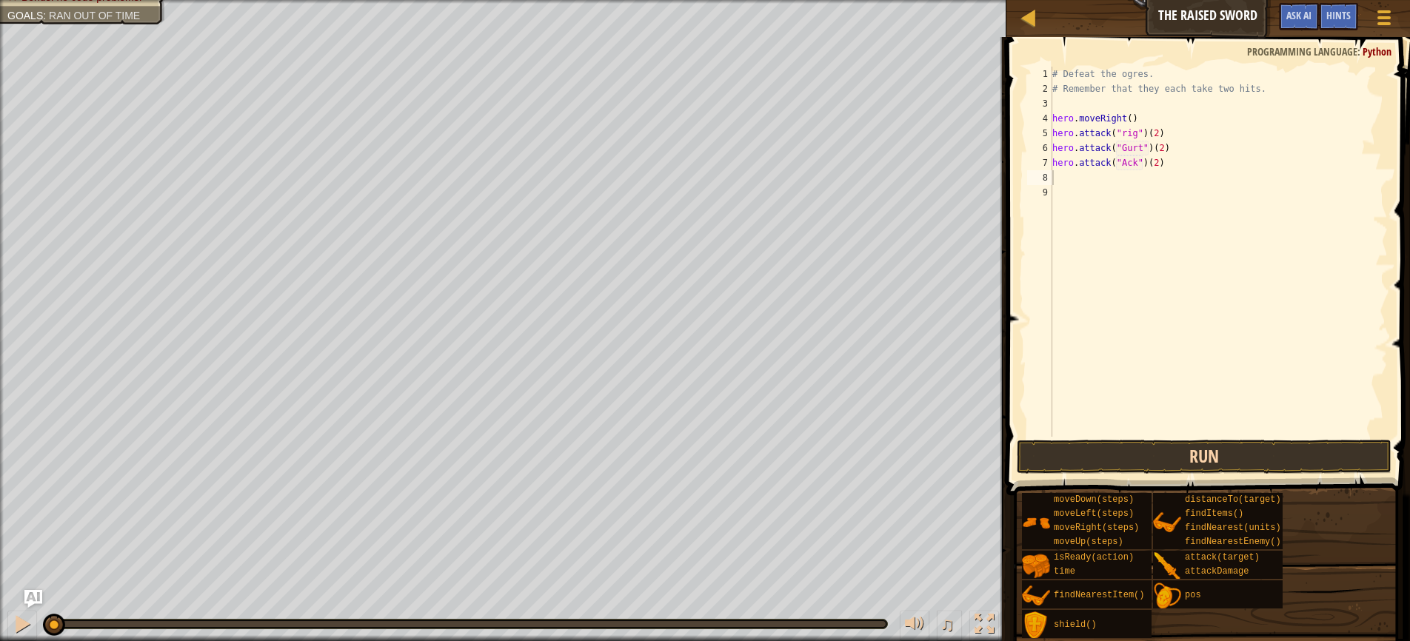
click at [1137, 449] on button "Run" at bounding box center [1204, 457] width 375 height 34
click at [21, 624] on div at bounding box center [22, 624] width 19 height 19
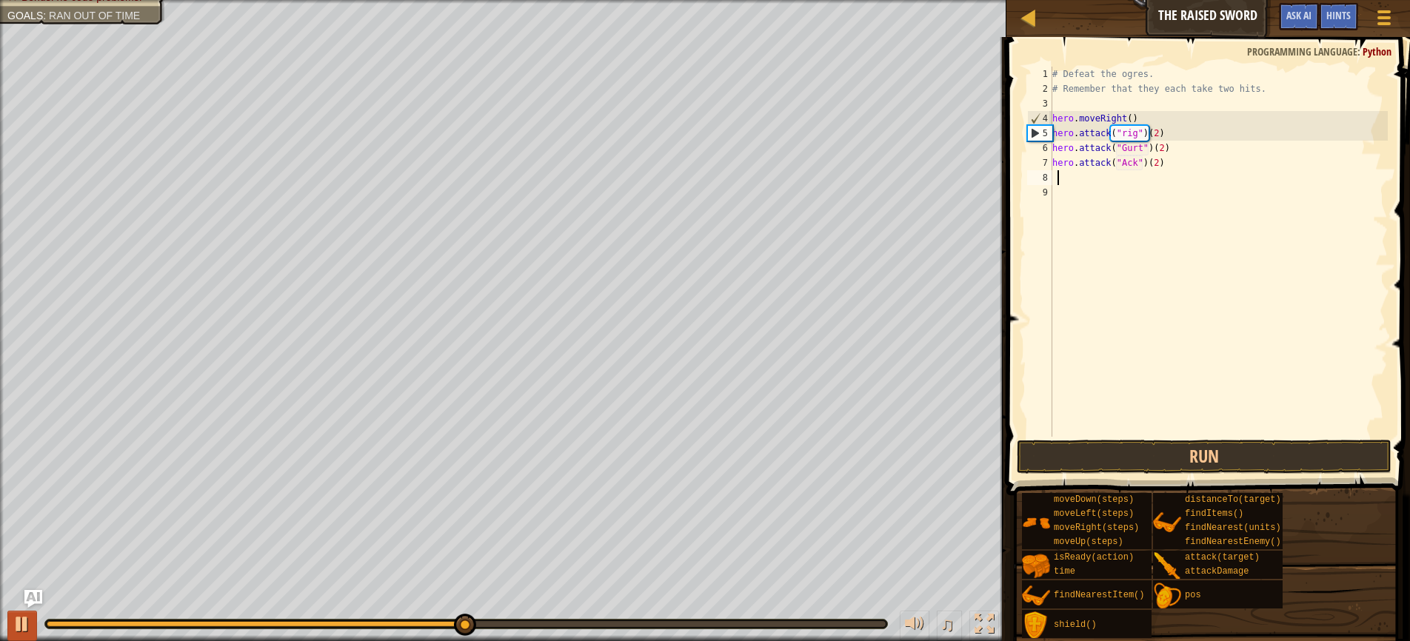
click at [21, 625] on div at bounding box center [22, 624] width 19 height 19
click at [1126, 130] on div "# Defeat the ogres. # Remember that they each take two hits. hero . moveRight (…" at bounding box center [1218, 267] width 338 height 400
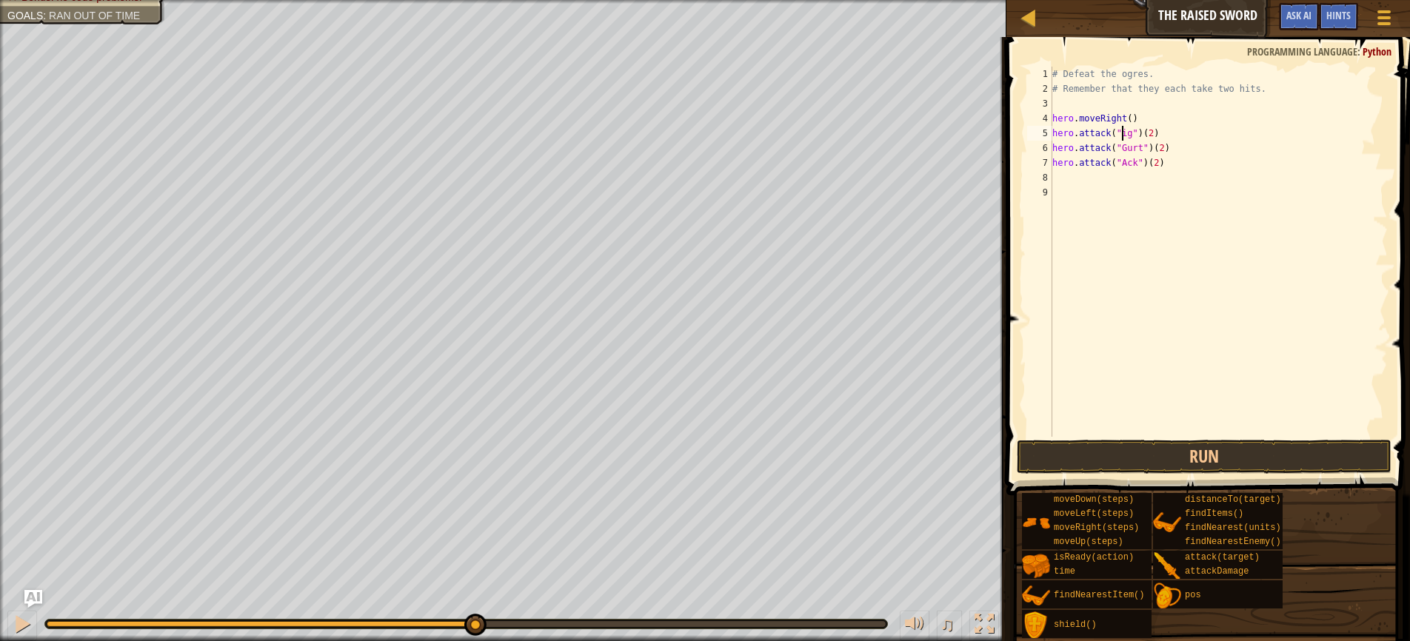
scroll to position [7, 6]
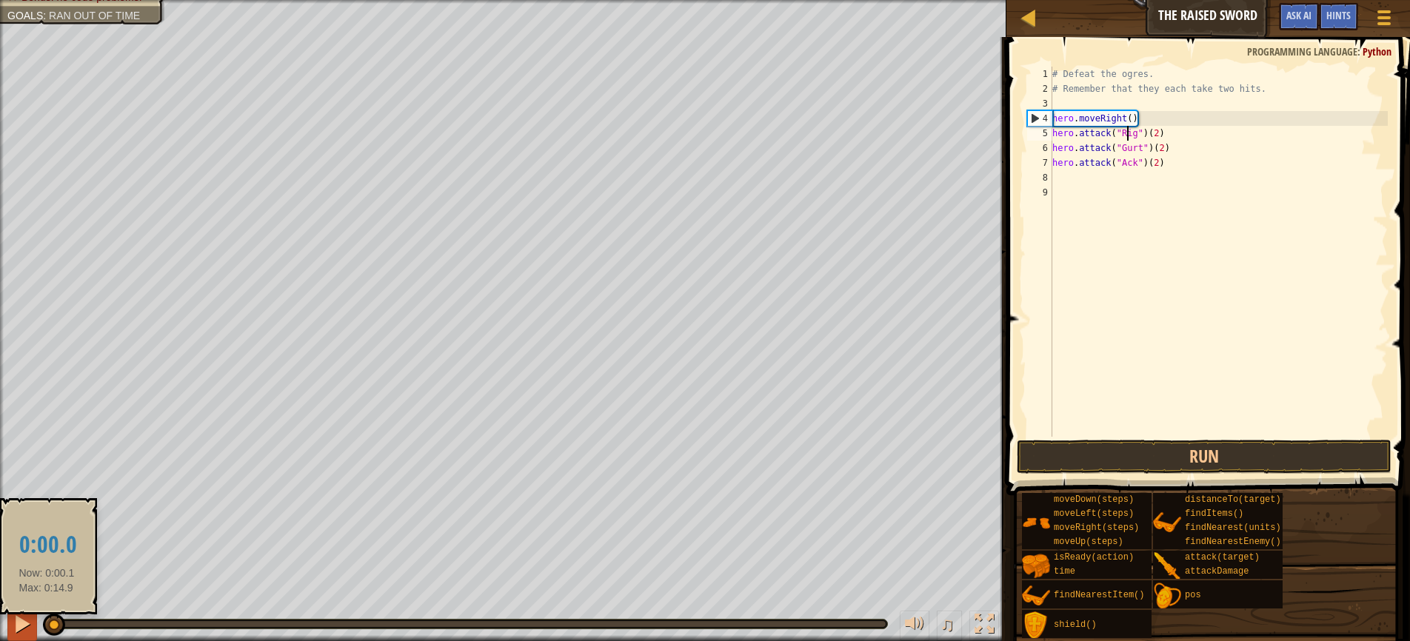
drag, startPoint x: 479, startPoint y: 622, endPoint x: 36, endPoint y: 630, distance: 442.9
click at [36, 629] on div "♫" at bounding box center [503, 620] width 1006 height 44
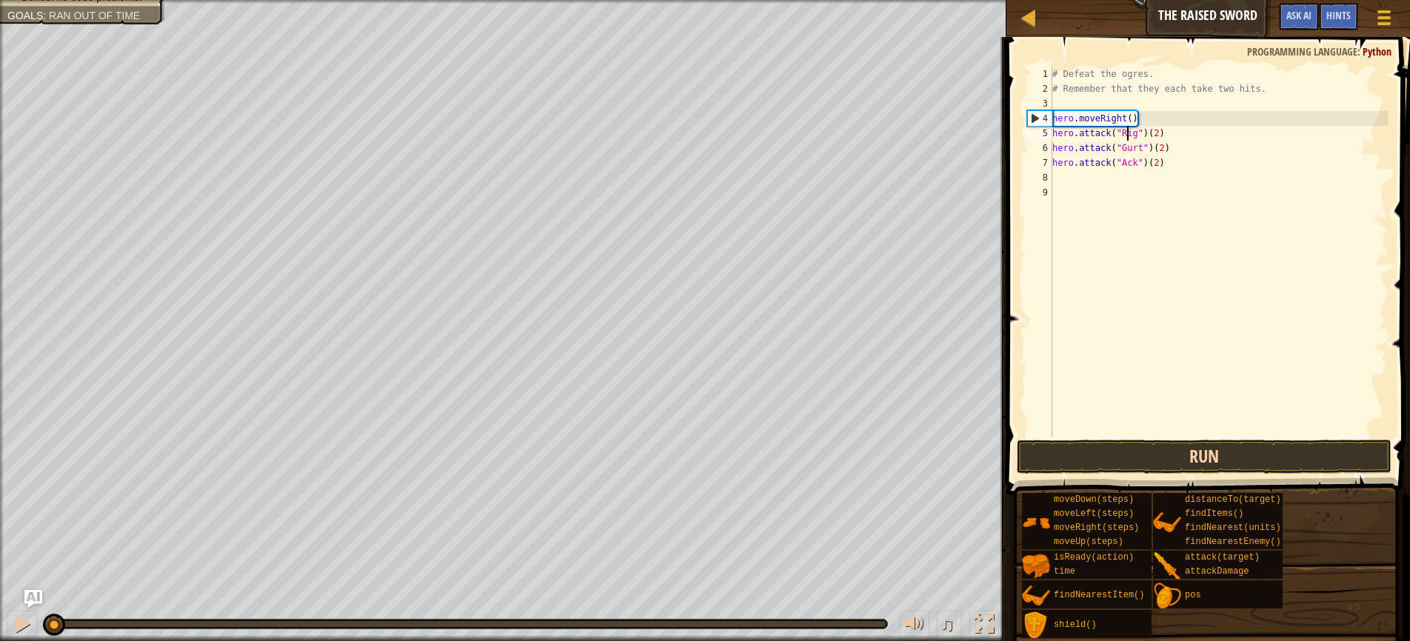
type textarea "hero.attack("Rig")(2)"
click at [1166, 461] on button "Run" at bounding box center [1204, 457] width 375 height 34
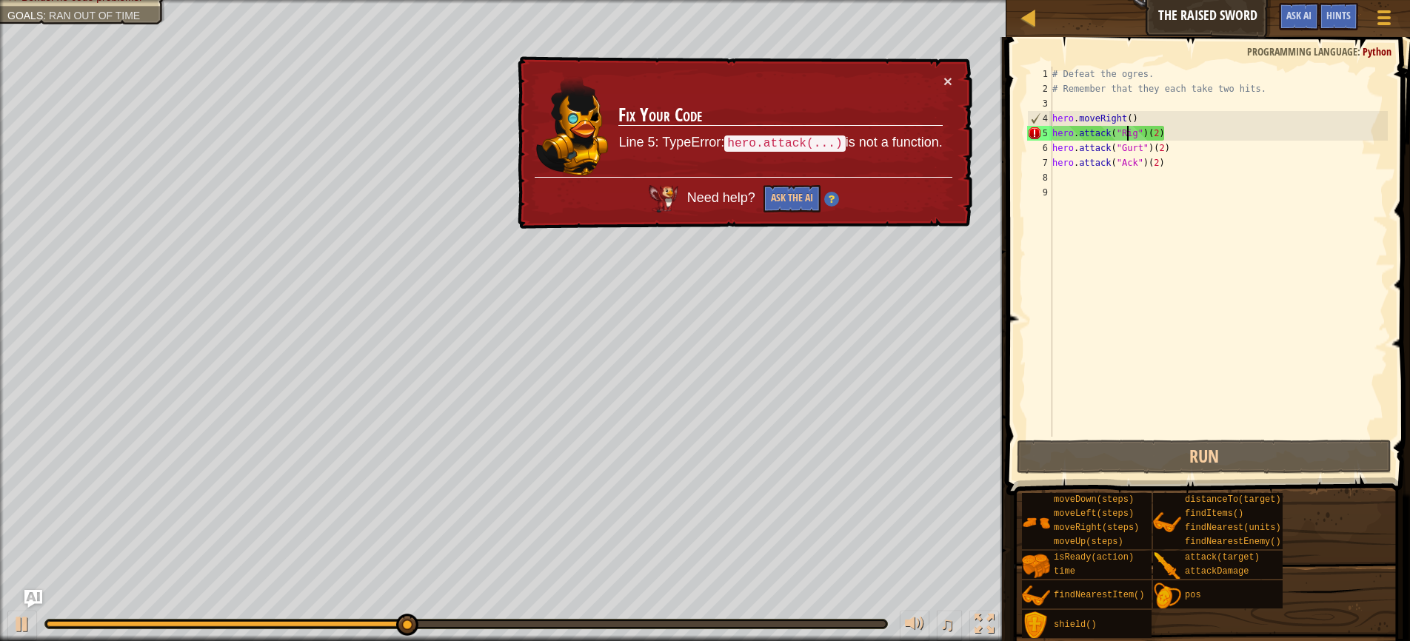
click at [1100, 252] on div "# Defeat the ogres. # Remember that they each take two hits. hero . moveRight (…" at bounding box center [1218, 267] width 338 height 400
click at [949, 83] on button "×" at bounding box center [947, 81] width 9 height 16
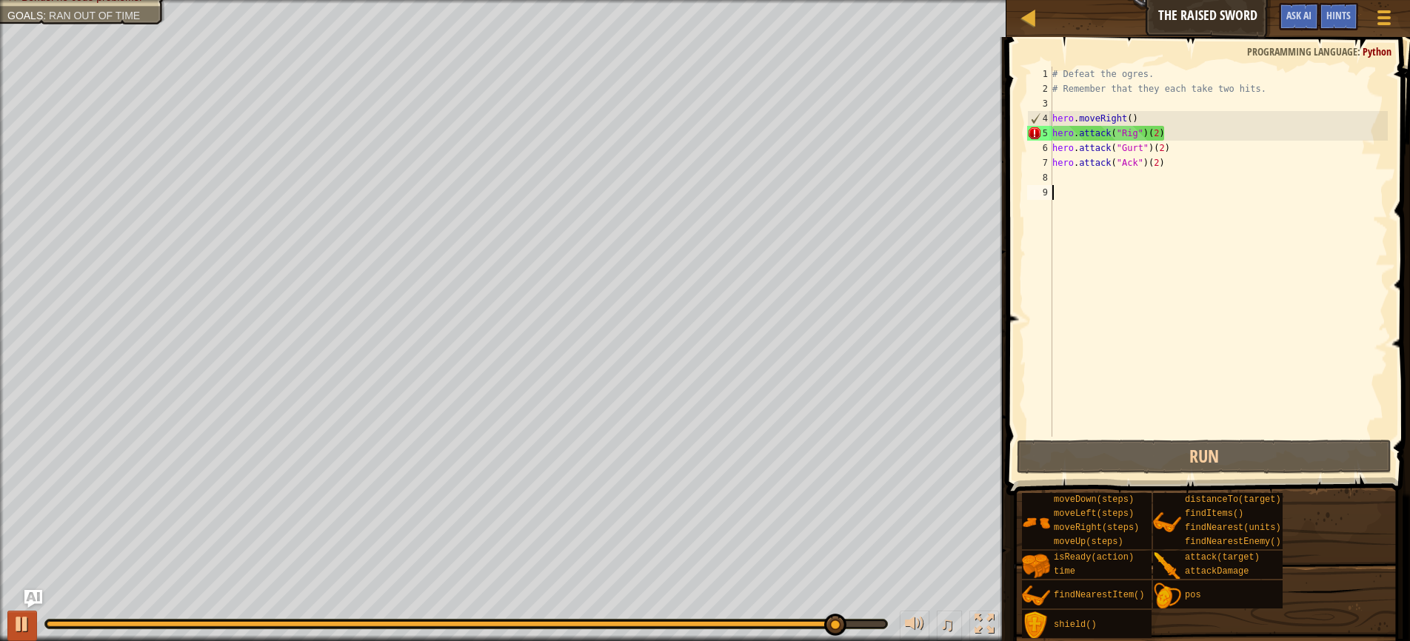
click at [18, 618] on div at bounding box center [22, 624] width 19 height 19
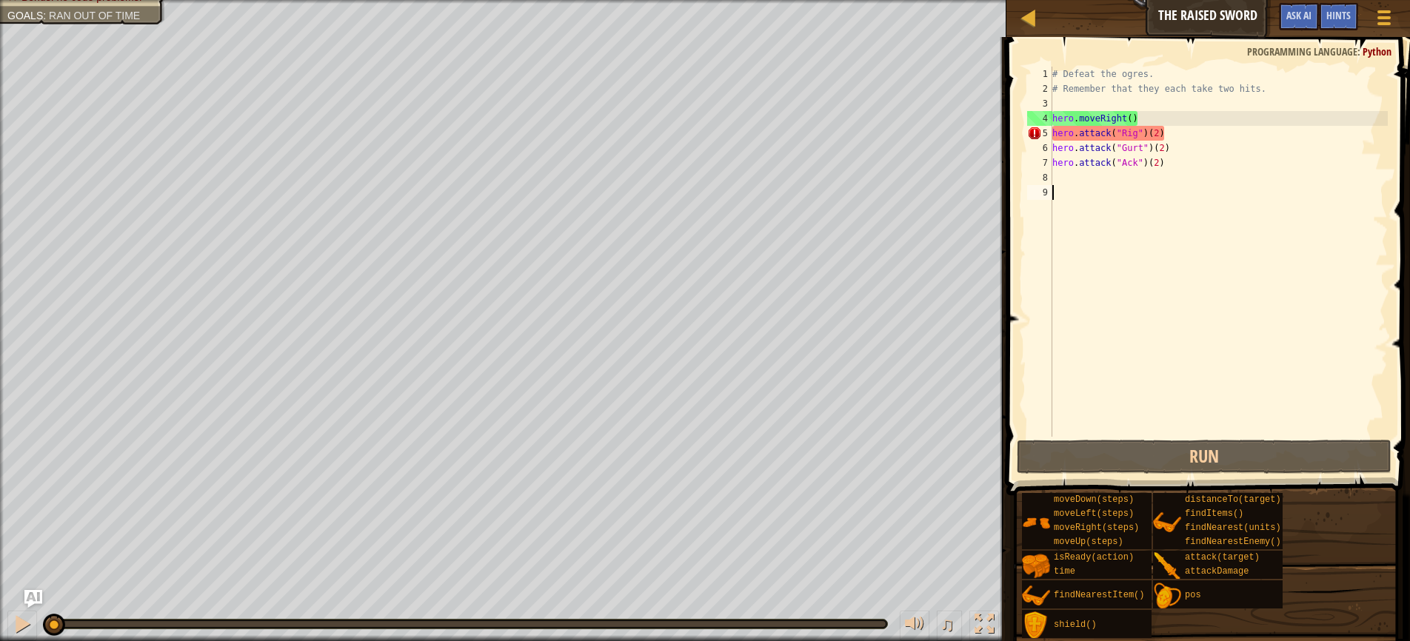
drag, startPoint x: 844, startPoint y: 628, endPoint x: -6, endPoint y: 588, distance: 851.0
click at [0, 0] on html "Map The Raised Sword Game Menu Done Hints Ask AI 1 הההההההההההההההההההההההההההה…" at bounding box center [705, 0] width 1410 height 0
click at [1144, 267] on div "# Defeat the ogres. # Remember that they each take two hits. hero . moveRight (…" at bounding box center [1218, 267] width 338 height 400
click at [1137, 124] on div "# Defeat the ogres. # Remember that they each take two hits. hero . moveRight (…" at bounding box center [1218, 267] width 338 height 400
type textarea "hero.moveRight()"
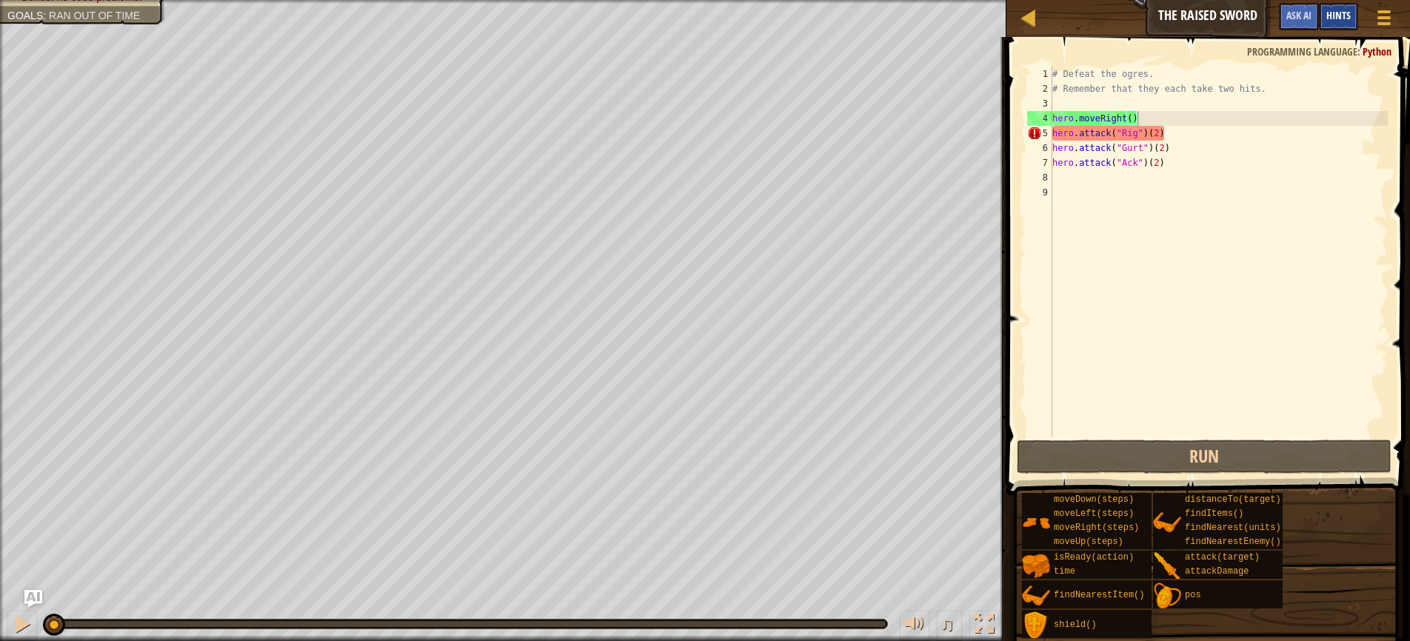
click at [1325, 5] on div "Hints" at bounding box center [1338, 16] width 39 height 27
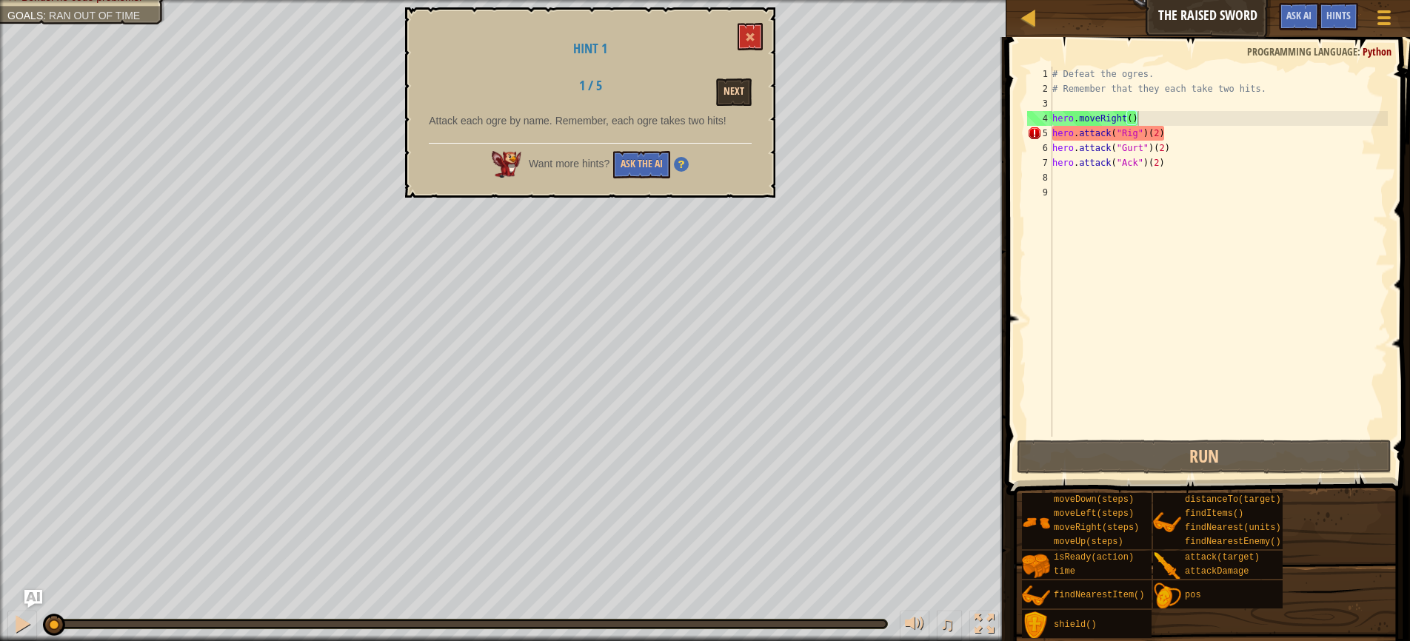
click at [735, 95] on button "Next" at bounding box center [734, 91] width 36 height 27
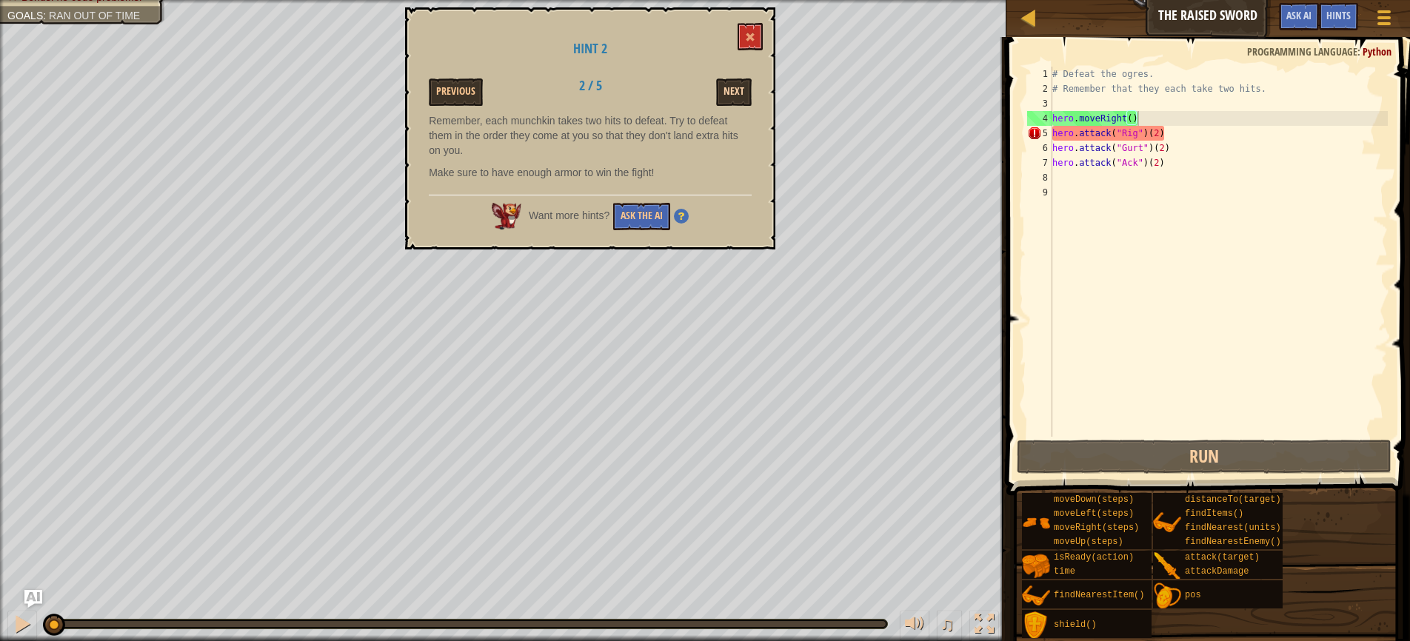
click at [735, 96] on button "Next" at bounding box center [734, 91] width 36 height 27
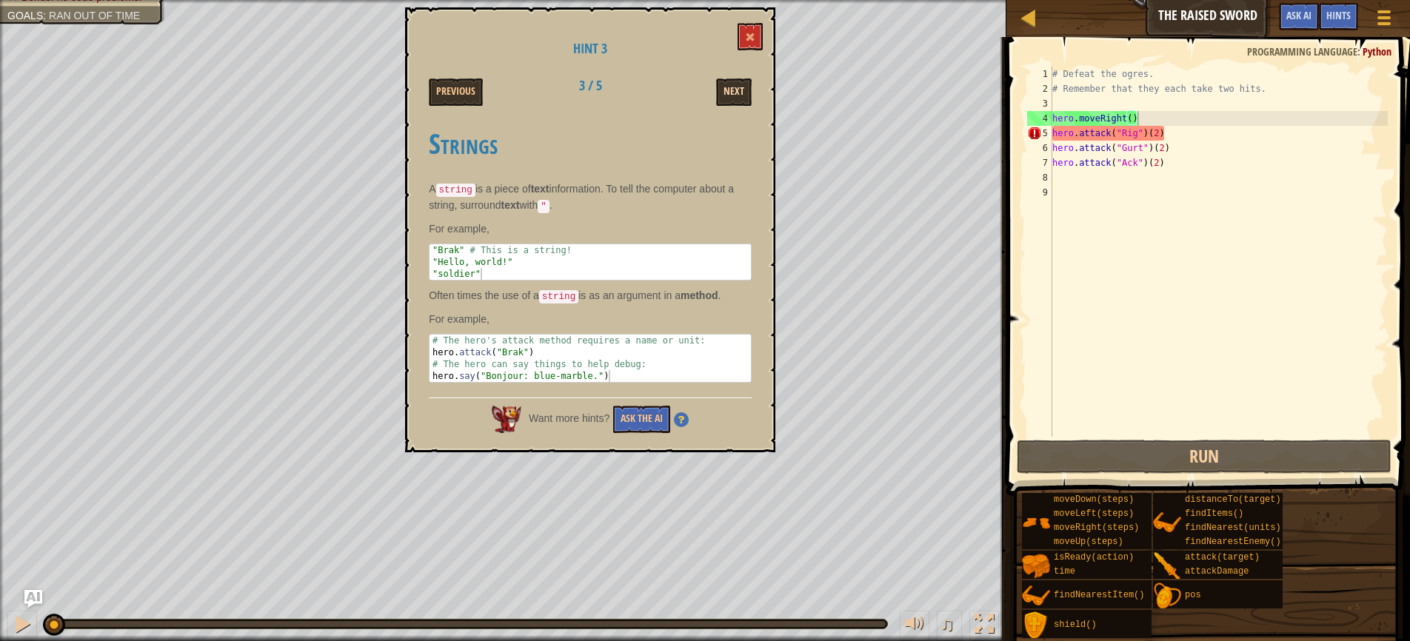
click at [735, 96] on button "Next" at bounding box center [734, 91] width 36 height 27
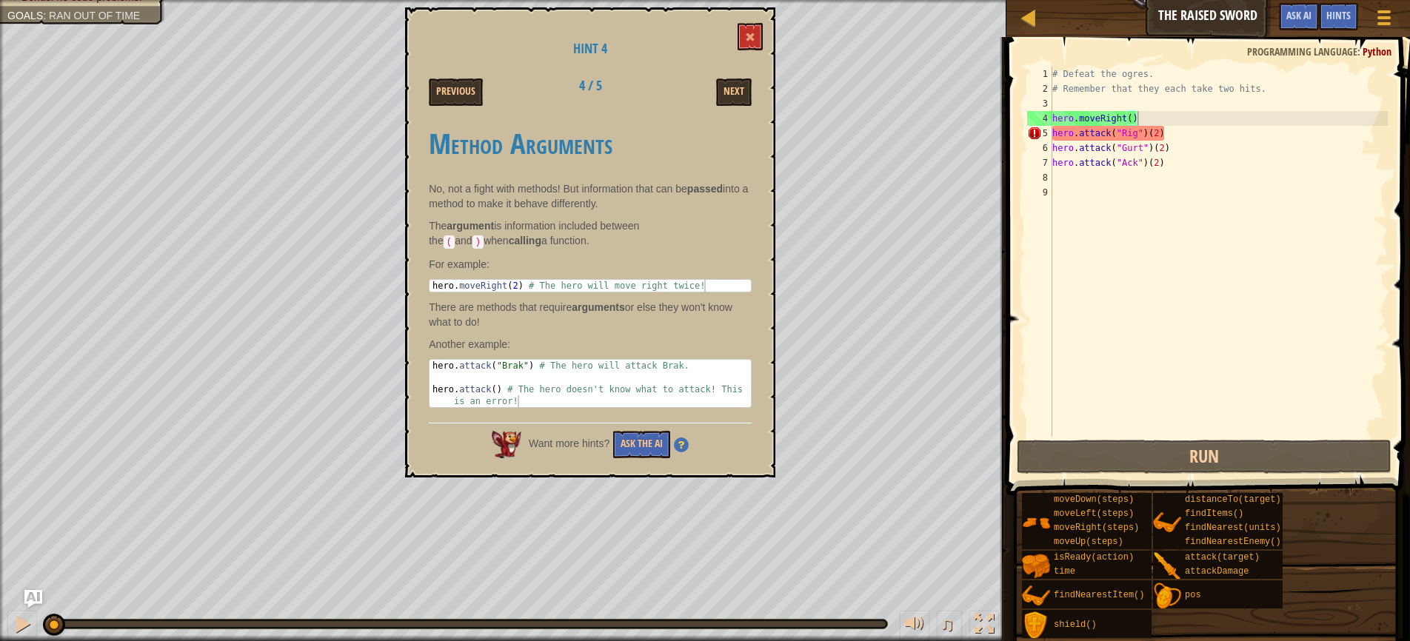
click at [735, 96] on button "Next" at bounding box center [734, 91] width 36 height 27
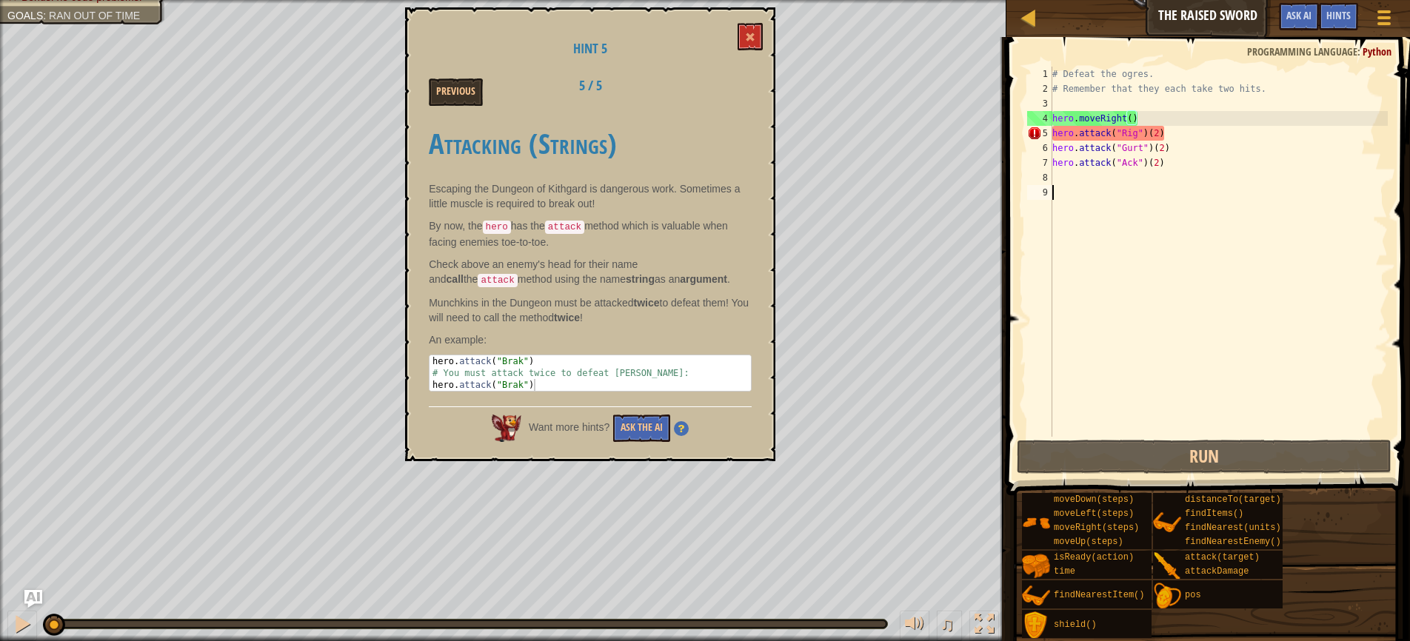
click at [1140, 202] on div "# Defeat the ogres. # Remember that they each take two hits. hero . moveRight (…" at bounding box center [1218, 267] width 338 height 400
click at [745, 32] on button at bounding box center [750, 36] width 25 height 27
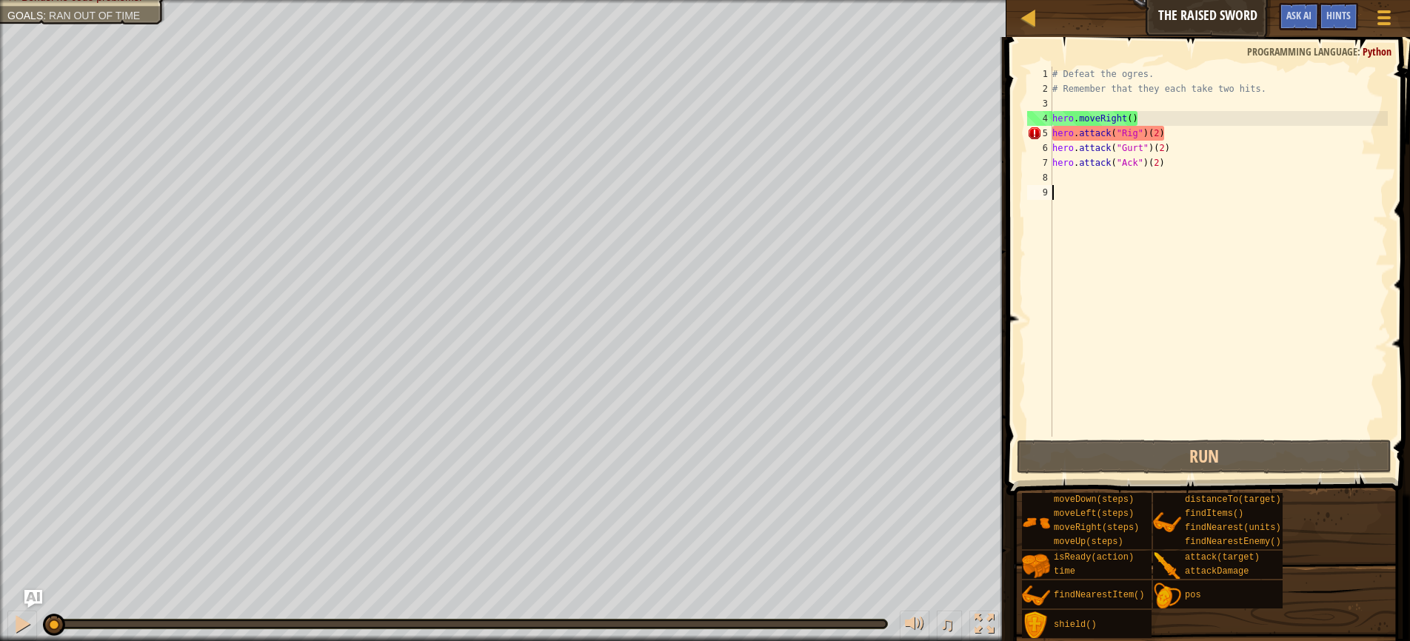
click at [1183, 129] on div "# Defeat the ogres. # Remember that they each take two hits. hero . moveRight (…" at bounding box center [1218, 267] width 338 height 400
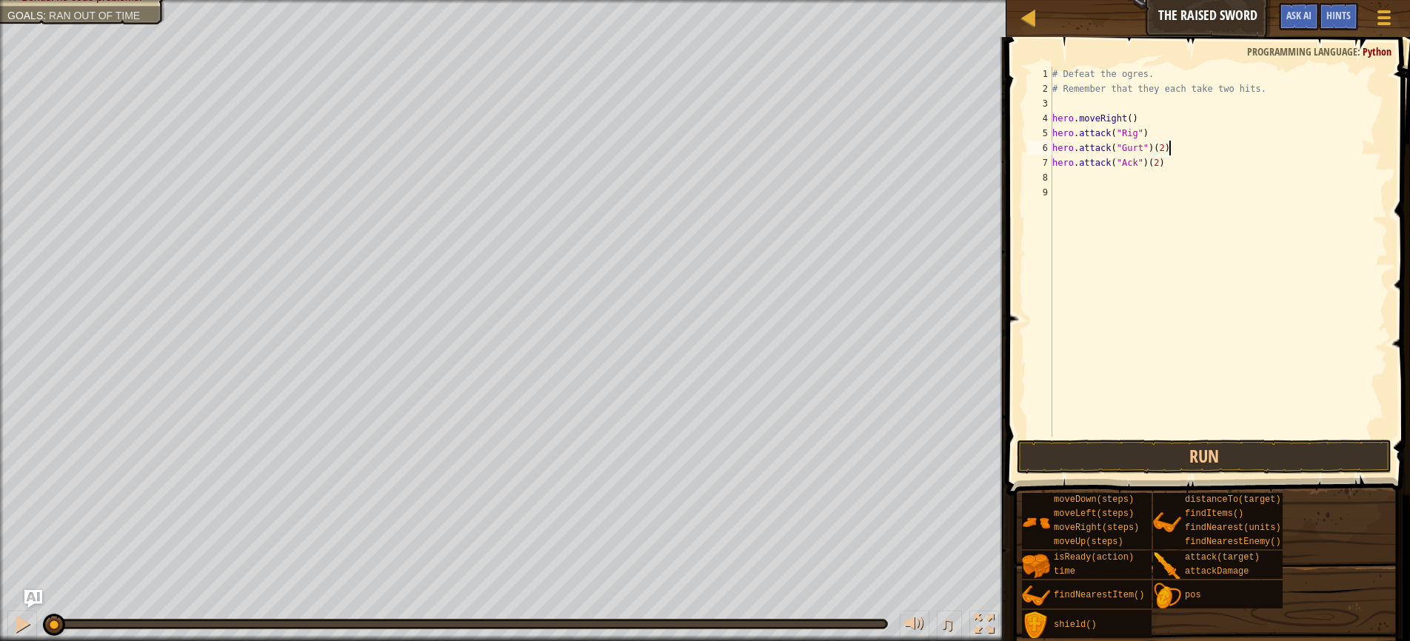
click at [1180, 146] on div "# Defeat the ogres. # Remember that they each take two hits. hero . moveRight (…" at bounding box center [1218, 267] width 338 height 400
type textarea "hero.attack("Gurt")"
click at [1157, 175] on div "# Defeat the ogres. # Remember that they each take two hits. hero . moveRight (…" at bounding box center [1218, 267] width 338 height 400
click at [1168, 167] on div "# Defeat the ogres. # Remember that they each take two hits. hero . moveRight (…" at bounding box center [1218, 267] width 338 height 400
click at [1153, 127] on div "# Defeat the ogres. # Remember that they each take two hits. hero . moveRight (…" at bounding box center [1218, 267] width 338 height 400
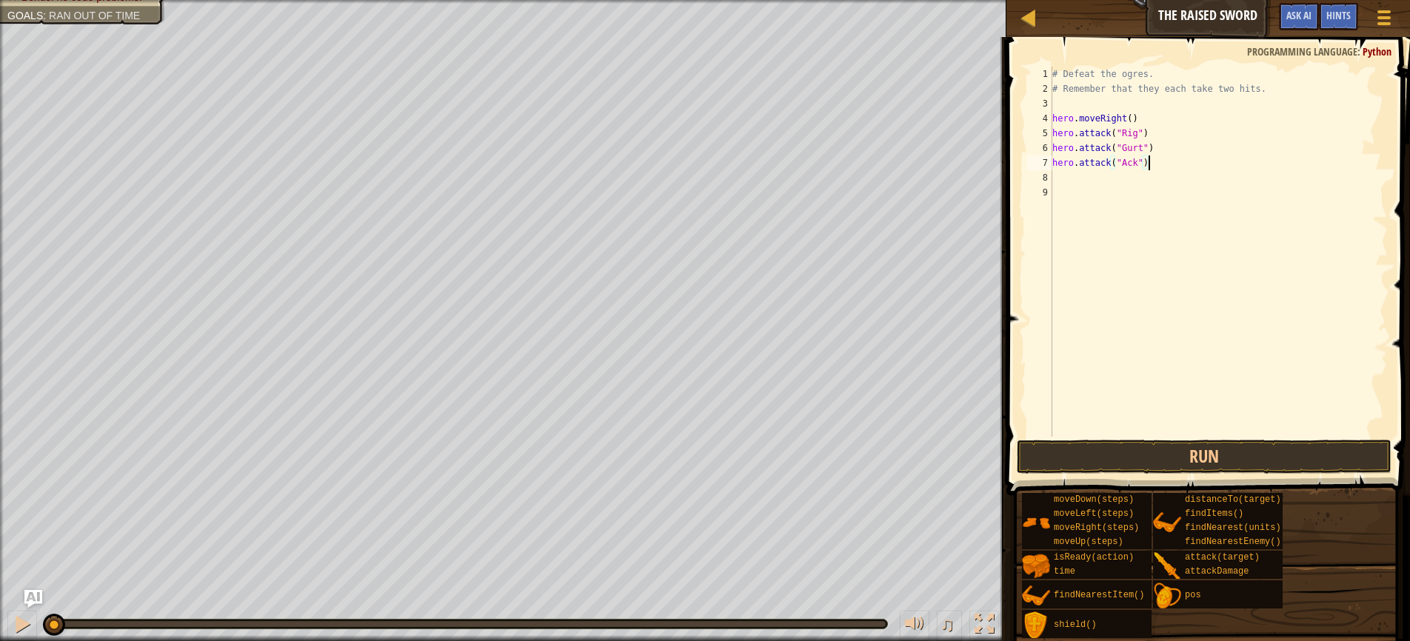
type textarea "hero.attack("Rig")"
drag, startPoint x: 1147, startPoint y: 130, endPoint x: 1035, endPoint y: 132, distance: 111.8
click at [1035, 132] on div "hero.attack("Rig") 1 2 3 4 5 6 7 8 9 # Defeat the ogres. # Remember that they e…" at bounding box center [1206, 252] width 364 height 370
click at [1149, 135] on div "# Defeat the ogres. # Remember that they each take two hits. hero . moveRight (…" at bounding box center [1218, 267] width 338 height 400
paste textarea "hero.attack("Rig")"
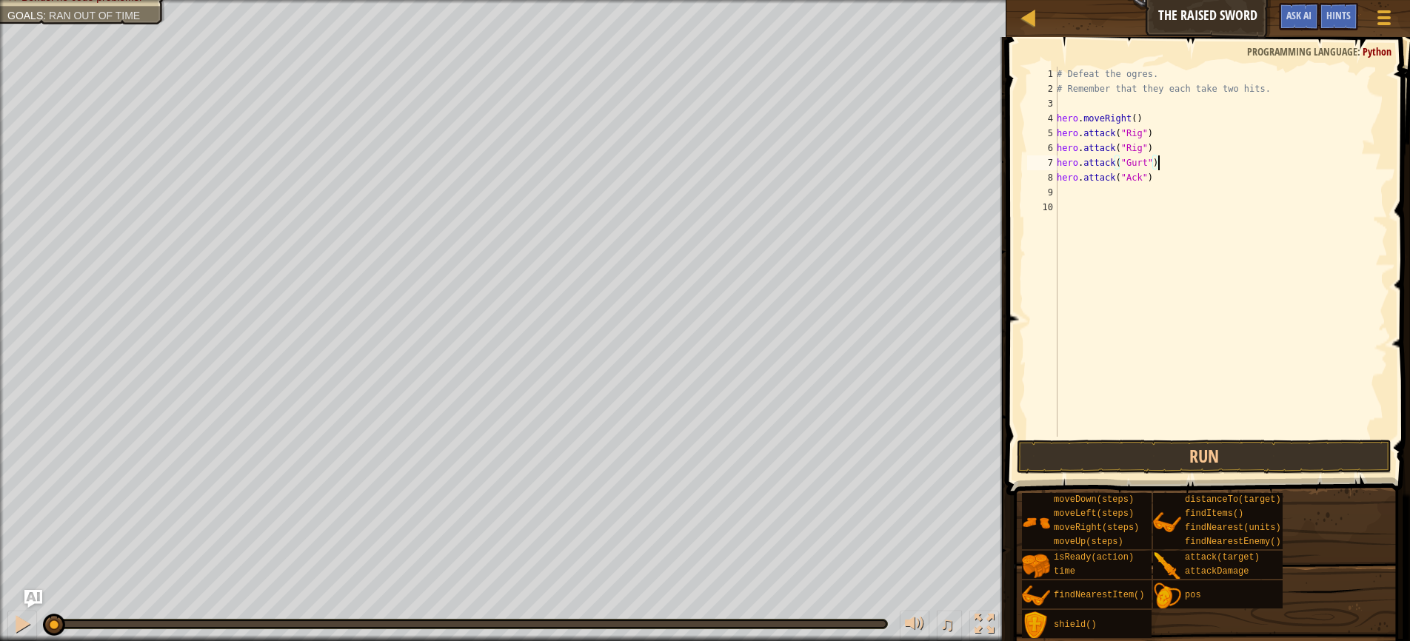
click at [1168, 161] on div "# Defeat the ogres. # Remember that they each take two hits. hero . moveRight (…" at bounding box center [1221, 267] width 334 height 400
type textarea "hero.attack("Gurt")"
click at [1168, 161] on div "# Defeat the ogres. # Remember that they each take two hits. hero . moveRight (…" at bounding box center [1221, 267] width 334 height 400
drag, startPoint x: 1168, startPoint y: 161, endPoint x: 1059, endPoint y: 161, distance: 109.6
click at [1059, 161] on div "# Defeat the ogres. # Remember that they each take two hits. hero . moveRight (…" at bounding box center [1221, 267] width 334 height 400
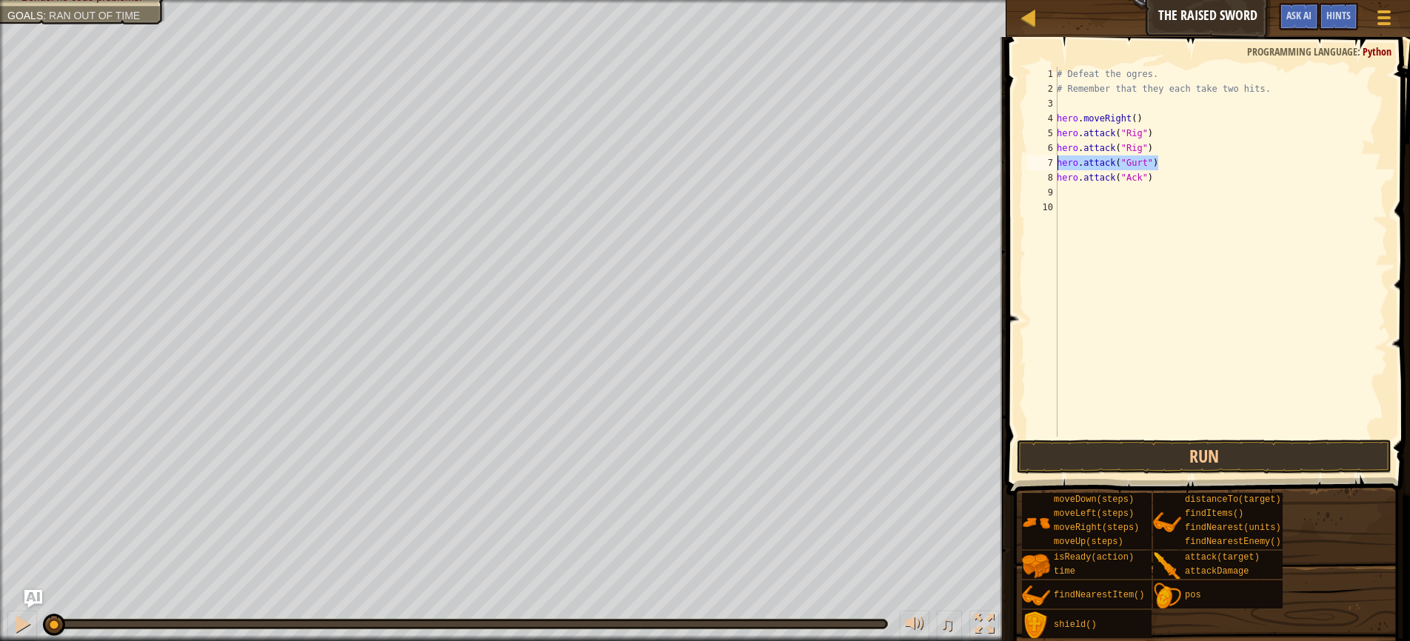
click at [1166, 162] on div "# Defeat the ogres. # Remember that they each take two hits. hero . moveRight (…" at bounding box center [1221, 267] width 334 height 400
paste textarea "hero.attack("Gurt")"
drag, startPoint x: 1157, startPoint y: 193, endPoint x: 1048, endPoint y: 199, distance: 109.0
click at [1048, 199] on div "hero.attack("Gurt") 1 2 3 4 5 6 7 8 9 10 11 # Defeat the ogres. # Remember that…" at bounding box center [1206, 252] width 364 height 370
type textarea "hero.attack("Ack")"
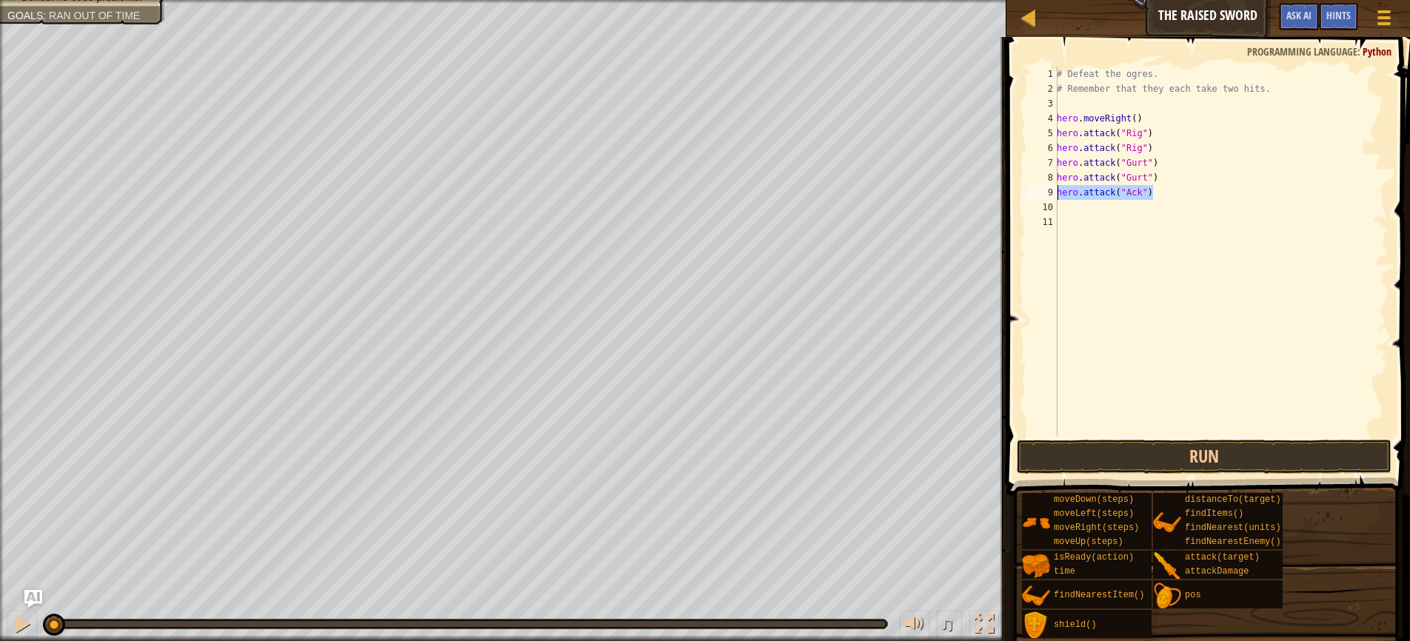
click at [1173, 198] on div "# Defeat the ogres. # Remember that they each take two hits. hero . moveRight (…" at bounding box center [1221, 267] width 334 height 400
paste textarea "hero.attack("Ack")"
type textarea "hero.attack("Ack")"
click at [1199, 461] on button "Run" at bounding box center [1204, 457] width 375 height 34
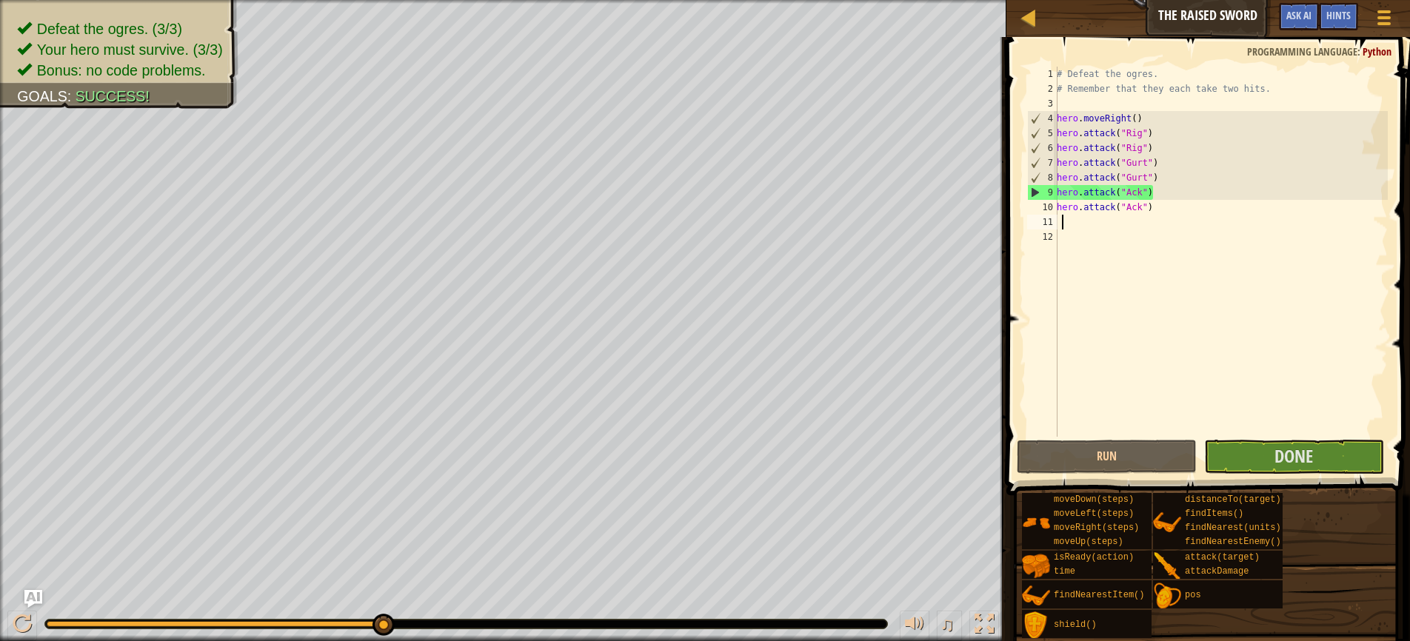
click at [1077, 219] on div "# Defeat the ogres. # Remember that they each take two hits. hero . moveRight (…" at bounding box center [1221, 267] width 334 height 400
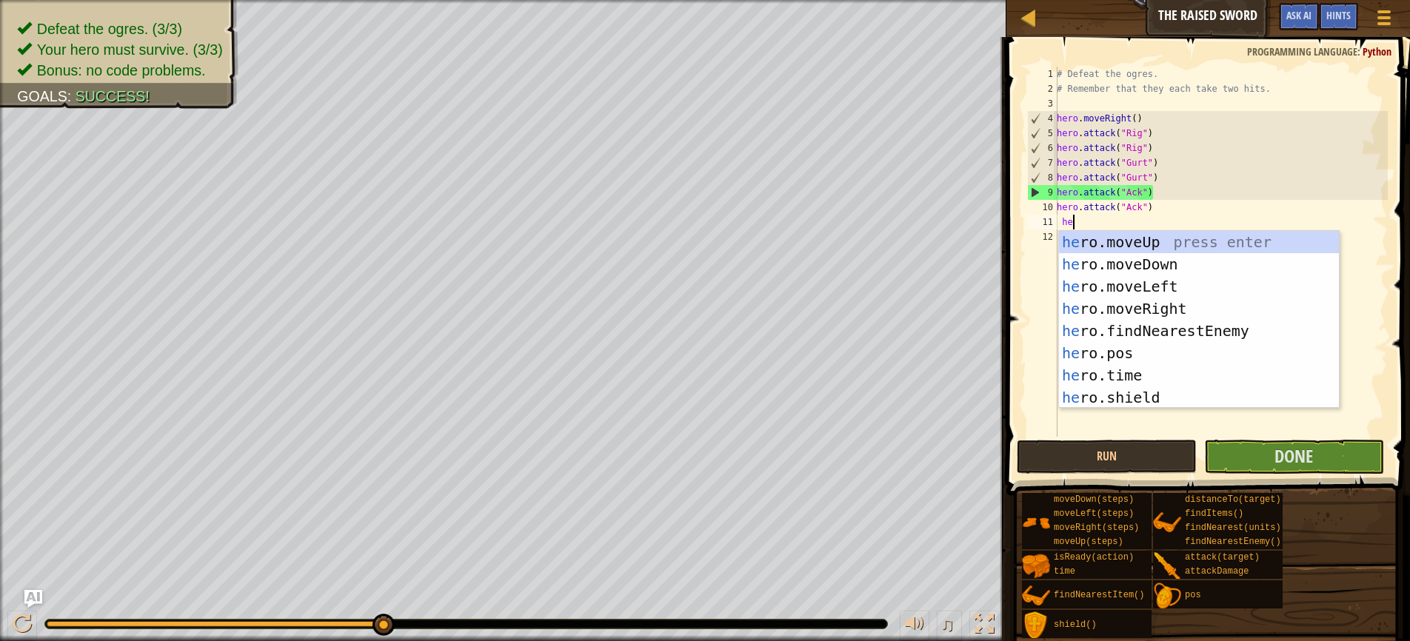
type textarea "hero"
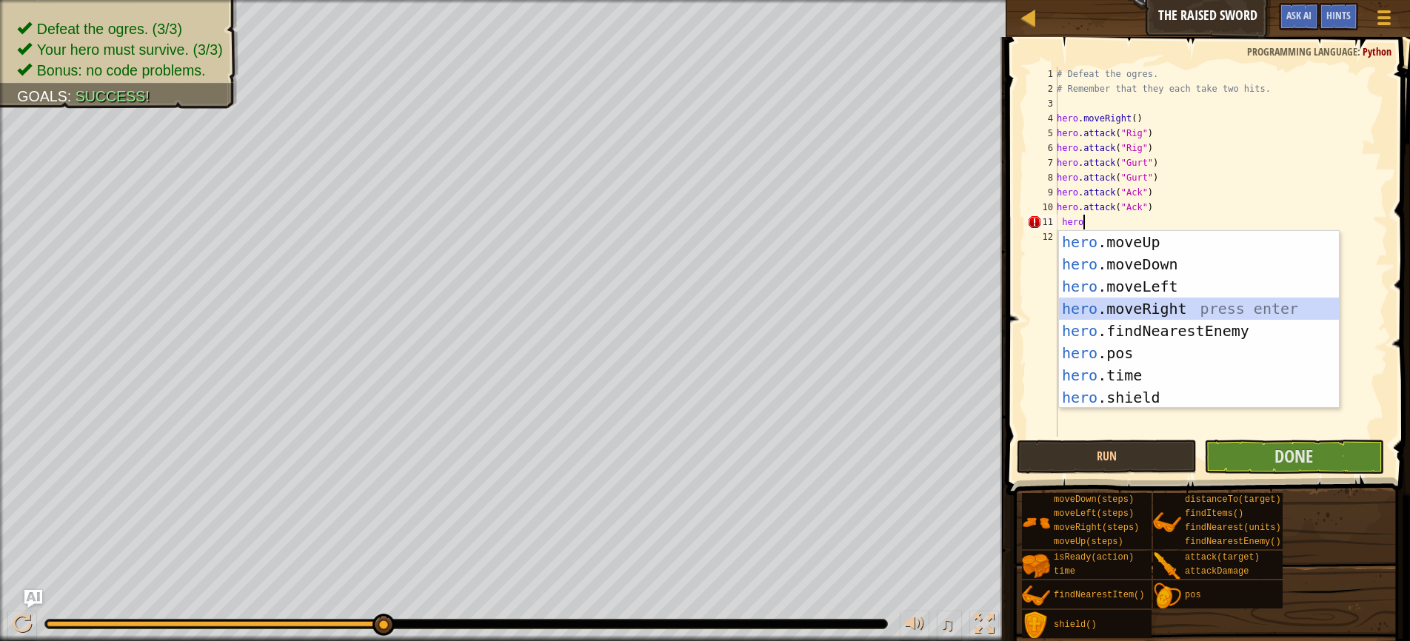
click at [1136, 315] on div "hero .moveUp press enter hero .moveDown press enter hero .moveLeft press enter …" at bounding box center [1199, 342] width 280 height 222
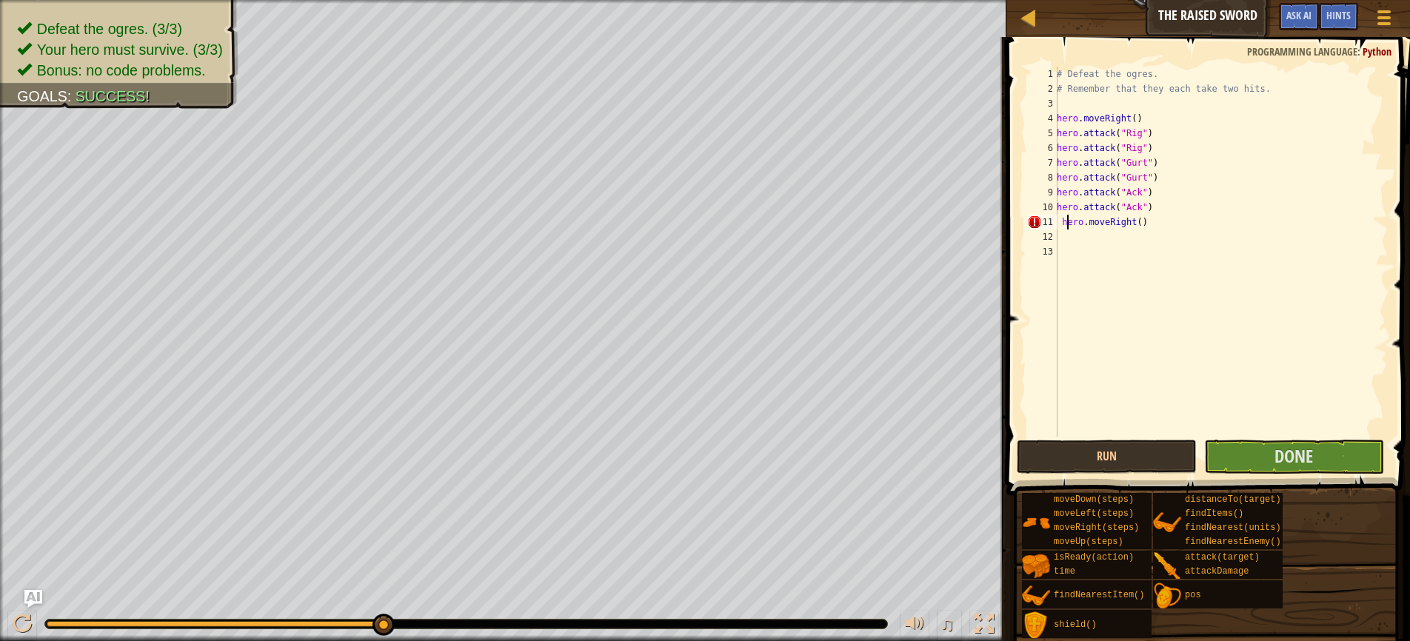
click at [1065, 215] on div "# Defeat the ogres. # Remember that they each take two hits. hero . moveRight (…" at bounding box center [1221, 267] width 334 height 400
click at [1065, 216] on div "# Defeat the ogres. # Remember that they each take two hits. hero . moveRight (…" at bounding box center [1221, 267] width 334 height 400
click at [1061, 217] on div "# Defeat the ogres. # Remember that they each take two hits. hero . moveRight (…" at bounding box center [1221, 267] width 334 height 400
type textarea "hero.moveRight()"
click at [1294, 460] on span "Done" at bounding box center [1293, 456] width 39 height 24
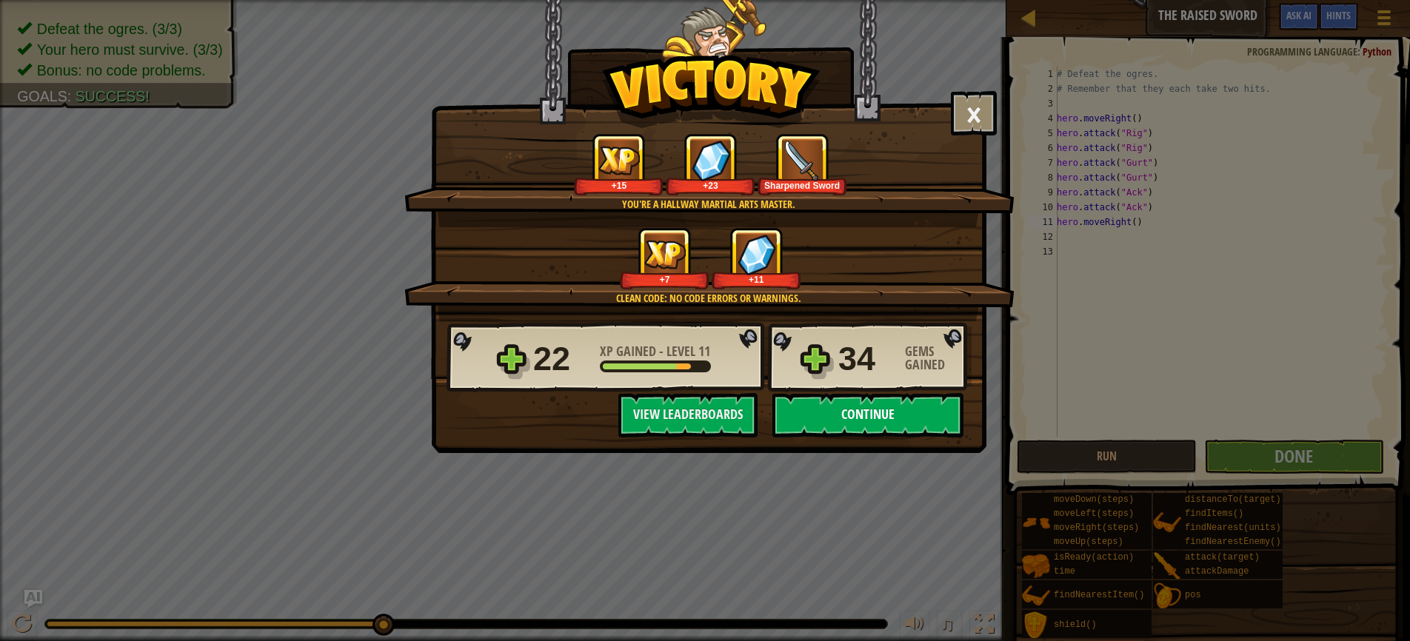
click at [852, 416] on button "Continue" at bounding box center [867, 415] width 191 height 44
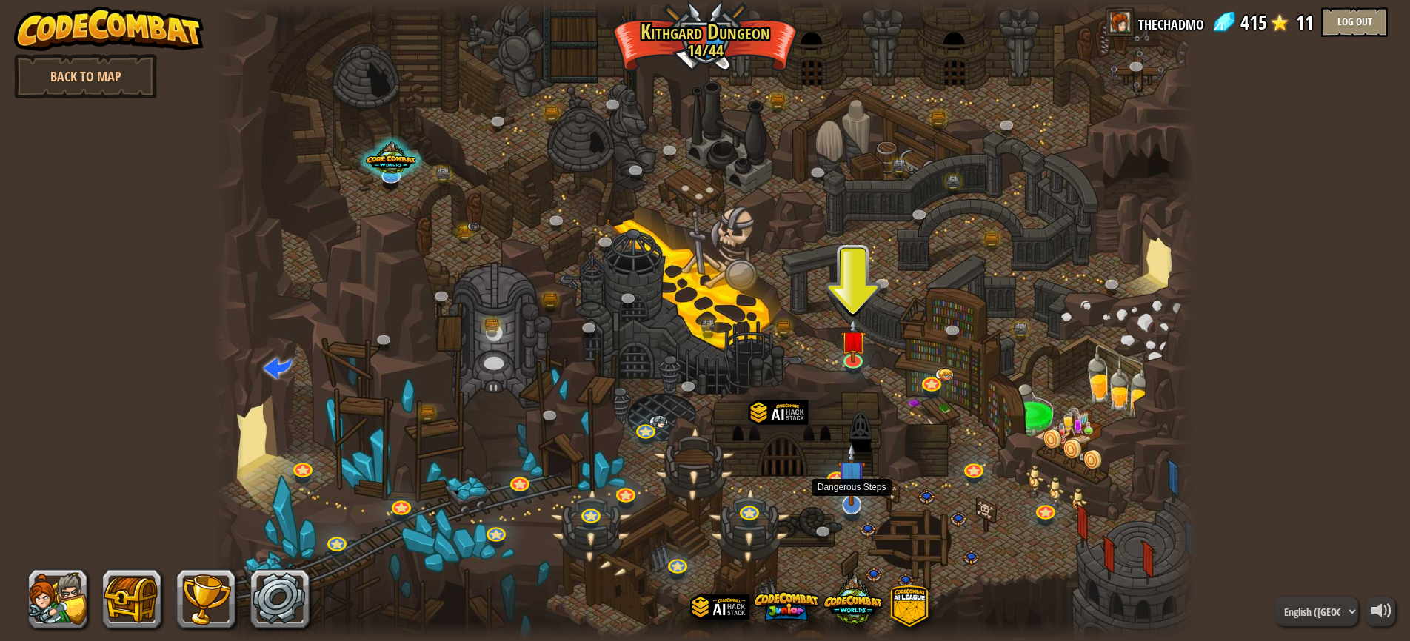
click at [852, 509] on link at bounding box center [851, 504] width 30 height 30
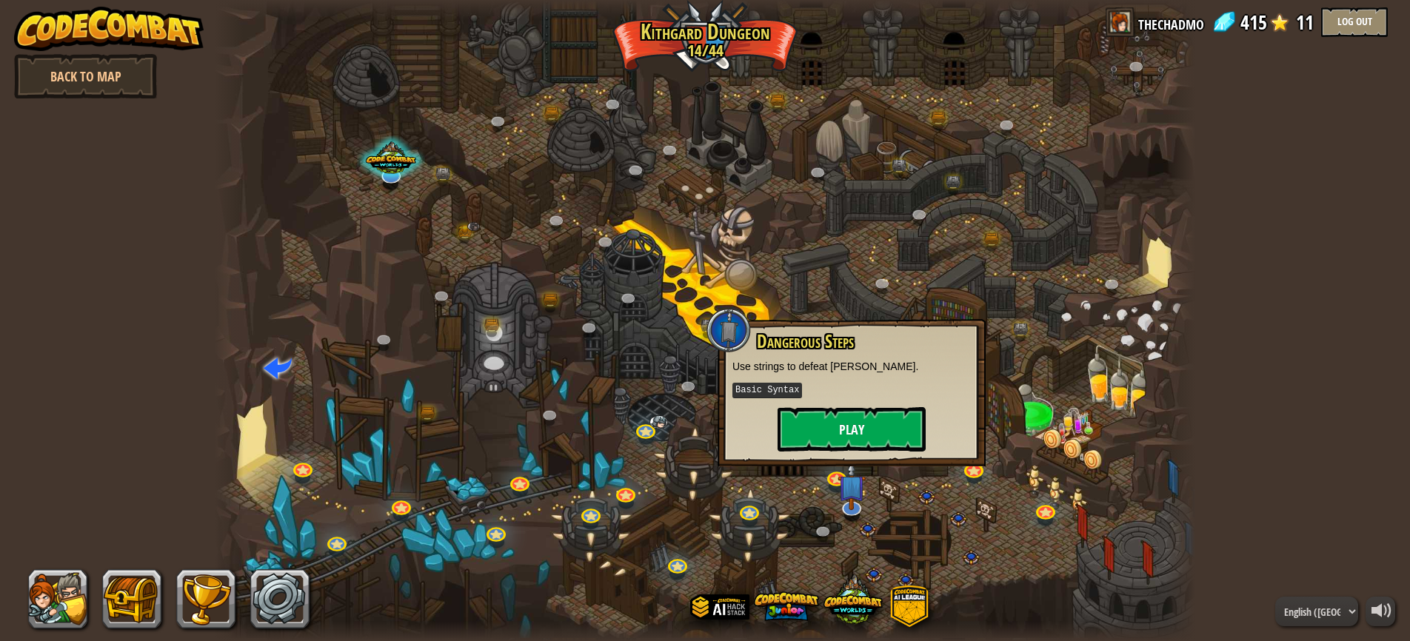
click at [835, 421] on button "Play" at bounding box center [852, 429] width 148 height 44
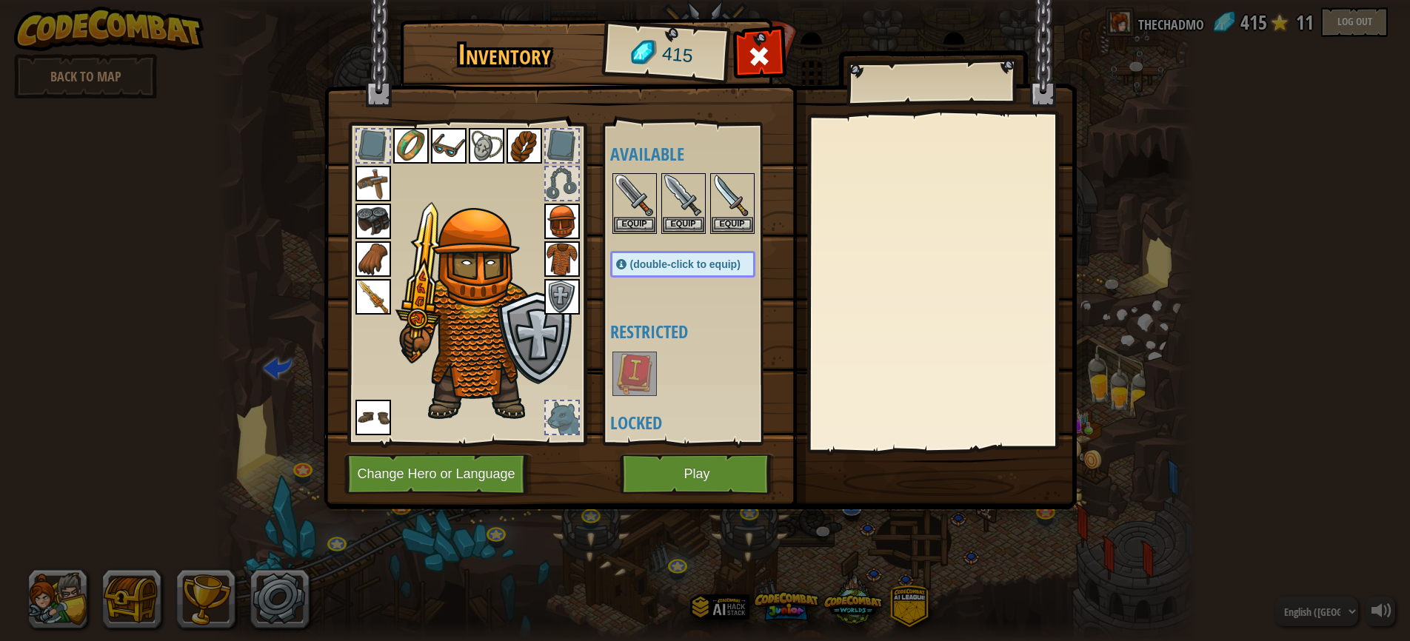
click at [679, 475] on button "Play" at bounding box center [697, 474] width 155 height 41
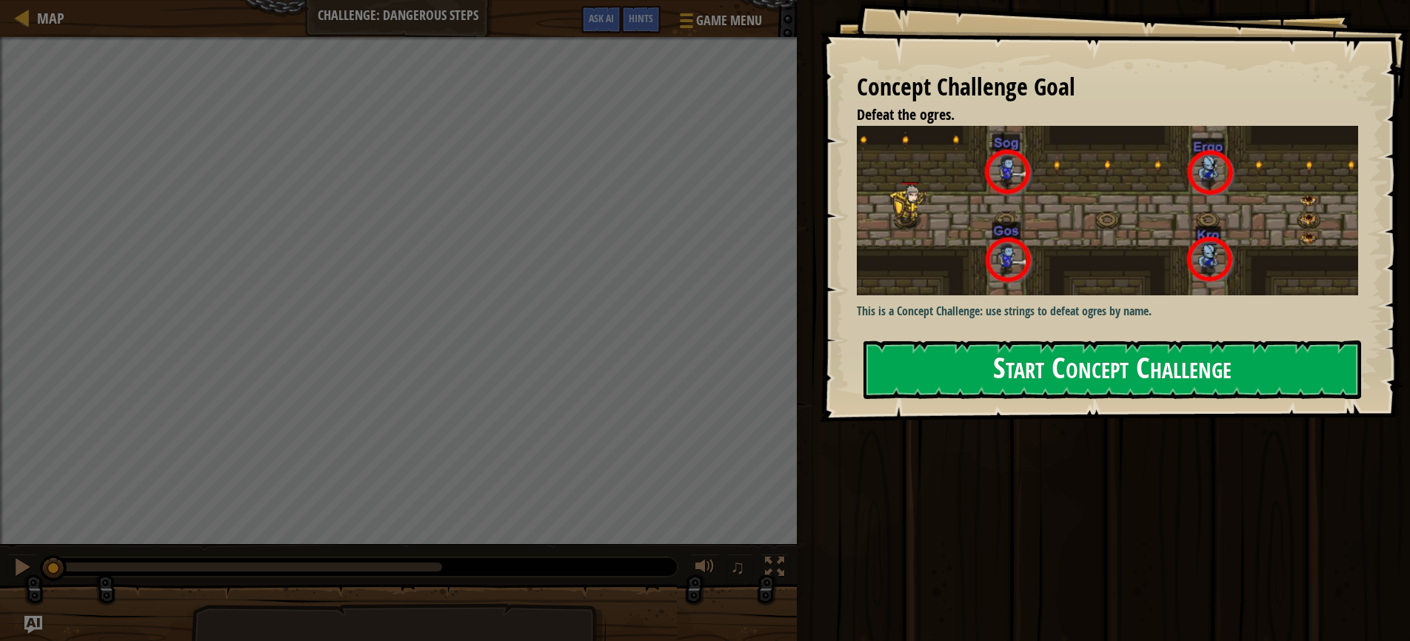
click at [994, 368] on button "Start Concept Challenge" at bounding box center [1112, 370] width 498 height 58
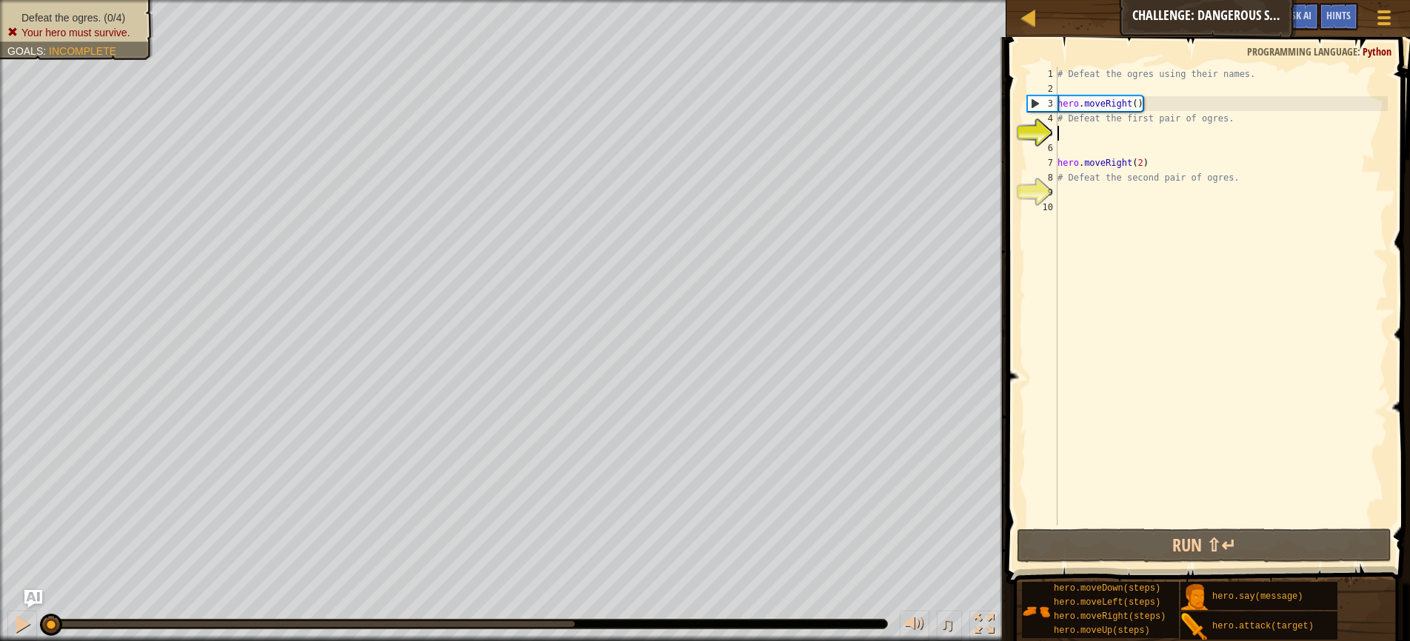
click at [1071, 122] on div "# Defeat the ogres using their names. hero . moveRight ( ) # Defeat the first p…" at bounding box center [1220, 311] width 333 height 489
type textarea "# Defeat the first pair of ogres."
click at [1335, 18] on span "Hints" at bounding box center [1338, 15] width 24 height 14
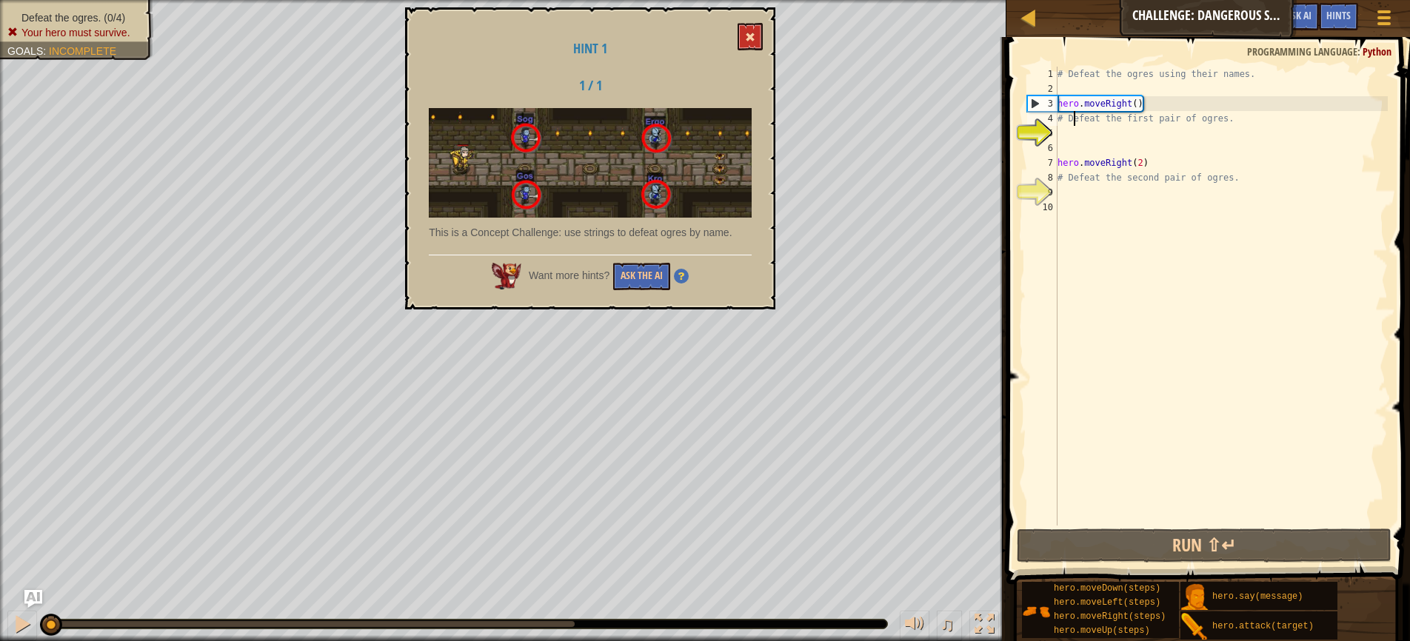
click at [750, 38] on span at bounding box center [750, 37] width 10 height 10
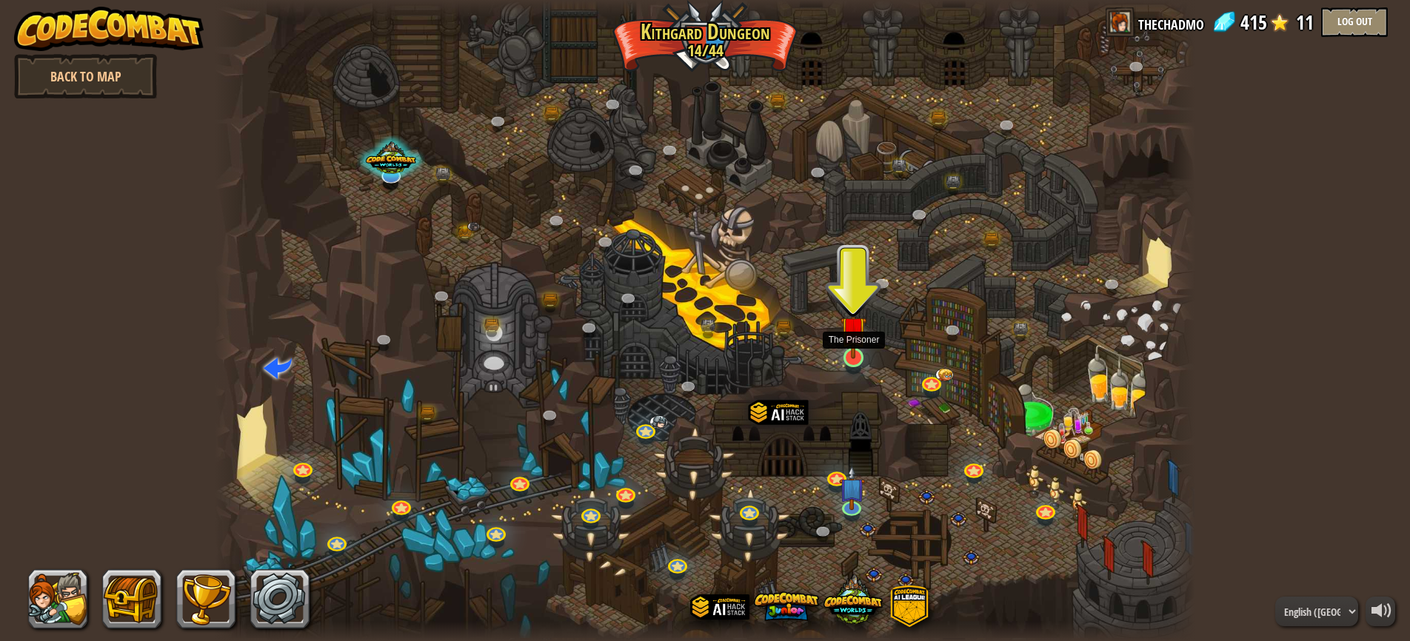
click at [860, 359] on link at bounding box center [853, 358] width 30 height 30
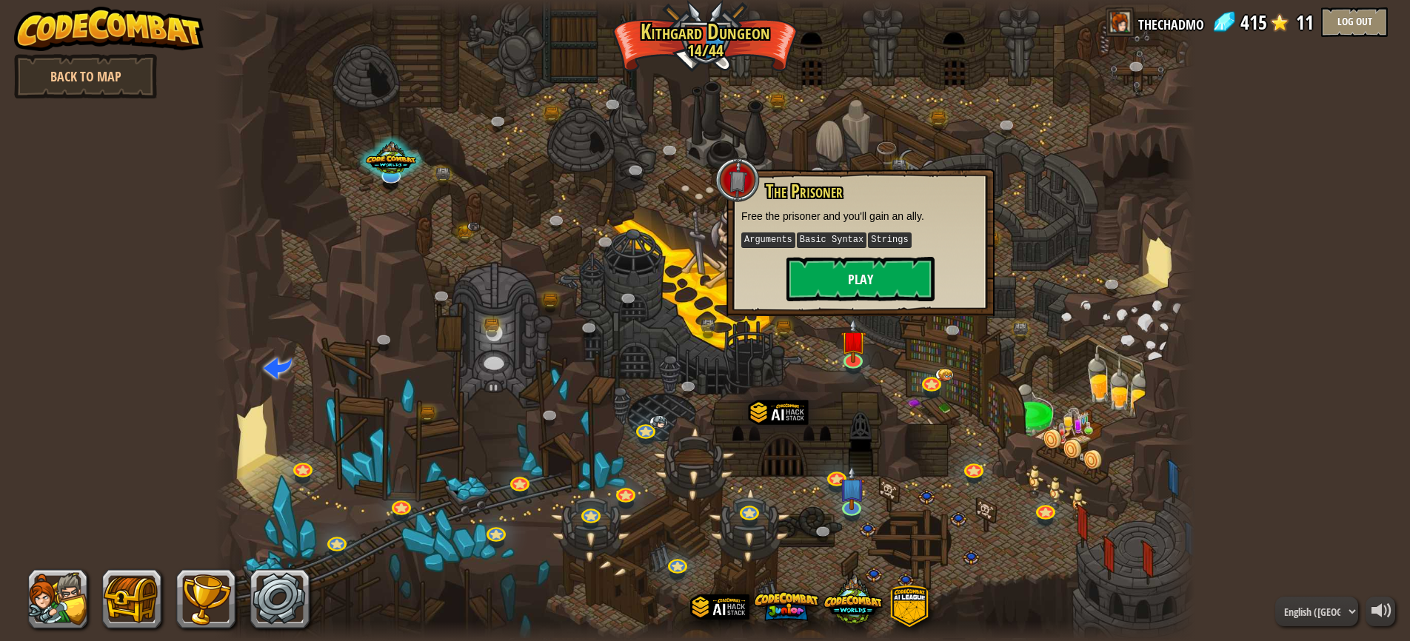
click at [852, 277] on button "Play" at bounding box center [860, 279] width 148 height 44
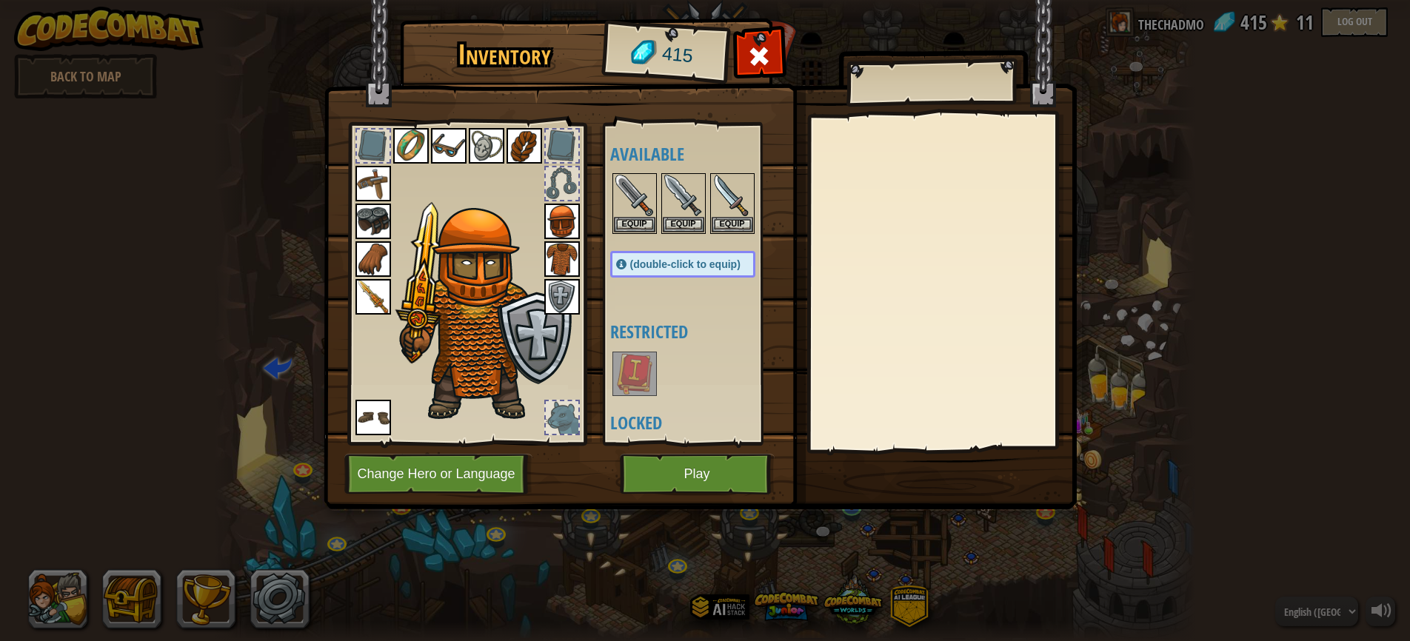
click at [675, 472] on button "Play" at bounding box center [697, 474] width 155 height 41
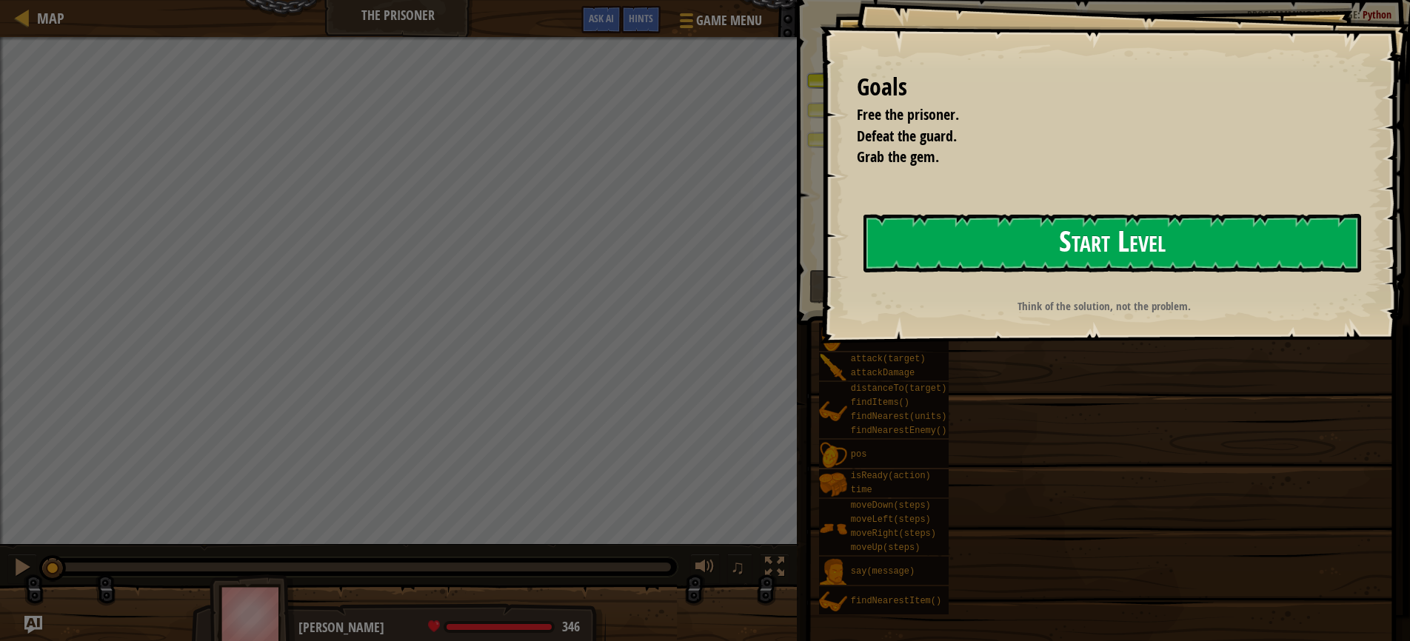
click at [989, 244] on button "Start Level" at bounding box center [1112, 243] width 498 height 58
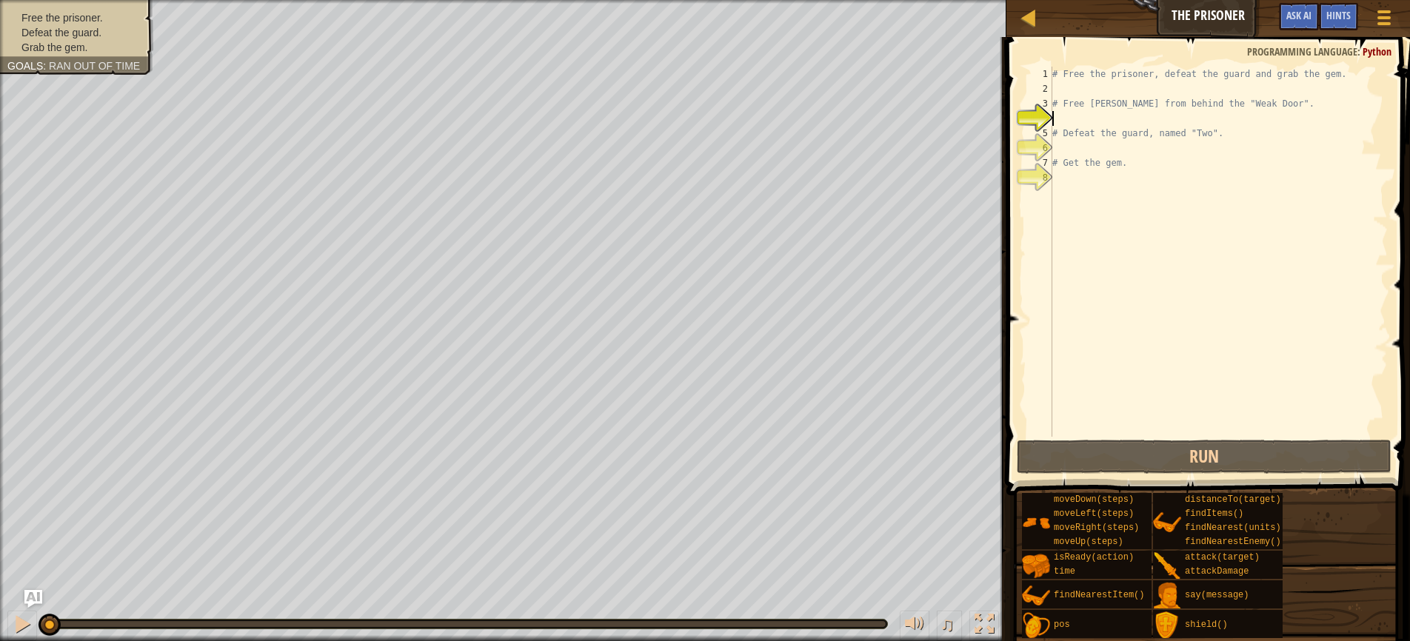
scroll to position [7, 0]
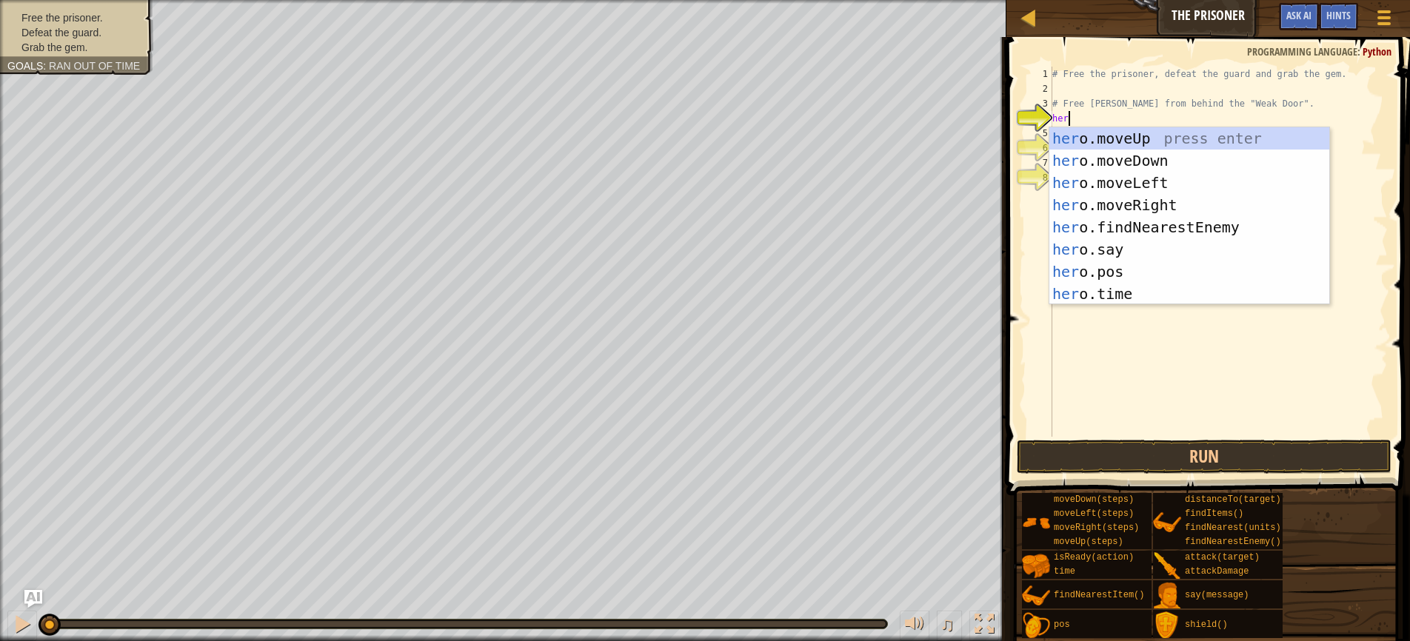
type textarea "hero"
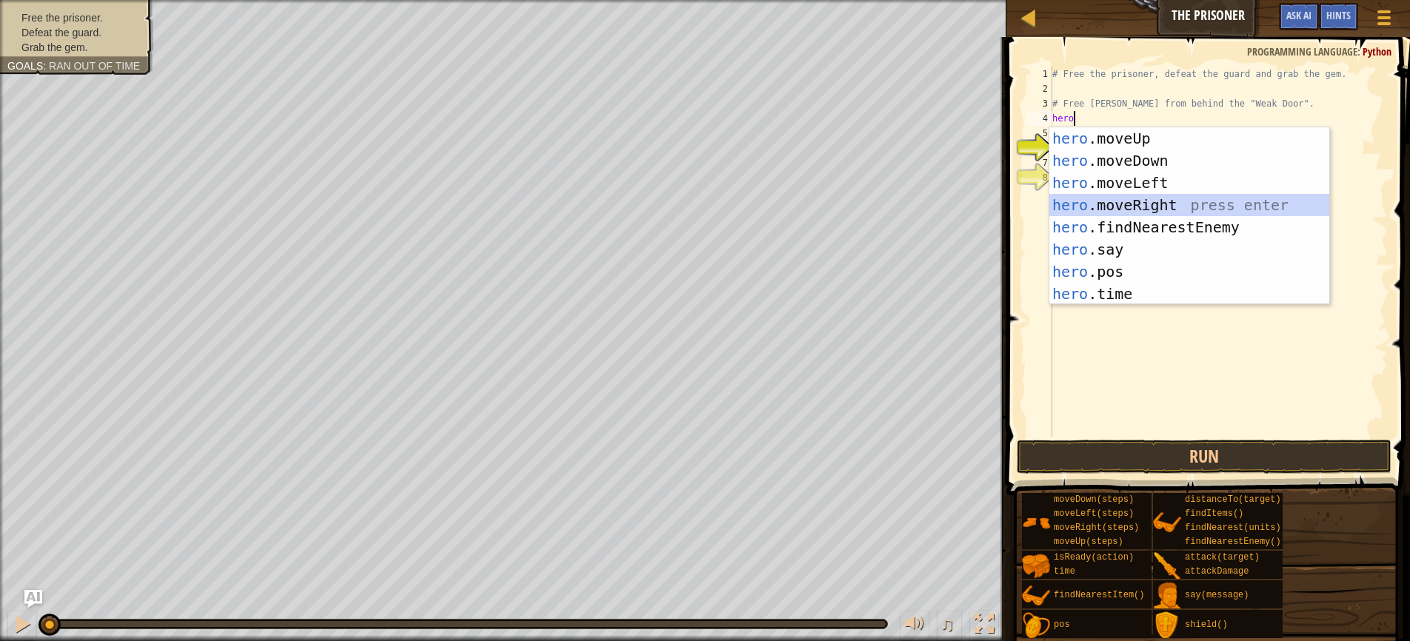
click at [1112, 205] on div "hero .moveUp press enter hero .moveDown press enter hero .moveLeft press enter …" at bounding box center [1189, 238] width 280 height 222
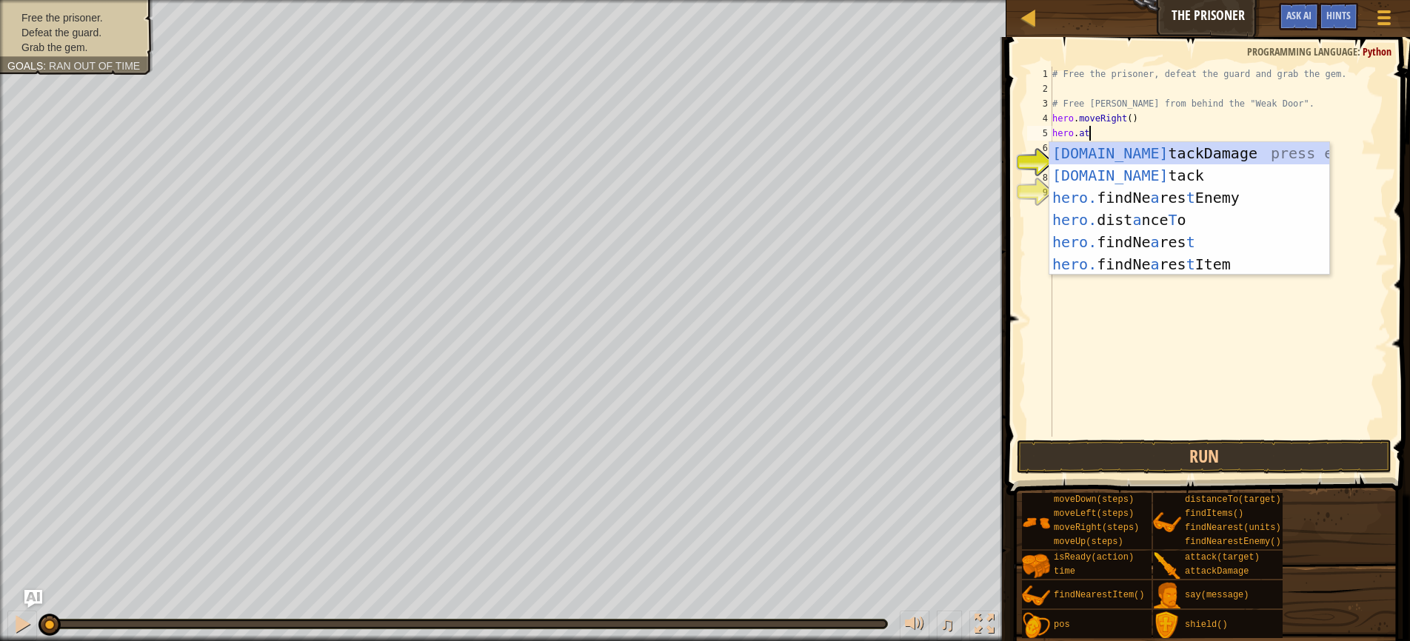
scroll to position [7, 2]
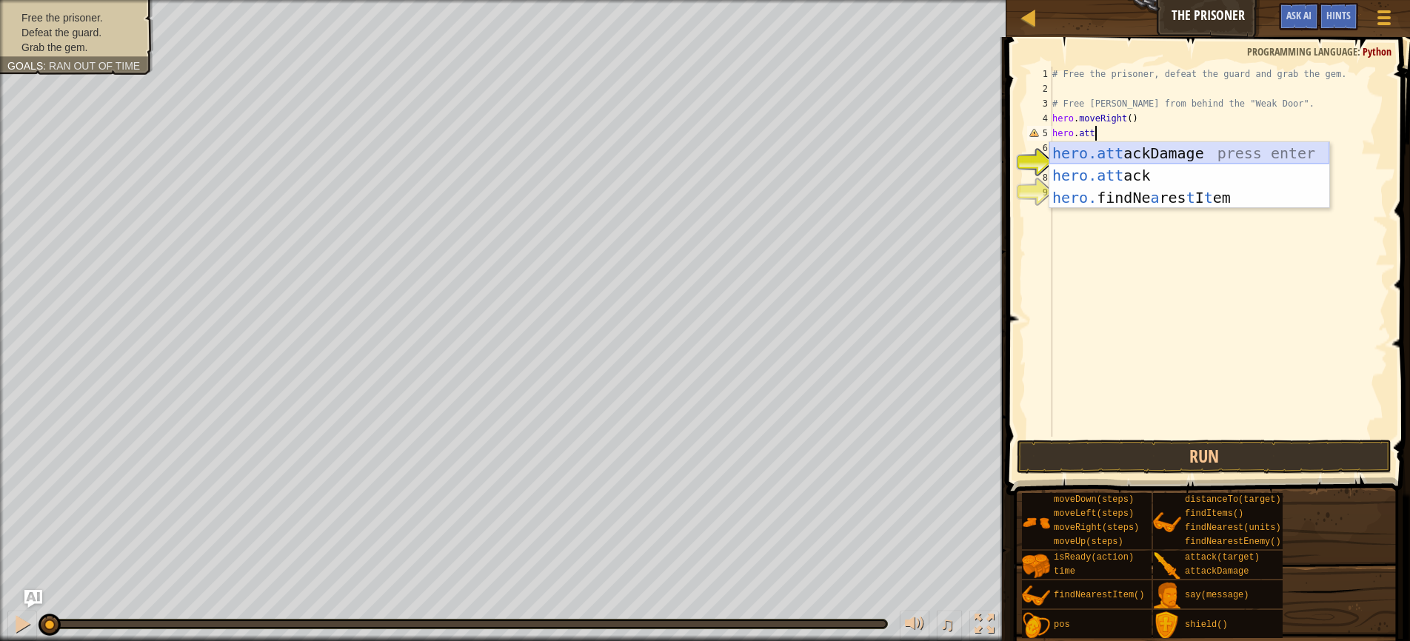
click at [1158, 155] on div "hero.att ackDamage press enter hero.att ack press enter hero. findNe a res t I …" at bounding box center [1189, 197] width 280 height 111
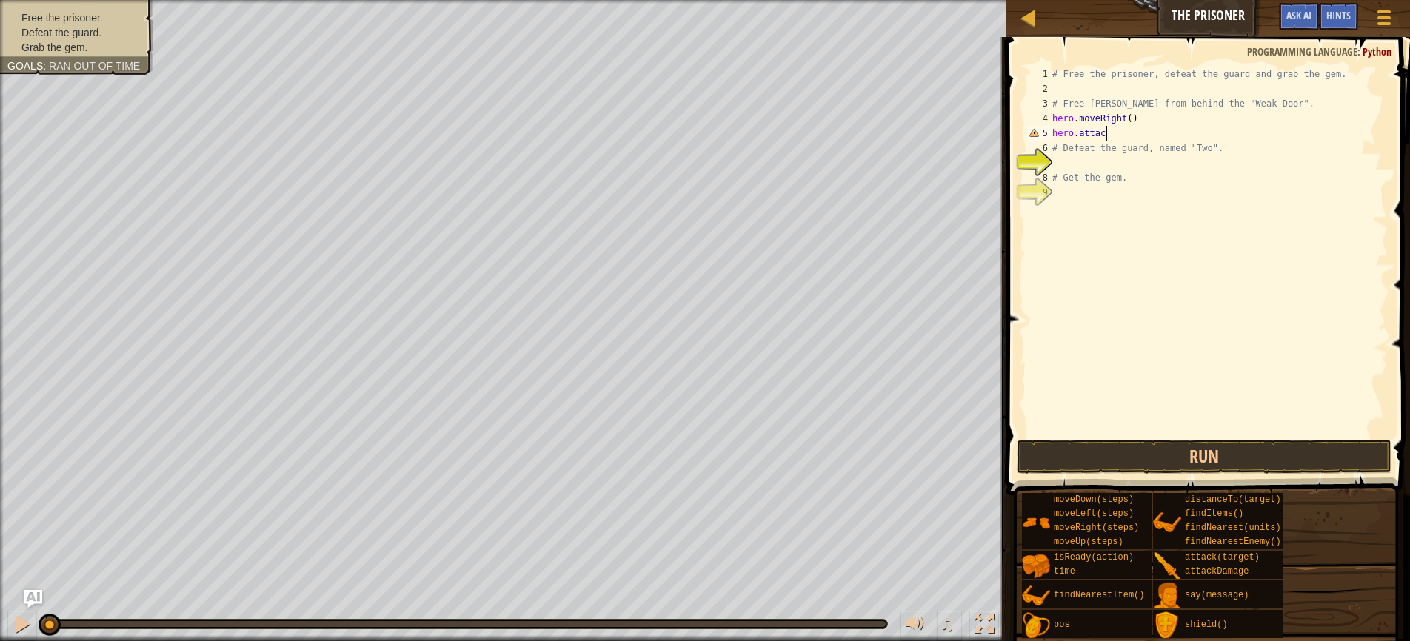
type textarea "hero.at"
click at [1122, 131] on div "# Free the prisoner, defeat the guard and grab the gem. # Free Patrick from beh…" at bounding box center [1218, 267] width 338 height 400
type textarea "hero.attack("Weak Door")"
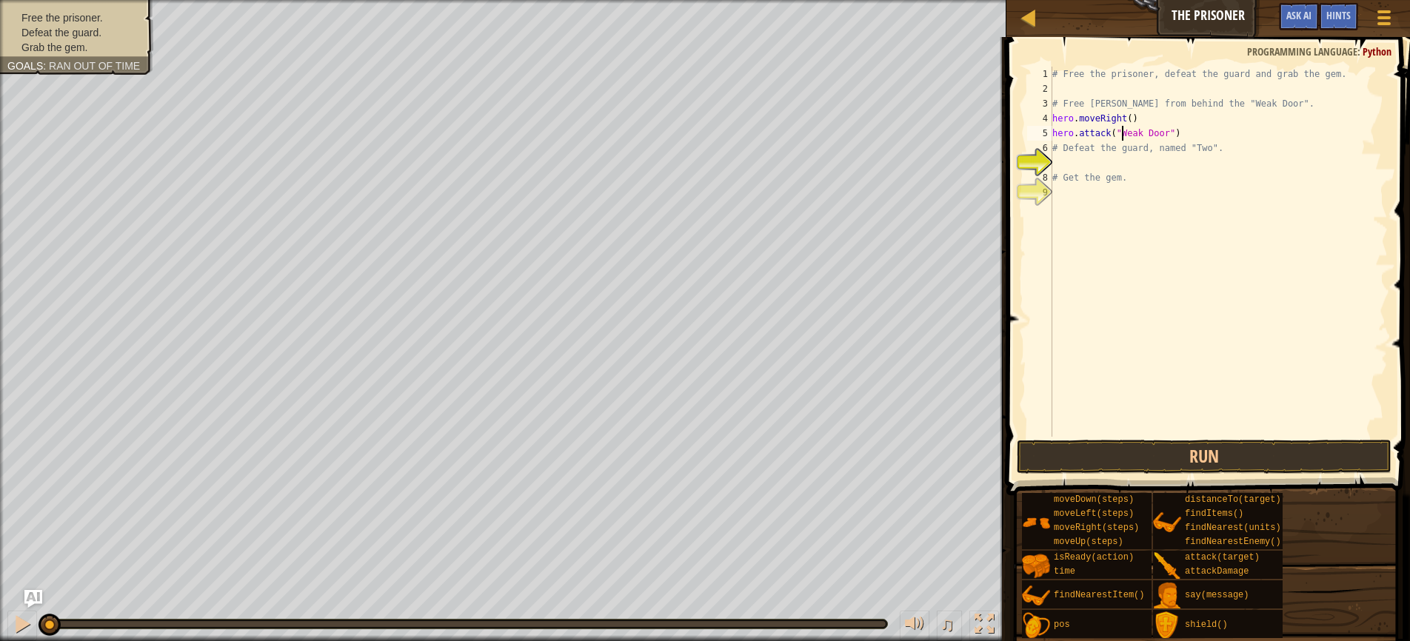
click at [1152, 168] on div "# Free the prisoner, defeat the guard and grab the gem. # Free Patrick from beh…" at bounding box center [1218, 267] width 338 height 400
click at [1187, 133] on div "# Free the prisoner, defeat the guard and grab the gem. # Free Patrick from beh…" at bounding box center [1218, 267] width 338 height 400
type textarea "hero.attack("Weak Door")"
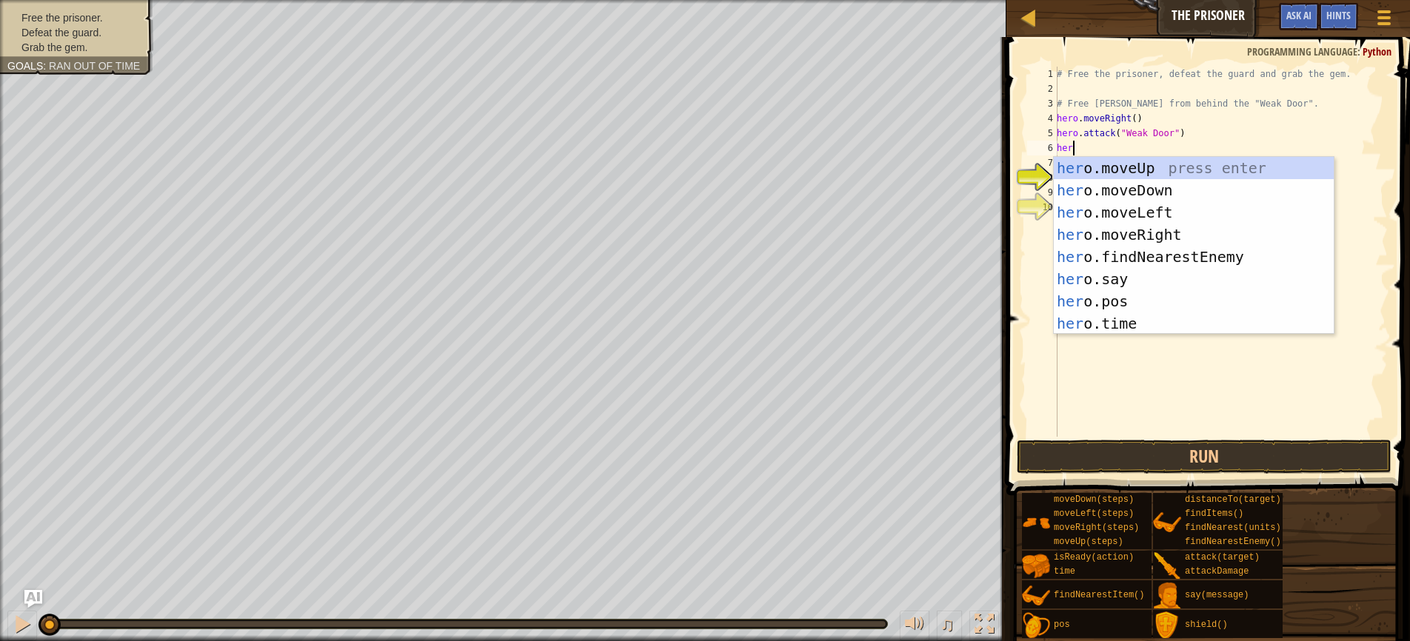
type textarea "hero"
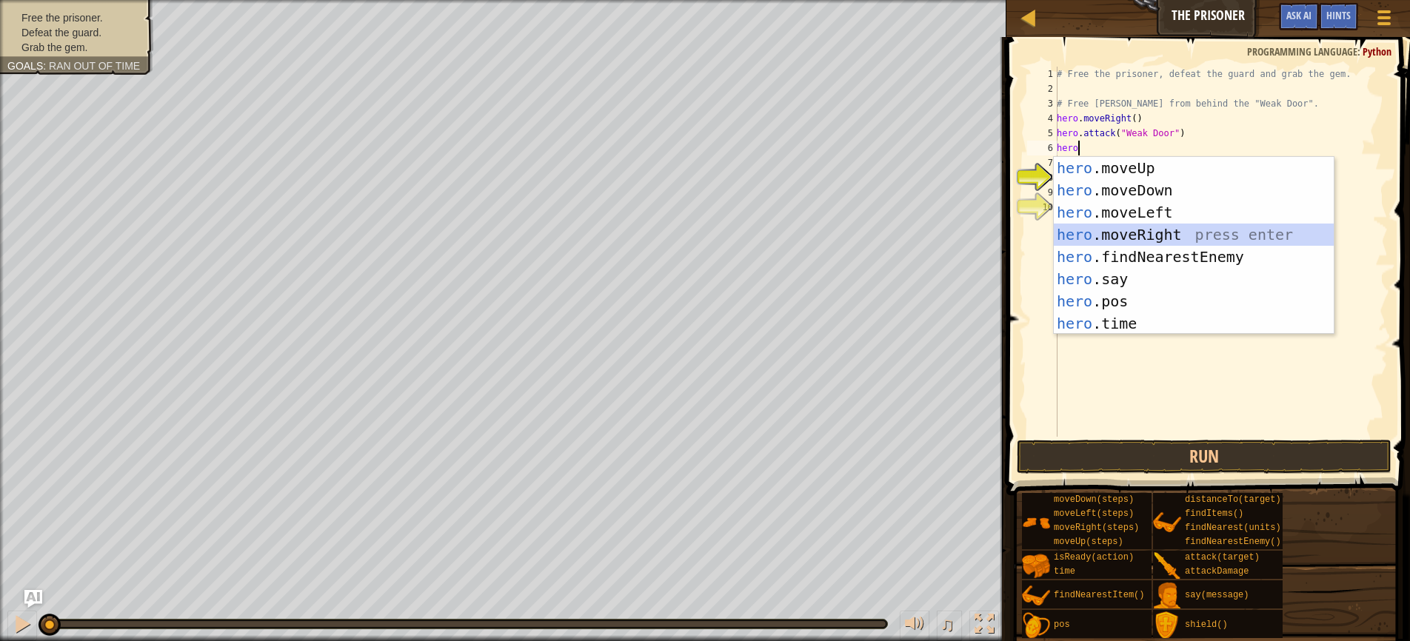
click at [1140, 233] on div "hero .moveUp press enter hero .moveDown press enter hero .moveLeft press enter …" at bounding box center [1194, 268] width 280 height 222
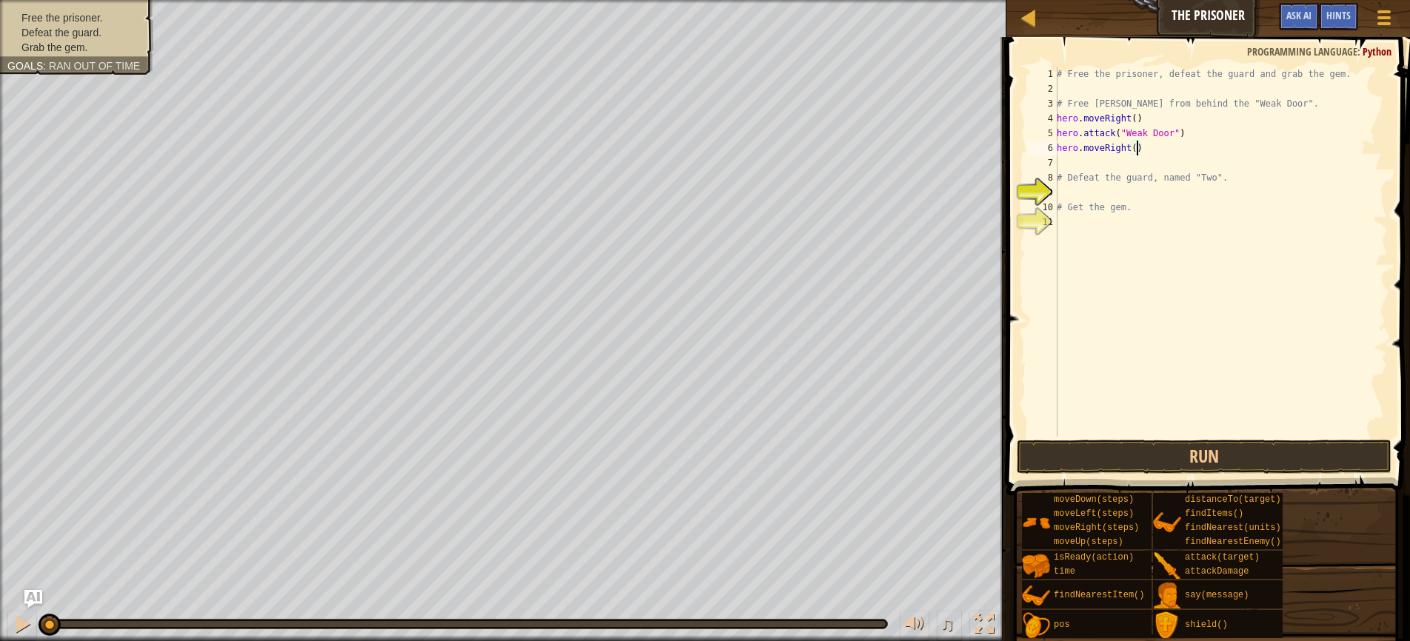
click at [1138, 150] on div "# Free the prisoner, defeat the guard and grab the gem. # Free Patrick from beh…" at bounding box center [1221, 267] width 334 height 400
type textarea "hero.moveRight(2)"
click at [1165, 154] on div "# Free the prisoner, defeat the guard and grab the gem. # Free Patrick from beh…" at bounding box center [1221, 267] width 334 height 400
type textarea "hero.attack("Two")"
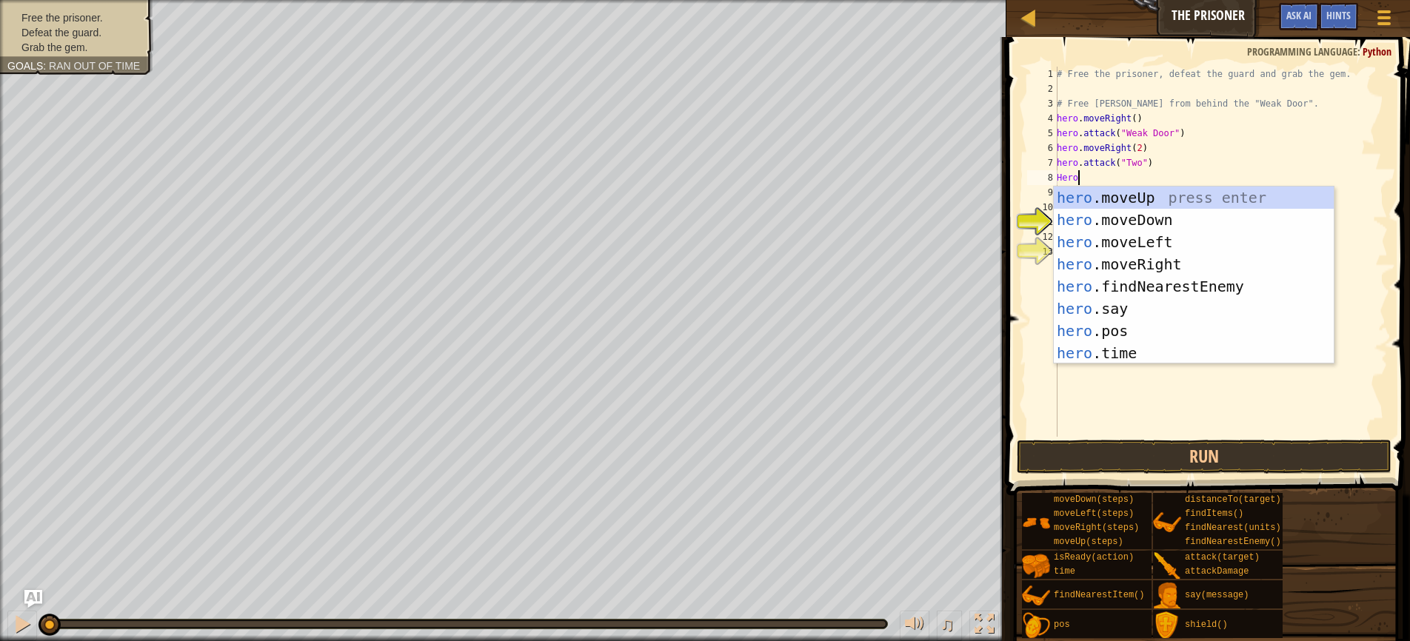
scroll to position [7, 1]
type textarea "H"
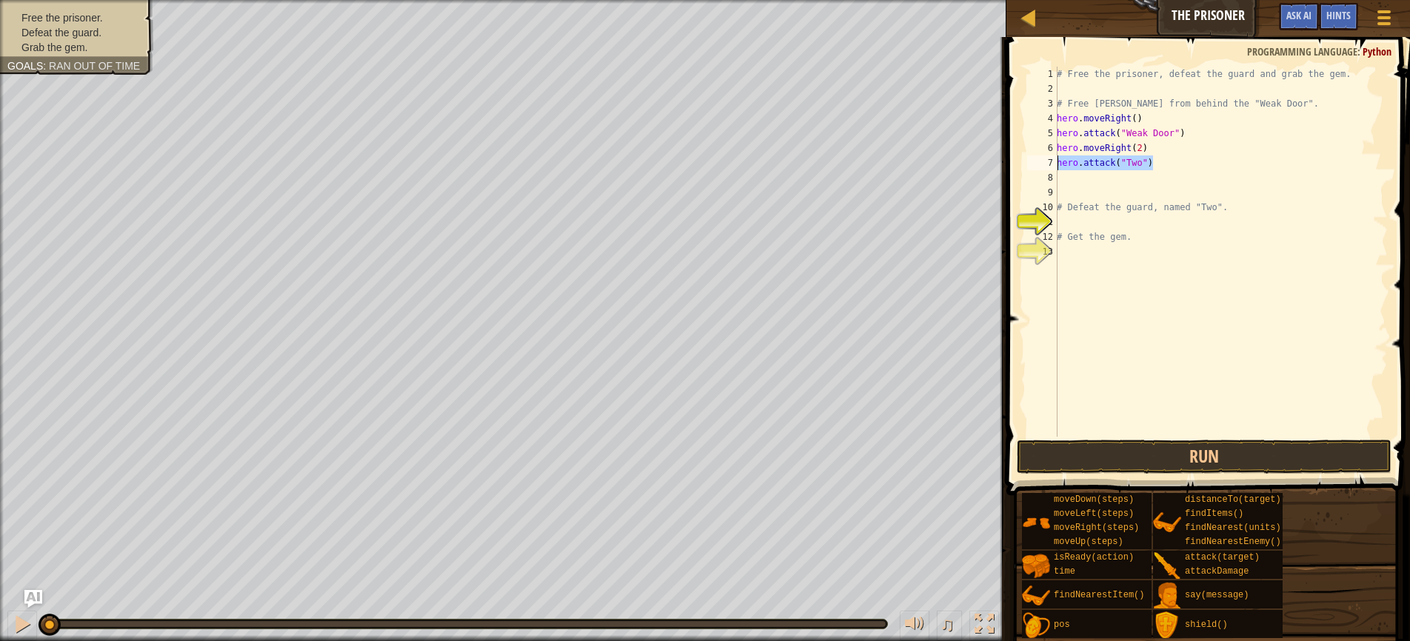
drag, startPoint x: 1157, startPoint y: 165, endPoint x: 1059, endPoint y: 167, distance: 97.8
click at [1059, 167] on div "# Free the prisoner, defeat the guard and grab the gem. # Free Patrick from beh…" at bounding box center [1221, 267] width 334 height 400
type textarea "hero.attack("Two")"
click at [1065, 180] on div "# Free the prisoner, defeat the guard and grab the gem. # Free Patrick from beh…" at bounding box center [1221, 267] width 334 height 400
type textarea "hero.attack("Two")"
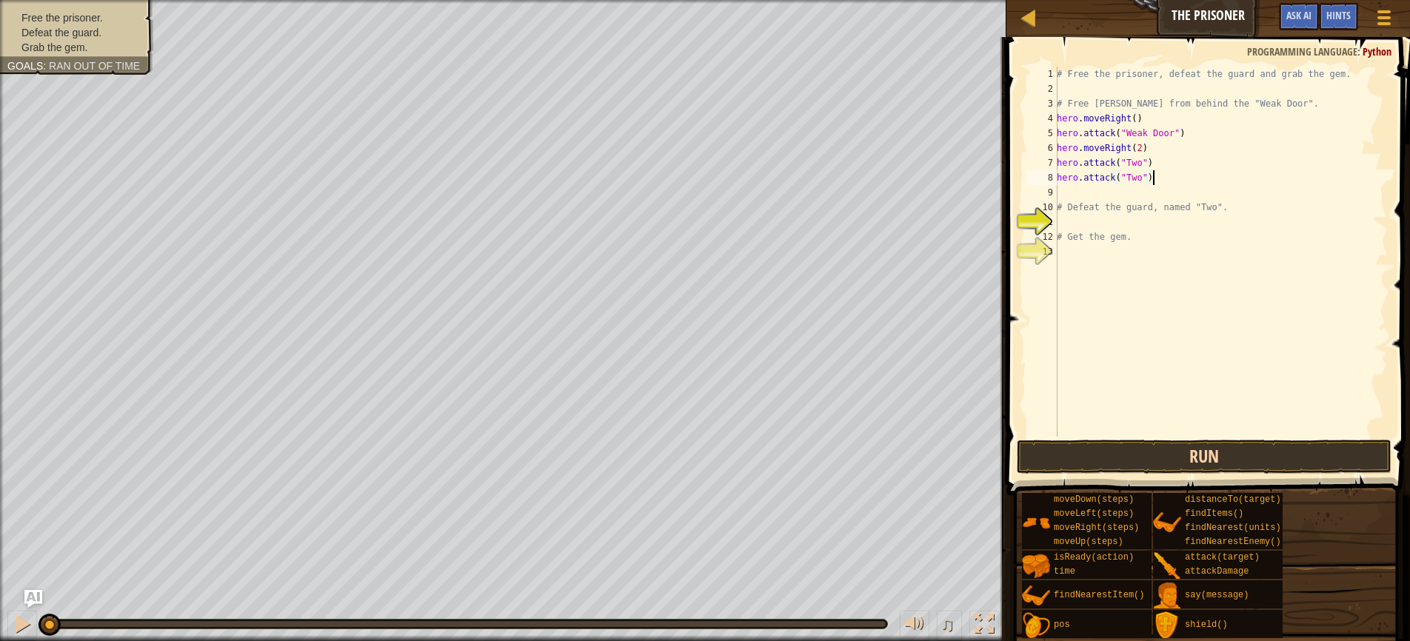
click at [1168, 451] on button "Run" at bounding box center [1204, 457] width 375 height 34
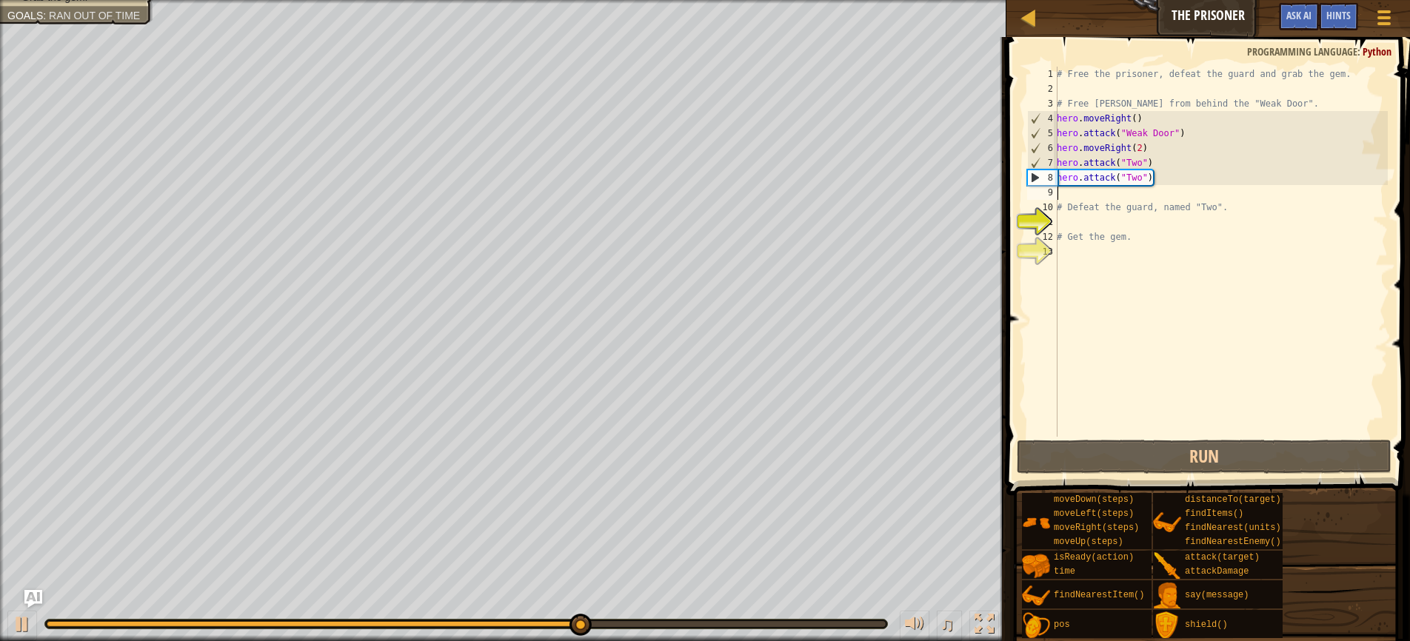
click at [1075, 195] on div "# Free the prisoner, defeat the guard and grab the gem. # Free Patrick from beh…" at bounding box center [1221, 267] width 334 height 400
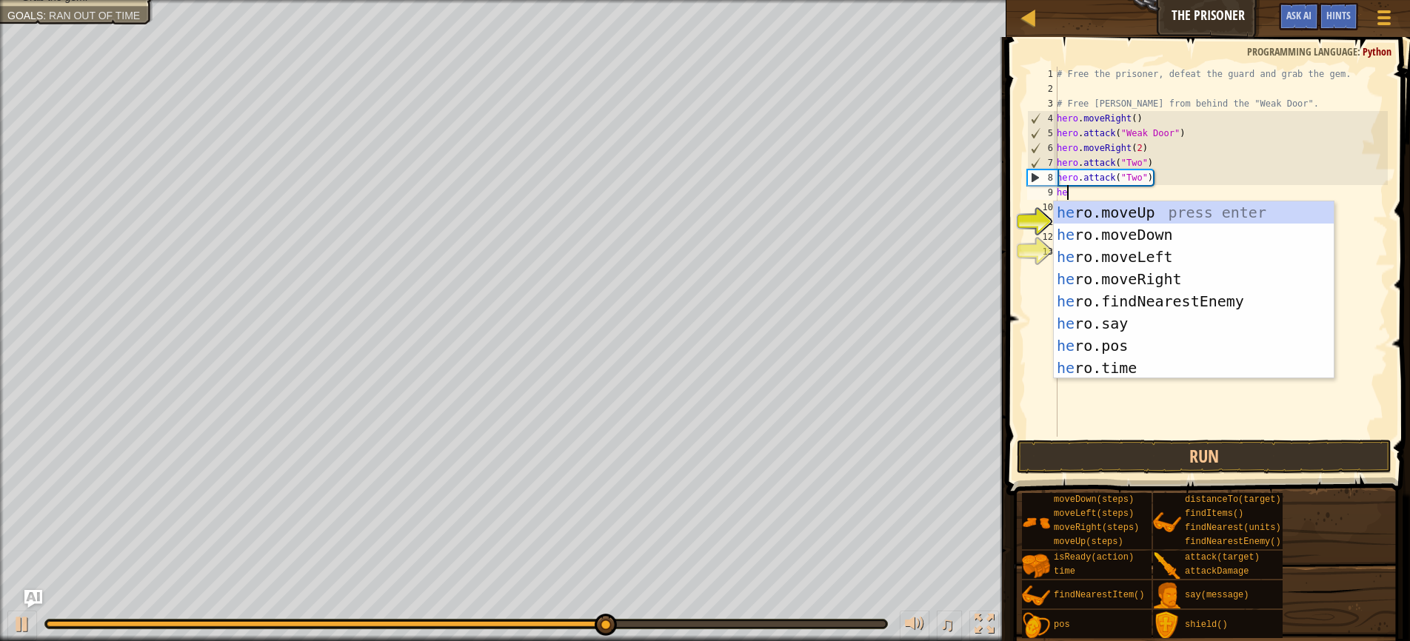
type textarea "hero"
click at [1123, 233] on div "hero .moveUp press enter hero .moveDown press enter hero .moveLeft press enter …" at bounding box center [1194, 312] width 280 height 222
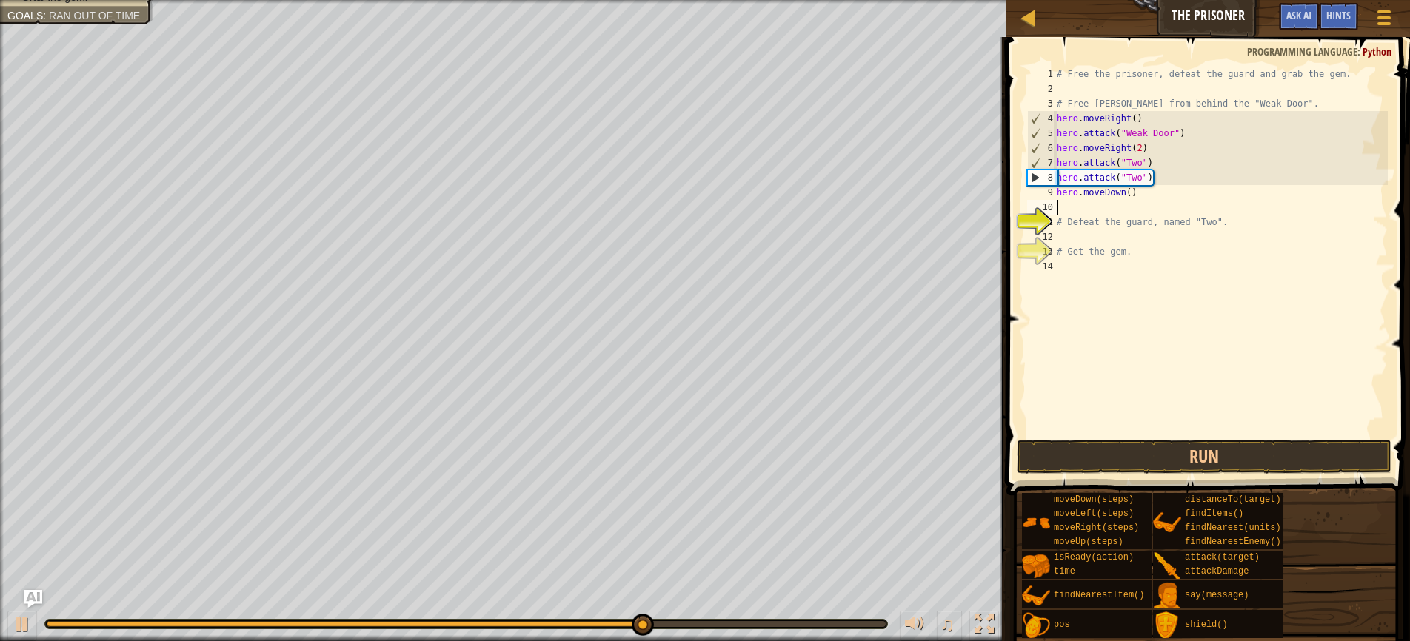
scroll to position [7, 0]
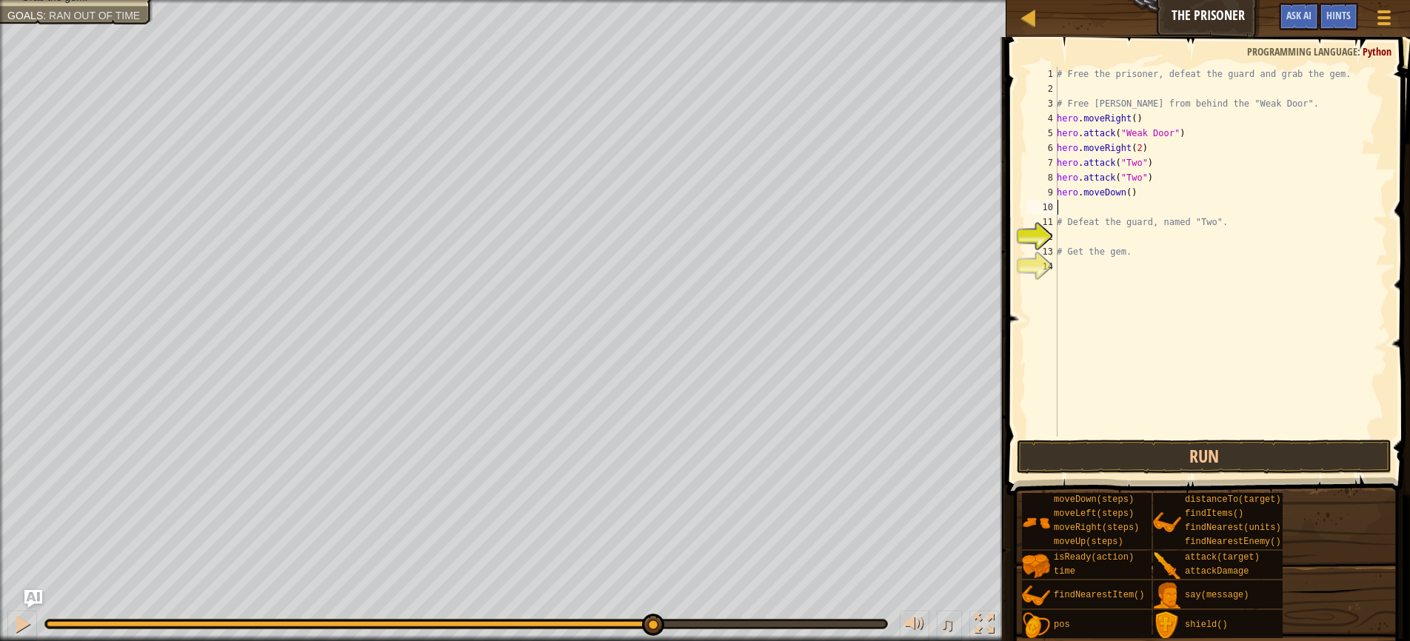
type textarea "2"
click at [1131, 193] on div "# Free the prisoner, defeat the guard and grab the gem. # Free Patrick from beh…" at bounding box center [1221, 267] width 334 height 400
type textarea "hero.moveDown(2)"
click at [1092, 210] on div "# Free the prisoner, defeat the guard and grab the gem. # Free Patrick from beh…" at bounding box center [1221, 267] width 334 height 400
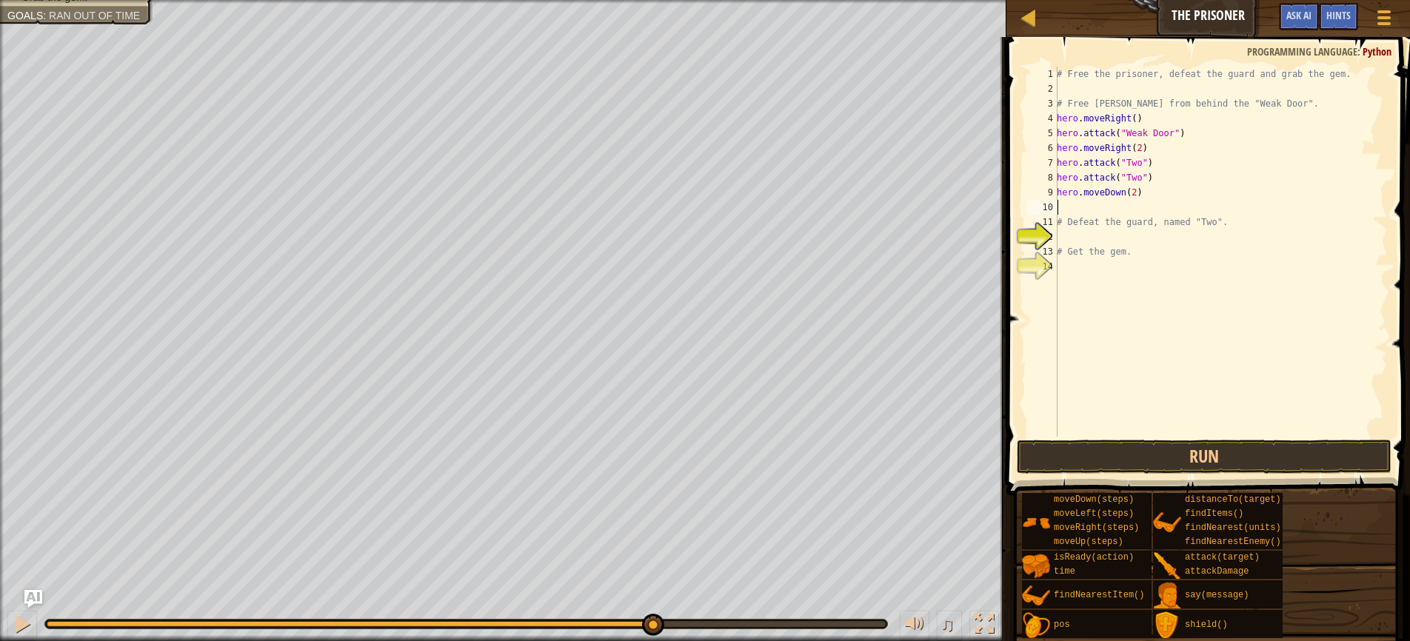
scroll to position [7, 0]
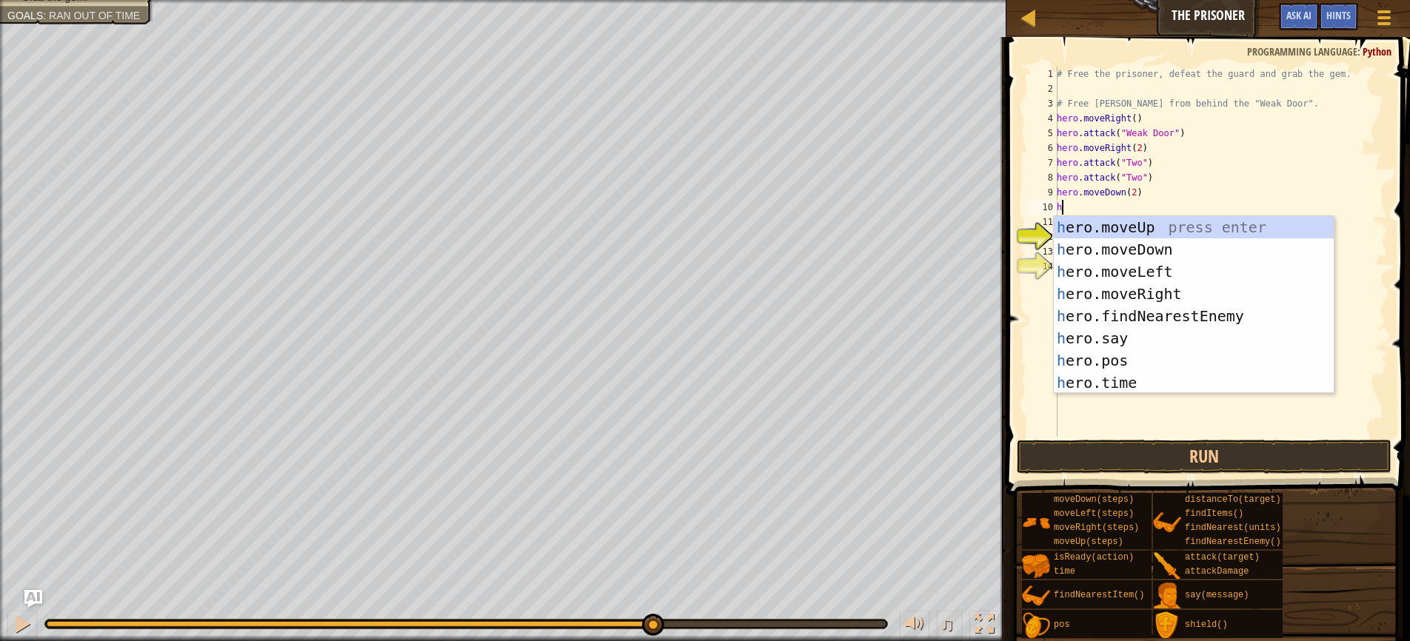
type textarea "hero"
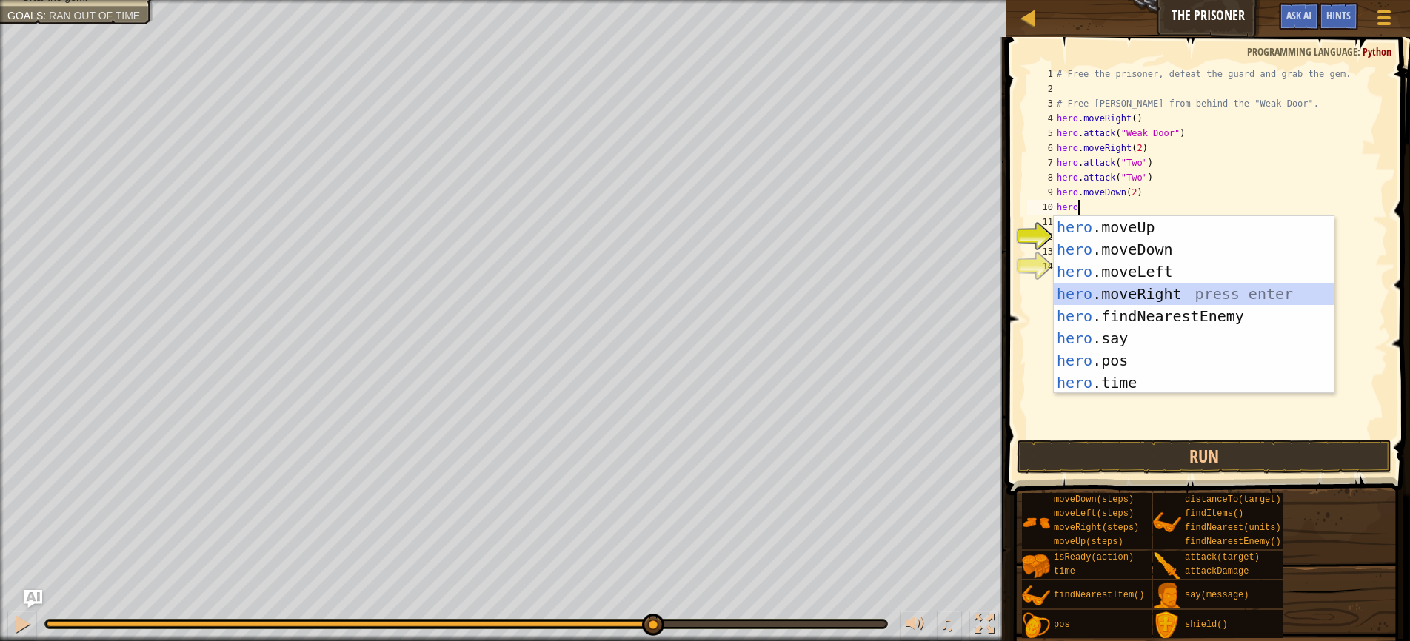
click at [1116, 295] on div "hero .moveUp press enter hero .moveDown press enter hero .moveLeft press enter …" at bounding box center [1194, 327] width 280 height 222
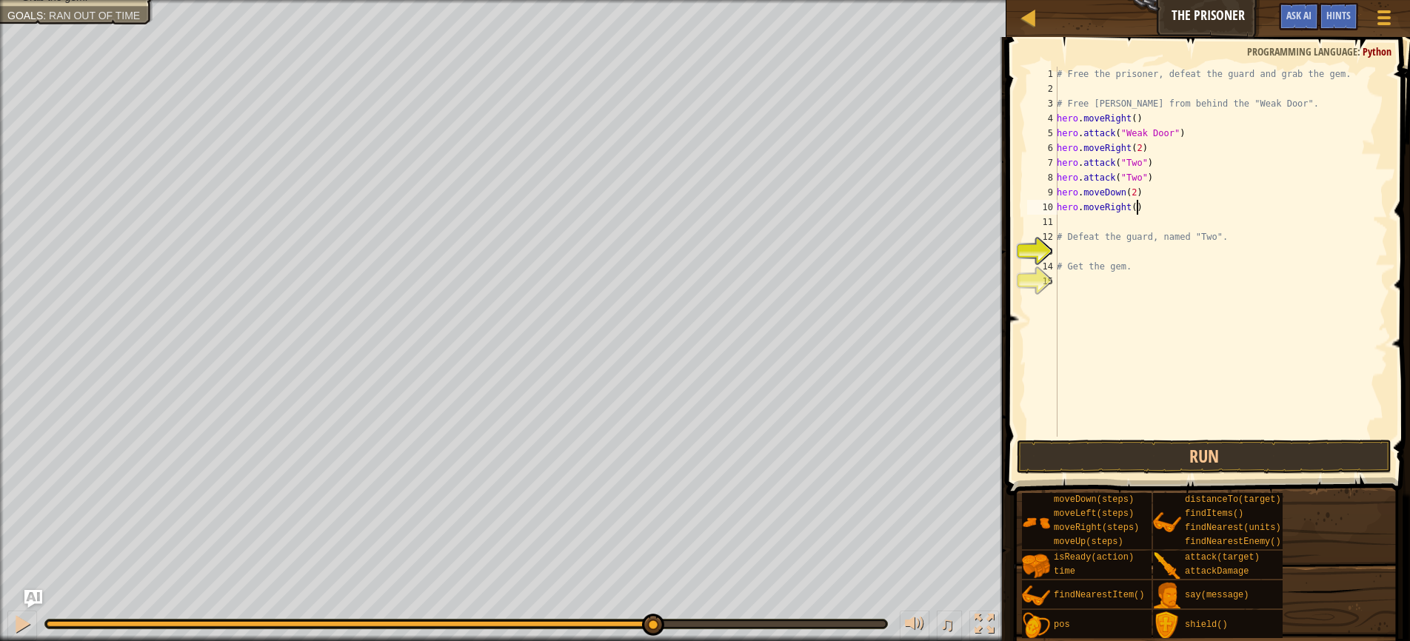
click at [1136, 211] on div "# Free the prisoner, defeat the guard and grab the gem. # Free Patrick from beh…" at bounding box center [1221, 267] width 334 height 400
click at [1138, 116] on div "# Free the prisoner, defeat the guard and grab the gem. # Free Patrick from beh…" at bounding box center [1221, 267] width 334 height 400
type textarea "hero.moveRight(1)"
click at [1153, 292] on div "# Free the prisoner, defeat the guard and grab the gem. # Free Patrick from beh…" at bounding box center [1221, 267] width 334 height 400
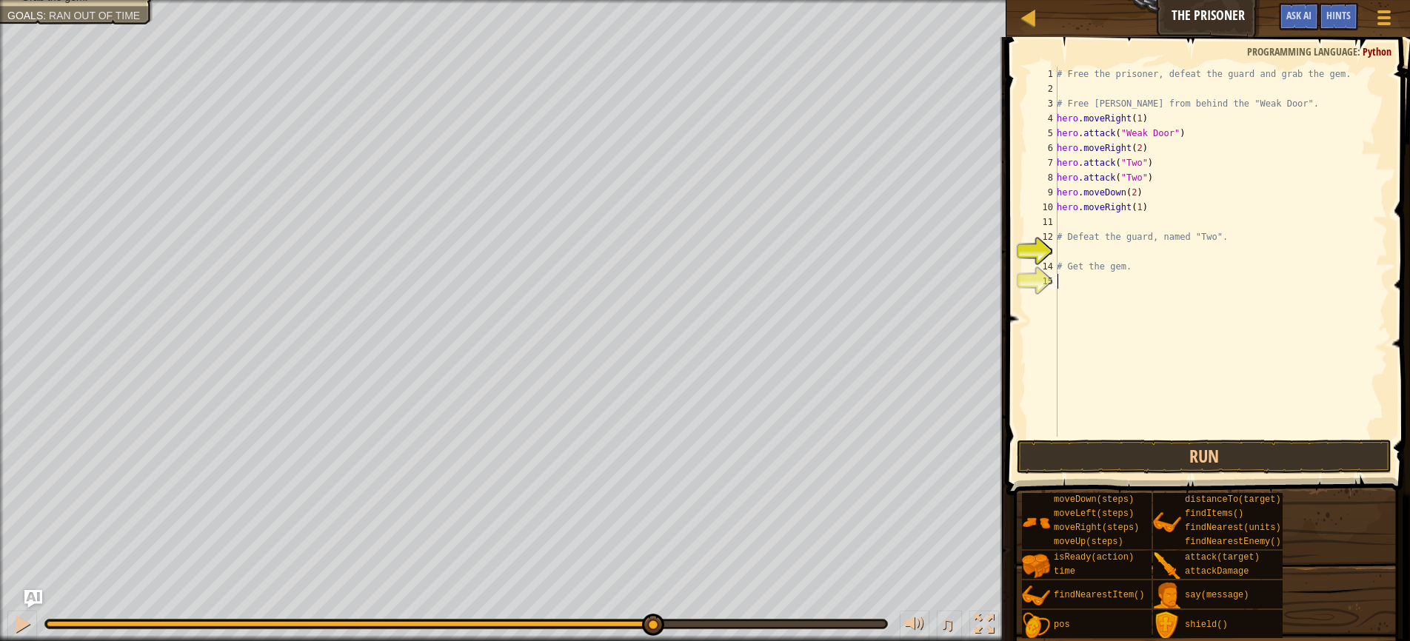
scroll to position [7, 0]
click at [1223, 457] on button "Run" at bounding box center [1204, 457] width 375 height 34
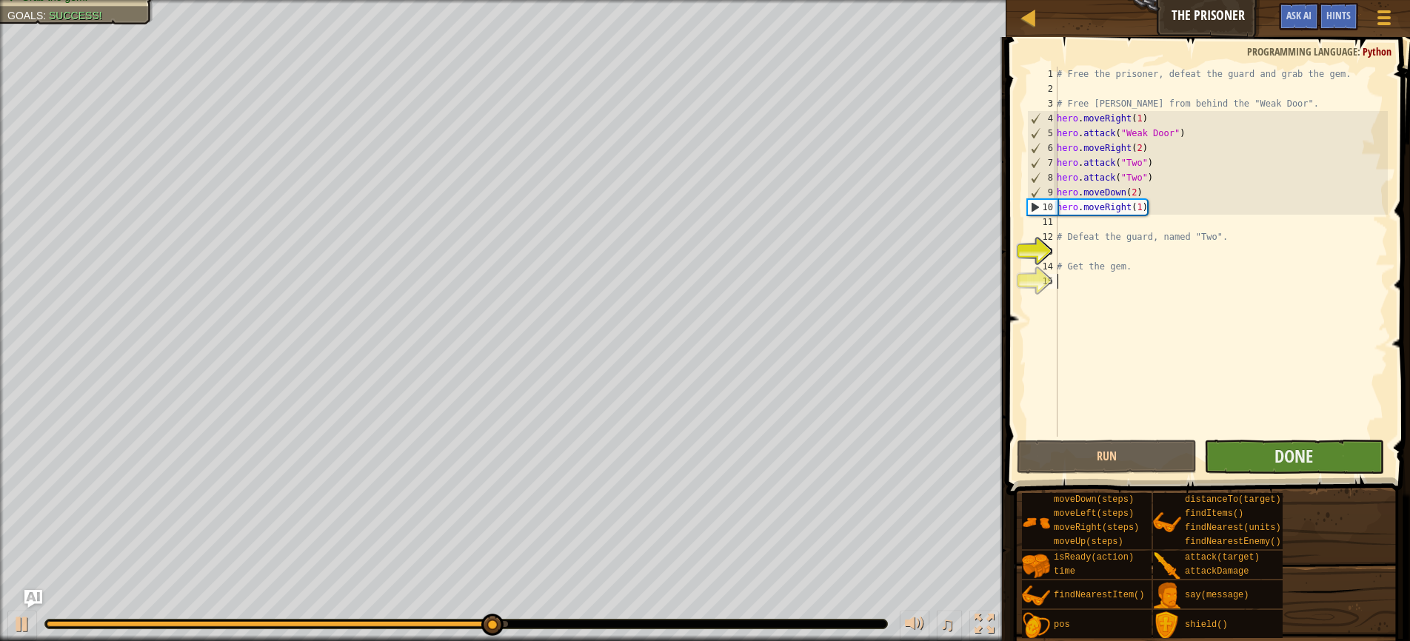
click at [1255, 453] on button "Done" at bounding box center [1294, 457] width 180 height 34
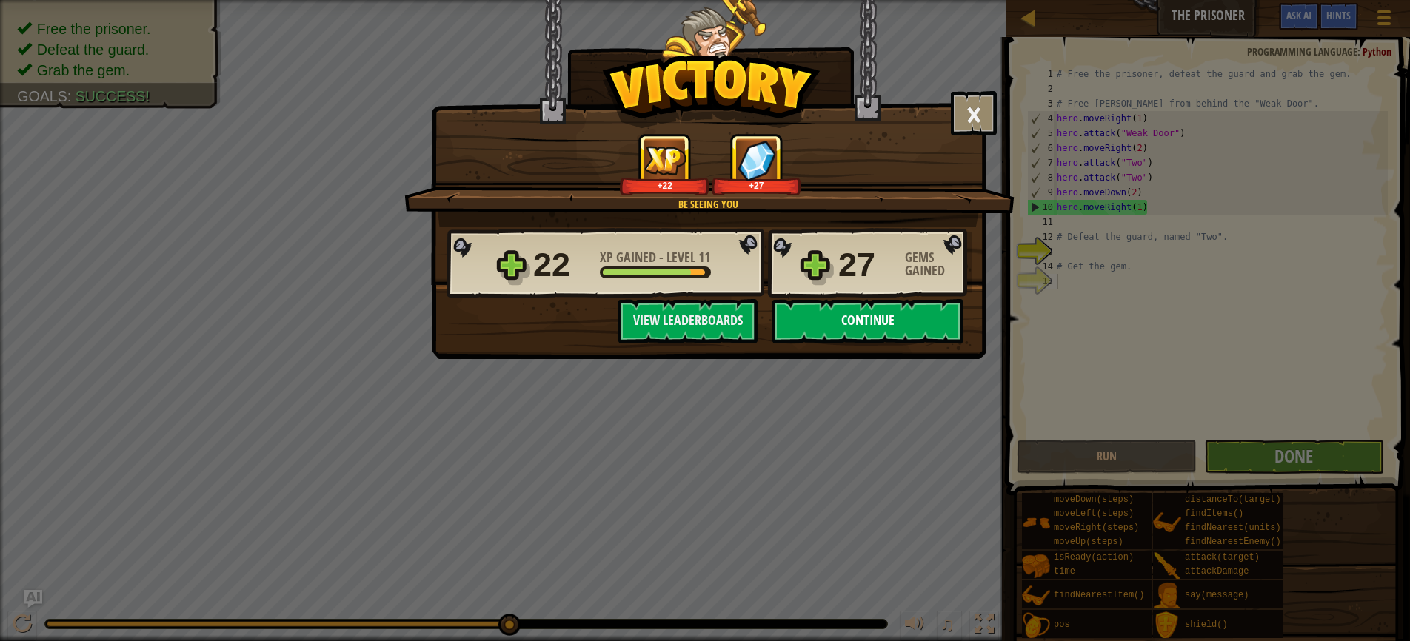
click at [847, 320] on button "Continue" at bounding box center [867, 321] width 191 height 44
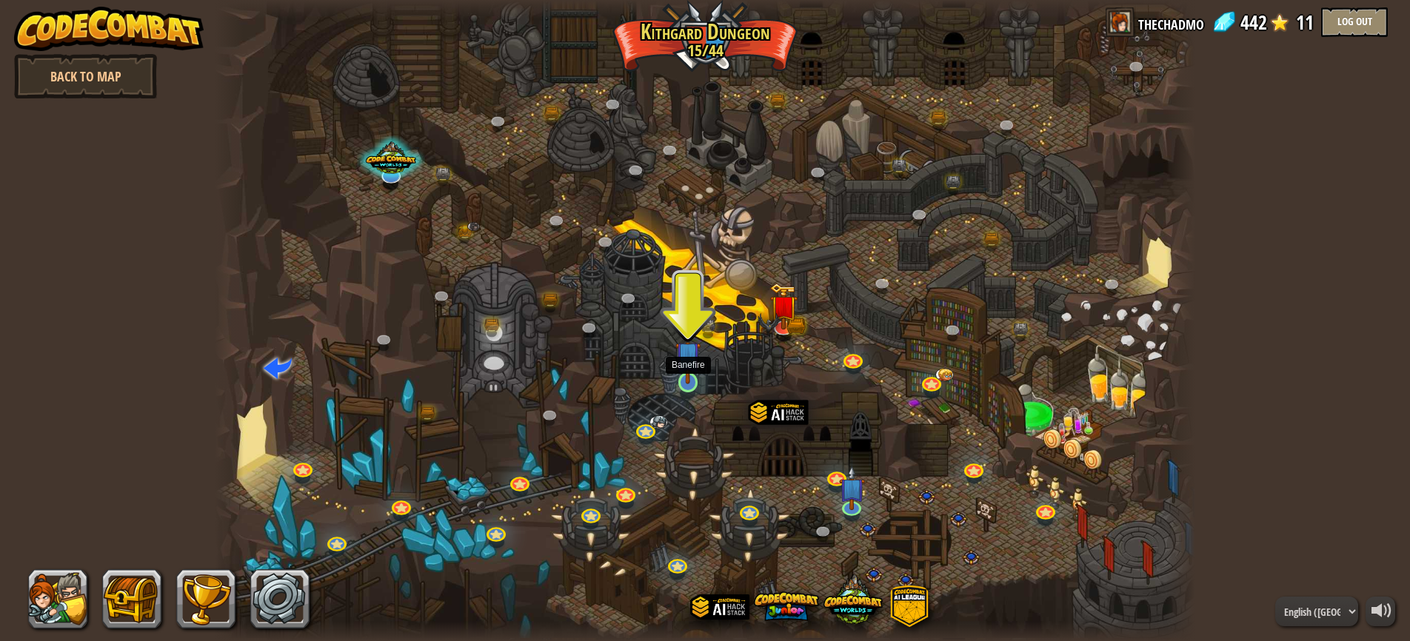
click at [684, 385] on link at bounding box center [688, 382] width 30 height 30
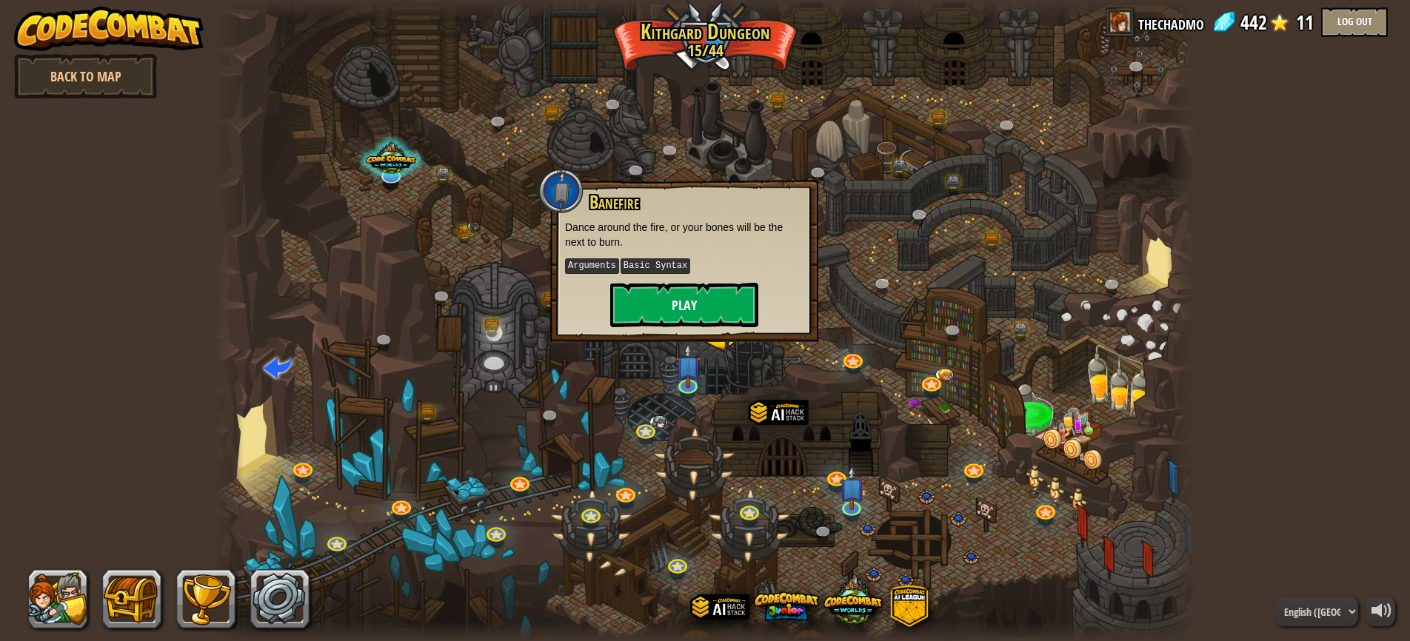
click at [655, 297] on button "Play" at bounding box center [684, 305] width 148 height 44
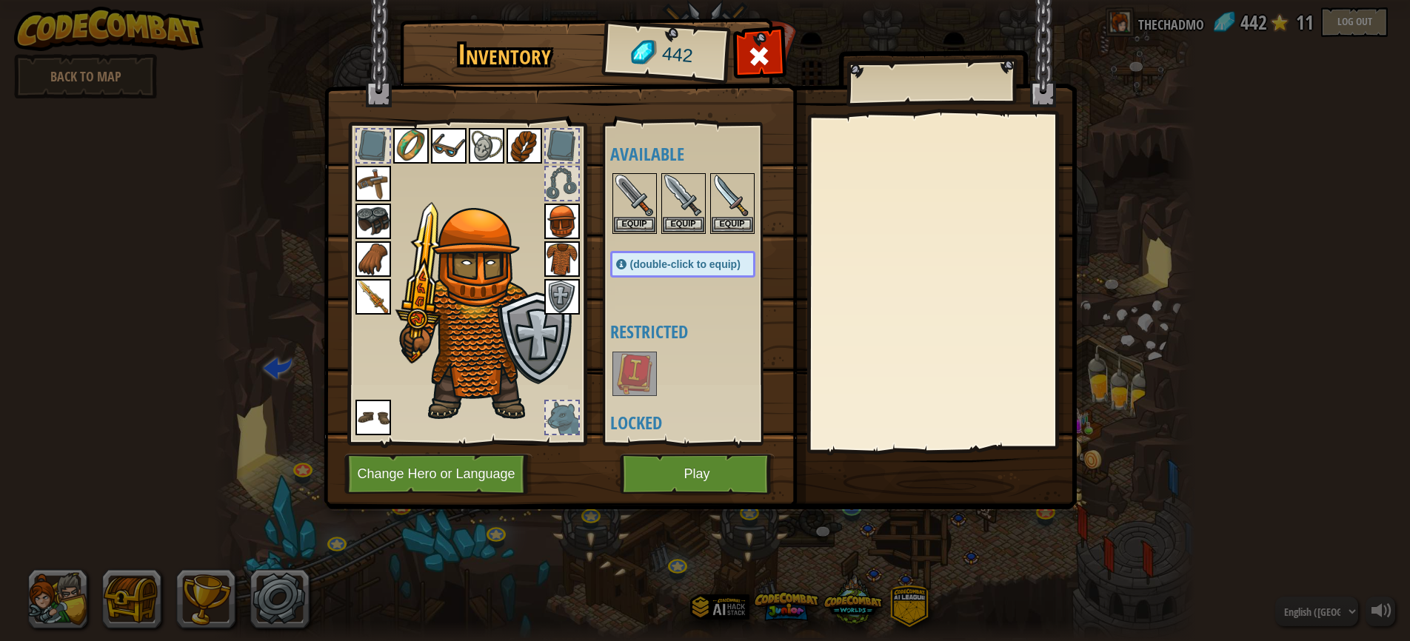
click at [682, 472] on button "Play" at bounding box center [697, 474] width 155 height 41
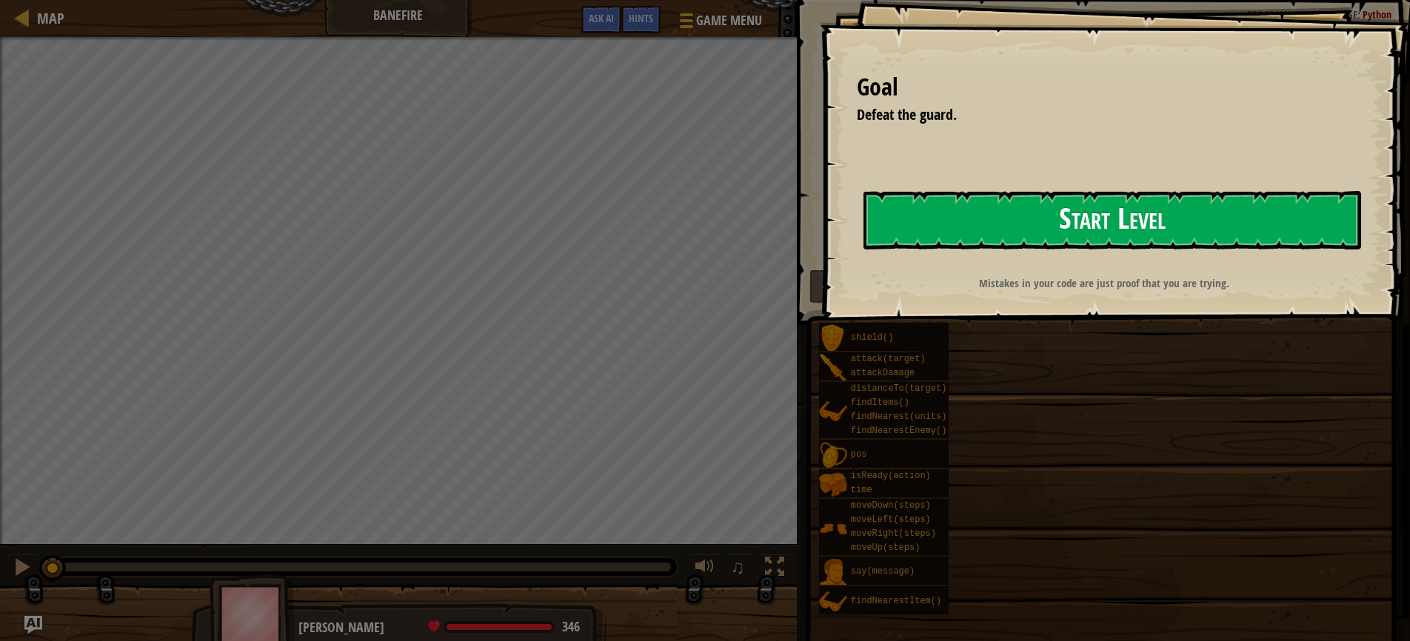
click at [1020, 210] on button "Start Level" at bounding box center [1112, 220] width 498 height 58
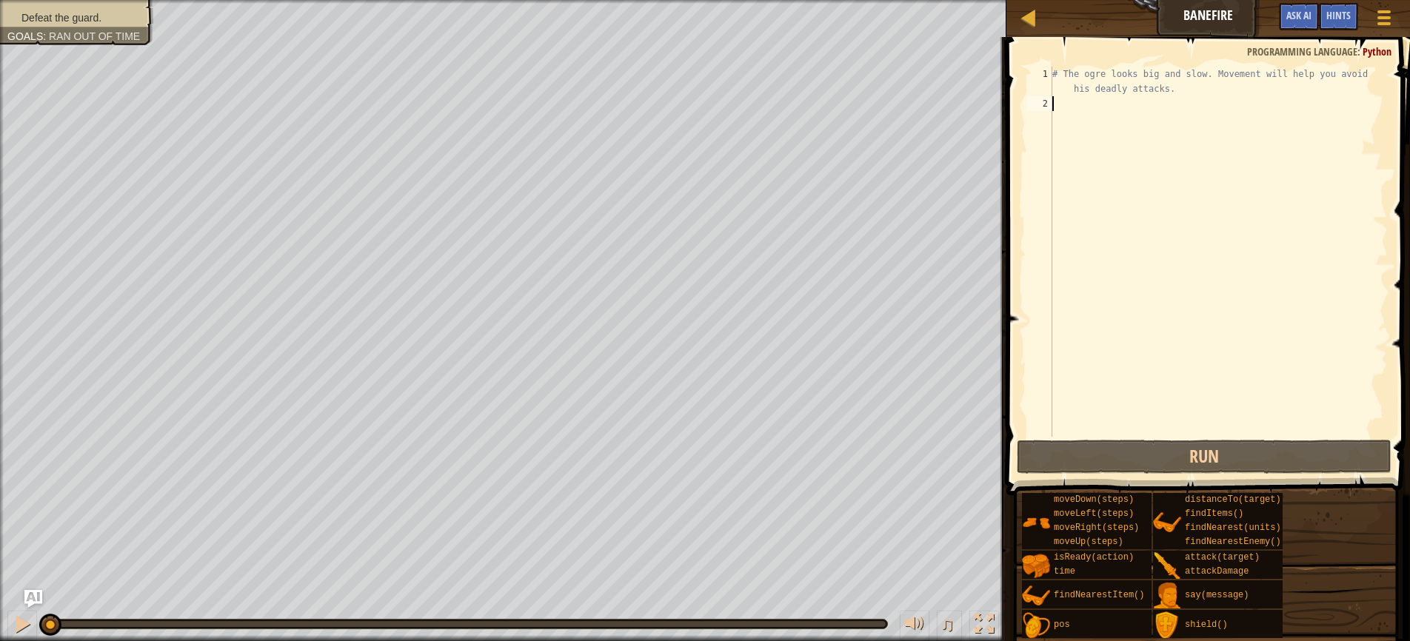
scroll to position [7, 0]
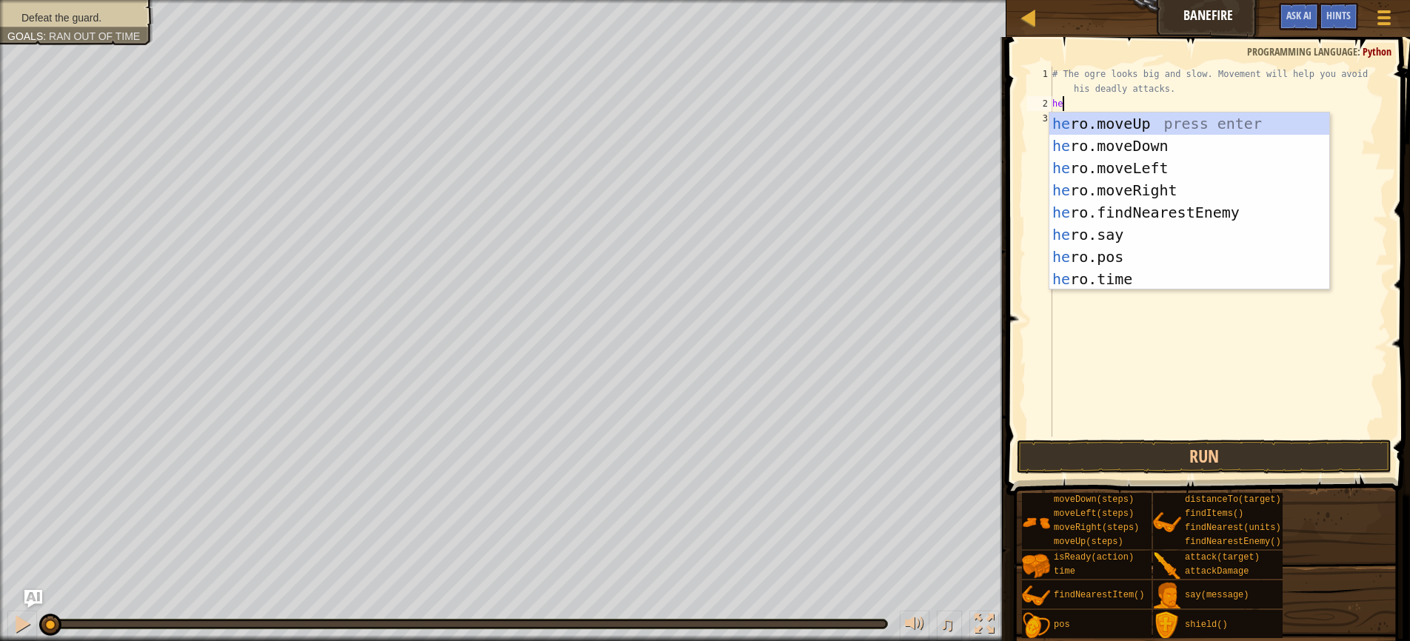
type textarea "hero"
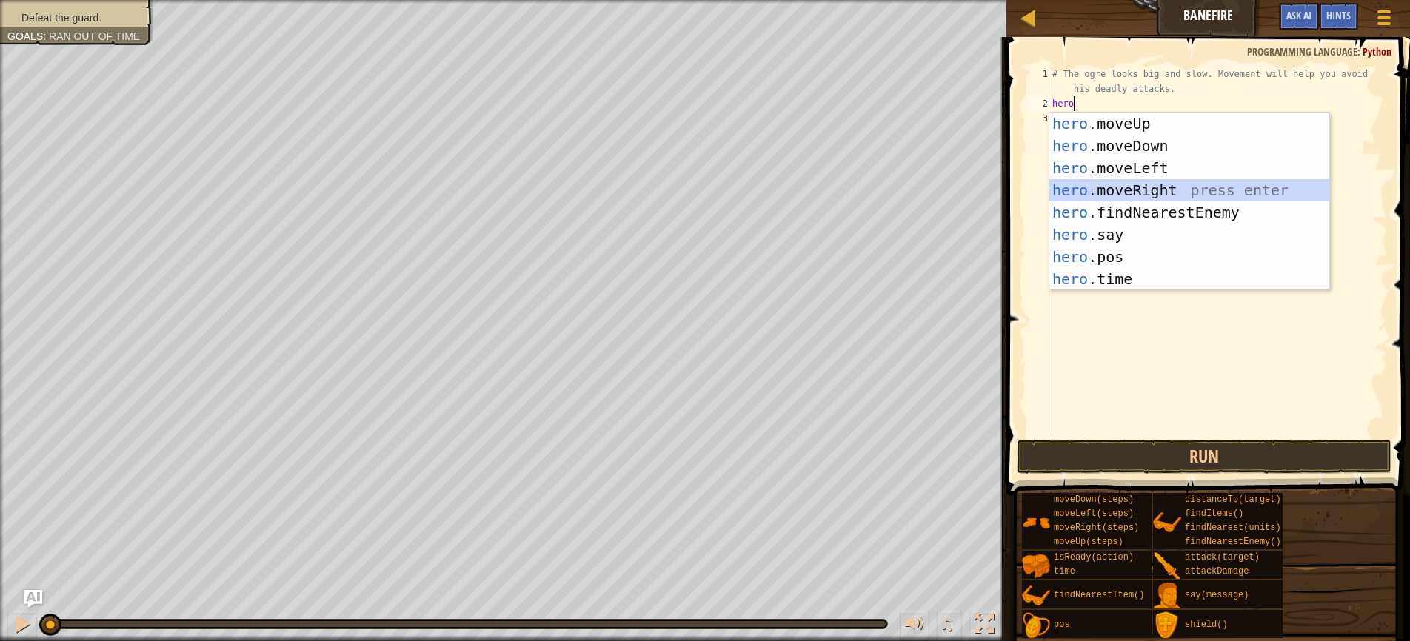
click at [1123, 188] on div "hero .moveUp press enter hero .moveDown press enter hero .moveLeft press enter …" at bounding box center [1189, 224] width 280 height 222
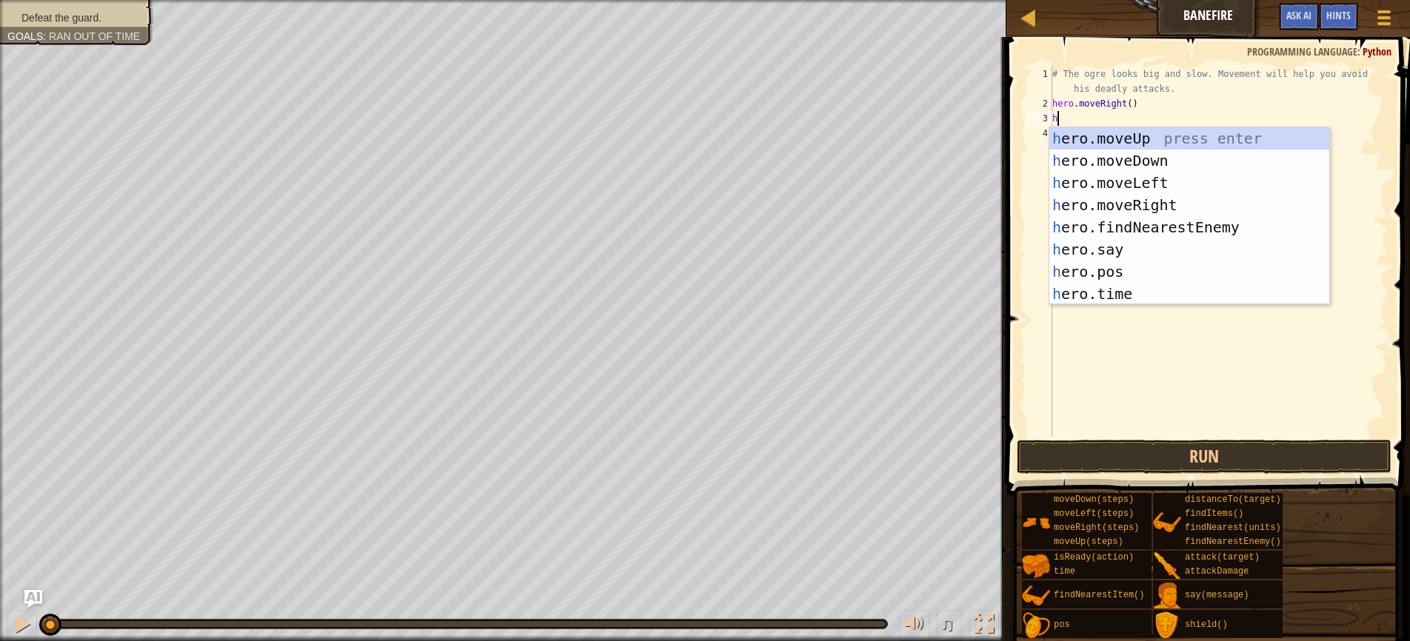
type textarea "her"
click at [1116, 142] on div "her o.moveUp press enter her o.moveDown press enter her o.moveLeft press enter …" at bounding box center [1189, 238] width 280 height 222
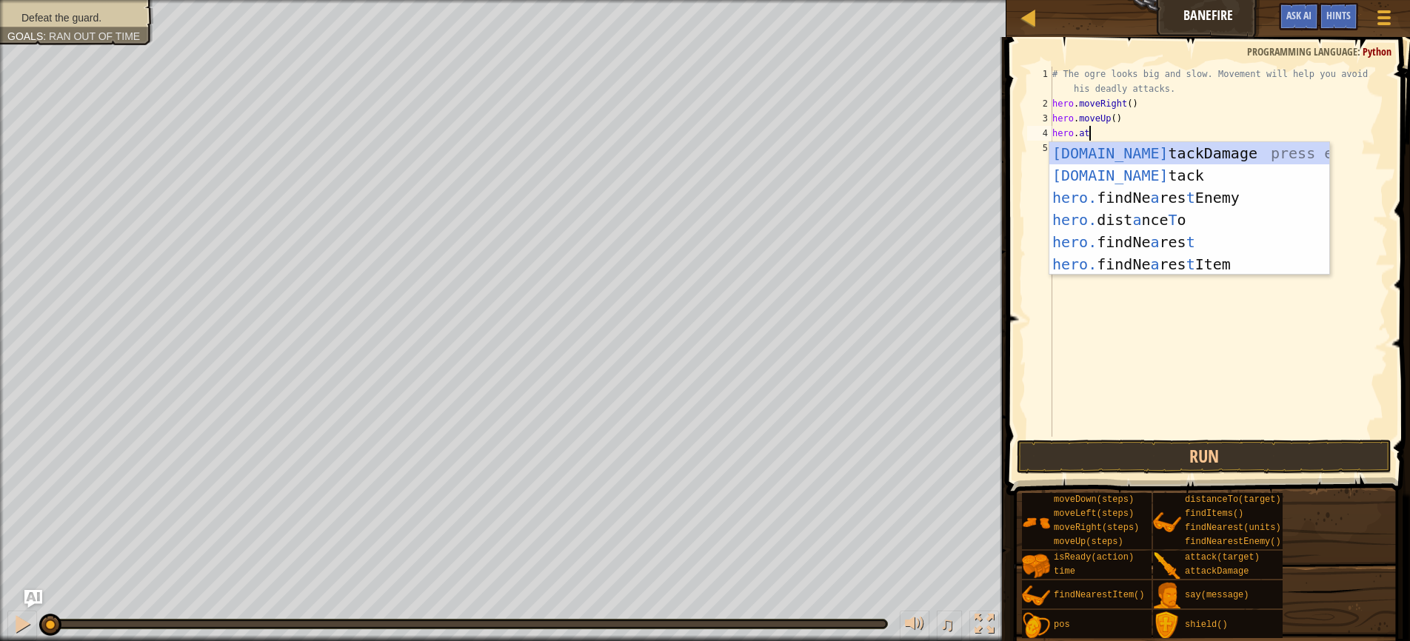
scroll to position [7, 2]
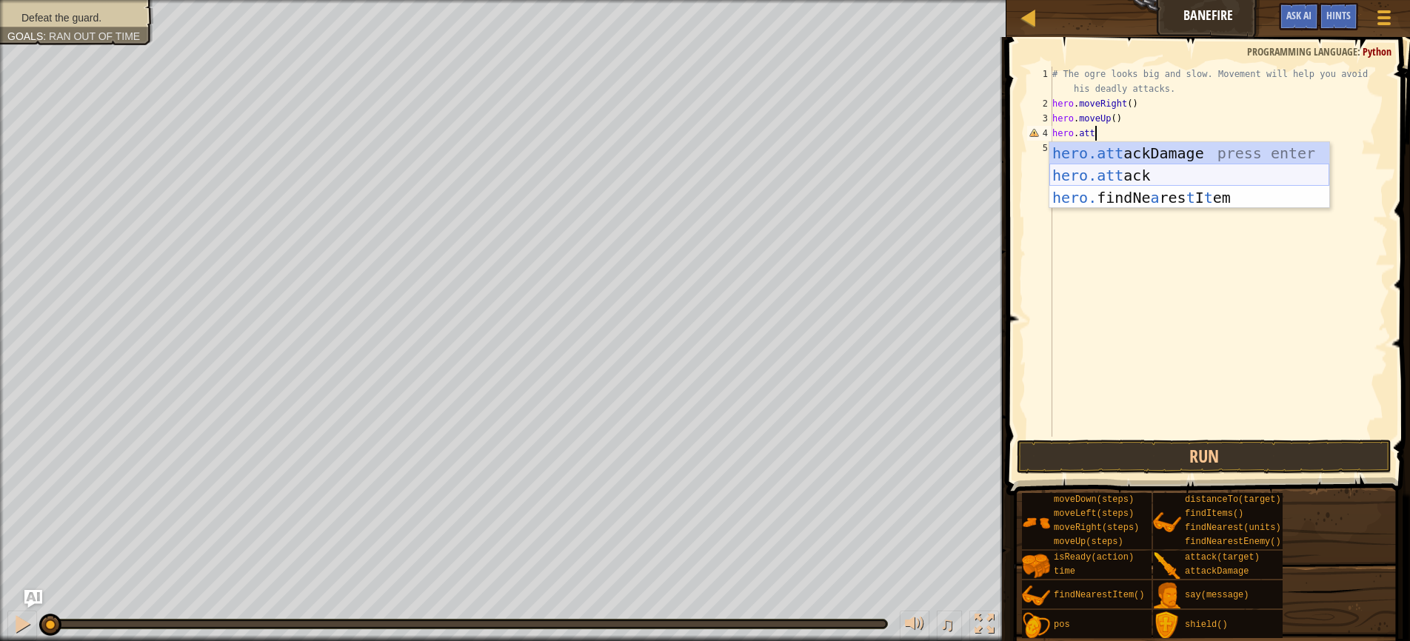
click at [1151, 173] on div "hero.att ackDamage press enter hero.att ack press enter hero. findNe a res t I …" at bounding box center [1189, 197] width 280 height 111
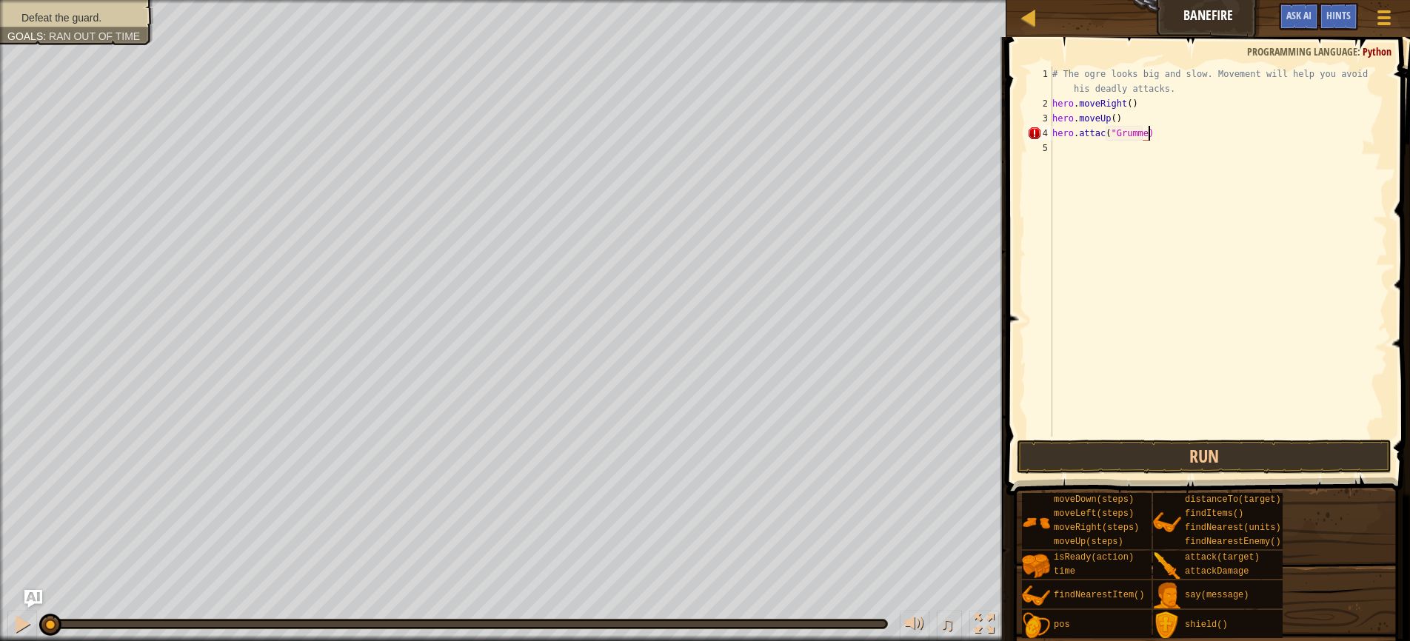
scroll to position [7, 7]
type textarea "hero.attac("Grummus")"
click at [1106, 136] on div "# The ogre looks big and slow. Movement will help you avoid his deadly attacks.…" at bounding box center [1218, 274] width 338 height 415
type textarea "hero.attack("Grummus")"
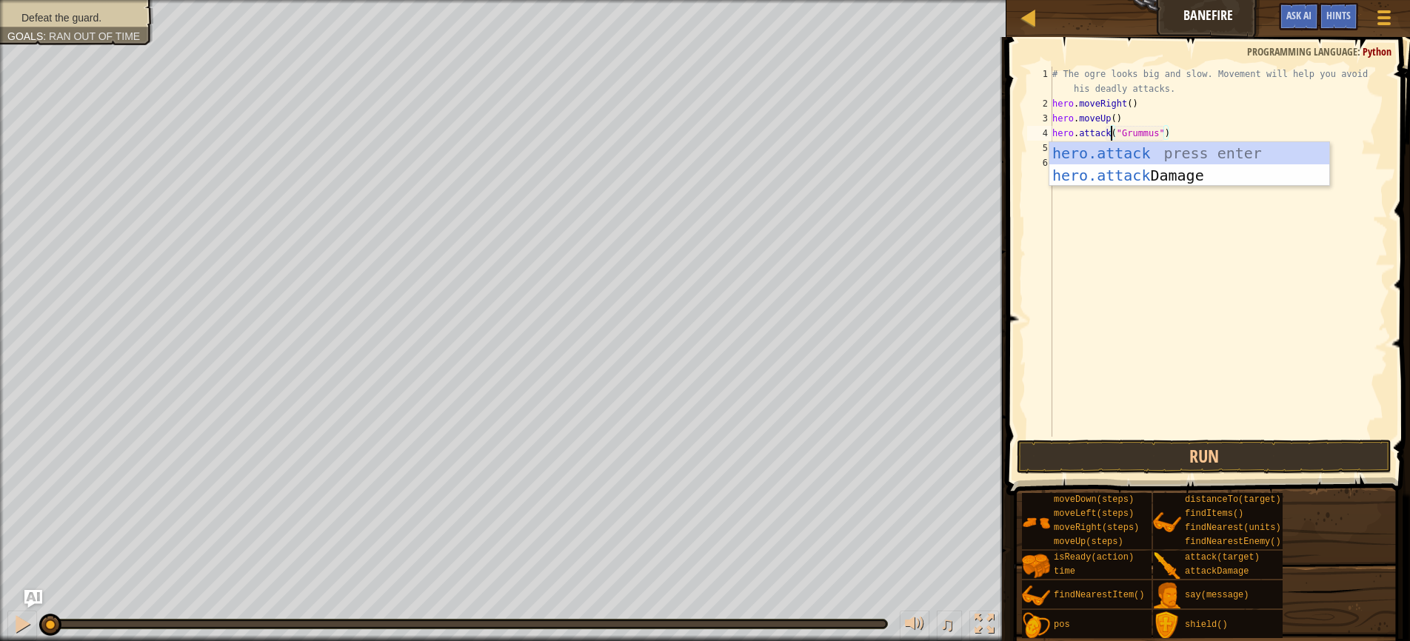
scroll to position [7, 5]
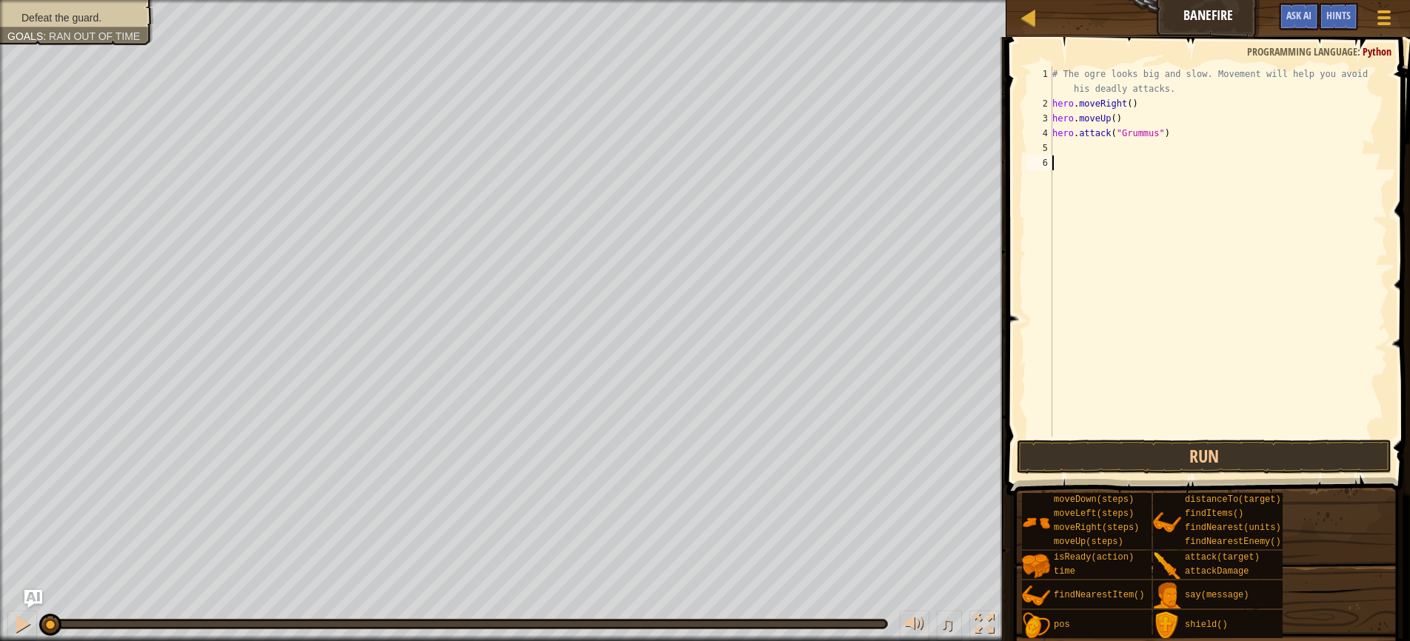
click at [1143, 251] on div "# The ogre looks big and slow. Movement will help you avoid his deadly attacks.…" at bounding box center [1218, 274] width 338 height 415
drag, startPoint x: 1174, startPoint y: 132, endPoint x: 1049, endPoint y: 139, distance: 125.4
click at [1049, 139] on div "1 2 3 4 5 6 # The ogre looks big and slow. Movement will help you avoid his dea…" at bounding box center [1206, 252] width 364 height 370
type textarea "hero.attack("Grummus")"
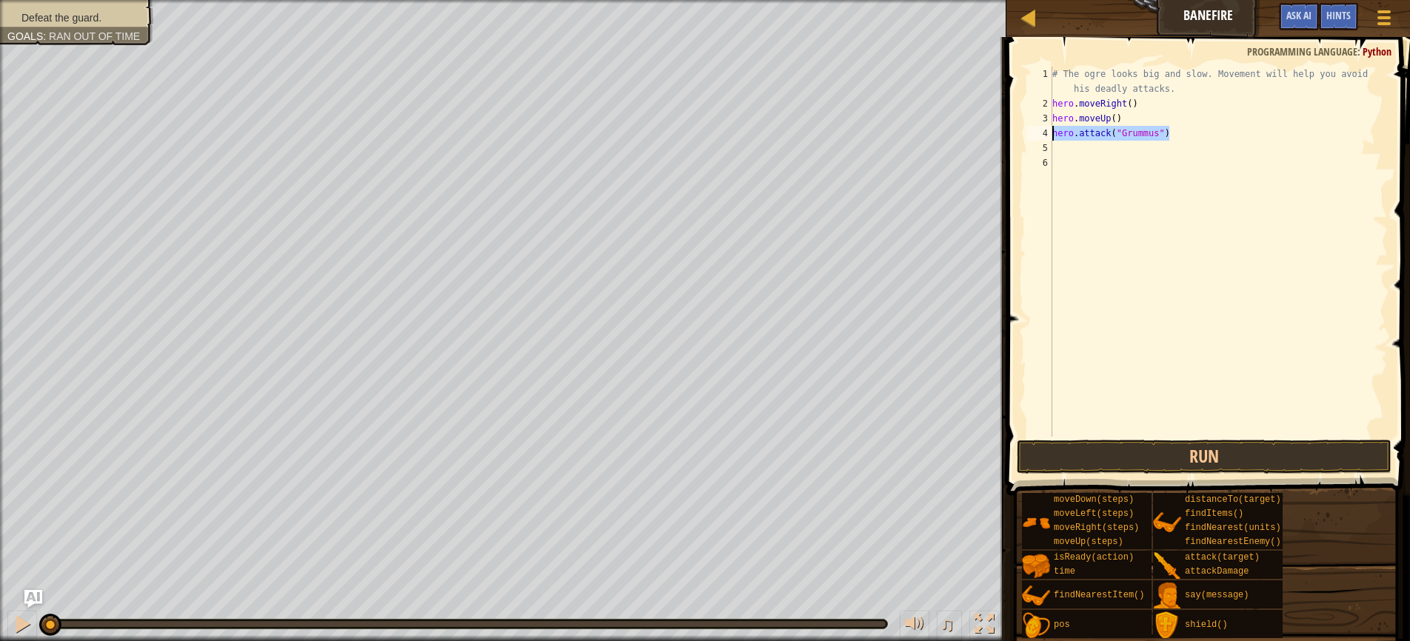
click at [1062, 151] on div "# The ogre looks big and slow. Movement will help you avoid his deadly attacks.…" at bounding box center [1218, 274] width 338 height 415
type textarea "hero.attack("Grummus")"
click at [1061, 161] on div "# The ogre looks big and slow. Movement will help you avoid his deadly attacks.…" at bounding box center [1218, 274] width 338 height 415
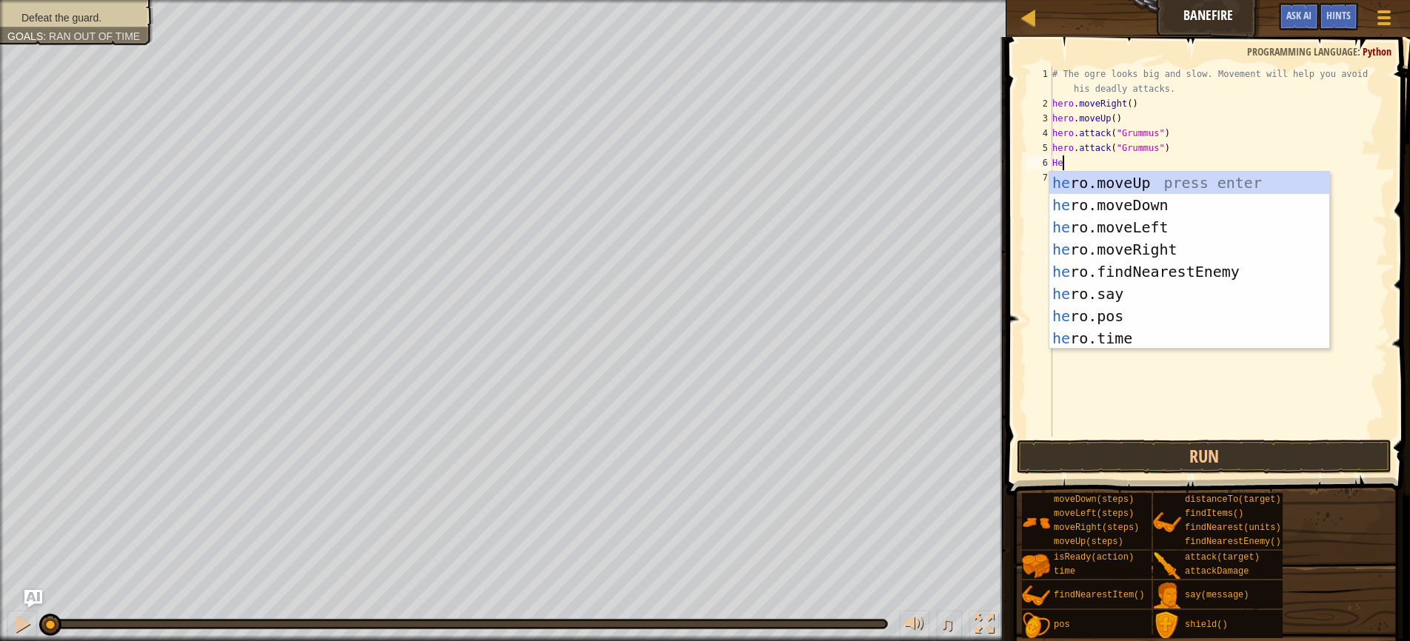
type textarea "H"
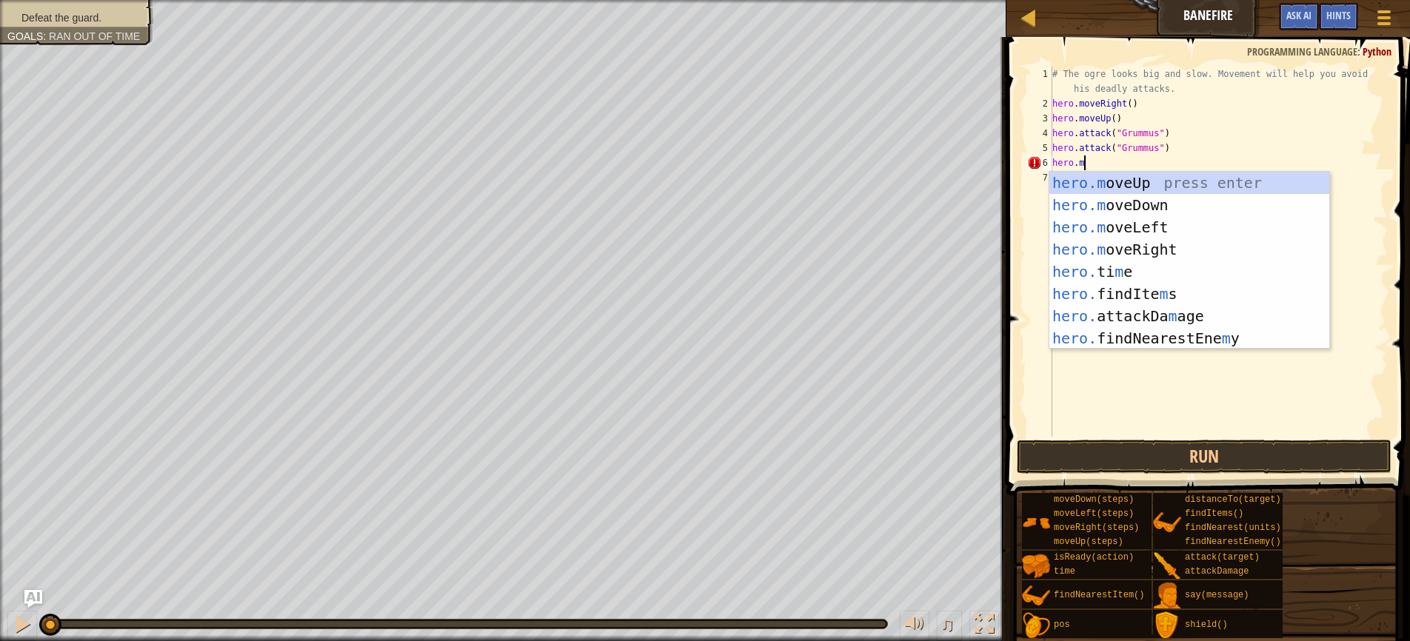
scroll to position [7, 2]
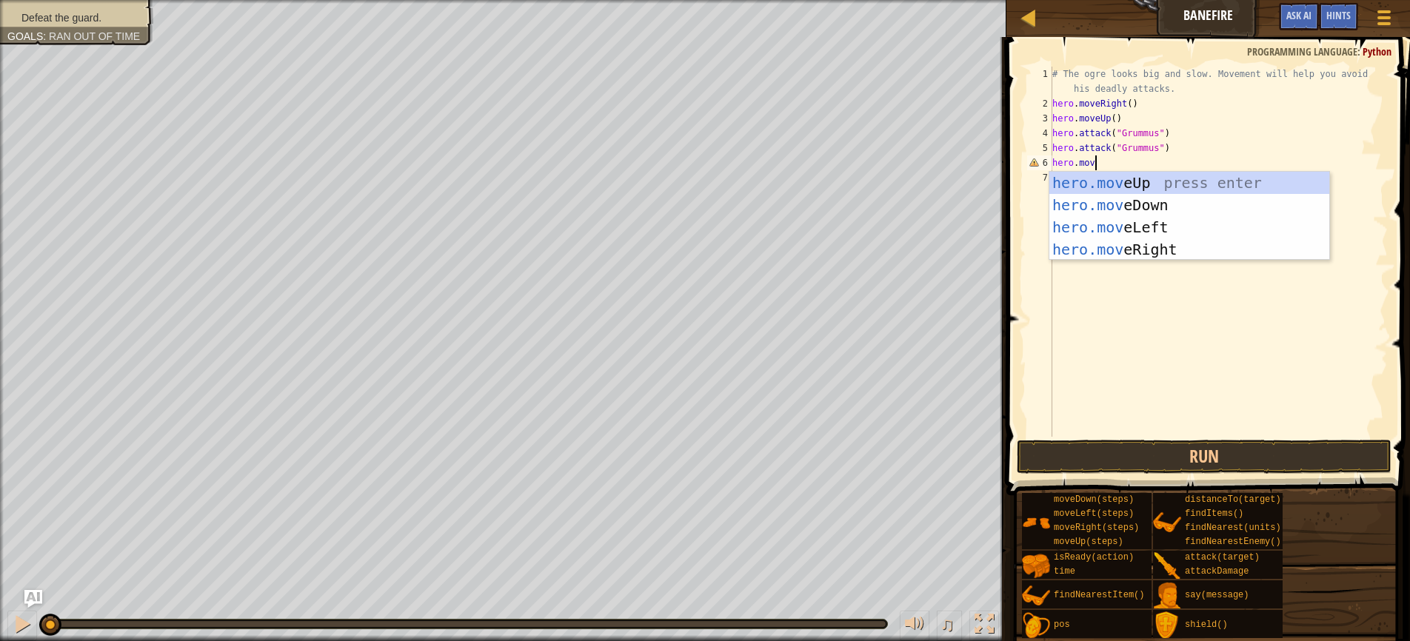
type textarea "hero.move"
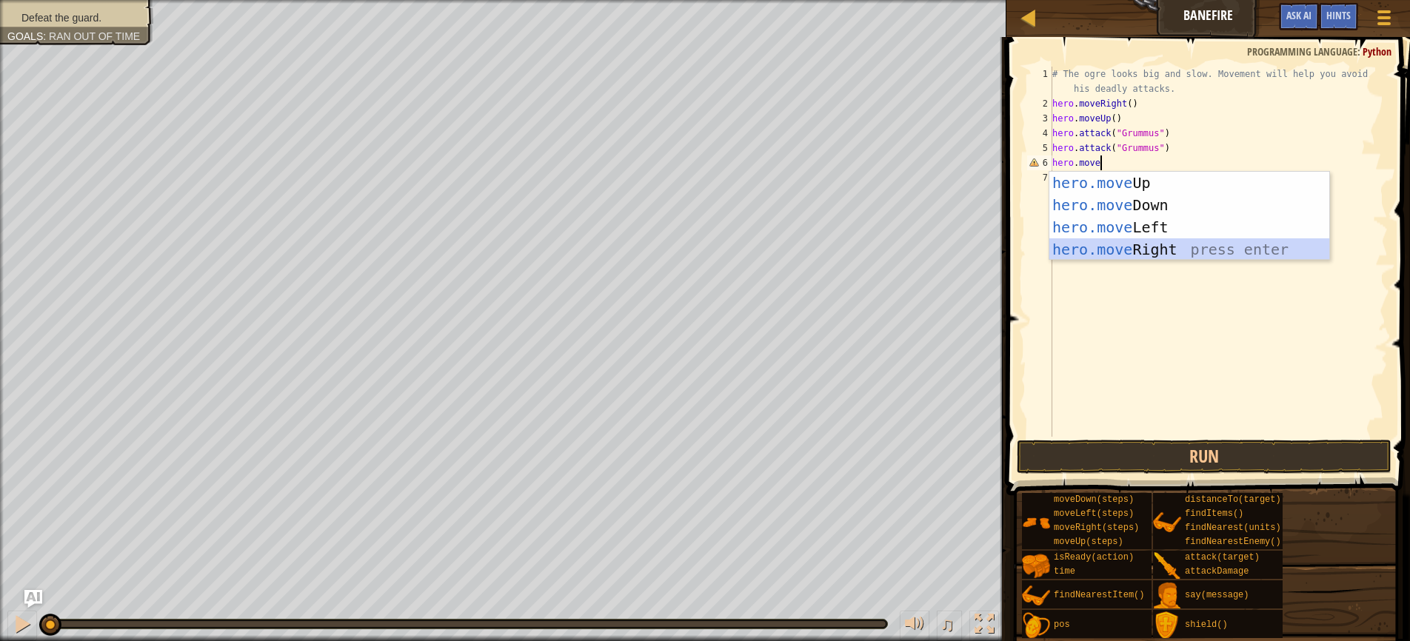
click at [1112, 251] on div "hero.move Up press enter hero.move Down press enter hero.move Left press enter …" at bounding box center [1189, 238] width 280 height 133
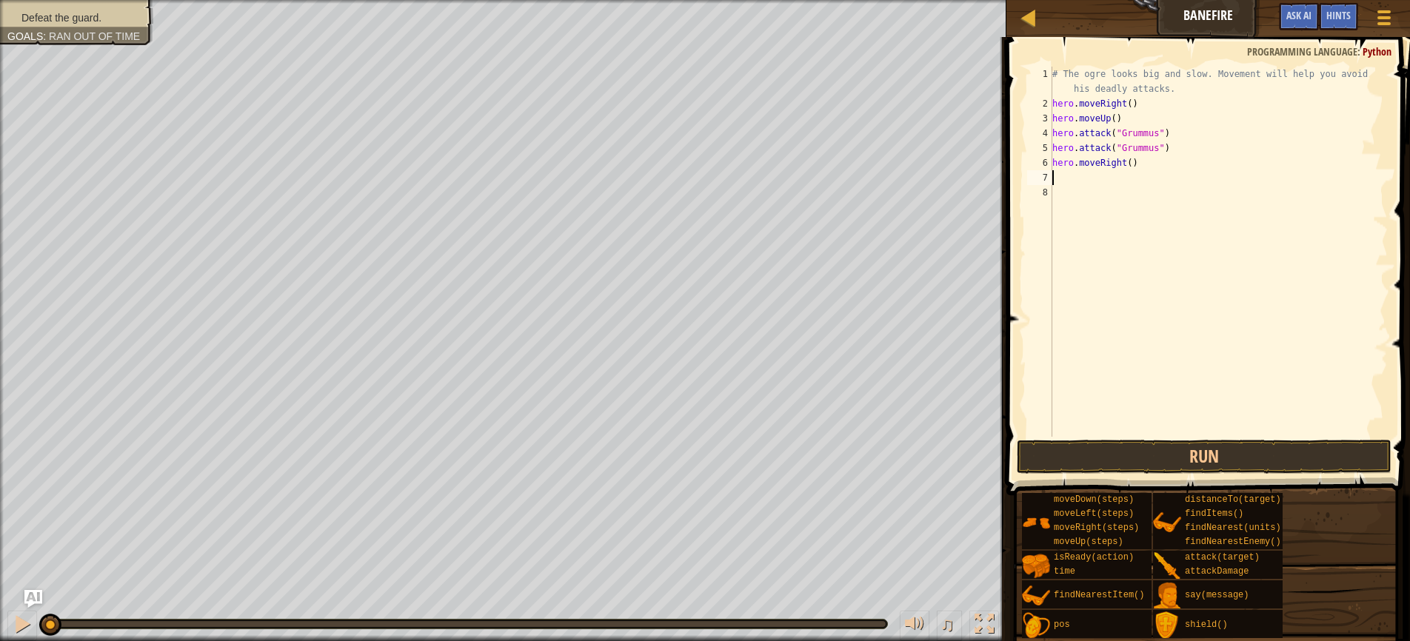
click at [1132, 167] on div "# The ogre looks big and slow. Movement will help you avoid his deadly attacks.…" at bounding box center [1218, 274] width 338 height 415
click at [1145, 452] on button "Run" at bounding box center [1204, 457] width 375 height 34
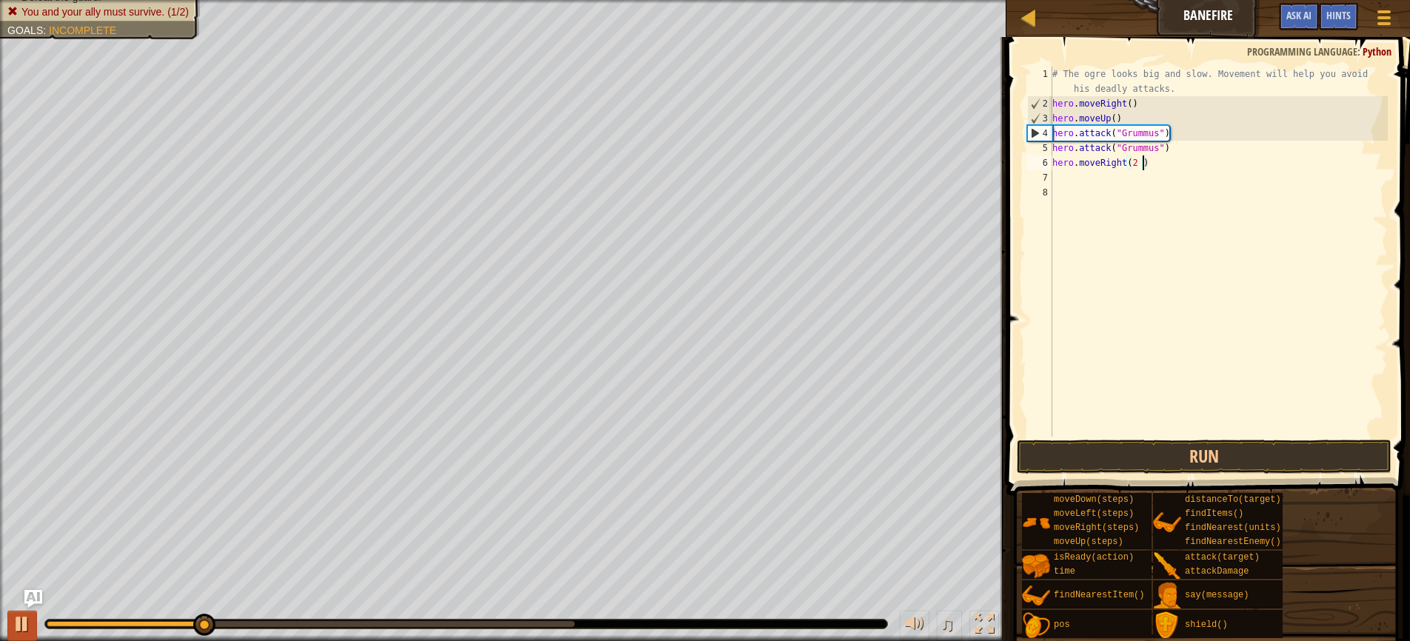
click at [27, 638] on button at bounding box center [22, 626] width 30 height 30
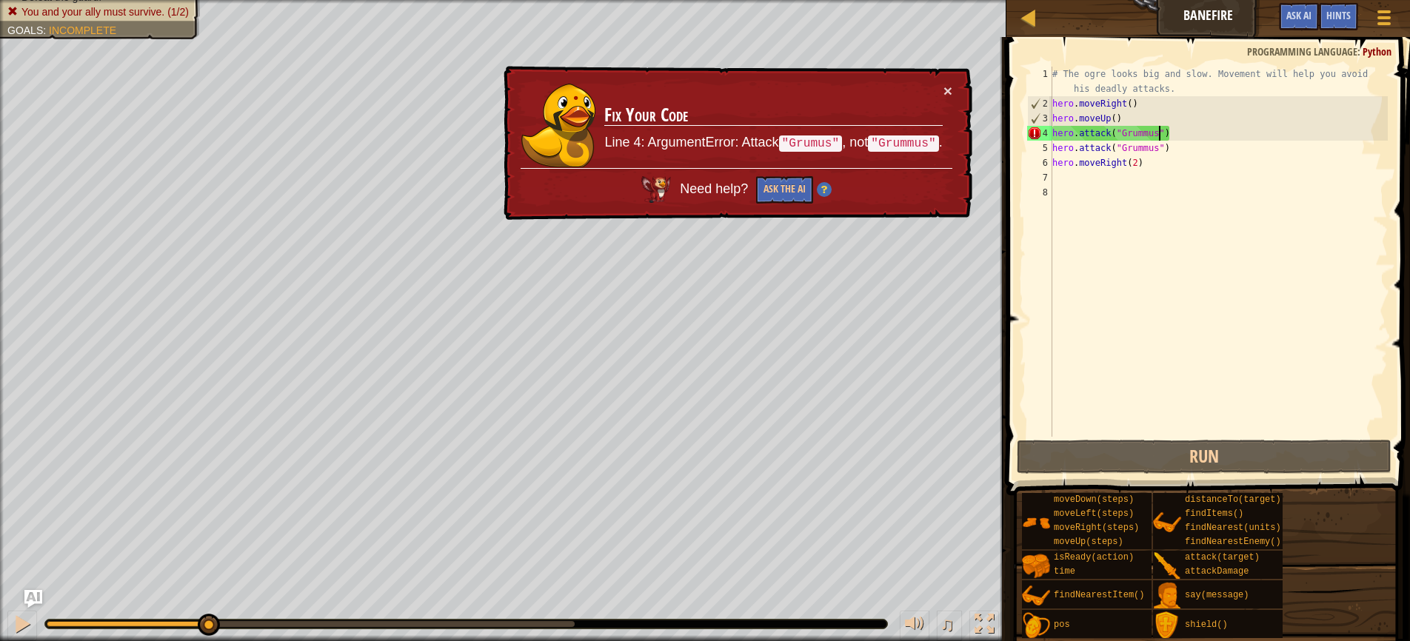
click at [1159, 135] on div "# The ogre looks big and slow. Movement will help you avoid his deadly attacks.…" at bounding box center [1218, 274] width 338 height 415
click at [1140, 136] on div "# The ogre looks big and slow. Movement will help you avoid his deadly attacks.…" at bounding box center [1218, 274] width 338 height 415
click at [1145, 135] on div "# The ogre looks big and slow. Movement will help you avoid his deadly attacks.…" at bounding box center [1218, 274] width 338 height 415
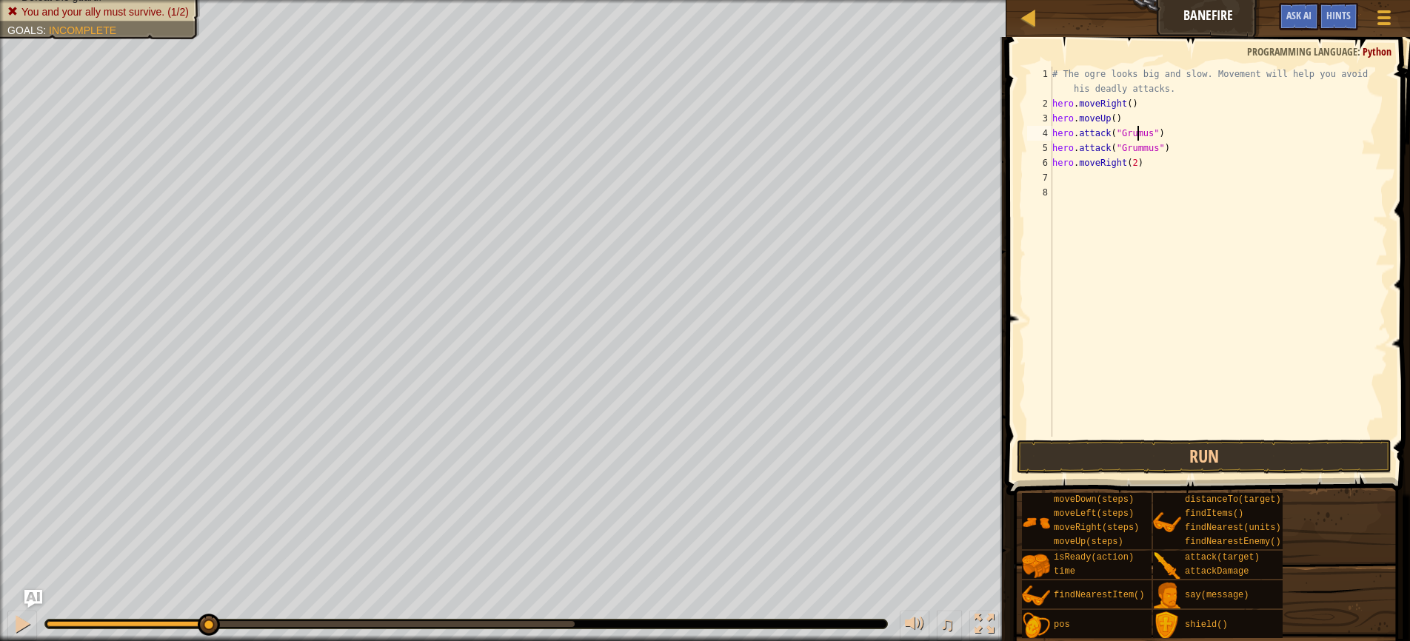
click at [1143, 147] on div "# The ogre looks big and slow. Movement will help you avoid his deadly attacks.…" at bounding box center [1218, 274] width 338 height 415
type textarea "hero.attack("Grumus")"
click at [1167, 456] on button "Run" at bounding box center [1204, 457] width 375 height 34
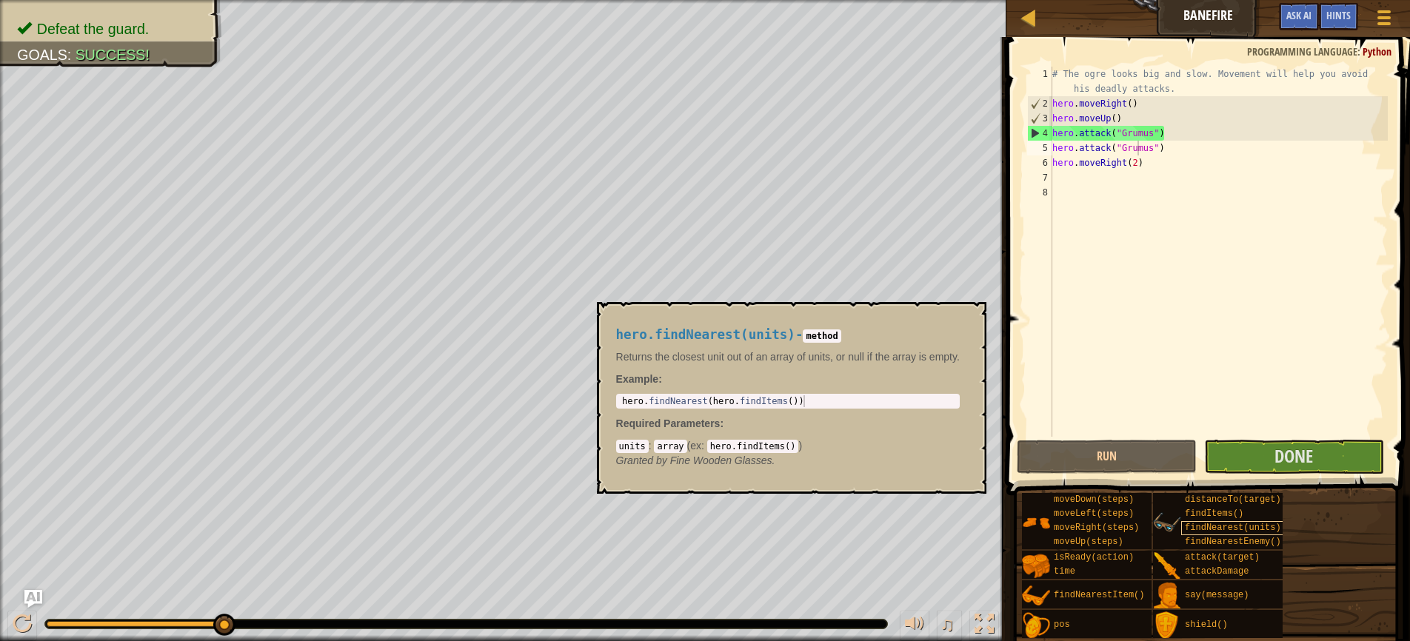
click at [1250, 527] on span "findNearest(units)" at bounding box center [1233, 528] width 96 height 10
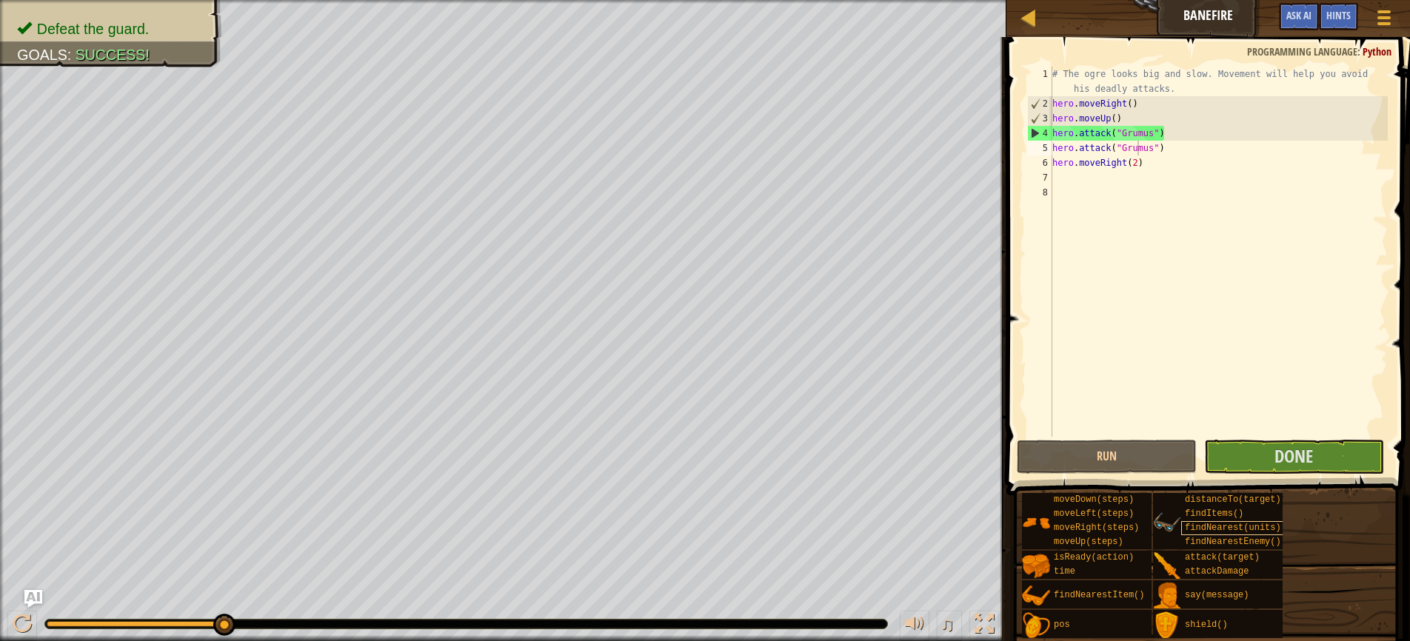
click at [1250, 527] on span "findNearest(units)" at bounding box center [1233, 528] width 96 height 10
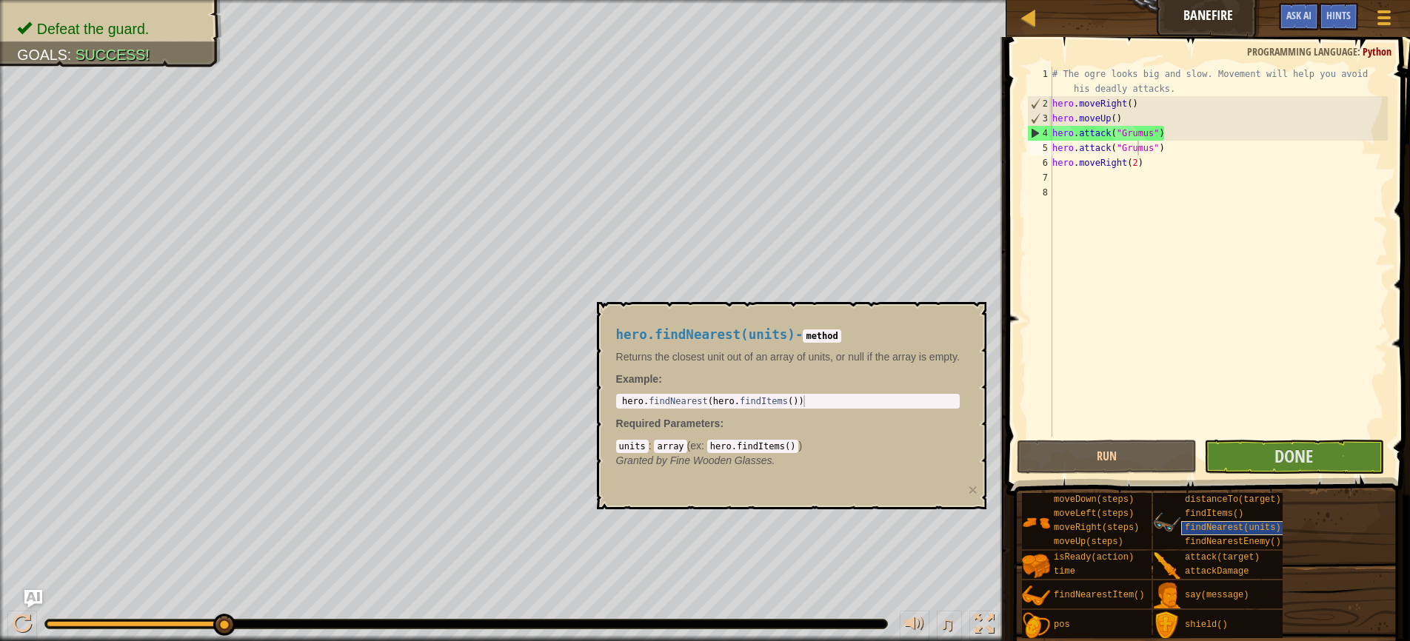
click at [1250, 527] on span "findNearest(units)" at bounding box center [1233, 528] width 96 height 10
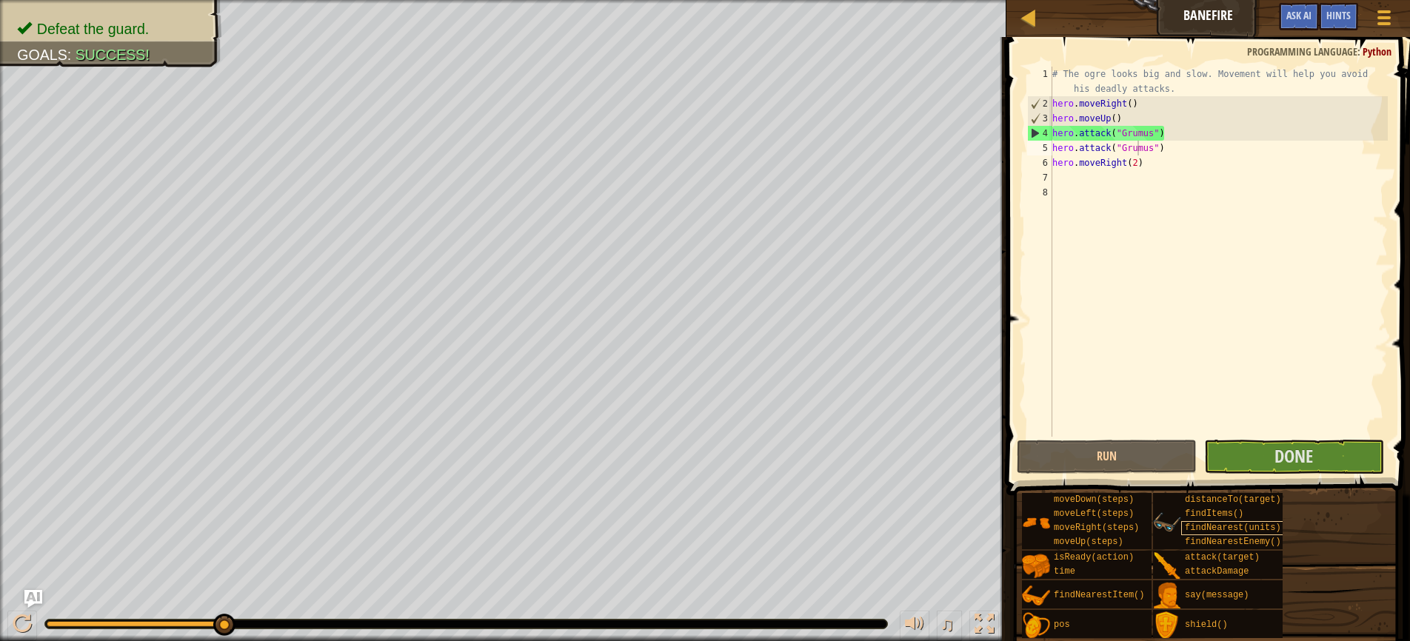
click at [1250, 527] on span "findNearest(units)" at bounding box center [1233, 528] width 96 height 10
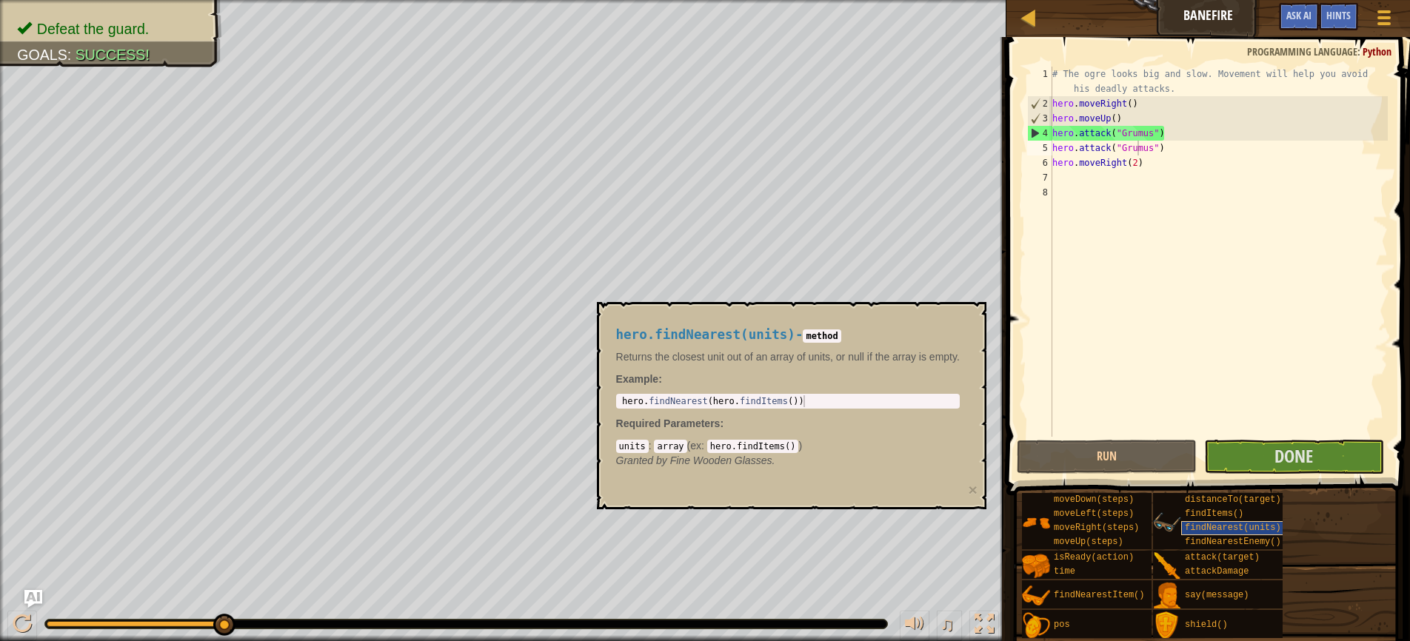
click at [1250, 527] on span "findNearest(units)" at bounding box center [1233, 528] width 96 height 10
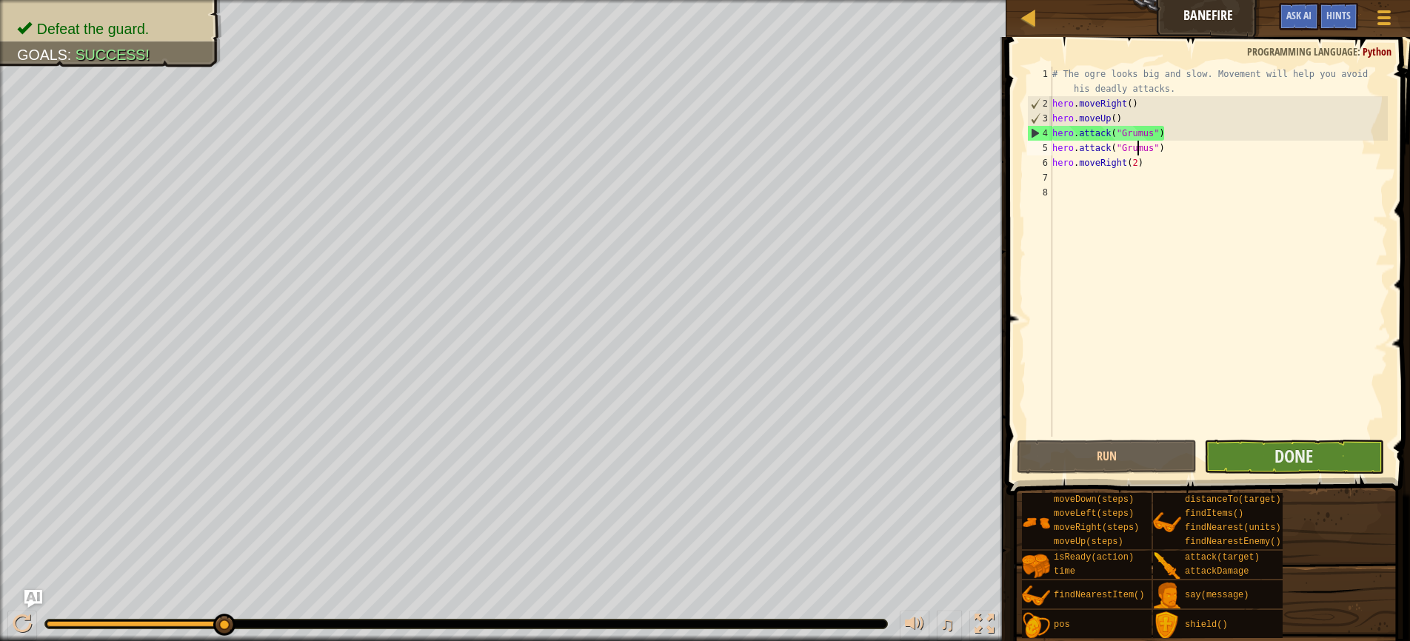
click at [1254, 458] on button "Done" at bounding box center [1294, 457] width 180 height 34
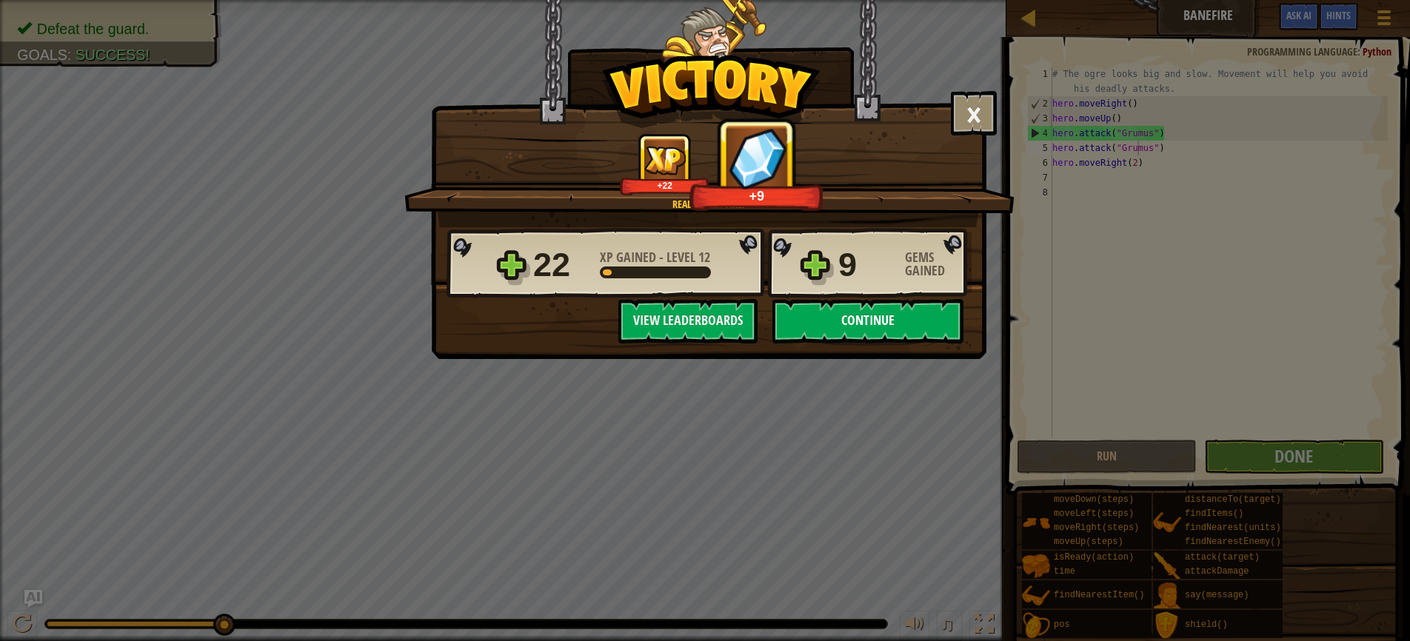
click at [840, 324] on button "Continue" at bounding box center [867, 321] width 191 height 44
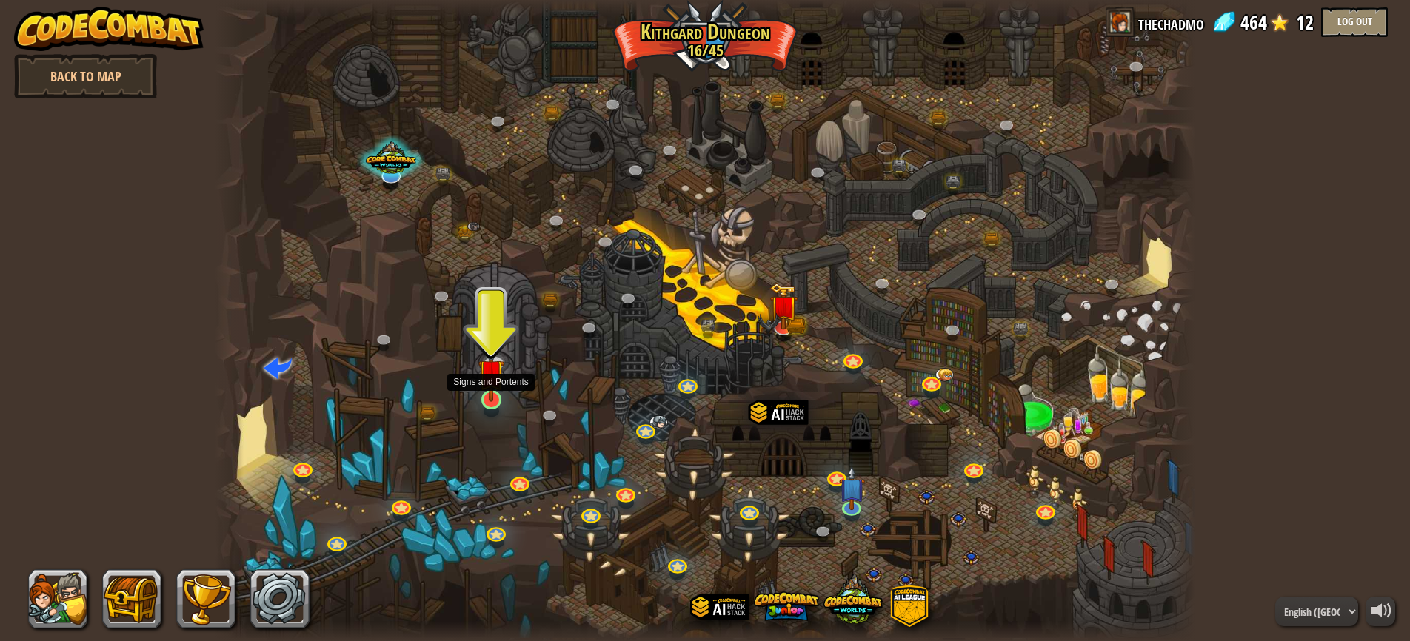
click at [492, 401] on img at bounding box center [491, 372] width 26 height 59
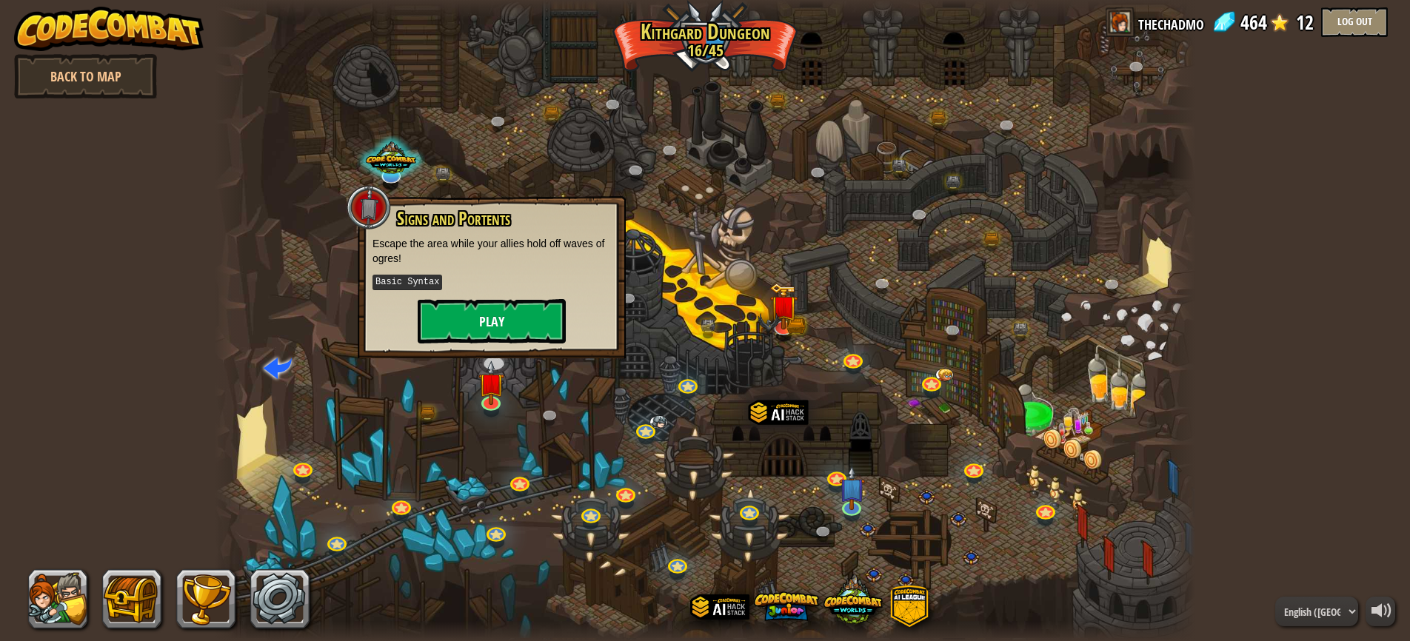
click at [482, 312] on button "Play" at bounding box center [492, 321] width 148 height 44
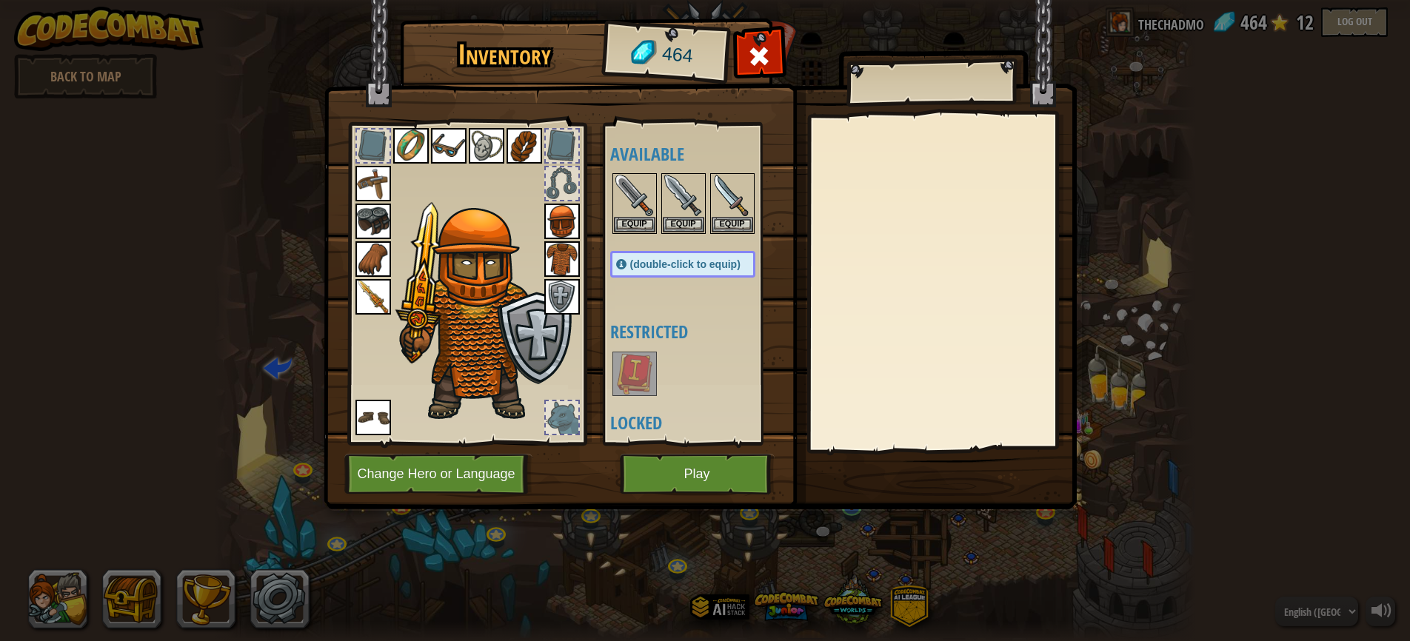
click at [683, 481] on button "Play" at bounding box center [697, 474] width 155 height 41
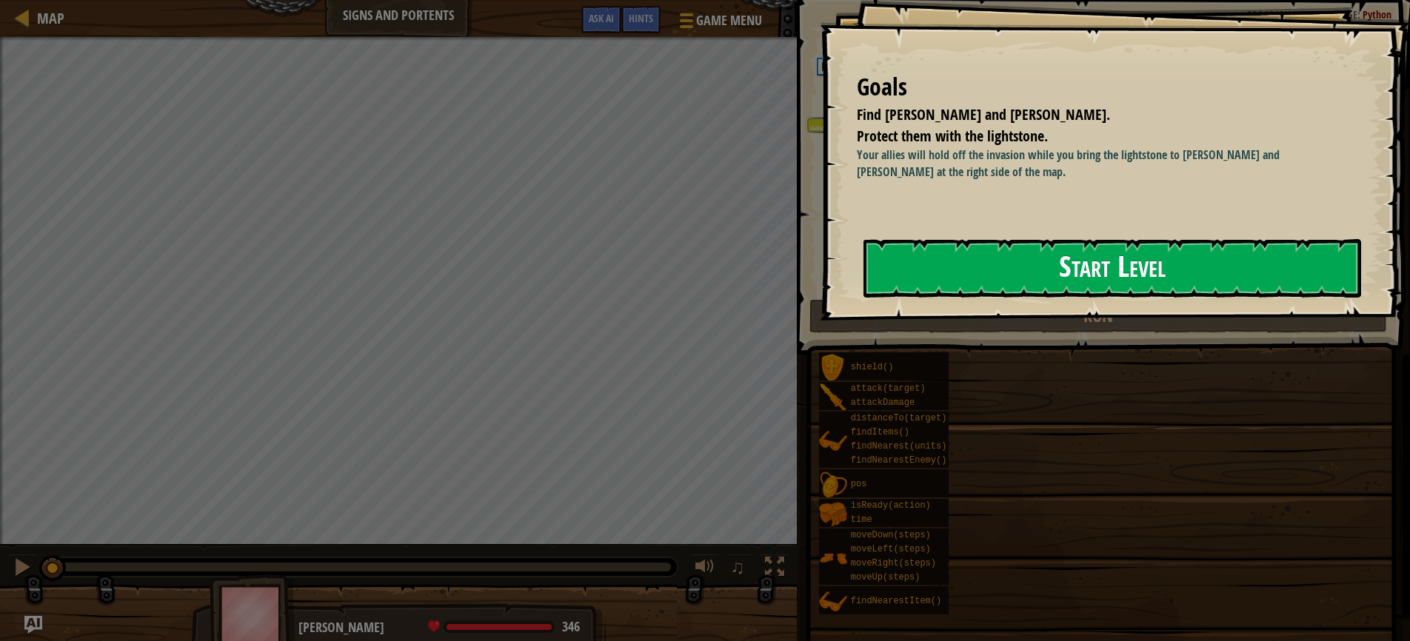
click at [1037, 270] on button "Start Level" at bounding box center [1112, 268] width 498 height 58
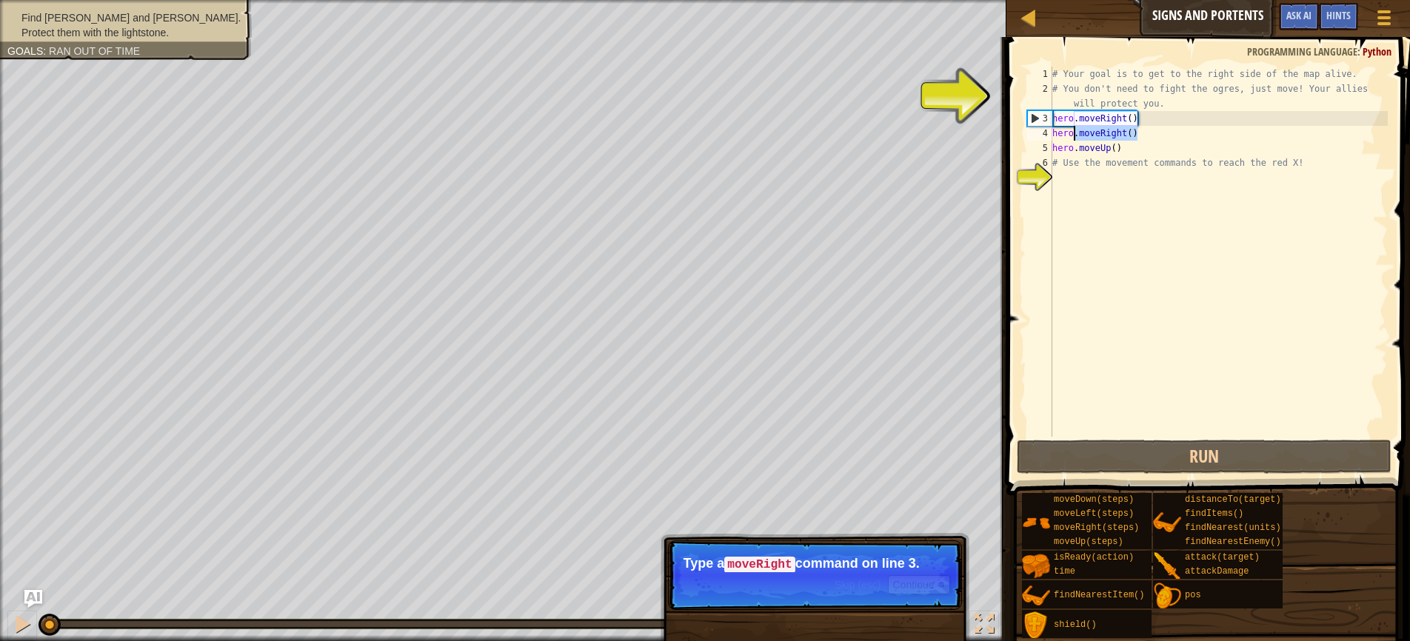
drag, startPoint x: 1147, startPoint y: 136, endPoint x: 1071, endPoint y: 127, distance: 76.7
click at [1071, 127] on div "# Your goal is to get to the right side of the map alive. # You don't need to f…" at bounding box center [1218, 267] width 338 height 400
type textarea "hero.moveRight()"
click at [1150, 253] on div "# Your goal is to get to the right side of the map alive. # You don't need to f…" at bounding box center [1218, 267] width 338 height 400
click at [911, 589] on button "Continue" at bounding box center [918, 584] width 61 height 19
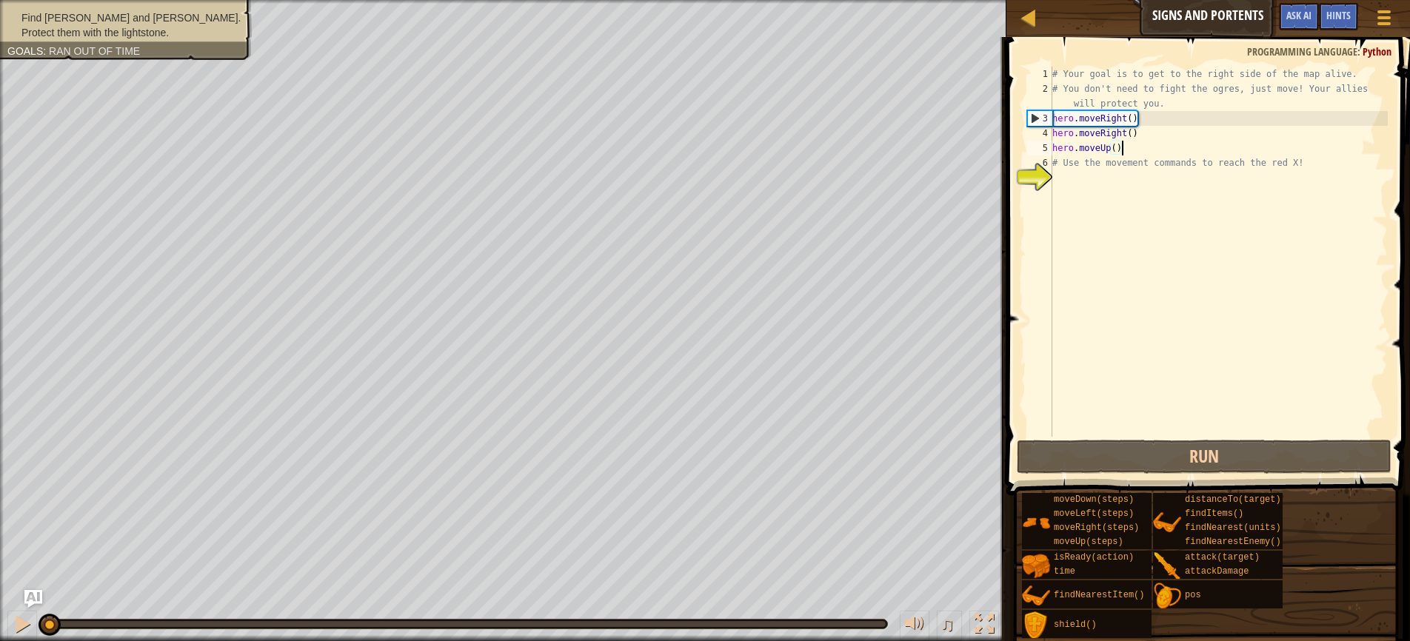
click at [1130, 148] on div "# Your goal is to get to the right side of the map alive. # You don't need to f…" at bounding box center [1218, 267] width 338 height 400
type textarea "hero.moveUp()"
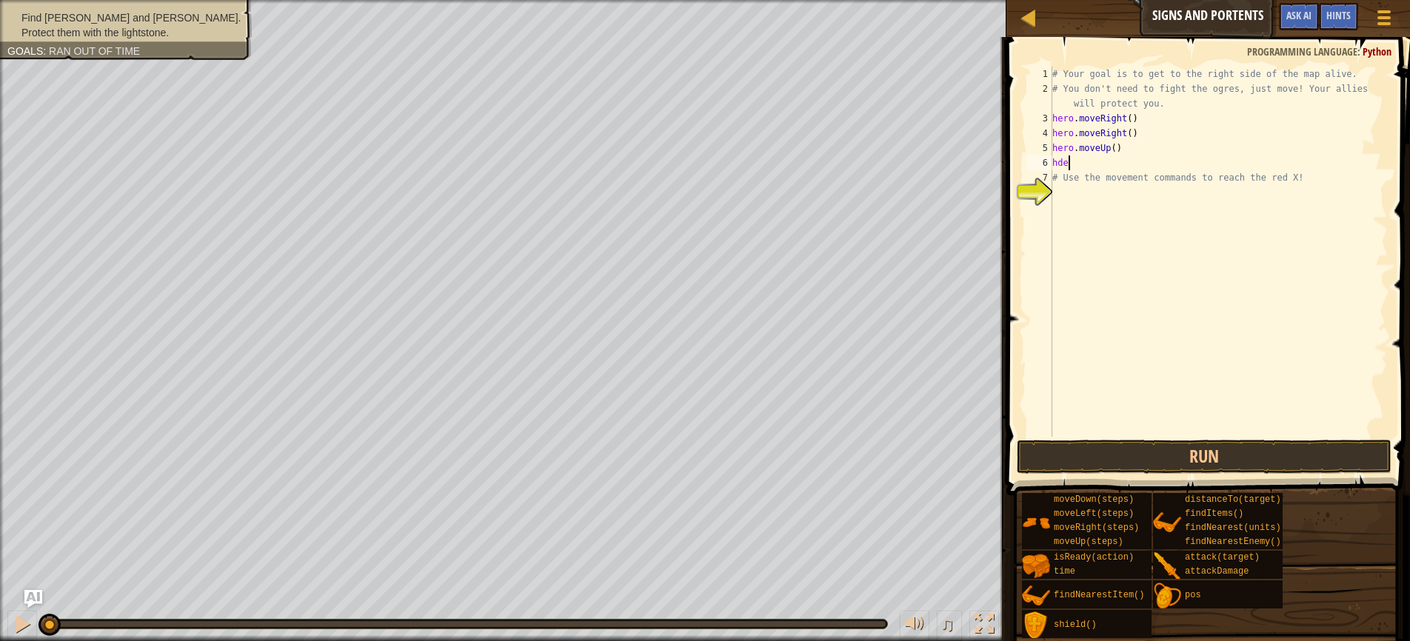
scroll to position [7, 0]
type textarea "h"
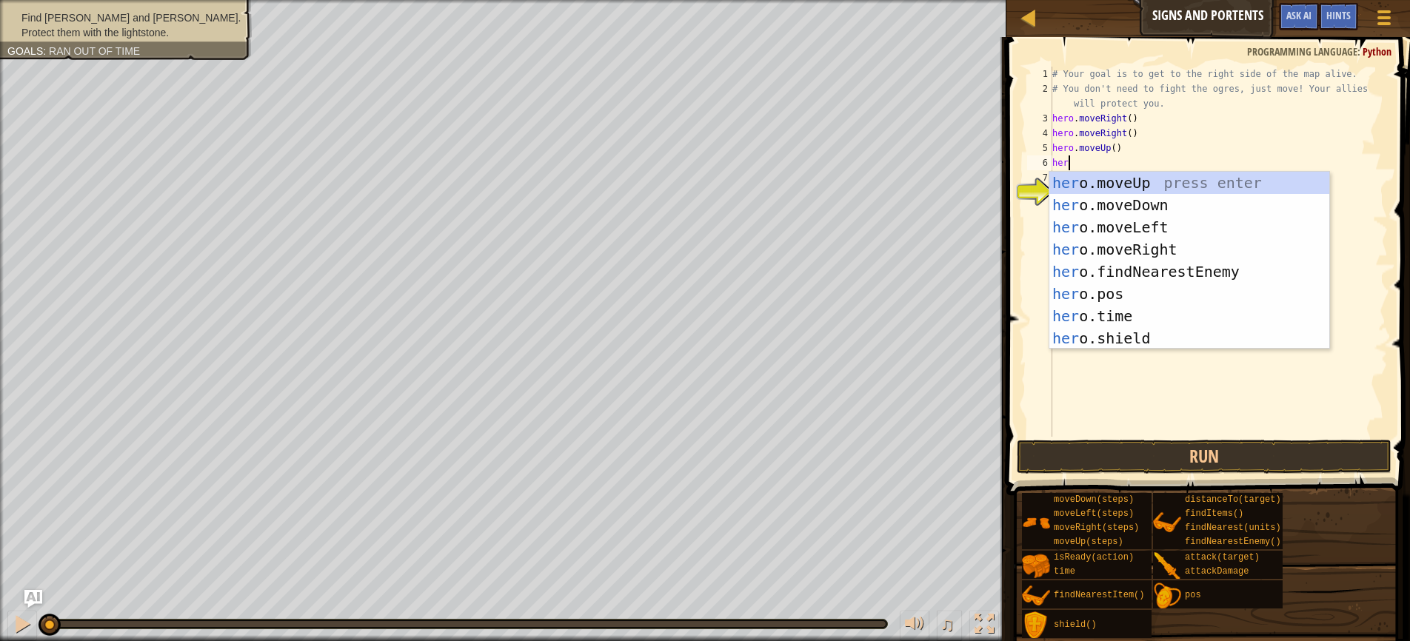
type textarea "hero"
click at [1132, 244] on div "hero .moveUp press enter hero .moveDown press enter hero .moveLeft press enter …" at bounding box center [1189, 283] width 280 height 222
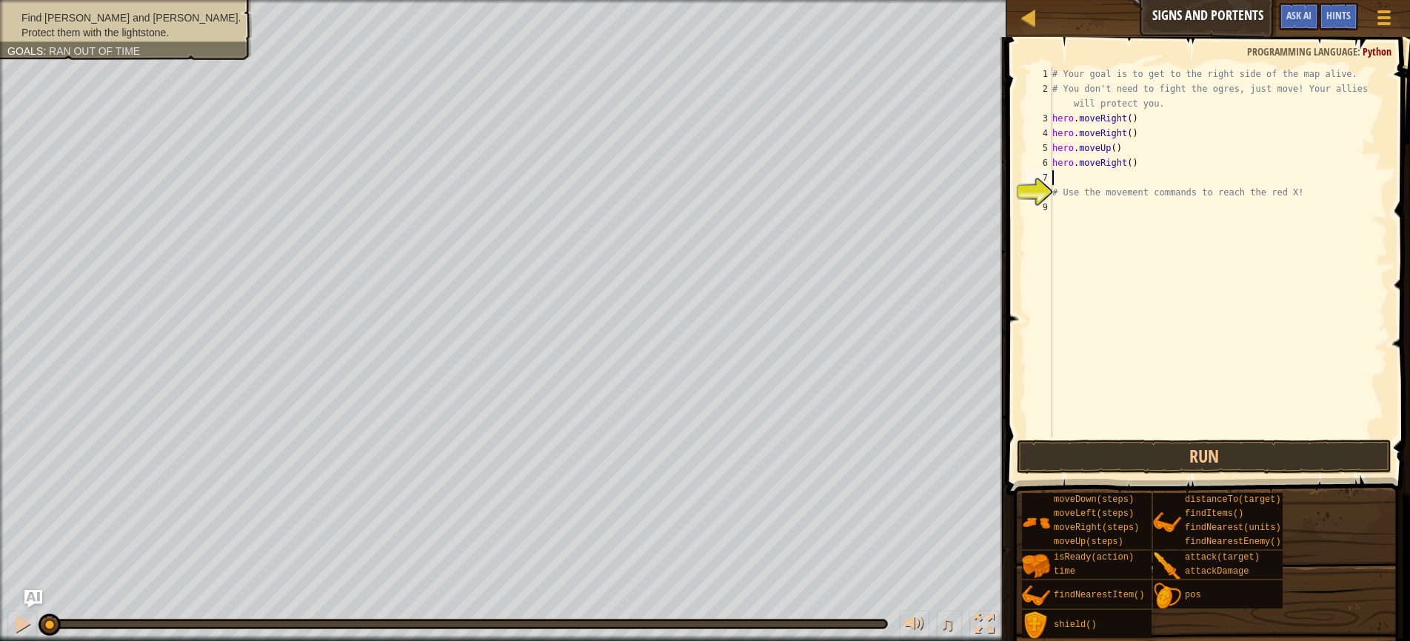
scroll to position [7, 0]
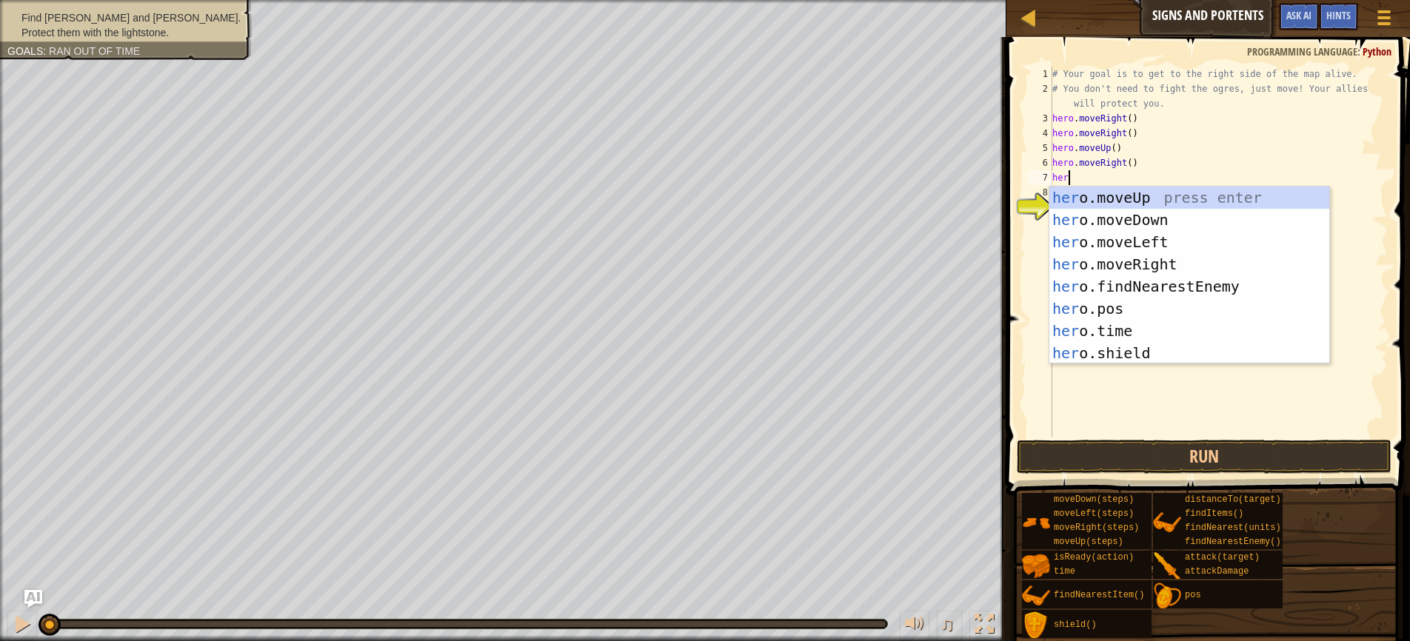
type textarea "hero"
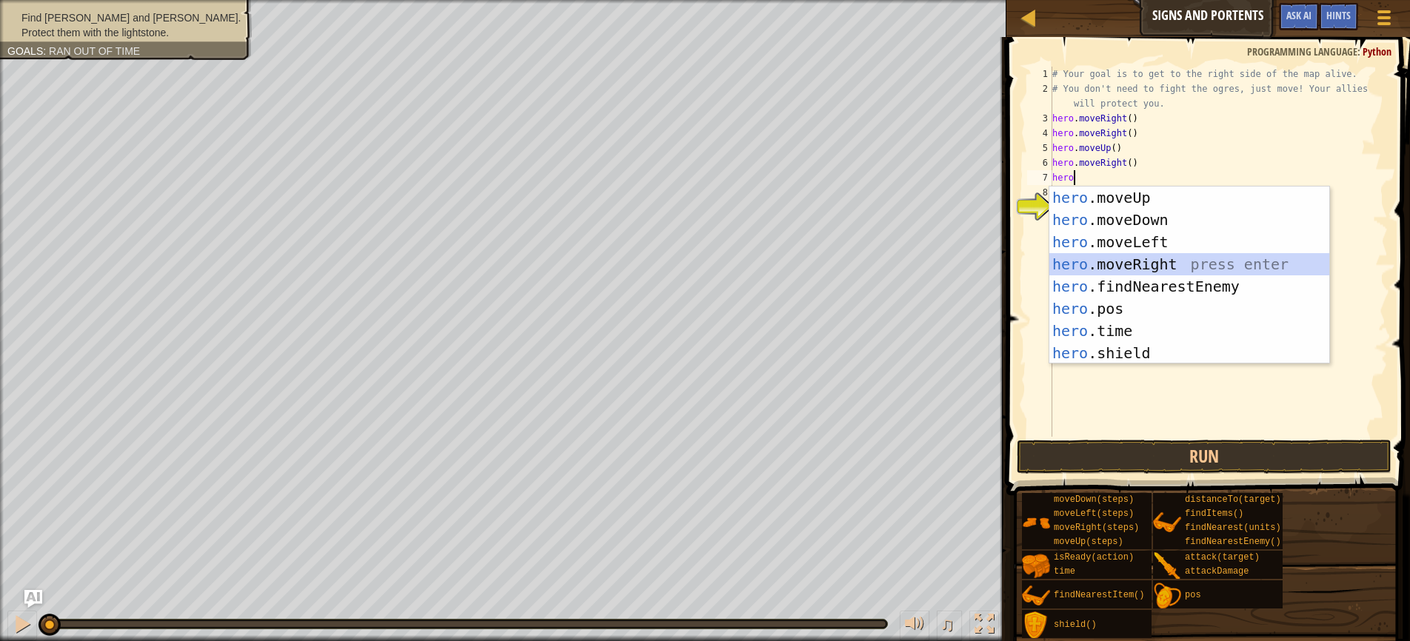
click at [1137, 265] on div "hero .moveUp press enter hero .moveDown press enter hero .moveLeft press enter …" at bounding box center [1189, 298] width 280 height 222
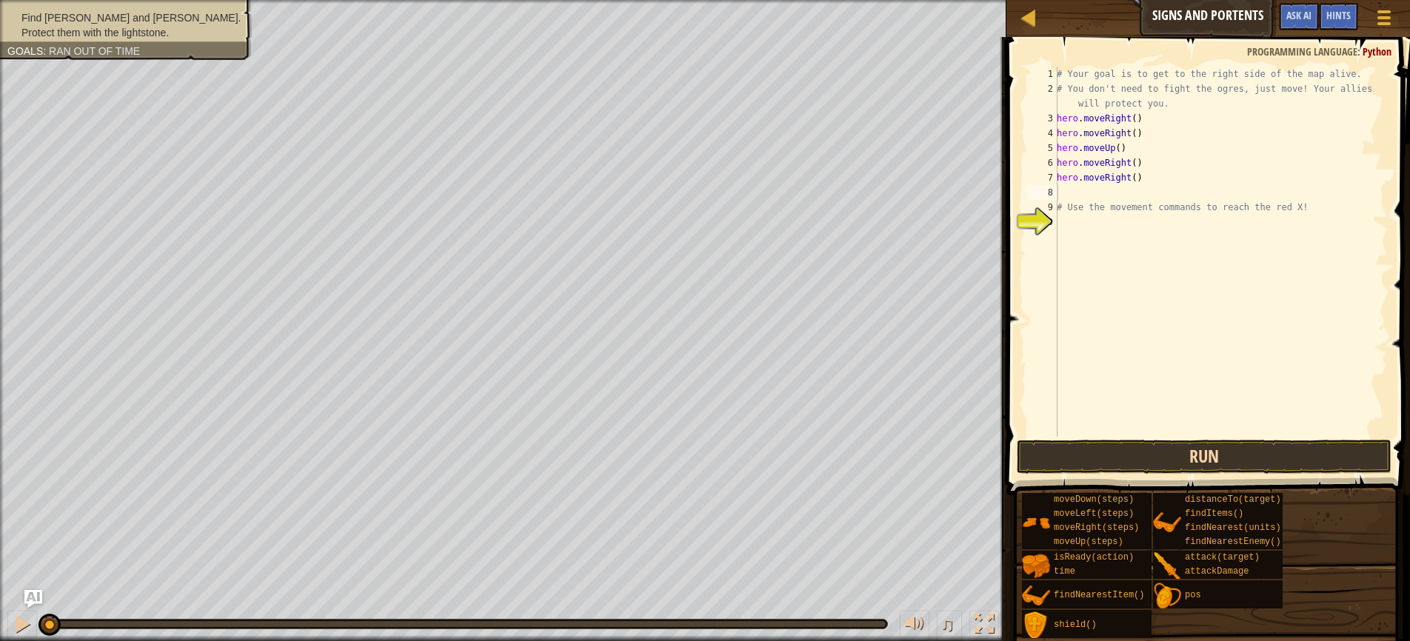
click at [1190, 449] on button "Run" at bounding box center [1204, 457] width 375 height 34
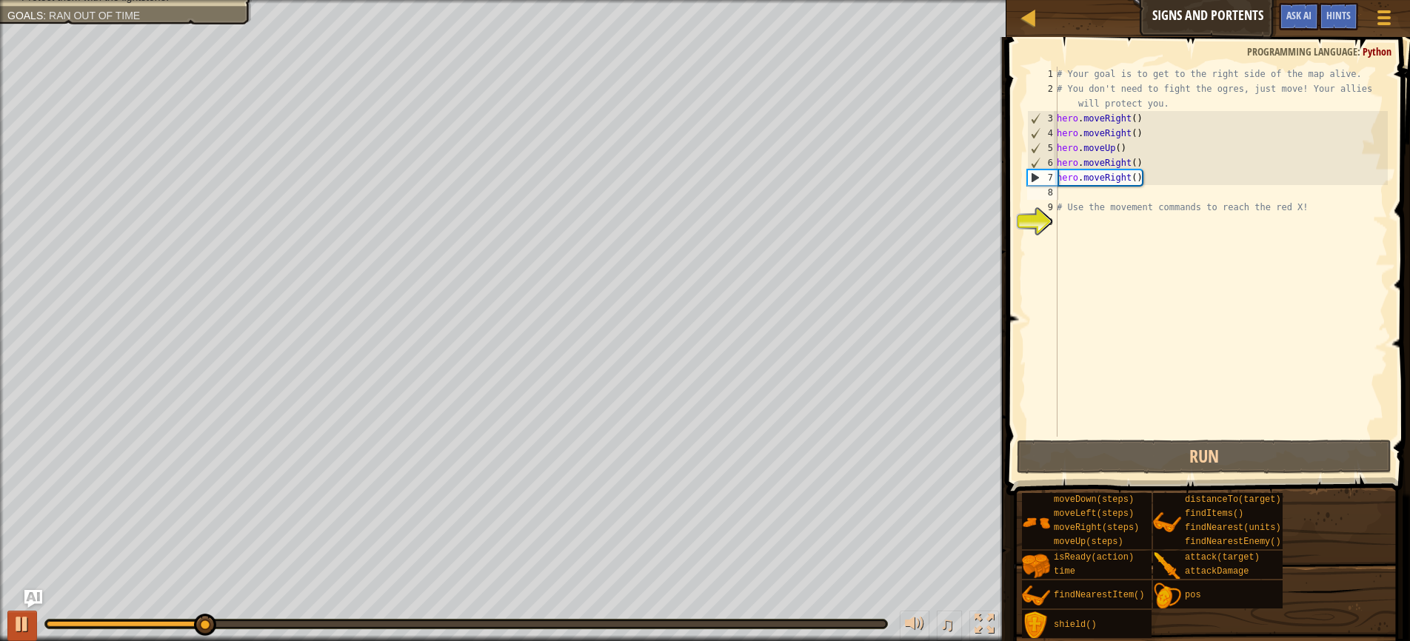
click at [27, 621] on div at bounding box center [22, 624] width 19 height 19
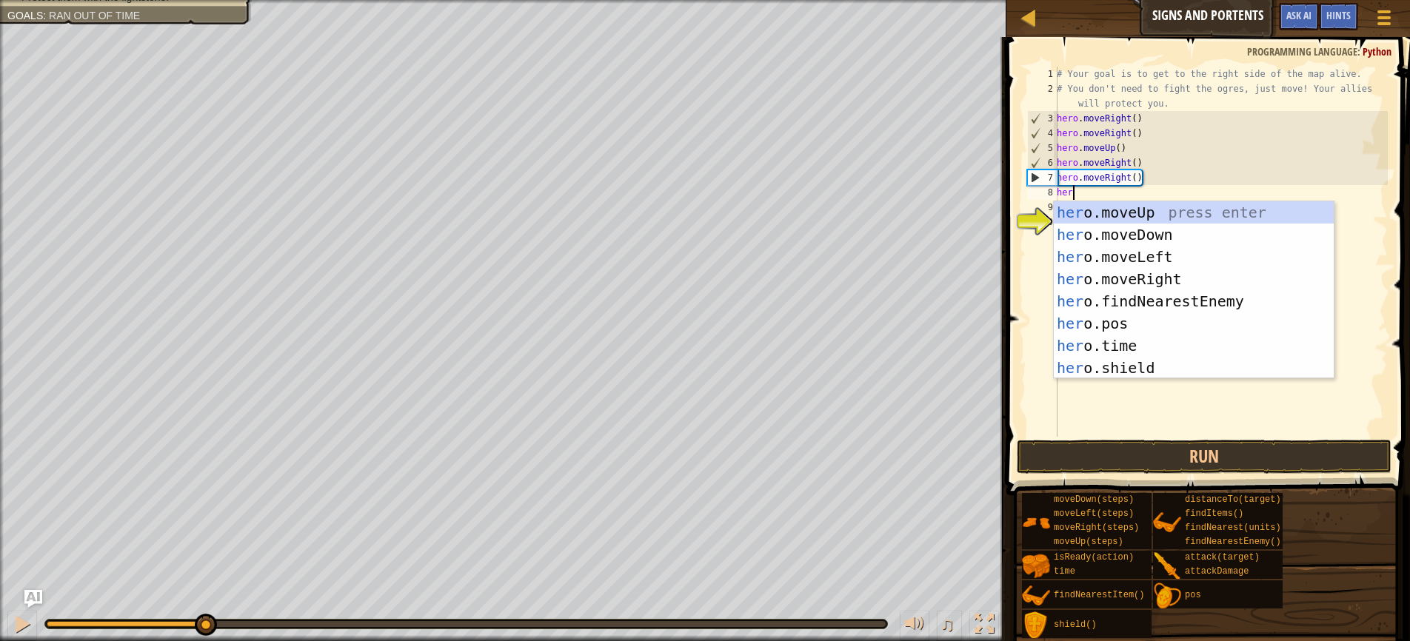
type textarea "hero"
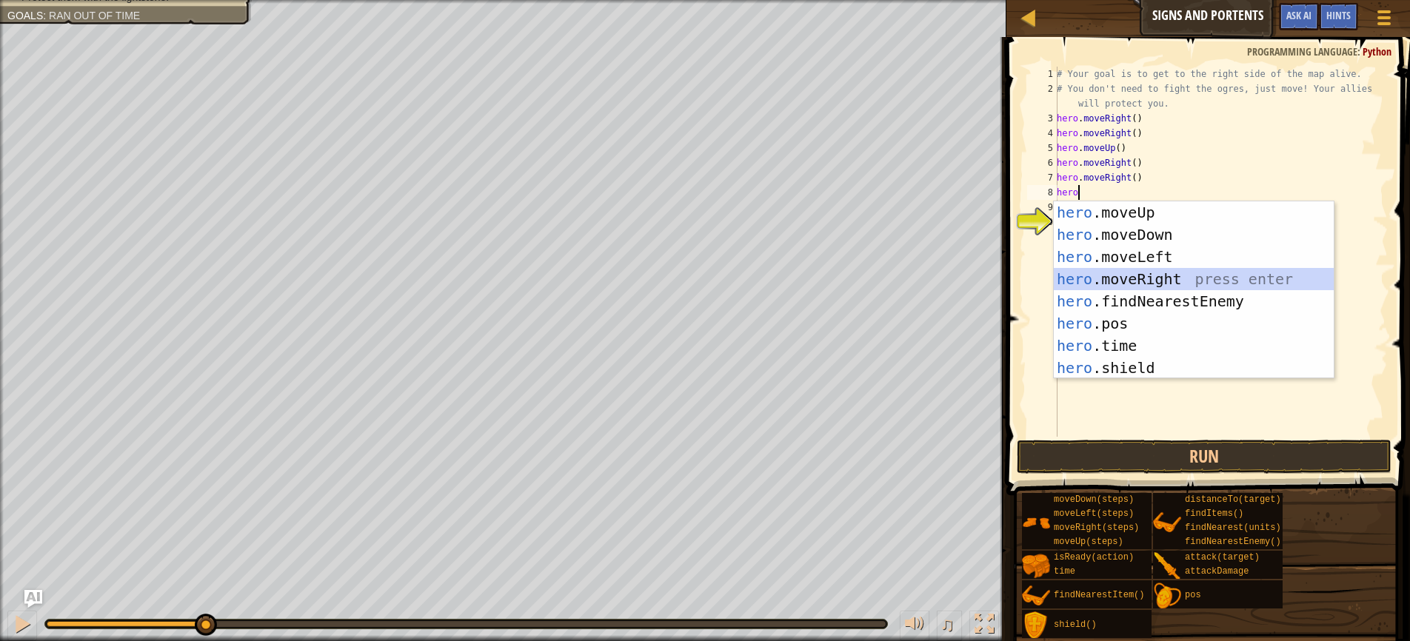
click at [1132, 275] on div "hero .moveUp press enter hero .moveDown press enter hero .moveLeft press enter …" at bounding box center [1194, 312] width 280 height 222
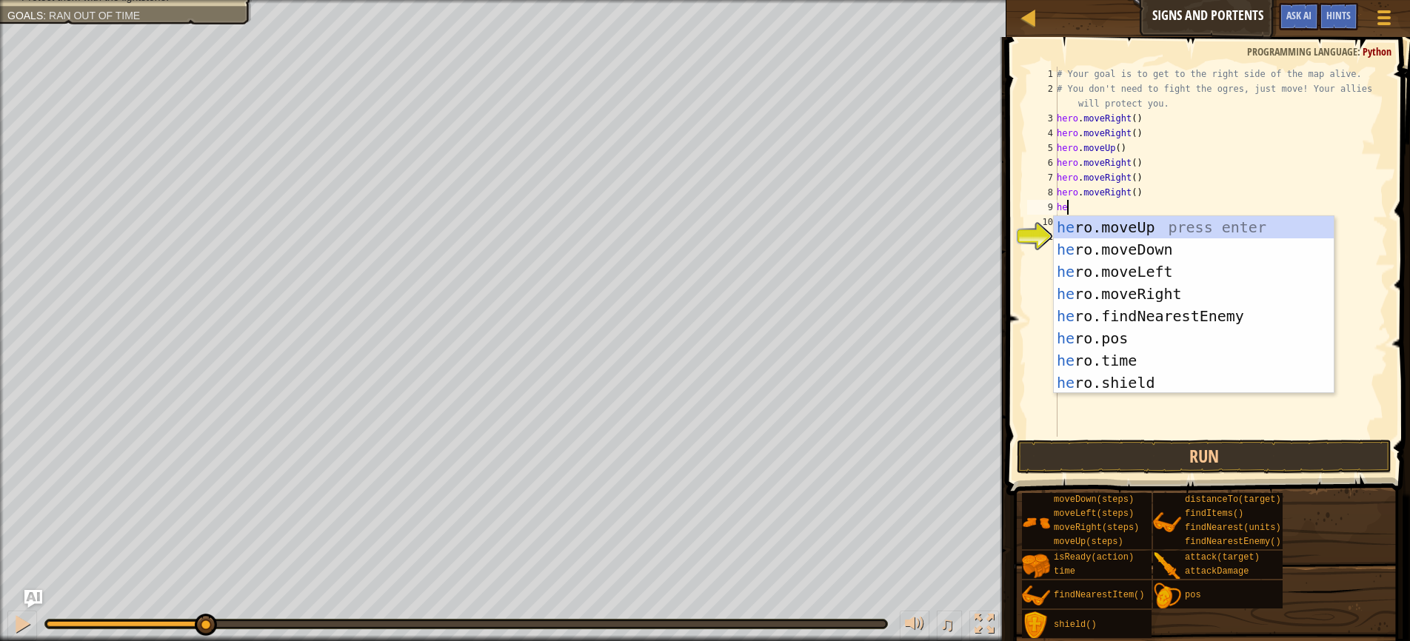
type textarea "hero"
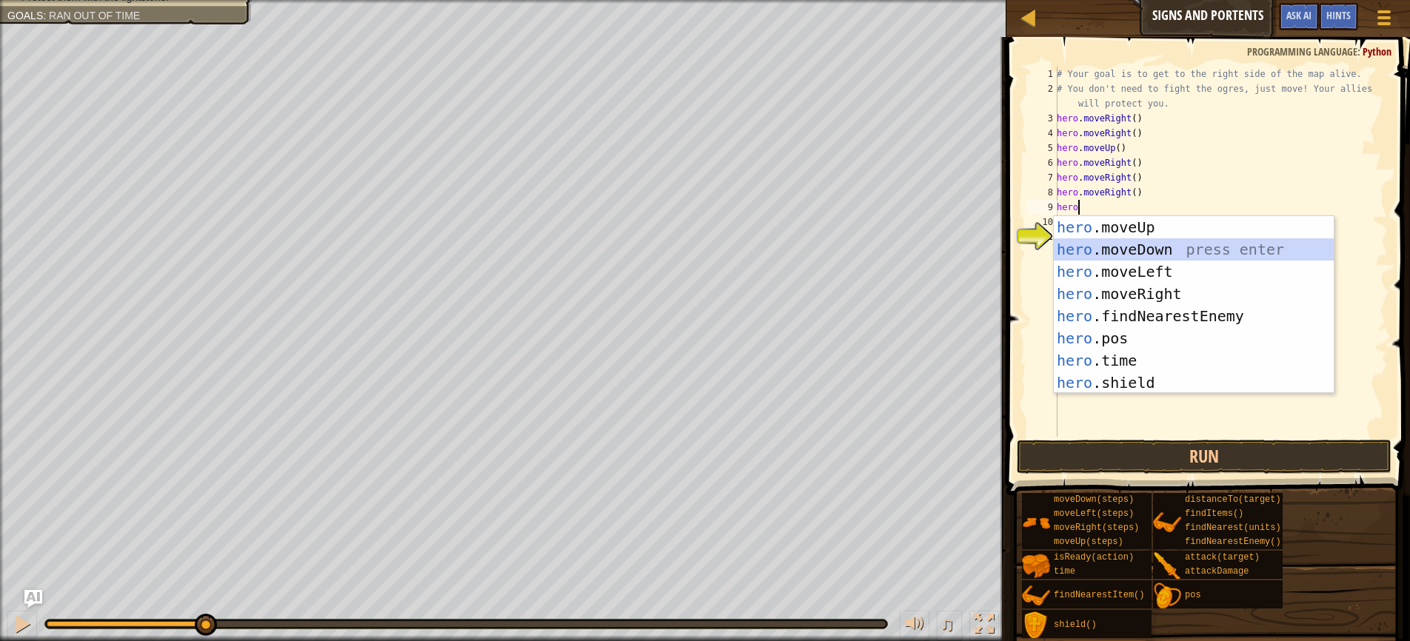
click at [1131, 244] on div "hero .moveUp press enter hero .moveDown press enter hero .moveLeft press enter …" at bounding box center [1194, 327] width 280 height 222
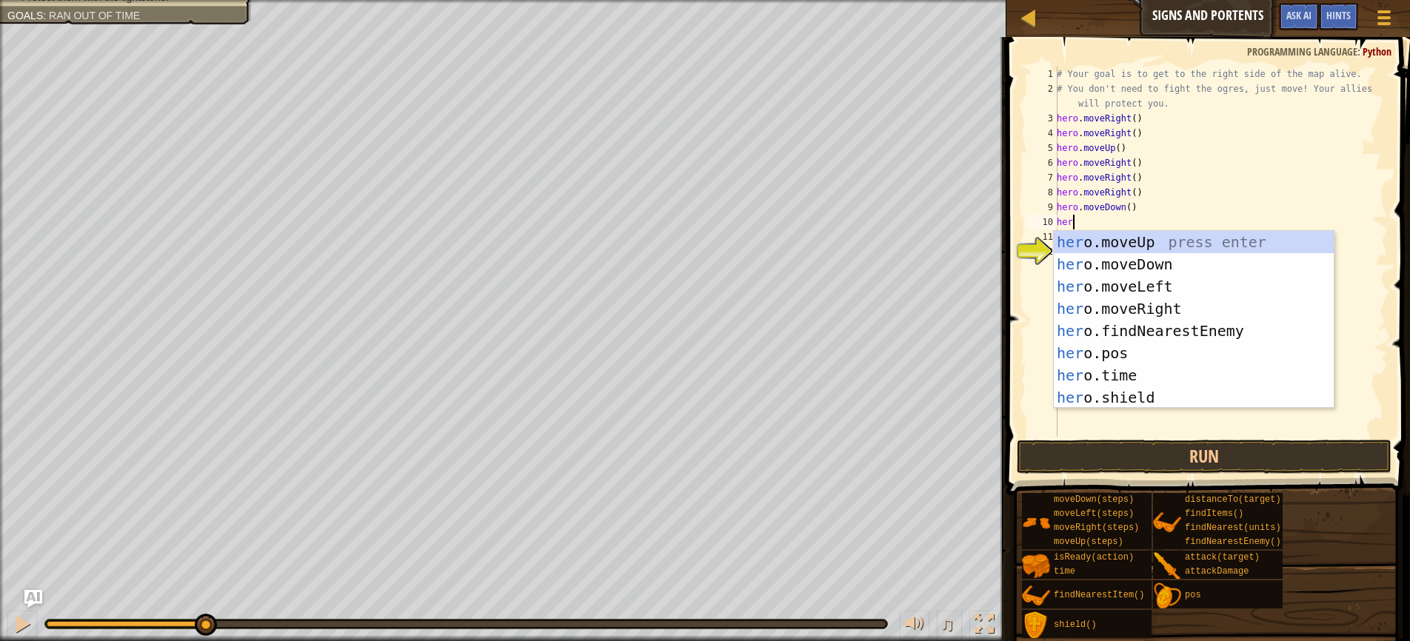
type textarea "hero"
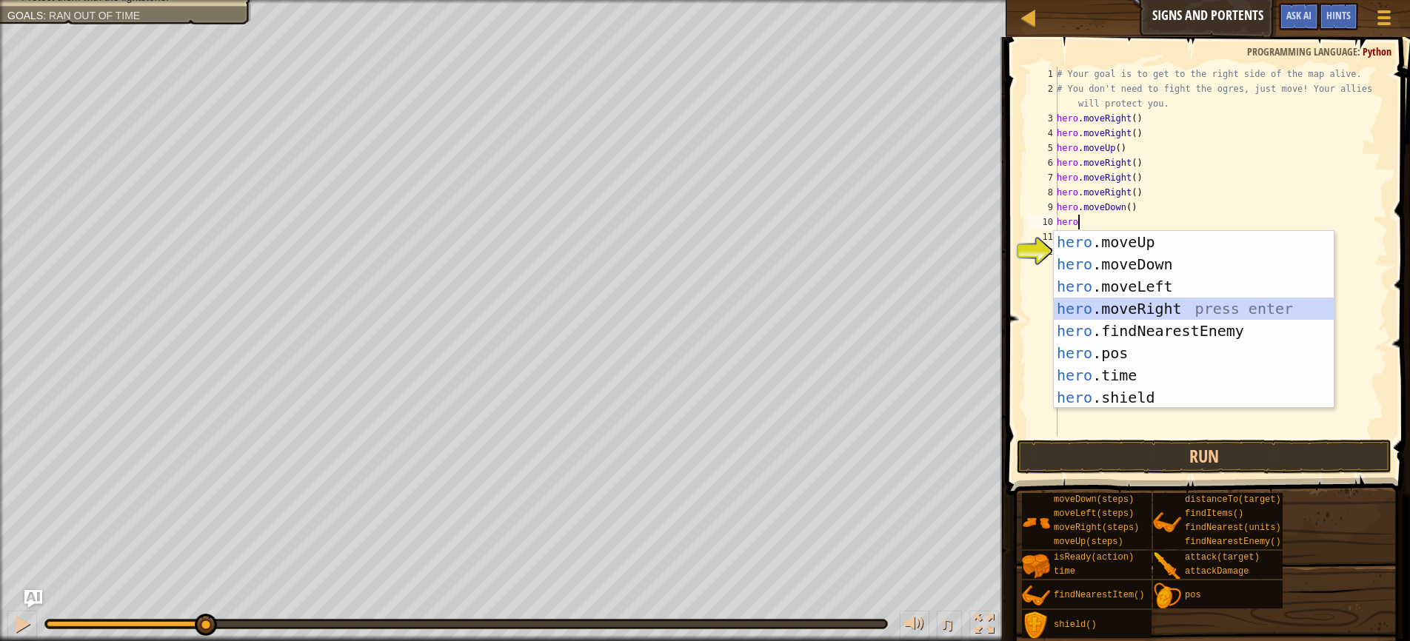
click at [1133, 312] on div "hero .moveUp press enter hero .moveDown press enter hero .moveLeft press enter …" at bounding box center [1194, 342] width 280 height 222
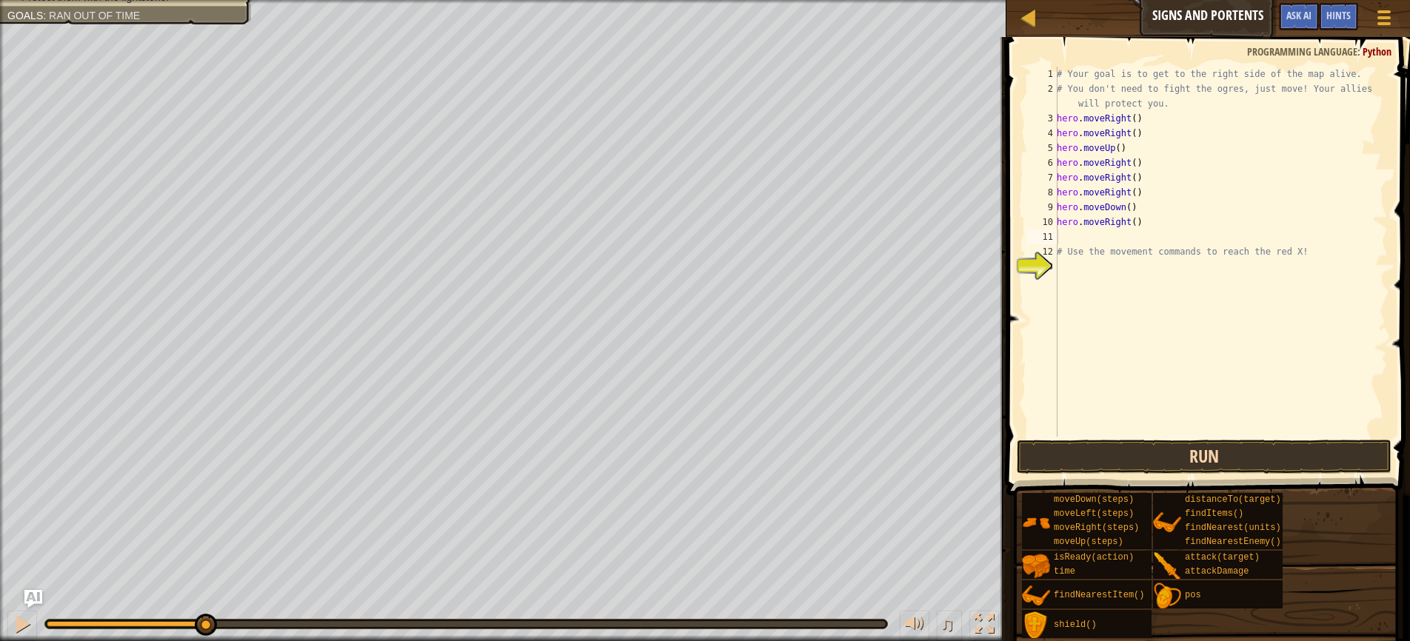
click at [1200, 458] on button "Run" at bounding box center [1204, 457] width 375 height 34
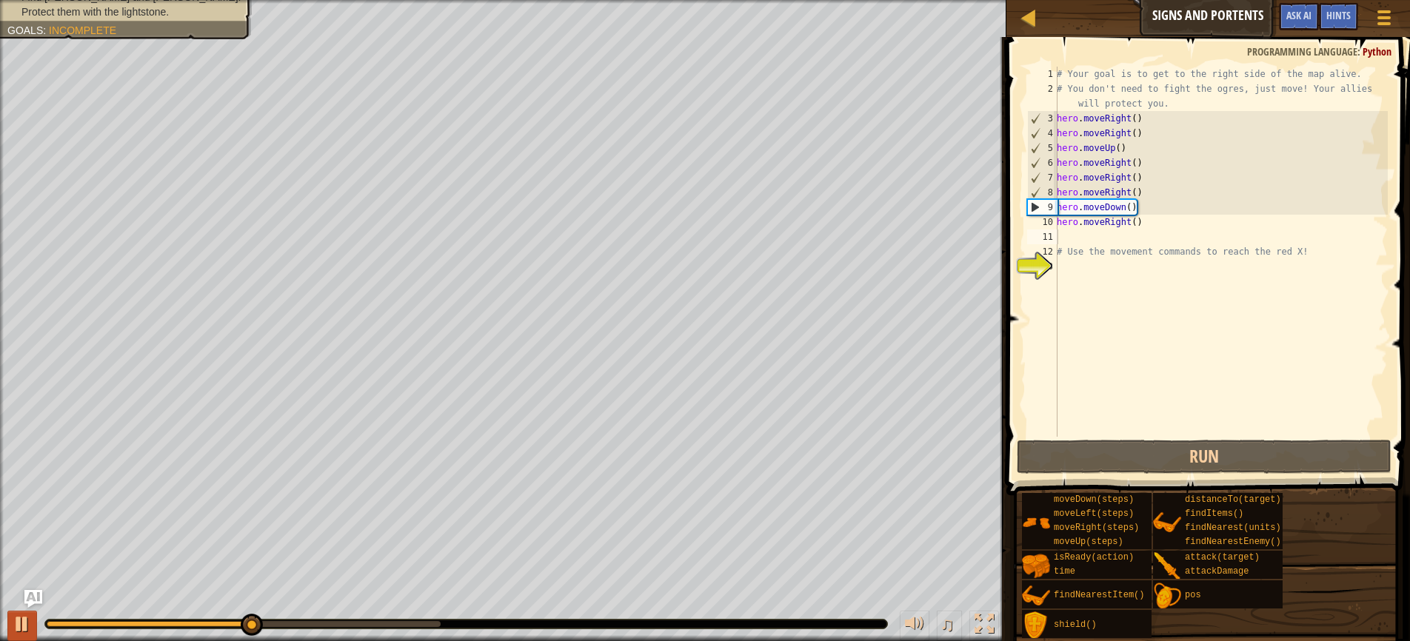
click at [20, 623] on div at bounding box center [22, 624] width 19 height 19
click at [19, 626] on div at bounding box center [22, 624] width 19 height 19
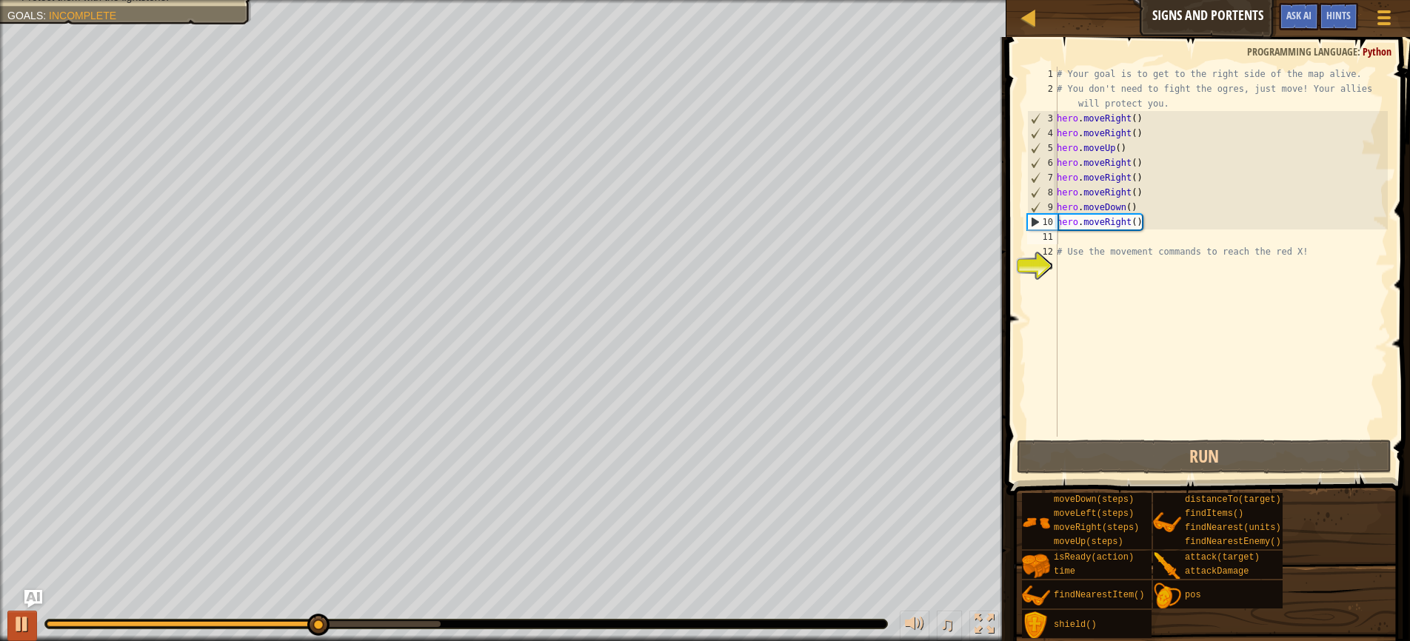
click at [19, 626] on div at bounding box center [22, 624] width 19 height 19
click at [1070, 244] on div "# Your goal is to get to the right side of the map alive. # You don't need to f…" at bounding box center [1221, 267] width 334 height 400
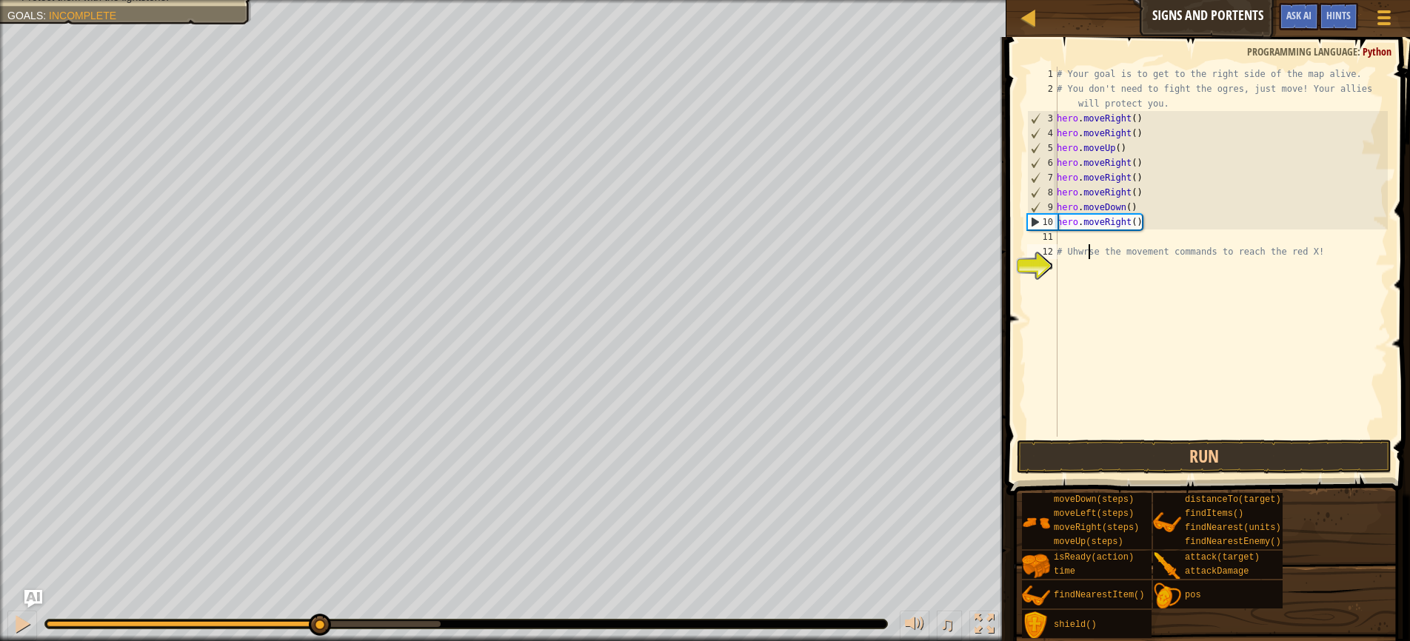
scroll to position [7, 2]
type textarea "# se the movement commands to reach the red X!"
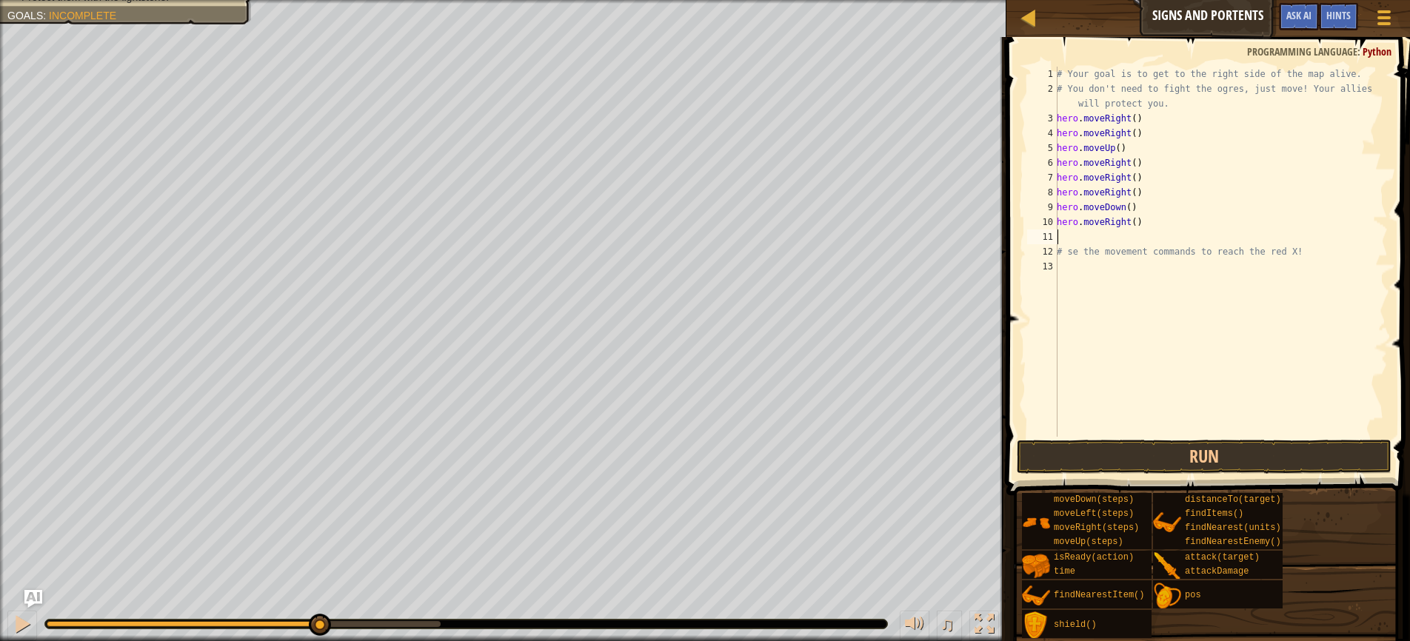
click at [1082, 235] on div "# Your goal is to get to the right side of the map alive. # You don't need to f…" at bounding box center [1221, 267] width 334 height 400
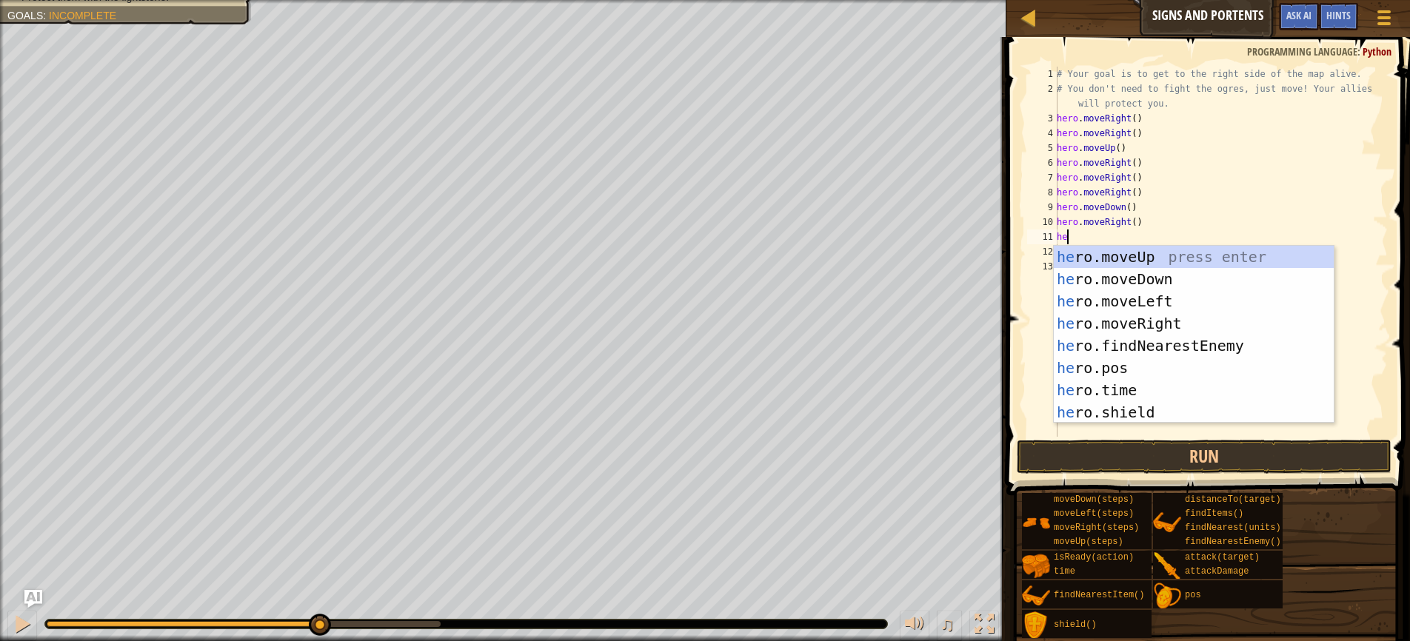
type textarea "hero"
click at [1108, 278] on div "hero .moveUp press enter hero .moveDown press enter hero .moveLeft press enter …" at bounding box center [1194, 357] width 280 height 222
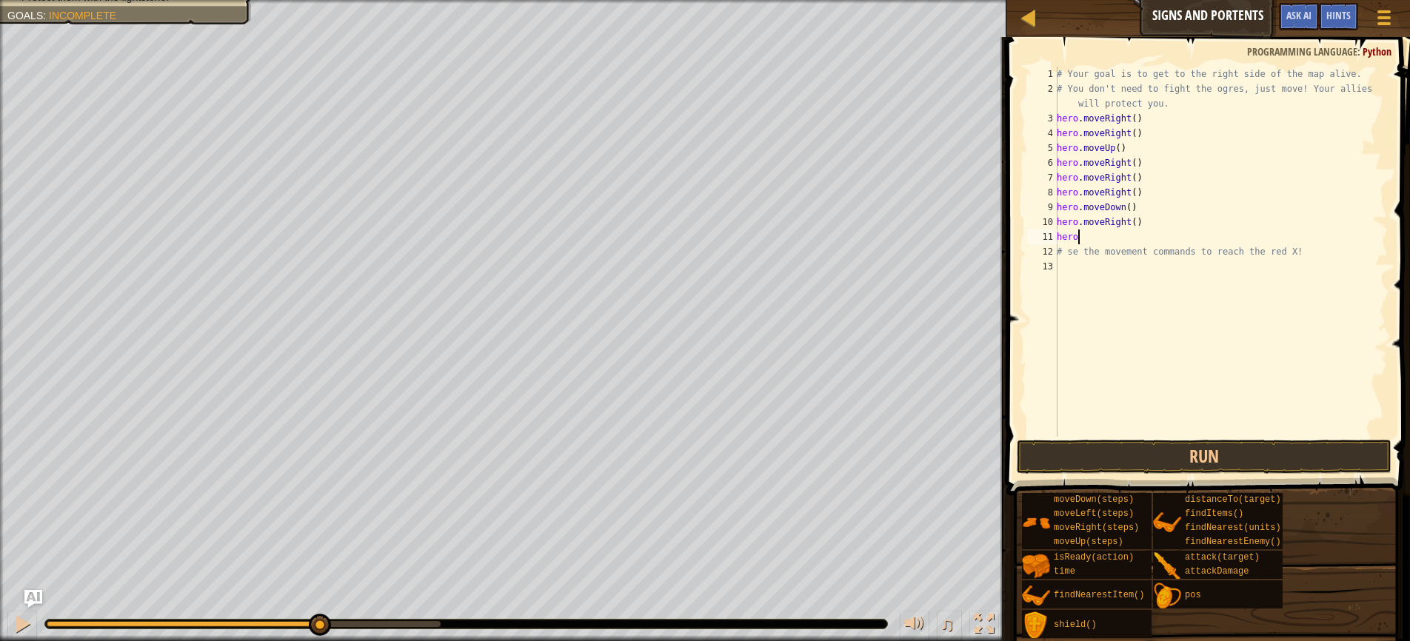
scroll to position [7, 0]
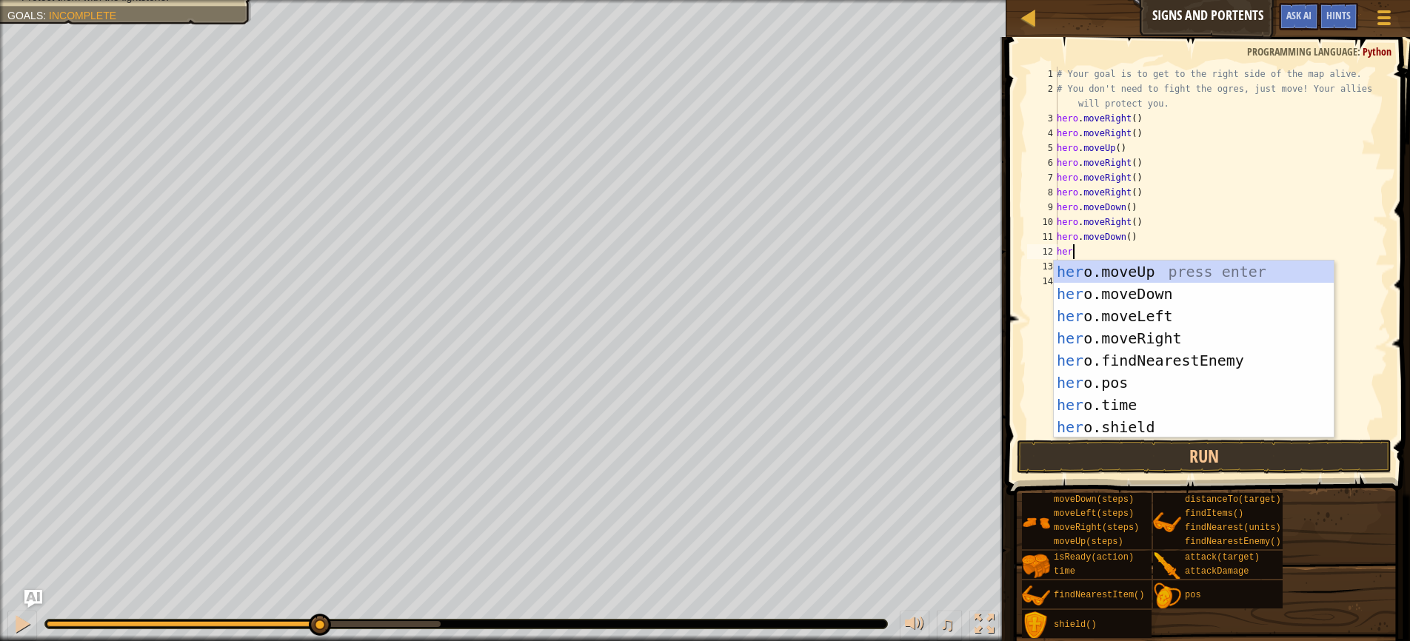
type textarea "hero"
click at [1125, 342] on div "hero .moveUp press enter hero .moveDown press enter hero .moveLeft press enter …" at bounding box center [1194, 372] width 280 height 222
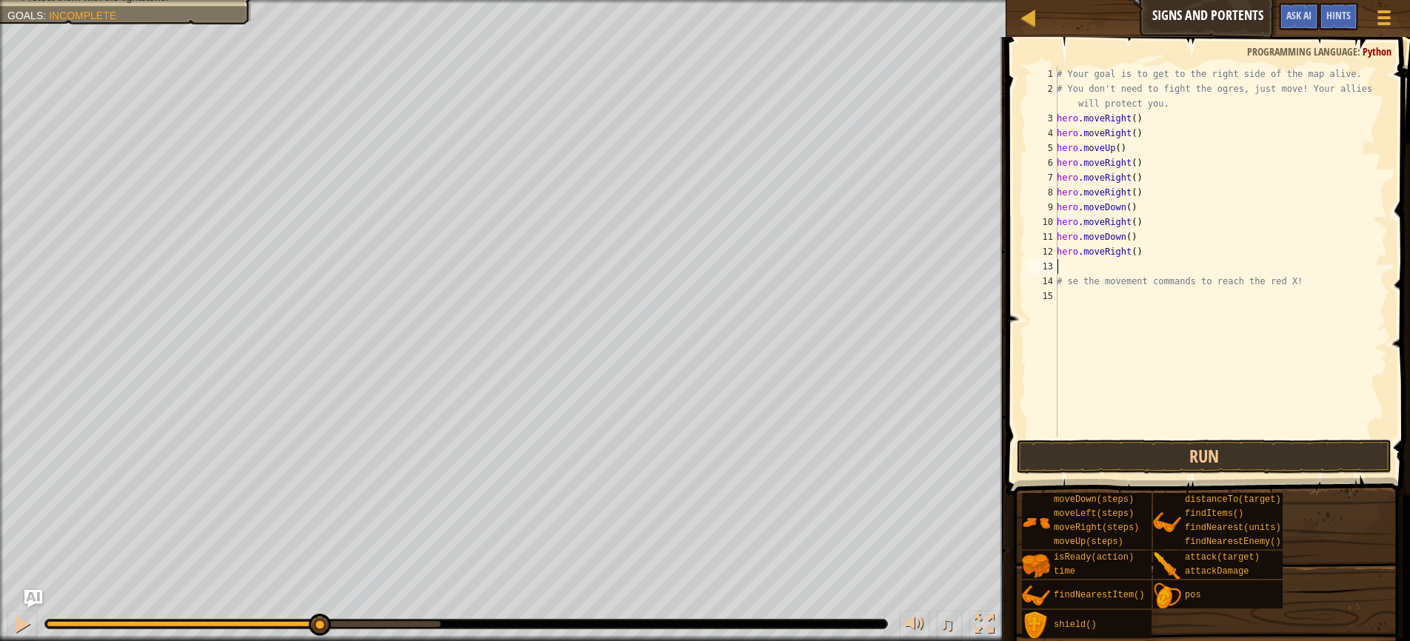
scroll to position [7, 0]
click at [1211, 451] on button "Run" at bounding box center [1204, 457] width 375 height 34
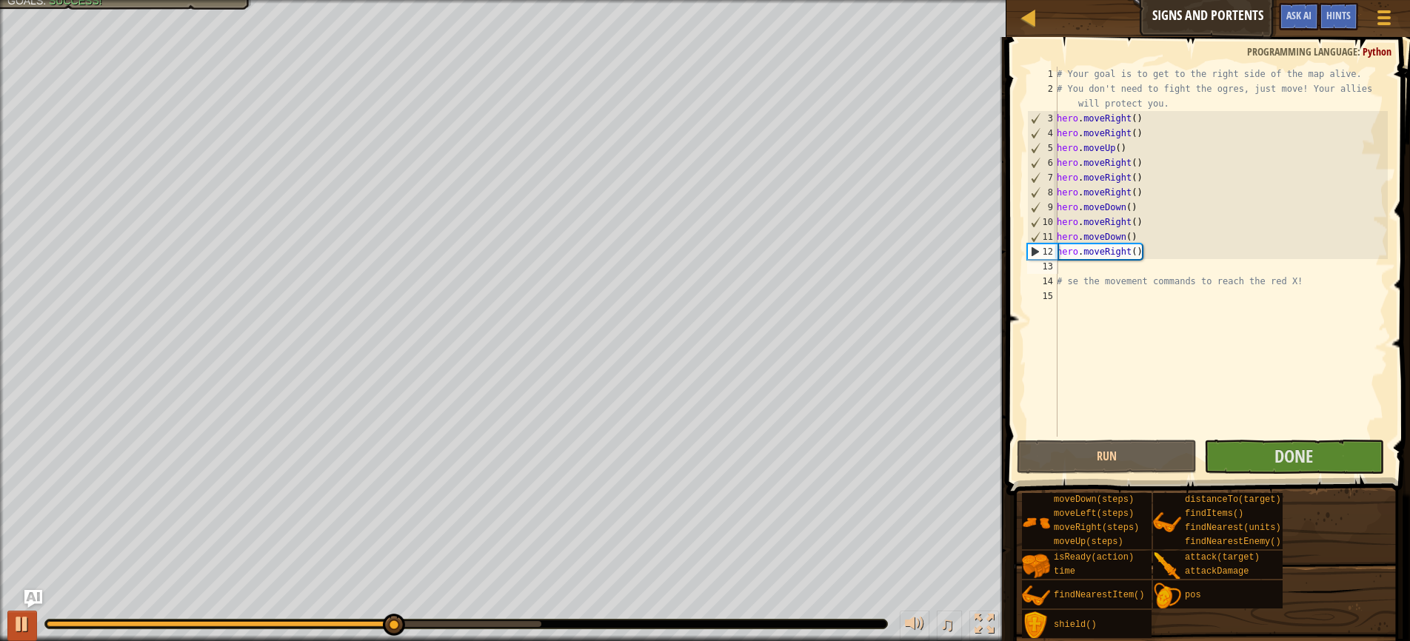
click at [16, 626] on div at bounding box center [22, 624] width 19 height 19
click at [1267, 458] on button "Done" at bounding box center [1294, 457] width 180 height 34
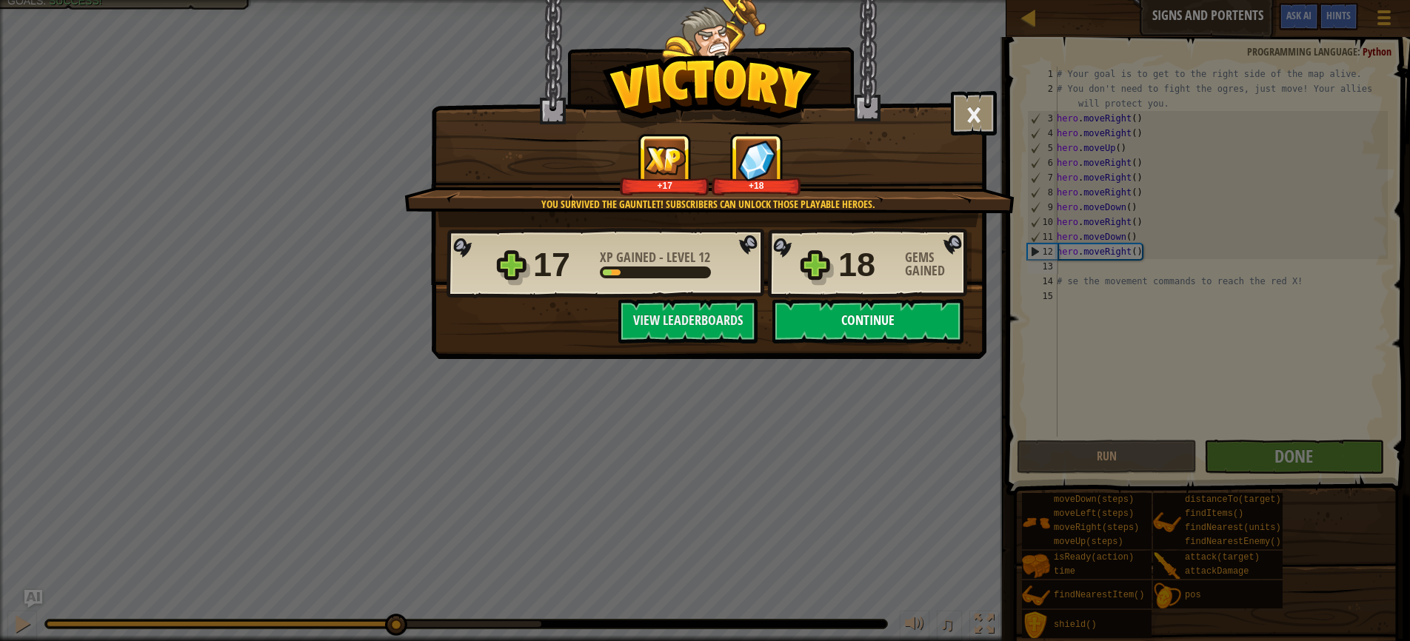
click at [846, 319] on button "Continue" at bounding box center [867, 321] width 191 height 44
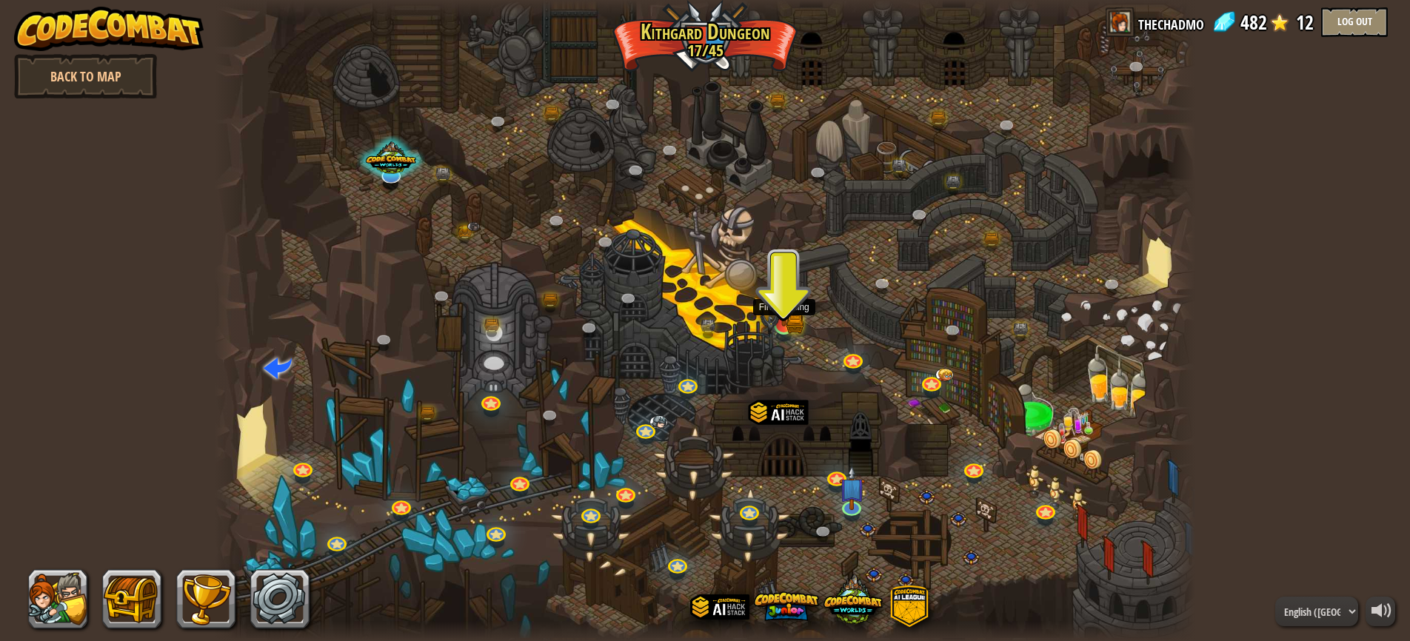
click at [785, 330] on link at bounding box center [784, 325] width 30 height 30
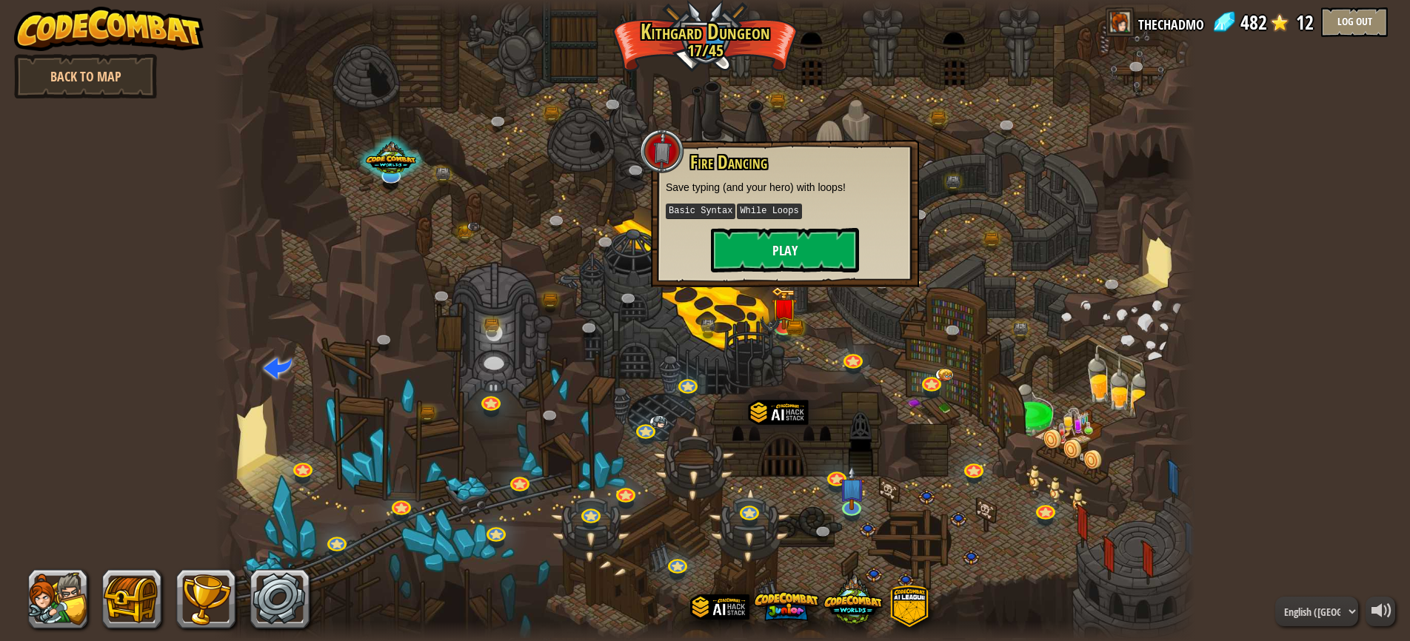
click at [759, 252] on button "Play" at bounding box center [785, 250] width 148 height 44
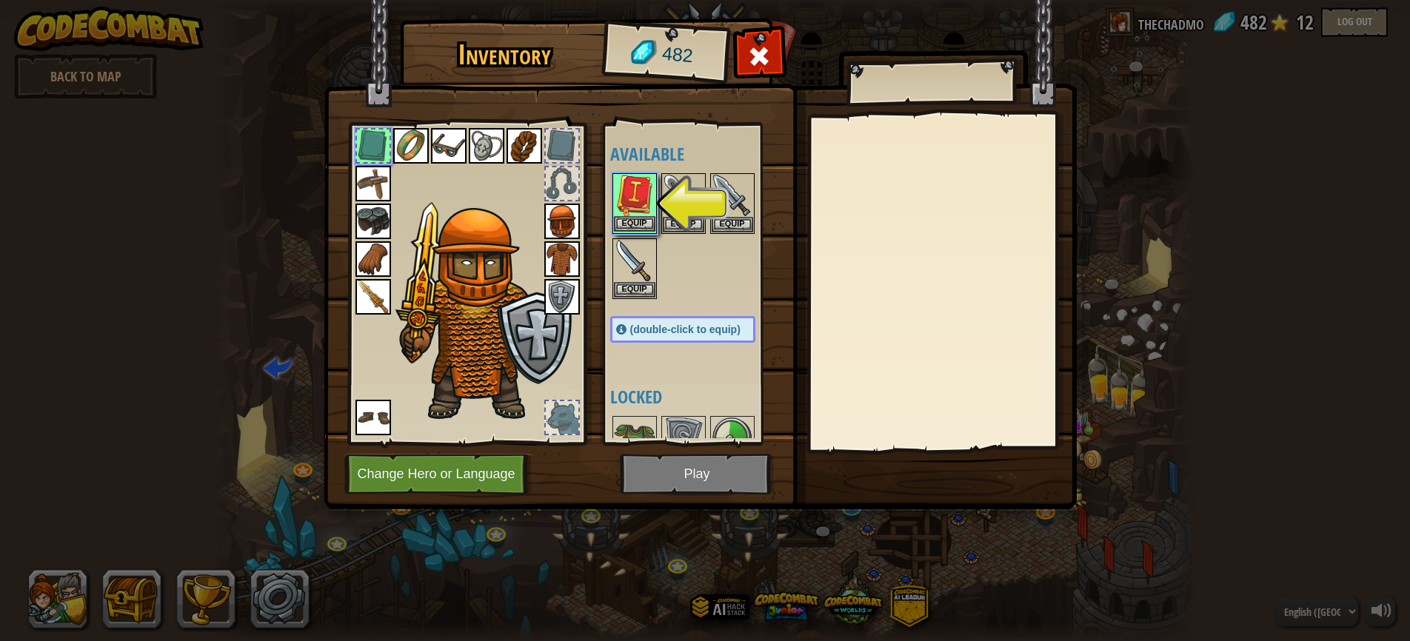
click at [636, 220] on button "Equip" at bounding box center [634, 224] width 41 height 16
click at [663, 220] on button "Equip" at bounding box center [683, 225] width 41 height 16
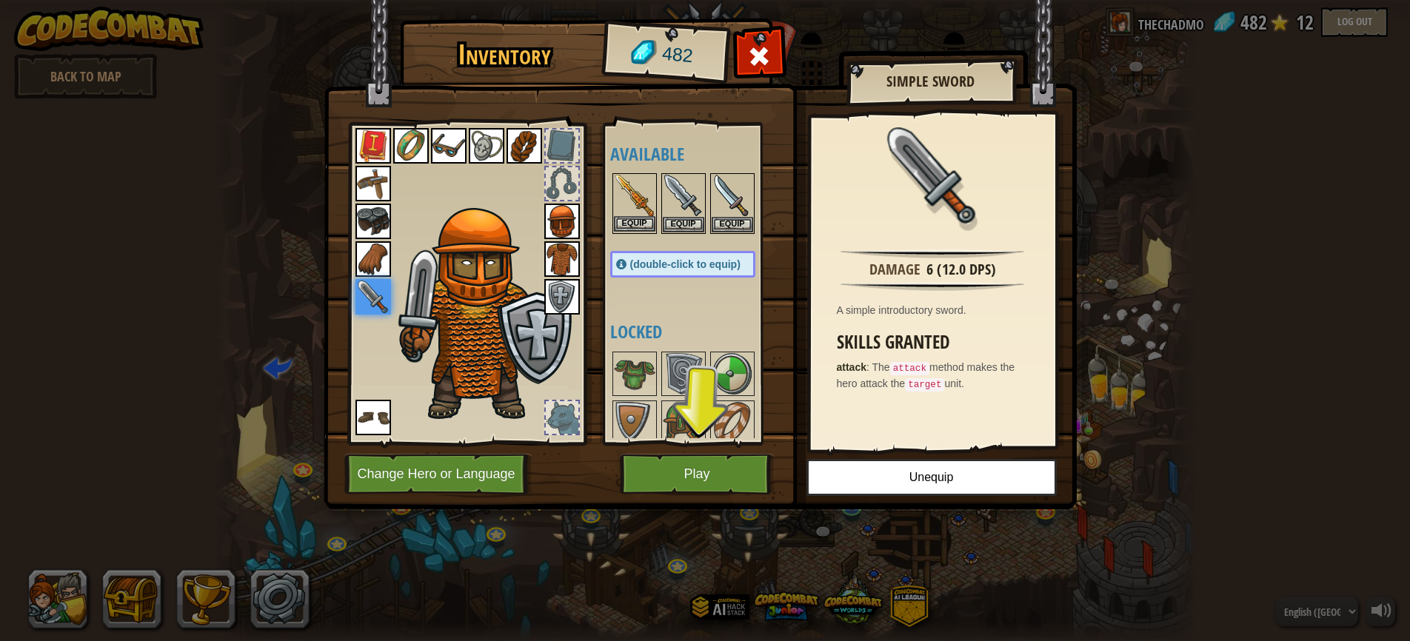
click at [632, 215] on img at bounding box center [634, 195] width 41 height 41
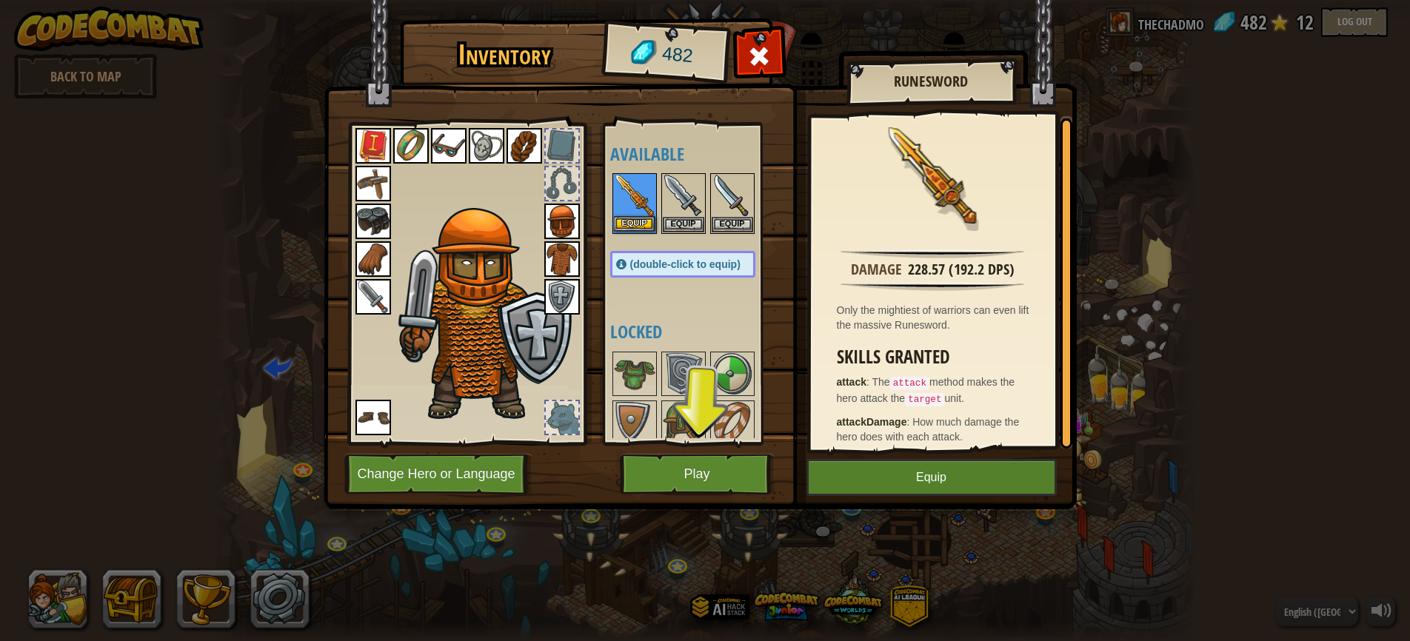
click at [632, 222] on button "Equip" at bounding box center [634, 224] width 41 height 16
click at [0, 0] on button "Equip" at bounding box center [0, 0] width 0 height 0
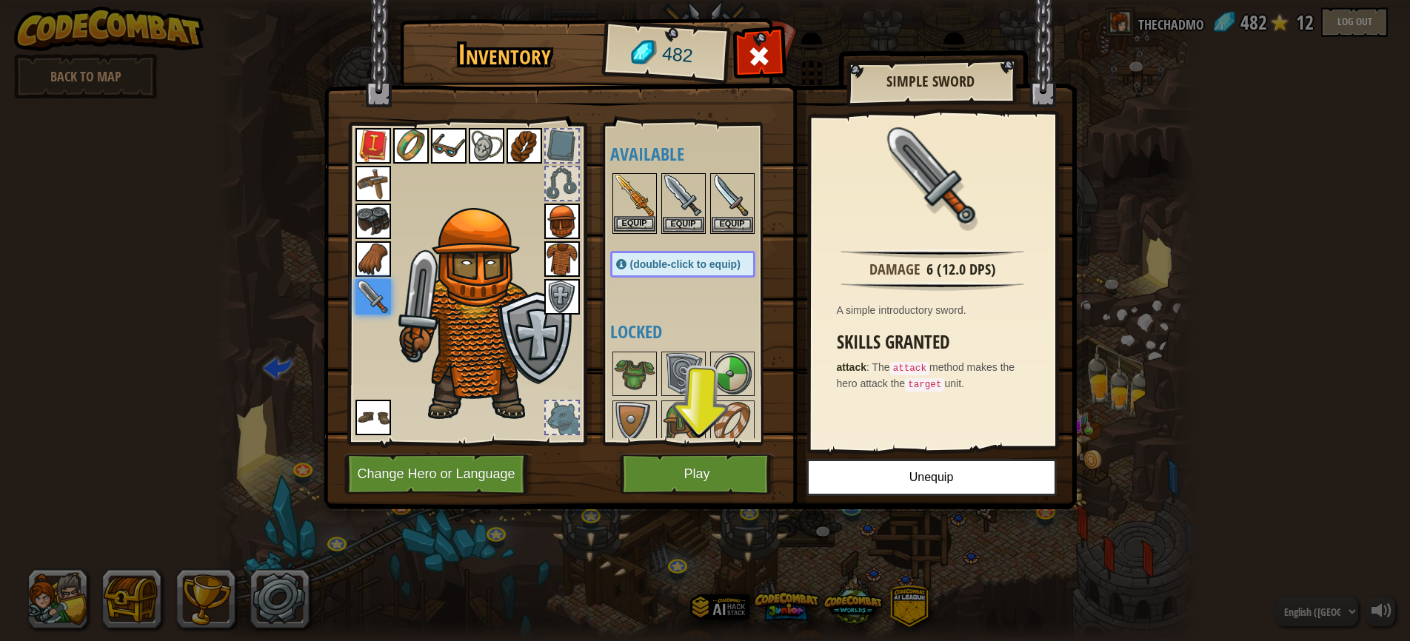
click at [632, 222] on button "Equip" at bounding box center [634, 224] width 41 height 16
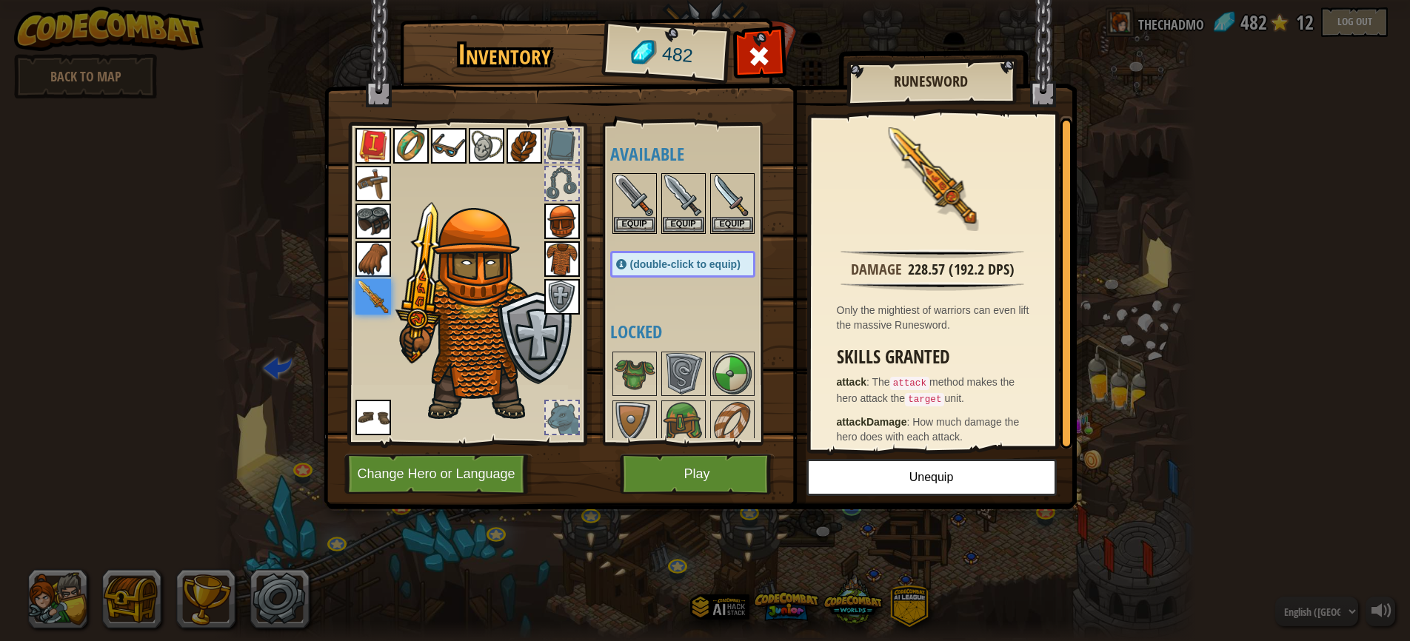
click at [689, 475] on button "Play" at bounding box center [697, 474] width 155 height 41
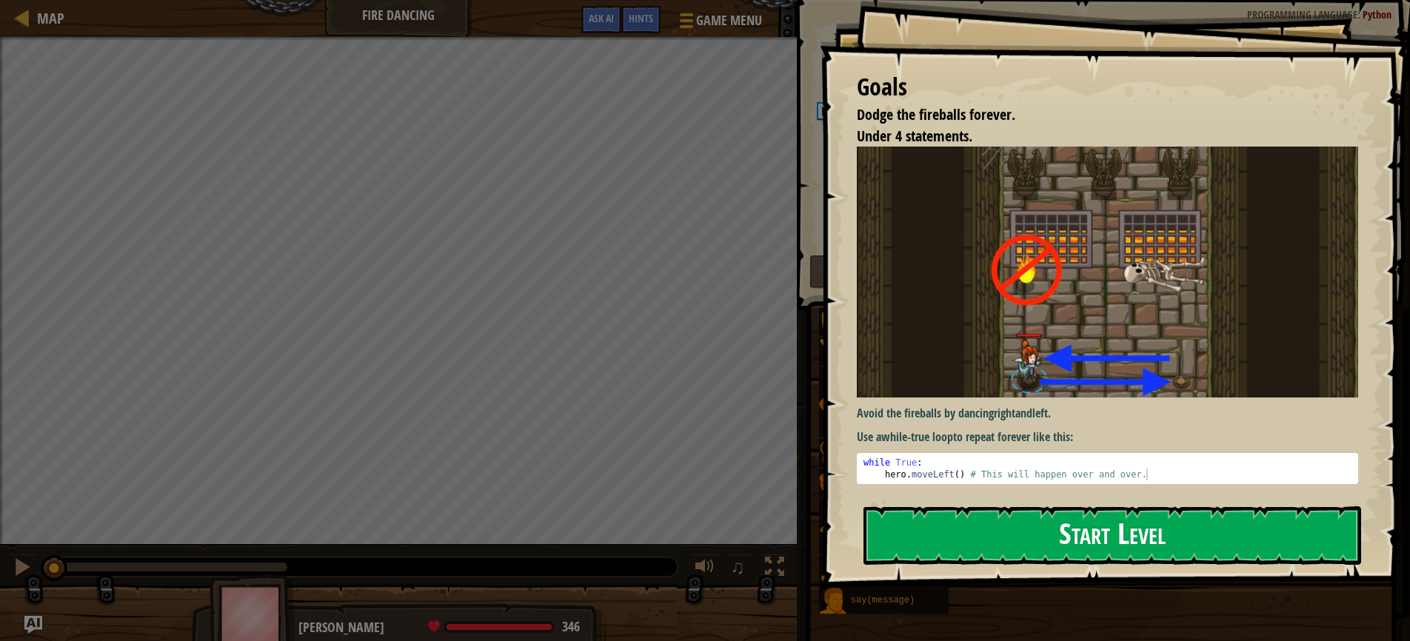
click at [949, 540] on button "Start Level" at bounding box center [1112, 535] width 498 height 58
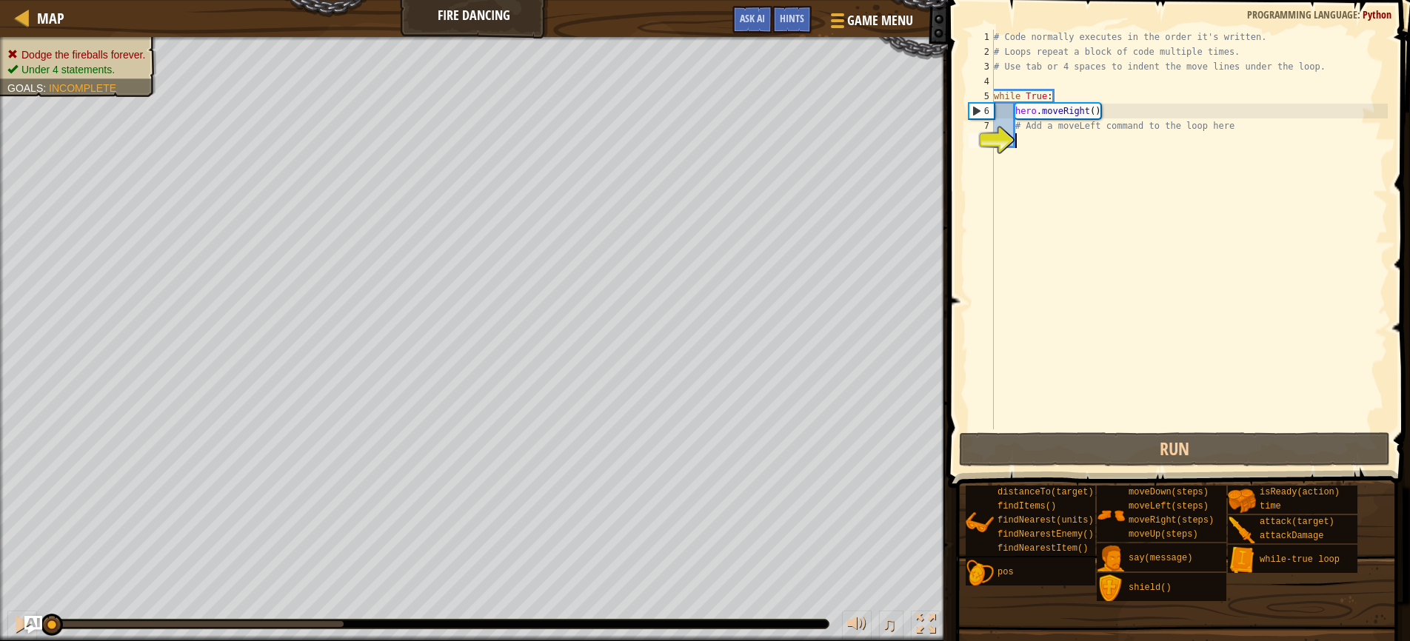
click at [1095, 164] on div "# Code normally executes in the order it's written. # Loops repeat a block of c…" at bounding box center [1189, 244] width 397 height 429
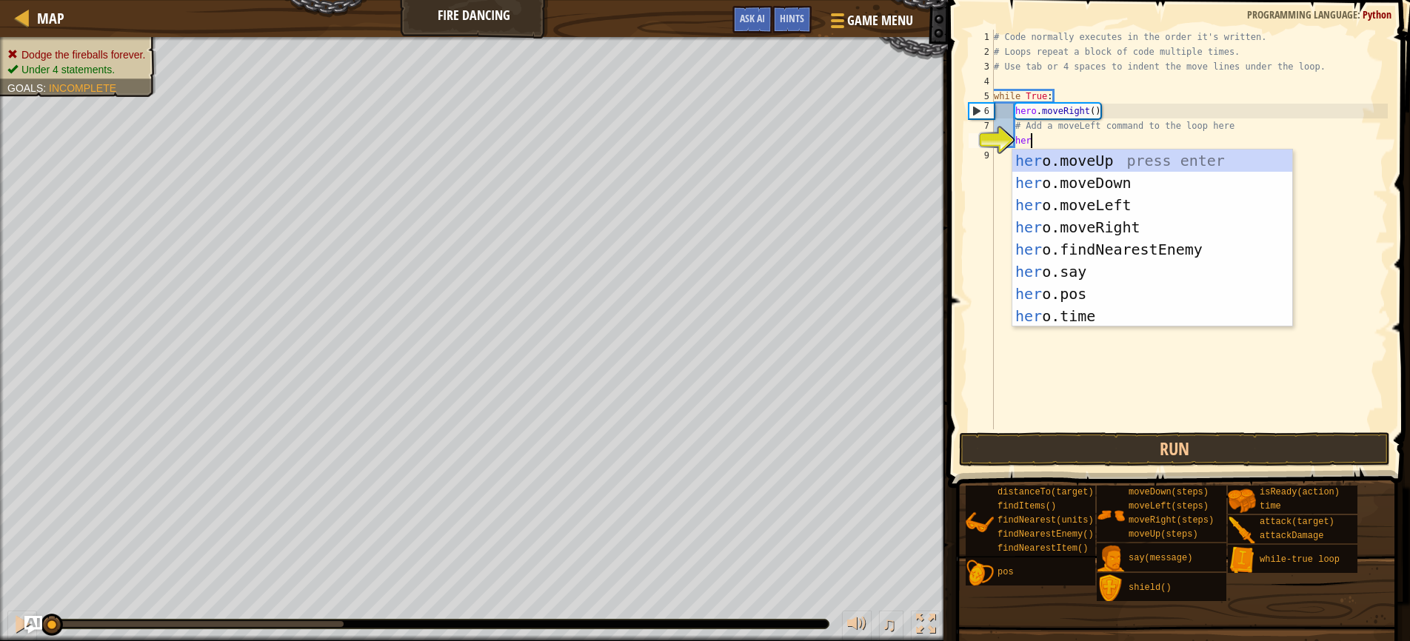
type textarea "hero"
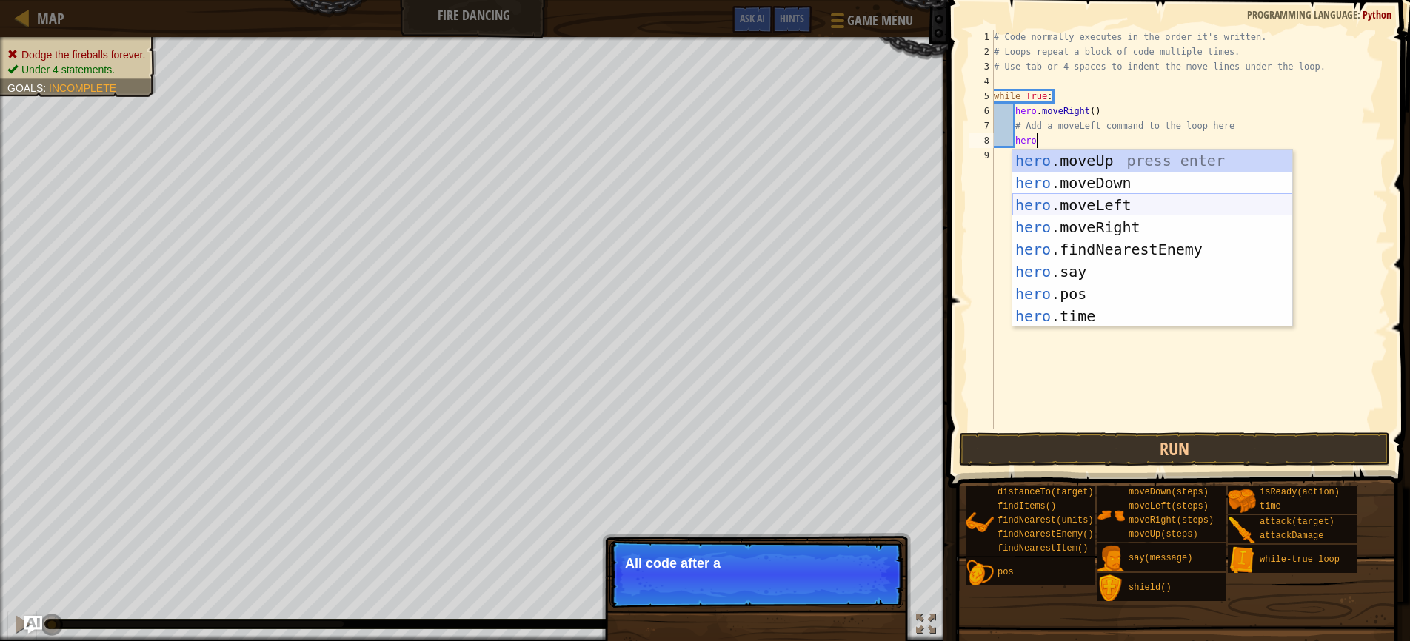
click at [1071, 204] on div "hero .moveUp press enter hero .moveDown press enter hero .moveLeft press enter …" at bounding box center [1152, 261] width 280 height 222
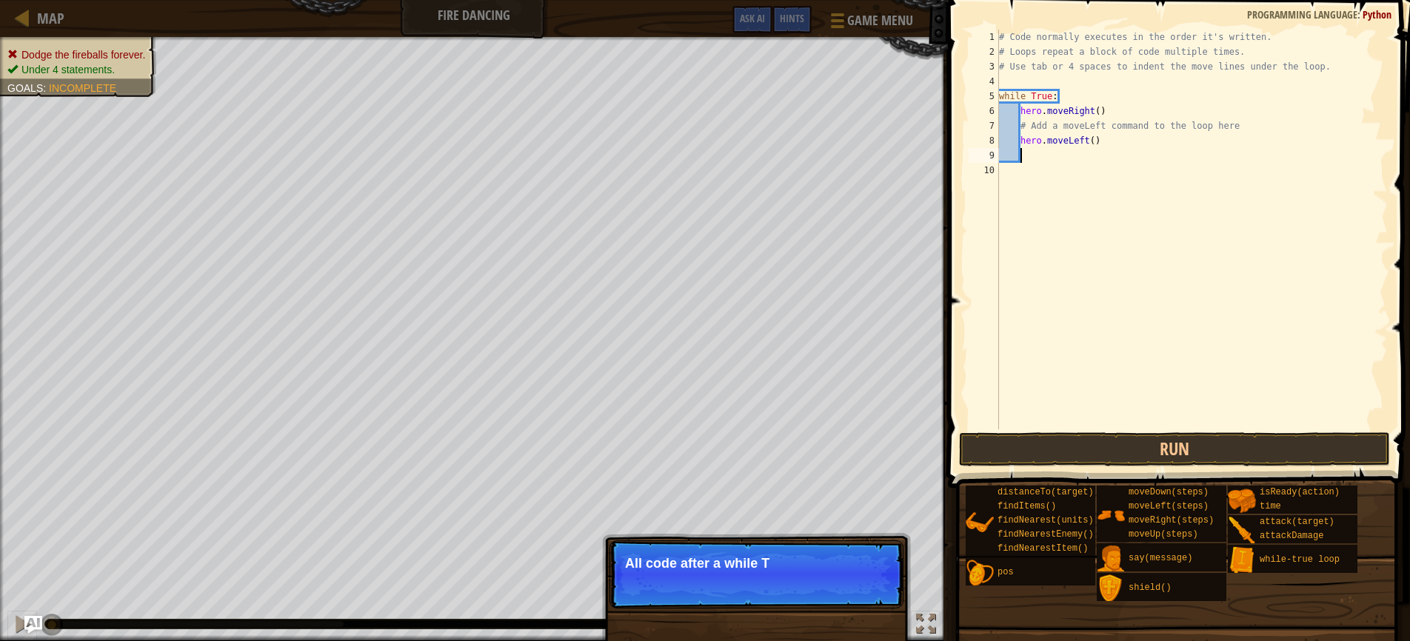
scroll to position [7, 1]
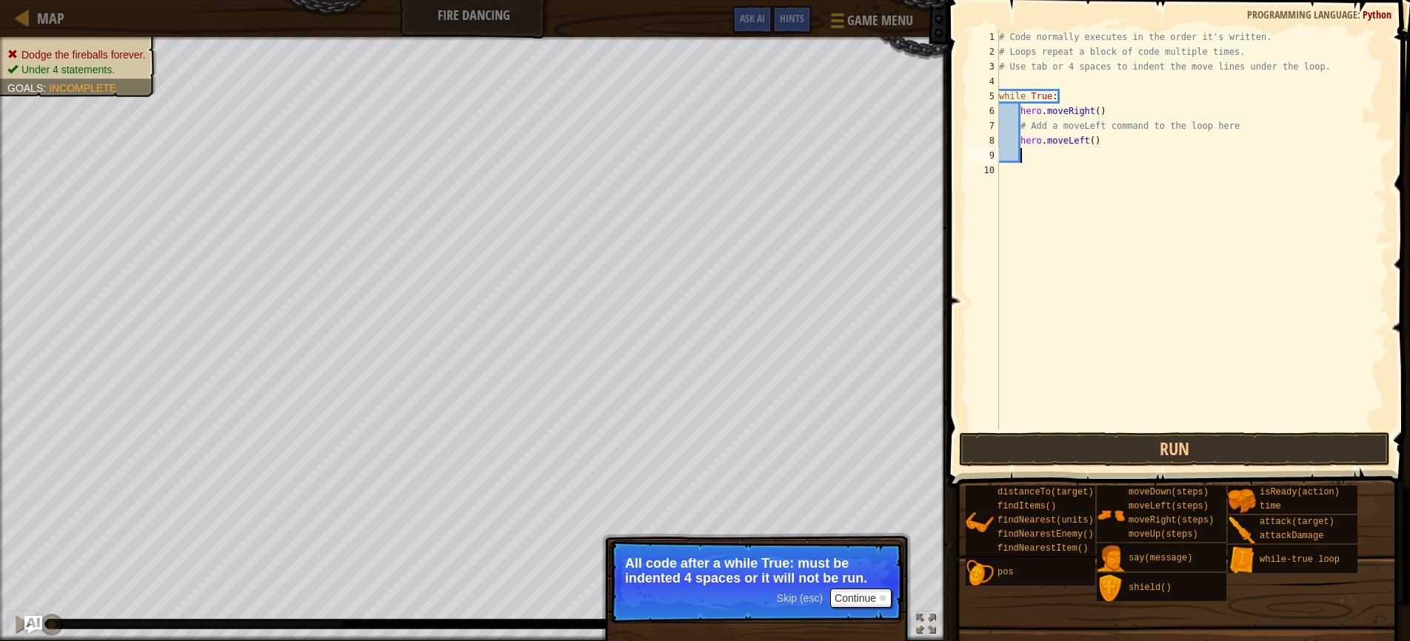
click at [1016, 138] on div "# Code normally executes in the order it's written. # Loops repeat a block of c…" at bounding box center [1192, 244] width 392 height 429
type textarea "hero.moveLeft()"
click at [864, 599] on button "Continue" at bounding box center [860, 598] width 61 height 19
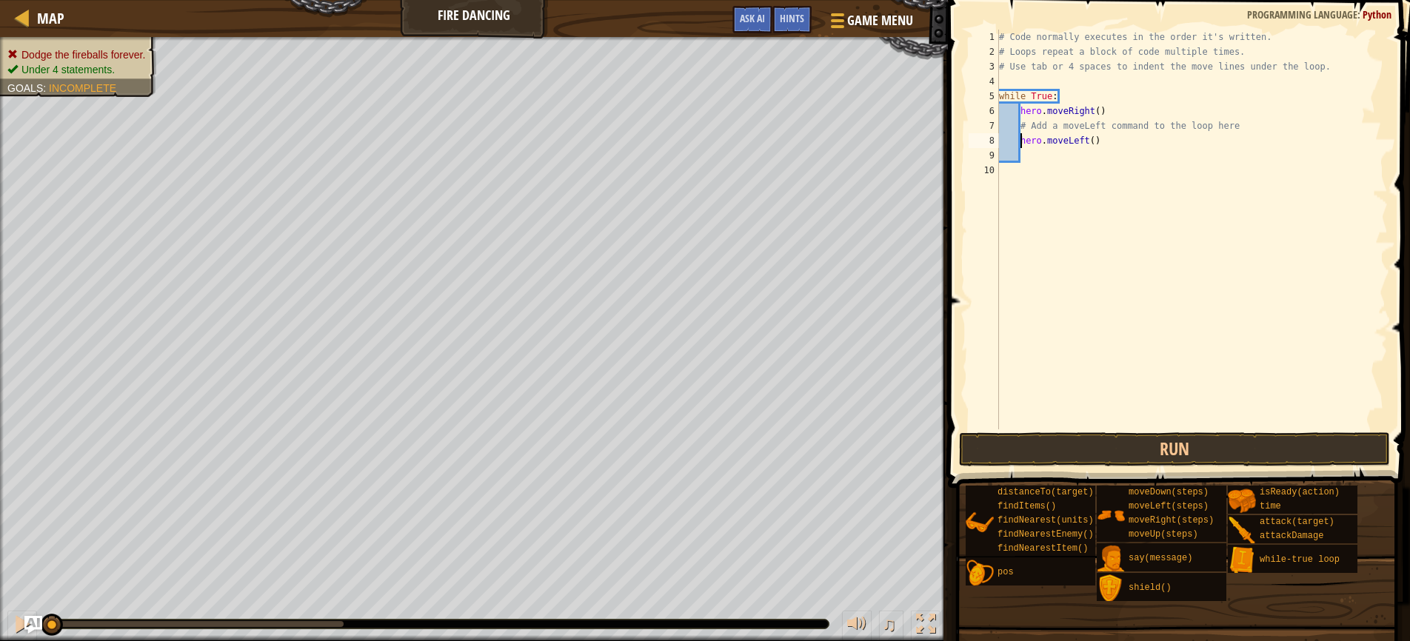
click at [912, 603] on div "♫" at bounding box center [474, 620] width 948 height 44
click at [1123, 453] on button "Run" at bounding box center [1174, 449] width 431 height 34
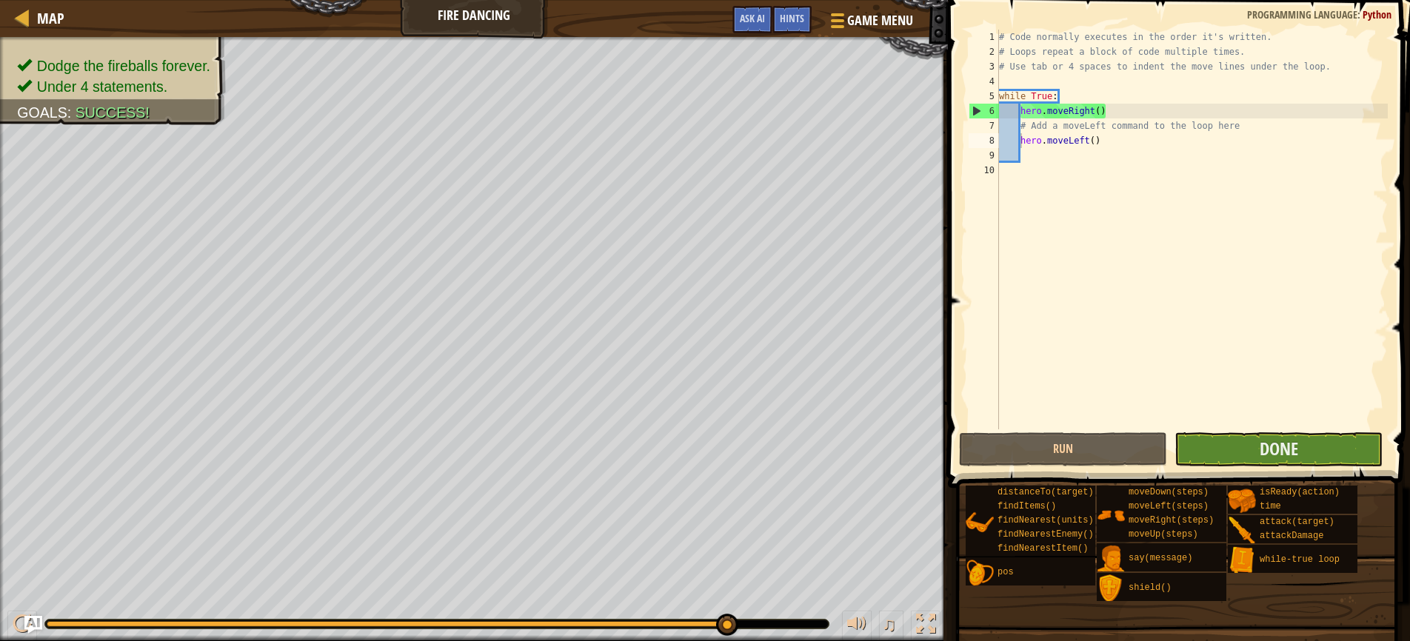
click at [1240, 447] on button "Done" at bounding box center [1278, 449] width 208 height 34
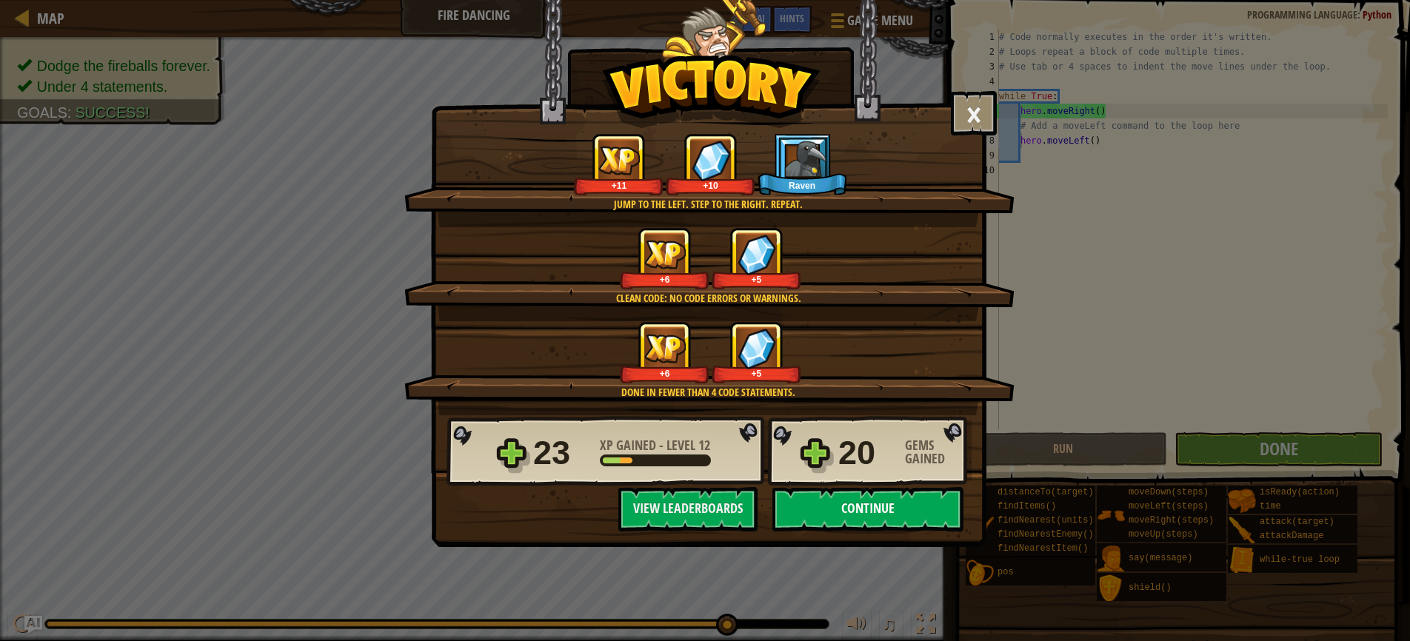
click at [860, 509] on button "Continue" at bounding box center [867, 509] width 191 height 44
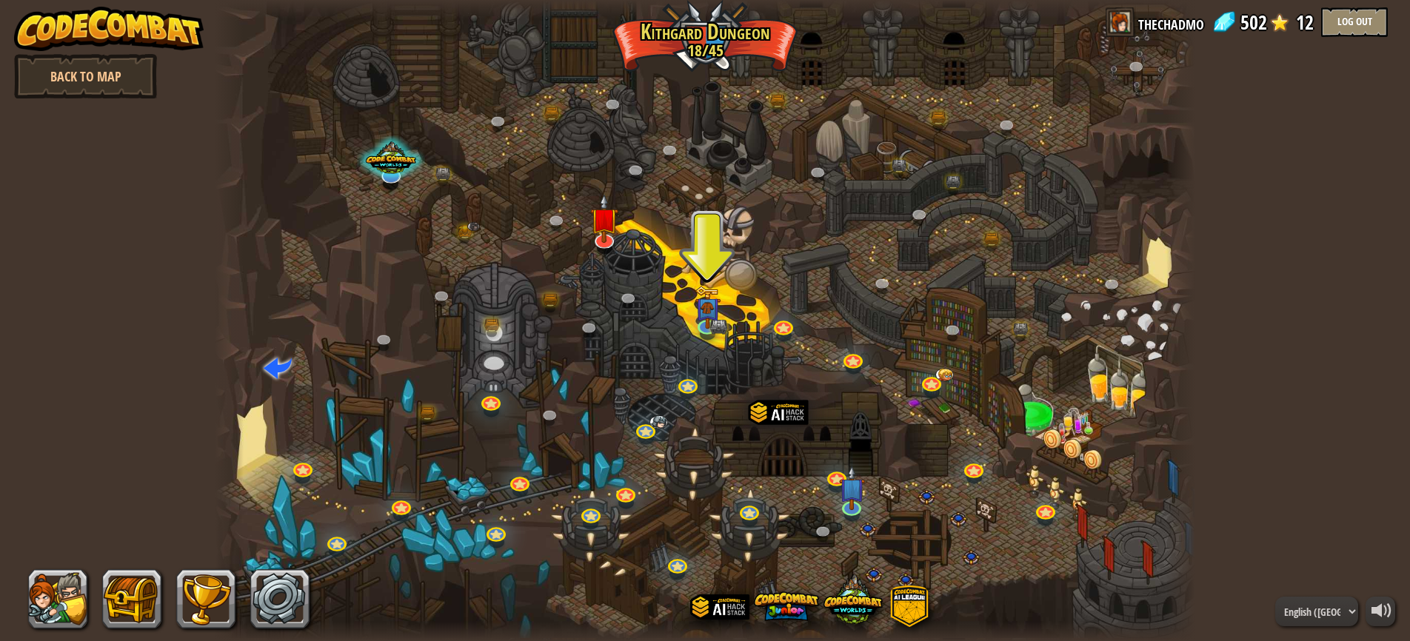
click at [1121, 27] on span at bounding box center [1121, 22] width 30 height 30
click at [1172, 27] on link "thechadmo" at bounding box center [1171, 22] width 66 height 30
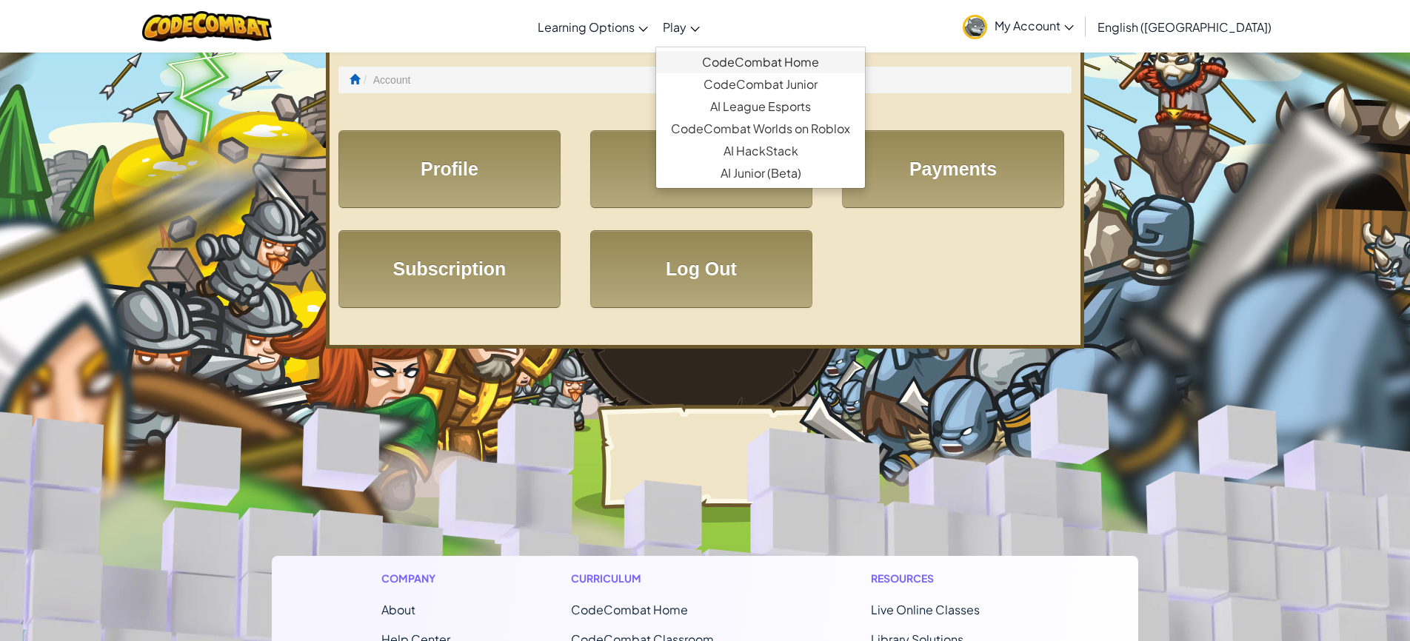
click at [797, 64] on link "CodeCombat Home" at bounding box center [760, 62] width 209 height 22
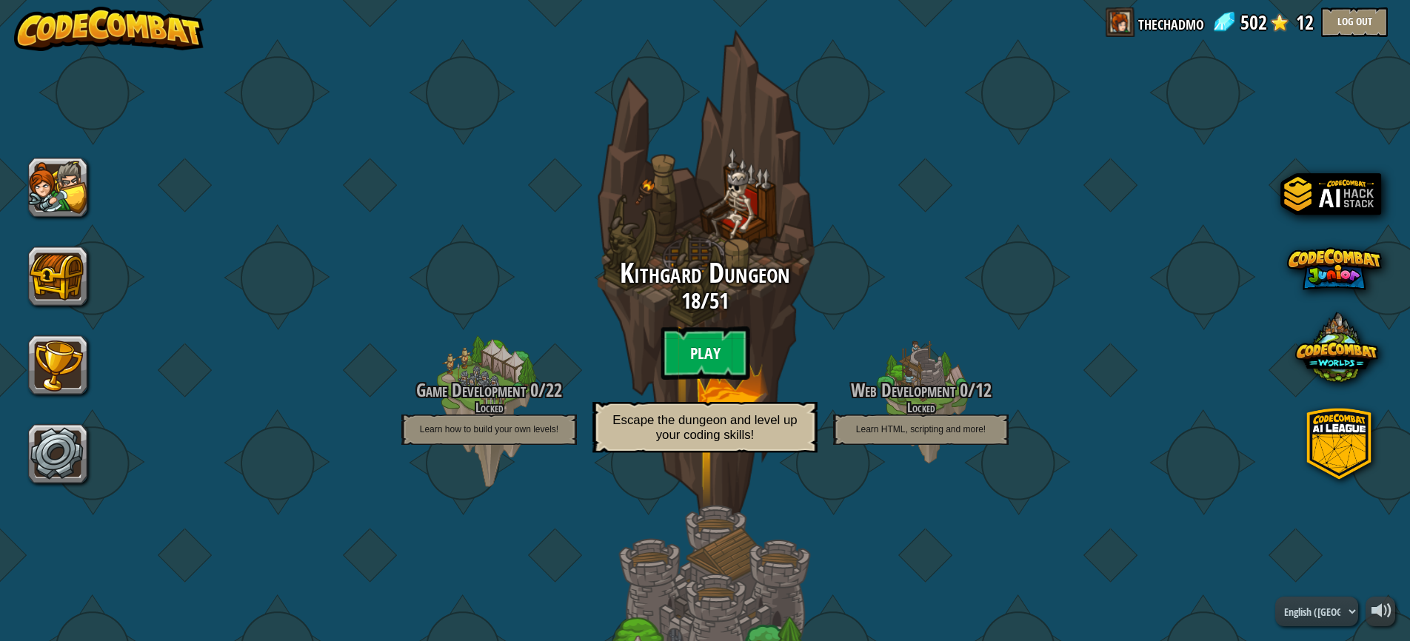
click at [700, 359] on btn "Play" at bounding box center [705, 353] width 89 height 53
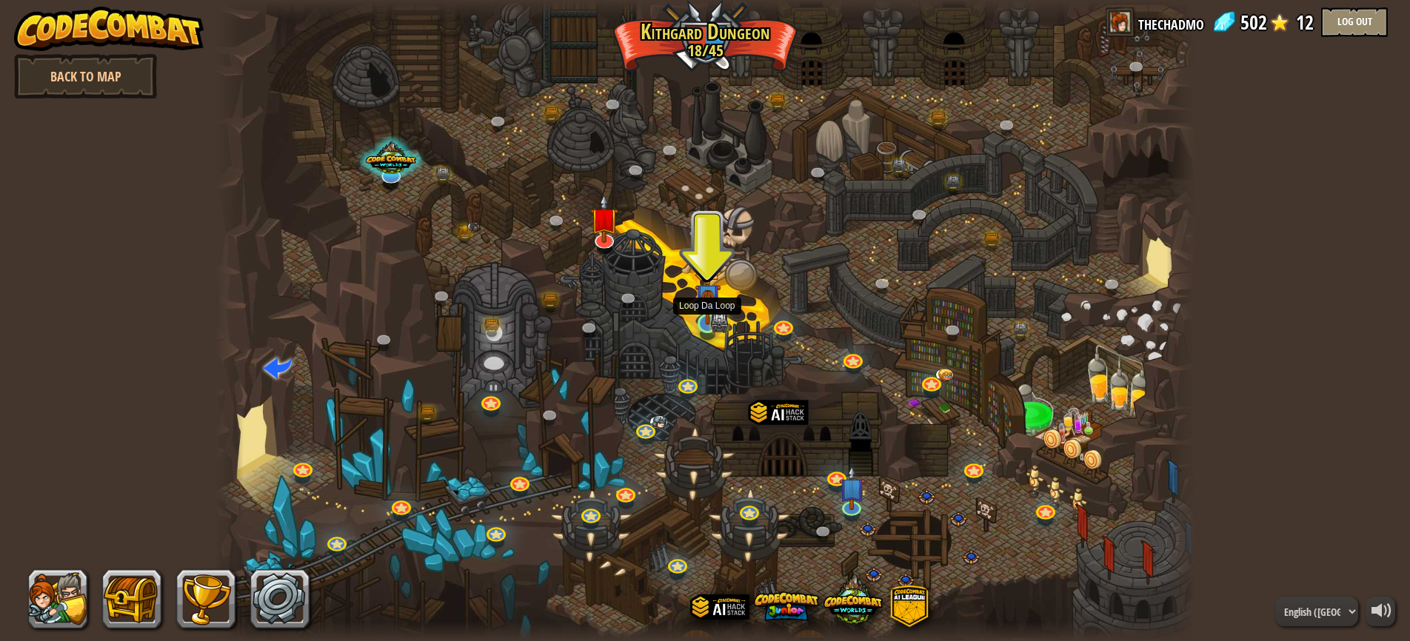
click at [710, 305] on img at bounding box center [707, 297] width 15 height 15
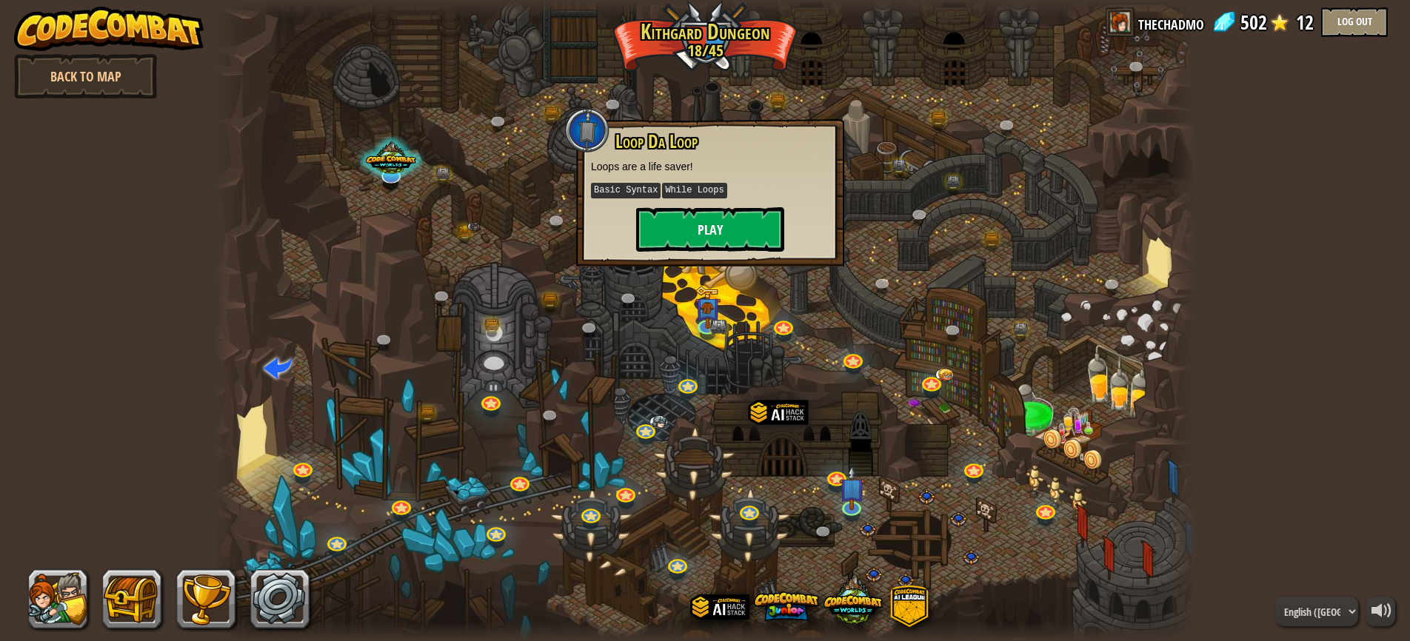
click at [693, 224] on button "Play" at bounding box center [710, 229] width 148 height 44
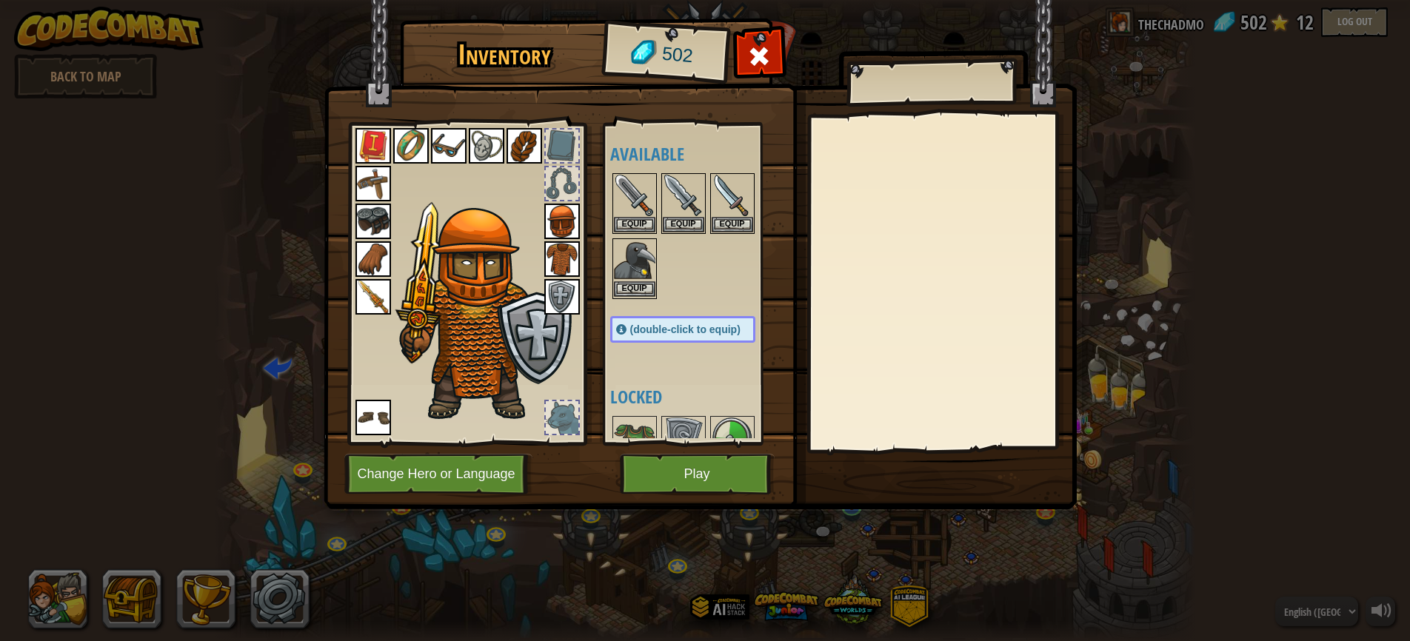
click at [637, 290] on button "Equip" at bounding box center [634, 289] width 41 height 16
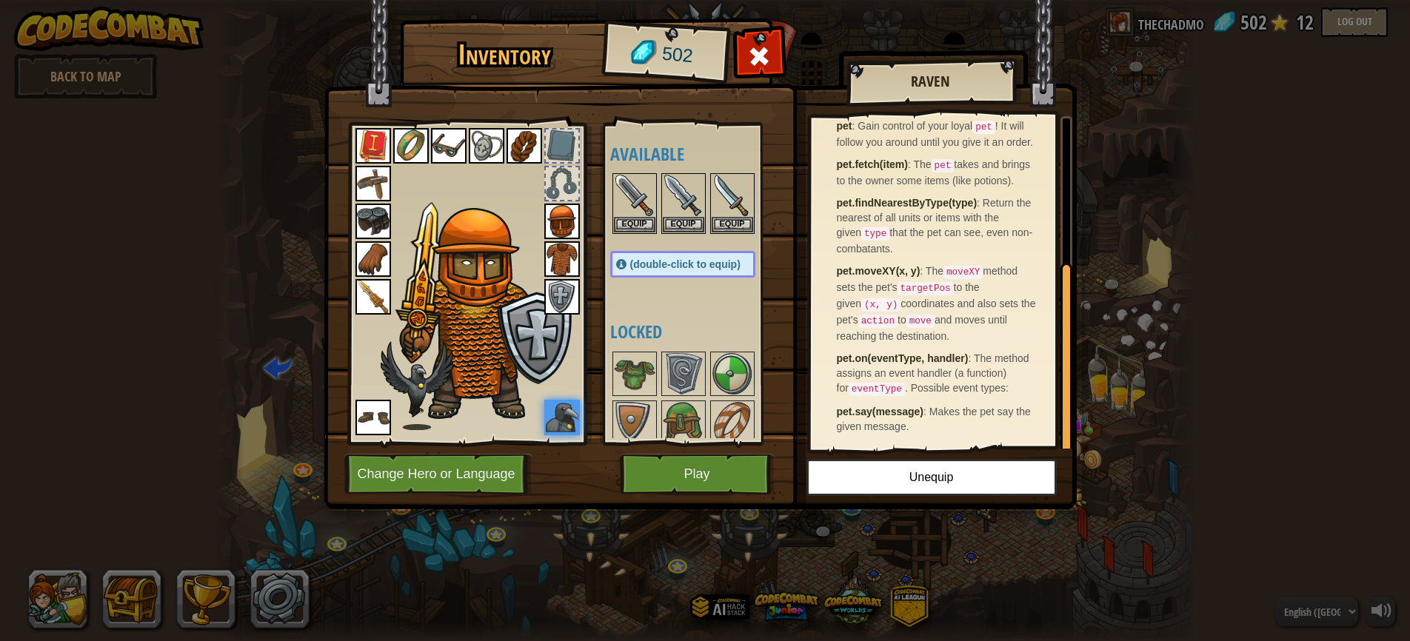
scroll to position [255, 0]
click at [695, 471] on button "Play" at bounding box center [697, 474] width 155 height 41
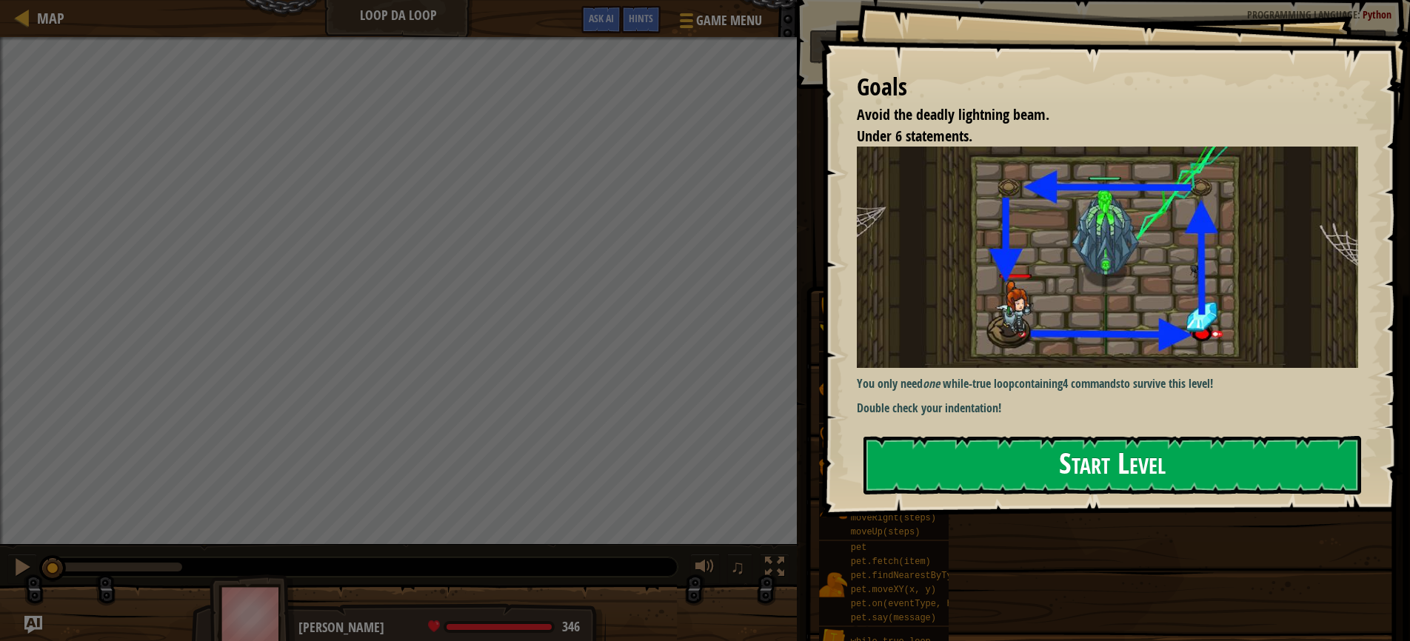
click at [1015, 455] on button "Start Level" at bounding box center [1112, 465] width 498 height 58
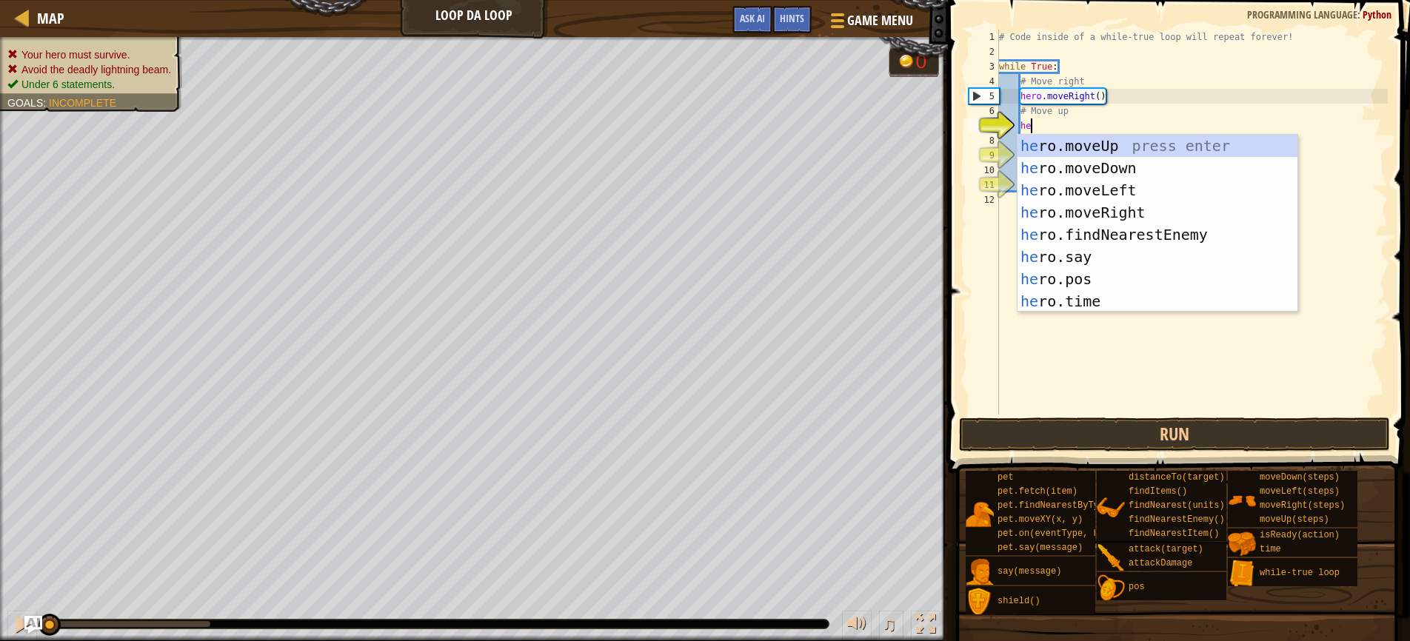
type textarea "hero"
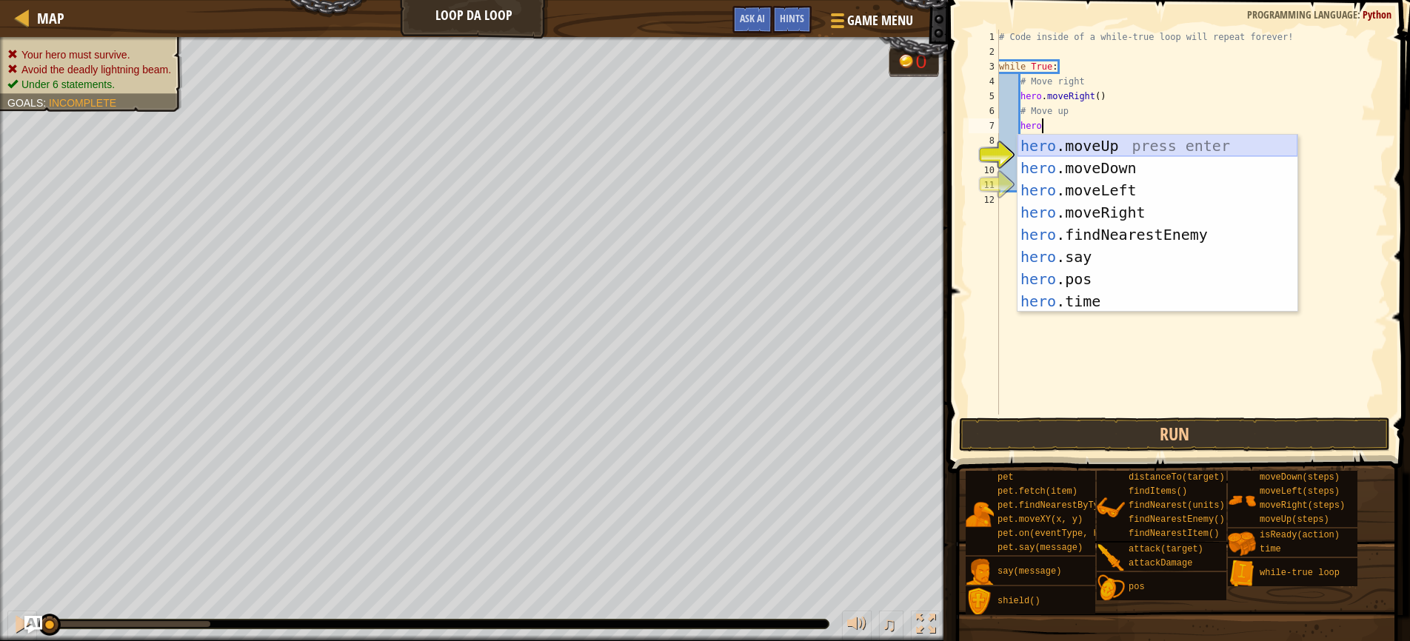
click at [1089, 151] on div "hero .moveUp press enter hero .moveDown press enter hero .moveLeft press enter …" at bounding box center [1157, 246] width 280 height 222
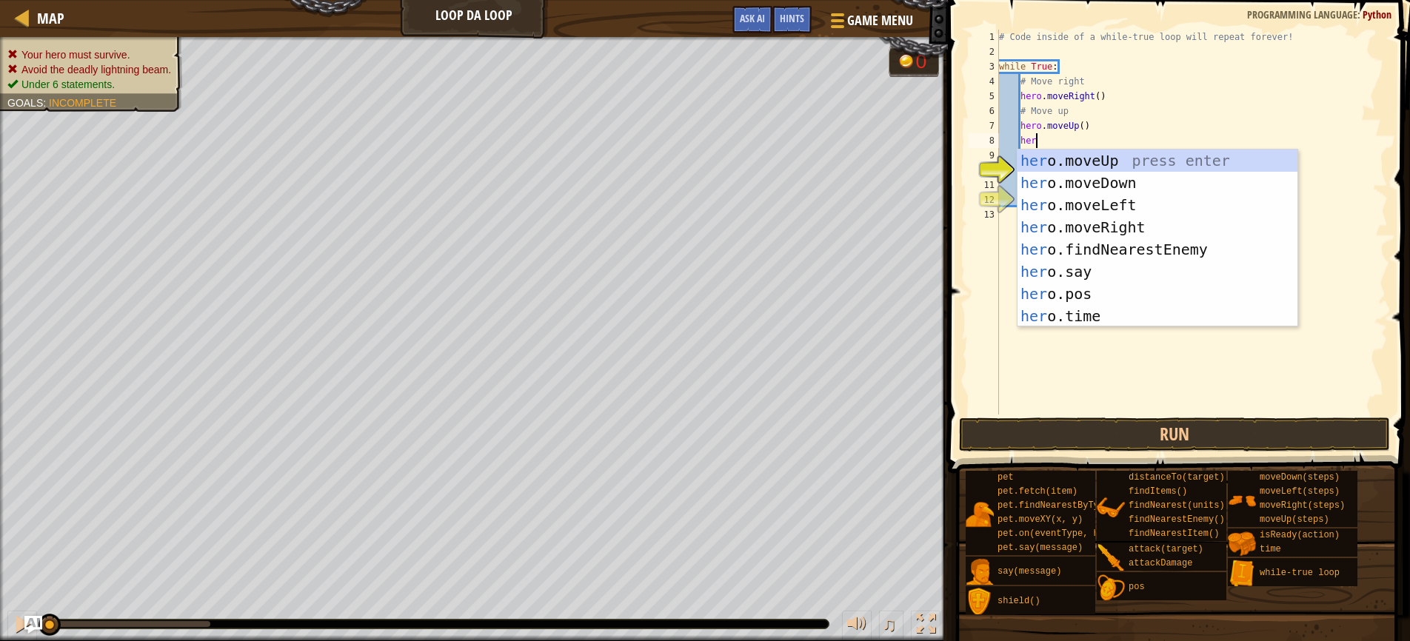
type textarea "hero"
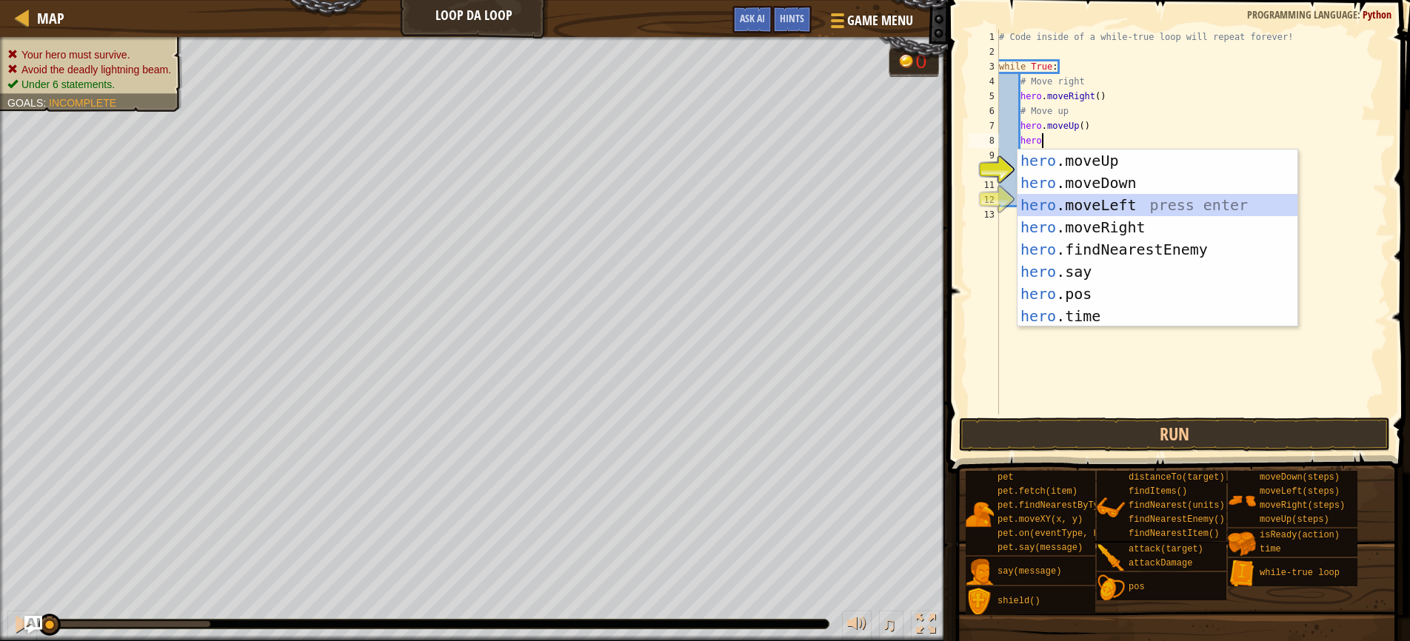
click at [1111, 204] on div "hero .moveUp press enter hero .moveDown press enter hero .moveLeft press enter …" at bounding box center [1157, 261] width 280 height 222
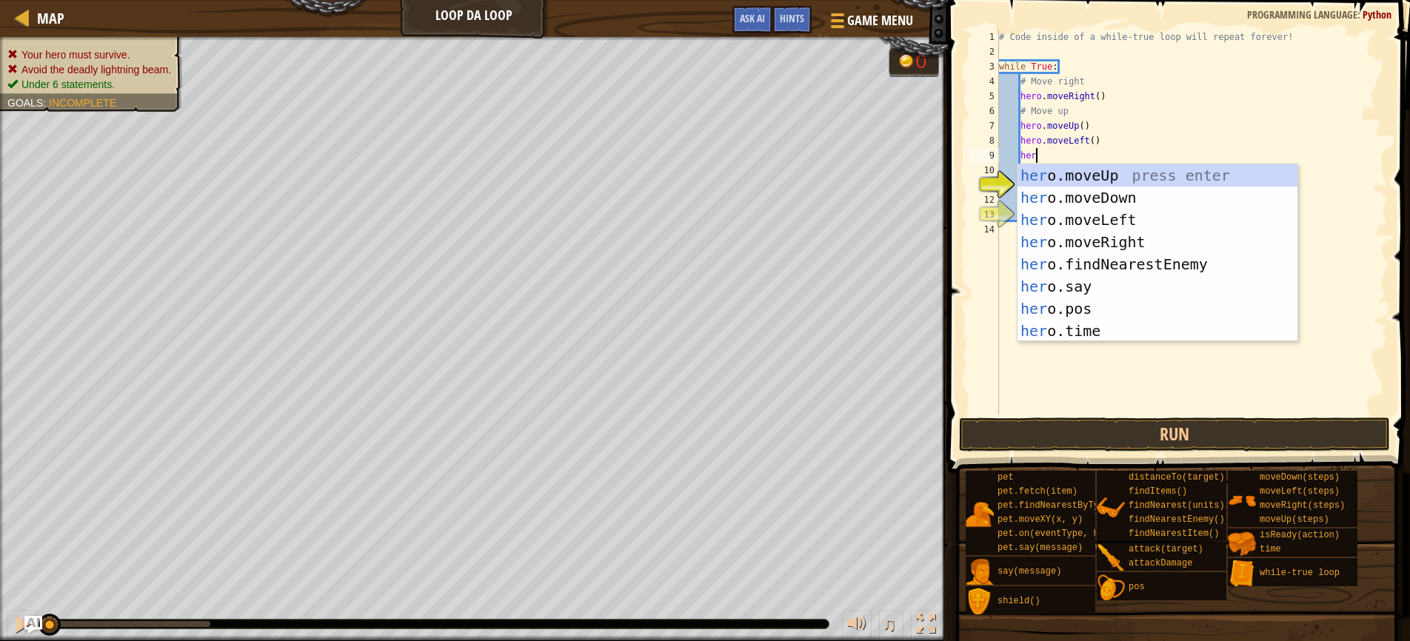
type textarea "hero"
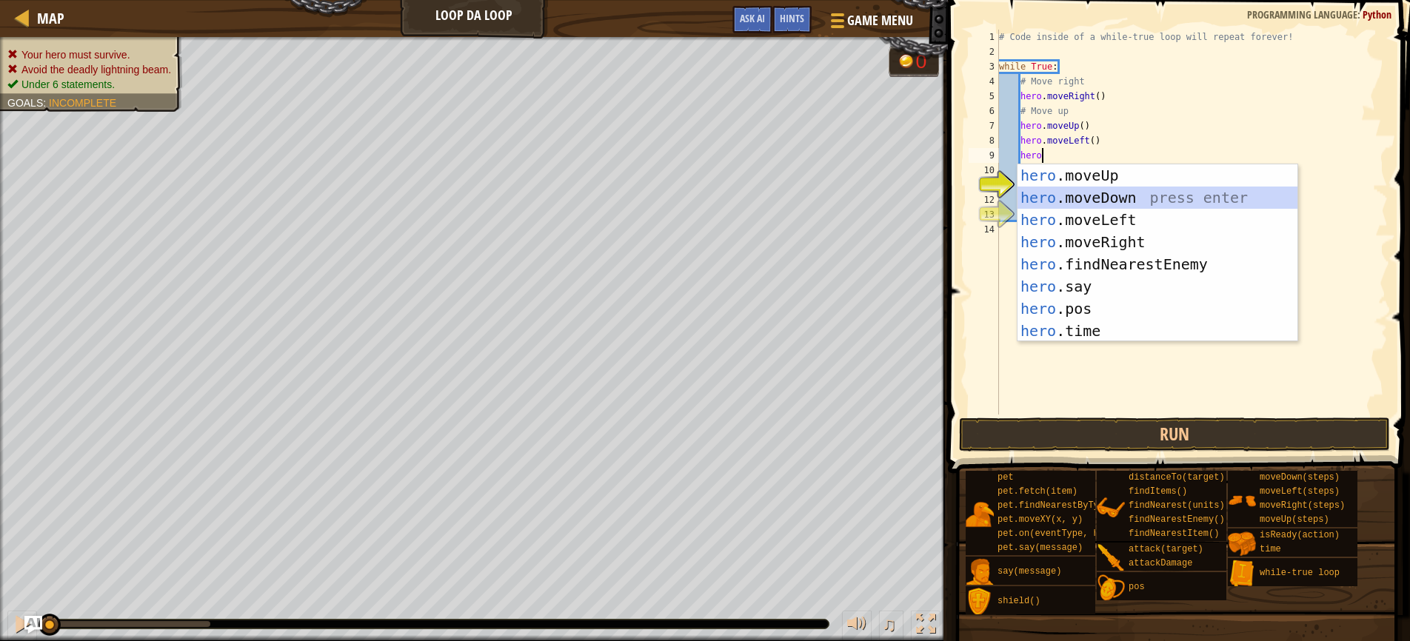
click at [1101, 200] on div "hero .moveUp press enter hero .moveDown press enter hero .moveLeft press enter …" at bounding box center [1157, 275] width 280 height 222
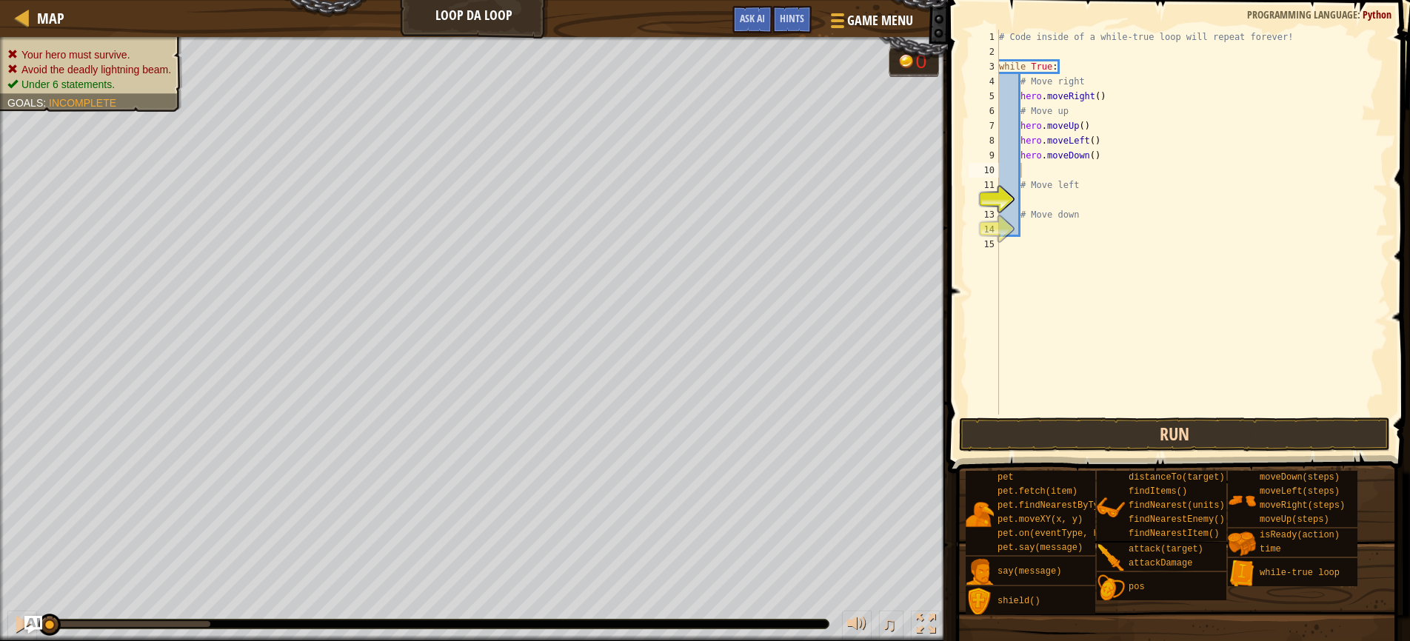
click at [1140, 436] on button "Run" at bounding box center [1174, 435] width 431 height 34
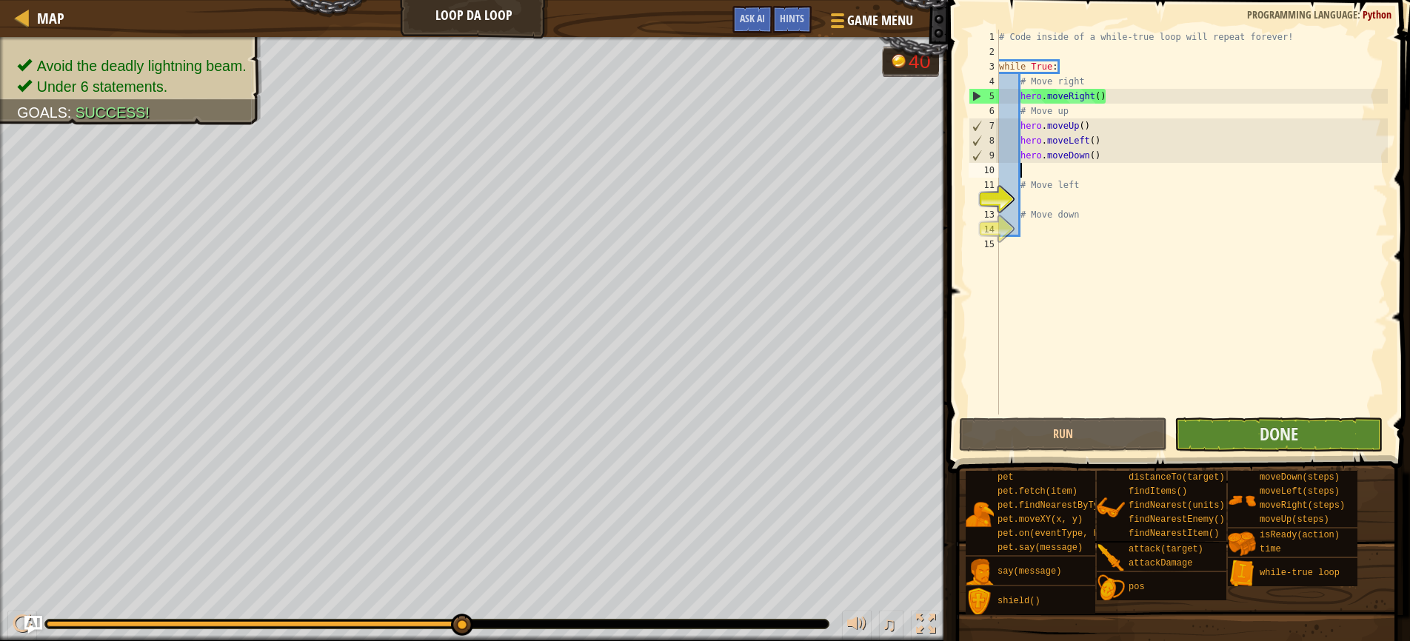
click at [1257, 444] on button "Done" at bounding box center [1278, 435] width 208 height 34
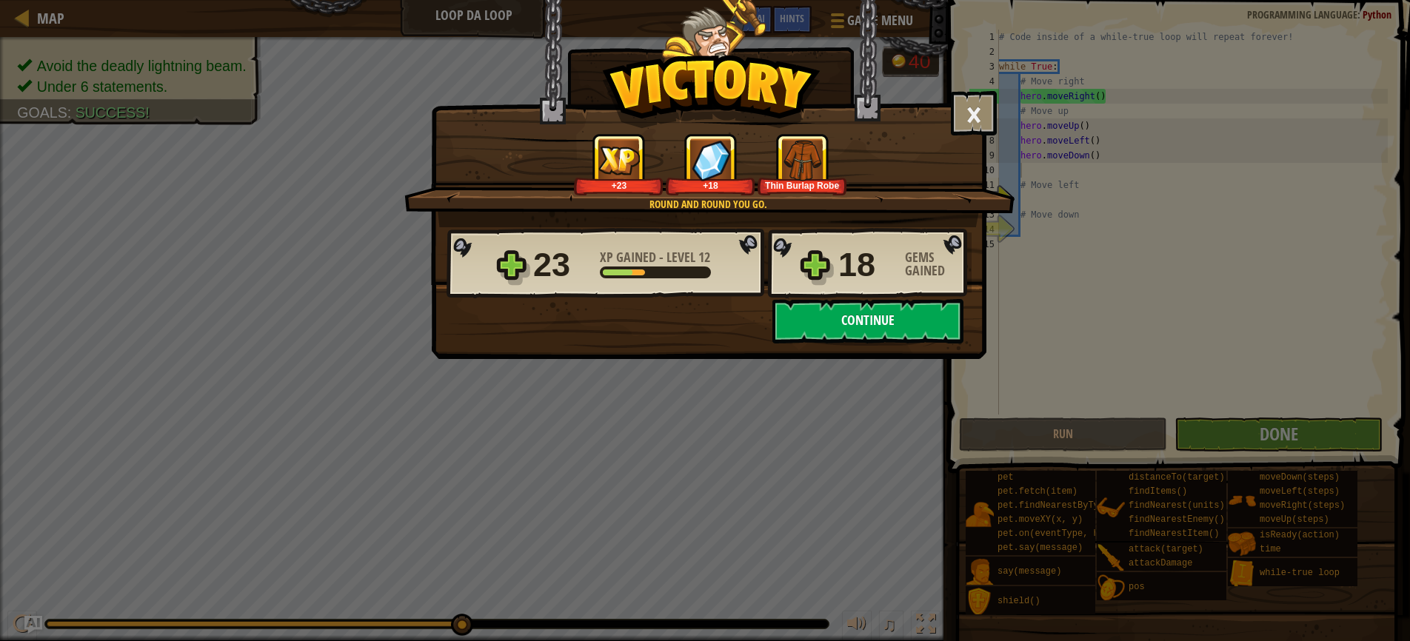
click at [840, 326] on button "Continue" at bounding box center [867, 321] width 191 height 44
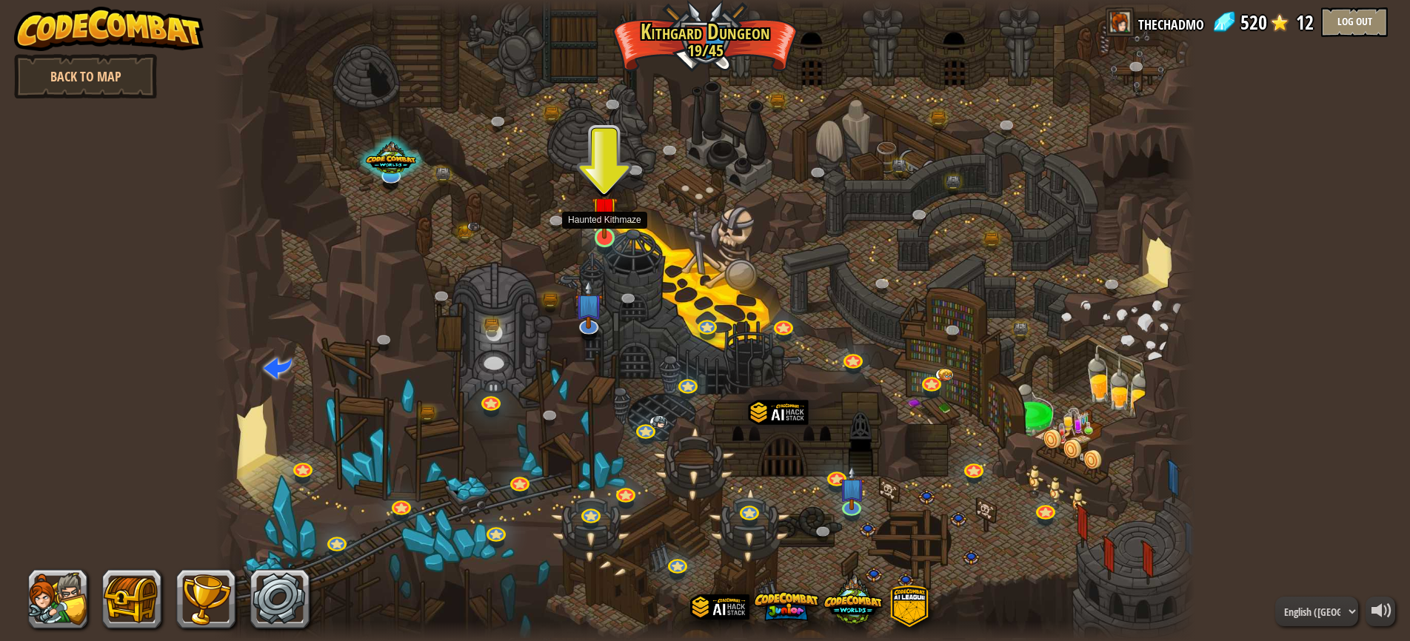
click at [602, 241] on link at bounding box center [604, 238] width 30 height 30
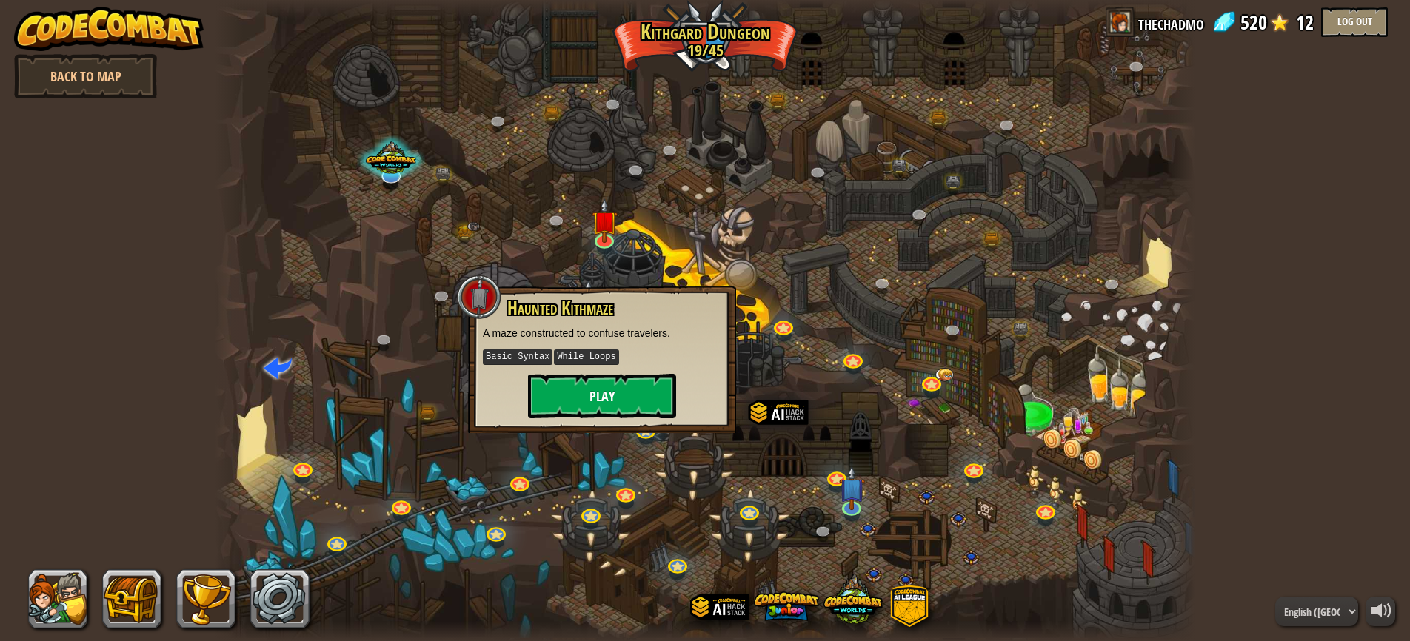
click at [601, 404] on button "Play" at bounding box center [602, 396] width 148 height 44
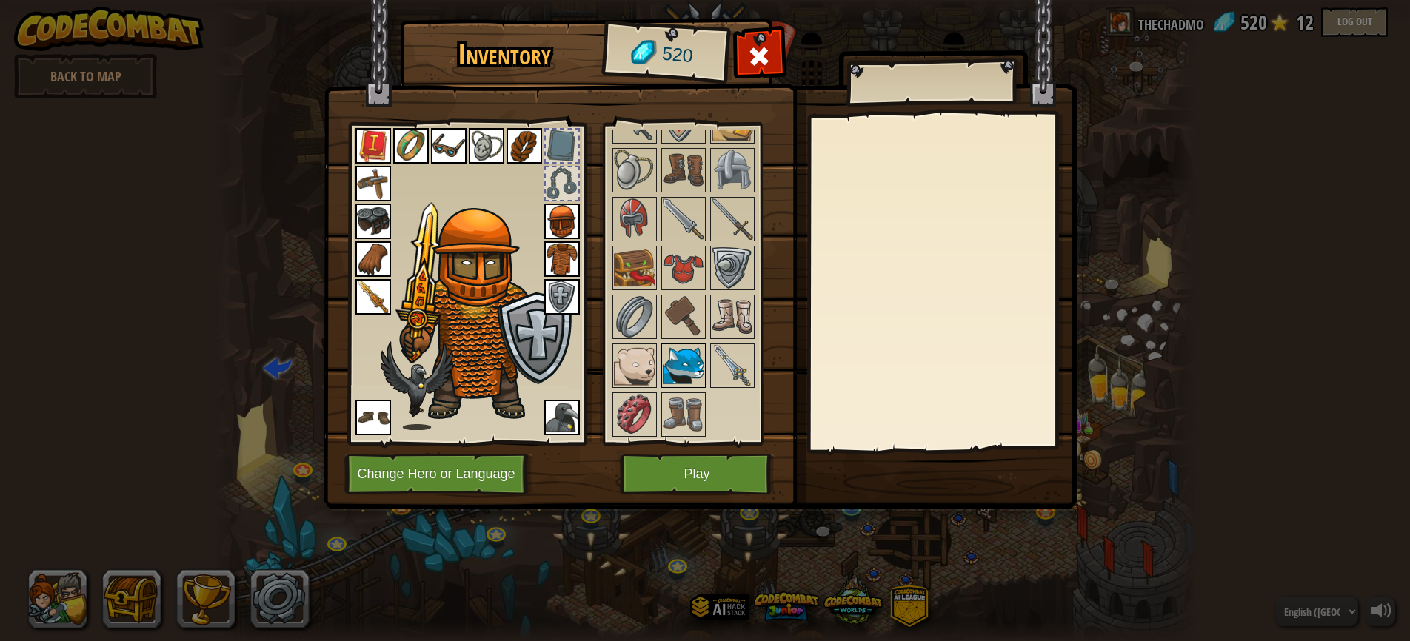
scroll to position [546, 0]
click at [740, 364] on img at bounding box center [732, 365] width 41 height 41
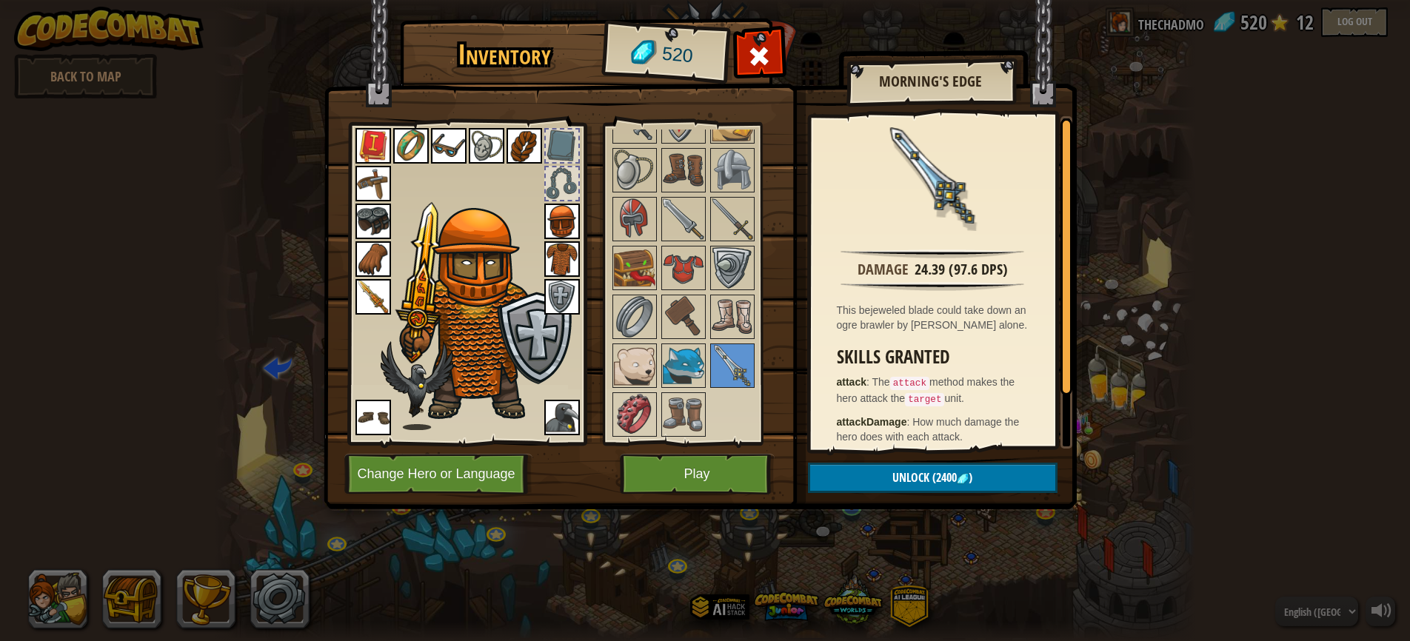
click at [372, 298] on img at bounding box center [373, 297] width 36 height 36
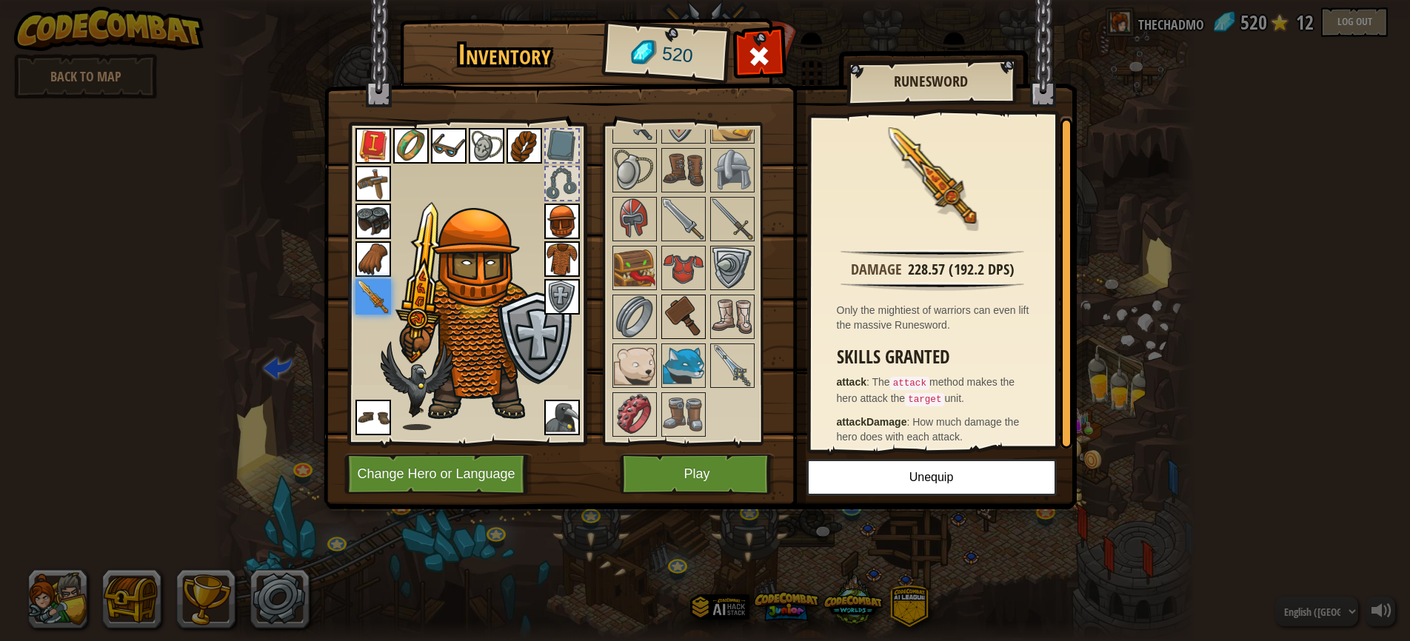
click at [683, 312] on img at bounding box center [683, 316] width 41 height 41
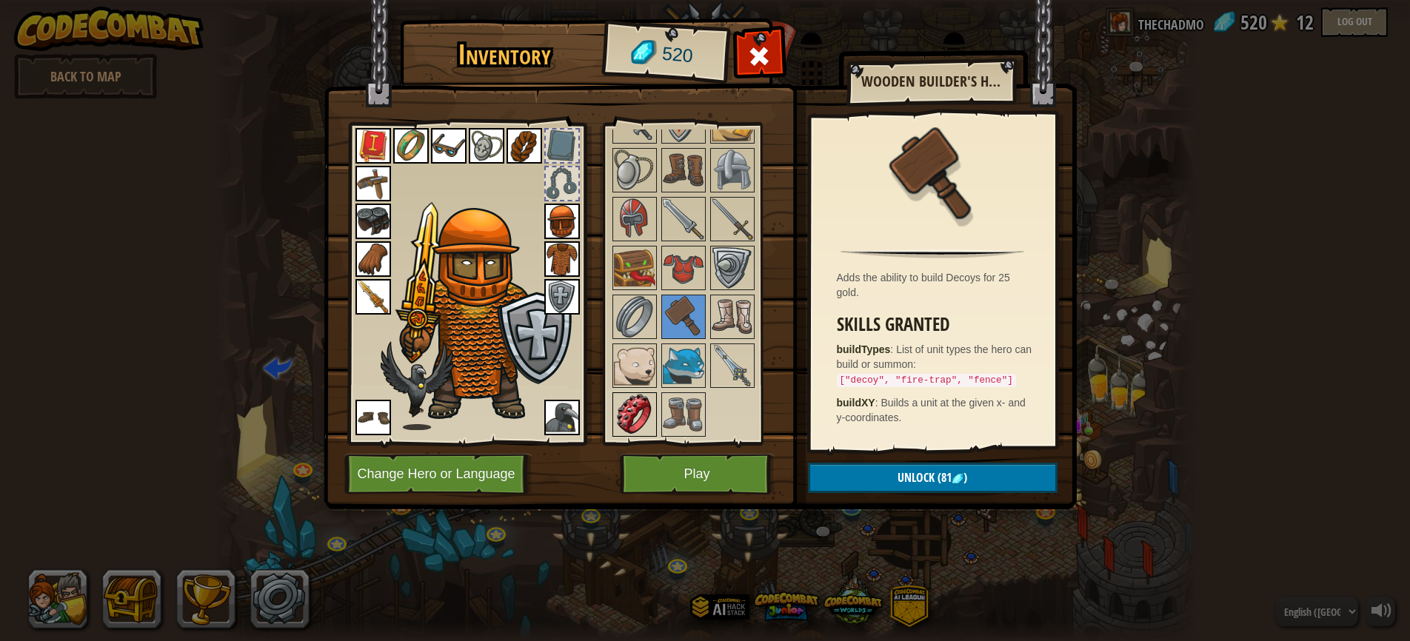
click at [641, 401] on img at bounding box center [634, 414] width 41 height 41
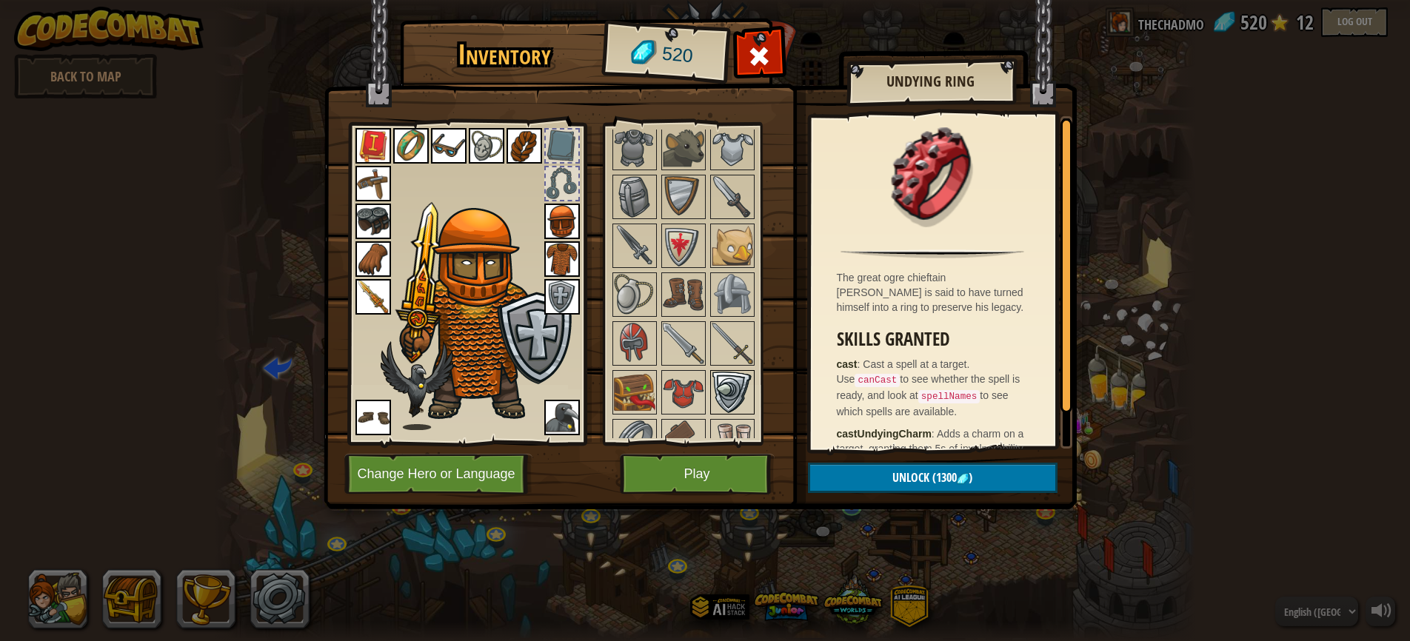
scroll to position [413, 0]
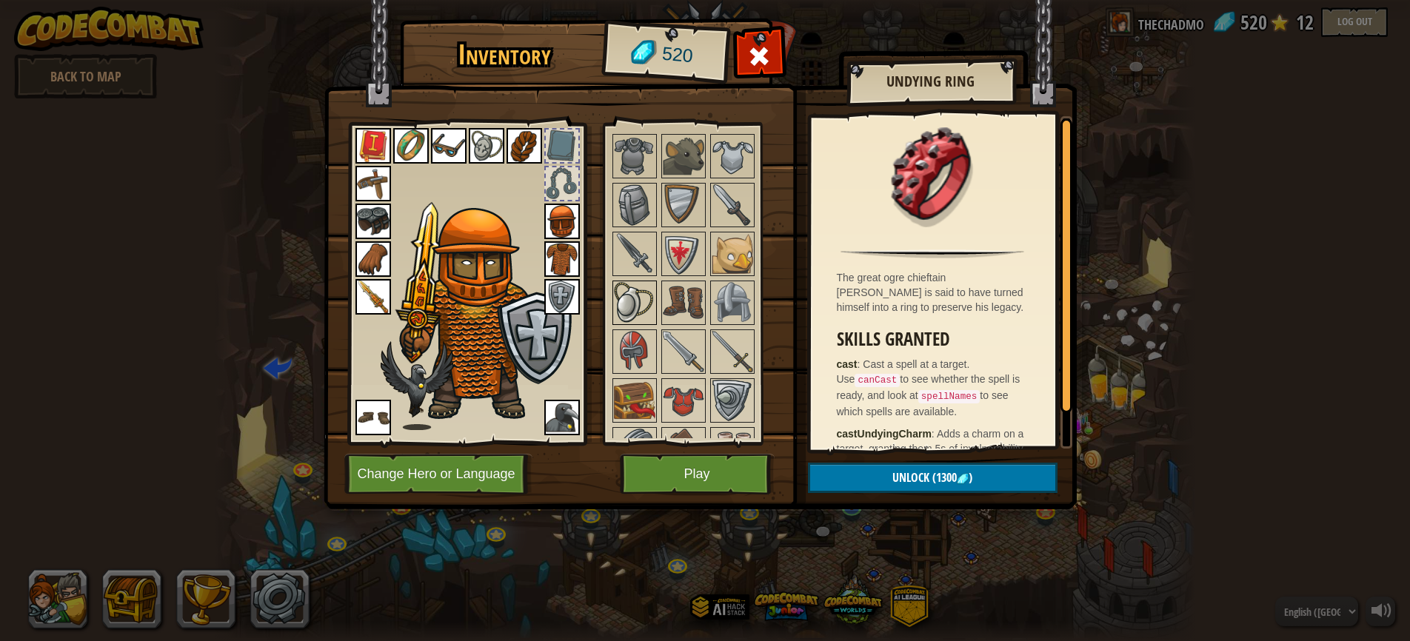
click at [618, 298] on img at bounding box center [634, 302] width 41 height 41
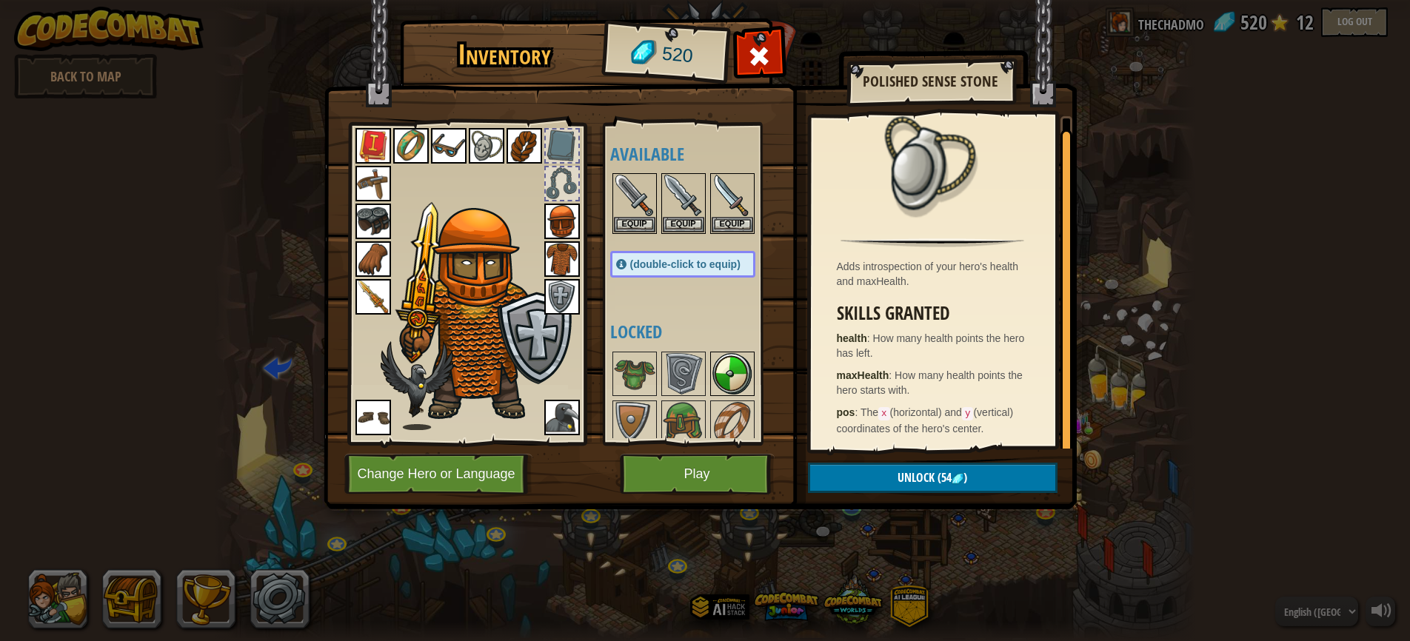
scroll to position [0, 0]
click at [487, 135] on img at bounding box center [487, 146] width 36 height 36
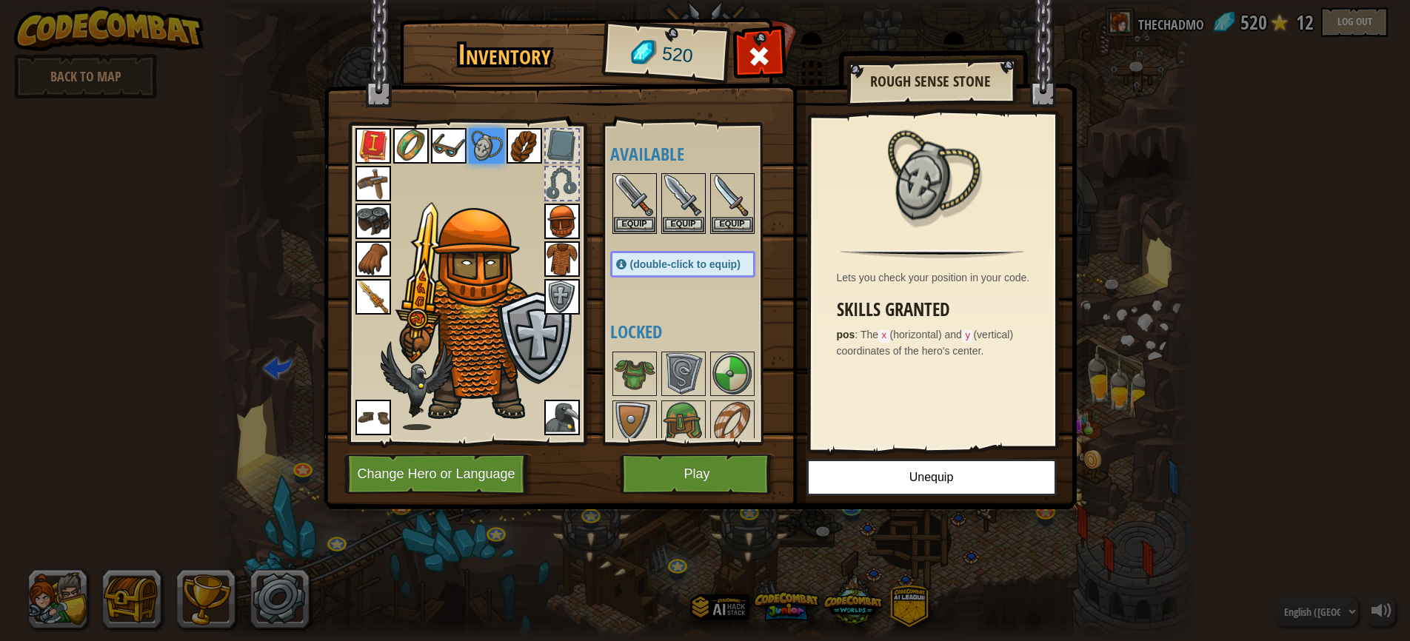
click at [718, 472] on button "Play" at bounding box center [697, 474] width 155 height 41
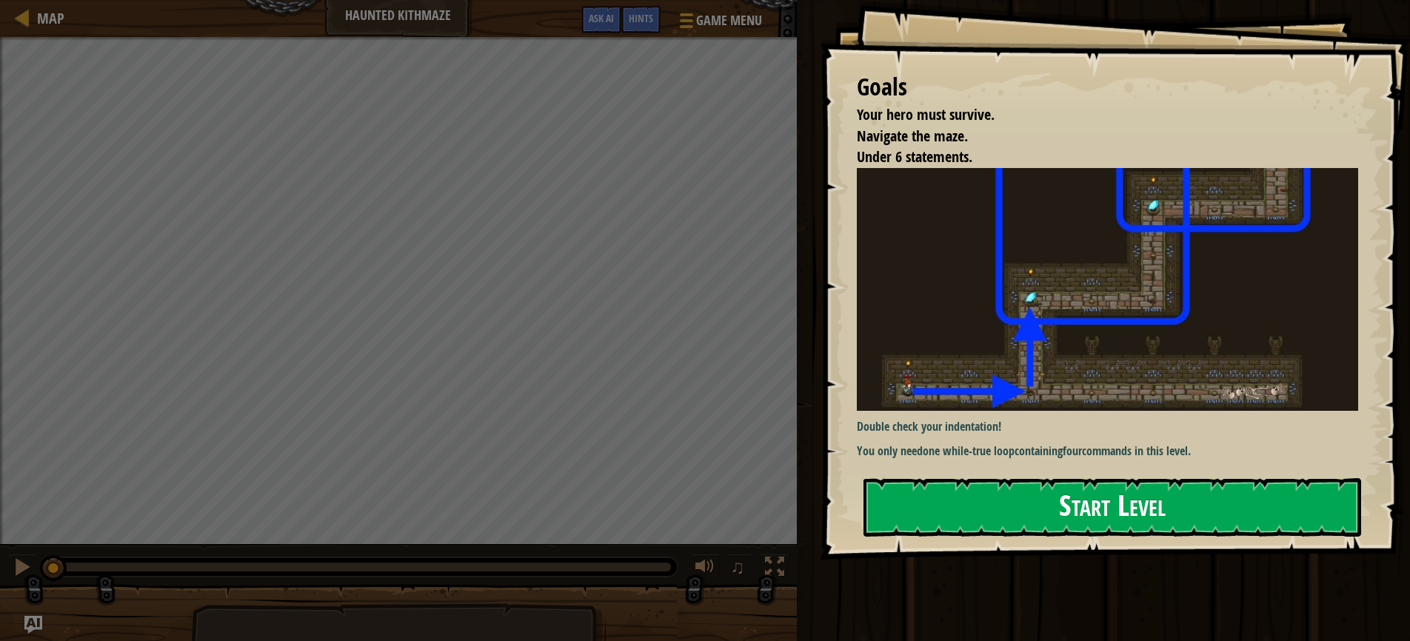
click at [1010, 524] on button "Start Level" at bounding box center [1112, 507] width 498 height 58
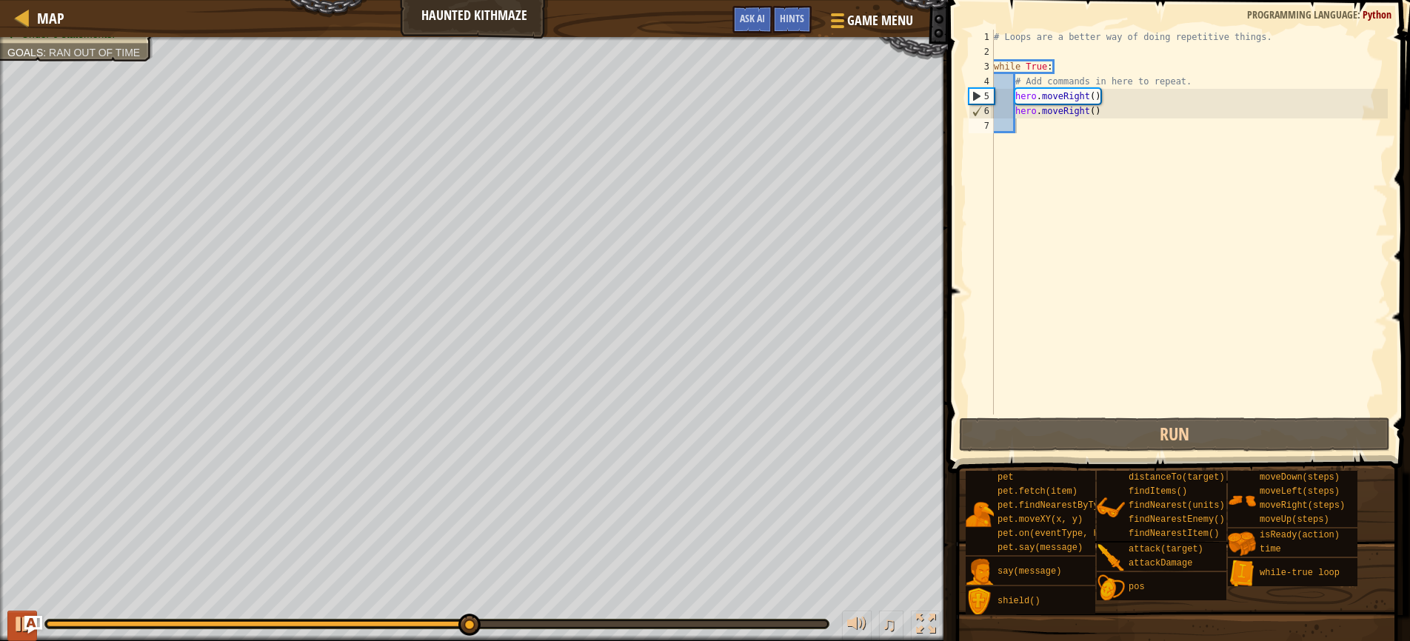
click at [18, 629] on div at bounding box center [22, 624] width 19 height 19
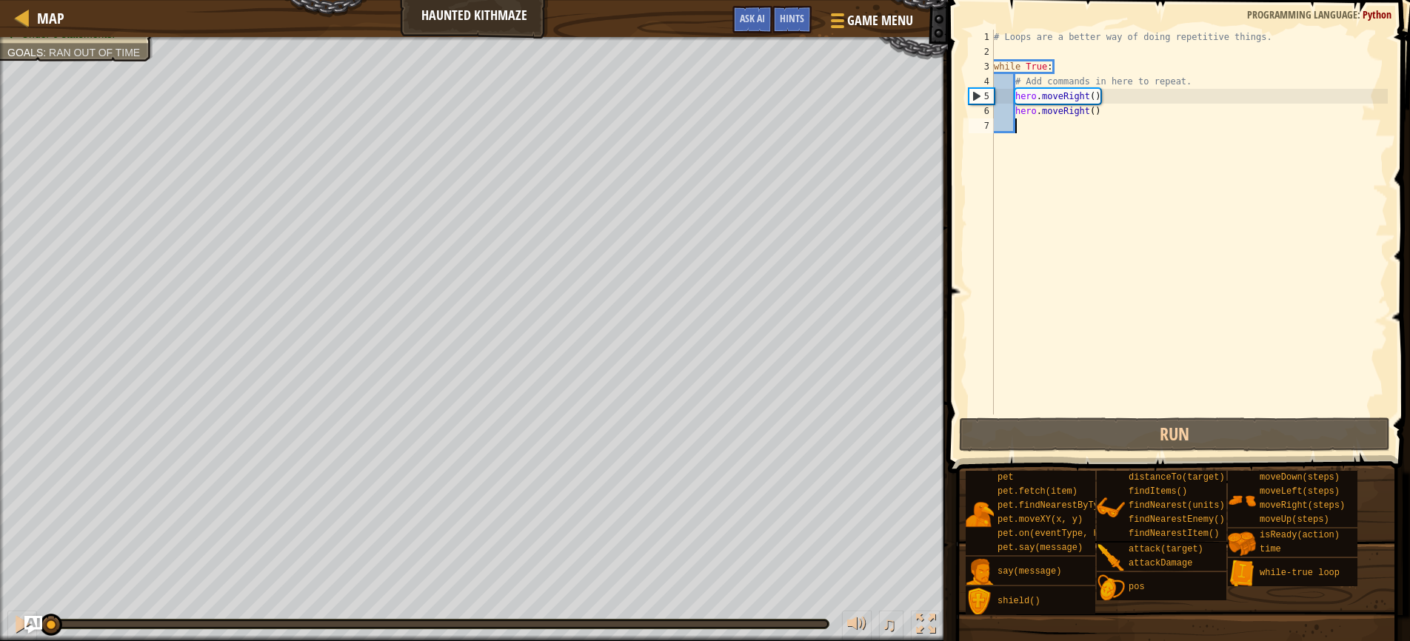
drag, startPoint x: 469, startPoint y: 629, endPoint x: -6, endPoint y: 646, distance: 475.0
click at [0, 0] on html "Map Haunted Kithmaze Game Menu Done Hints Ask AI 1 הההההההההההההההההההההההההההה…" at bounding box center [705, 0] width 1410 height 0
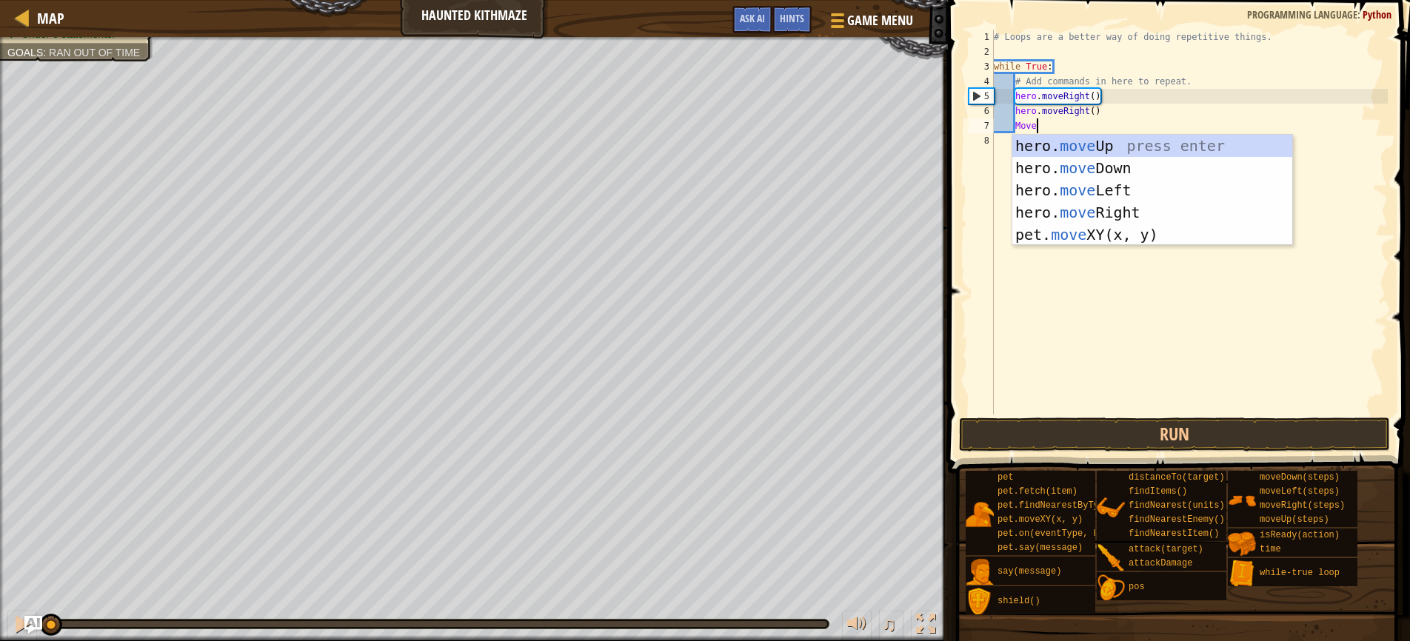
scroll to position [7, 3]
type textarea "M"
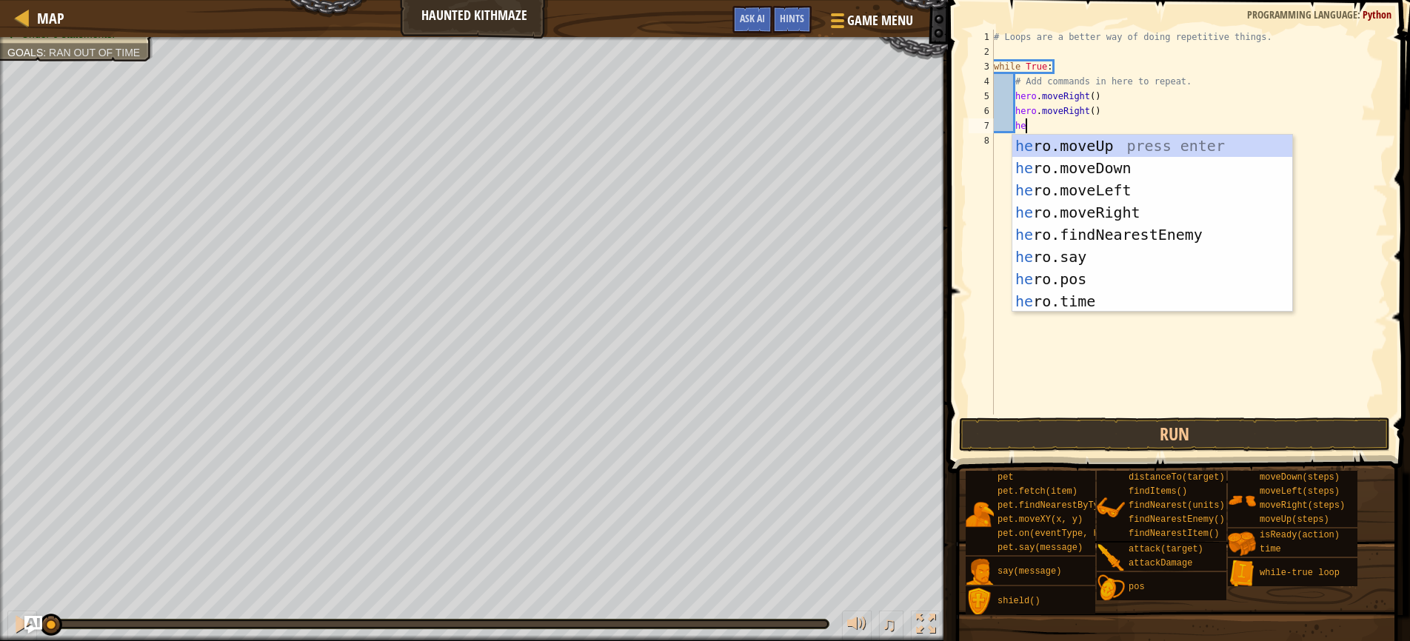
type textarea "hero"
click at [1067, 141] on div "hero .moveUp press enter hero .moveDown press enter hero .moveLeft press enter …" at bounding box center [1152, 246] width 280 height 222
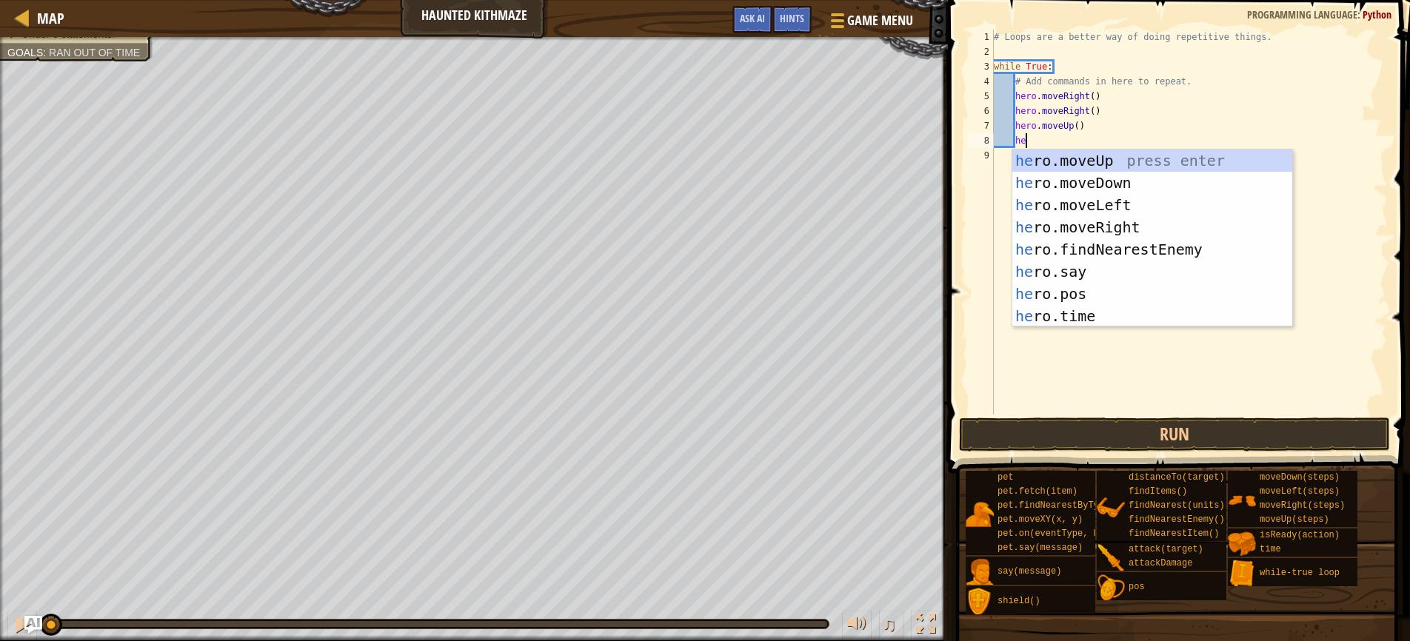
type textarea "hero"
click at [1091, 160] on div "hero .moveUp press enter hero .moveDown press enter hero .moveLeft press enter …" at bounding box center [1152, 261] width 280 height 222
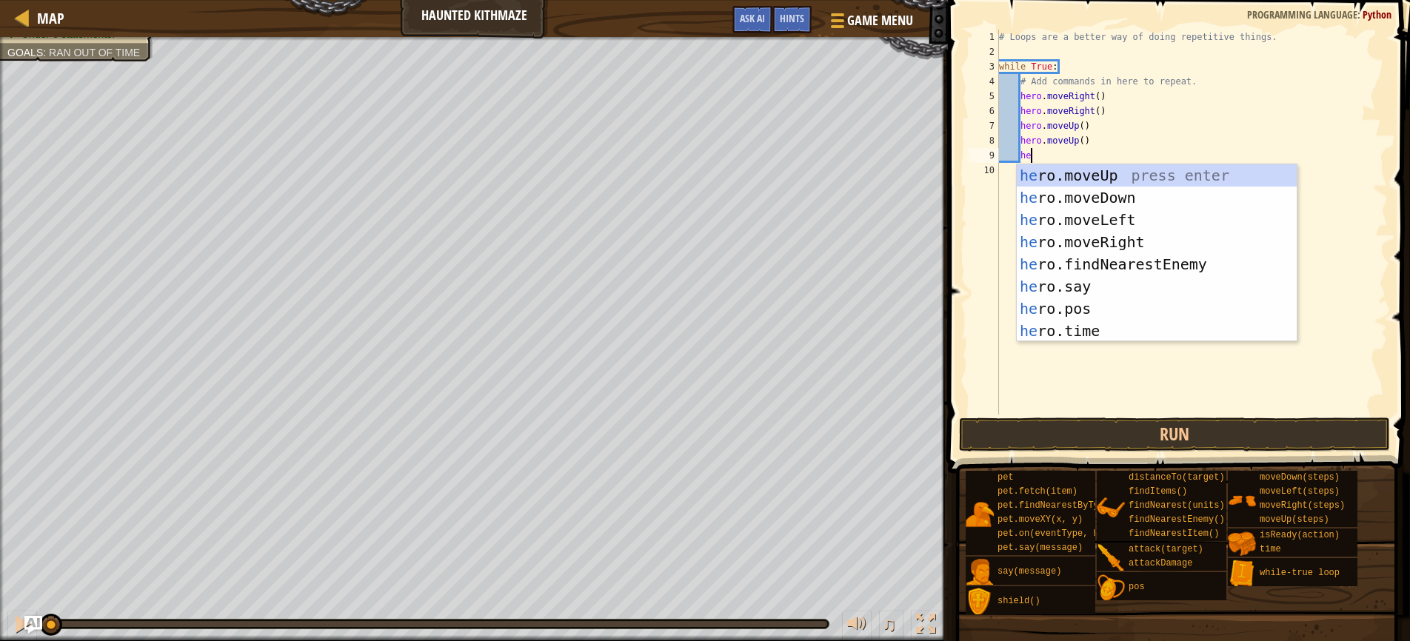
type textarea "hero"
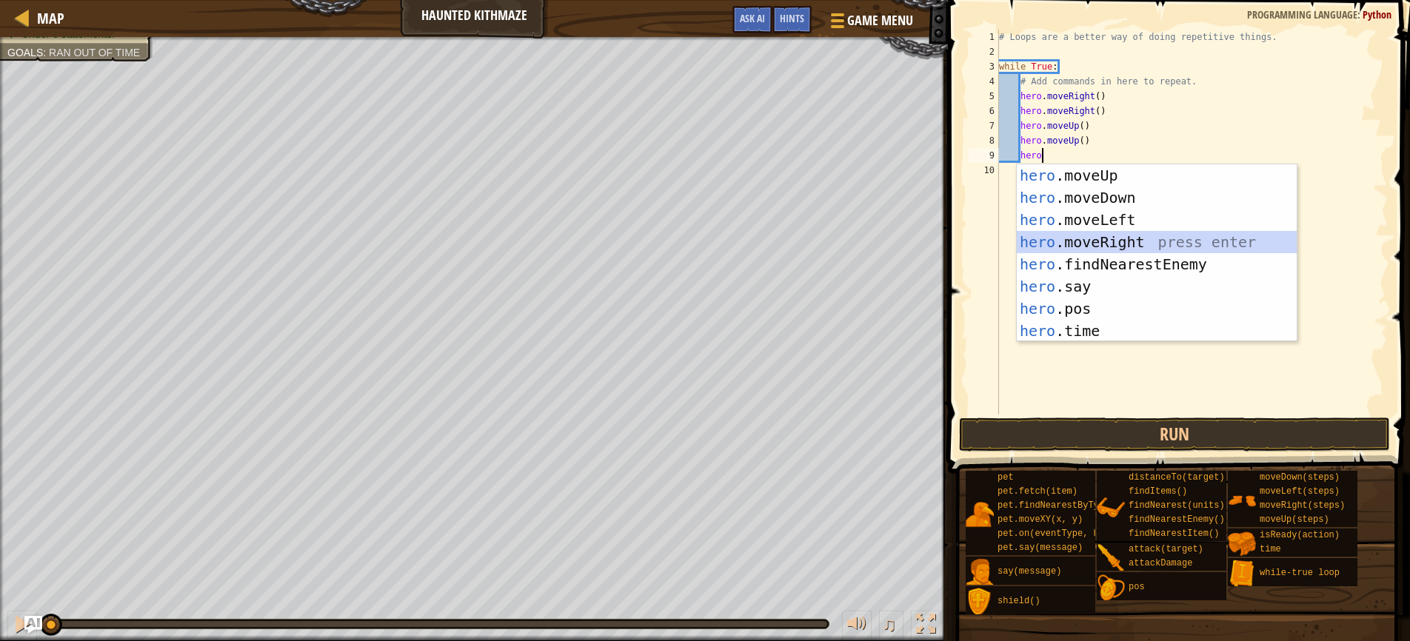
click at [1098, 239] on div "hero .moveUp press enter hero .moveDown press enter hero .moveLeft press enter …" at bounding box center [1157, 275] width 280 height 222
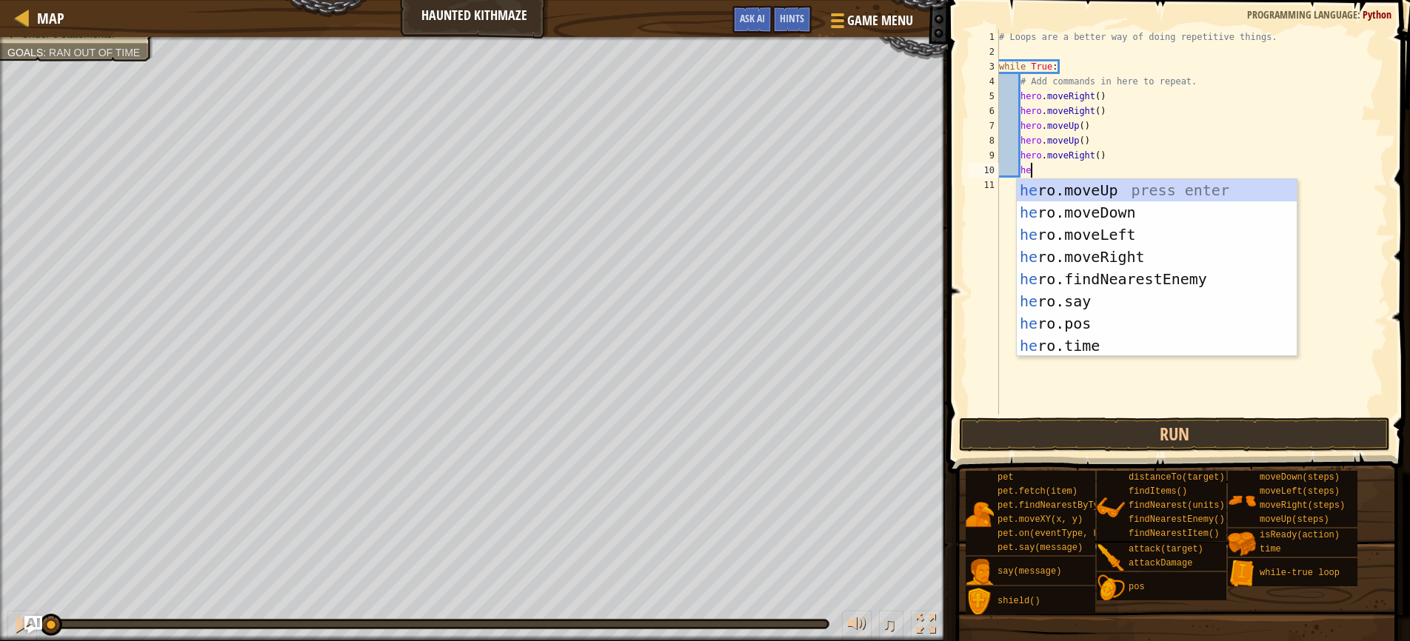
scroll to position [7, 2]
type textarea "her"
click at [1120, 256] on div "her o.moveUp press enter her o.moveDown press enter her o.moveLeft press enter …" at bounding box center [1157, 290] width 280 height 222
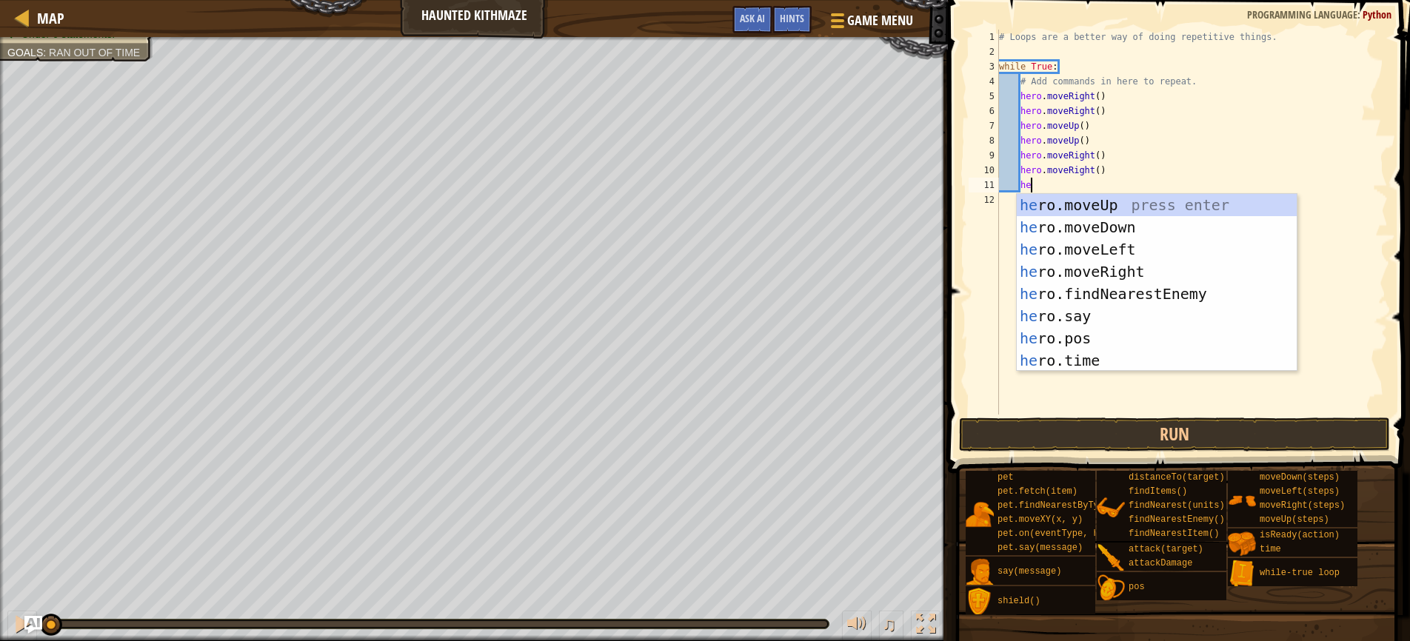
type textarea "her"
click at [1094, 206] on div "her o.moveUp press enter her o.moveDown press enter her o.moveLeft press enter …" at bounding box center [1157, 305] width 280 height 222
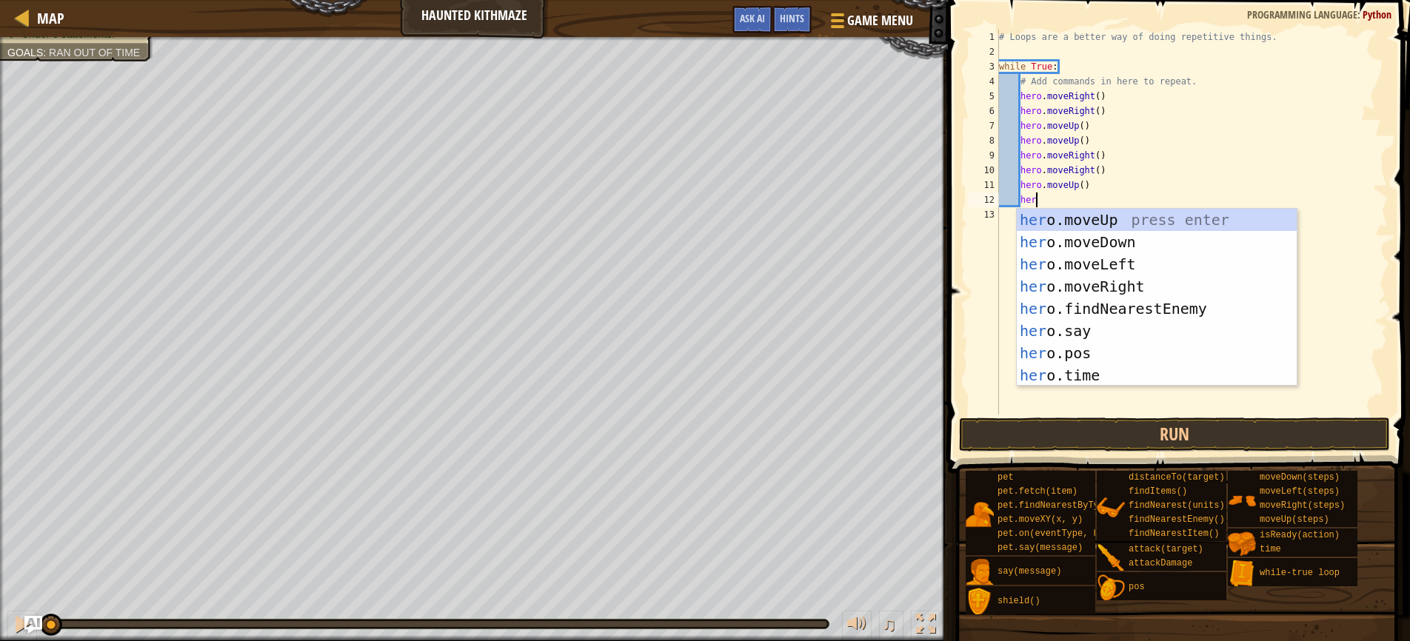
type textarea "hero"
click at [1079, 220] on div "hero .moveUp press enter hero .moveDown press enter hero .moveLeft press enter …" at bounding box center [1157, 320] width 280 height 222
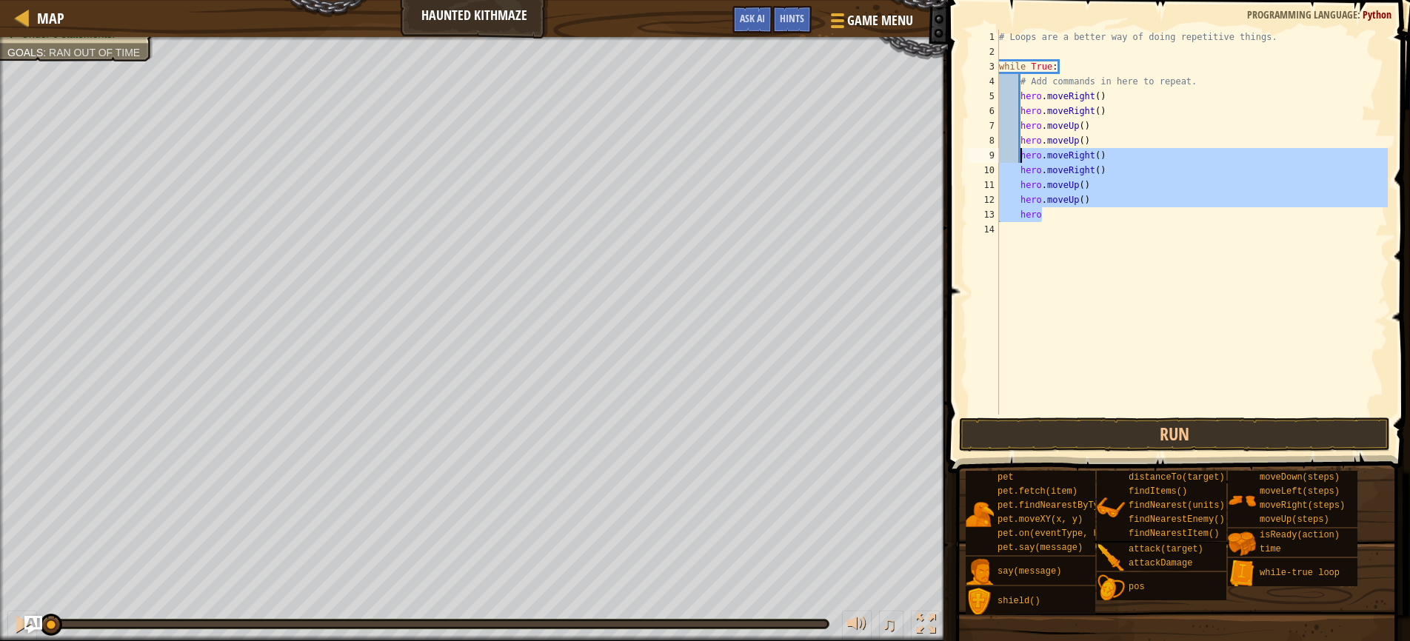
drag, startPoint x: 1063, startPoint y: 217, endPoint x: 1019, endPoint y: 158, distance: 73.5
click at [1019, 158] on div "# Loops are a better way of doing repetitive things. while True : # Add command…" at bounding box center [1192, 237] width 392 height 415
type textarea "hero.moveRight() hero.moveRight()"
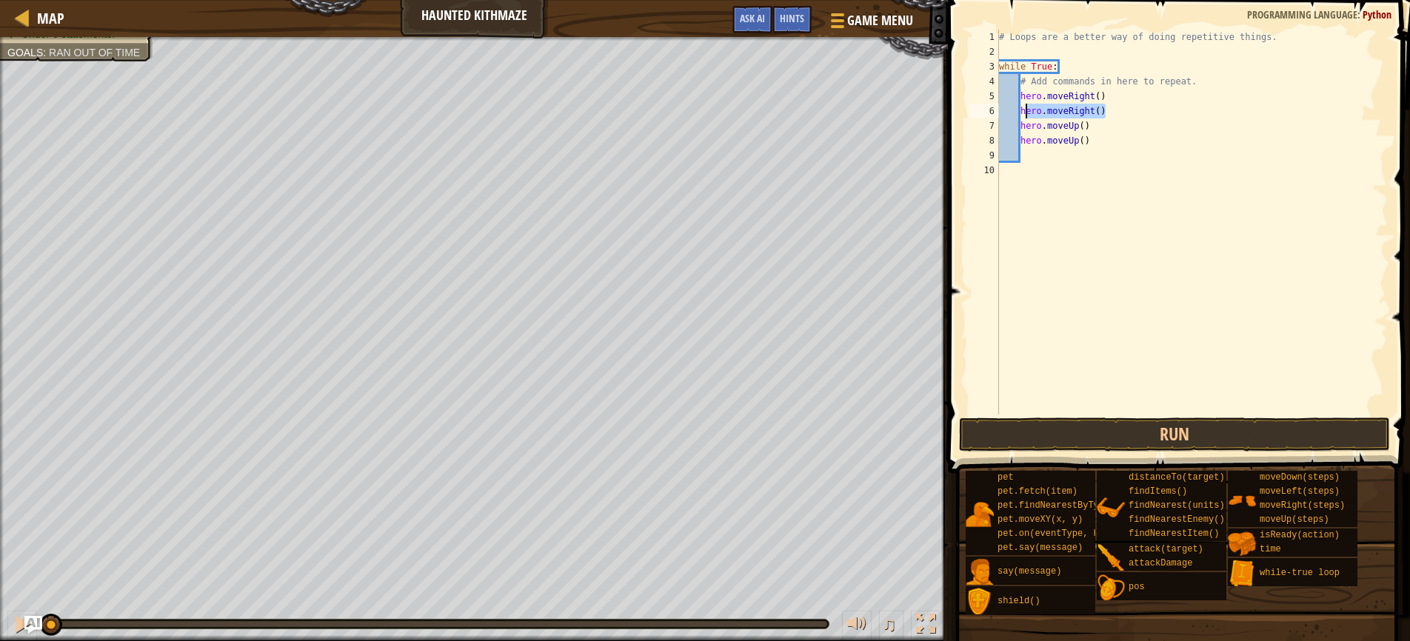
drag, startPoint x: 1107, startPoint y: 114, endPoint x: 1020, endPoint y: 111, distance: 86.7
click at [1020, 111] on div "# Loops are a better way of doing repetitive things. while True : # Add command…" at bounding box center [1192, 237] width 392 height 415
type textarea "hero.moveRight()"
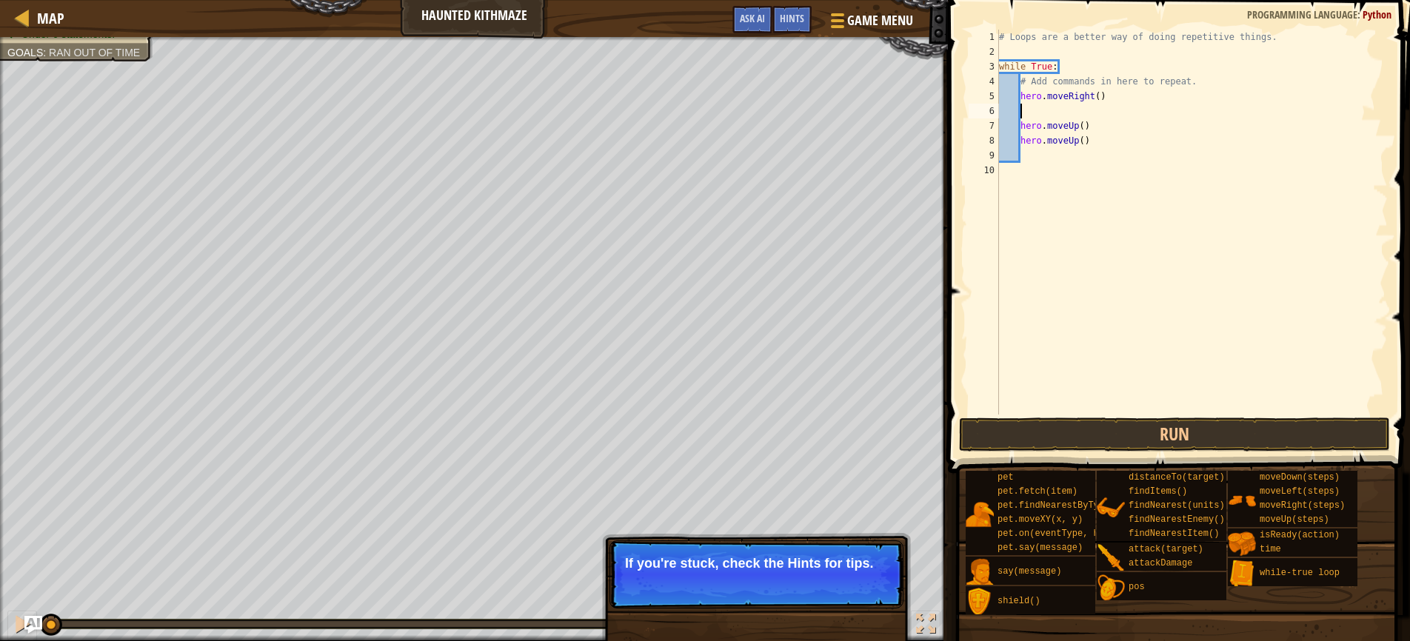
click at [1100, 98] on div "# Loops are a better way of doing repetitive things. while True : # Add command…" at bounding box center [1192, 237] width 392 height 415
drag, startPoint x: 1095, startPoint y: 145, endPoint x: 1022, endPoint y: 144, distance: 73.3
click at [1022, 144] on div "# Loops are a better way of doing repetitive things. while True : # Add command…" at bounding box center [1192, 237] width 392 height 415
type textarea "hero.moveUp()"
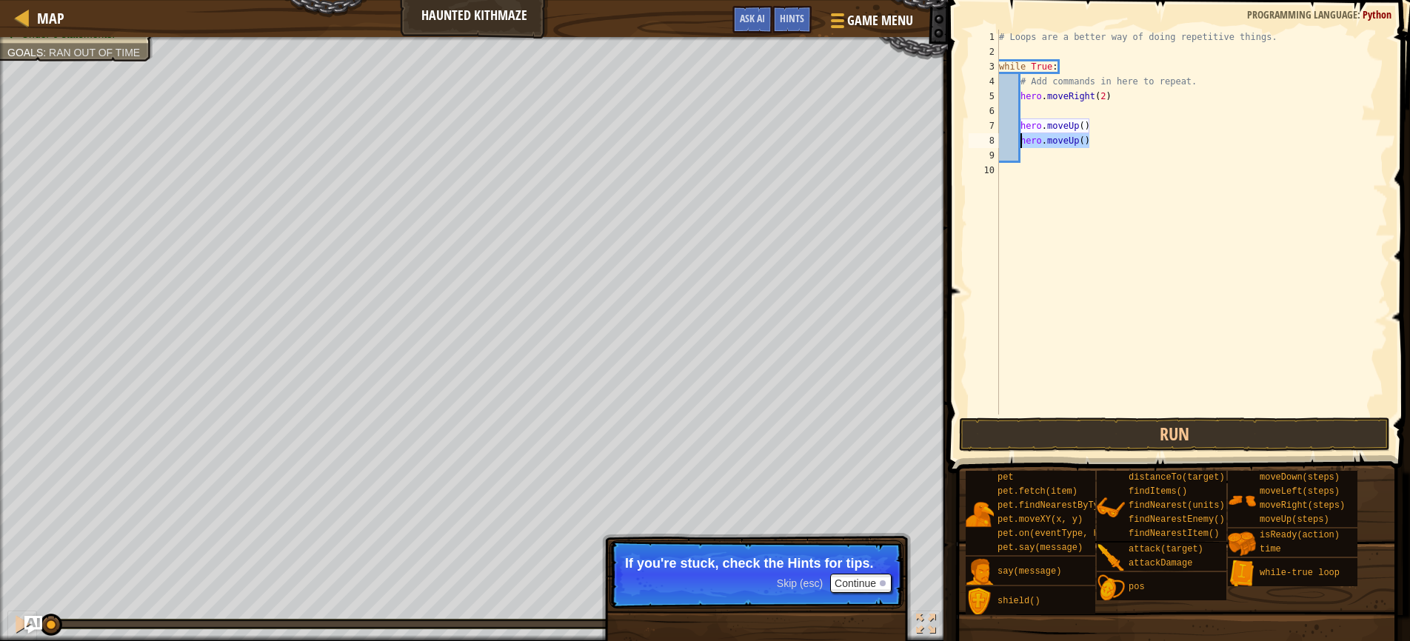
scroll to position [7, 1]
click at [1084, 127] on div "# Loops are a better way of doing repetitive things. while True : # Add command…" at bounding box center [1192, 237] width 392 height 415
click at [1022, 121] on div "# Loops are a better way of doing repetitive things. while True : # Add command…" at bounding box center [1192, 237] width 392 height 415
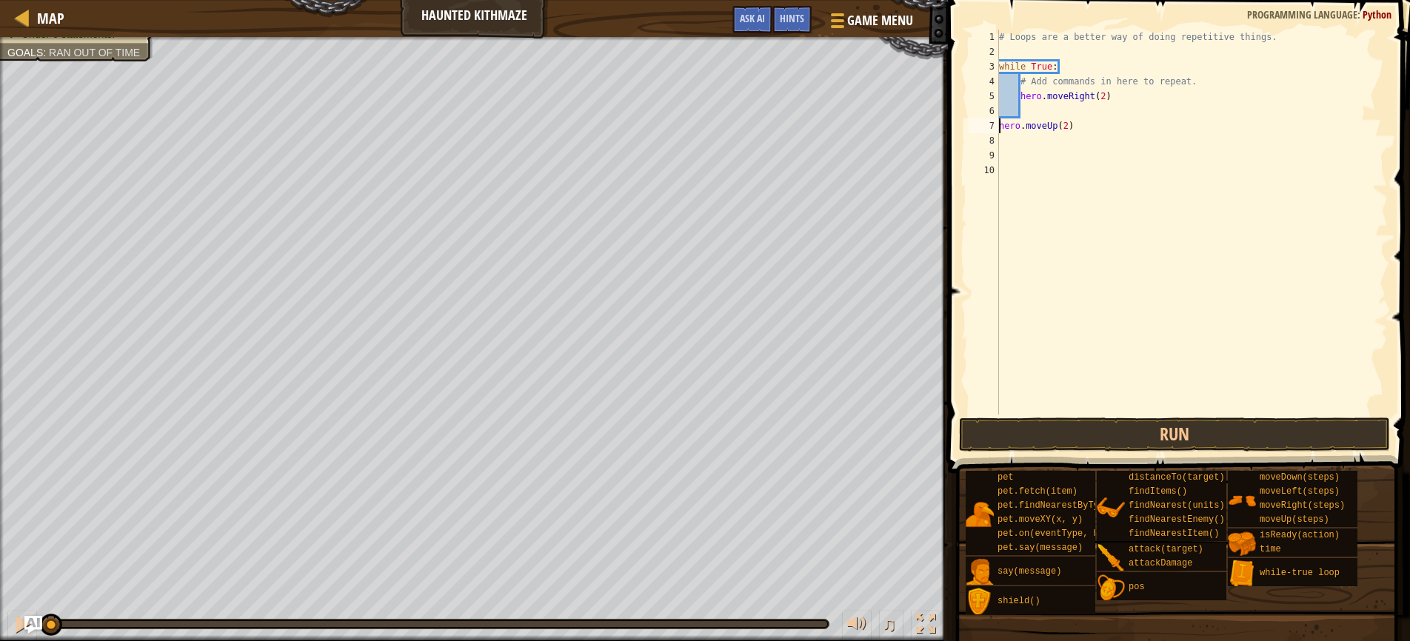
type textarea "hero.moveUp(2)"
click at [1154, 434] on button "Run" at bounding box center [1174, 435] width 431 height 34
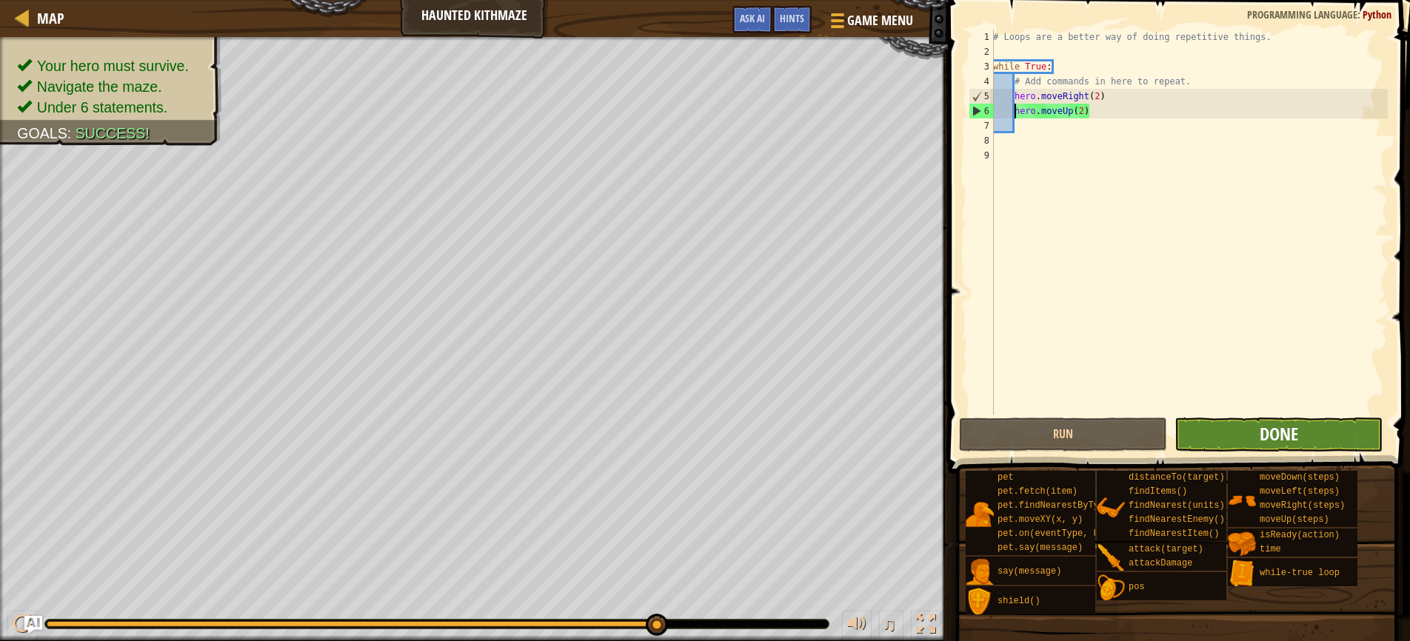
click at [1275, 436] on span "Done" at bounding box center [1279, 434] width 39 height 24
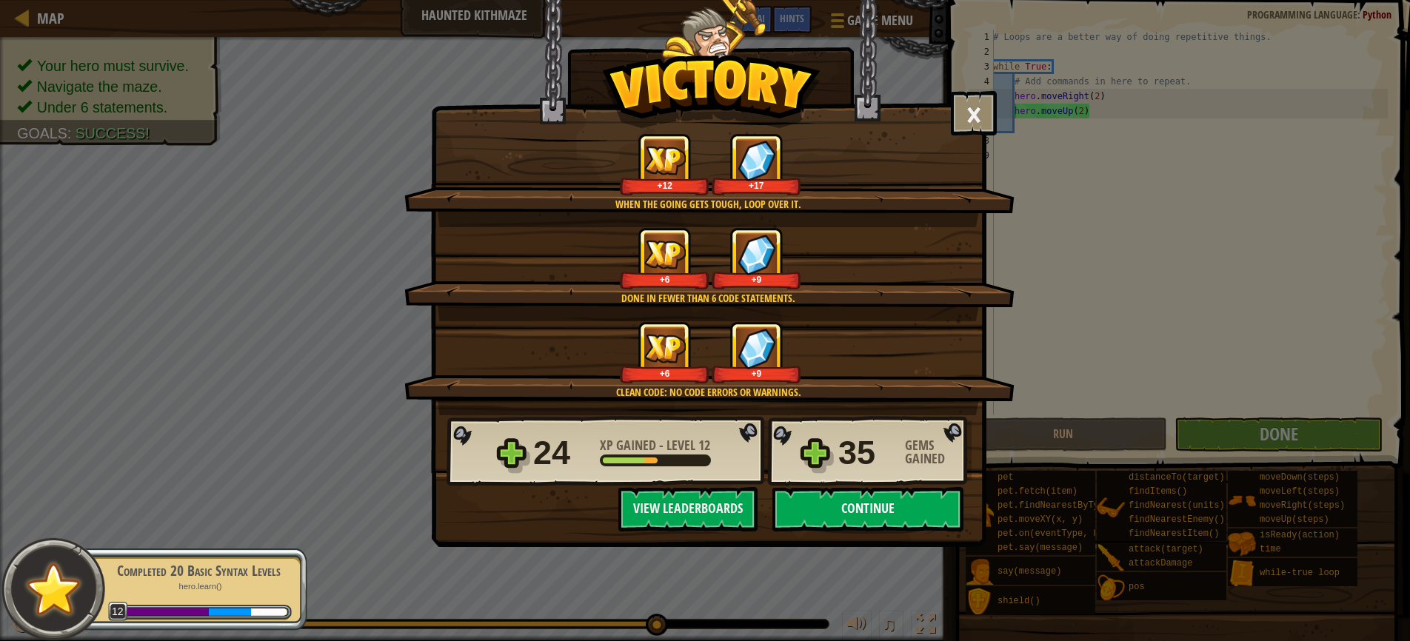
click at [832, 508] on button "Continue" at bounding box center [867, 509] width 191 height 44
